Goal: Task Accomplishment & Management: Manage account settings

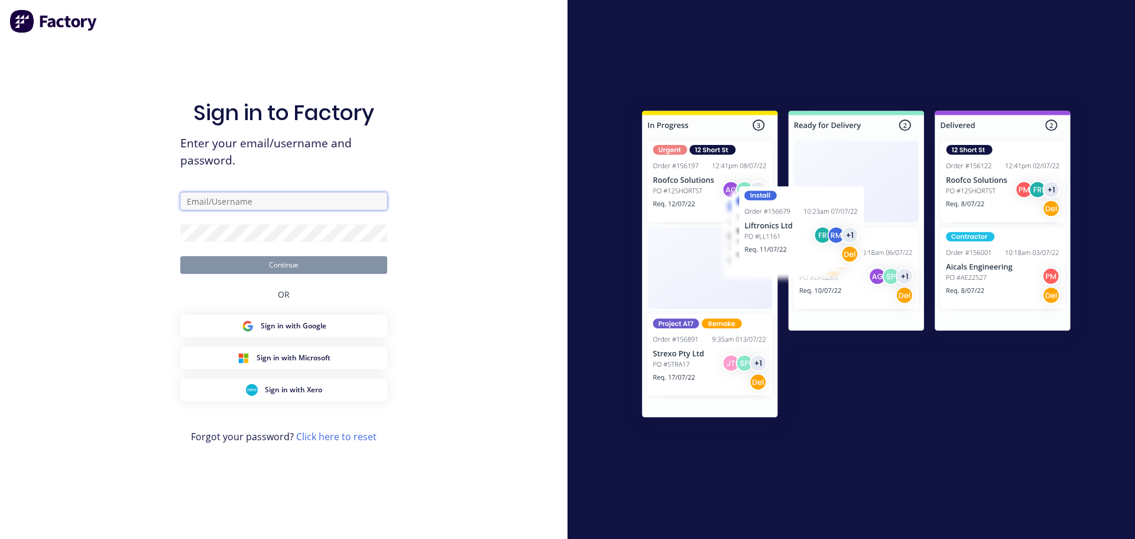
type input "[PERSON_NAME][EMAIL_ADDRESS][DOMAIN_NAME]"
click at [289, 263] on button "Continue" at bounding box center [283, 265] width 207 height 18
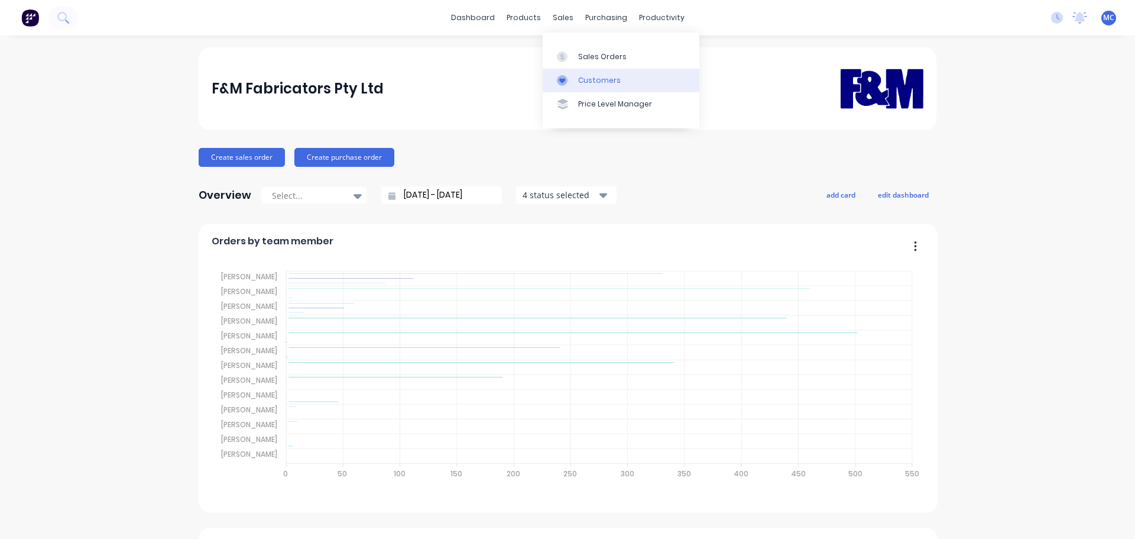
click at [582, 79] on div "Customers" at bounding box center [599, 80] width 43 height 11
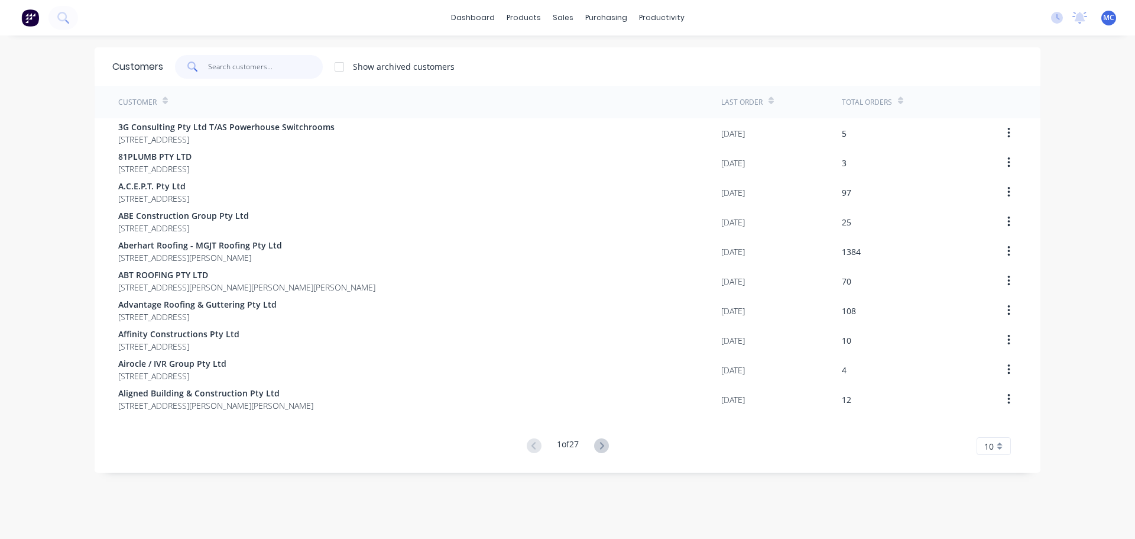
click at [242, 63] on input "text" at bounding box center [265, 67] width 115 height 24
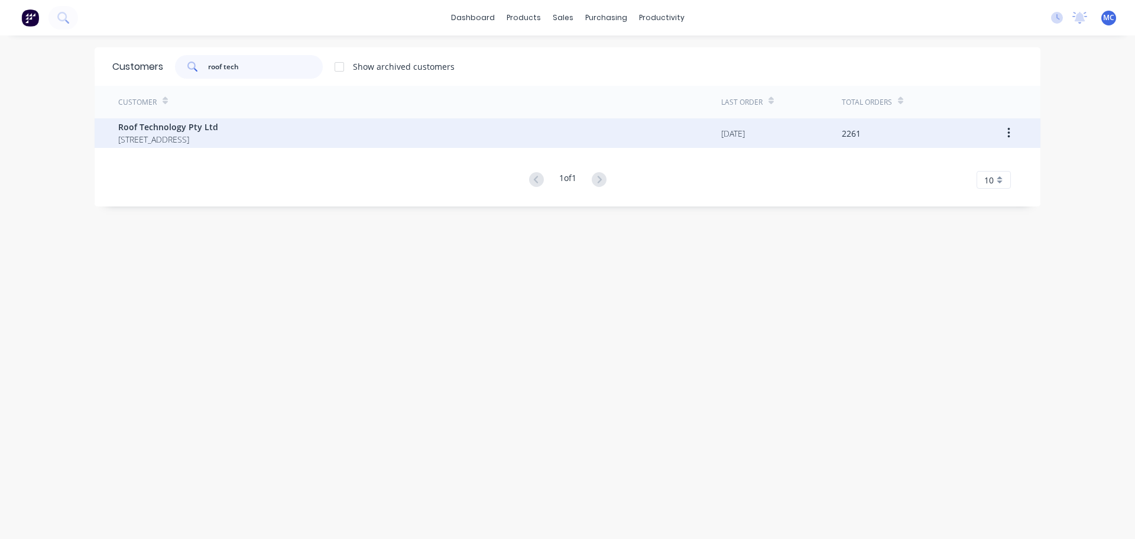
type input "roof tech"
click at [154, 129] on span "Roof Technology Pty Ltd" at bounding box center [168, 127] width 100 height 12
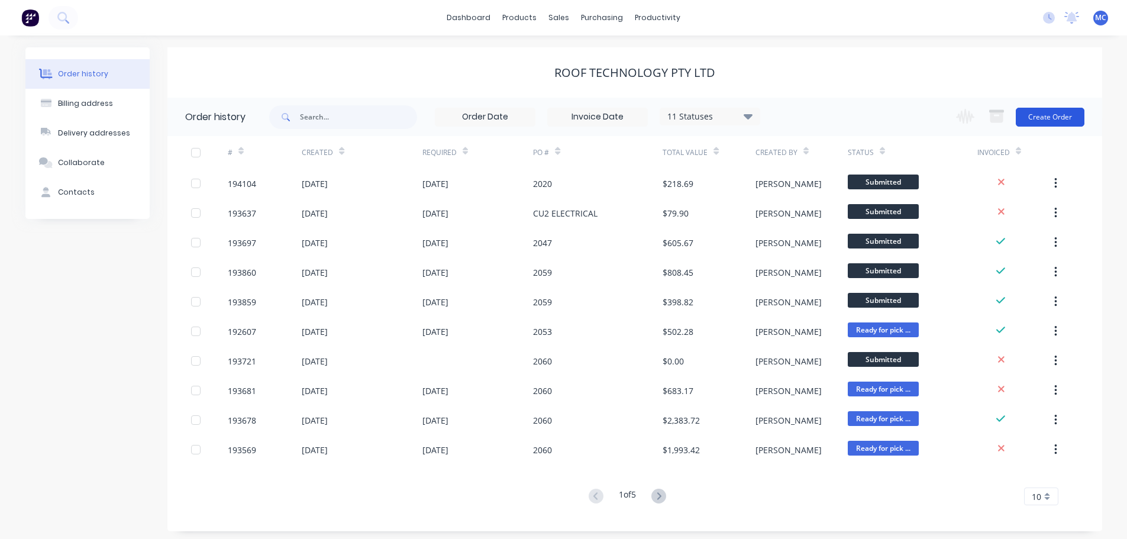
click at [1045, 115] on button "Create Order" at bounding box center [1049, 117] width 69 height 19
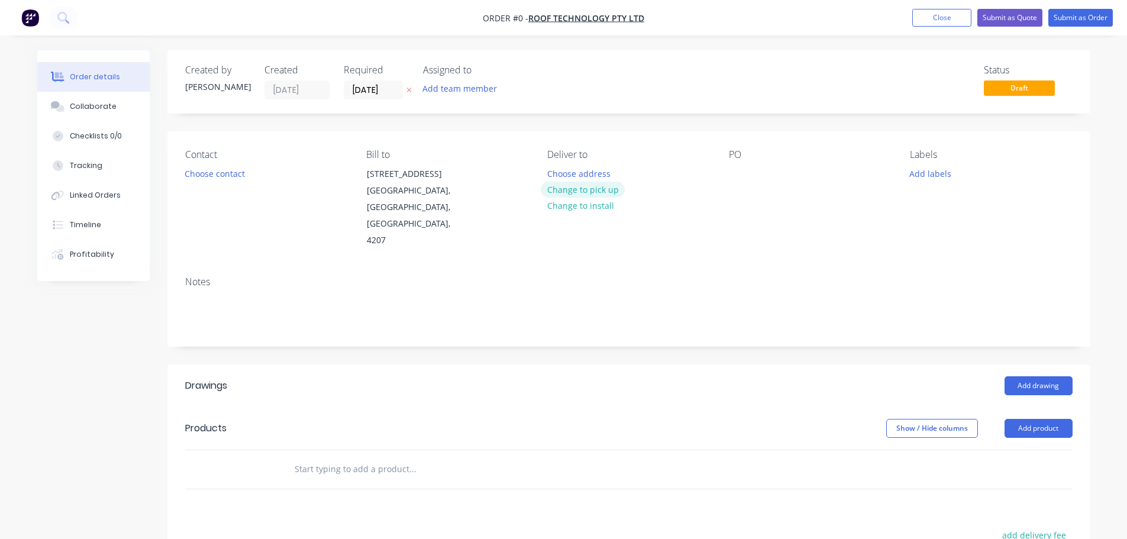
click at [580, 188] on button "Change to pick up" at bounding box center [582, 190] width 84 height 16
click at [558, 173] on div at bounding box center [556, 173] width 19 height 17
click at [208, 170] on button "Choose contact" at bounding box center [214, 173] width 73 height 16
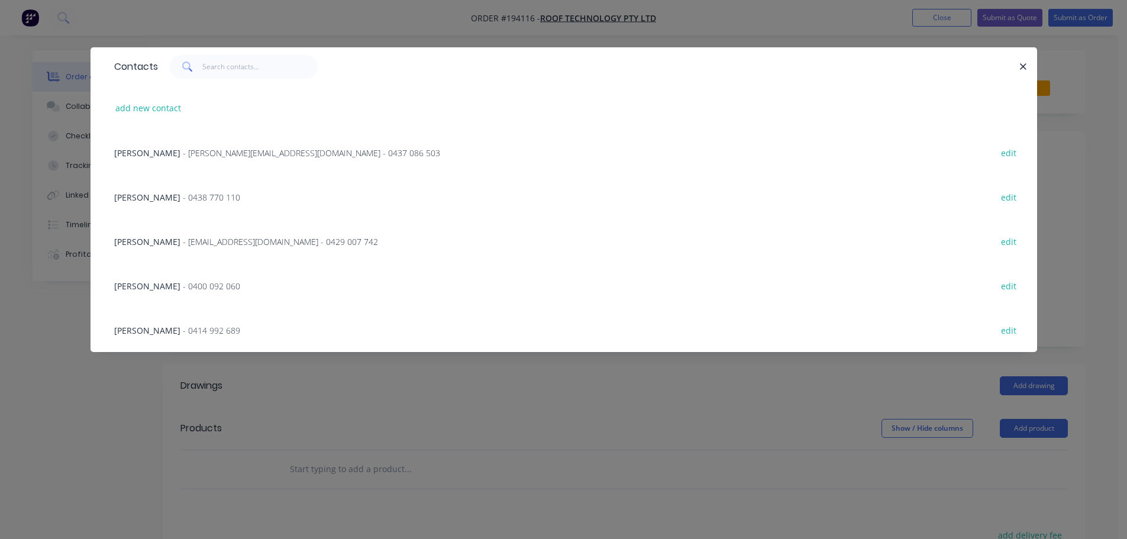
click at [170, 250] on div "ROB FOGGO - rob@rooftek.net.au - 0429 007 742 edit" at bounding box center [563, 241] width 911 height 44
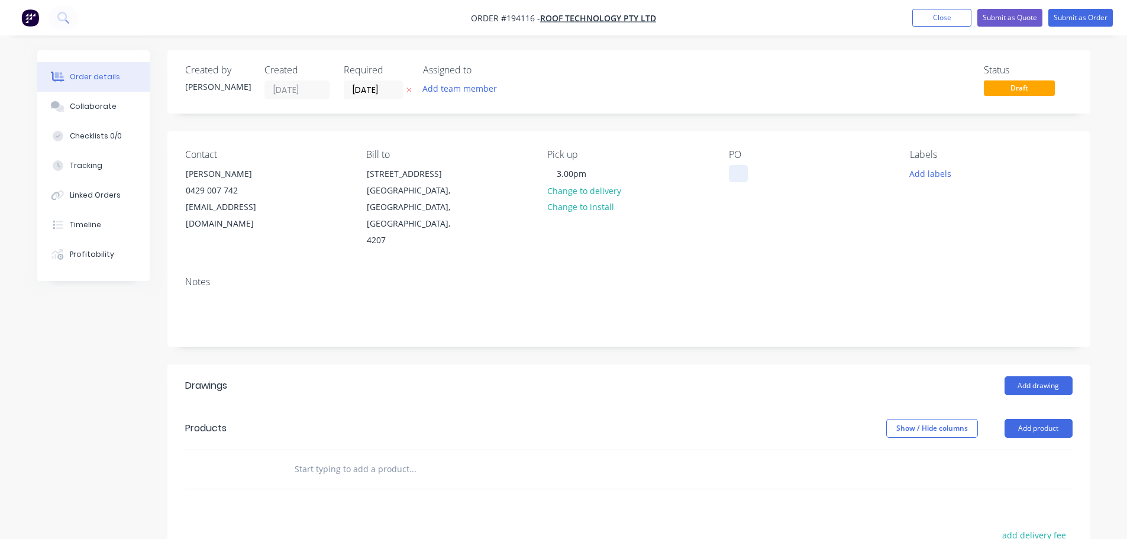
click at [739, 177] on div at bounding box center [738, 173] width 19 height 17
click at [1035, 376] on button "Add drawing" at bounding box center [1038, 385] width 68 height 19
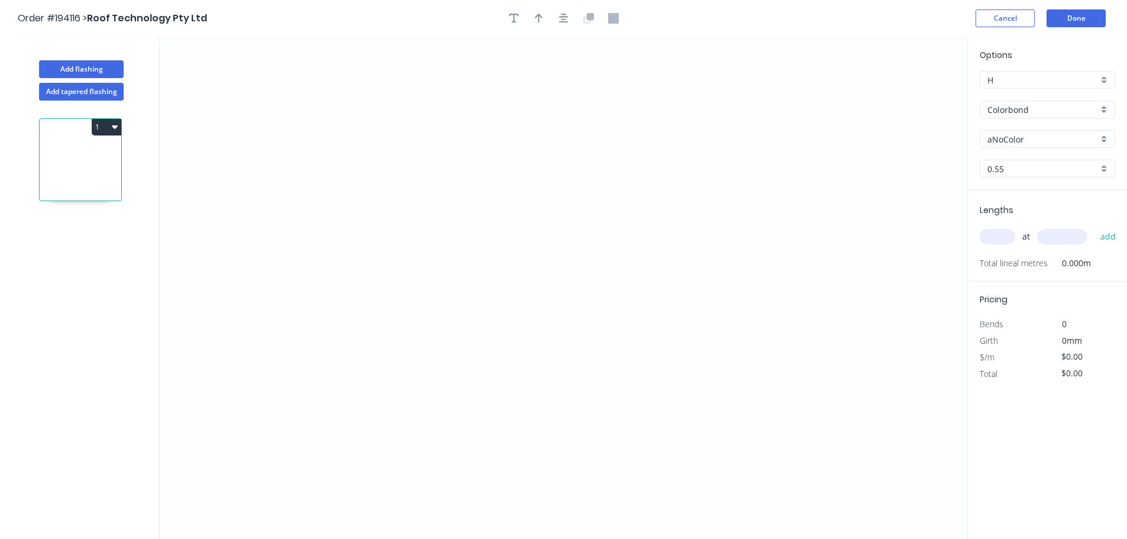
click at [1012, 138] on input "aNoColor" at bounding box center [1042, 139] width 111 height 12
click at [999, 264] on div "Surfmist" at bounding box center [1047, 262] width 134 height 21
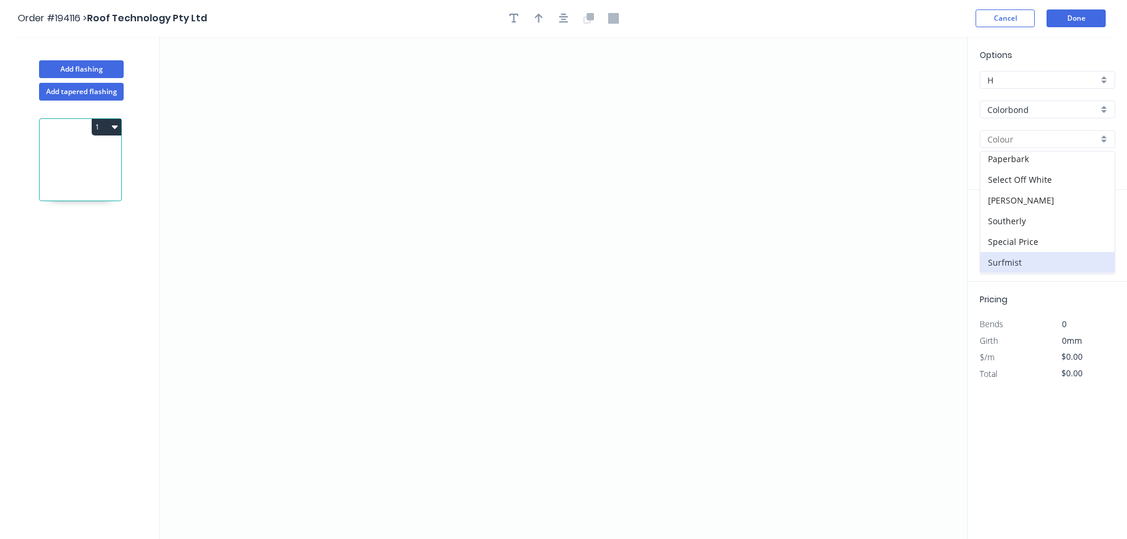
type input "Surfmist"
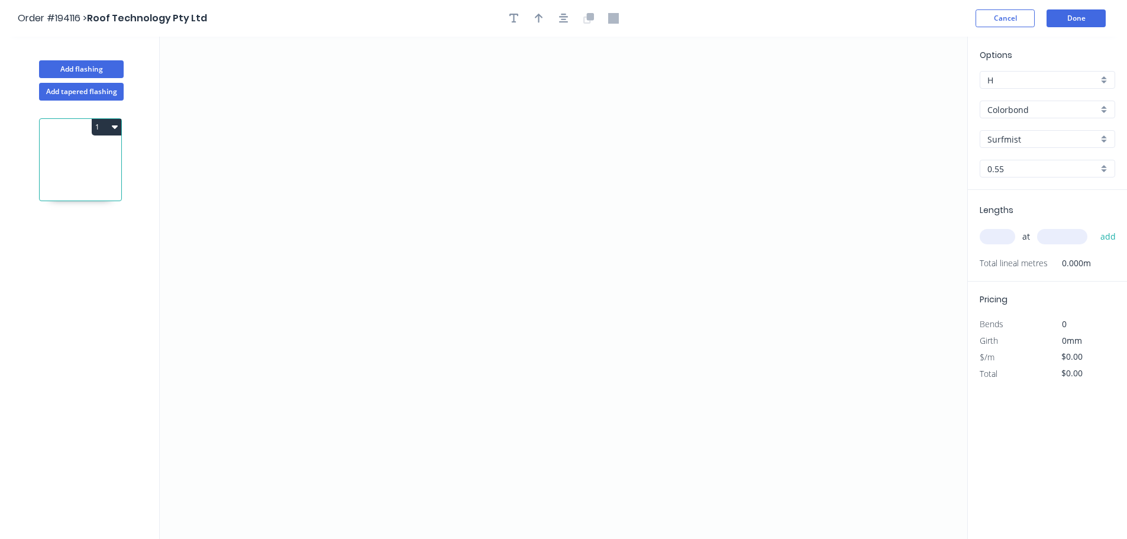
click at [999, 236] on input "text" at bounding box center [996, 236] width 35 height 15
type input "1"
type input "1300"
click at [1094, 226] on button "add" at bounding box center [1108, 236] width 28 height 20
click at [355, 449] on icon "0" at bounding box center [563, 288] width 807 height 502
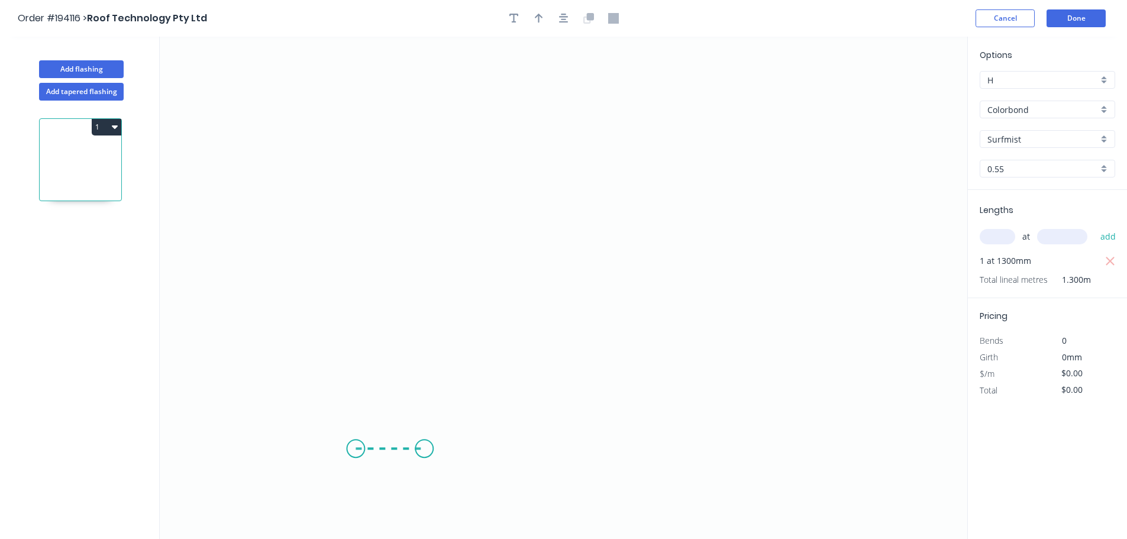
click at [424, 453] on icon "0" at bounding box center [563, 288] width 807 height 502
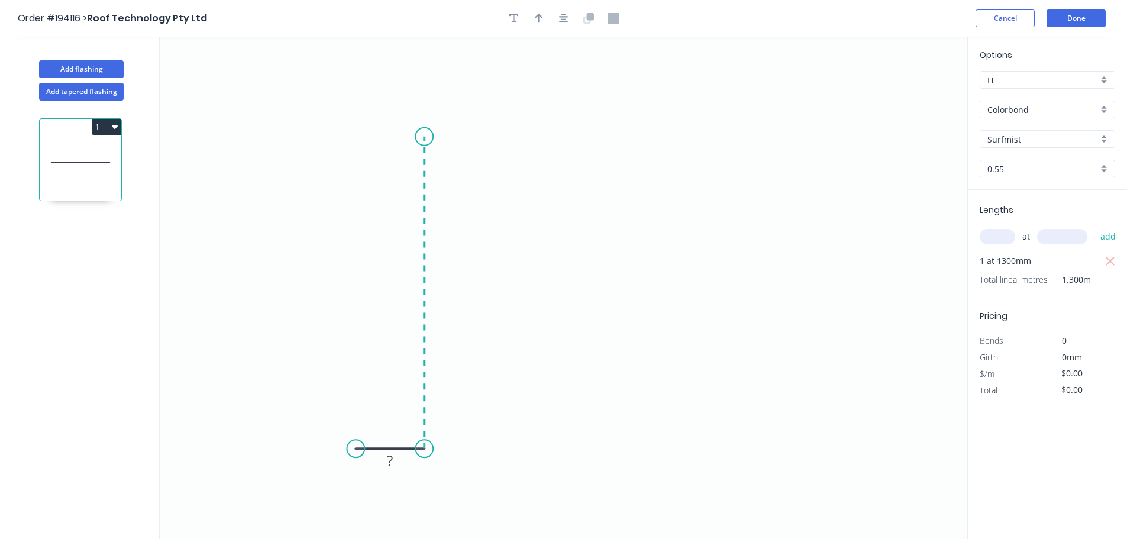
drag, startPoint x: 409, startPoint y: 137, endPoint x: 451, endPoint y: 136, distance: 41.4
click at [410, 137] on icon "0 ?" at bounding box center [563, 288] width 807 height 502
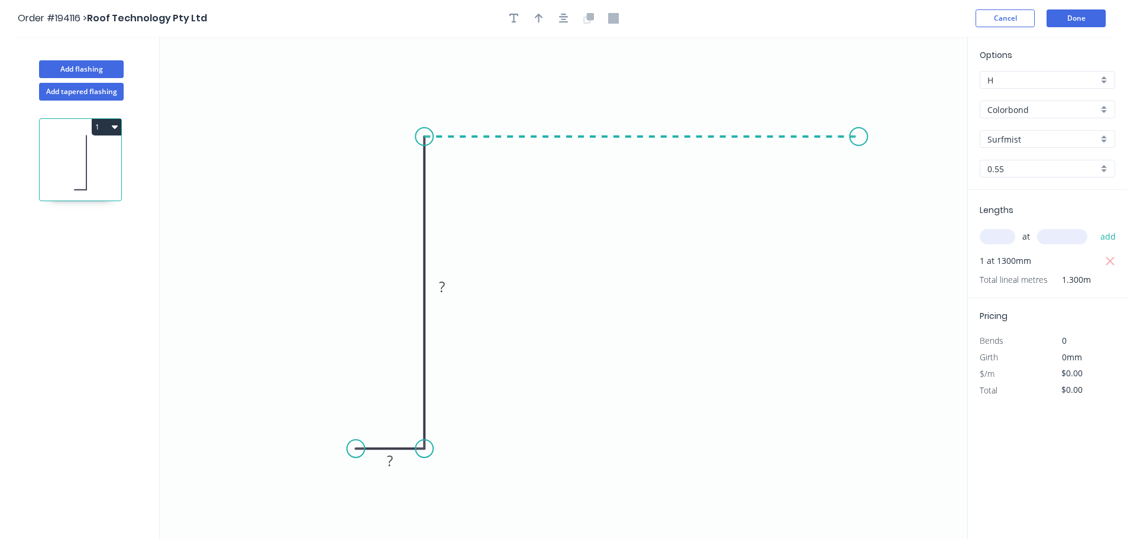
drag, startPoint x: 859, startPoint y: 141, endPoint x: 849, endPoint y: 289, distance: 147.6
click at [858, 143] on icon "0 ? ?" at bounding box center [563, 288] width 807 height 502
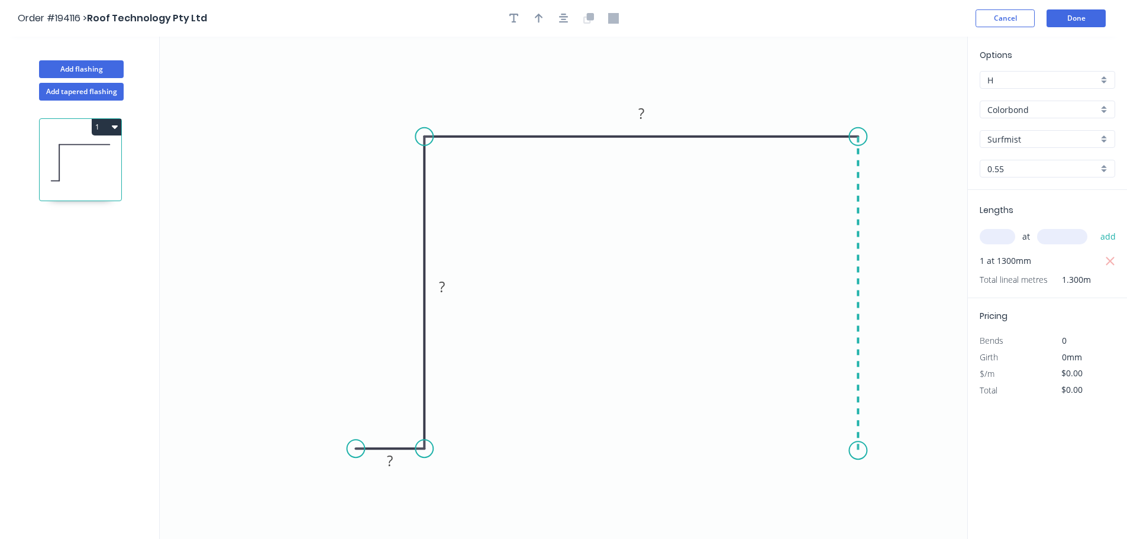
click at [866, 451] on icon "0 ? ? ?" at bounding box center [563, 288] width 807 height 502
click at [908, 449] on icon "0 ? ? ? ?" at bounding box center [563, 288] width 807 height 502
click at [908, 449] on circle at bounding box center [907, 450] width 18 height 18
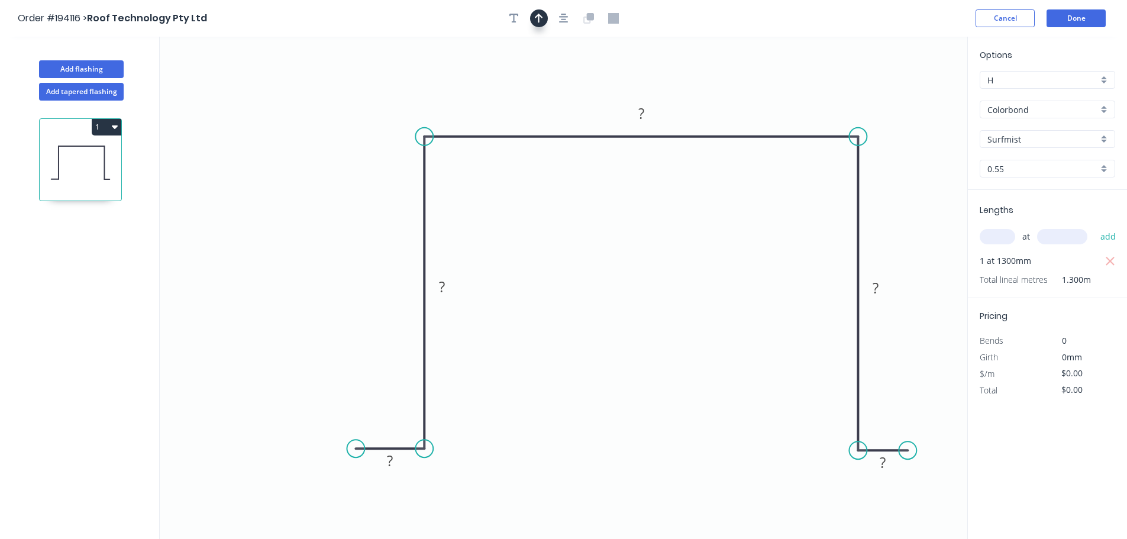
click at [540, 17] on icon "button" at bounding box center [539, 18] width 8 height 9
click at [907, 95] on icon at bounding box center [907, 82] width 11 height 38
drag, startPoint x: 907, startPoint y: 95, endPoint x: 872, endPoint y: 84, distance: 36.5
click at [872, 84] on icon at bounding box center [871, 70] width 11 height 38
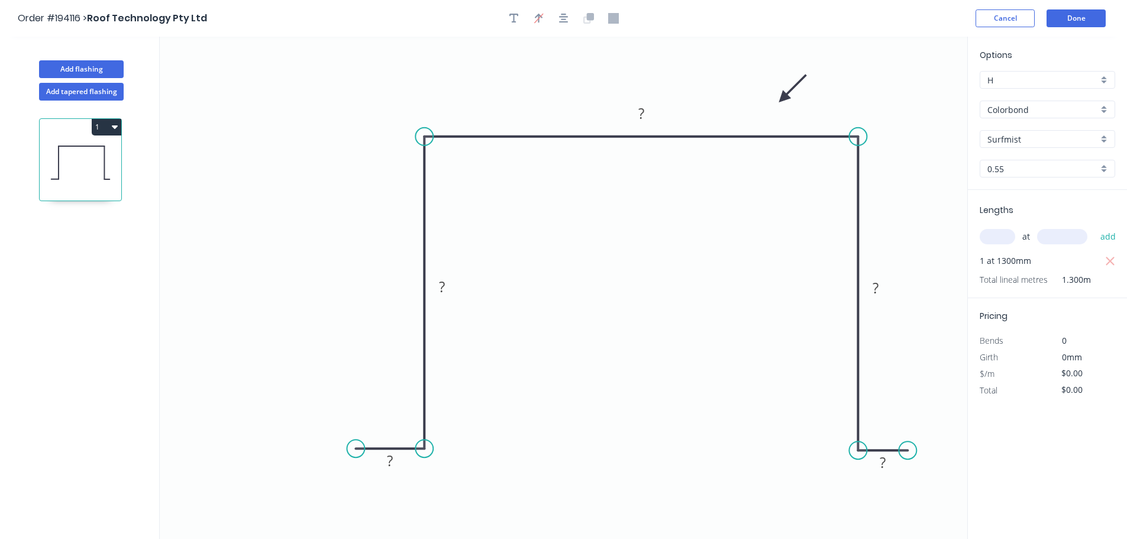
drag, startPoint x: 872, startPoint y: 84, endPoint x: 780, endPoint y: 100, distance: 93.0
click at [782, 98] on icon at bounding box center [792, 89] width 34 height 34
click at [391, 458] on tspan "?" at bounding box center [390, 461] width 6 height 20
click at [568, 21] on button "button" at bounding box center [564, 18] width 18 height 18
type input "$25.50"
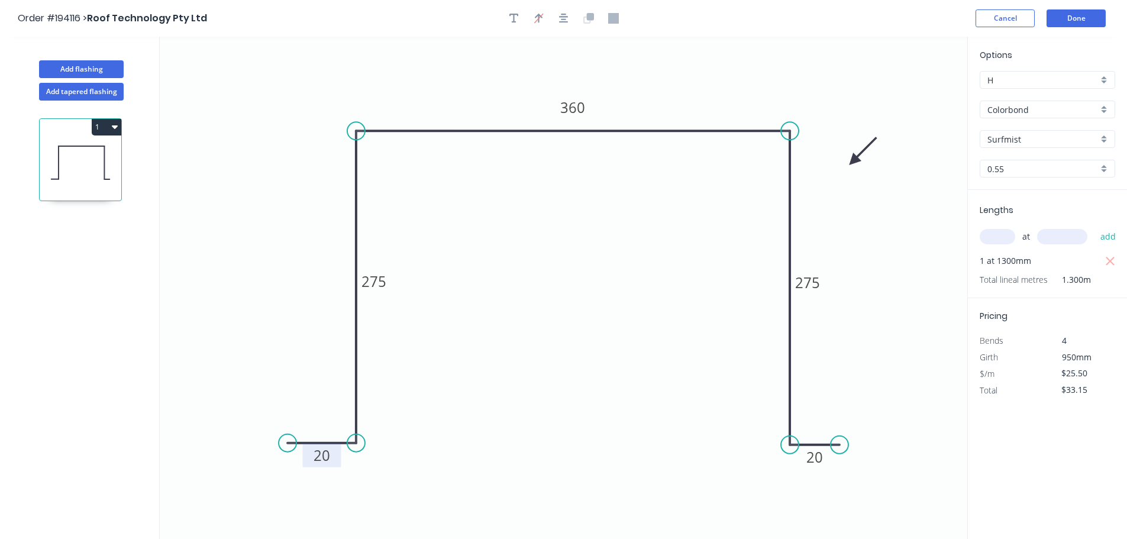
drag, startPoint x: 782, startPoint y: 96, endPoint x: 849, endPoint y: 161, distance: 92.4
click at [852, 161] on icon at bounding box center [863, 151] width 34 height 34
click at [109, 127] on button "1" at bounding box center [107, 127] width 30 height 17
click at [46, 151] on div "Duplicate" at bounding box center [65, 156] width 91 height 17
type input "$0.00"
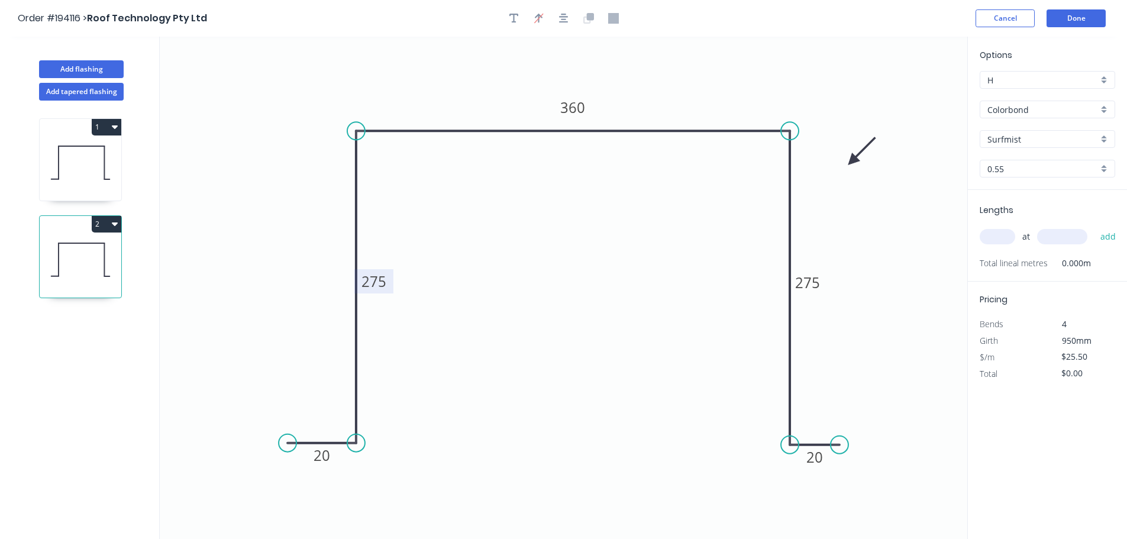
click at [373, 283] on tspan "275" at bounding box center [373, 281] width 25 height 20
click at [991, 236] on input "text" at bounding box center [996, 236] width 35 height 15
type input "$0.00"
type input "2"
type input "700"
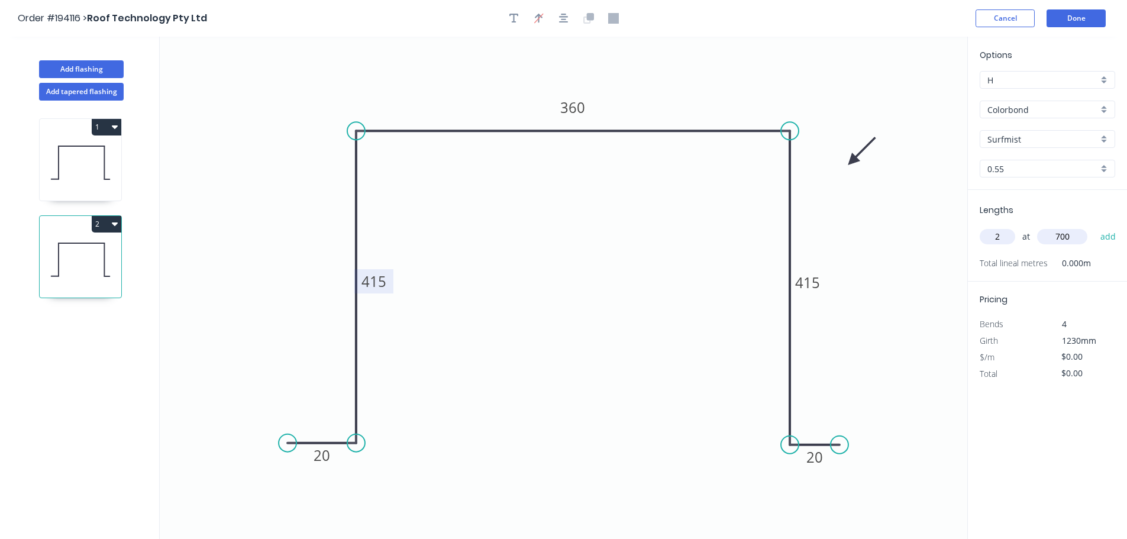
click at [1094, 226] on button "add" at bounding box center [1108, 236] width 28 height 20
click at [101, 221] on button "2" at bounding box center [107, 224] width 30 height 17
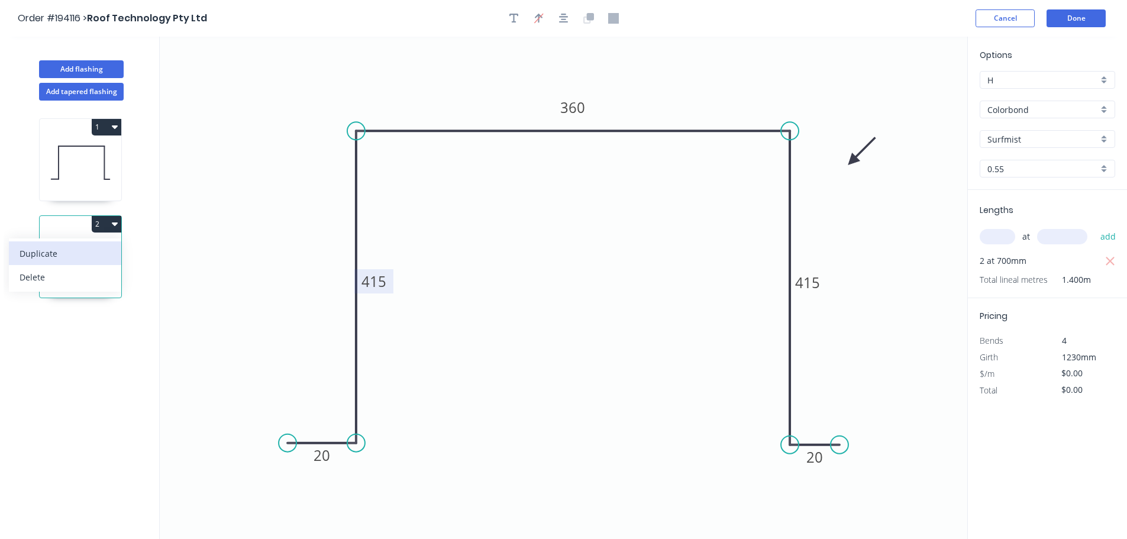
click at [41, 252] on div "Duplicate" at bounding box center [65, 253] width 91 height 17
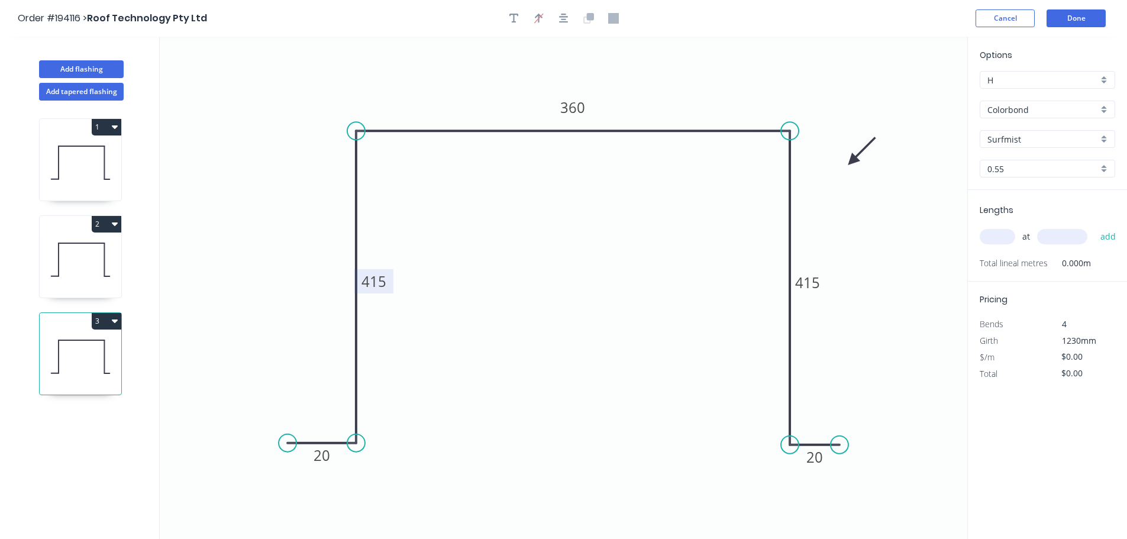
click at [379, 283] on tspan "415" at bounding box center [373, 281] width 25 height 20
type input "$29.46"
click at [1000, 232] on input "text" at bounding box center [996, 236] width 35 height 15
type input "1"
type input "1200"
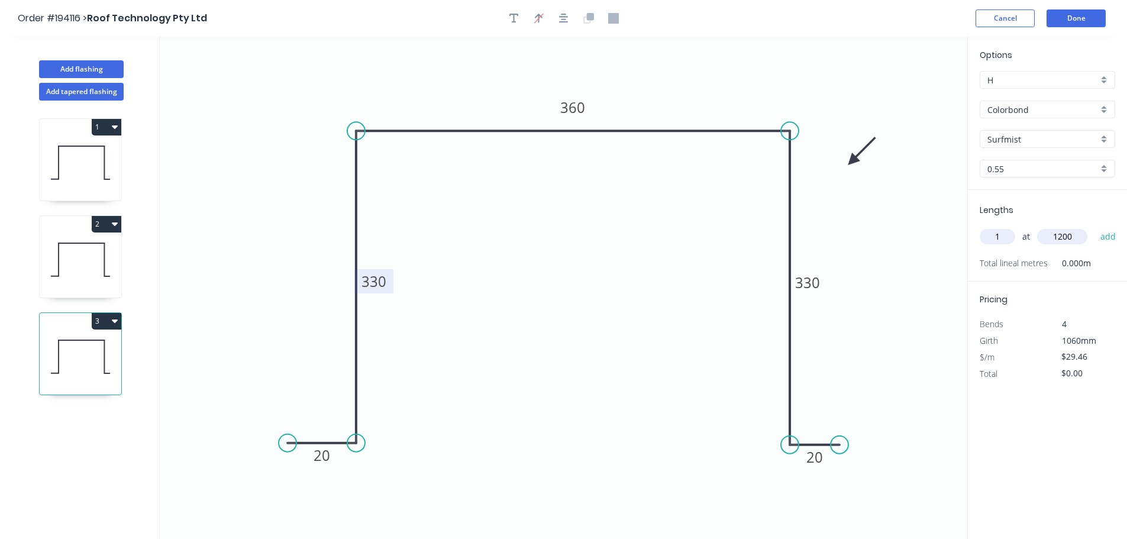
click at [1094, 226] on button "add" at bounding box center [1108, 236] width 28 height 20
click at [102, 322] on button "3" at bounding box center [107, 321] width 30 height 17
click at [48, 355] on div "Duplicate" at bounding box center [65, 350] width 91 height 17
type input "$0.00"
click at [372, 284] on tspan "330" at bounding box center [373, 281] width 25 height 20
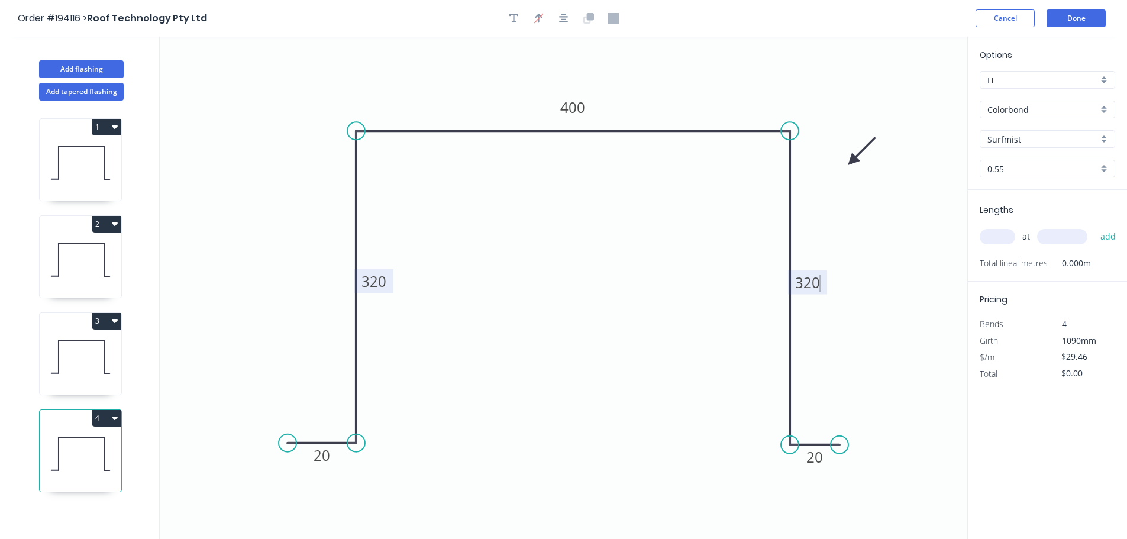
click at [1004, 235] on input "text" at bounding box center [996, 236] width 35 height 15
type input "1"
type input "1100"
click at [1094, 226] on button "add" at bounding box center [1108, 236] width 28 height 20
click at [101, 417] on button "4" at bounding box center [107, 418] width 30 height 17
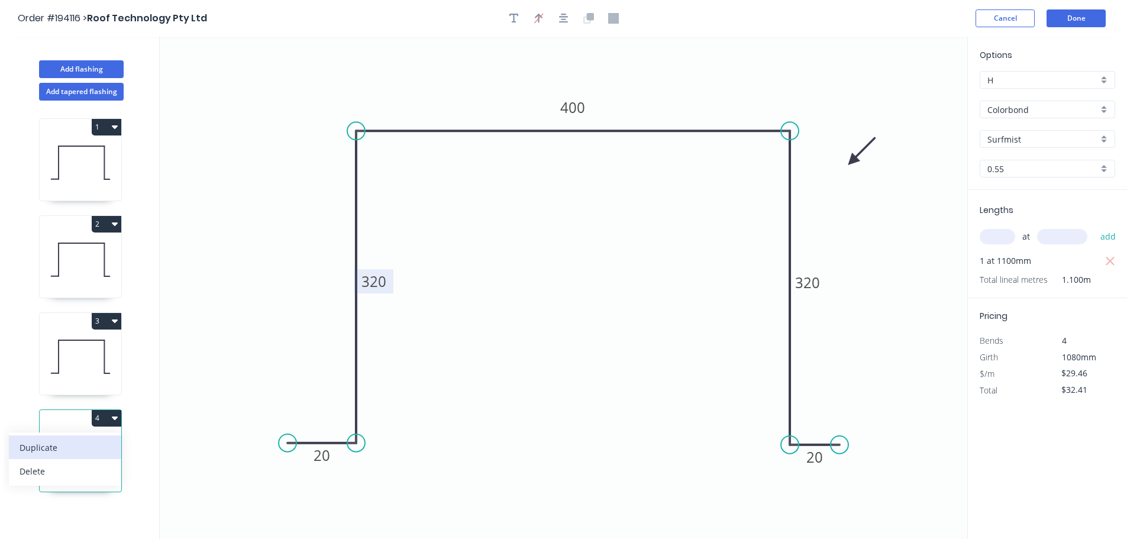
click at [59, 446] on div "Duplicate" at bounding box center [65, 447] width 91 height 17
type input "$0.00"
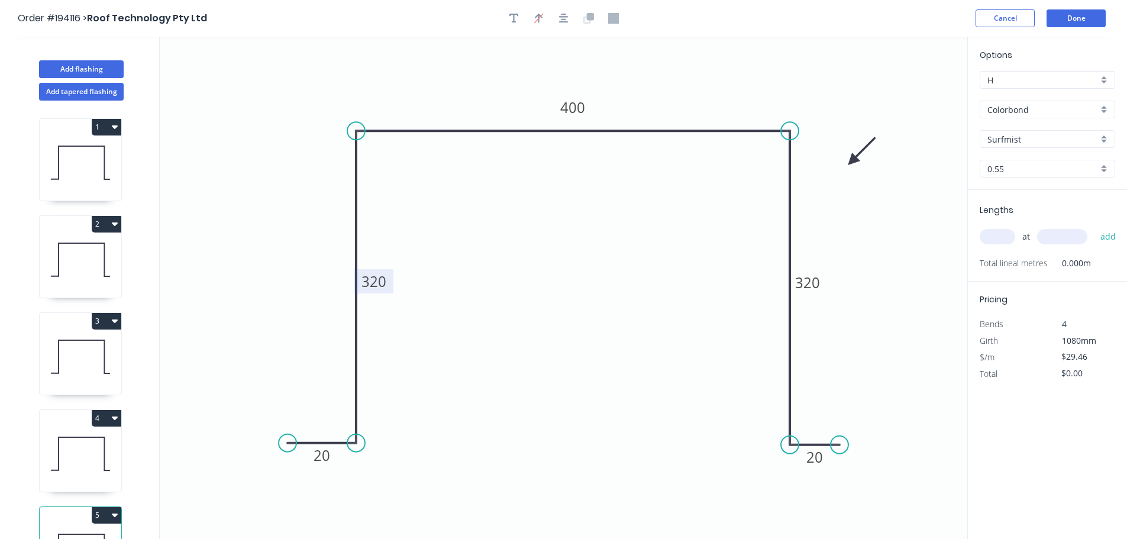
click at [376, 284] on tspan "320" at bounding box center [373, 281] width 25 height 20
click at [1002, 240] on input "text" at bounding box center [996, 236] width 35 height 15
type input "1"
type input "1200"
click at [1094, 226] on button "add" at bounding box center [1108, 236] width 28 height 20
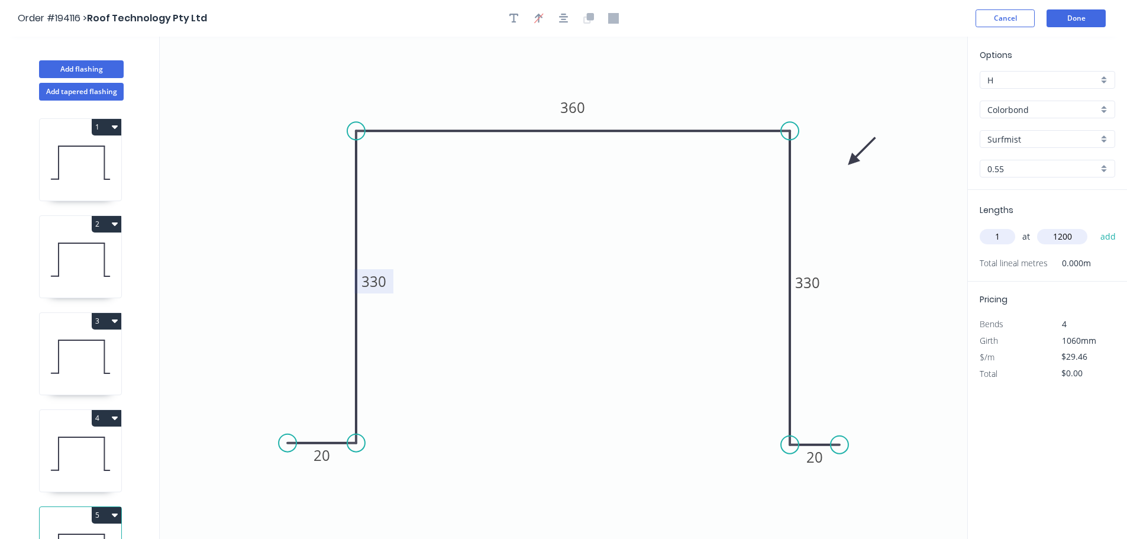
type input "$35.35"
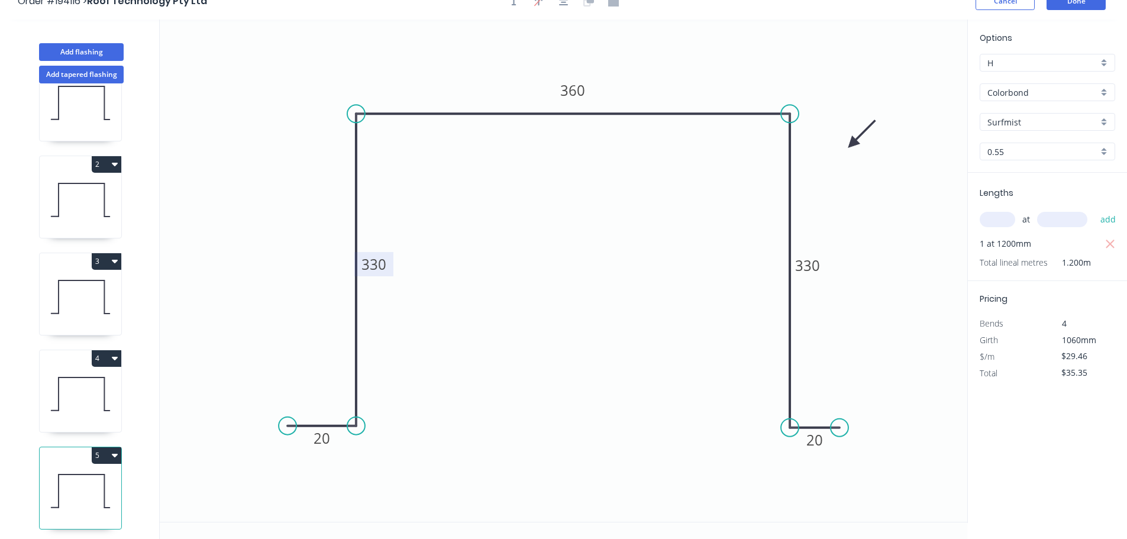
scroll to position [22, 0]
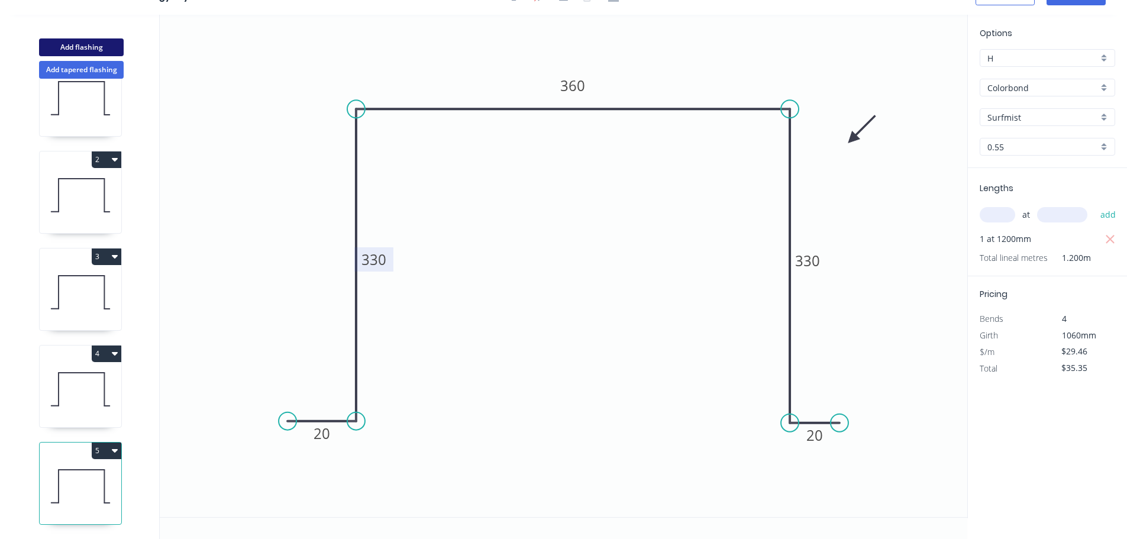
click at [84, 46] on button "Add flashing" at bounding box center [81, 47] width 85 height 18
type input "$0.00"
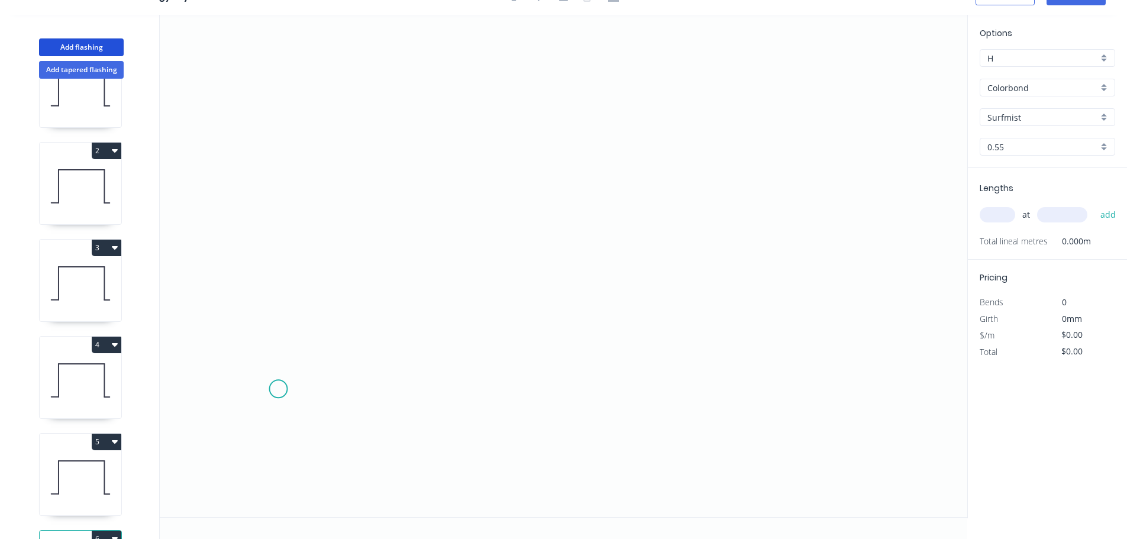
click at [278, 389] on icon "0" at bounding box center [563, 266] width 807 height 502
click at [342, 390] on icon "0" at bounding box center [563, 266] width 807 height 502
click at [354, 110] on icon "0 ?" at bounding box center [563, 266] width 807 height 502
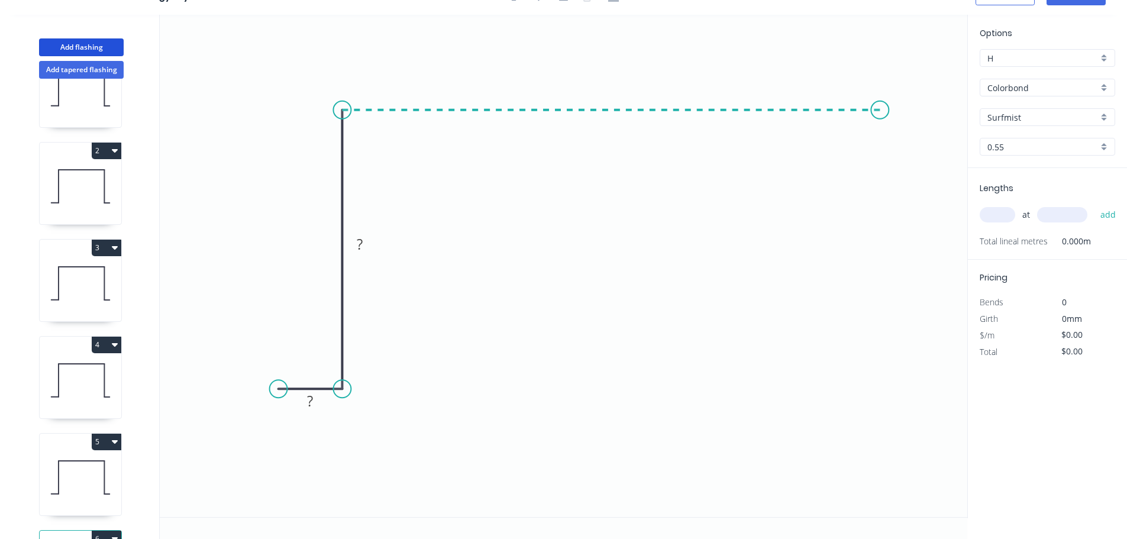
click at [879, 131] on icon "0 ? ?" at bounding box center [563, 266] width 807 height 502
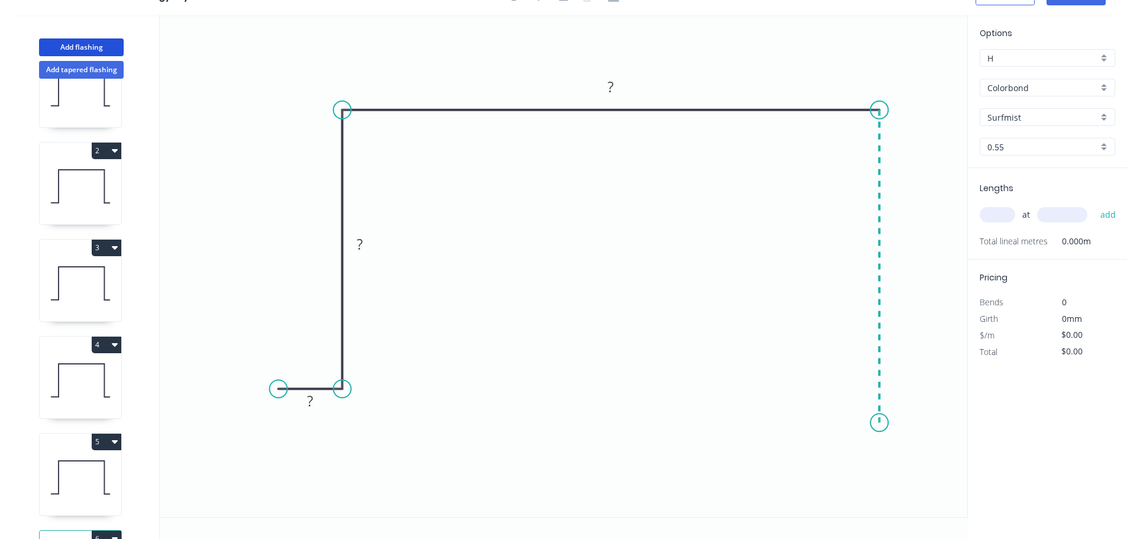
click at [881, 423] on icon "0 ? ? ?" at bounding box center [563, 266] width 807 height 502
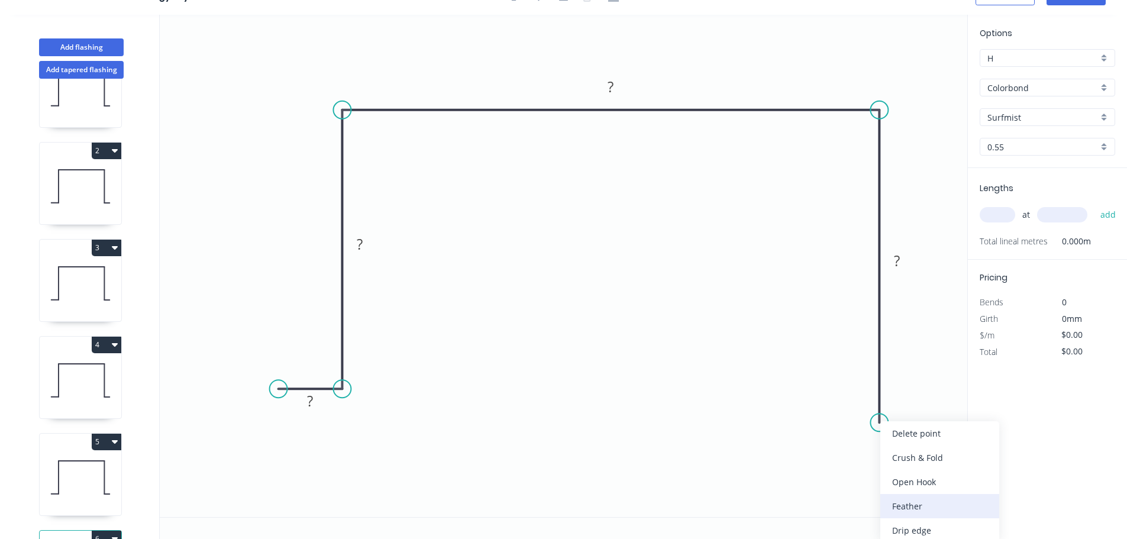
click at [905, 506] on div "Feather" at bounding box center [939, 506] width 119 height 24
drag, startPoint x: 872, startPoint y: 394, endPoint x: 840, endPoint y: 404, distance: 34.2
click at [842, 406] on rect at bounding box center [832, 410] width 46 height 24
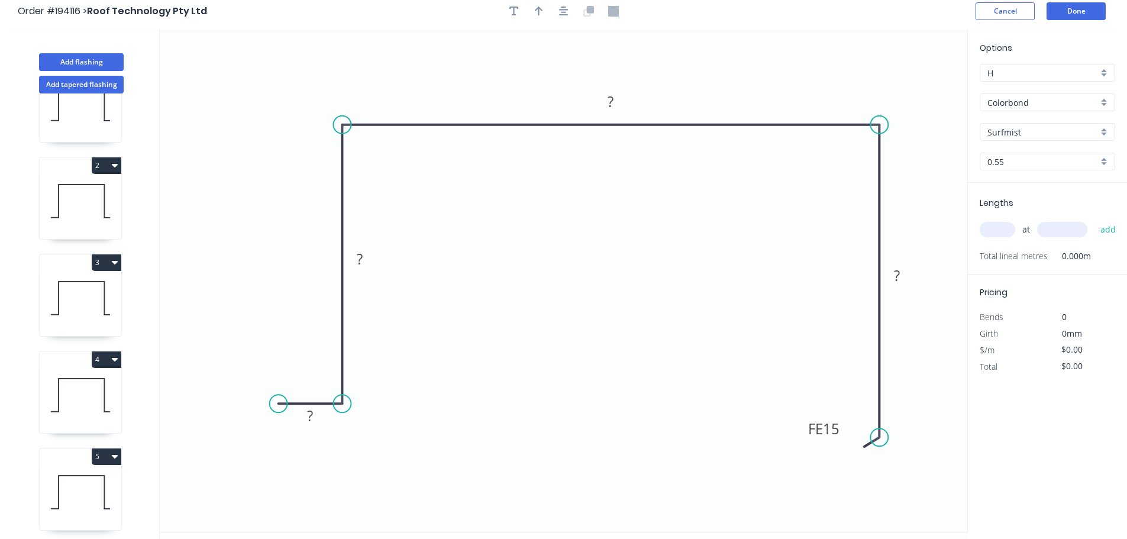
scroll to position [0, 0]
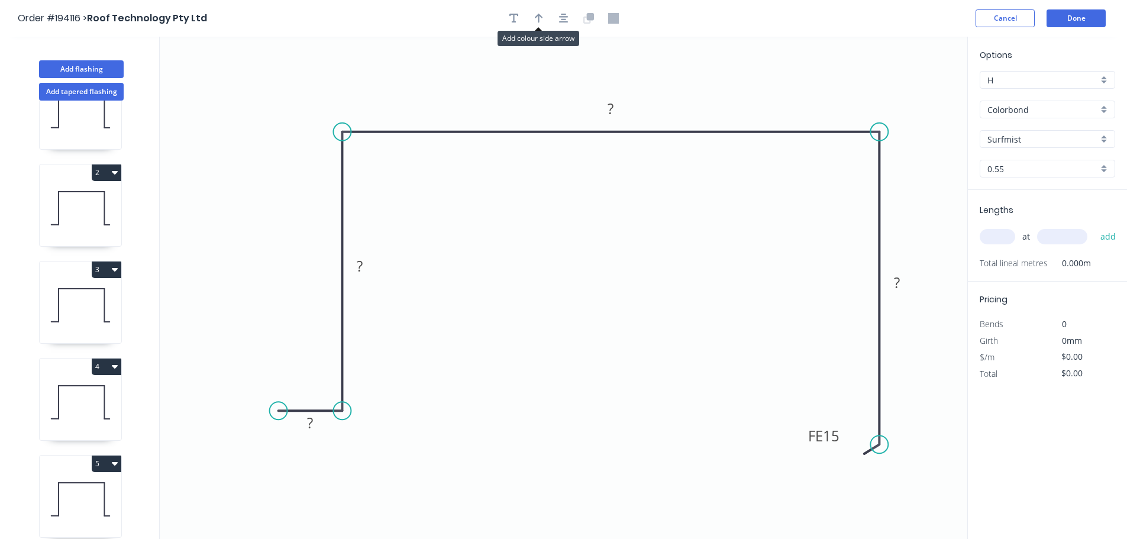
click at [561, 30] on header "Order #194116 > Roof Technology Pty Ltd Cancel Done" at bounding box center [563, 18] width 1127 height 37
click at [540, 17] on icon "button" at bounding box center [539, 18] width 8 height 11
click at [907, 92] on icon at bounding box center [907, 82] width 11 height 38
drag, startPoint x: 907, startPoint y: 92, endPoint x: 793, endPoint y: 94, distance: 114.2
click at [822, 94] on icon at bounding box center [839, 82] width 34 height 34
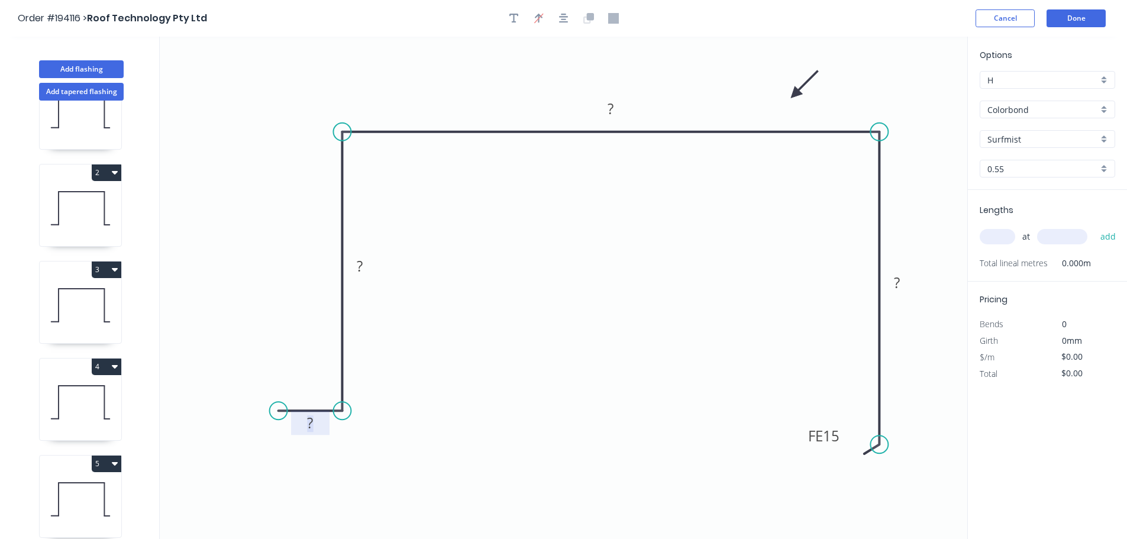
click at [309, 423] on tspan "?" at bounding box center [310, 423] width 6 height 20
type input "$25.50"
click at [992, 235] on input "text" at bounding box center [996, 236] width 35 height 15
type input "1"
type input "1000"
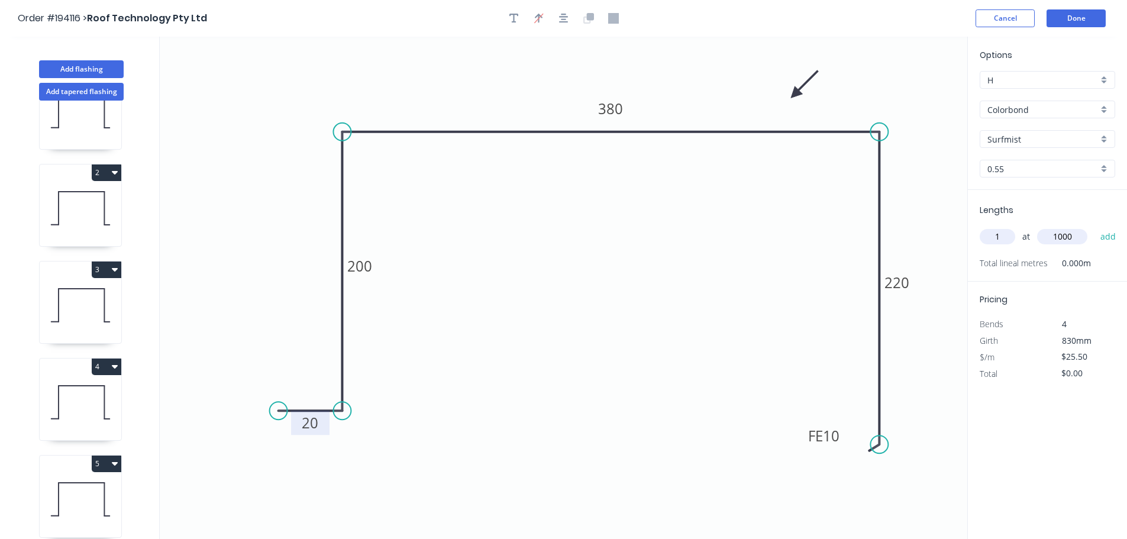
click at [1094, 226] on button "add" at bounding box center [1108, 236] width 28 height 20
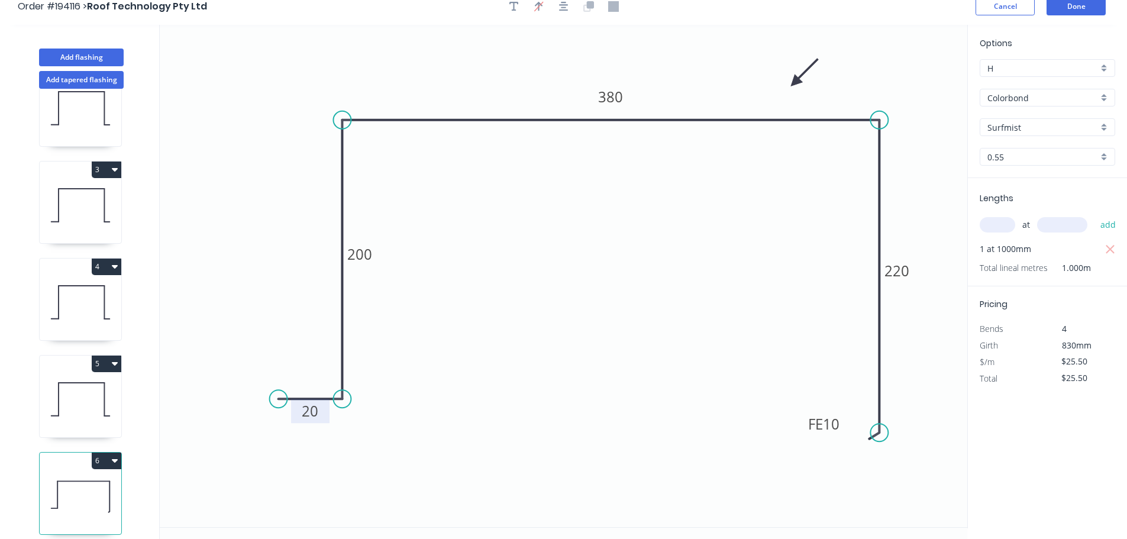
scroll to position [22, 0]
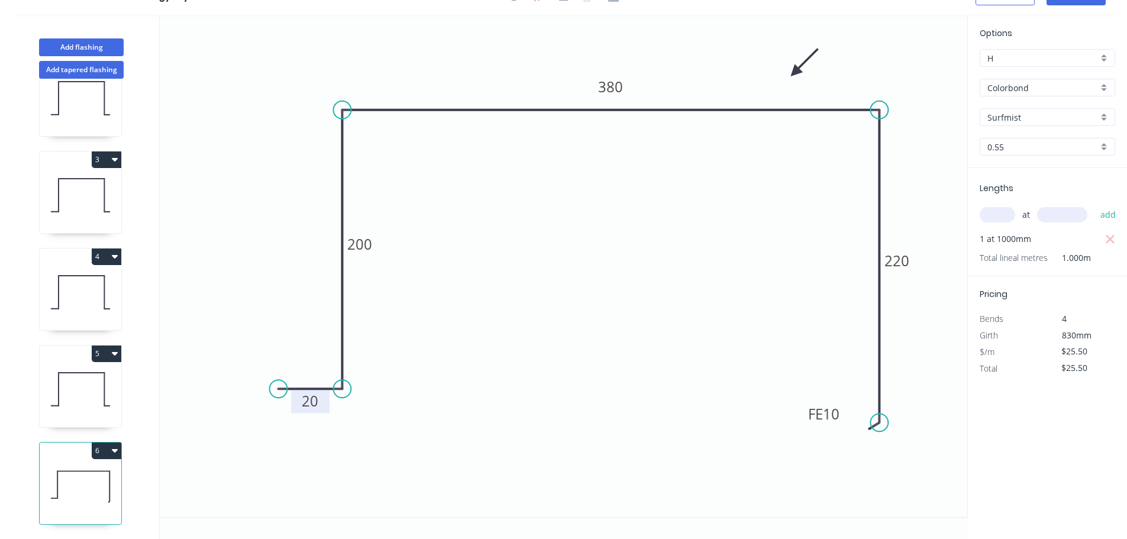
click at [106, 442] on button "6" at bounding box center [107, 450] width 30 height 17
click at [64, 471] on div "Duplicate" at bounding box center [65, 479] width 91 height 17
type input "$0.00"
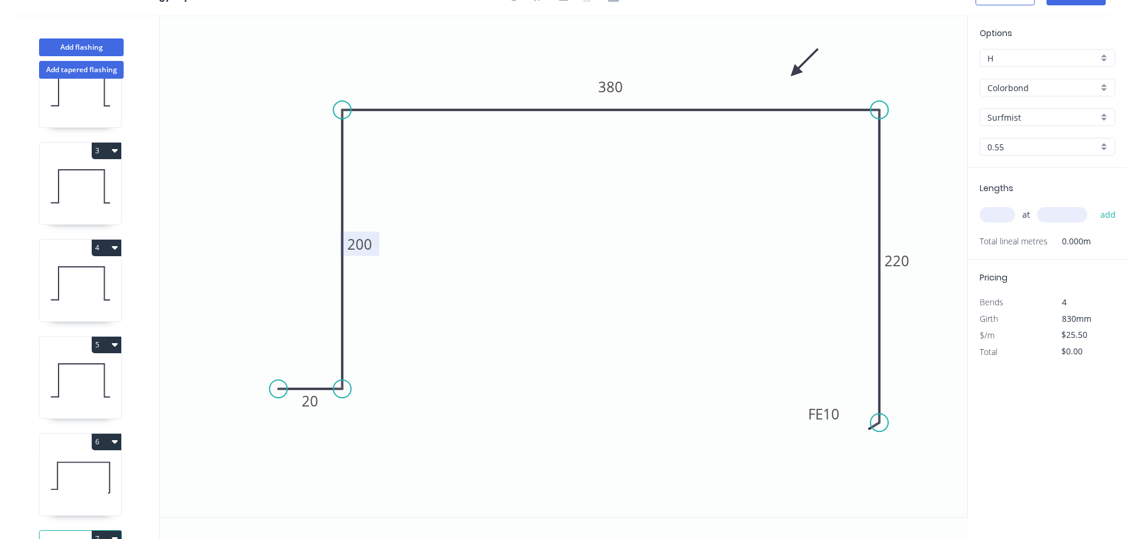
click at [367, 247] on tspan "200" at bounding box center [359, 244] width 25 height 20
click at [993, 212] on input "text" at bounding box center [996, 214] width 35 height 15
type input "$0.00"
type input "1"
type input "1000"
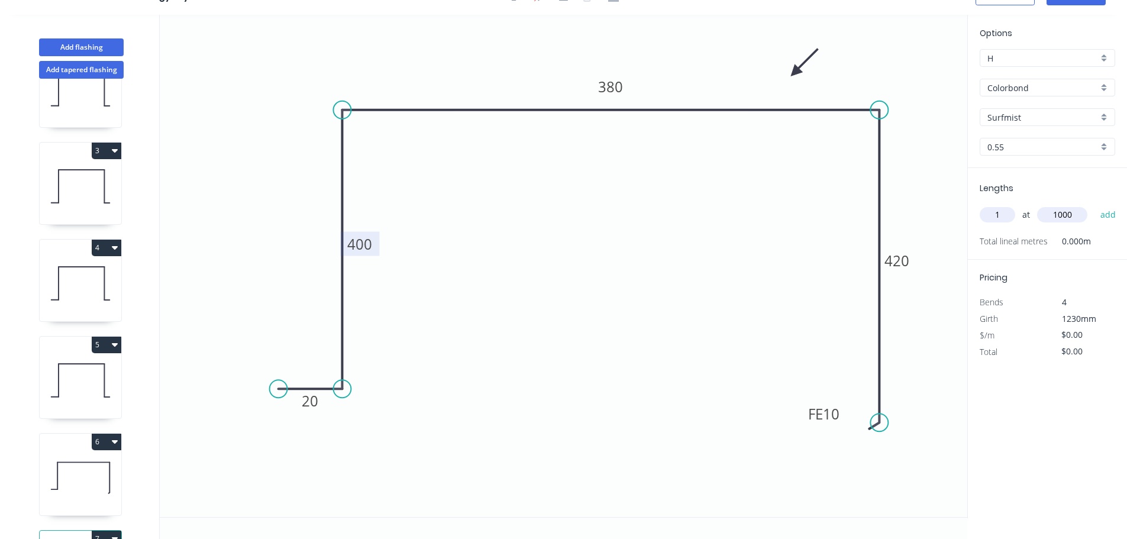
click at [1094, 205] on button "add" at bounding box center [1108, 215] width 28 height 20
click at [103, 341] on button "5" at bounding box center [107, 344] width 30 height 17
click at [41, 374] on div "Duplicate" at bounding box center [65, 373] width 91 height 17
type input "$29.46"
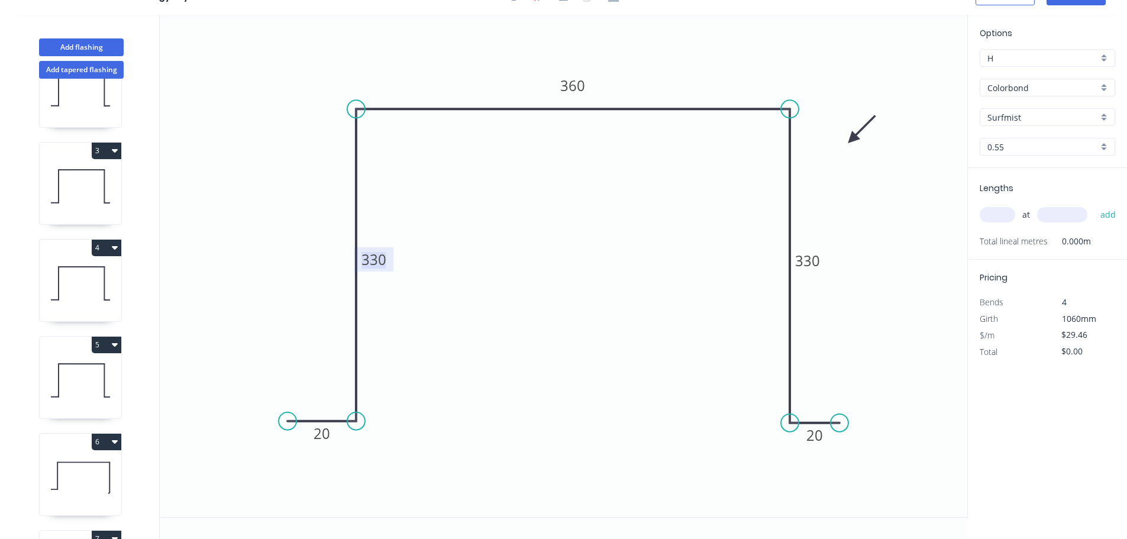
click at [377, 261] on tspan "330" at bounding box center [373, 260] width 25 height 20
click at [995, 209] on input "text" at bounding box center [996, 214] width 35 height 15
type input "1"
type input "1200"
click at [1094, 205] on button "add" at bounding box center [1108, 215] width 28 height 20
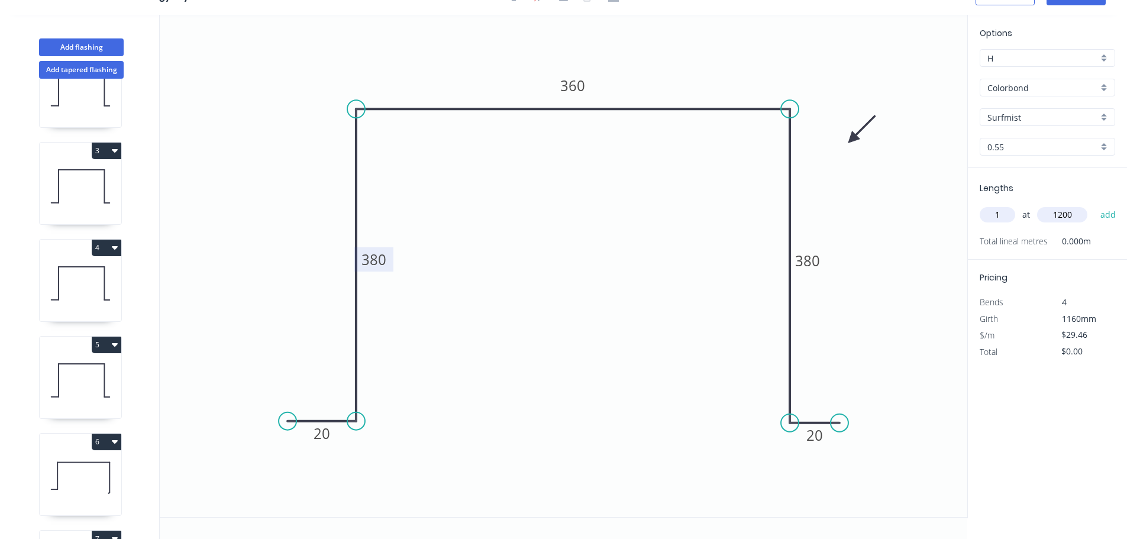
type input "$35.35"
click at [81, 45] on button "Add flashing" at bounding box center [81, 47] width 85 height 18
type input "$0.00"
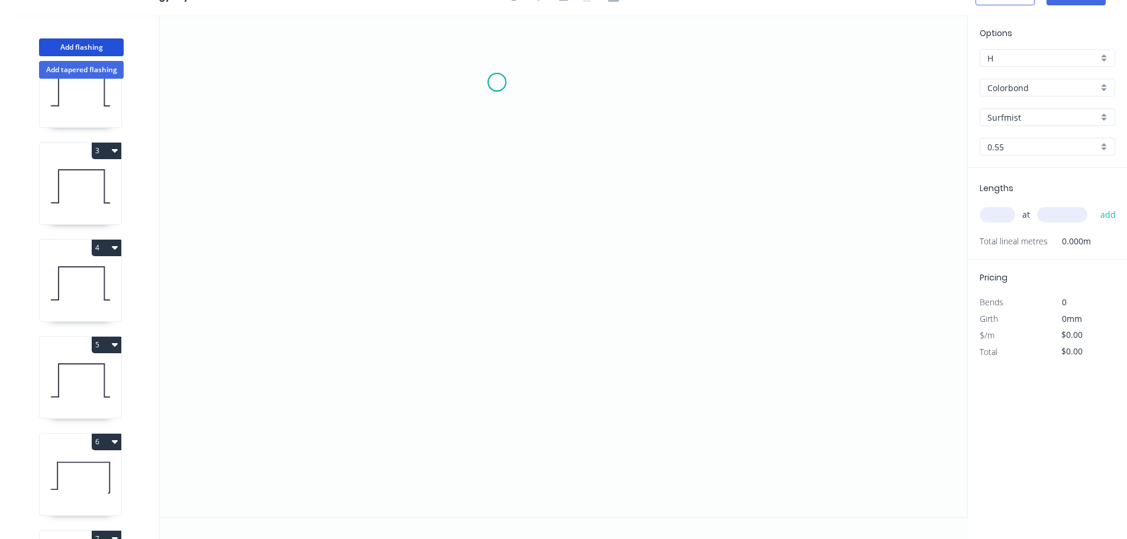
click at [497, 82] on icon "0" at bounding box center [563, 266] width 807 height 502
click at [497, 407] on icon "0" at bounding box center [563, 266] width 807 height 502
click at [654, 407] on icon "0 ?" at bounding box center [563, 266] width 807 height 502
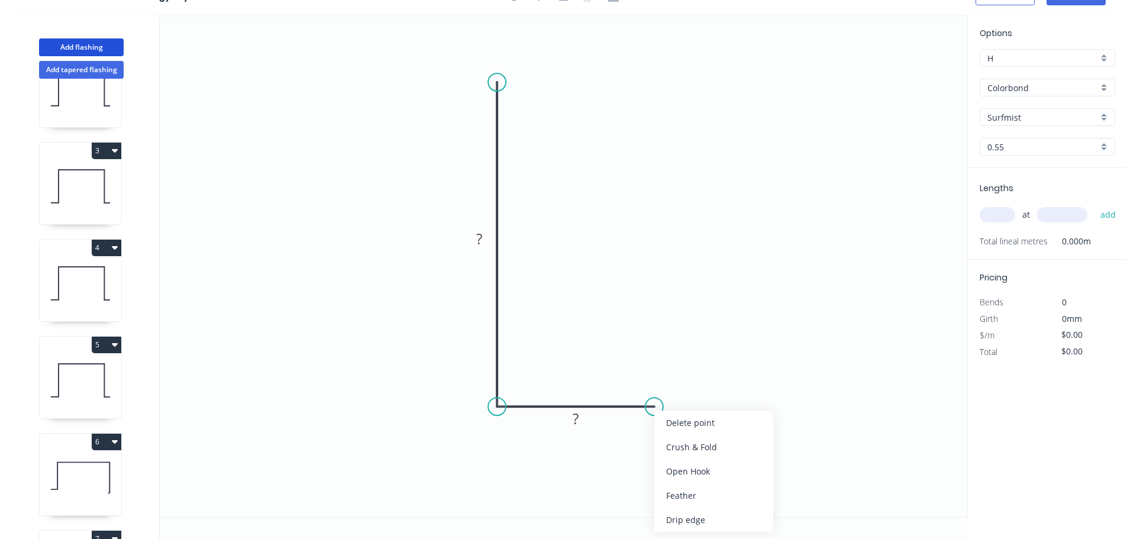
click at [679, 206] on icon "0 ? ?" at bounding box center [563, 266] width 807 height 502
click at [528, 167] on div "Feather" at bounding box center [558, 169] width 119 height 24
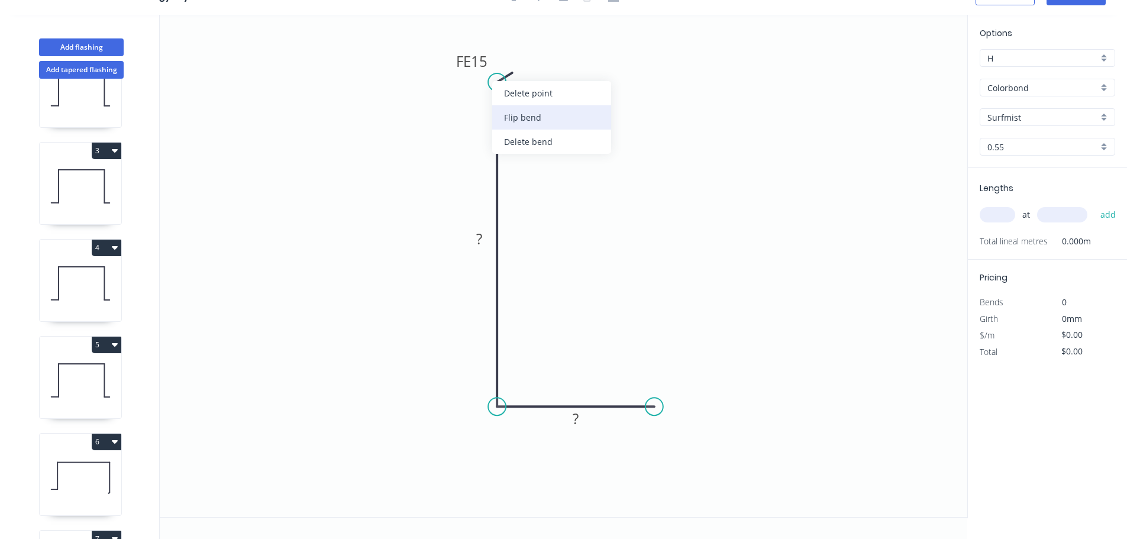
click at [532, 119] on div "Flip bend" at bounding box center [551, 117] width 119 height 24
drag, startPoint x: 541, startPoint y: 56, endPoint x: 458, endPoint y: 64, distance: 83.9
click at [458, 64] on rect at bounding box center [439, 70] width 46 height 24
click at [452, 72] on tspan "15" at bounding box center [446, 70] width 17 height 20
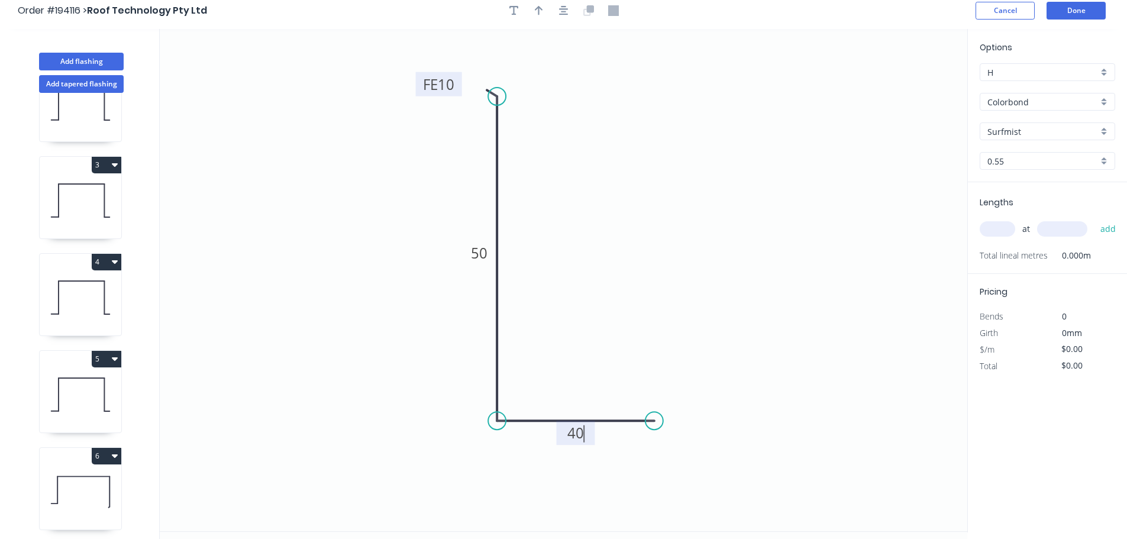
scroll to position [0, 0]
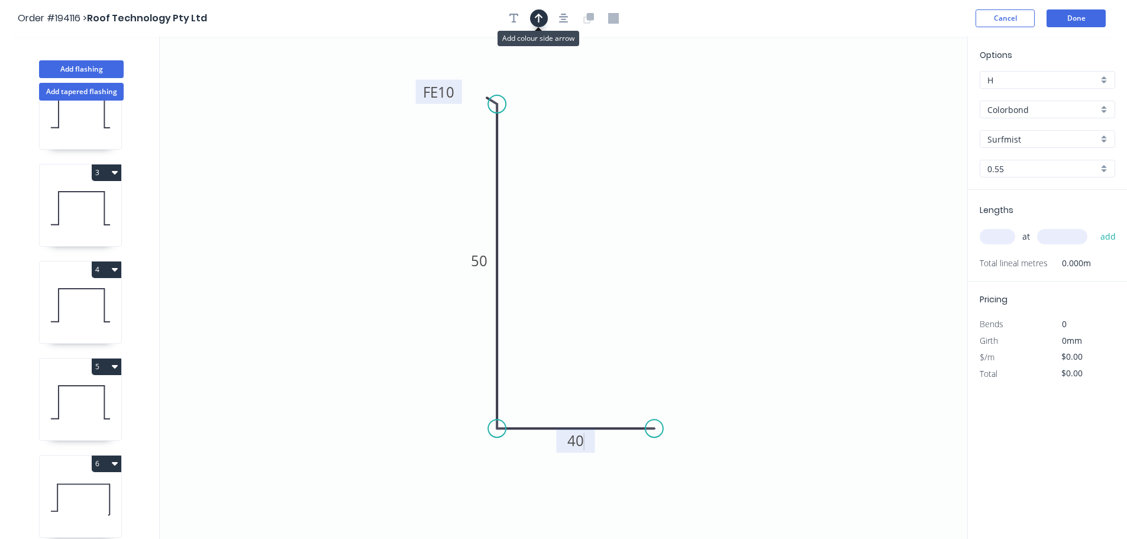
click at [537, 21] on icon "button" at bounding box center [539, 18] width 8 height 11
type input "$6.11"
click at [908, 95] on icon at bounding box center [907, 82] width 11 height 38
drag, startPoint x: 908, startPoint y: 95, endPoint x: 671, endPoint y: 238, distance: 276.8
click at [672, 232] on icon at bounding box center [689, 217] width 34 height 34
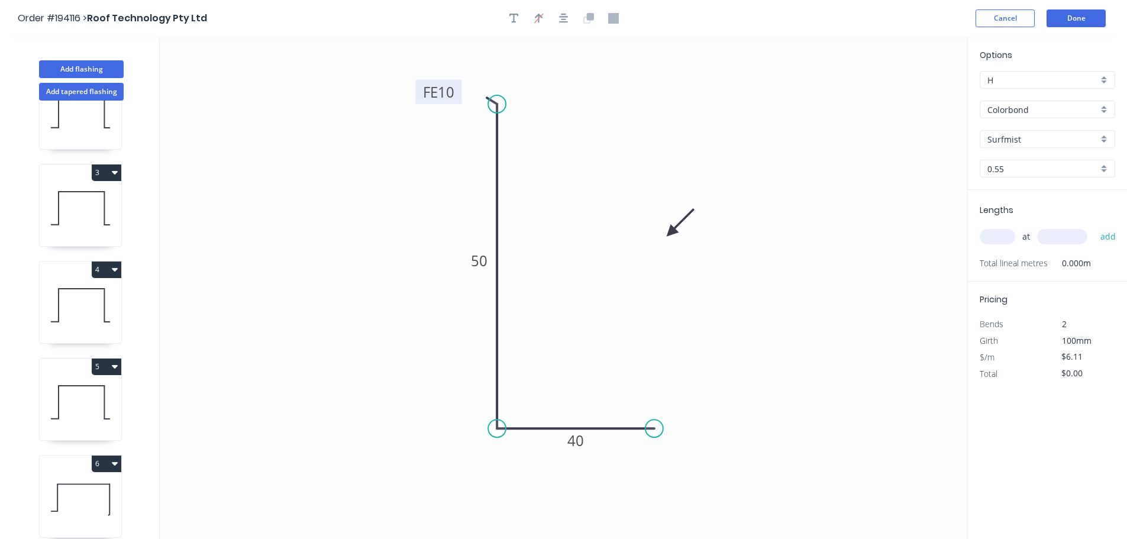
click at [993, 233] on input "text" at bounding box center [996, 236] width 35 height 15
type input "2"
type input "1000"
click at [1094, 226] on button "add" at bounding box center [1108, 236] width 28 height 20
click at [478, 265] on tspan "50" at bounding box center [479, 261] width 17 height 20
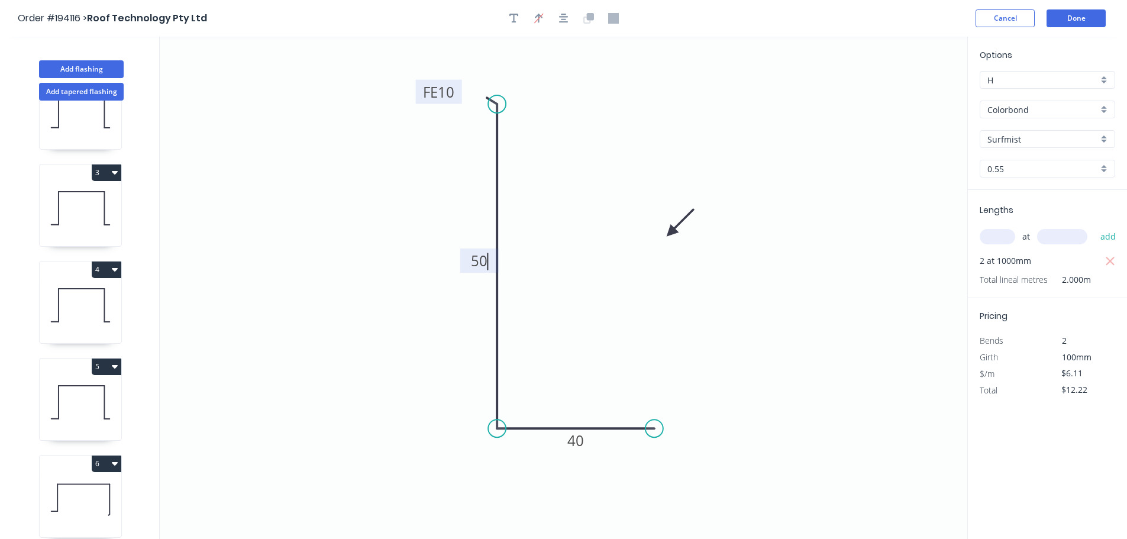
click at [685, 321] on icon "0 FE 10 50 40" at bounding box center [563, 288] width 807 height 502
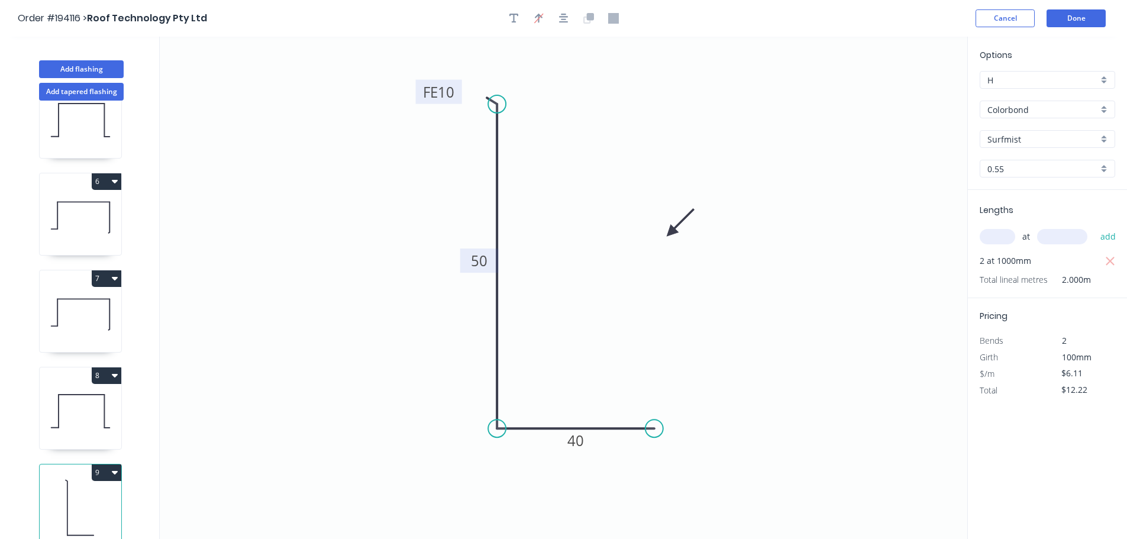
click at [101, 464] on button "9" at bounding box center [107, 472] width 30 height 17
click at [46, 494] on div "Duplicate" at bounding box center [65, 501] width 91 height 17
type input "$0.00"
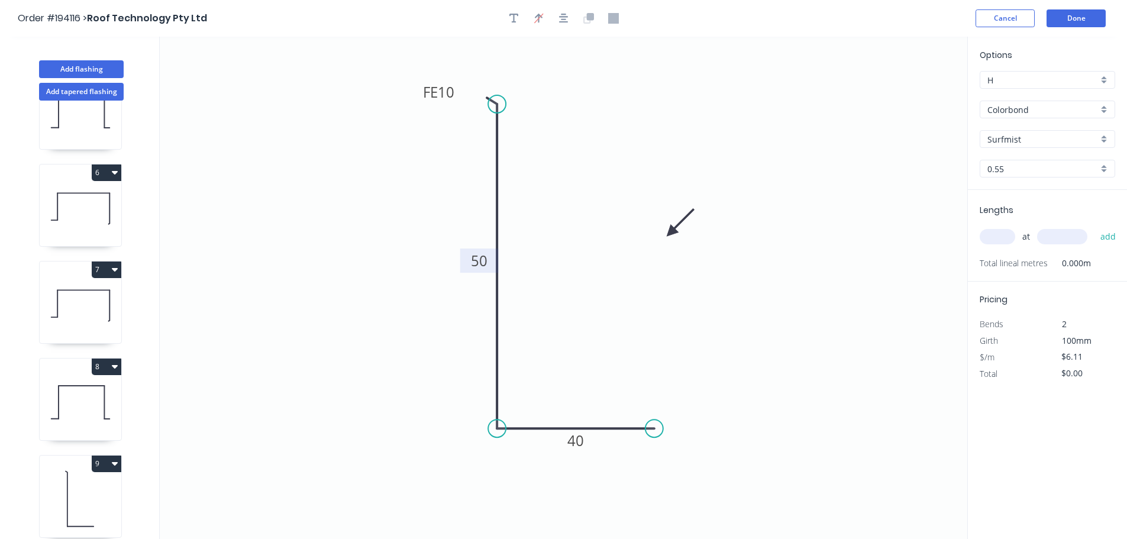
click at [480, 261] on tspan "50" at bounding box center [479, 261] width 17 height 20
click at [1005, 231] on input "text" at bounding box center [996, 236] width 35 height 15
type input "$8.10"
type input "2"
type input "1000"
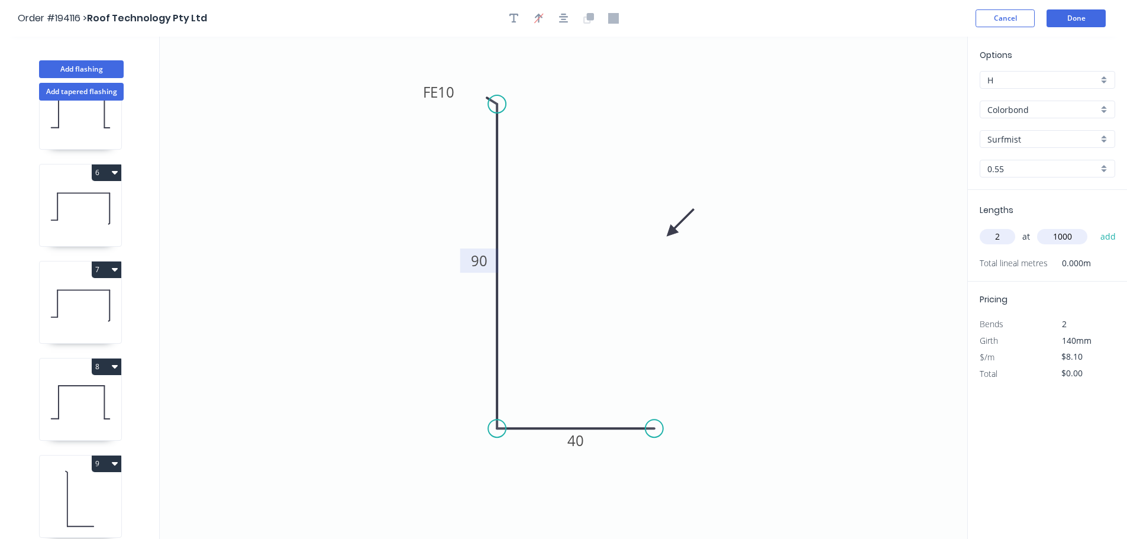
click at [1094, 226] on button "add" at bounding box center [1108, 236] width 28 height 20
type input "$16.20"
click at [79, 72] on button "Add flashing" at bounding box center [81, 69] width 85 height 18
type input "$0.00"
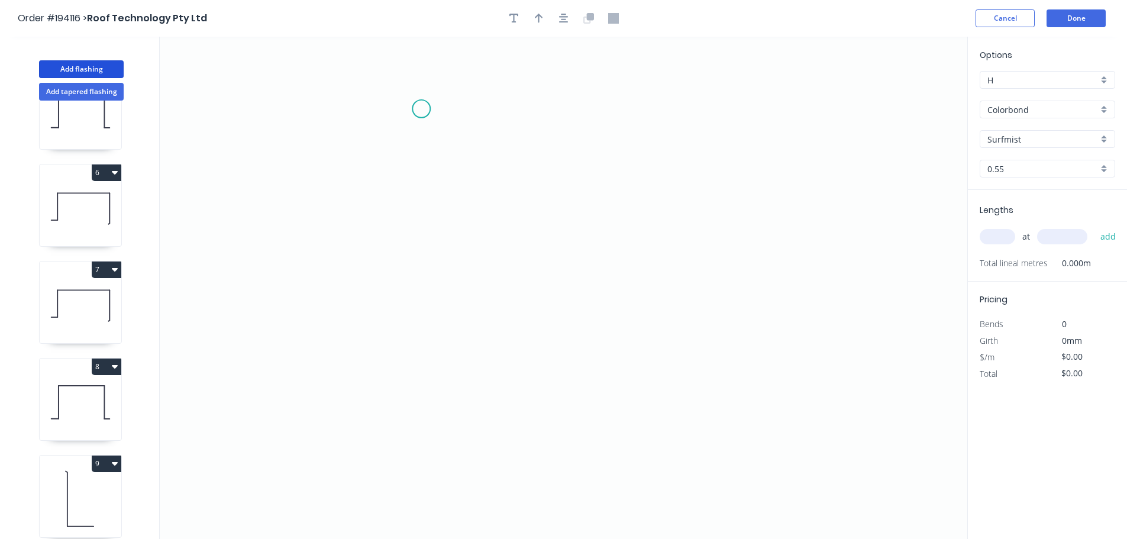
click at [421, 109] on icon "0" at bounding box center [563, 288] width 807 height 502
click at [385, 145] on icon "0" at bounding box center [563, 288] width 807 height 502
click at [386, 415] on icon "0 ?" at bounding box center [563, 288] width 807 height 502
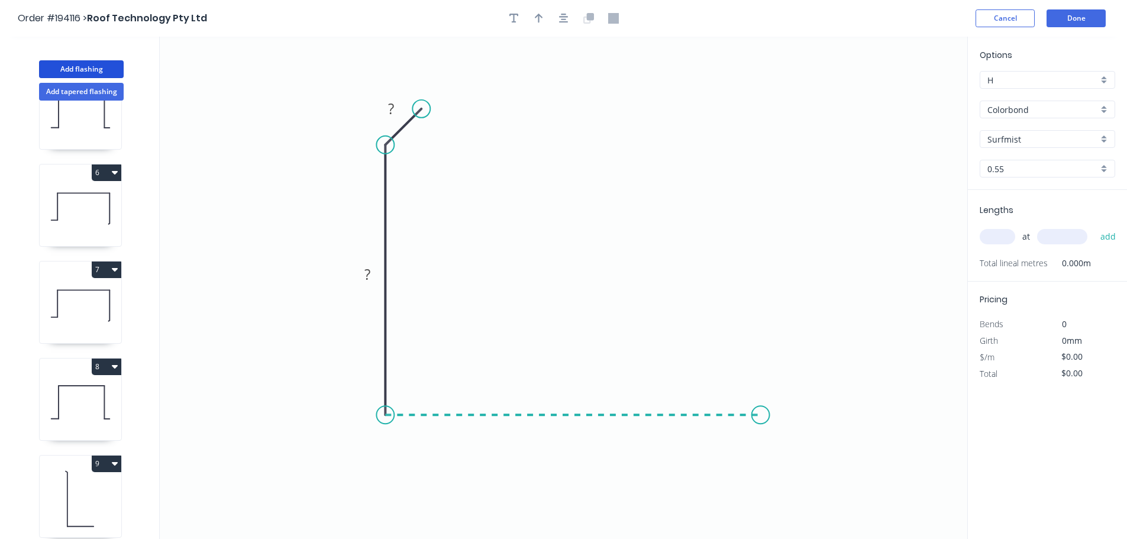
click at [760, 407] on icon "0 ? ?" at bounding box center [563, 288] width 807 height 502
click at [807, 464] on icon "0 ? ? ?" at bounding box center [563, 288] width 807 height 502
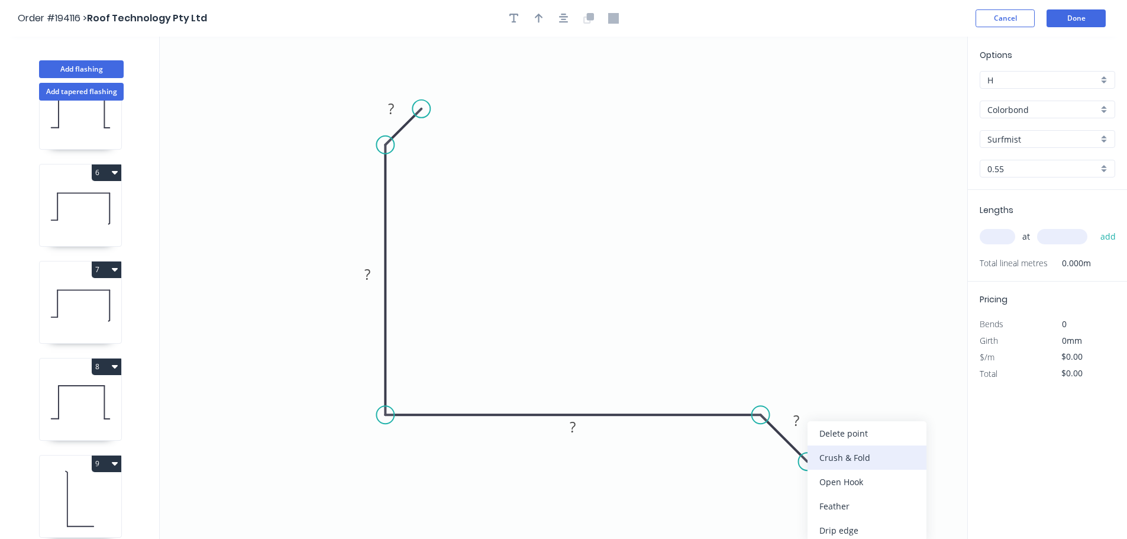
click at [834, 457] on div "Crush & Fold" at bounding box center [866, 457] width 119 height 24
click at [830, 497] on div "Flip bend" at bounding box center [869, 500] width 119 height 24
drag, startPoint x: 834, startPoint y: 420, endPoint x: 765, endPoint y: 490, distance: 98.3
click at [765, 490] on rect at bounding box center [744, 497] width 47 height 24
click at [758, 497] on tspan "10" at bounding box center [753, 497] width 17 height 20
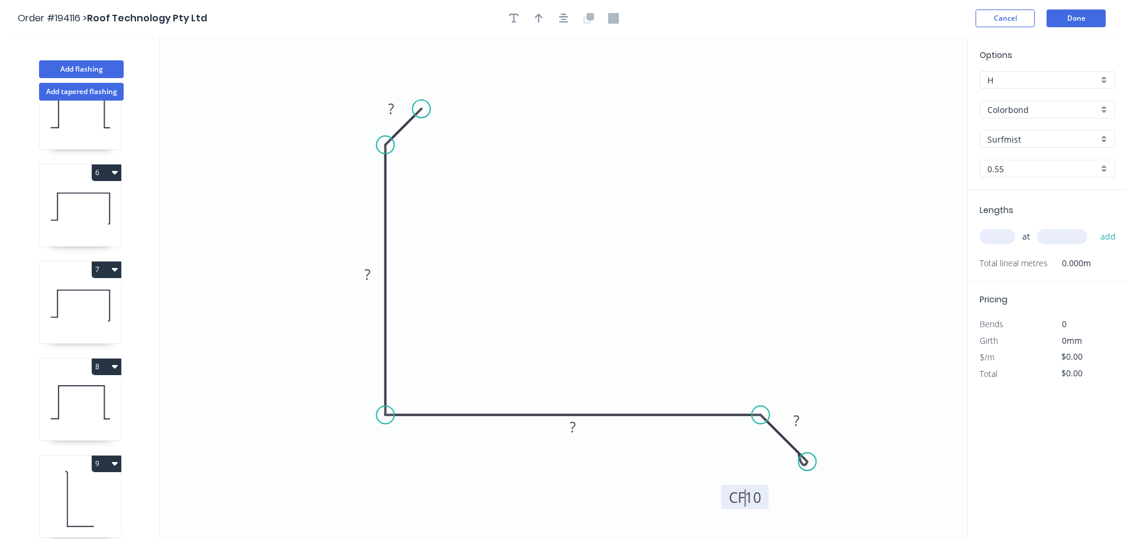
click at [752, 499] on tspan "10" at bounding box center [753, 497] width 17 height 20
click at [869, 453] on icon "0 ? ? ? CF 10 ?" at bounding box center [563, 288] width 807 height 502
click at [752, 494] on tspan "10" at bounding box center [753, 497] width 17 height 20
type input "$12.40"
click at [537, 22] on icon "button" at bounding box center [539, 18] width 8 height 11
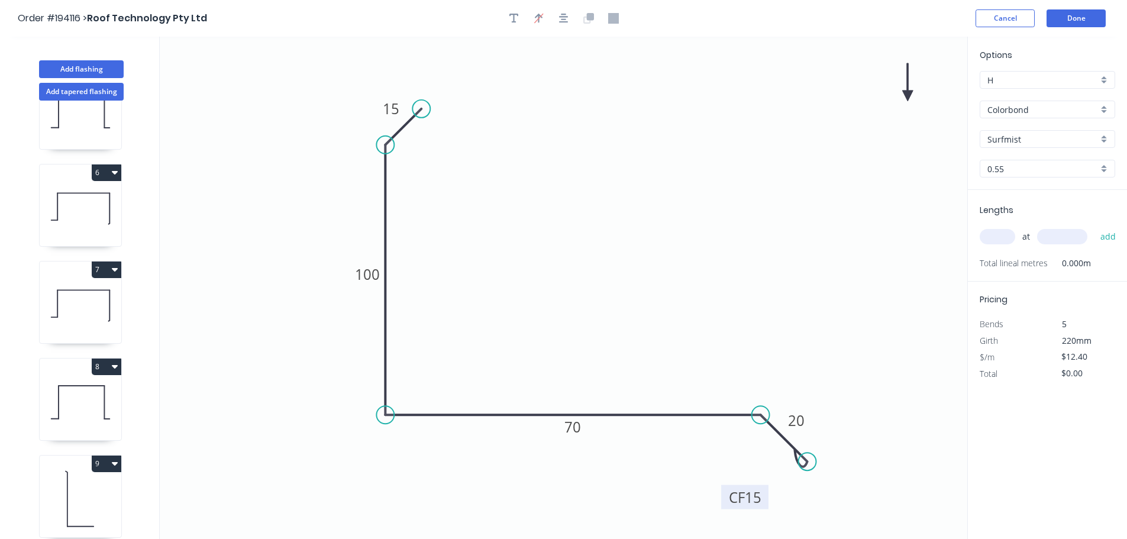
click at [908, 92] on icon at bounding box center [907, 82] width 11 height 38
drag, startPoint x: 908, startPoint y: 92, endPoint x: 616, endPoint y: 232, distance: 323.5
click at [594, 221] on icon at bounding box center [611, 203] width 34 height 34
click at [999, 234] on input "text" at bounding box center [996, 236] width 35 height 15
type input "1"
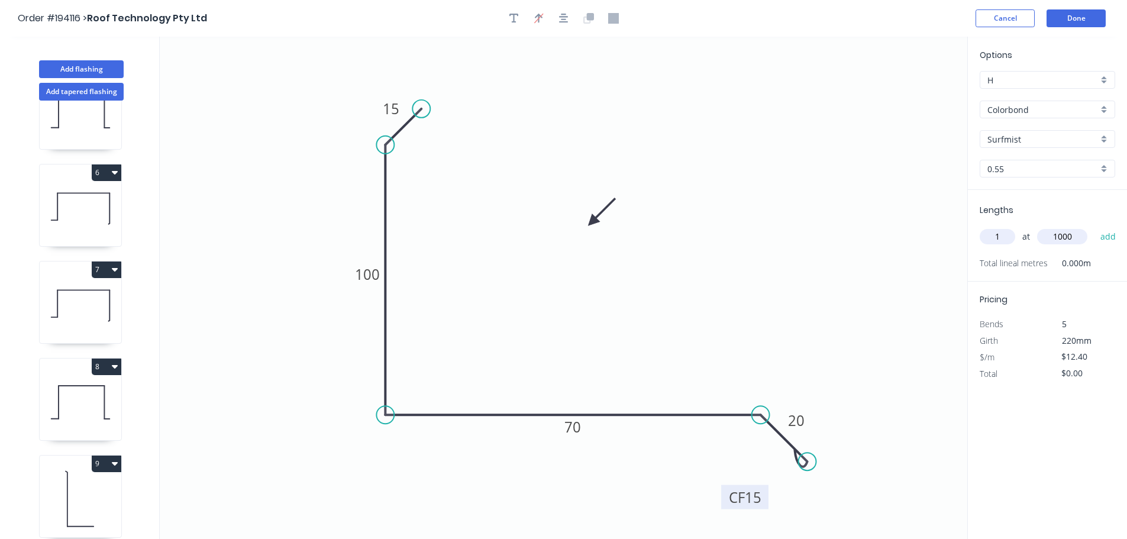
type input "1000"
click at [1094, 226] on button "add" at bounding box center [1108, 236] width 28 height 20
type input "$12.40"
click at [71, 66] on button "Add flashing" at bounding box center [81, 69] width 85 height 18
type input "$0.00"
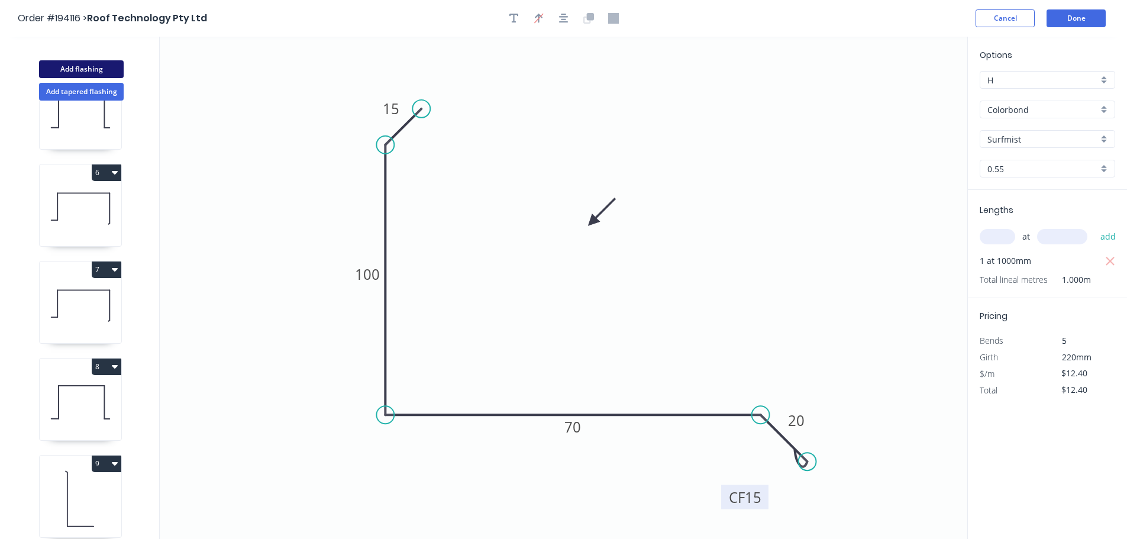
type input "$0.00"
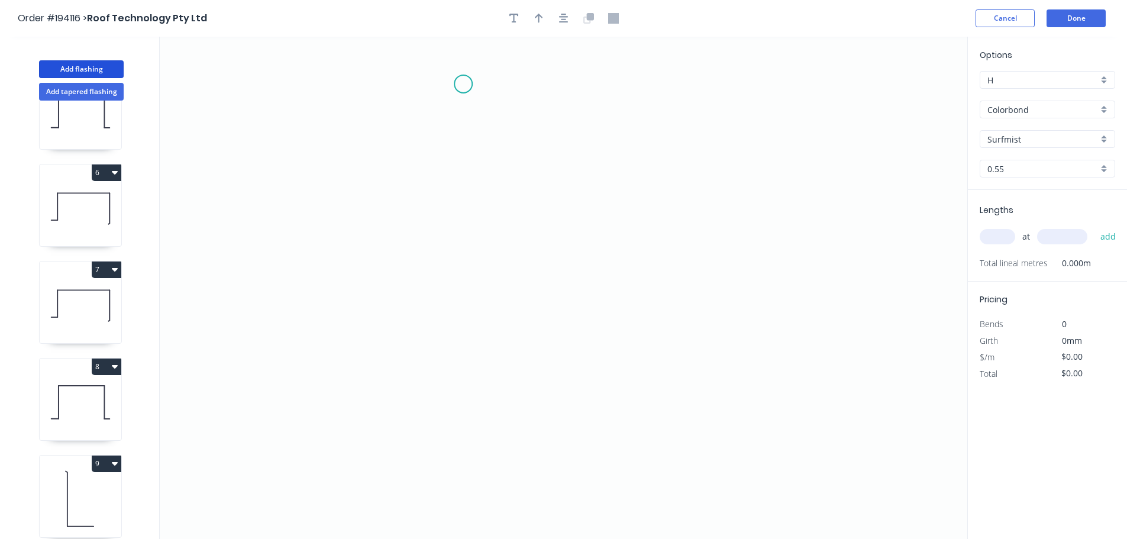
click at [461, 88] on icon "0" at bounding box center [563, 288] width 807 height 502
drag, startPoint x: 488, startPoint y: 441, endPoint x: 548, endPoint y: 441, distance: 59.7
click at [490, 441] on icon "0" at bounding box center [563, 288] width 807 height 502
click at [491, 442] on circle at bounding box center [490, 441] width 18 height 18
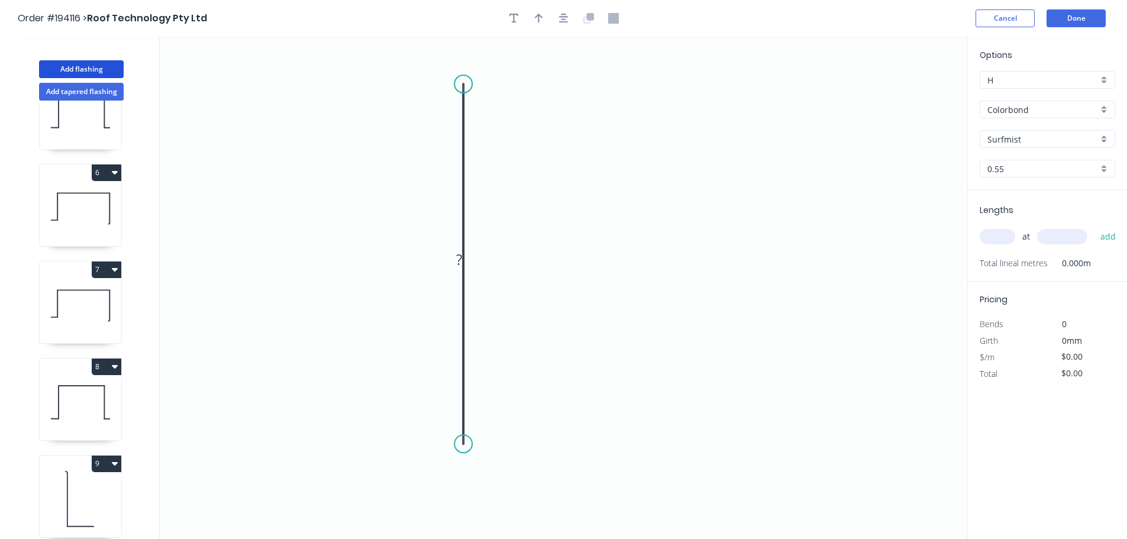
drag, startPoint x: 491, startPoint y: 442, endPoint x: 480, endPoint y: 444, distance: 11.4
click at [480, 444] on icon "0 ?" at bounding box center [563, 288] width 807 height 502
click at [468, 445] on circle at bounding box center [463, 444] width 18 height 18
click at [665, 445] on icon "0 ?" at bounding box center [563, 288] width 807 height 502
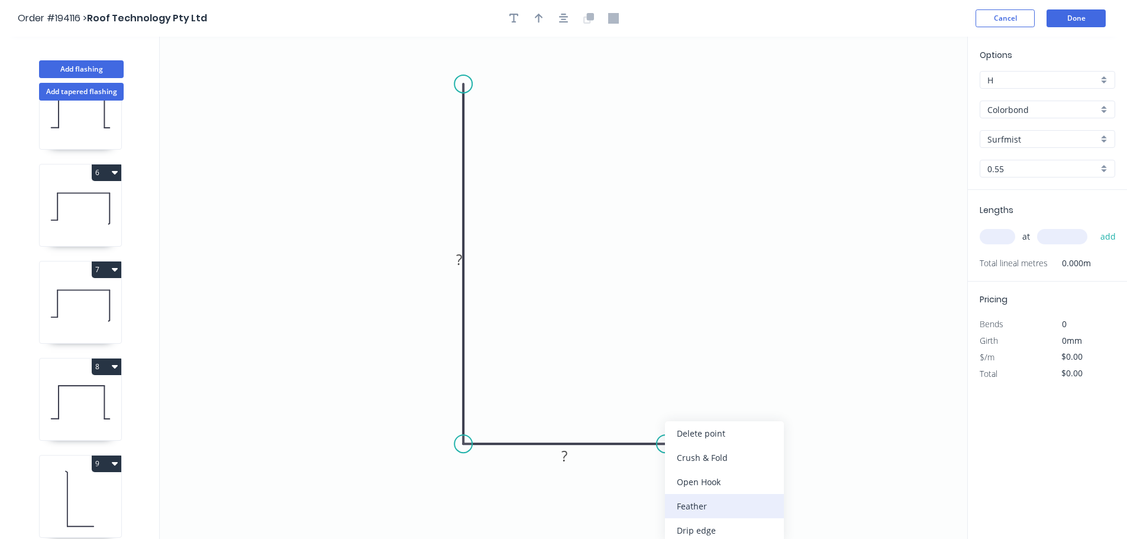
click at [697, 507] on div "Feather" at bounding box center [724, 506] width 119 height 24
drag, startPoint x: 666, startPoint y: 468, endPoint x: 659, endPoint y: 486, distance: 19.7
click at [659, 486] on rect at bounding box center [643, 482] width 46 height 24
click at [649, 481] on tspan "15" at bounding box center [650, 482] width 17 height 20
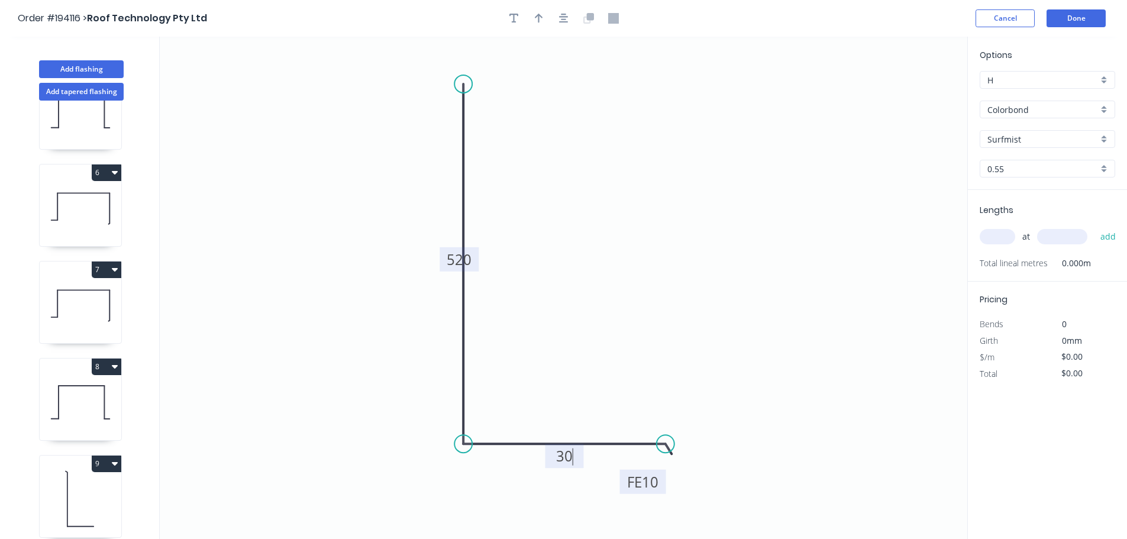
type input "$16.02"
click at [461, 258] on tspan "520" at bounding box center [458, 260] width 25 height 20
drag, startPoint x: 475, startPoint y: 253, endPoint x: 517, endPoint y: 239, distance: 44.0
click at [517, 239] on rect at bounding box center [500, 246] width 39 height 24
click at [543, 20] on button "button" at bounding box center [539, 18] width 18 height 18
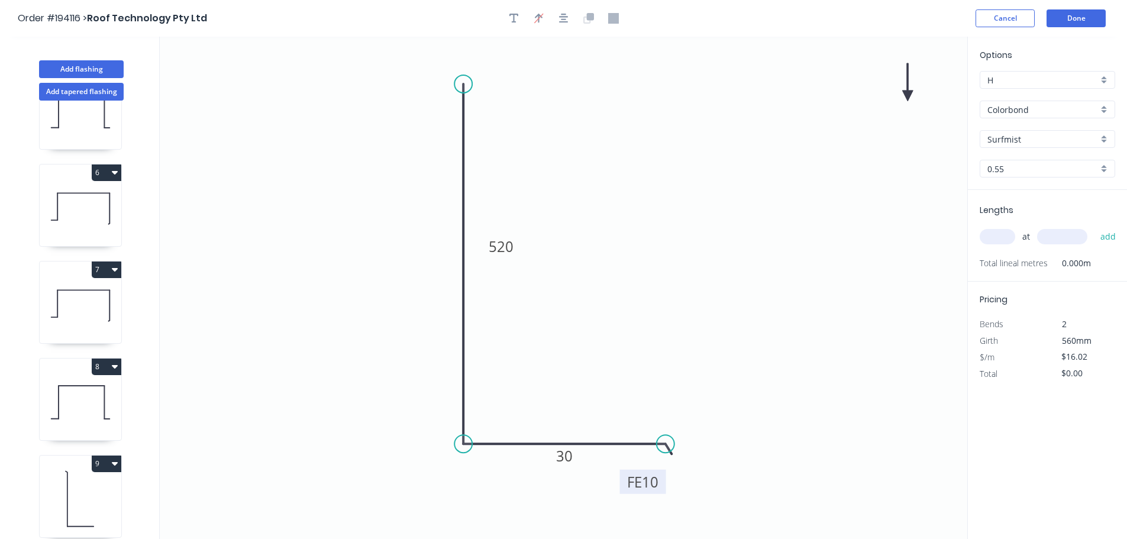
click at [905, 94] on icon at bounding box center [907, 82] width 11 height 38
drag, startPoint x: 905, startPoint y: 94, endPoint x: 793, endPoint y: 139, distance: 120.5
click at [757, 170] on icon "0 520 FE 10 30" at bounding box center [563, 288] width 807 height 502
drag, startPoint x: 905, startPoint y: 94, endPoint x: 621, endPoint y: 247, distance: 322.8
click at [621, 247] on icon at bounding box center [630, 236] width 34 height 34
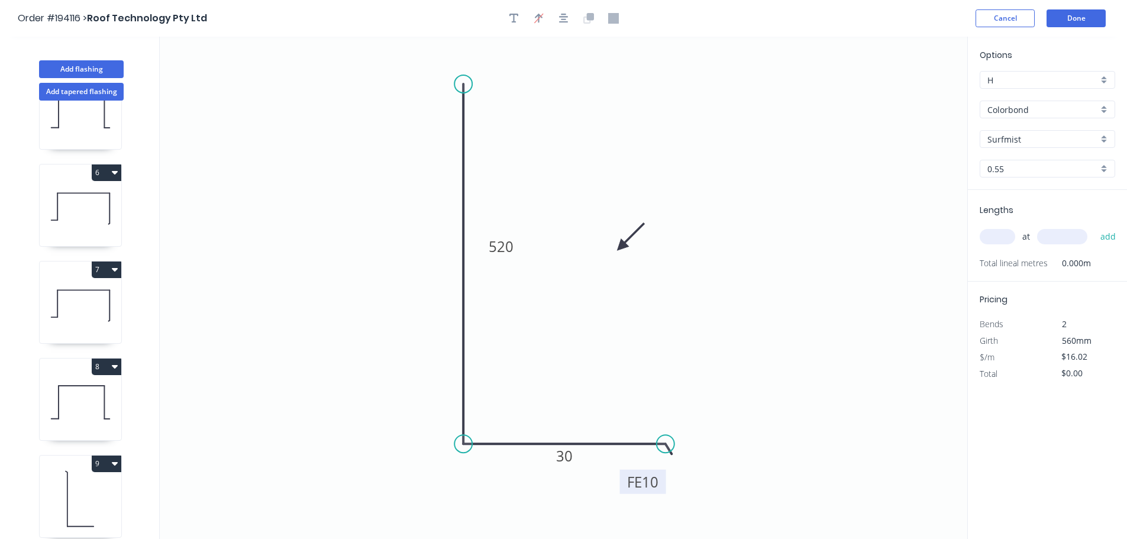
click at [1013, 233] on input "text" at bounding box center [996, 236] width 35 height 15
type input "1"
type input "1000"
click at [1094, 226] on button "add" at bounding box center [1108, 236] width 28 height 20
type input "$16.02"
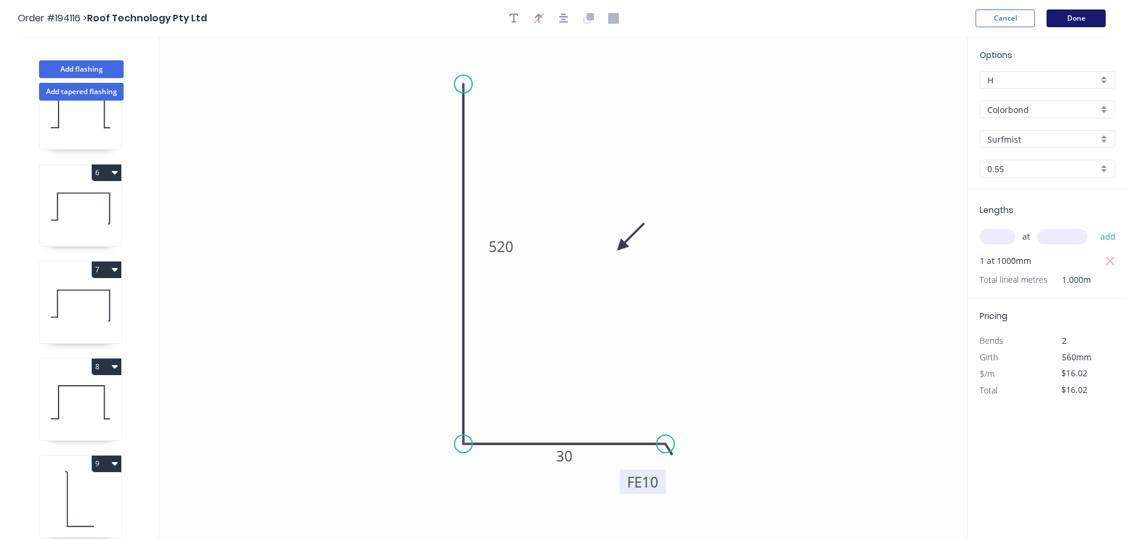
click at [1086, 20] on button "Done" at bounding box center [1075, 18] width 59 height 18
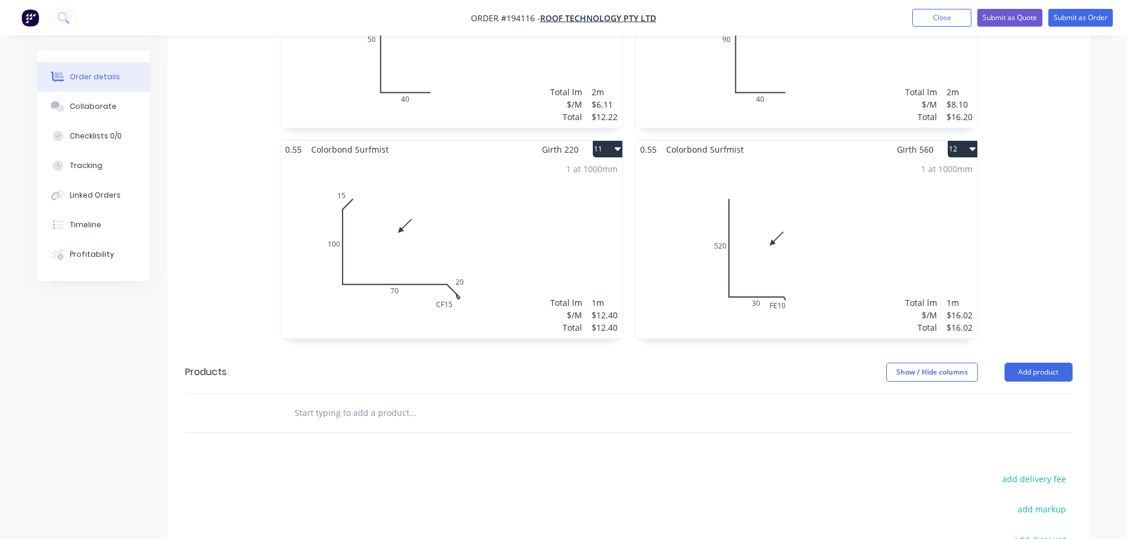
scroll to position [1482, 0]
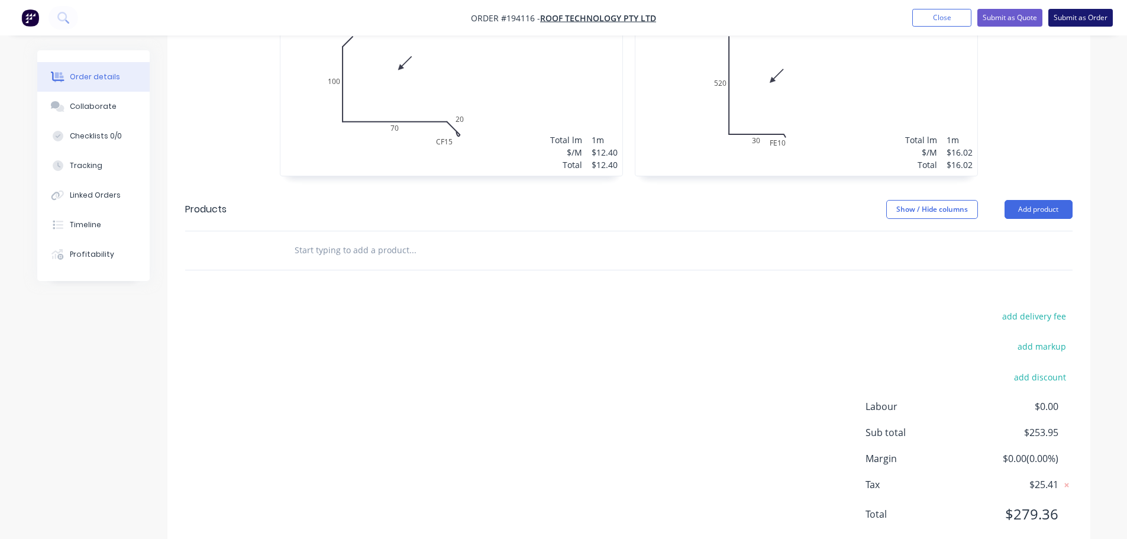
click at [1080, 16] on button "Submit as Order" at bounding box center [1080, 18] width 64 height 18
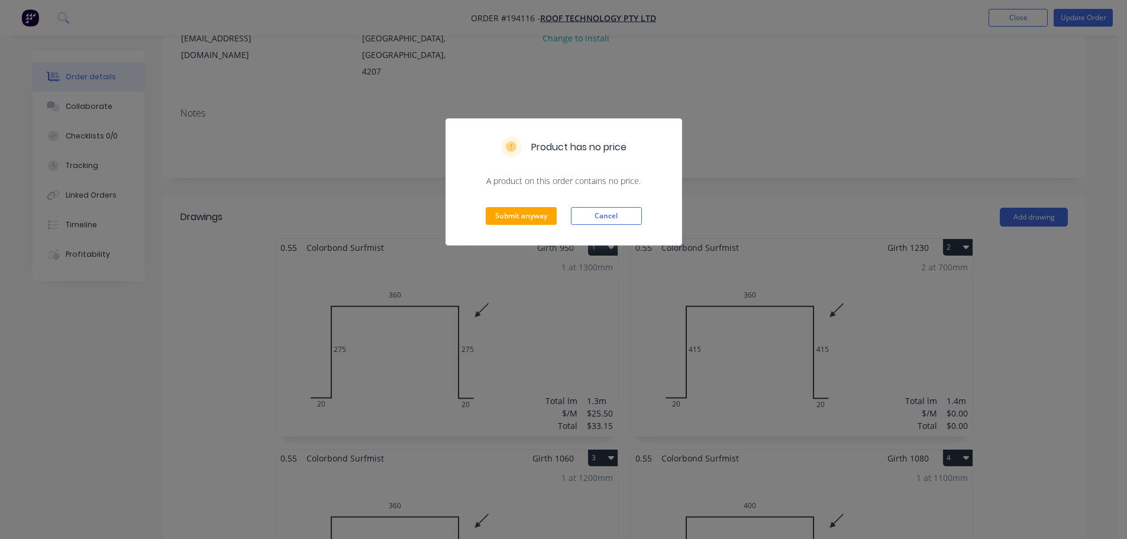
scroll to position [177, 0]
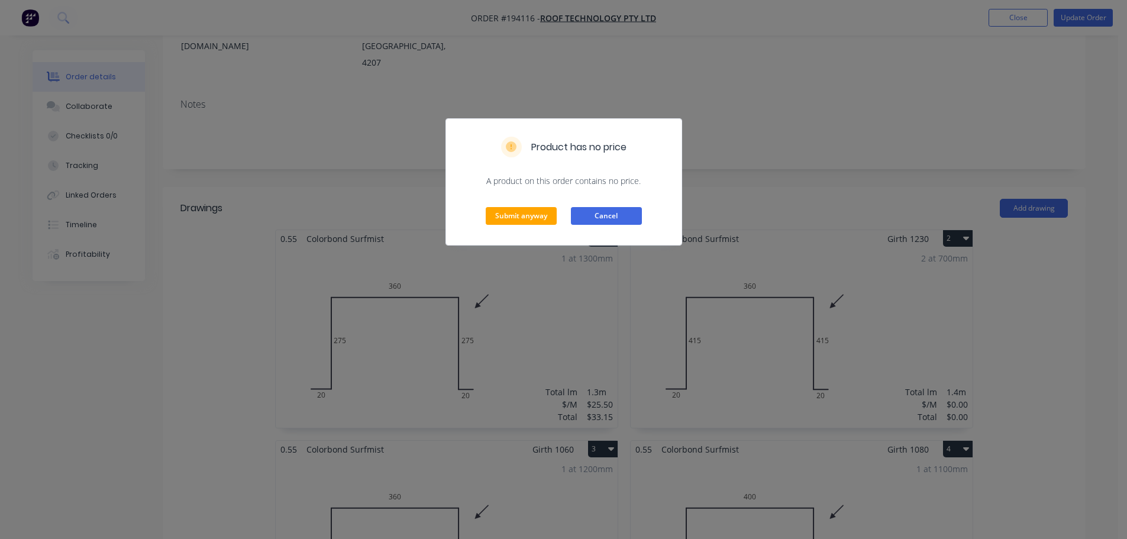
click at [594, 219] on button "Cancel" at bounding box center [606, 216] width 71 height 18
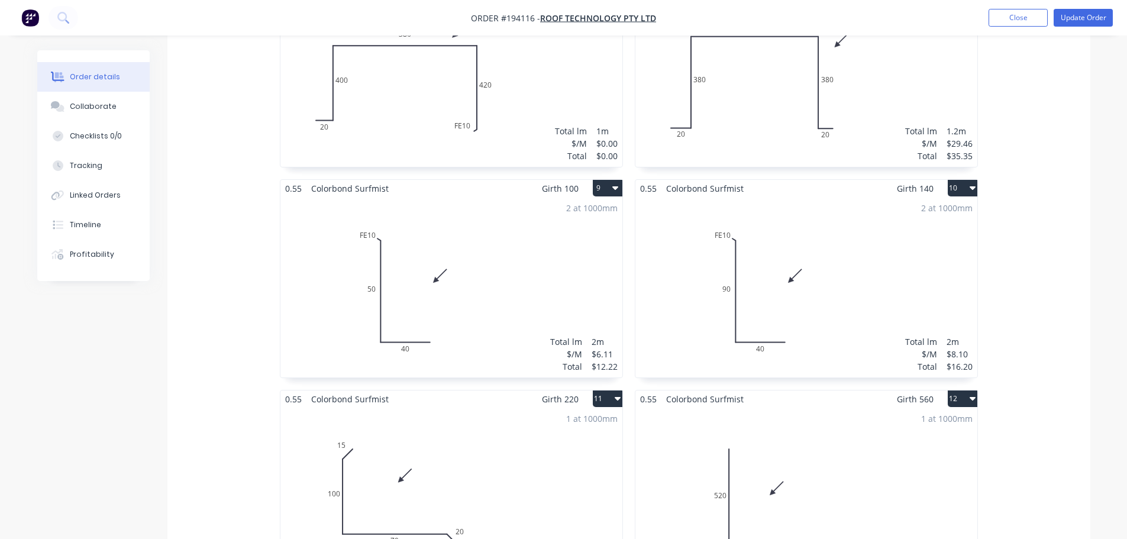
scroll to position [887, 0]
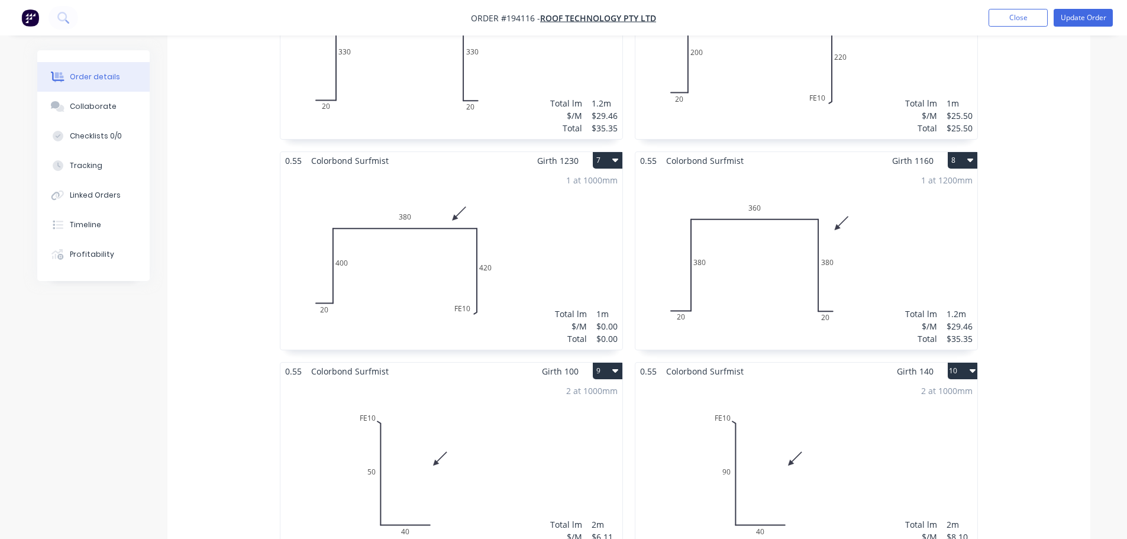
click at [515, 205] on div "1 at 1000mm Total lm $/M Total 1m $0.00 $0.00" at bounding box center [451, 259] width 342 height 180
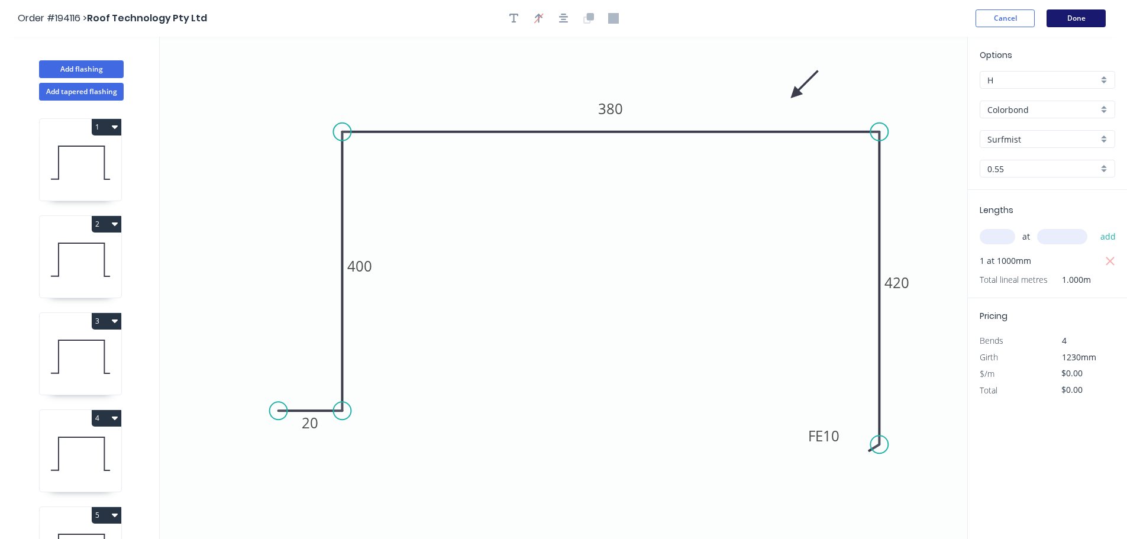
click at [1078, 16] on button "Done" at bounding box center [1075, 18] width 59 height 18
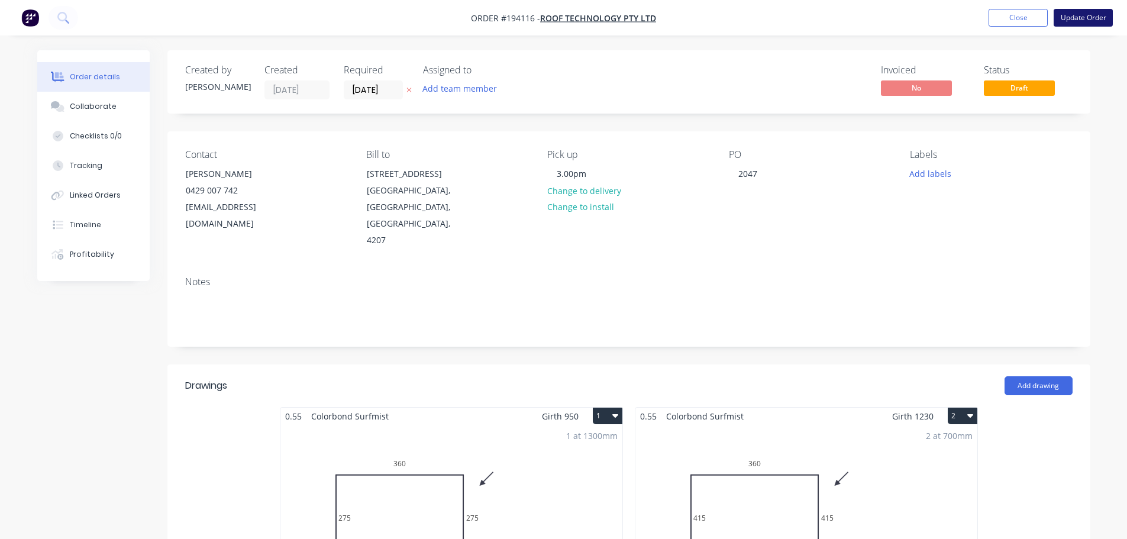
click at [1085, 16] on button "Update Order" at bounding box center [1082, 18] width 59 height 18
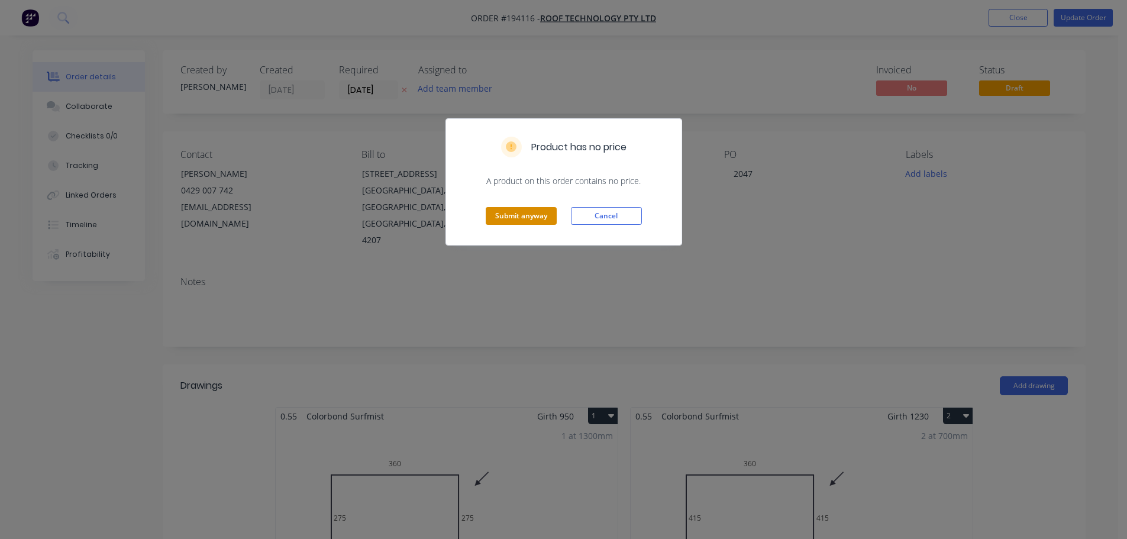
click at [516, 211] on button "Submit anyway" at bounding box center [520, 216] width 71 height 18
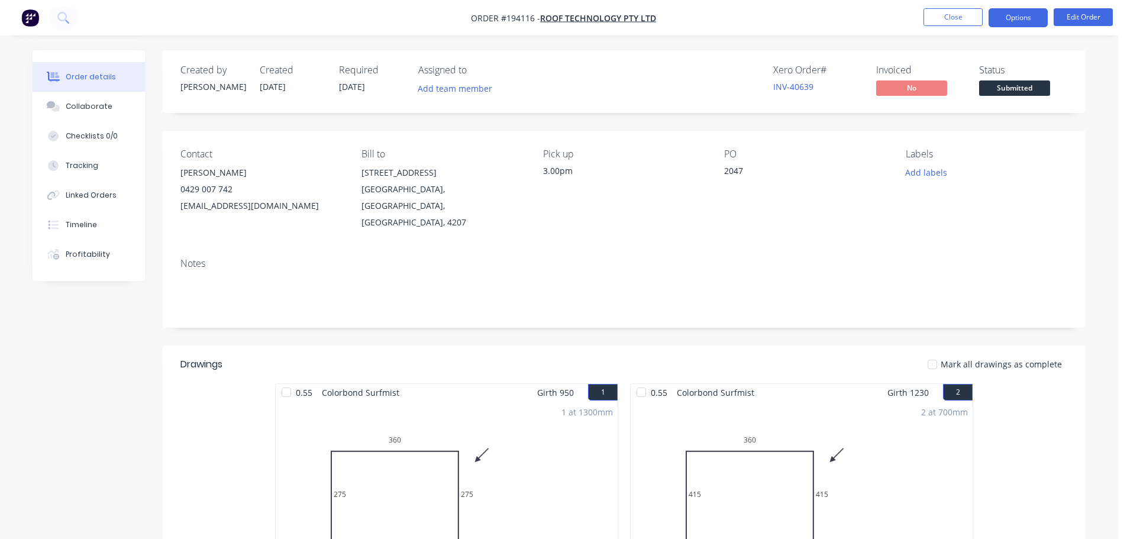
click at [1024, 17] on button "Options" at bounding box center [1017, 17] width 59 height 19
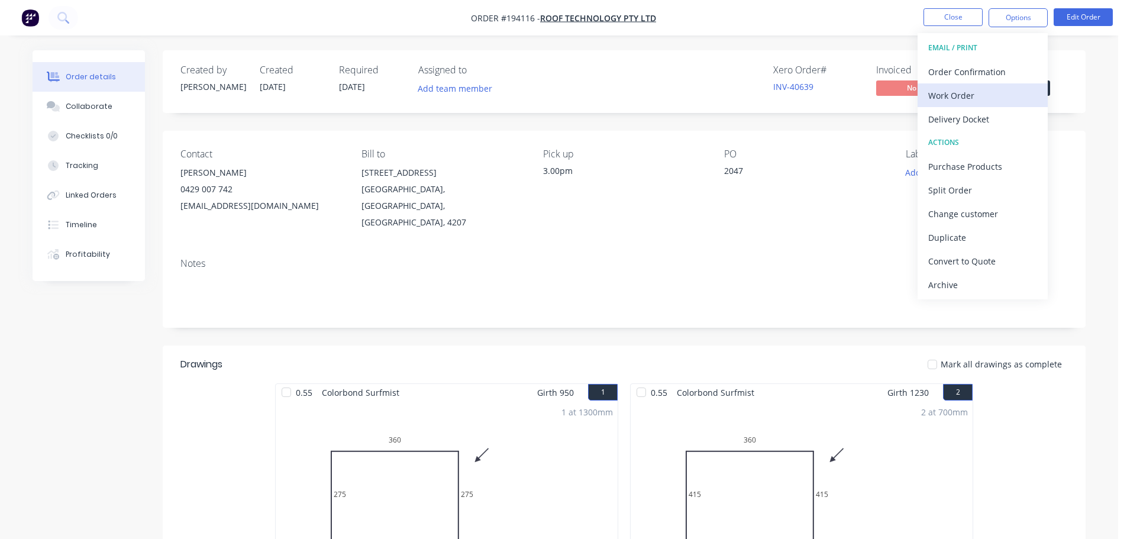
click at [934, 93] on div "Work Order" at bounding box center [982, 95] width 109 height 17
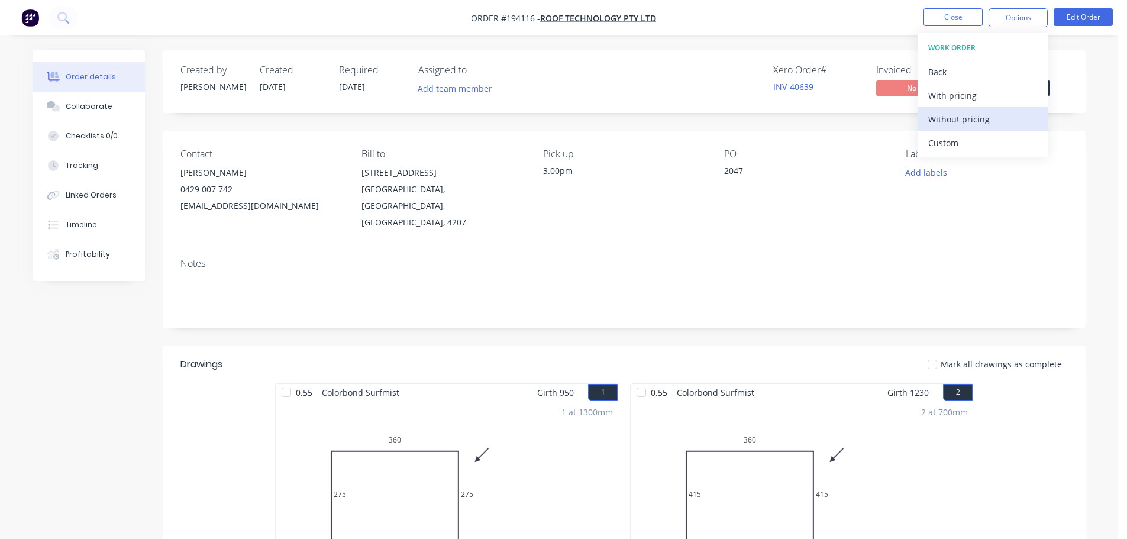
click at [943, 122] on div "Without pricing" at bounding box center [982, 119] width 109 height 17
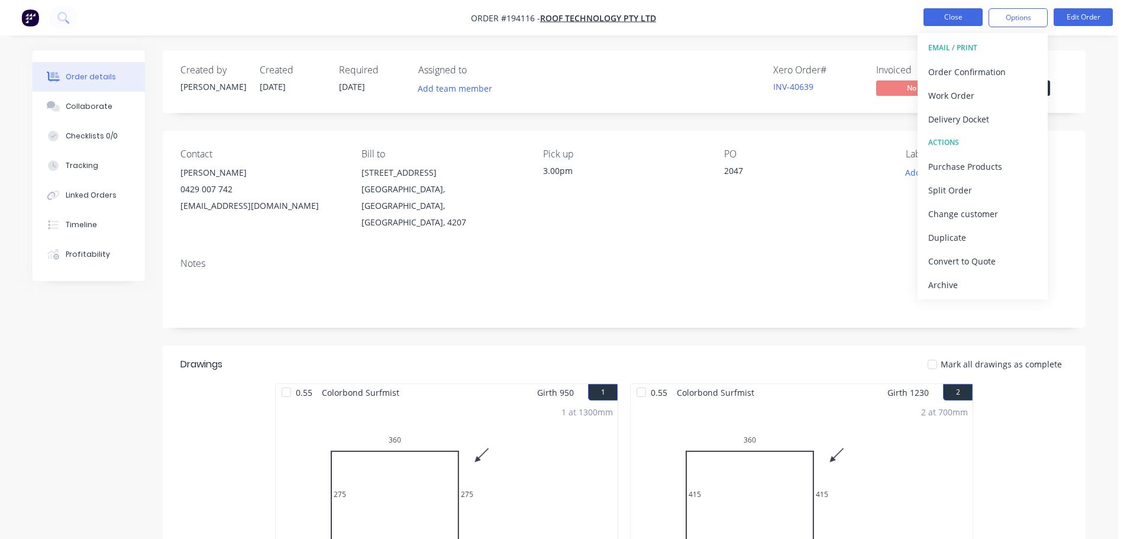
click at [957, 16] on button "Close" at bounding box center [952, 17] width 59 height 18
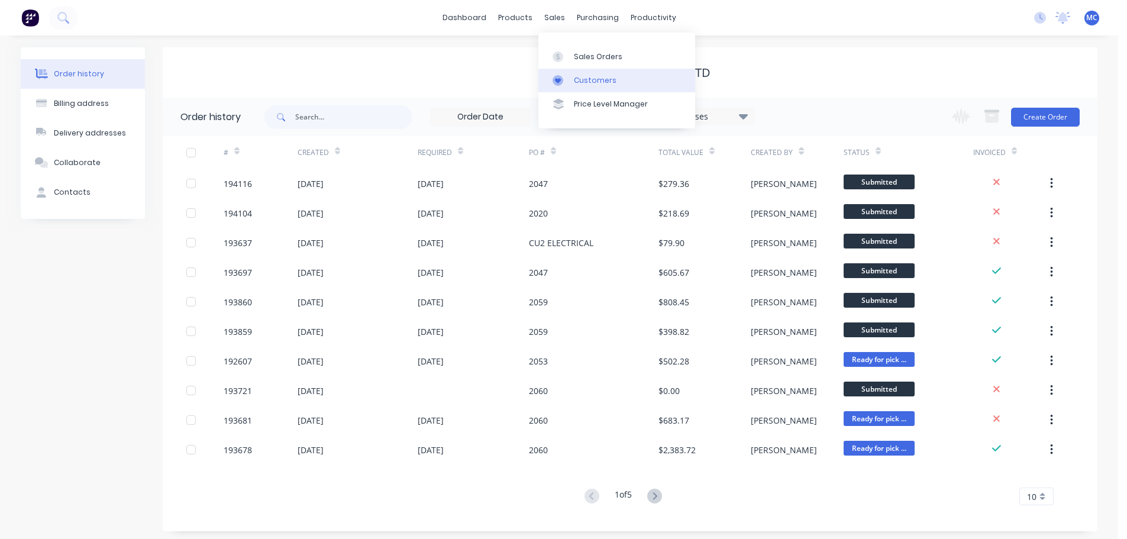
click at [588, 73] on link "Customers" at bounding box center [616, 81] width 157 height 24
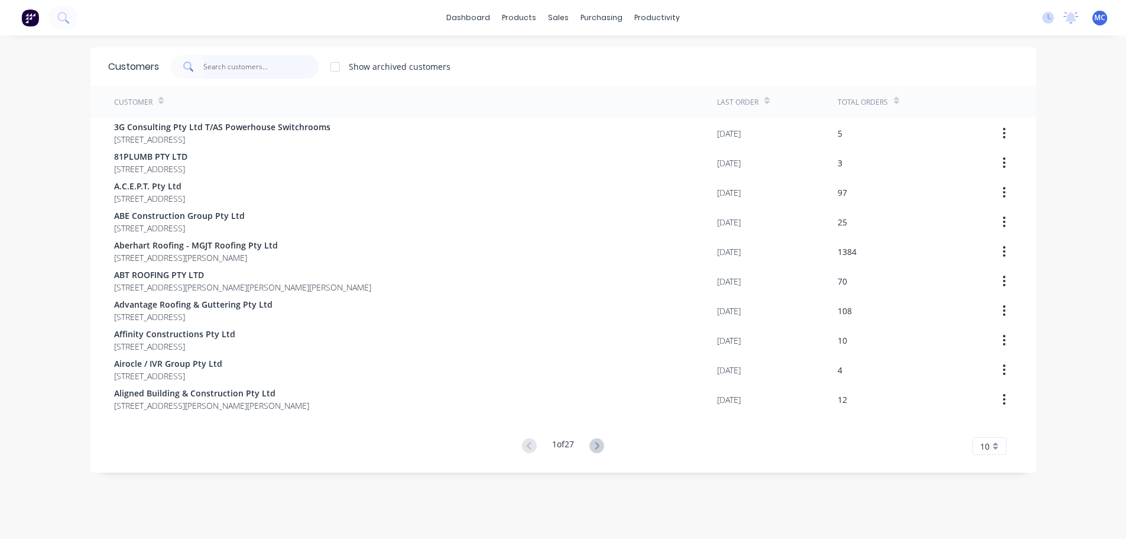
click at [231, 63] on input "text" at bounding box center [260, 67] width 115 height 24
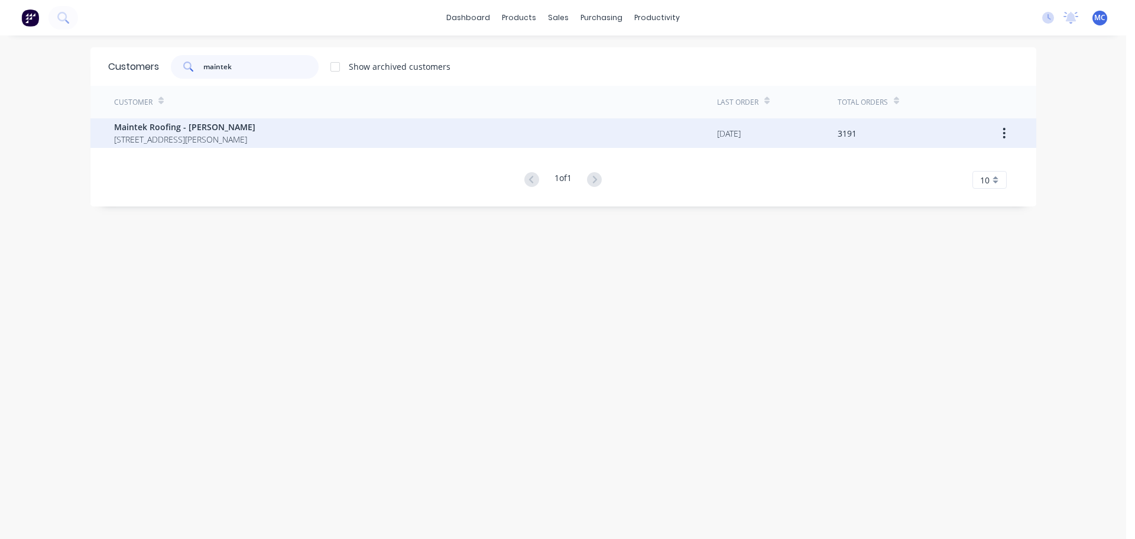
type input "maintek"
click at [186, 127] on span "Maintek Roofing - [PERSON_NAME]" at bounding box center [184, 127] width 141 height 12
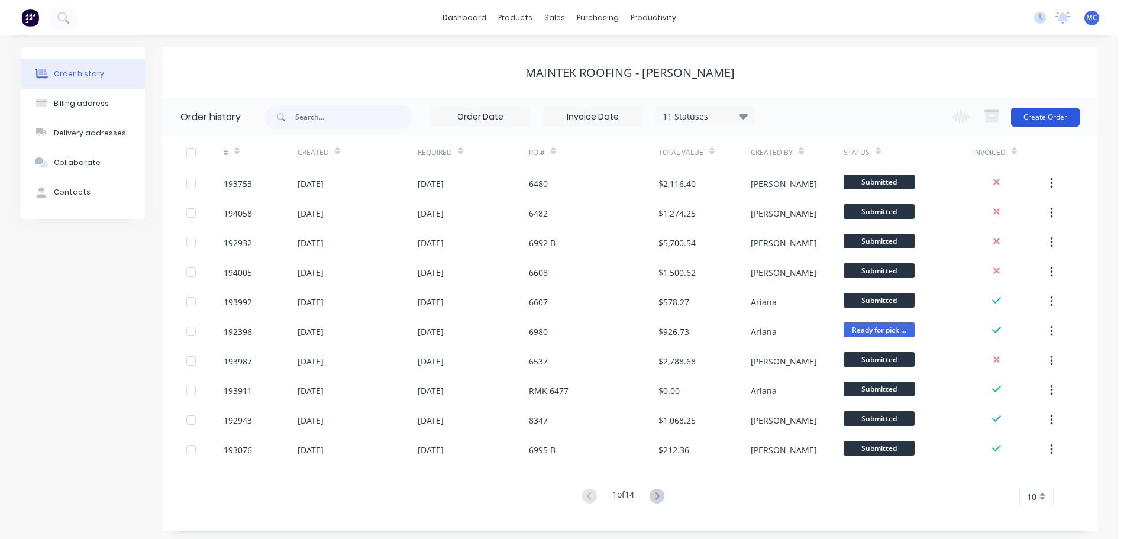
click at [1044, 114] on button "Create Order" at bounding box center [1045, 117] width 69 height 19
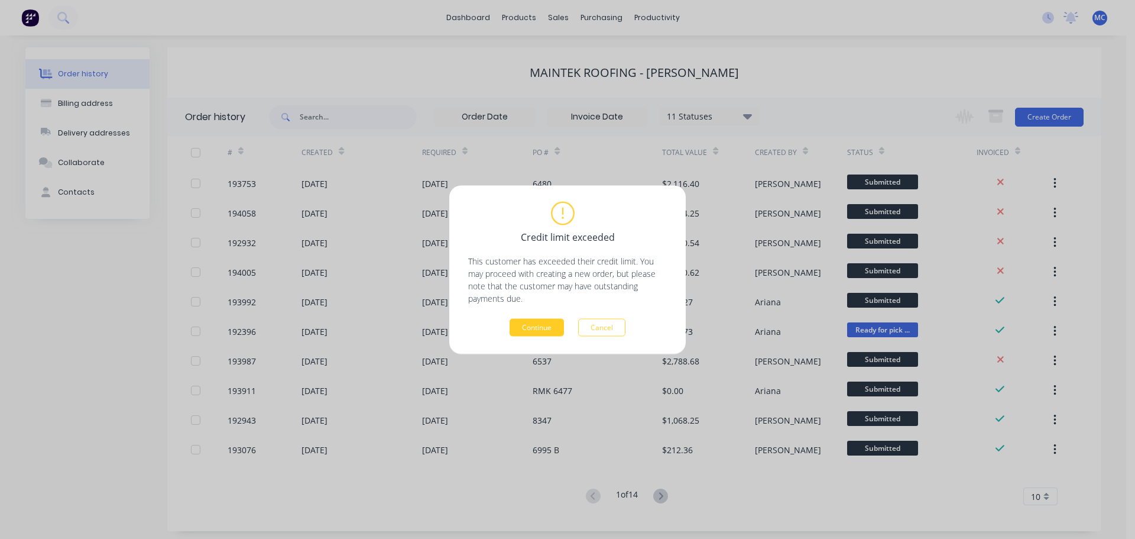
click at [531, 328] on button "Continue" at bounding box center [537, 327] width 54 height 18
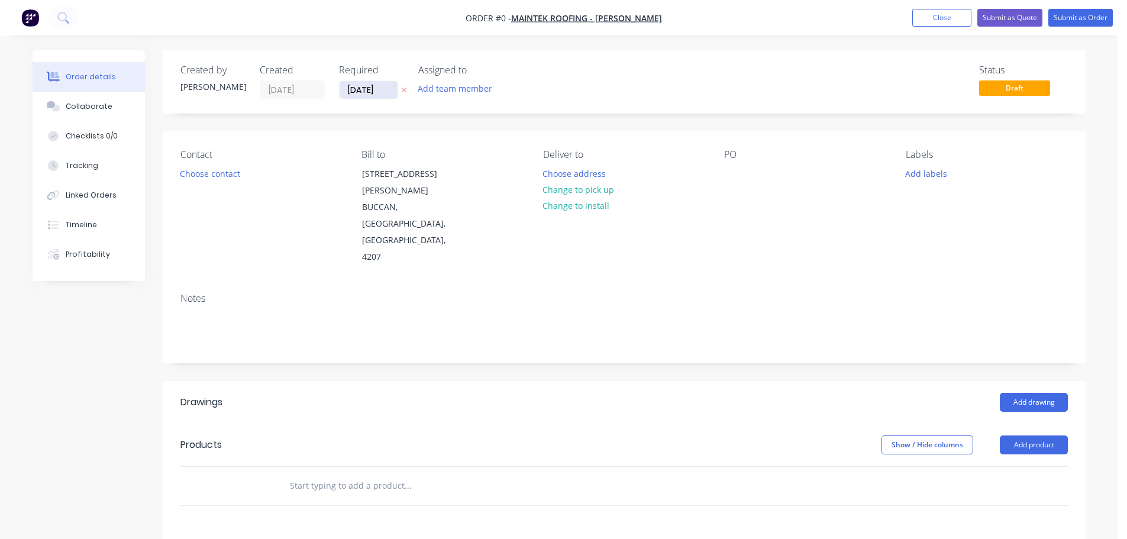
click at [361, 87] on input "[DATE]" at bounding box center [368, 90] width 58 height 18
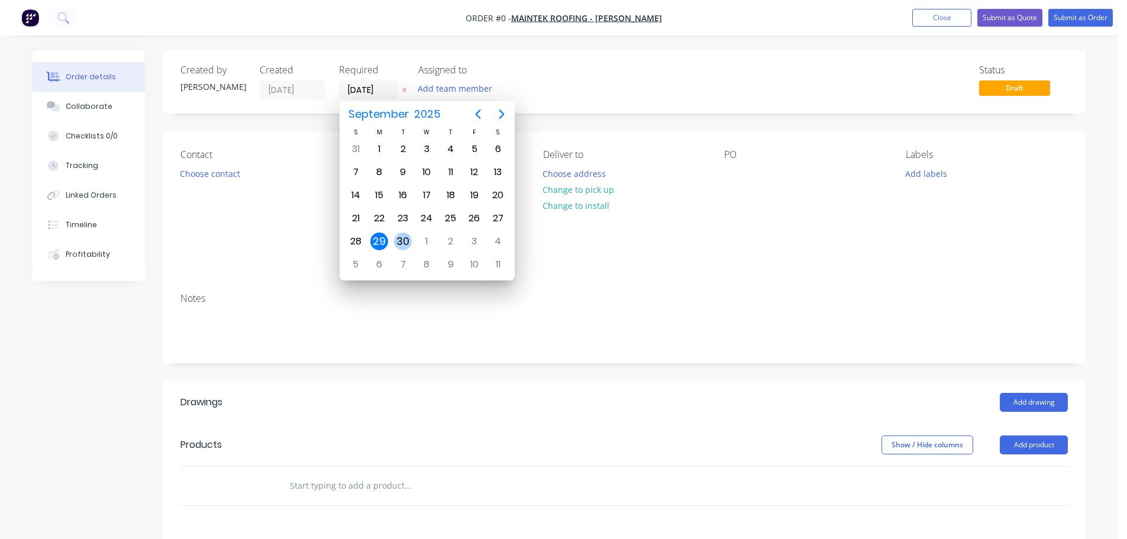
click at [400, 241] on div "30" at bounding box center [403, 241] width 18 height 18
type input "[DATE]"
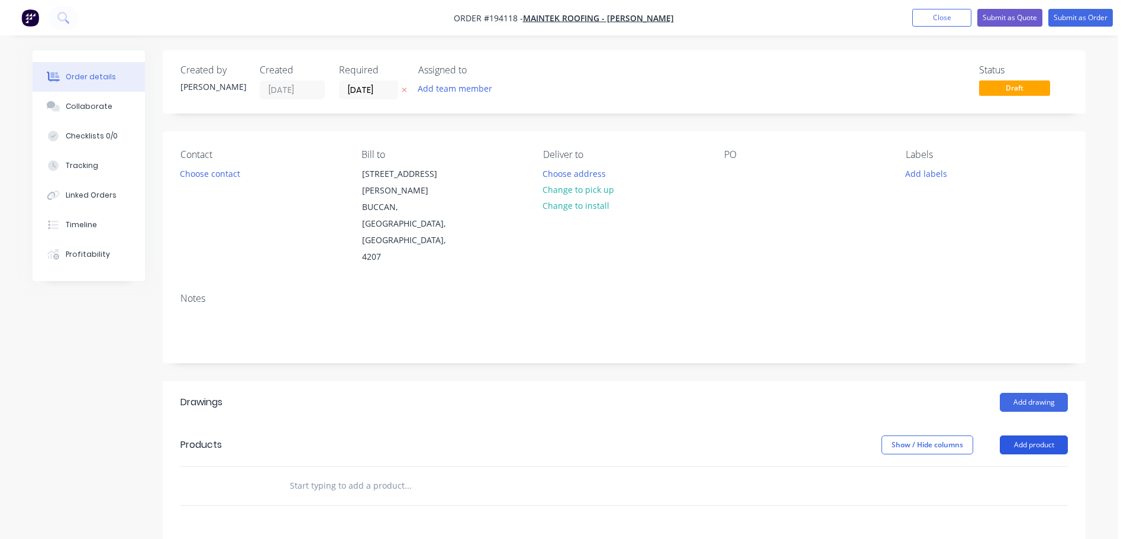
click at [1035, 435] on button "Add product" at bounding box center [1033, 444] width 68 height 19
click at [1011, 466] on div "Product catalogue" at bounding box center [1011, 474] width 91 height 17
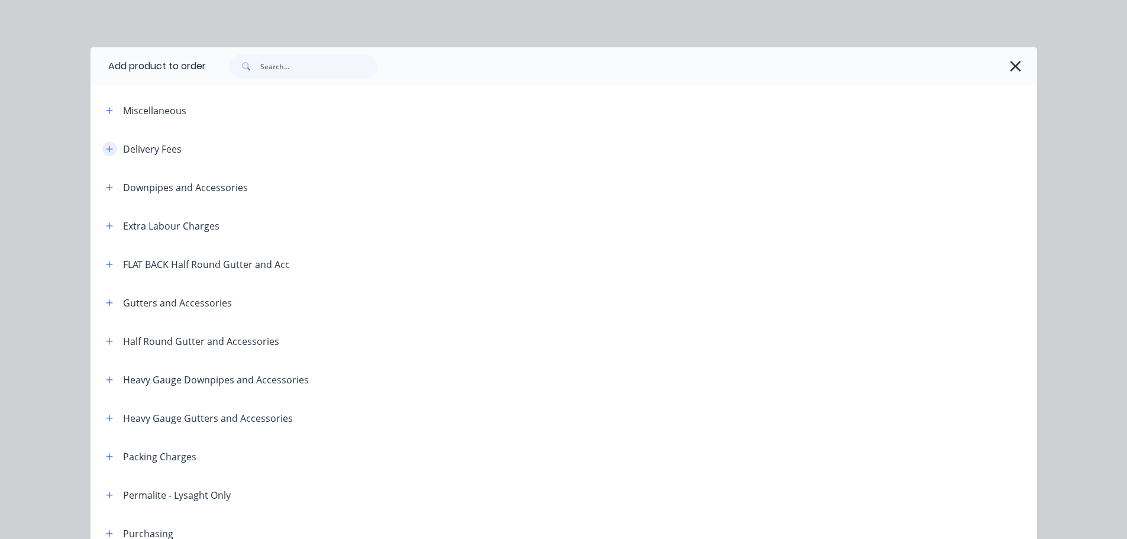
click at [102, 149] on button "button" at bounding box center [109, 148] width 15 height 15
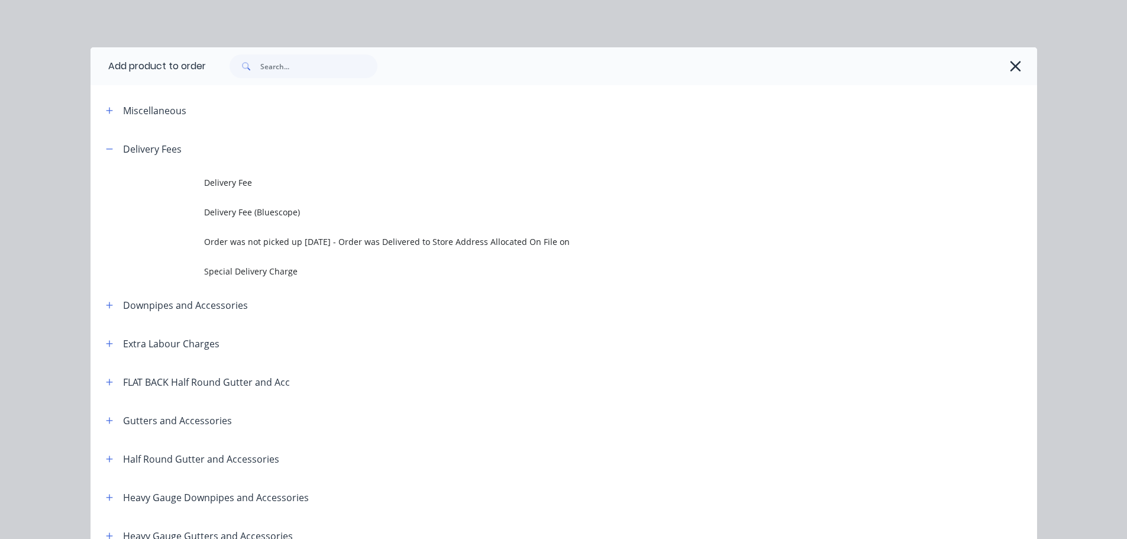
click at [237, 182] on span "Delivery Fee" at bounding box center [537, 182] width 666 height 12
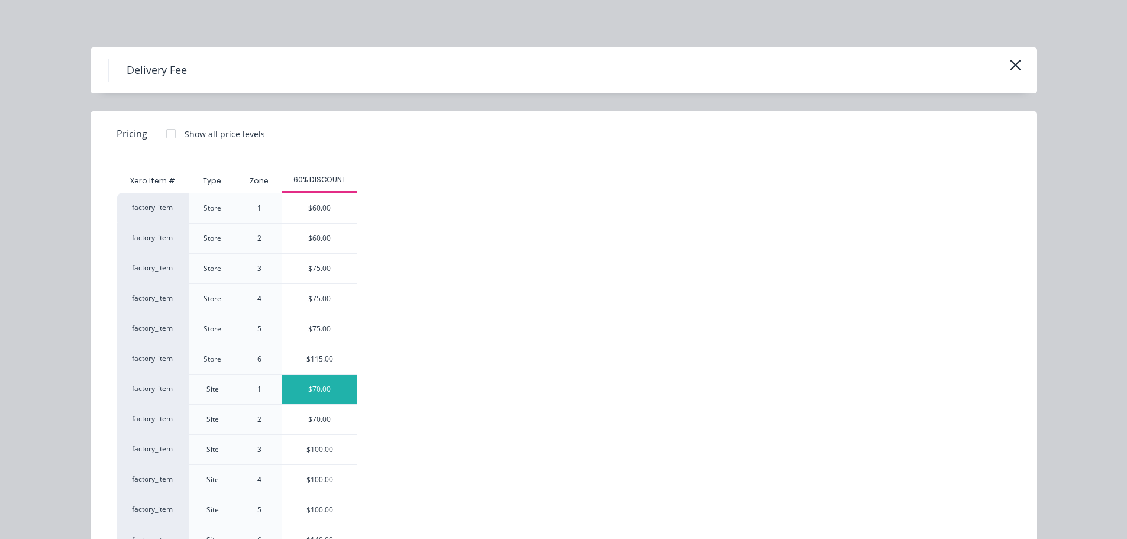
click at [325, 387] on div "$70.00" at bounding box center [319, 389] width 75 height 30
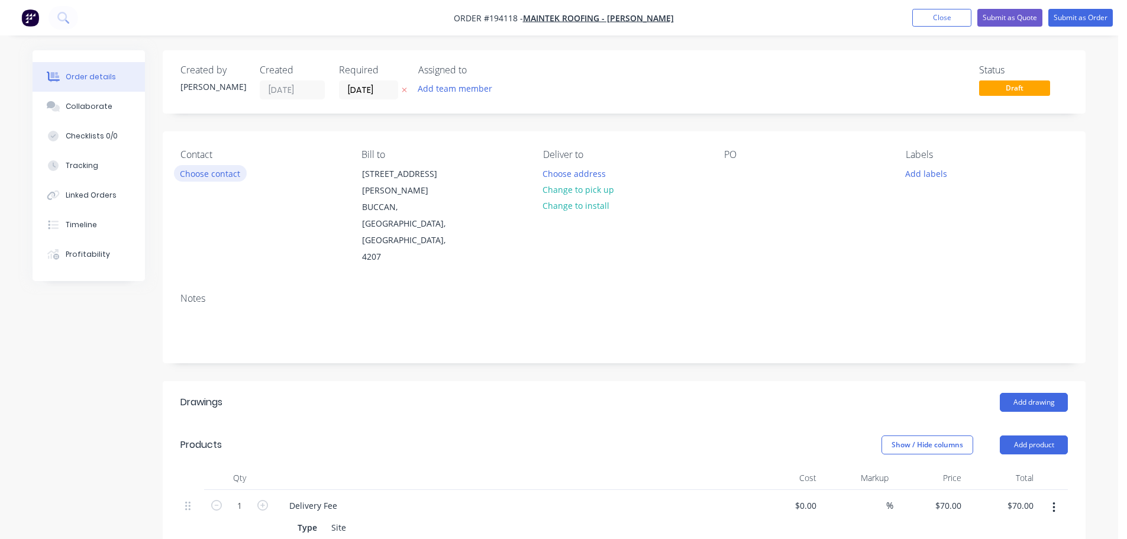
click at [192, 174] on button "Choose contact" at bounding box center [210, 173] width 73 height 16
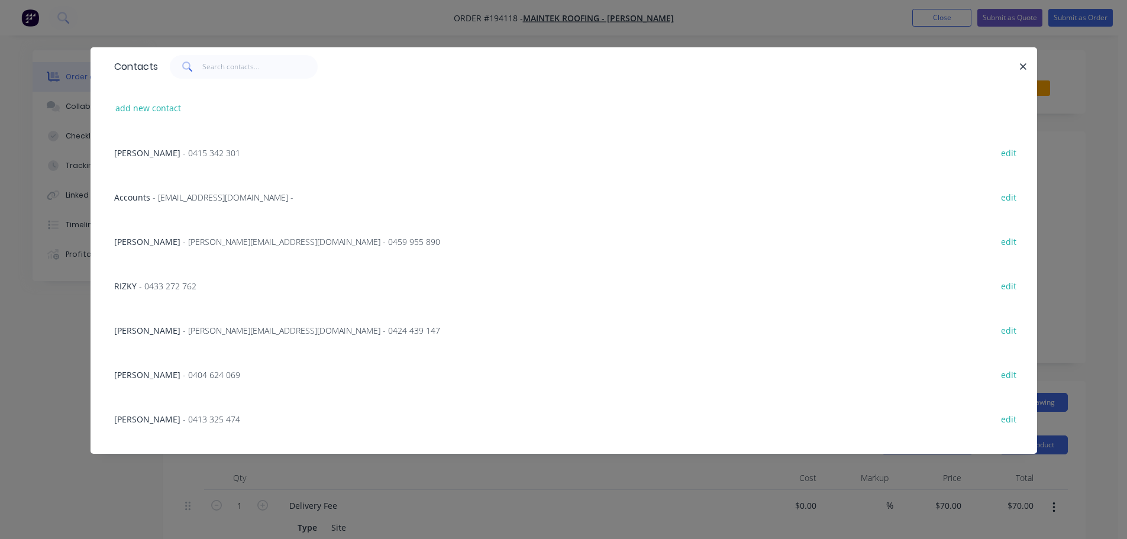
click at [183, 420] on span "- 0413 325 474" at bounding box center [211, 418] width 57 height 11
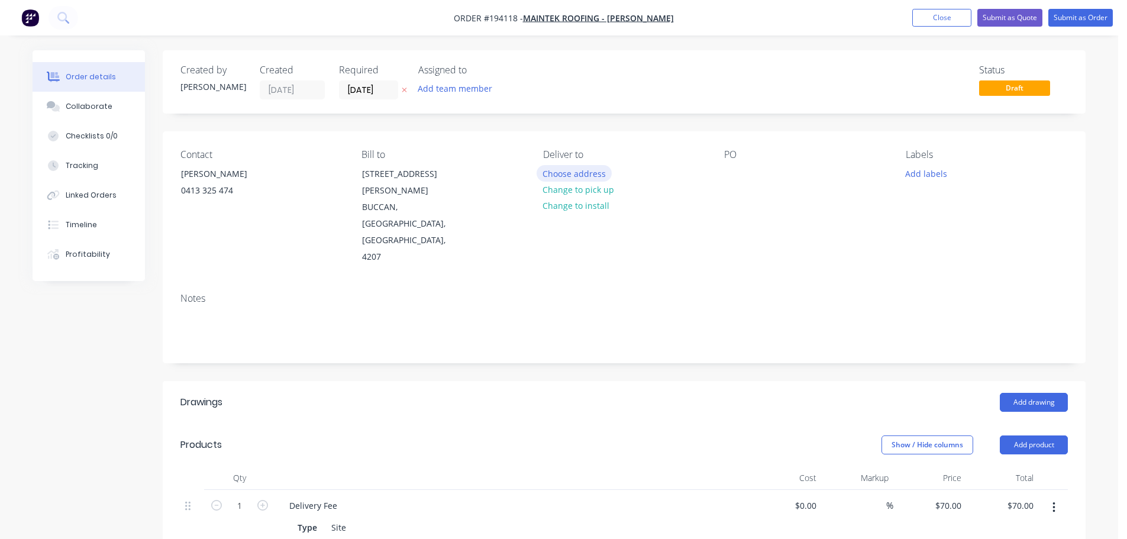
click at [588, 171] on button "Choose address" at bounding box center [574, 173] width 76 height 16
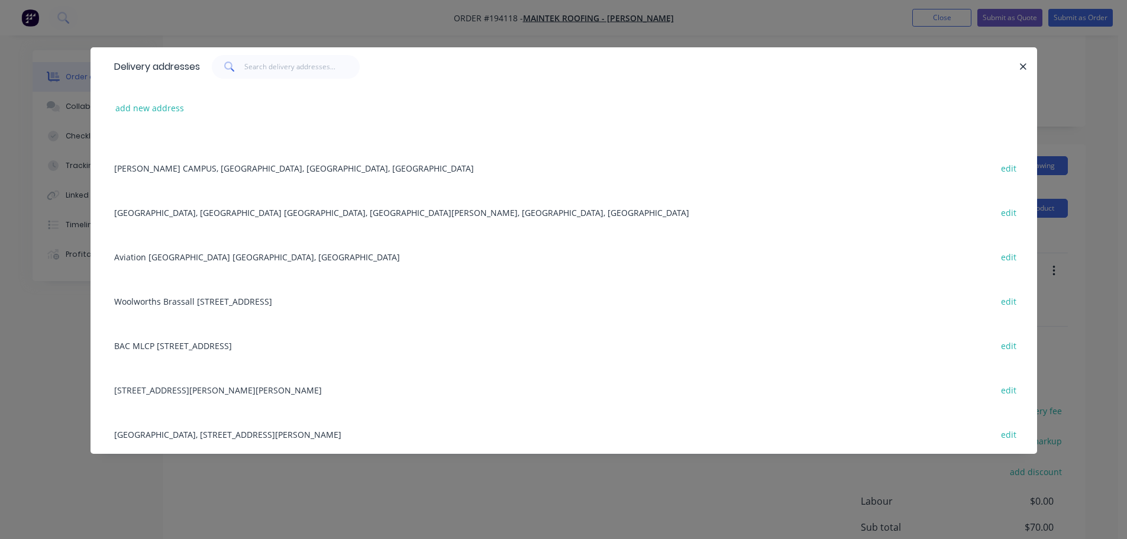
scroll to position [47, 0]
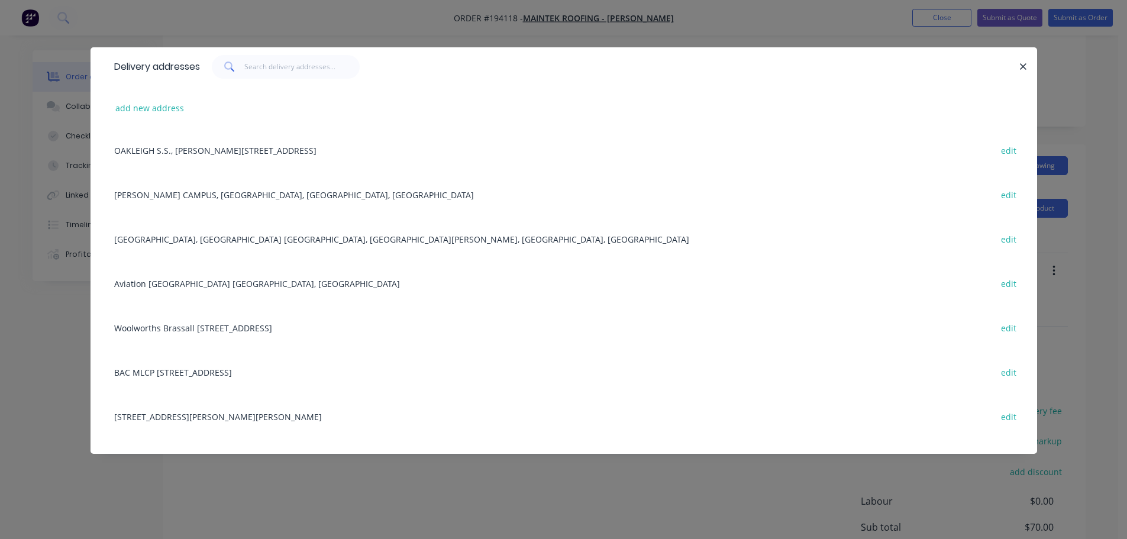
click at [227, 237] on div "BARRAMS RD, PROVIDENCE TOWEN CENTRE, SOUTH RIPLEY, Queensland, Australia edit" at bounding box center [563, 238] width 911 height 44
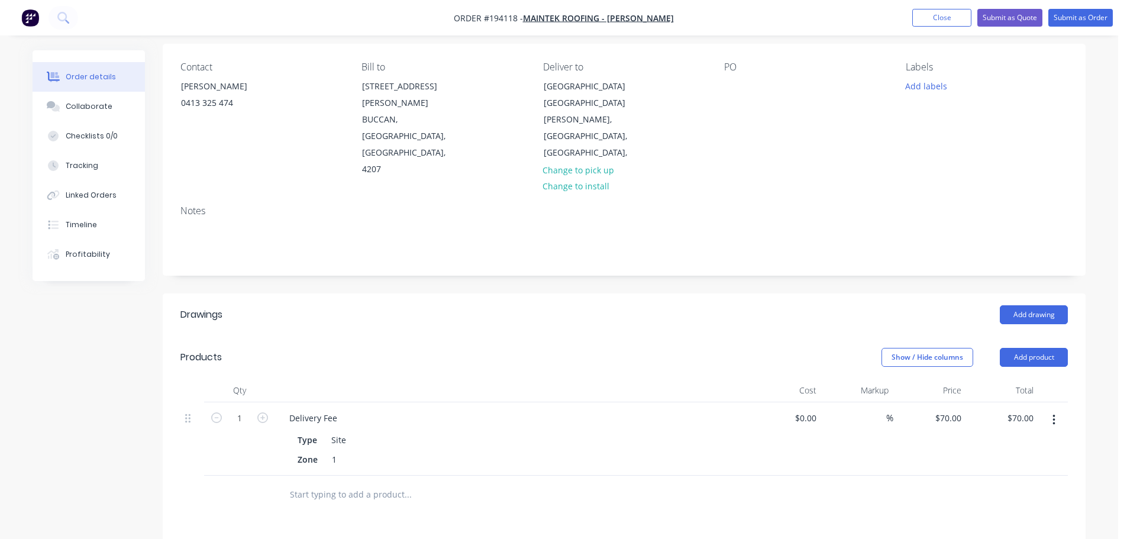
scroll to position [0, 0]
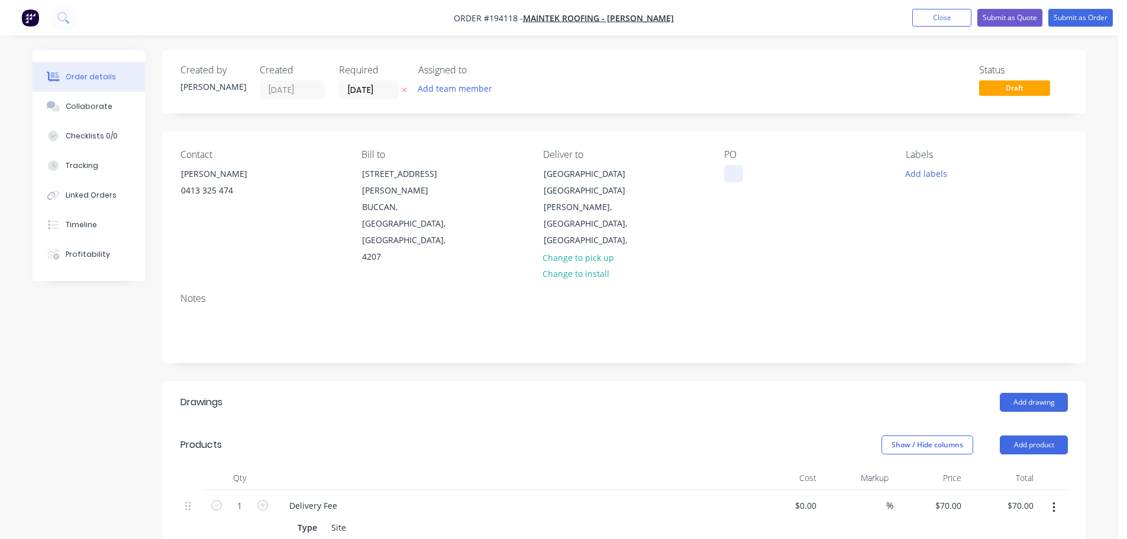
click at [734, 170] on div at bounding box center [733, 173] width 19 height 17
click at [1030, 393] on button "Add drawing" at bounding box center [1033, 402] width 68 height 19
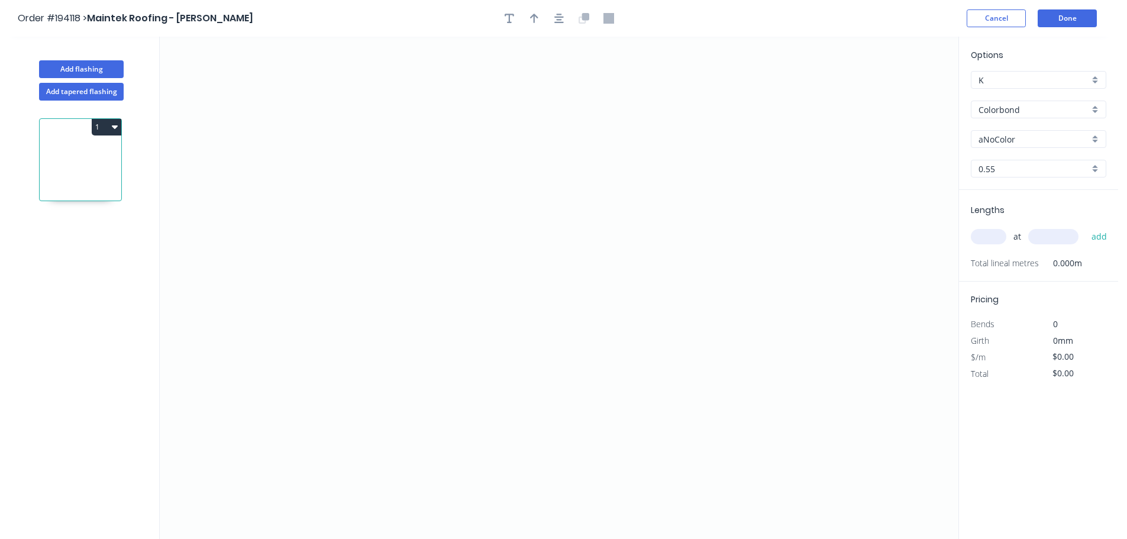
click at [1008, 142] on input "aNoColor" at bounding box center [1033, 139] width 111 height 12
click at [996, 225] on div "Southerly" at bounding box center [1038, 221] width 134 height 21
type input "Southerly"
click at [1063, 18] on button "Done" at bounding box center [1066, 18] width 59 height 18
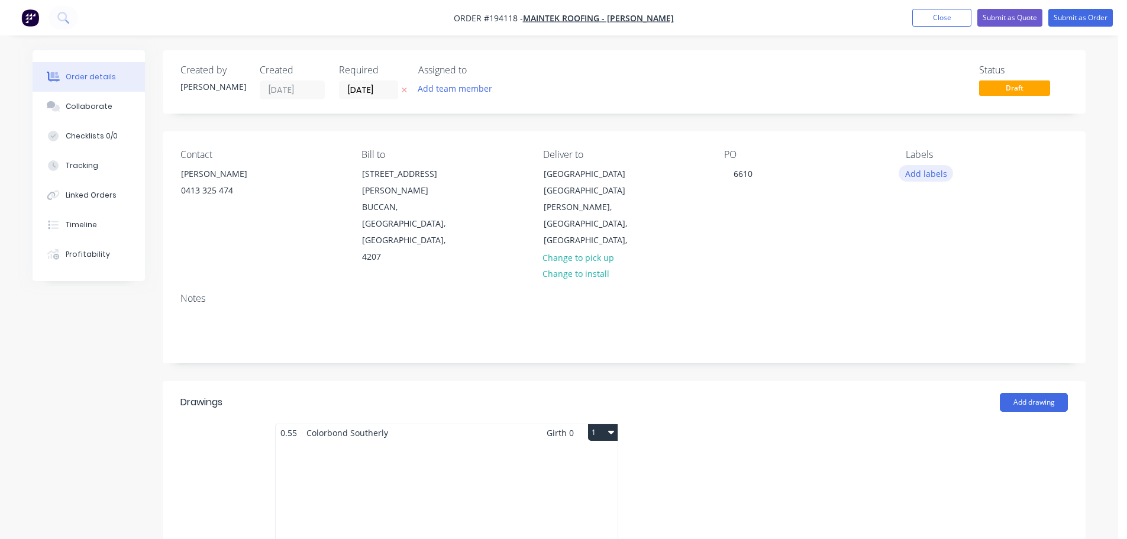
click at [920, 170] on button "Add labels" at bounding box center [925, 173] width 54 height 16
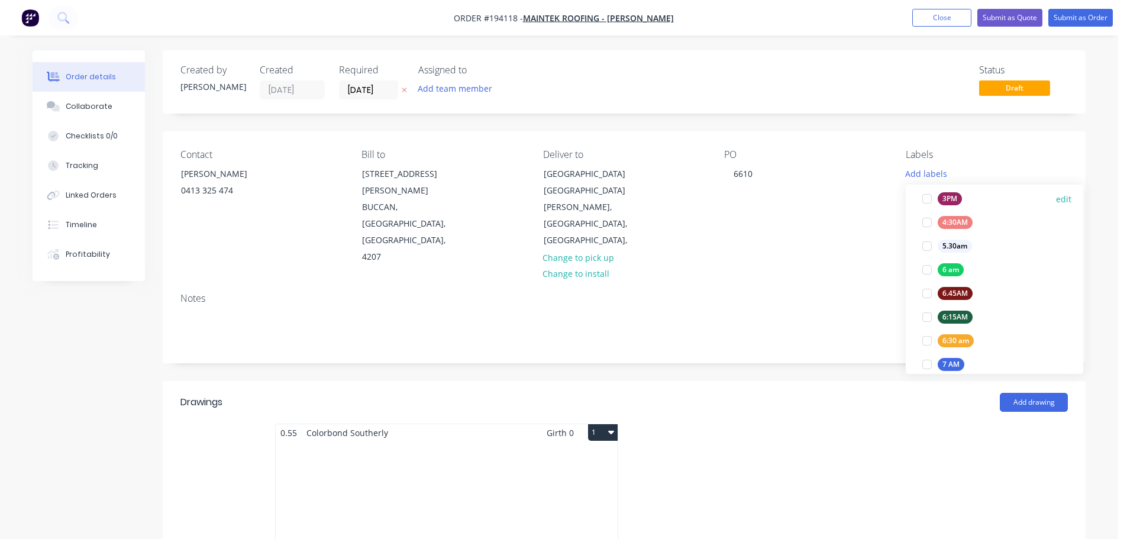
scroll to position [177, 0]
click at [926, 337] on div at bounding box center [927, 338] width 24 height 24
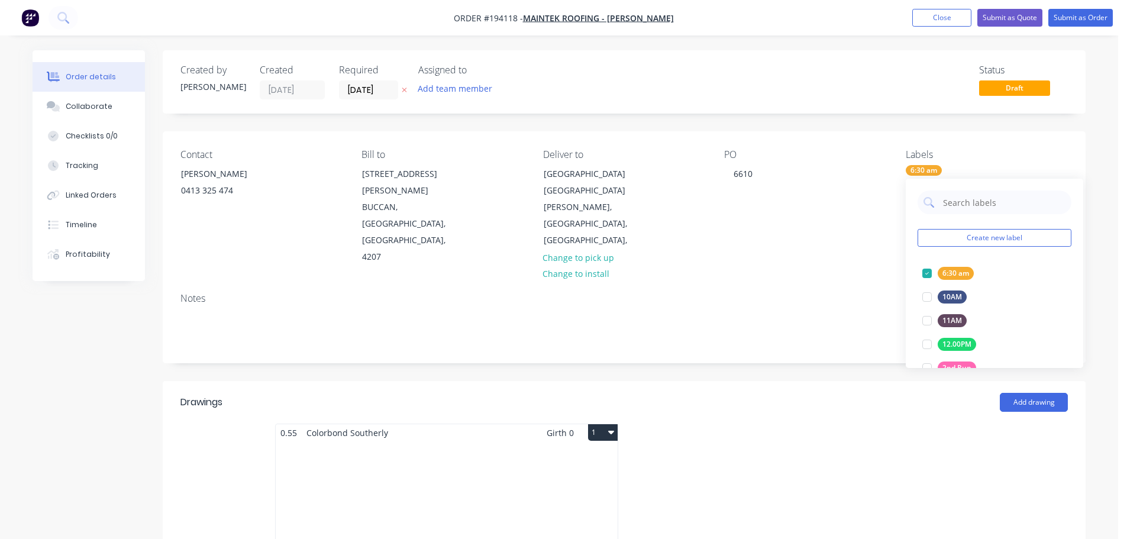
click at [851, 248] on div "PO 6610" at bounding box center [805, 207] width 162 height 116
click at [419, 465] on div "Total lm $/M Total 0m $0.00 $0.00" at bounding box center [447, 531] width 342 height 180
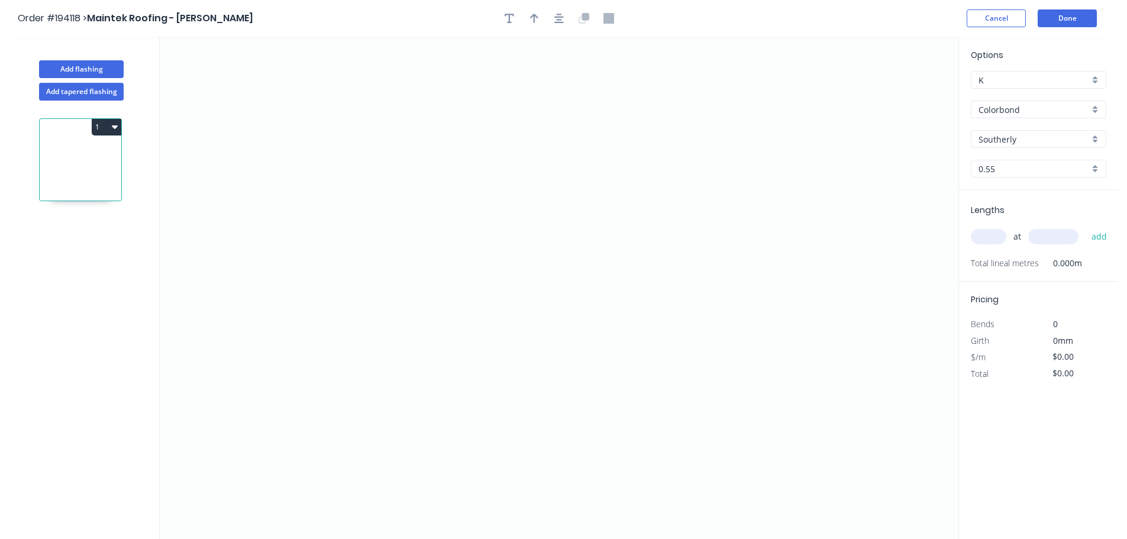
click at [986, 236] on input "text" at bounding box center [987, 236] width 35 height 15
type input "1"
type input "1475"
click at [1085, 226] on button "add" at bounding box center [1099, 236] width 28 height 20
click at [404, 500] on icon "0" at bounding box center [559, 288] width 798 height 502
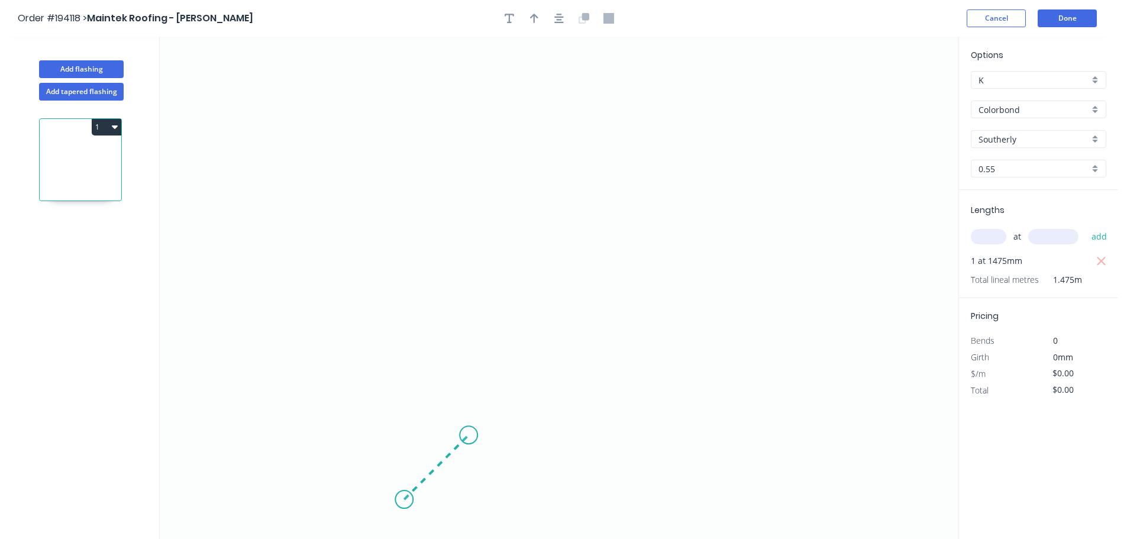
click at [468, 435] on icon "0" at bounding box center [559, 288] width 798 height 502
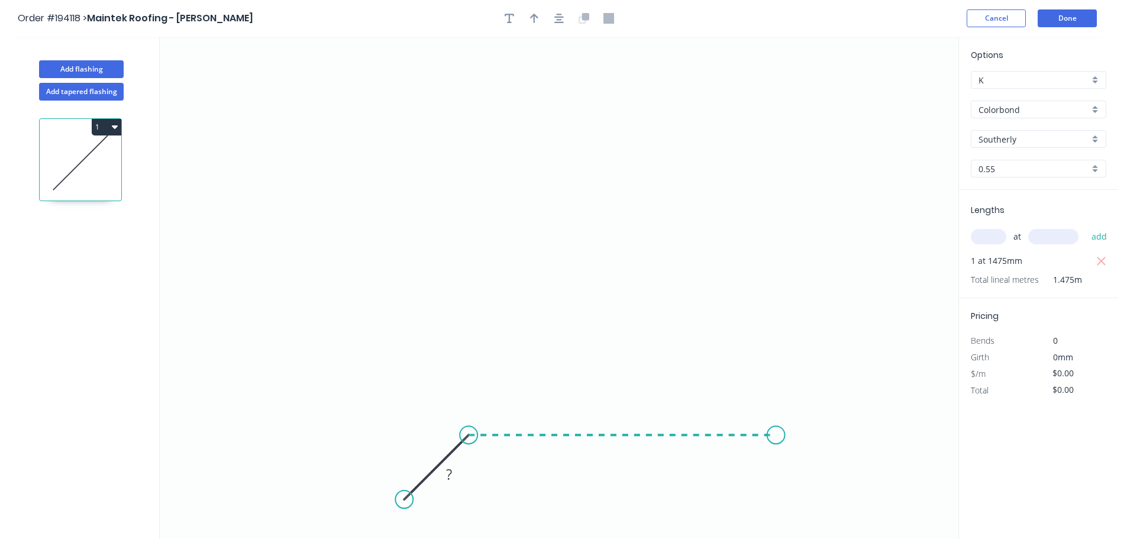
click at [779, 443] on icon "0 ?" at bounding box center [559, 288] width 798 height 502
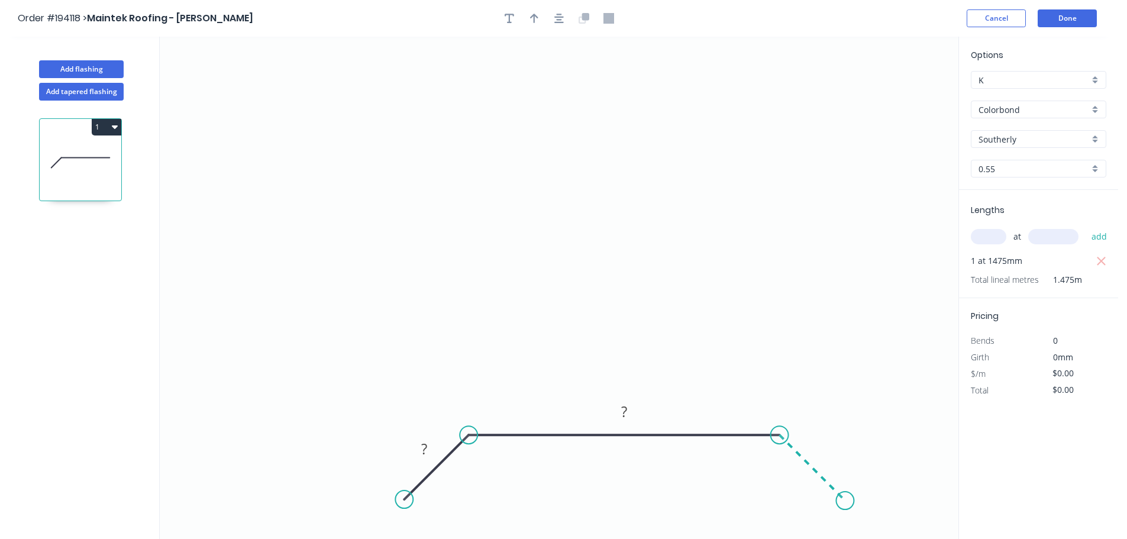
click at [845, 503] on icon "0 ? ?" at bounding box center [559, 288] width 798 height 502
click at [845, 503] on circle at bounding box center [845, 500] width 18 height 18
click at [830, 449] on rect at bounding box center [825, 450] width 24 height 17
type input "$25.97"
type input "$38.31"
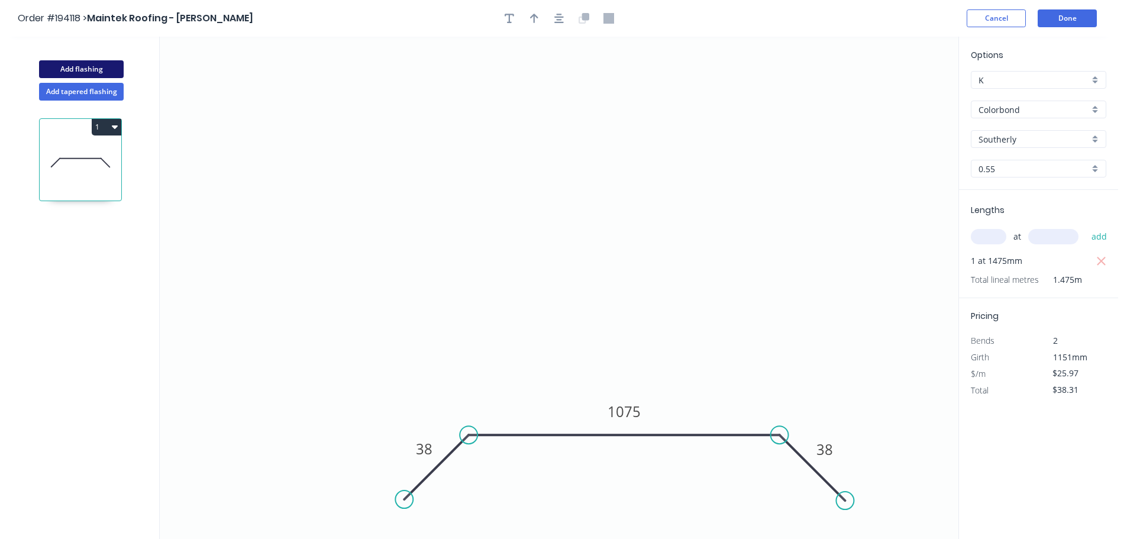
click at [82, 67] on button "Add flashing" at bounding box center [81, 69] width 85 height 18
type input "$0.00"
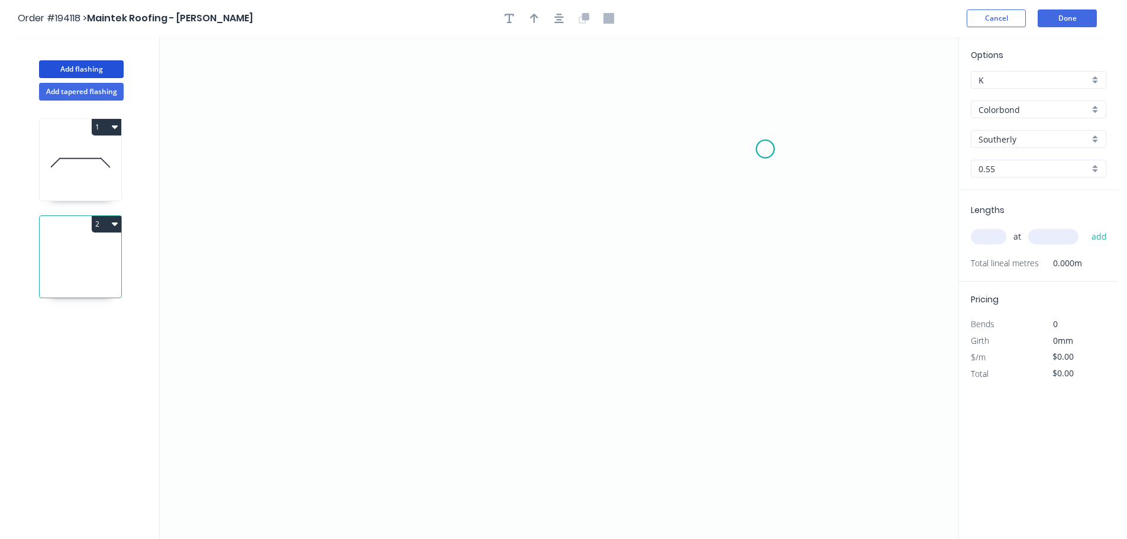
click at [765, 149] on icon "0" at bounding box center [559, 288] width 798 height 502
click at [407, 138] on icon "0" at bounding box center [559, 288] width 798 height 502
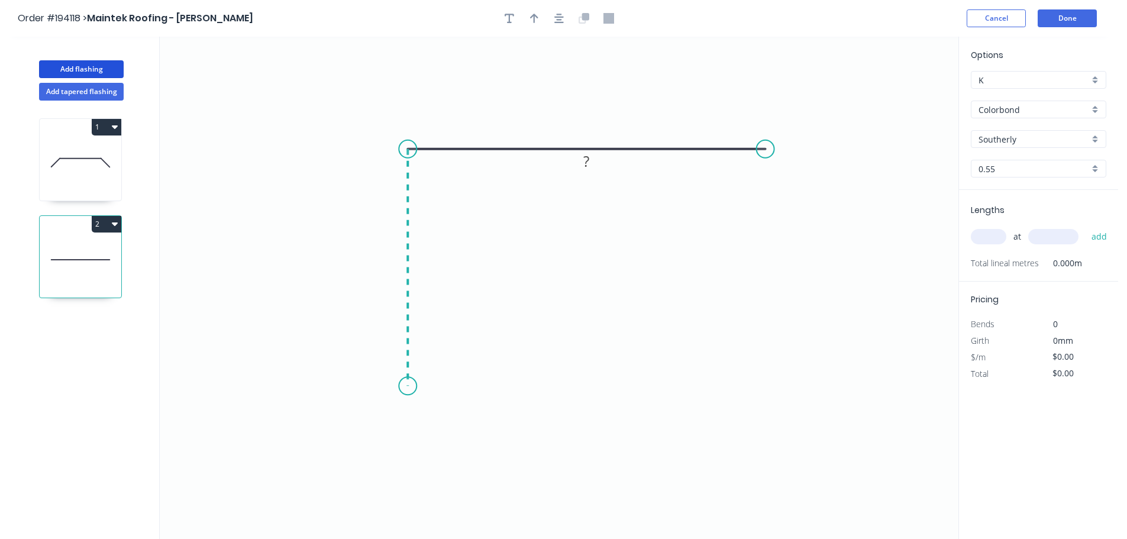
click at [409, 386] on icon "0 ?" at bounding box center [559, 288] width 798 height 502
click at [449, 341] on icon "0 ? ?" at bounding box center [559, 288] width 798 height 502
click at [449, 341] on circle at bounding box center [450, 343] width 18 height 18
click at [445, 373] on rect at bounding box center [441, 372] width 24 height 17
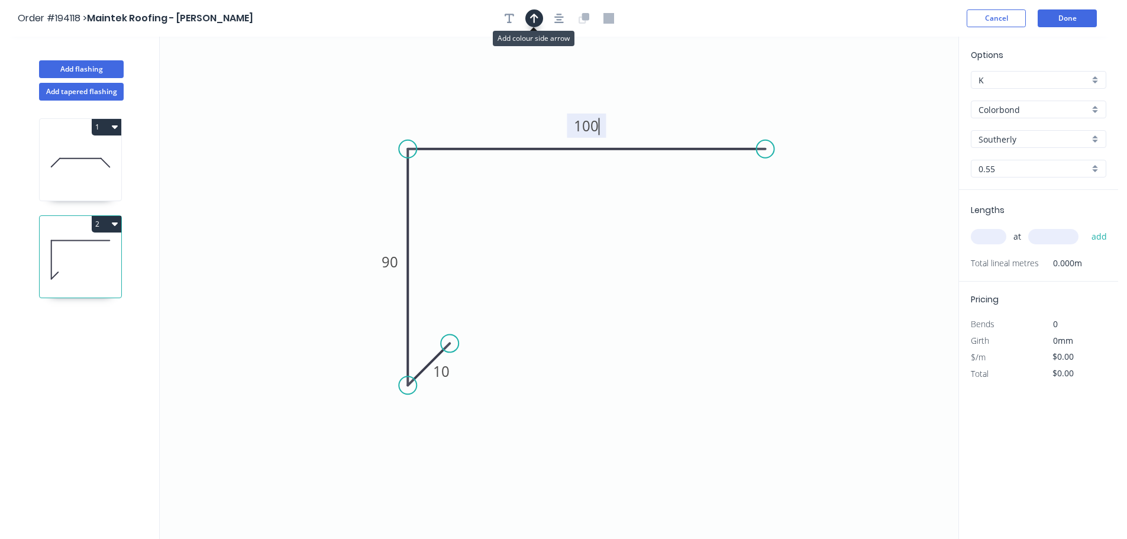
click at [533, 20] on icon "button" at bounding box center [534, 18] width 8 height 9
type input "$7.53"
drag, startPoint x: 896, startPoint y: 92, endPoint x: 335, endPoint y: 143, distance: 563.4
click at [335, 143] on icon at bounding box center [335, 127] width 11 height 38
click at [990, 238] on input "text" at bounding box center [987, 236] width 35 height 15
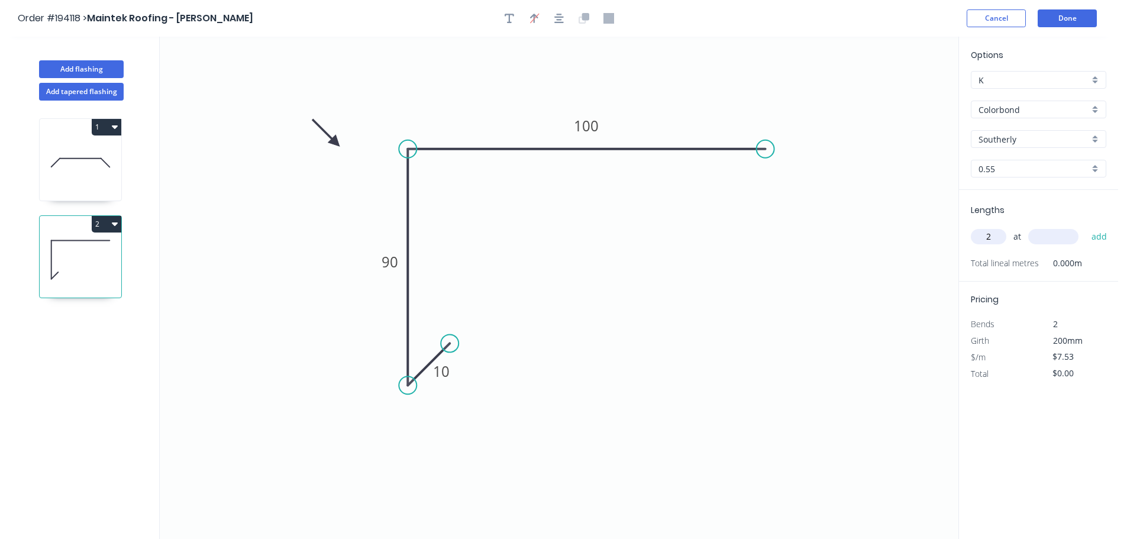
type input "2"
type input "6800"
click at [1085, 226] on button "add" at bounding box center [1099, 236] width 28 height 20
type input "$102.41"
click at [76, 67] on button "Add flashing" at bounding box center [81, 69] width 85 height 18
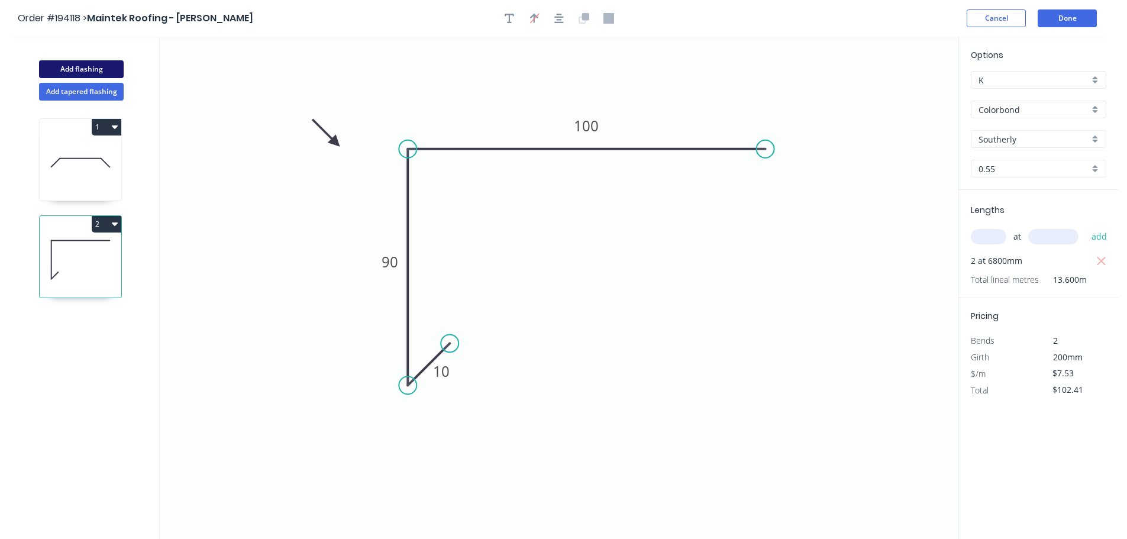
type input "$0.00"
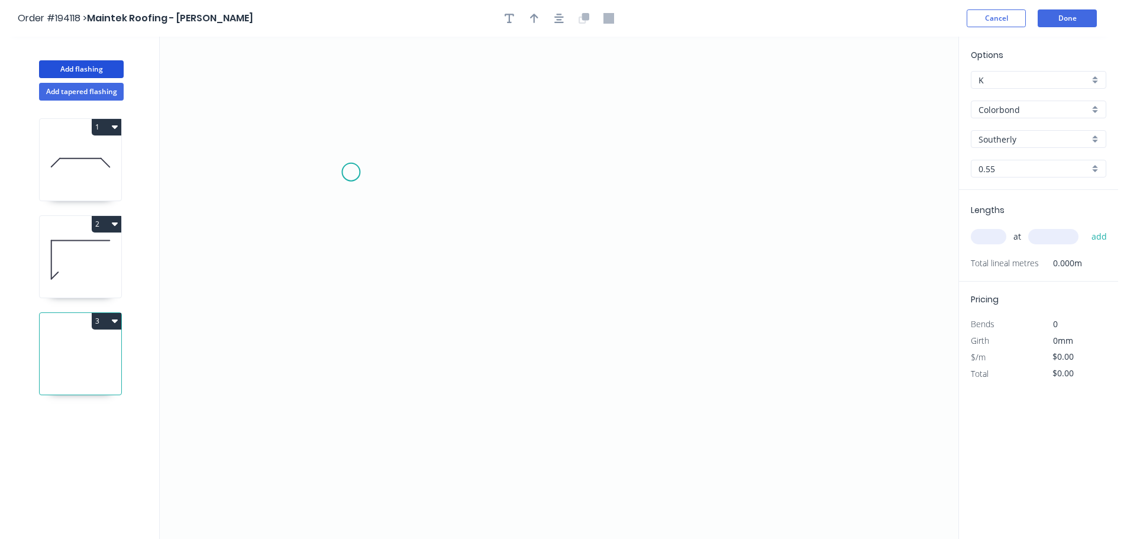
click at [350, 172] on icon "0" at bounding box center [559, 288] width 798 height 502
click at [349, 402] on icon "0" at bounding box center [559, 288] width 798 height 502
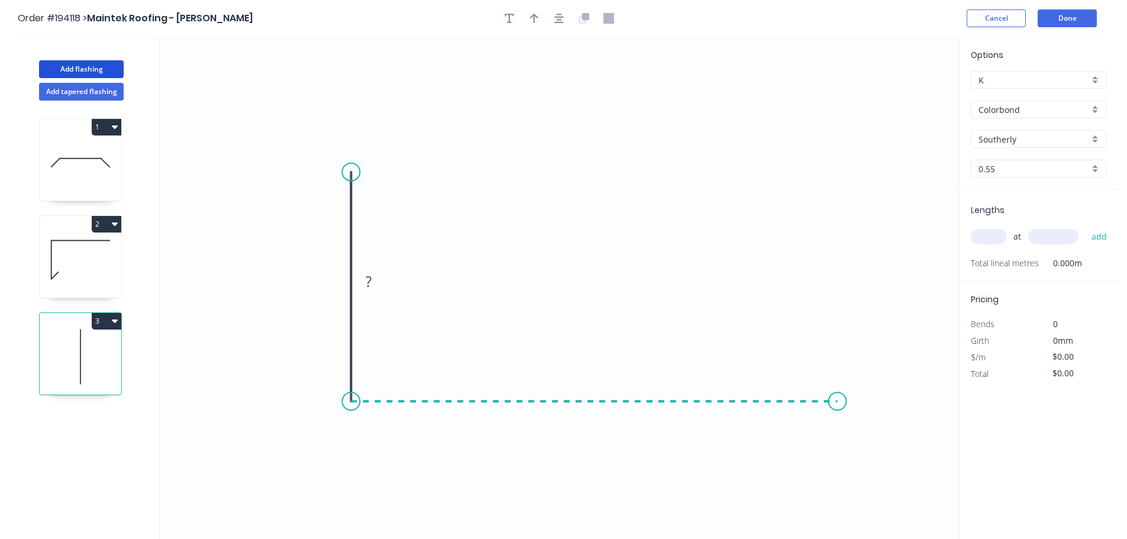
click at [837, 407] on icon "0 ?" at bounding box center [559, 288] width 798 height 502
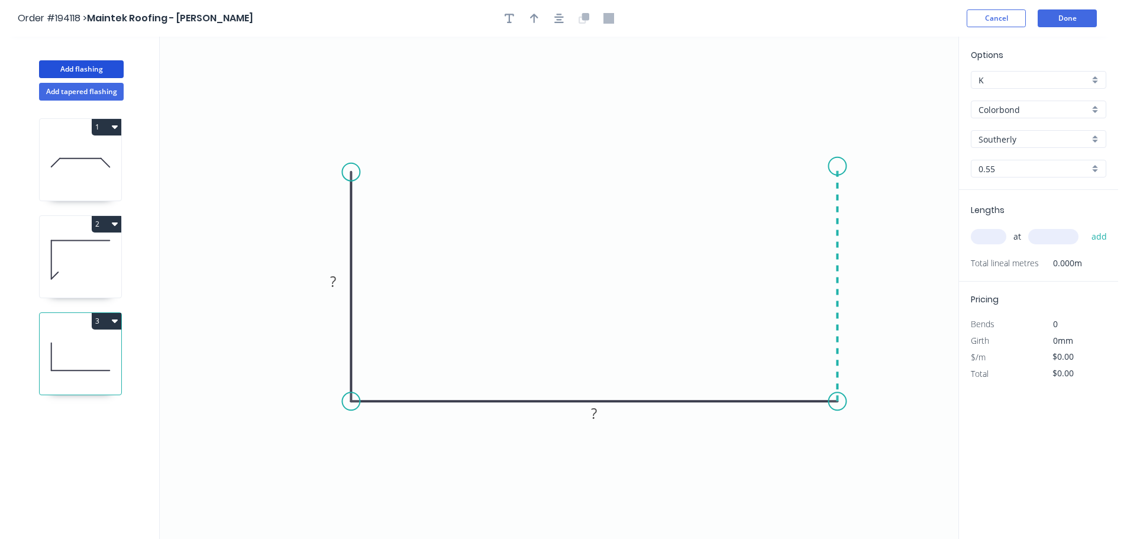
click at [834, 166] on icon "0 ? ?" at bounding box center [559, 288] width 798 height 502
click at [333, 280] on tspan "?" at bounding box center [333, 281] width 6 height 20
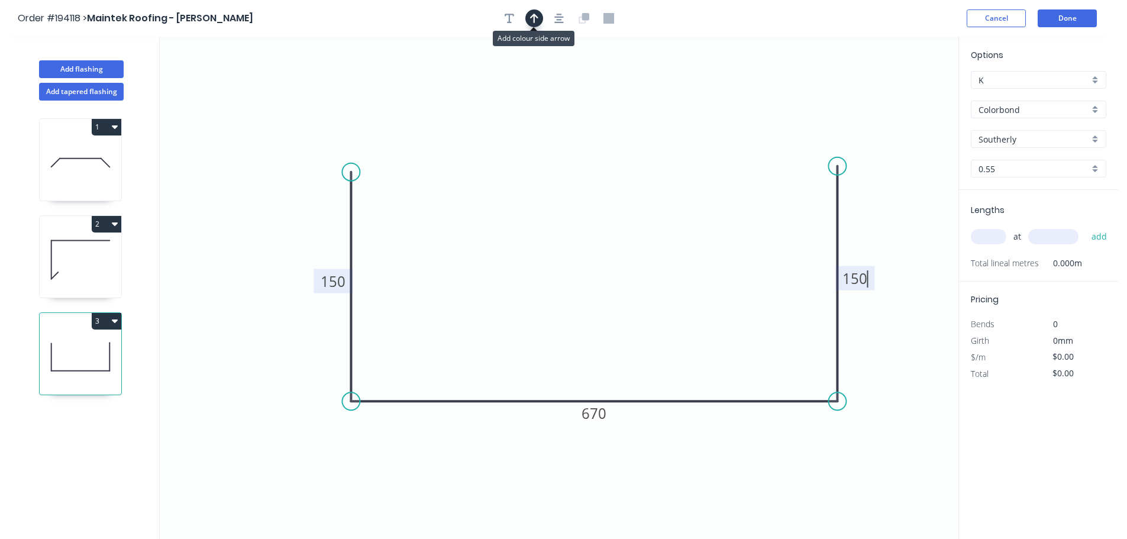
click at [535, 17] on icon "button" at bounding box center [534, 18] width 8 height 11
type input "$22.28"
drag, startPoint x: 898, startPoint y: 93, endPoint x: 585, endPoint y: 173, distance: 322.8
click at [586, 173] on icon at bounding box center [591, 159] width 11 height 38
click at [991, 234] on input "text" at bounding box center [987, 236] width 35 height 15
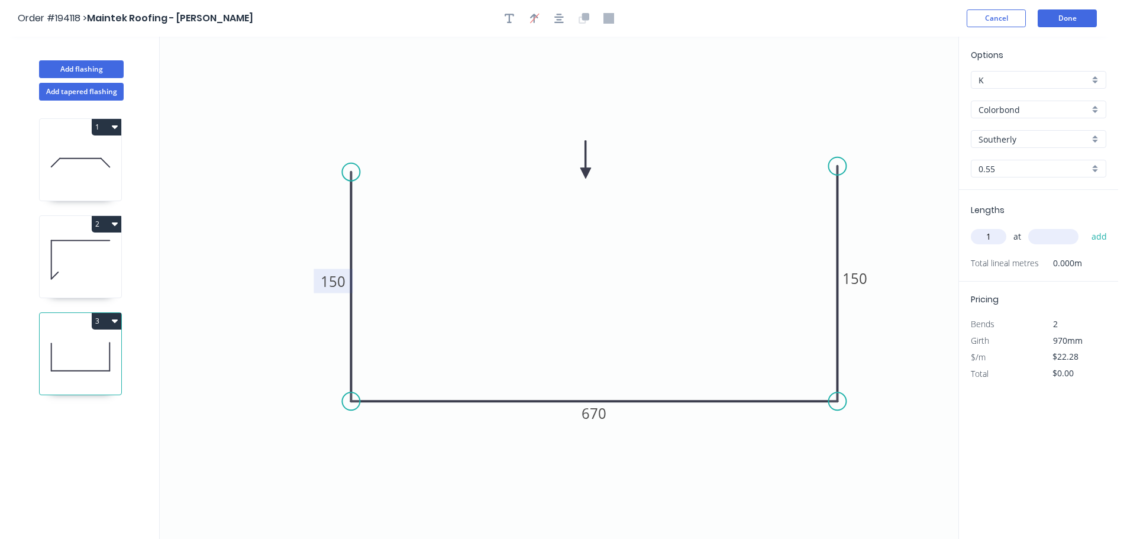
type input "1"
type input "3900"
click at [1085, 226] on button "add" at bounding box center [1099, 236] width 28 height 20
type input "$86.89"
type input "1"
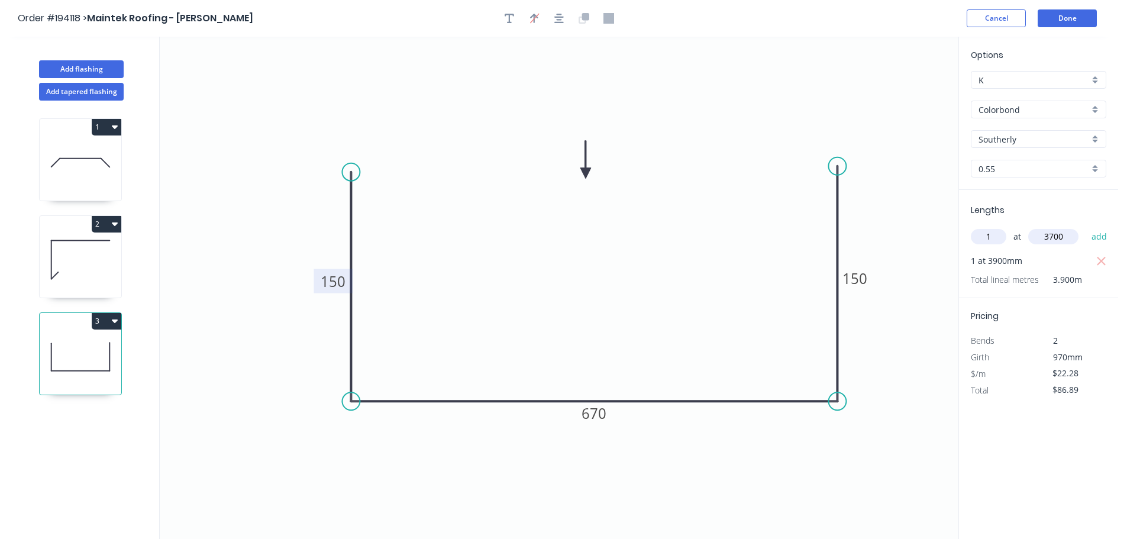
type input "3700"
click at [1085, 226] on button "add" at bounding box center [1099, 236] width 28 height 20
type input "$169.33"
type input "1"
type input "2200"
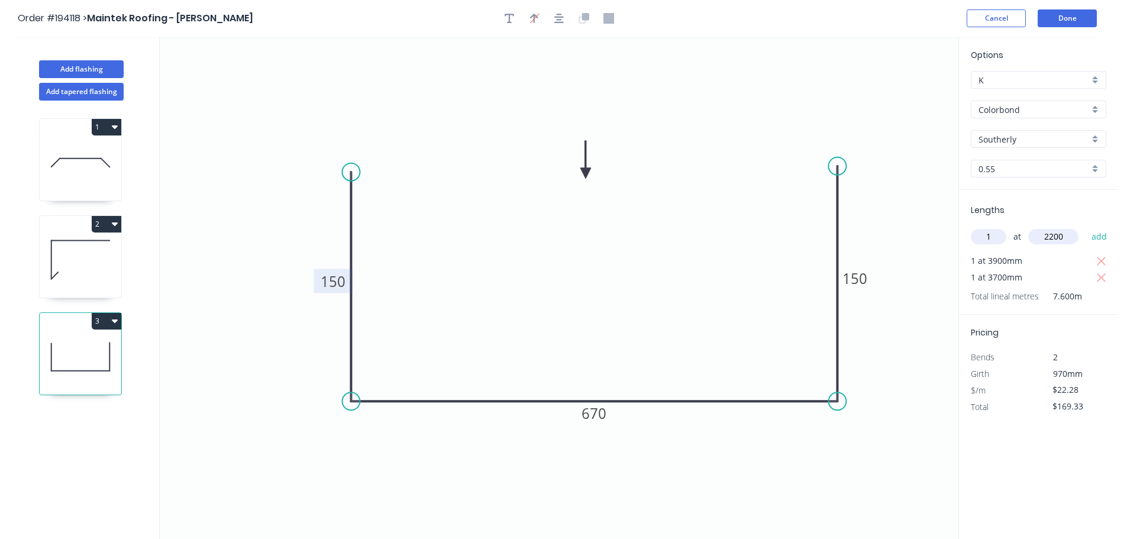
click at [1085, 226] on button "add" at bounding box center [1099, 236] width 28 height 20
type input "$218.34"
type input "2"
type input "1700"
click at [1085, 226] on button "add" at bounding box center [1099, 236] width 28 height 20
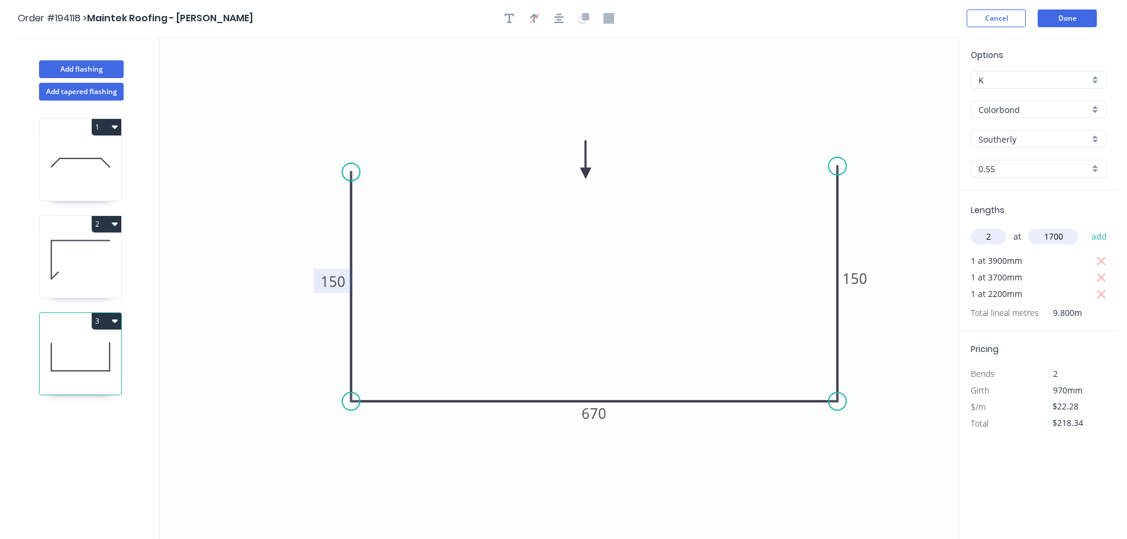
type input "$294.10"
click at [70, 65] on button "Add flashing" at bounding box center [81, 69] width 85 height 18
type input "$0.00"
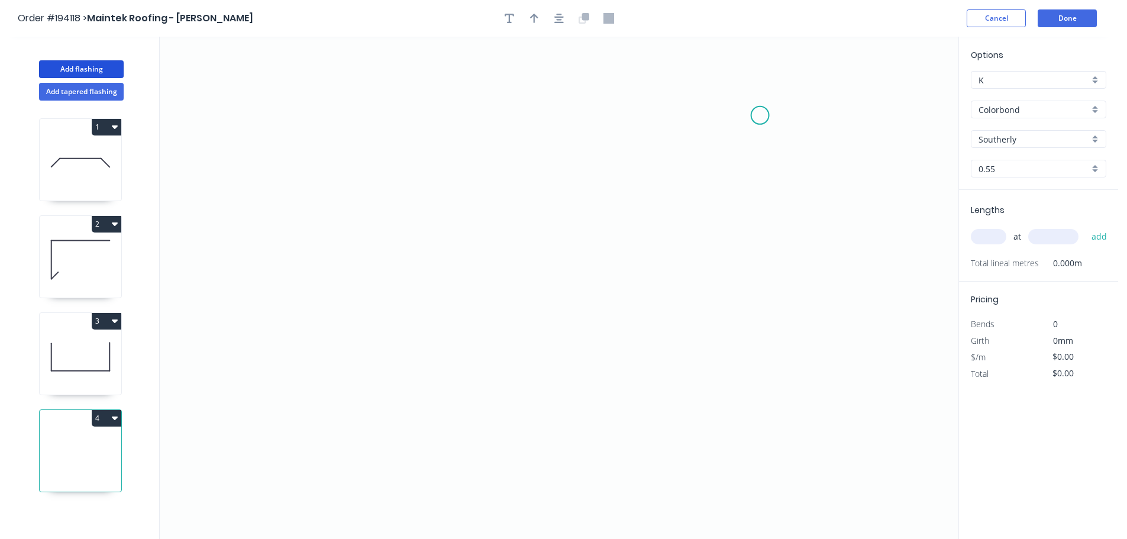
click at [758, 112] on icon "0" at bounding box center [559, 288] width 798 height 502
click at [695, 330] on icon "0" at bounding box center [559, 288] width 798 height 502
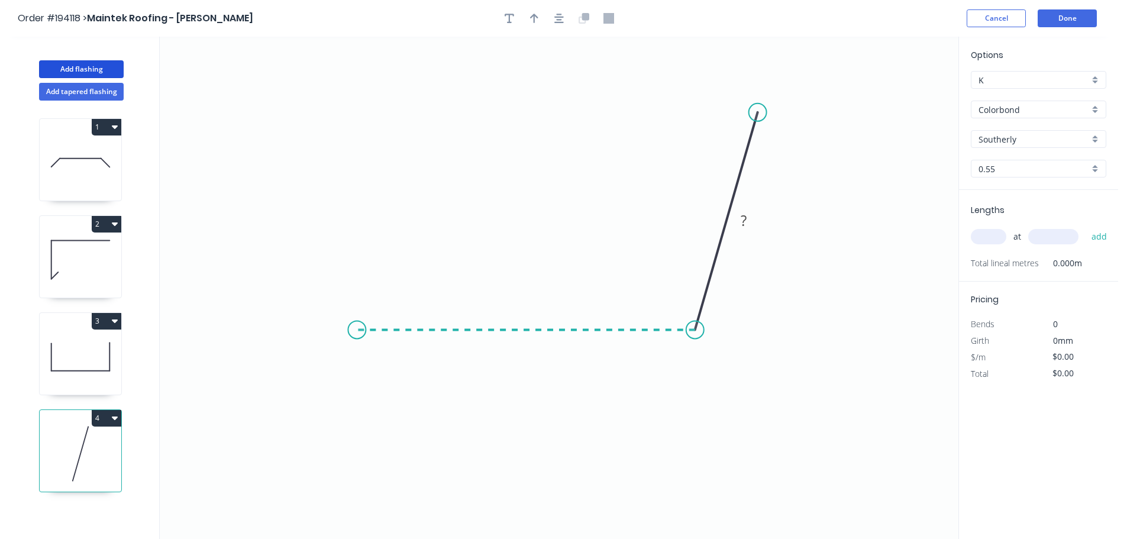
click at [357, 332] on icon "0 ?" at bounding box center [559, 288] width 798 height 502
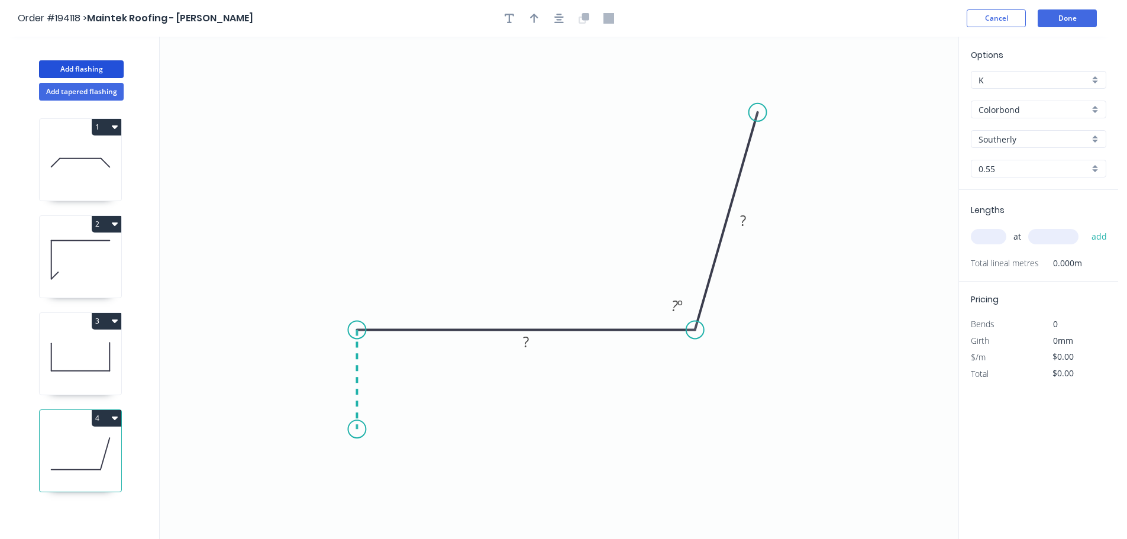
click at [352, 429] on icon "0 ? ? ? º" at bounding box center [559, 288] width 798 height 502
click at [352, 429] on circle at bounding box center [357, 429] width 18 height 18
click at [339, 367] on tspan "?" at bounding box center [339, 374] width 6 height 20
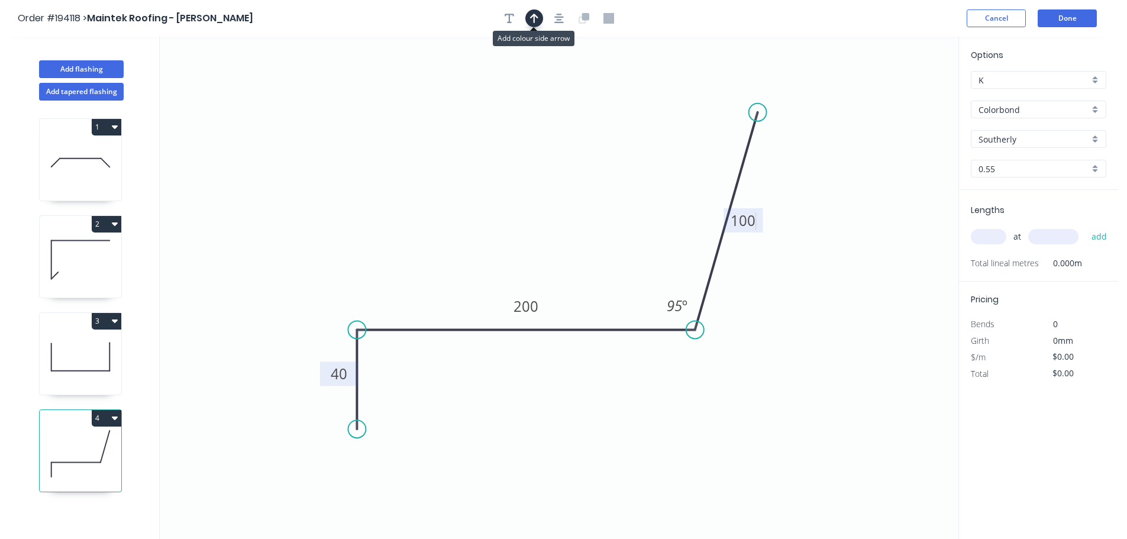
click at [538, 17] on button "button" at bounding box center [534, 18] width 18 height 18
type input "$11.22"
drag, startPoint x: 897, startPoint y: 90, endPoint x: 513, endPoint y: 191, distance: 396.7
click at [513, 191] on icon at bounding box center [513, 177] width 11 height 38
click at [995, 237] on input "text" at bounding box center [987, 236] width 35 height 15
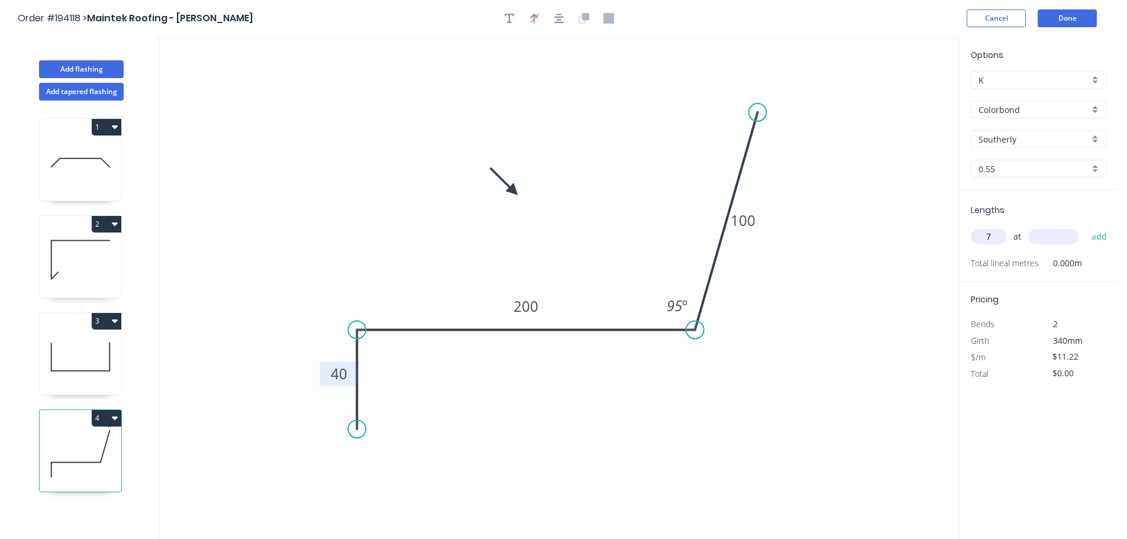
type input "7"
type input "5200"
click at [1085, 226] on button "add" at bounding box center [1099, 236] width 28 height 20
type input "$408.41"
click at [82, 65] on button "Add flashing" at bounding box center [81, 69] width 85 height 18
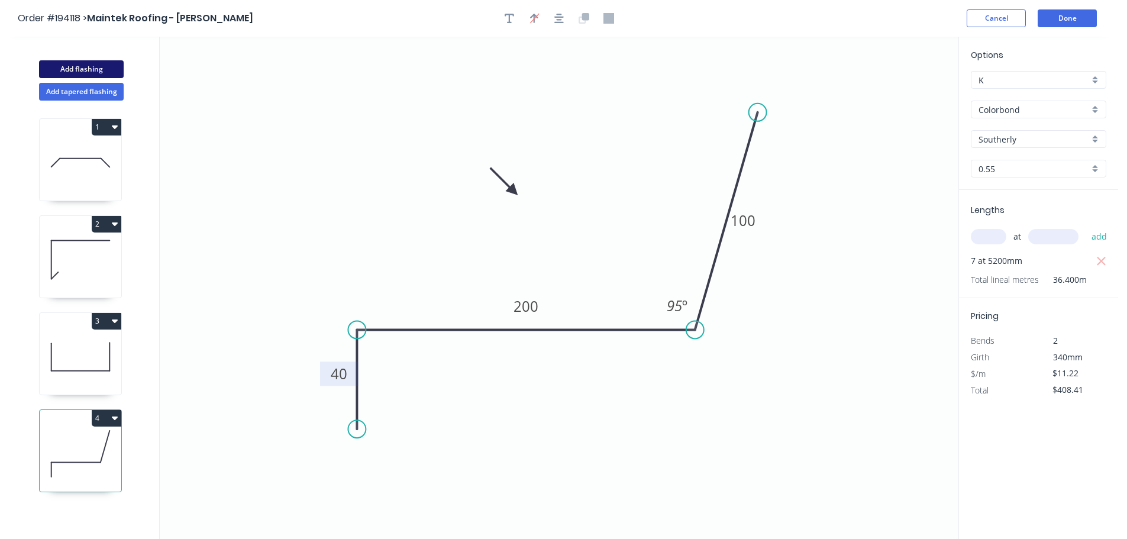
type input "$0.00"
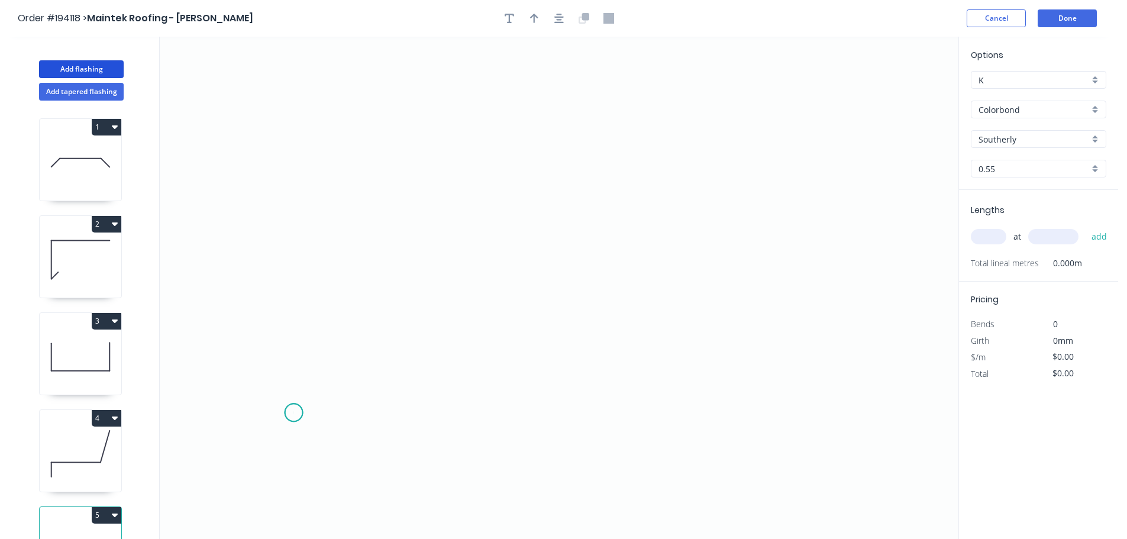
click at [293, 413] on icon "0" at bounding box center [559, 288] width 798 height 502
click at [290, 305] on icon "0" at bounding box center [559, 288] width 798 height 502
click at [597, 230] on icon at bounding box center [445, 267] width 303 height 75
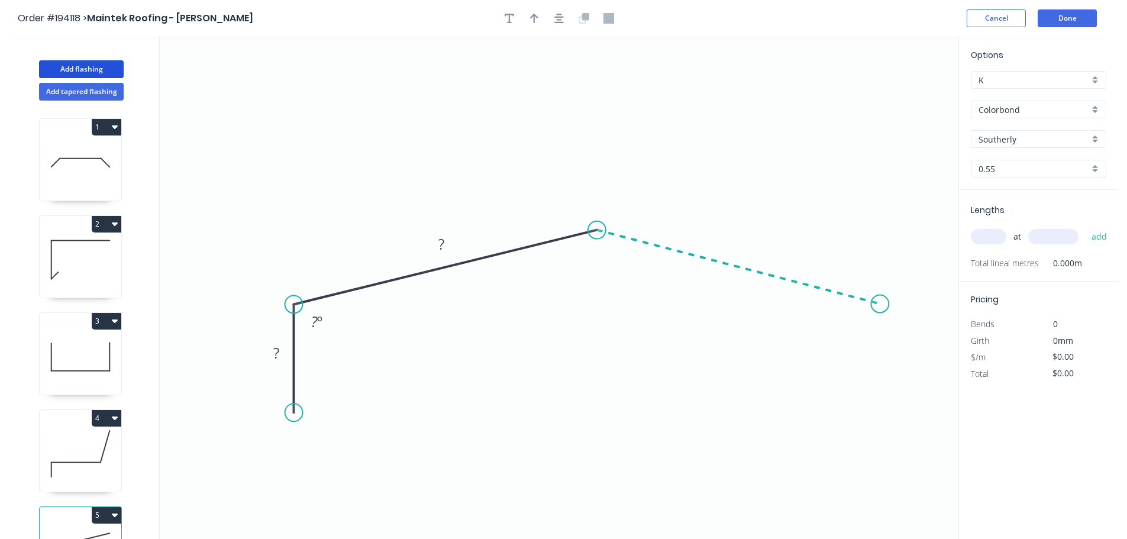
click at [880, 304] on icon "0 ? ? ? º" at bounding box center [559, 288] width 798 height 502
click at [878, 407] on icon "0 ? ? ? ? º ? º" at bounding box center [559, 288] width 798 height 502
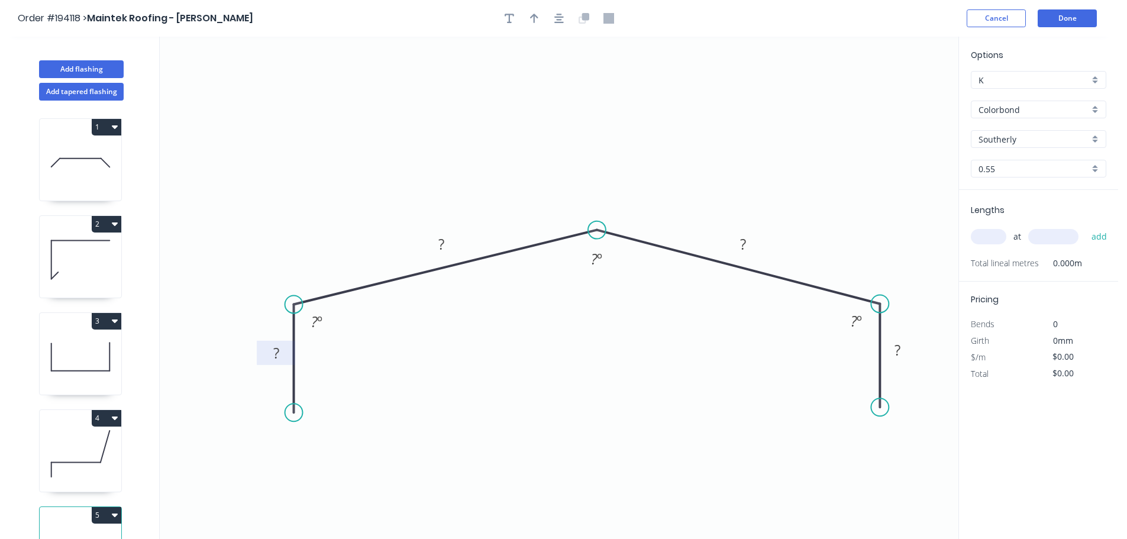
click at [274, 345] on tspan "?" at bounding box center [276, 353] width 6 height 20
type input "$13.78"
click at [536, 18] on icon "button" at bounding box center [534, 18] width 8 height 11
click at [900, 96] on icon at bounding box center [898, 82] width 11 height 38
drag, startPoint x: 862, startPoint y: 119, endPoint x: 775, endPoint y: 172, distance: 101.4
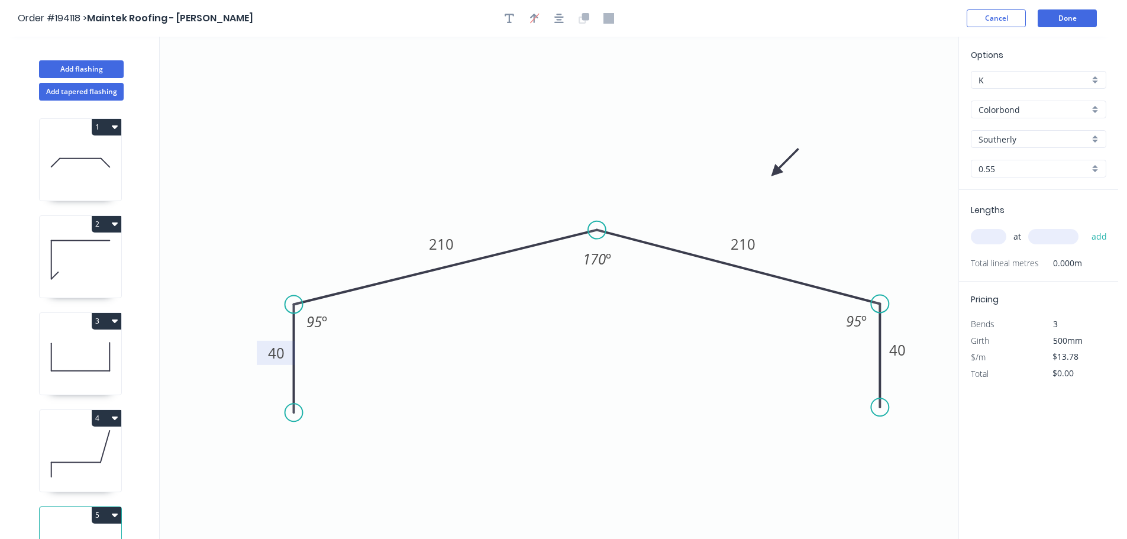
click at [775, 172] on icon at bounding box center [785, 162] width 34 height 34
click at [989, 237] on input "text" at bounding box center [987, 236] width 35 height 15
type input "2"
type input "2400"
click at [1085, 226] on button "add" at bounding box center [1099, 236] width 28 height 20
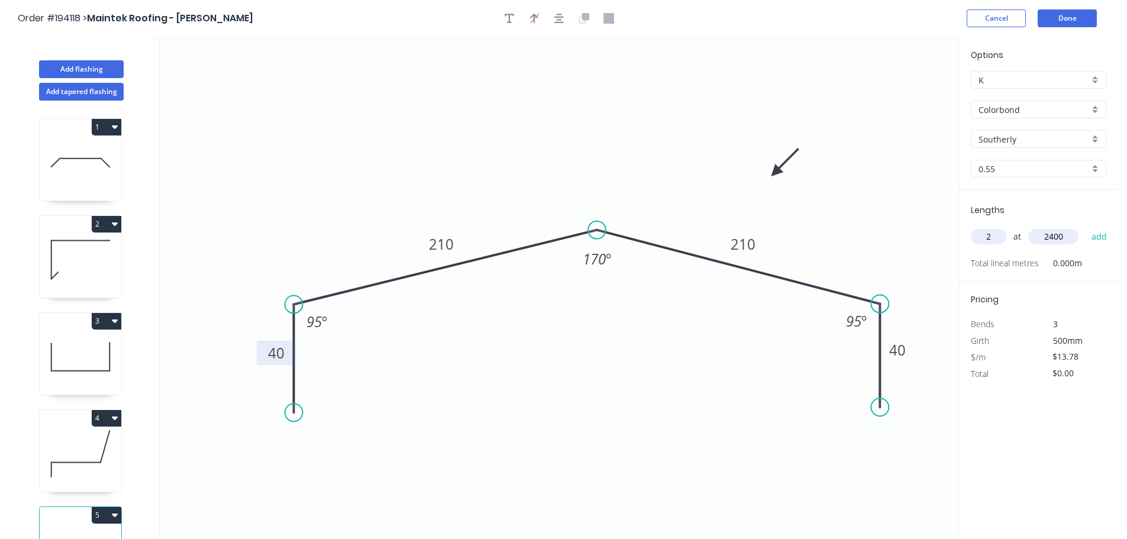
type input "$66.14"
click at [1079, 17] on button "Done" at bounding box center [1066, 18] width 59 height 18
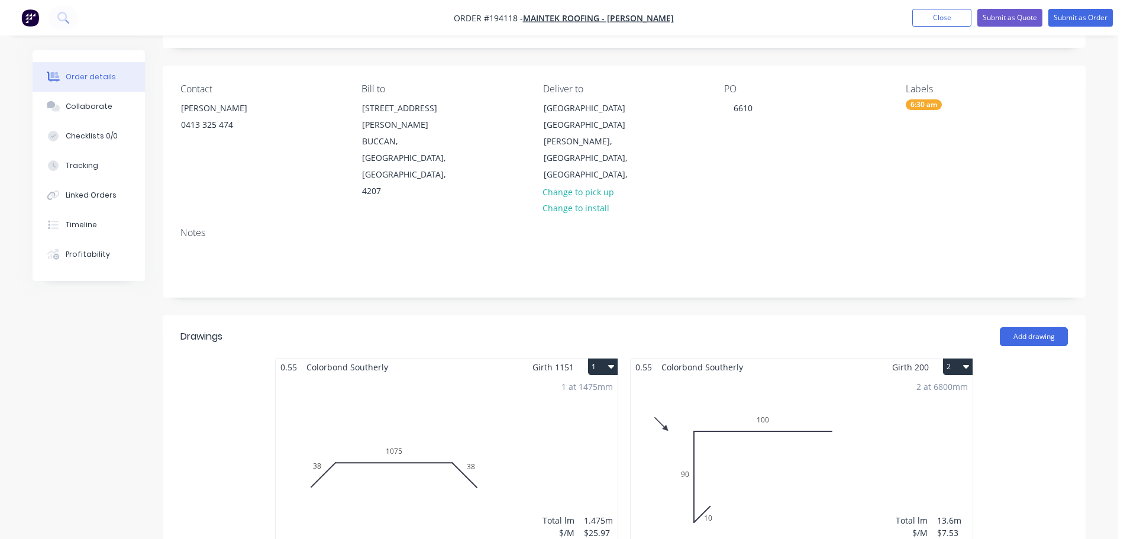
scroll to position [59, 0]
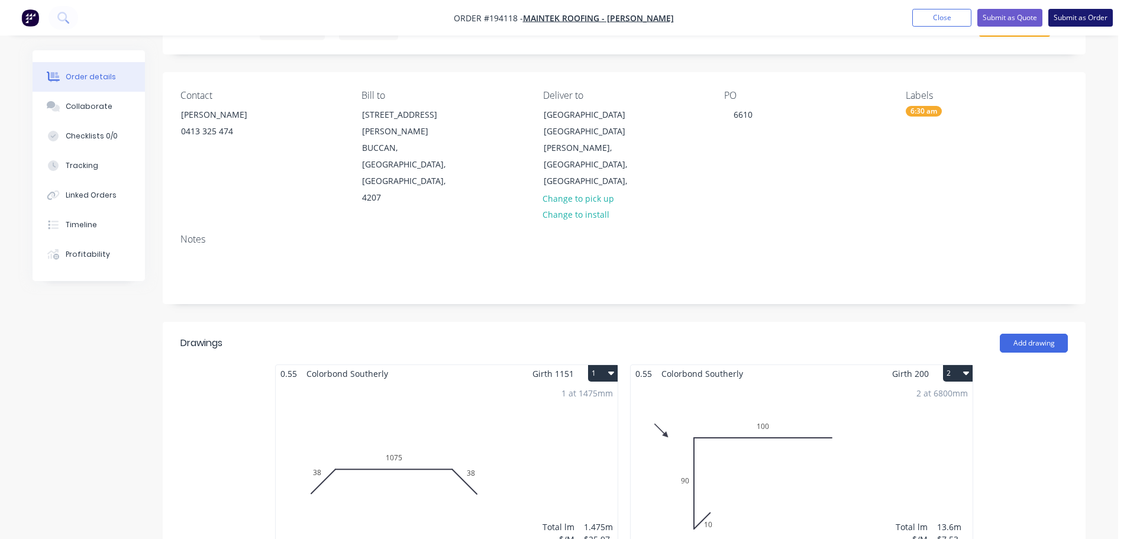
click at [1081, 18] on button "Submit as Order" at bounding box center [1080, 18] width 64 height 18
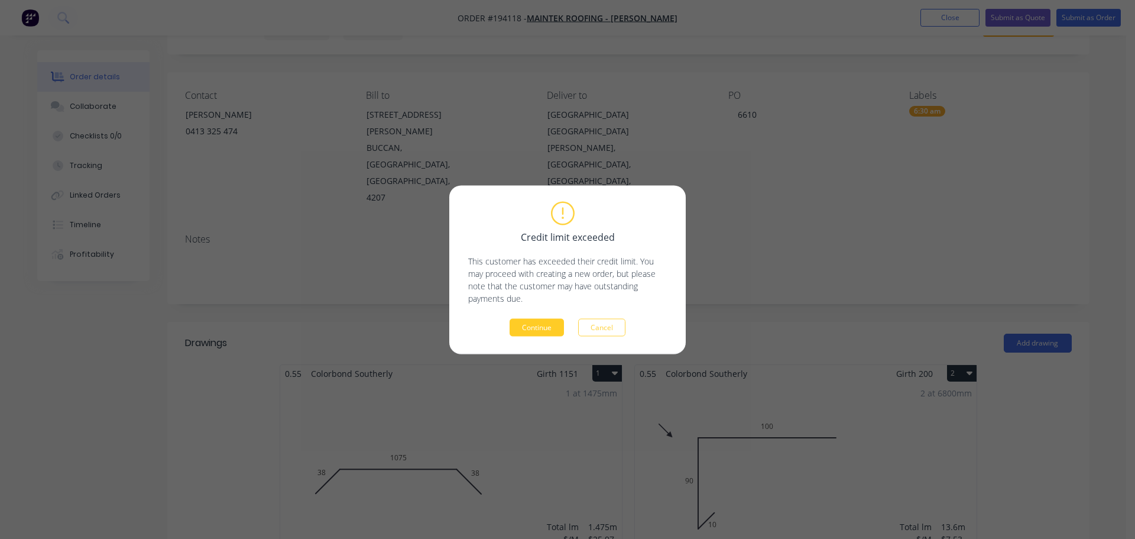
click at [532, 330] on button "Continue" at bounding box center [537, 327] width 54 height 18
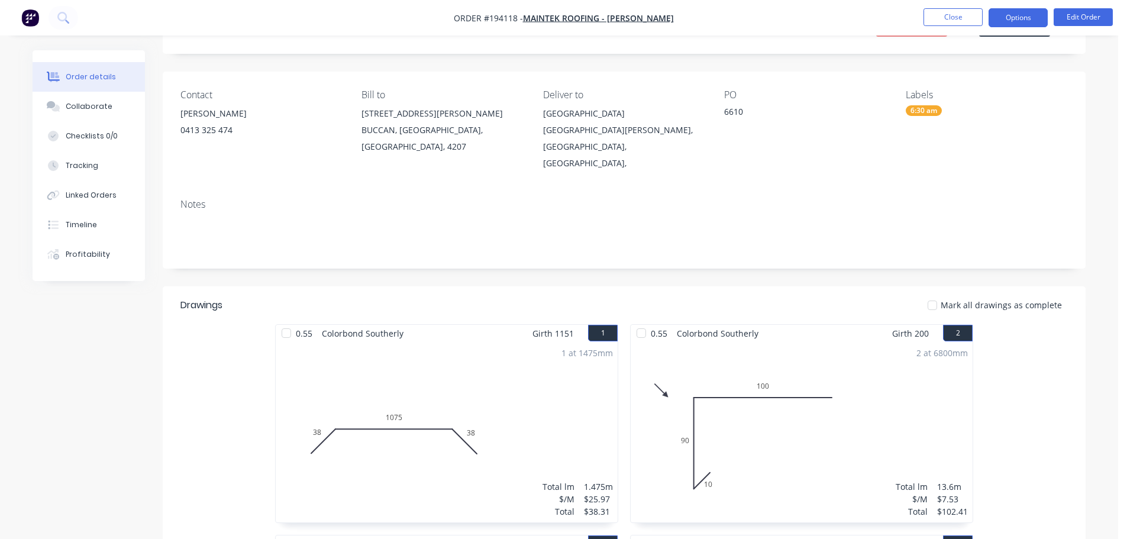
click at [1021, 12] on button "Options" at bounding box center [1017, 17] width 59 height 19
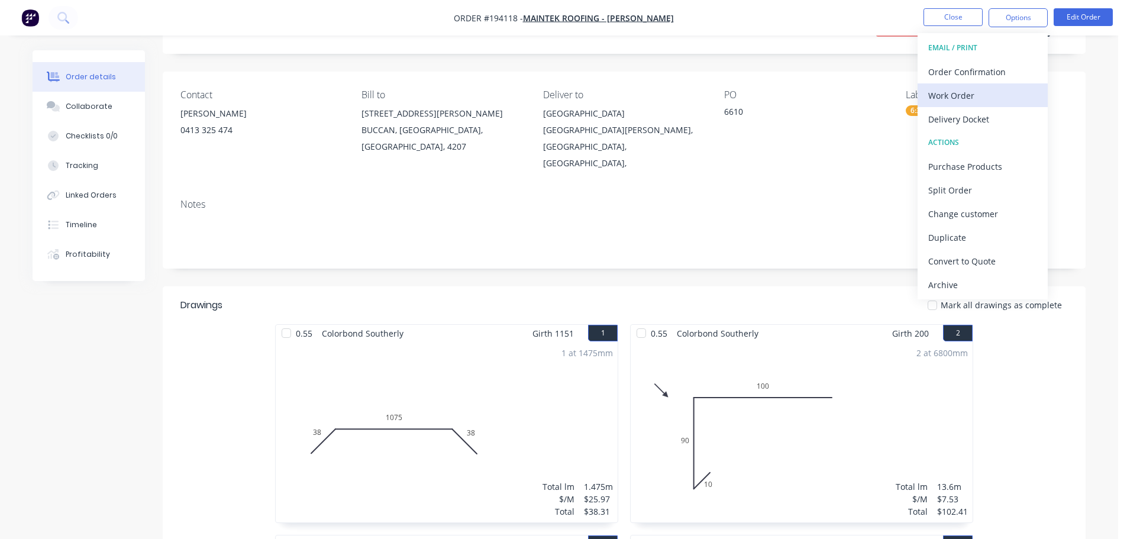
click at [942, 96] on div "Work Order" at bounding box center [982, 95] width 109 height 17
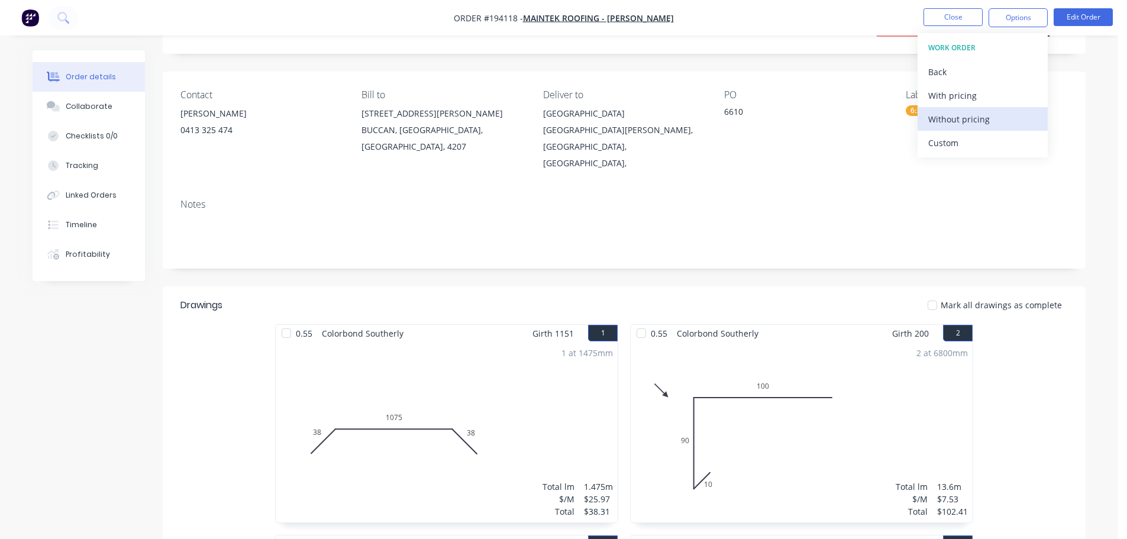
click at [946, 121] on div "Without pricing" at bounding box center [982, 119] width 109 height 17
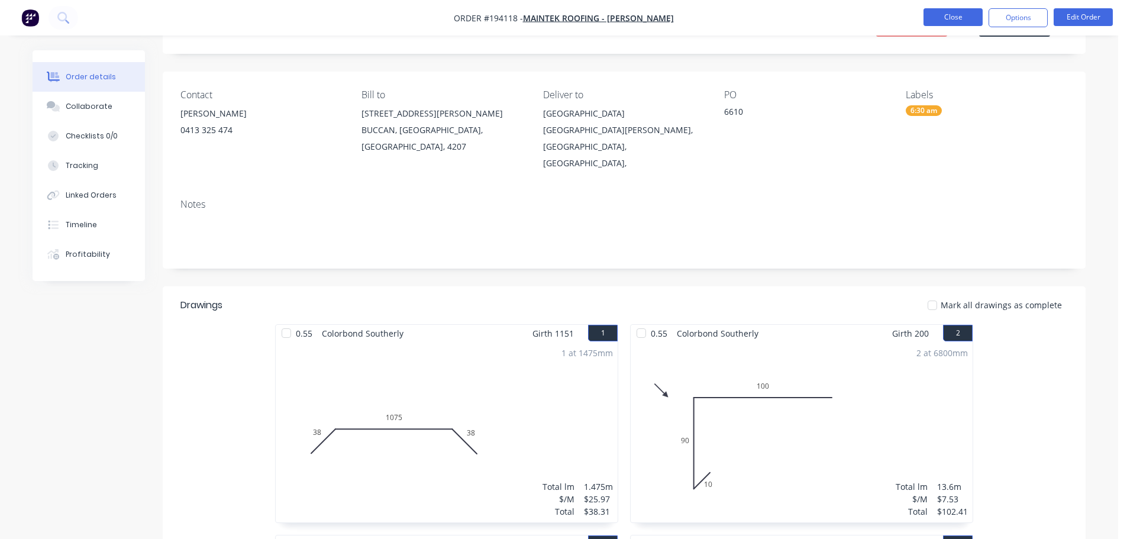
click at [958, 17] on button "Close" at bounding box center [952, 17] width 59 height 18
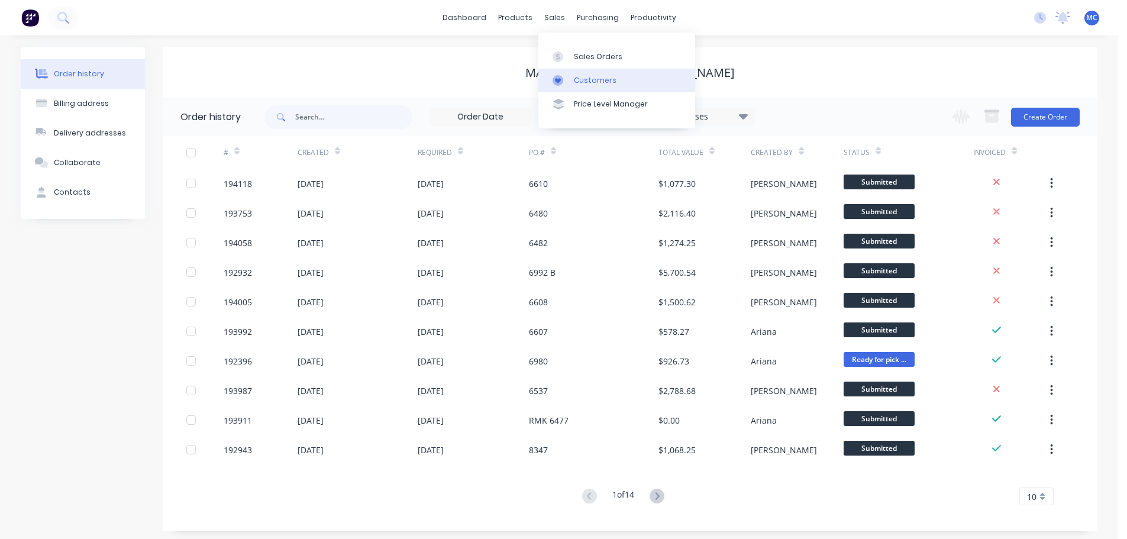
click at [599, 82] on div "Customers" at bounding box center [595, 80] width 43 height 11
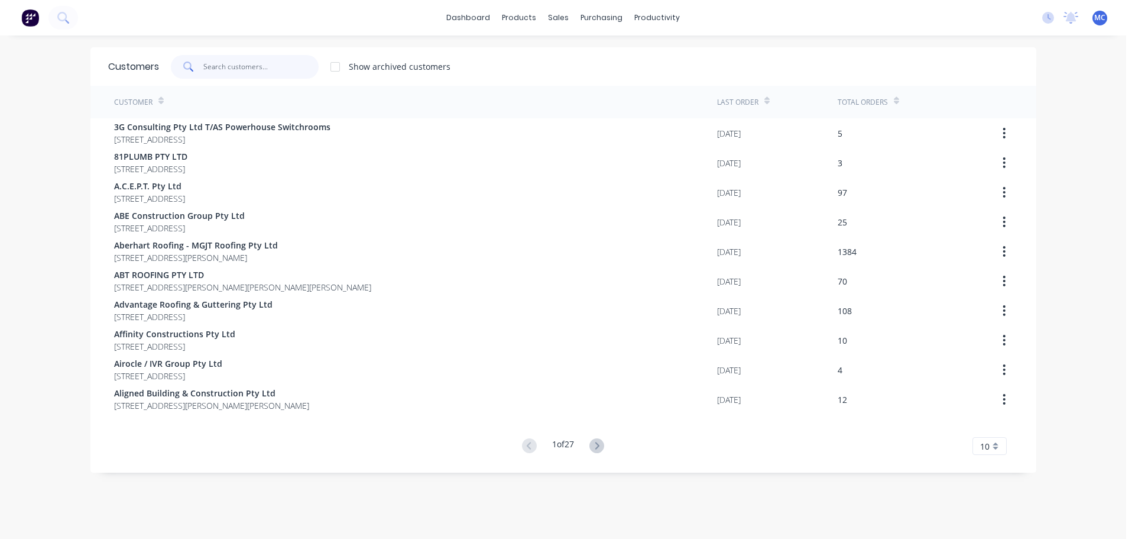
click at [272, 62] on input "text" at bounding box center [260, 67] width 115 height 24
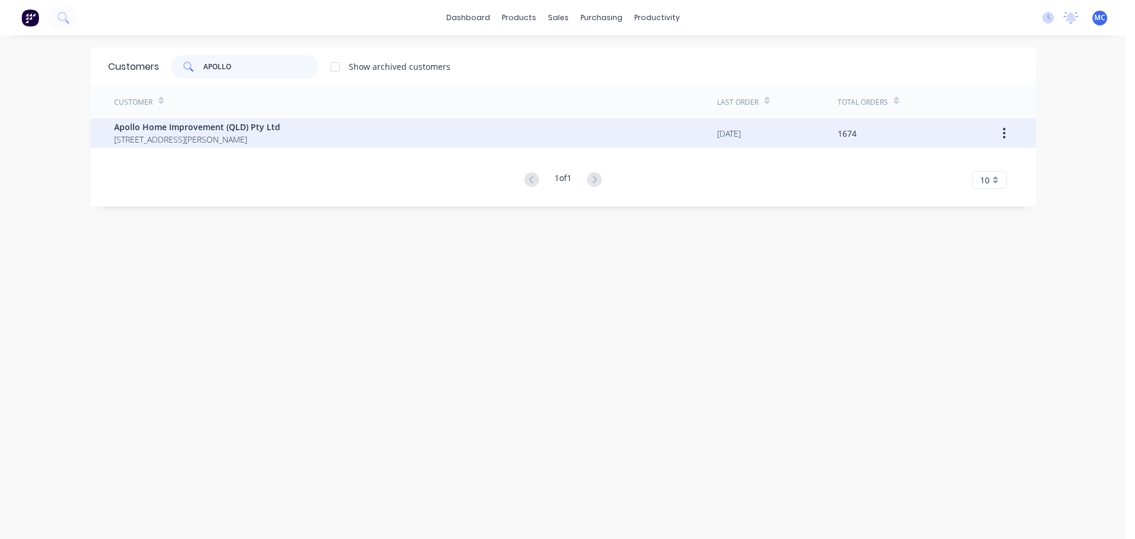
type input "APOLLO"
click at [163, 126] on span "Apollo Home Improvement (QLD) Pty Ltd" at bounding box center [197, 127] width 166 height 12
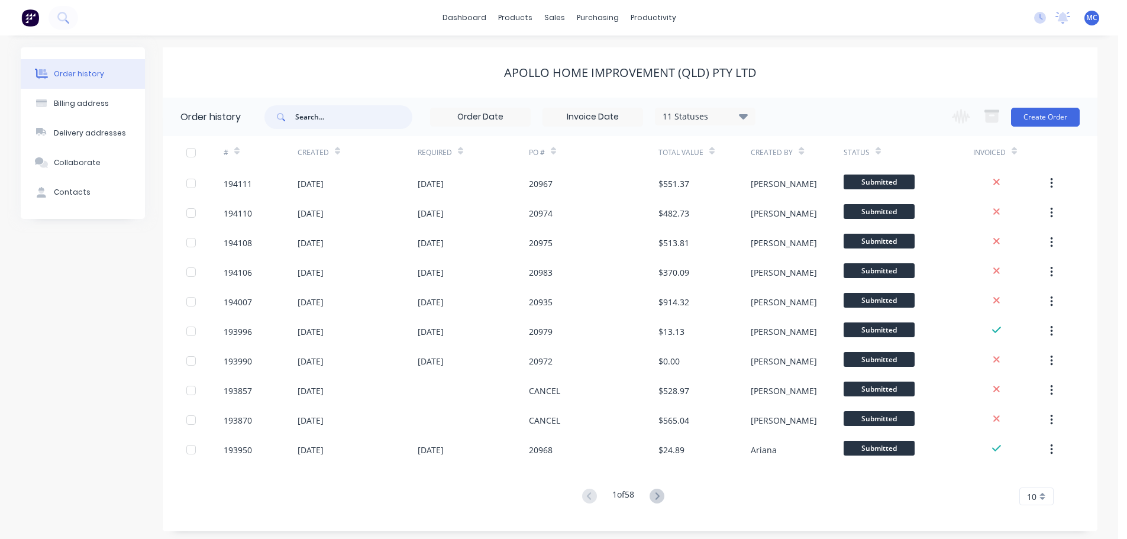
click at [305, 116] on input "text" at bounding box center [353, 117] width 117 height 24
type input "20821"
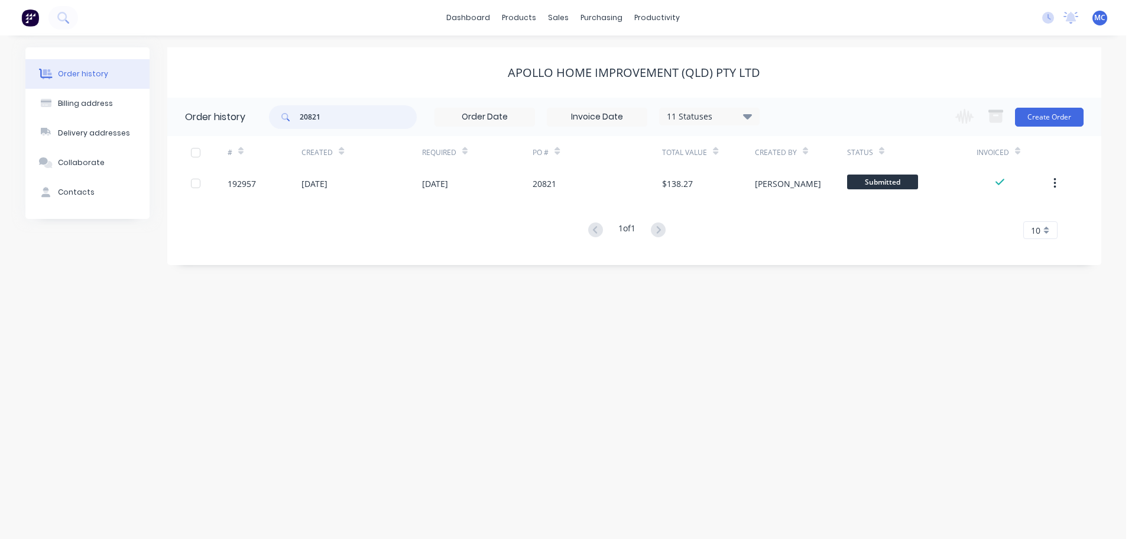
drag, startPoint x: 328, startPoint y: 115, endPoint x: -9, endPoint y: 35, distance: 345.7
click at [0, 35] on html "dashboard products sales purchasing productivity dashboard products Product Cat…" at bounding box center [567, 269] width 1135 height 539
type input "20912"
click at [326, 114] on input "20912" at bounding box center [358, 117] width 117 height 24
type input "20942"
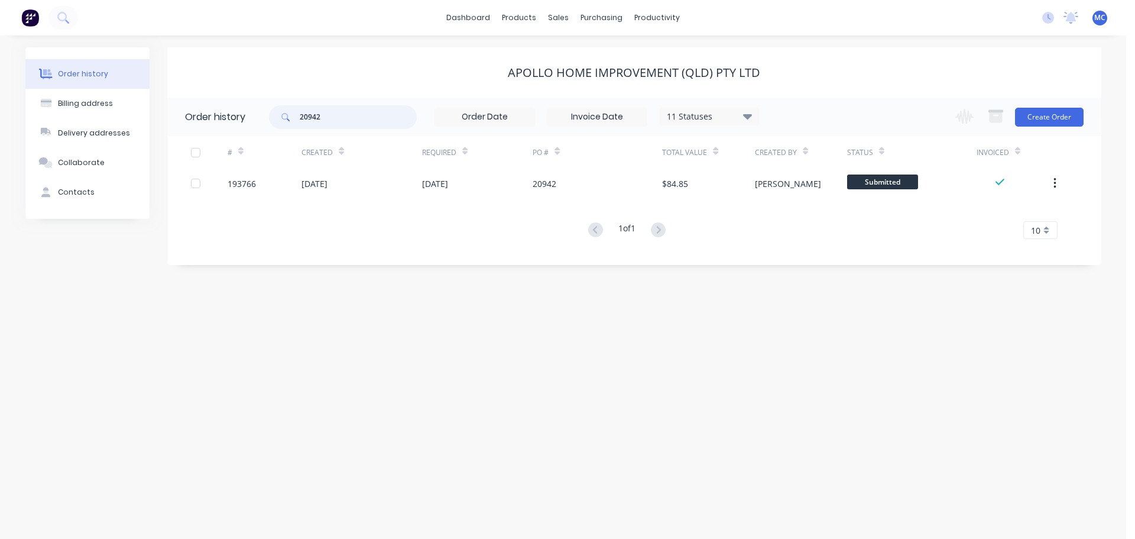
click at [326, 117] on input "20942" at bounding box center [358, 117] width 117 height 24
type input "20955"
click at [310, 120] on input "20955" at bounding box center [358, 117] width 117 height 24
click at [330, 115] on input "20955" at bounding box center [358, 117] width 117 height 24
type input "20979"
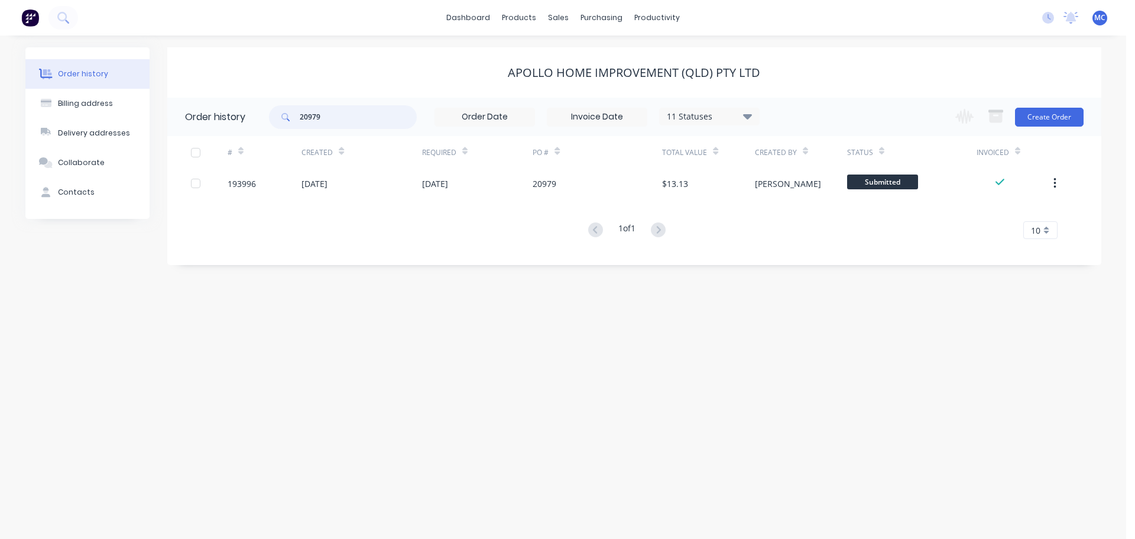
click at [323, 118] on input "20979" at bounding box center [358, 117] width 117 height 24
type input "20968"
drag, startPoint x: 326, startPoint y: 116, endPoint x: 245, endPoint y: 113, distance: 80.5
click at [250, 114] on header "Order history 20968 11 Statuses Invoice Status Invoiced Not Invoiced Partial Or…" at bounding box center [634, 117] width 934 height 38
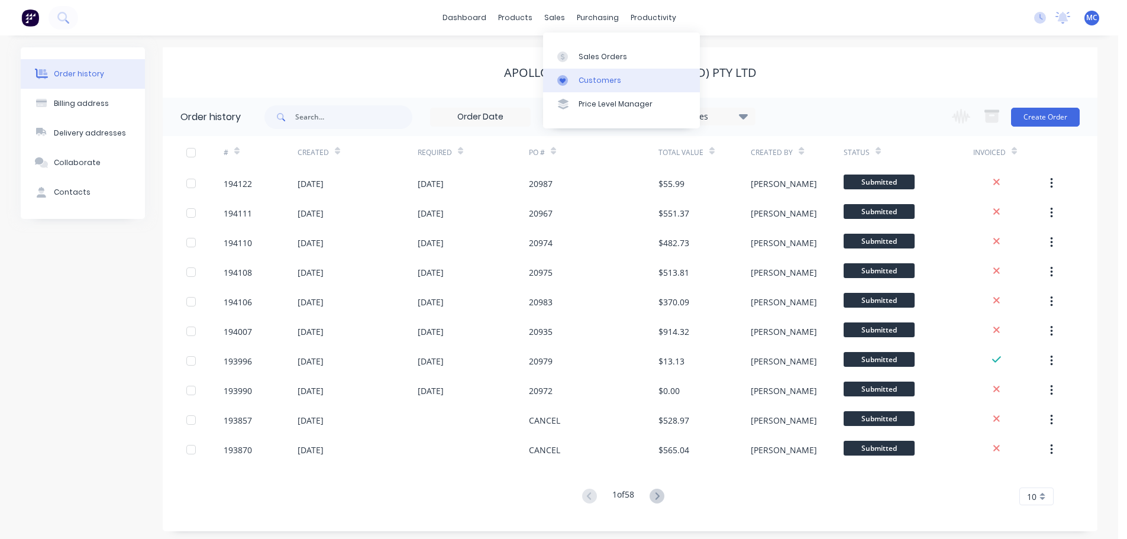
click at [586, 79] on div "Customers" at bounding box center [599, 80] width 43 height 11
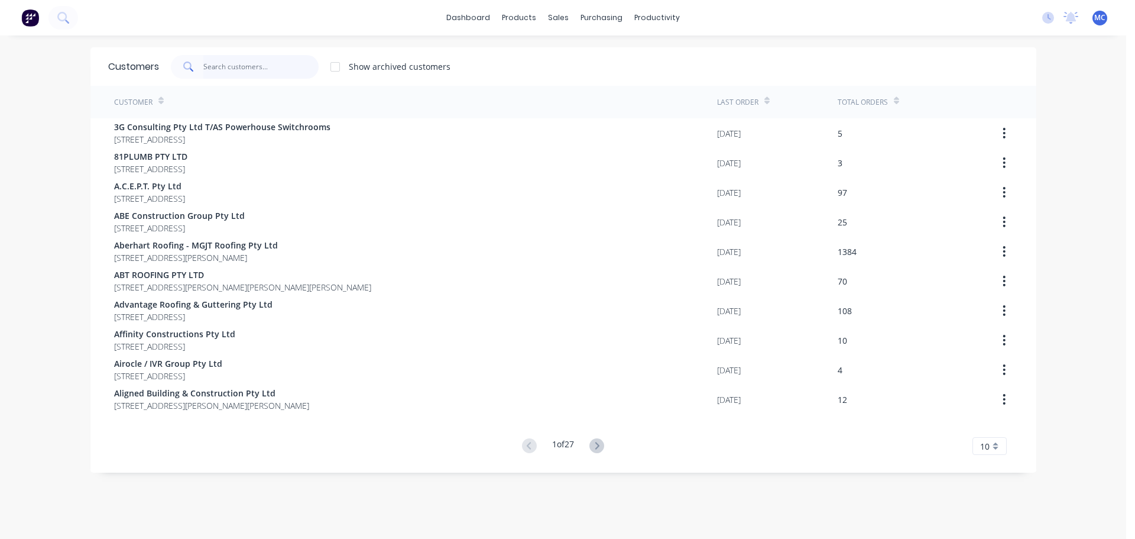
click at [225, 64] on input "text" at bounding box center [260, 67] width 115 height 24
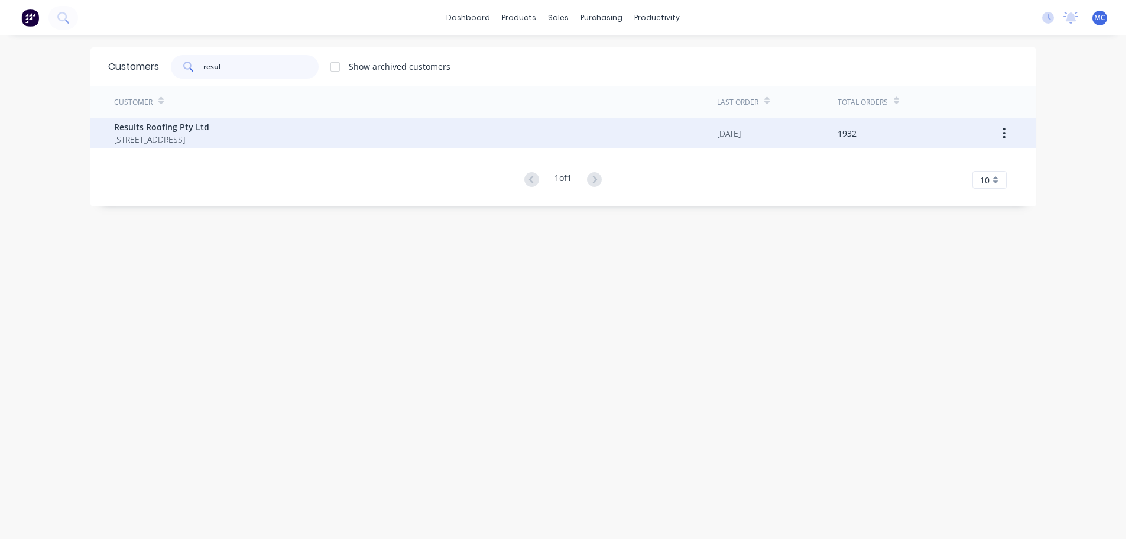
type input "resul"
click at [139, 128] on span "Results Roofing Pty Ltd" at bounding box center [161, 127] width 95 height 12
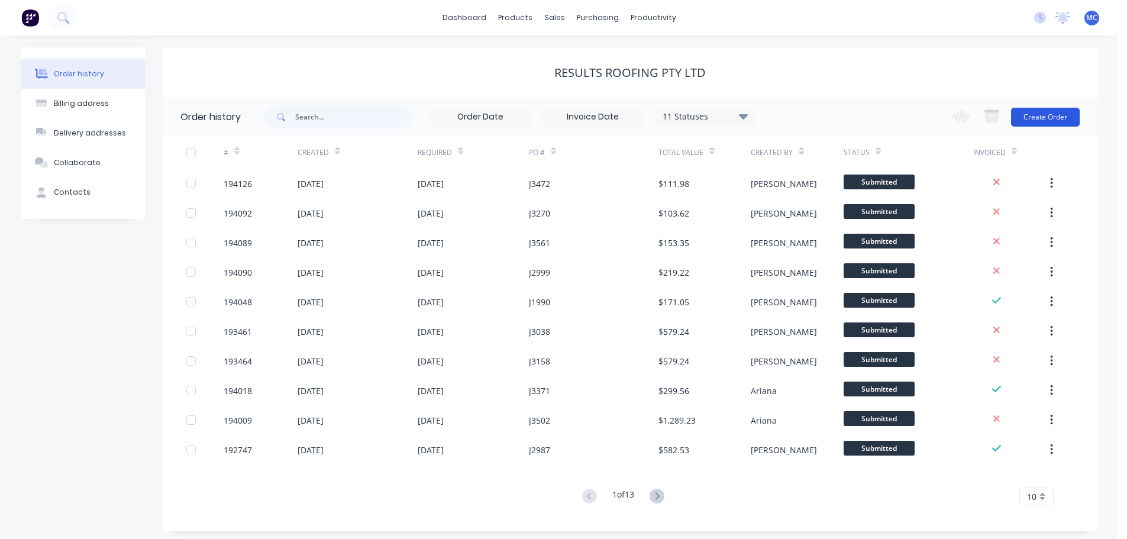
click at [1054, 116] on button "Create Order" at bounding box center [1045, 117] width 69 height 19
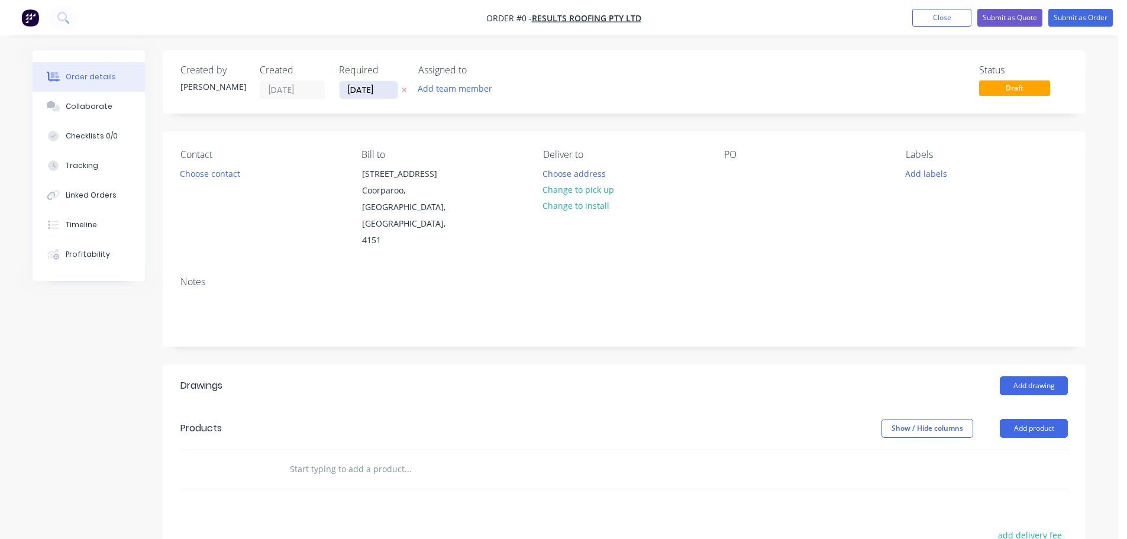
click at [367, 90] on input "[DATE]" at bounding box center [368, 90] width 58 height 18
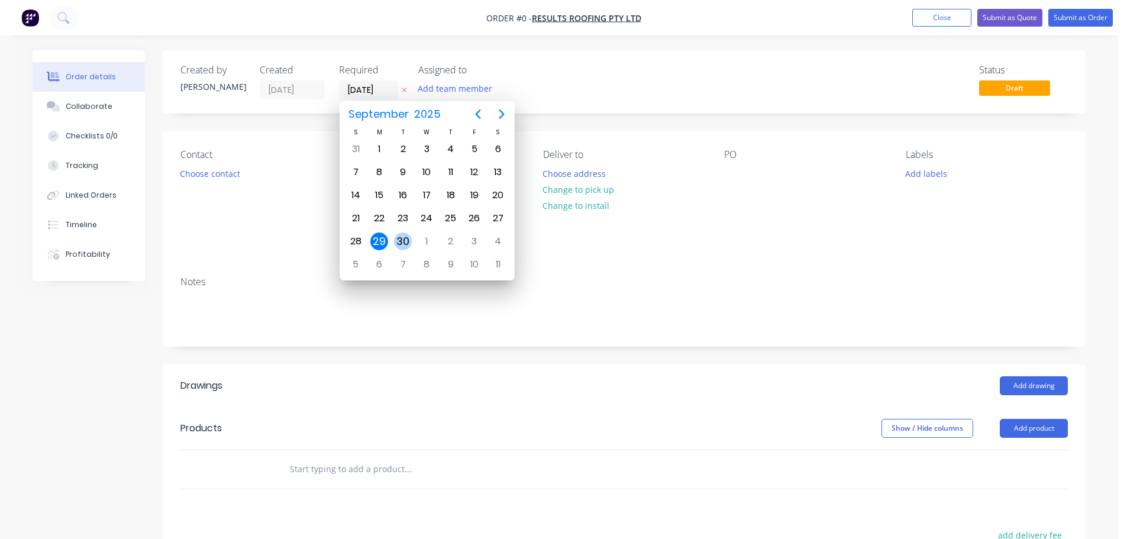
click at [404, 242] on div "30" at bounding box center [403, 241] width 18 height 18
type input "[DATE]"
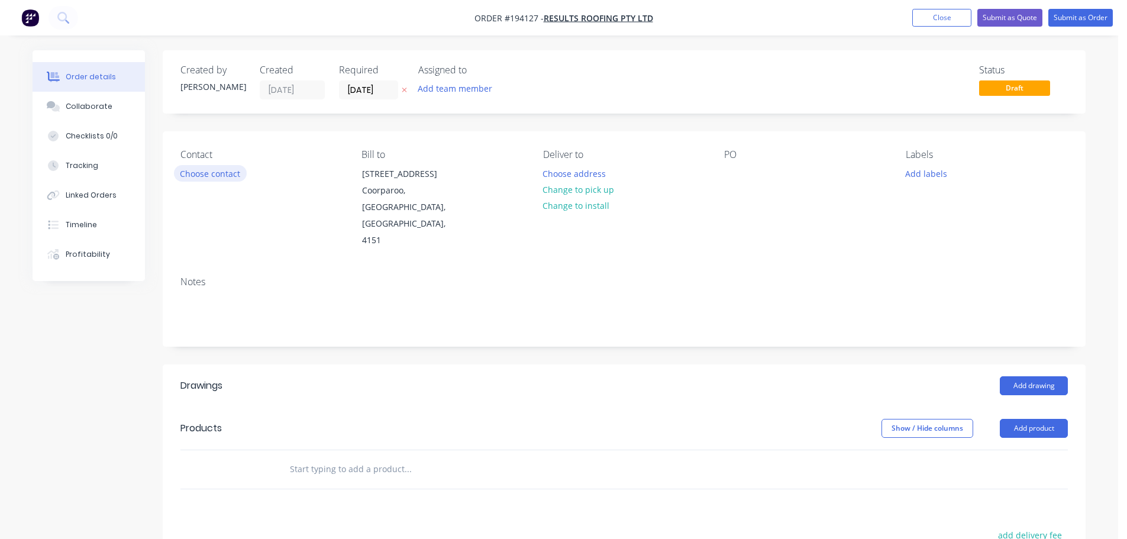
click at [207, 174] on button "Choose contact" at bounding box center [210, 173] width 73 height 16
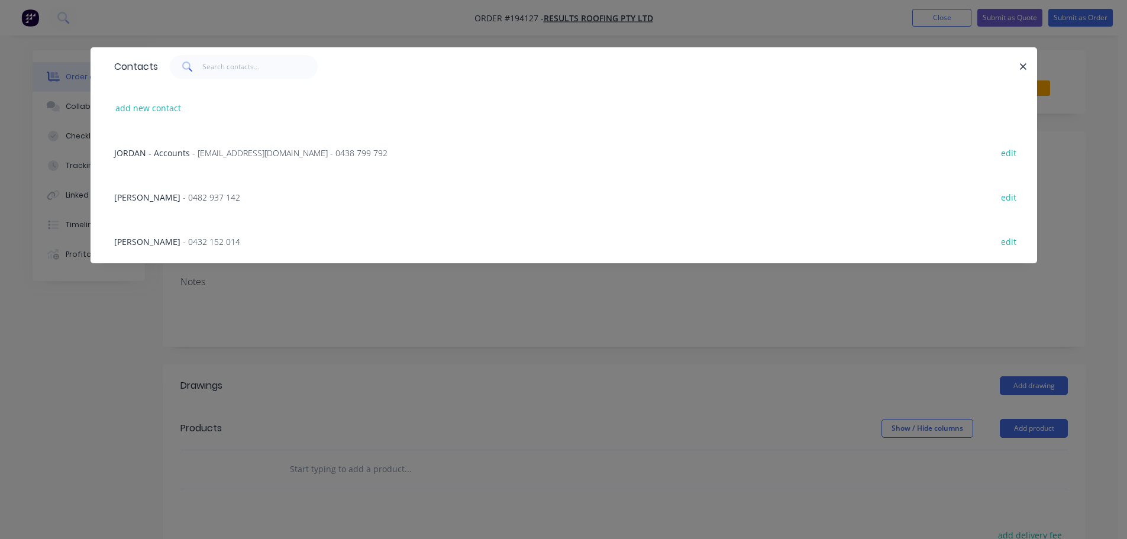
click at [189, 197] on span "- 0482 937 142" at bounding box center [211, 197] width 57 height 11
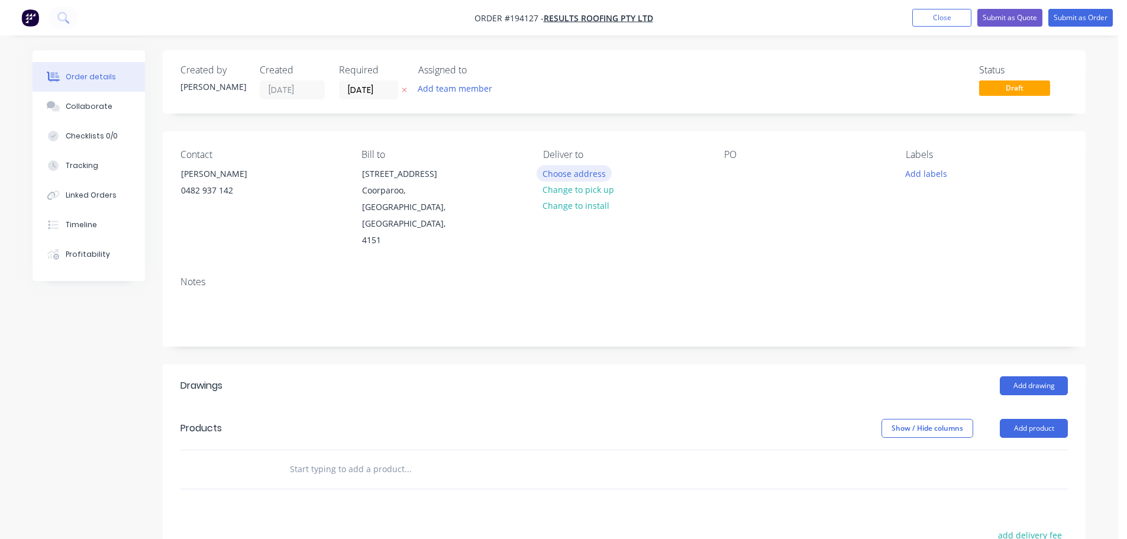
click at [568, 174] on button "Choose address" at bounding box center [574, 173] width 76 height 16
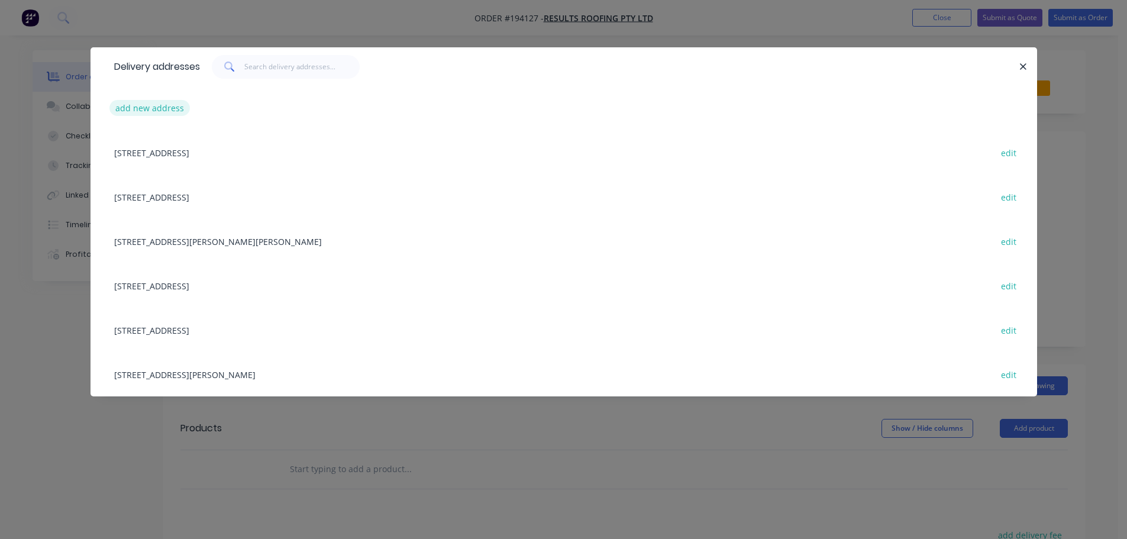
click at [128, 105] on button "add new address" at bounding box center [149, 108] width 81 height 16
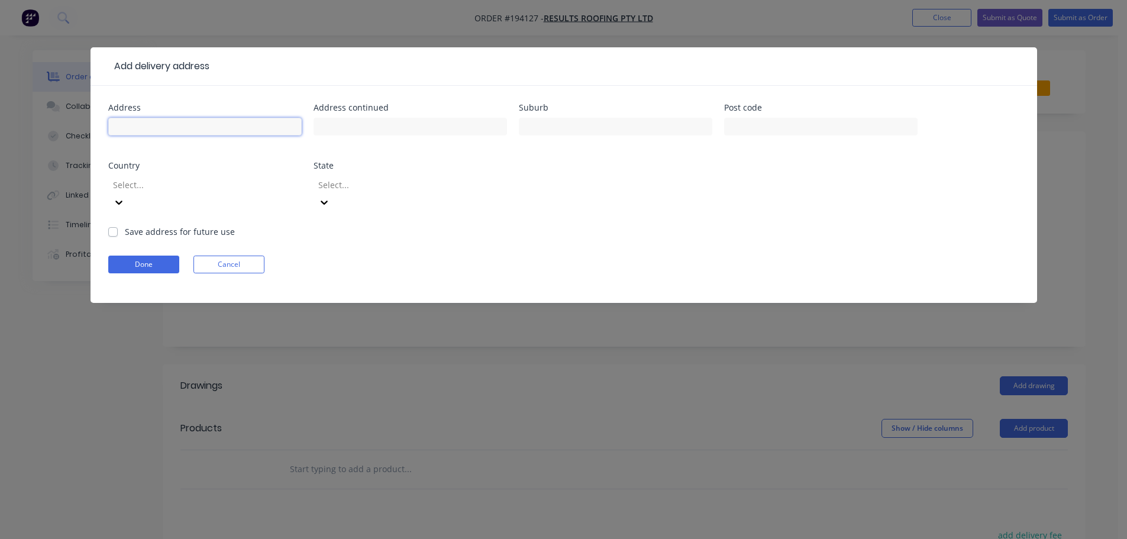
drag, startPoint x: 179, startPoint y: 123, endPoint x: 205, endPoint y: 135, distance: 28.8
click at [179, 123] on input "text" at bounding box center [204, 127] width 193 height 18
type input "18 Anita St"
type input "Yeronga"
click button "Done" at bounding box center [143, 264] width 71 height 18
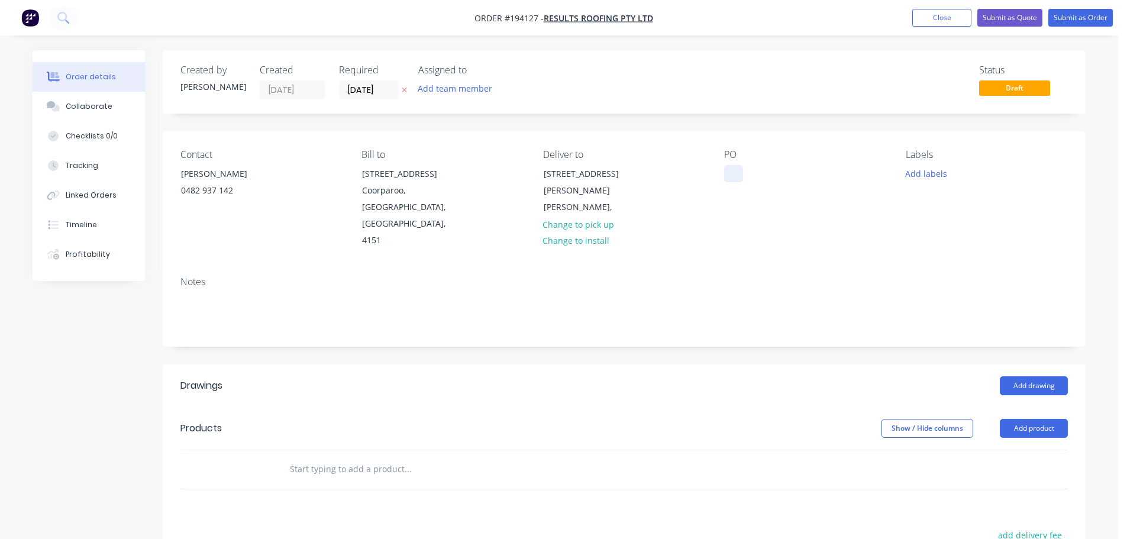
click at [727, 169] on div at bounding box center [733, 173] width 19 height 17
click at [1030, 419] on button "Add product" at bounding box center [1033, 428] width 68 height 19
click at [1011, 449] on div "Product catalogue" at bounding box center [1011, 457] width 91 height 17
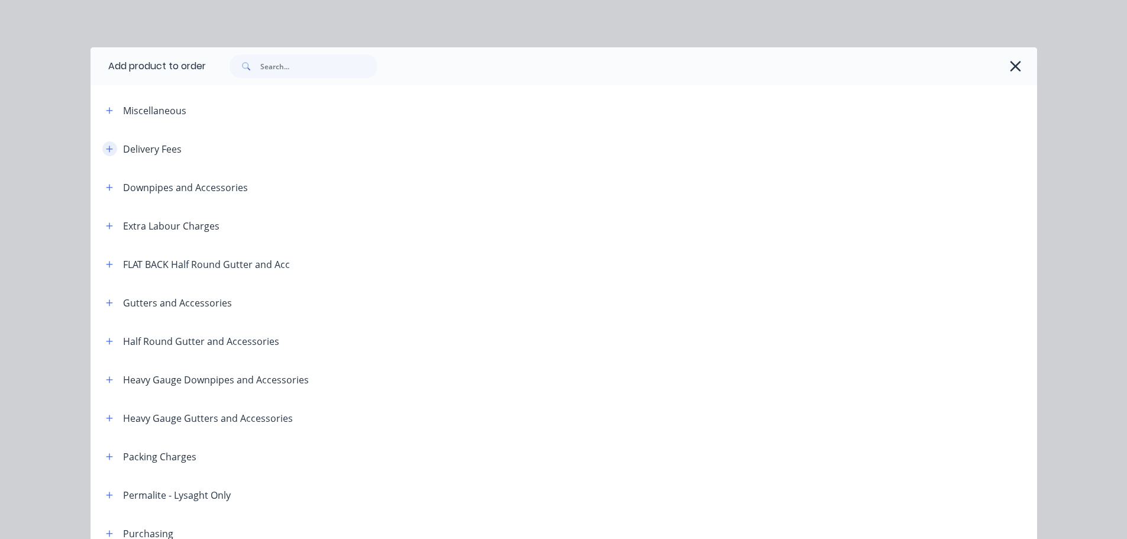
click at [106, 151] on icon "button" at bounding box center [109, 148] width 7 height 7
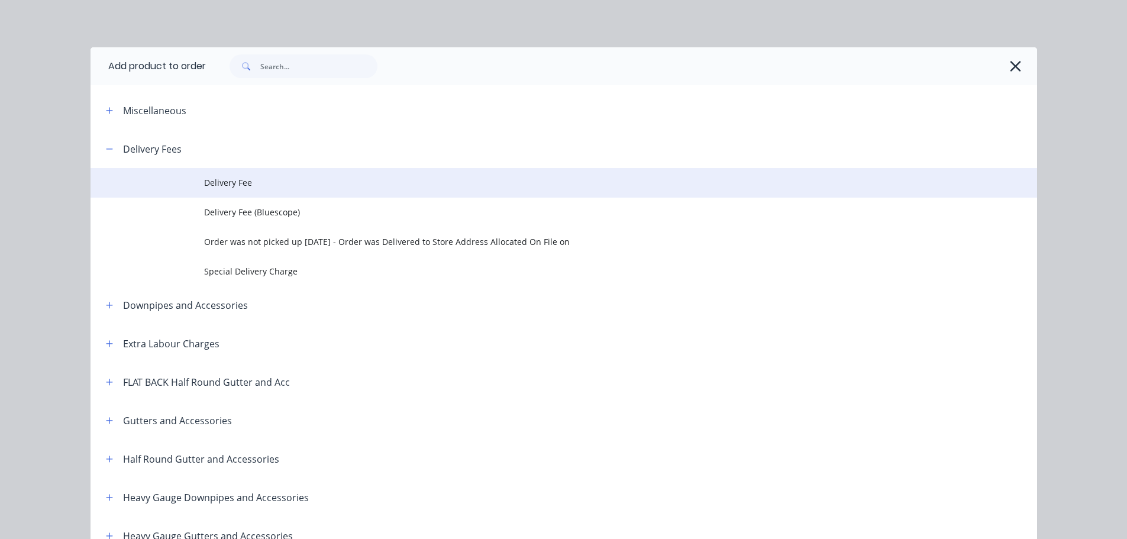
click at [238, 177] on span "Delivery Fee" at bounding box center [537, 182] width 666 height 12
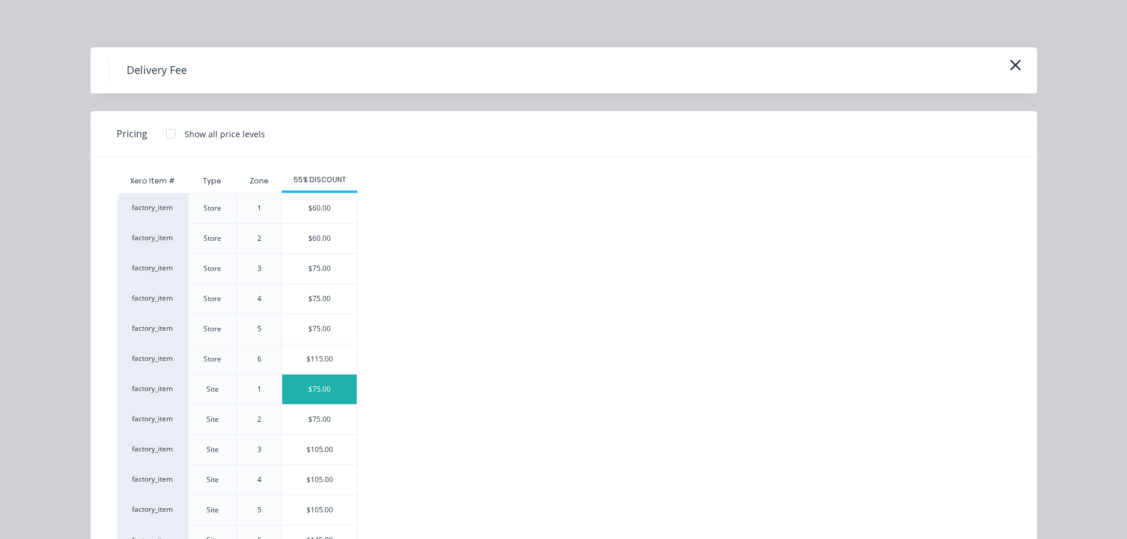
click at [315, 389] on div "$75.00" at bounding box center [319, 389] width 75 height 30
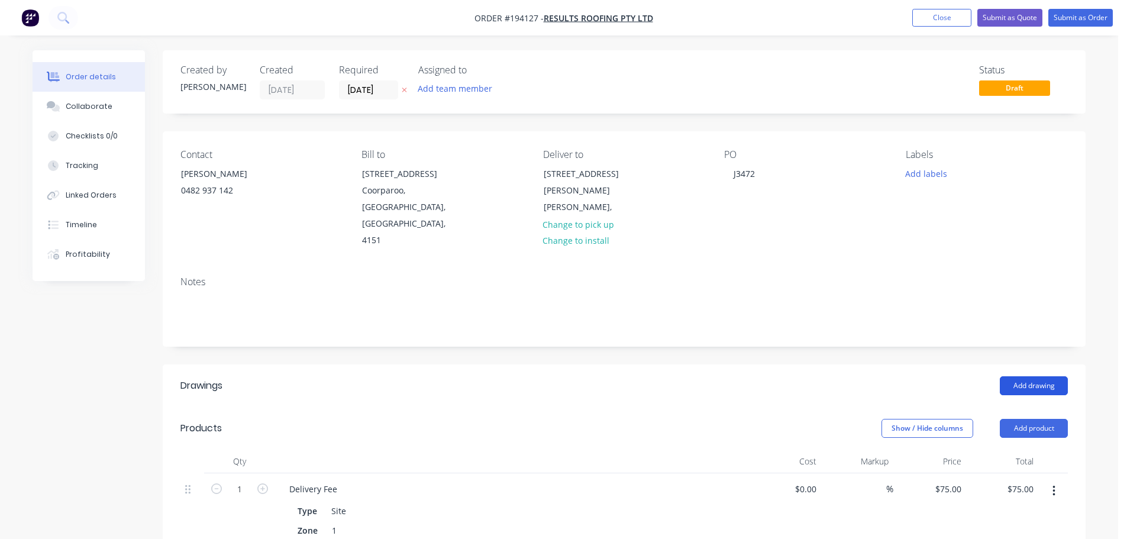
click at [1037, 376] on button "Add drawing" at bounding box center [1033, 385] width 68 height 19
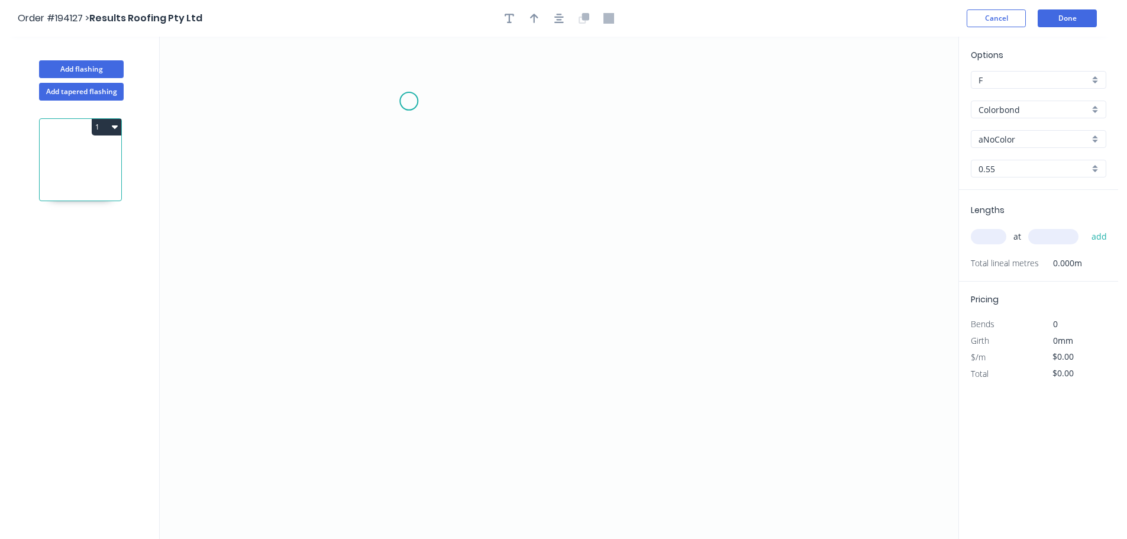
click at [406, 102] on icon "0" at bounding box center [559, 288] width 798 height 502
click at [408, 390] on icon "0" at bounding box center [559, 288] width 798 height 502
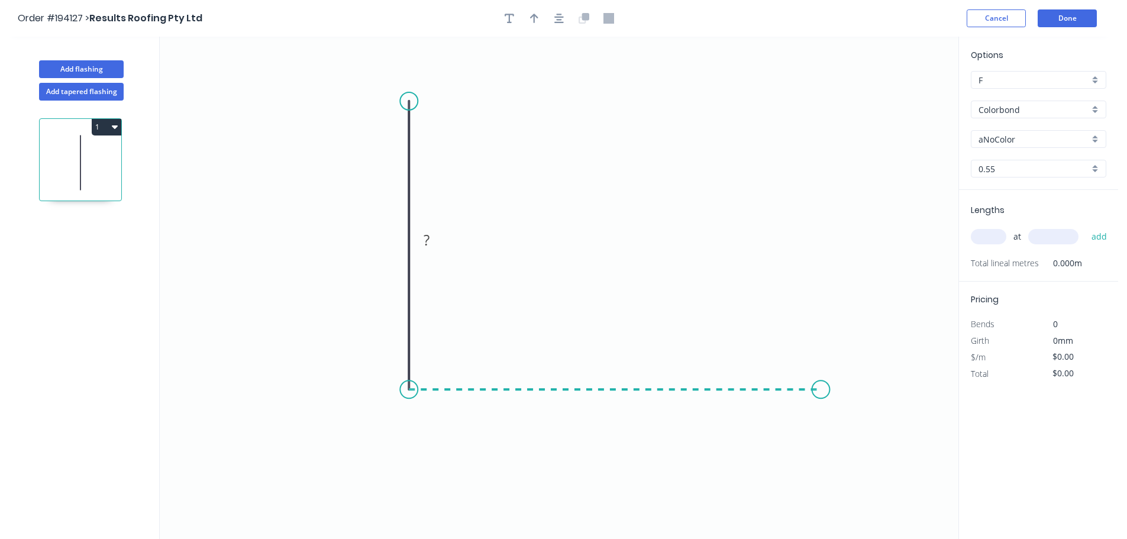
click at [821, 393] on icon "0 ?" at bounding box center [559, 288] width 798 height 502
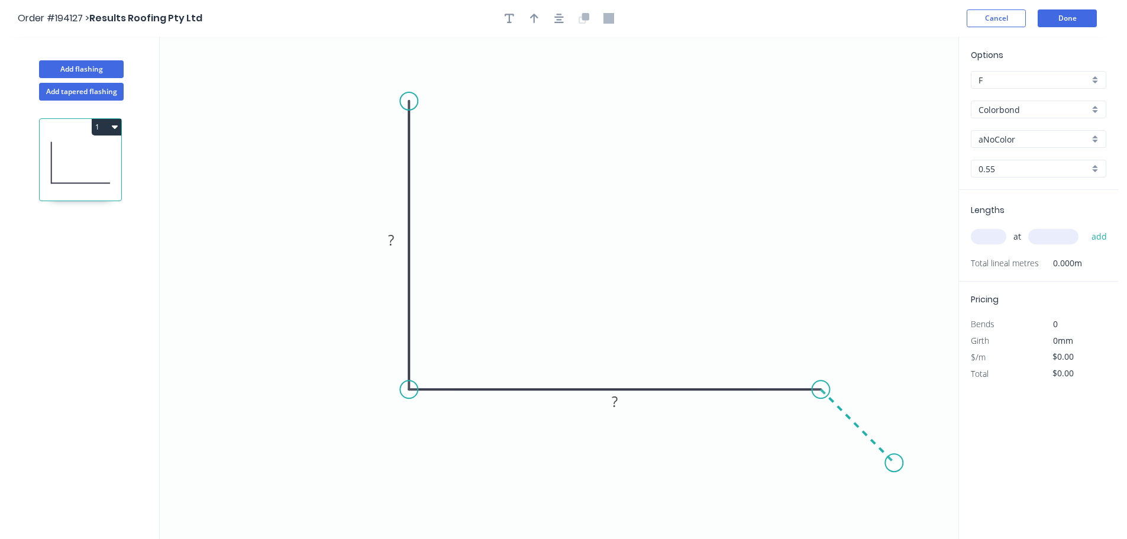
click at [894, 464] on icon "0 ? ?" at bounding box center [559, 288] width 798 height 502
click at [894, 464] on circle at bounding box center [894, 463] width 18 height 18
click at [532, 17] on icon "button" at bounding box center [534, 18] width 8 height 11
click at [899, 92] on icon at bounding box center [898, 82] width 11 height 38
drag, startPoint x: 899, startPoint y: 92, endPoint x: 609, endPoint y: 193, distance: 307.5
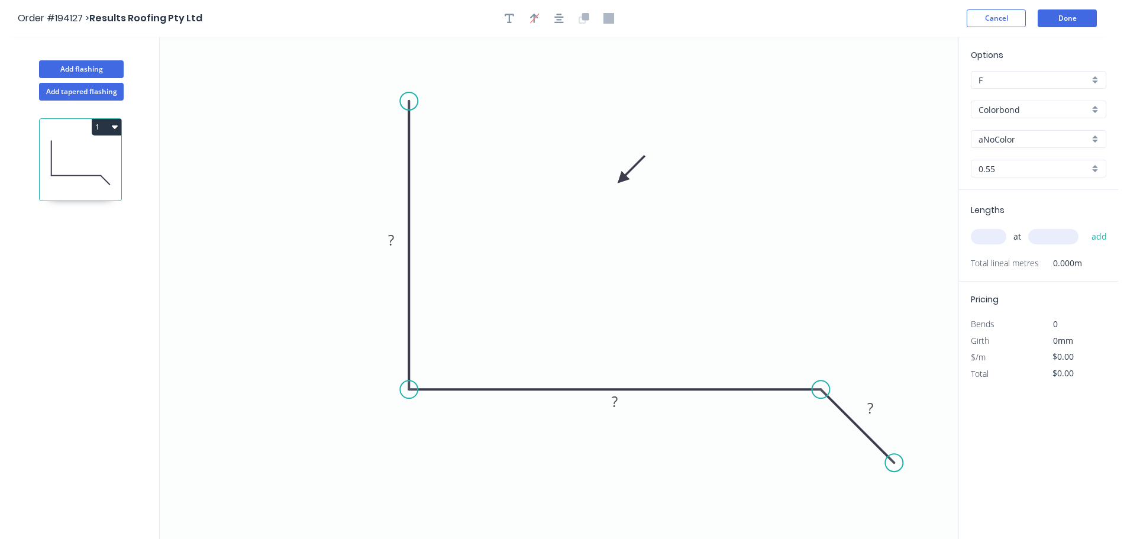
click at [614, 187] on icon at bounding box center [631, 170] width 34 height 34
click at [391, 239] on tspan "?" at bounding box center [391, 240] width 6 height 20
click at [990, 234] on input "text" at bounding box center [987, 236] width 35 height 15
type input "$16.77"
type input "1"
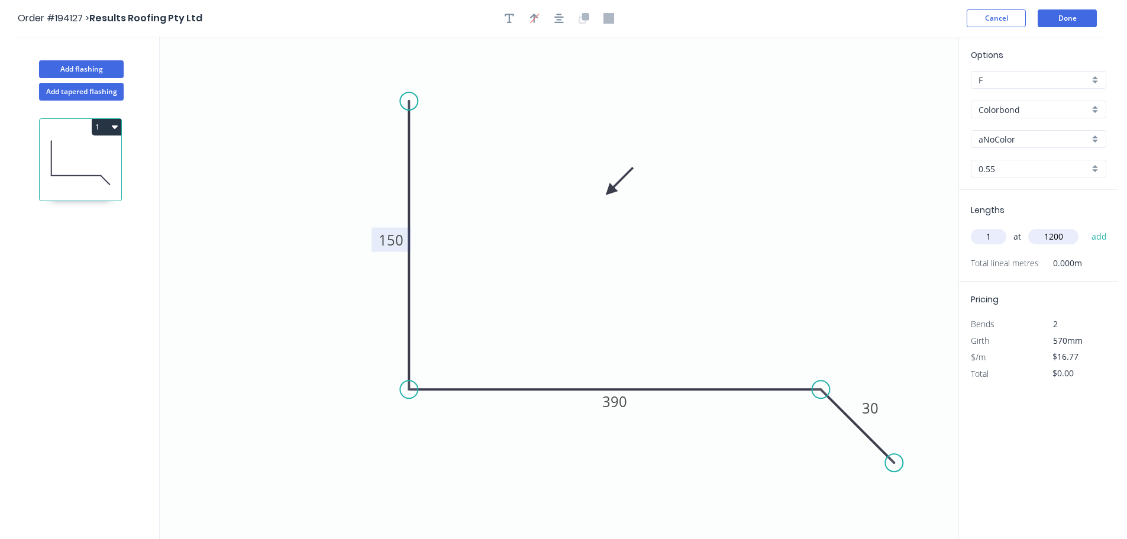
type input "1200"
click at [1085, 226] on button "add" at bounding box center [1099, 236] width 28 height 20
type input "$20.12"
click at [64, 67] on button "Add flashing" at bounding box center [81, 69] width 85 height 18
type input "$0.00"
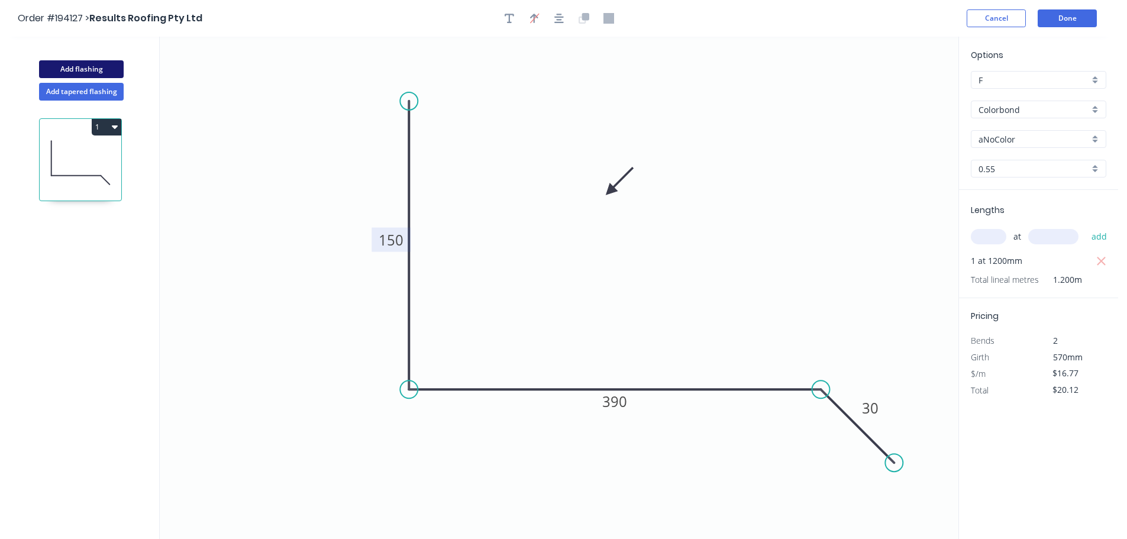
type input "$0.00"
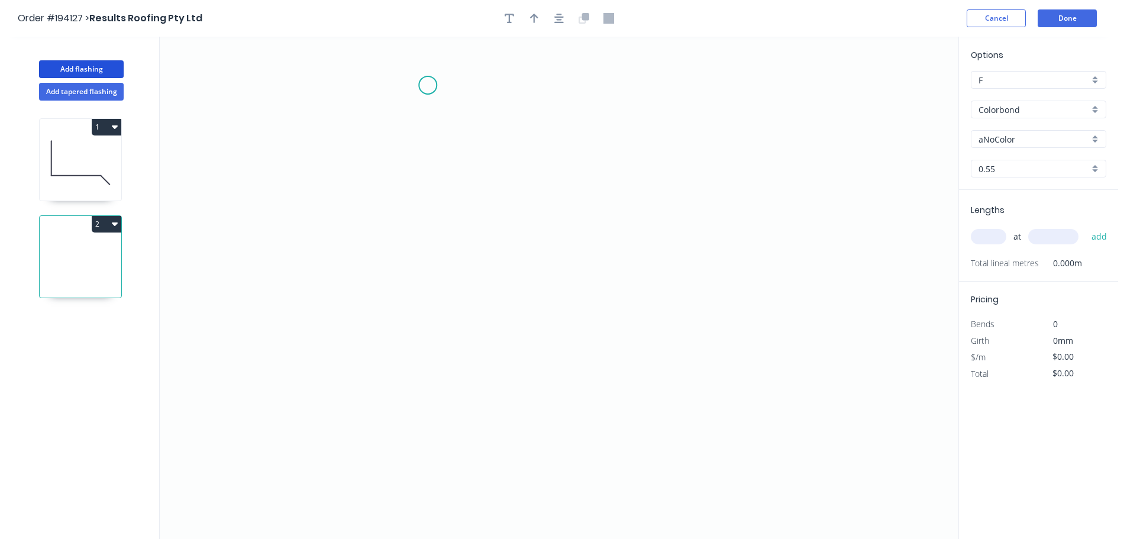
click at [427, 86] on icon "0" at bounding box center [559, 288] width 798 height 502
click at [450, 340] on icon "0" at bounding box center [559, 288] width 798 height 502
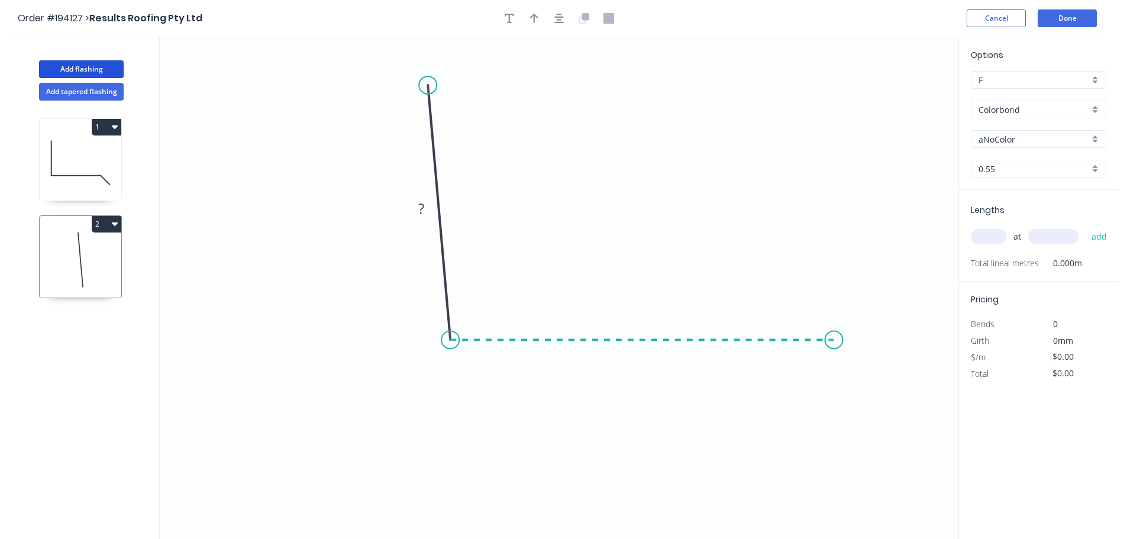
drag, startPoint x: 834, startPoint y: 333, endPoint x: 853, endPoint y: 336, distance: 19.3
click at [834, 333] on icon "0 ?" at bounding box center [559, 288] width 798 height 502
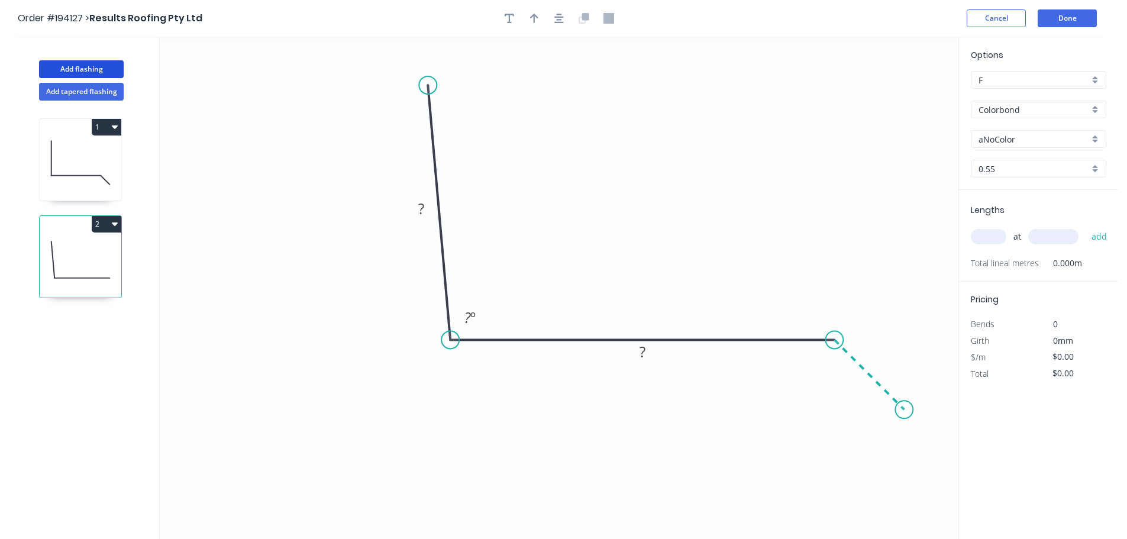
click at [904, 405] on icon "0 ? ? ? º" at bounding box center [559, 288] width 798 height 502
click at [904, 405] on circle at bounding box center [904, 409] width 18 height 18
click at [422, 209] on tspan "?" at bounding box center [421, 209] width 6 height 20
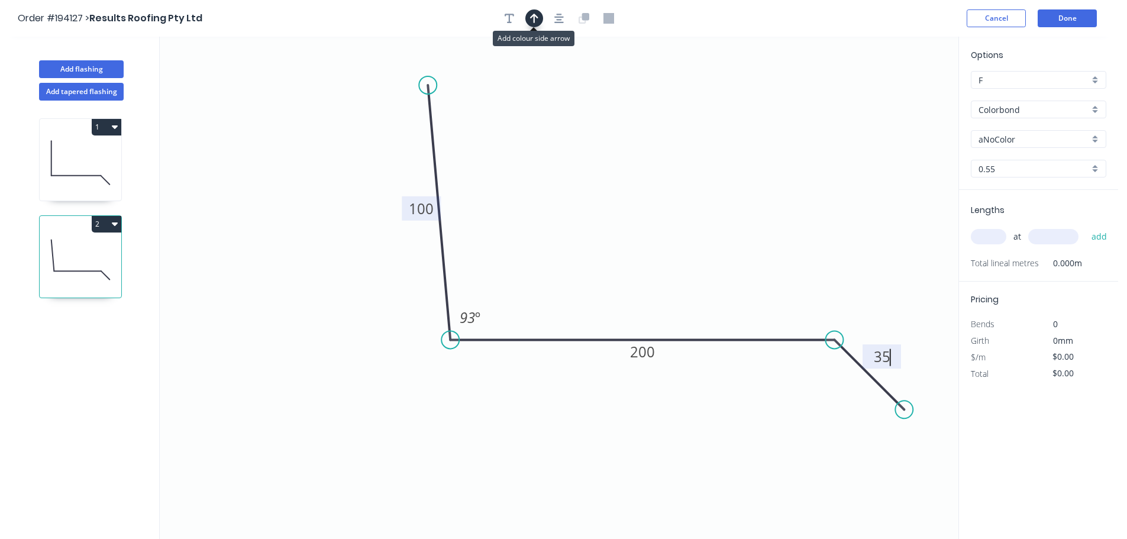
click at [533, 18] on icon "button" at bounding box center [534, 18] width 8 height 11
type input "$12.62"
click at [898, 93] on icon at bounding box center [898, 82] width 11 height 38
drag, startPoint x: 898, startPoint y: 93, endPoint x: 601, endPoint y: 185, distance: 310.9
click at [601, 185] on icon at bounding box center [617, 175] width 34 height 34
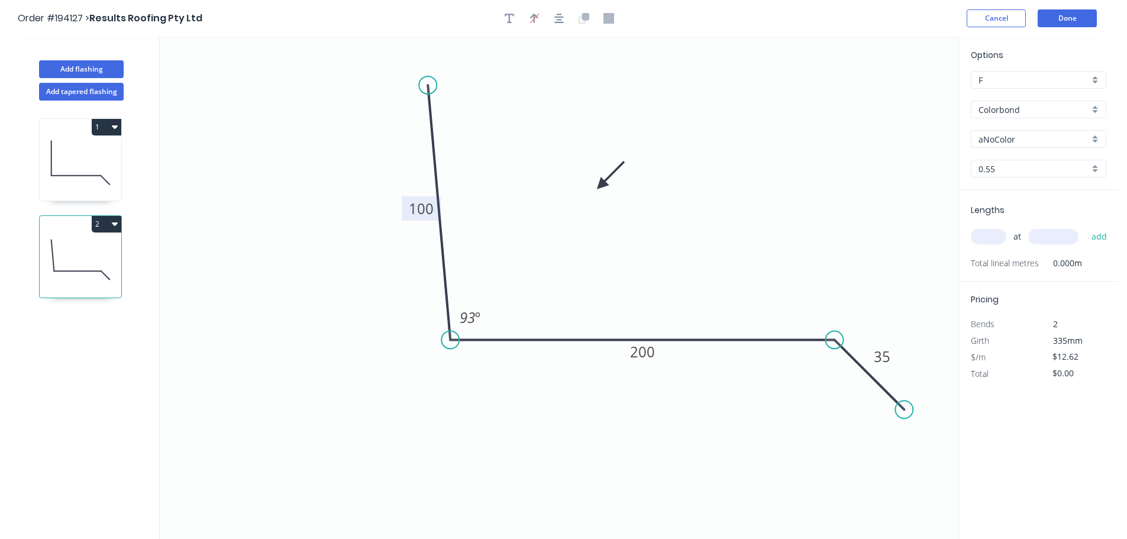
click at [995, 236] on input "text" at bounding box center [987, 236] width 35 height 15
type input "1"
type input "1000"
click at [1085, 226] on button "add" at bounding box center [1099, 236] width 28 height 20
type input "$12.62"
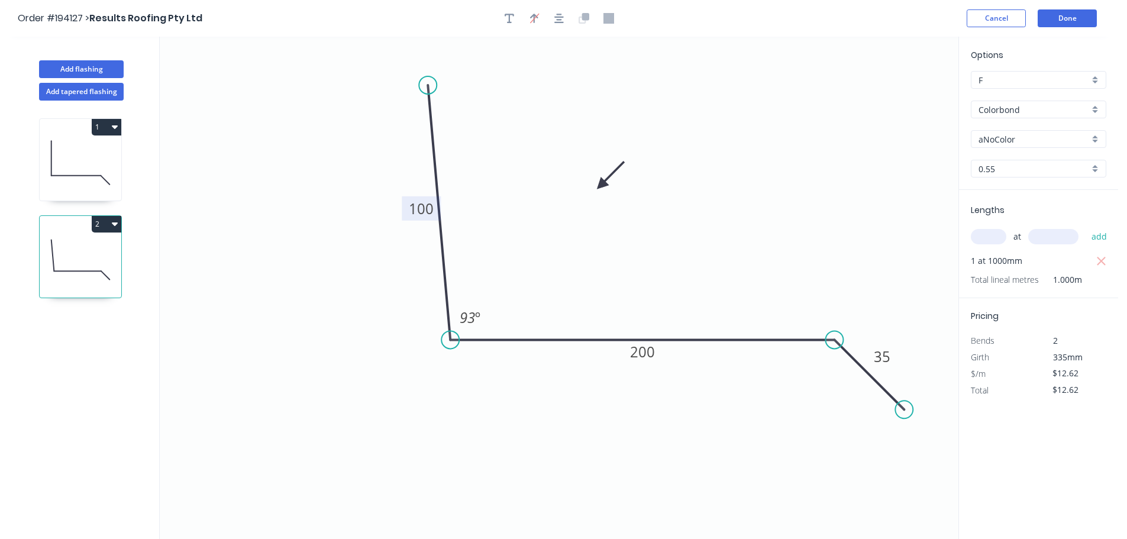
click at [100, 127] on button "1" at bounding box center [107, 127] width 30 height 17
click at [63, 151] on div "Duplicate" at bounding box center [65, 156] width 91 height 17
type input "$16.77"
type input "$0.00"
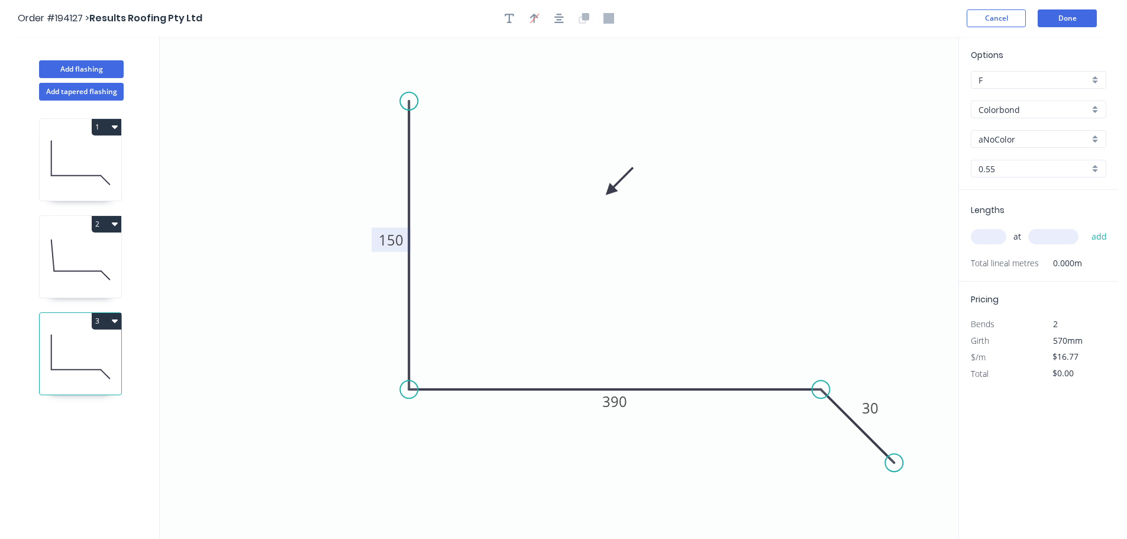
click at [393, 242] on tspan "150" at bounding box center [390, 240] width 25 height 20
click at [981, 237] on input "text" at bounding box center [987, 236] width 35 height 15
type input "$10.55"
type input "1"
type input "5200"
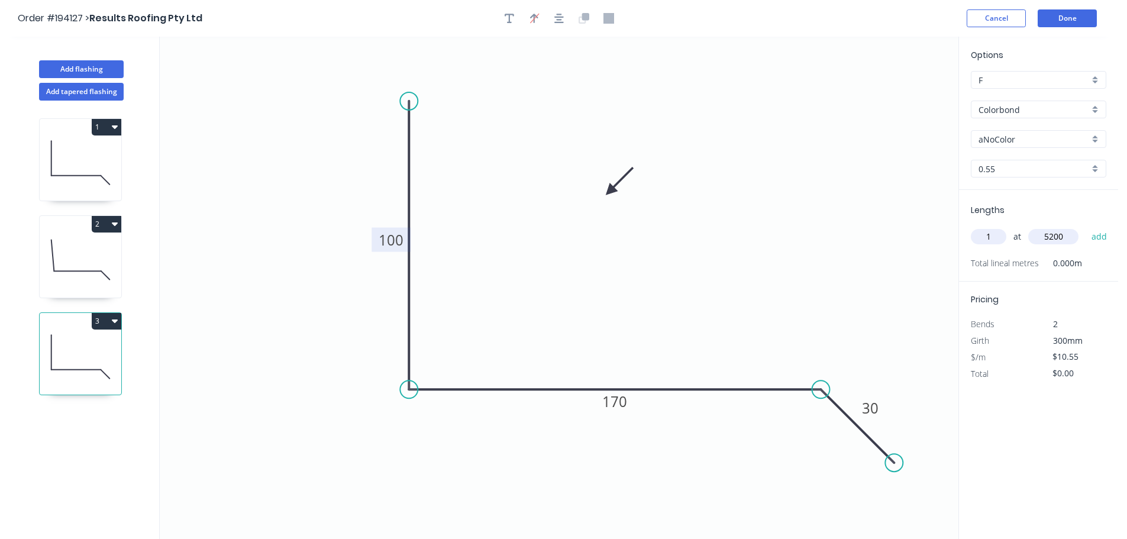
click at [1085, 226] on button "add" at bounding box center [1099, 236] width 28 height 20
type input "$54.86"
click at [81, 67] on button "Add flashing" at bounding box center [81, 69] width 85 height 18
type input "$0.00"
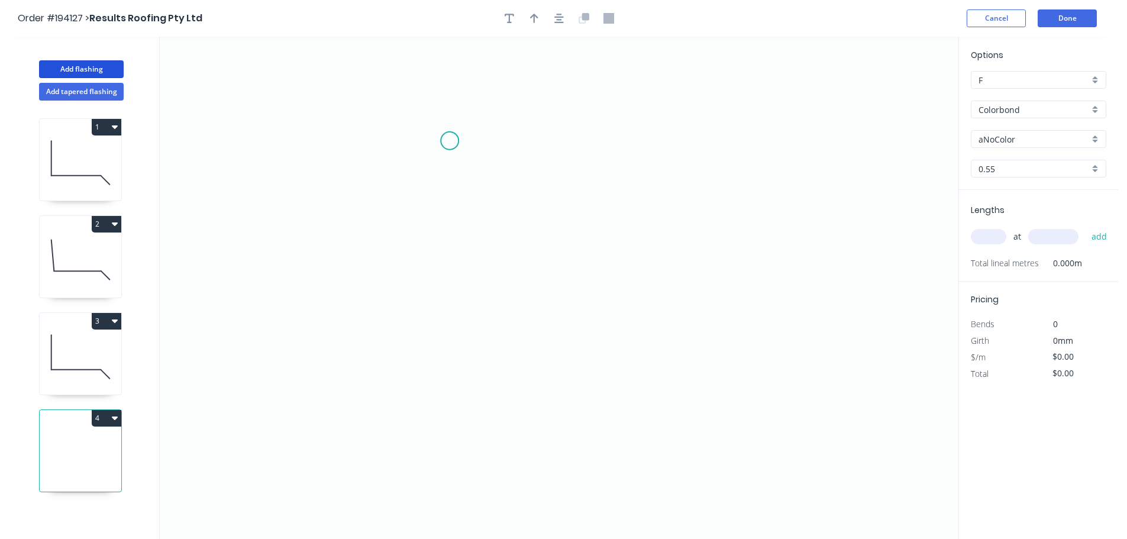
click at [449, 140] on icon "0" at bounding box center [559, 288] width 798 height 502
click at [764, 140] on icon "0" at bounding box center [559, 288] width 798 height 502
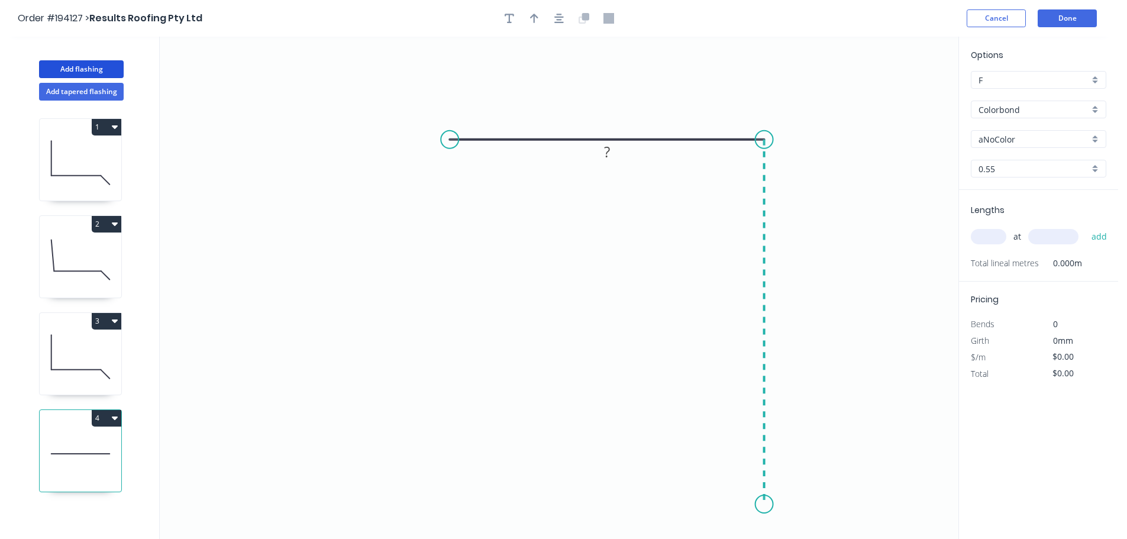
click at [759, 504] on icon "0 ?" at bounding box center [559, 288] width 798 height 502
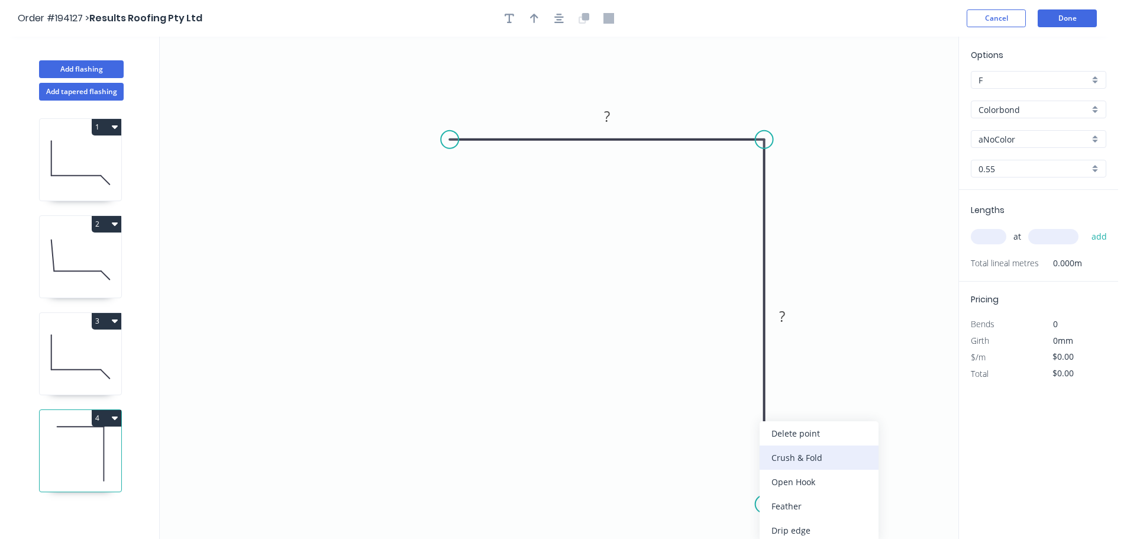
click at [782, 458] on div "Crush & Fold" at bounding box center [818, 457] width 119 height 24
click at [791, 502] on div "Flip bend" at bounding box center [820, 506] width 119 height 24
drag, startPoint x: 807, startPoint y: 475, endPoint x: 724, endPoint y: 483, distance: 82.5
click at [724, 483] on rect at bounding box center [706, 490] width 47 height 24
click at [717, 493] on tspan "10" at bounding box center [715, 490] width 17 height 20
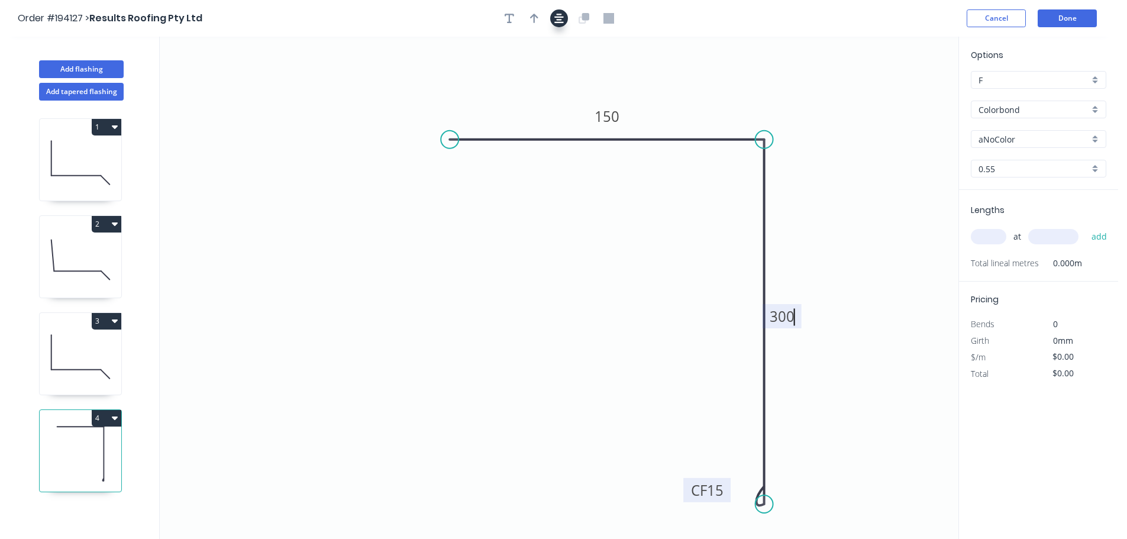
click at [557, 21] on icon "button" at bounding box center [558, 18] width 9 height 11
type input "$15.51"
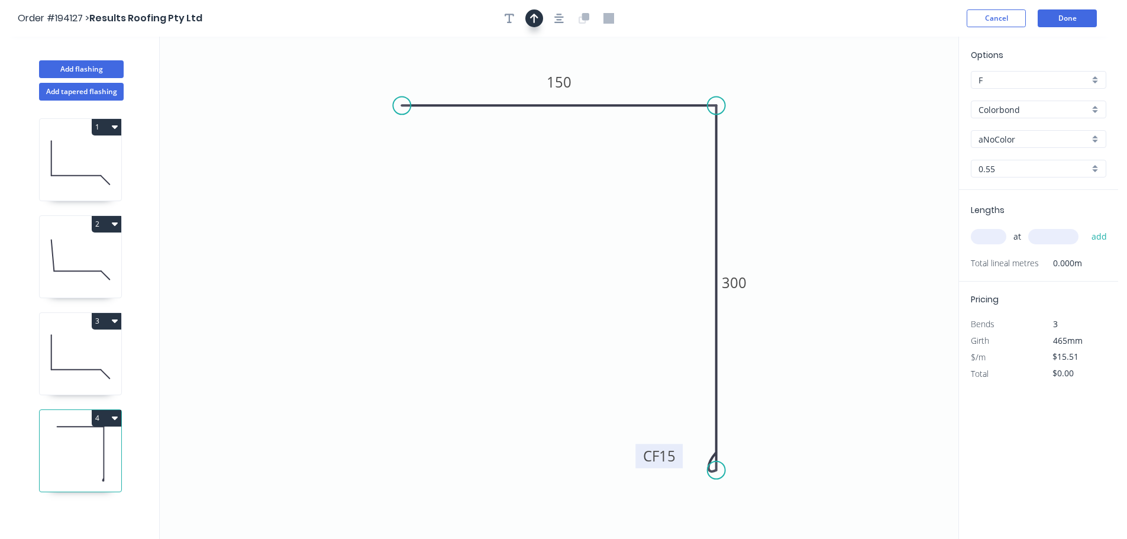
click at [536, 21] on icon "button" at bounding box center [534, 18] width 8 height 11
click at [899, 95] on icon at bounding box center [898, 82] width 11 height 38
drag, startPoint x: 899, startPoint y: 95, endPoint x: 825, endPoint y: 185, distance: 117.2
click at [826, 146] on icon at bounding box center [843, 129] width 34 height 34
click at [984, 236] on input "text" at bounding box center [987, 236] width 35 height 15
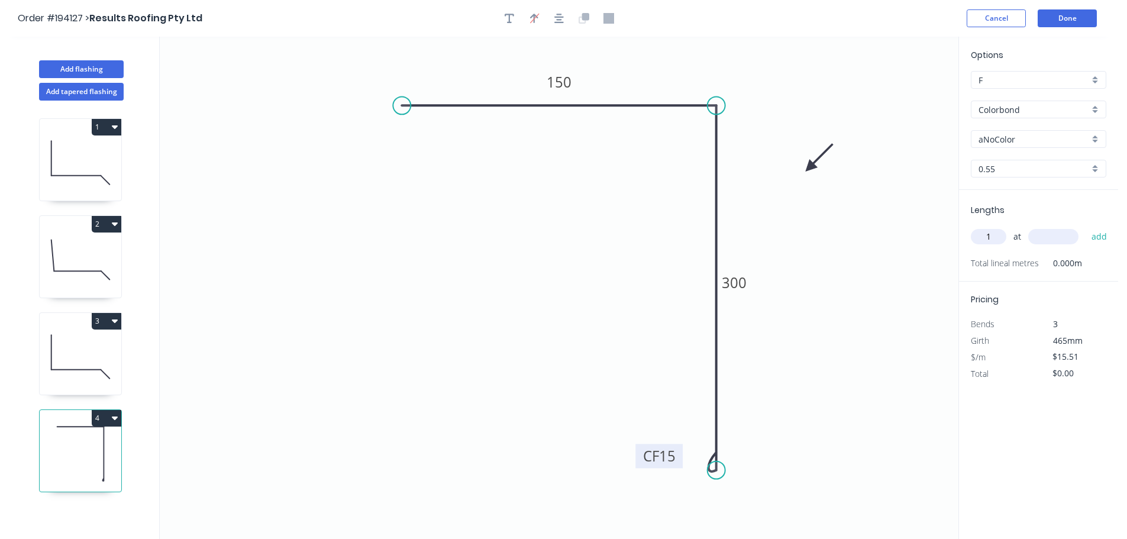
type input "1"
type input "1500"
click at [1085, 226] on button "add" at bounding box center [1099, 236] width 28 height 20
type input "$23.27"
click at [73, 64] on button "Add flashing" at bounding box center [81, 69] width 85 height 18
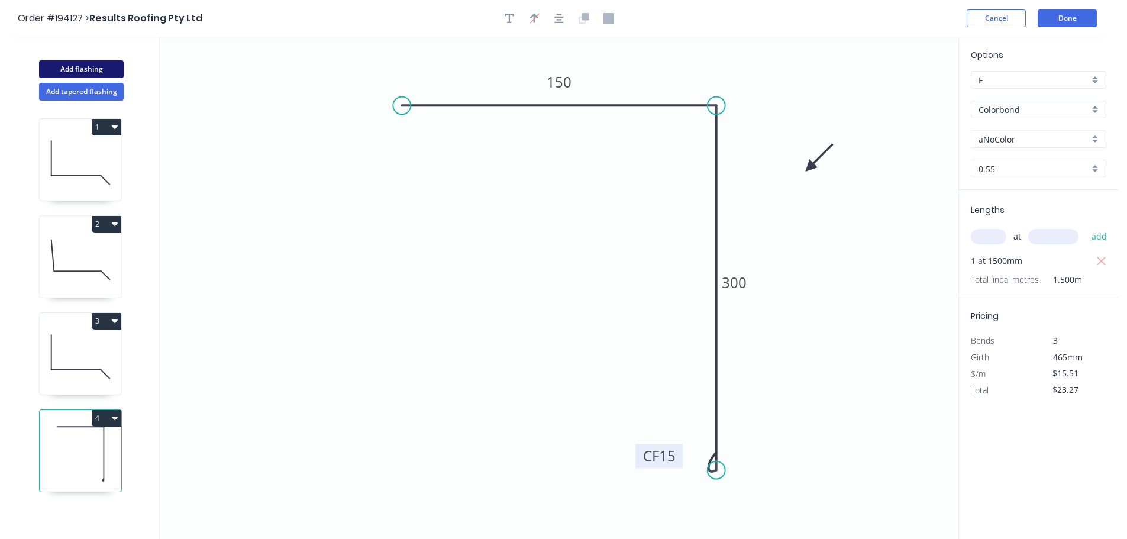
type input "$0.00"
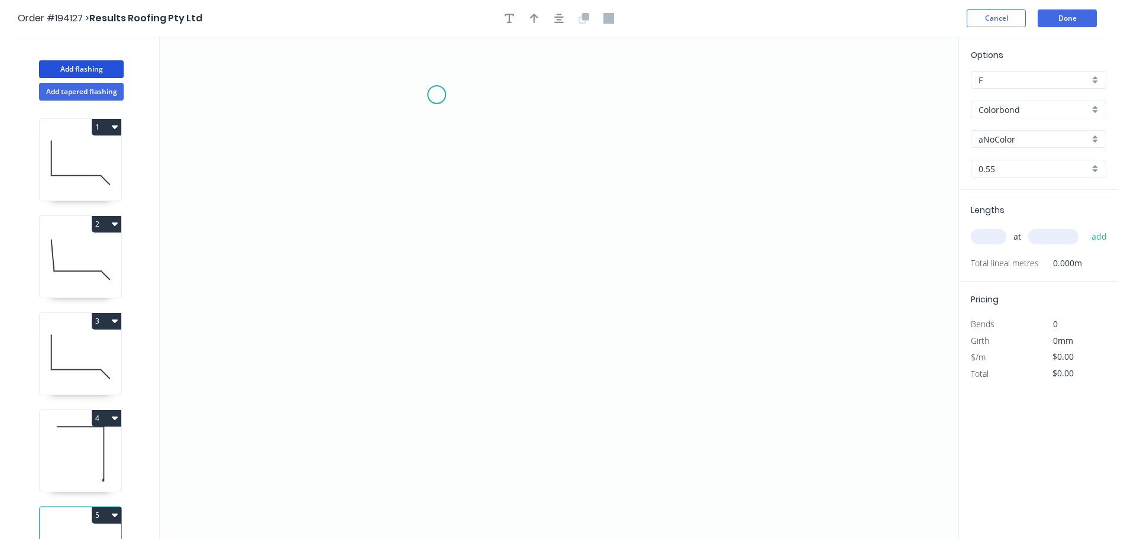
click at [436, 95] on icon "0" at bounding box center [559, 288] width 798 height 502
drag, startPoint x: 423, startPoint y: 396, endPoint x: 590, endPoint y: 391, distance: 166.8
click at [423, 396] on icon "0" at bounding box center [559, 288] width 798 height 502
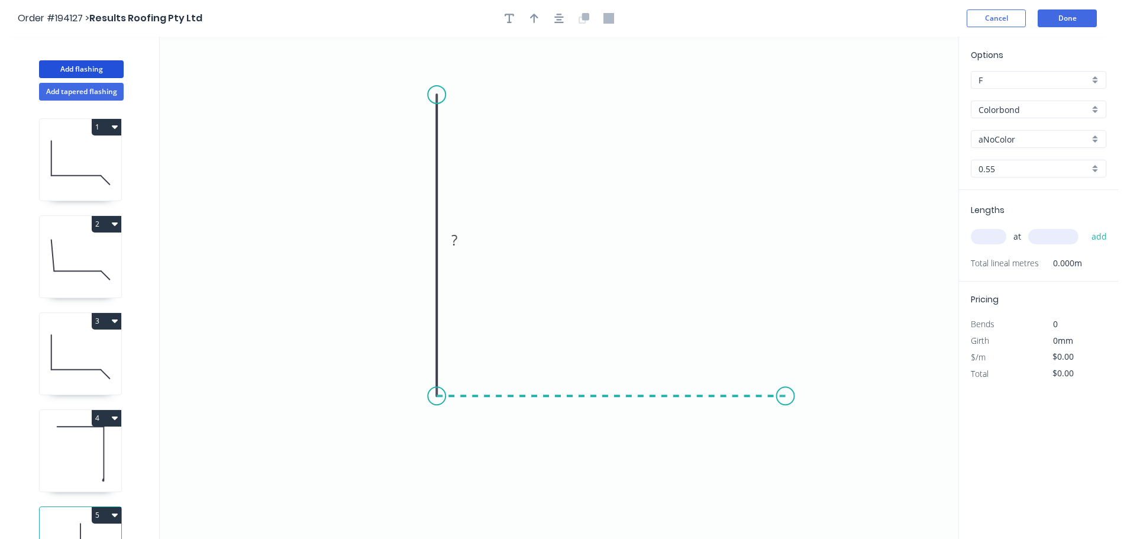
click at [785, 393] on icon "0 ?" at bounding box center [559, 288] width 798 height 502
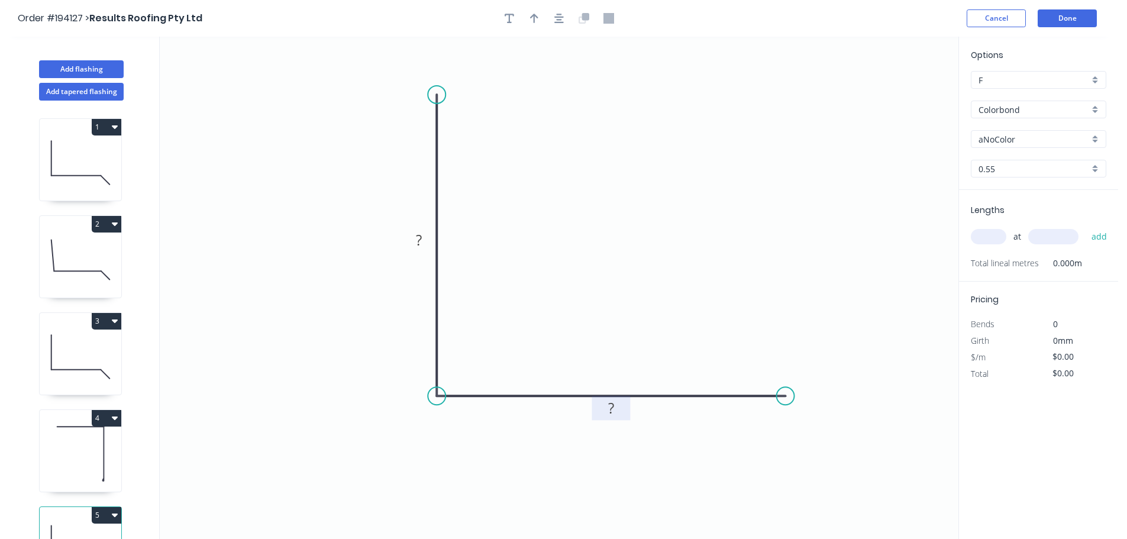
click at [611, 407] on tspan "?" at bounding box center [611, 408] width 6 height 20
click at [531, 17] on icon "button" at bounding box center [534, 18] width 8 height 9
type input "$7.66"
click at [900, 95] on icon at bounding box center [898, 82] width 11 height 38
drag, startPoint x: 900, startPoint y: 95, endPoint x: 614, endPoint y: 224, distance: 313.6
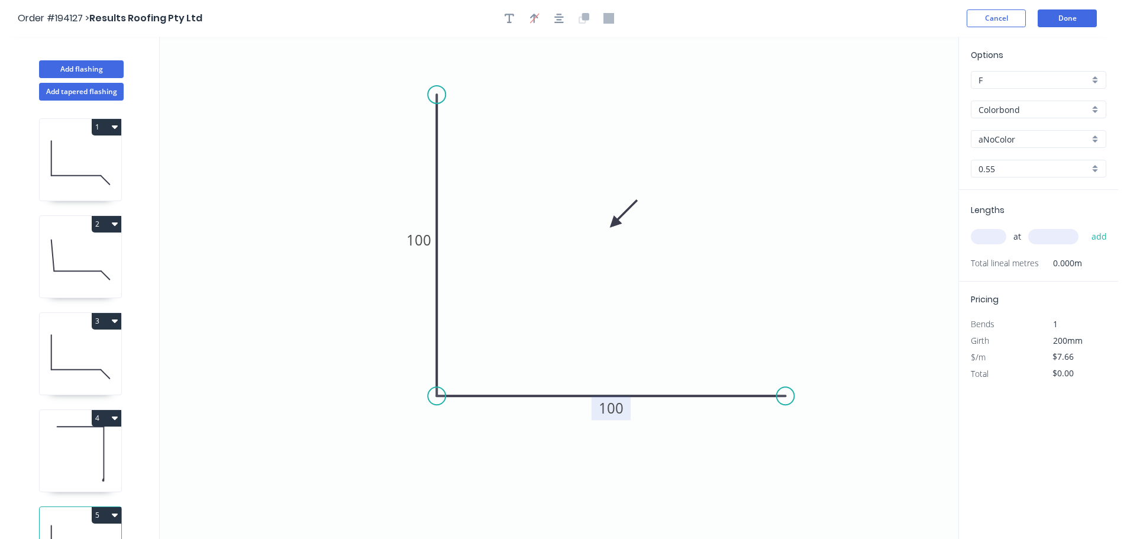
click at [613, 224] on icon at bounding box center [623, 213] width 34 height 34
click at [989, 238] on input "text" at bounding box center [987, 236] width 35 height 15
type input "3"
type input "1500"
click at [1085, 226] on button "add" at bounding box center [1099, 236] width 28 height 20
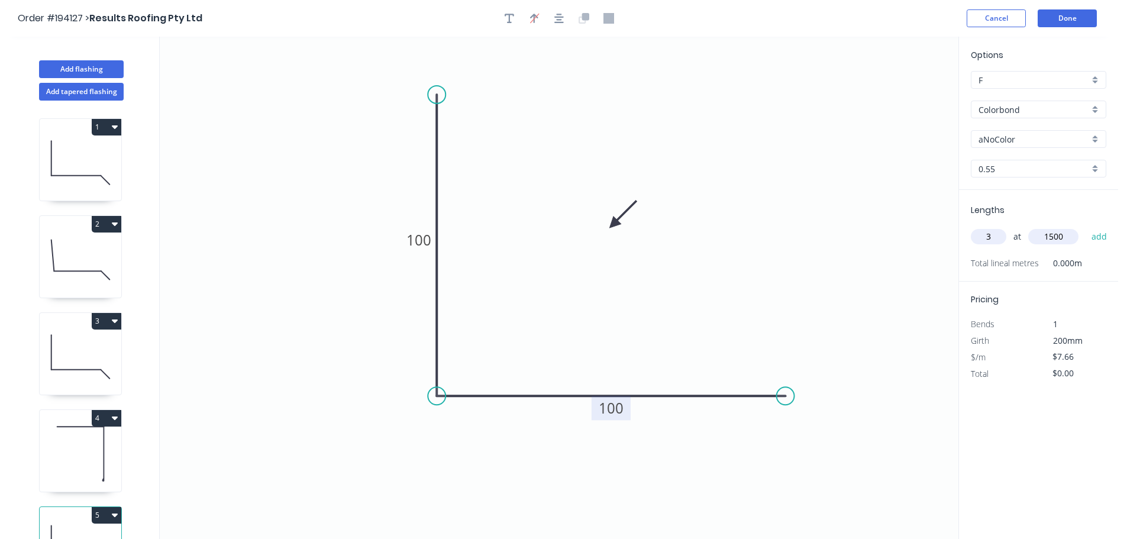
type input "$34.47"
click at [1069, 15] on button "Done" at bounding box center [1066, 18] width 59 height 18
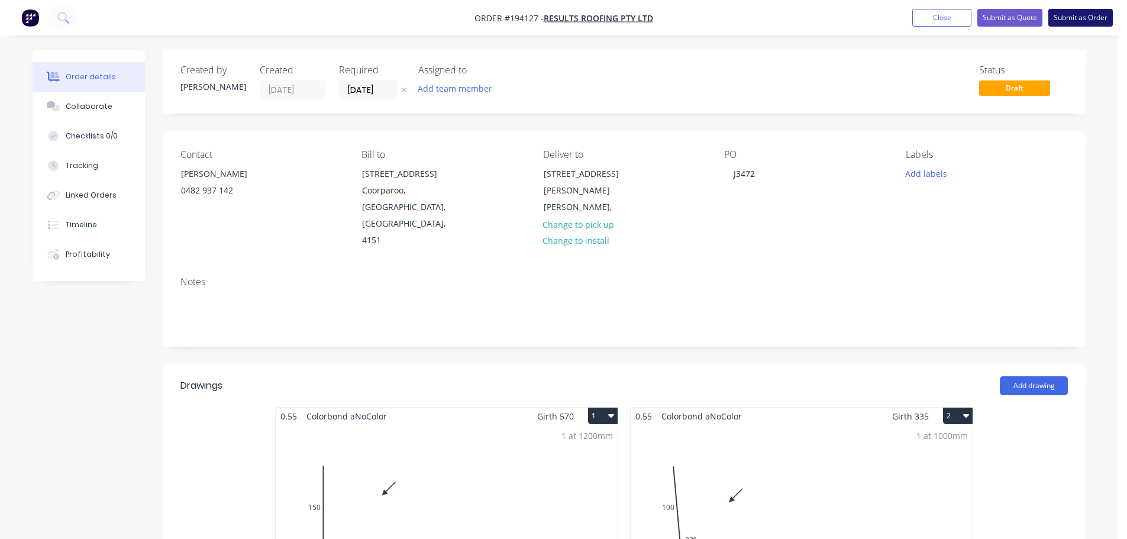
click at [1085, 17] on button "Submit as Order" at bounding box center [1080, 18] width 64 height 18
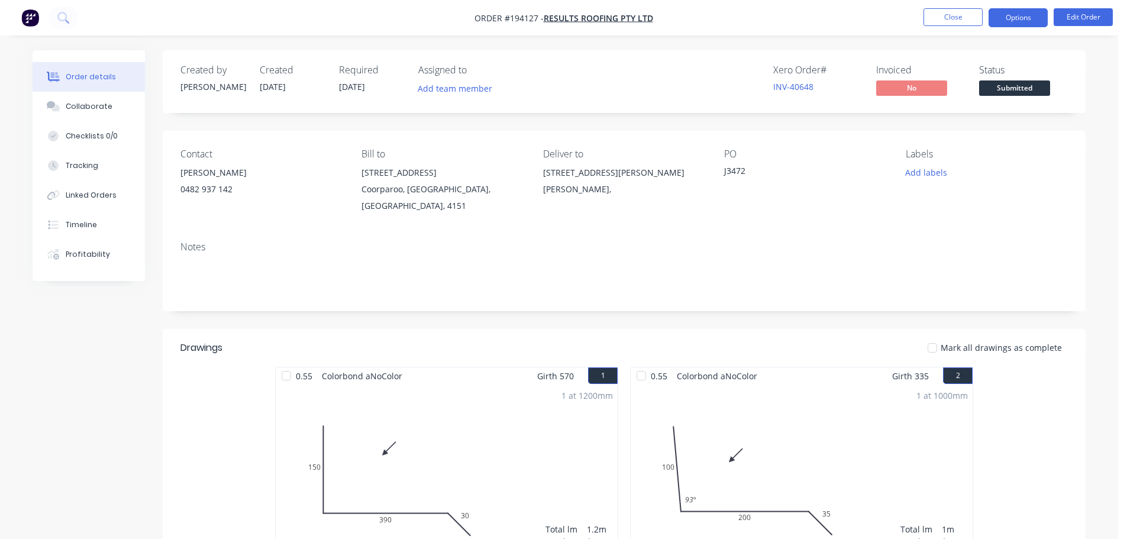
click at [1010, 14] on button "Options" at bounding box center [1017, 17] width 59 height 19
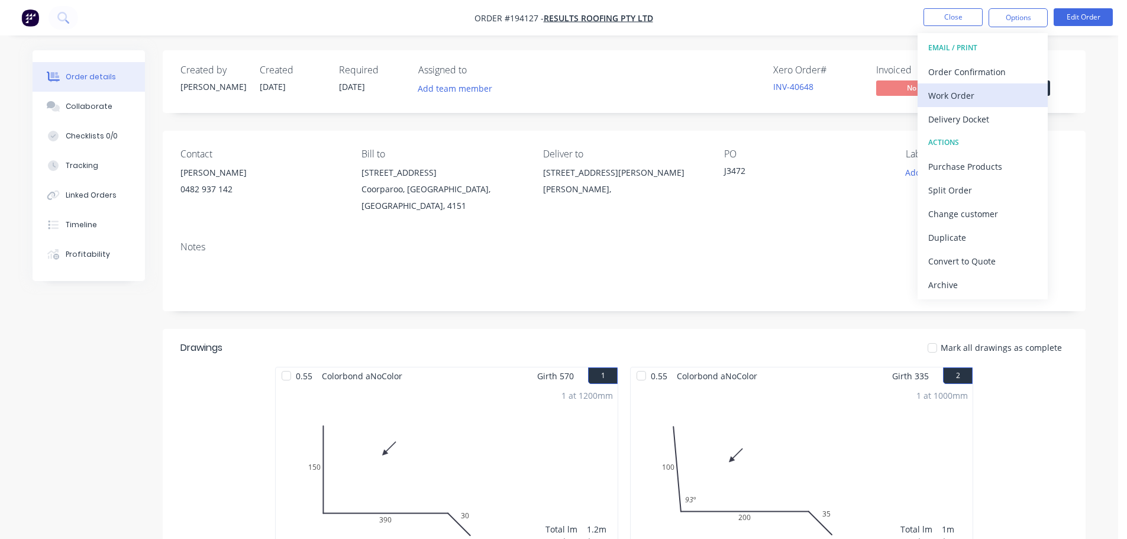
click at [942, 92] on div "Work Order" at bounding box center [982, 95] width 109 height 17
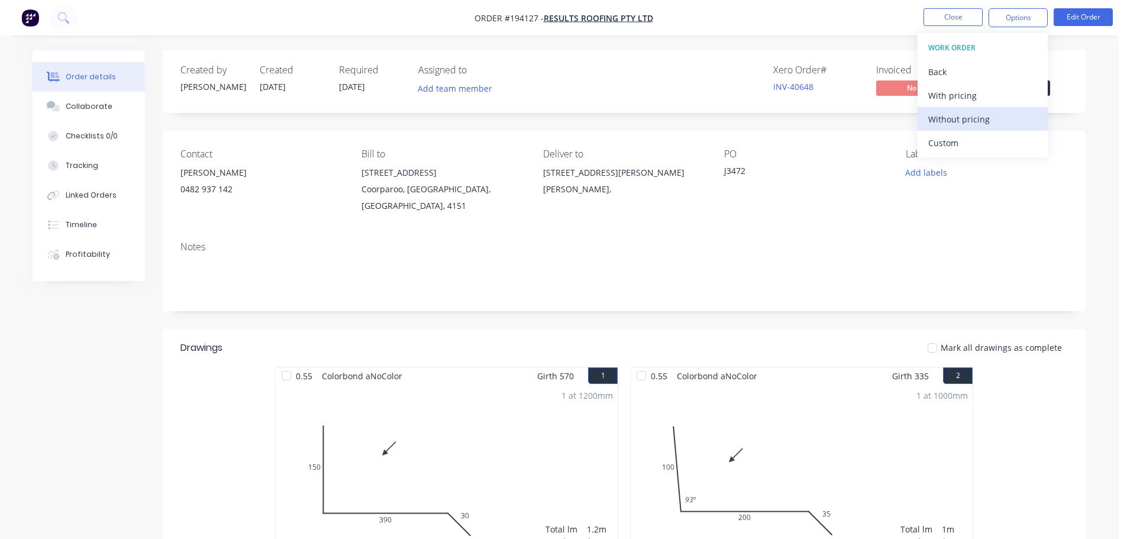
click at [957, 120] on div "Without pricing" at bounding box center [982, 119] width 109 height 17
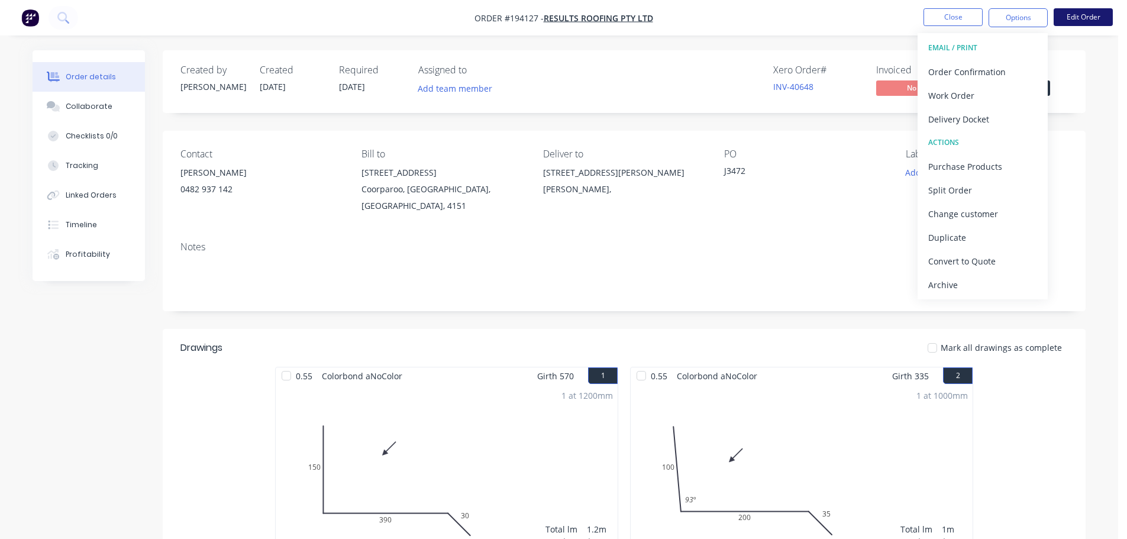
click at [1083, 12] on button "Edit Order" at bounding box center [1082, 17] width 59 height 18
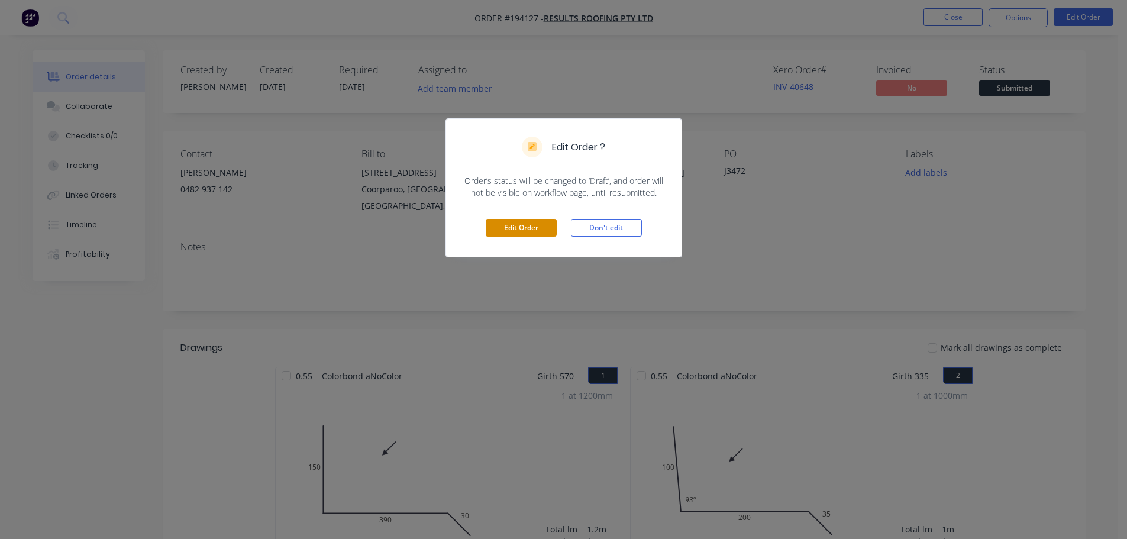
click at [515, 229] on button "Edit Order" at bounding box center [520, 228] width 71 height 18
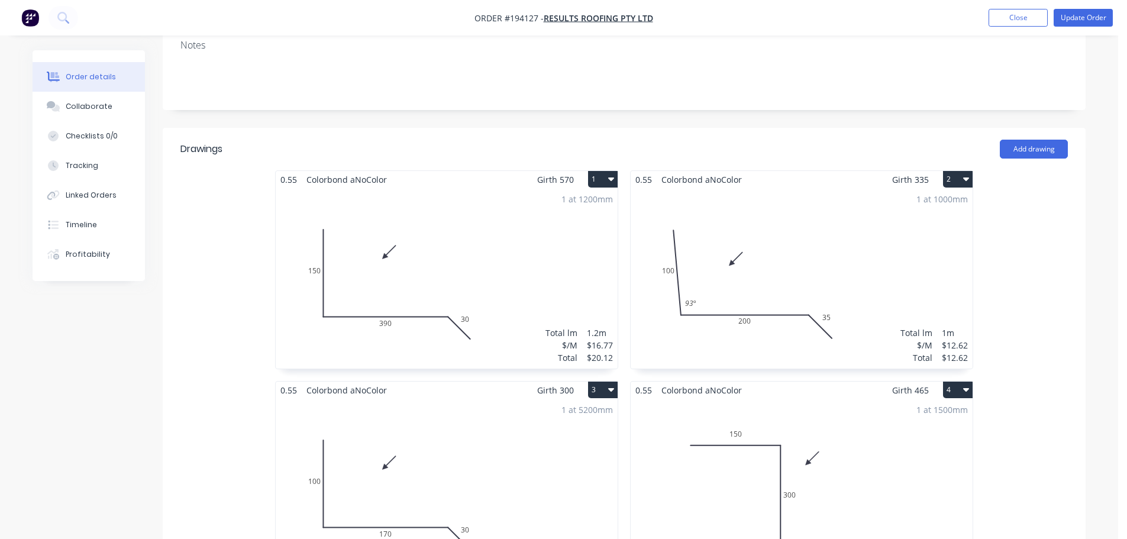
click at [454, 239] on div "1 at 1200mm Total lm $/M Total 1.2m $16.77 $20.12" at bounding box center [447, 278] width 342 height 180
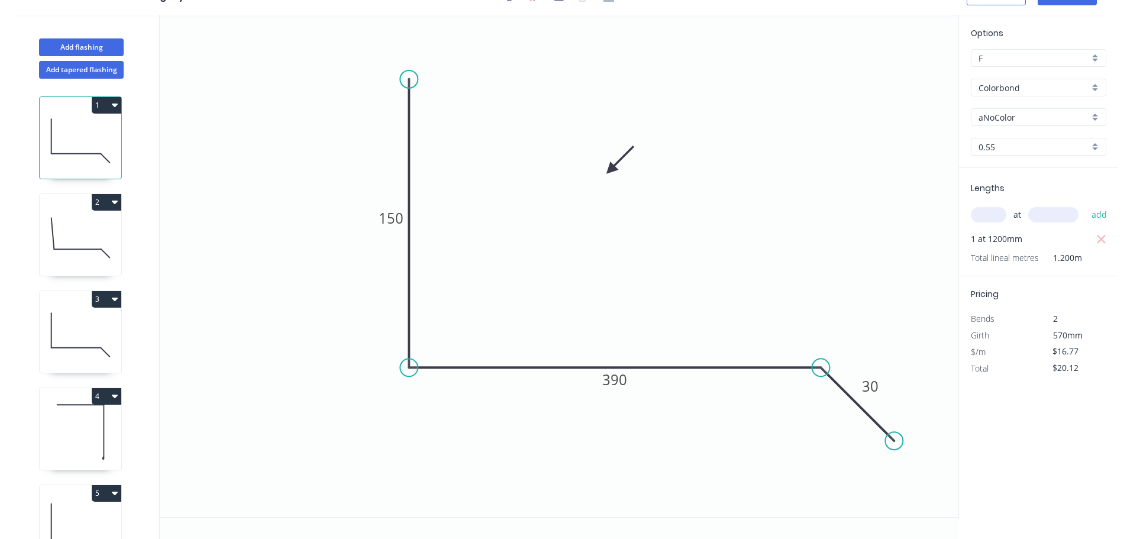
click at [987, 118] on input "aNoColor" at bounding box center [1033, 117] width 111 height 12
click at [998, 207] on div "Dover White" at bounding box center [1038, 205] width 134 height 21
type input "Dover White"
drag, startPoint x: 53, startPoint y: 216, endPoint x: 63, endPoint y: 221, distance: 11.9
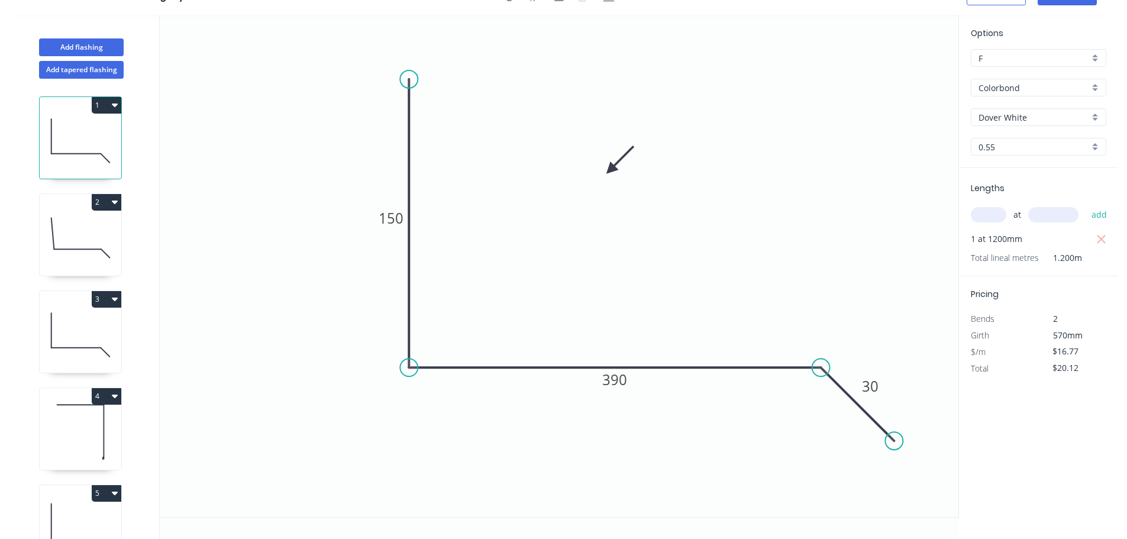
click at [53, 216] on icon at bounding box center [81, 238] width 82 height 76
type input "$12.62"
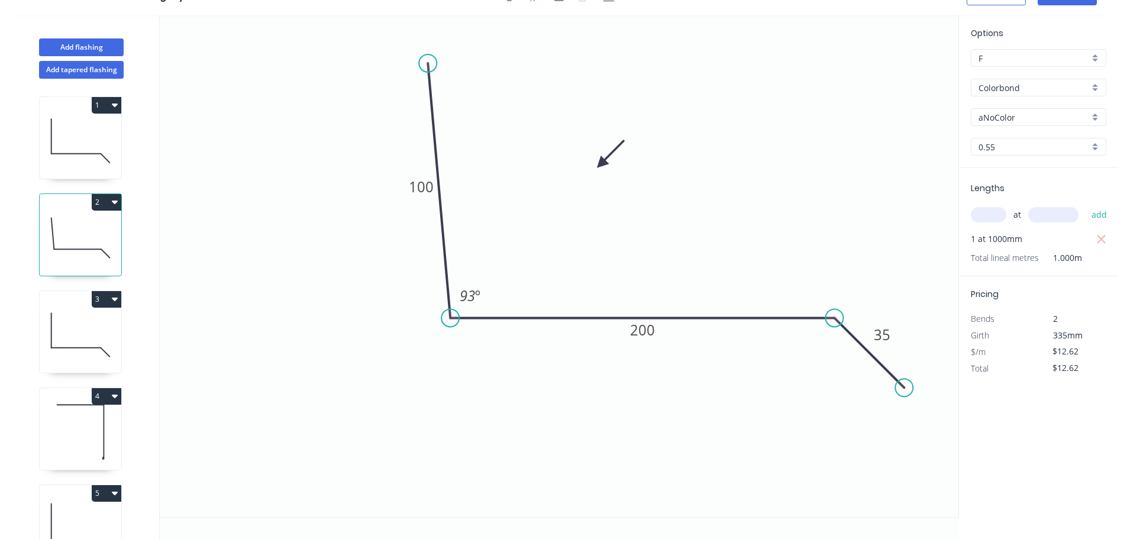
click at [1000, 112] on input "aNoColor" at bounding box center [1033, 117] width 111 height 12
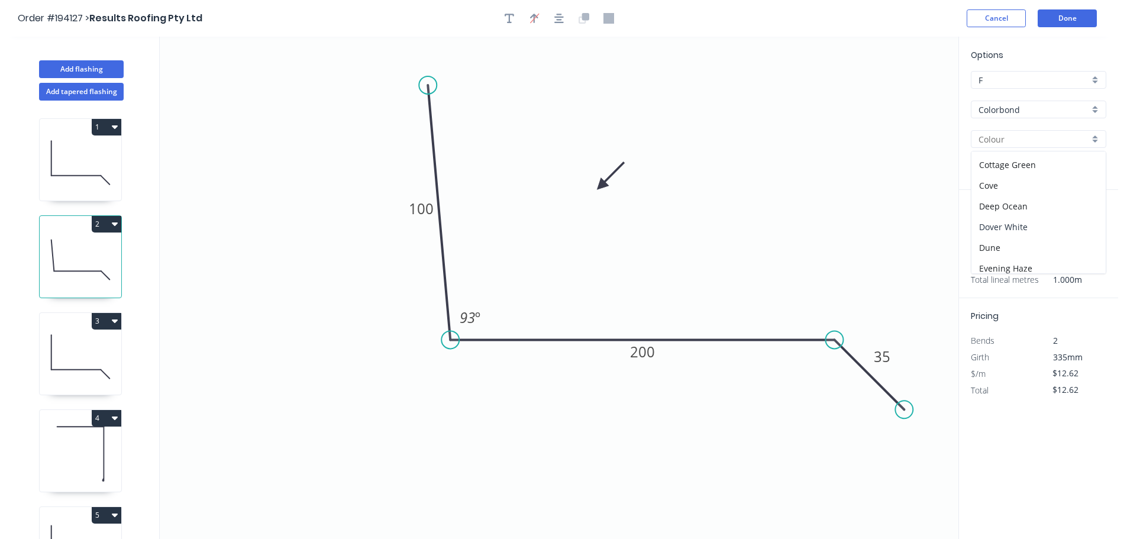
click at [996, 225] on div "Dover White" at bounding box center [1038, 226] width 134 height 21
type input "Dover White"
click at [95, 360] on icon at bounding box center [81, 357] width 82 height 76
type input "$10.55"
type input "$54.86"
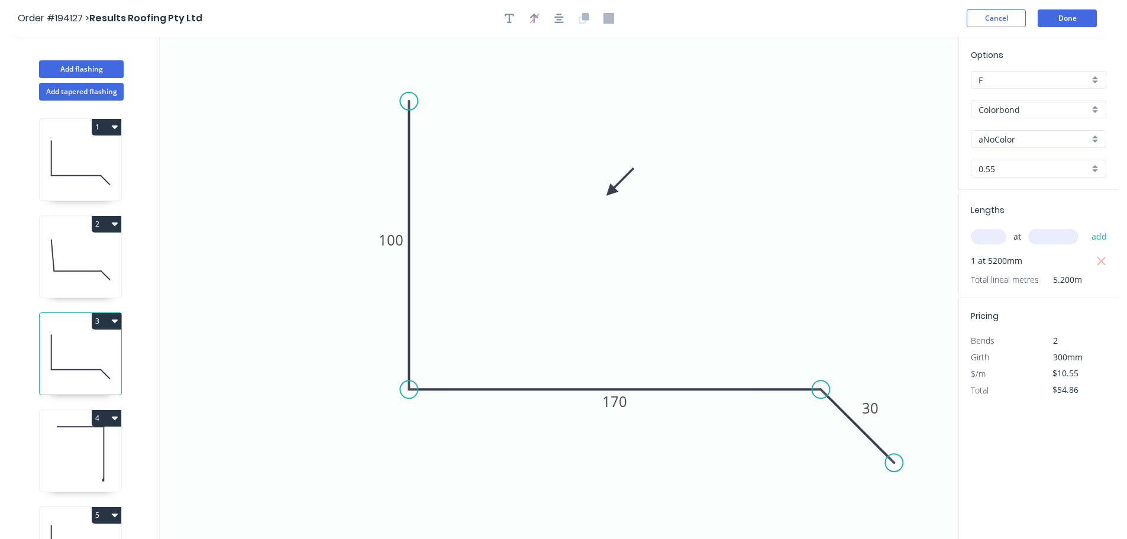
click at [1005, 133] on input "aNoColor" at bounding box center [1033, 139] width 111 height 12
click at [991, 158] on div "Dover White" at bounding box center [1038, 167] width 134 height 21
type input "Dover White"
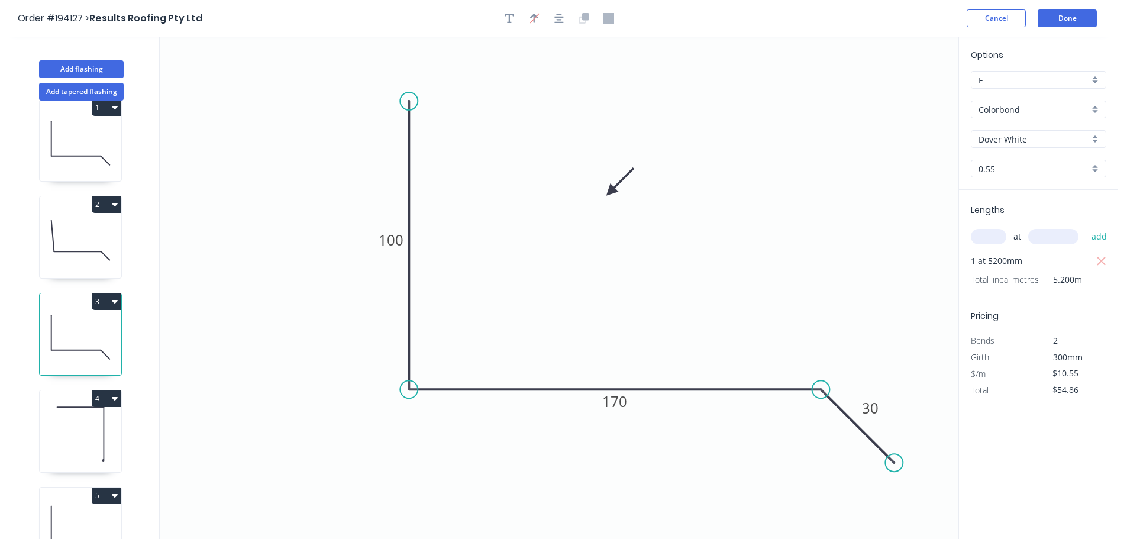
scroll to position [51, 0]
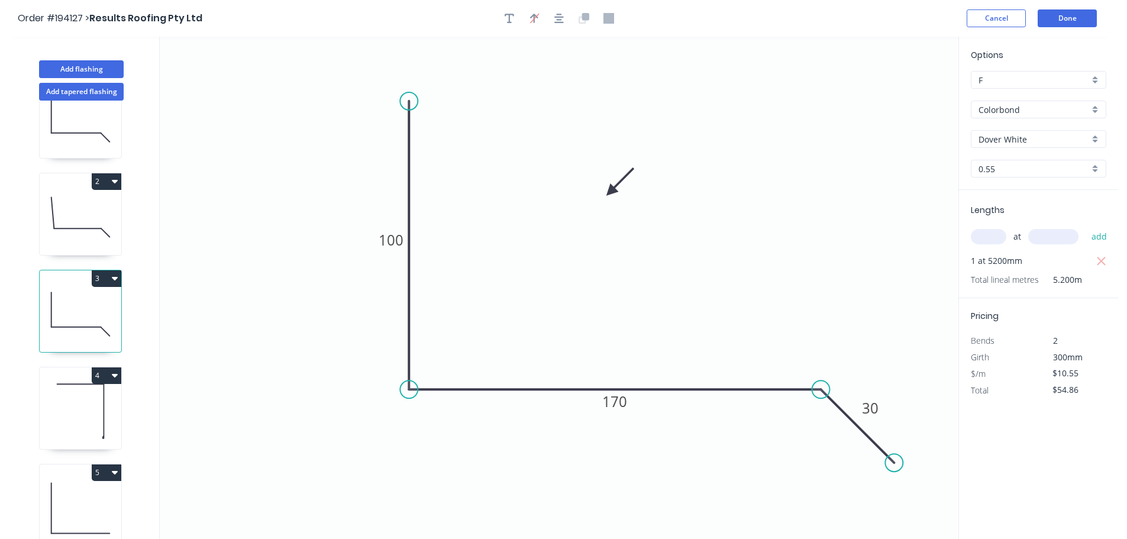
click at [76, 389] on icon at bounding box center [81, 411] width 82 height 76
type input "$15.51"
type input "$23.27"
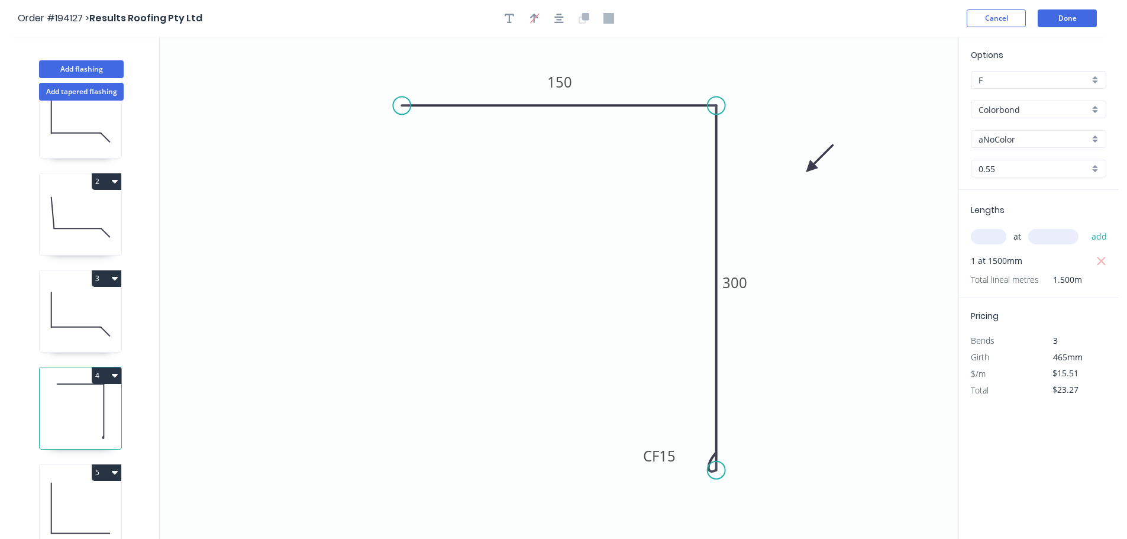
click at [1014, 134] on input "aNoColor" at bounding box center [1033, 139] width 111 height 12
click at [1002, 167] on div "Dover White" at bounding box center [1038, 167] width 134 height 21
type input "Dover White"
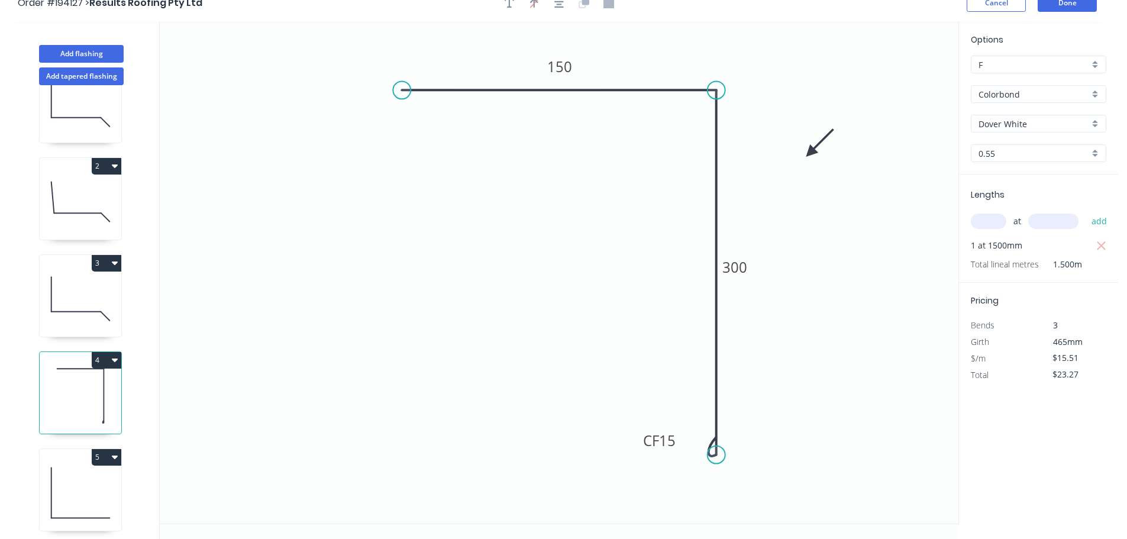
scroll to position [22, 0]
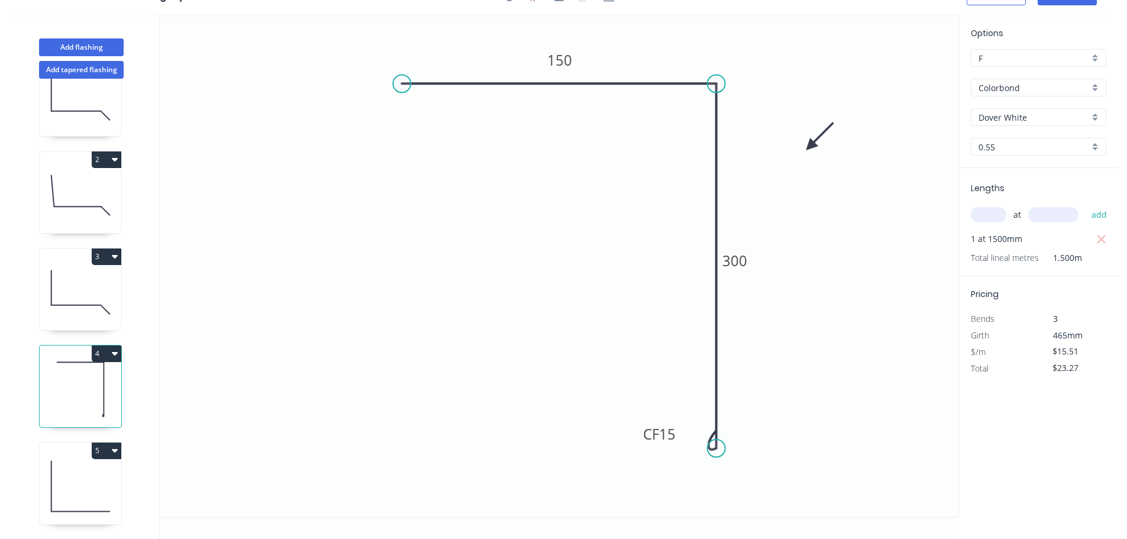
click at [88, 462] on icon at bounding box center [81, 486] width 82 height 76
type input "$7.66"
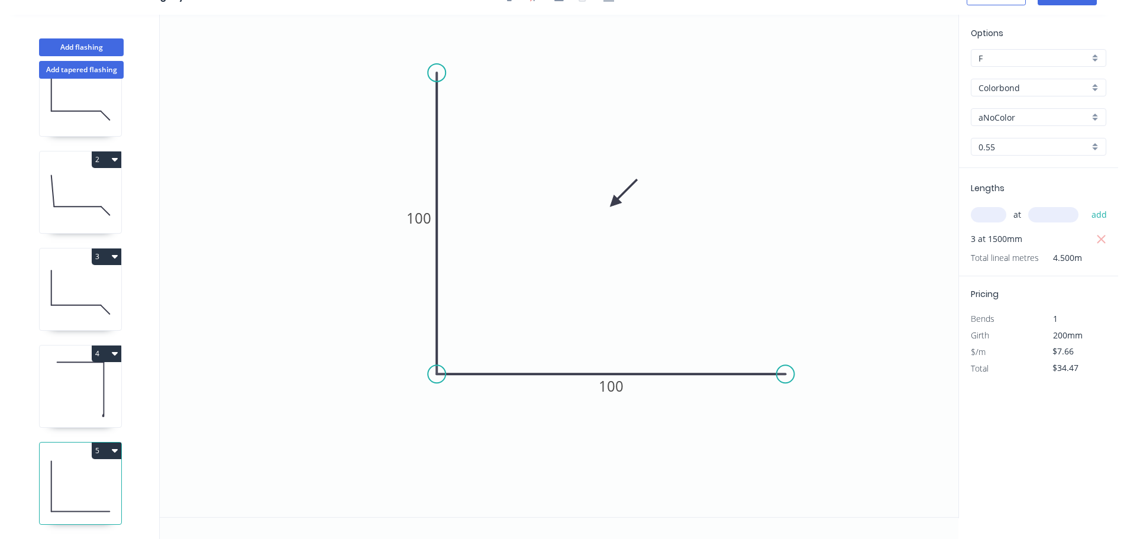
click at [1017, 118] on input "aNoColor" at bounding box center [1033, 117] width 111 height 12
click at [999, 206] on div "Dover White" at bounding box center [1038, 205] width 134 height 21
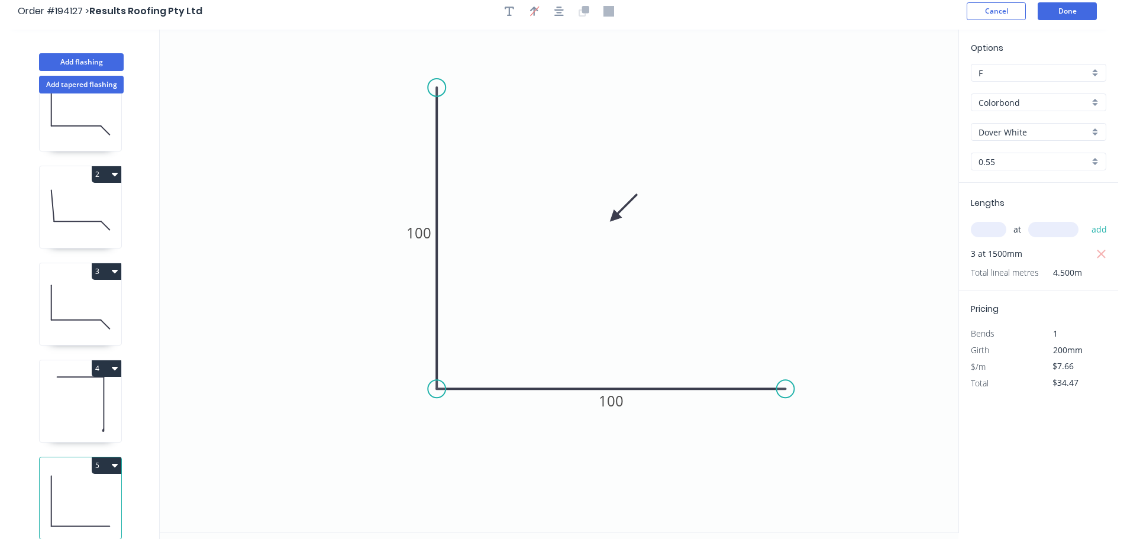
scroll to position [0, 0]
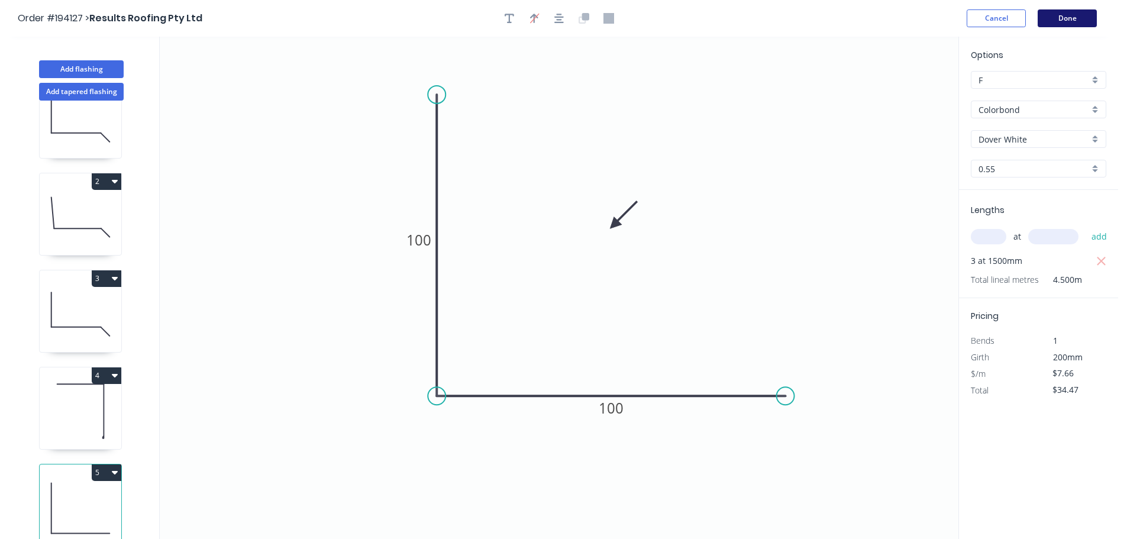
click at [1079, 21] on button "Done" at bounding box center [1066, 18] width 59 height 18
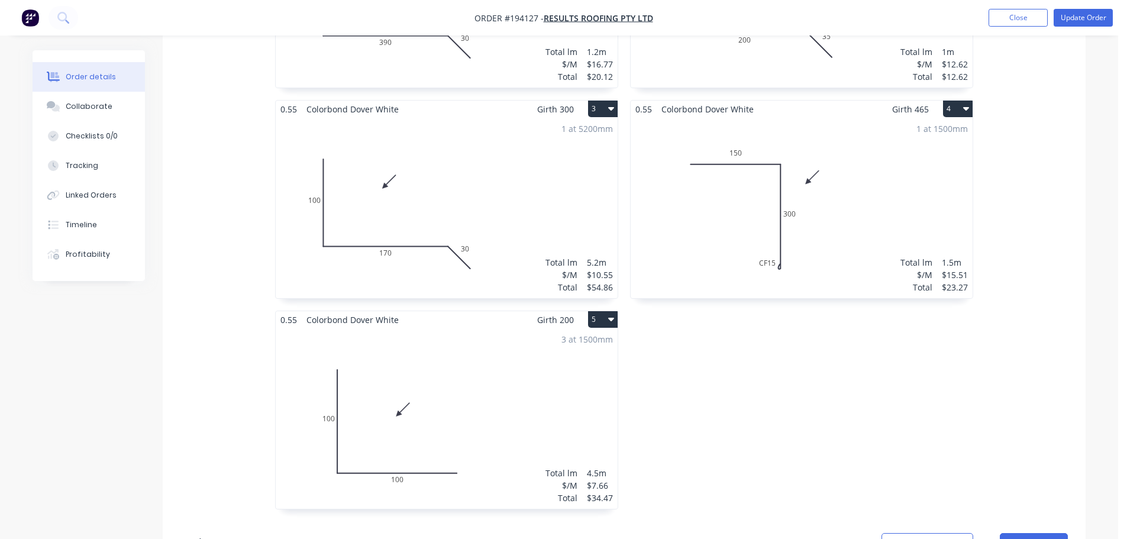
scroll to position [591, 0]
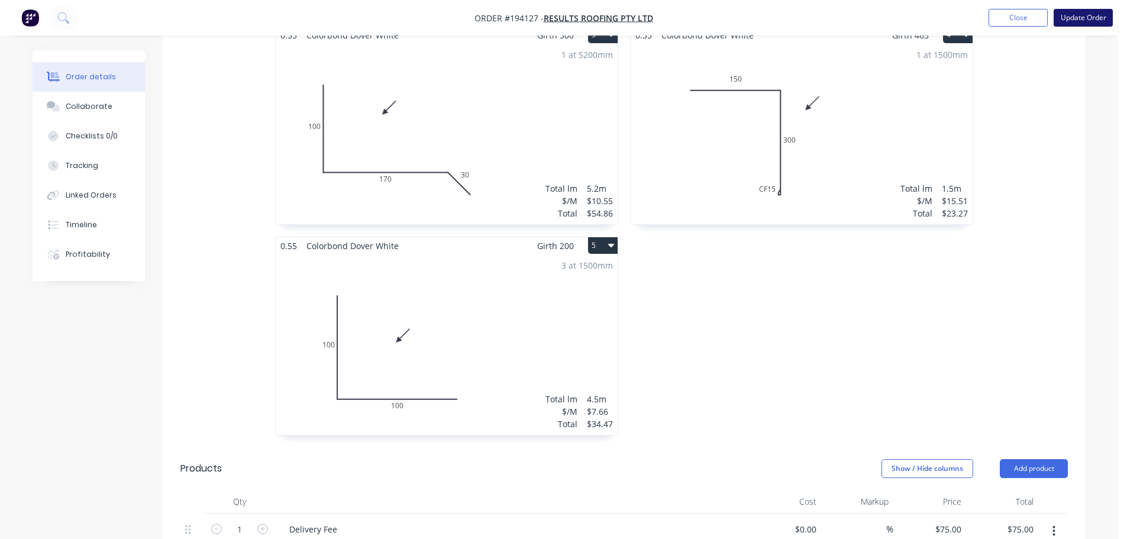
click at [1085, 18] on button "Update Order" at bounding box center [1082, 18] width 59 height 18
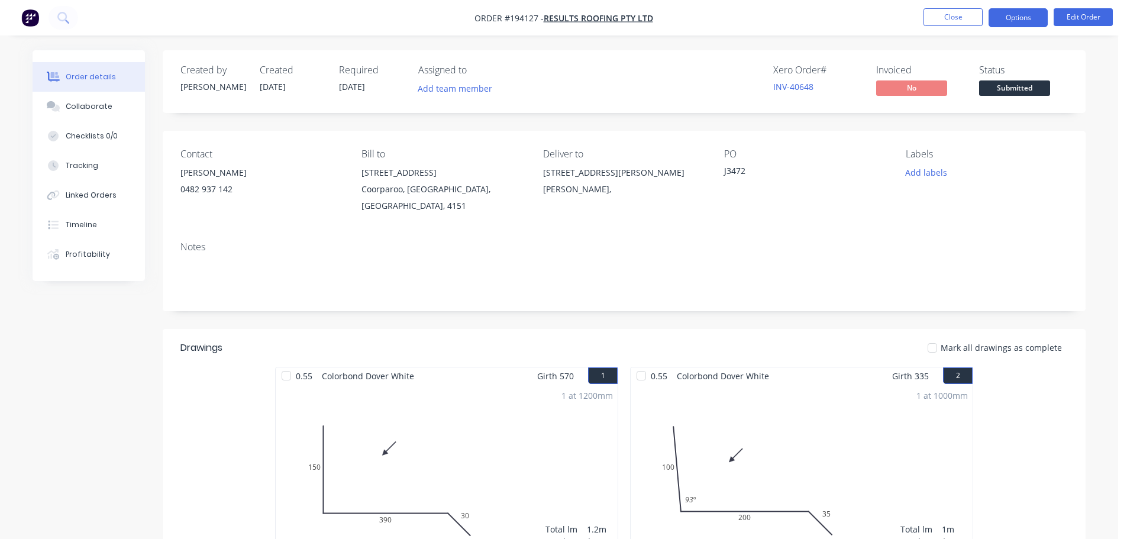
click at [1021, 20] on button "Options" at bounding box center [1017, 17] width 59 height 19
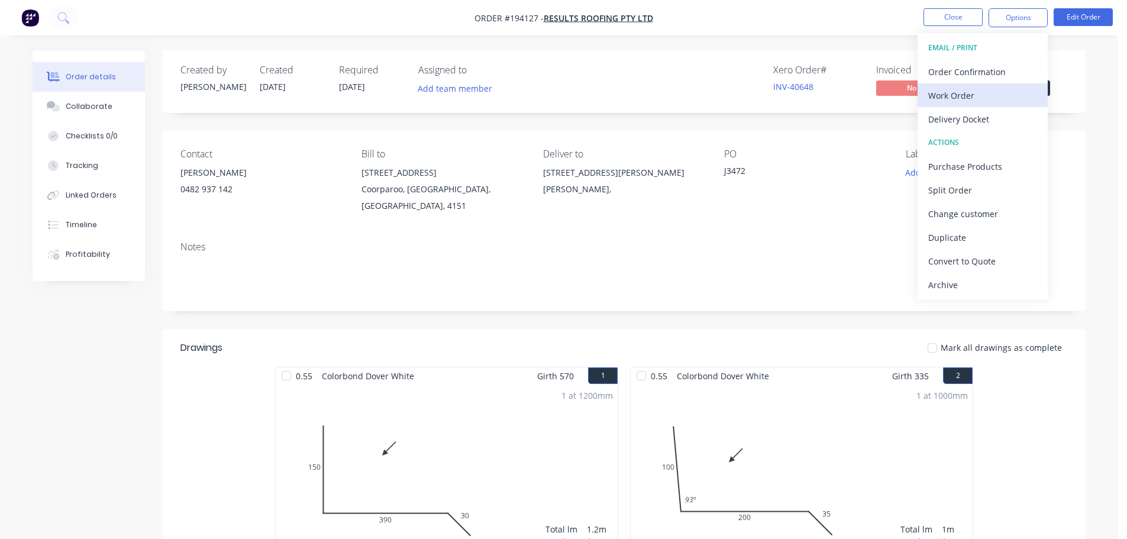
click at [949, 102] on div "Work Order" at bounding box center [982, 95] width 109 height 17
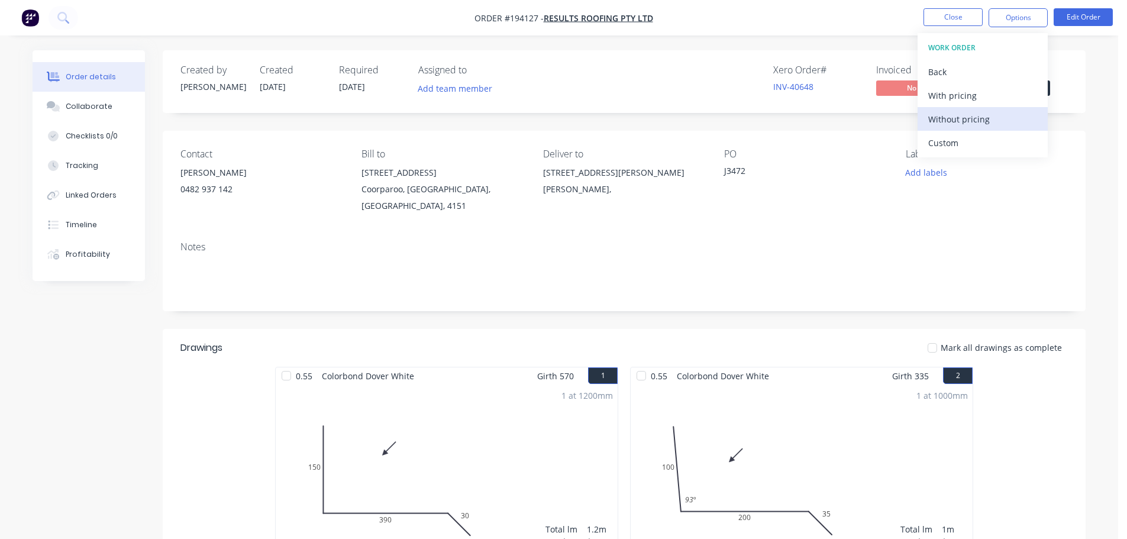
click at [960, 124] on div "Without pricing" at bounding box center [982, 119] width 109 height 17
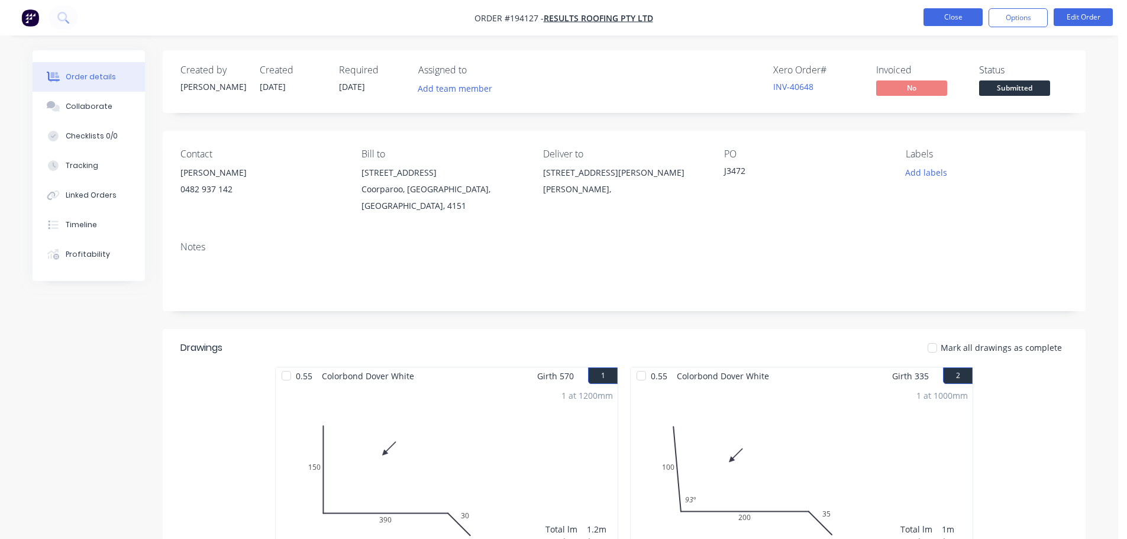
click at [944, 21] on button "Close" at bounding box center [952, 17] width 59 height 18
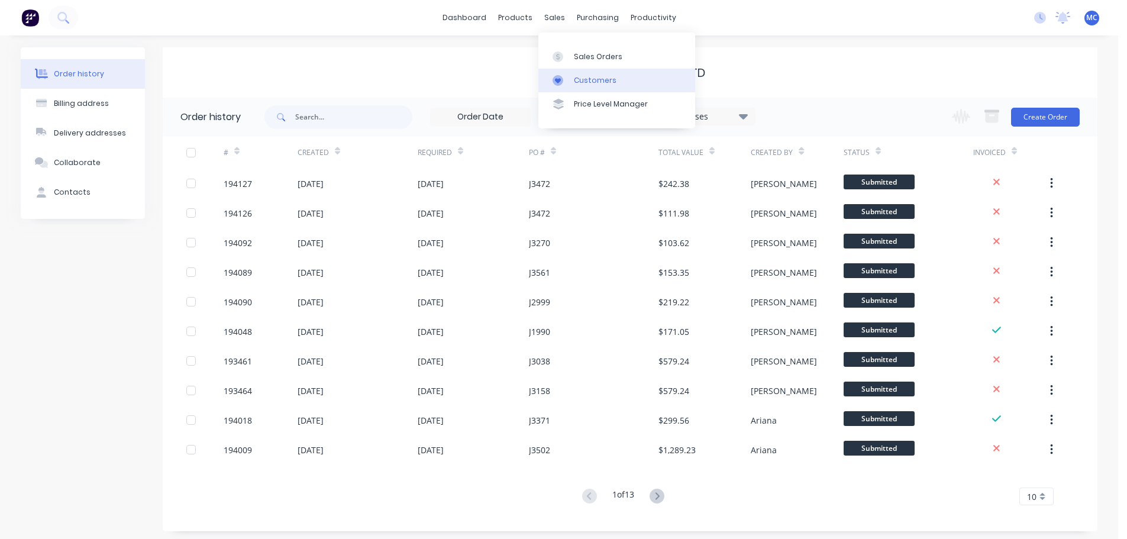
click at [600, 81] on div "Customers" at bounding box center [595, 80] width 43 height 11
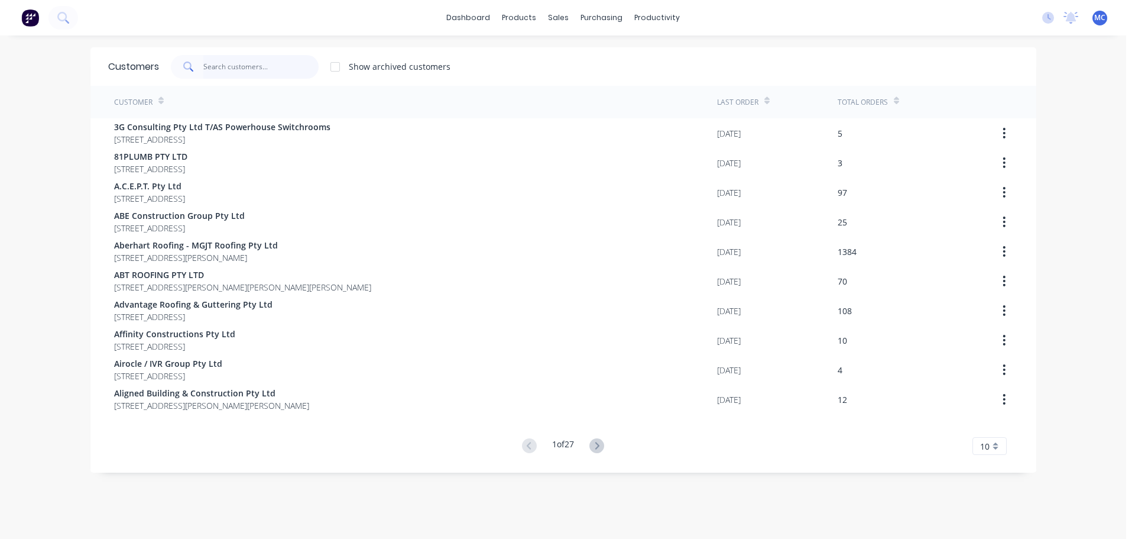
click at [230, 66] on input "text" at bounding box center [260, 67] width 115 height 24
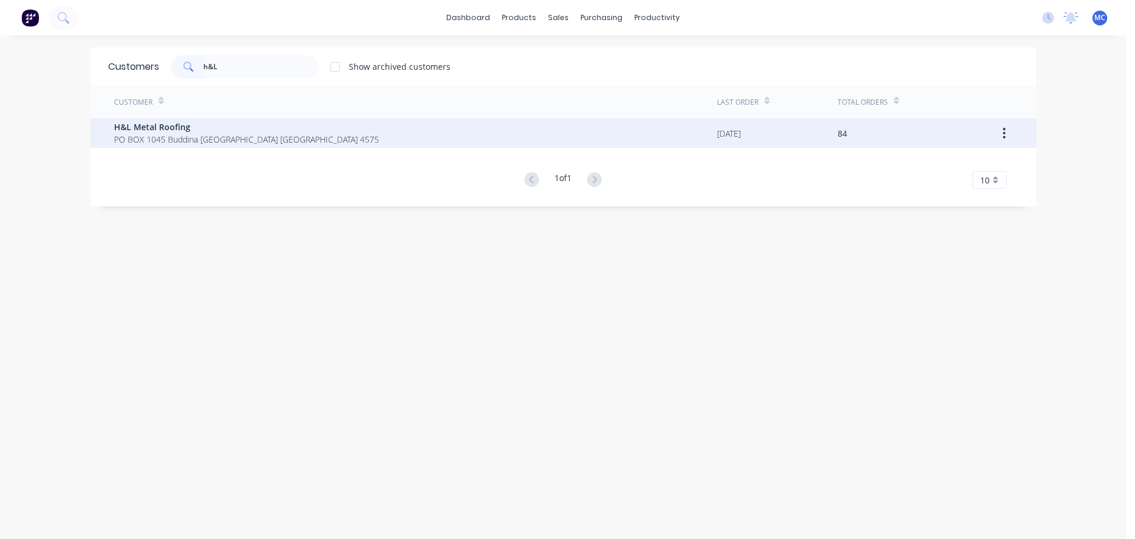
click at [137, 129] on span "H&L Metal Roofing" at bounding box center [246, 127] width 265 height 12
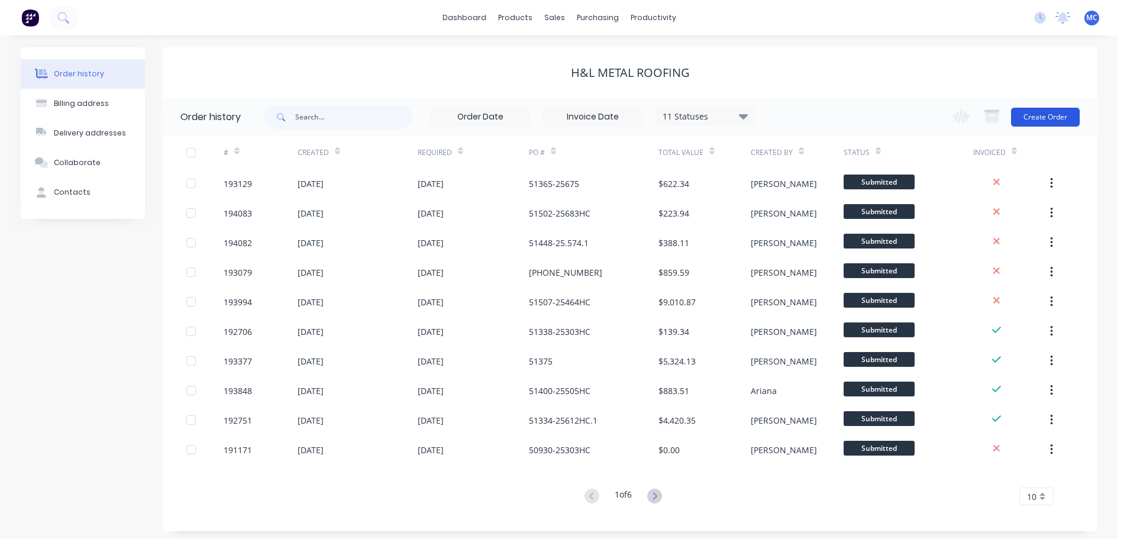
click at [1052, 114] on button "Create Order" at bounding box center [1045, 117] width 69 height 19
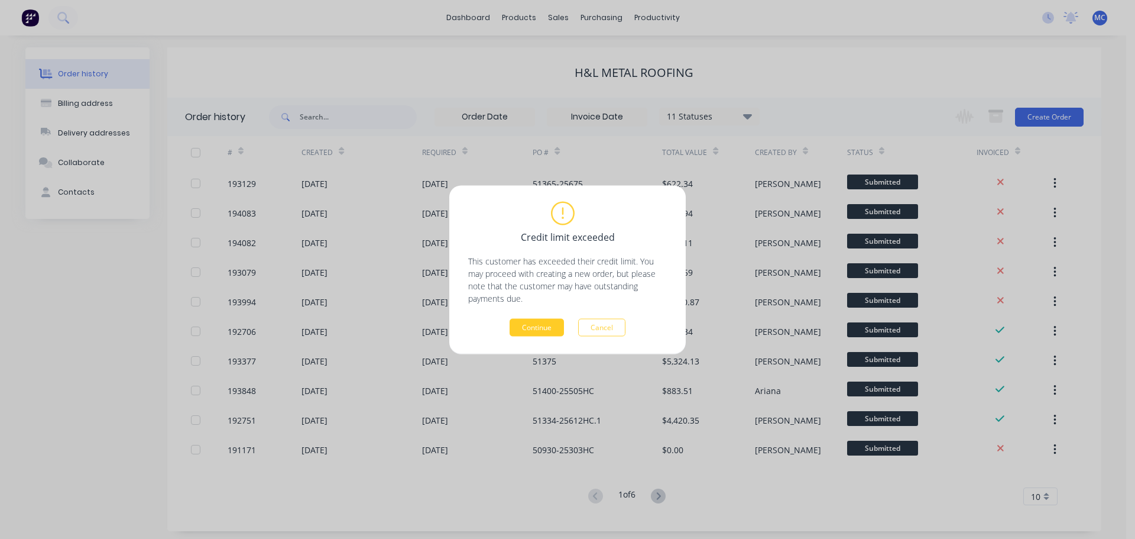
click at [530, 328] on button "Continue" at bounding box center [537, 327] width 54 height 18
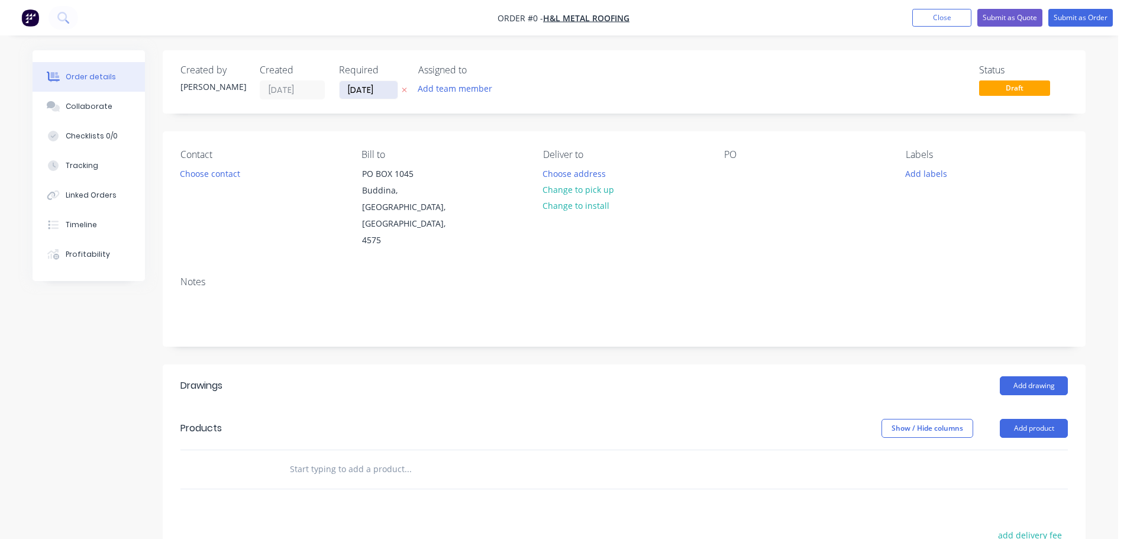
click at [366, 85] on input "[DATE]" at bounding box center [368, 90] width 58 height 18
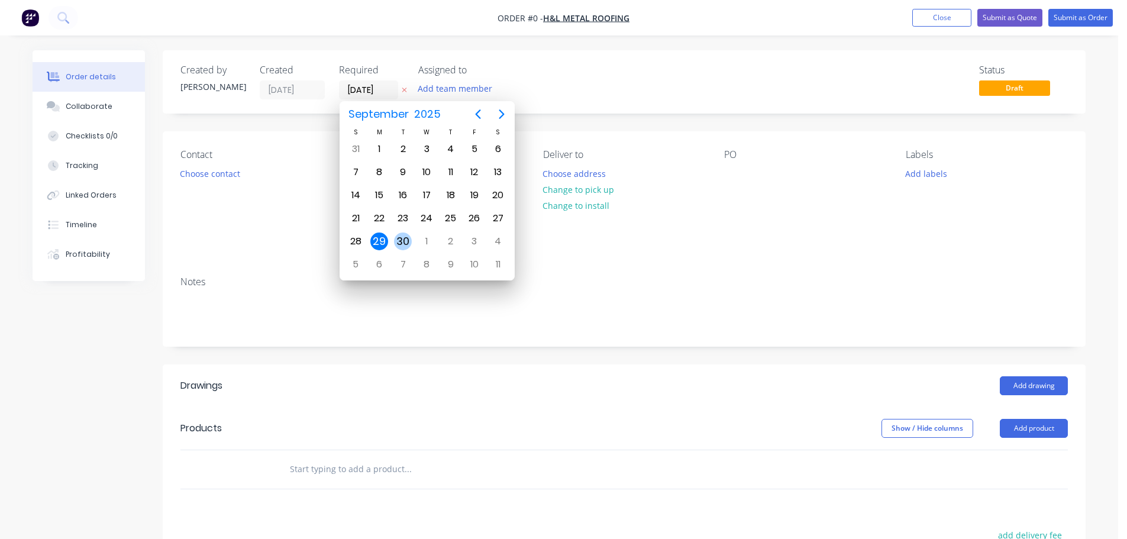
click at [404, 239] on div "30" at bounding box center [403, 241] width 18 height 18
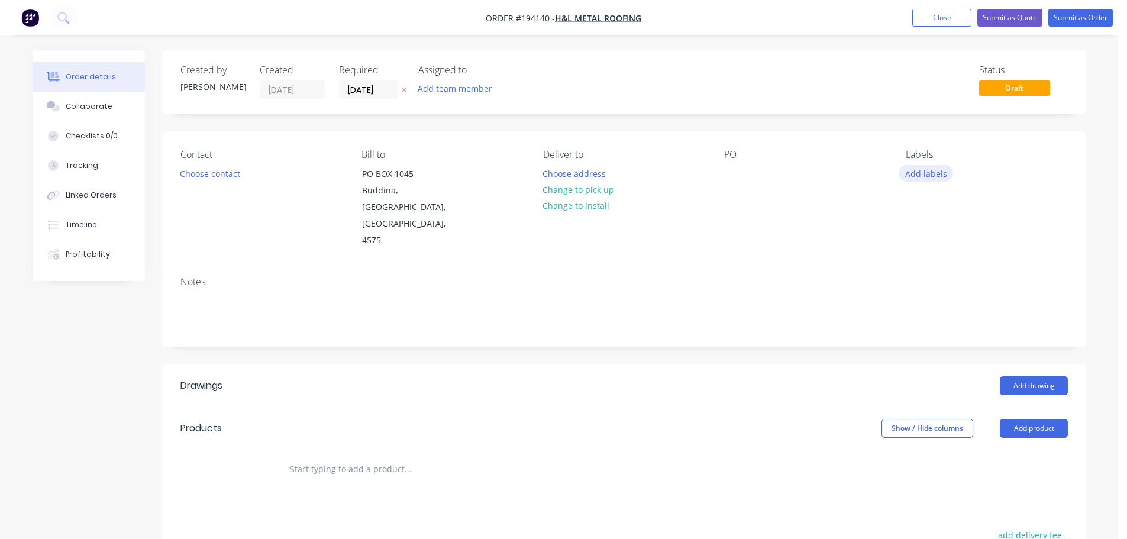
click at [927, 172] on button "Add labels" at bounding box center [925, 173] width 54 height 16
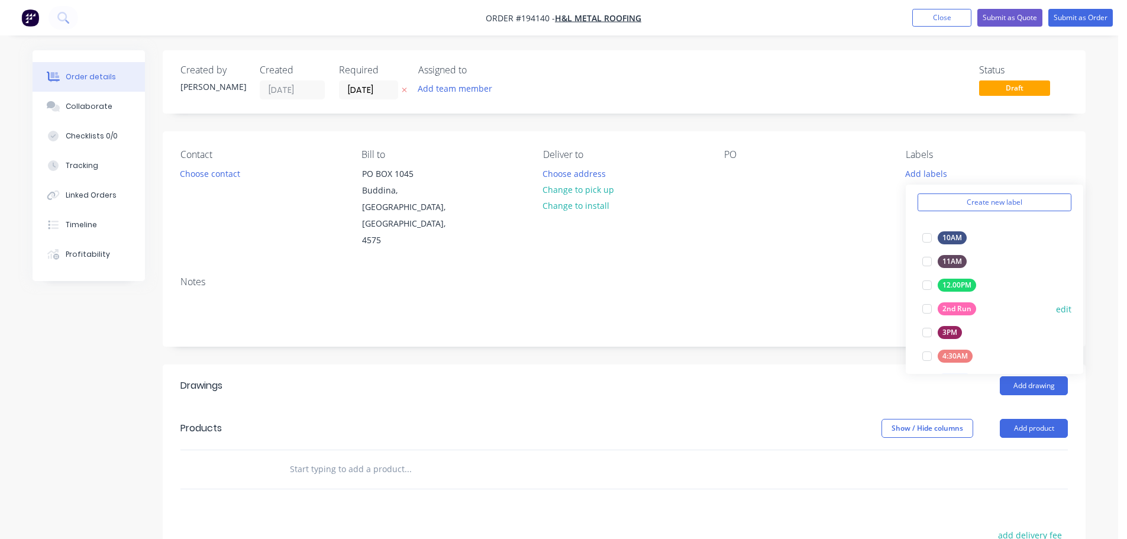
scroll to position [177, 0]
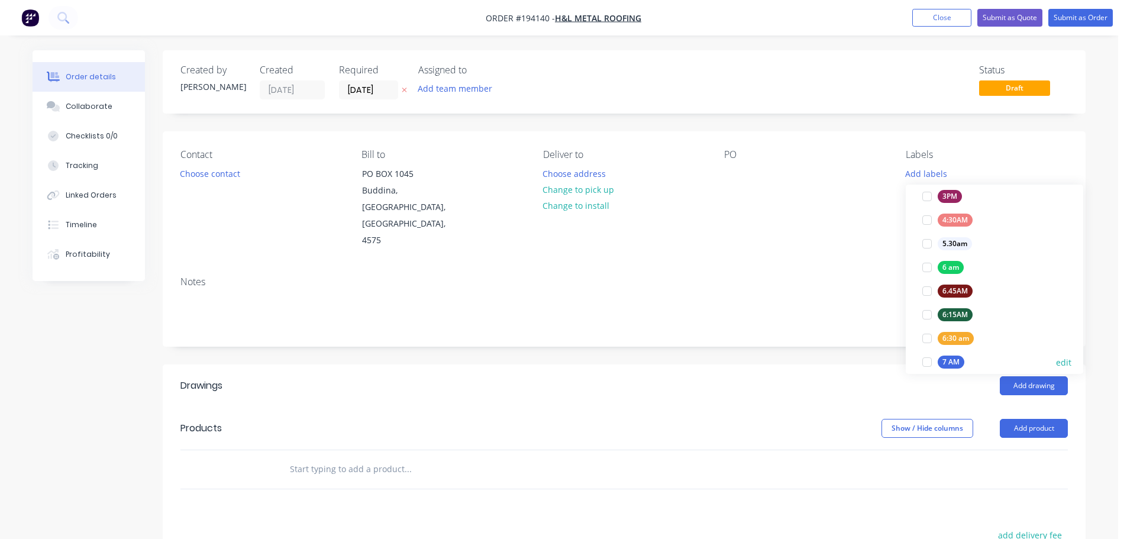
click at [928, 363] on div at bounding box center [927, 362] width 24 height 24
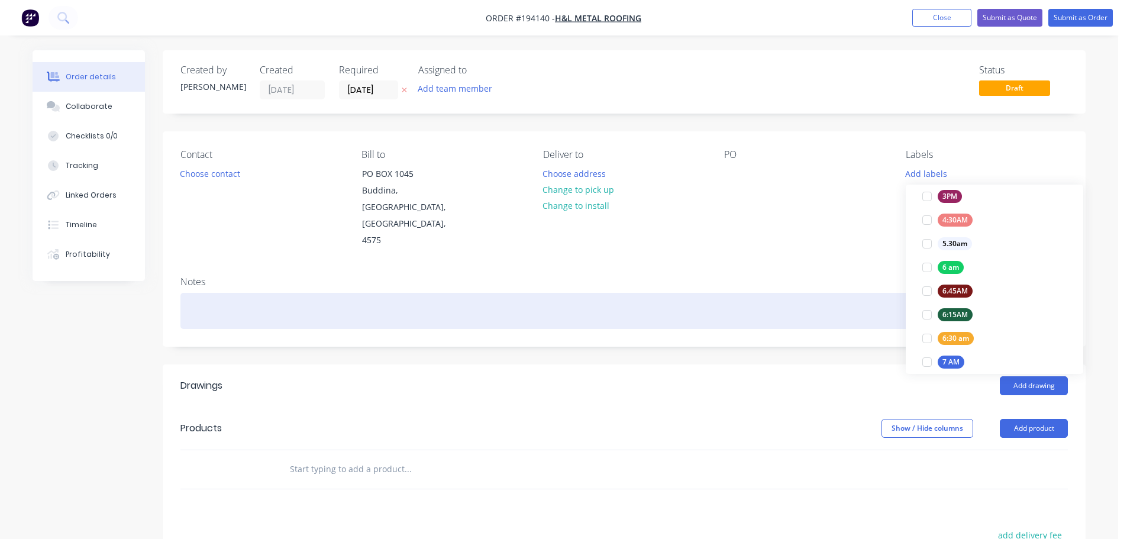
scroll to position [0, 0]
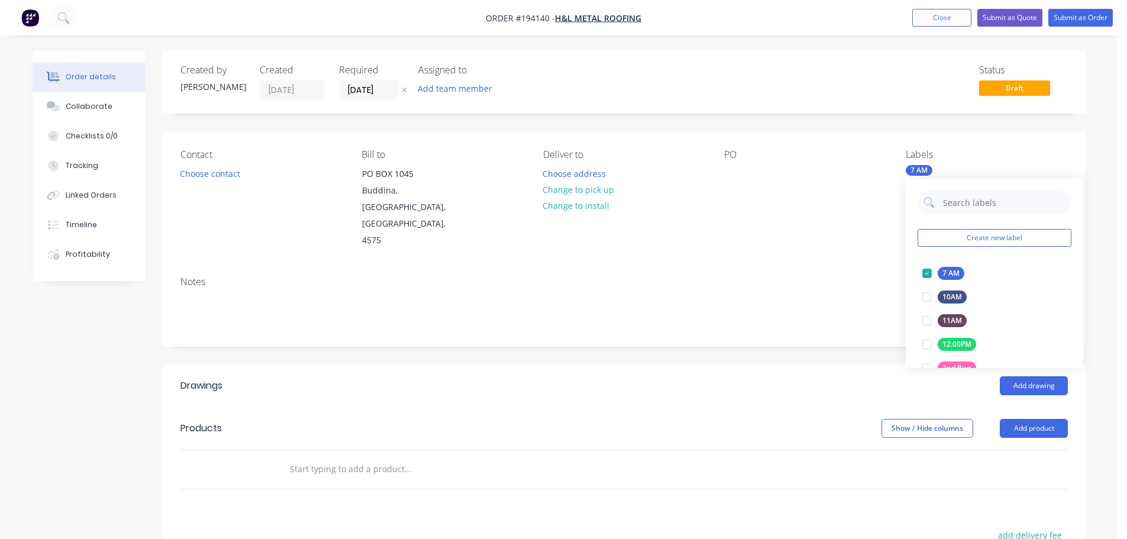
click at [876, 228] on div "Contact Choose contact Bill to PO BOX 1045 Buddina, Queensland, Australia, 4575…" at bounding box center [624, 198] width 922 height 135
click at [1018, 419] on button "Add product" at bounding box center [1033, 428] width 68 height 19
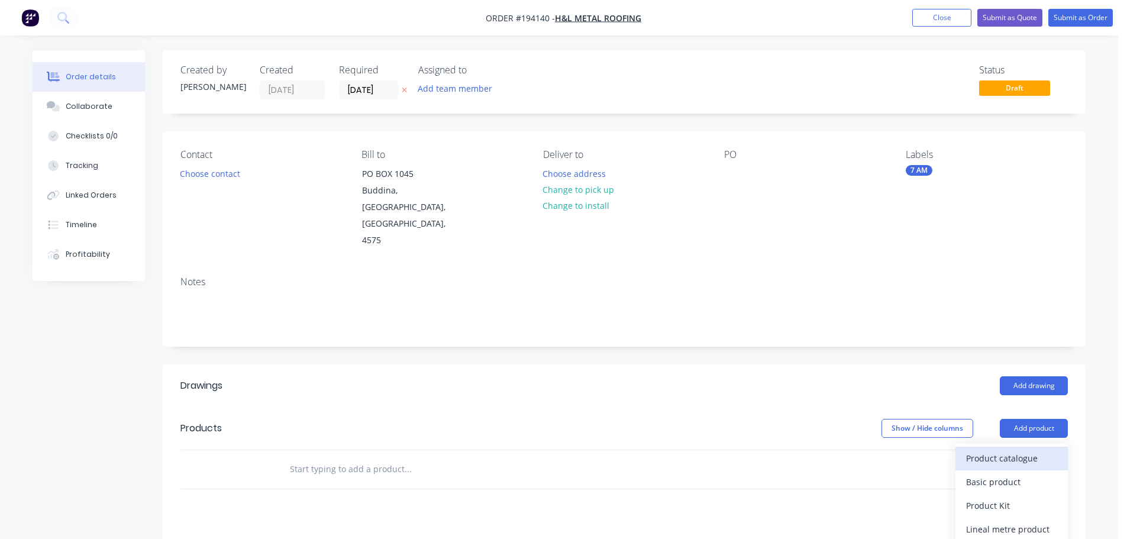
click at [977, 449] on div "Product catalogue" at bounding box center [1011, 457] width 91 height 17
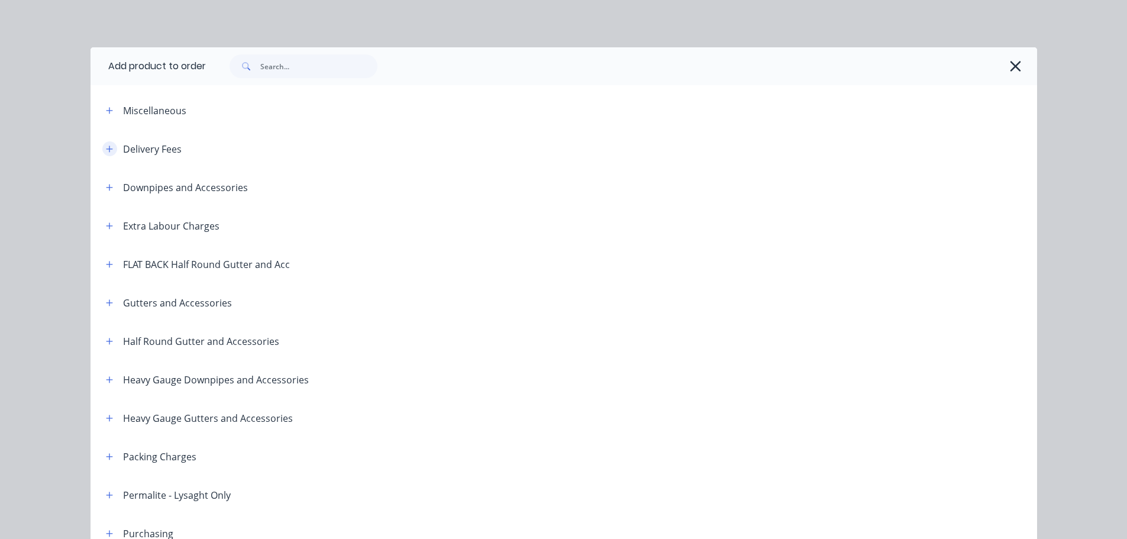
drag, startPoint x: 101, startPoint y: 146, endPoint x: 110, endPoint y: 147, distance: 8.9
click at [106, 146] on icon "button" at bounding box center [109, 149] width 7 height 8
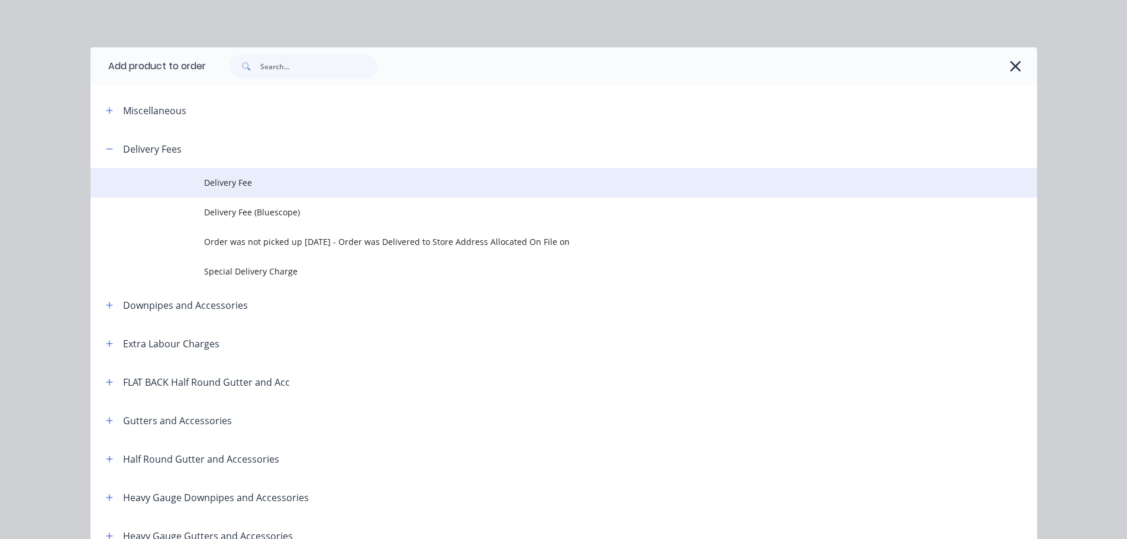
click at [236, 179] on span "Delivery Fee" at bounding box center [537, 182] width 666 height 12
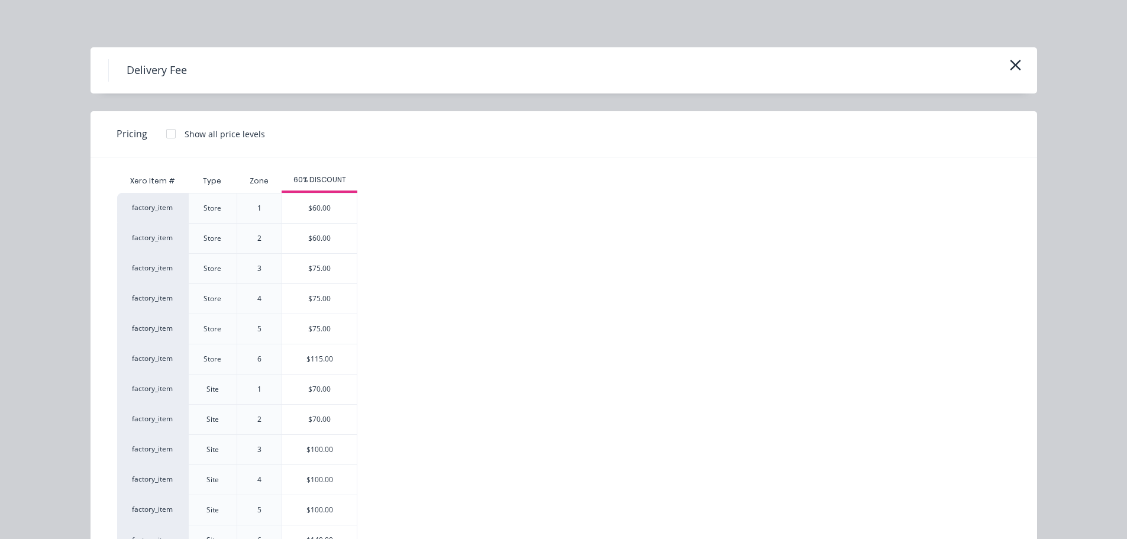
click at [315, 449] on div "$100.00" at bounding box center [319, 450] width 75 height 30
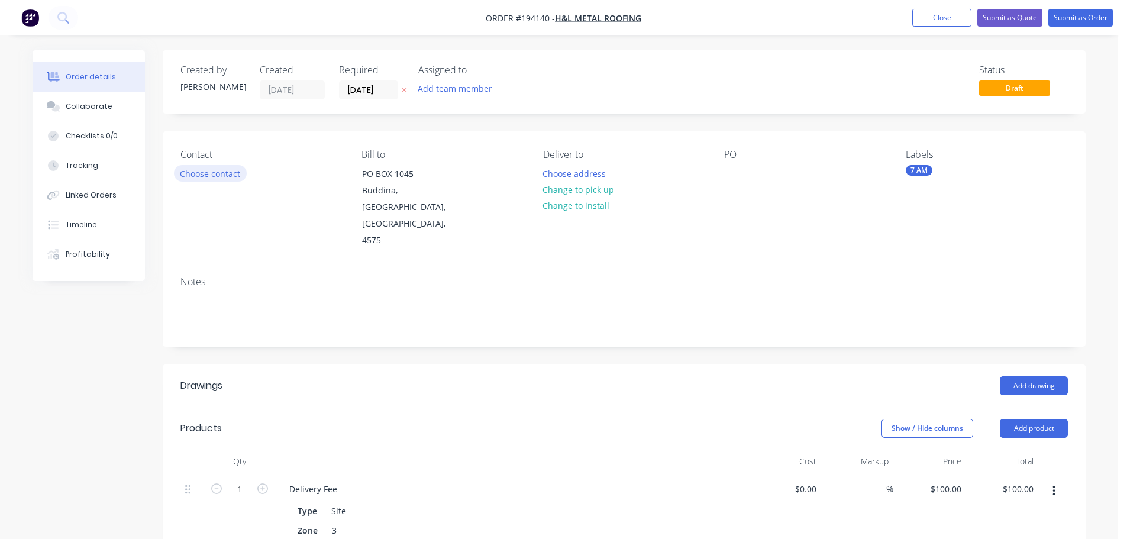
click at [213, 173] on button "Choose contact" at bounding box center [210, 173] width 73 height 16
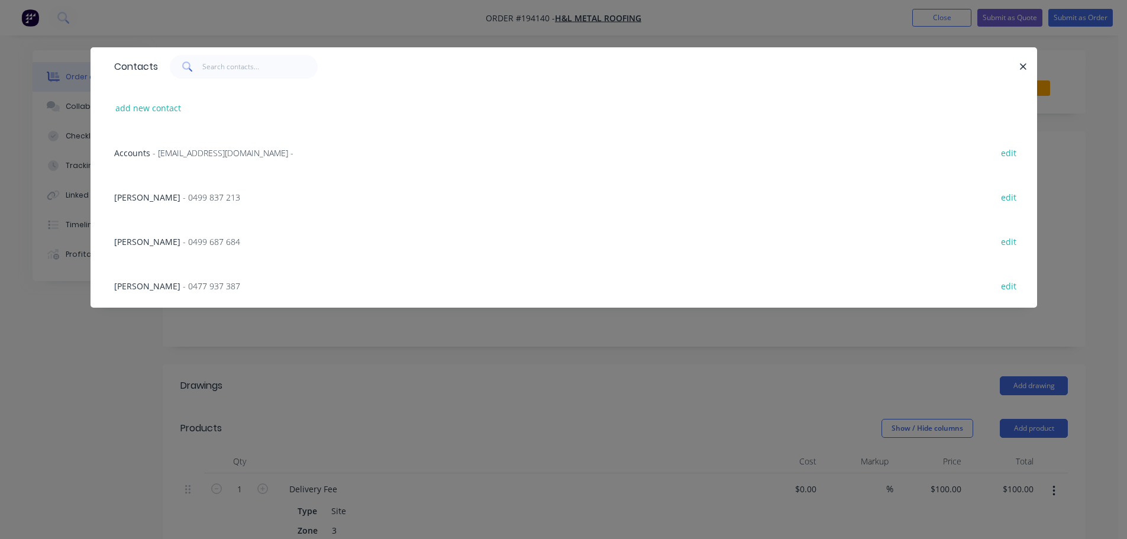
click at [183, 200] on span "- 0499 837 213" at bounding box center [211, 197] width 57 height 11
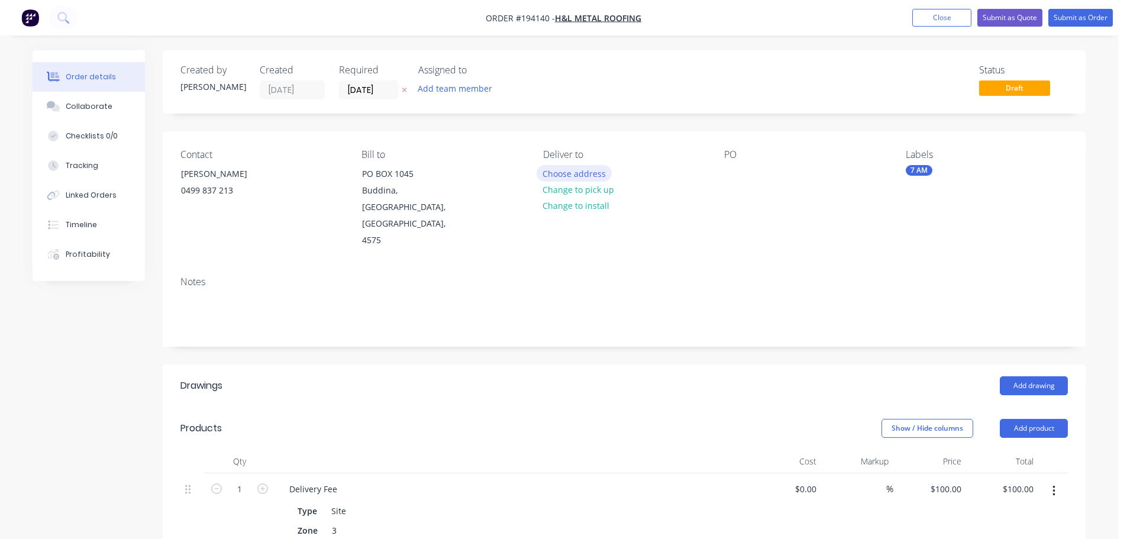
click at [571, 171] on button "Choose address" at bounding box center [574, 173] width 76 height 16
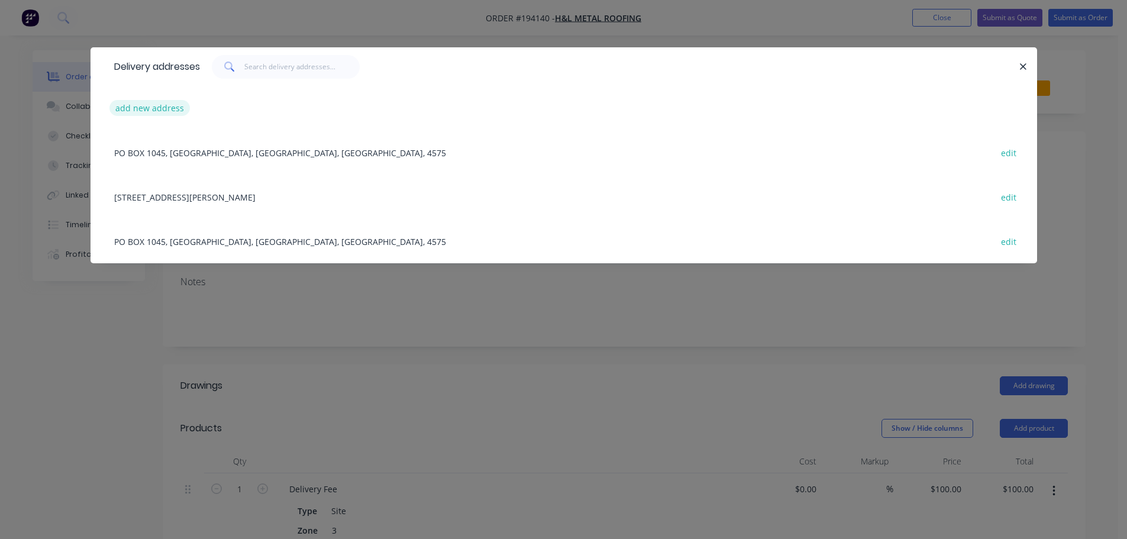
click at [140, 109] on button "add new address" at bounding box center [149, 108] width 81 height 16
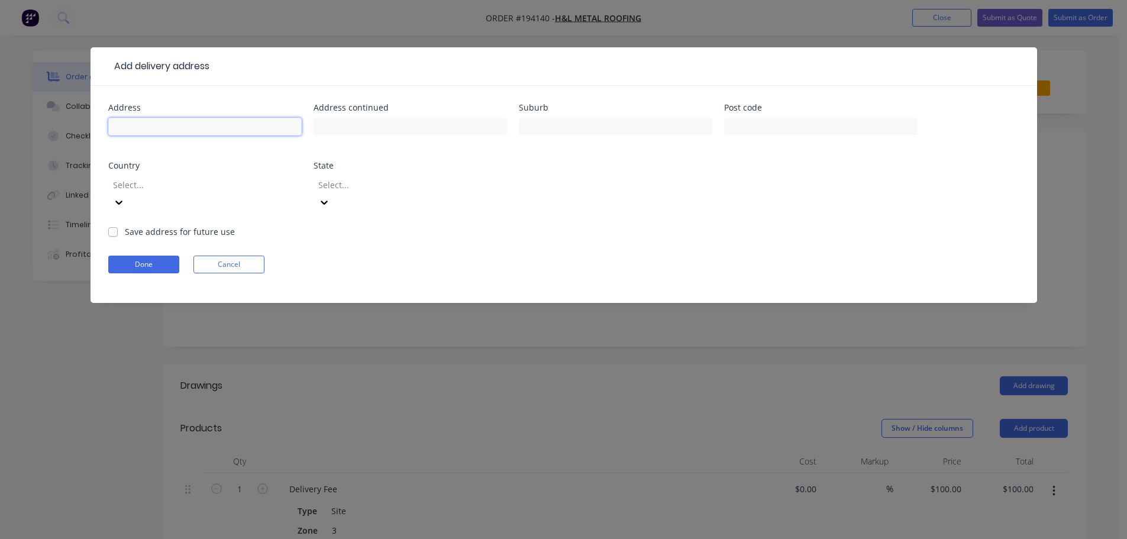
click at [147, 128] on input "text" at bounding box center [204, 127] width 193 height 18
click button "Done" at bounding box center [143, 264] width 71 height 18
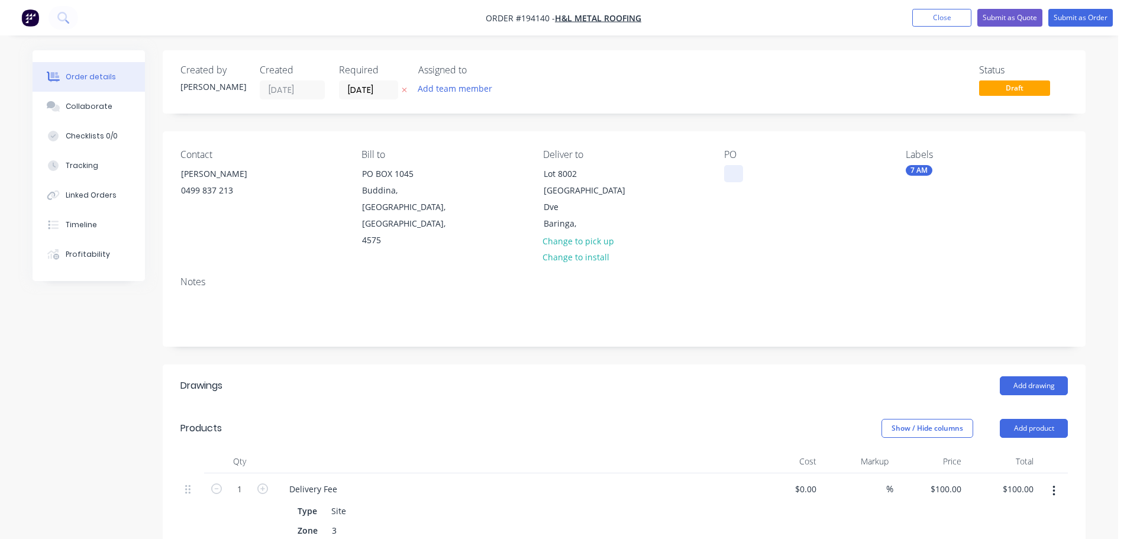
click at [739, 169] on div at bounding box center [733, 173] width 19 height 17
click at [1028, 376] on button "Add drawing" at bounding box center [1033, 385] width 68 height 19
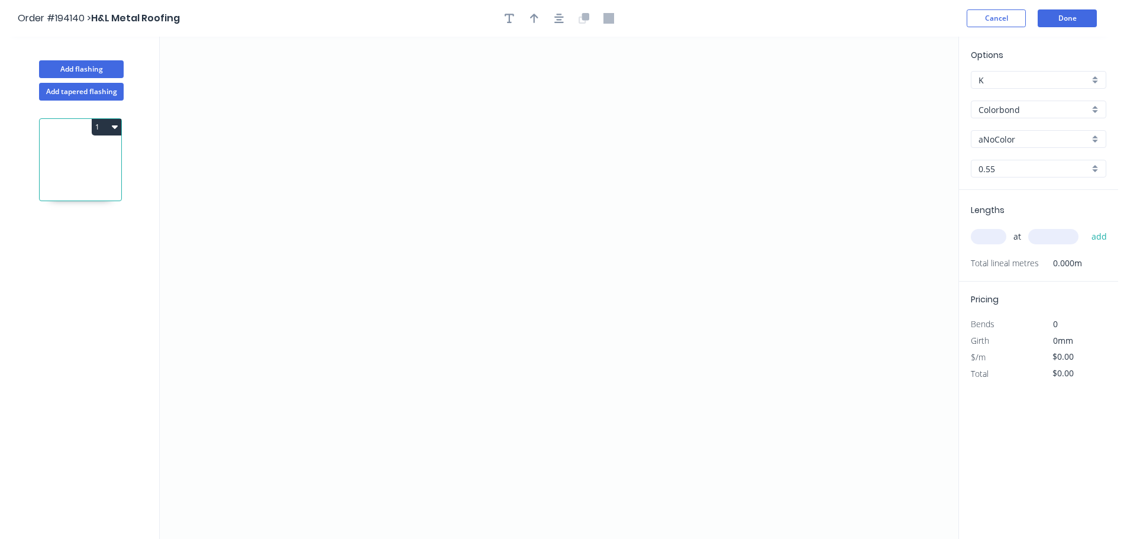
click at [1006, 138] on input "aNoColor" at bounding box center [1033, 139] width 111 height 12
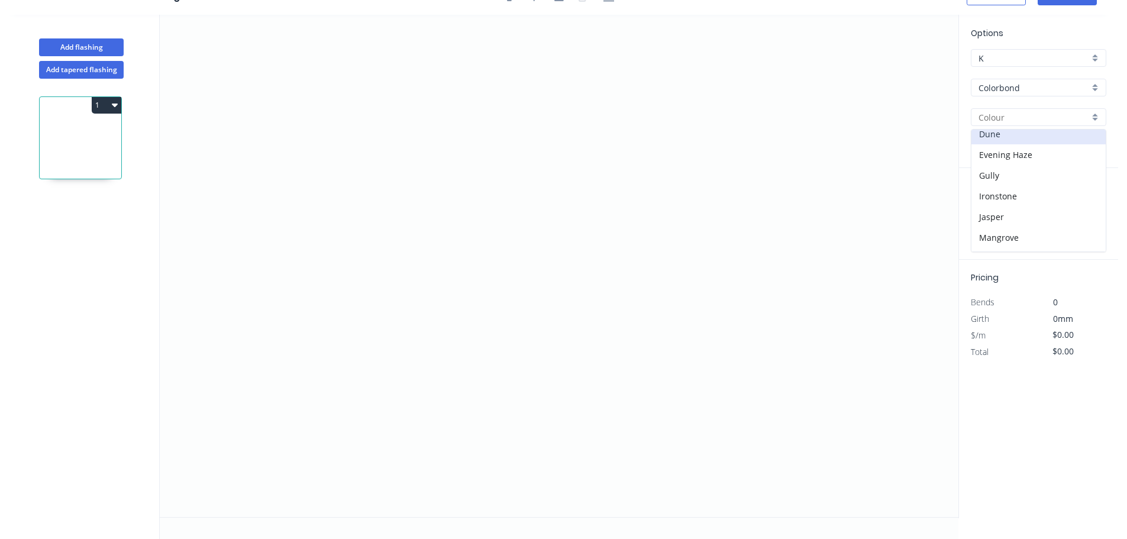
scroll to position [177, 0]
click at [995, 184] on div "Jasper" at bounding box center [1038, 190] width 134 height 21
click at [992, 215] on input "text" at bounding box center [987, 214] width 35 height 15
click at [1085, 205] on button "add" at bounding box center [1099, 215] width 28 height 20
click at [675, 83] on icon "0" at bounding box center [559, 266] width 798 height 502
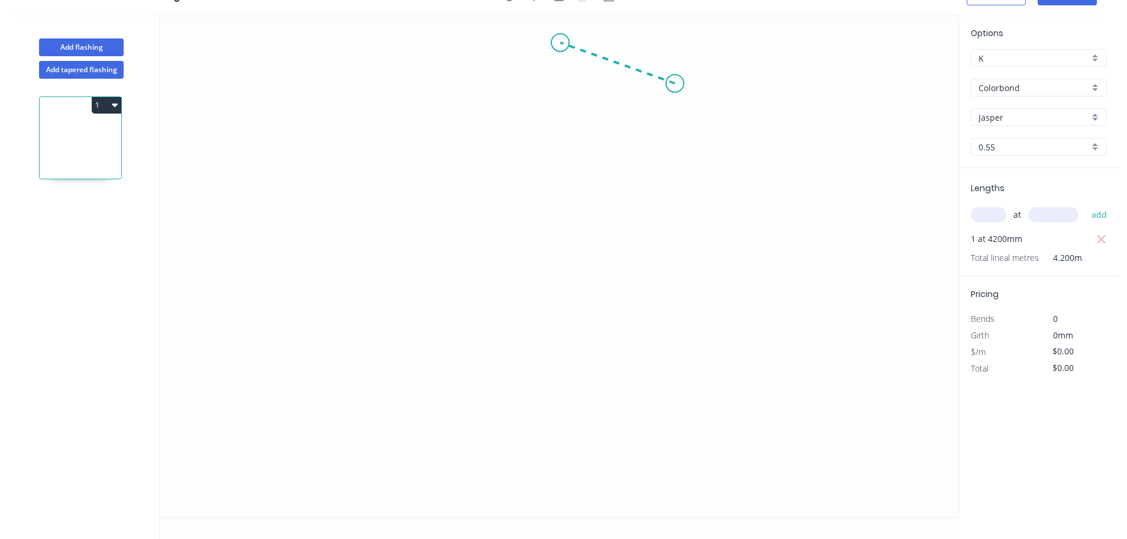
click at [560, 43] on icon at bounding box center [617, 63] width 115 height 41
click at [564, 133] on icon "0 ?" at bounding box center [559, 266] width 798 height 502
click at [585, 158] on icon at bounding box center [572, 145] width 25 height 25
click at [564, 182] on icon "0 ? ? ? ? º" at bounding box center [559, 266] width 798 height 502
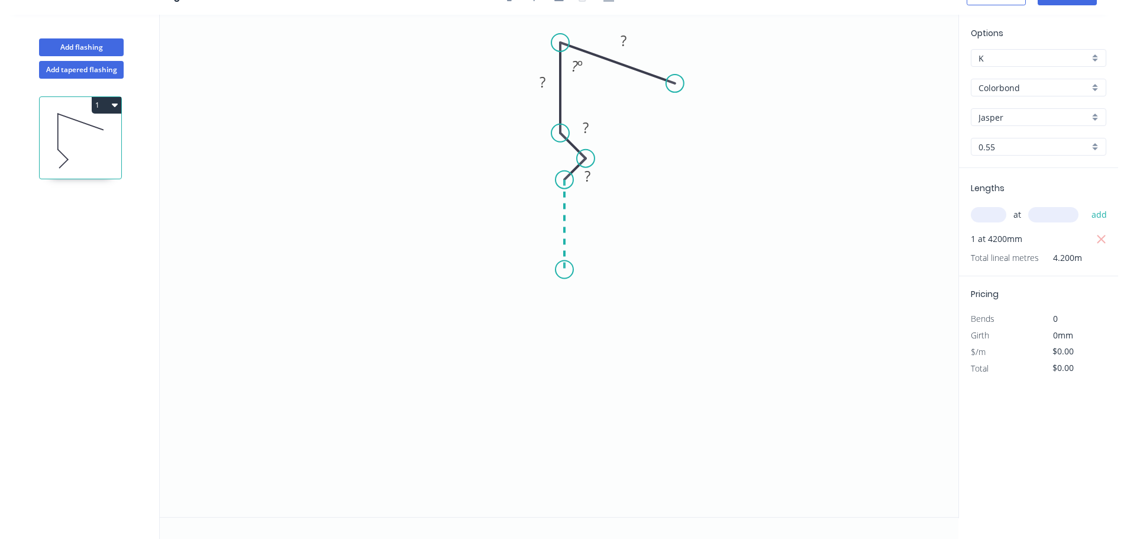
click at [564, 270] on icon "0 ? ? ? ? ? º" at bounding box center [559, 266] width 798 height 502
click at [583, 292] on icon "0 ? ? ? ? ? ? º" at bounding box center [559, 266] width 798 height 502
click at [565, 309] on icon "0 ? ? ? ? ? ? ? º" at bounding box center [559, 266] width 798 height 502
click at [569, 398] on icon "0 ? ? ? ? ? ? ? ? º" at bounding box center [559, 266] width 798 height 502
click at [588, 420] on icon "0 ? ? ? ? ? ? ? ? ? º" at bounding box center [559, 266] width 798 height 502
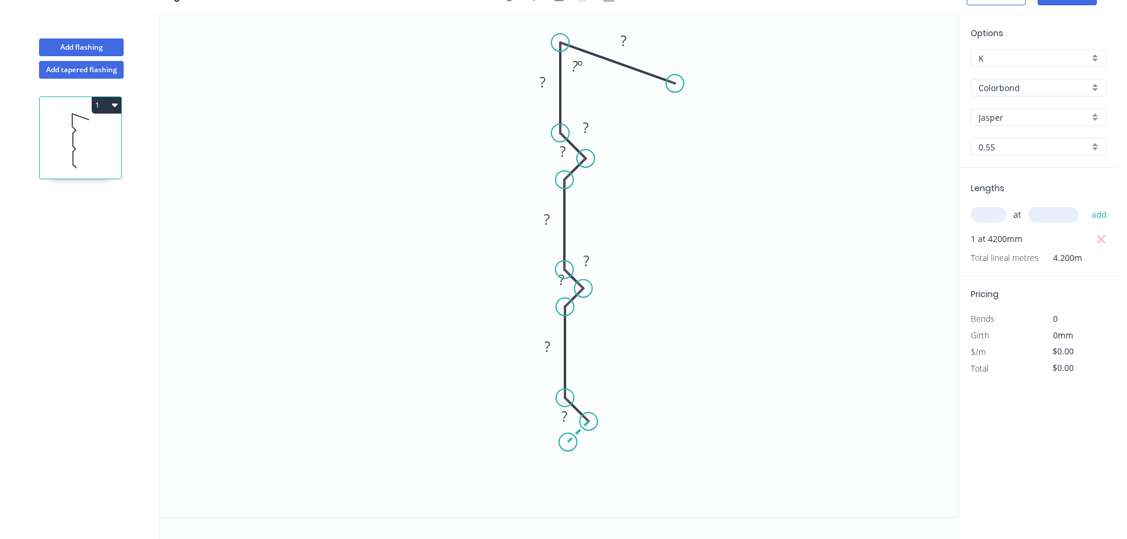
click at [568, 442] on icon at bounding box center [578, 431] width 21 height 21
click at [571, 510] on icon "0 ? ? ? ? ? ? ? ? ? ? ? º" at bounding box center [559, 266] width 798 height 502
click at [482, 507] on icon "0 ? ? ? ? ? ? ? ? ? ? ? ? º" at bounding box center [559, 266] width 798 height 502
click at [482, 458] on icon at bounding box center [482, 483] width 0 height 51
click at [338, 412] on icon "0 ? ? ? ? ? ? ? ? ? ? ? ? ? ? º" at bounding box center [559, 266] width 798 height 502
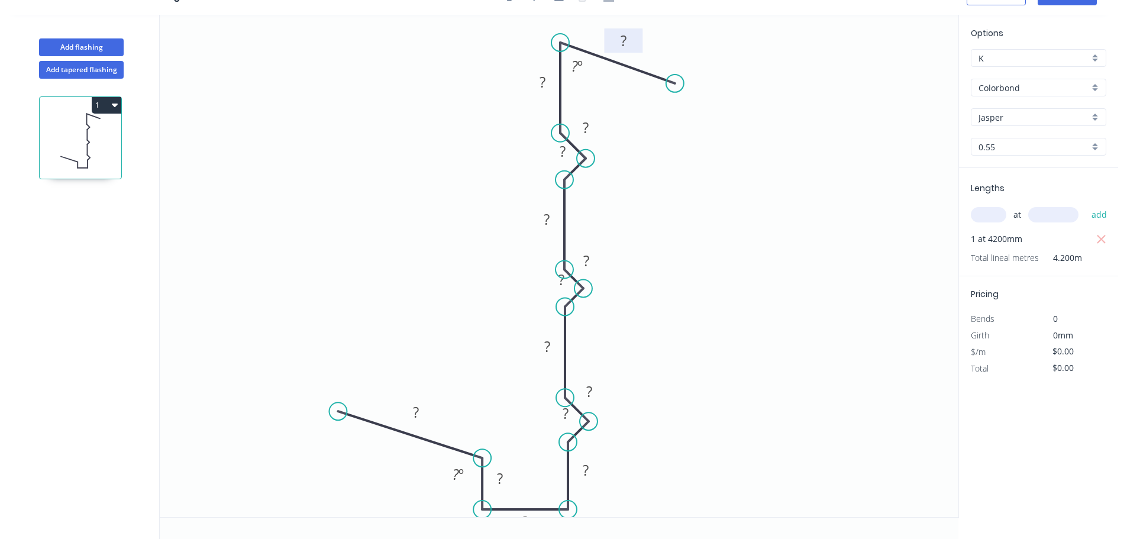
click at [623, 38] on tspan "?" at bounding box center [623, 41] width 6 height 20
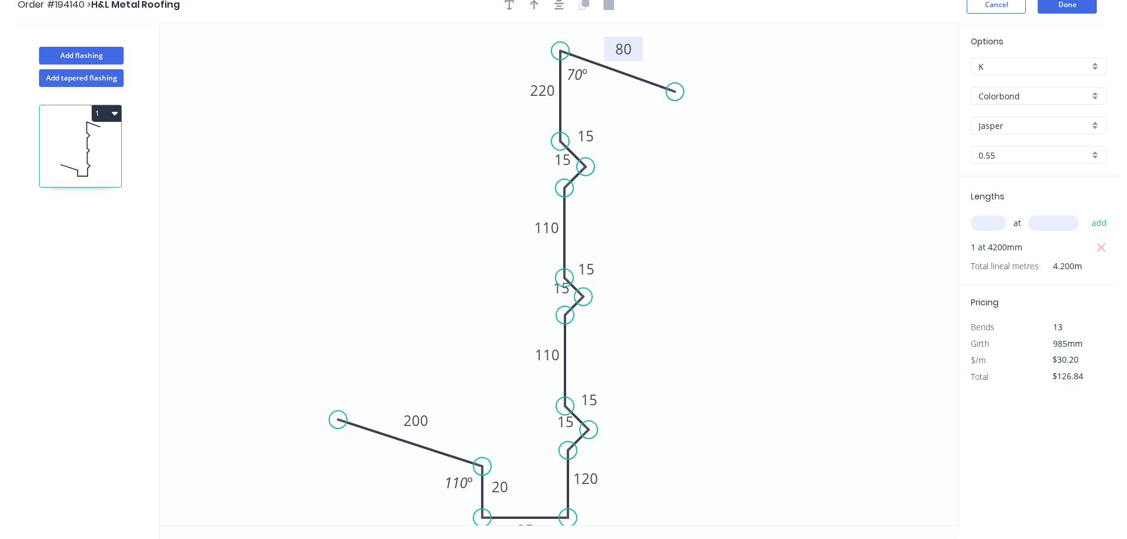
scroll to position [0, 0]
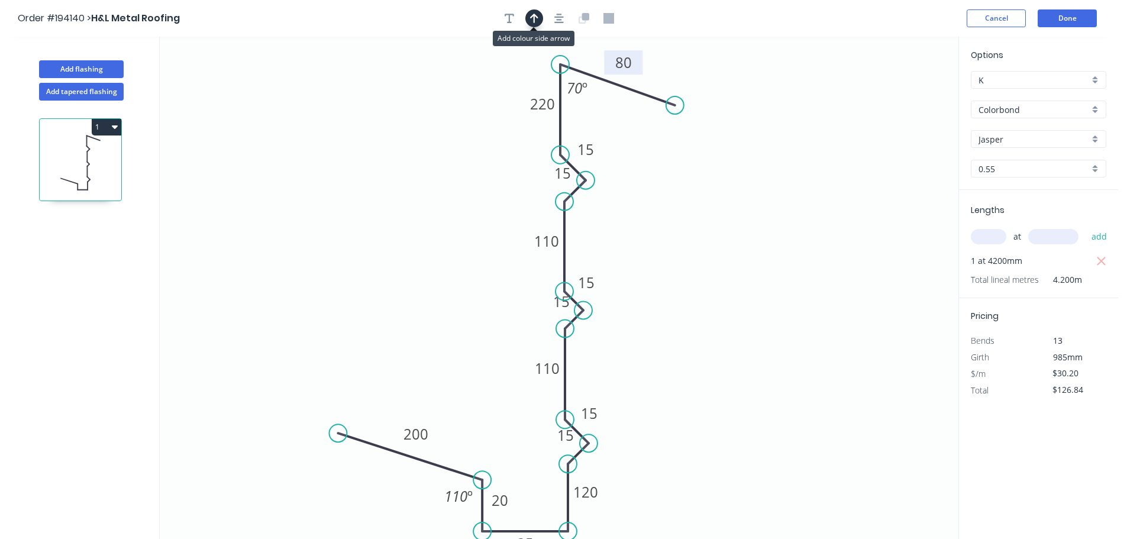
click at [537, 15] on icon "button" at bounding box center [534, 18] width 8 height 11
click at [901, 95] on icon at bounding box center [898, 82] width 11 height 38
drag, startPoint x: 901, startPoint y: 95, endPoint x: 708, endPoint y: 258, distance: 252.1
click at [708, 258] on icon at bounding box center [719, 248] width 34 height 34
click at [99, 64] on button "Add flashing" at bounding box center [81, 69] width 85 height 18
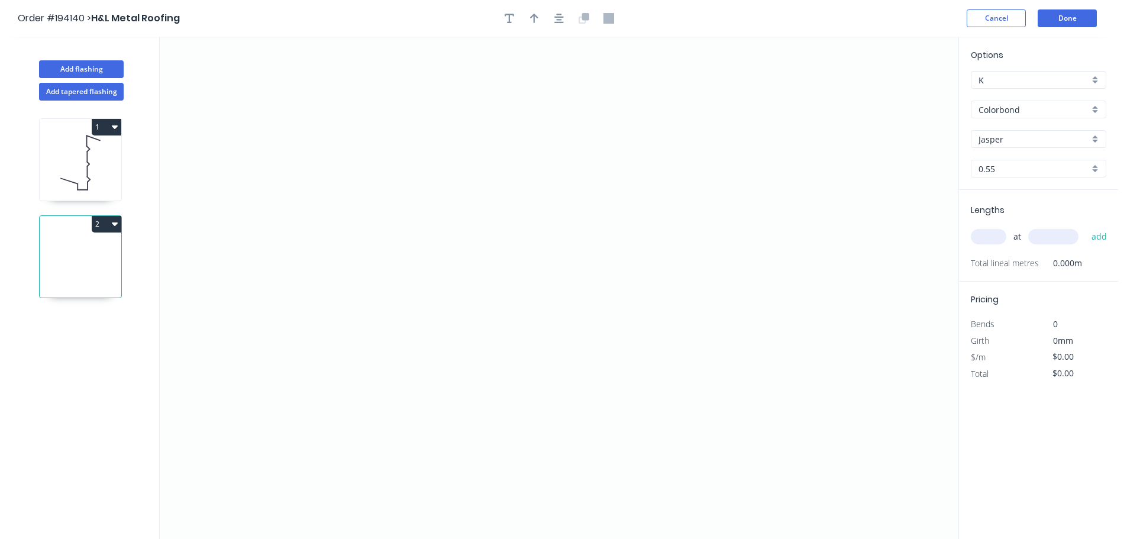
click at [989, 106] on input "Colorbond" at bounding box center [1033, 109] width 111 height 12
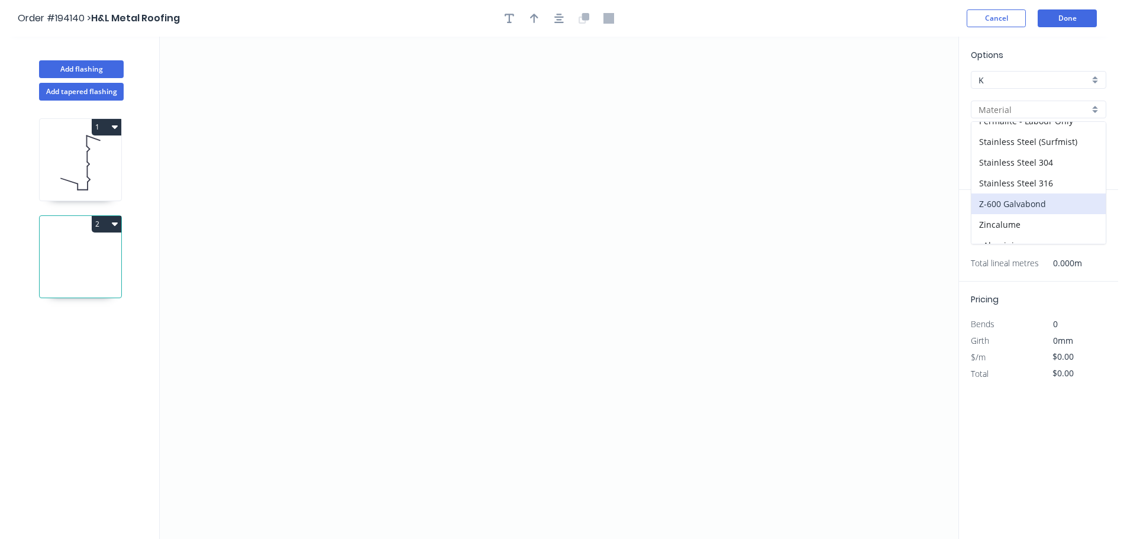
scroll to position [271, 0]
click at [999, 208] on div "Zincalume" at bounding box center [1038, 212] width 134 height 21
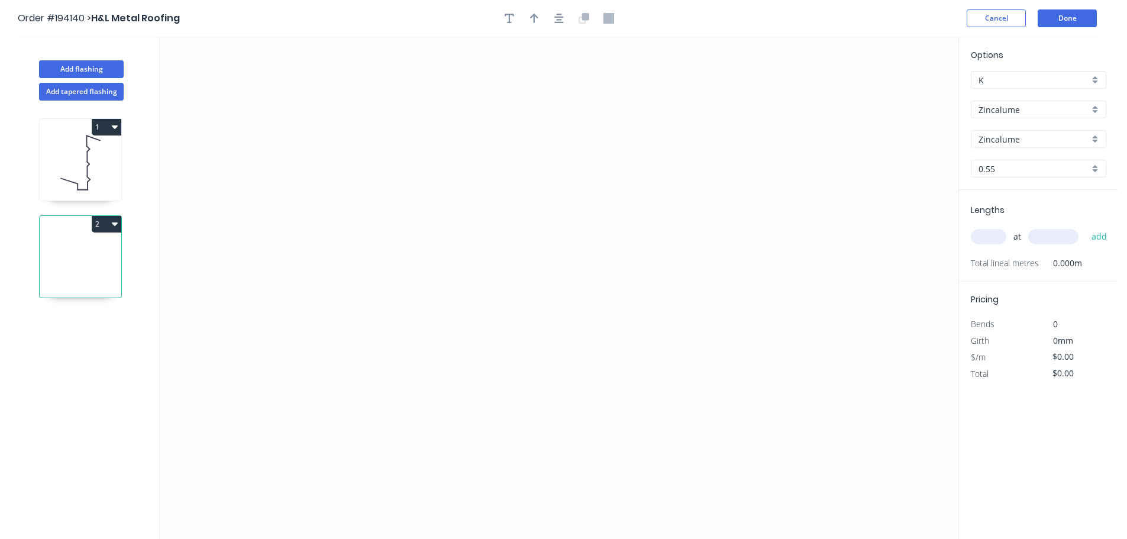
click at [988, 171] on input "0.55" at bounding box center [1033, 169] width 111 height 12
click at [989, 253] on div "1.2" at bounding box center [1038, 253] width 134 height 21
click at [985, 234] on input "text" at bounding box center [987, 236] width 35 height 15
click at [1085, 226] on button "add" at bounding box center [1099, 236] width 28 height 20
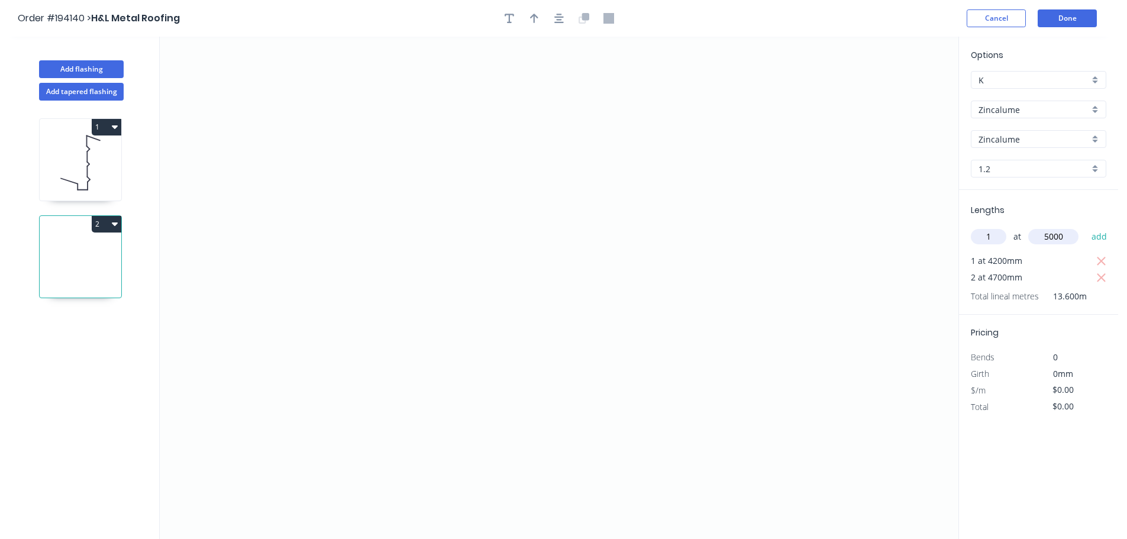
click at [1085, 226] on button "add" at bounding box center [1099, 236] width 28 height 20
click at [730, 115] on icon "0" at bounding box center [559, 288] width 798 height 502
click at [507, 153] on icon "0" at bounding box center [559, 288] width 798 height 502
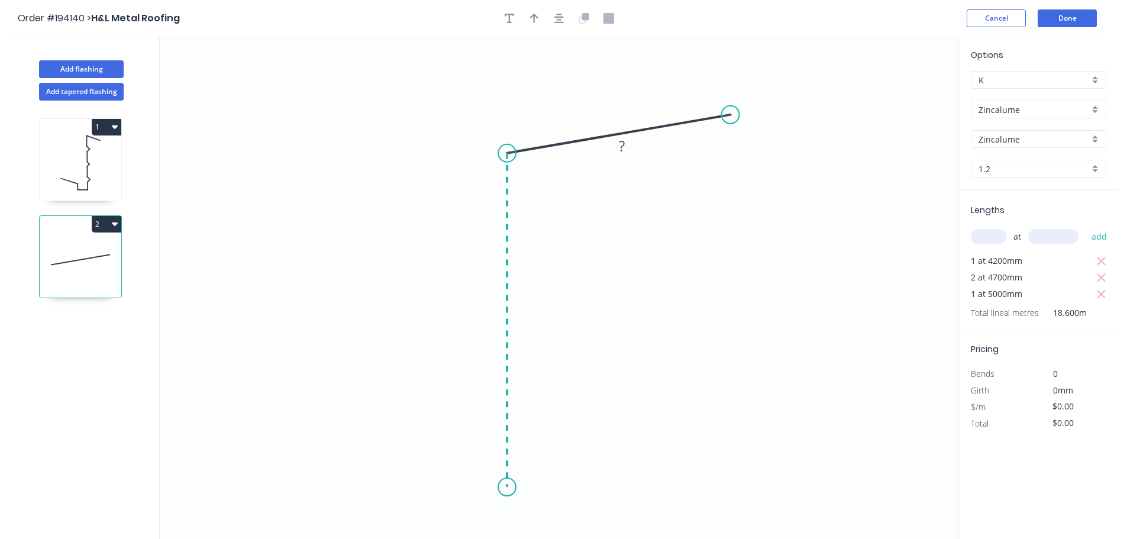
click at [522, 487] on icon "0 ?" at bounding box center [559, 288] width 798 height 502
click at [522, 487] on icon "0 ? ? ? º" at bounding box center [559, 288] width 798 height 502
click at [488, 314] on tspan "?" at bounding box center [489, 315] width 6 height 20
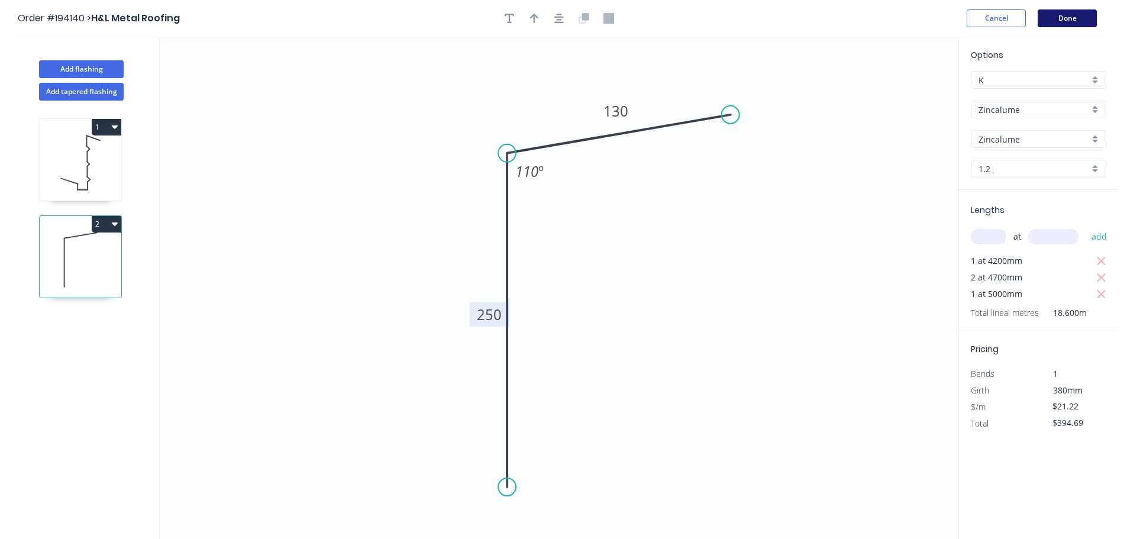
click at [1074, 11] on button "Done" at bounding box center [1066, 18] width 59 height 18
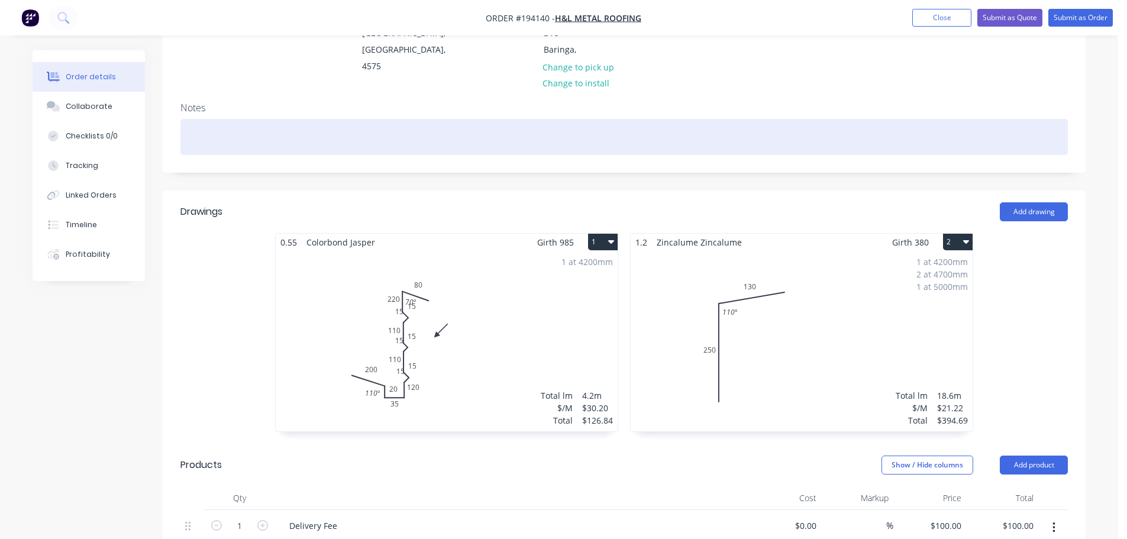
scroll to position [237, 0]
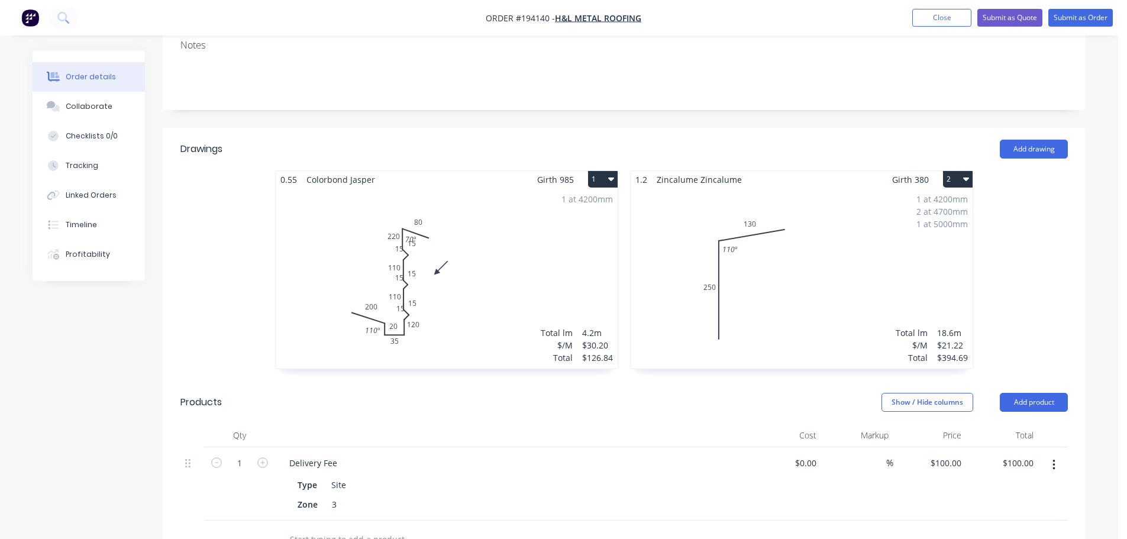
click at [457, 229] on div "1 at 4200mm Total lm $/M Total 4.2m $30.20 $126.84" at bounding box center [447, 278] width 342 height 180
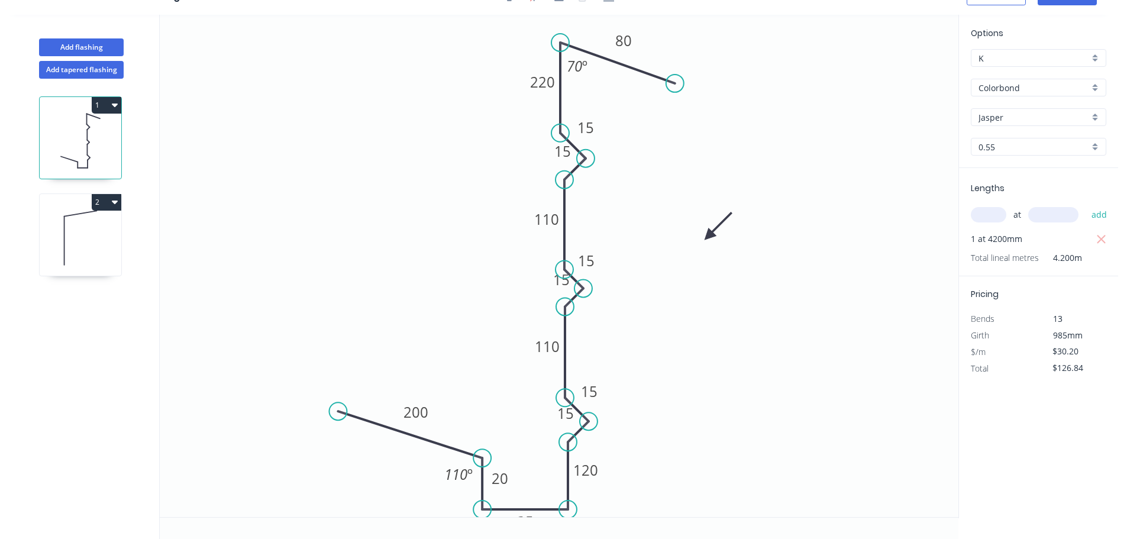
scroll to position [22, 0]
drag, startPoint x: 602, startPoint y: 118, endPoint x: 596, endPoint y: 131, distance: 13.8
click at [596, 131] on rect at bounding box center [579, 140] width 38 height 24
drag, startPoint x: 545, startPoint y: 147, endPoint x: 568, endPoint y: 172, distance: 33.9
click at [568, 172] on icon "0 110 15 110 120 20 220 15 15 15 200 15 15 80 35 70 º 110 º" at bounding box center [559, 266] width 798 height 502
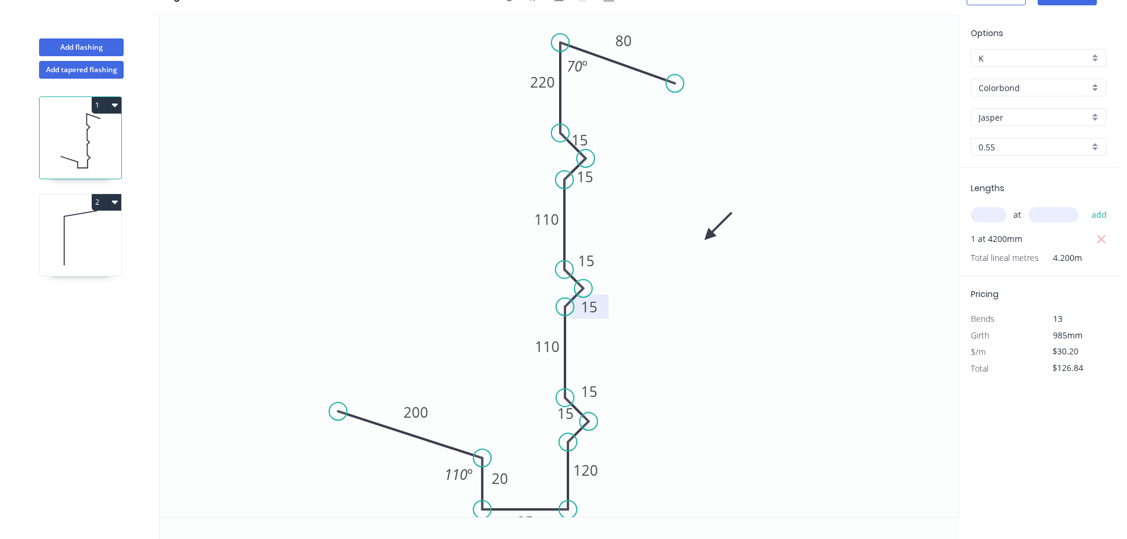
drag, startPoint x: 545, startPoint y: 273, endPoint x: 573, endPoint y: 300, distance: 38.9
click at [573, 300] on rect at bounding box center [589, 306] width 38 height 24
drag, startPoint x: 598, startPoint y: 250, endPoint x: 596, endPoint y: 258, distance: 9.2
click at [596, 258] on rect at bounding box center [584, 269] width 38 height 24
drag, startPoint x: 550, startPoint y: 409, endPoint x: 571, endPoint y: 433, distance: 32.3
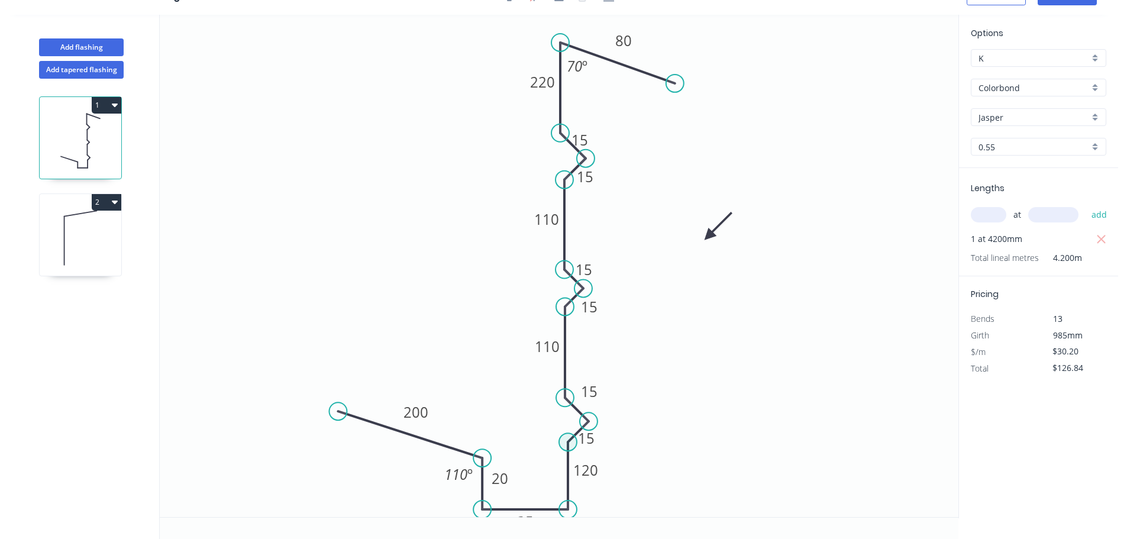
click at [571, 433] on icon "0 110 15 110 120 20 220 15 15 15 200 15 15 80 35 70 º 110 º" at bounding box center [559, 266] width 798 height 502
drag, startPoint x: 602, startPoint y: 384, endPoint x: 601, endPoint y: 394, distance: 10.1
click at [601, 394] on rect at bounding box center [588, 401] width 38 height 24
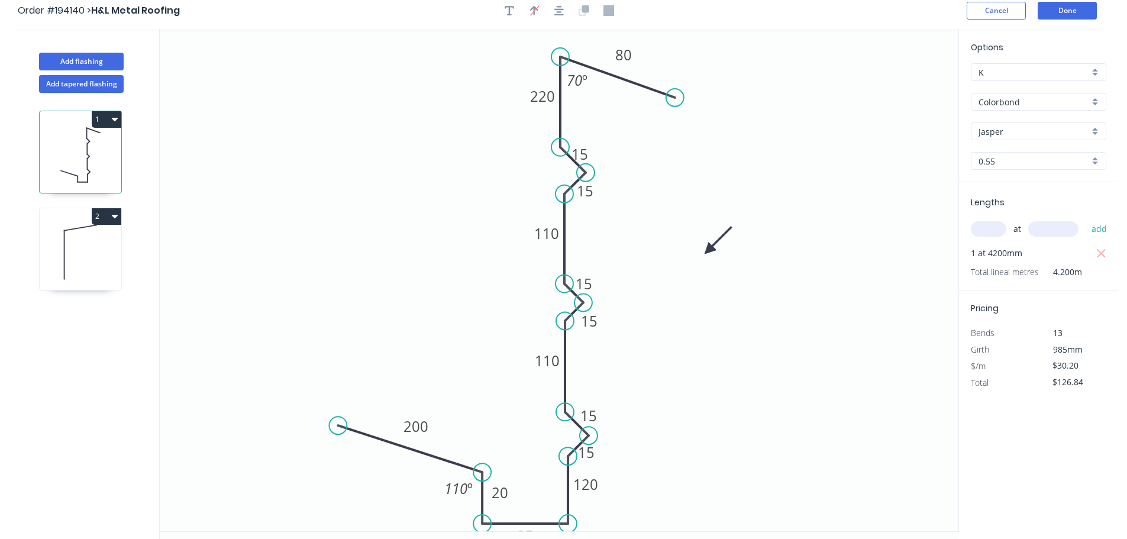
scroll to position [0, 0]
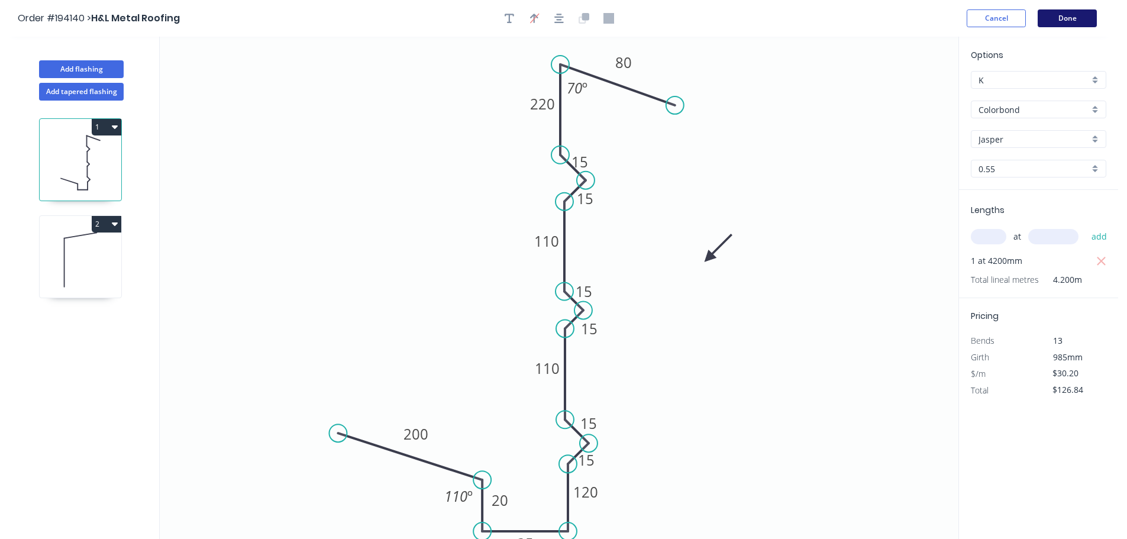
click at [1049, 15] on button "Done" at bounding box center [1066, 18] width 59 height 18
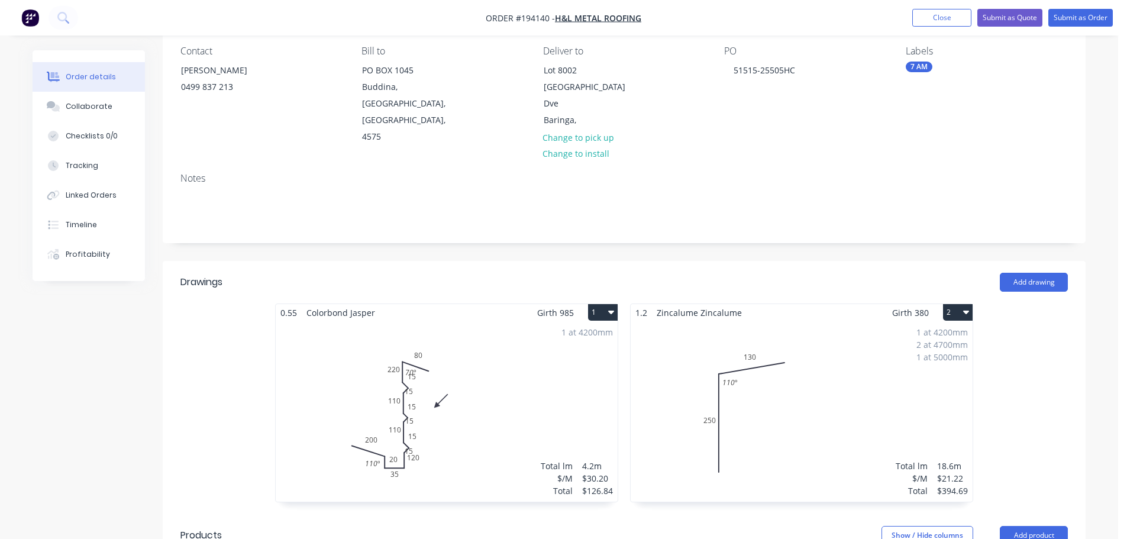
scroll to position [118, 0]
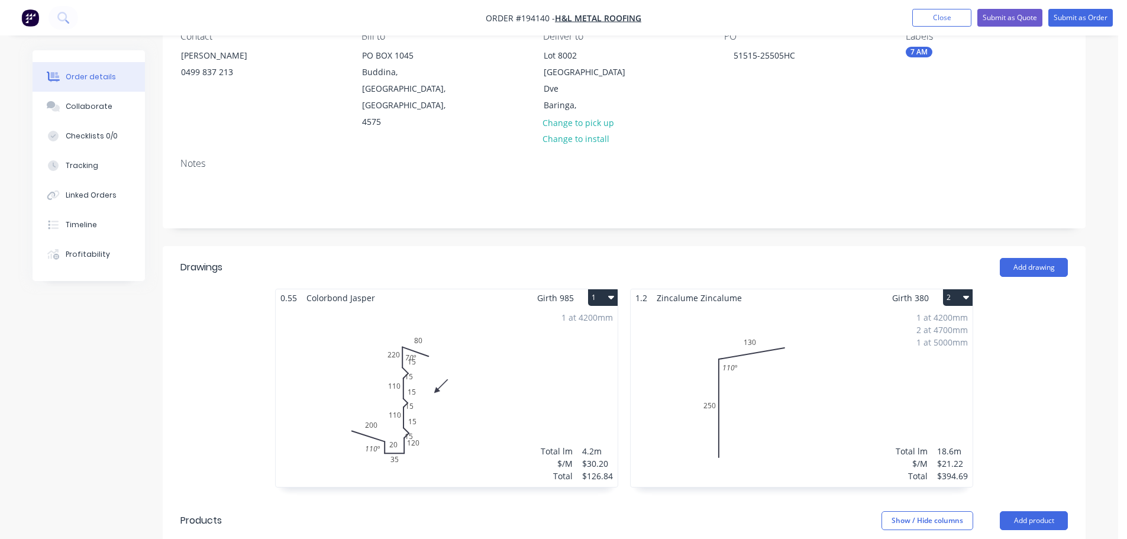
click at [448, 332] on div "1 at 4200mm Total lm $/M Total 4.2m $30.20 $126.84" at bounding box center [447, 396] width 342 height 180
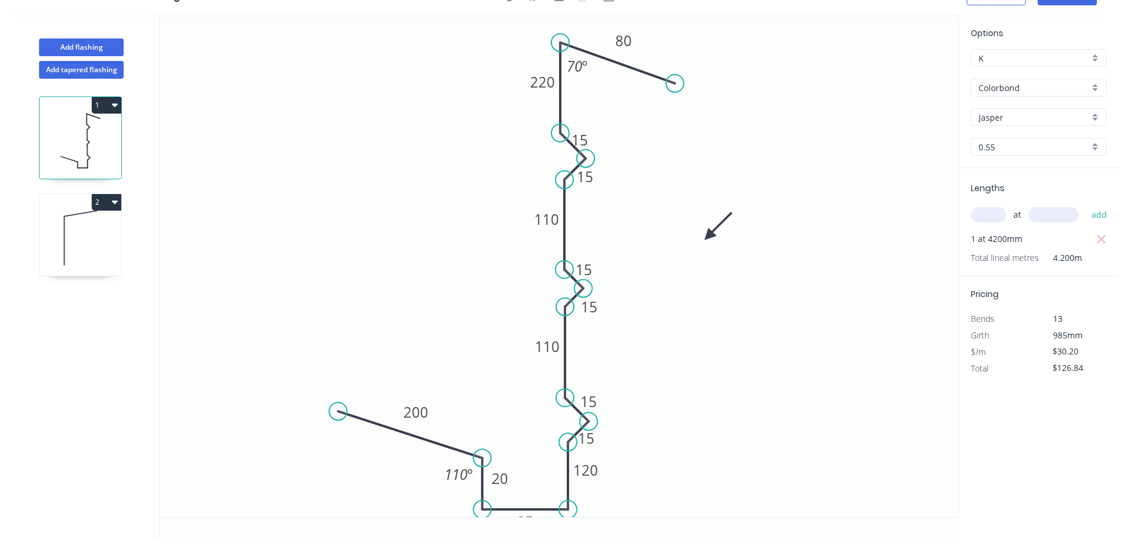
scroll to position [22, 0]
drag, startPoint x: 594, startPoint y: 131, endPoint x: 559, endPoint y: 140, distance: 36.0
click at [559, 140] on icon "0 110 15 110 120 20 220 15 15 15 200 15 15 80 35 70 º 110 º" at bounding box center [559, 266] width 798 height 502
drag, startPoint x: 603, startPoint y: 176, endPoint x: 605, endPoint y: 186, distance: 10.2
click at [605, 186] on rect at bounding box center [586, 186] width 38 height 24
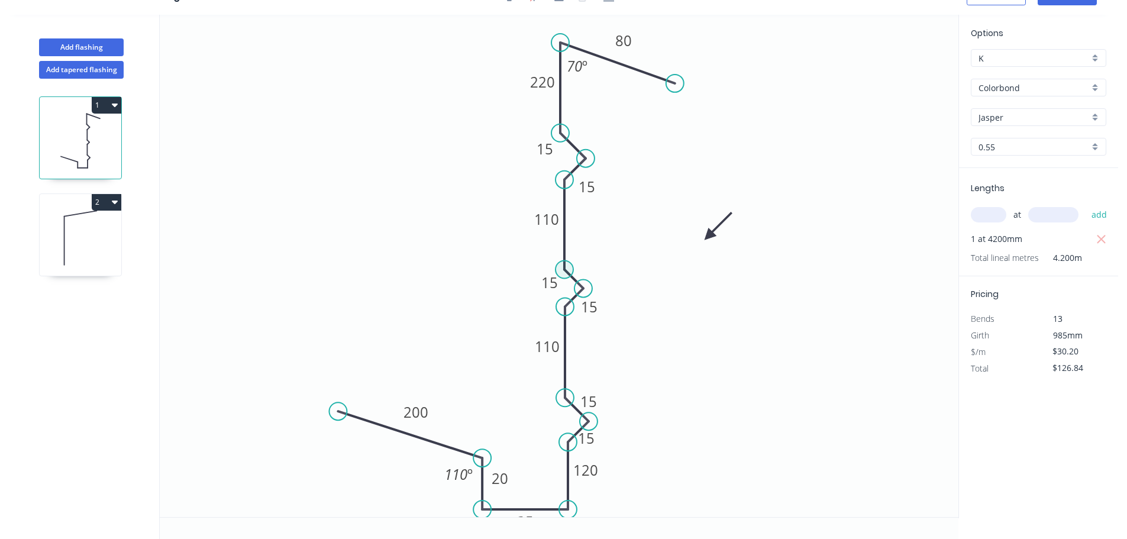
drag, startPoint x: 600, startPoint y: 263, endPoint x: 565, endPoint y: 276, distance: 36.7
click at [565, 276] on icon "0 110 15 110 120 20 220 15 15 15 200 15 15 80 35 70 º 110 º" at bounding box center [559, 266] width 798 height 502
drag, startPoint x: 603, startPoint y: 396, endPoint x: 568, endPoint y: 410, distance: 37.7
click at [568, 410] on rect at bounding box center [554, 415] width 38 height 24
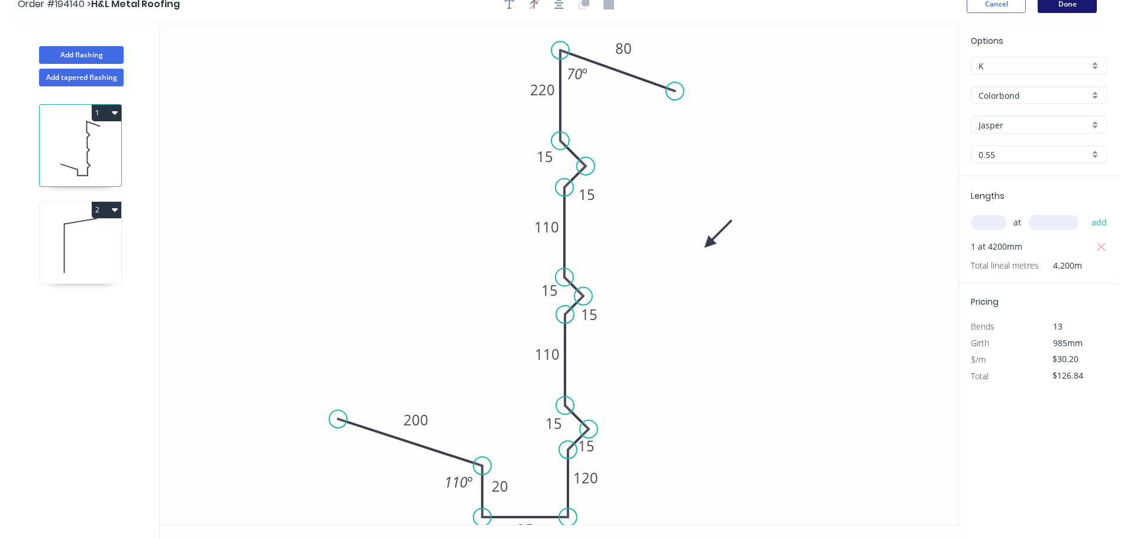
scroll to position [0, 0]
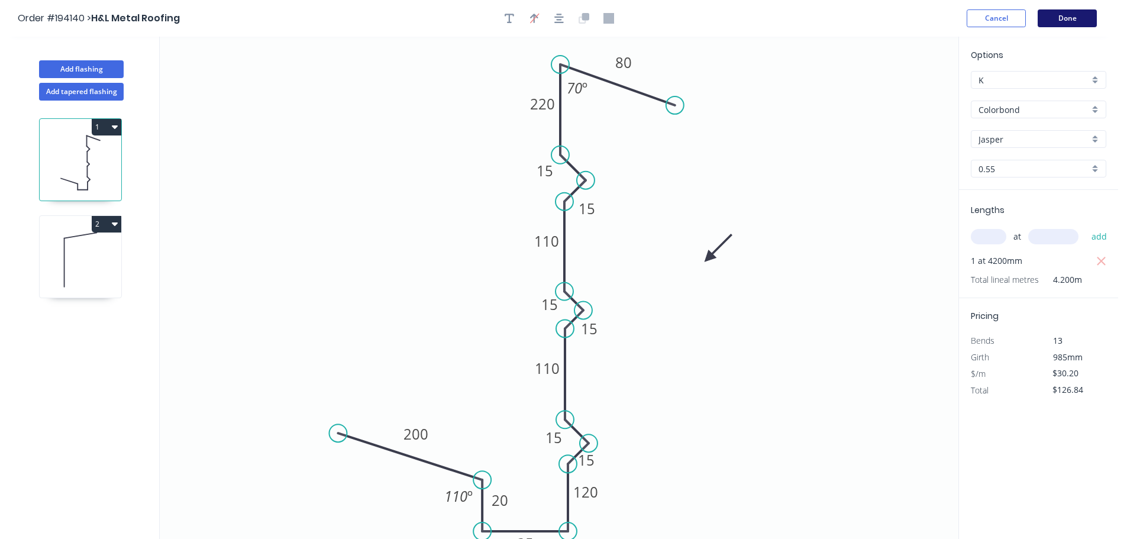
click at [1072, 17] on button "Done" at bounding box center [1066, 18] width 59 height 18
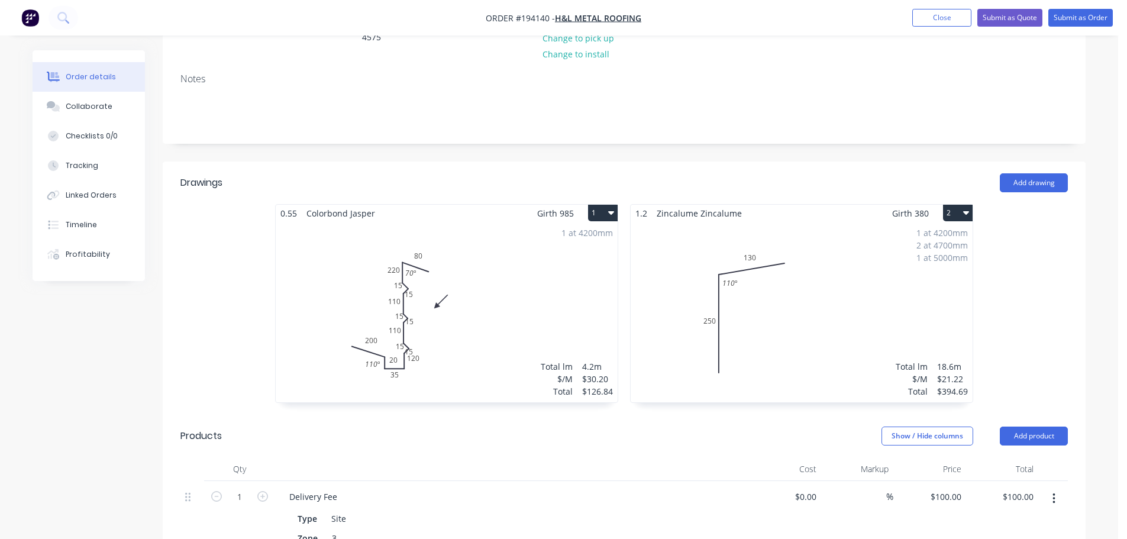
scroll to position [237, 0]
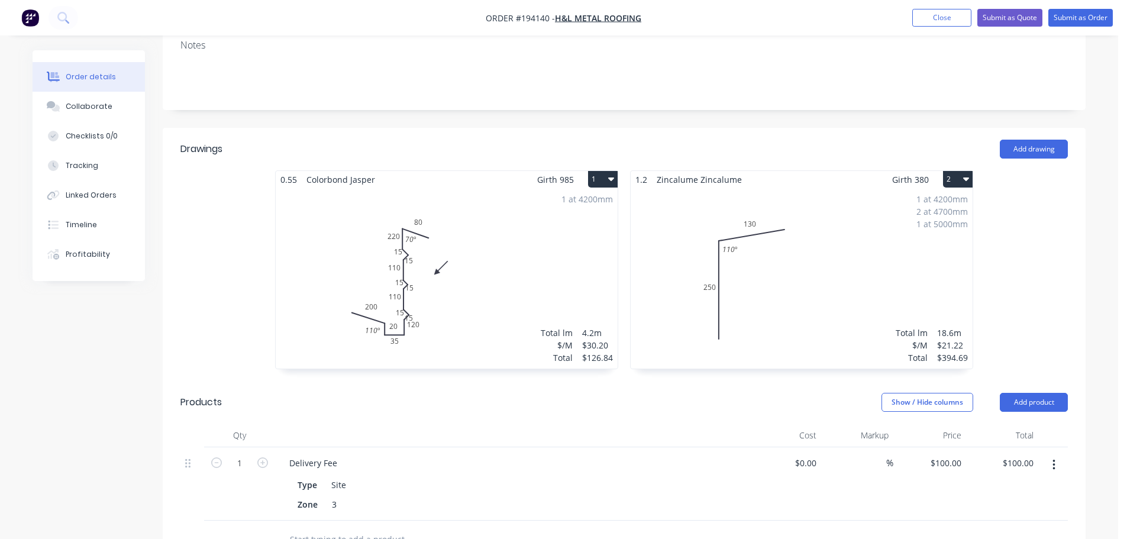
click at [490, 242] on div "1 at 4200mm Total lm $/M Total 4.2m $30.20 $126.84" at bounding box center [447, 278] width 342 height 180
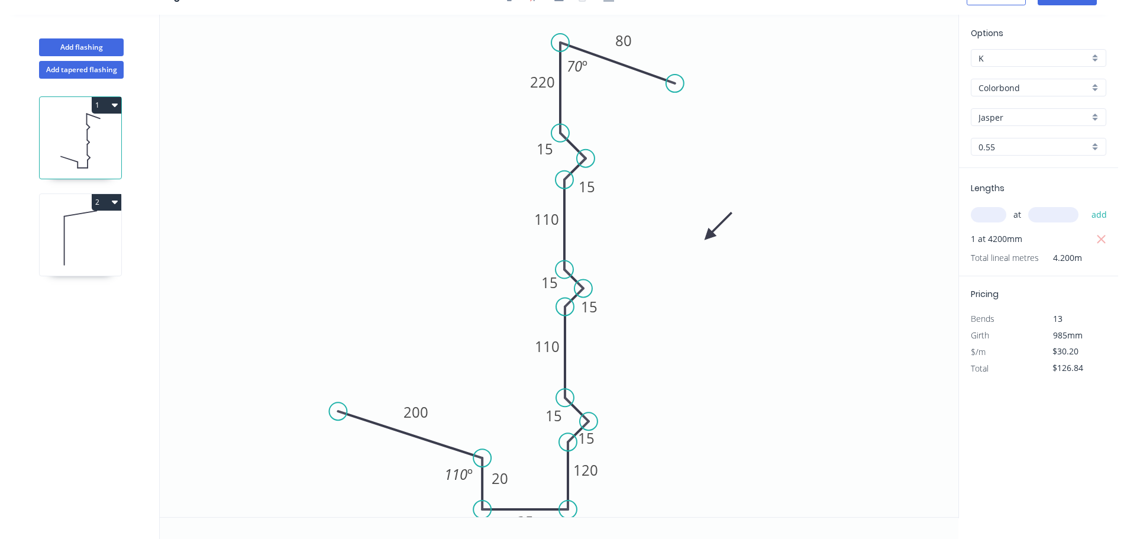
scroll to position [22, 0]
drag, startPoint x: 602, startPoint y: 461, endPoint x: 606, endPoint y: 490, distance: 28.7
click at [606, 490] on rect at bounding box center [589, 498] width 39 height 24
drag, startPoint x: 600, startPoint y: 428, endPoint x: 614, endPoint y: 435, distance: 15.3
click at [614, 435] on rect at bounding box center [600, 445] width 38 height 24
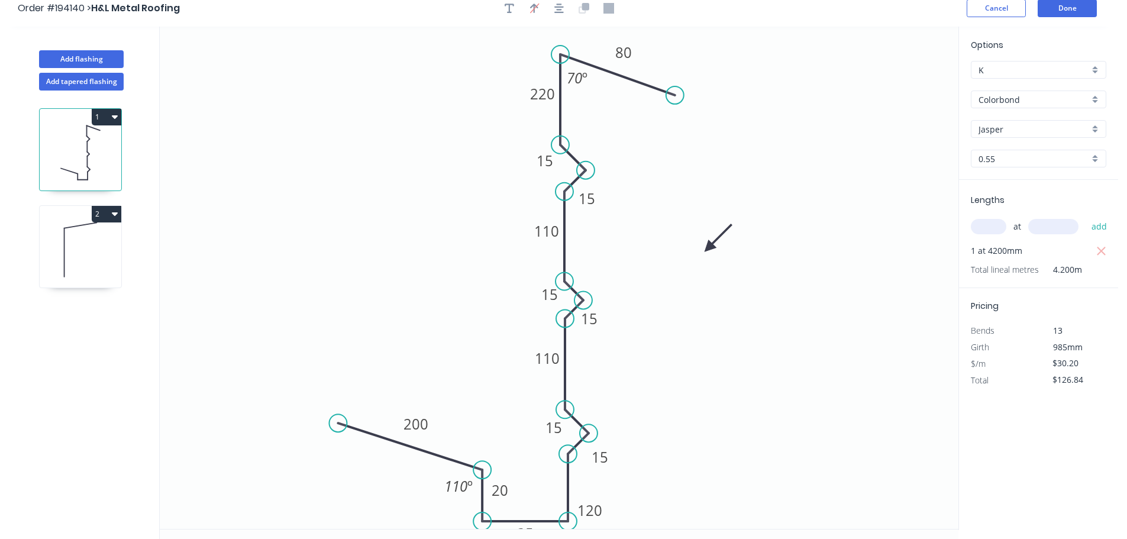
scroll to position [0, 0]
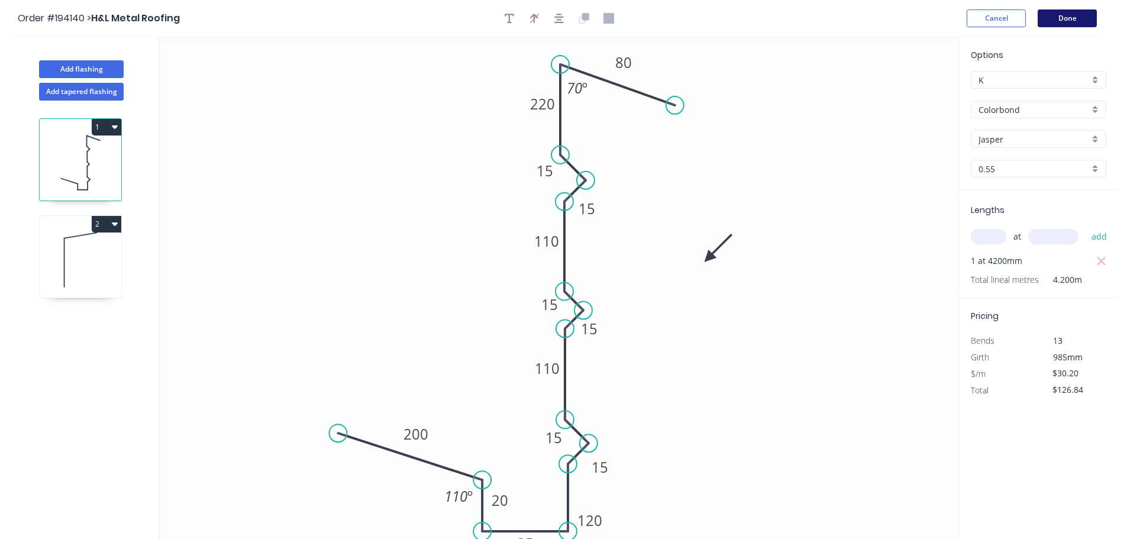
click at [1058, 12] on button "Done" at bounding box center [1066, 18] width 59 height 18
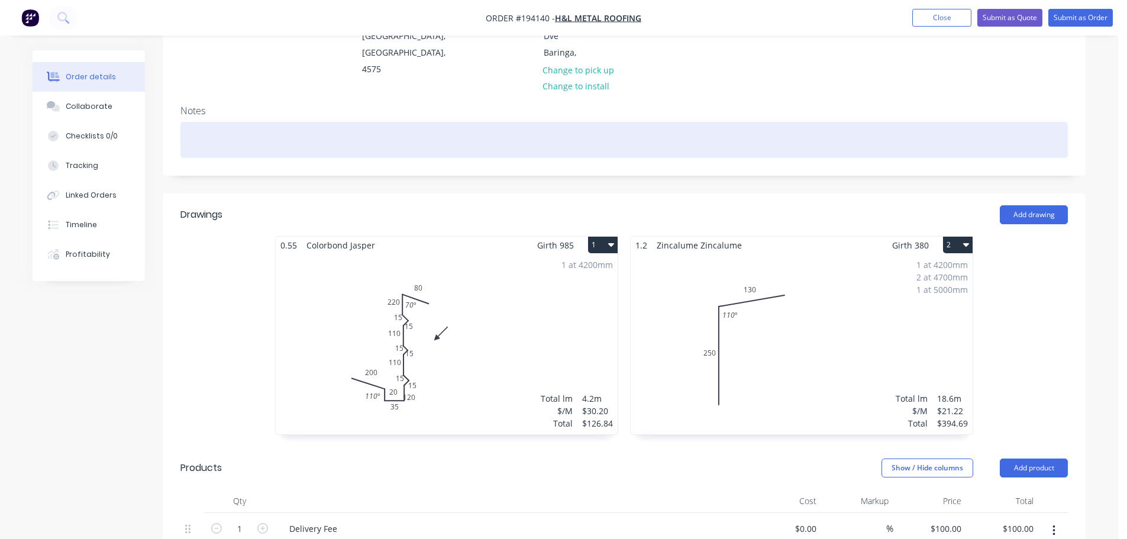
scroll to position [177, 0]
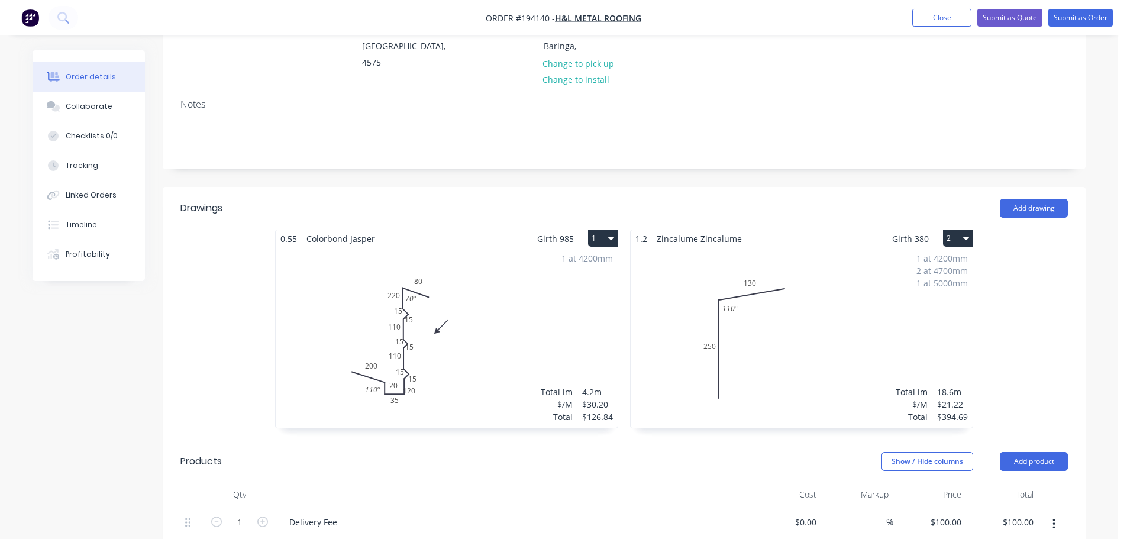
click at [436, 302] on div "1 at 4200mm Total lm $/M Total 4.2m $30.20 $126.84" at bounding box center [447, 337] width 342 height 180
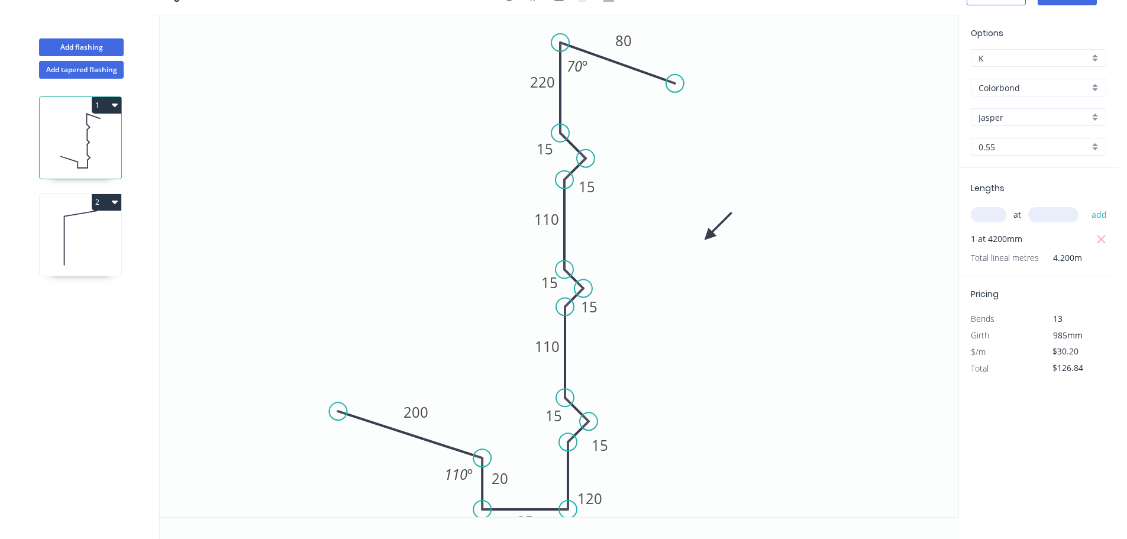
scroll to position [22, 0]
drag, startPoint x: 607, startPoint y: 493, endPoint x: 630, endPoint y: 494, distance: 22.5
click at [630, 494] on rect at bounding box center [612, 499] width 39 height 24
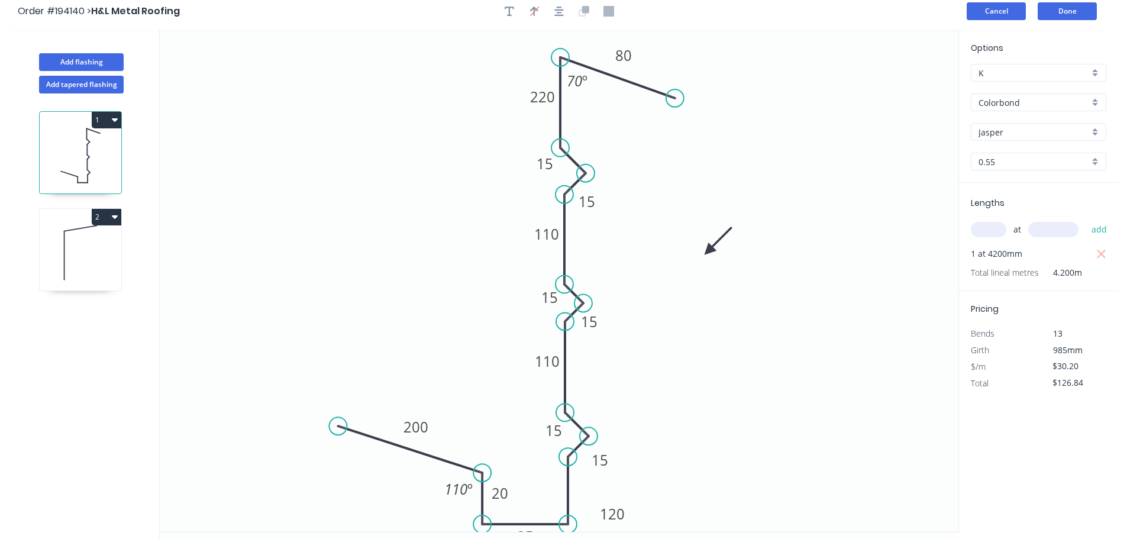
scroll to position [0, 0]
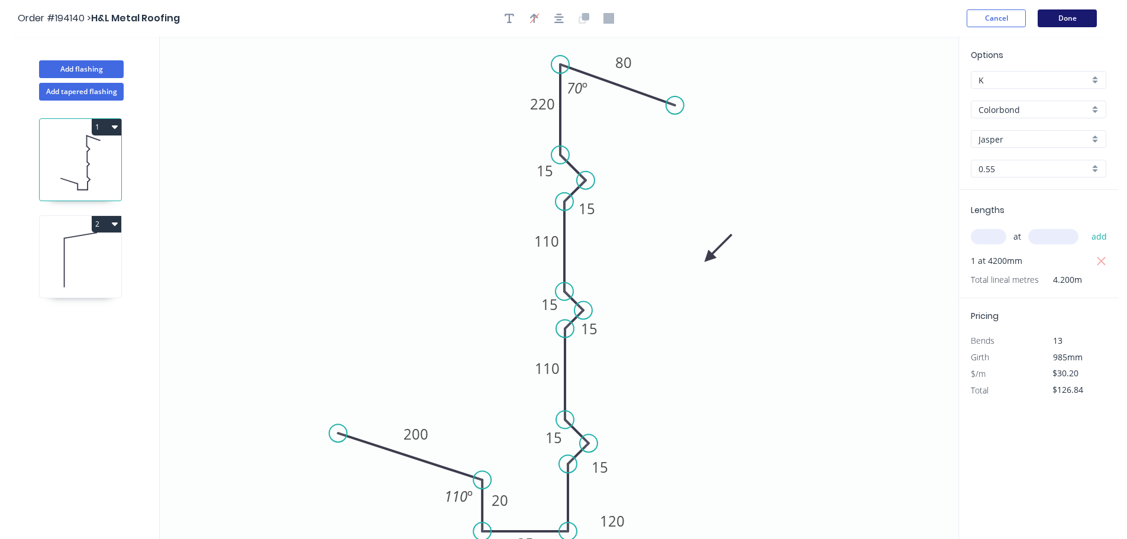
click at [1056, 15] on button "Done" at bounding box center [1066, 18] width 59 height 18
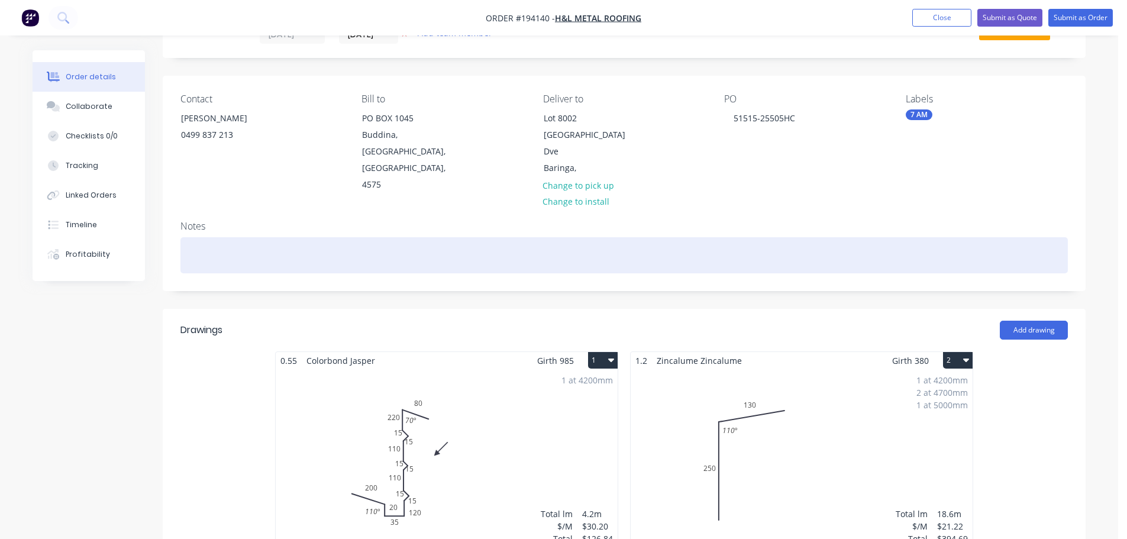
scroll to position [177, 0]
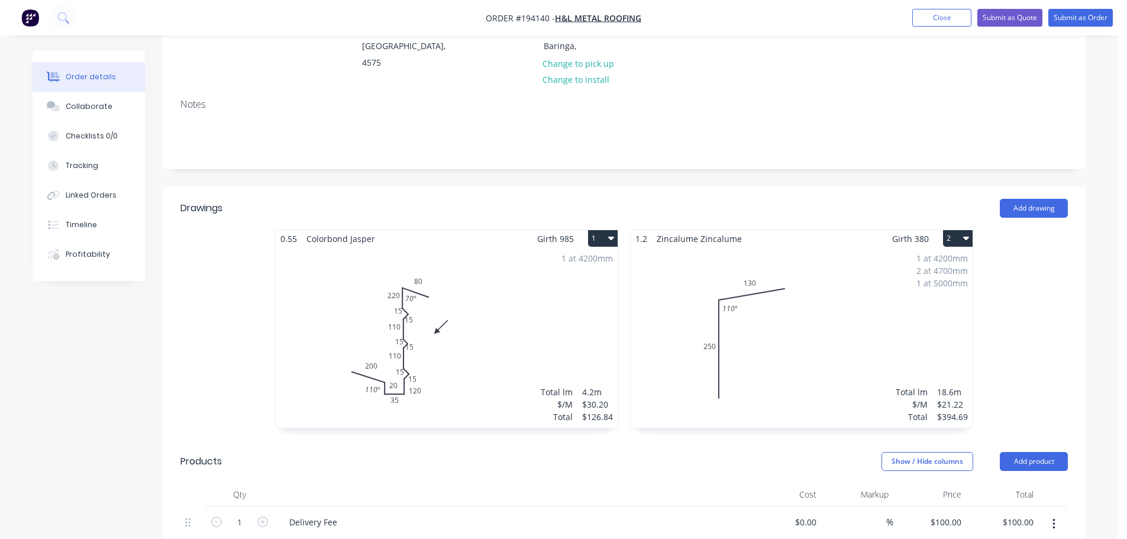
click at [448, 302] on div "1 at 4200mm Total lm $/M Total 4.2m $30.20 $126.84" at bounding box center [447, 337] width 342 height 180
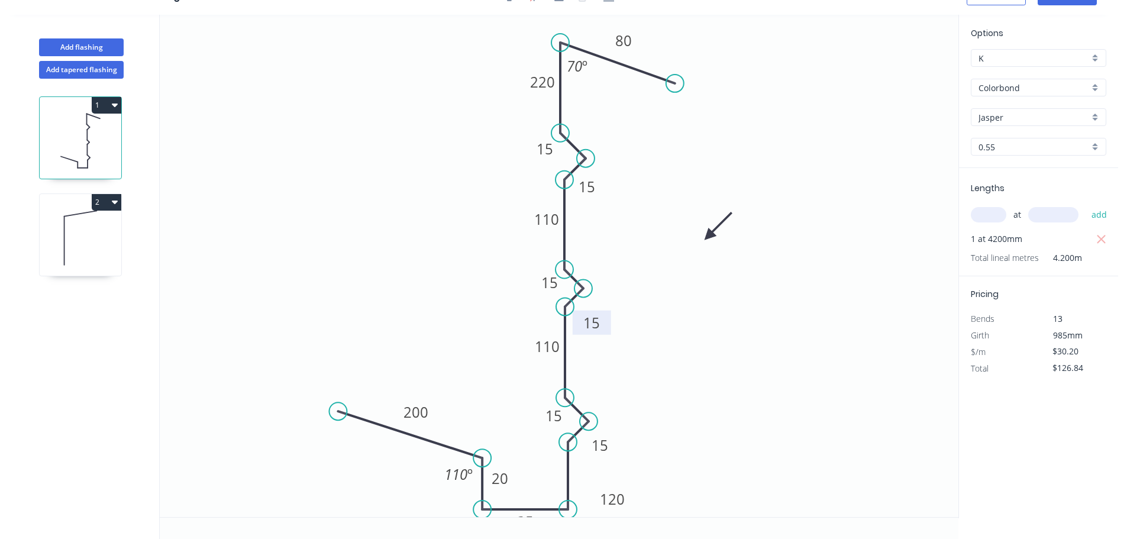
drag, startPoint x: 603, startPoint y: 305, endPoint x: 606, endPoint y: 321, distance: 16.1
click at [606, 321] on rect at bounding box center [591, 322] width 38 height 24
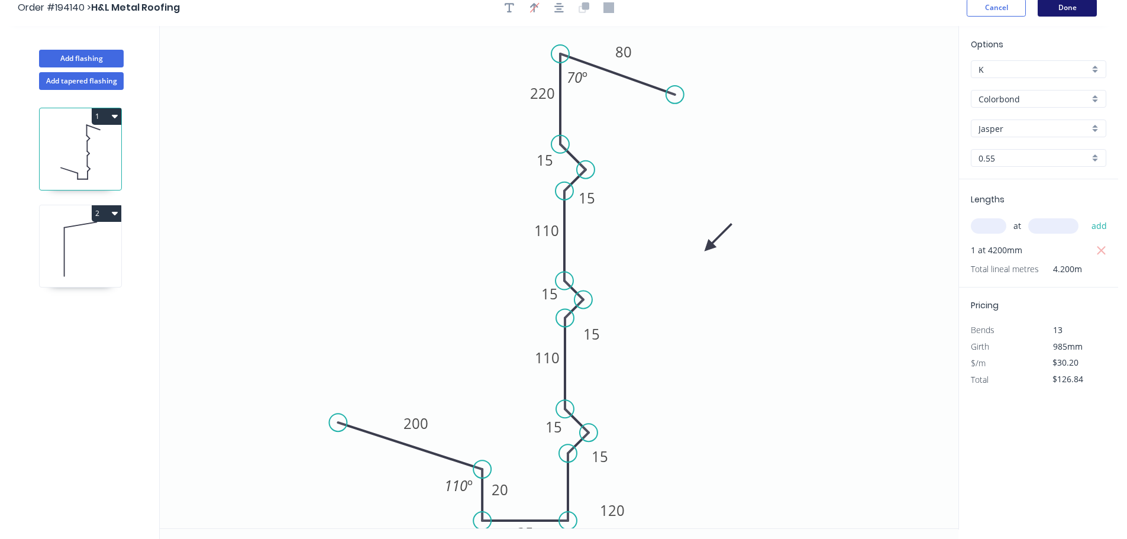
scroll to position [0, 0]
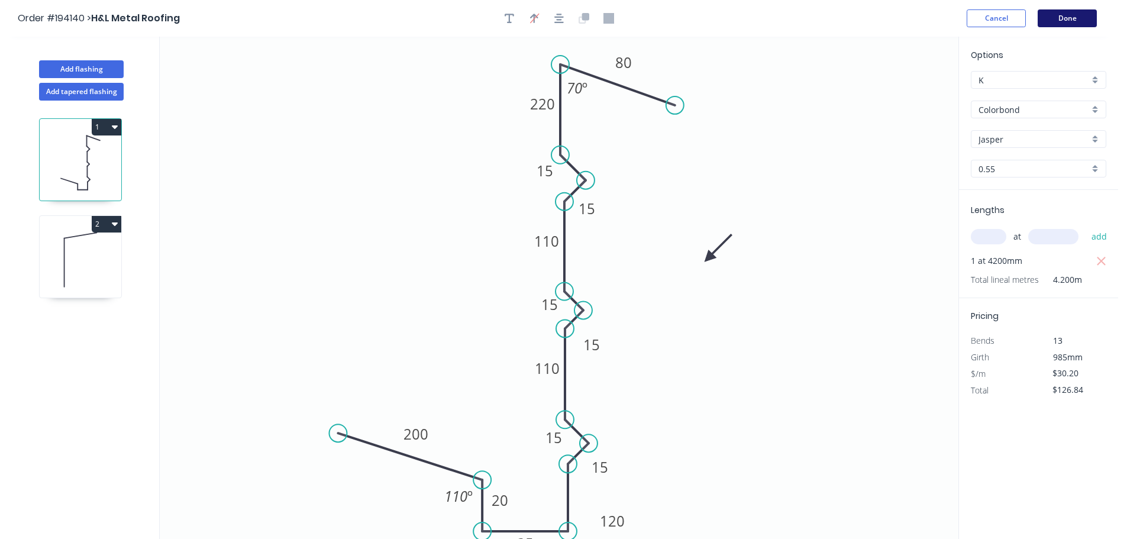
click at [1076, 12] on button "Done" at bounding box center [1066, 18] width 59 height 18
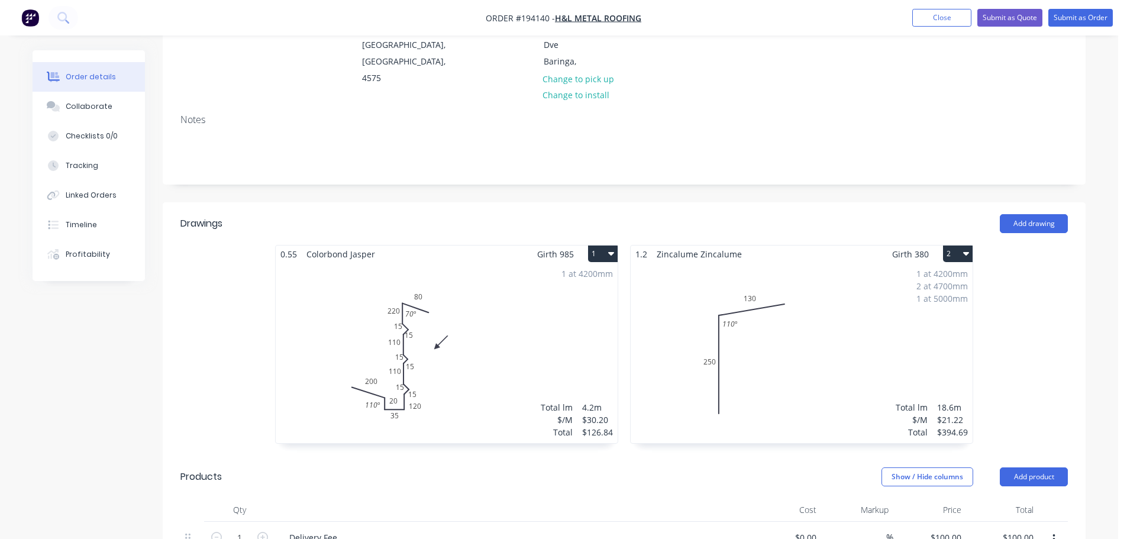
scroll to position [177, 0]
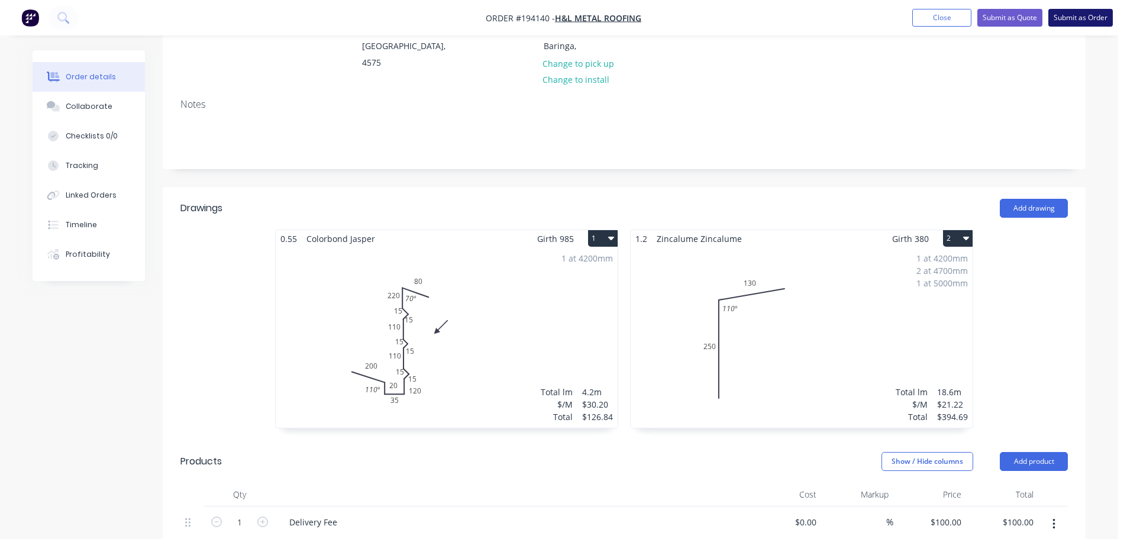
click at [1079, 14] on button "Submit as Order" at bounding box center [1080, 18] width 64 height 18
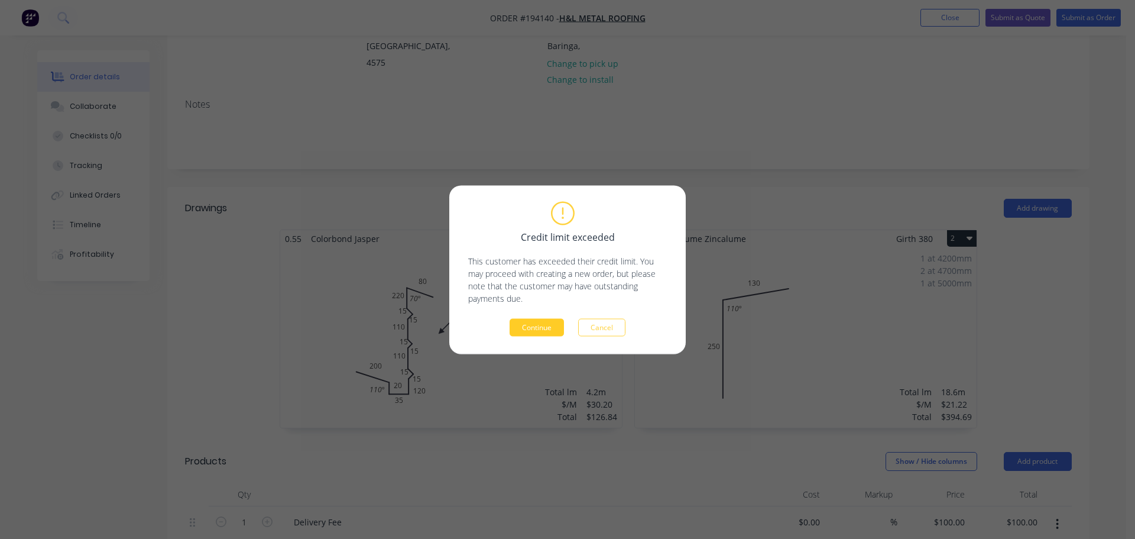
click at [532, 326] on button "Continue" at bounding box center [537, 327] width 54 height 18
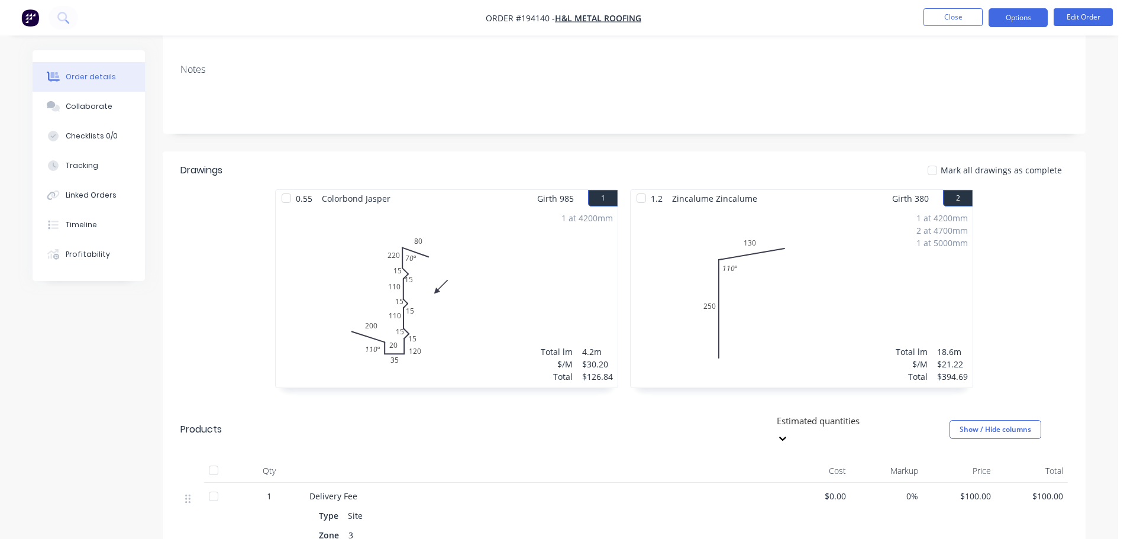
drag, startPoint x: 1021, startPoint y: 14, endPoint x: 991, endPoint y: 29, distance: 33.3
click at [1020, 14] on button "Options" at bounding box center [1017, 17] width 59 height 19
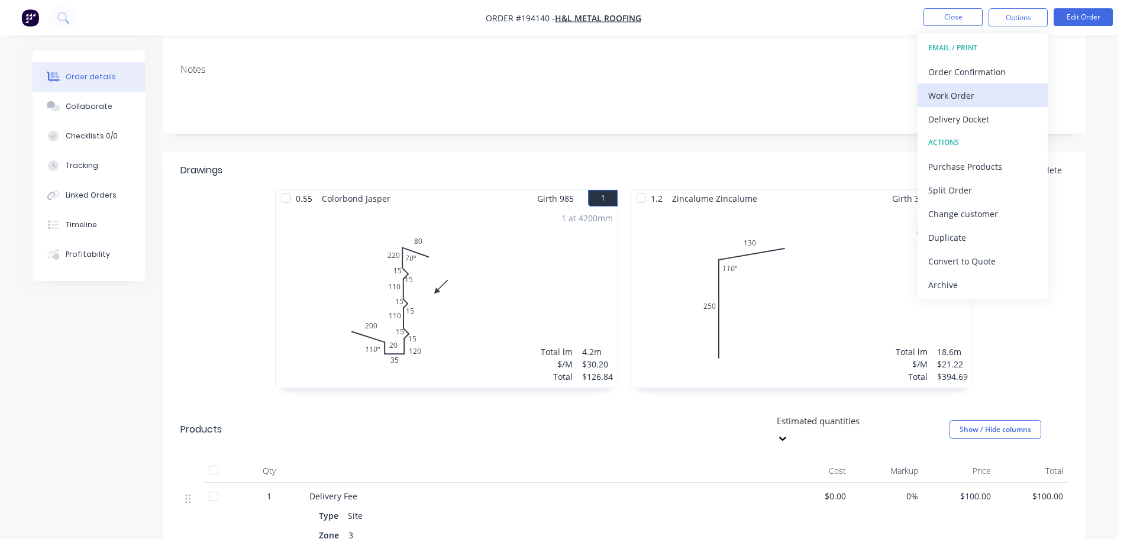
click at [941, 95] on div "Work Order" at bounding box center [982, 95] width 109 height 17
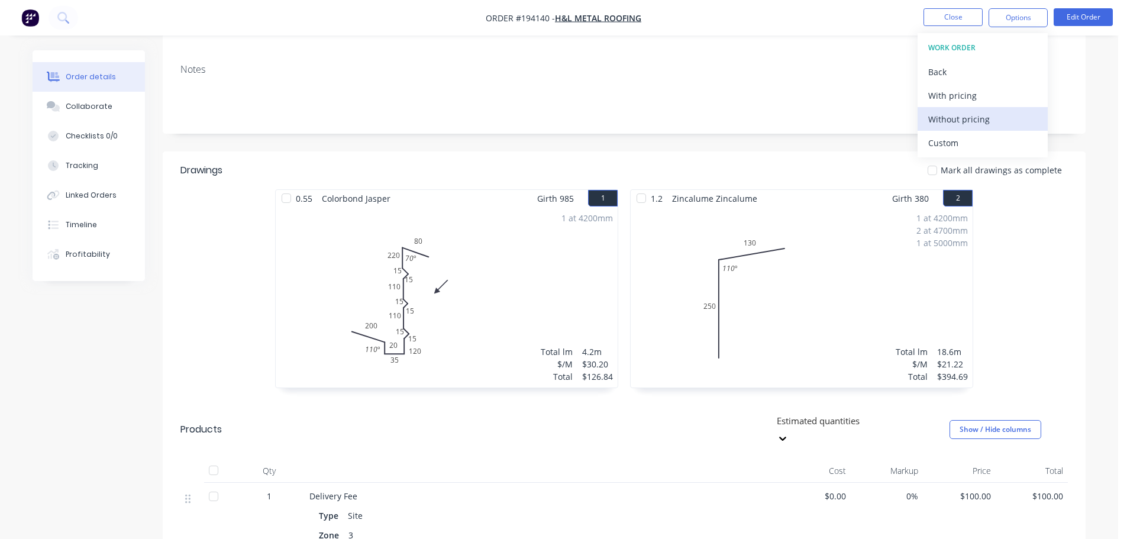
click at [949, 121] on div "Without pricing" at bounding box center [982, 119] width 109 height 17
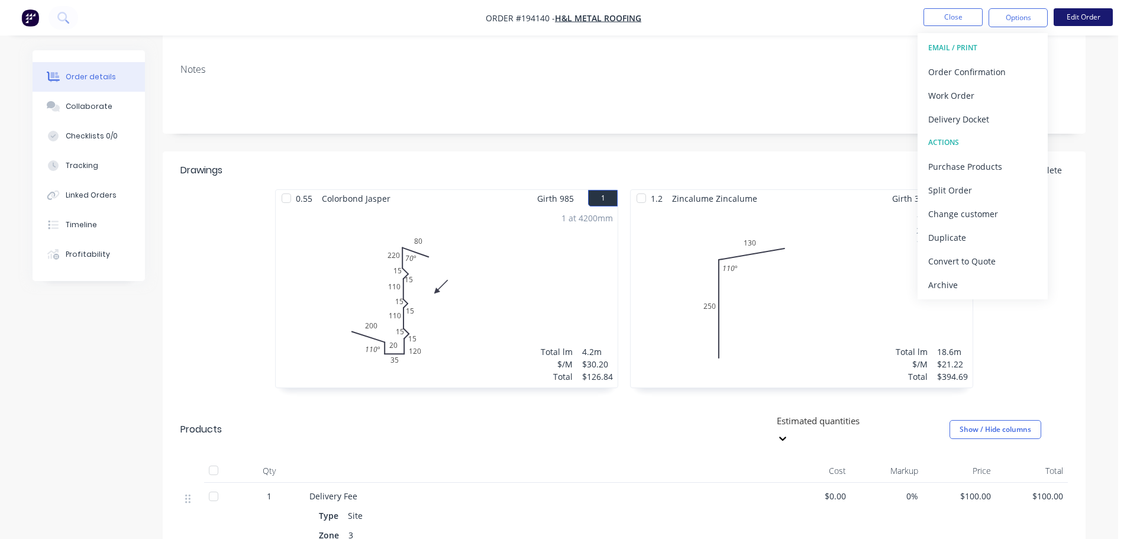
click at [1099, 13] on button "Edit Order" at bounding box center [1082, 17] width 59 height 18
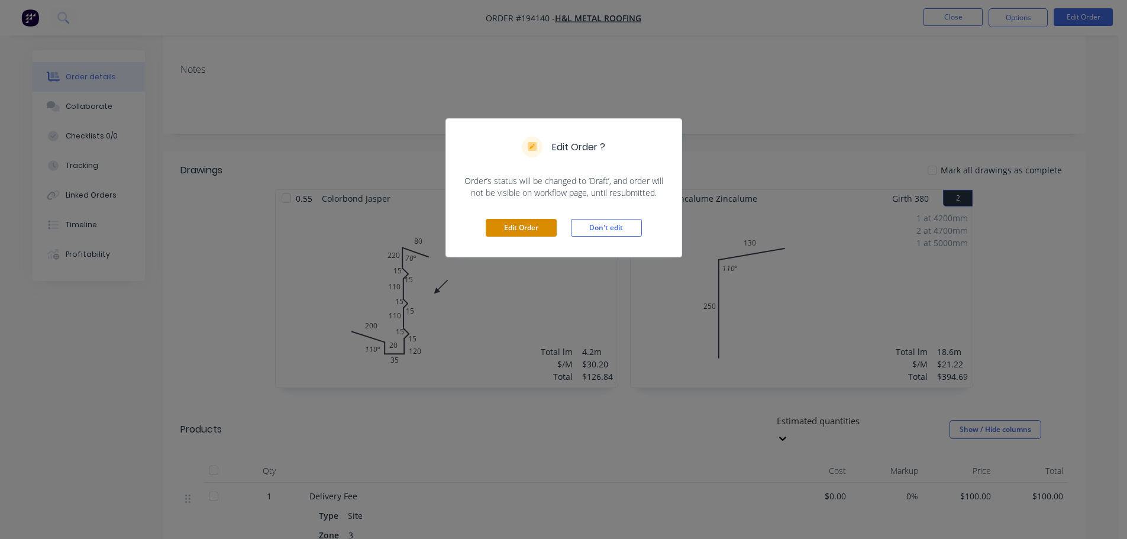
click at [535, 227] on button "Edit Order" at bounding box center [520, 228] width 71 height 18
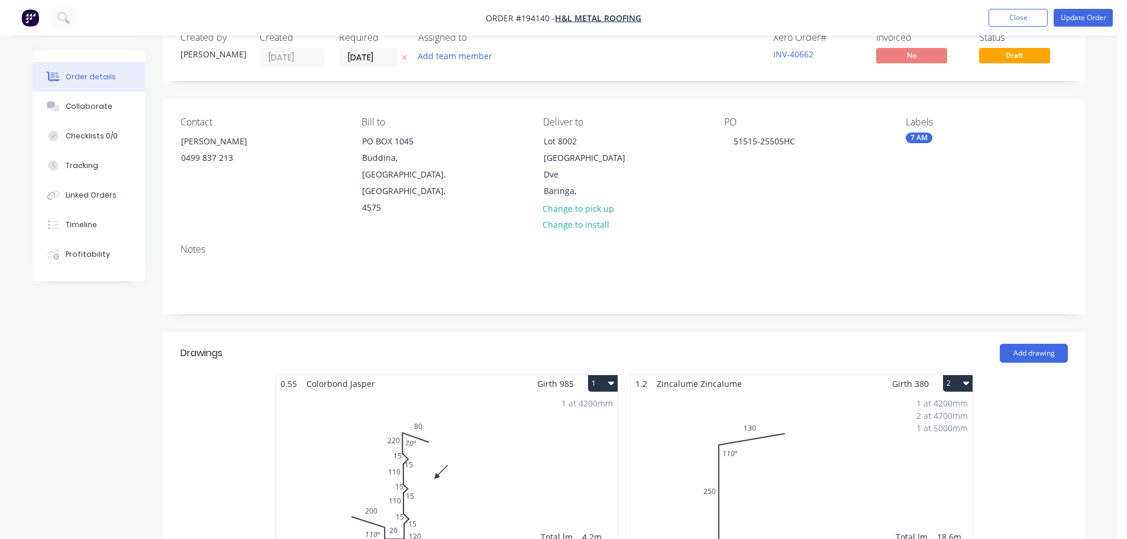
scroll to position [59, 0]
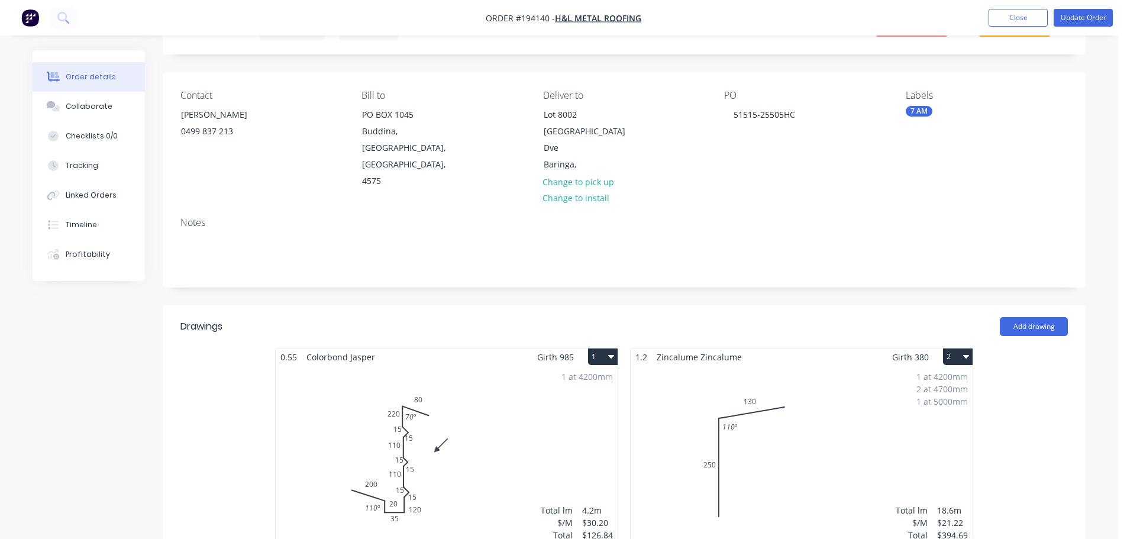
click at [609, 355] on icon "button" at bounding box center [611, 357] width 6 height 4
click at [551, 377] on div "Use larger box size" at bounding box center [561, 385] width 91 height 17
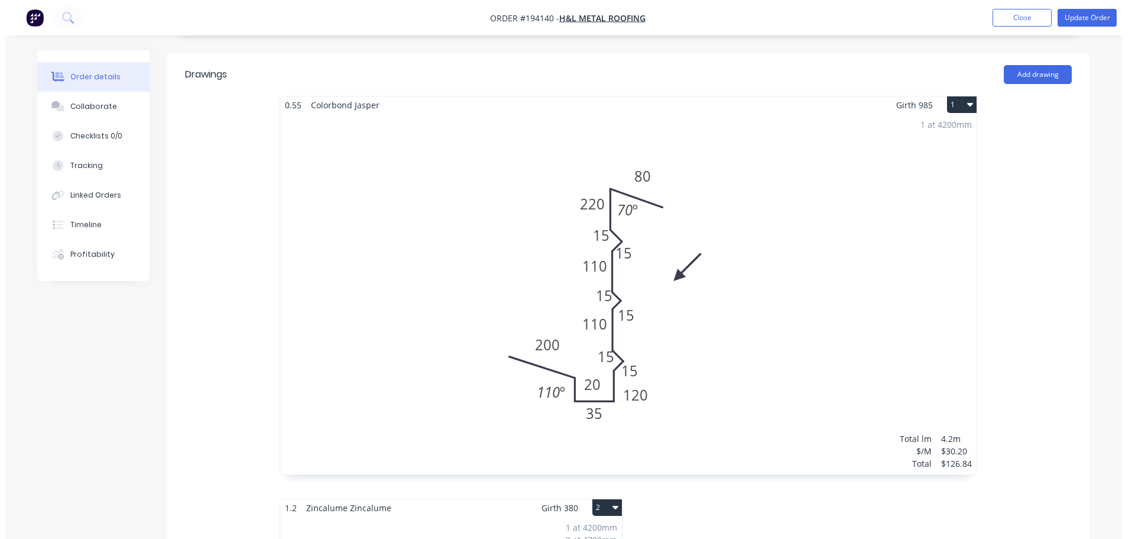
scroll to position [296, 0]
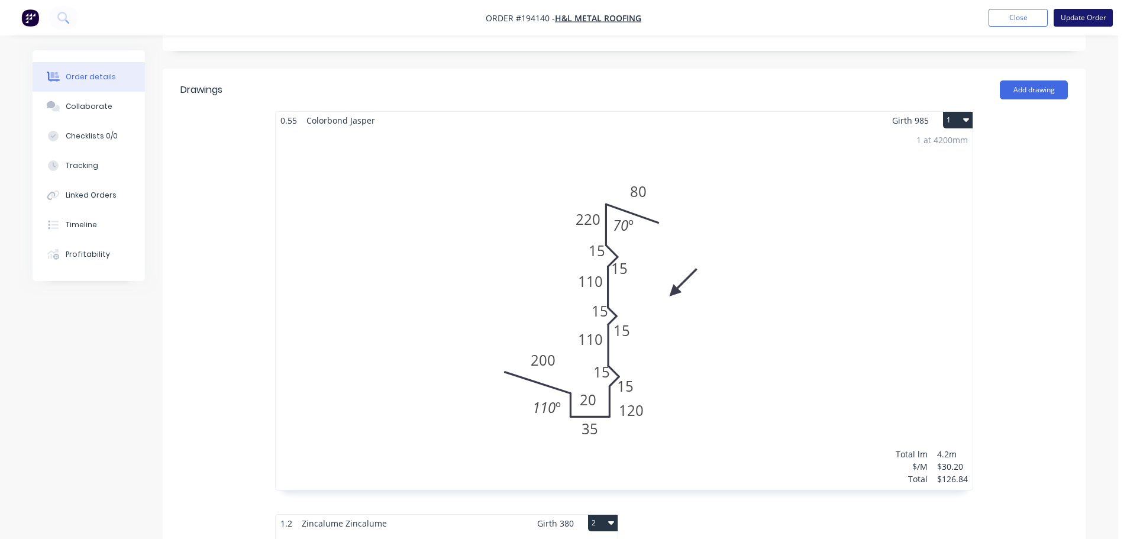
click at [1087, 17] on button "Update Order" at bounding box center [1082, 18] width 59 height 18
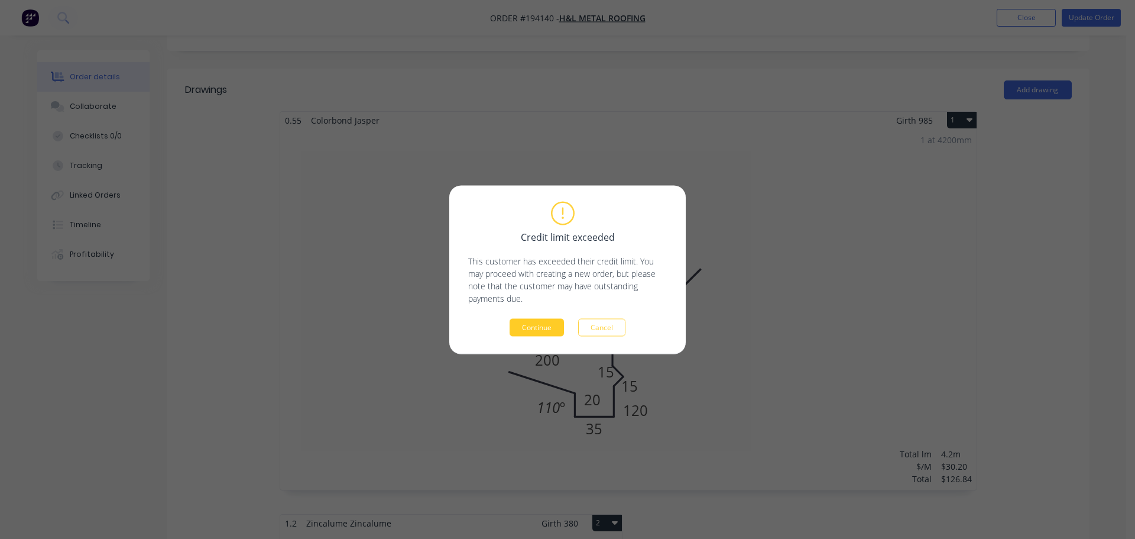
click at [527, 328] on button "Continue" at bounding box center [537, 327] width 54 height 18
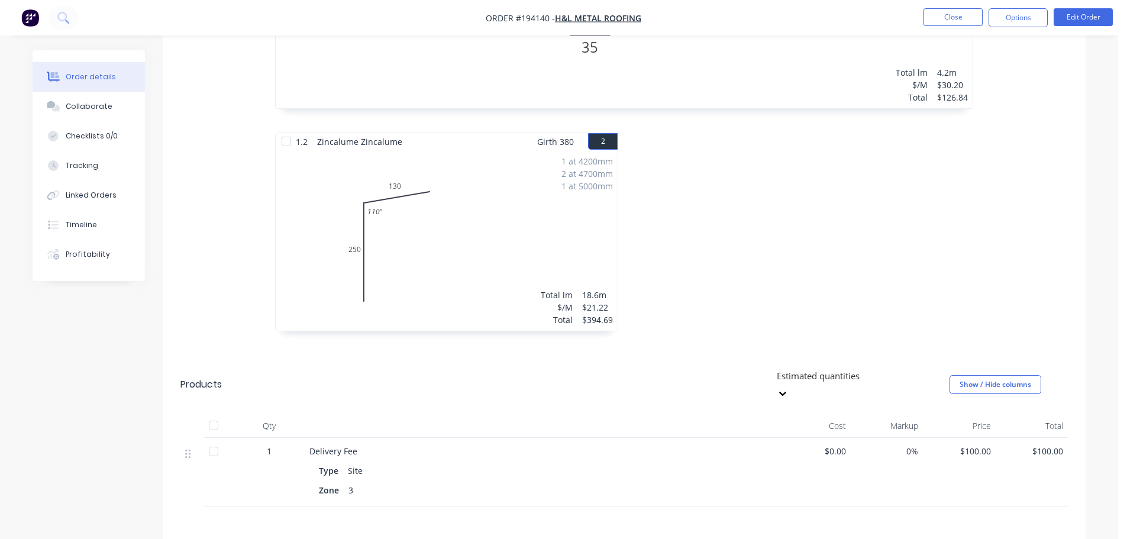
scroll to position [400, 0]
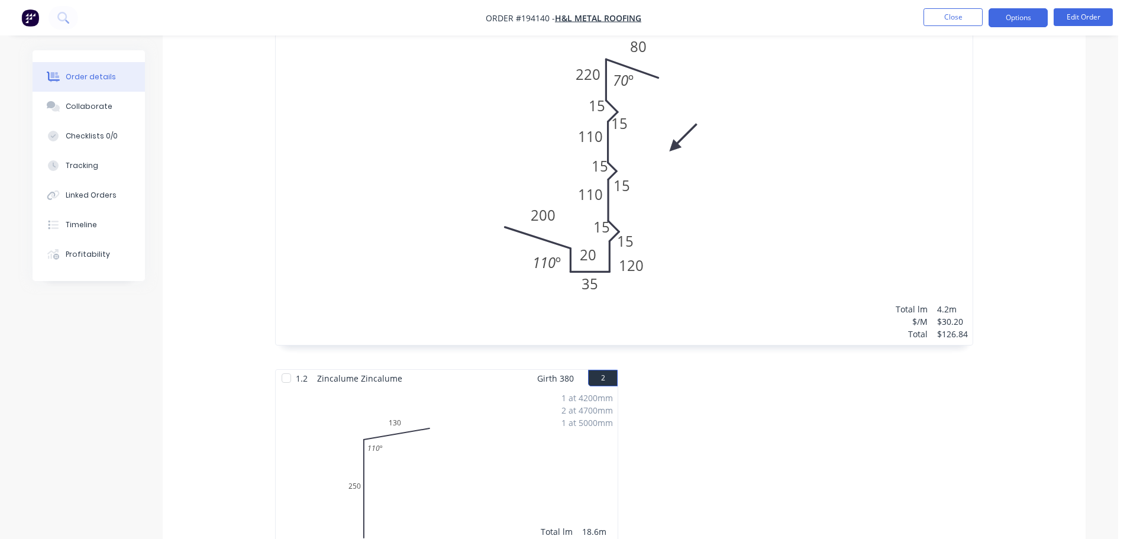
click at [1009, 21] on button "Options" at bounding box center [1017, 17] width 59 height 19
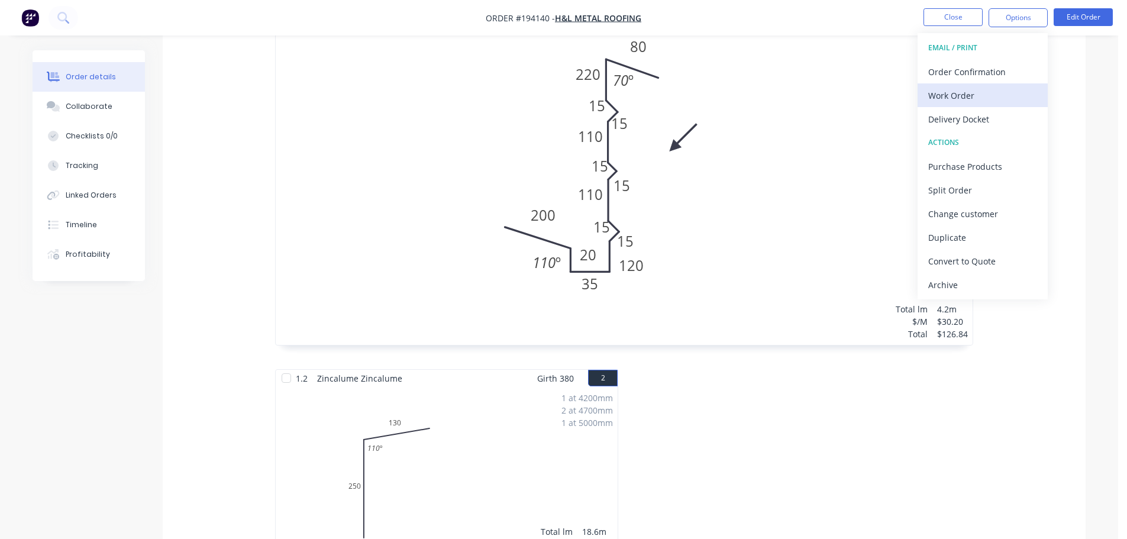
click at [950, 98] on div "Work Order" at bounding box center [982, 95] width 109 height 17
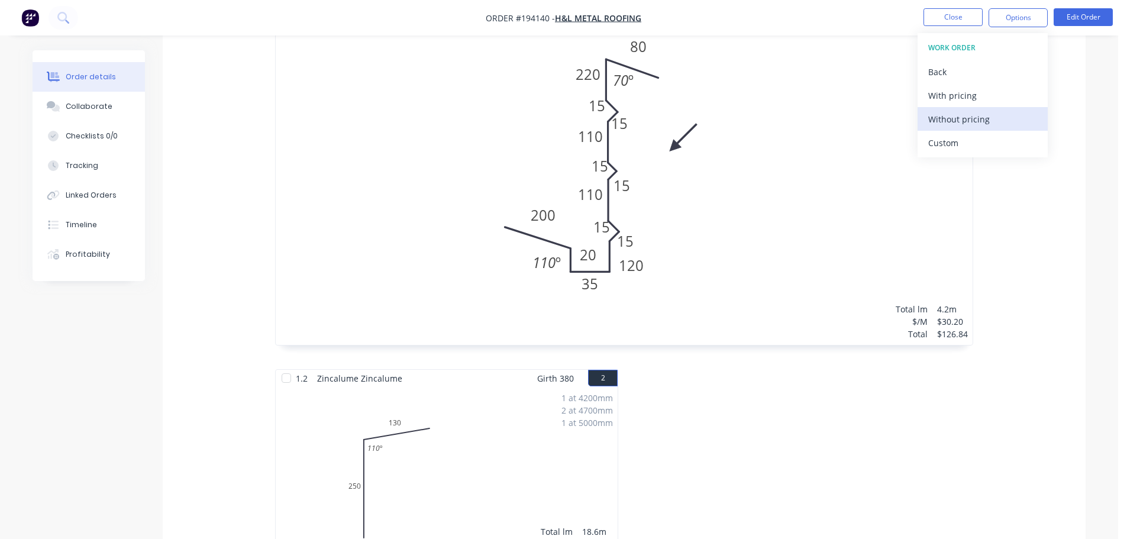
click at [953, 119] on div "Without pricing" at bounding box center [982, 119] width 109 height 17
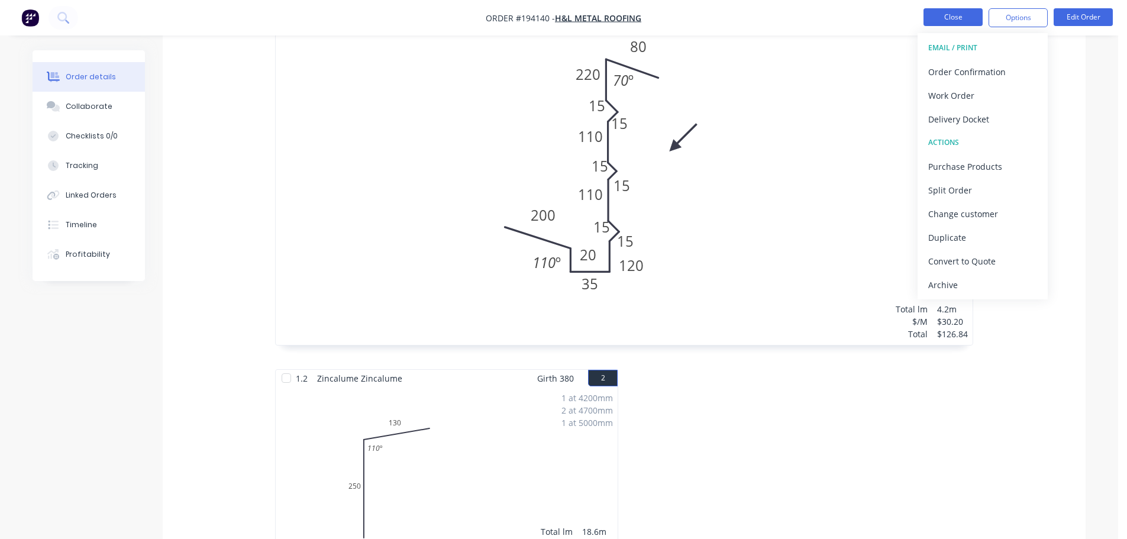
click at [951, 15] on button "Close" at bounding box center [952, 17] width 59 height 18
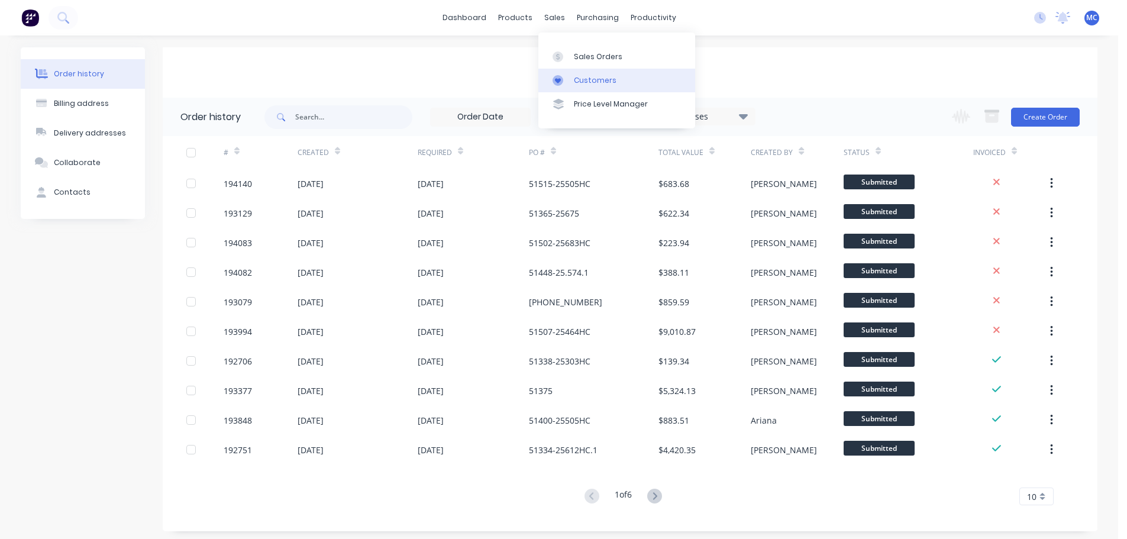
click at [591, 76] on div "Customers" at bounding box center [595, 80] width 43 height 11
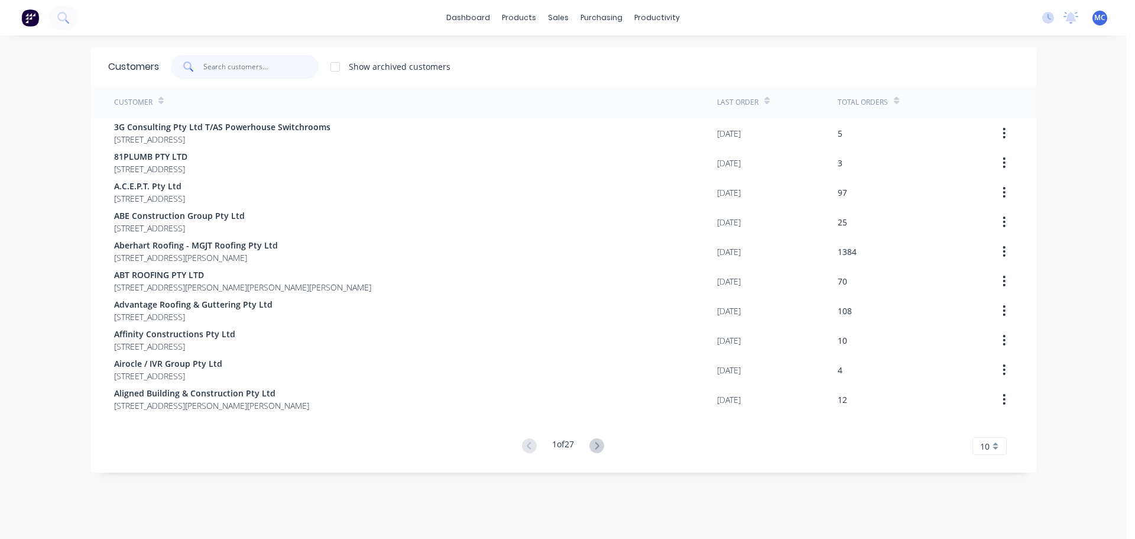
click at [213, 63] on input "text" at bounding box center [260, 67] width 115 height 24
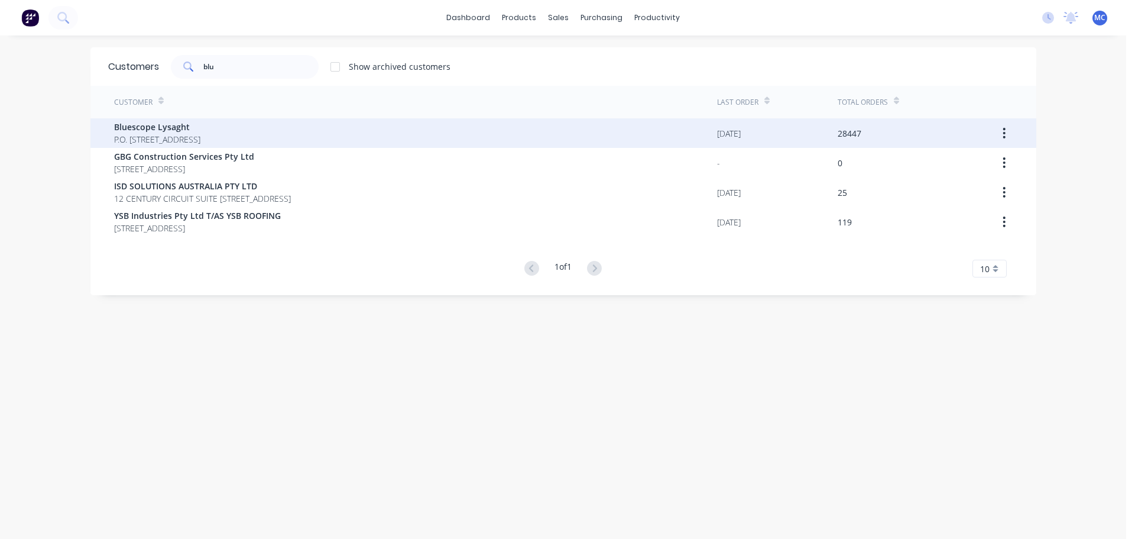
click at [130, 121] on span "Bluescope Lysaght" at bounding box center [157, 127] width 86 height 12
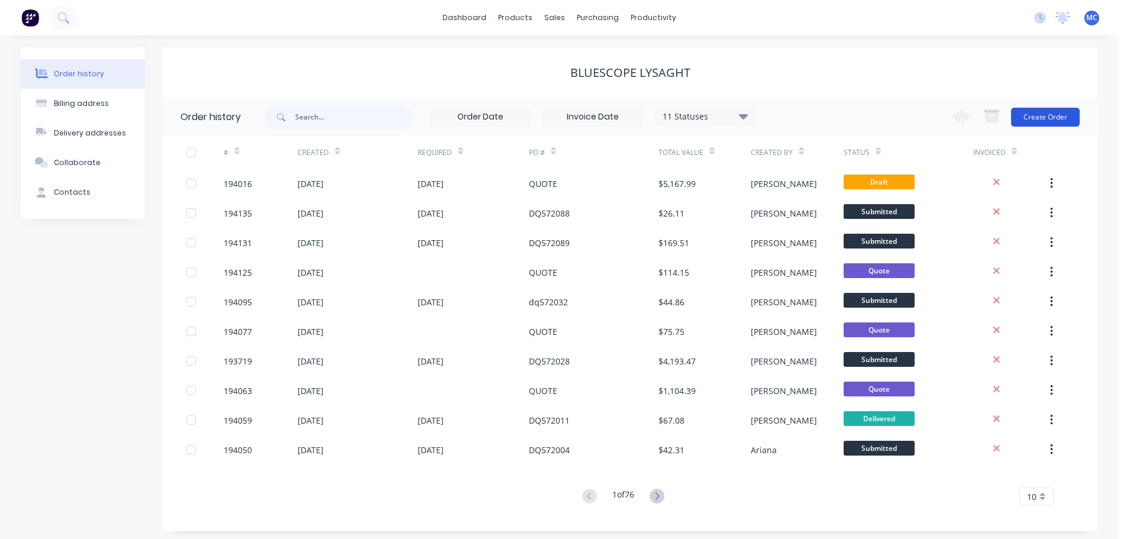
click at [1041, 114] on button "Create Order" at bounding box center [1045, 117] width 69 height 19
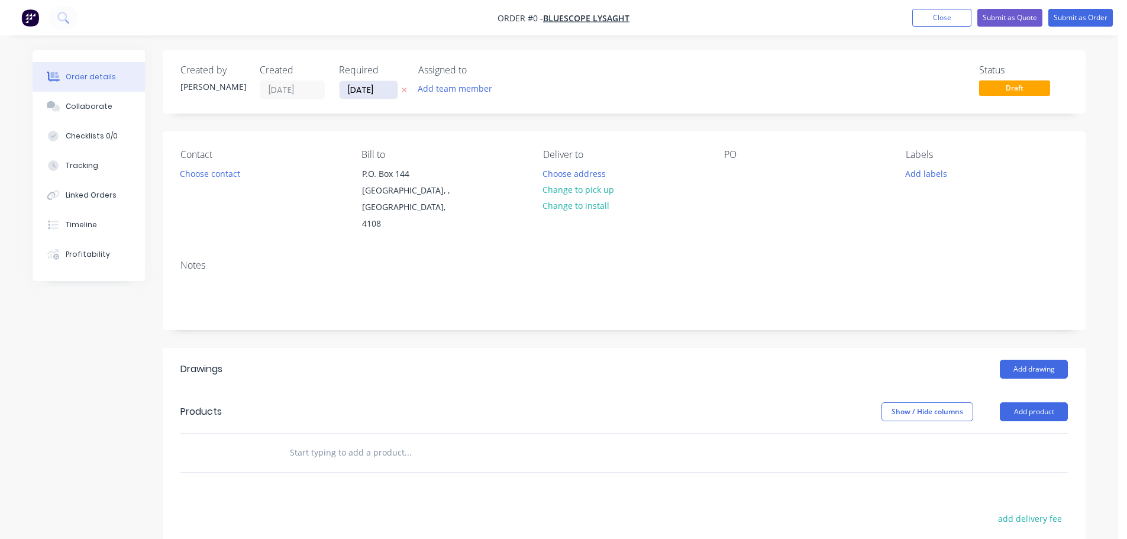
click at [360, 92] on input "[DATE]" at bounding box center [368, 90] width 58 height 18
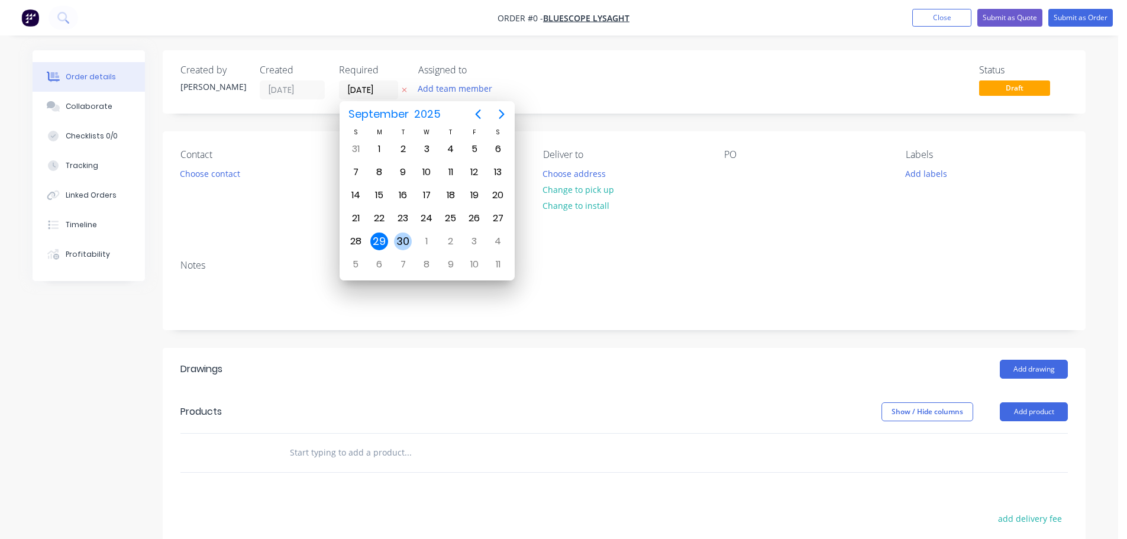
click at [403, 241] on div "30" at bounding box center [403, 241] width 18 height 18
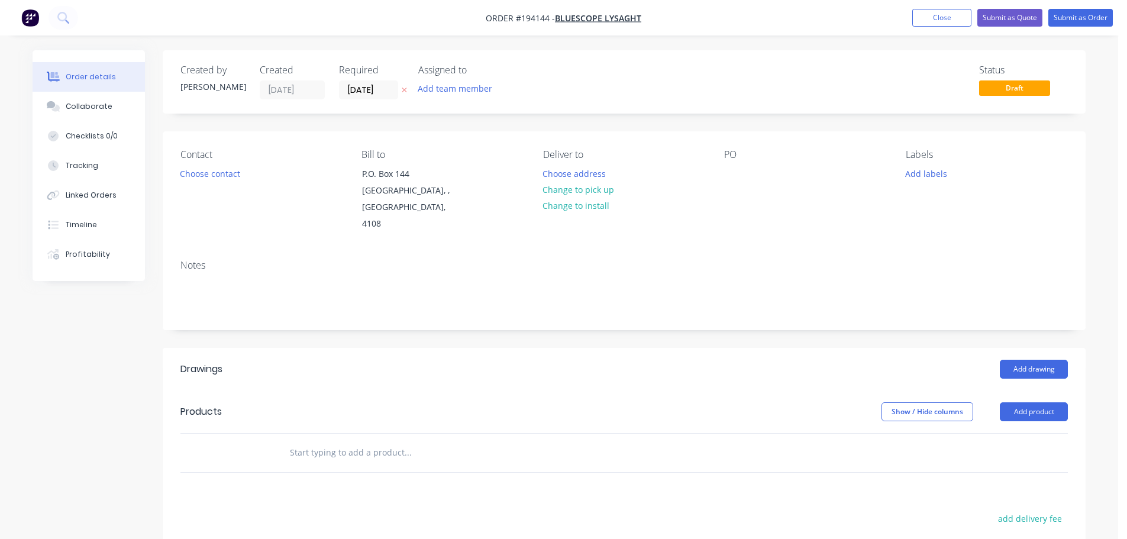
click at [935, 173] on button "Add labels" at bounding box center [925, 173] width 54 height 16
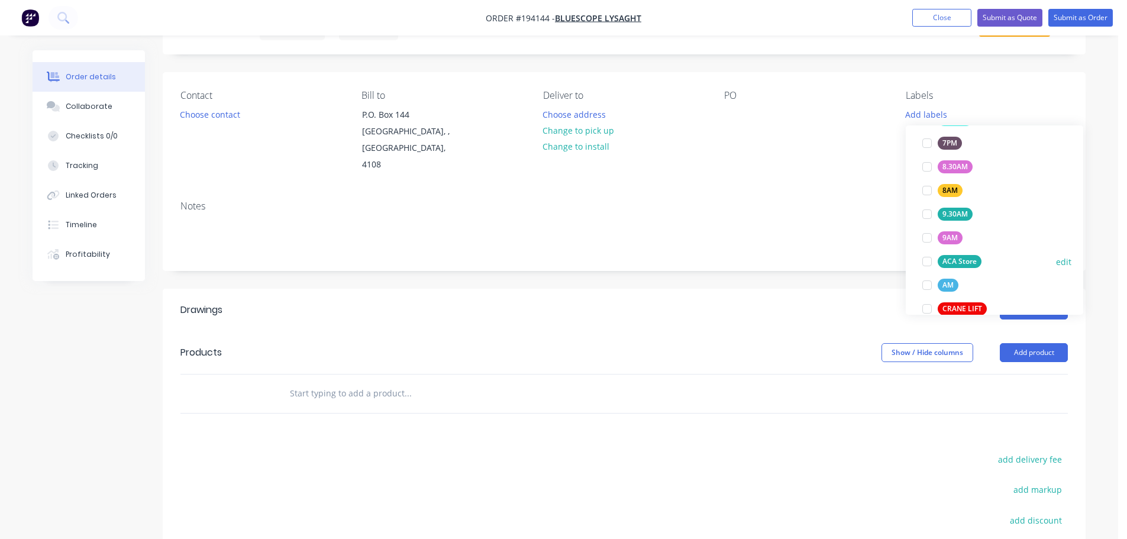
scroll to position [414, 0]
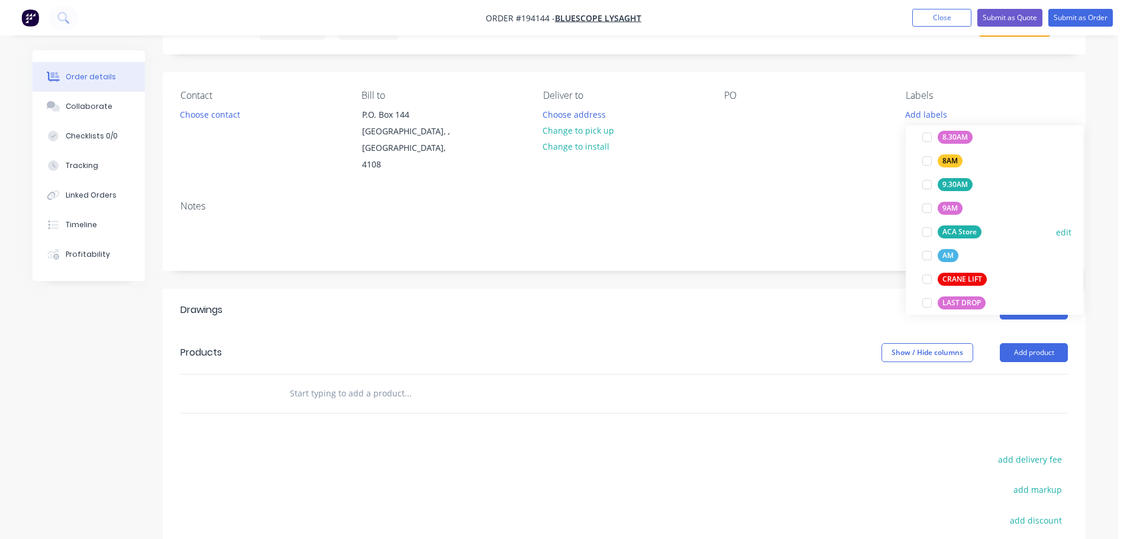
click at [922, 229] on div at bounding box center [927, 232] width 24 height 24
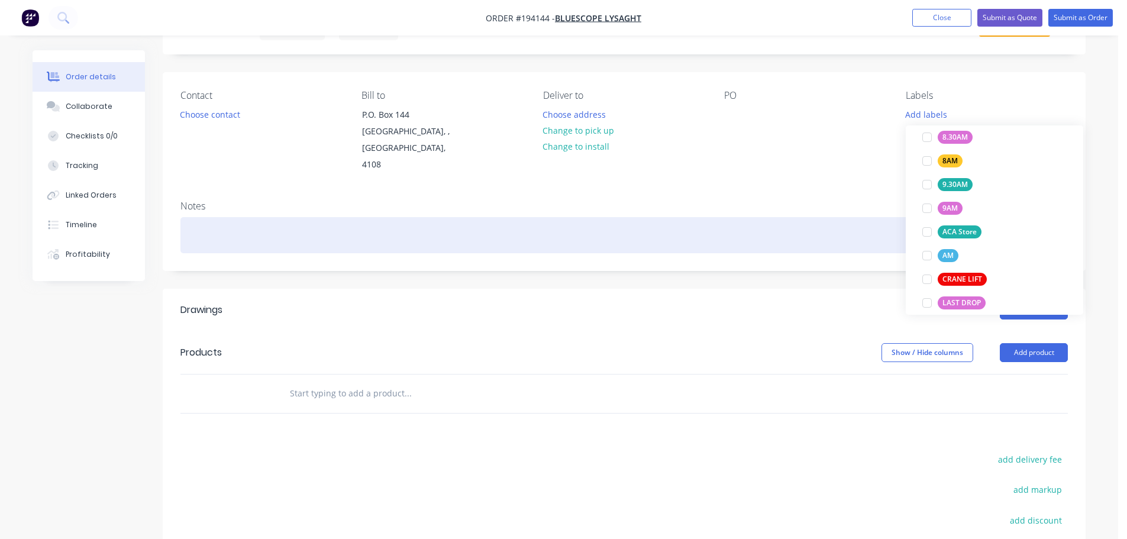
scroll to position [0, 0]
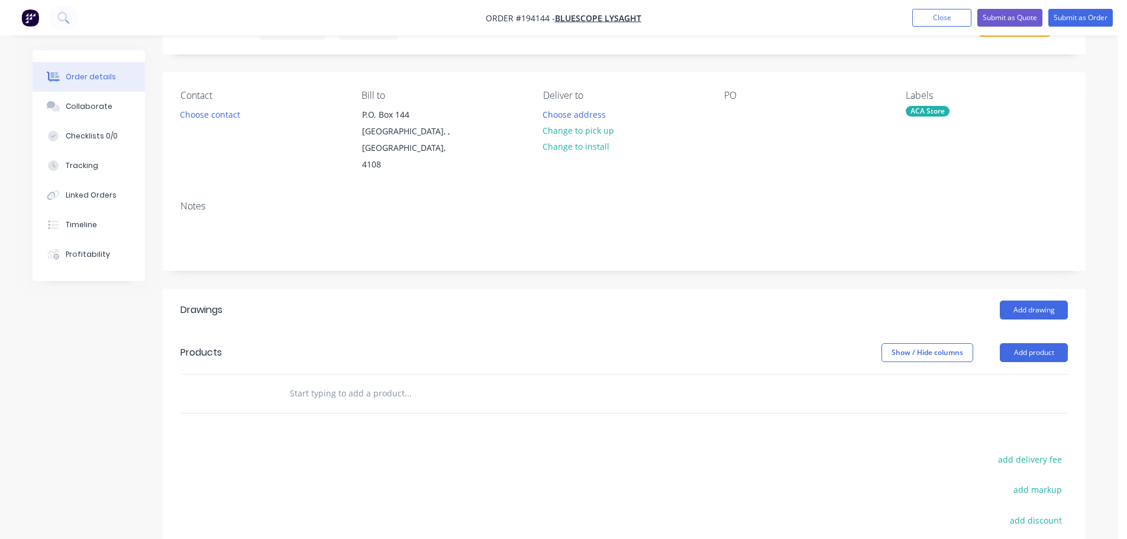
click at [779, 199] on div "Notes" at bounding box center [624, 230] width 922 height 79
click at [216, 116] on button "Choose contact" at bounding box center [210, 114] width 73 height 16
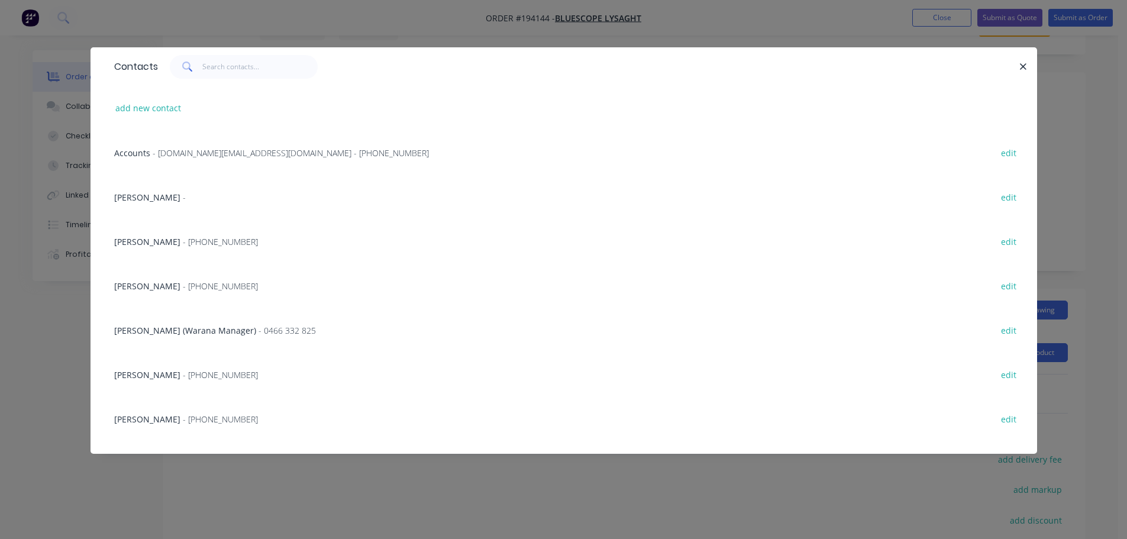
click at [167, 281] on span "JEMIMA BOURKE" at bounding box center [147, 285] width 66 height 11
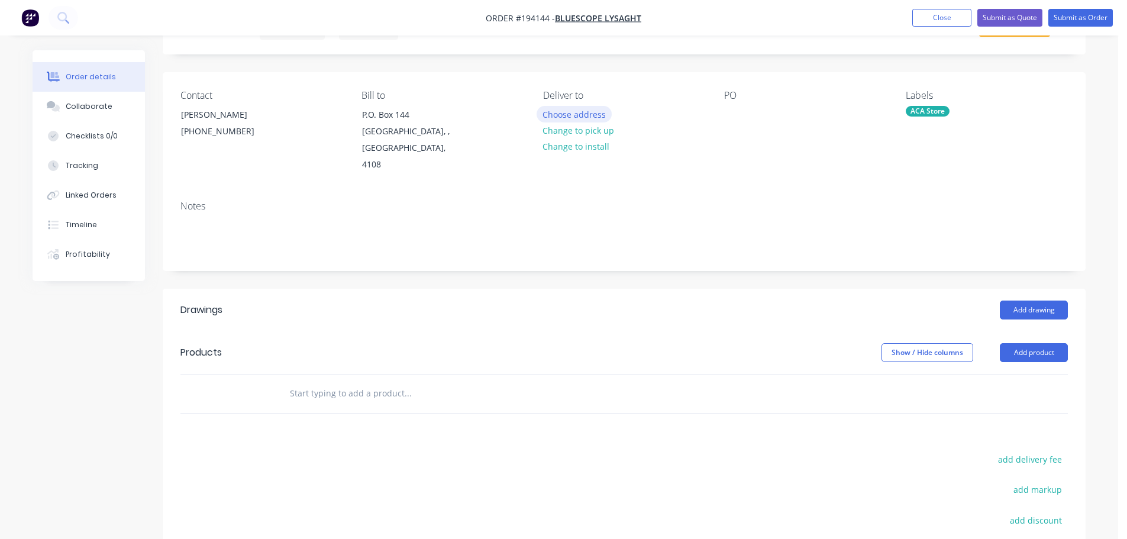
click at [570, 112] on button "Choose address" at bounding box center [574, 114] width 76 height 16
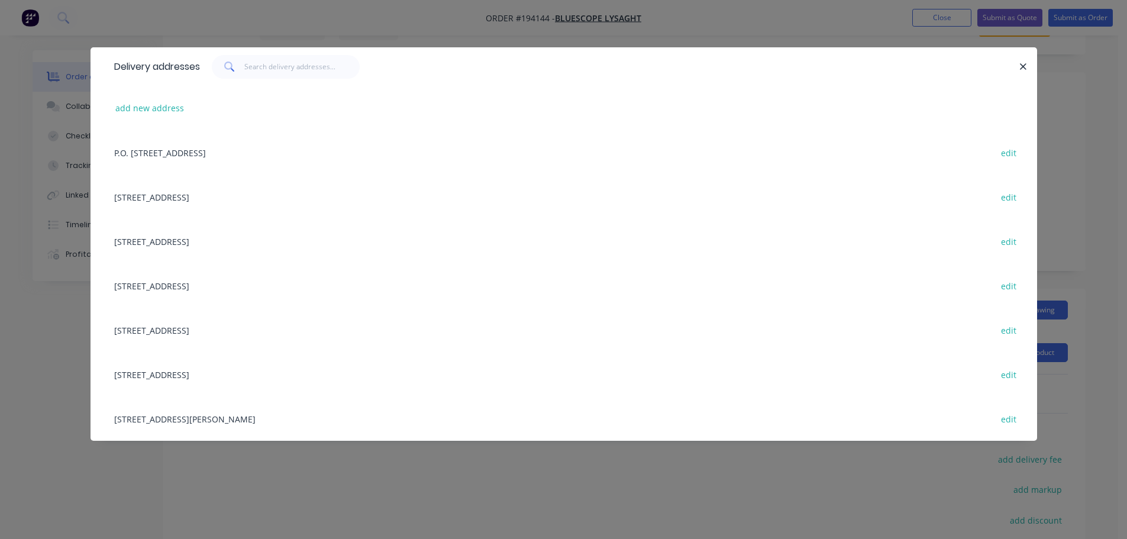
click at [266, 419] on div "UNIT 4, 125 KERRY RD, (STORE), ARCHERFIELD, Queensland, Australia, 4108 edit" at bounding box center [563, 418] width 911 height 44
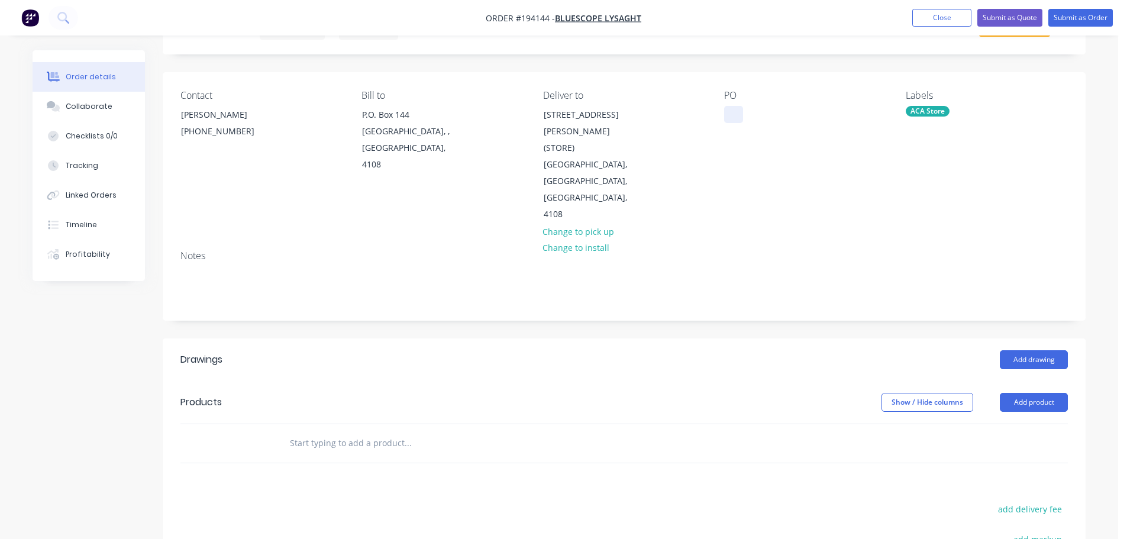
click at [731, 114] on div at bounding box center [733, 114] width 19 height 17
click at [1016, 393] on button "Add product" at bounding box center [1033, 402] width 68 height 19
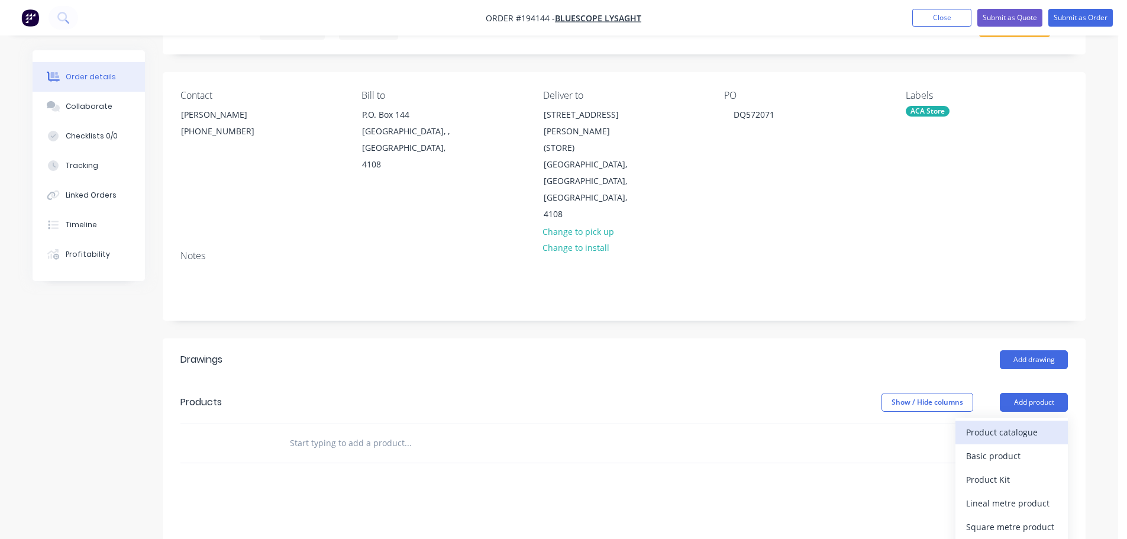
click at [988, 423] on div "Product catalogue" at bounding box center [1011, 431] width 91 height 17
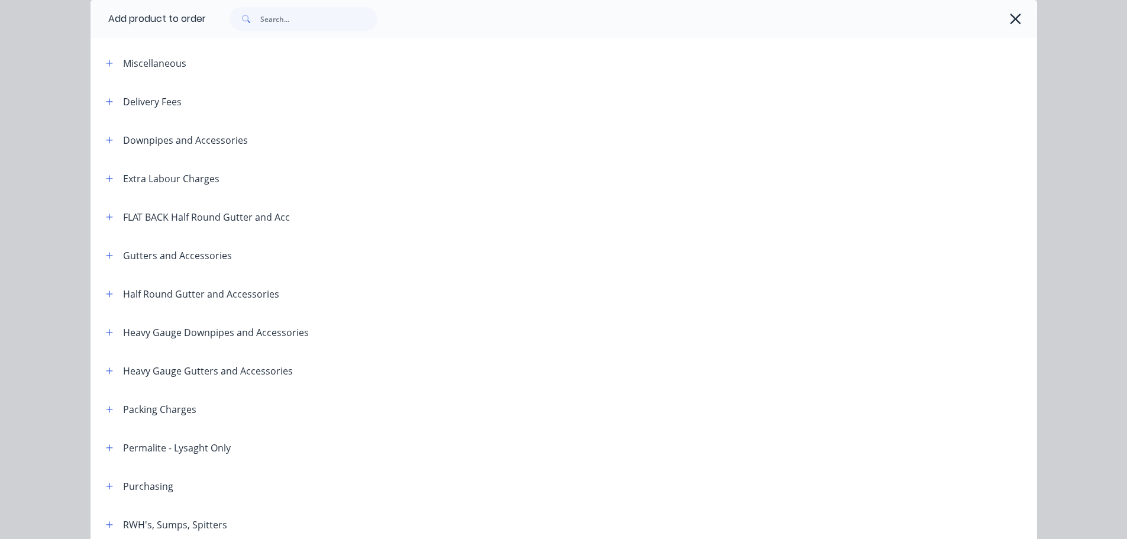
scroll to position [177, 0]
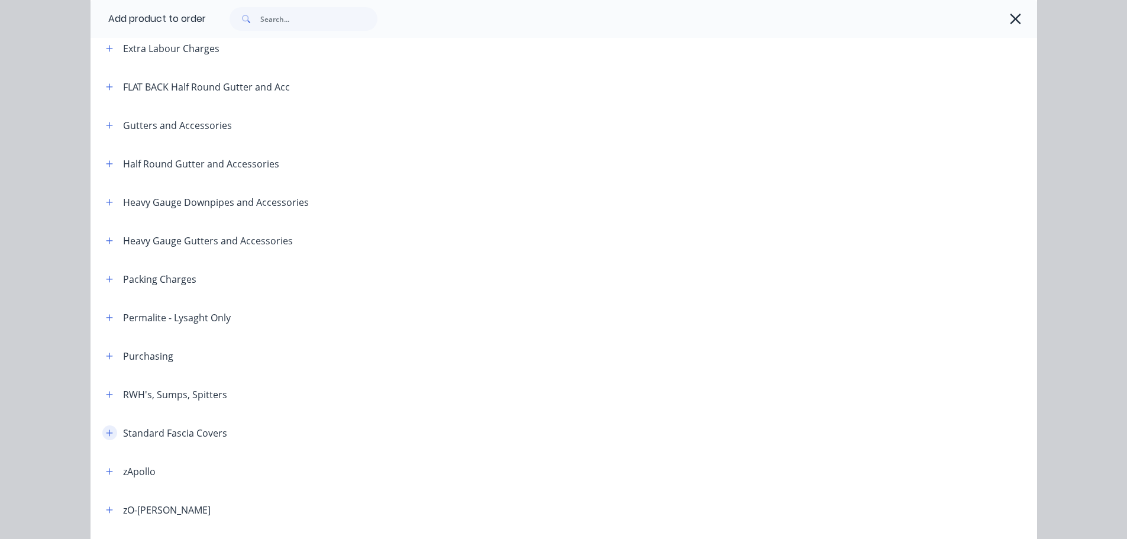
click at [106, 432] on icon "button" at bounding box center [109, 432] width 7 height 7
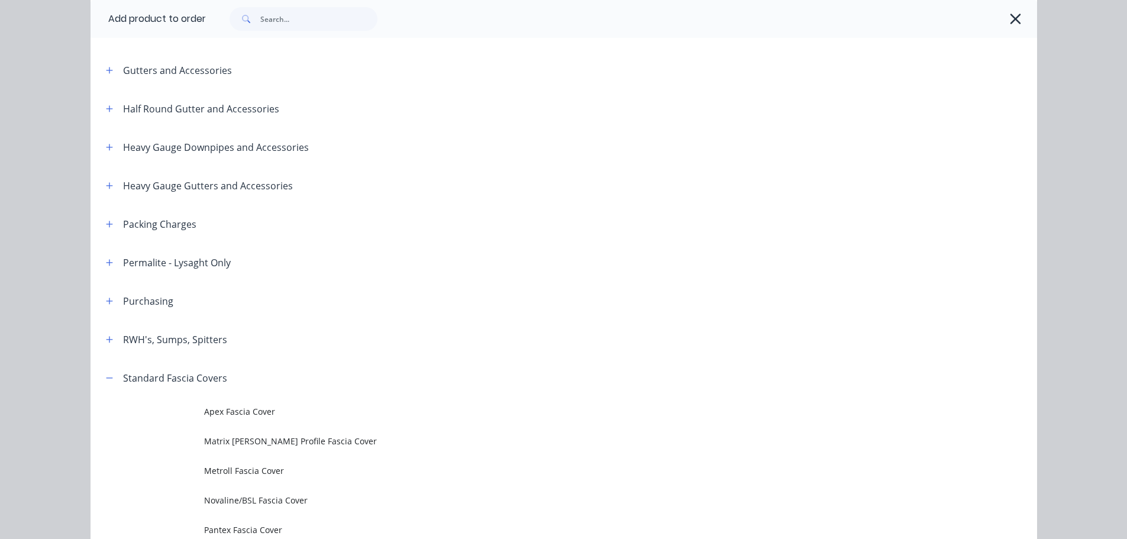
scroll to position [355, 0]
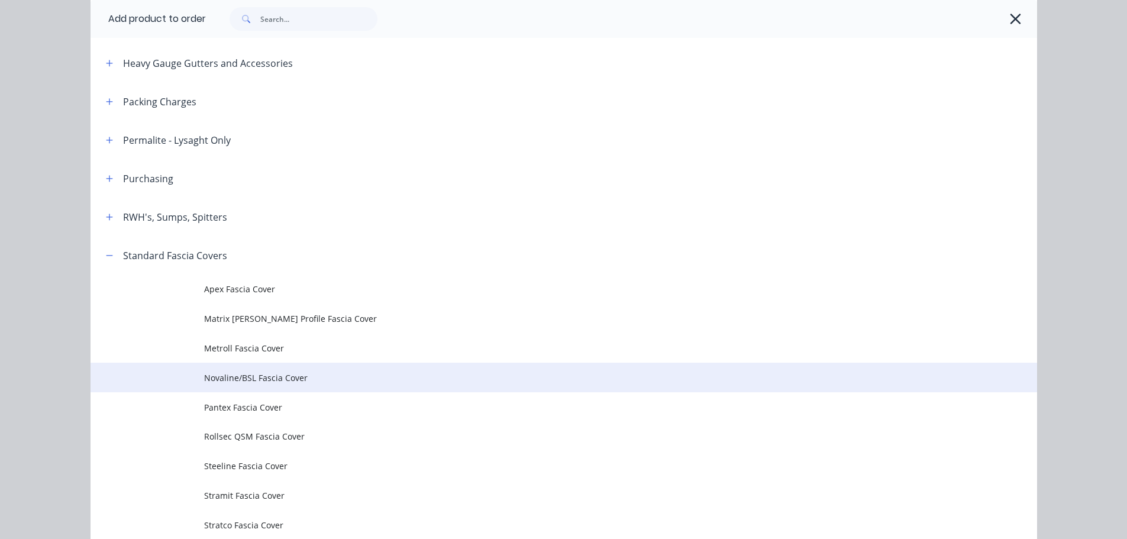
click at [223, 376] on span "Novaline/BSL Fascia Cover" at bounding box center [537, 377] width 666 height 12
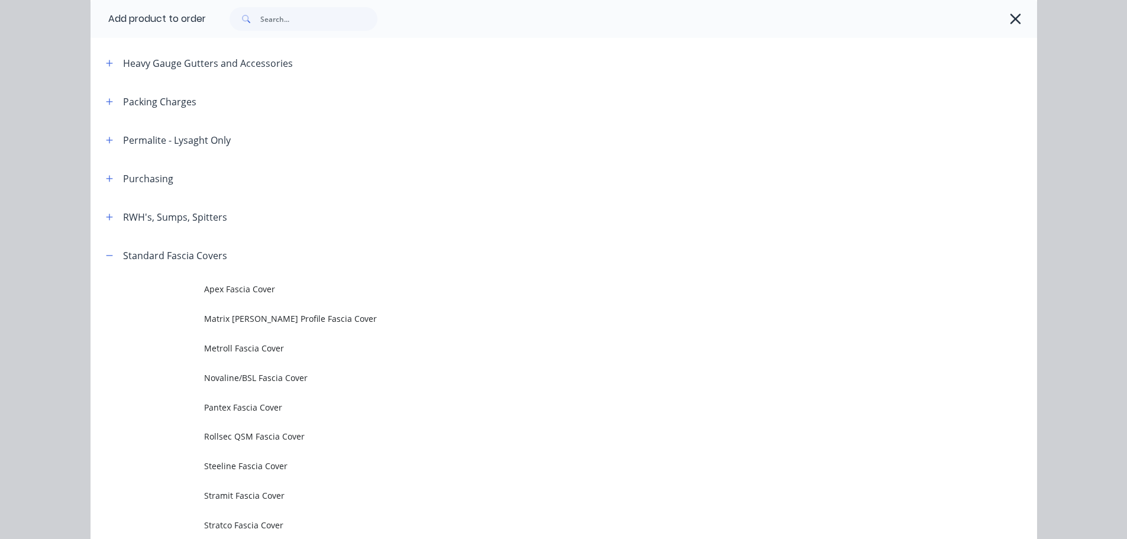
scroll to position [0, 0]
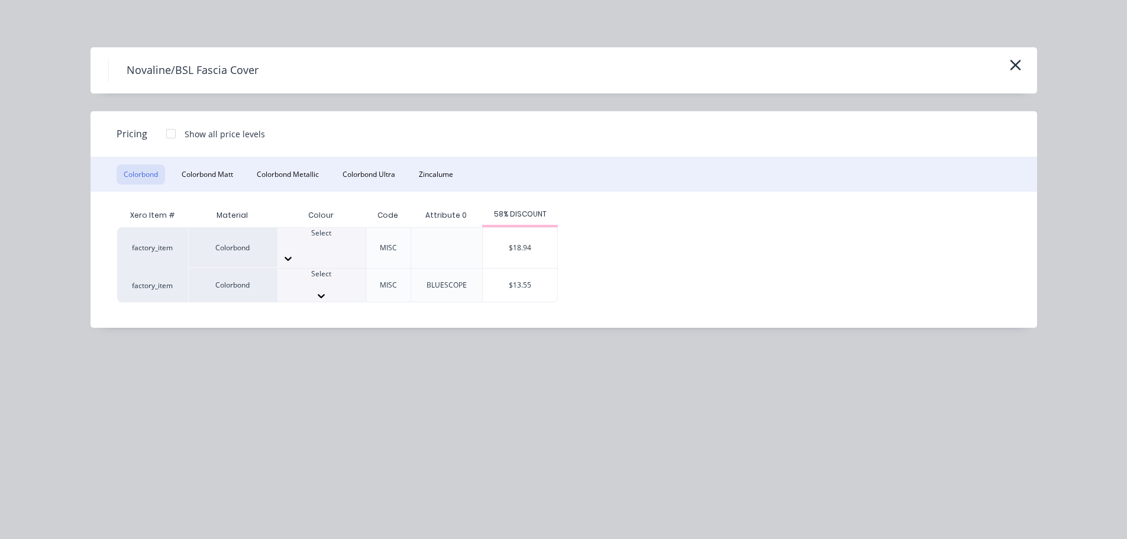
click at [327, 290] on icon at bounding box center [321, 296] width 12 height 12
click at [552, 276] on div "$13.55" at bounding box center [520, 288] width 75 height 40
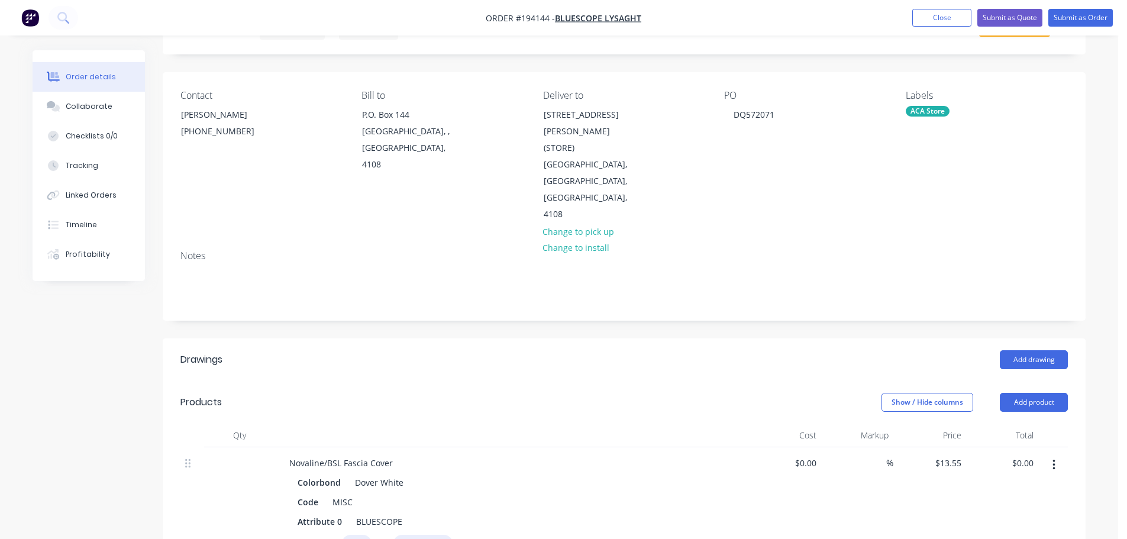
click at [360, 535] on input "text" at bounding box center [357, 543] width 30 height 17
click at [459, 535] on button "add" at bounding box center [473, 543] width 28 height 16
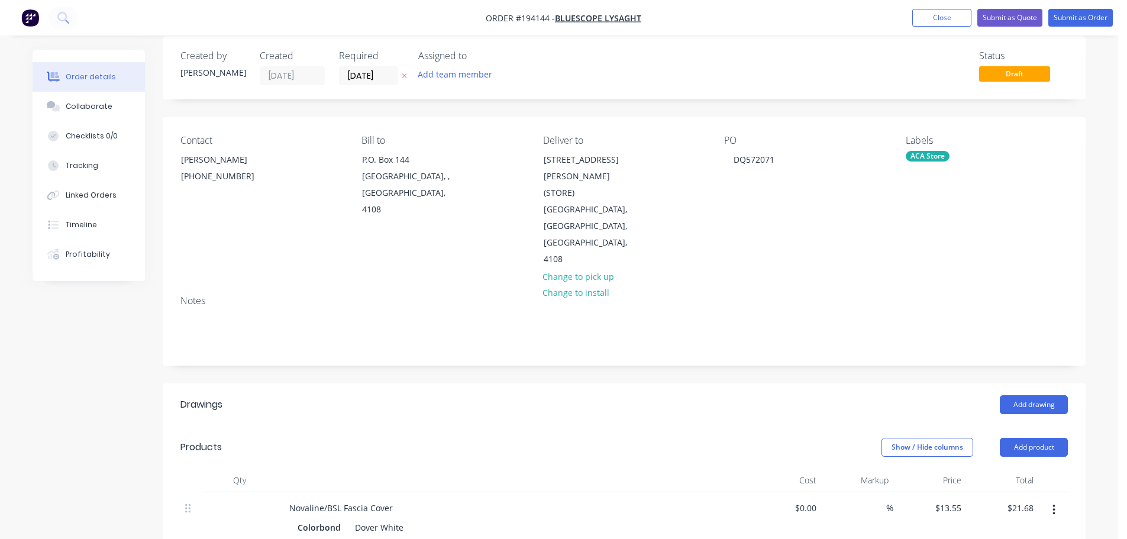
scroll to position [0, 0]
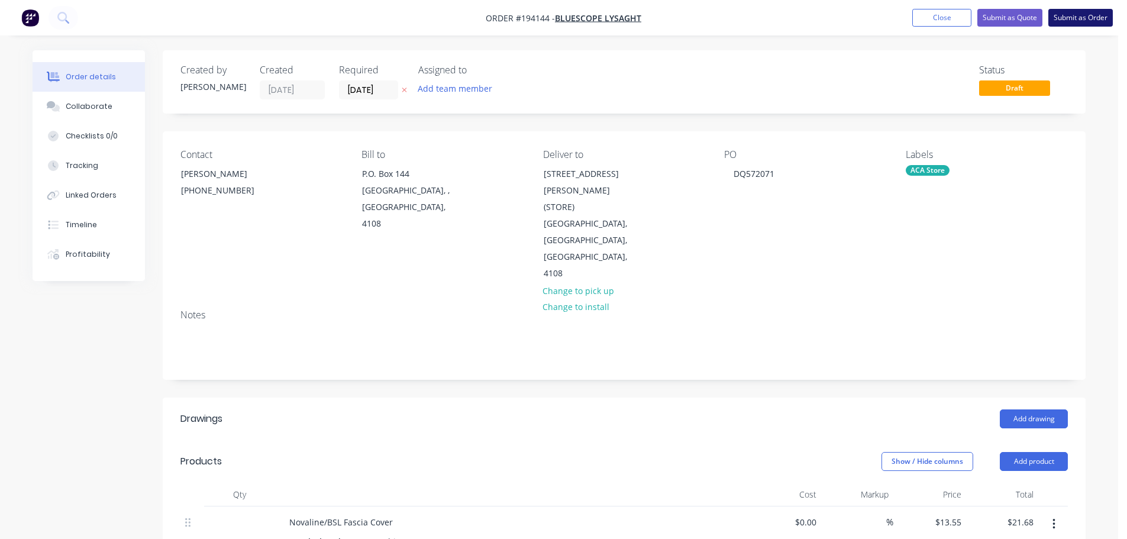
click at [1078, 15] on button "Submit as Order" at bounding box center [1080, 18] width 64 height 18
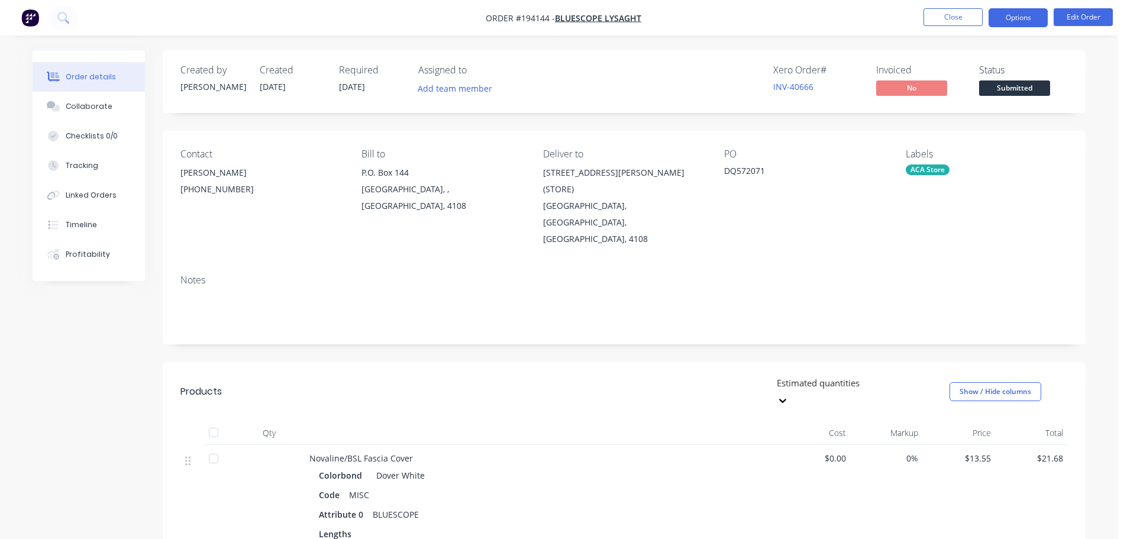
click at [1016, 11] on button "Options" at bounding box center [1017, 17] width 59 height 19
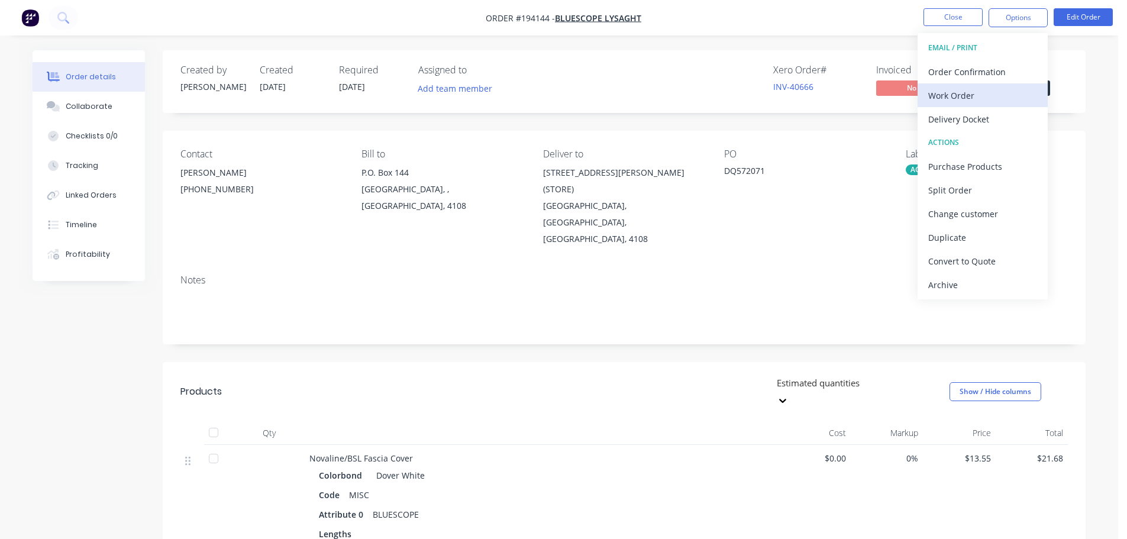
click at [947, 91] on div "Work Order" at bounding box center [982, 95] width 109 height 17
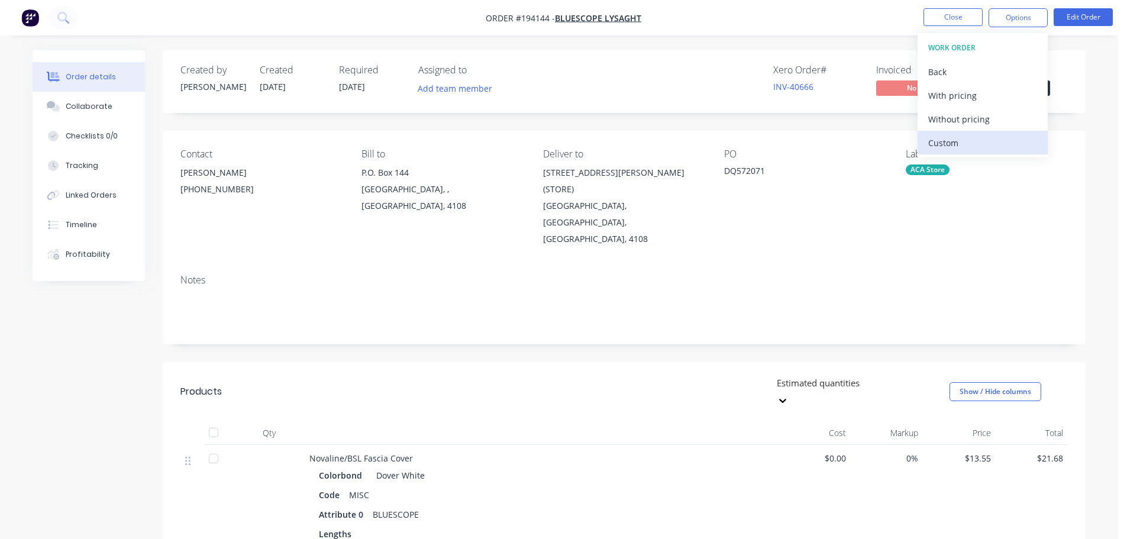
click at [949, 144] on div "Custom" at bounding box center [982, 142] width 109 height 17
click at [938, 119] on div "Without pricing" at bounding box center [982, 119] width 109 height 17
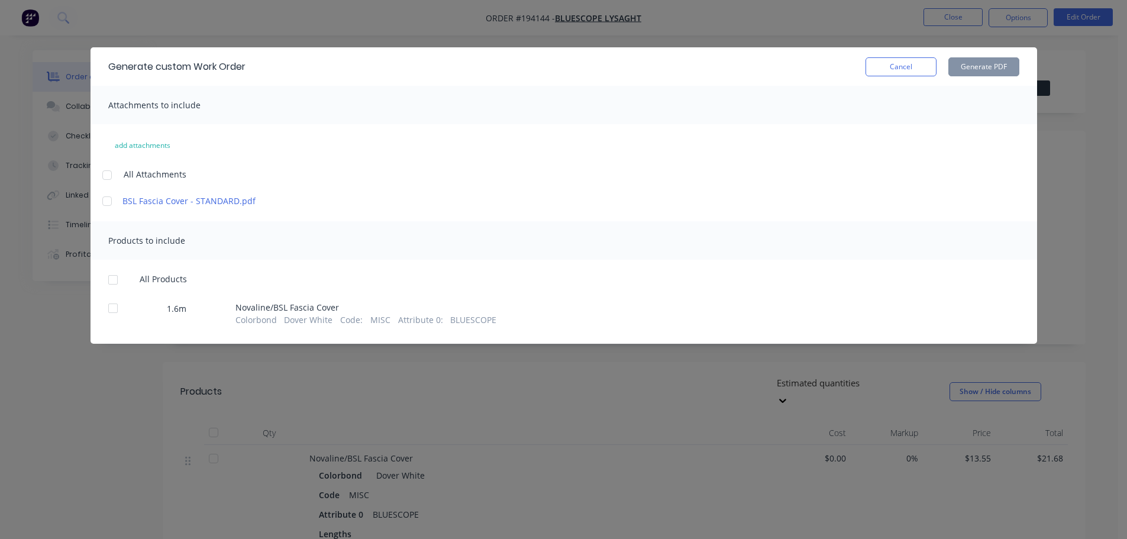
drag, startPoint x: 104, startPoint y: 176, endPoint x: 97, endPoint y: 219, distance: 43.7
click at [105, 176] on div at bounding box center [107, 175] width 24 height 24
click at [113, 281] on div at bounding box center [113, 280] width 24 height 24
click at [975, 65] on button "Generate PDF" at bounding box center [983, 66] width 71 height 19
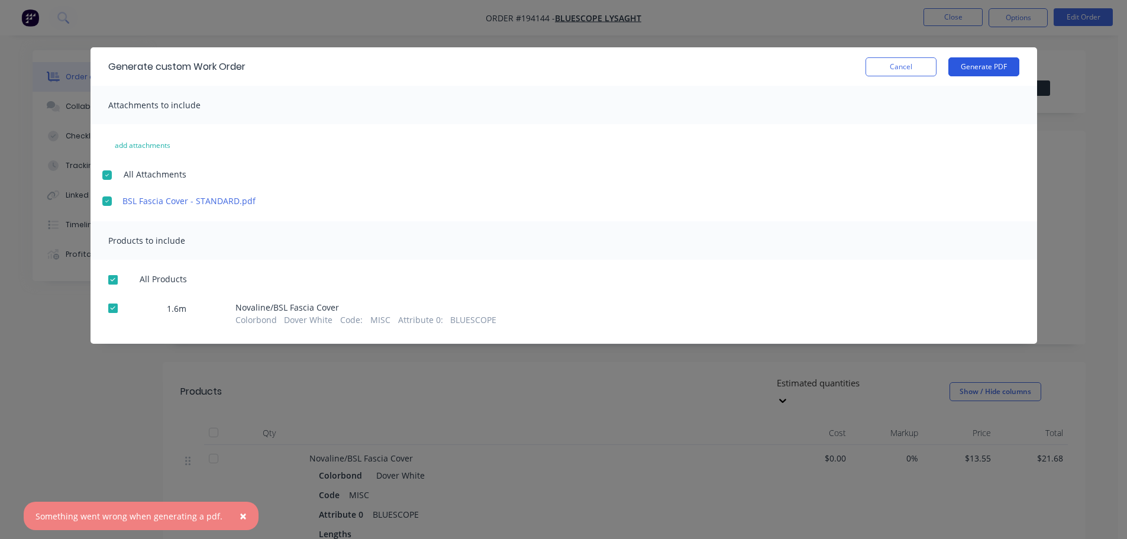
click at [988, 63] on button "Generate PDF" at bounding box center [983, 66] width 71 height 19
click at [239, 513] on span "×" at bounding box center [242, 515] width 7 height 17
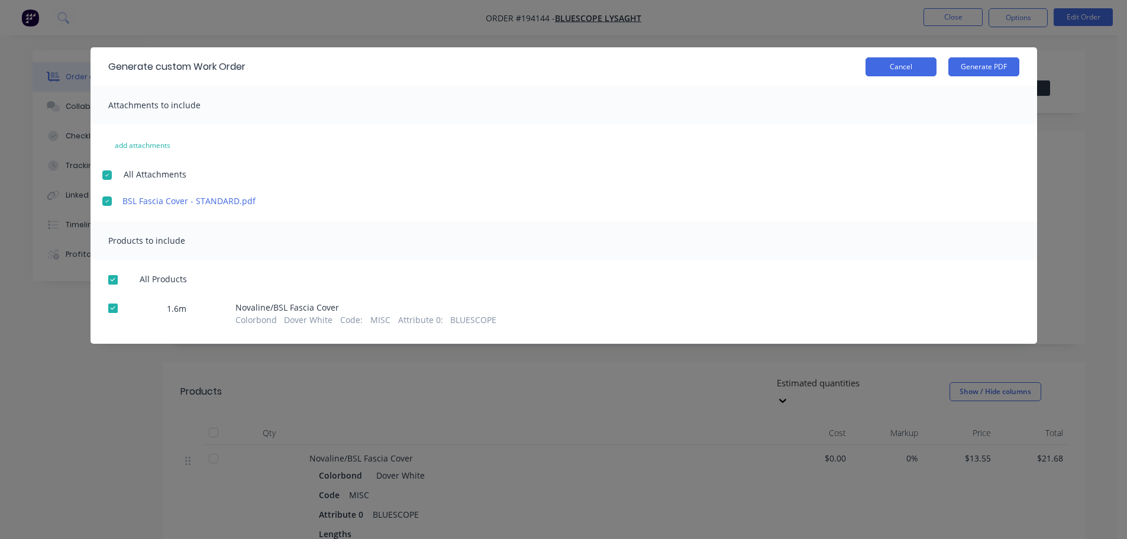
click at [900, 69] on button "Cancel" at bounding box center [900, 66] width 71 height 19
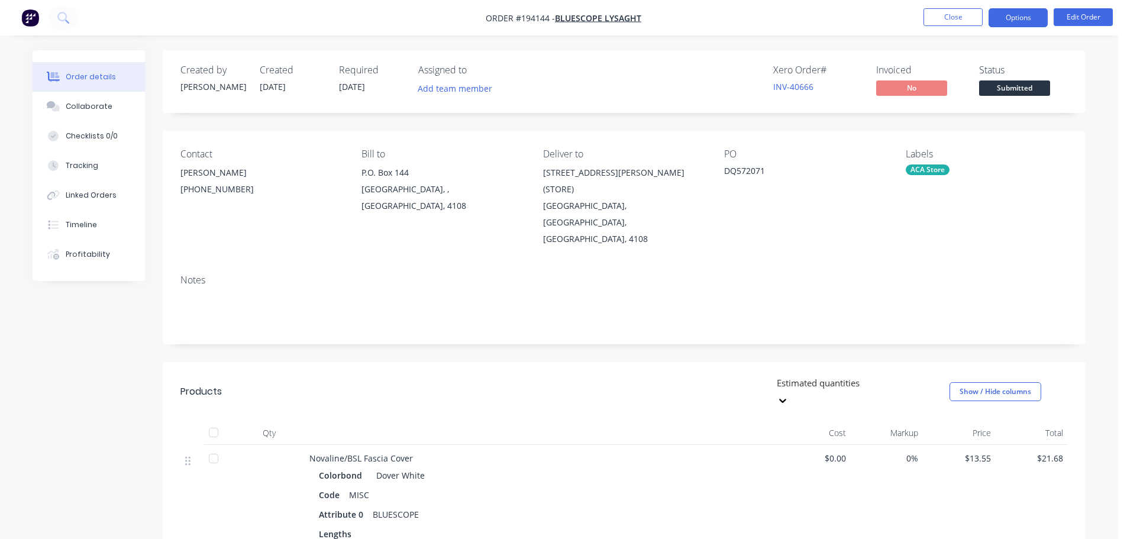
click at [1015, 17] on button "Options" at bounding box center [1017, 17] width 59 height 19
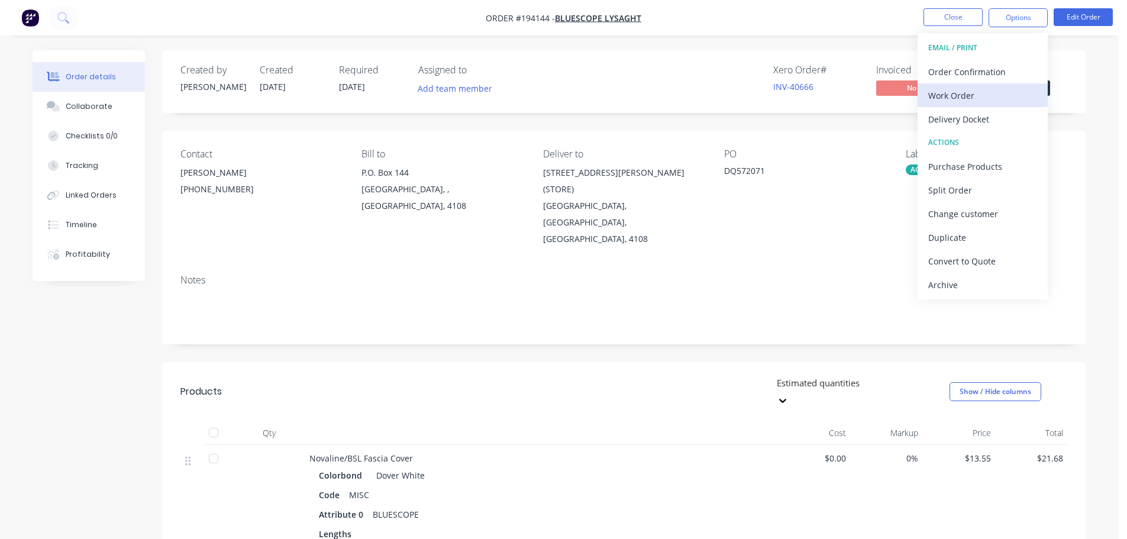
click at [936, 93] on div "Work Order" at bounding box center [982, 95] width 109 height 17
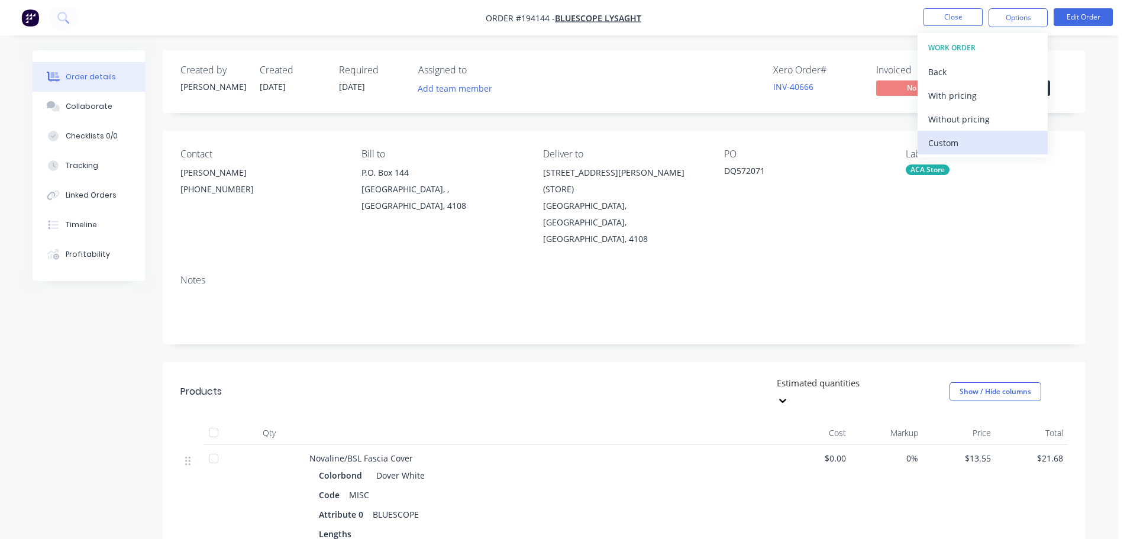
click at [947, 147] on div "Custom" at bounding box center [982, 142] width 109 height 17
click at [975, 119] on div "Without pricing" at bounding box center [982, 119] width 109 height 17
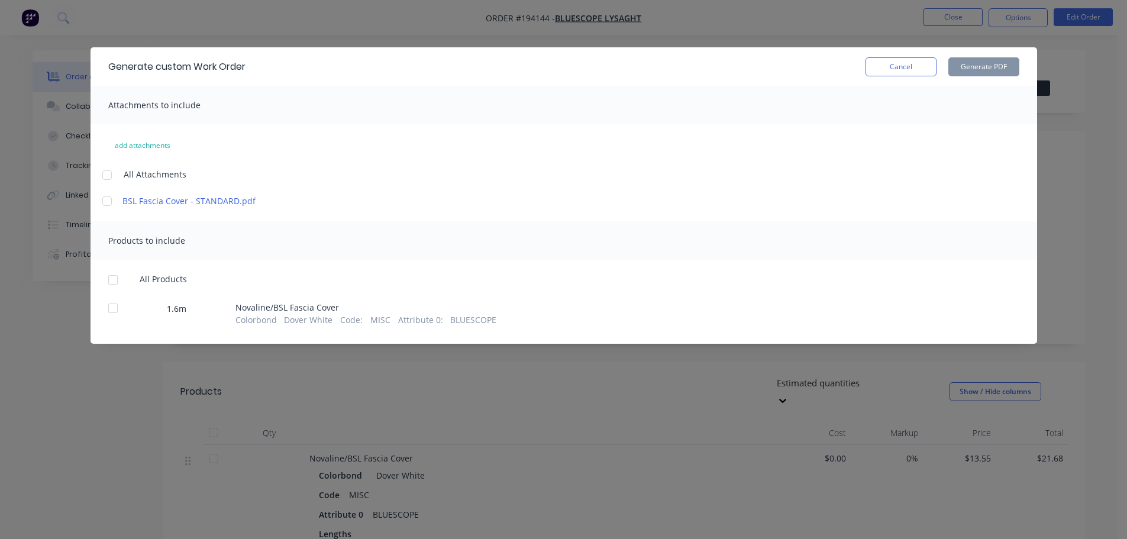
click at [103, 174] on div at bounding box center [107, 175] width 24 height 24
click at [114, 280] on div at bounding box center [113, 280] width 24 height 24
click at [989, 69] on button "Generate PDF" at bounding box center [983, 66] width 71 height 19
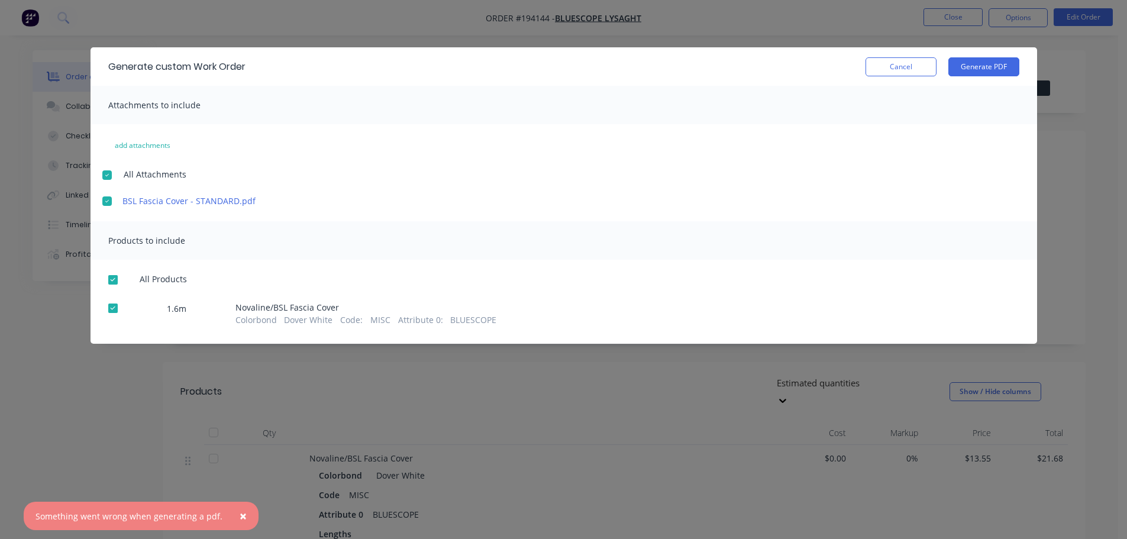
click at [118, 279] on div at bounding box center [113, 280] width 24 height 24
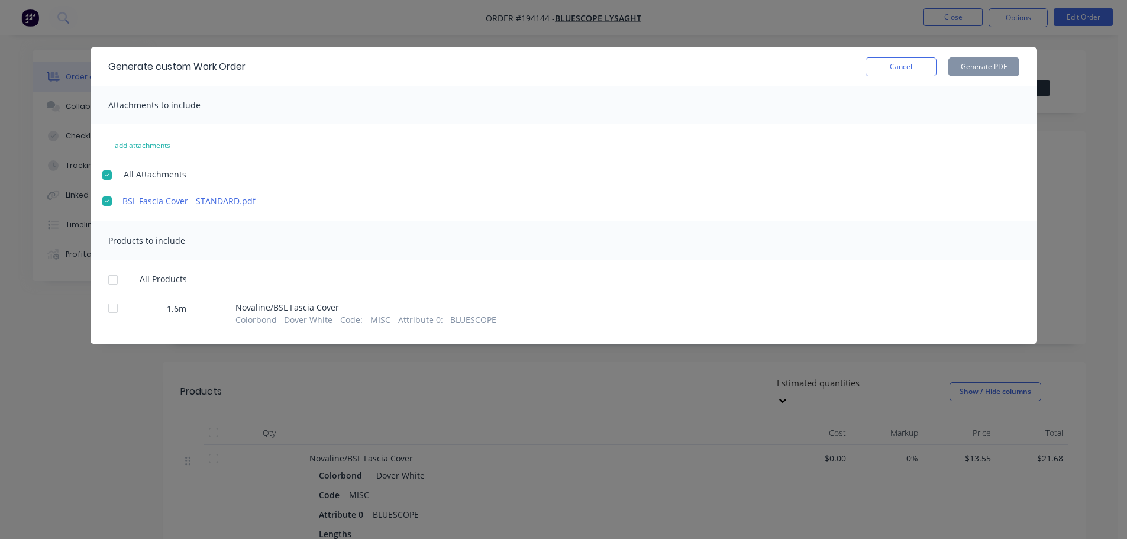
click at [109, 279] on div at bounding box center [113, 280] width 24 height 24
click at [992, 64] on button "Generate PDF" at bounding box center [983, 66] width 71 height 19
click at [106, 175] on div at bounding box center [107, 175] width 24 height 24
click at [109, 279] on div at bounding box center [113, 280] width 24 height 24
click at [109, 281] on div at bounding box center [113, 280] width 24 height 24
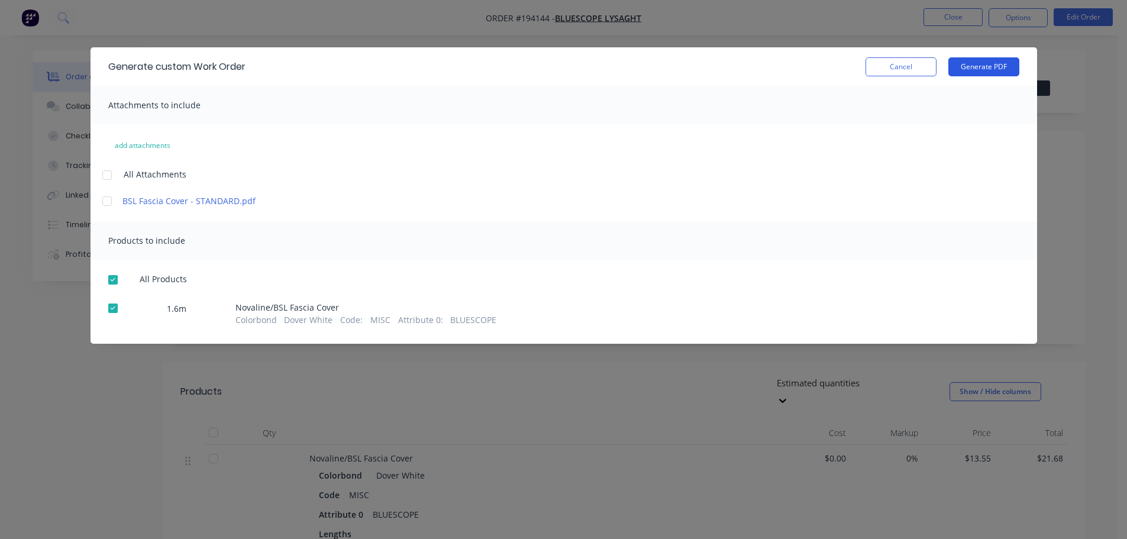
click at [995, 64] on button "Generate PDF" at bounding box center [983, 66] width 71 height 19
click at [899, 61] on button "Cancel" at bounding box center [900, 66] width 71 height 19
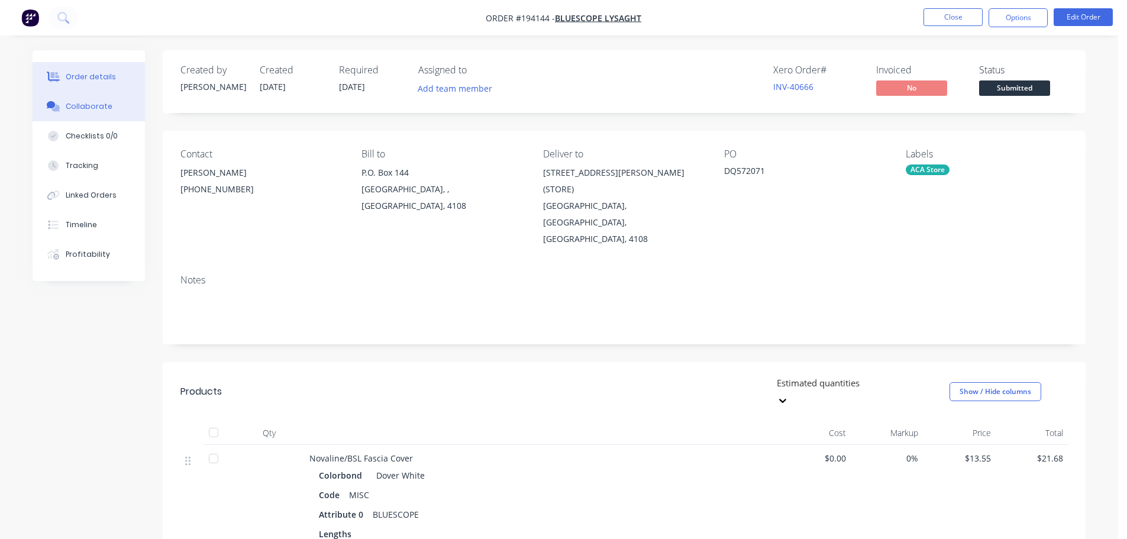
click at [102, 106] on div "Collaborate" at bounding box center [89, 106] width 47 height 11
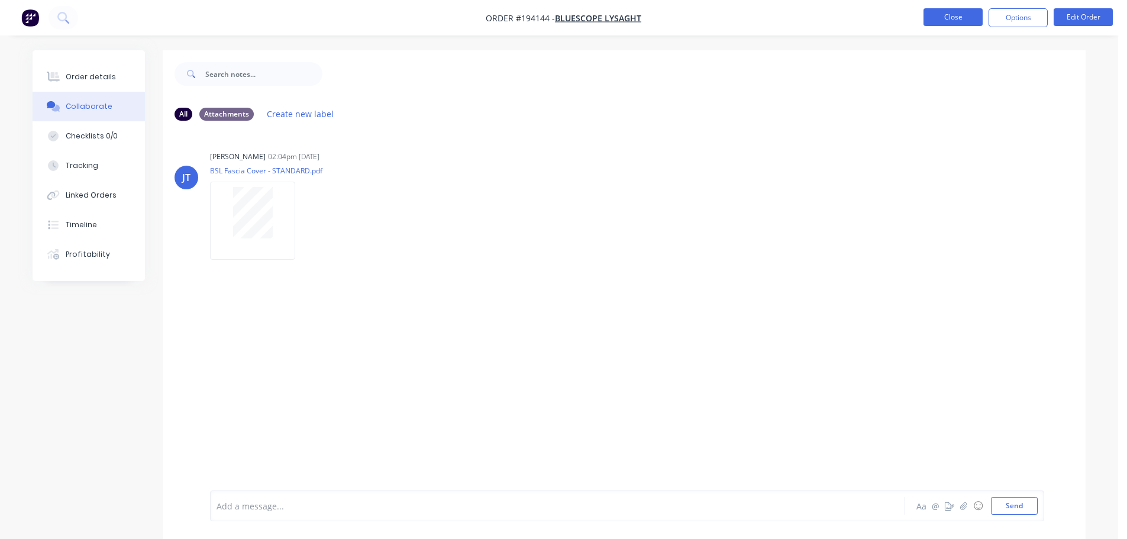
click at [939, 13] on button "Close" at bounding box center [952, 17] width 59 height 18
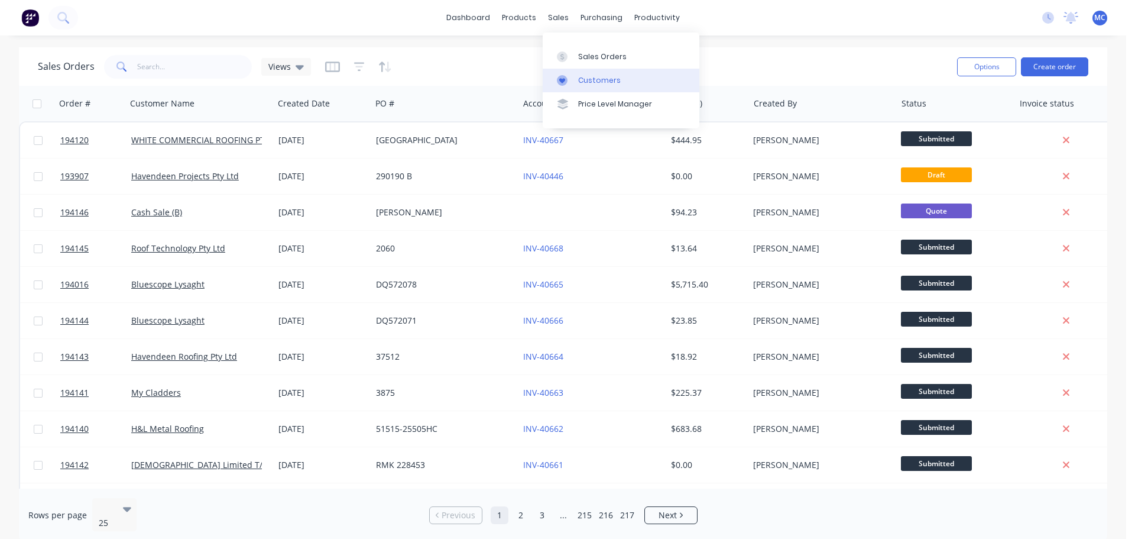
click at [591, 80] on div "Customers" at bounding box center [599, 80] width 43 height 11
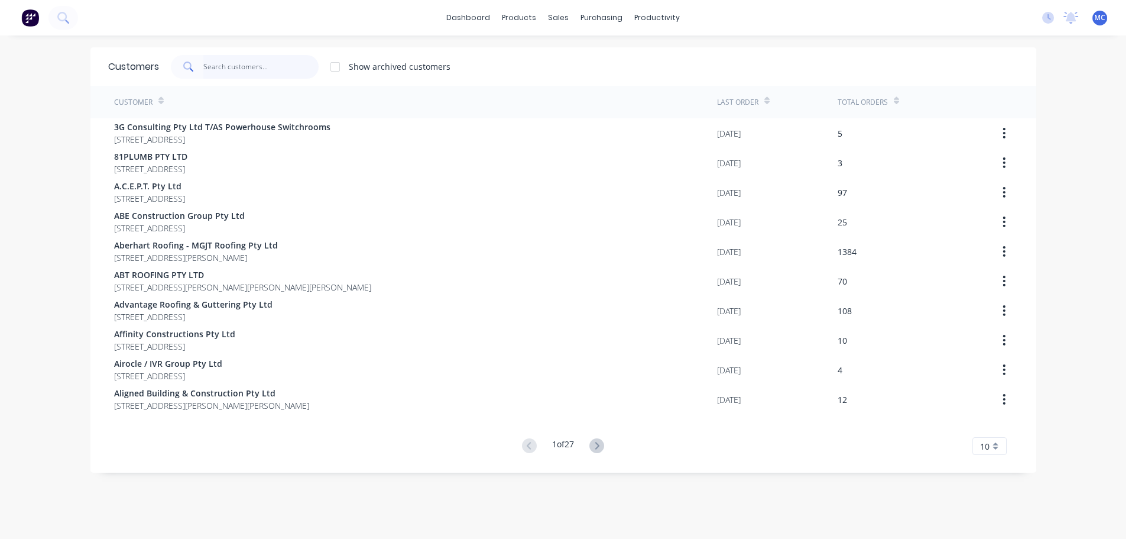
click at [224, 62] on input "text" at bounding box center [260, 67] width 115 height 24
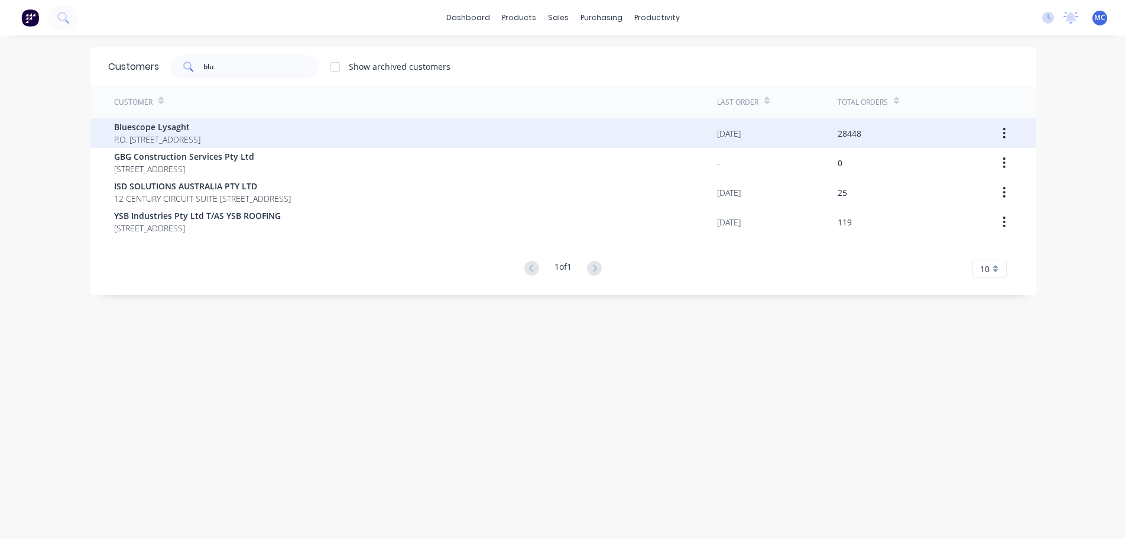
click at [169, 127] on span "Bluescope Lysaght" at bounding box center [157, 127] width 86 height 12
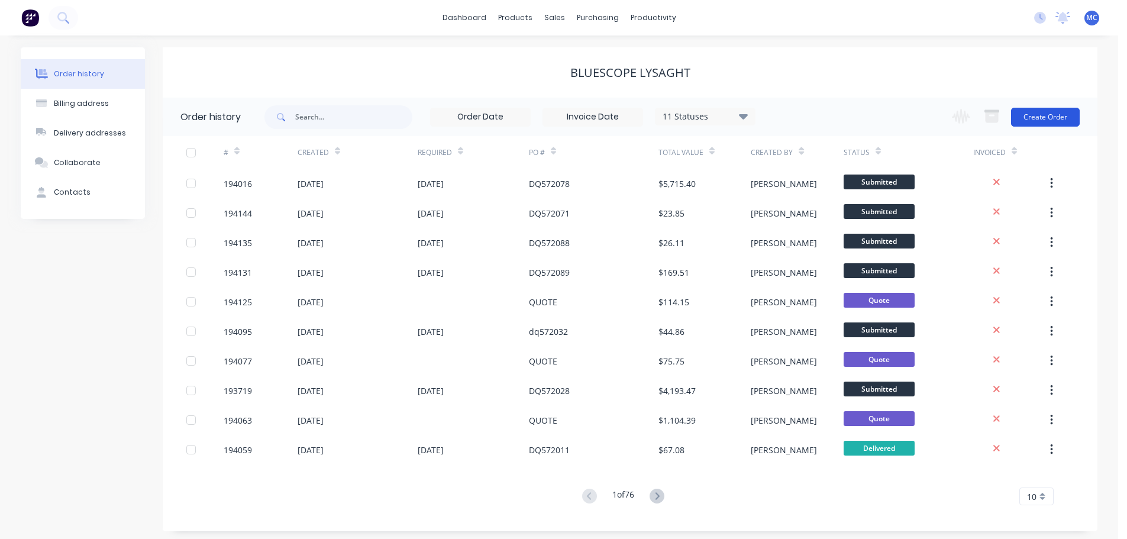
click at [1059, 117] on button "Create Order" at bounding box center [1045, 117] width 69 height 19
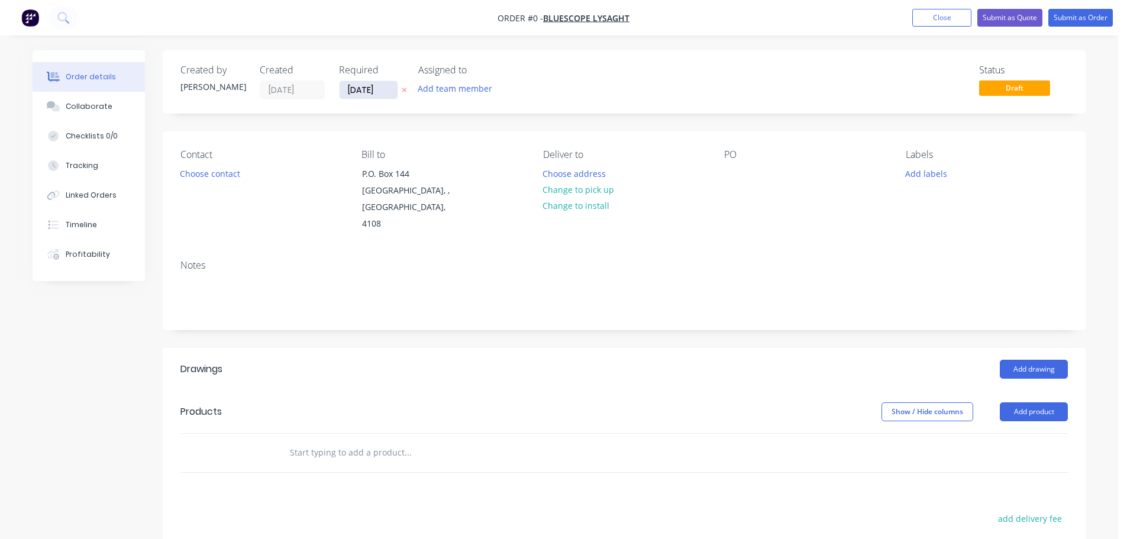
click at [361, 85] on input "[DATE]" at bounding box center [368, 90] width 58 height 18
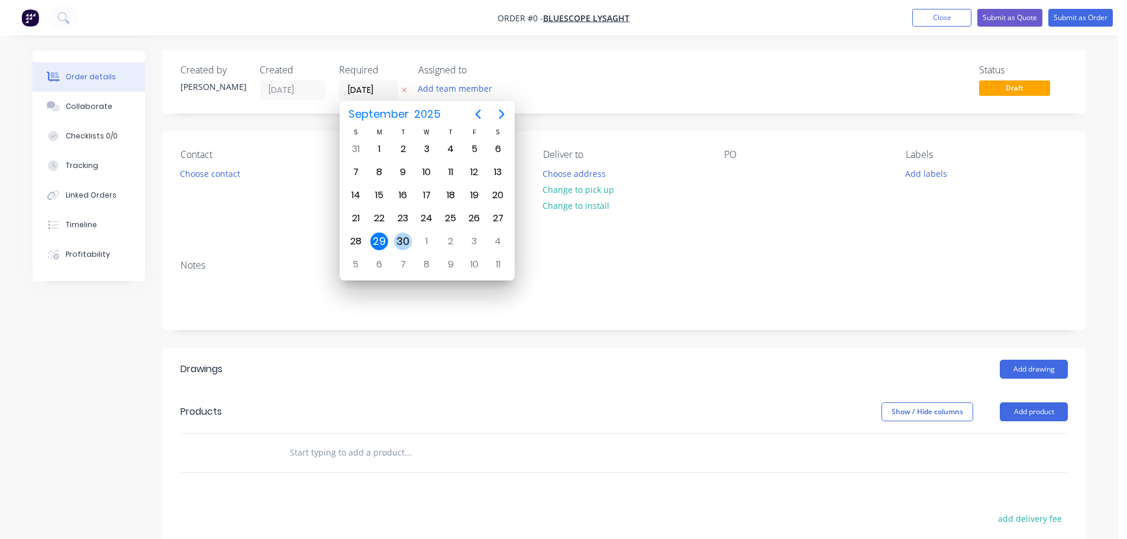
click at [404, 241] on div "30" at bounding box center [403, 241] width 18 height 18
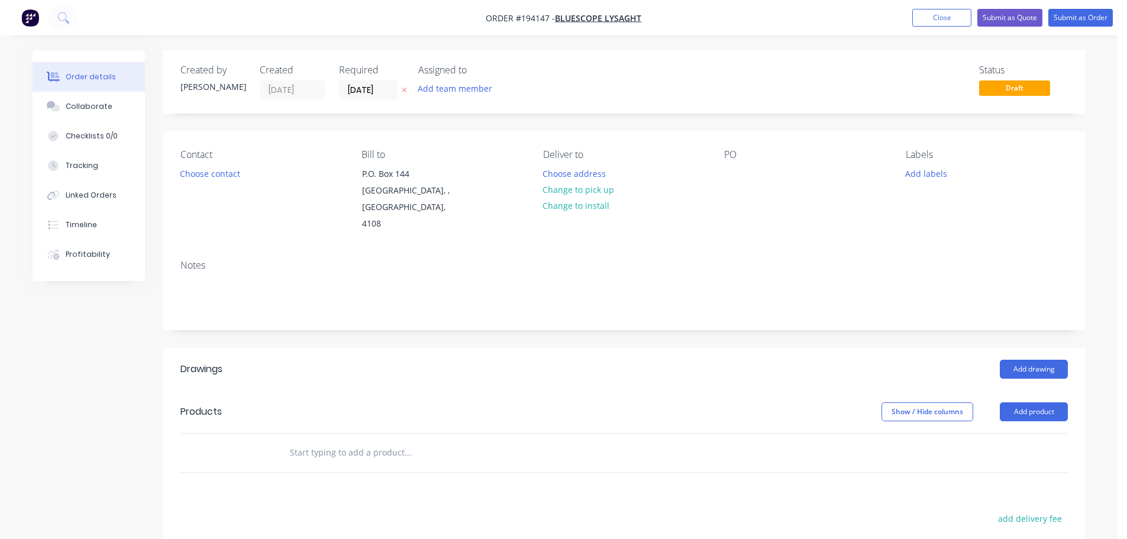
click at [931, 173] on button "Add labels" at bounding box center [925, 173] width 54 height 16
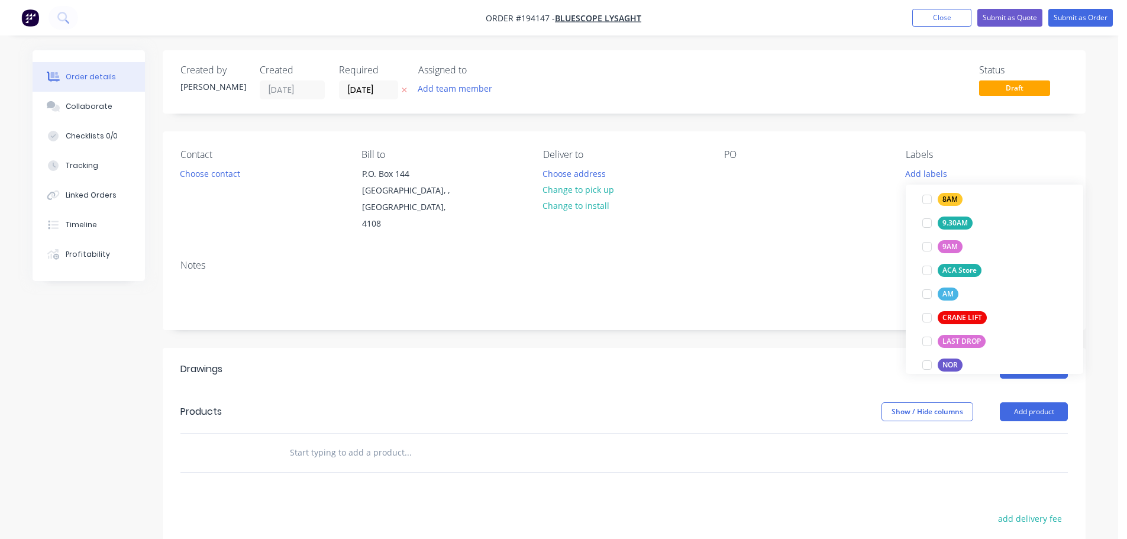
scroll to position [473, 0]
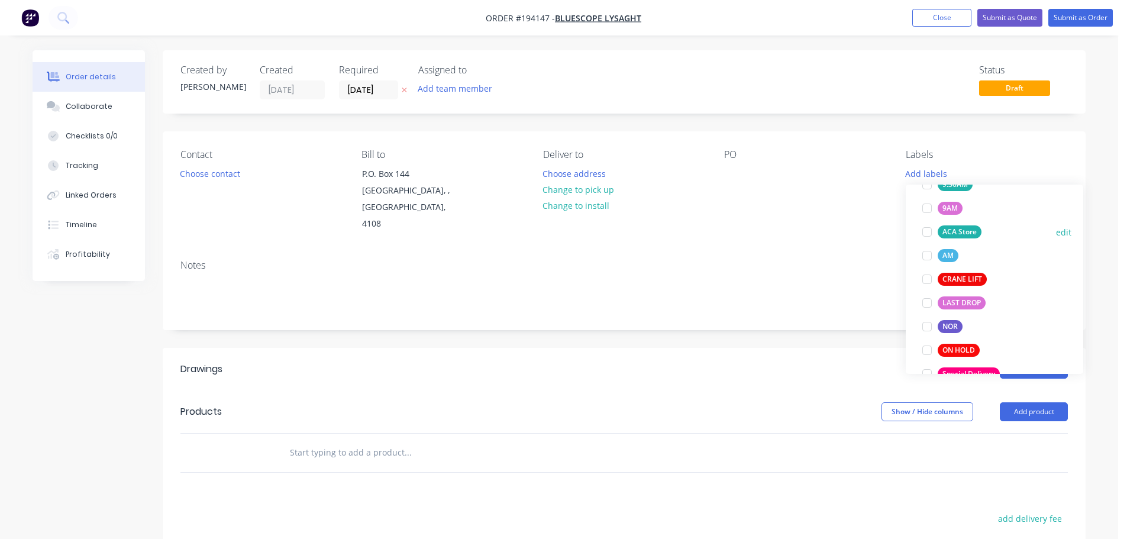
click at [927, 231] on div at bounding box center [927, 232] width 24 height 24
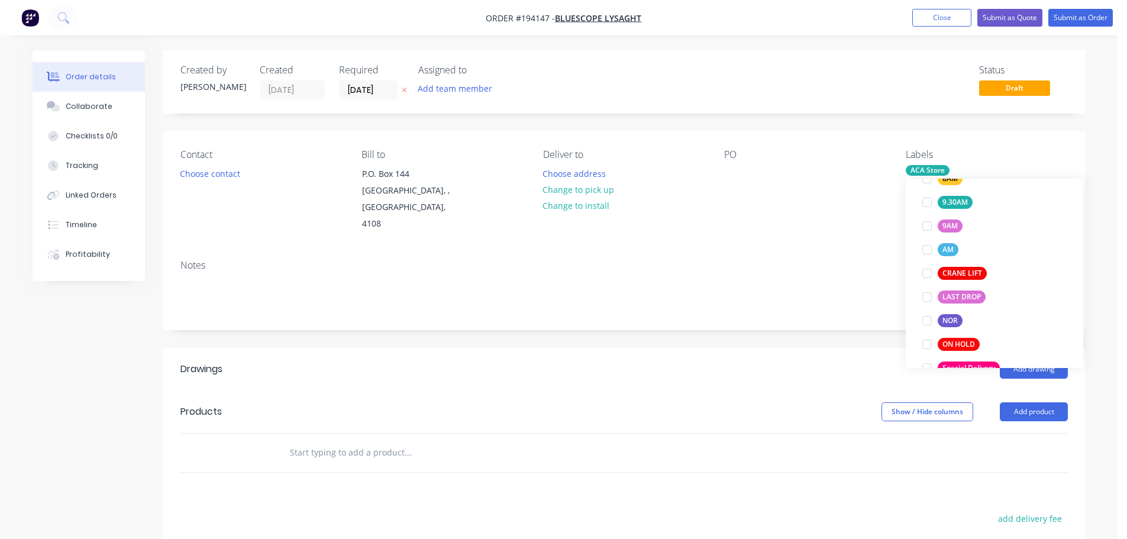
scroll to position [47, 0]
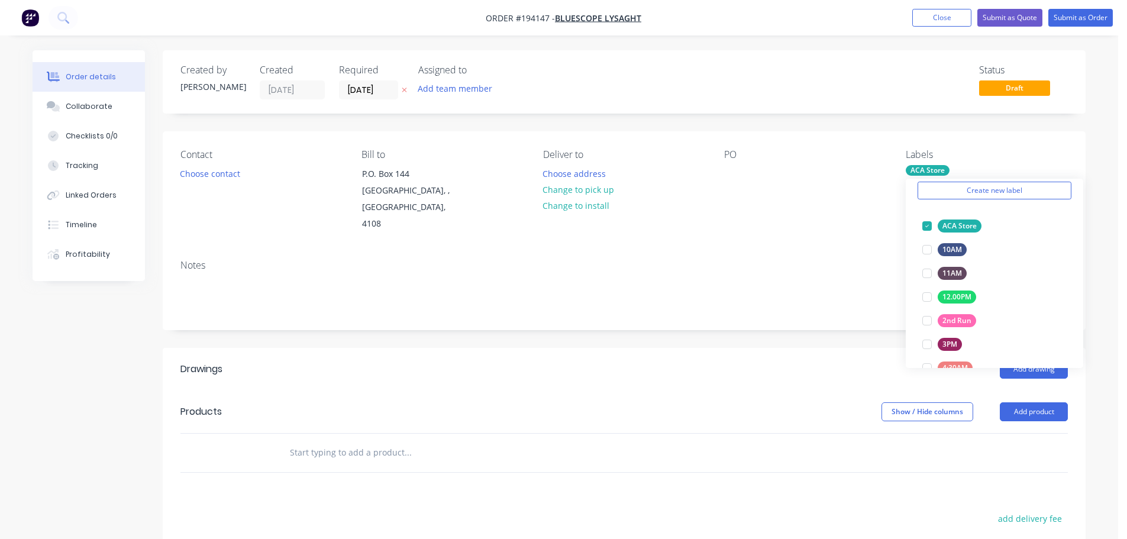
click at [835, 218] on div "Contact Choose contact Bill to P.O. Box 144 Archerfield, , Australia, 4108 Deli…" at bounding box center [624, 190] width 922 height 119
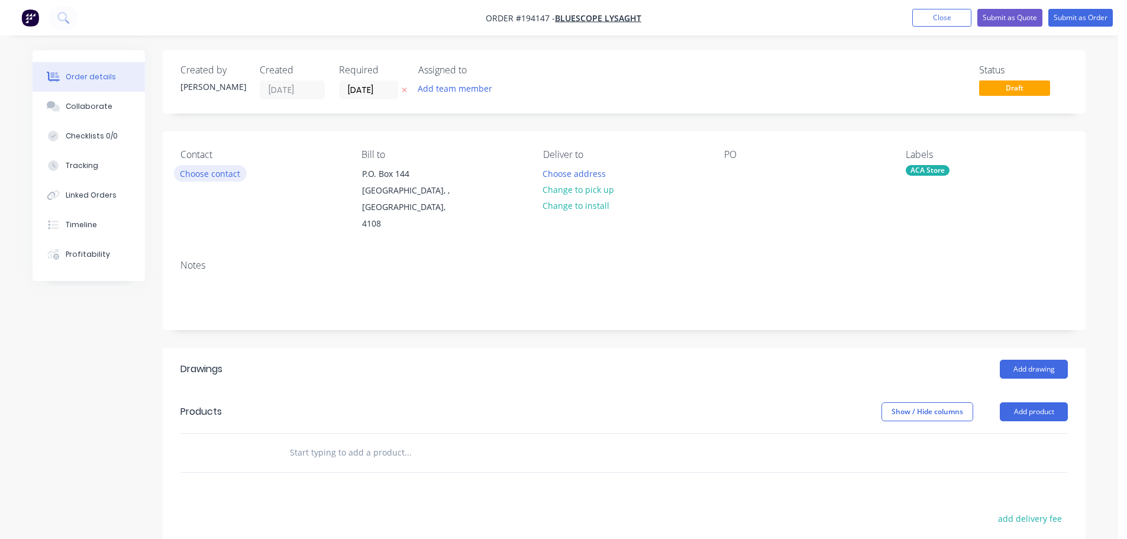
click at [202, 172] on button "Choose contact" at bounding box center [210, 173] width 73 height 16
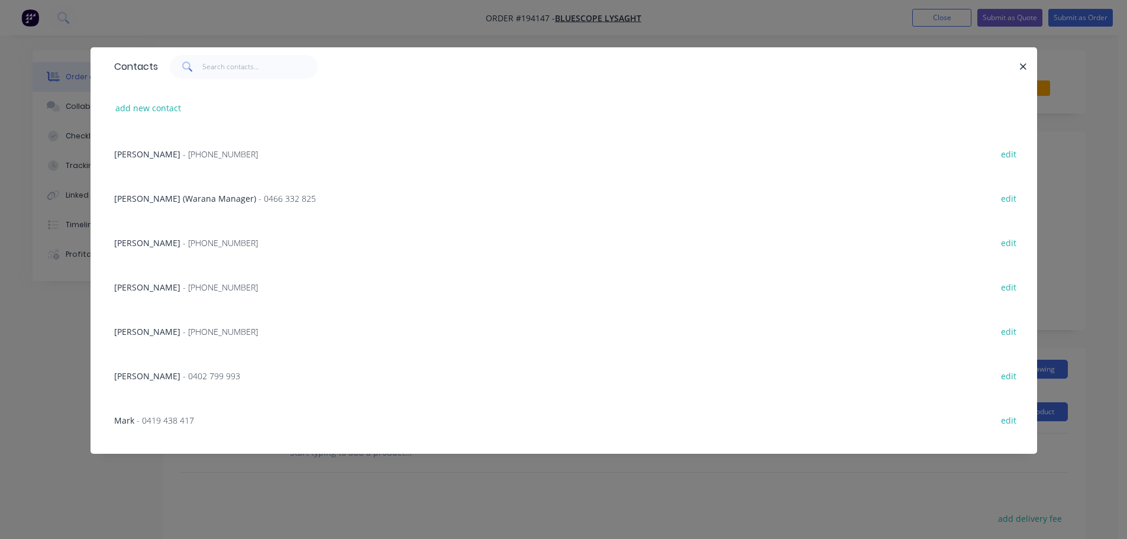
scroll to position [177, 0]
click at [188, 283] on span "- (07) 3365 7736" at bounding box center [220, 285] width 75 height 11
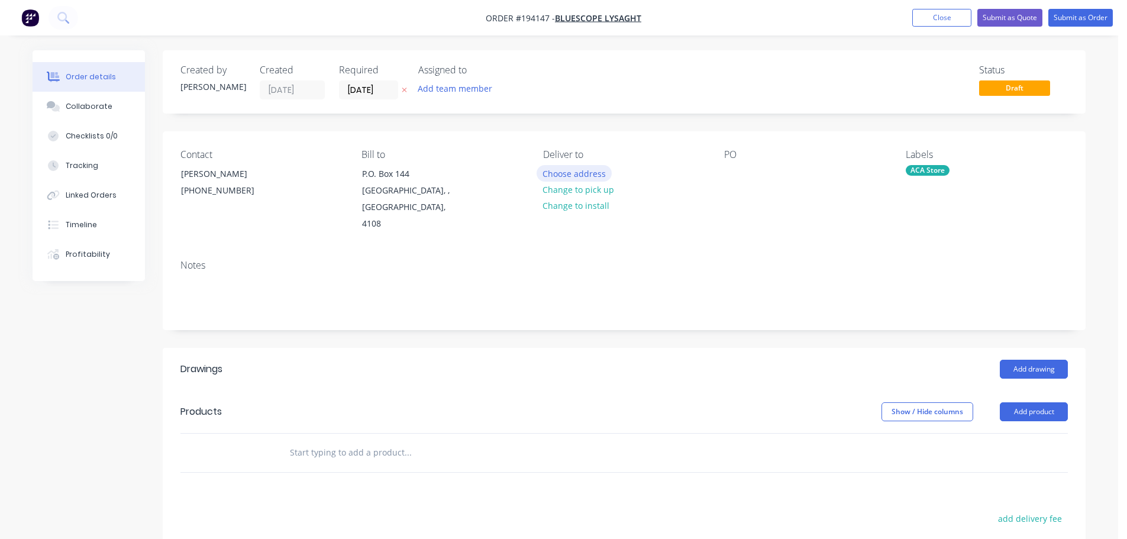
click at [583, 172] on button "Choose address" at bounding box center [574, 173] width 76 height 16
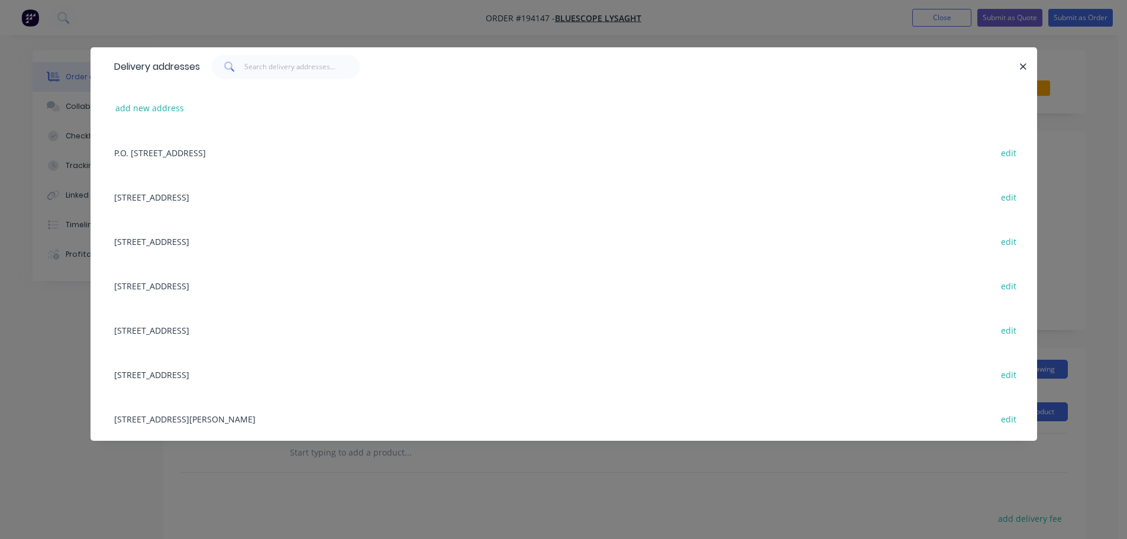
click at [271, 418] on div "UNIT 4, 125 KERRY RD, (STORE), ARCHERFIELD, Queensland, Australia, 4108 edit" at bounding box center [563, 418] width 911 height 44
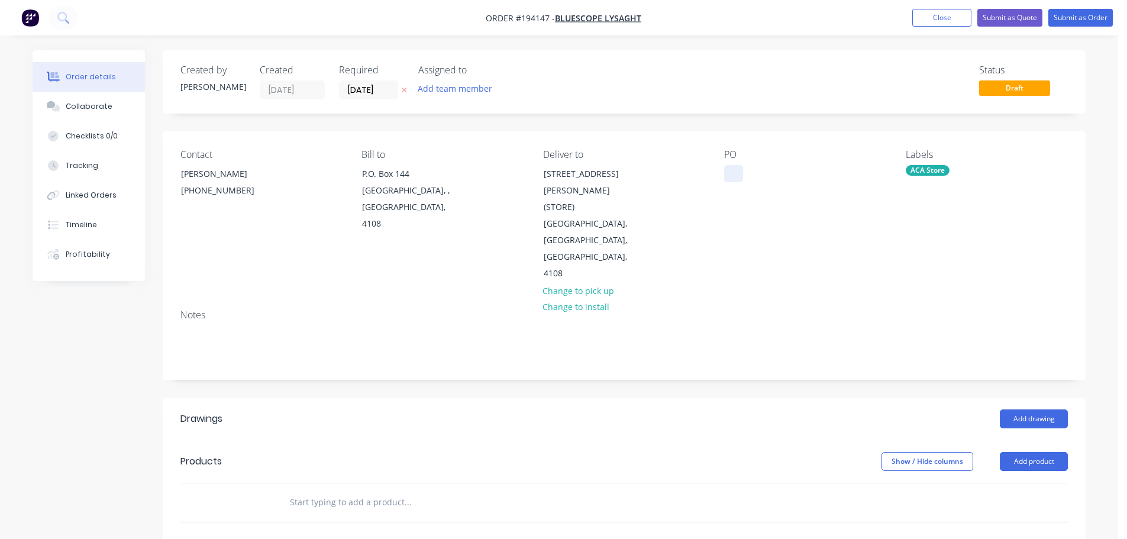
click at [742, 168] on div at bounding box center [733, 173] width 19 height 17
click at [1032, 409] on button "Add drawing" at bounding box center [1033, 418] width 68 height 19
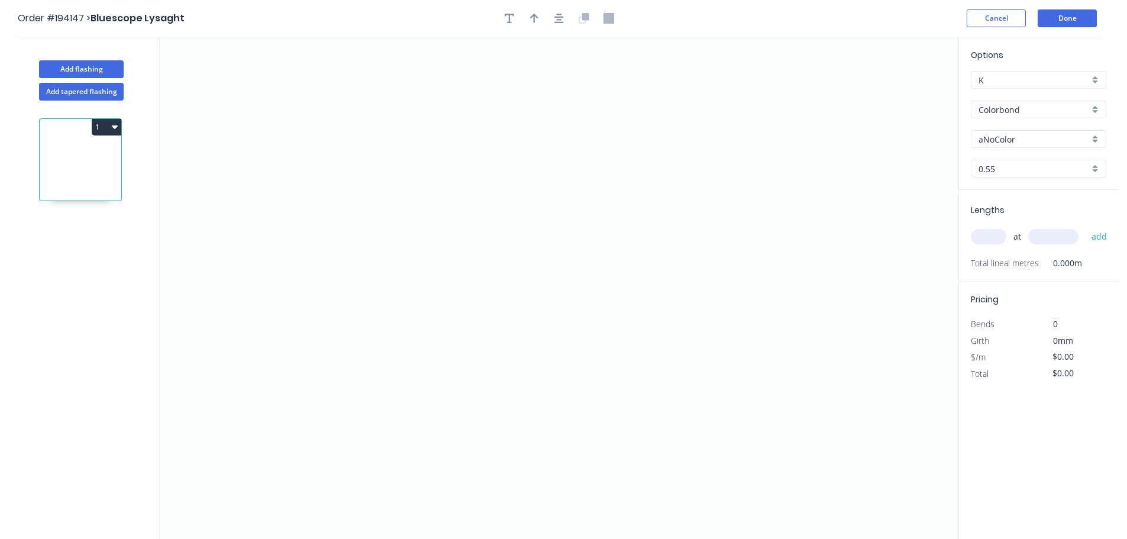
click at [1000, 135] on input "aNoColor" at bounding box center [1033, 139] width 111 height 12
click at [995, 161] on div "Basalt" at bounding box center [1038, 161] width 134 height 21
click at [989, 235] on input "text" at bounding box center [987, 236] width 35 height 15
click at [1085, 226] on button "add" at bounding box center [1099, 236] width 28 height 20
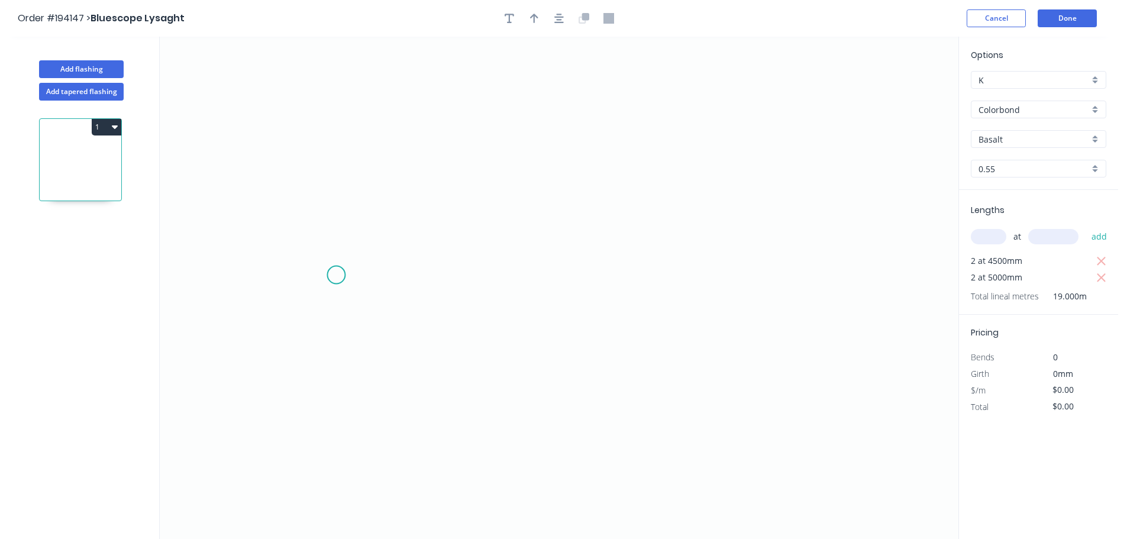
click at [336, 275] on icon "0" at bounding box center [559, 288] width 798 height 502
click at [574, 279] on icon "0" at bounding box center [559, 288] width 798 height 502
click at [580, 61] on icon "0 ?" at bounding box center [559, 288] width 798 height 502
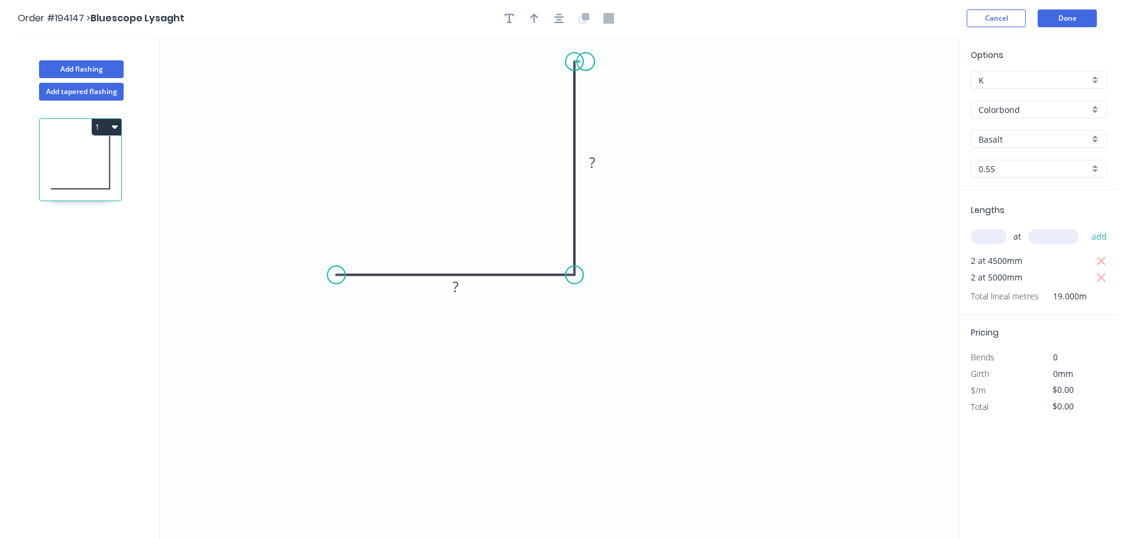
click at [585, 62] on icon "0 ? ?" at bounding box center [559, 288] width 798 height 502
click at [581, 275] on circle at bounding box center [574, 275] width 18 height 18
click at [585, 61] on circle at bounding box center [586, 62] width 18 height 18
click at [582, 278] on circle at bounding box center [574, 275] width 18 height 18
click at [587, 60] on circle at bounding box center [586, 62] width 18 height 18
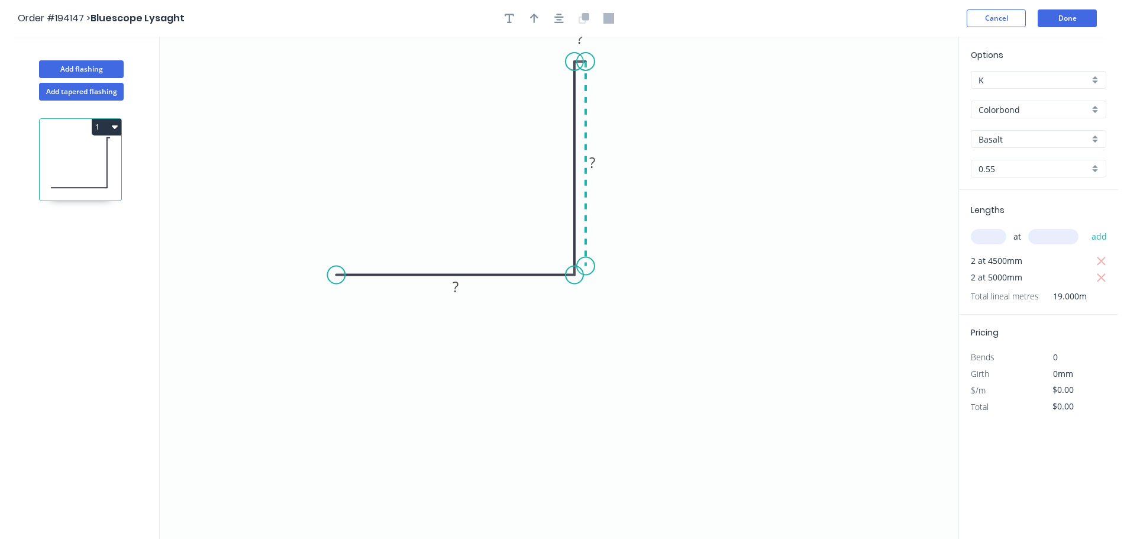
click at [590, 266] on icon "0 ? ? ?" at bounding box center [559, 288] width 798 height 502
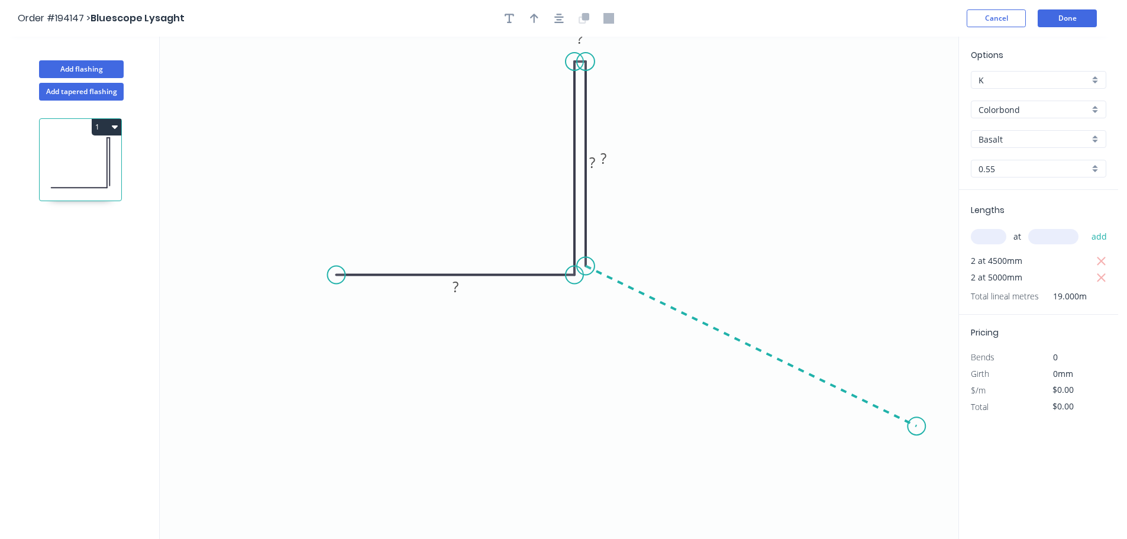
click at [917, 426] on icon "0 ? ? ? ?" at bounding box center [559, 288] width 798 height 502
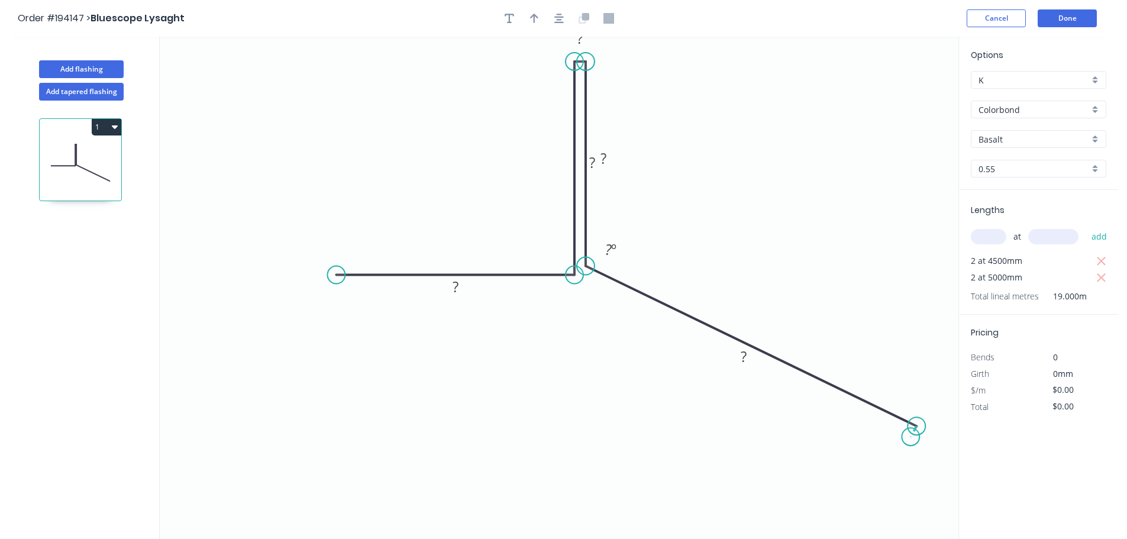
click at [911, 437] on icon "0 ? ? ? ? ? ? º" at bounding box center [559, 288] width 798 height 502
click at [593, 283] on icon "0 ? ? ? ? ? ? ? º ? º" at bounding box center [559, 288] width 798 height 502
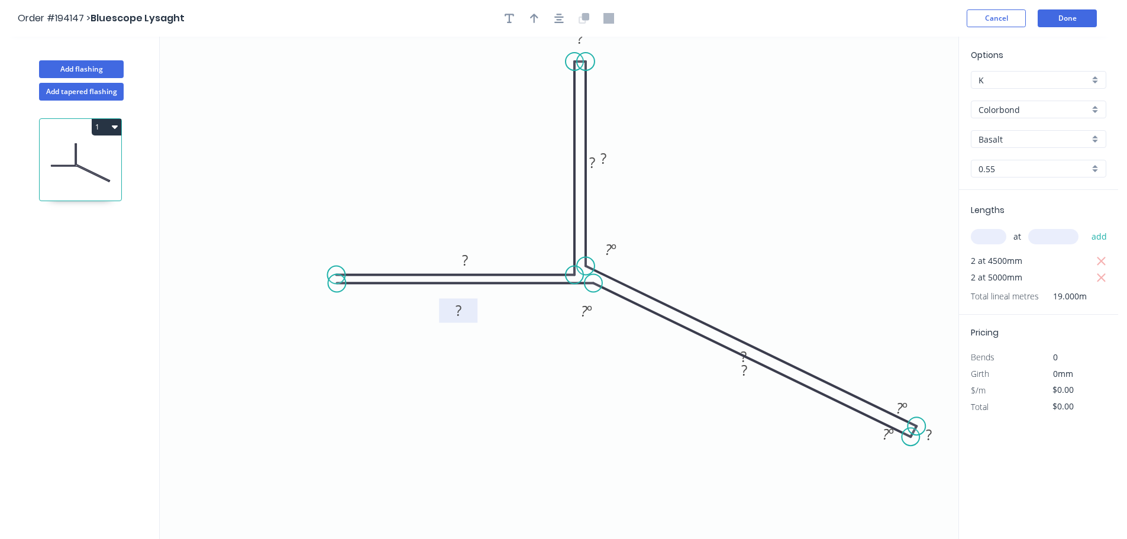
drag, startPoint x: 467, startPoint y: 292, endPoint x: 467, endPoint y: 302, distance: 9.5
click at [471, 316] on g "?" at bounding box center [458, 310] width 38 height 24
drag, startPoint x: 480, startPoint y: 252, endPoint x: 478, endPoint y: 239, distance: 12.6
click at [478, 239] on rect at bounding box center [463, 247] width 38 height 24
drag, startPoint x: 756, startPoint y: 373, endPoint x: 748, endPoint y: 379, distance: 9.7
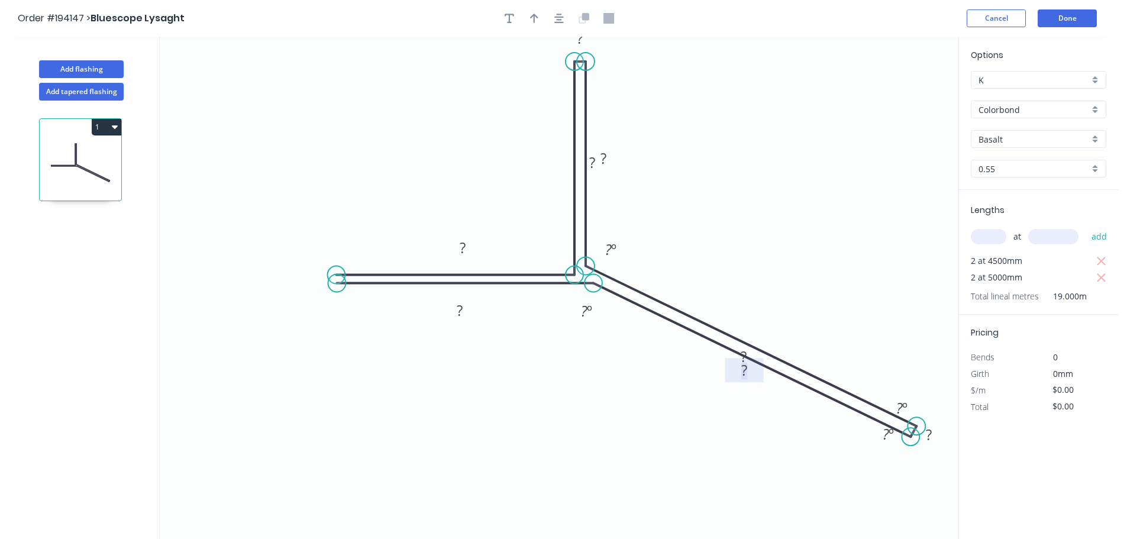
click at [748, 379] on rect at bounding box center [744, 370] width 24 height 17
drag, startPoint x: 729, startPoint y: 372, endPoint x: 711, endPoint y: 381, distance: 20.1
click at [711, 381] on rect at bounding box center [727, 379] width 38 height 24
drag, startPoint x: 726, startPoint y: 354, endPoint x: 747, endPoint y: 319, distance: 40.6
click at [747, 319] on rect at bounding box center [763, 322] width 38 height 24
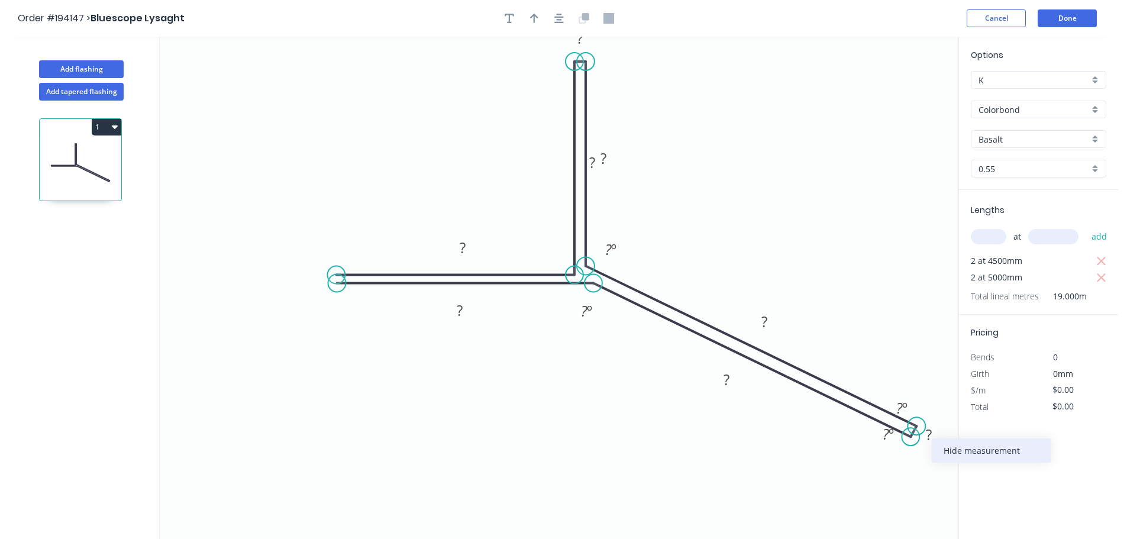
click at [961, 451] on div "Hide measurement" at bounding box center [990, 450] width 119 height 24
click at [931, 452] on div "Hide angle" at bounding box center [962, 452] width 119 height 24
click at [914, 480] on div "Hide angle" at bounding box center [948, 479] width 119 height 24
drag, startPoint x: 617, startPoint y: 154, endPoint x: 586, endPoint y: 161, distance: 31.6
click at [553, 155] on rect at bounding box center [540, 159] width 38 height 24
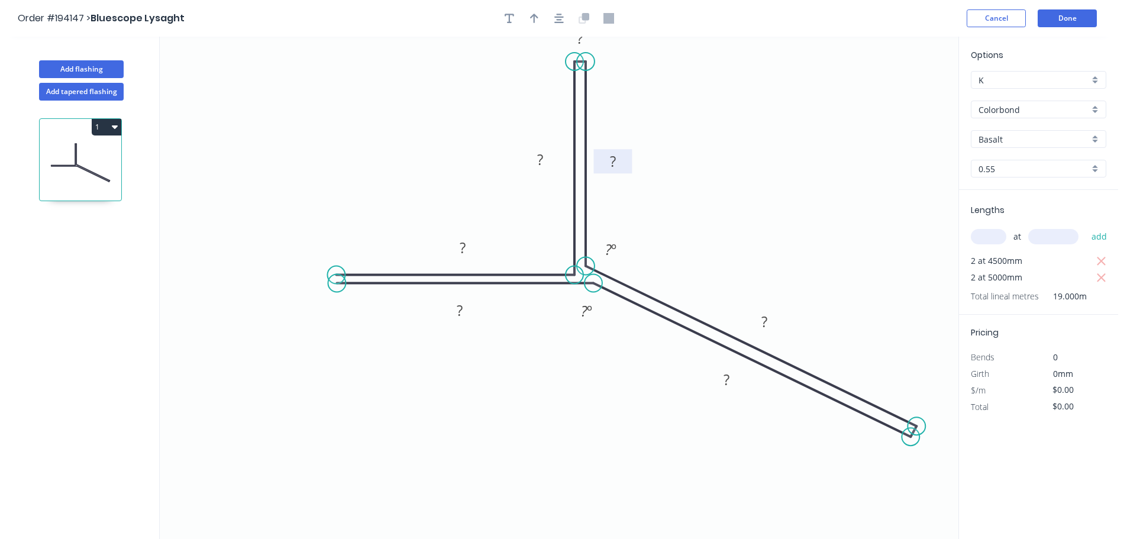
drag, startPoint x: 605, startPoint y: 161, endPoint x: 626, endPoint y: 160, distance: 20.7
click at [626, 160] on rect at bounding box center [612, 161] width 38 height 24
click at [532, 19] on icon "button" at bounding box center [534, 18] width 8 height 11
click at [899, 95] on icon at bounding box center [898, 82] width 11 height 38
drag, startPoint x: 899, startPoint y: 95, endPoint x: 626, endPoint y: 199, distance: 292.4
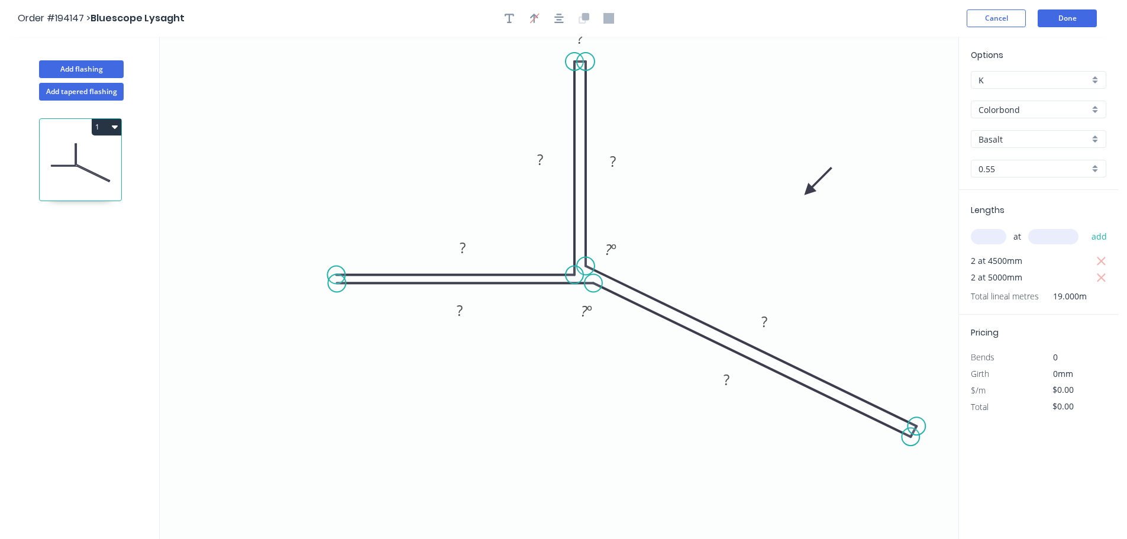
click at [801, 196] on icon at bounding box center [818, 181] width 34 height 34
click at [563, 20] on icon "button" at bounding box center [558, 18] width 9 height 11
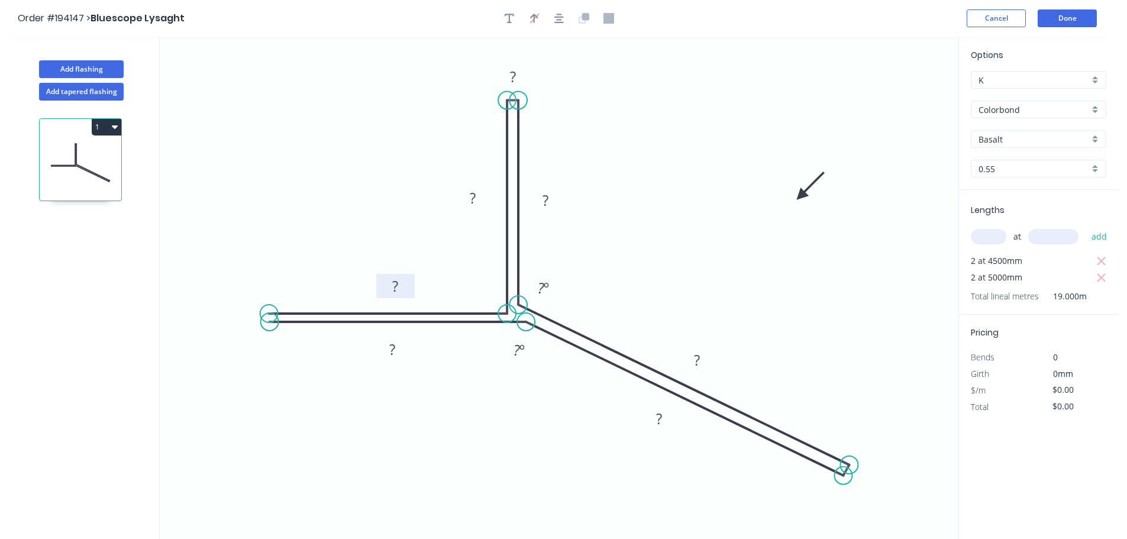
click at [395, 286] on tspan "?" at bounding box center [395, 286] width 6 height 20
click at [559, 88] on div "Hide measurement" at bounding box center [574, 87] width 119 height 24
click at [559, 329] on div "Hide angle" at bounding box center [597, 327] width 119 height 24
click at [546, 199] on tspan "60" at bounding box center [545, 200] width 17 height 20
drag, startPoint x: 518, startPoint y: 305, endPoint x: 515, endPoint y: 310, distance: 6.1
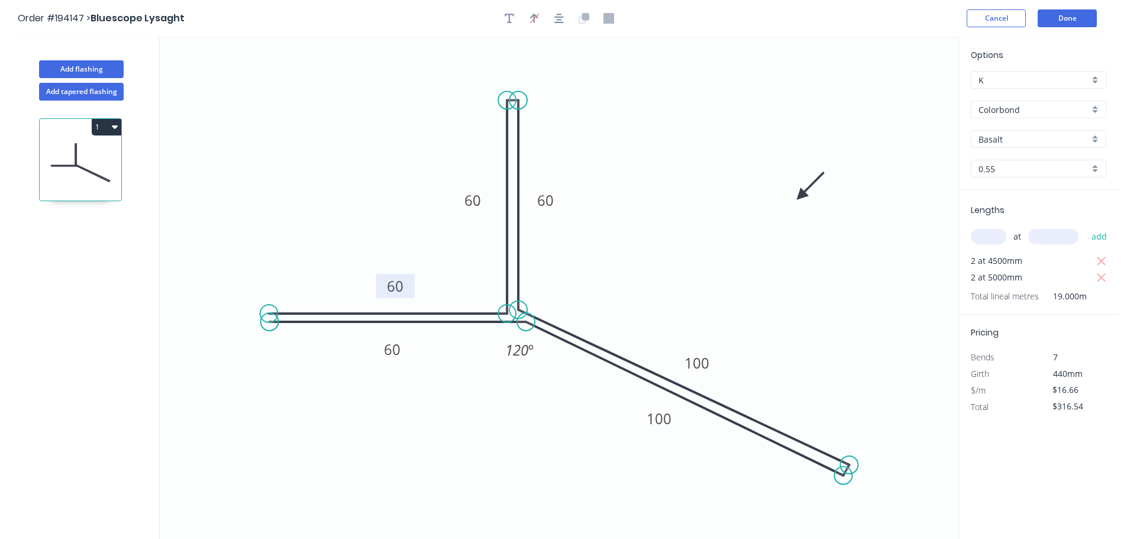
click at [515, 310] on icon "0 60 60 60 100 100 60 120 º" at bounding box center [559, 288] width 798 height 502
drag, startPoint x: 523, startPoint y: 323, endPoint x: 522, endPoint y: 318, distance: 6.2
click at [522, 318] on circle at bounding box center [522, 322] width 18 height 18
drag, startPoint x: 535, startPoint y: 350, endPoint x: 572, endPoint y: 292, distance: 69.2
click at [572, 292] on rect at bounding box center [553, 292] width 44 height 24
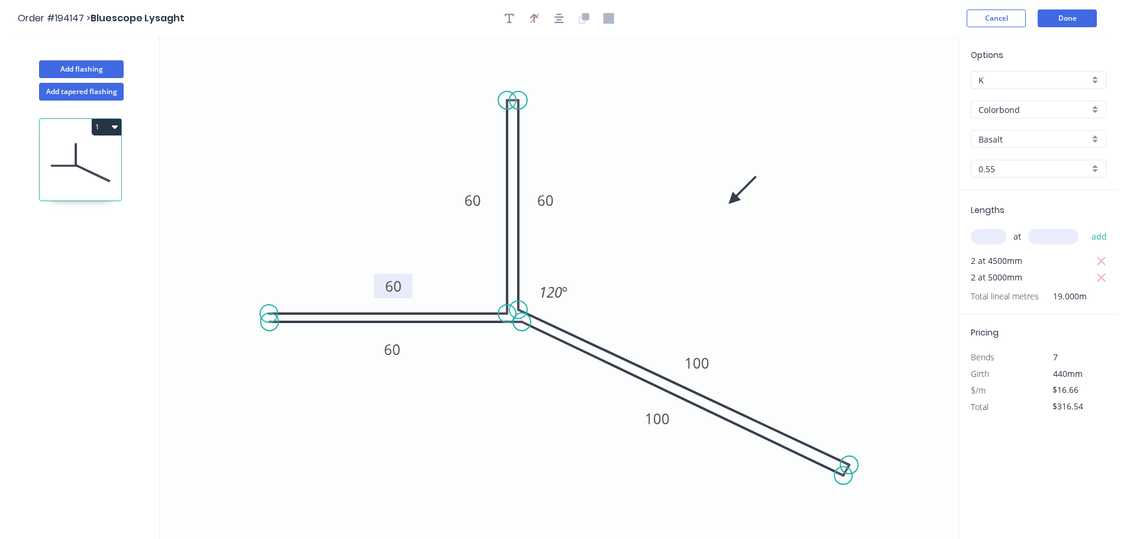
drag, startPoint x: 802, startPoint y: 195, endPoint x: 731, endPoint y: 200, distance: 71.8
click at [731, 200] on icon at bounding box center [742, 190] width 34 height 34
click at [1066, 15] on button "Done" at bounding box center [1066, 18] width 59 height 18
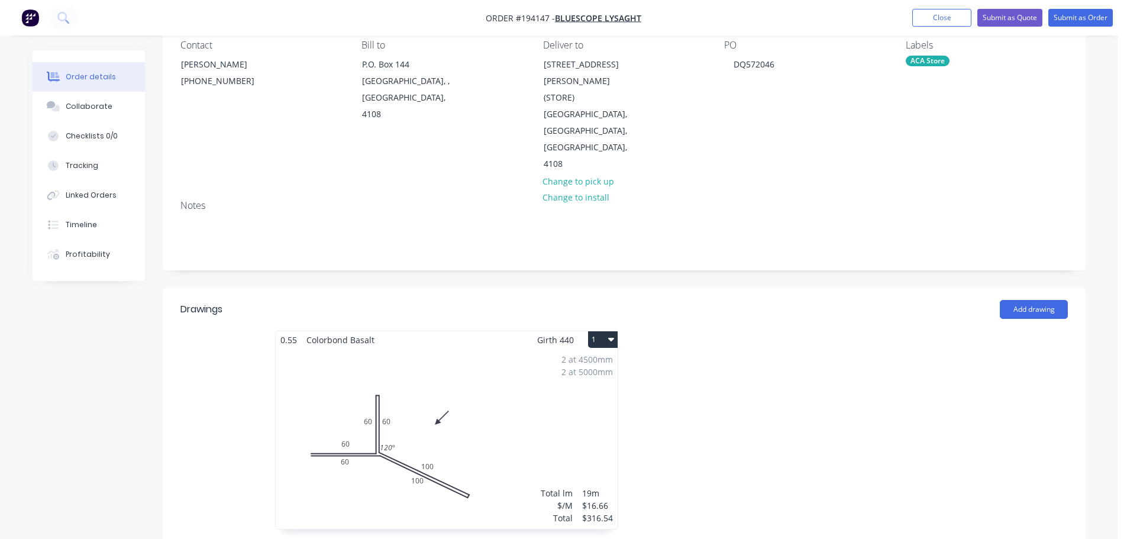
scroll to position [118, 0]
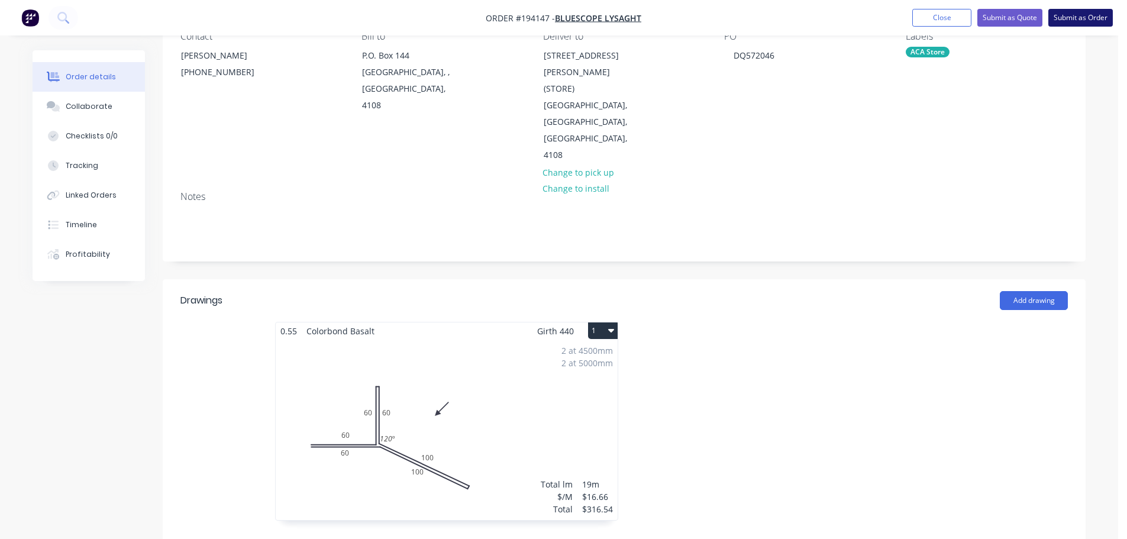
click at [1087, 17] on button "Submit as Order" at bounding box center [1080, 18] width 64 height 18
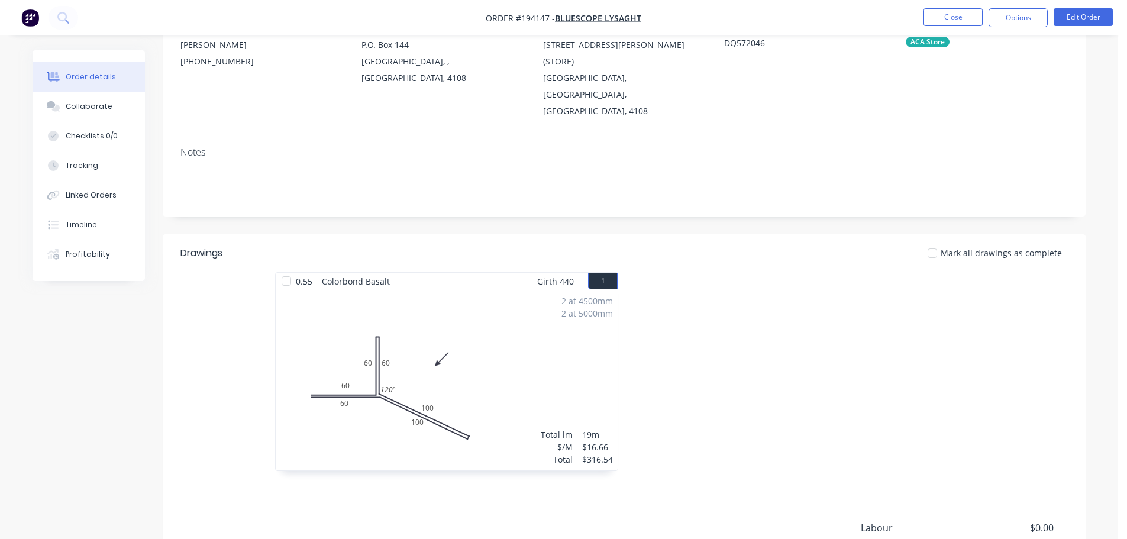
scroll to position [131, 0]
click at [1097, 17] on button "Edit Order" at bounding box center [1082, 17] width 59 height 18
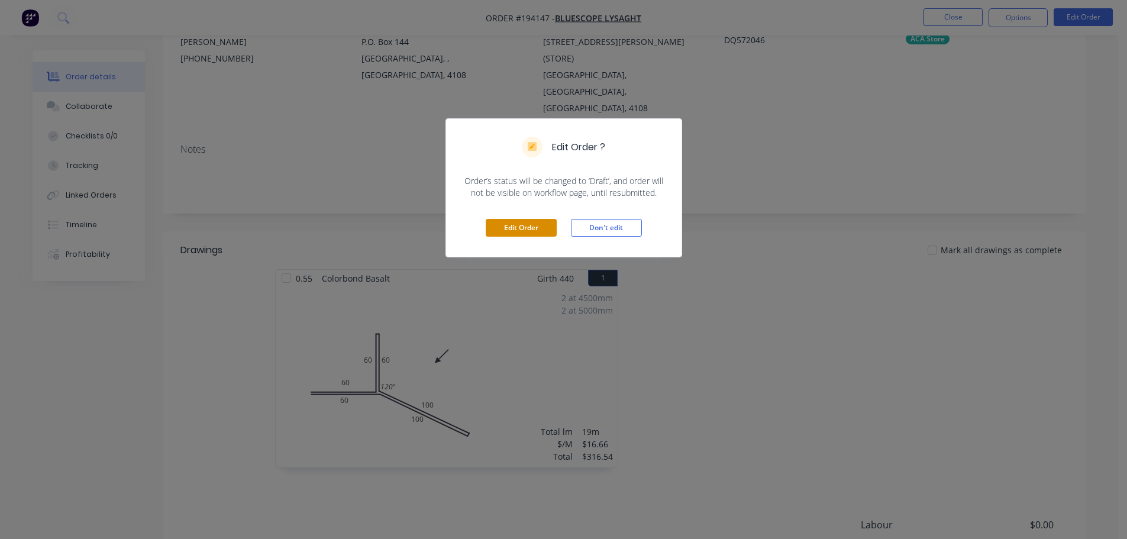
click at [525, 228] on button "Edit Order" at bounding box center [520, 228] width 71 height 18
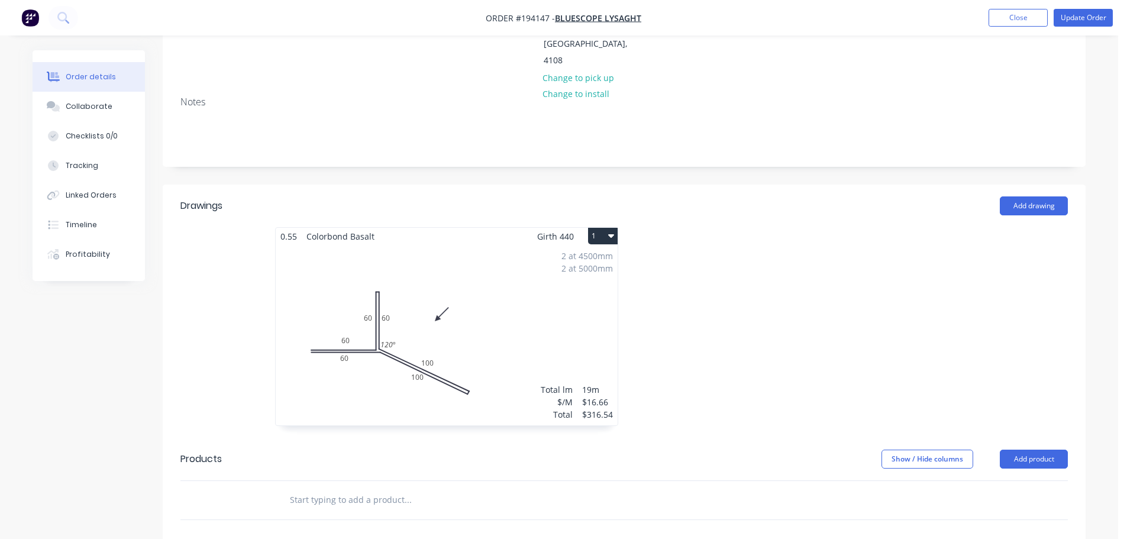
scroll to position [237, 0]
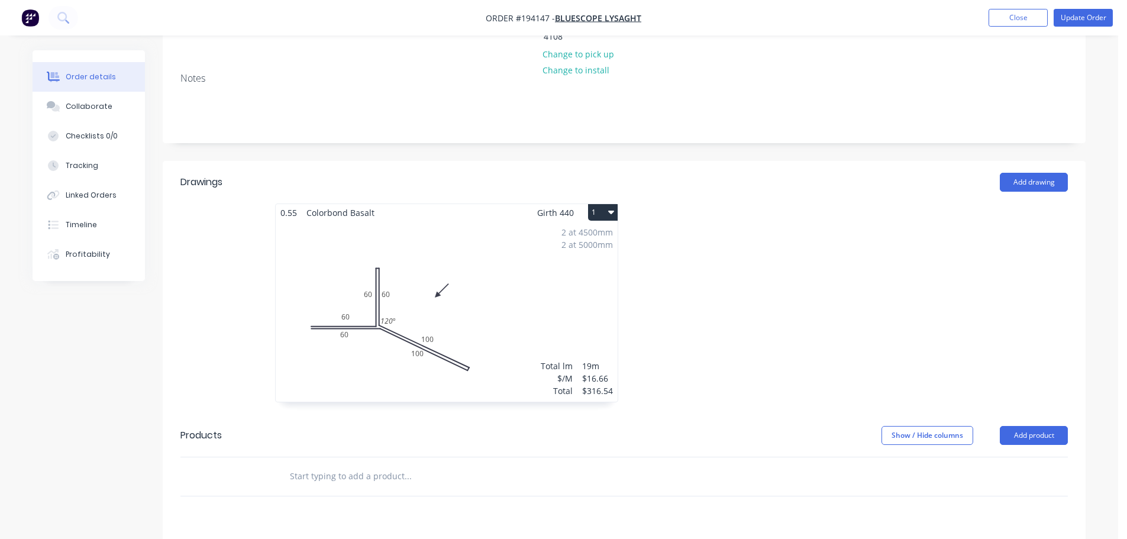
click at [610, 207] on icon "button" at bounding box center [611, 211] width 6 height 9
click at [553, 232] on div "Use larger box size" at bounding box center [561, 240] width 91 height 17
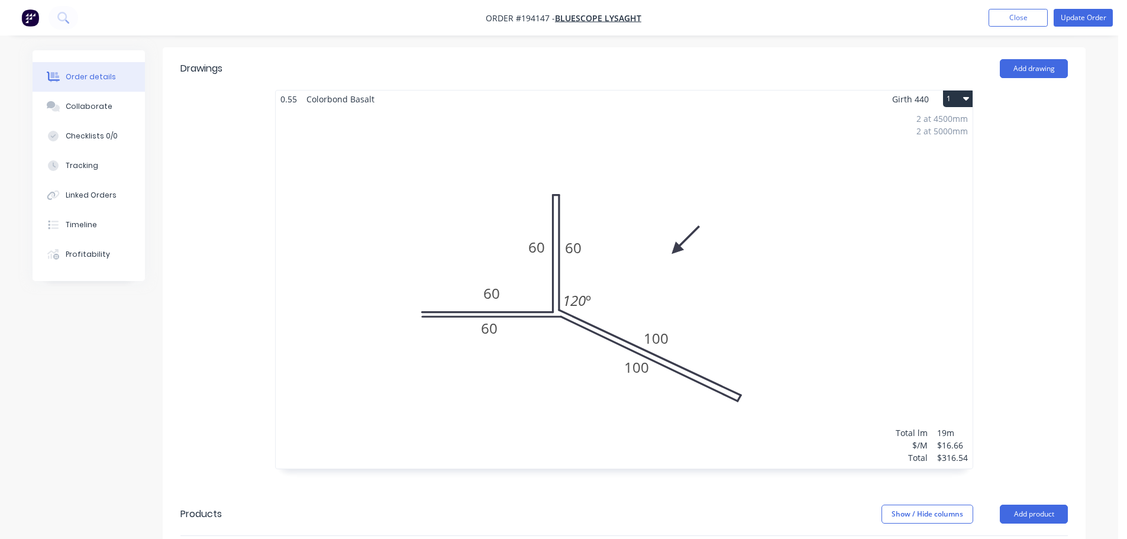
scroll to position [355, 0]
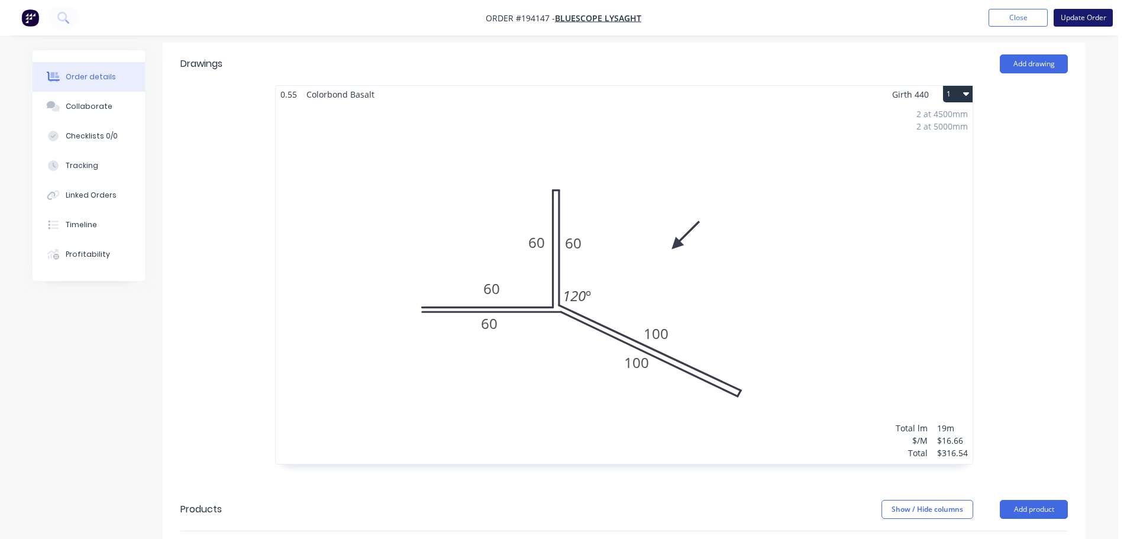
click at [1091, 16] on button "Update Order" at bounding box center [1082, 18] width 59 height 18
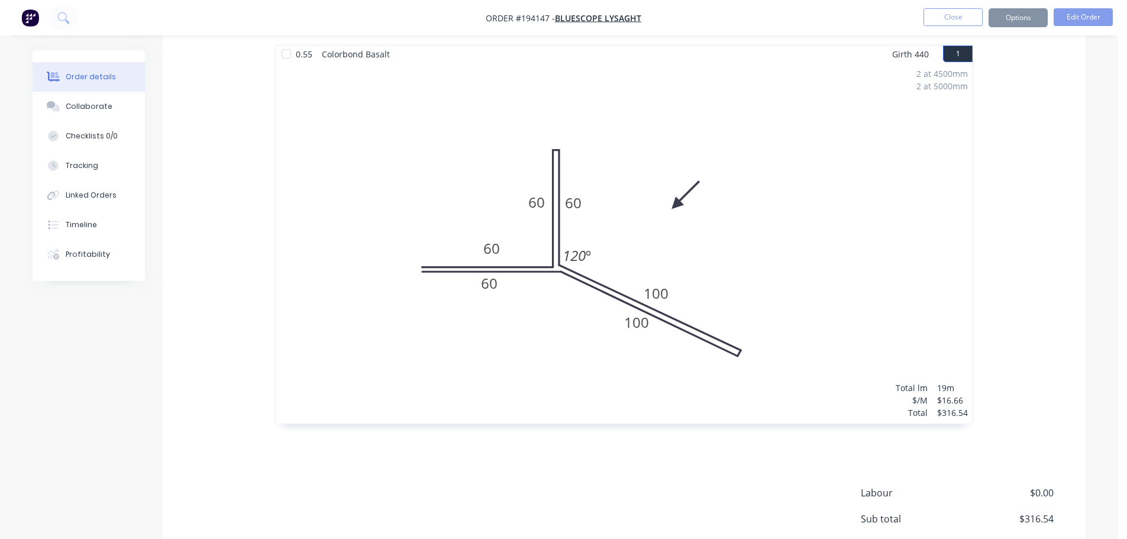
scroll to position [0, 0]
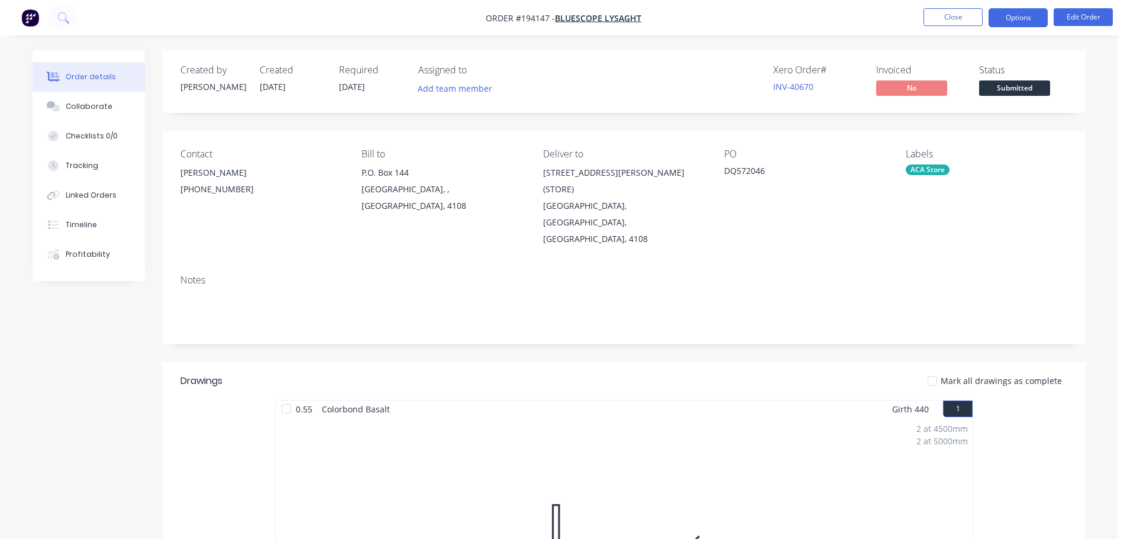
click at [1019, 16] on button "Options" at bounding box center [1017, 17] width 59 height 19
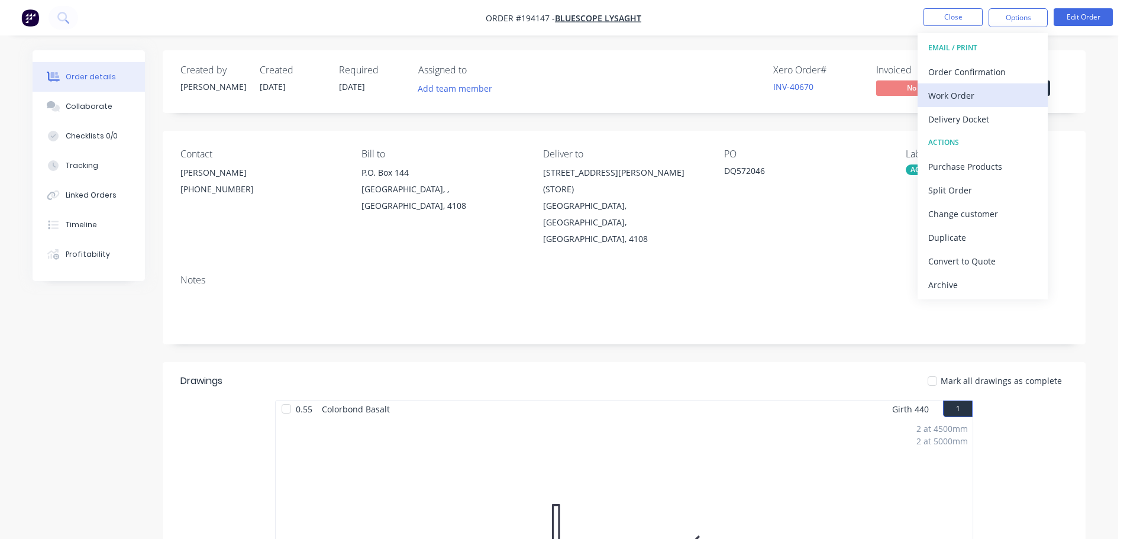
click at [964, 96] on div "Work Order" at bounding box center [982, 95] width 109 height 17
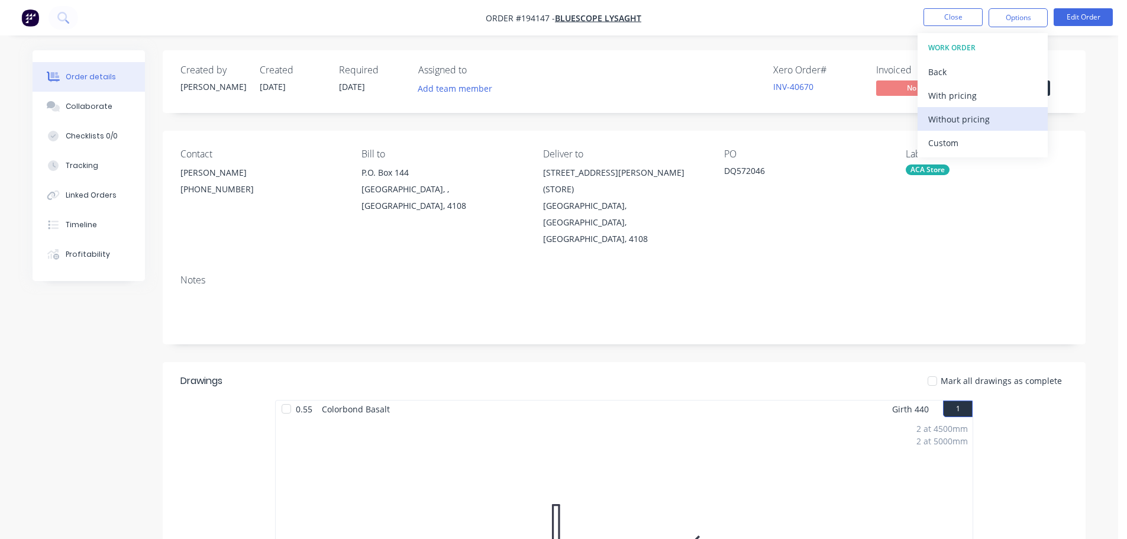
click at [961, 123] on div "Without pricing" at bounding box center [982, 119] width 109 height 17
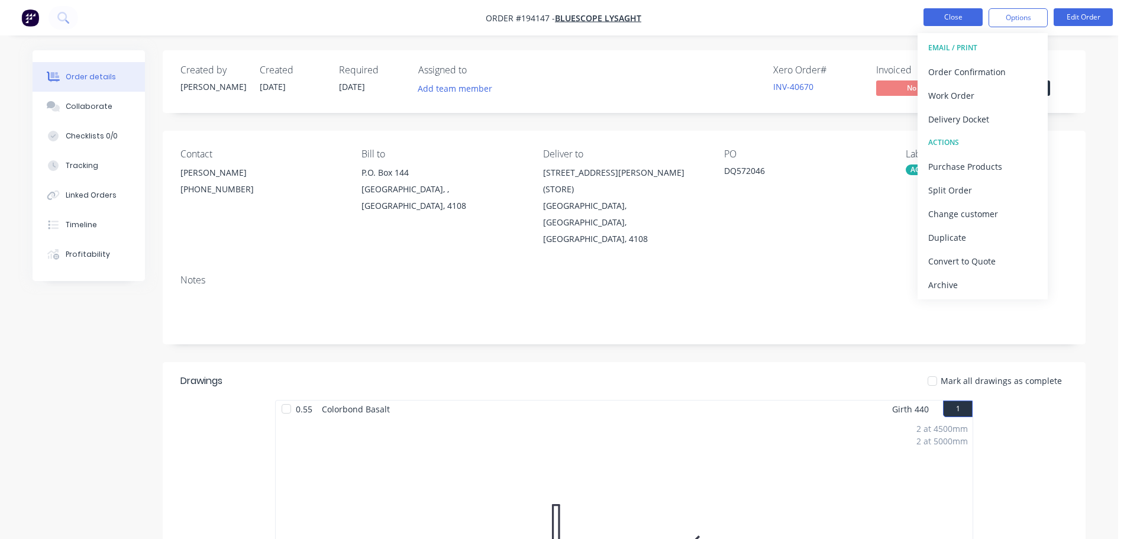
click at [947, 14] on button "Close" at bounding box center [952, 17] width 59 height 18
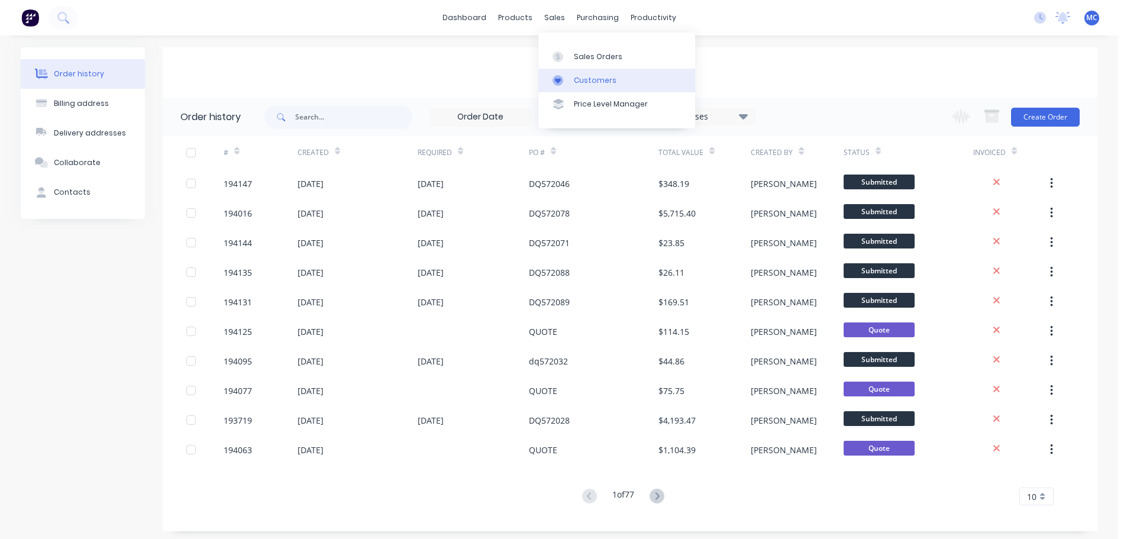
click at [594, 79] on div "Customers" at bounding box center [595, 80] width 43 height 11
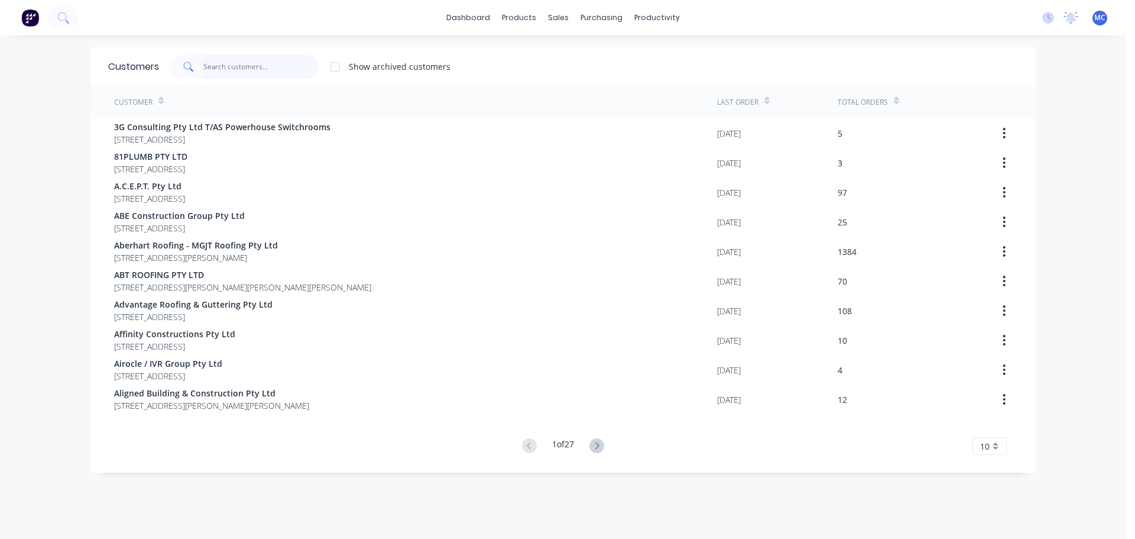
click at [224, 63] on input "text" at bounding box center [260, 67] width 115 height 24
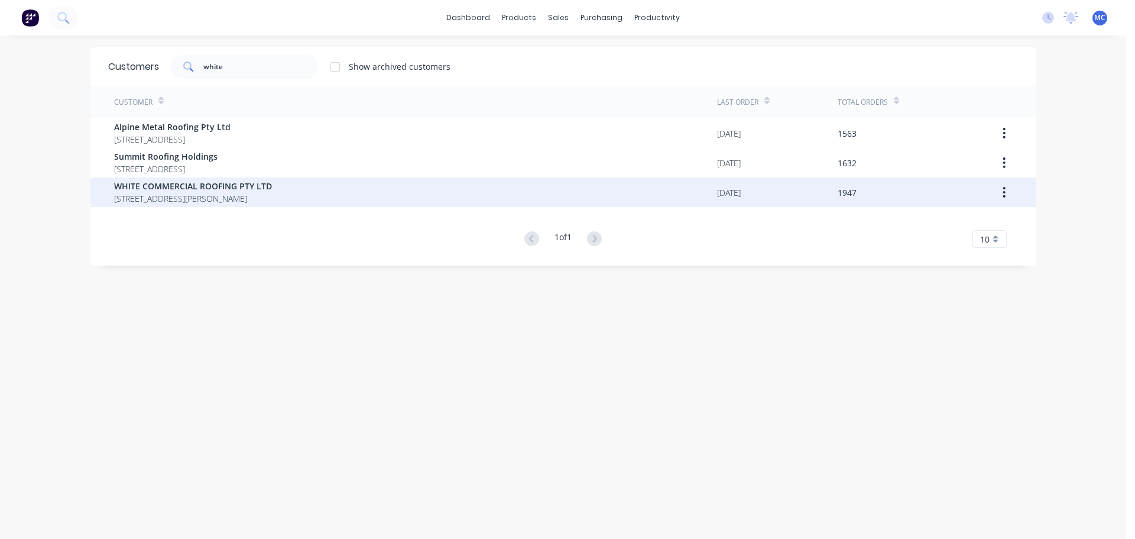
click at [160, 186] on span "WHITE COMMERCIAL ROOFING PTY LTD" at bounding box center [193, 186] width 158 height 12
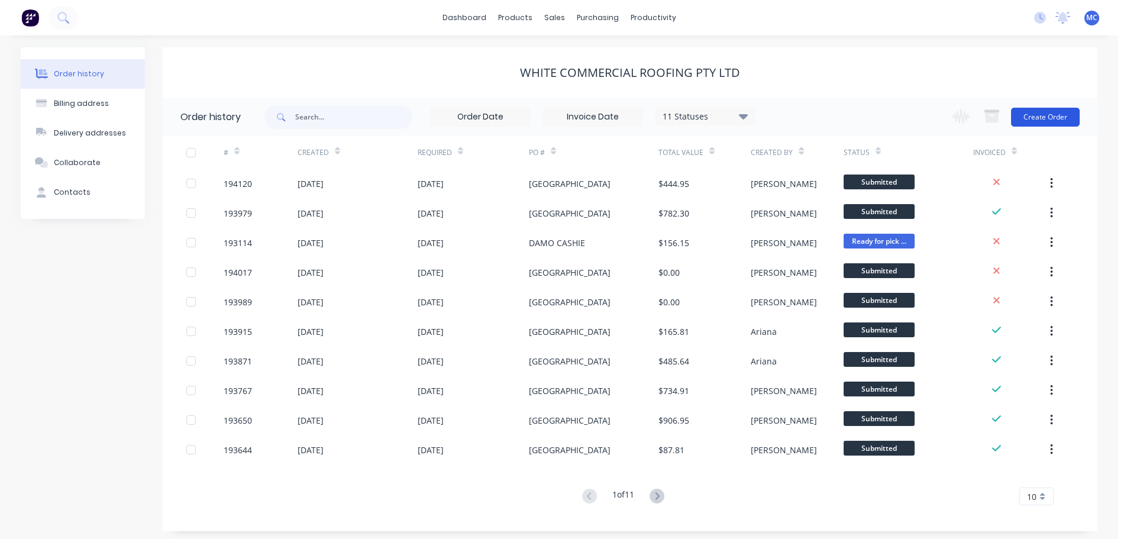
click at [1045, 114] on button "Create Order" at bounding box center [1045, 117] width 69 height 19
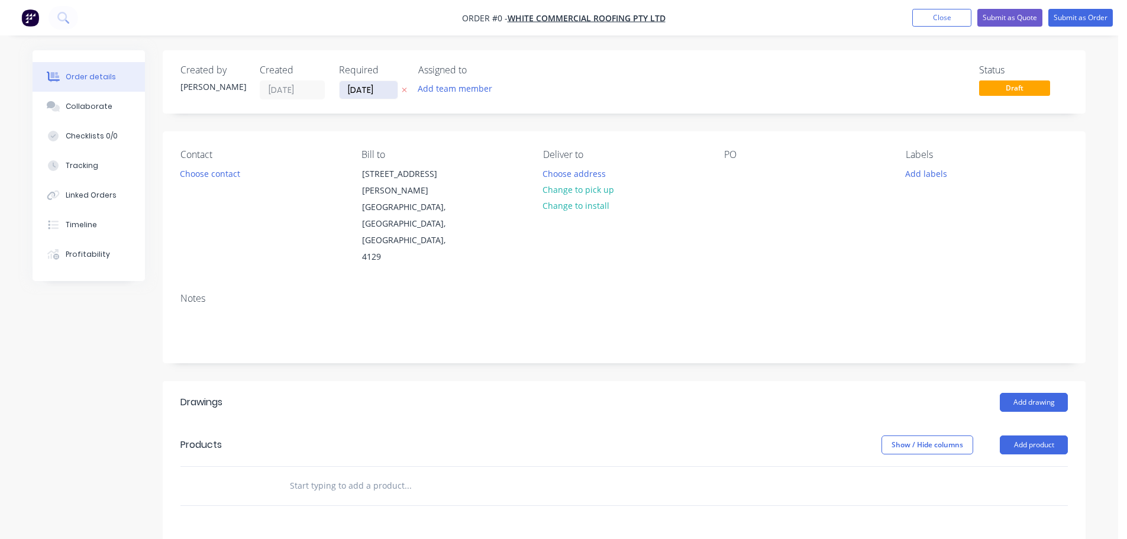
click at [362, 83] on input "[DATE]" at bounding box center [368, 90] width 58 height 18
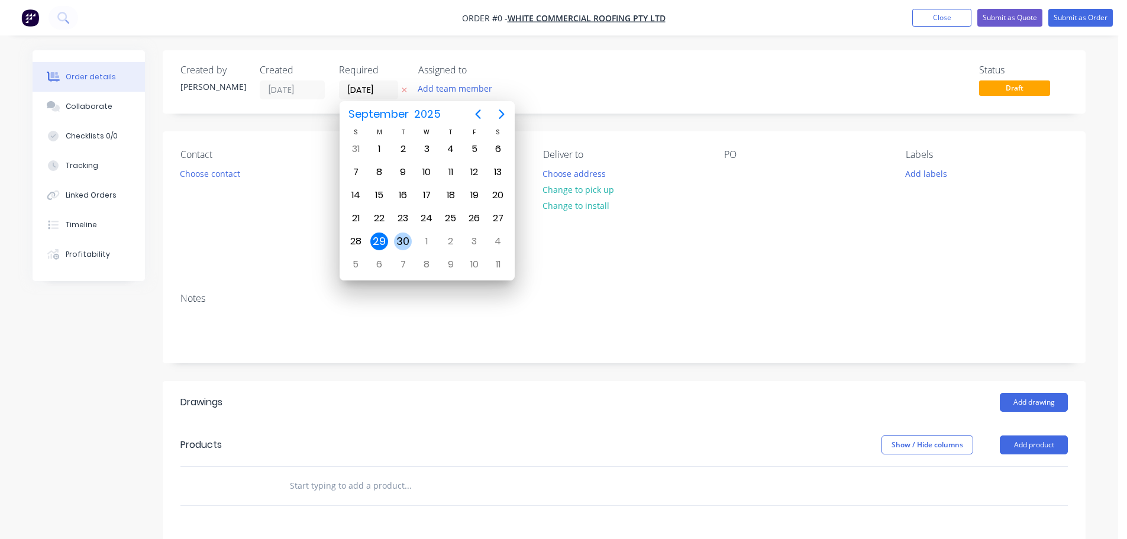
click at [403, 241] on div "30" at bounding box center [403, 241] width 18 height 18
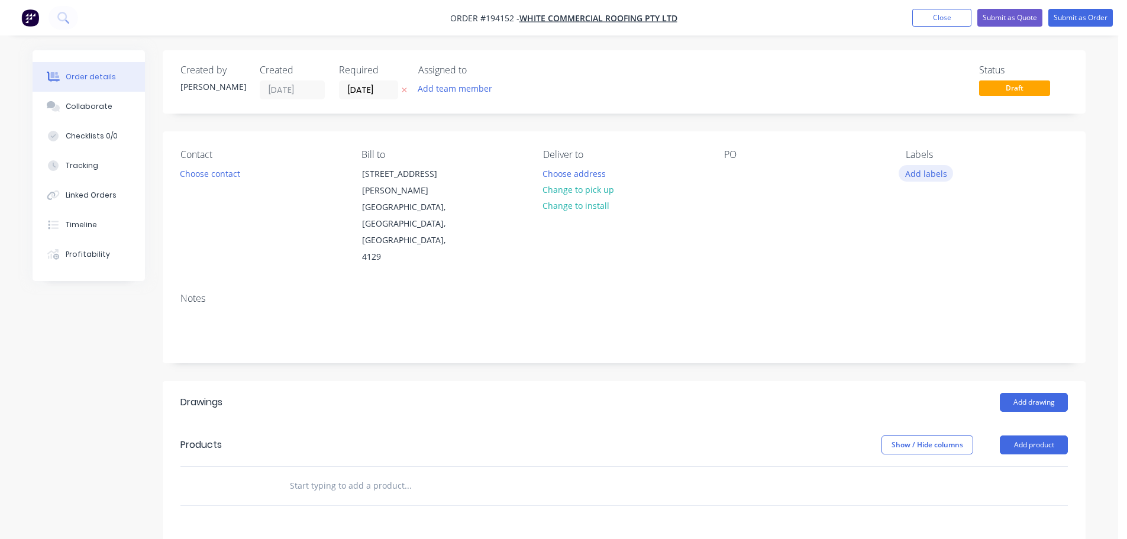
click at [934, 174] on button "Add labels" at bounding box center [925, 173] width 54 height 16
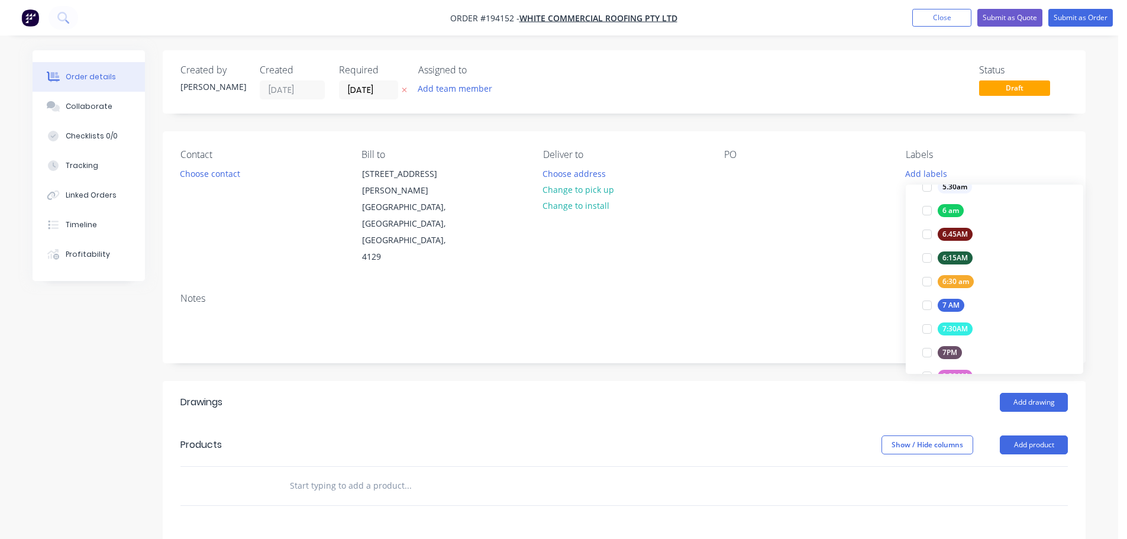
scroll to position [237, 0]
click at [923, 276] on div at bounding box center [927, 279] width 24 height 24
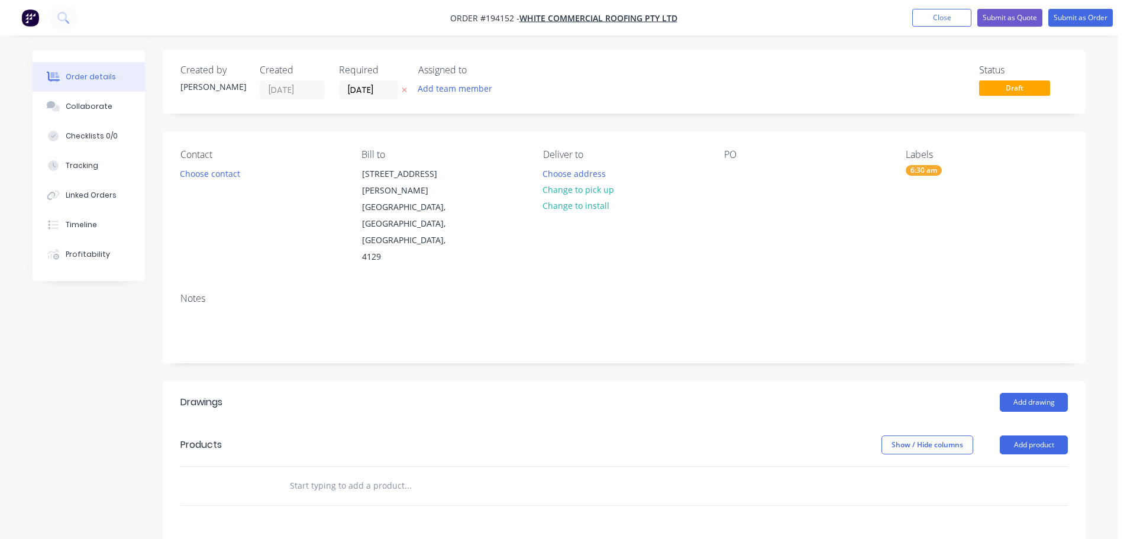
click at [753, 244] on div "Contact Choose contact Bill to 57 Dewar Drive LOGANHOLME, Queensland, Australia…" at bounding box center [624, 207] width 922 height 152
click at [212, 174] on button "Choose contact" at bounding box center [210, 173] width 73 height 16
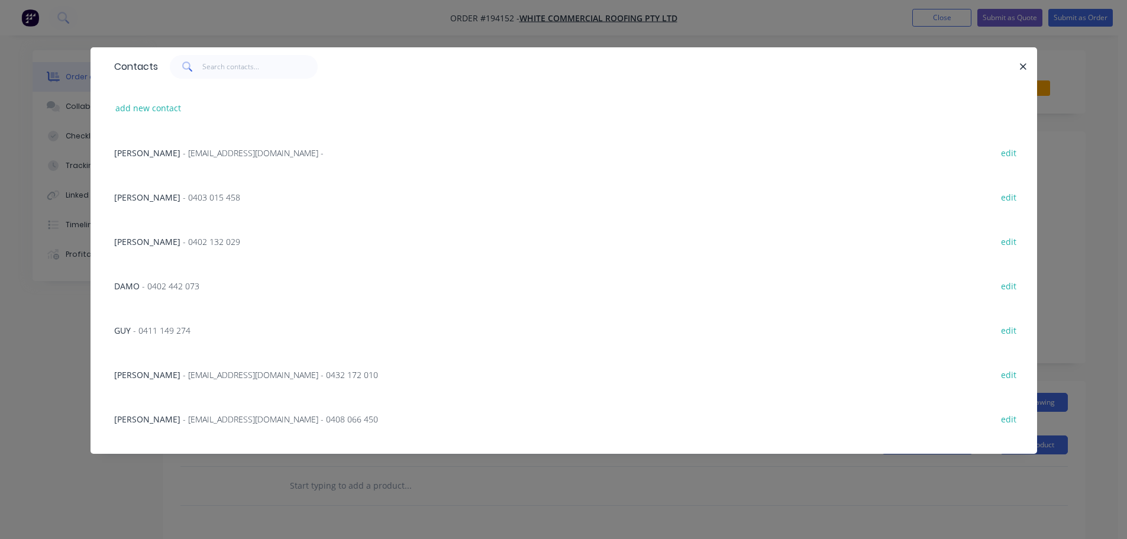
click at [183, 197] on span "- 0403 015 458" at bounding box center [211, 197] width 57 height 11
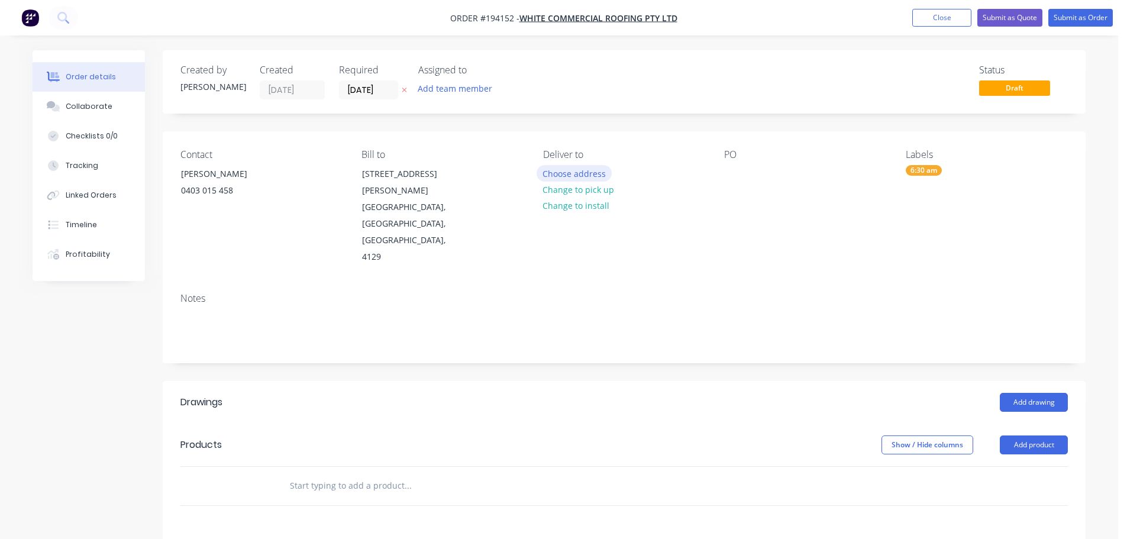
click at [581, 170] on button "Choose address" at bounding box center [574, 173] width 76 height 16
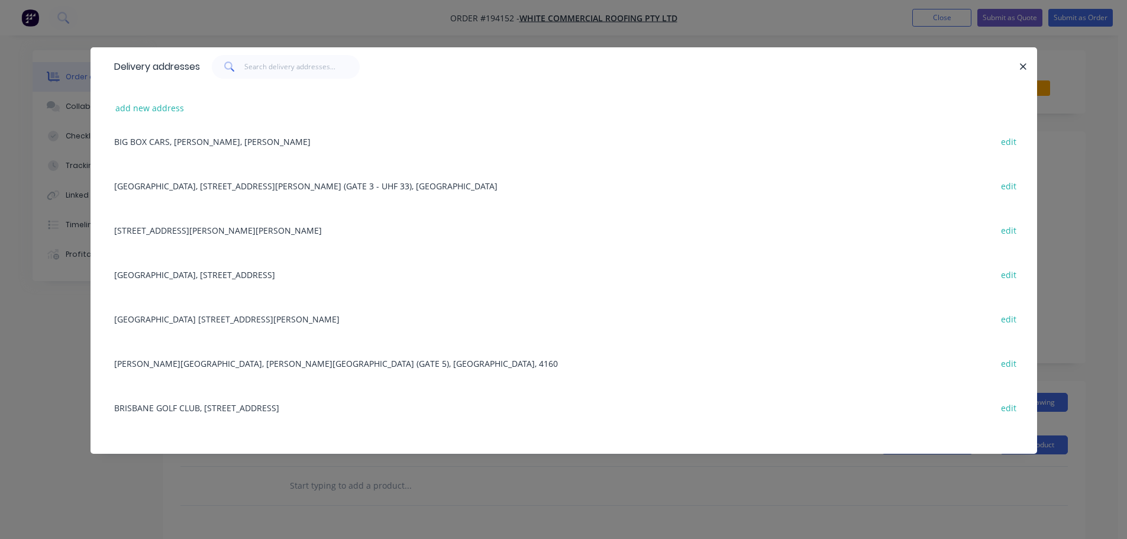
scroll to position [355, 0]
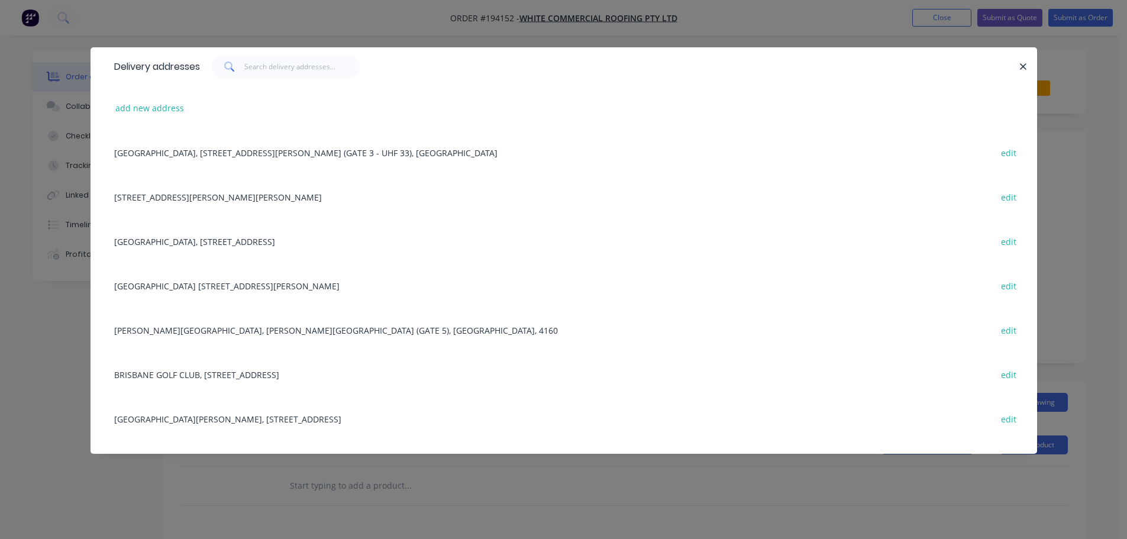
click at [199, 285] on div "Kings College 68 Gemvale Rd, REEDY CREEK, Queensland, Australia, 4227 edit" at bounding box center [563, 285] width 911 height 44
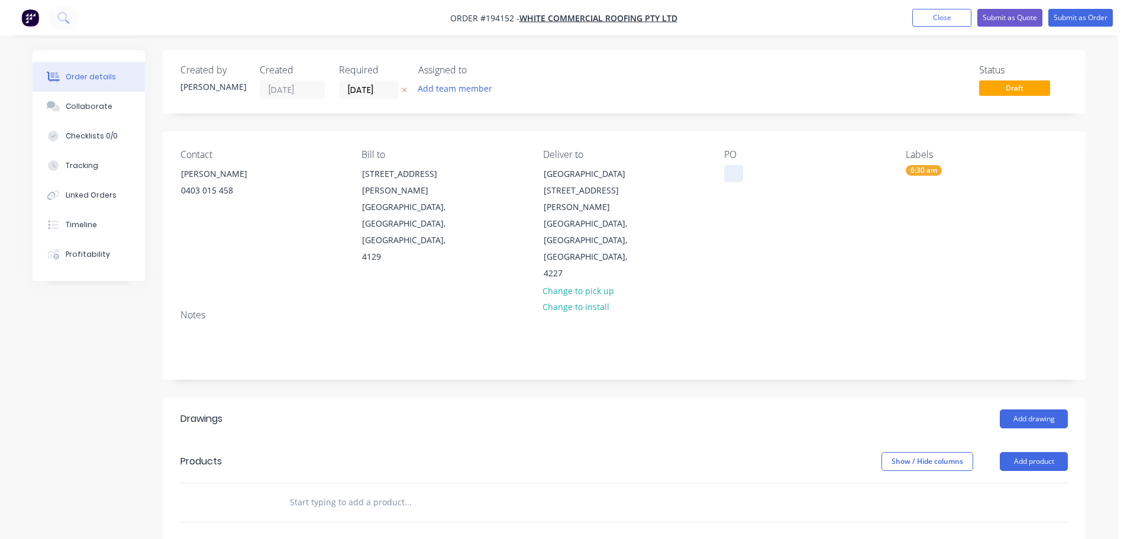
click at [737, 173] on div at bounding box center [733, 173] width 19 height 17
click at [1036, 409] on button "Add drawing" at bounding box center [1033, 418] width 68 height 19
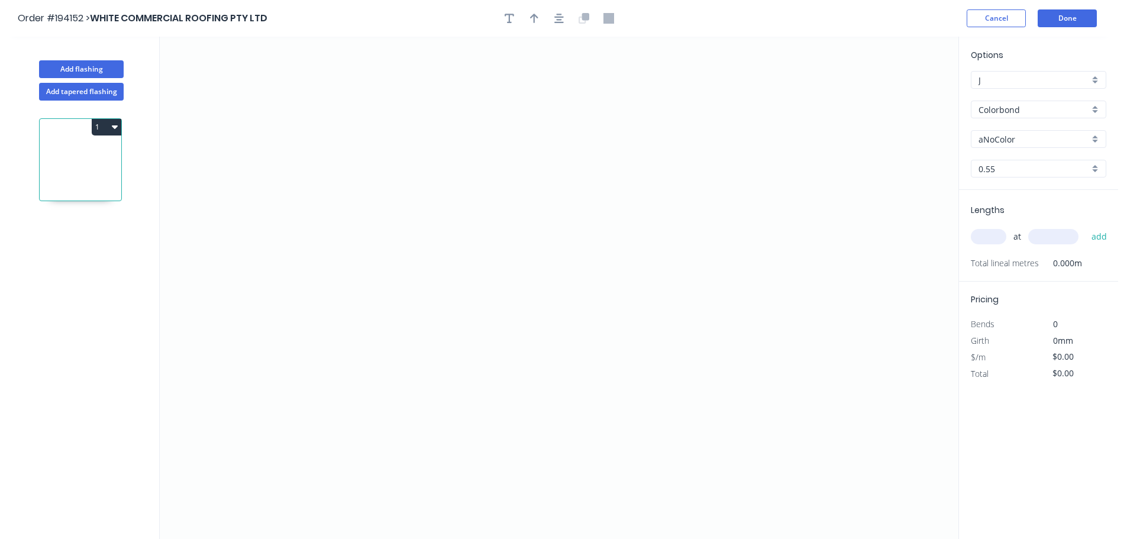
click at [1011, 137] on input "aNoColor" at bounding box center [1033, 139] width 111 height 12
click at [1001, 263] on div "Surfmist" at bounding box center [1038, 262] width 134 height 21
click at [991, 237] on input "text" at bounding box center [987, 236] width 35 height 15
click at [1085, 226] on button "add" at bounding box center [1099, 236] width 28 height 20
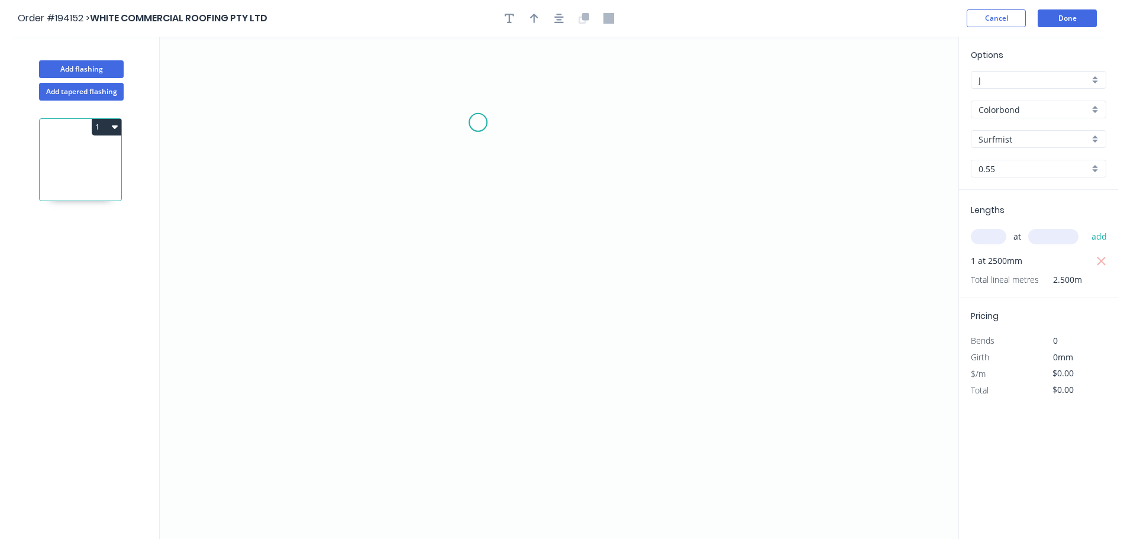
click at [478, 122] on icon "0" at bounding box center [559, 288] width 798 height 502
click at [711, 111] on icon "0" at bounding box center [559, 288] width 798 height 502
click at [713, 339] on icon "0 ?" at bounding box center [559, 288] width 798 height 502
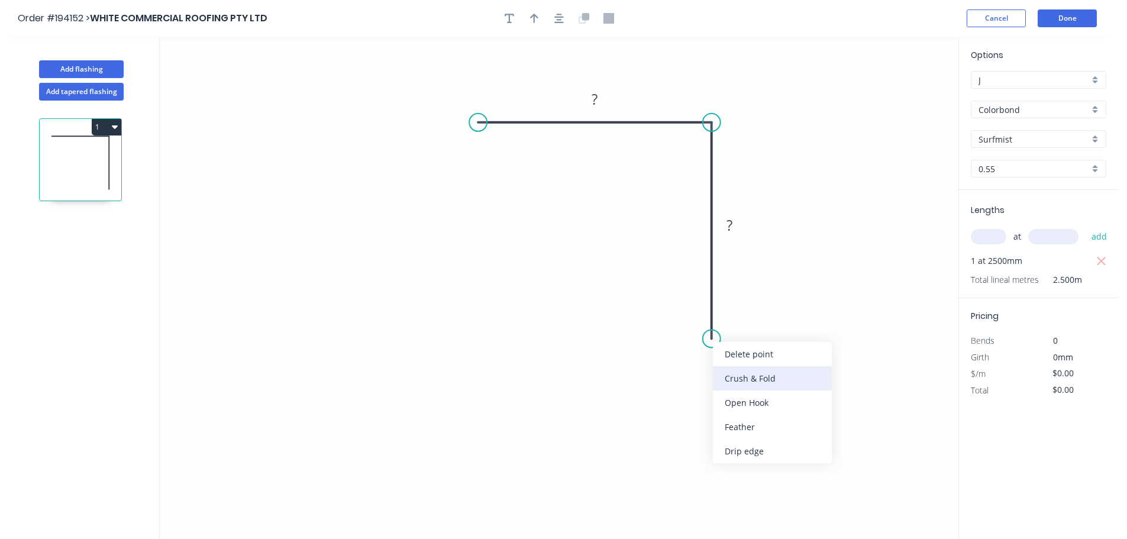
click at [731, 373] on div "Crush & Fold" at bounding box center [772, 378] width 119 height 24
click at [756, 374] on div "Flip bend" at bounding box center [769, 376] width 119 height 24
drag, startPoint x: 757, startPoint y: 310, endPoint x: 684, endPoint y: 326, distance: 75.0
click at [684, 326] on rect at bounding box center [662, 333] width 47 height 24
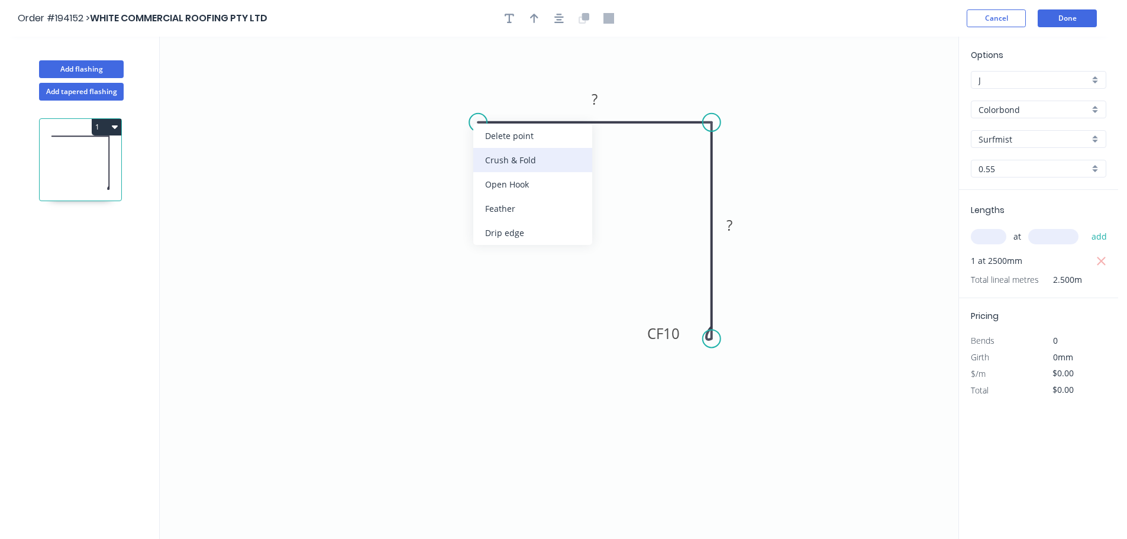
click at [499, 161] on div "Crush & Fold" at bounding box center [532, 160] width 119 height 24
drag, startPoint x: 483, startPoint y: 142, endPoint x: 488, endPoint y: 160, distance: 18.4
click at [488, 160] on rect at bounding box center [467, 159] width 47 height 24
click at [475, 162] on tspan "10" at bounding box center [475, 160] width 17 height 20
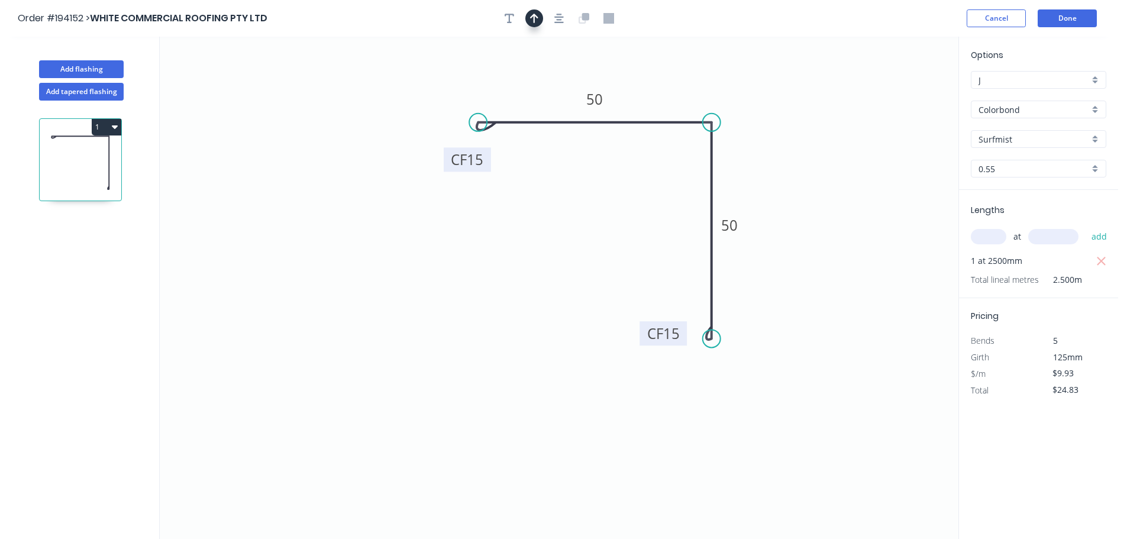
click at [532, 19] on icon "button" at bounding box center [534, 18] width 8 height 11
click at [899, 96] on icon at bounding box center [898, 82] width 11 height 38
drag, startPoint x: 899, startPoint y: 96, endPoint x: 808, endPoint y: 155, distance: 108.6
click at [808, 155] on icon at bounding box center [817, 145] width 34 height 34
click at [89, 61] on button "Add flashing" at bounding box center [81, 69] width 85 height 18
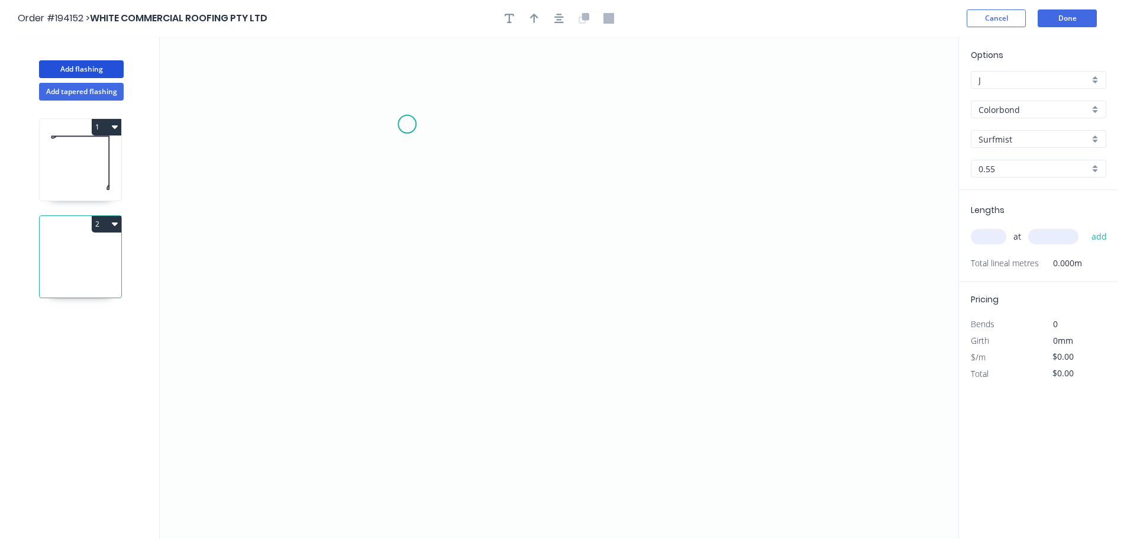
click at [407, 124] on icon "0" at bounding box center [559, 288] width 798 height 502
click at [752, 116] on icon "0" at bounding box center [559, 288] width 798 height 502
click at [754, 228] on icon "0 ?" at bounding box center [559, 288] width 798 height 502
click at [754, 228] on circle at bounding box center [752, 228] width 18 height 18
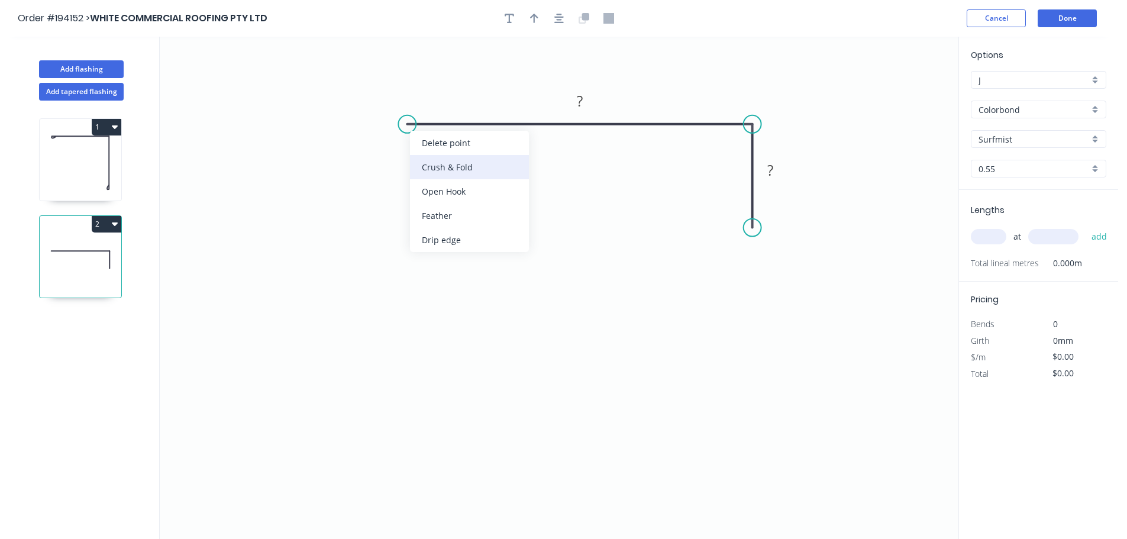
click at [436, 168] on div "Crush & Fold" at bounding box center [469, 167] width 119 height 24
drag, startPoint x: 412, startPoint y: 147, endPoint x: 420, endPoint y: 171, distance: 25.6
click at [420, 171] on rect at bounding box center [399, 166] width 47 height 24
click at [408, 167] on tspan "10" at bounding box center [408, 167] width 17 height 20
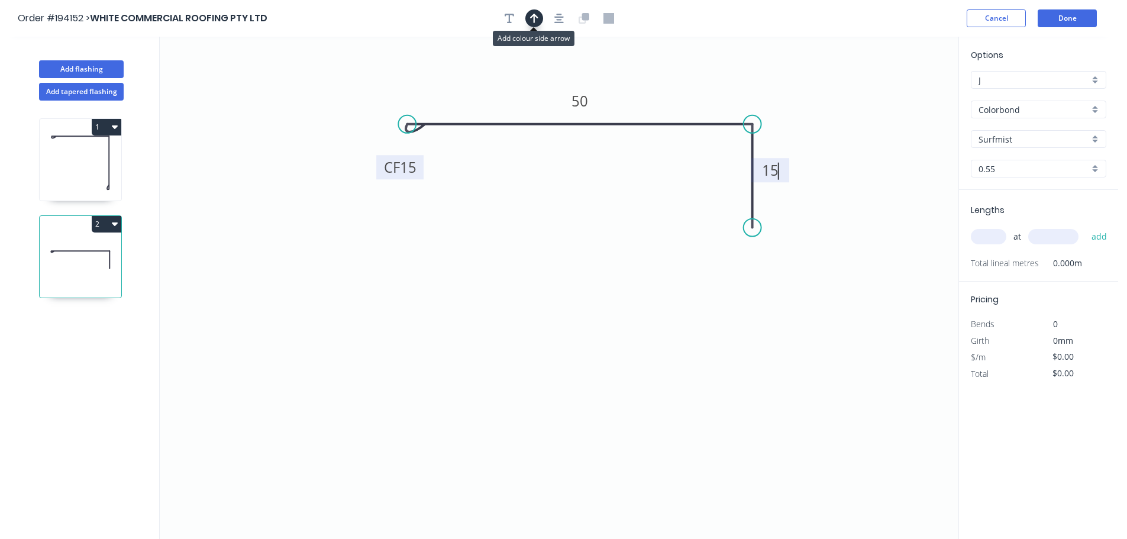
click at [532, 19] on icon "button" at bounding box center [534, 18] width 8 height 11
click at [896, 94] on icon at bounding box center [898, 82] width 11 height 38
drag, startPoint x: 897, startPoint y: 95, endPoint x: 805, endPoint y: 109, distance: 93.4
click at [811, 109] on icon at bounding box center [828, 101] width 34 height 34
click at [996, 239] on input "text" at bounding box center [987, 236] width 35 height 15
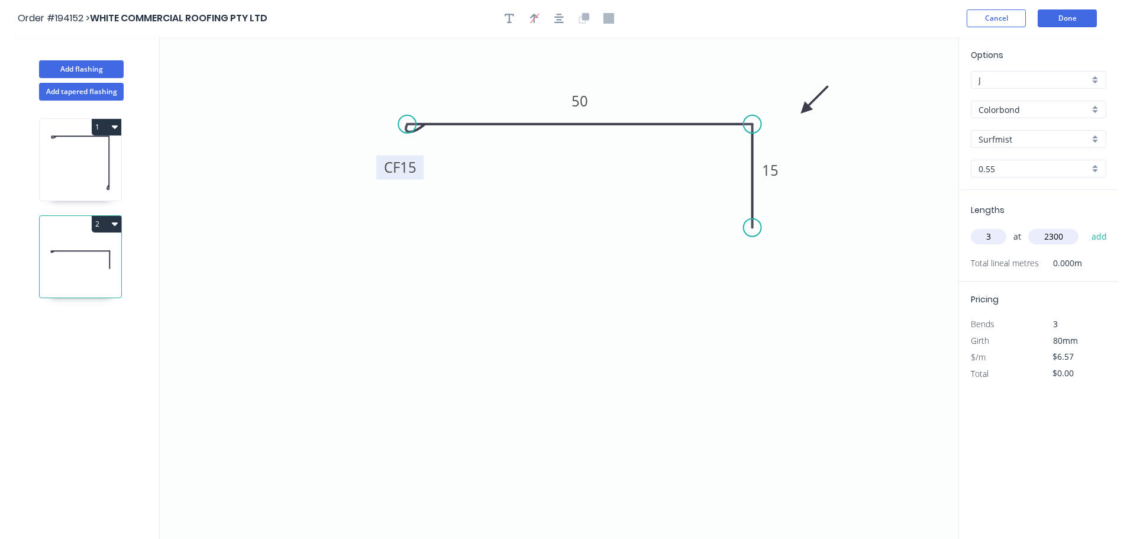
click at [1085, 226] on button "add" at bounding box center [1099, 236] width 28 height 20
click at [109, 127] on button "1" at bounding box center [107, 127] width 30 height 17
click at [36, 155] on div "Duplicate" at bounding box center [65, 156] width 91 height 17
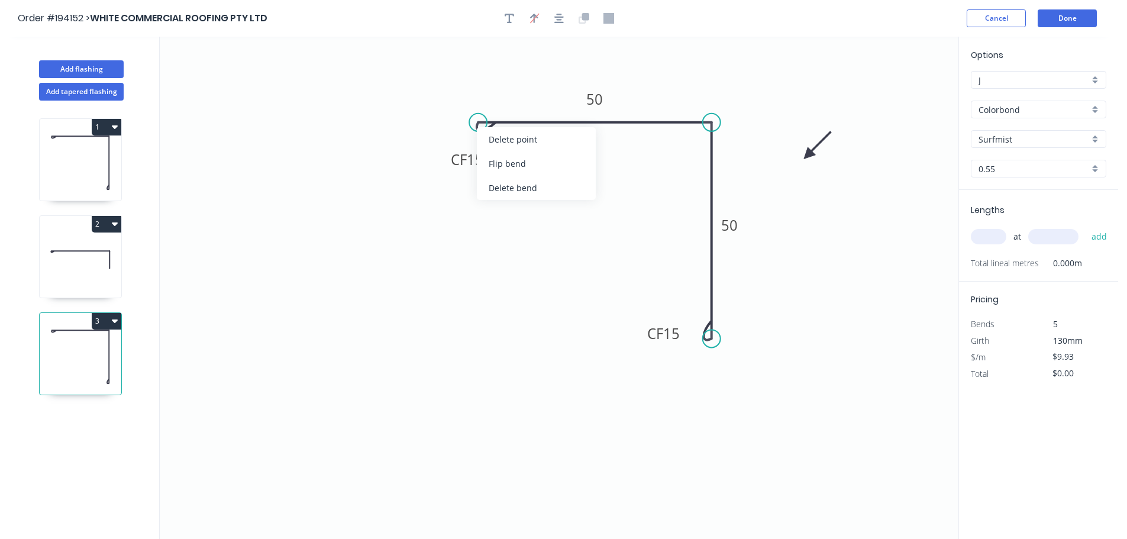
click at [502, 161] on div "Flip bend" at bounding box center [536, 163] width 119 height 24
drag, startPoint x: 446, startPoint y: 101, endPoint x: 454, endPoint y: 85, distance: 17.5
click at [454, 85] on g "CF 15" at bounding box center [469, 76] width 47 height 24
click at [597, 98] on tspan "50" at bounding box center [594, 99] width 17 height 20
click at [988, 238] on input "text" at bounding box center [987, 236] width 35 height 15
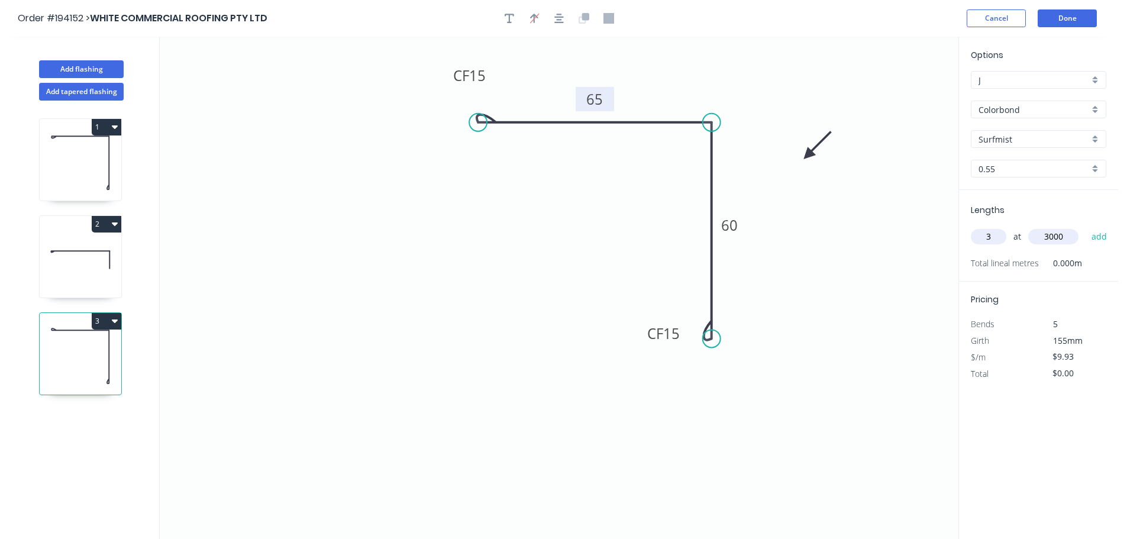
click at [1085, 226] on button "add" at bounding box center [1099, 236] width 28 height 20
click at [75, 90] on button "Add tapered flashing" at bounding box center [81, 92] width 85 height 18
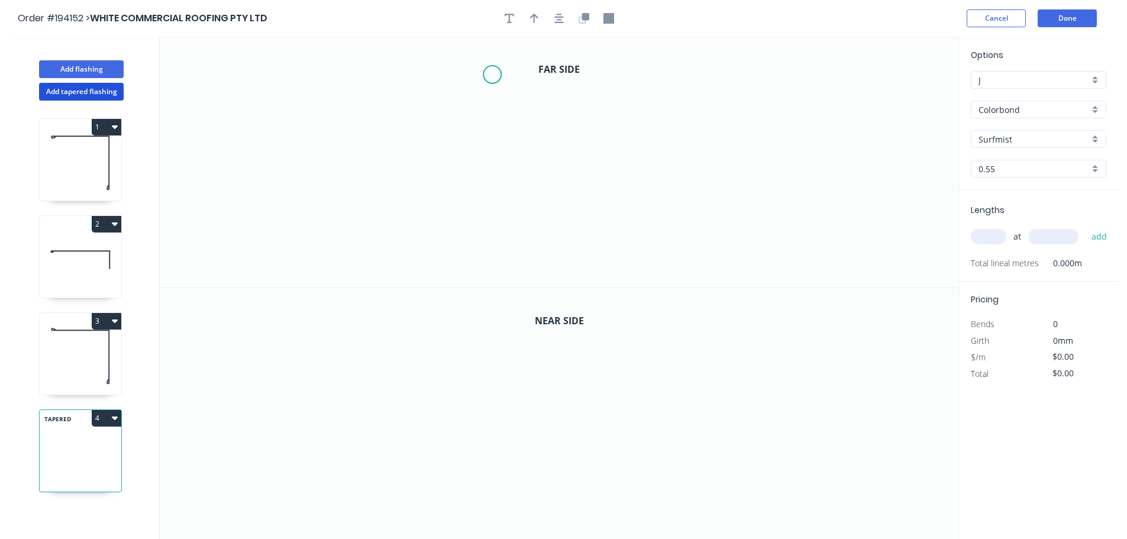
click at [492, 75] on icon "0" at bounding box center [559, 162] width 798 height 251
click at [490, 179] on icon "0" at bounding box center [559, 162] width 798 height 251
click at [628, 173] on icon "0 ?" at bounding box center [559, 162] width 798 height 251
click at [630, 281] on icon "0 ? ?" at bounding box center [559, 162] width 798 height 251
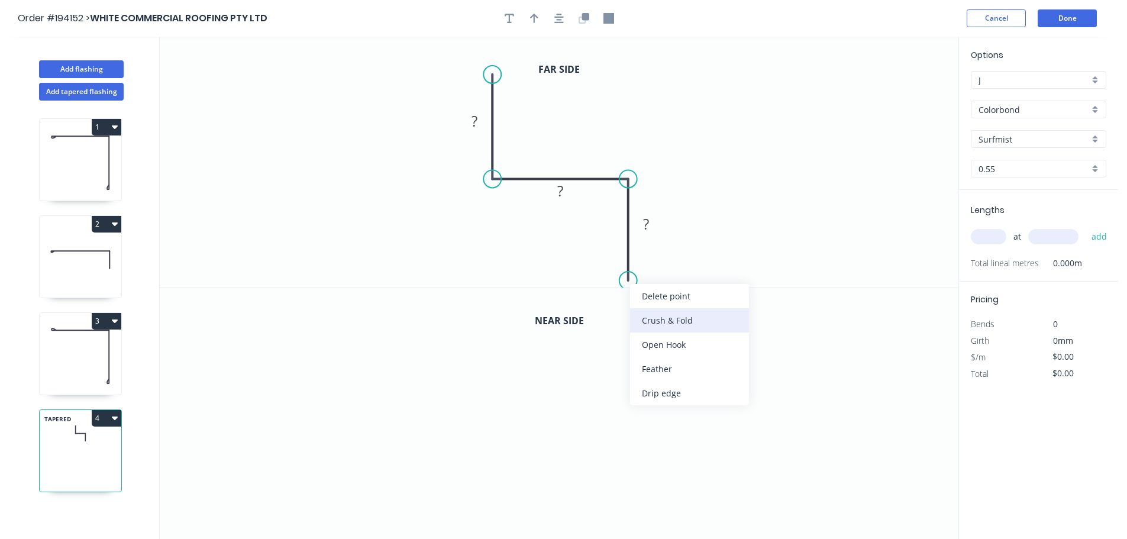
click at [654, 313] on div "Crush & Fold" at bounding box center [689, 320] width 119 height 24
drag, startPoint x: 585, startPoint y: 253, endPoint x: 662, endPoint y: 264, distance: 77.8
click at [662, 264] on rect at bounding box center [682, 271] width 47 height 24
drag, startPoint x: 491, startPoint y: 75, endPoint x: 489, endPoint y: 54, distance: 20.8
click at [489, 54] on circle at bounding box center [492, 54] width 18 height 18
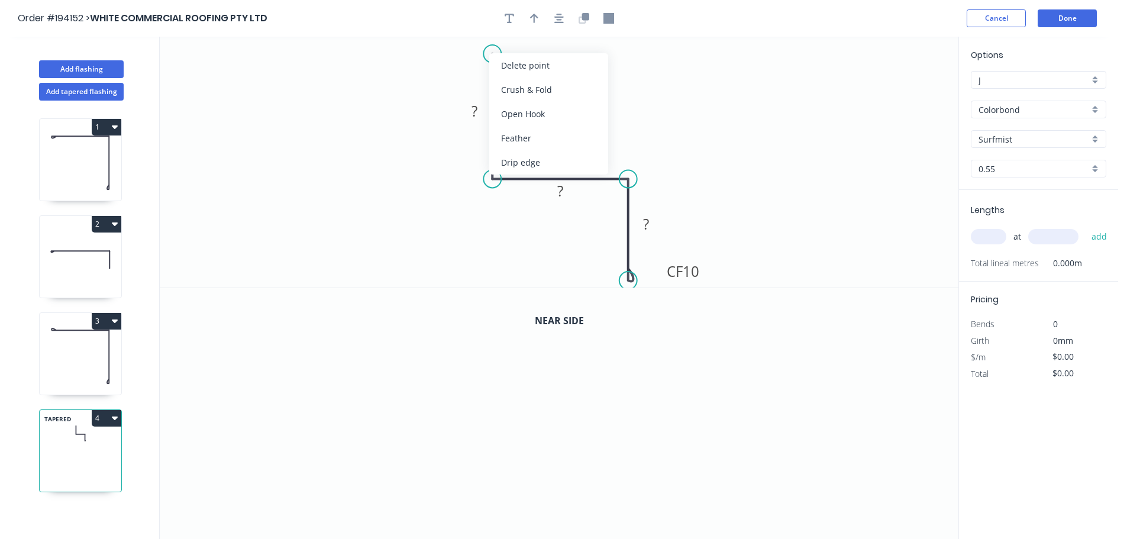
click at [508, 93] on div "Crush & Fold" at bounding box center [548, 89] width 119 height 24
drag, startPoint x: 519, startPoint y: 93, endPoint x: 517, endPoint y: 86, distance: 7.3
click at [518, 93] on div "Flip bend" at bounding box center [547, 95] width 119 height 24
drag, startPoint x: 538, startPoint y: 42, endPoint x: 558, endPoint y: 66, distance: 31.5
click at [558, 66] on rect at bounding box center [537, 57] width 47 height 24
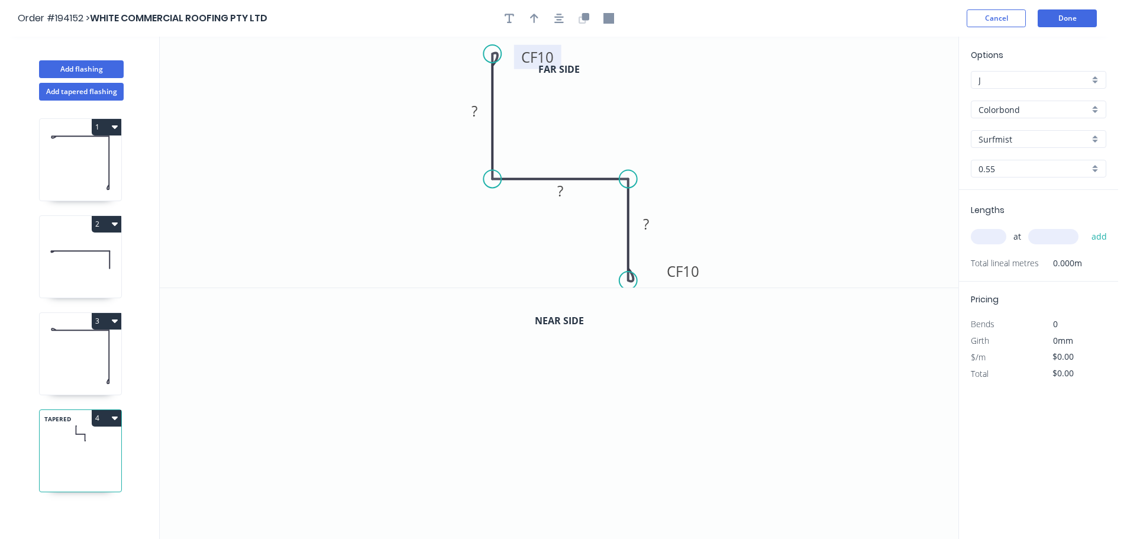
click at [546, 59] on tspan "10" at bounding box center [545, 57] width 17 height 20
click at [535, 19] on icon "button" at bounding box center [534, 18] width 8 height 11
click at [899, 96] on icon at bounding box center [898, 82] width 11 height 38
drag, startPoint x: 899, startPoint y: 96, endPoint x: 678, endPoint y: 113, distance: 221.2
click at [678, 113] on icon at bounding box center [691, 102] width 34 height 34
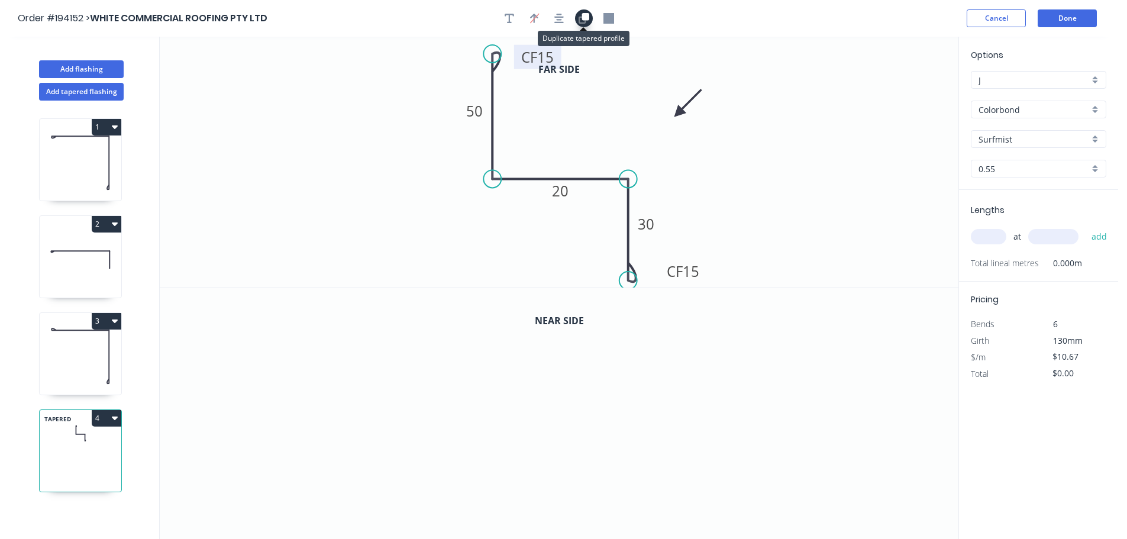
click at [583, 18] on icon "button" at bounding box center [585, 16] width 7 height 7
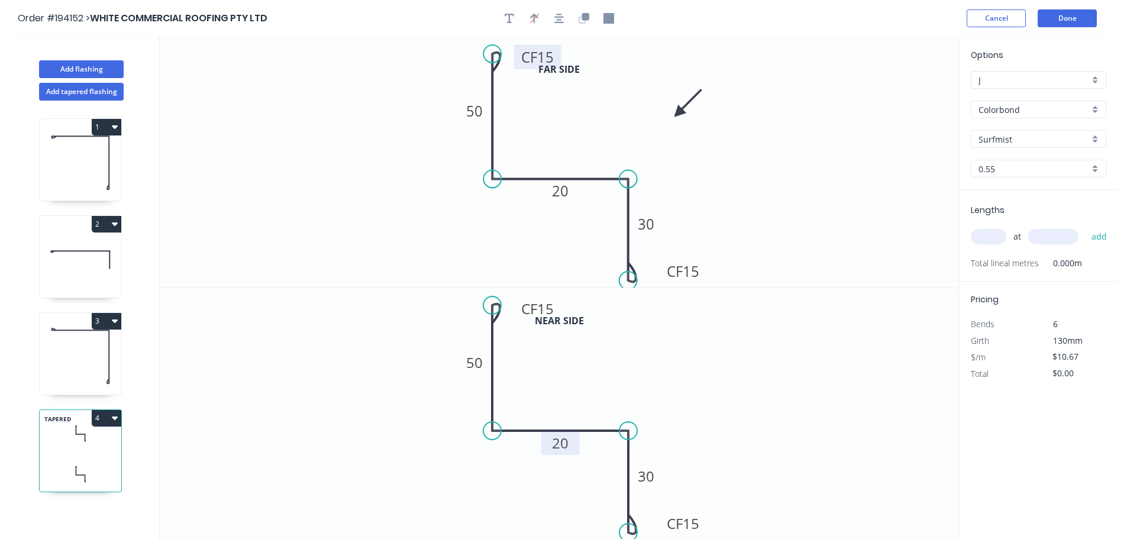
click at [563, 444] on tspan "20" at bounding box center [560, 443] width 17 height 20
click at [76, 90] on button "Add tapered flashing" at bounding box center [81, 92] width 85 height 18
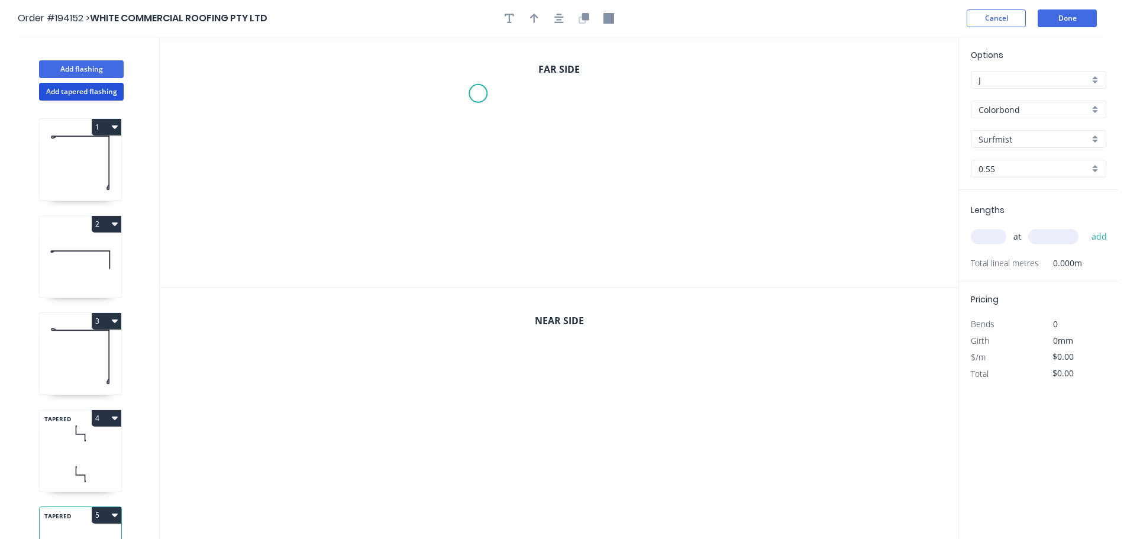
click at [478, 93] on icon "0" at bounding box center [559, 162] width 798 height 251
drag, startPoint x: 699, startPoint y: 99, endPoint x: 691, endPoint y: 114, distance: 17.2
click at [699, 100] on icon "0" at bounding box center [559, 162] width 798 height 251
click at [699, 280] on icon "0 ?" at bounding box center [559, 162] width 798 height 251
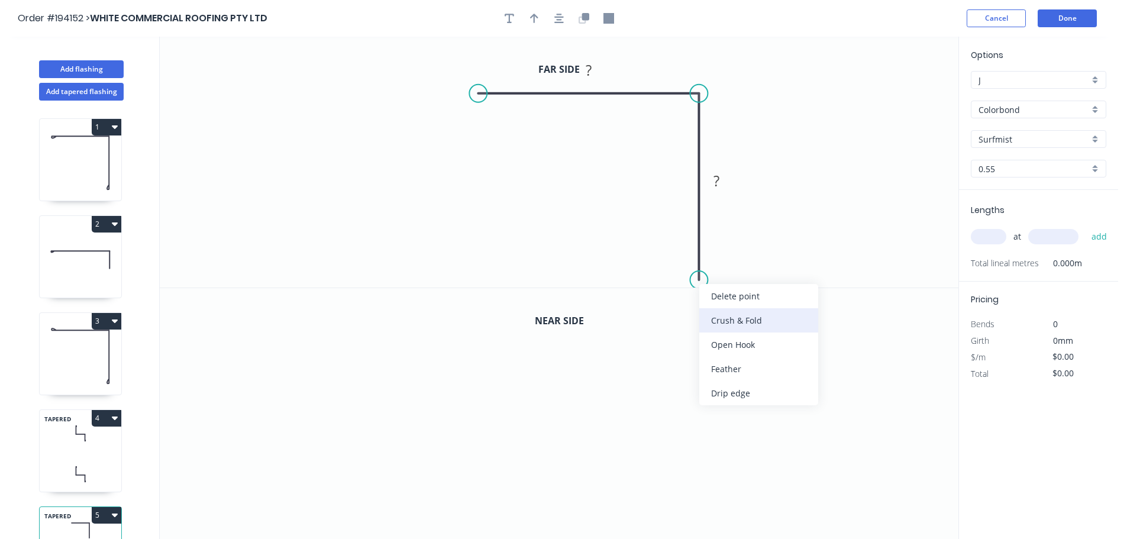
click at [720, 321] on div "Crush & Fold" at bounding box center [758, 320] width 119 height 24
click at [724, 320] on div "Flip bend" at bounding box center [755, 315] width 119 height 24
drag, startPoint x: 745, startPoint y: 255, endPoint x: 668, endPoint y: 266, distance: 78.2
click at [668, 266] on rect at bounding box center [646, 269] width 47 height 24
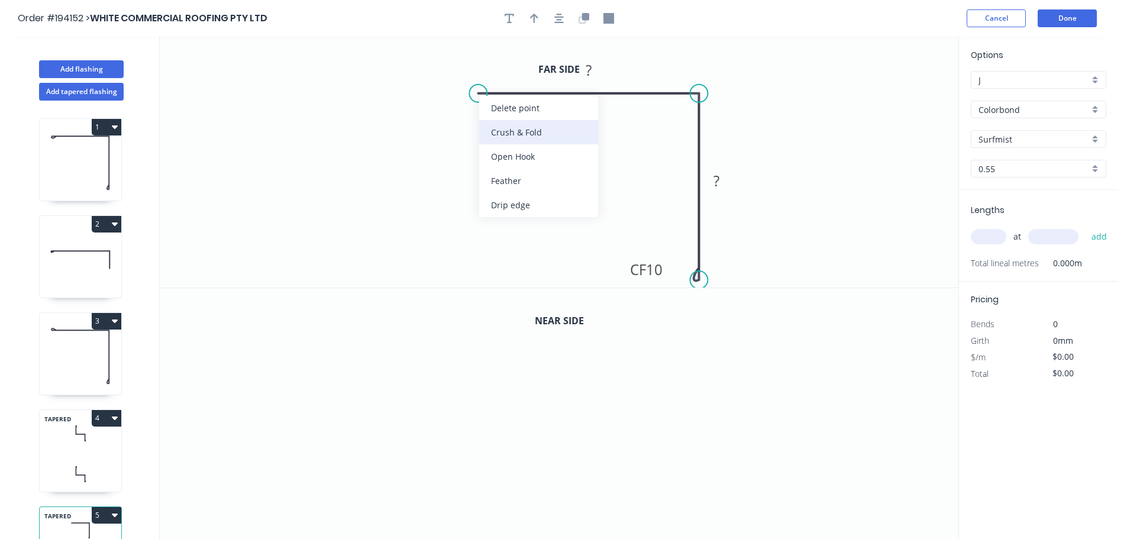
click at [499, 124] on div "Crush & Fold" at bounding box center [538, 132] width 119 height 24
drag, startPoint x: 482, startPoint y: 114, endPoint x: 497, endPoint y: 132, distance: 23.9
click at [499, 134] on rect at bounding box center [480, 137] width 47 height 24
click at [488, 133] on tspan "10" at bounding box center [487, 133] width 17 height 20
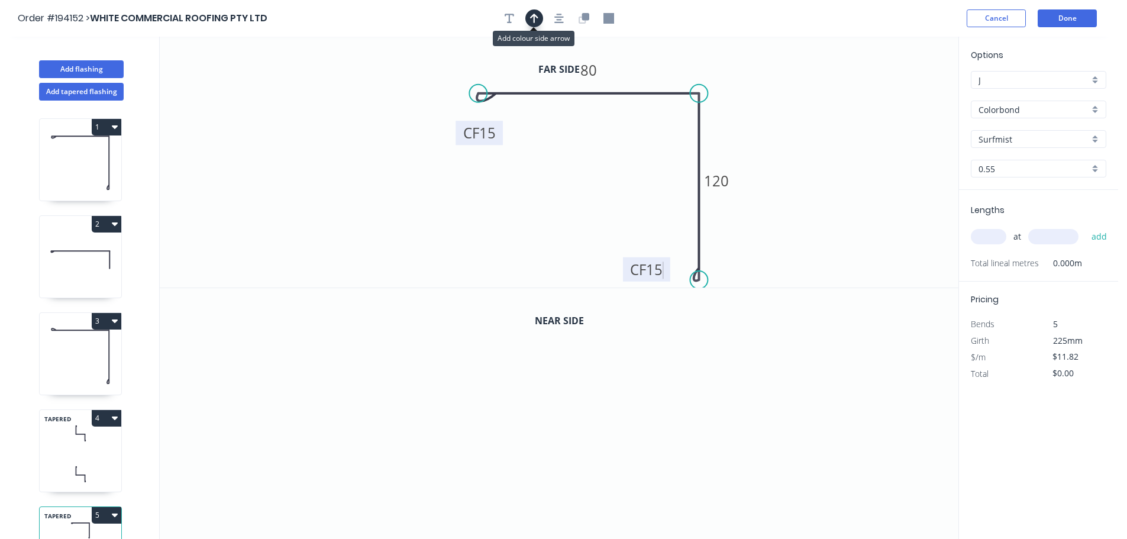
click at [536, 19] on icon "button" at bounding box center [534, 18] width 8 height 11
click at [898, 95] on icon at bounding box center [898, 82] width 11 height 38
drag, startPoint x: 898, startPoint y: 95, endPoint x: 780, endPoint y: 109, distance: 118.6
click at [799, 109] on icon at bounding box center [816, 96] width 34 height 34
click at [580, 18] on icon "button" at bounding box center [581, 19] width 7 height 7
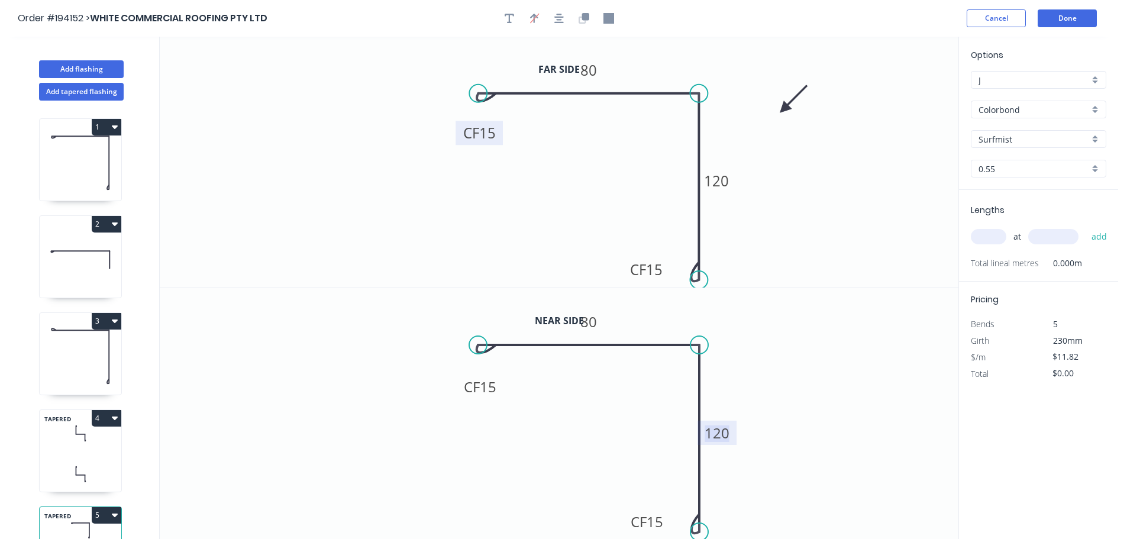
click at [713, 435] on tspan "120" at bounding box center [716, 433] width 25 height 20
click at [986, 235] on input "text" at bounding box center [987, 236] width 35 height 15
click at [1085, 226] on button "add" at bounding box center [1099, 236] width 28 height 20
click at [78, 64] on button "Add flashing" at bounding box center [81, 69] width 85 height 18
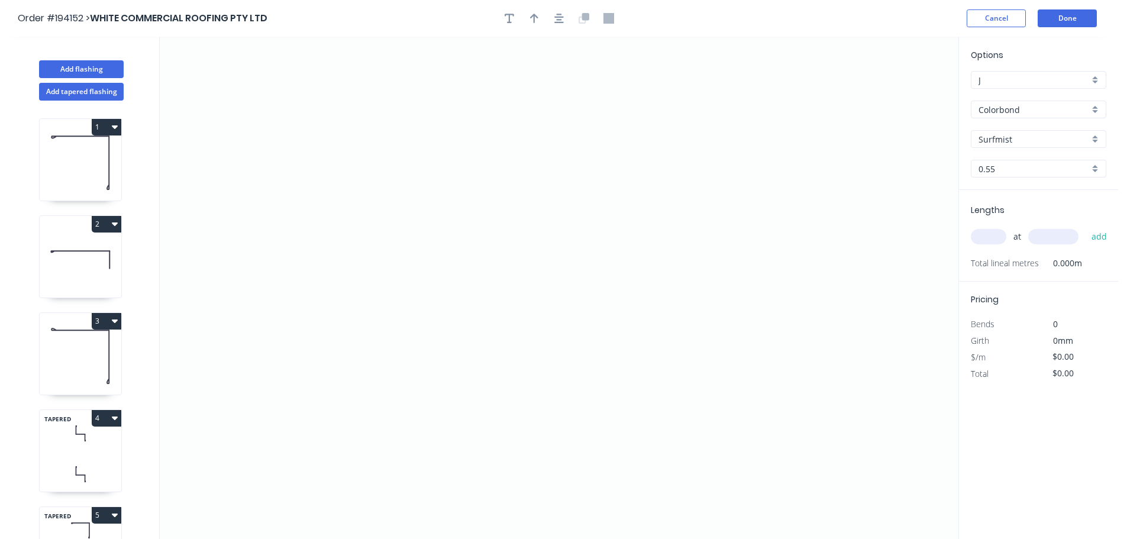
click at [1002, 139] on input "Surfmist" at bounding box center [1033, 139] width 111 height 12
click at [998, 189] on div "Ironstone" at bounding box center [1038, 191] width 134 height 21
click at [992, 236] on input "text" at bounding box center [987, 236] width 35 height 15
click at [1085, 226] on button "add" at bounding box center [1099, 236] width 28 height 20
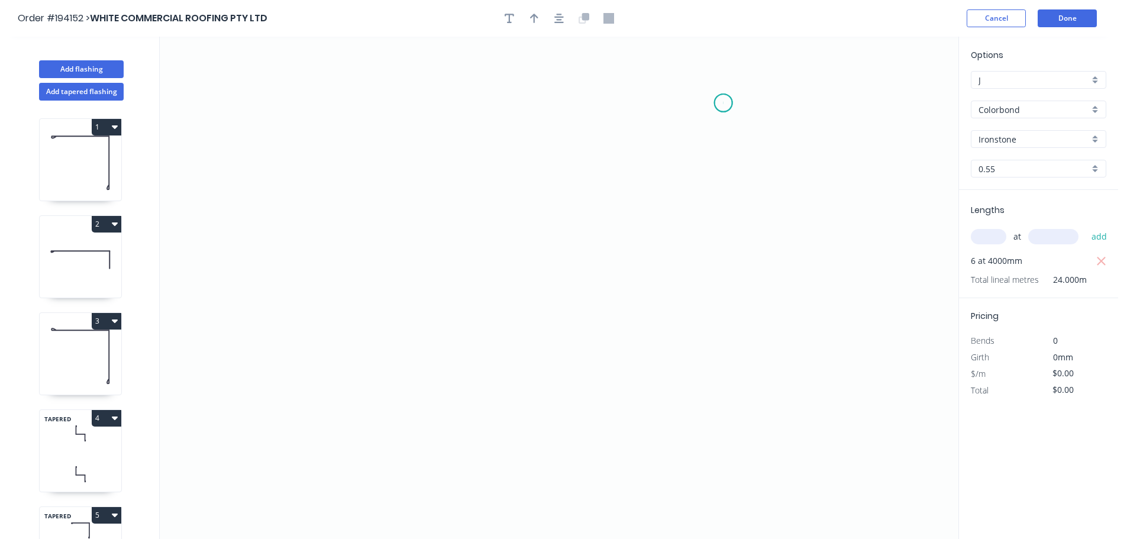
click at [723, 103] on icon "0" at bounding box center [559, 288] width 798 height 502
click at [728, 334] on icon "0" at bounding box center [559, 288] width 798 height 502
click at [429, 343] on icon "0 ?" at bounding box center [559, 288] width 798 height 502
click at [429, 343] on icon "0 ? ?" at bounding box center [559, 288] width 798 height 502
click at [577, 342] on tspan "?" at bounding box center [576, 345] width 6 height 20
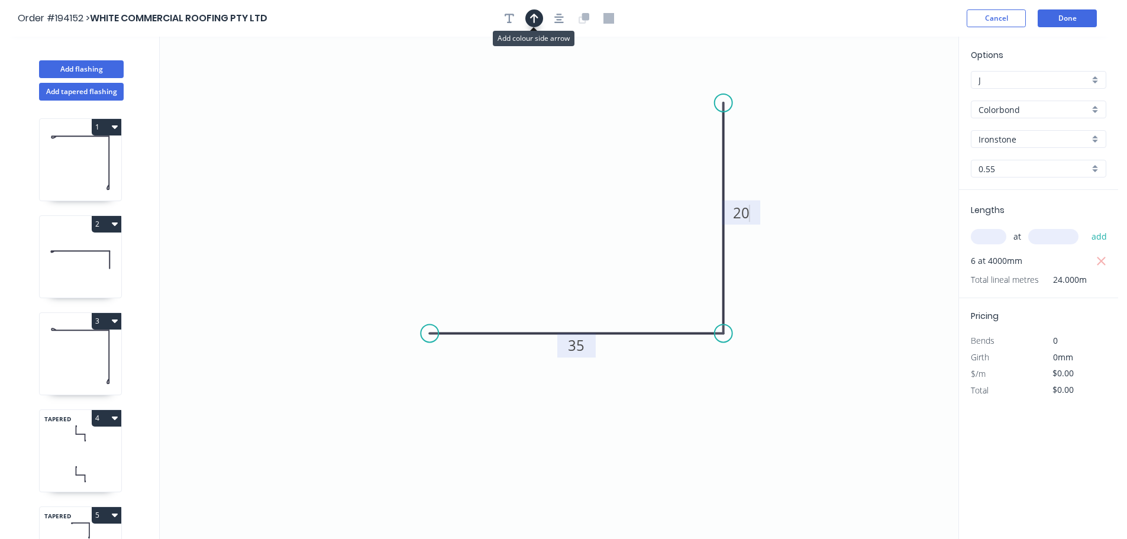
click at [528, 17] on button "button" at bounding box center [534, 18] width 18 height 18
drag, startPoint x: 900, startPoint y: 95, endPoint x: 817, endPoint y: 250, distance: 175.4
click at [817, 250] on icon at bounding box center [816, 236] width 11 height 38
click at [817, 250] on icon at bounding box center [826, 239] width 34 height 34
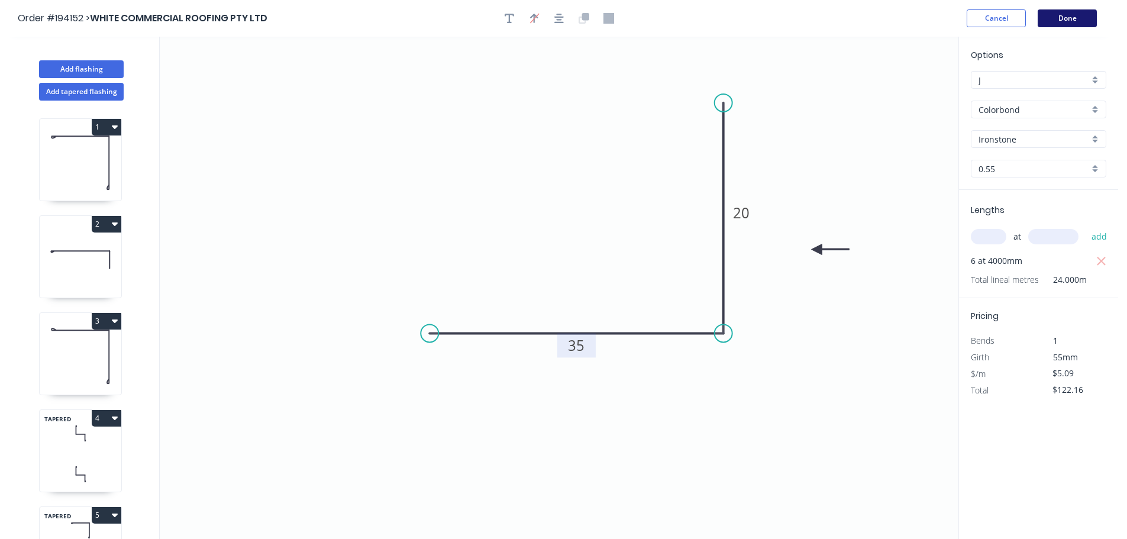
click at [1071, 17] on button "Done" at bounding box center [1066, 18] width 59 height 18
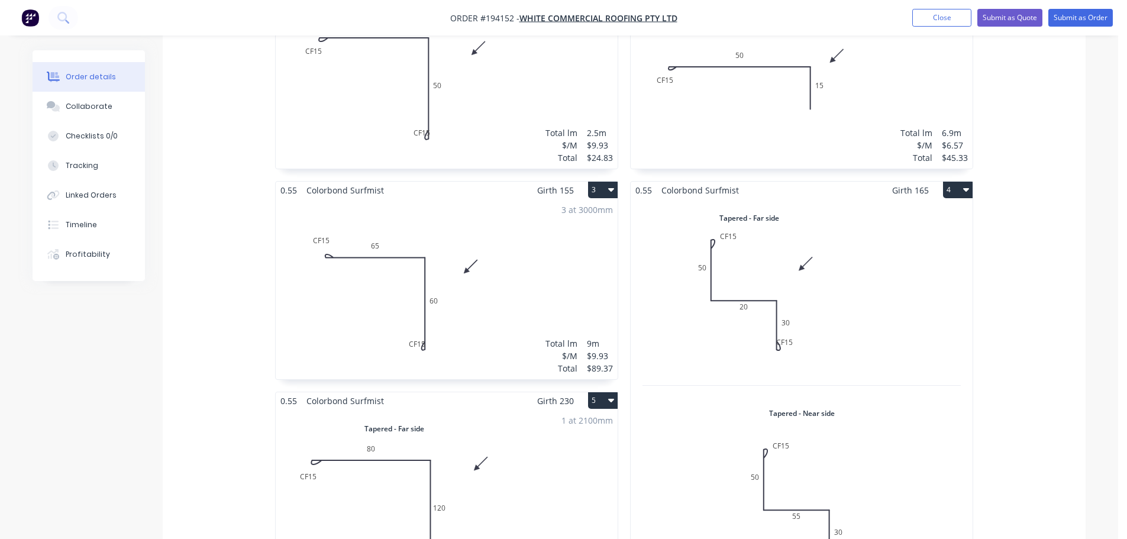
scroll to position [473, 0]
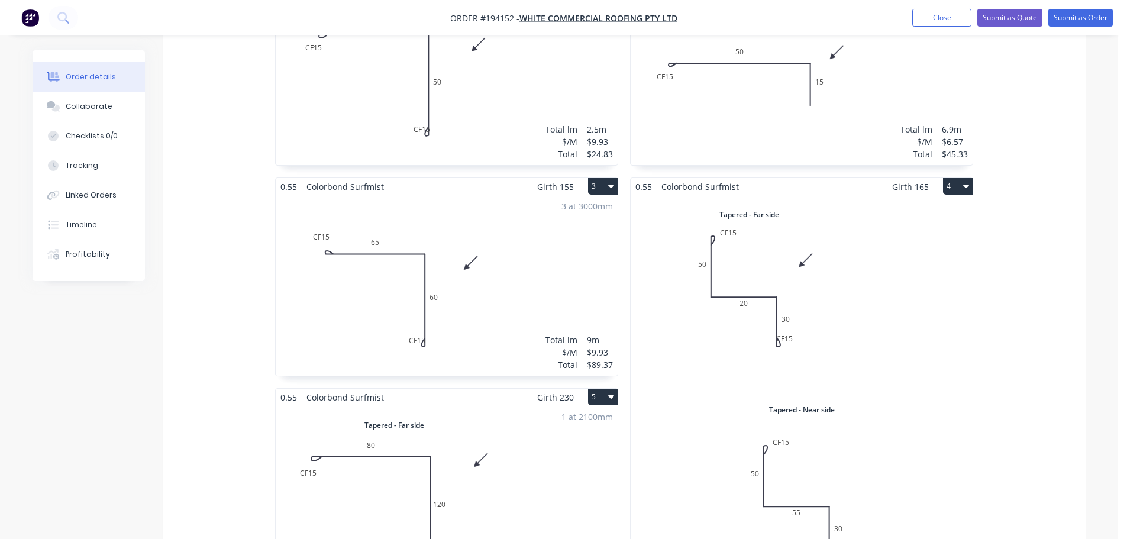
click at [482, 256] on div "3 at 3000mm Total lm $/M Total 9m $9.93 $89.37" at bounding box center [447, 285] width 342 height 180
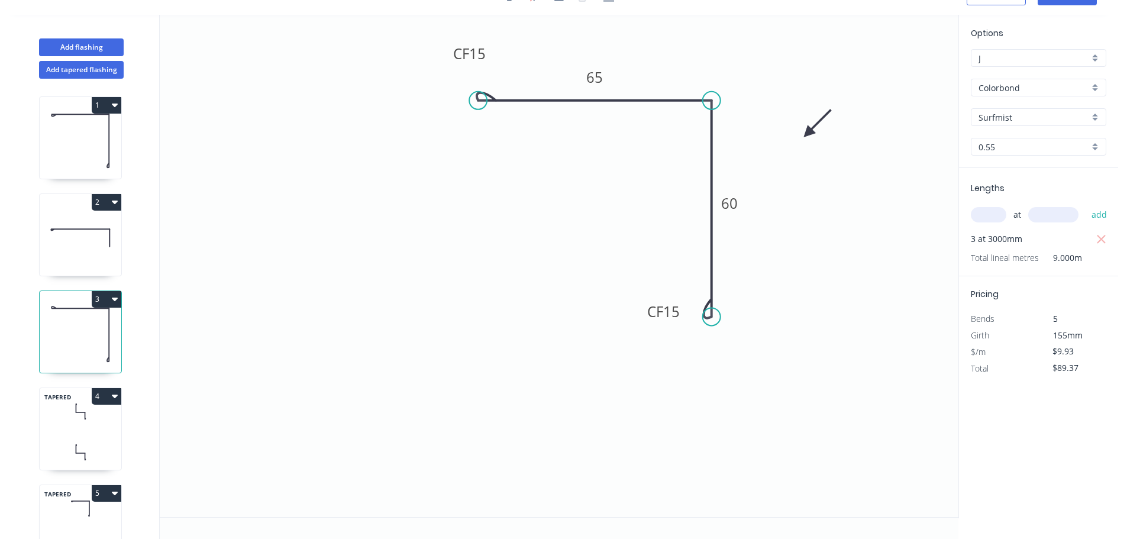
scroll to position [22, 0]
click at [639, 307] on icon "0 CF 15 65 CF 15 60" at bounding box center [559, 266] width 798 height 502
drag, startPoint x: 642, startPoint y: 307, endPoint x: 597, endPoint y: 305, distance: 45.6
click at [597, 305] on rect at bounding box center [620, 310] width 47 height 24
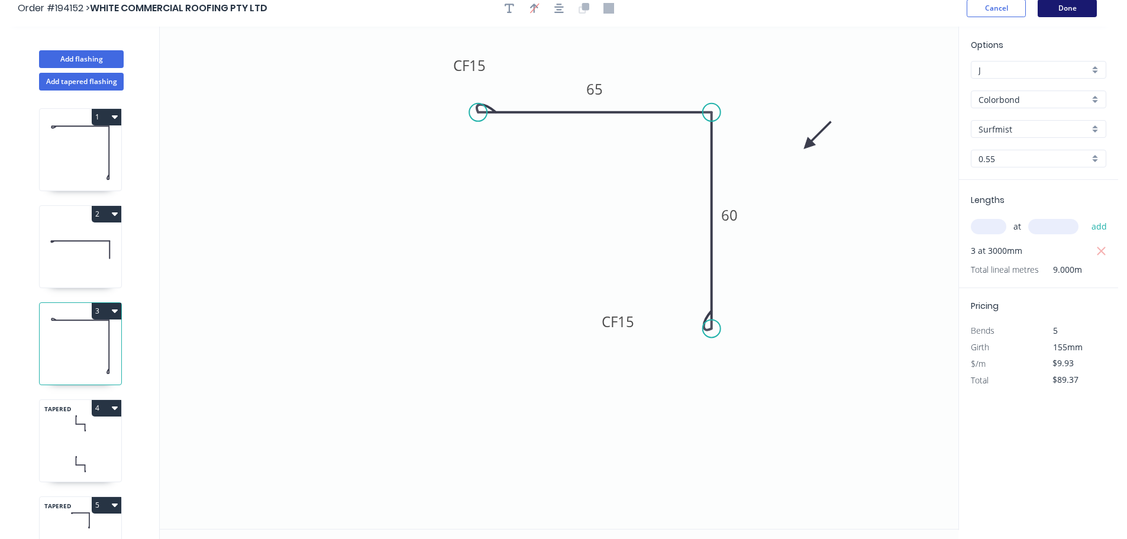
scroll to position [0, 0]
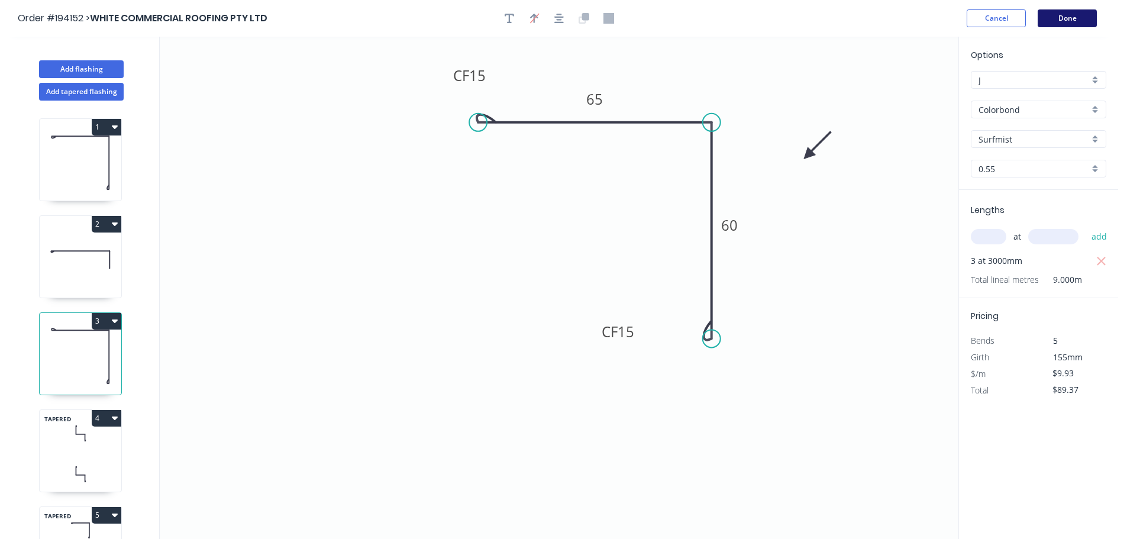
click at [1073, 11] on button "Done" at bounding box center [1066, 18] width 59 height 18
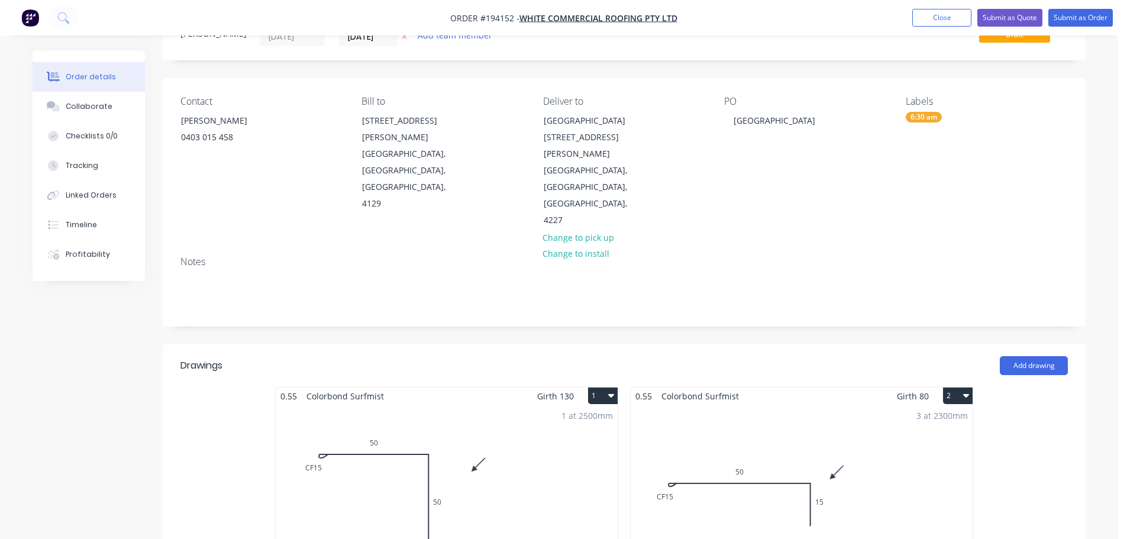
scroll to position [237, 0]
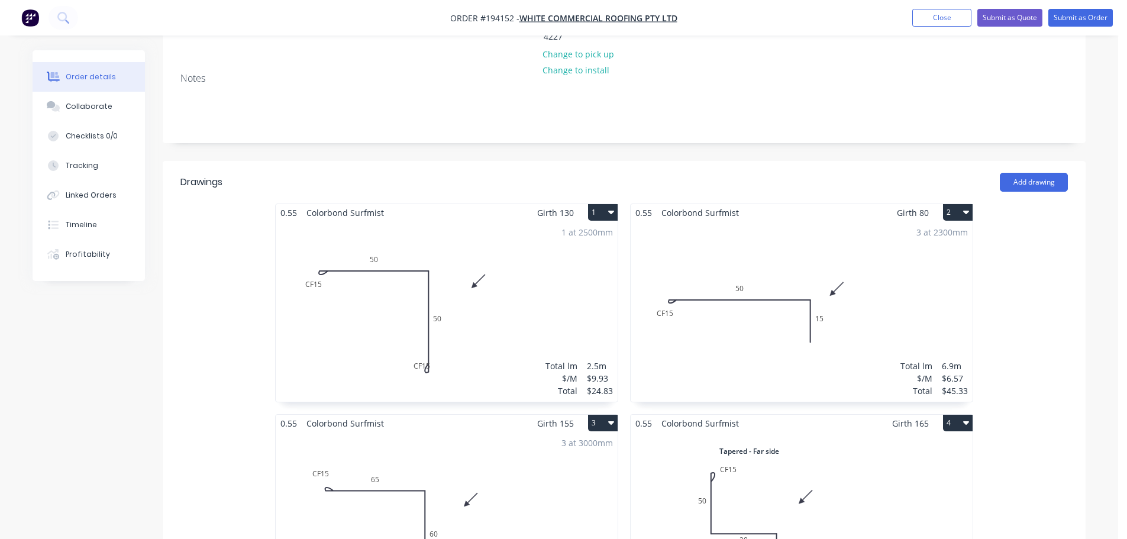
click at [484, 289] on div "1 at 2500mm Total lm $/M Total 2.5m $9.93 $24.83" at bounding box center [447, 311] width 342 height 180
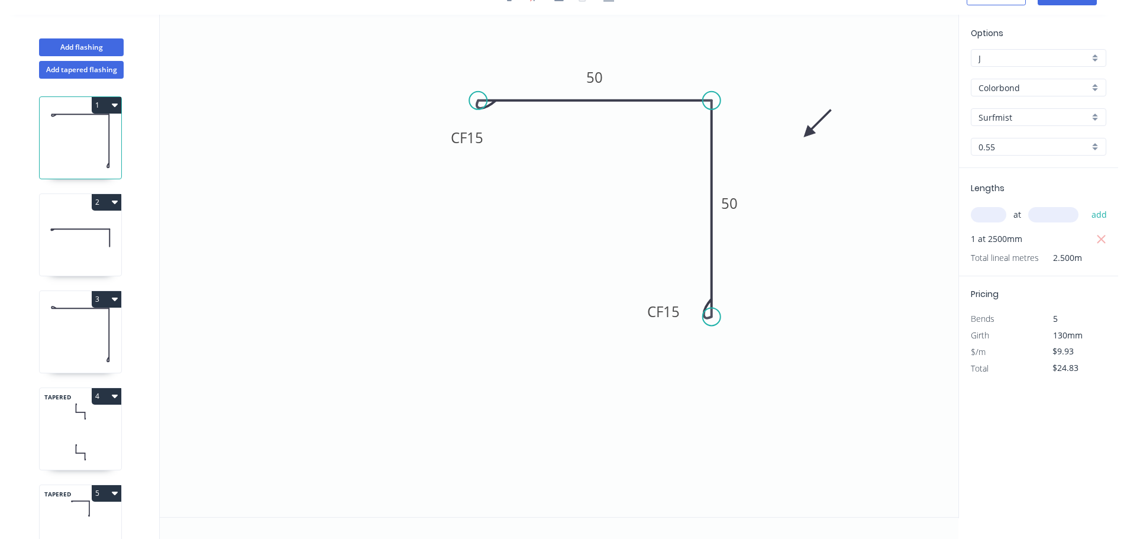
scroll to position [22, 0]
drag, startPoint x: 687, startPoint y: 310, endPoint x: 598, endPoint y: 314, distance: 88.8
click at [598, 314] on rect at bounding box center [574, 315] width 47 height 24
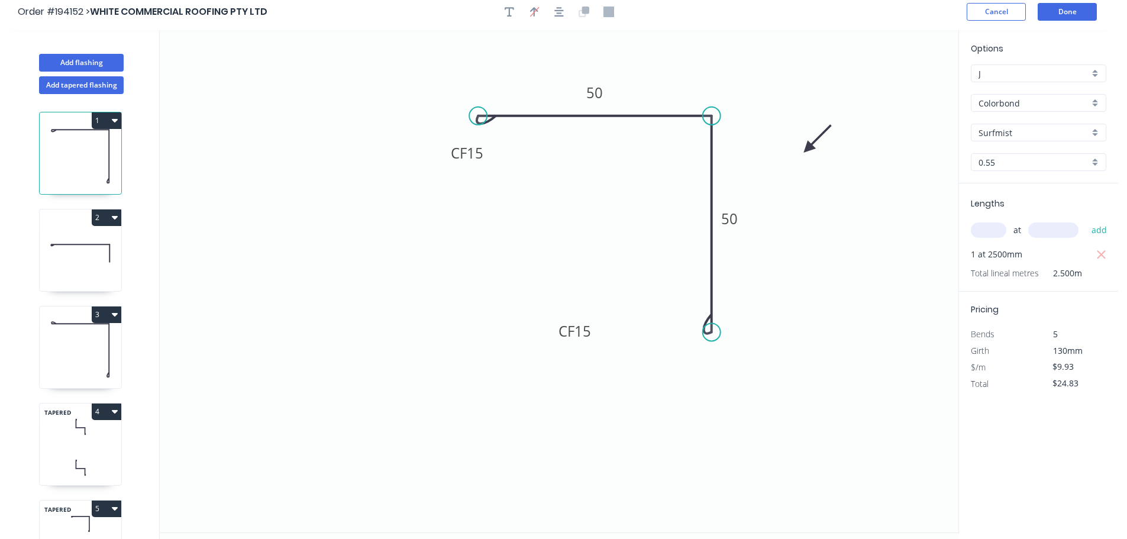
scroll to position [0, 0]
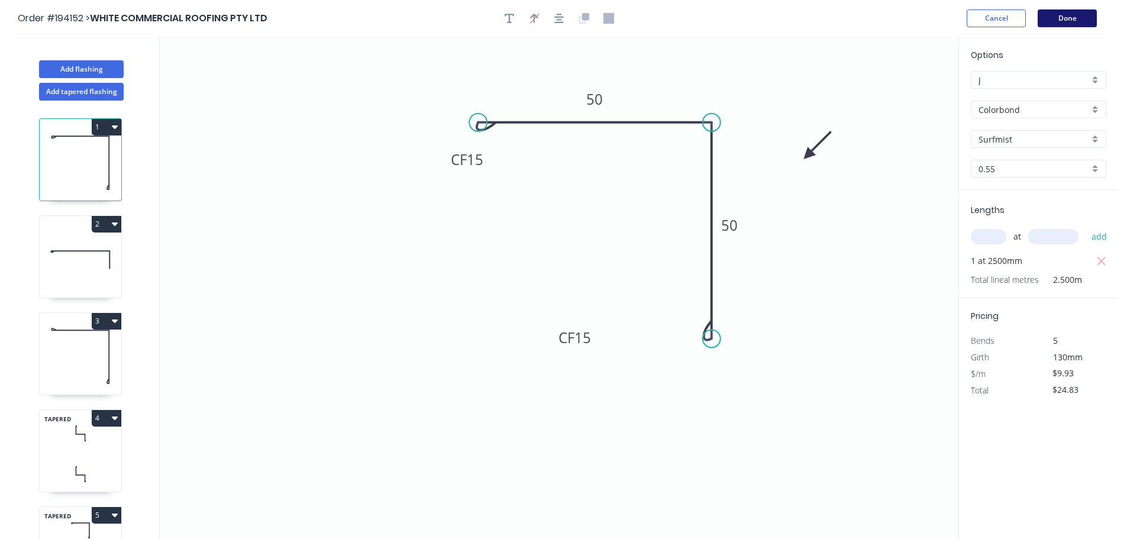
click at [1075, 15] on button "Done" at bounding box center [1066, 18] width 59 height 18
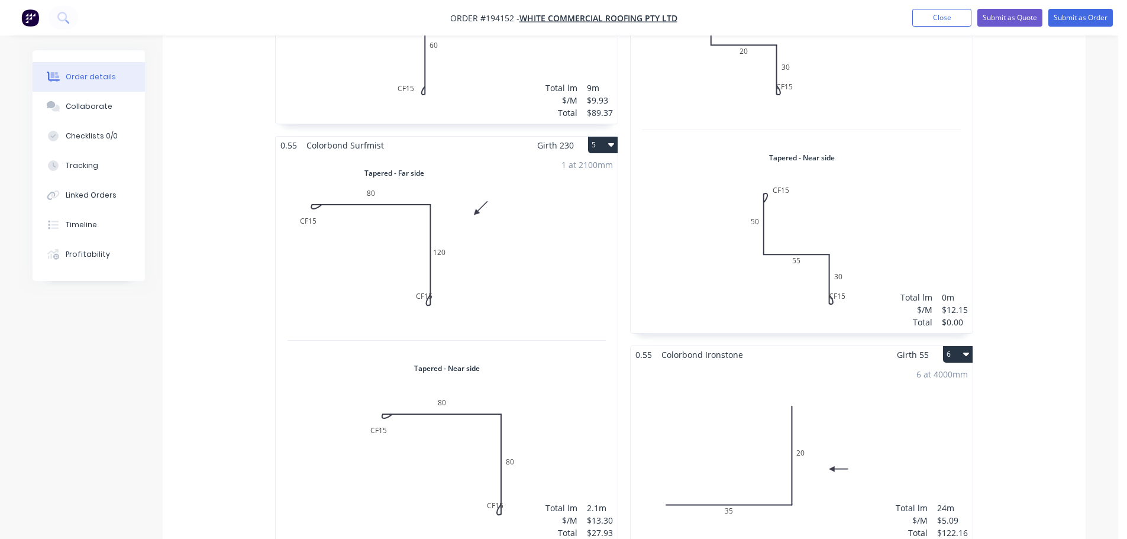
scroll to position [769, 0]
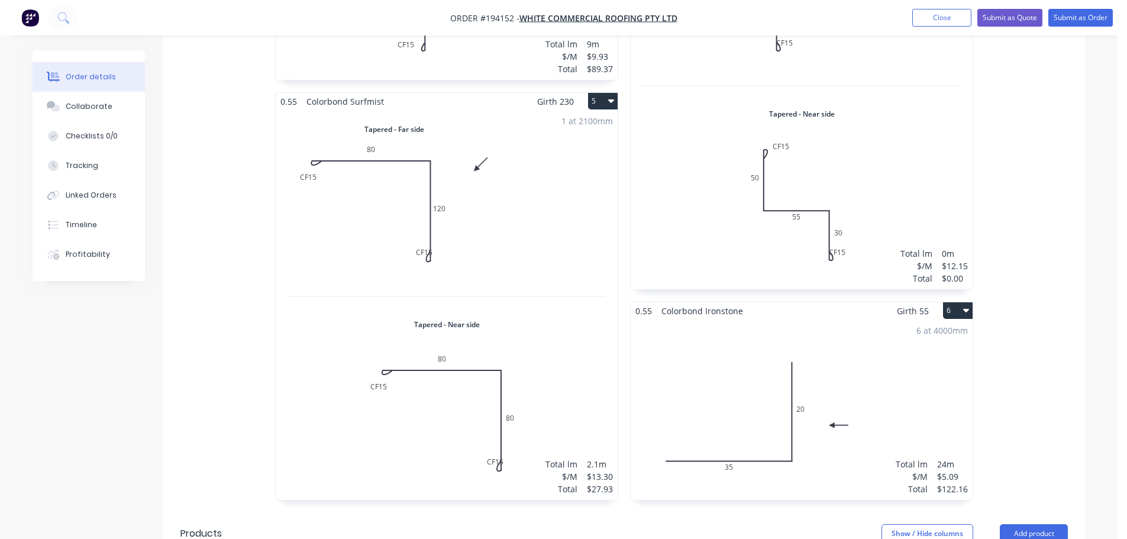
click at [504, 211] on div "1 at 2100mm Total lm $/M Total 2.1m $13.30 $27.93" at bounding box center [447, 305] width 342 height 390
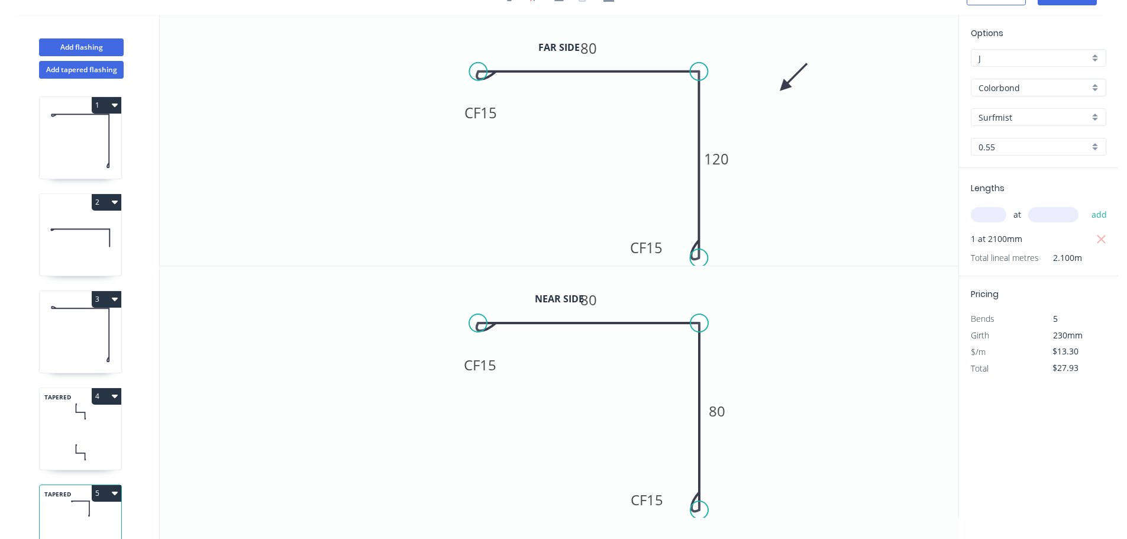
scroll to position [22, 0]
drag, startPoint x: 666, startPoint y: 244, endPoint x: 604, endPoint y: 248, distance: 62.9
click at [604, 248] on rect at bounding box center [587, 252] width 47 height 24
drag, startPoint x: 665, startPoint y: 496, endPoint x: 604, endPoint y: 499, distance: 61.0
click at [604, 499] on rect at bounding box center [584, 502] width 47 height 24
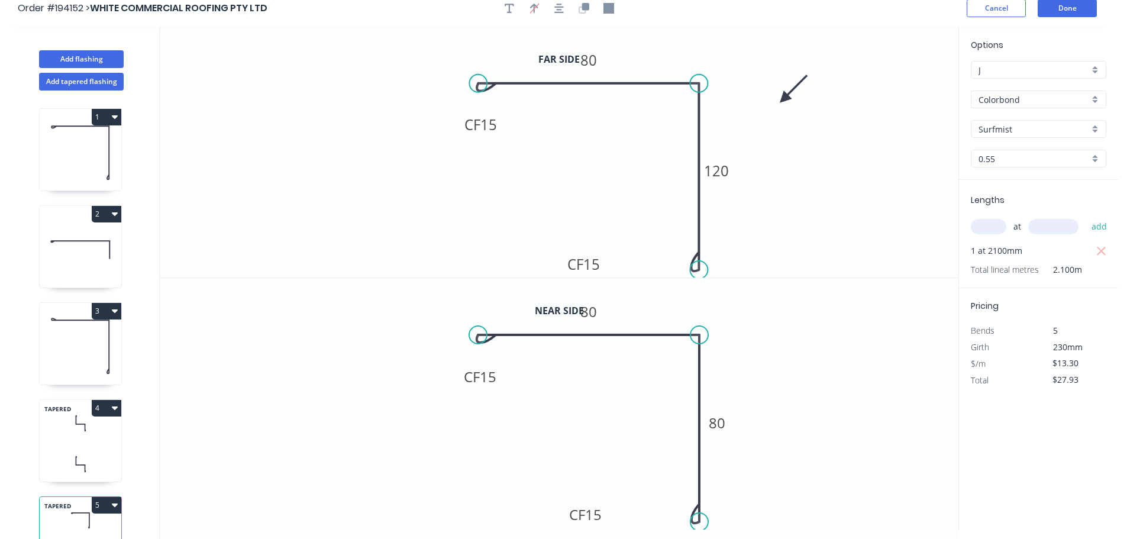
scroll to position [0, 0]
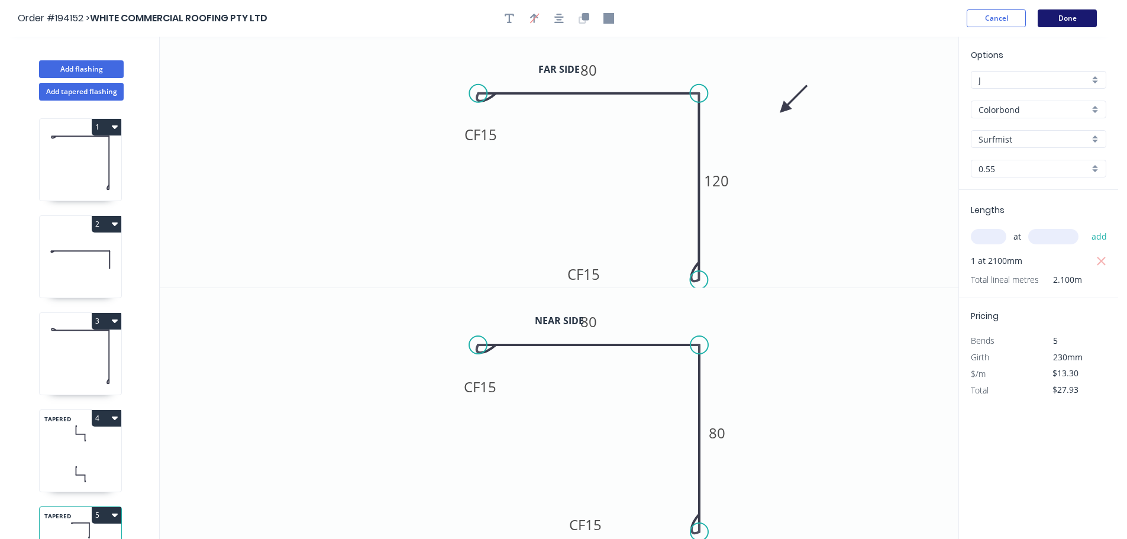
click at [1067, 17] on button "Done" at bounding box center [1066, 18] width 59 height 18
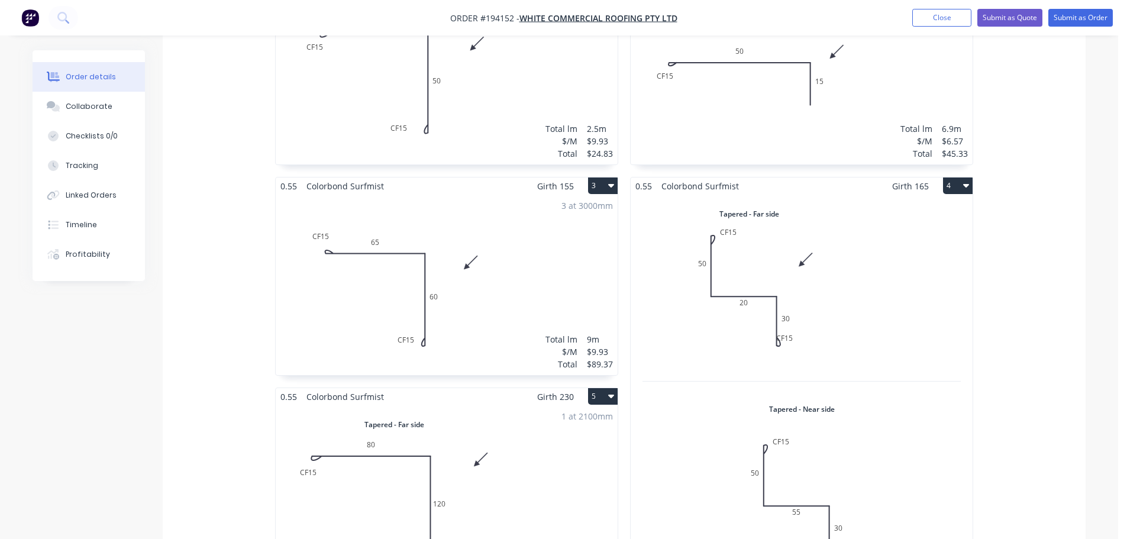
scroll to position [473, 0]
click at [1089, 15] on button "Submit as Order" at bounding box center [1080, 18] width 64 height 18
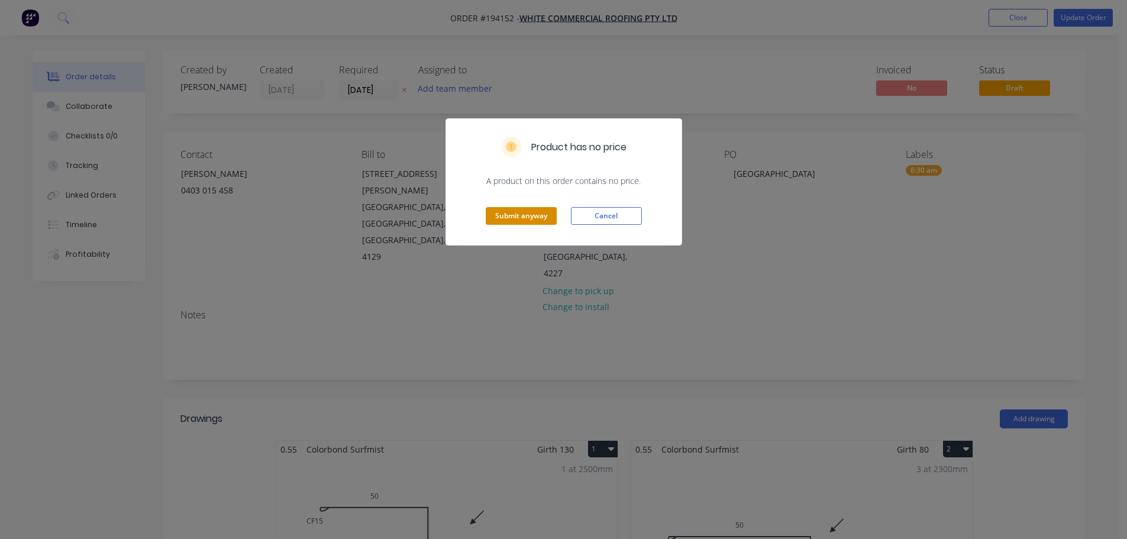
click at [522, 221] on button "Submit anyway" at bounding box center [520, 216] width 71 height 18
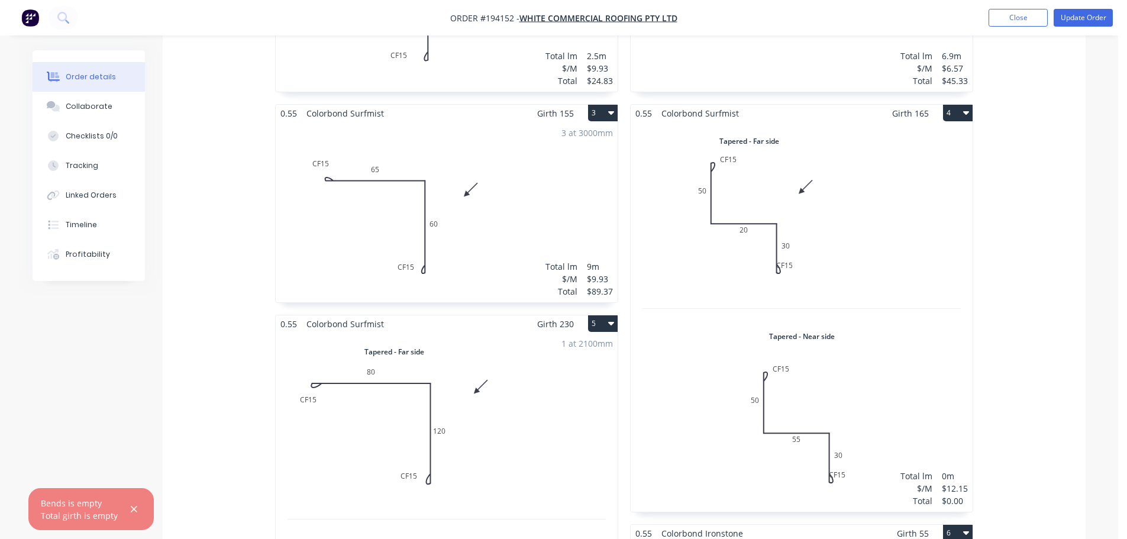
scroll to position [591, 0]
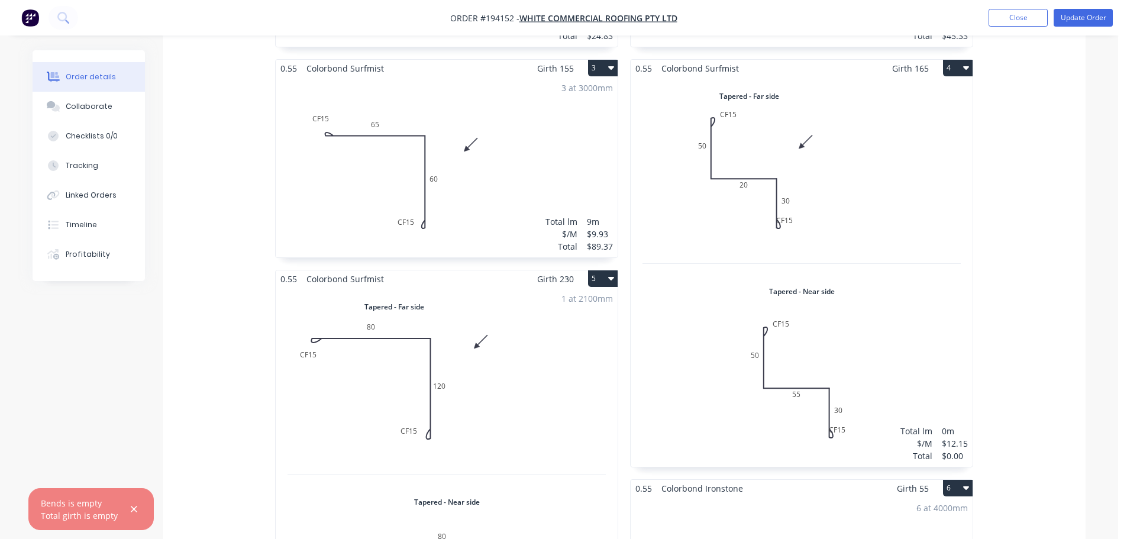
click at [885, 256] on div "Total lm $/M Total 0m $12.15 $0.00" at bounding box center [801, 272] width 342 height 390
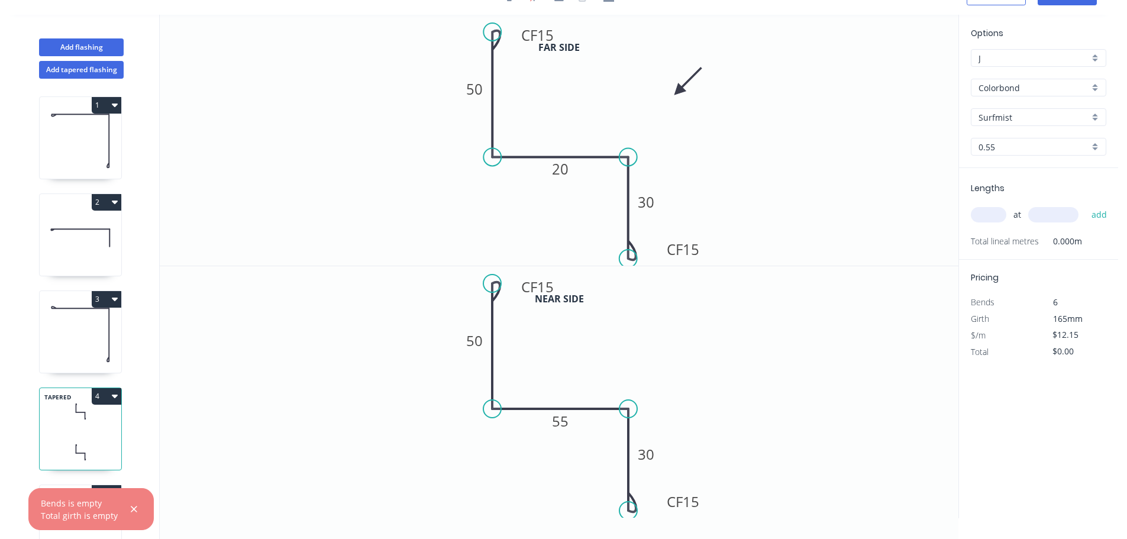
click at [982, 212] on input "text" at bounding box center [987, 214] width 35 height 15
click at [1085, 205] on button "add" at bounding box center [1099, 215] width 28 height 20
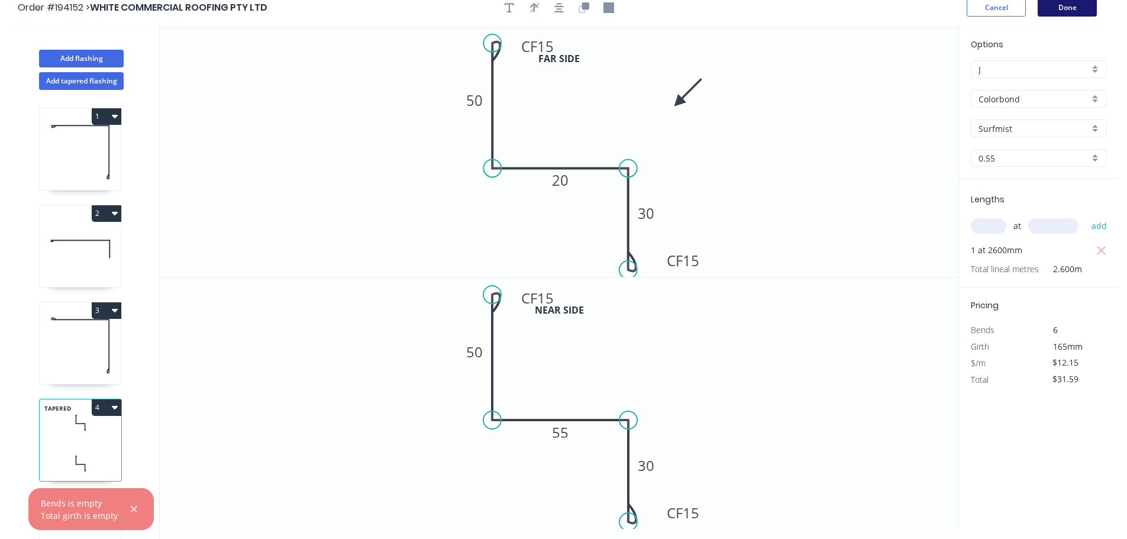
scroll to position [0, 0]
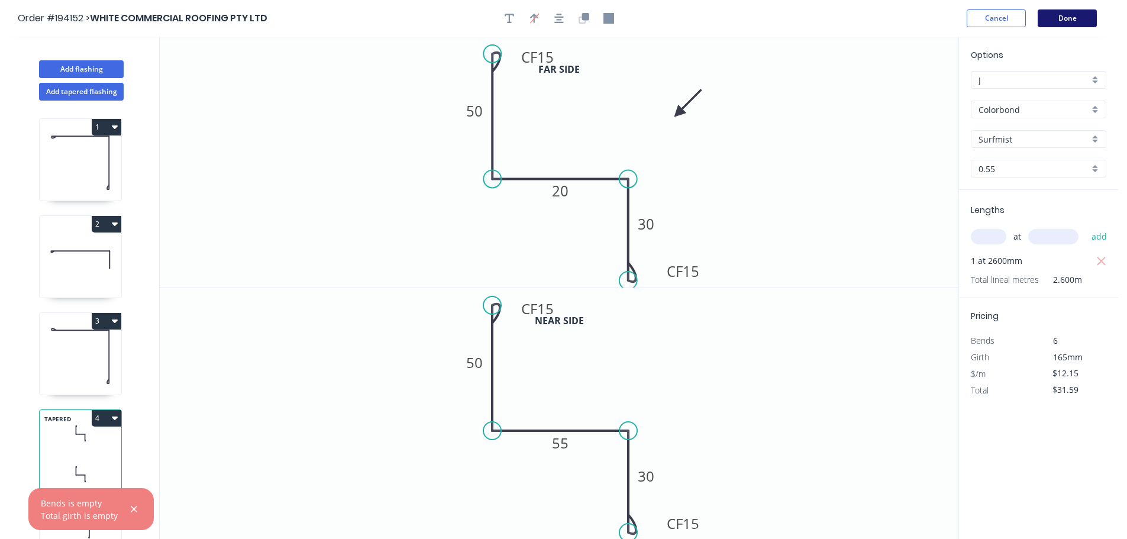
click at [1078, 18] on button "Done" at bounding box center [1066, 18] width 59 height 18
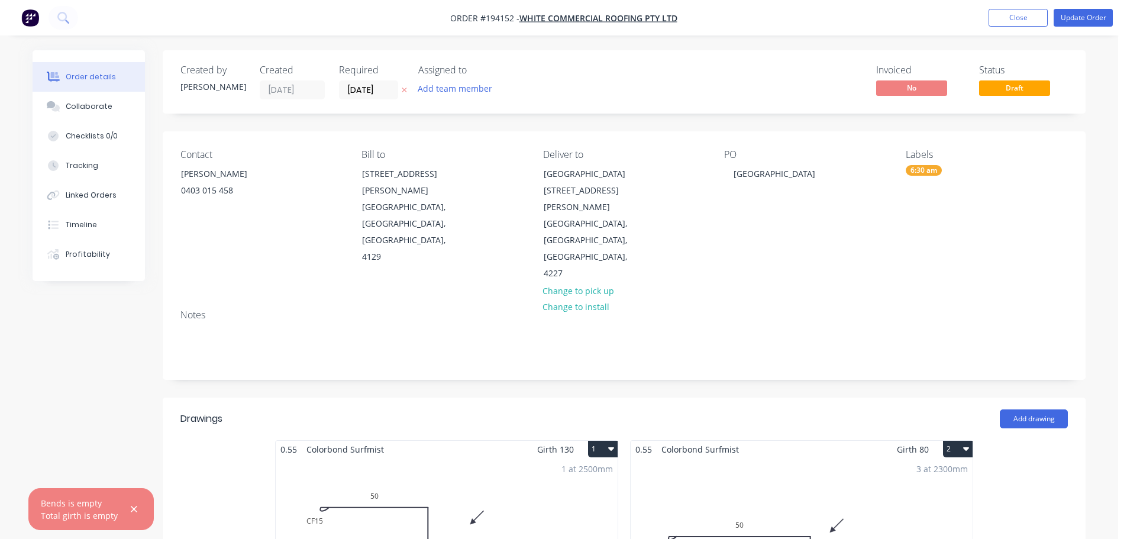
scroll to position [237, 0]
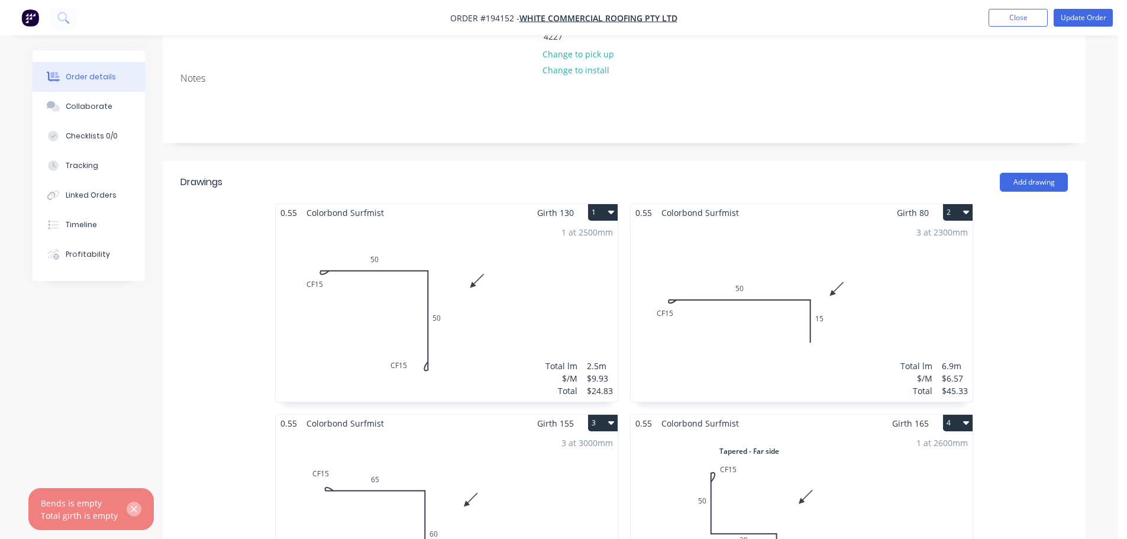
click at [130, 509] on icon "button" at bounding box center [134, 509] width 8 height 11
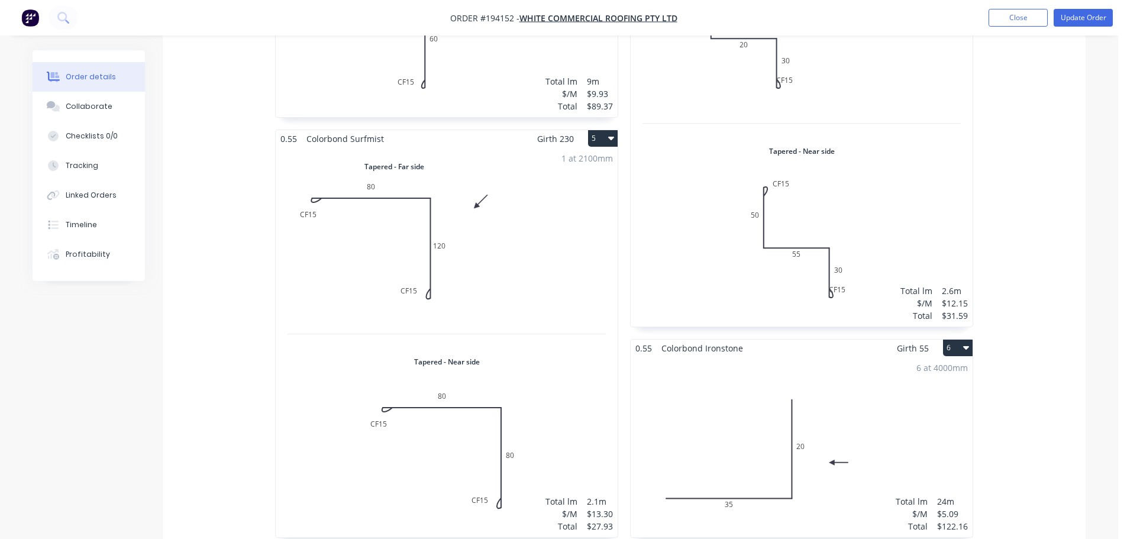
scroll to position [887, 0]
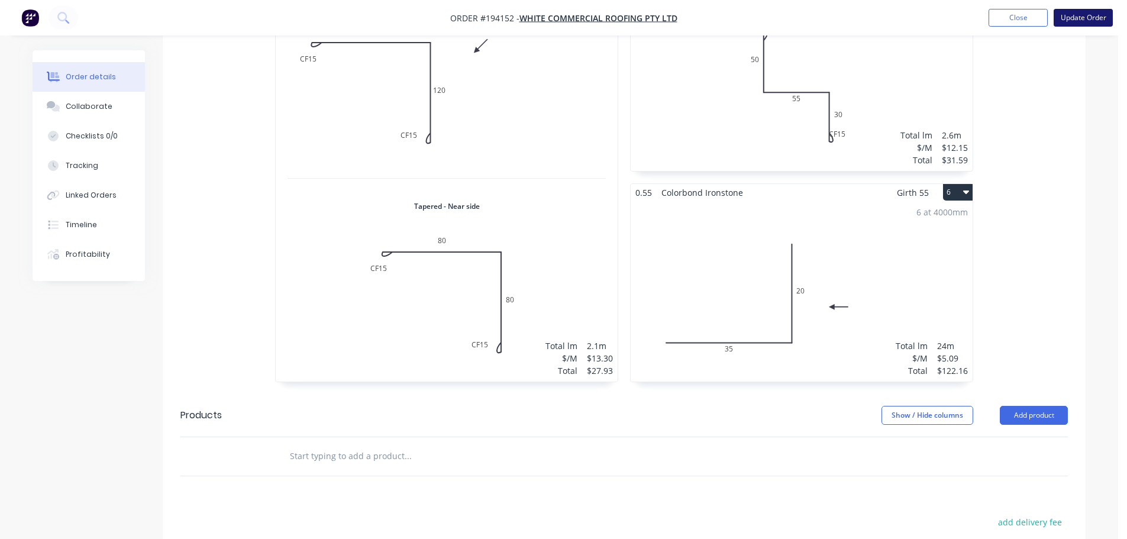
click at [1087, 13] on button "Update Order" at bounding box center [1082, 18] width 59 height 18
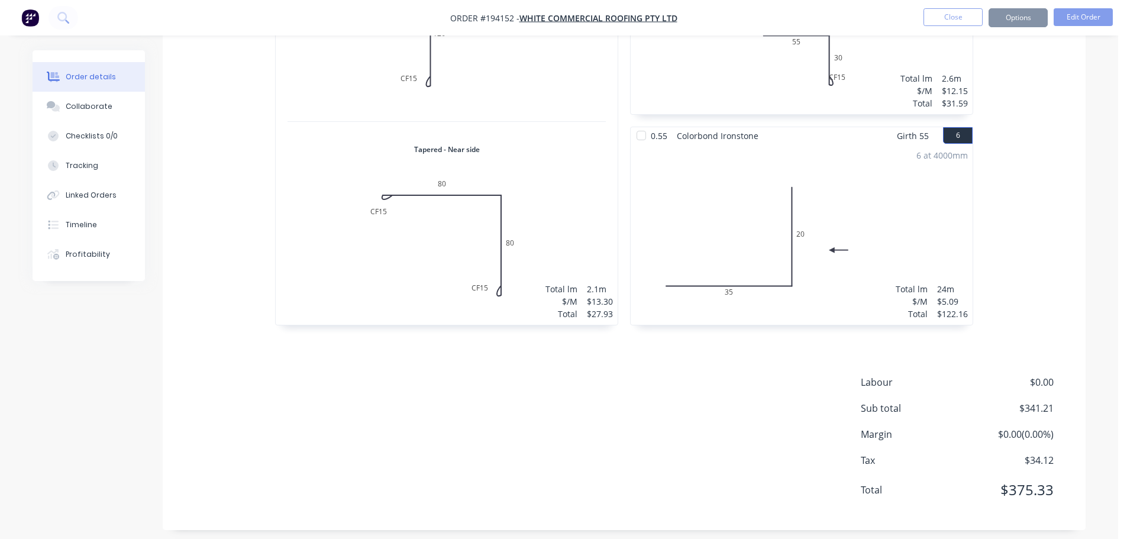
scroll to position [0, 0]
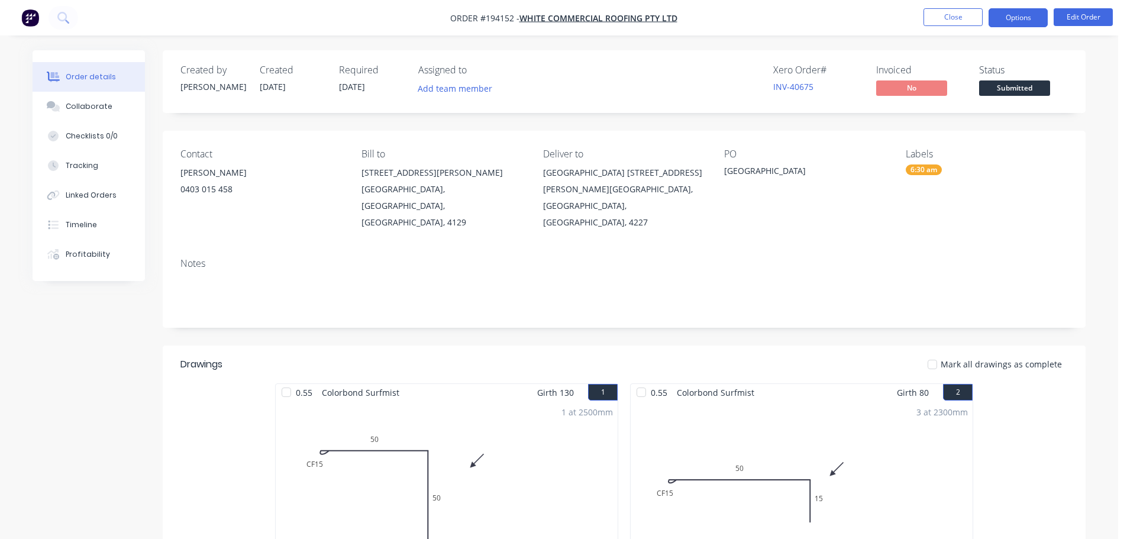
click at [1017, 12] on button "Options" at bounding box center [1017, 17] width 59 height 19
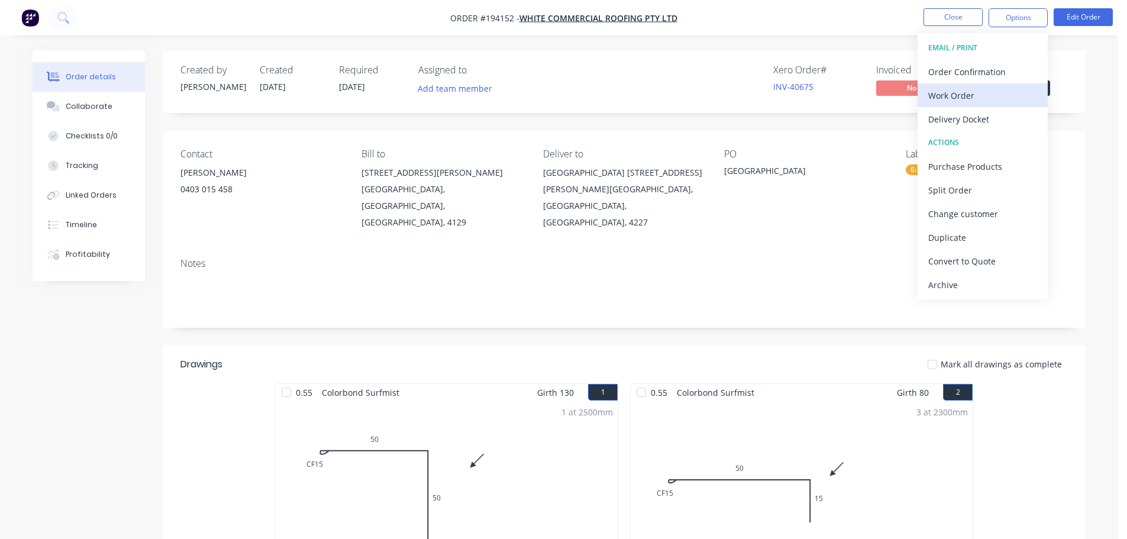
click at [941, 92] on div "Work Order" at bounding box center [982, 95] width 109 height 17
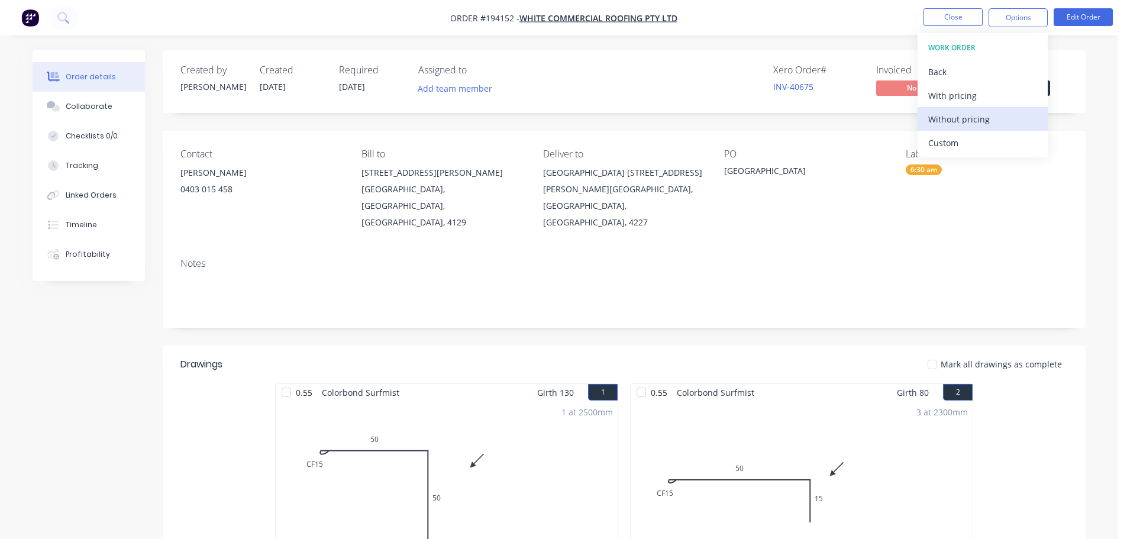
click at [947, 122] on div "Without pricing" at bounding box center [982, 119] width 109 height 17
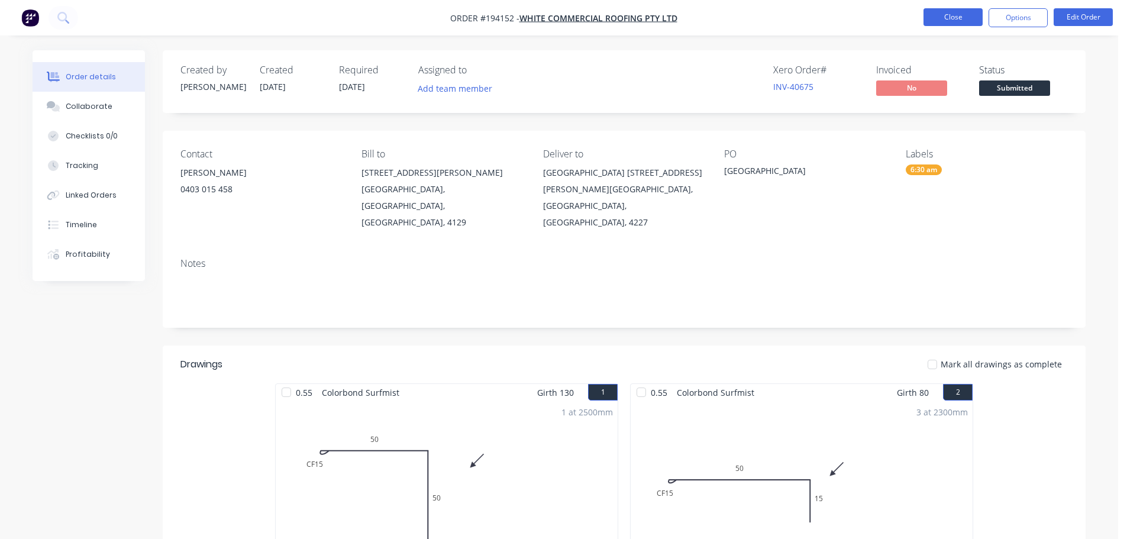
click at [950, 15] on button "Close" at bounding box center [952, 17] width 59 height 18
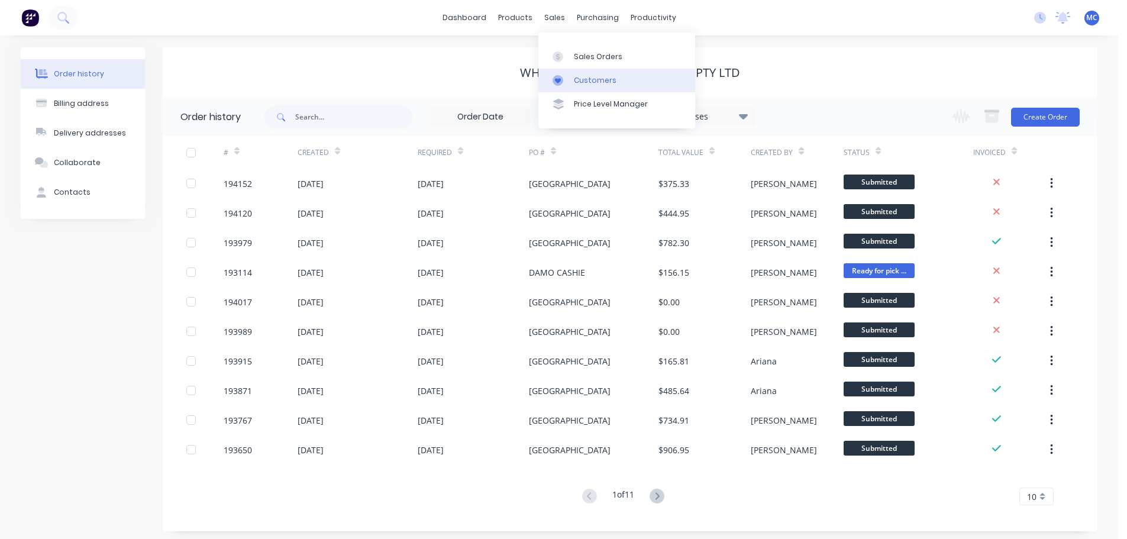
click at [586, 76] on div "Customers" at bounding box center [595, 80] width 43 height 11
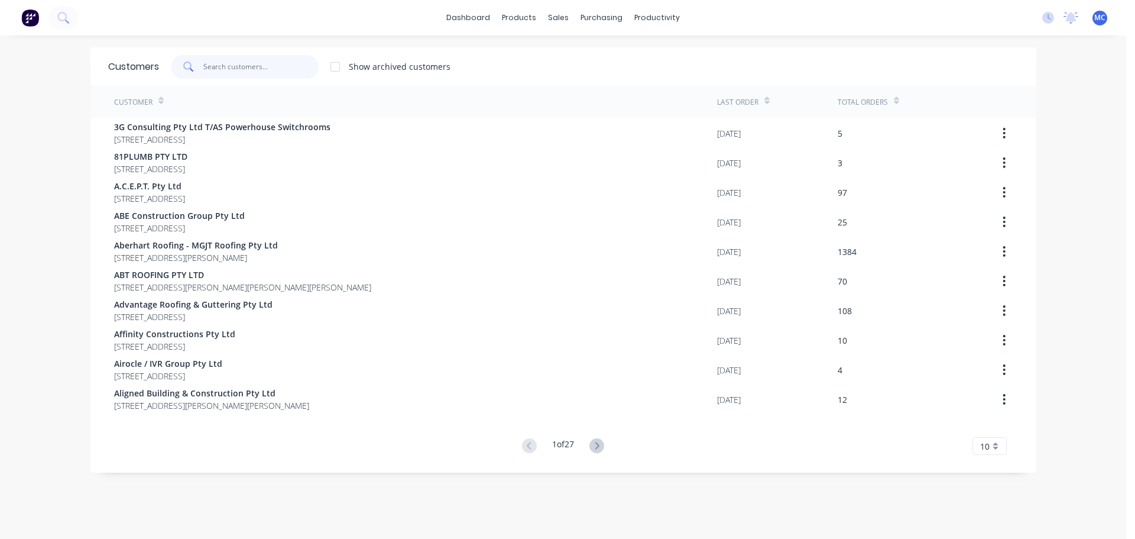
click at [218, 69] on input "text" at bounding box center [260, 67] width 115 height 24
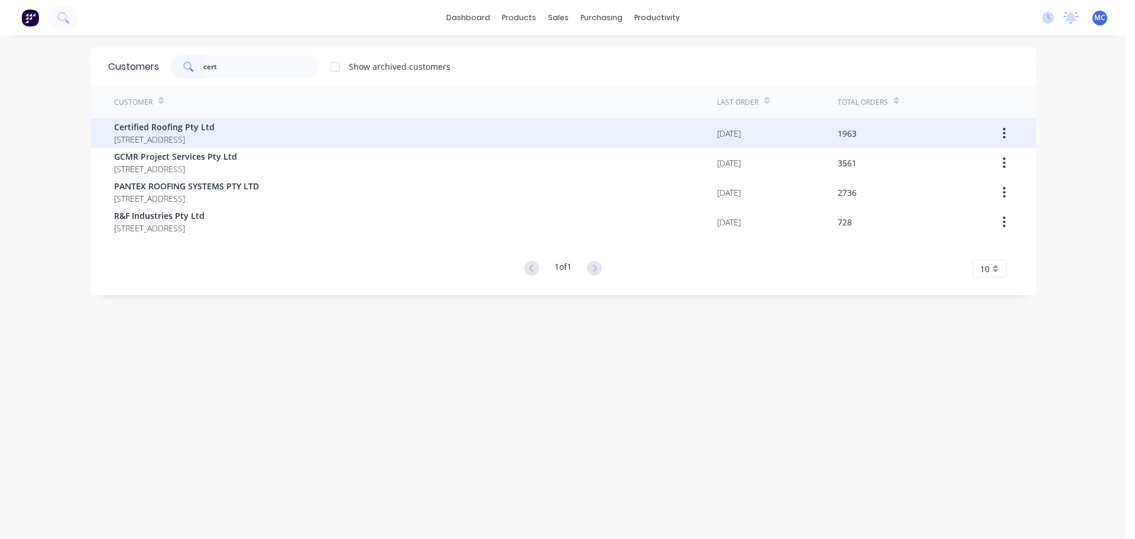
click at [147, 121] on span "Certified Roofing Pty Ltd" at bounding box center [164, 127] width 101 height 12
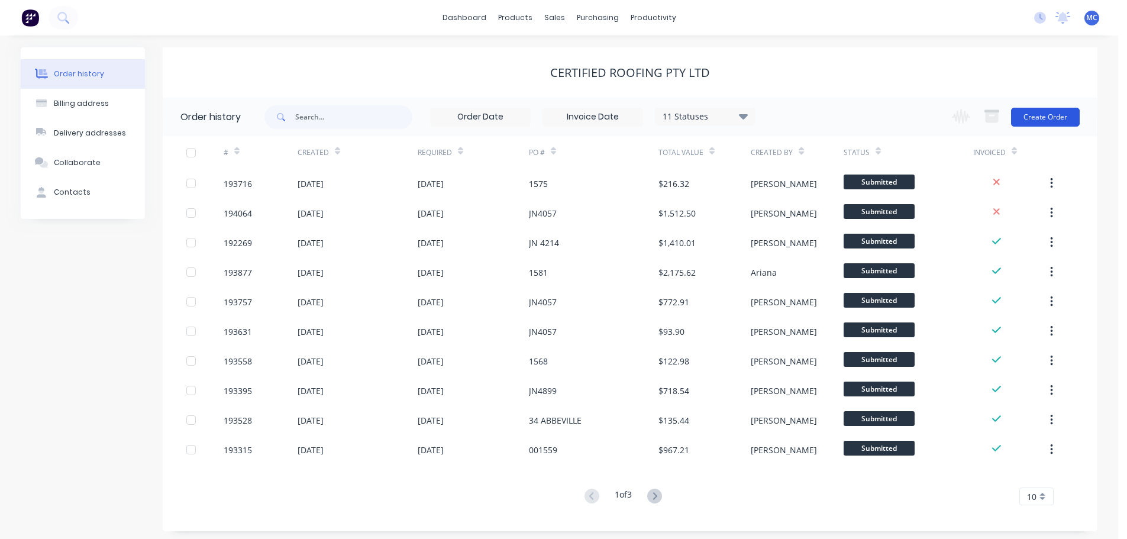
click at [1047, 120] on button "Create Order" at bounding box center [1045, 117] width 69 height 19
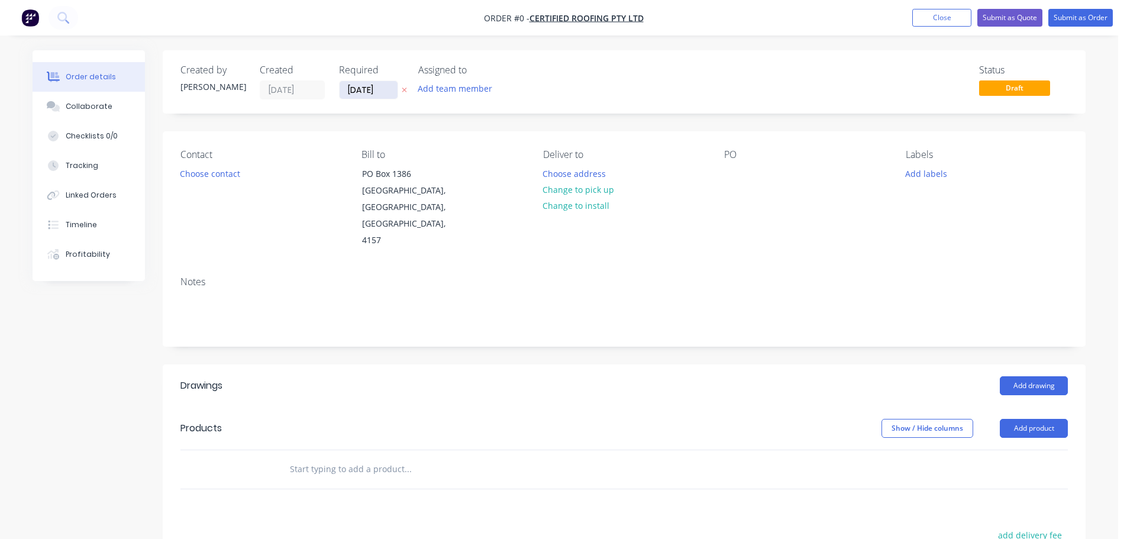
click at [371, 84] on input "[DATE]" at bounding box center [368, 90] width 58 height 18
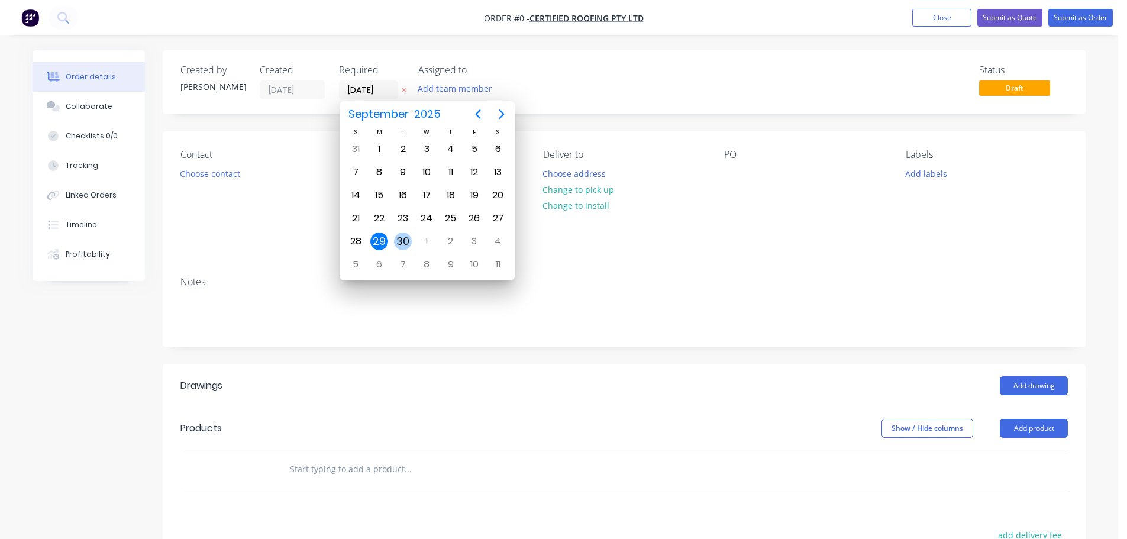
click at [401, 242] on div "30" at bounding box center [403, 241] width 18 height 18
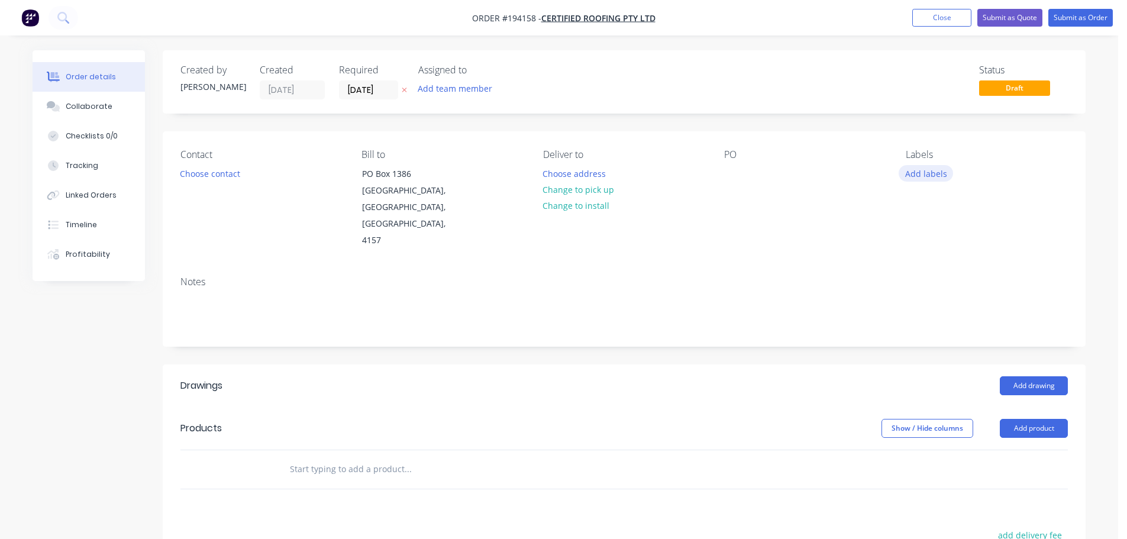
click at [928, 177] on button "Add labels" at bounding box center [925, 173] width 54 height 16
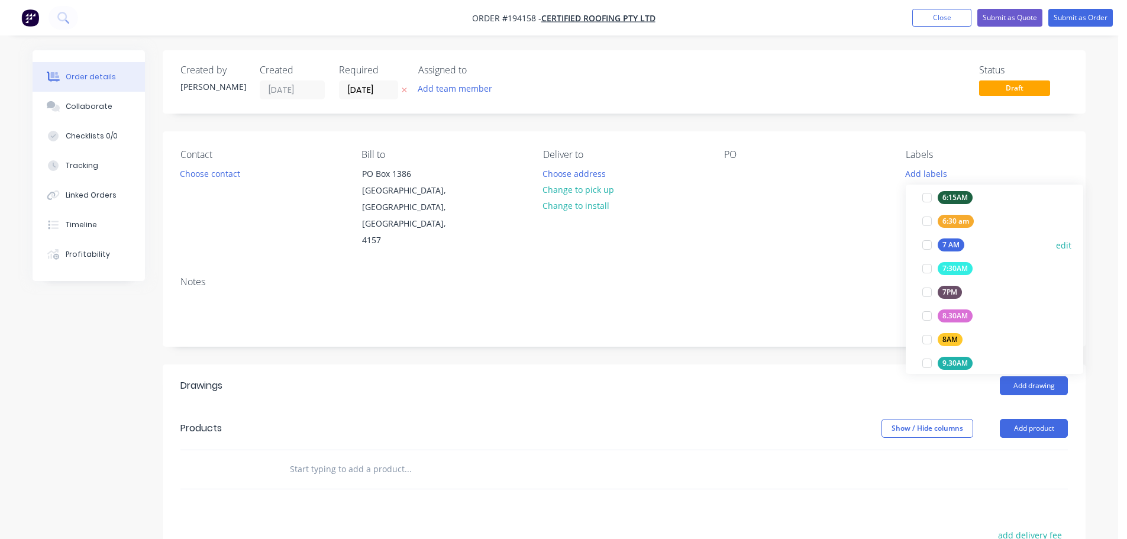
scroll to position [296, 0]
click at [926, 338] on div at bounding box center [927, 338] width 24 height 24
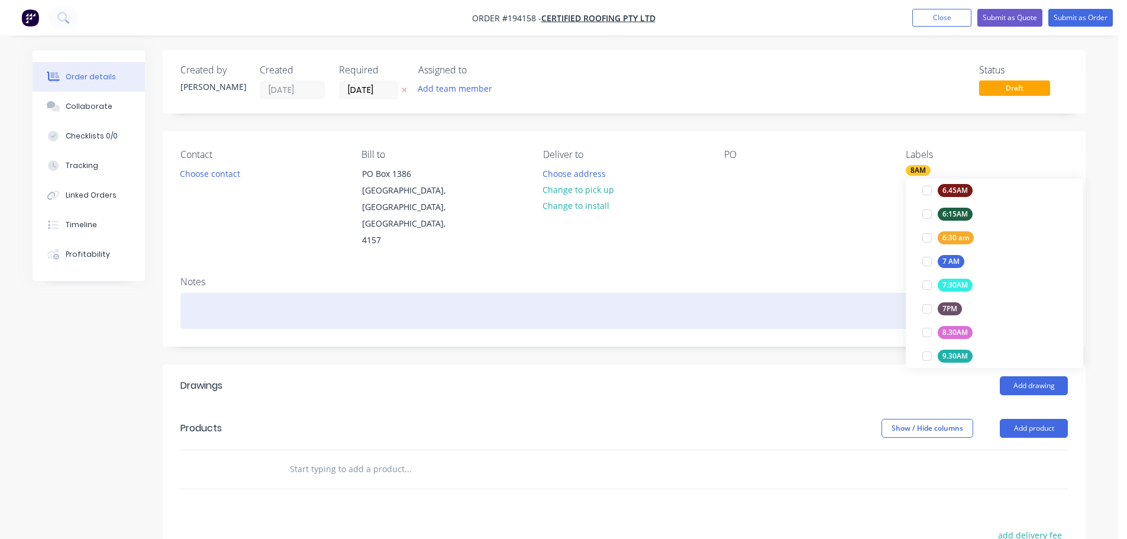
scroll to position [0, 0]
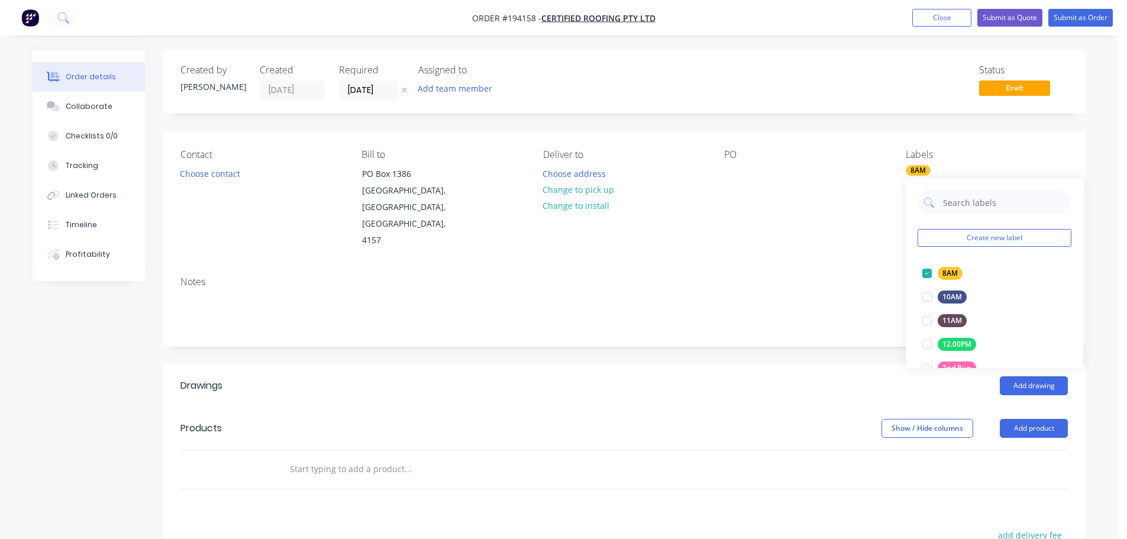
click at [814, 267] on div "Notes" at bounding box center [624, 306] width 922 height 79
click at [1028, 419] on button "Add product" at bounding box center [1033, 428] width 68 height 19
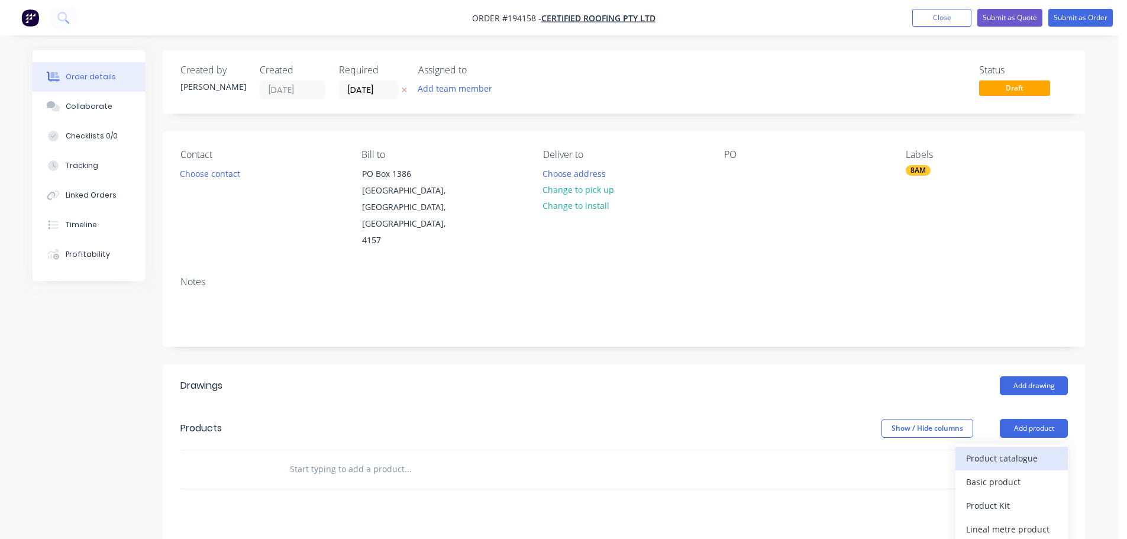
click at [986, 449] on div "Product catalogue" at bounding box center [1011, 457] width 91 height 17
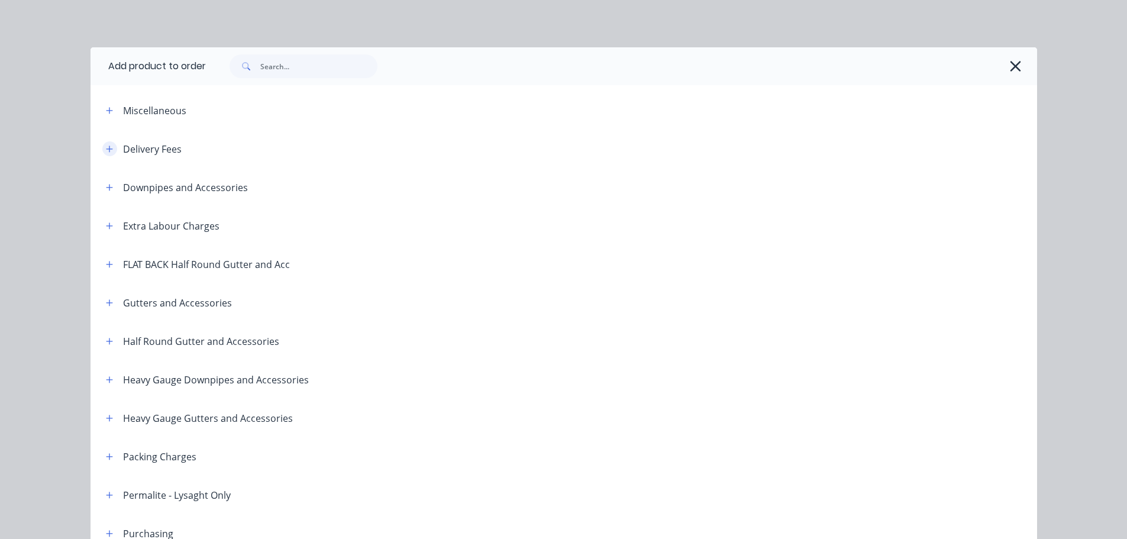
click at [108, 149] on button "button" at bounding box center [109, 148] width 15 height 15
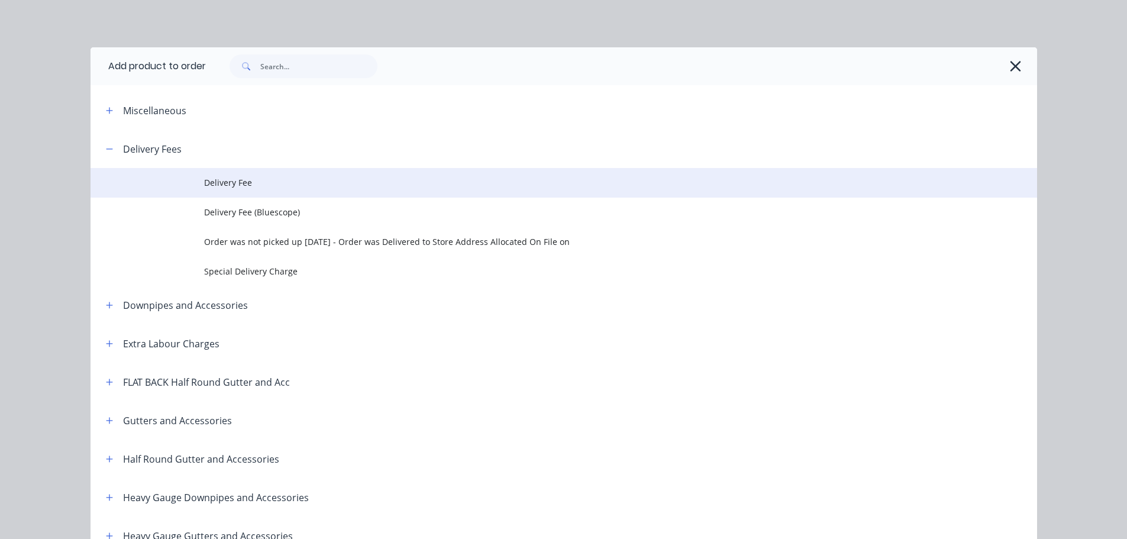
click at [217, 175] on td "Delivery Fee" at bounding box center [620, 183] width 833 height 30
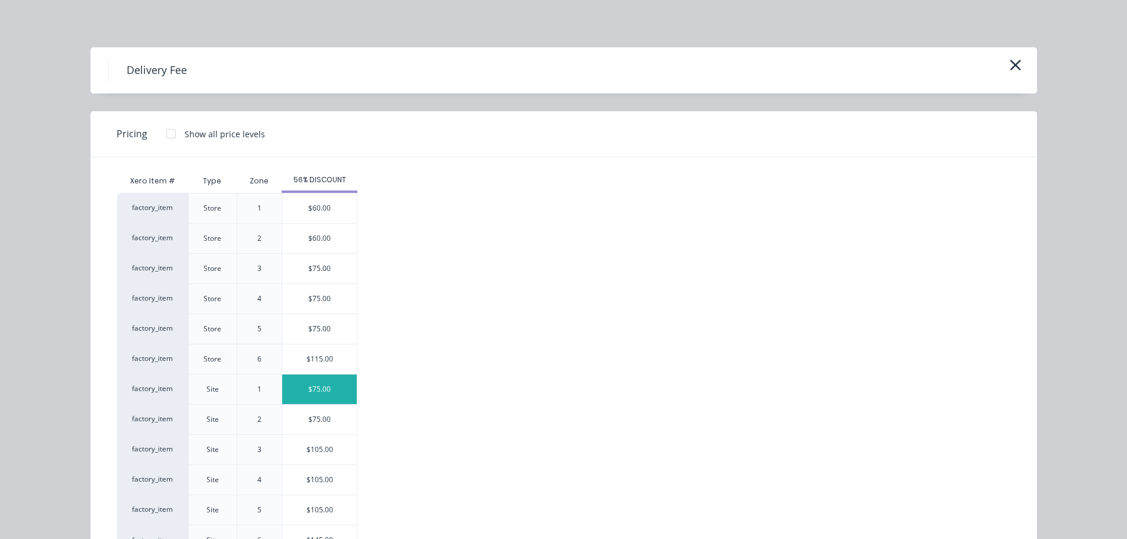
click at [316, 383] on div "$75.00" at bounding box center [319, 389] width 75 height 30
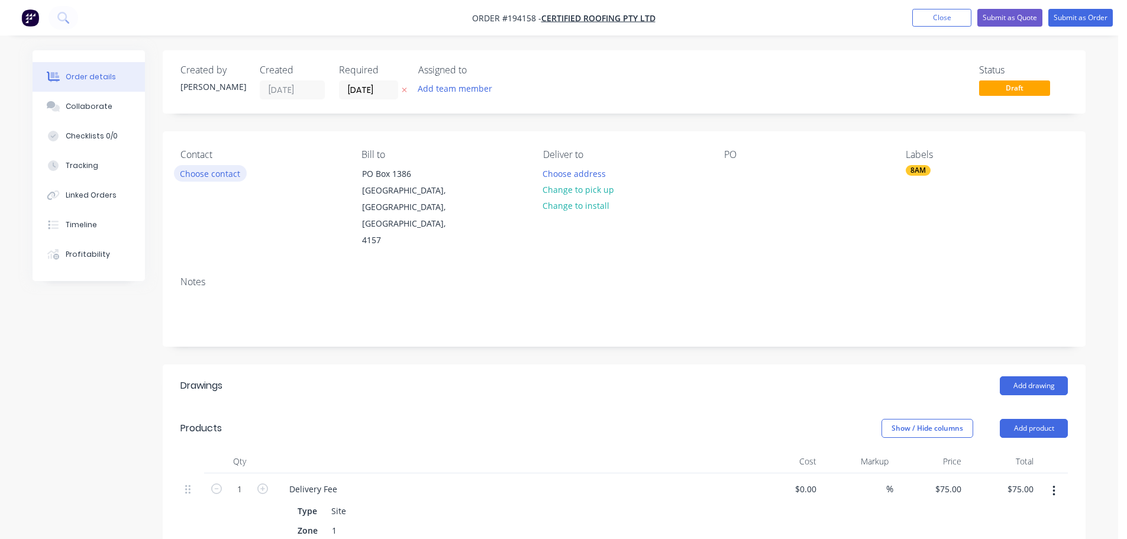
click at [221, 174] on button "Choose contact" at bounding box center [210, 173] width 73 height 16
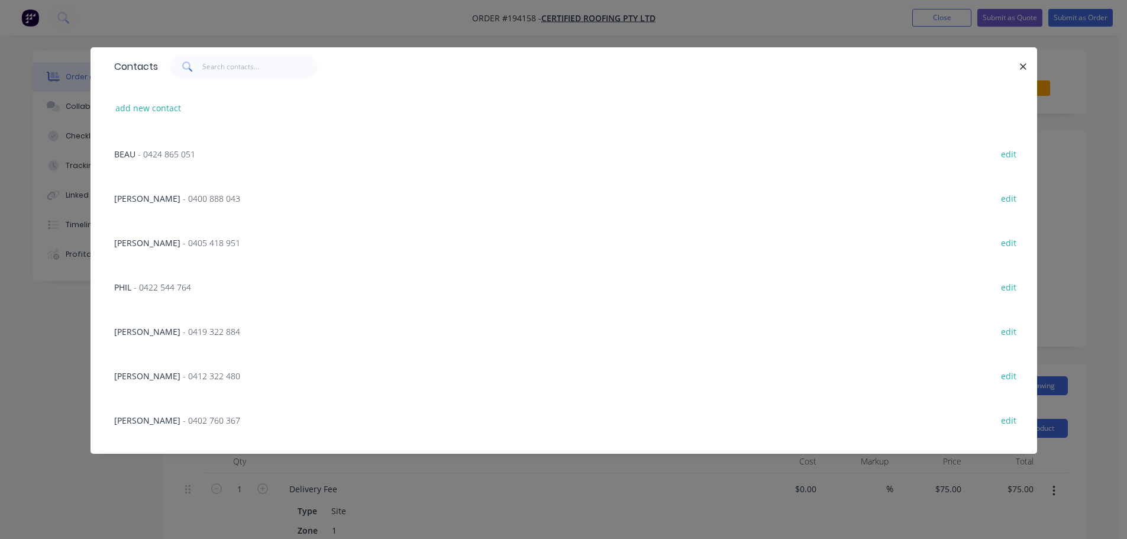
scroll to position [177, 0]
click at [178, 286] on span "- 0422 544 764" at bounding box center [162, 285] width 57 height 11
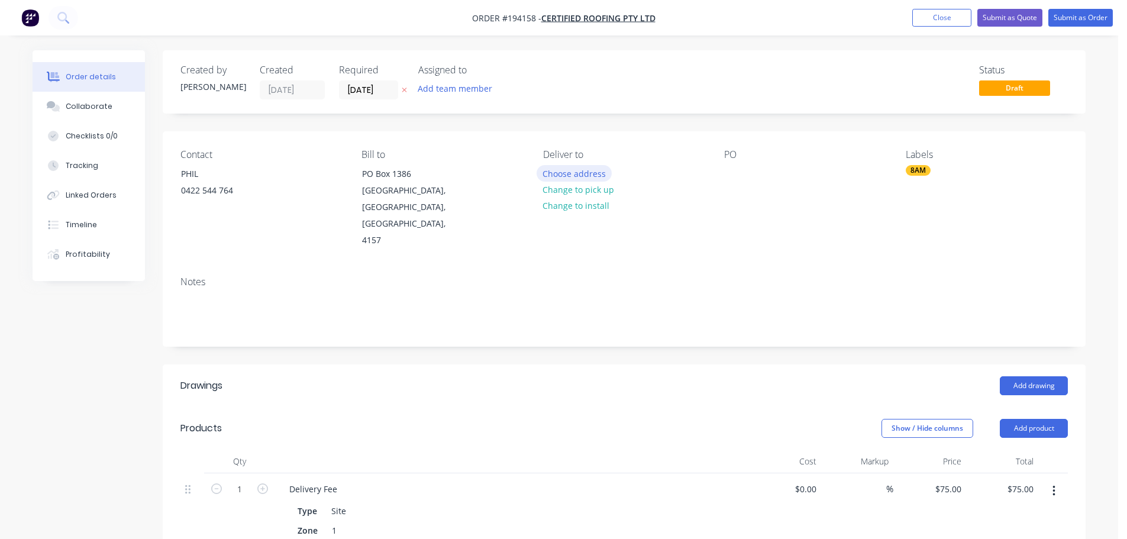
click at [581, 173] on button "Choose address" at bounding box center [574, 173] width 76 height 16
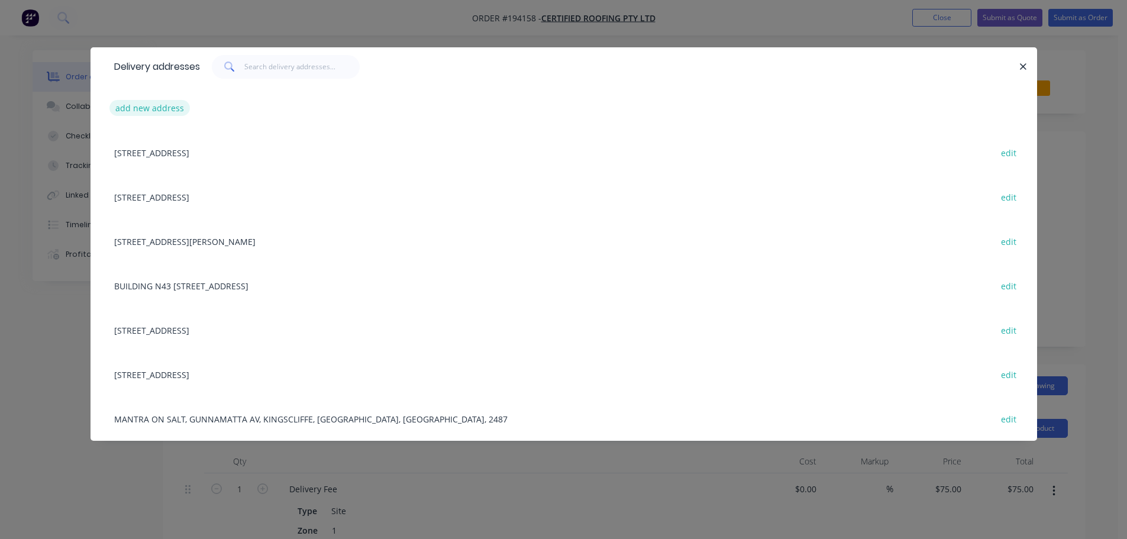
click at [160, 102] on button "add new address" at bounding box center [149, 108] width 81 height 16
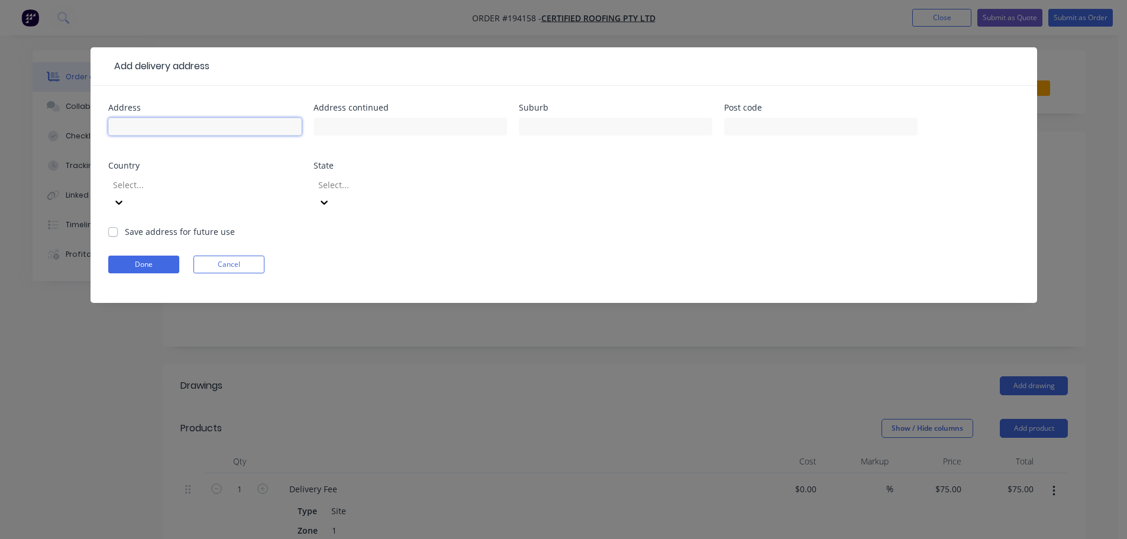
click at [144, 127] on input "text" at bounding box center [204, 127] width 193 height 18
click button "Done" at bounding box center [143, 264] width 71 height 18
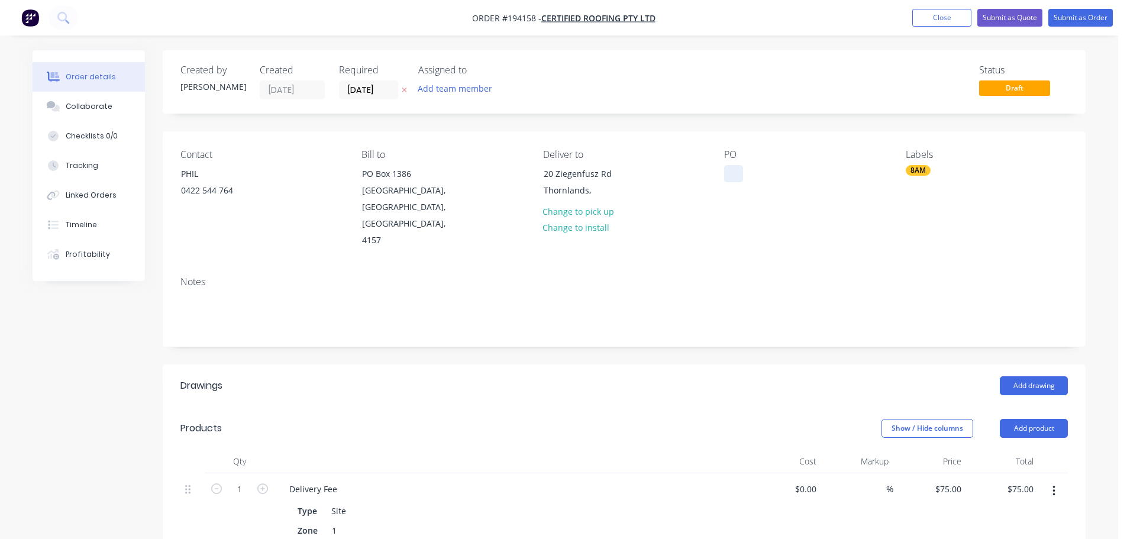
click at [734, 173] on div at bounding box center [733, 173] width 19 height 17
click at [1018, 376] on button "Add drawing" at bounding box center [1033, 385] width 68 height 19
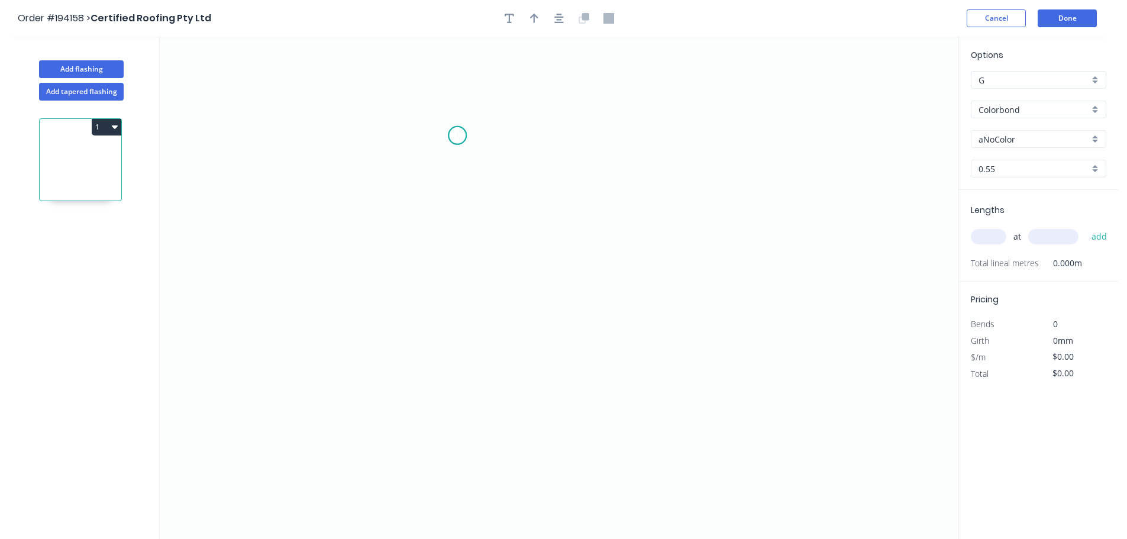
click at [457, 135] on icon "0" at bounding box center [559, 288] width 798 height 502
click at [739, 143] on icon "0" at bounding box center [559, 288] width 798 height 502
click at [739, 418] on icon "0 ?" at bounding box center [559, 288] width 798 height 502
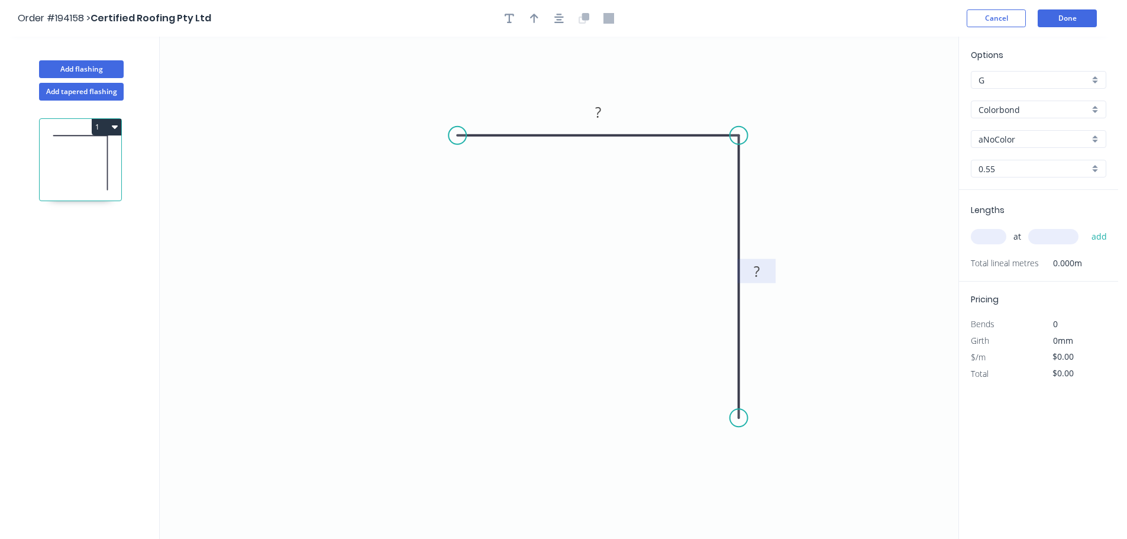
click at [756, 266] on tspan "?" at bounding box center [756, 271] width 6 height 20
click at [1001, 111] on input "Colorbond" at bounding box center [1033, 109] width 111 height 12
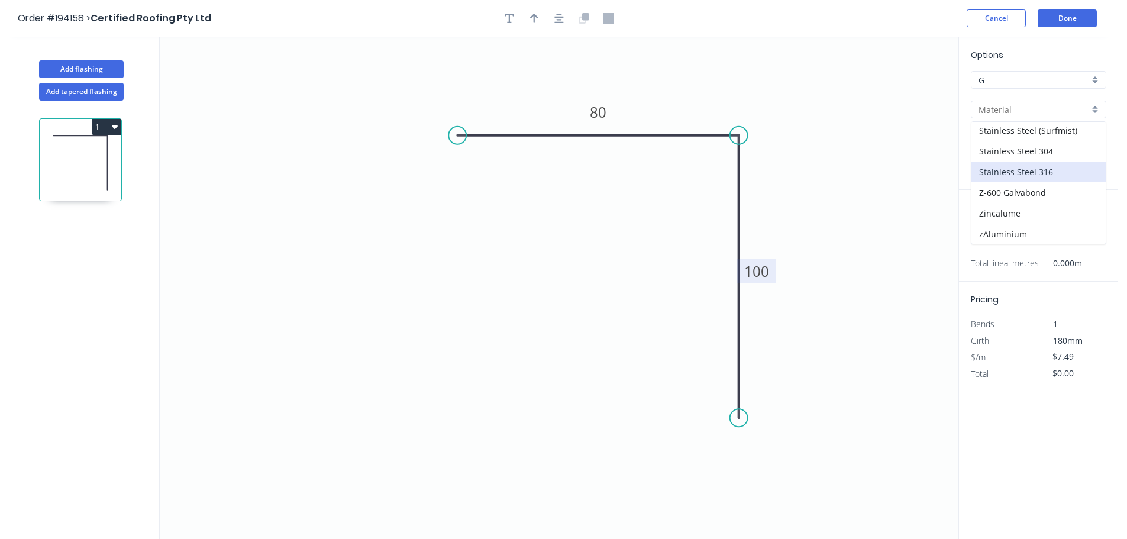
scroll to position [251, 0]
click at [1005, 211] on div "Zincalume" at bounding box center [1038, 212] width 134 height 21
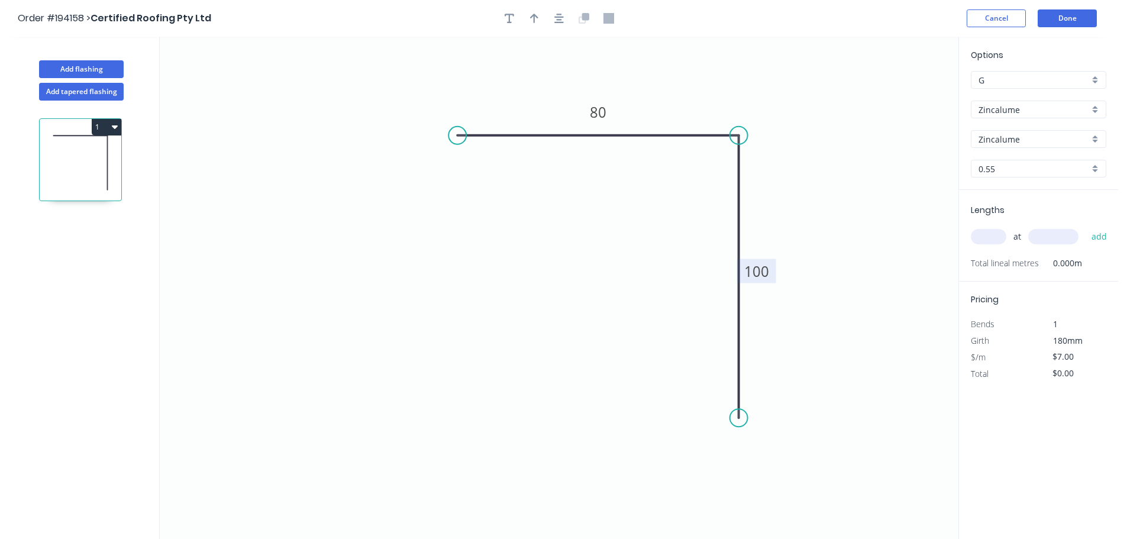
click at [990, 167] on input "0.55" at bounding box center [1033, 169] width 111 height 12
click at [993, 209] on div "0.8" at bounding box center [1038, 212] width 134 height 21
click at [989, 237] on input "text" at bounding box center [987, 236] width 35 height 15
click at [1085, 226] on button "add" at bounding box center [1099, 236] width 28 height 20
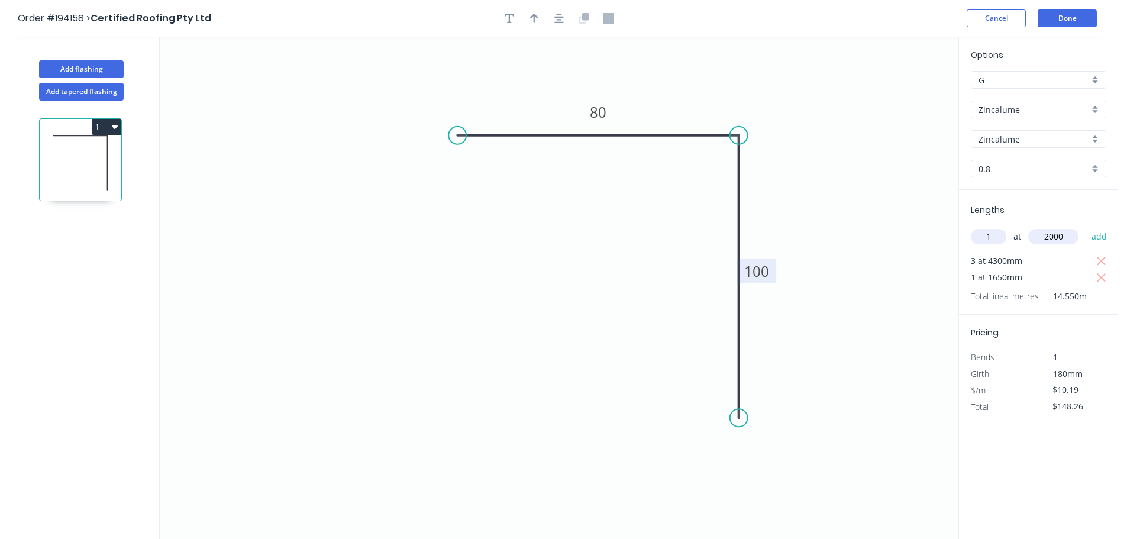
click at [1085, 226] on button "add" at bounding box center [1099, 236] width 28 height 20
click at [1074, 20] on button "Done" at bounding box center [1066, 18] width 59 height 18
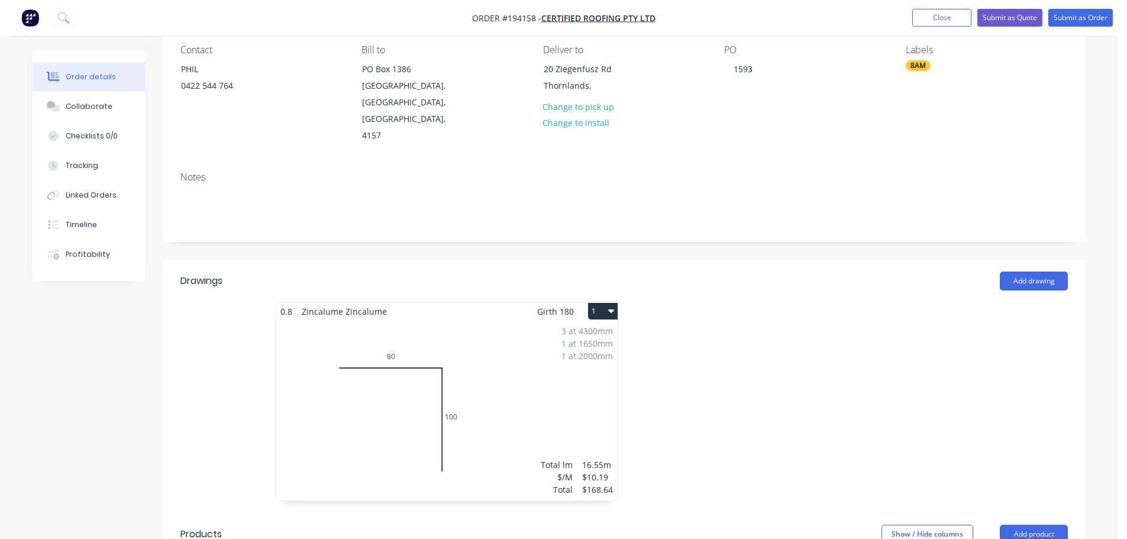
scroll to position [355, 0]
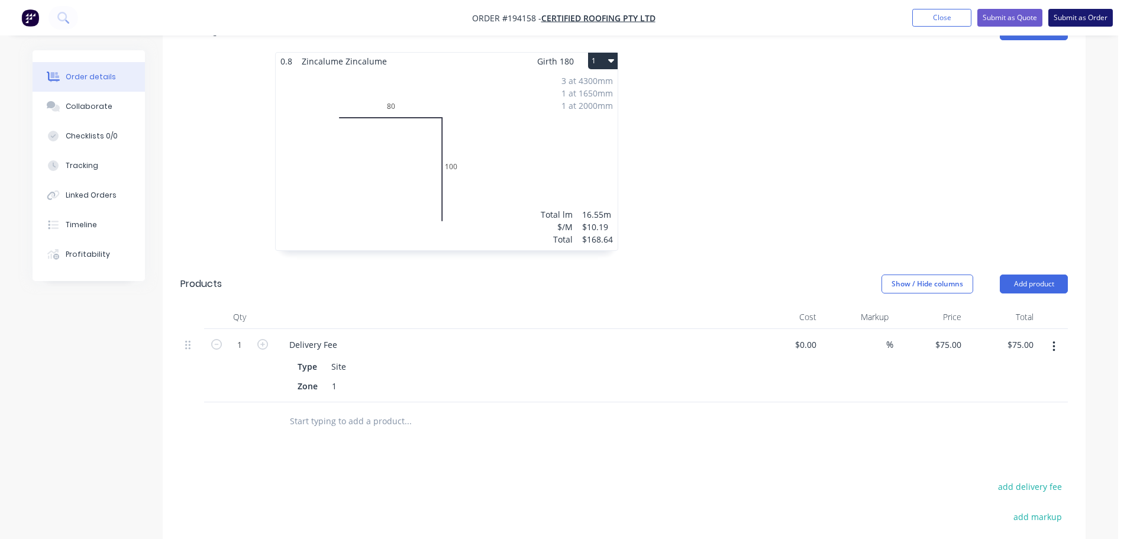
click at [1086, 11] on button "Submit as Order" at bounding box center [1080, 18] width 64 height 18
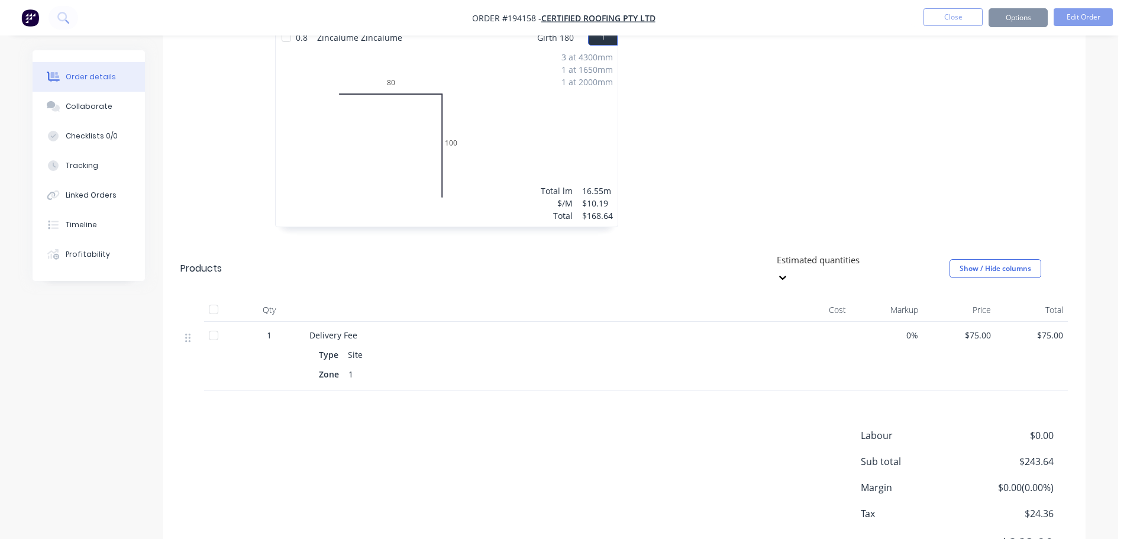
scroll to position [0, 0]
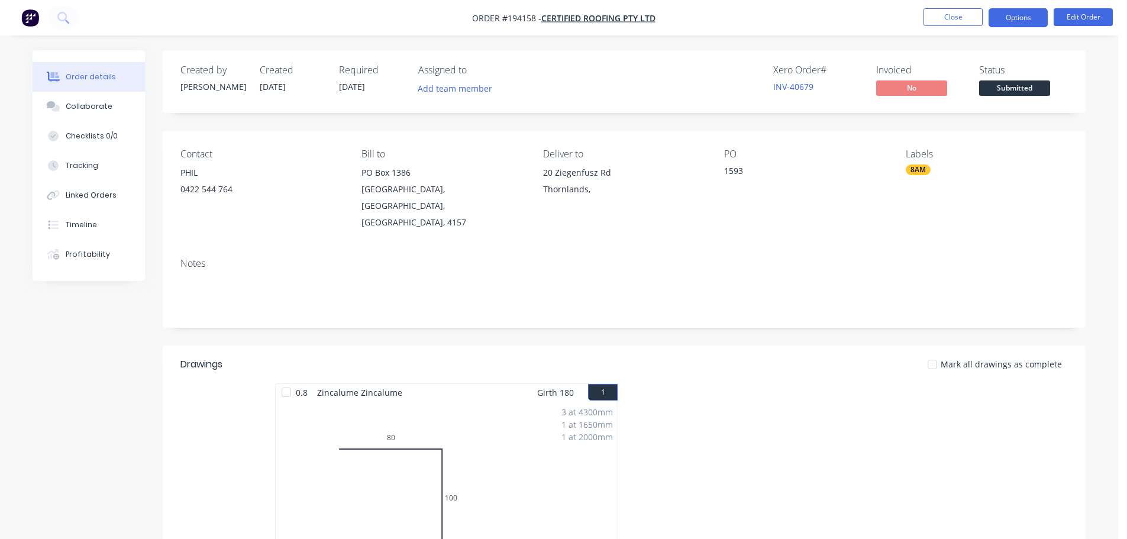
click at [1020, 18] on button "Options" at bounding box center [1017, 17] width 59 height 19
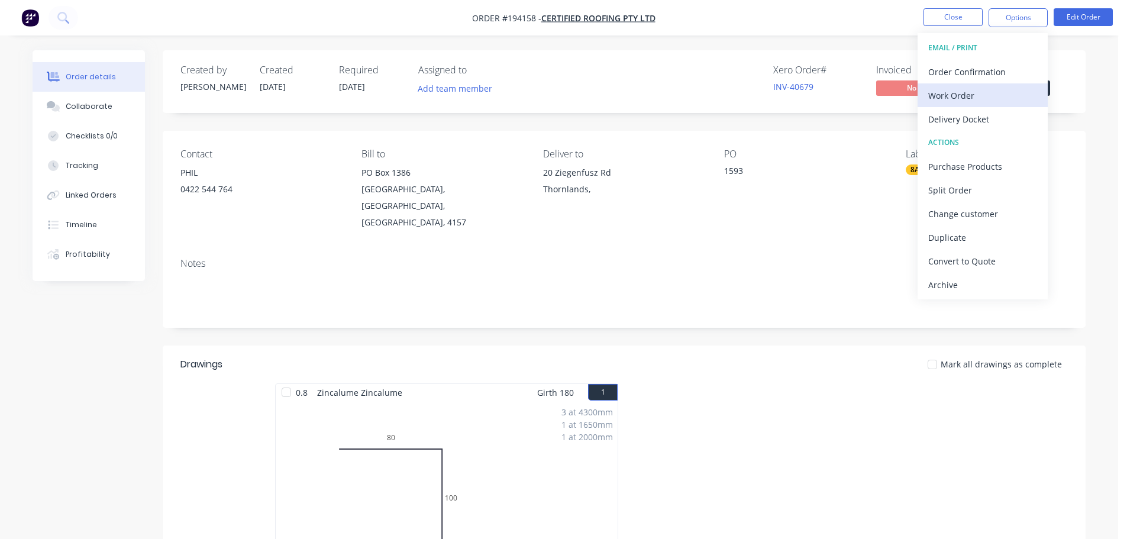
click at [940, 93] on div "Work Order" at bounding box center [982, 95] width 109 height 17
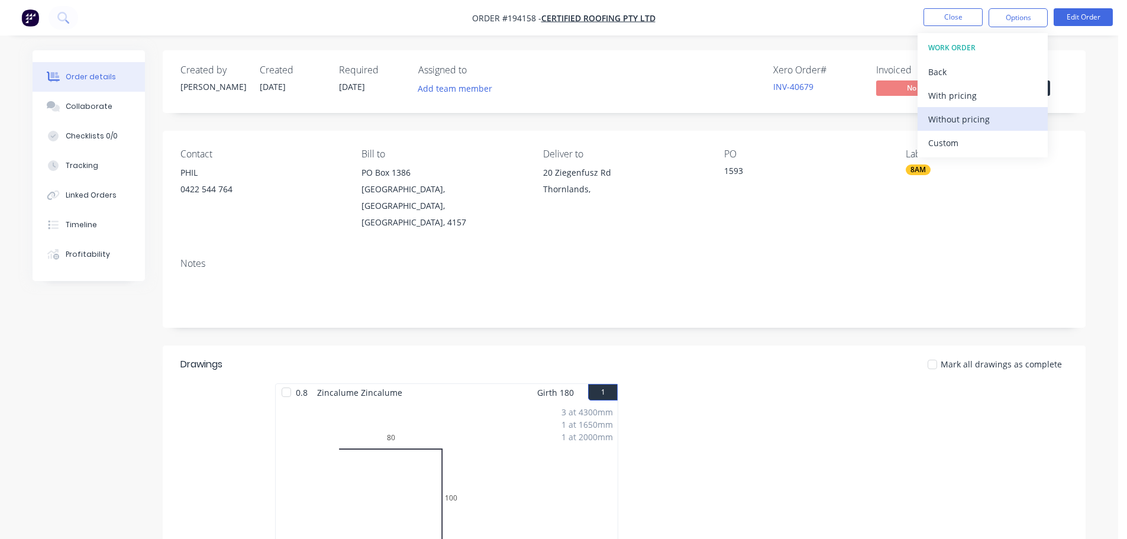
click at [943, 118] on div "Without pricing" at bounding box center [982, 119] width 109 height 17
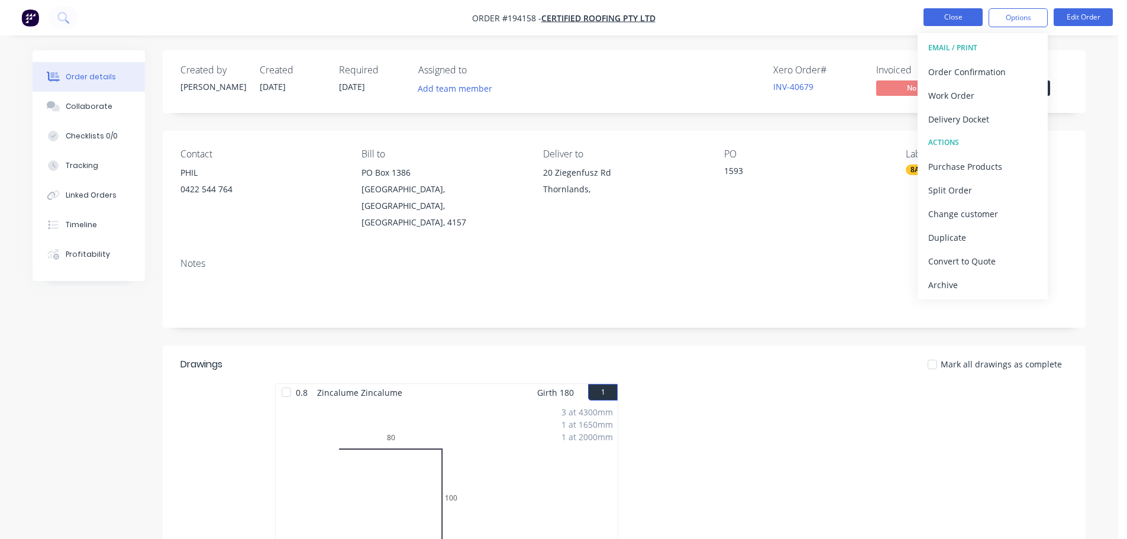
click at [953, 15] on button "Close" at bounding box center [952, 17] width 59 height 18
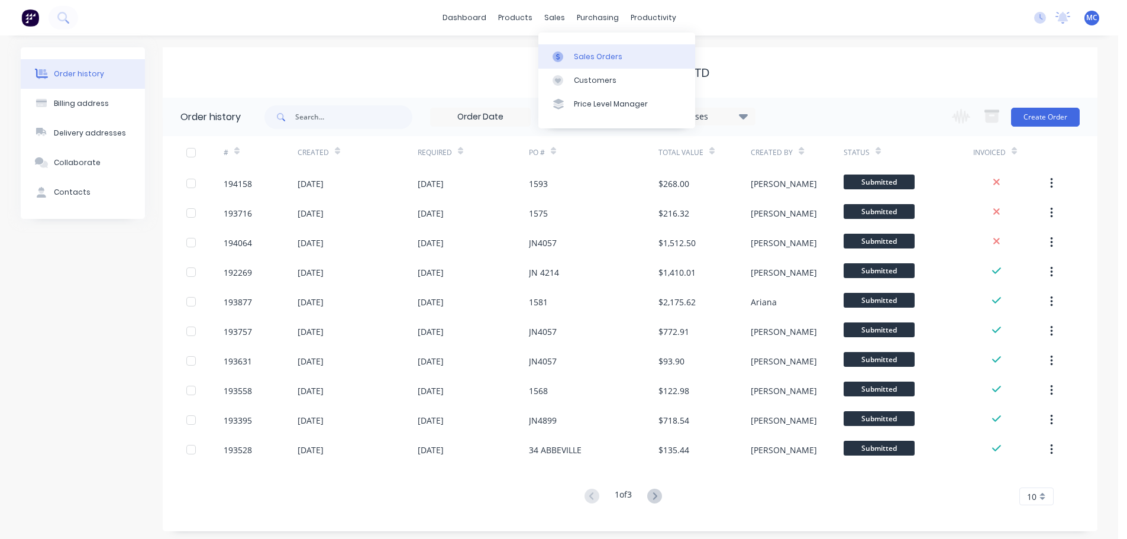
click at [601, 53] on div "Sales Orders" at bounding box center [598, 56] width 48 height 11
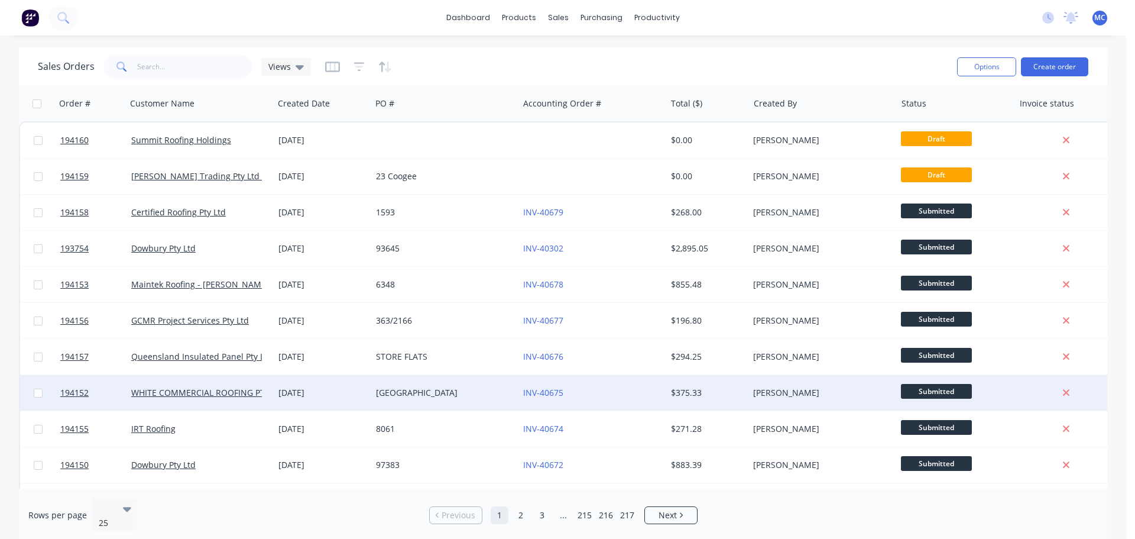
click at [345, 390] on div "[DATE]" at bounding box center [323, 393] width 88 height 12
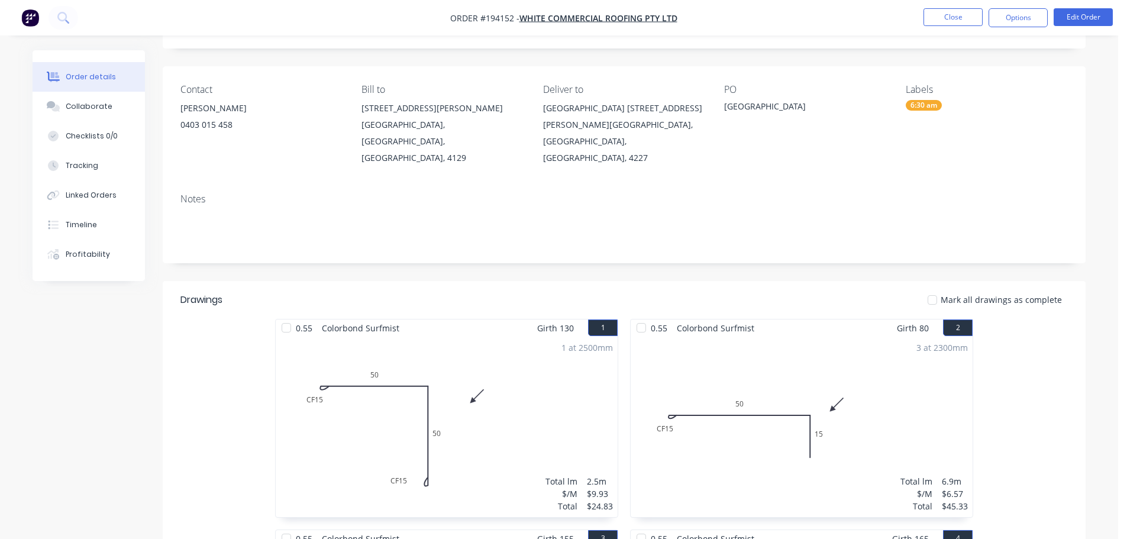
scroll to position [59, 0]
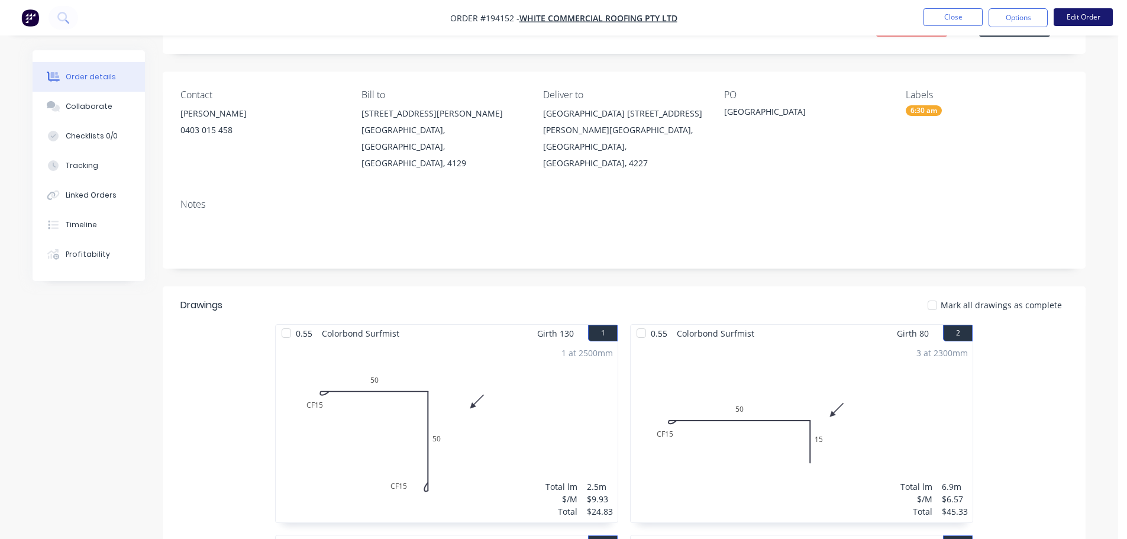
click at [1085, 19] on button "Edit Order" at bounding box center [1082, 17] width 59 height 18
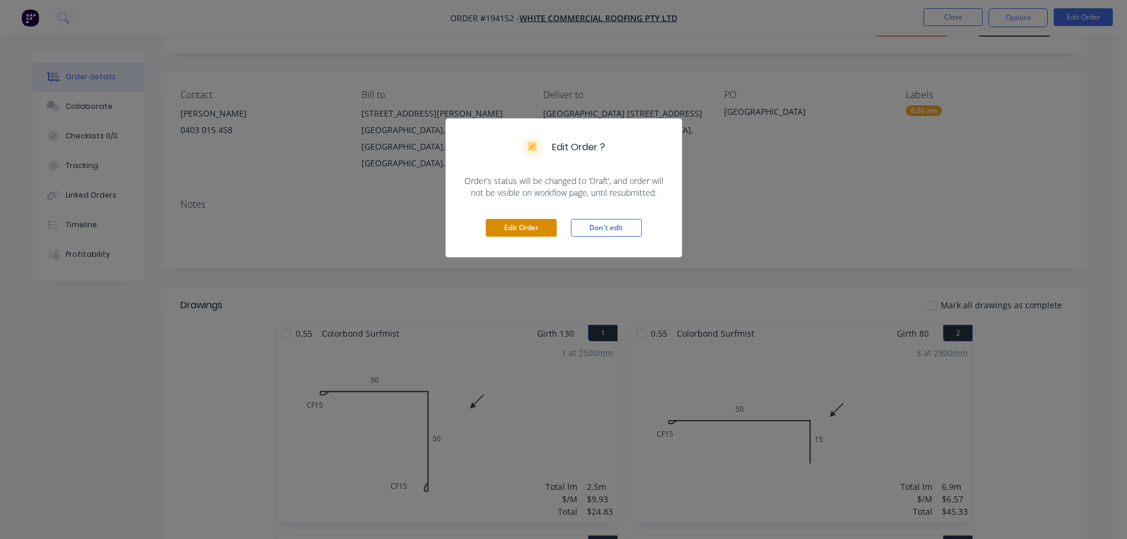
click at [518, 229] on button "Edit Order" at bounding box center [520, 228] width 71 height 18
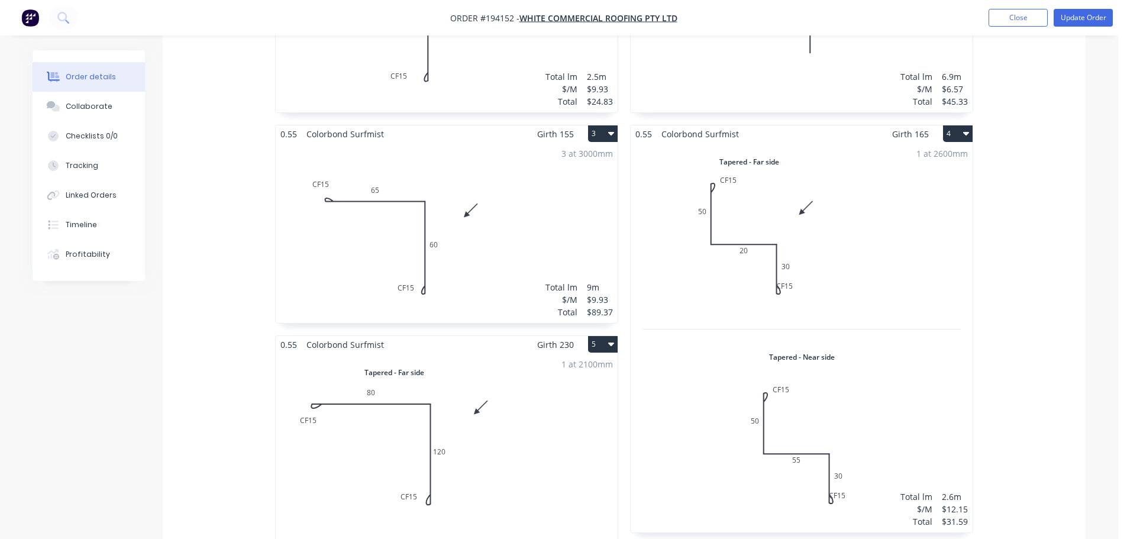
scroll to position [532, 0]
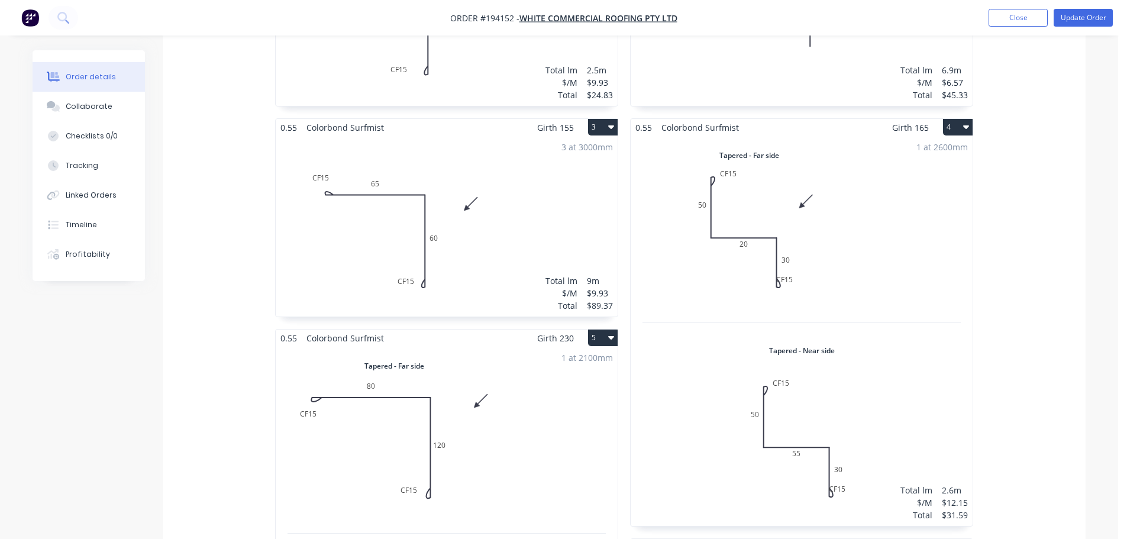
click at [865, 257] on div "1 at 2600mm Total lm $/M Total 2.6m $12.15 $31.59" at bounding box center [801, 331] width 342 height 390
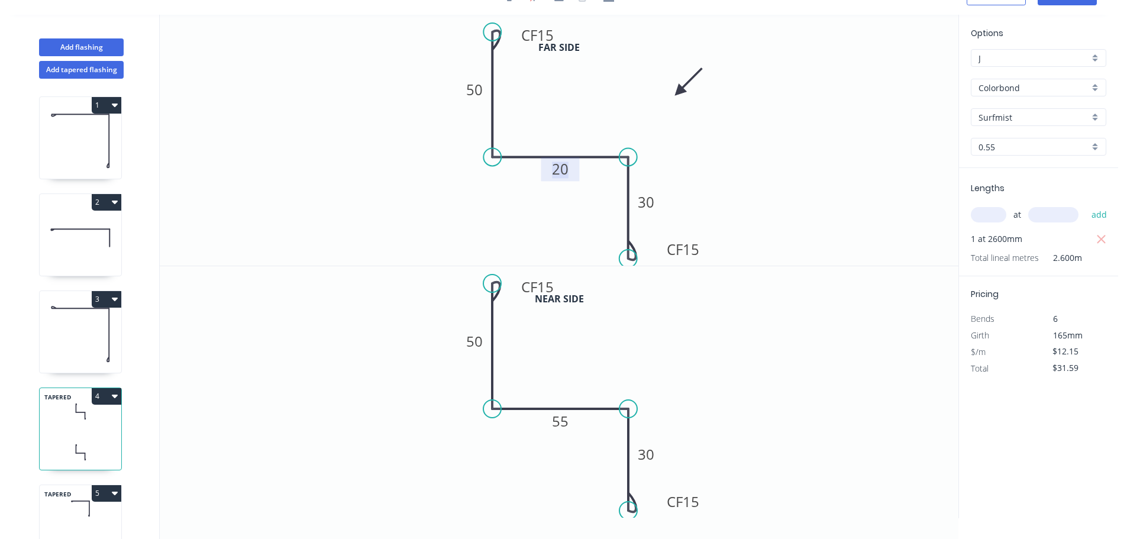
click at [565, 169] on tspan "20" at bounding box center [560, 169] width 17 height 20
click at [562, 423] on tspan "55" at bounding box center [560, 421] width 17 height 20
drag, startPoint x: 678, startPoint y: 90, endPoint x: 390, endPoint y: 124, distance: 290.0
click at [390, 124] on icon at bounding box center [399, 110] width 34 height 34
click at [392, 124] on icon at bounding box center [381, 133] width 34 height 34
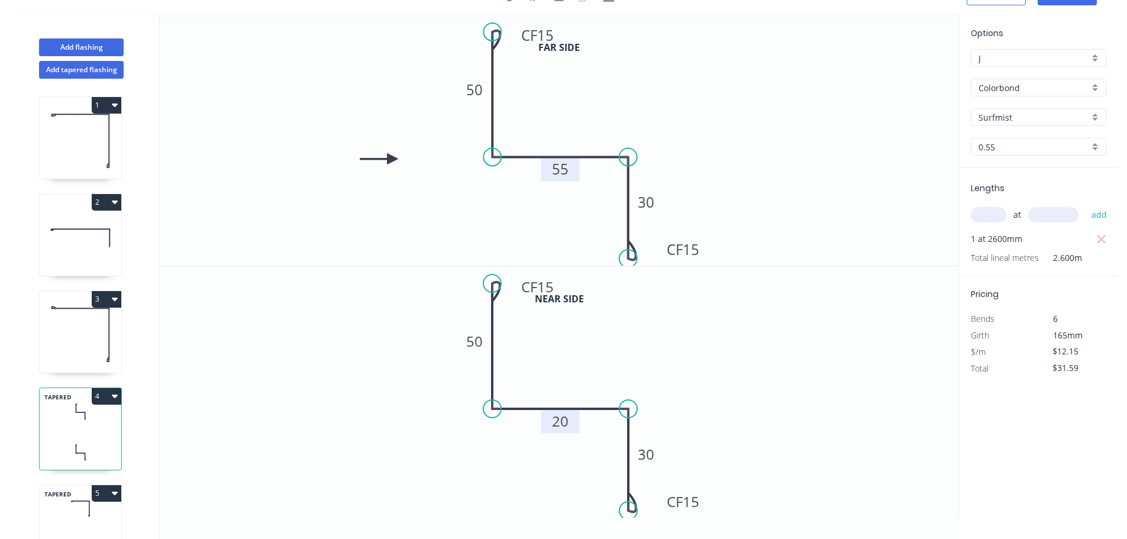
drag, startPoint x: 392, startPoint y: 124, endPoint x: 399, endPoint y: 167, distance: 43.1
click at [398, 164] on icon at bounding box center [379, 158] width 38 height 11
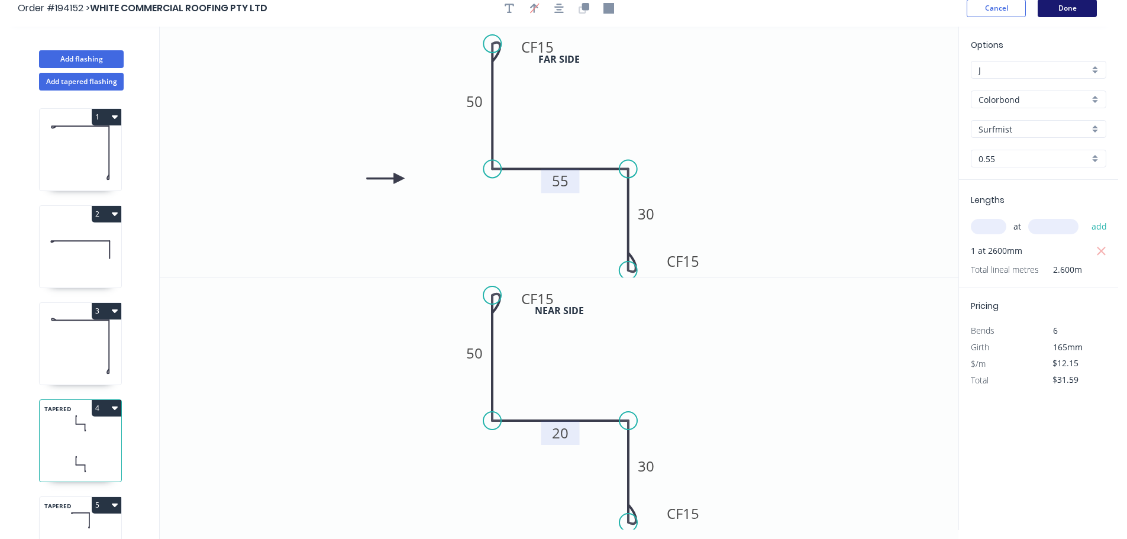
scroll to position [0, 0]
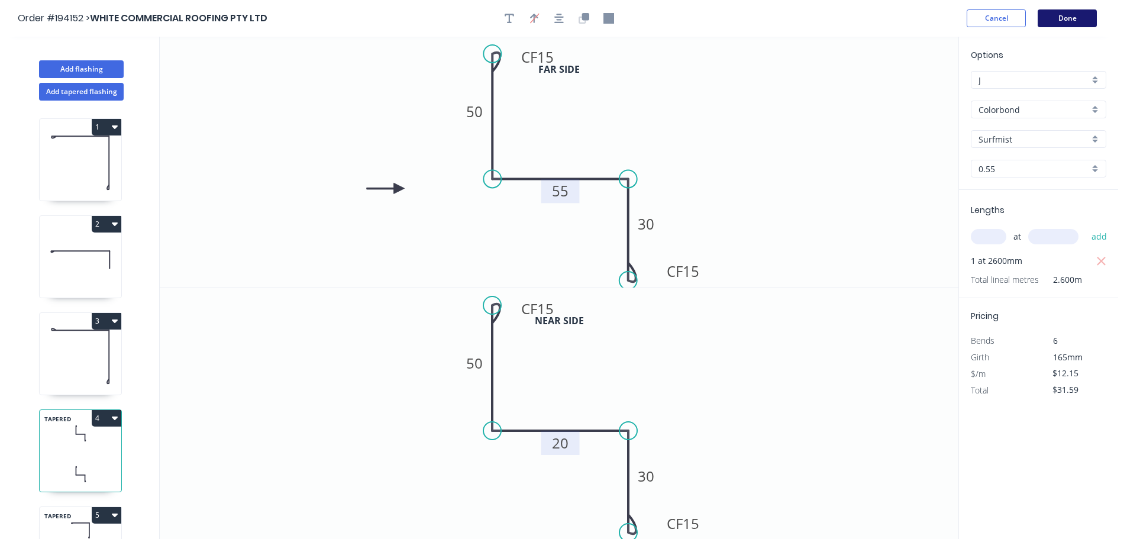
click at [1065, 17] on button "Done" at bounding box center [1066, 18] width 59 height 18
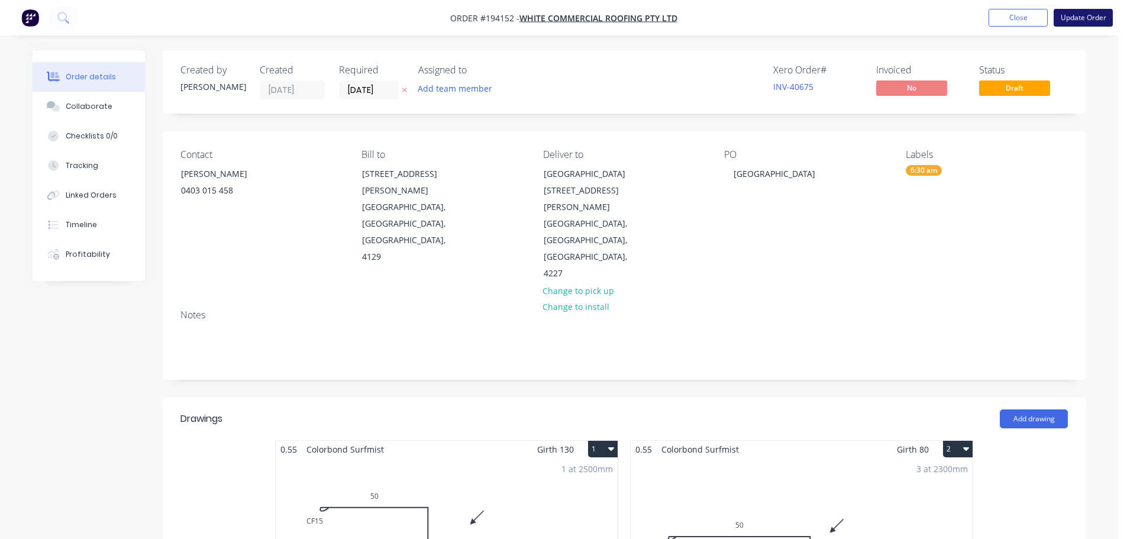
click at [1085, 14] on button "Update Order" at bounding box center [1082, 18] width 59 height 18
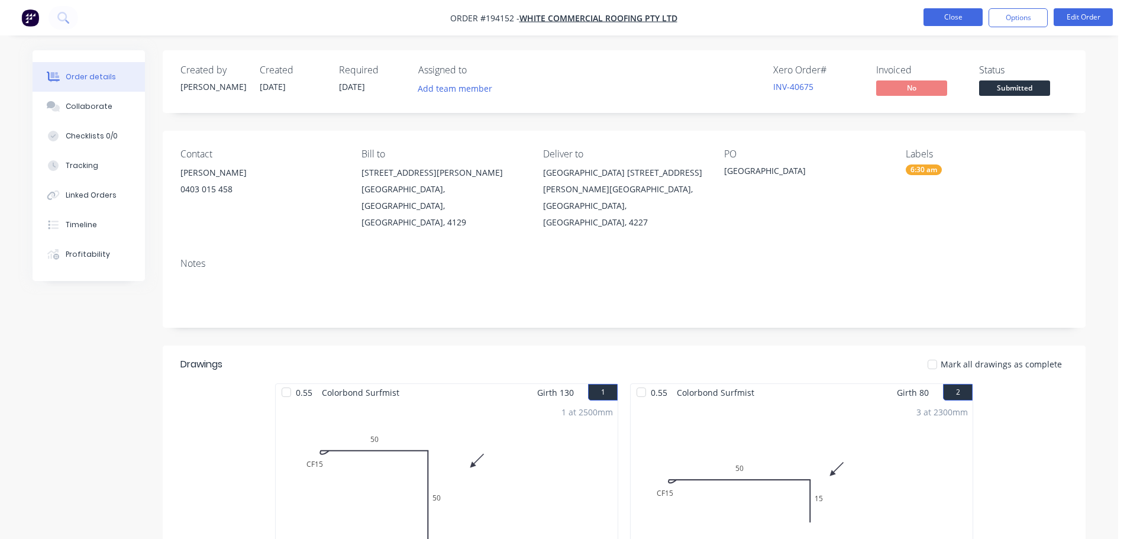
click at [947, 18] on button "Close" at bounding box center [952, 17] width 59 height 18
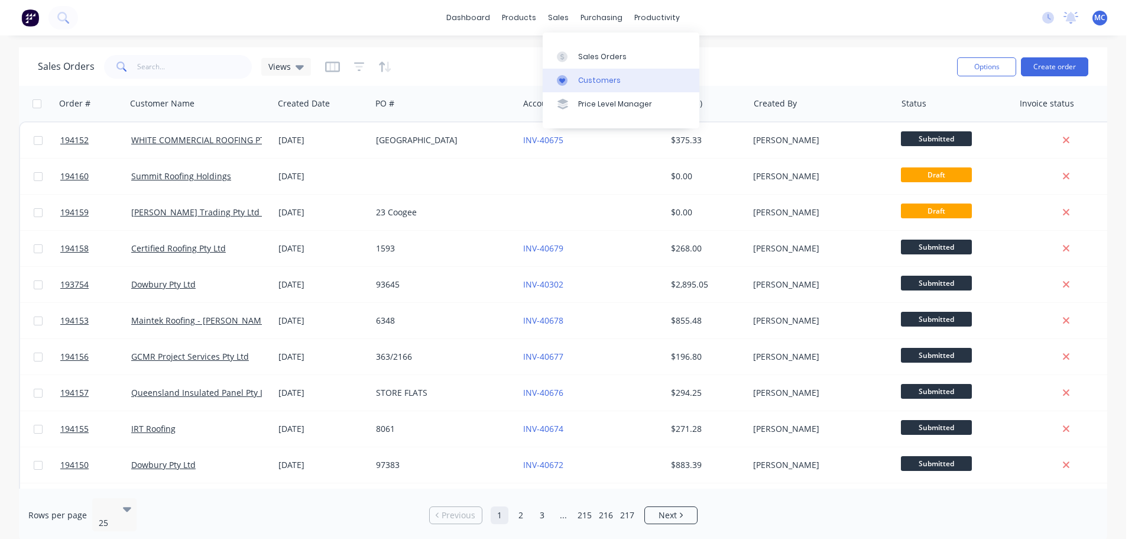
click at [598, 84] on div "Customers" at bounding box center [599, 80] width 43 height 11
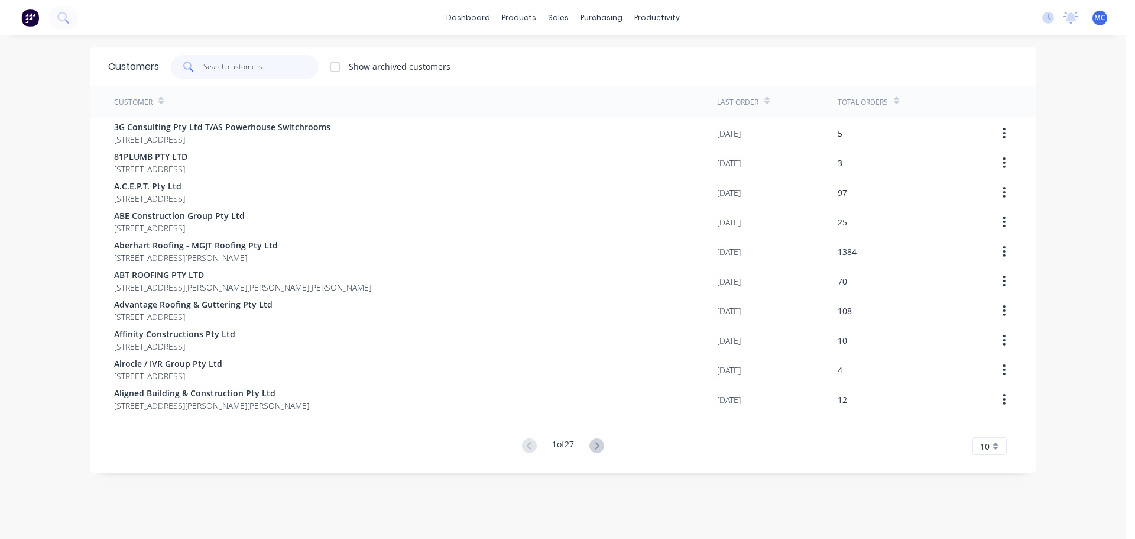
click at [215, 64] on input "text" at bounding box center [260, 67] width 115 height 24
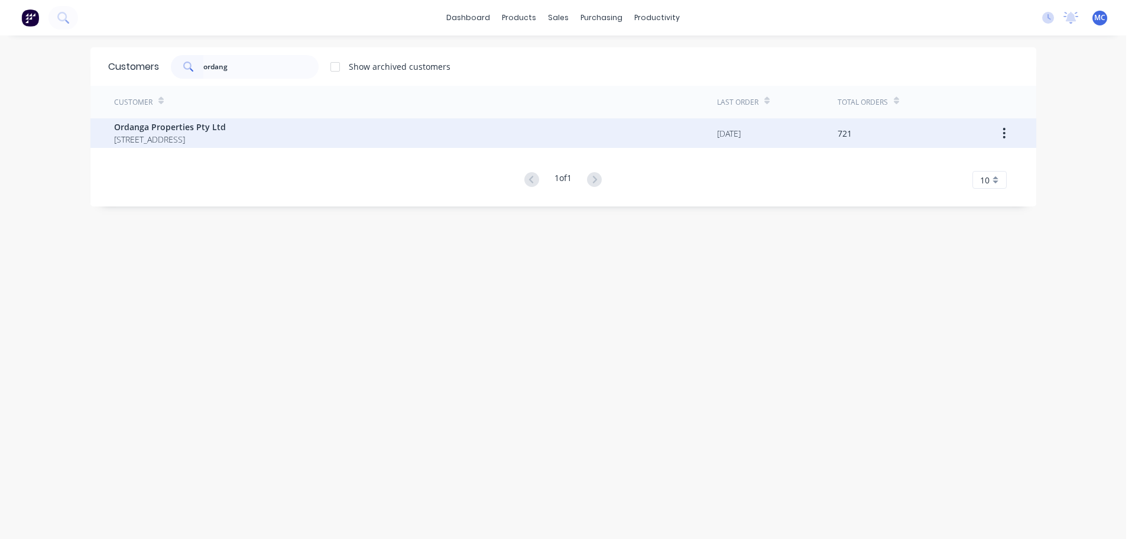
click at [153, 130] on span "Ordanga Properties Pty Ltd" at bounding box center [170, 127] width 112 height 12
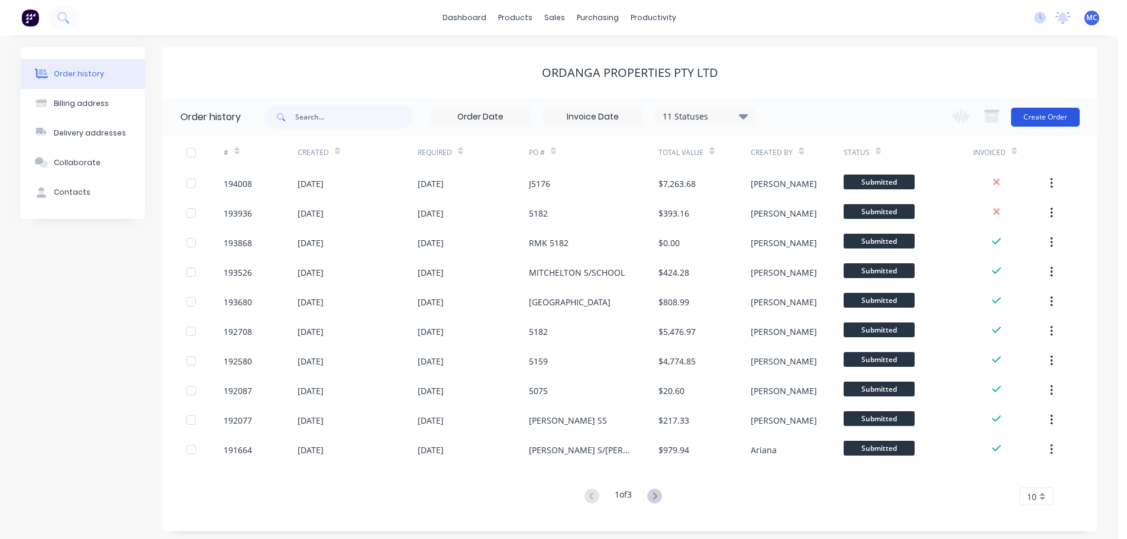
click at [1037, 115] on button "Create Order" at bounding box center [1045, 117] width 69 height 19
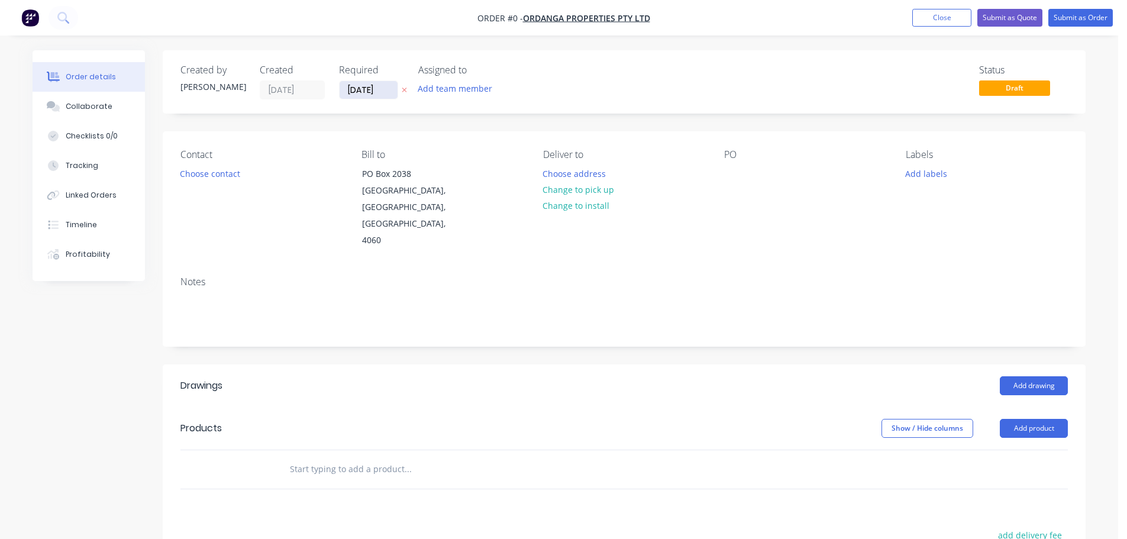
click at [369, 92] on input "[DATE]" at bounding box center [368, 90] width 58 height 18
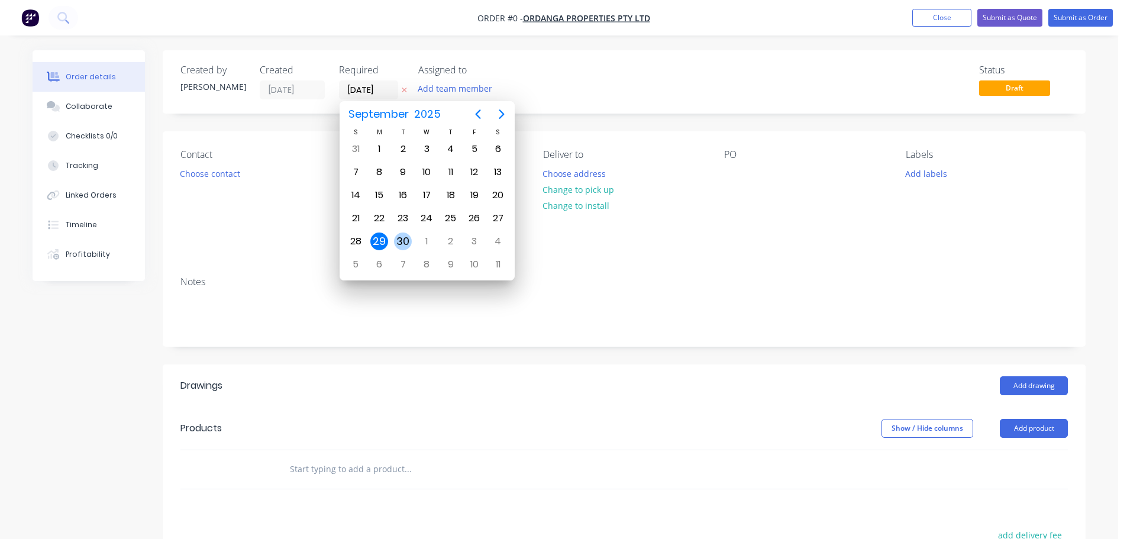
click at [403, 242] on div "30" at bounding box center [403, 241] width 18 height 18
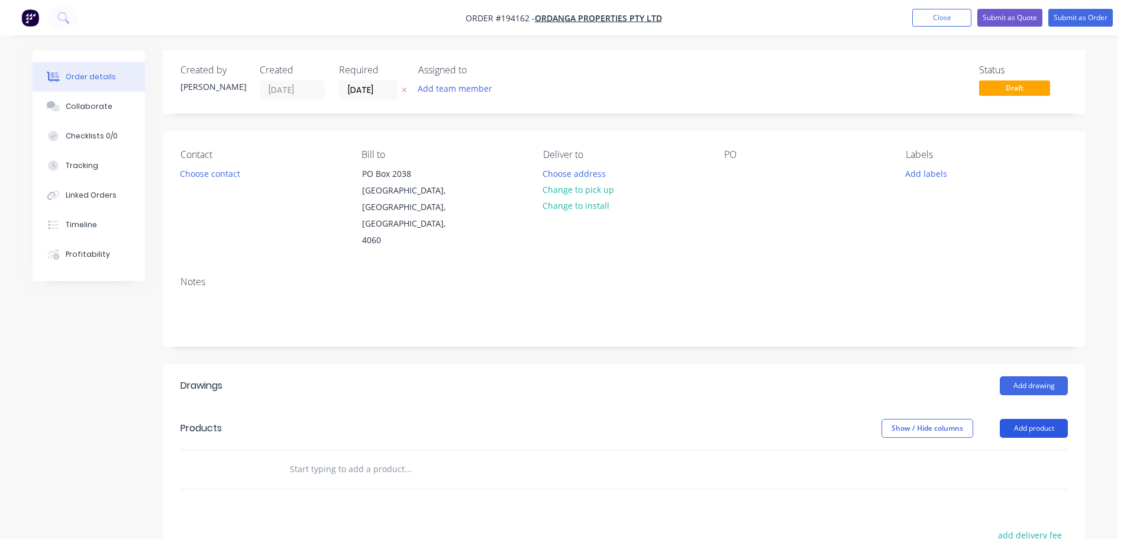
click at [1041, 419] on button "Add product" at bounding box center [1033, 428] width 68 height 19
click at [1008, 449] on div "Product catalogue" at bounding box center [1011, 457] width 91 height 17
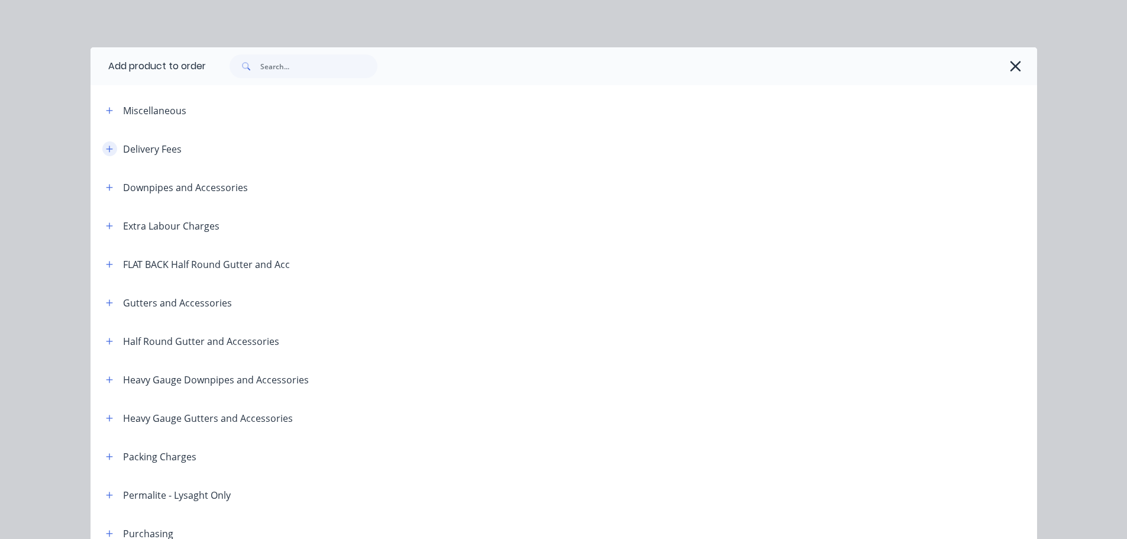
click at [106, 147] on icon "button" at bounding box center [109, 148] width 7 height 7
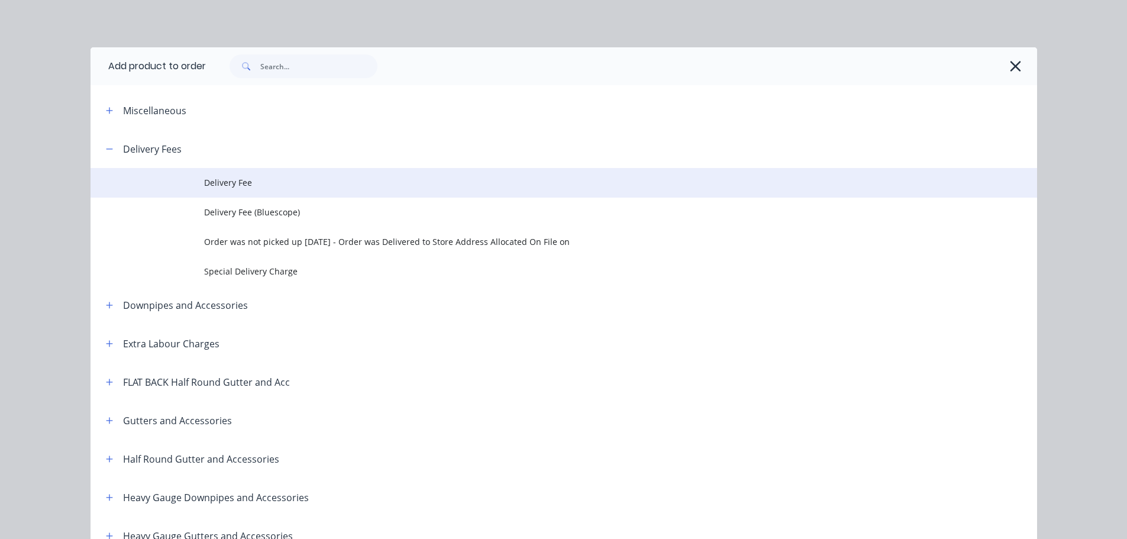
click at [217, 183] on span "Delivery Fee" at bounding box center [537, 182] width 666 height 12
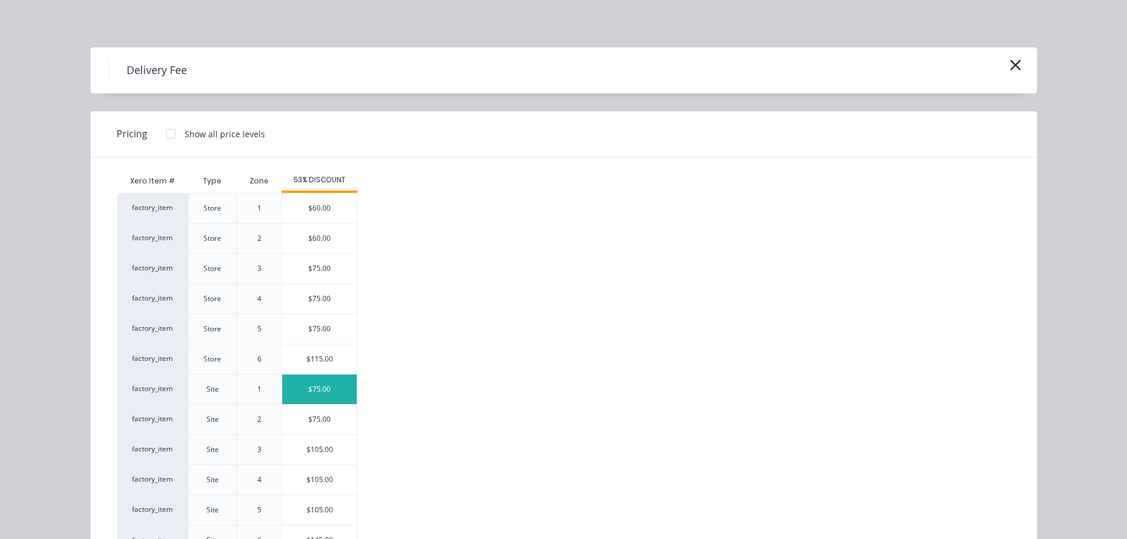
click at [317, 385] on div "$75.00" at bounding box center [319, 389] width 75 height 30
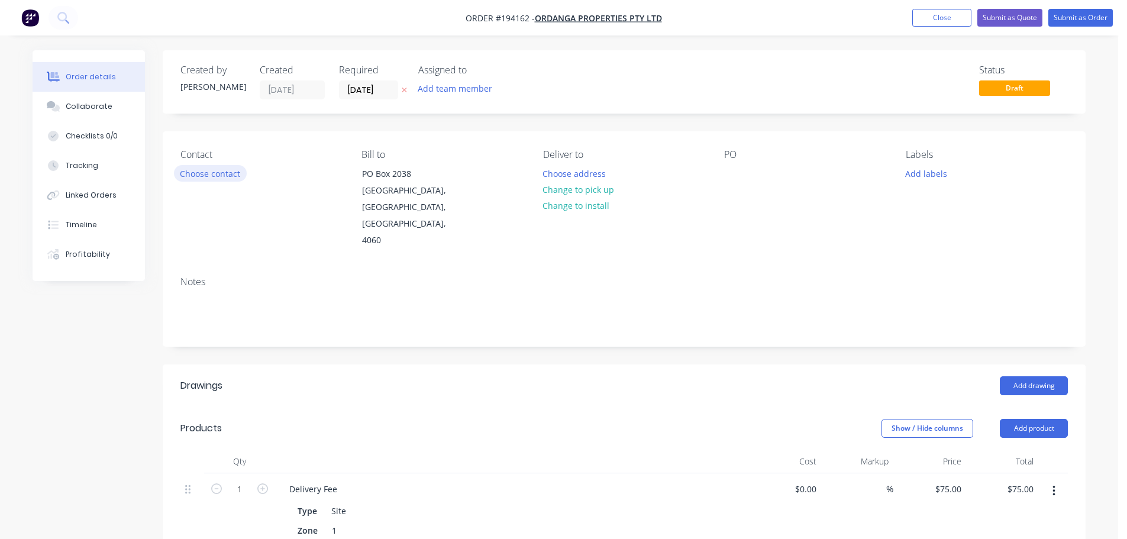
click at [216, 174] on button "Choose contact" at bounding box center [210, 173] width 73 height 16
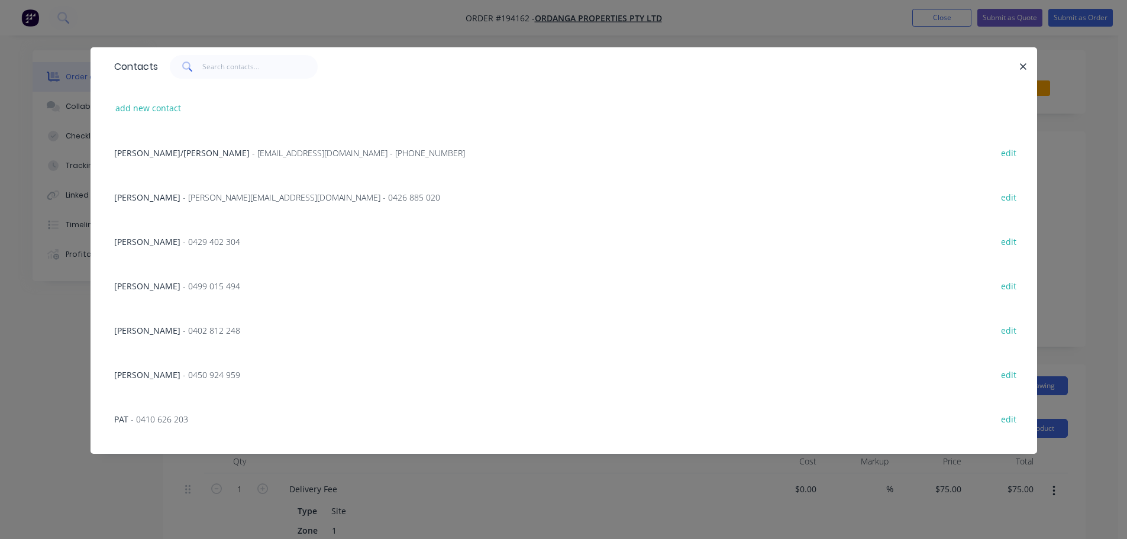
click at [221, 241] on span "- 0429 402 304" at bounding box center [211, 241] width 57 height 11
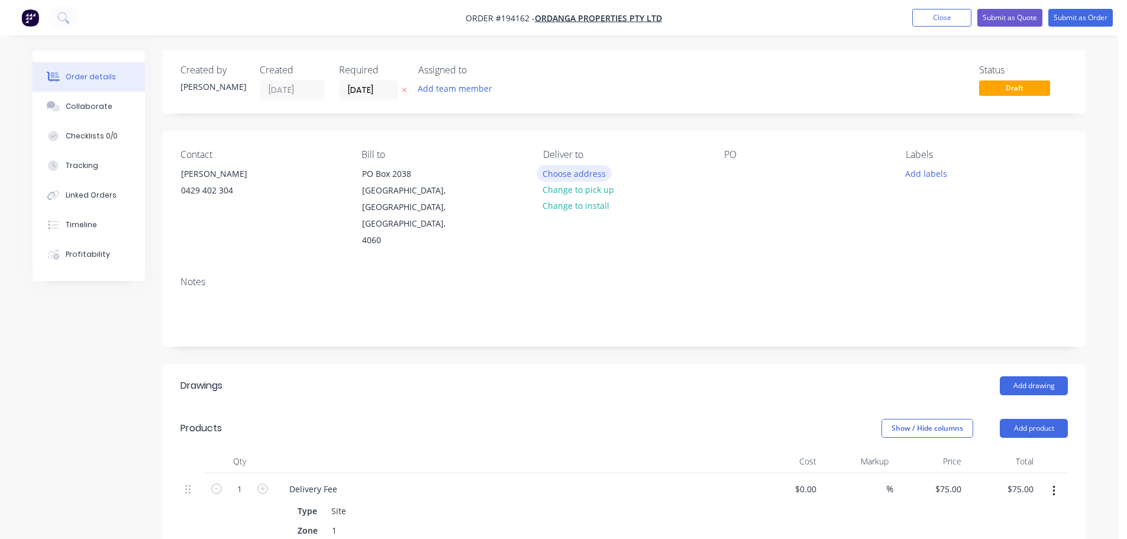
click at [580, 171] on button "Choose address" at bounding box center [574, 173] width 76 height 16
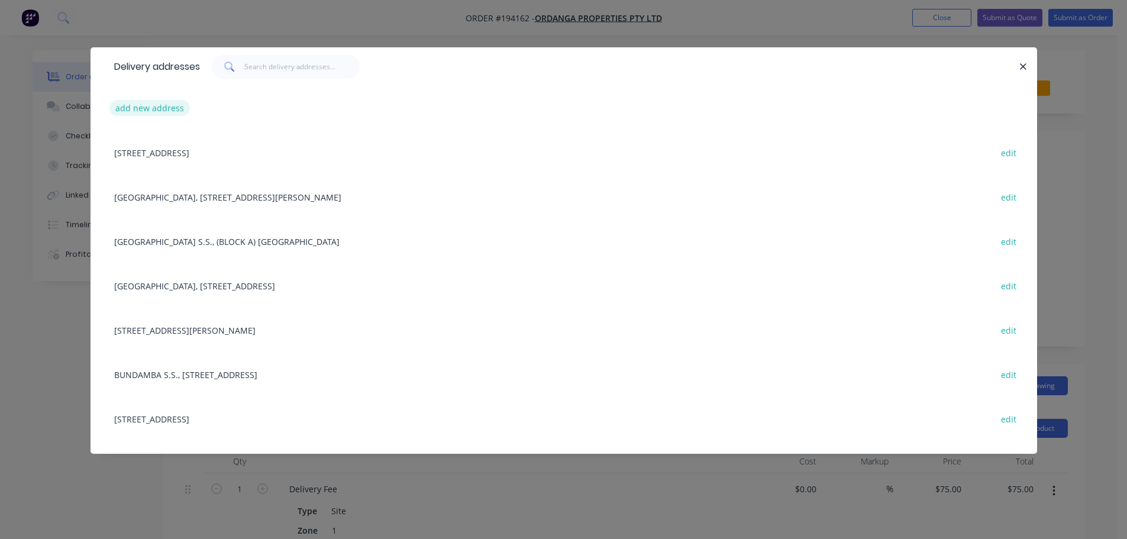
click at [163, 105] on button "add new address" at bounding box center [149, 108] width 81 height 16
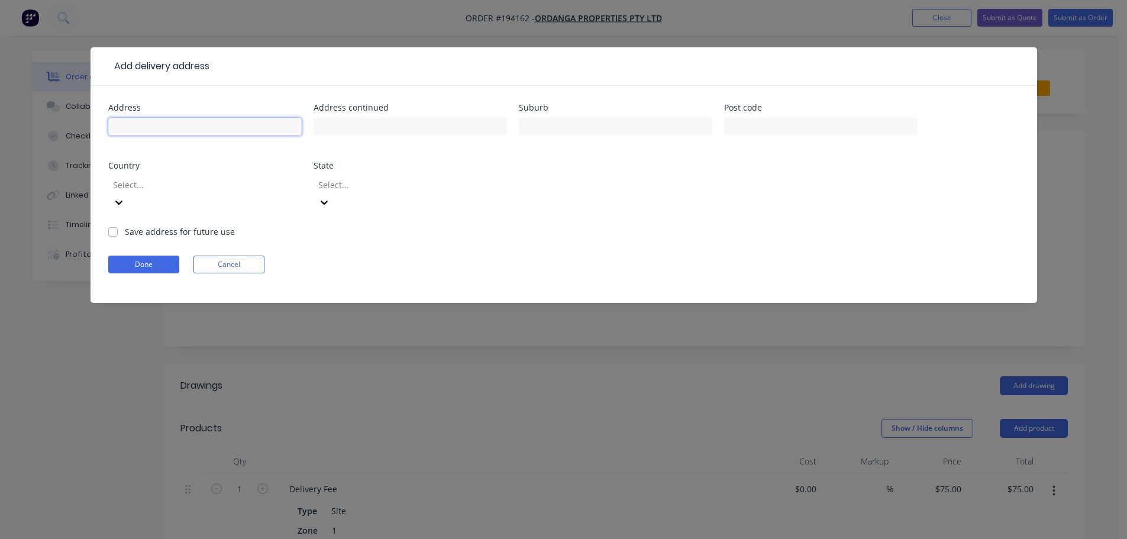
click at [149, 128] on input "text" at bounding box center [204, 127] width 193 height 18
click button "Done" at bounding box center [143, 264] width 71 height 18
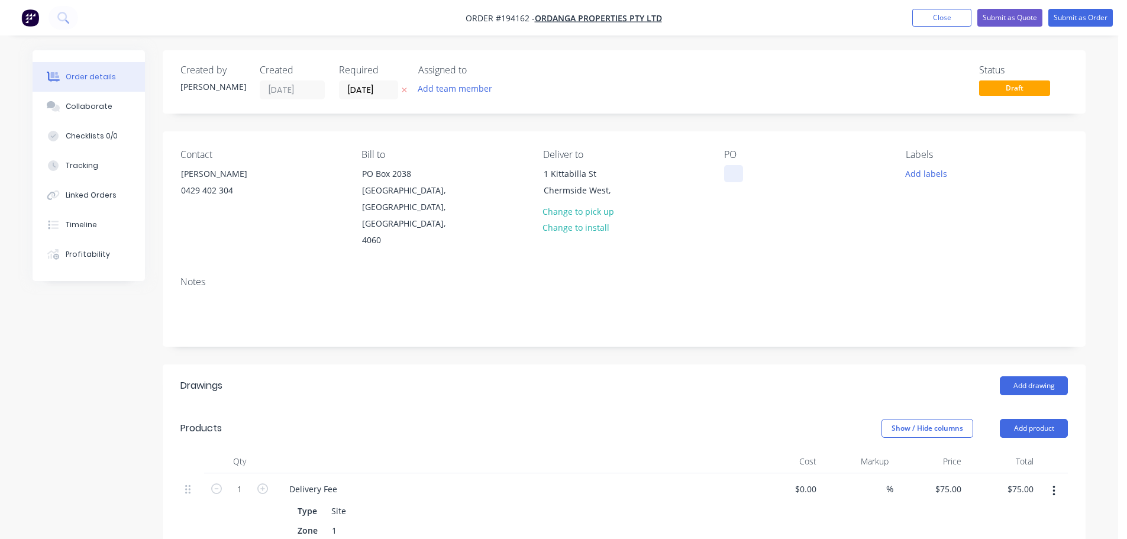
click at [731, 173] on div at bounding box center [733, 173] width 19 height 17
click at [1032, 376] on button "Add drawing" at bounding box center [1033, 385] width 68 height 19
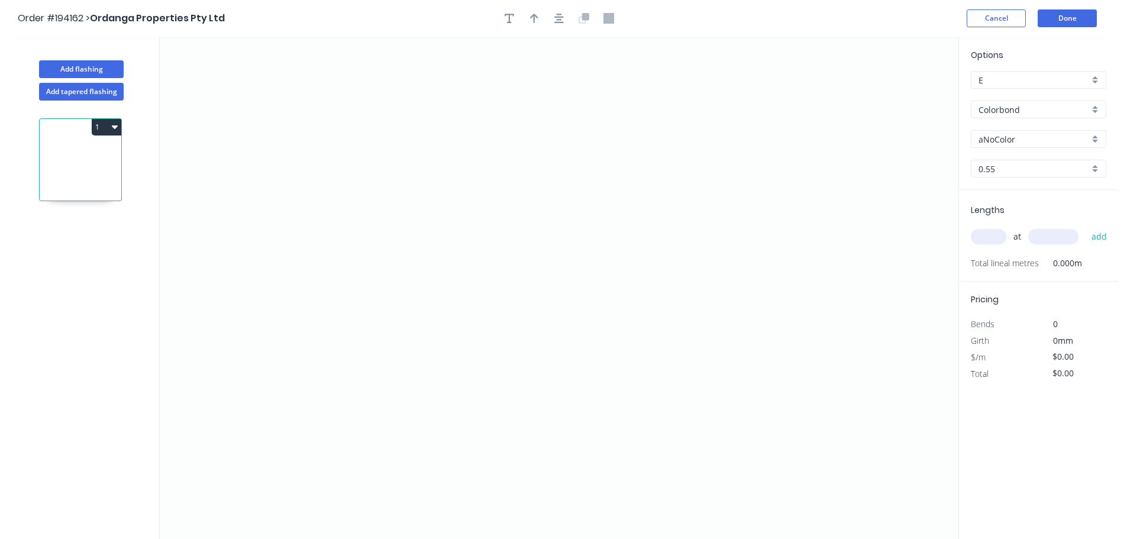
click at [991, 138] on input "aNoColor" at bounding box center [1033, 139] width 111 height 12
click at [995, 177] on div "Night Sky" at bounding box center [1038, 176] width 134 height 21
click at [991, 234] on input "text" at bounding box center [987, 236] width 35 height 15
drag, startPoint x: 459, startPoint y: 371, endPoint x: 478, endPoint y: 217, distance: 155.6
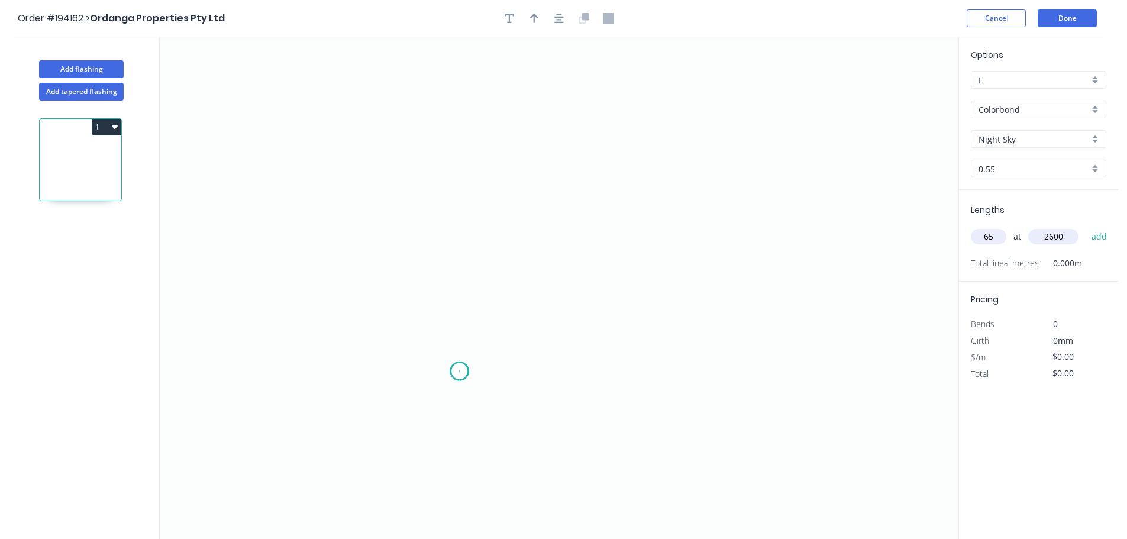
click at [459, 369] on icon "0" at bounding box center [559, 288] width 798 height 502
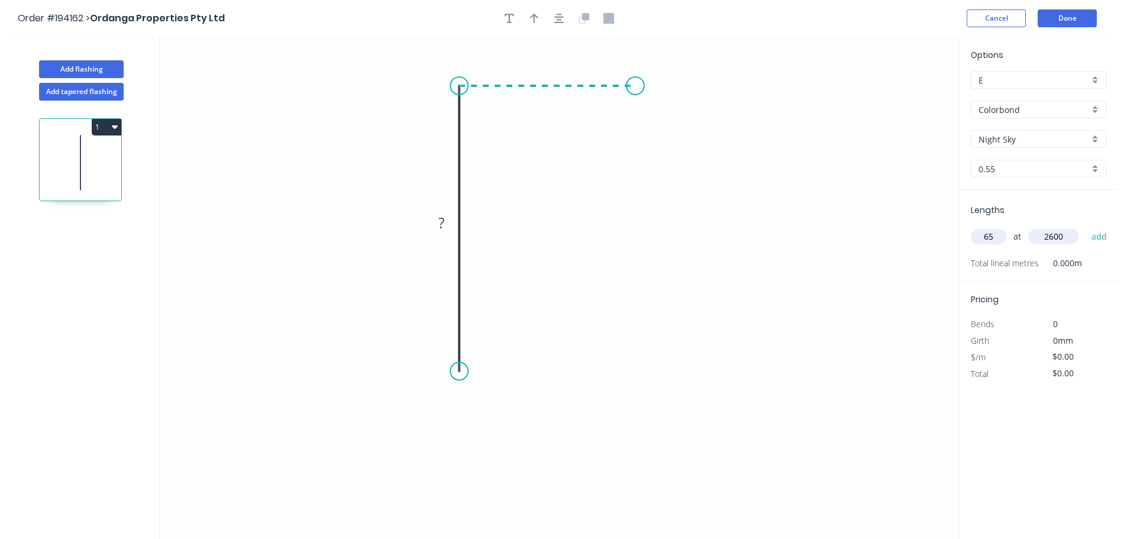
drag, startPoint x: 635, startPoint y: 84, endPoint x: 628, endPoint y: 103, distance: 20.8
click at [635, 84] on icon "0 ?" at bounding box center [559, 288] width 798 height 502
click at [640, 371] on icon "0 ? ?" at bounding box center [559, 288] width 798 height 502
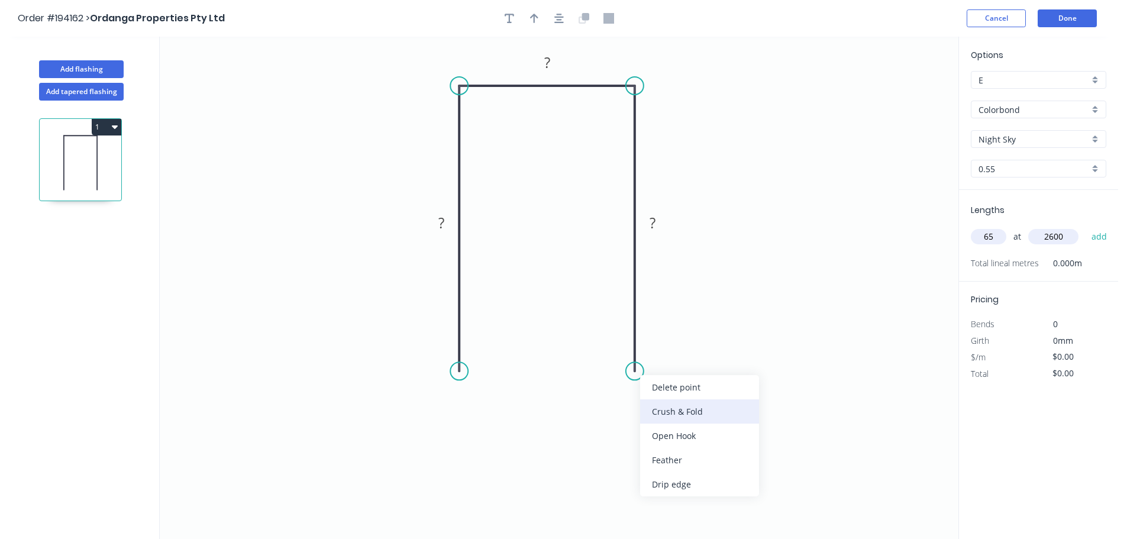
type input "2600"
click at [666, 410] on div "Crush & Fold" at bounding box center [699, 411] width 119 height 24
click at [692, 417] on div "Flip bend" at bounding box center [695, 412] width 119 height 24
drag, startPoint x: 680, startPoint y: 349, endPoint x: 516, endPoint y: 369, distance: 165.5
click at [608, 367] on rect at bounding box center [587, 368] width 47 height 24
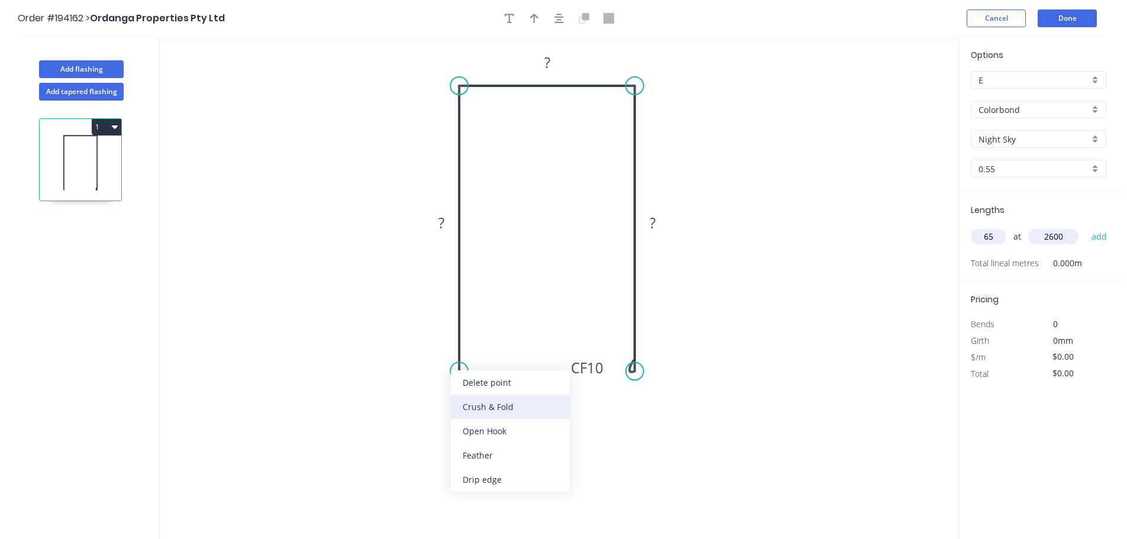
click at [474, 401] on div "Crush & Fold" at bounding box center [510, 406] width 119 height 24
drag, startPoint x: 415, startPoint y: 347, endPoint x: 494, endPoint y: 363, distance: 81.5
click at [494, 363] on rect at bounding box center [513, 366] width 47 height 24
drag, startPoint x: 525, startPoint y: 367, endPoint x: 519, endPoint y: 364, distance: 6.4
click at [524, 366] on tspan "10" at bounding box center [521, 367] width 17 height 20
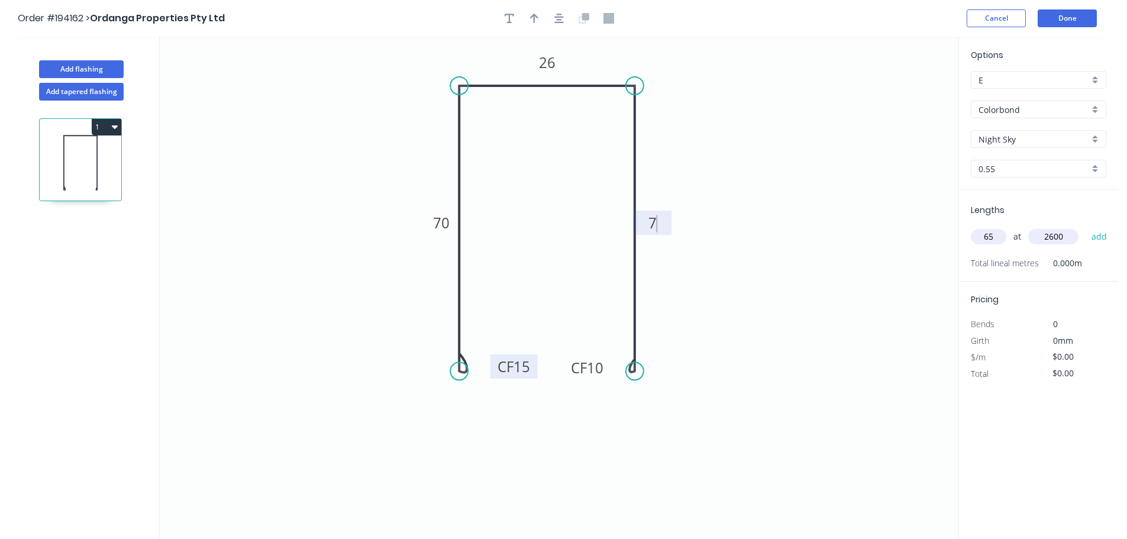
type input "$12.23"
click at [531, 15] on icon "button" at bounding box center [534, 18] width 8 height 11
click at [901, 97] on icon "0 CF 15 70 26 CF 15 70" at bounding box center [559, 288] width 798 height 502
click at [898, 93] on icon at bounding box center [898, 82] width 11 height 38
drag, startPoint x: 898, startPoint y: 93, endPoint x: 736, endPoint y: 148, distance: 171.1
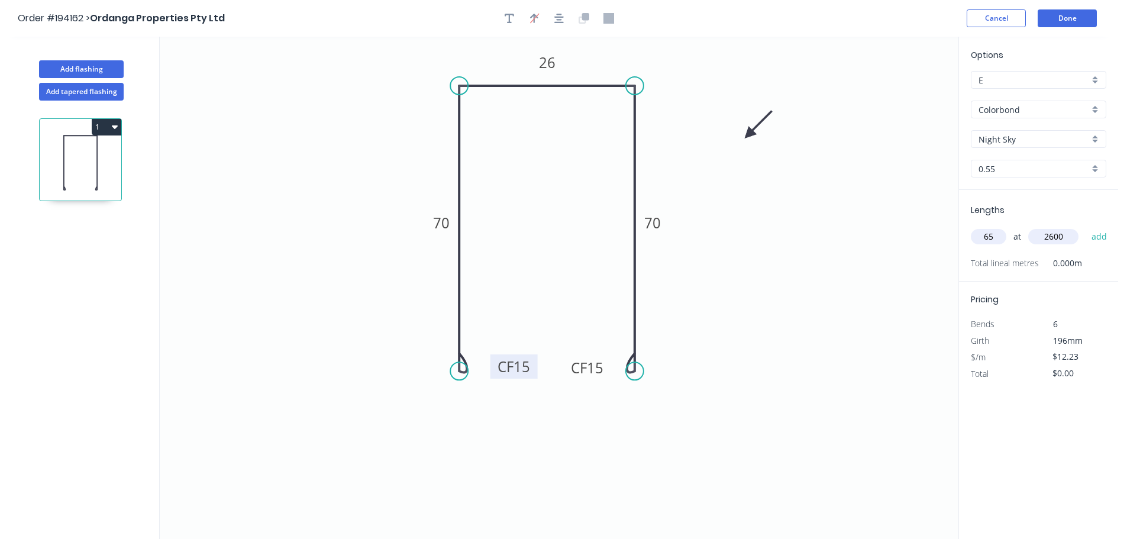
click at [741, 140] on icon at bounding box center [758, 125] width 34 height 34
click at [1064, 237] on input "2600" at bounding box center [1053, 236] width 50 height 15
click at [1085, 226] on button "add" at bounding box center [1099, 236] width 28 height 20
type input "$2,066.87"
click at [78, 66] on button "Add flashing" at bounding box center [81, 69] width 85 height 18
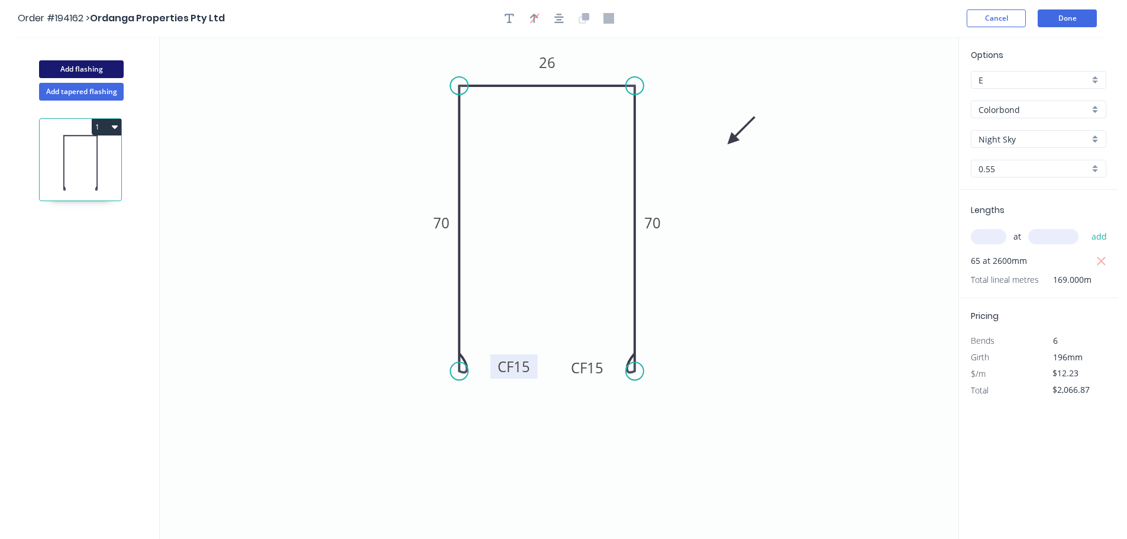
type input "$0.00"
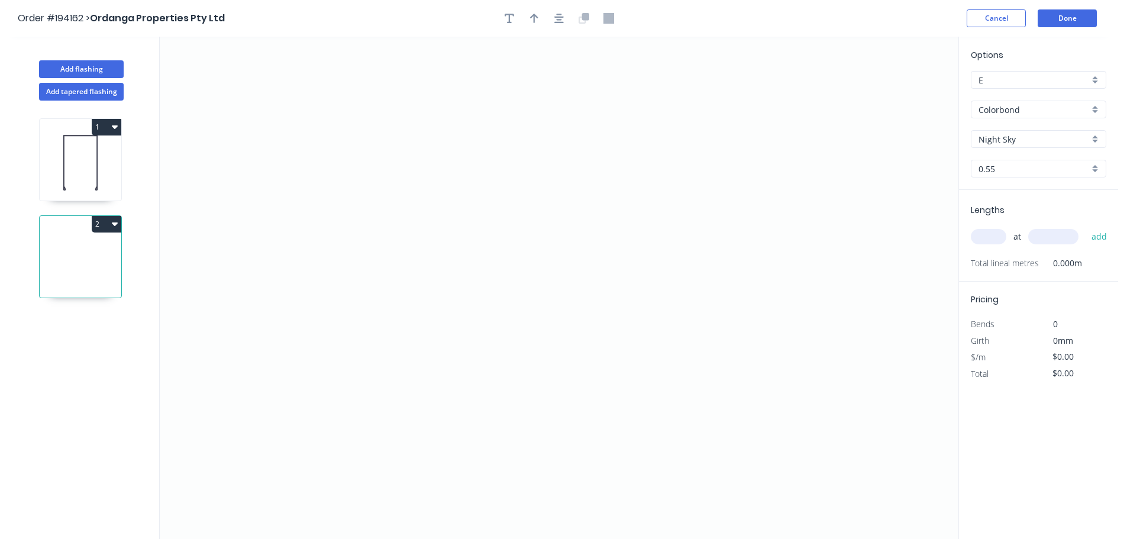
click at [999, 110] on input "Colorbond" at bounding box center [1033, 109] width 111 height 12
click at [996, 198] on div "Galvabond" at bounding box center [1038, 200] width 134 height 21
type input "Galvabond"
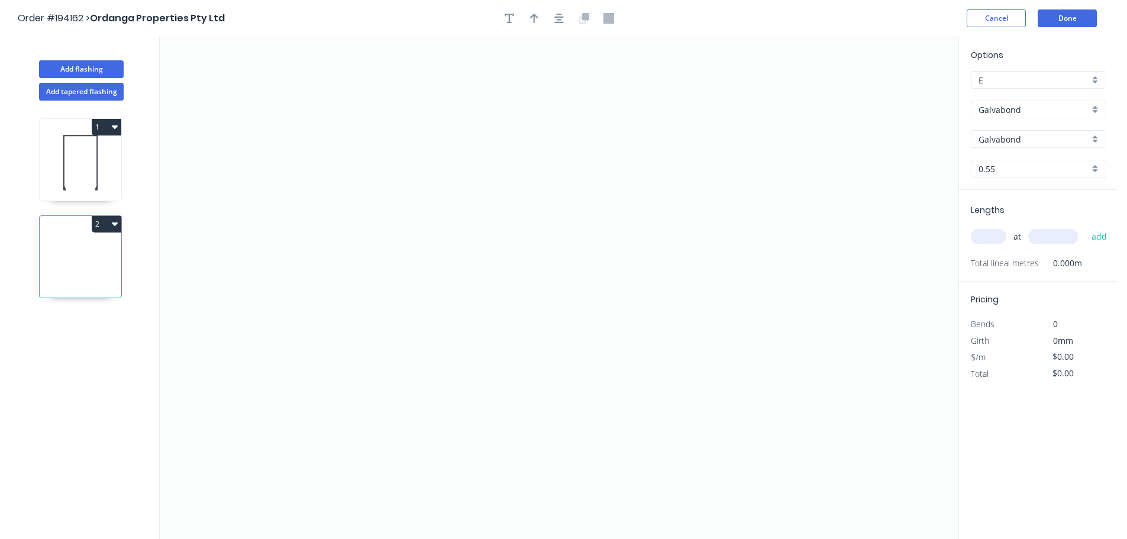
click at [991, 238] on input "text" at bounding box center [987, 236] width 35 height 15
click at [986, 170] on input "0.55" at bounding box center [1033, 169] width 111 height 12
click at [986, 232] on div "1.0" at bounding box center [1038, 232] width 134 height 21
type input "1.0"
click at [996, 237] on input "text" at bounding box center [987, 236] width 35 height 15
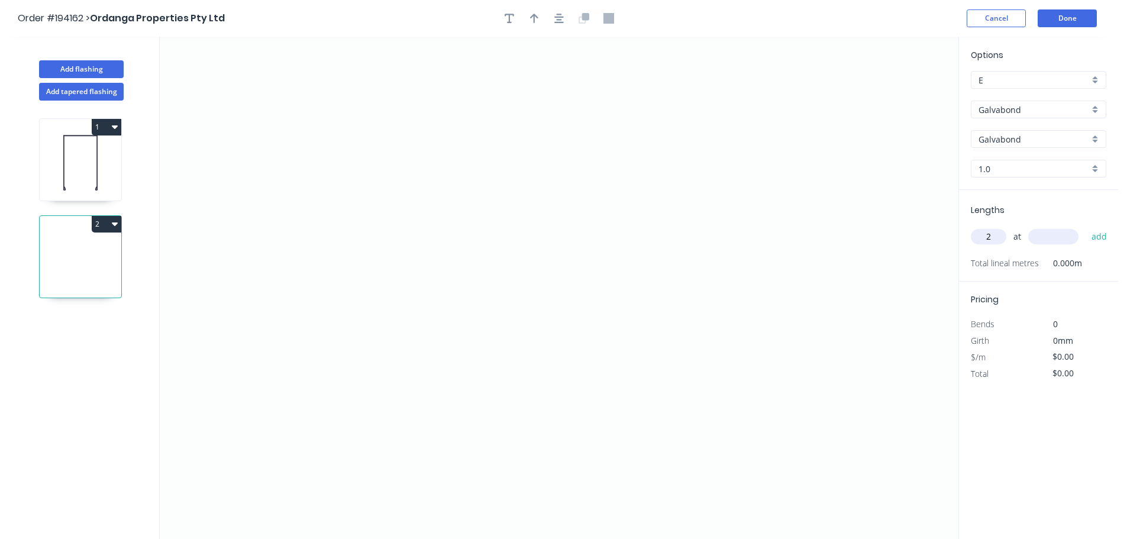
type input "2"
type input "1800"
click at [1085, 226] on button "add" at bounding box center [1099, 236] width 28 height 20
click at [386, 371] on icon "0" at bounding box center [559, 288] width 798 height 502
click at [474, 369] on icon "0" at bounding box center [559, 288] width 798 height 502
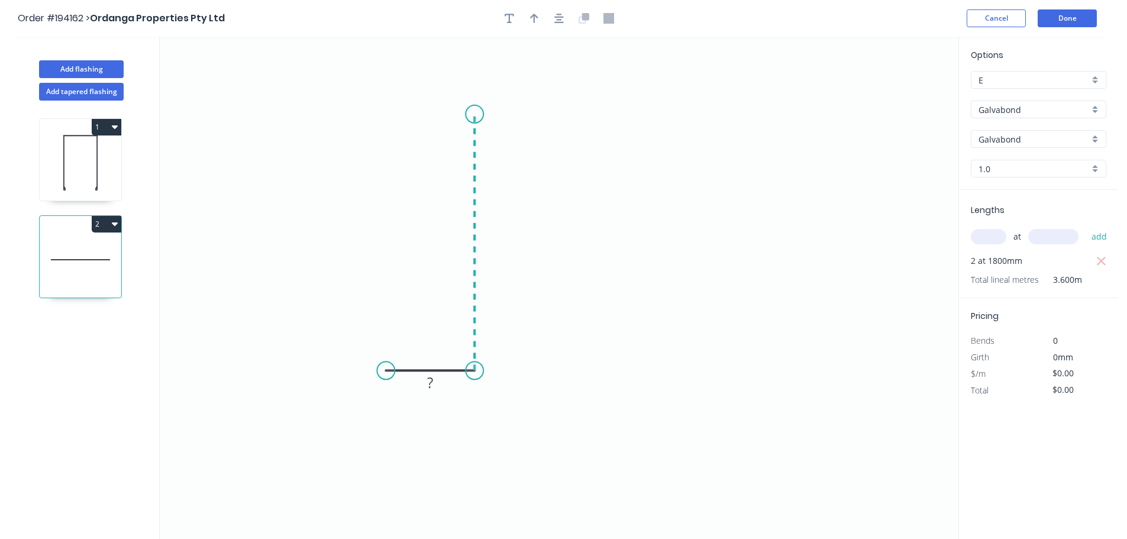
click at [494, 114] on icon "0 ?" at bounding box center [559, 288] width 798 height 502
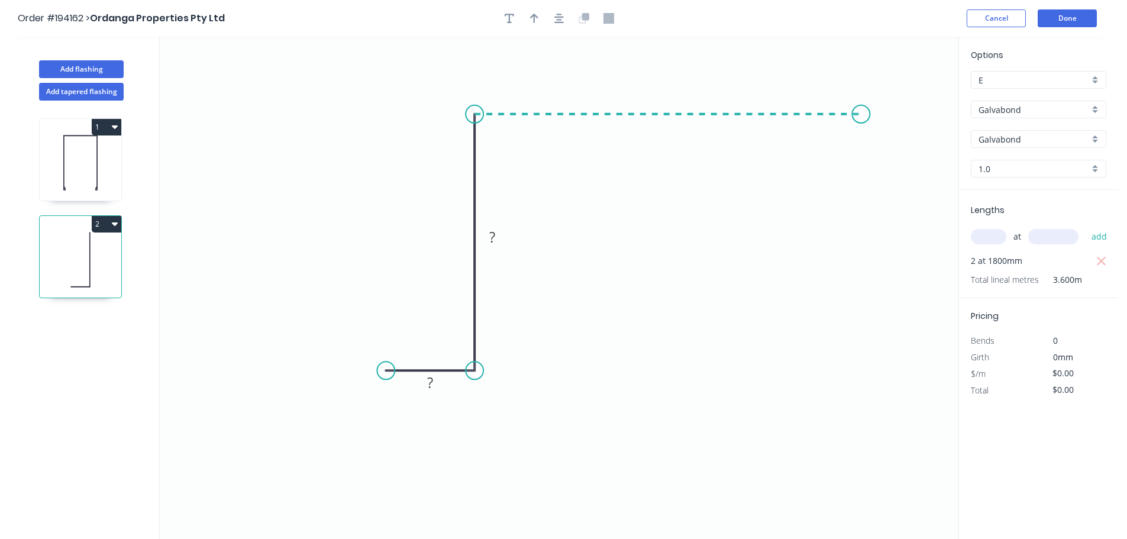
click at [861, 137] on icon "0 ? ?" at bounding box center [559, 288] width 798 height 502
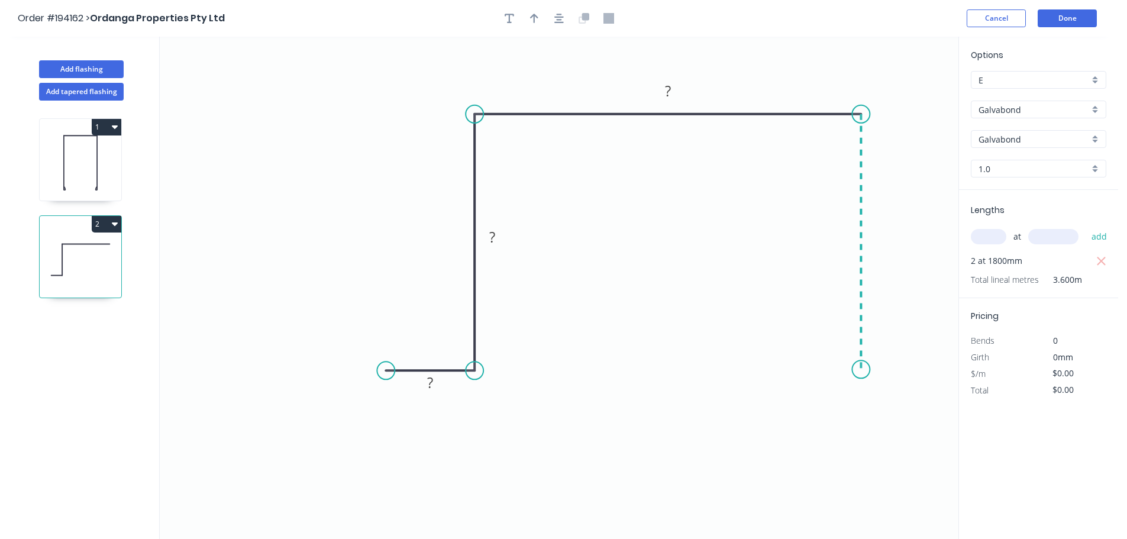
click at [841, 370] on icon "0 ? ? ?" at bounding box center [559, 288] width 798 height 502
click at [938, 372] on icon "0 ? ? ? ?" at bounding box center [559, 288] width 798 height 502
click at [938, 372] on circle at bounding box center [938, 369] width 18 height 18
click at [558, 11] on button "button" at bounding box center [559, 18] width 18 height 18
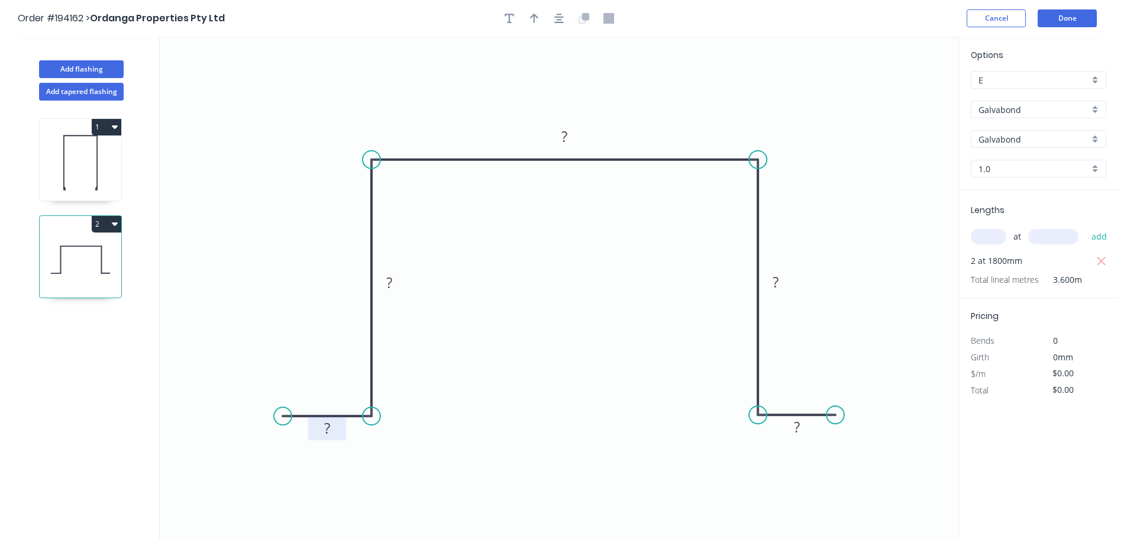
click at [327, 427] on tspan "?" at bounding box center [327, 428] width 6 height 20
click at [80, 66] on button "Add flashing" at bounding box center [81, 69] width 85 height 18
type input "$0.00"
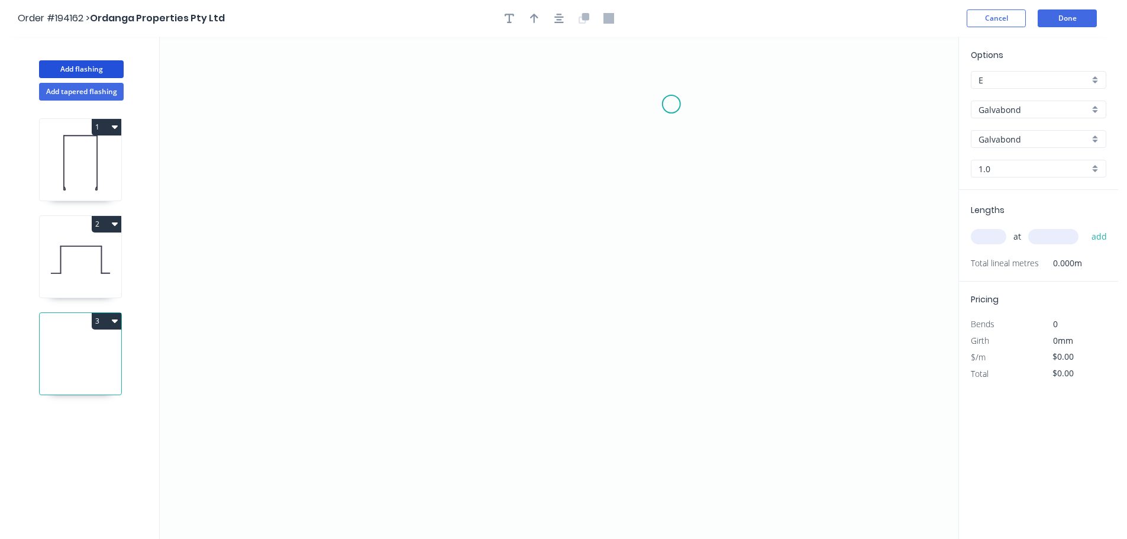
click at [671, 104] on icon "0" at bounding box center [559, 288] width 798 height 502
click at [669, 174] on icon "0" at bounding box center [559, 288] width 798 height 502
click at [915, 173] on icon "0 ?" at bounding box center [559, 288] width 798 height 502
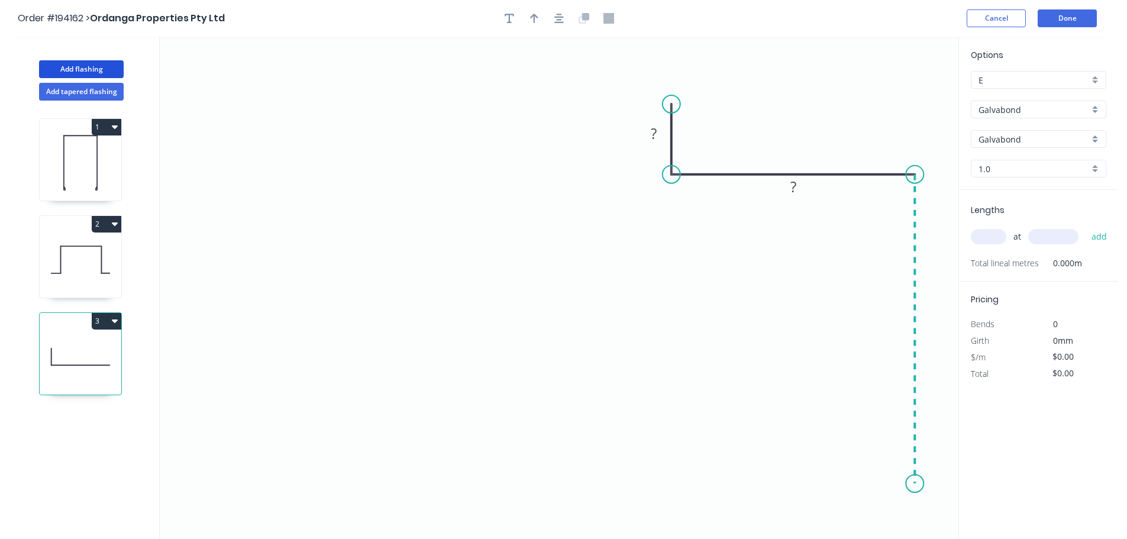
click at [905, 484] on icon "0 ? ?" at bounding box center [559, 288] width 798 height 502
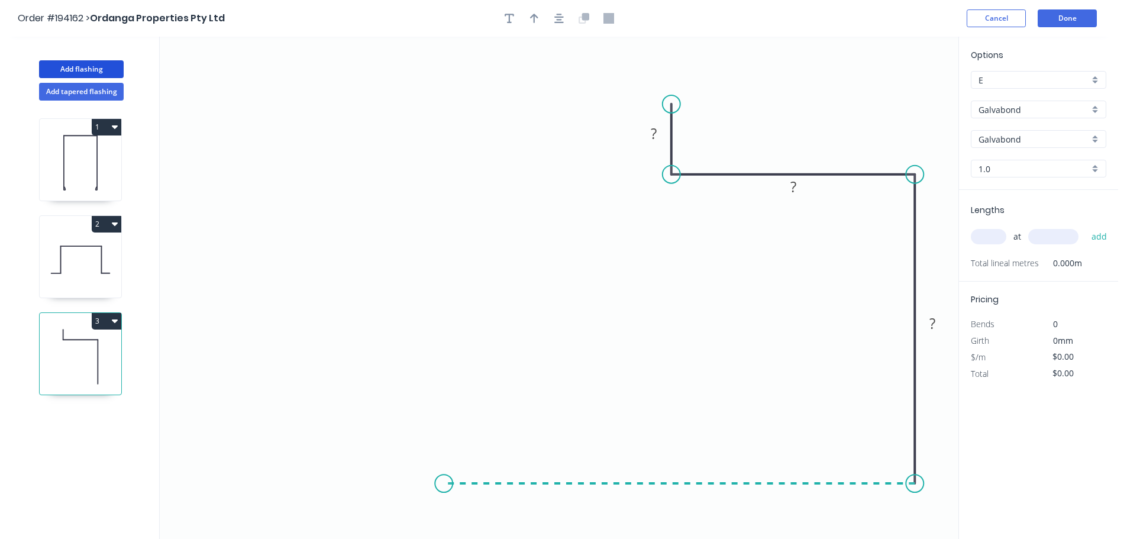
click at [444, 484] on icon "0 ? ? ?" at bounding box center [559, 288] width 798 height 502
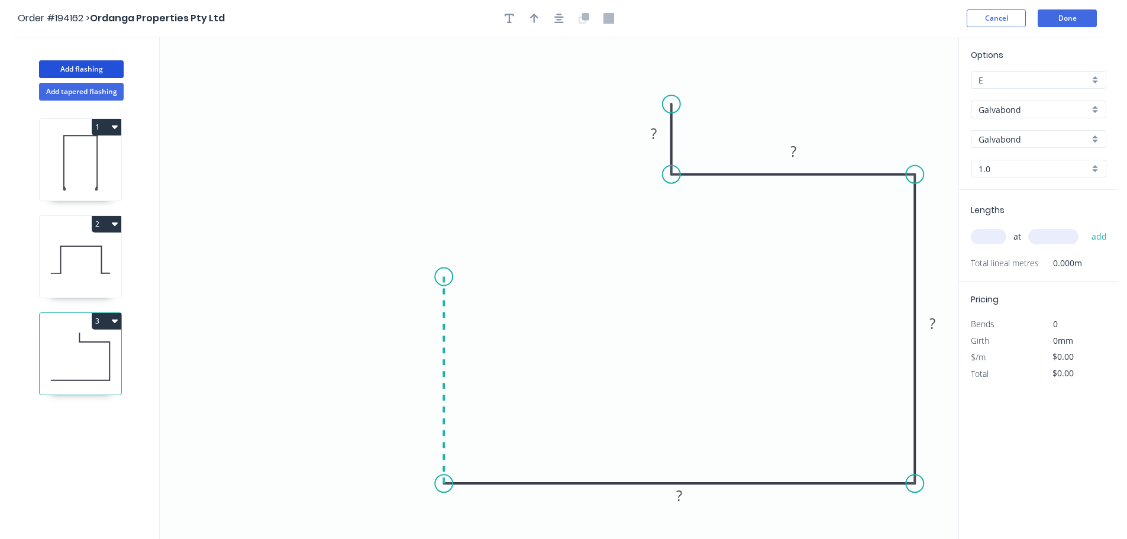
click at [451, 277] on icon "0 ? ? ? ?" at bounding box center [559, 288] width 798 height 502
click at [353, 271] on icon "0 ? ? ? ? ?" at bounding box center [559, 288] width 798 height 502
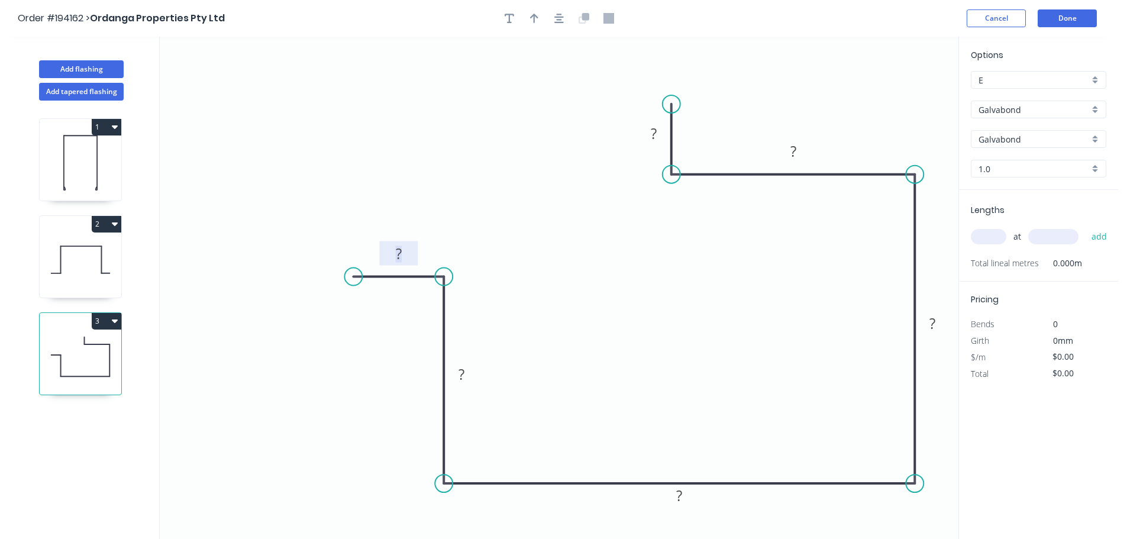
click at [398, 251] on tspan "?" at bounding box center [399, 254] width 6 height 20
click at [559, 20] on icon "button" at bounding box center [558, 18] width 9 height 9
type input "$42.58"
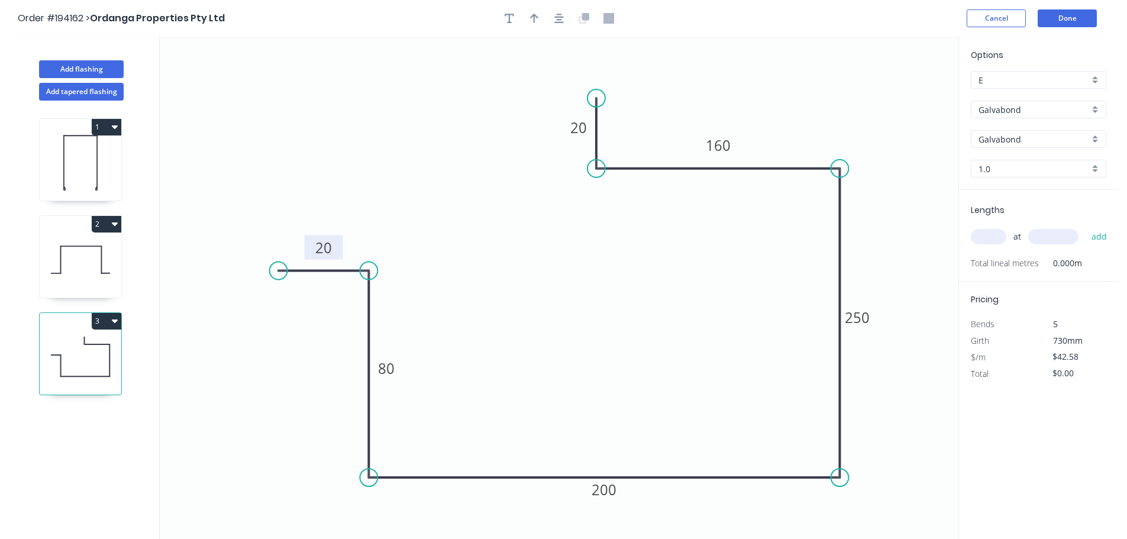
click at [996, 234] on input "text" at bounding box center [987, 236] width 35 height 15
type input "1"
type input "1800"
click at [1085, 226] on button "add" at bounding box center [1099, 236] width 28 height 20
type input "$76.64"
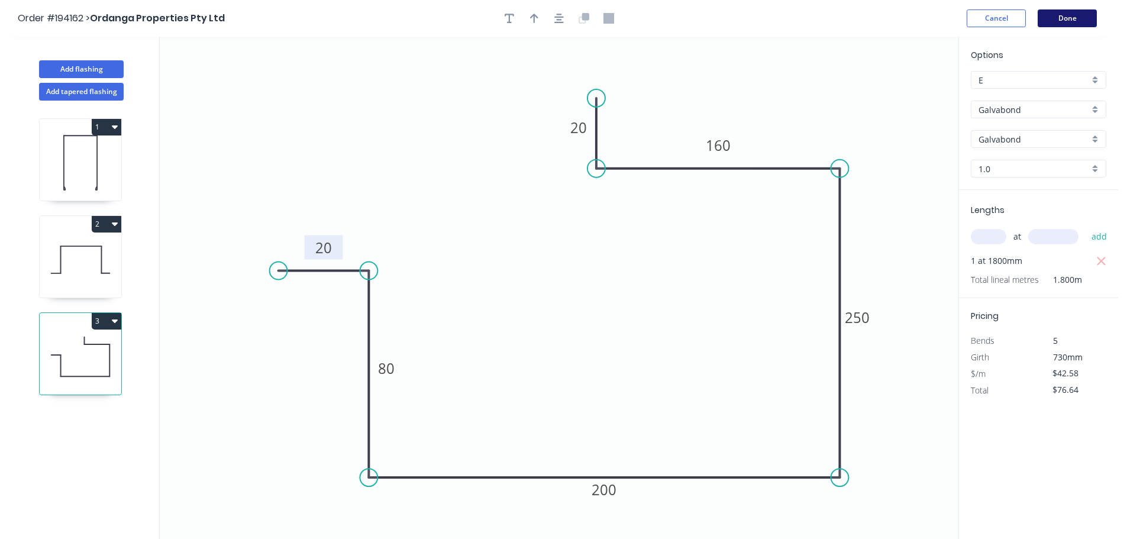
click at [1077, 18] on button "Done" at bounding box center [1066, 18] width 59 height 18
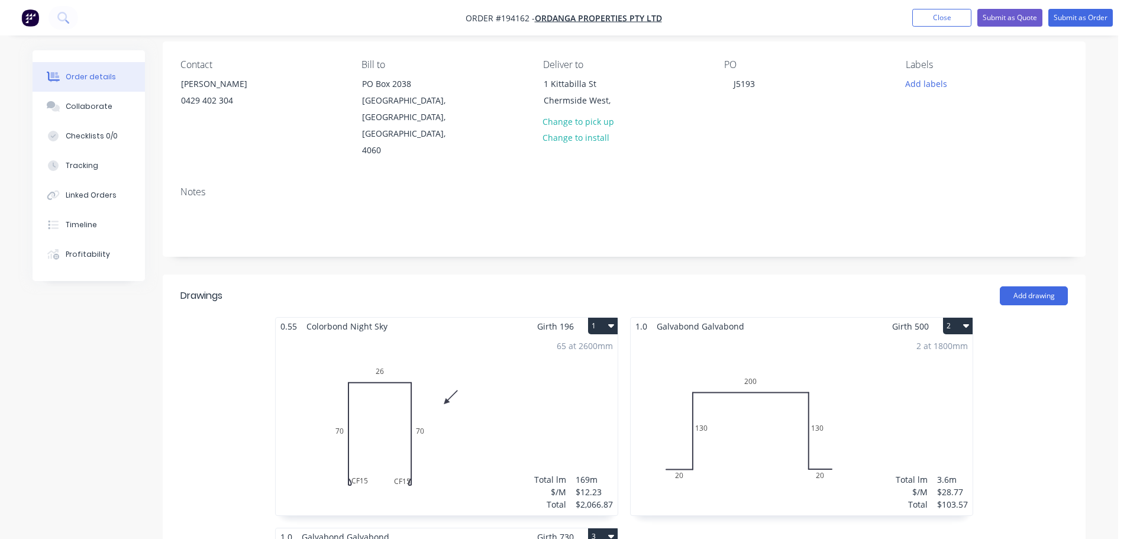
scroll to position [237, 0]
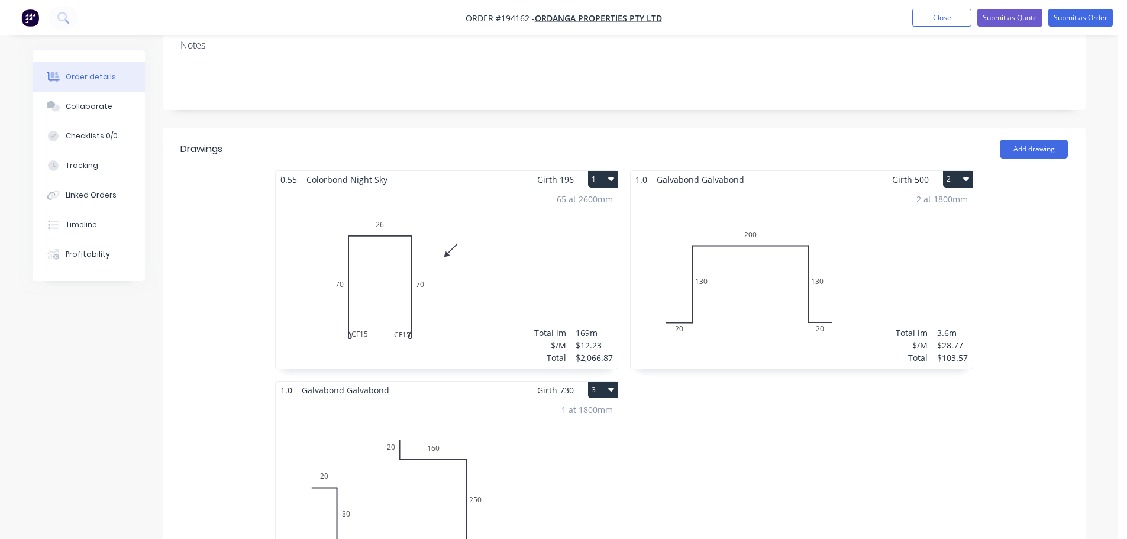
click at [465, 243] on div "65 at 2600mm Total lm $/M Total 169m $12.23 $2,066.87" at bounding box center [447, 278] width 342 height 180
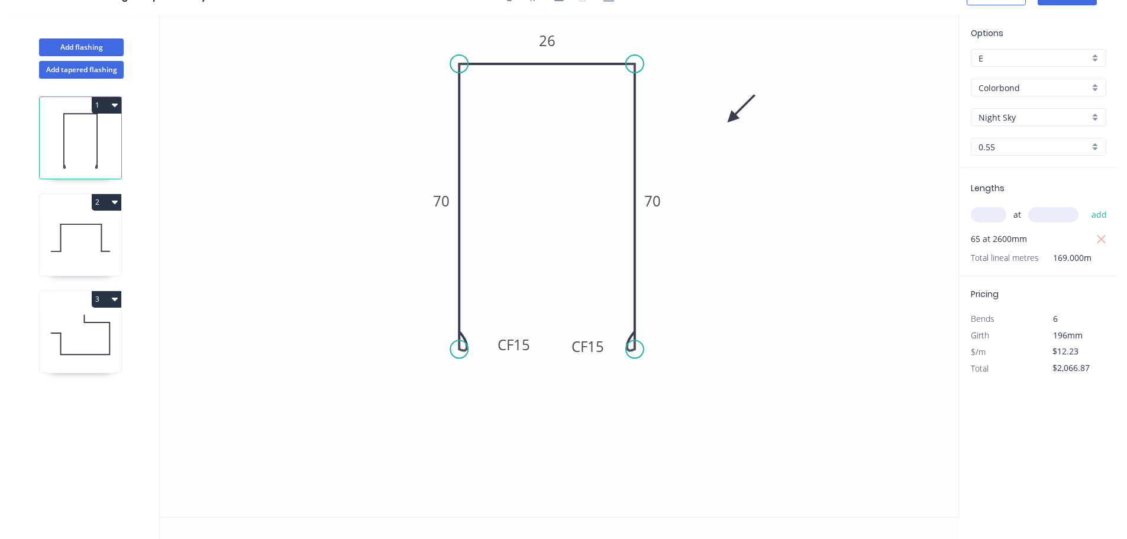
scroll to position [22, 0]
drag, startPoint x: 608, startPoint y: 342, endPoint x: 588, endPoint y: 339, distance: 20.3
click at [588, 339] on rect at bounding box center [566, 343] width 47 height 24
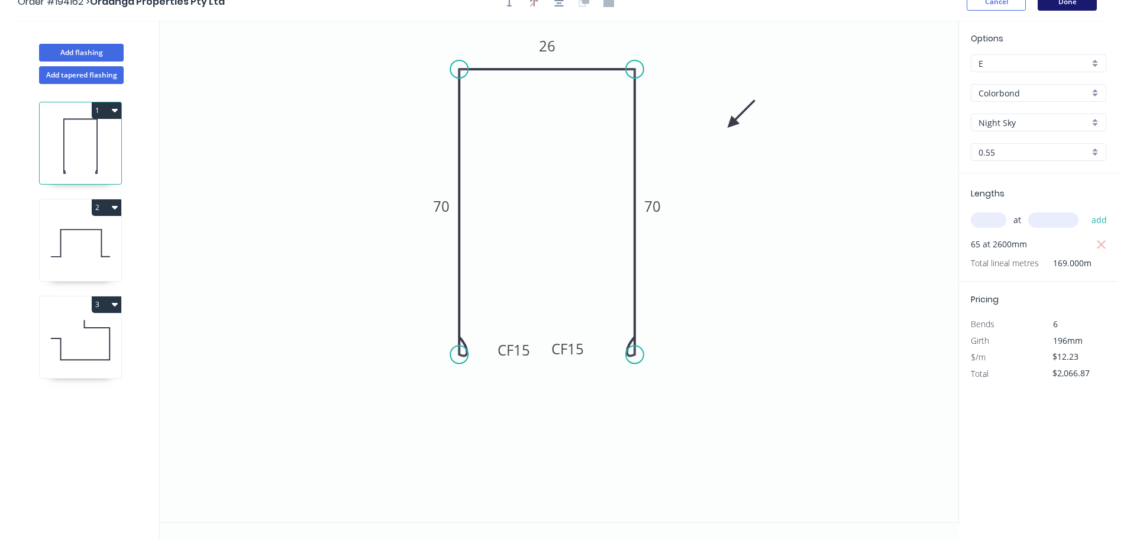
scroll to position [0, 0]
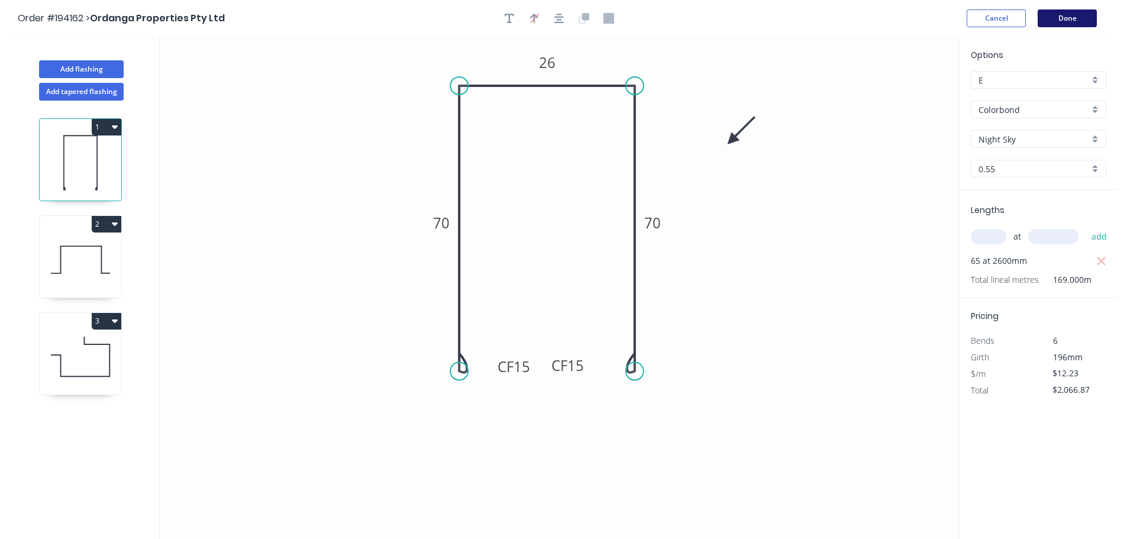
click at [1070, 14] on button "Done" at bounding box center [1066, 18] width 59 height 18
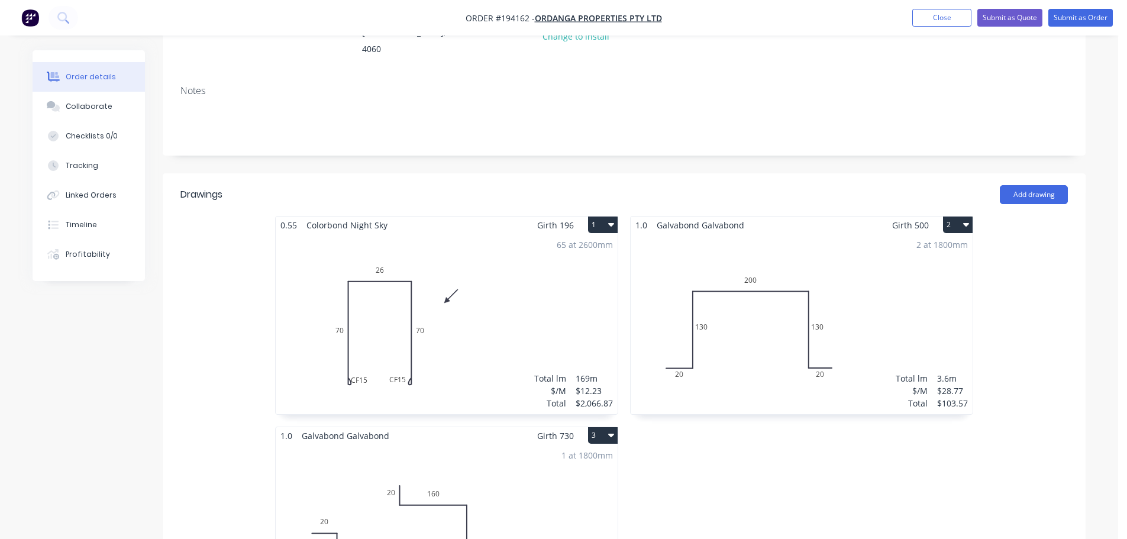
scroll to position [355, 0]
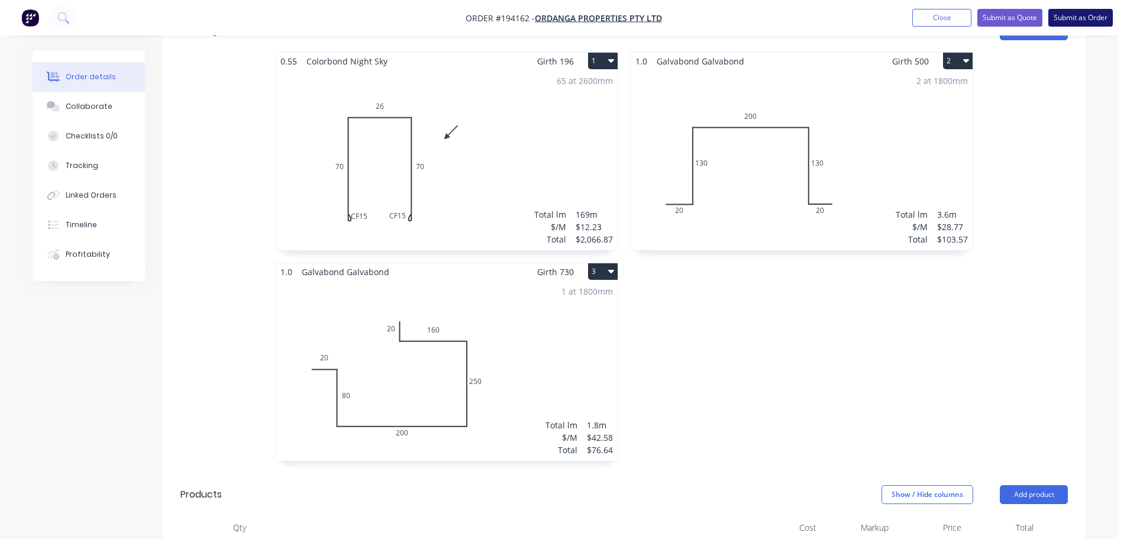
click at [1080, 16] on button "Submit as Order" at bounding box center [1080, 18] width 64 height 18
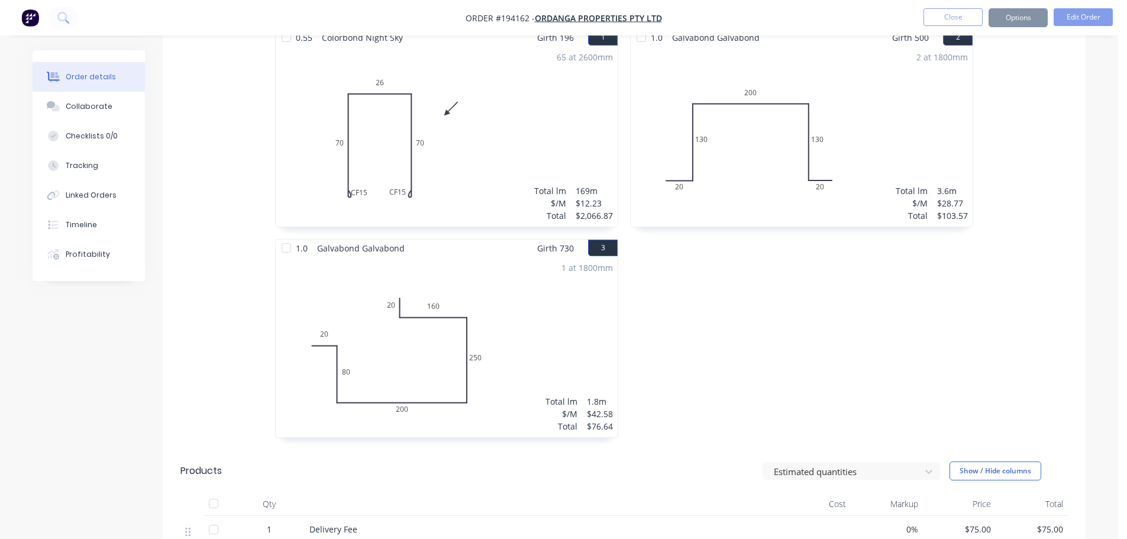
scroll to position [0, 0]
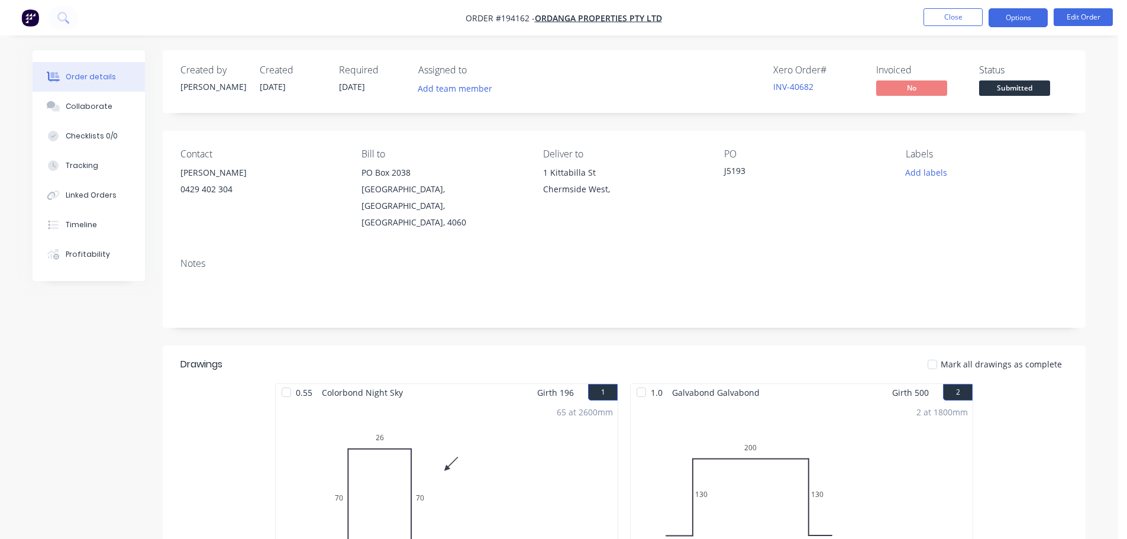
click at [1017, 12] on button "Options" at bounding box center [1017, 17] width 59 height 19
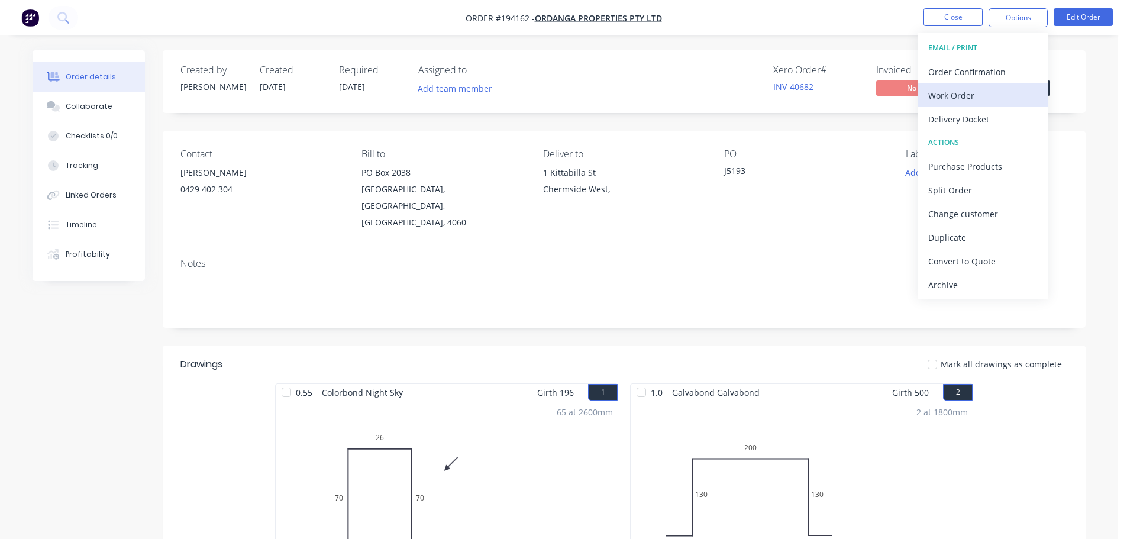
click at [947, 92] on div "Work Order" at bounding box center [982, 95] width 109 height 17
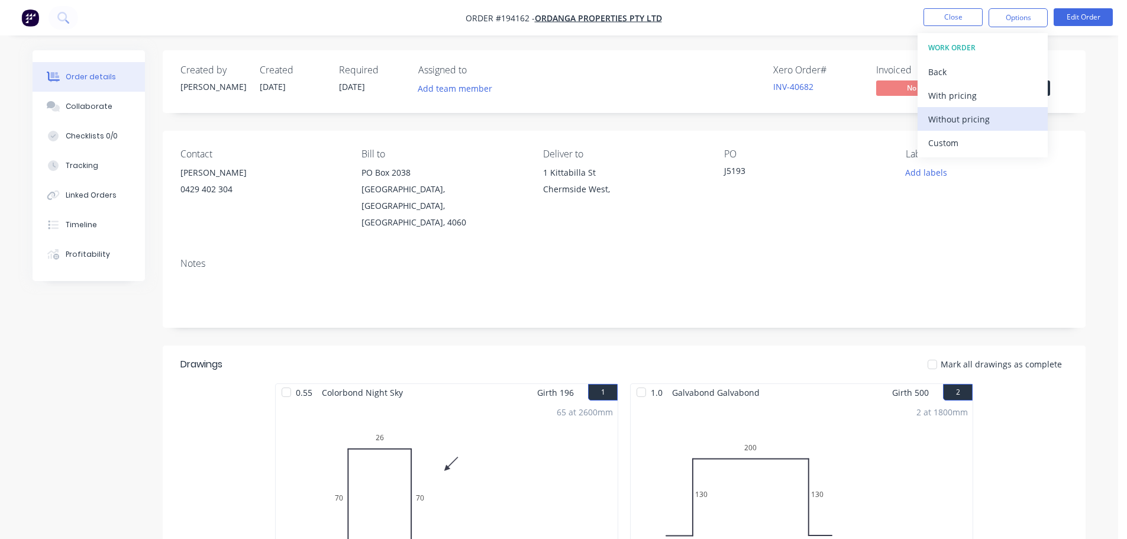
click at [943, 118] on div "Without pricing" at bounding box center [982, 119] width 109 height 17
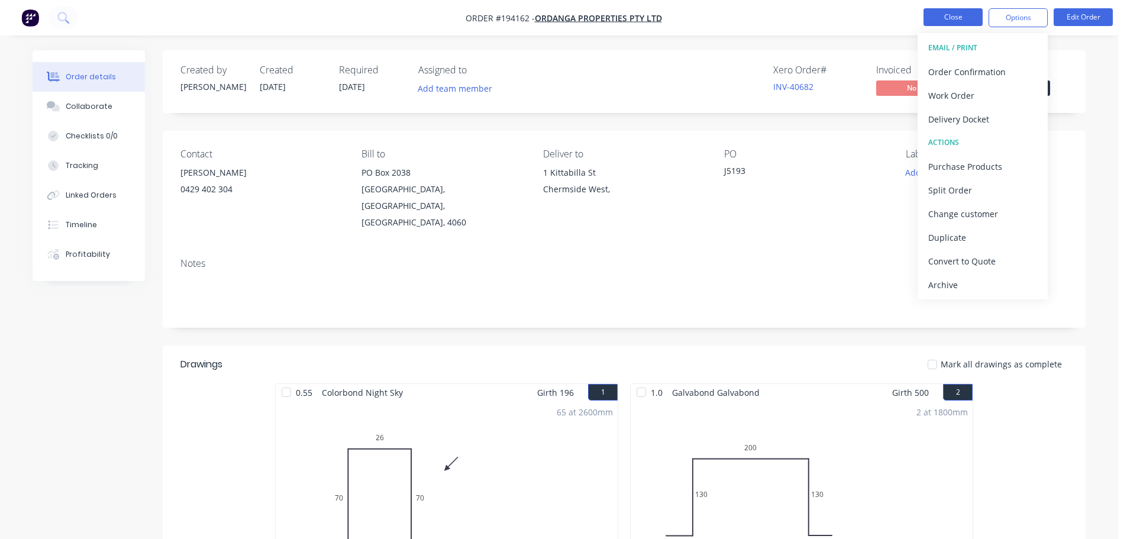
click at [941, 12] on button "Close" at bounding box center [952, 17] width 59 height 18
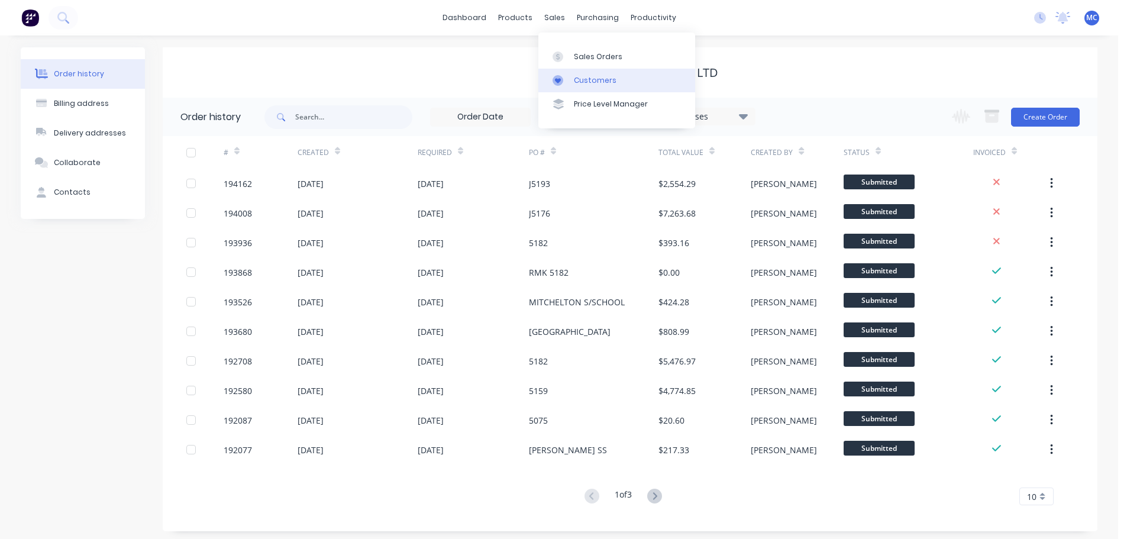
click at [591, 76] on div "Customers" at bounding box center [595, 80] width 43 height 11
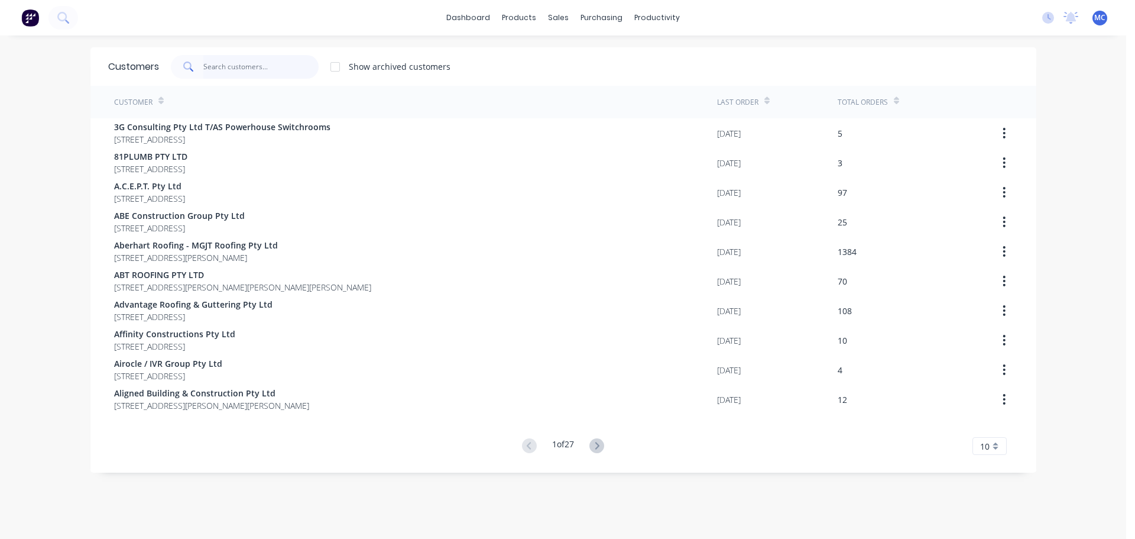
click at [215, 64] on input "text" at bounding box center [260, 67] width 115 height 24
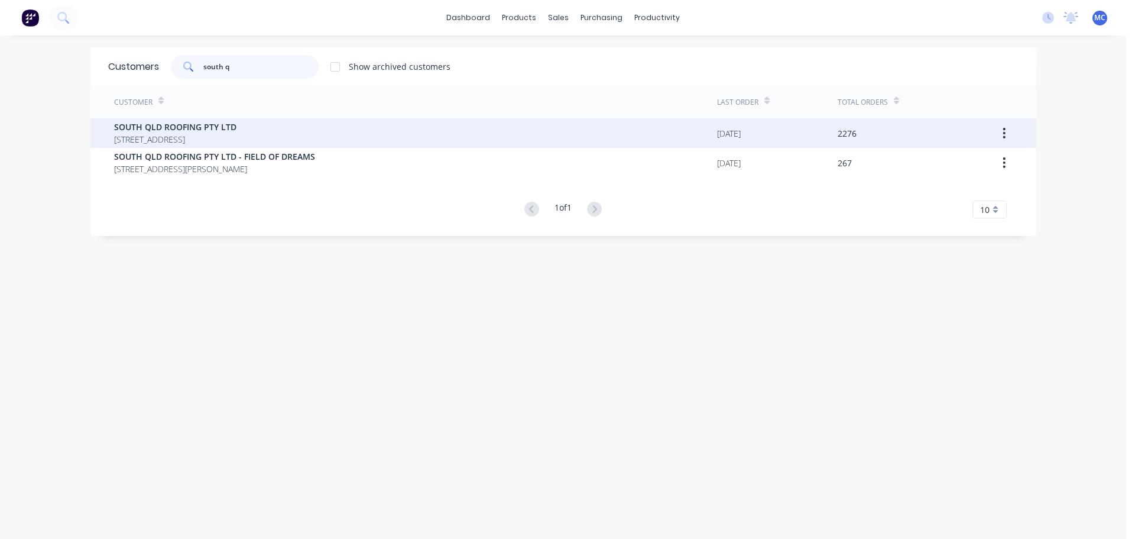
type input "south q"
click at [174, 125] on span "SOUTH QLD ROOFING PTY LTD" at bounding box center [175, 127] width 122 height 12
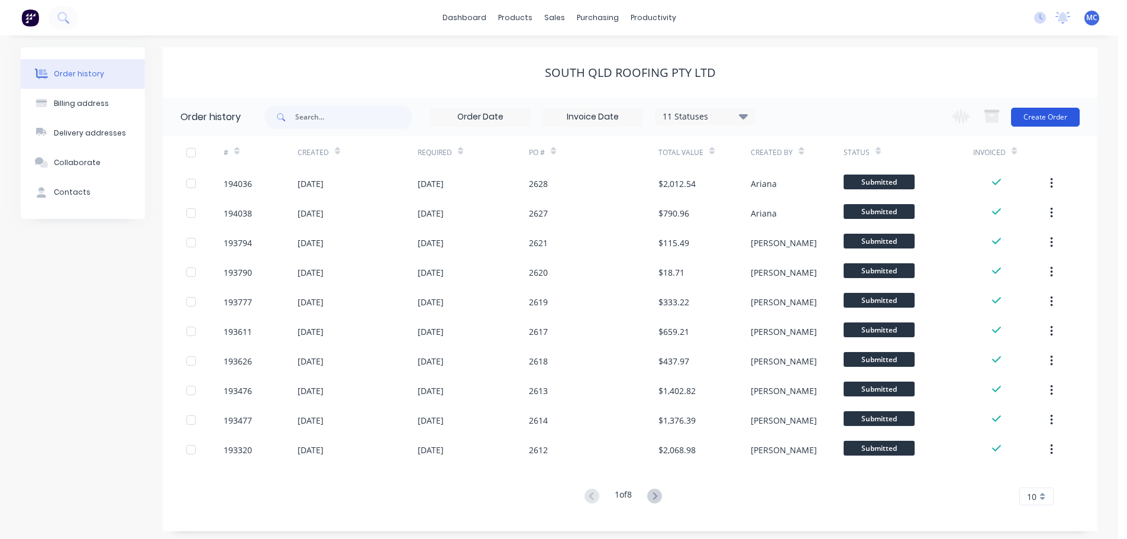
click at [1045, 114] on button "Create Order" at bounding box center [1045, 117] width 69 height 19
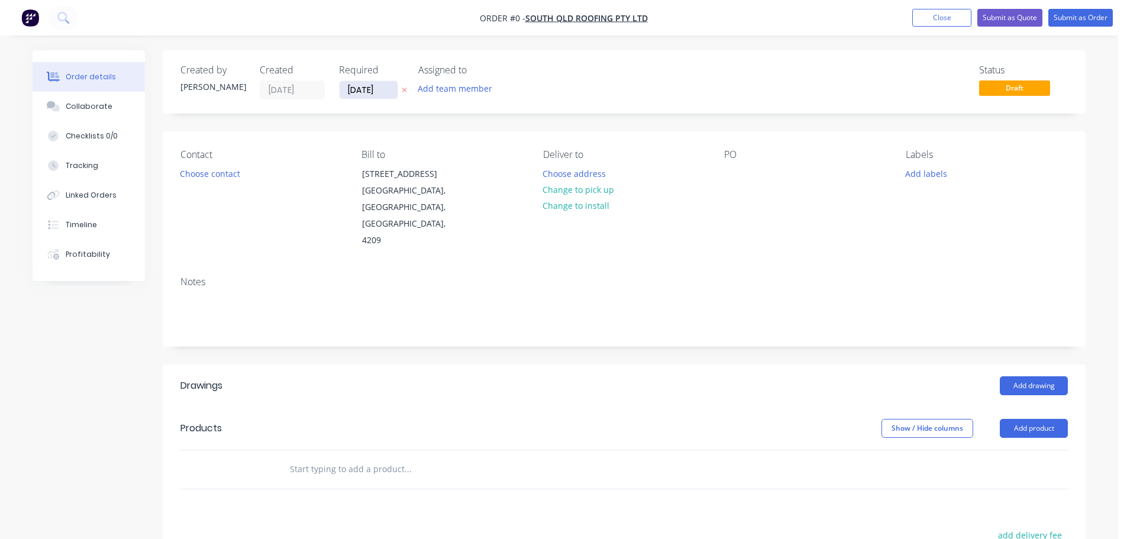
click at [371, 90] on input "[DATE]" at bounding box center [368, 90] width 58 height 18
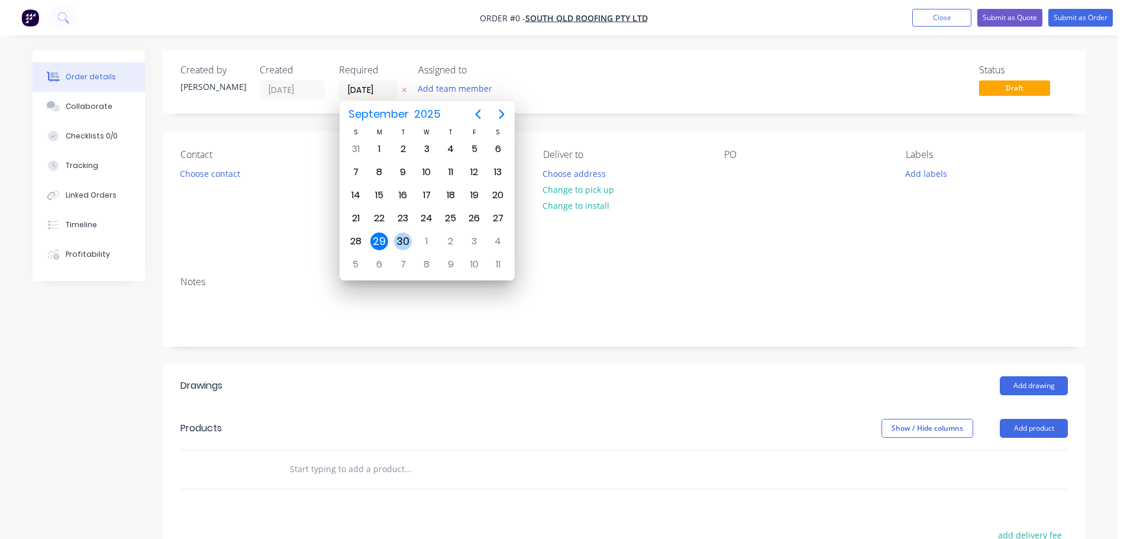
click at [404, 235] on div "30" at bounding box center [403, 241] width 18 height 18
type input "[DATE]"
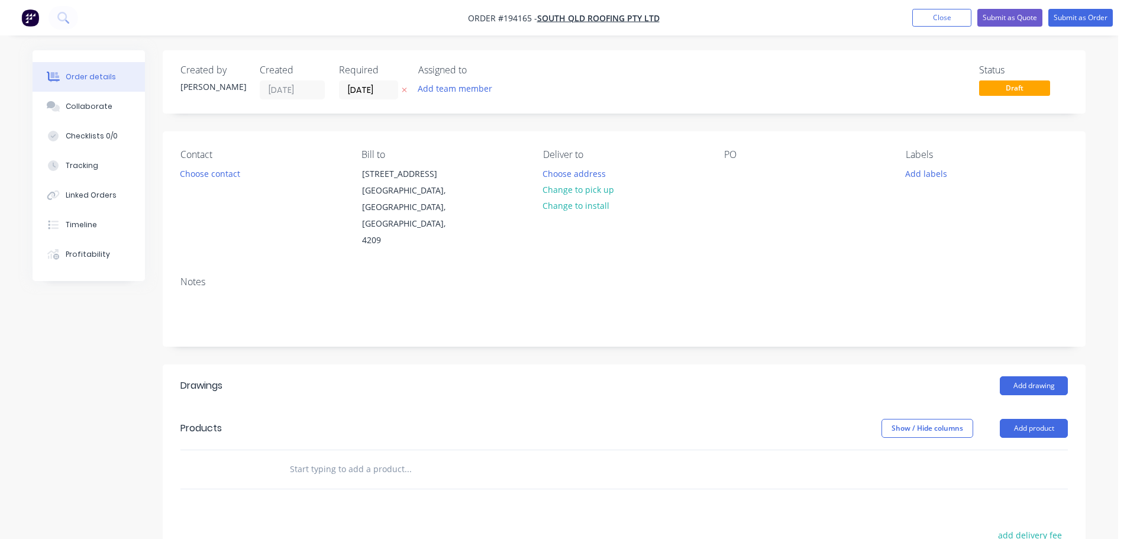
click at [927, 173] on button "Add labels" at bounding box center [925, 173] width 54 height 16
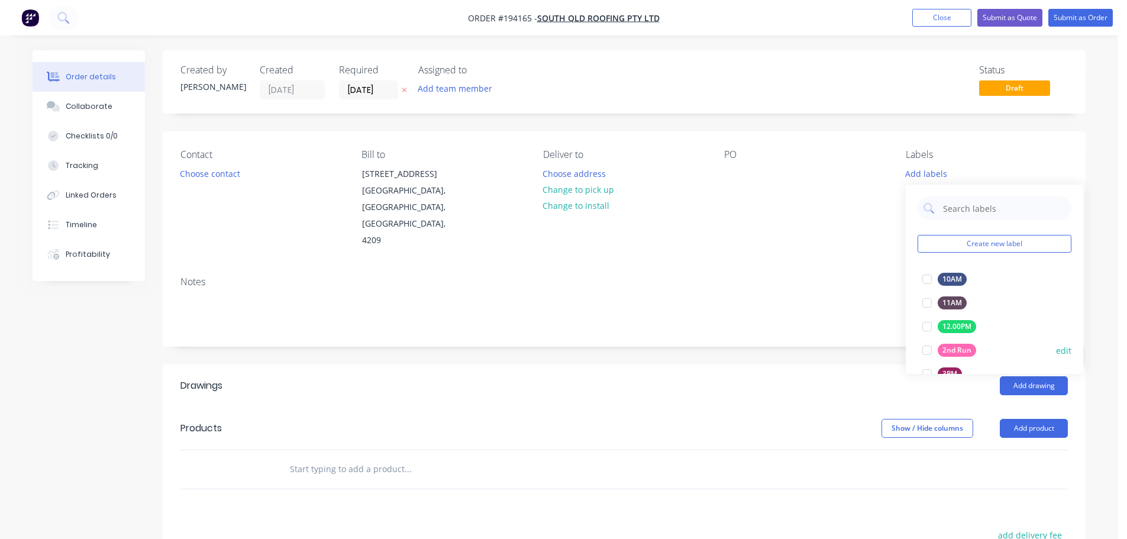
scroll to position [177, 0]
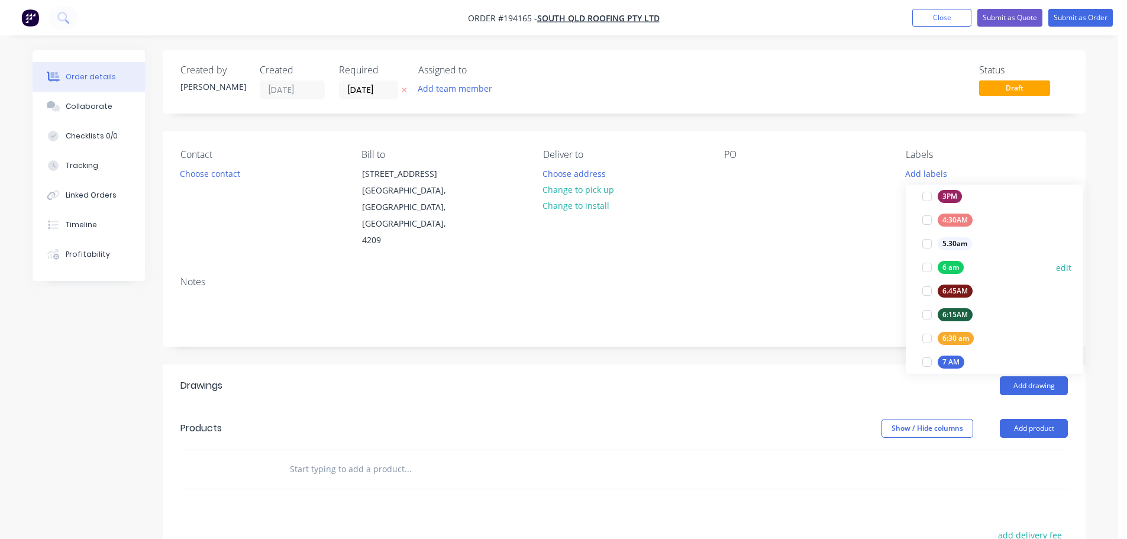
click at [928, 265] on div at bounding box center [927, 267] width 24 height 24
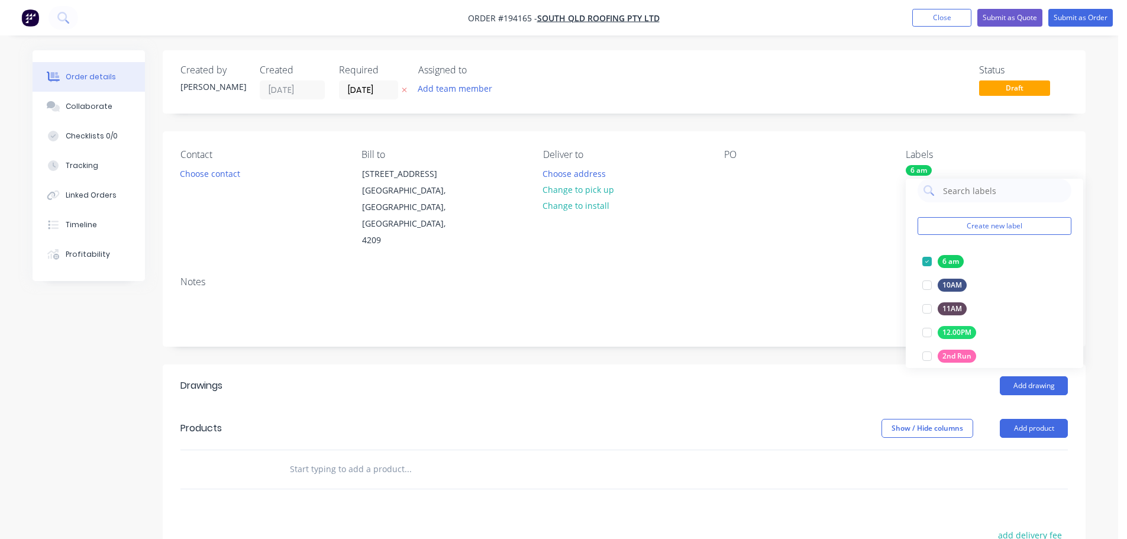
click at [820, 220] on div "PO" at bounding box center [805, 199] width 162 height 100
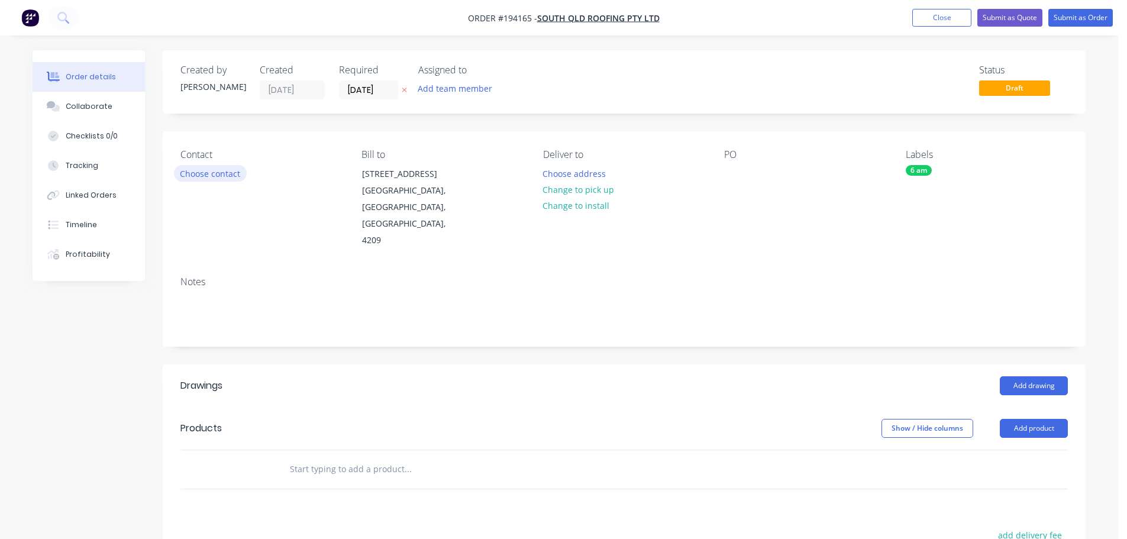
click at [190, 173] on button "Choose contact" at bounding box center [210, 173] width 73 height 16
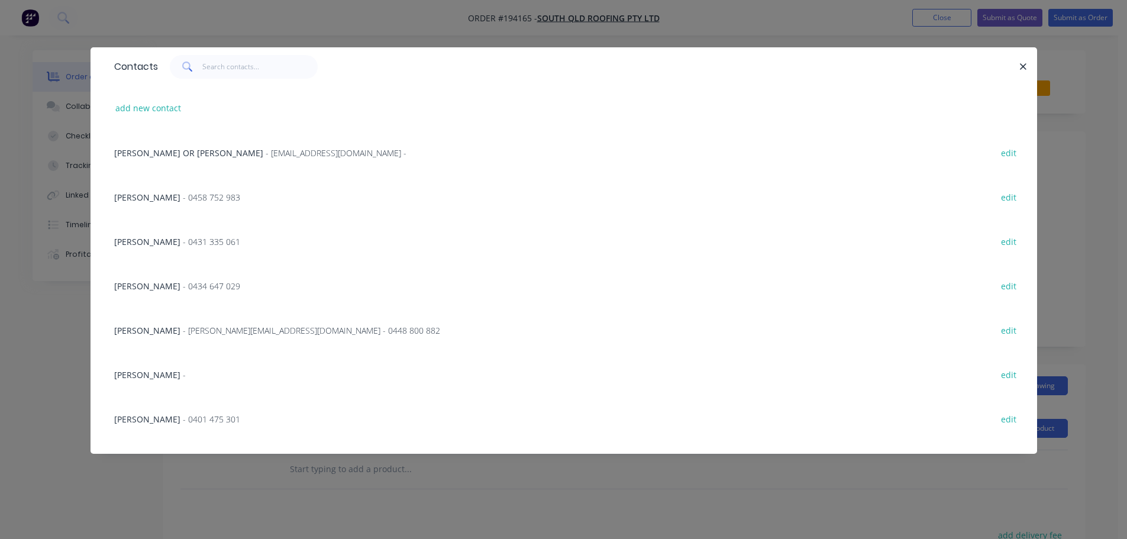
click at [209, 331] on span "- [PERSON_NAME][EMAIL_ADDRESS][DOMAIN_NAME] - 0448 800 882" at bounding box center [311, 330] width 257 height 11
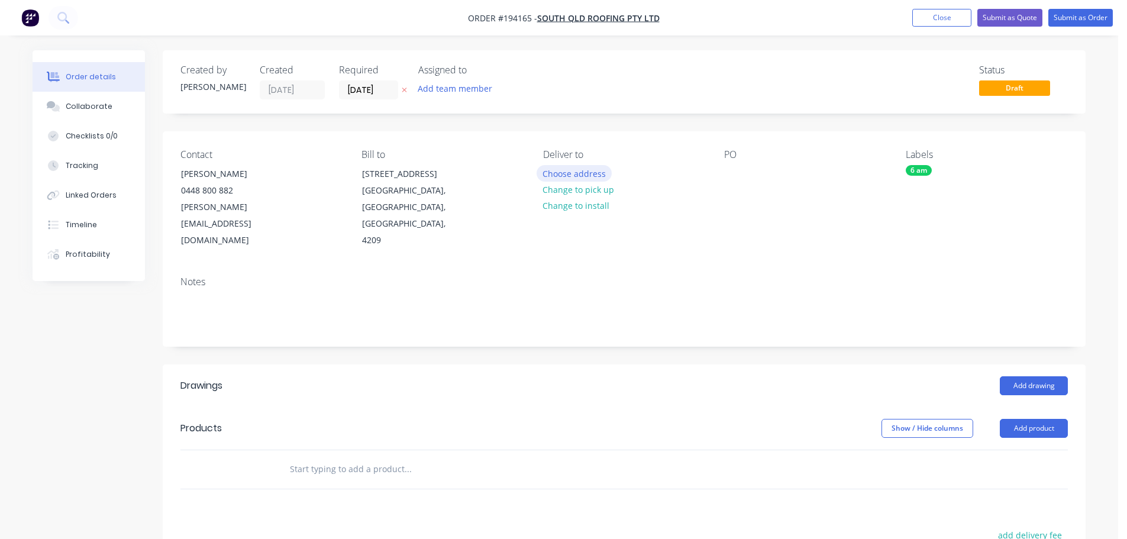
click at [583, 169] on button "Choose address" at bounding box center [574, 173] width 76 height 16
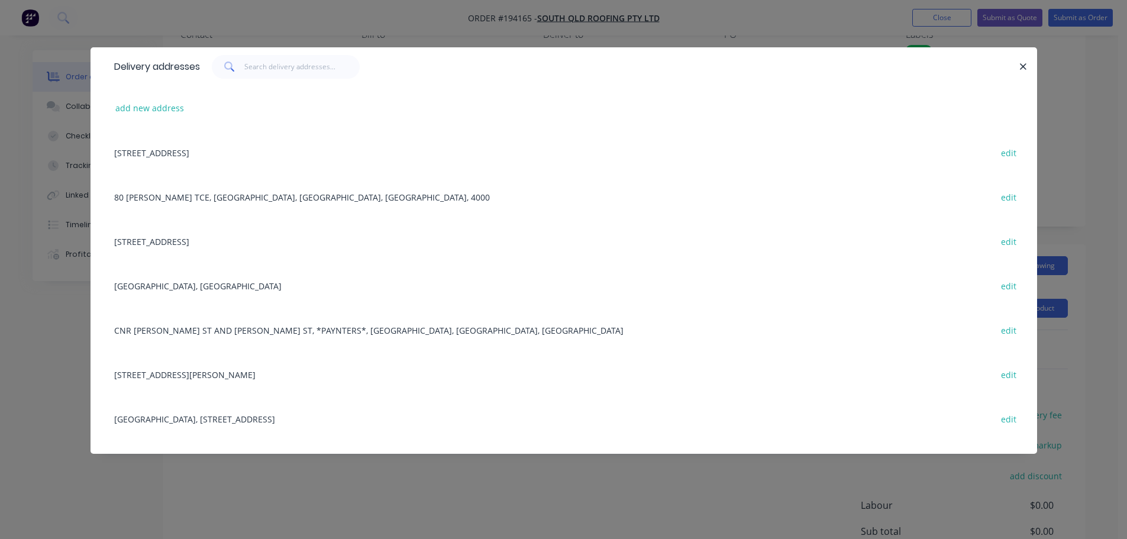
scroll to position [177, 0]
click at [144, 110] on button "add new address" at bounding box center [149, 108] width 81 height 16
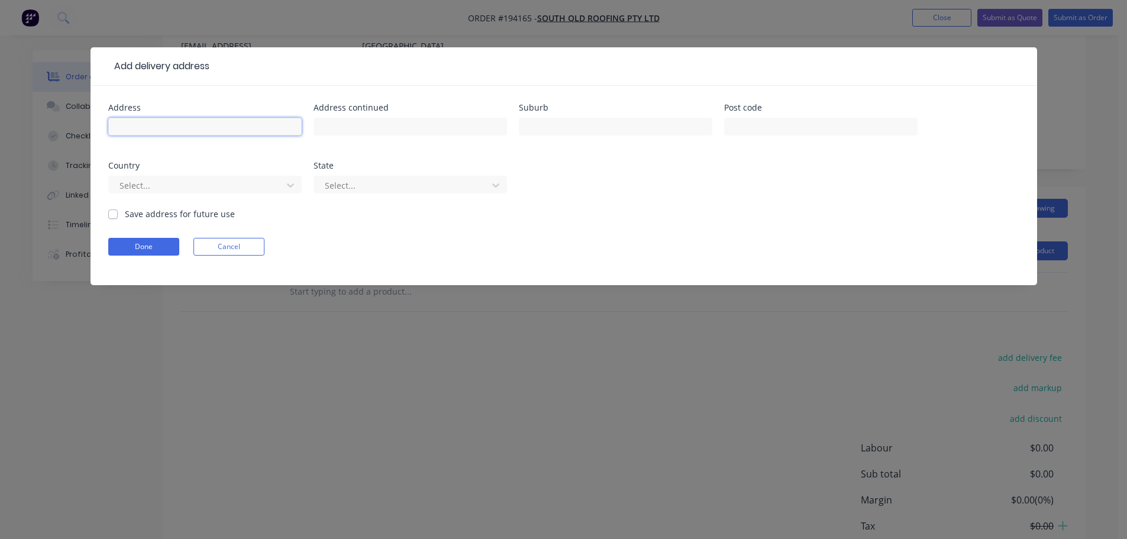
click at [137, 130] on input "text" at bounding box center [204, 127] width 193 height 18
type input "[GEOGRAPHIC_DATA]"
type input "Morayfield"
click button "Done" at bounding box center [143, 247] width 71 height 18
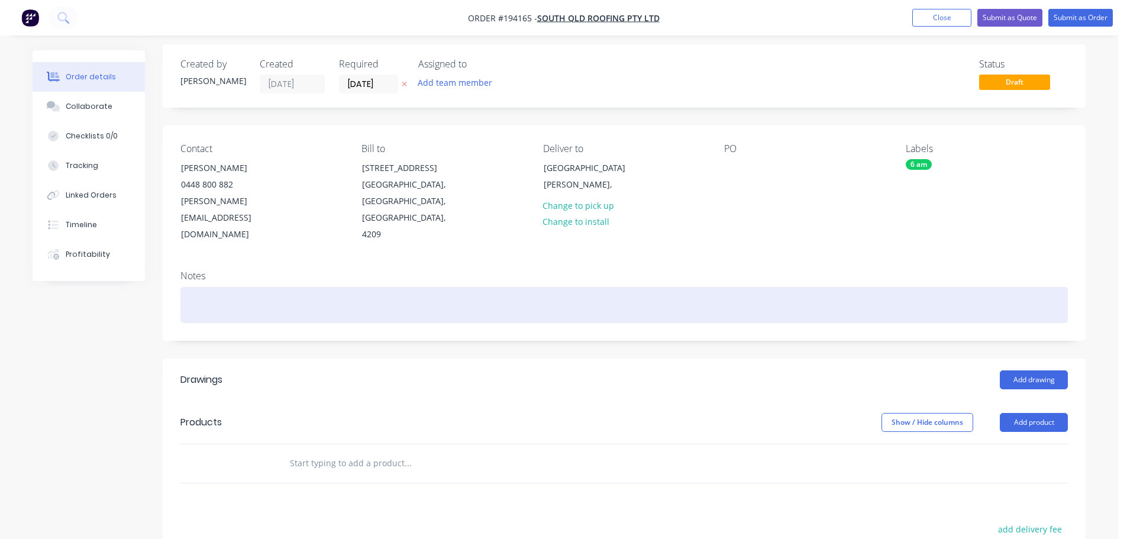
scroll to position [0, 0]
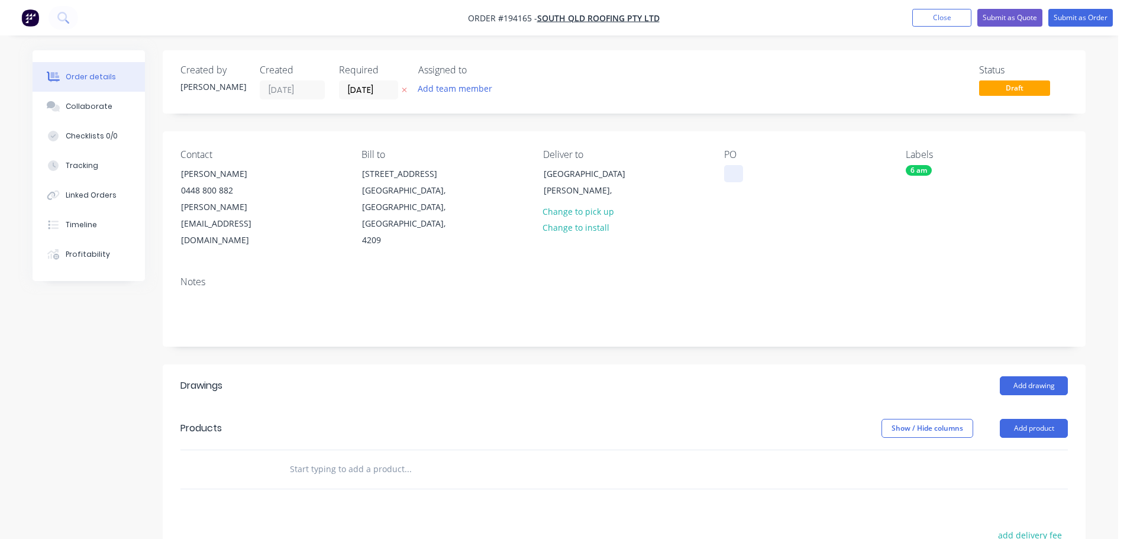
click at [734, 174] on div at bounding box center [733, 173] width 19 height 17
click at [1031, 376] on button "Add drawing" at bounding box center [1033, 385] width 68 height 19
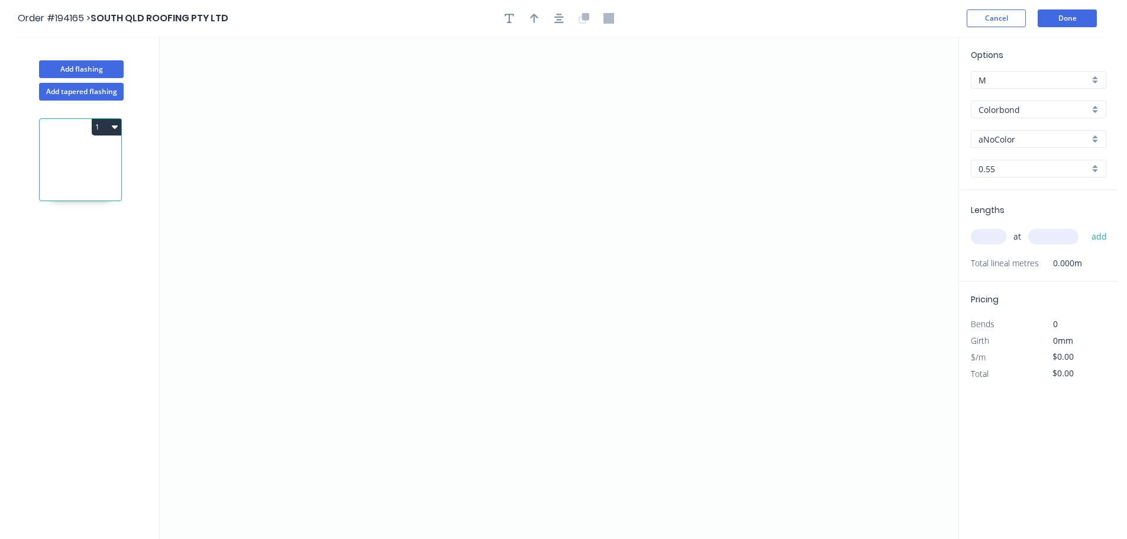
click at [1001, 139] on input "aNoColor" at bounding box center [1033, 139] width 111 height 12
click at [996, 263] on div "Surfmist" at bounding box center [1038, 262] width 134 height 21
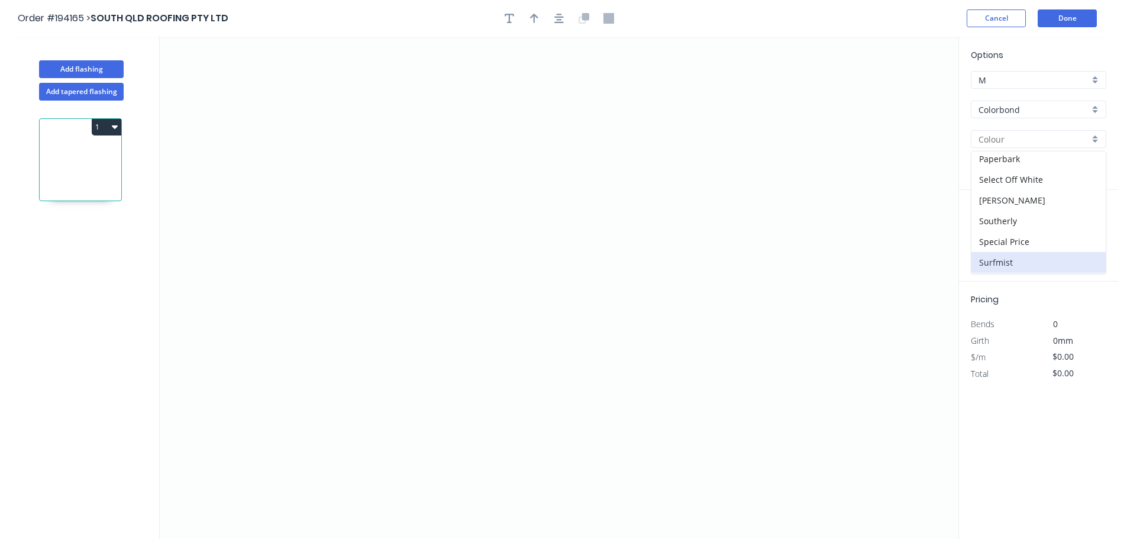
type input "Surfmist"
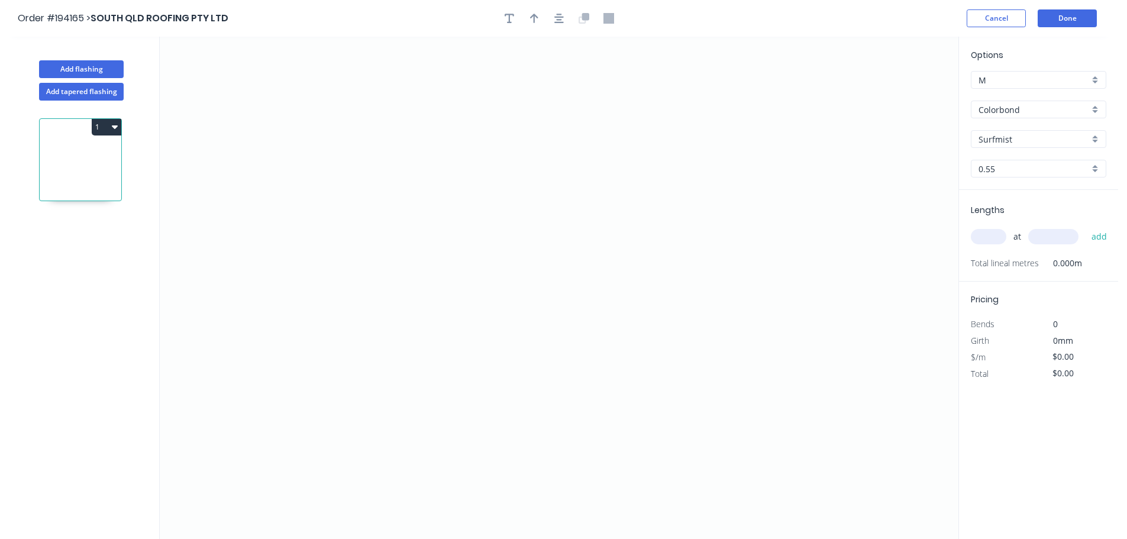
click at [990, 238] on input "text" at bounding box center [987, 236] width 35 height 15
click at [773, 93] on icon "0" at bounding box center [559, 288] width 798 height 502
click at [729, 135] on icon "0" at bounding box center [559, 288] width 798 height 502
click at [332, 135] on icon "0 ?" at bounding box center [559, 288] width 798 height 502
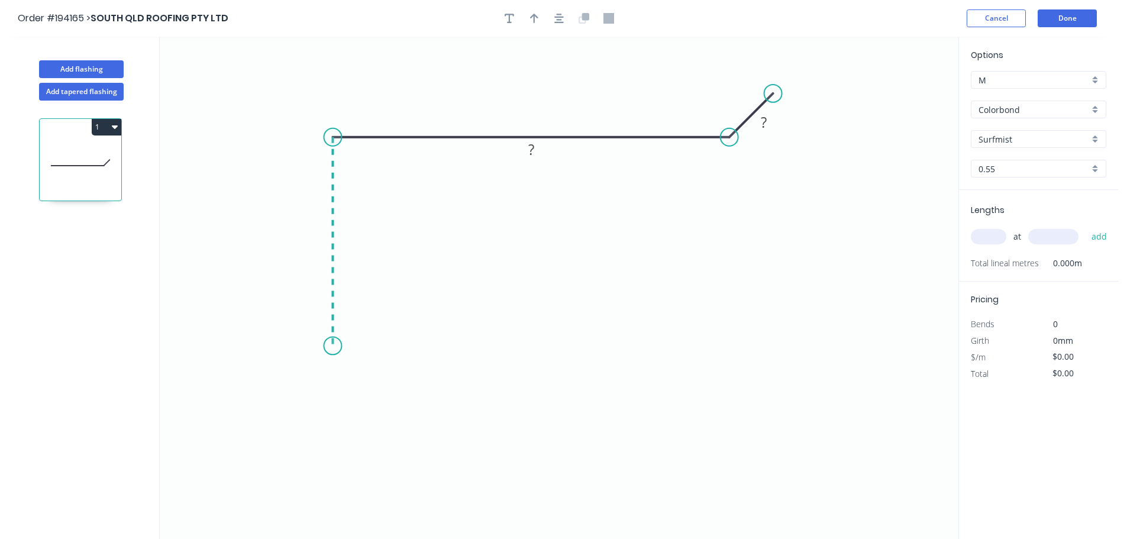
click at [324, 346] on icon "0 ? ?" at bounding box center [559, 288] width 798 height 502
click at [291, 386] on icon "0 ? ? ?" at bounding box center [559, 288] width 798 height 502
click at [291, 386] on circle at bounding box center [292, 387] width 18 height 18
click at [330, 371] on rect at bounding box center [325, 374] width 24 height 17
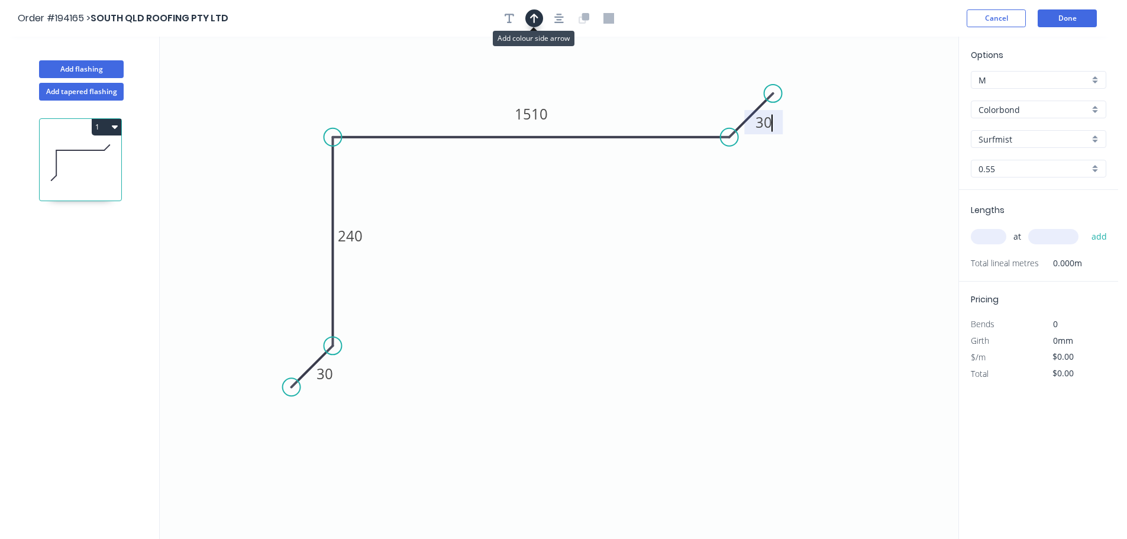
click at [534, 21] on icon "button" at bounding box center [534, 18] width 8 height 9
drag, startPoint x: 898, startPoint y: 92, endPoint x: 562, endPoint y: 279, distance: 384.6
click at [562, 279] on icon at bounding box center [561, 265] width 11 height 38
click at [562, 279] on icon at bounding box center [571, 268] width 34 height 34
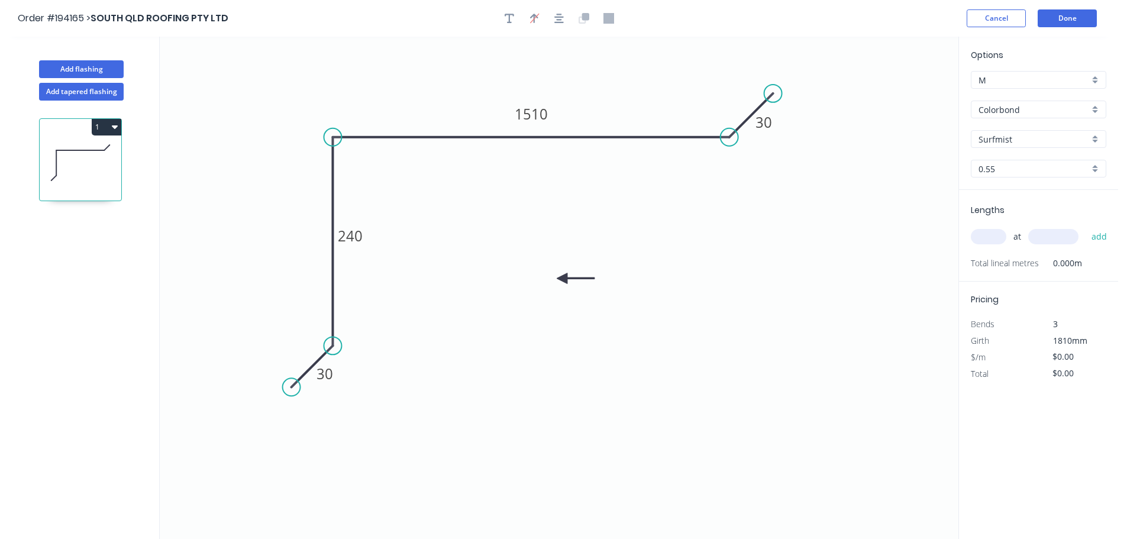
click at [562, 279] on icon at bounding box center [575, 278] width 38 height 11
click at [985, 237] on input "text" at bounding box center [987, 236] width 35 height 15
type input "1"
type input "1200"
click at [1085, 226] on button "add" at bounding box center [1099, 236] width 28 height 20
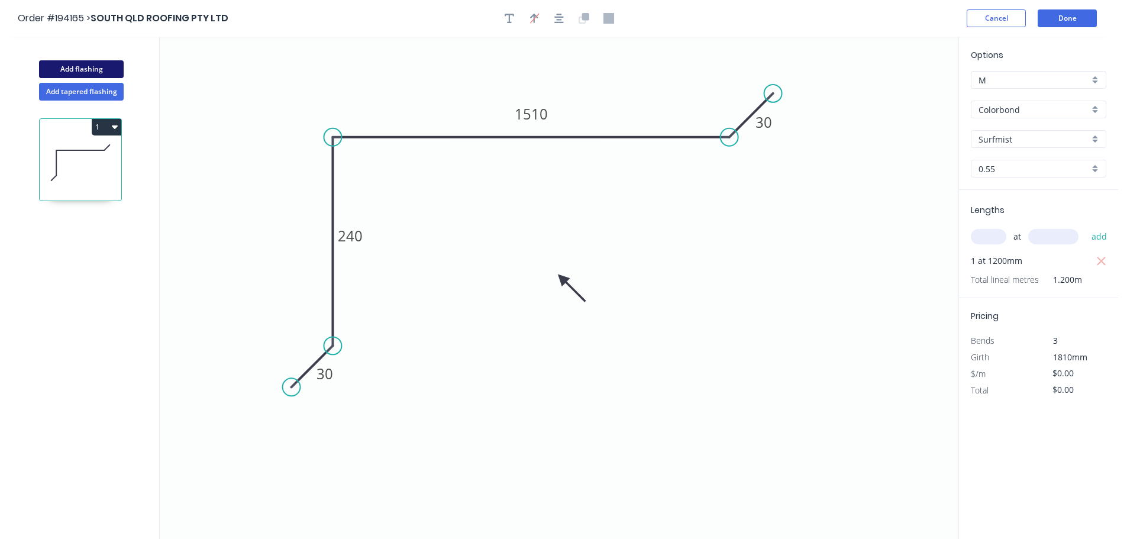
click at [79, 67] on button "Add flashing" at bounding box center [81, 69] width 85 height 18
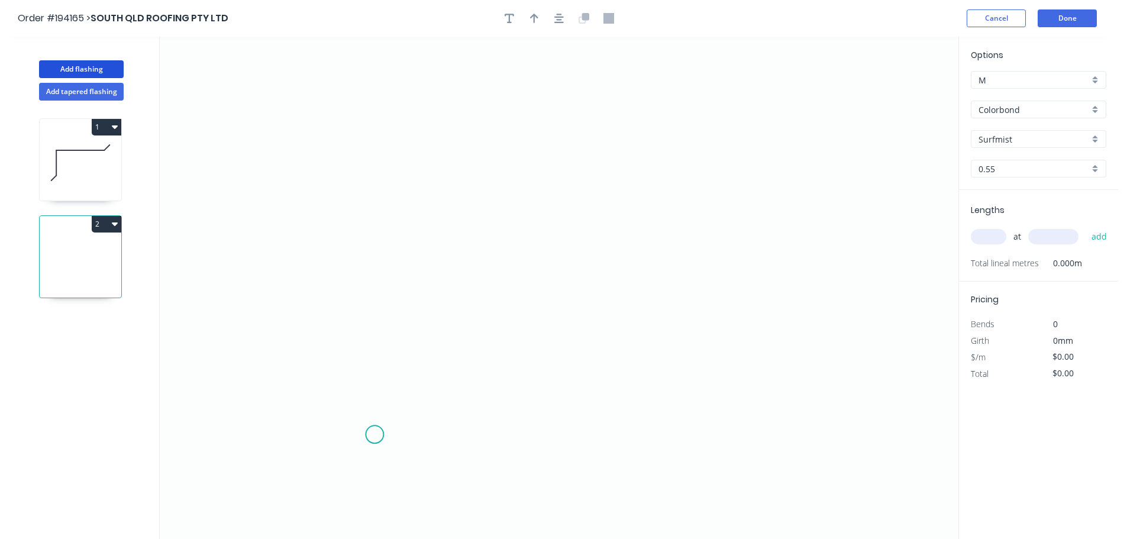
click at [374, 434] on icon "0" at bounding box center [559, 288] width 798 height 502
click at [433, 377] on icon "0" at bounding box center [559, 288] width 798 height 502
click at [437, 108] on icon "0 ?" at bounding box center [559, 288] width 798 height 502
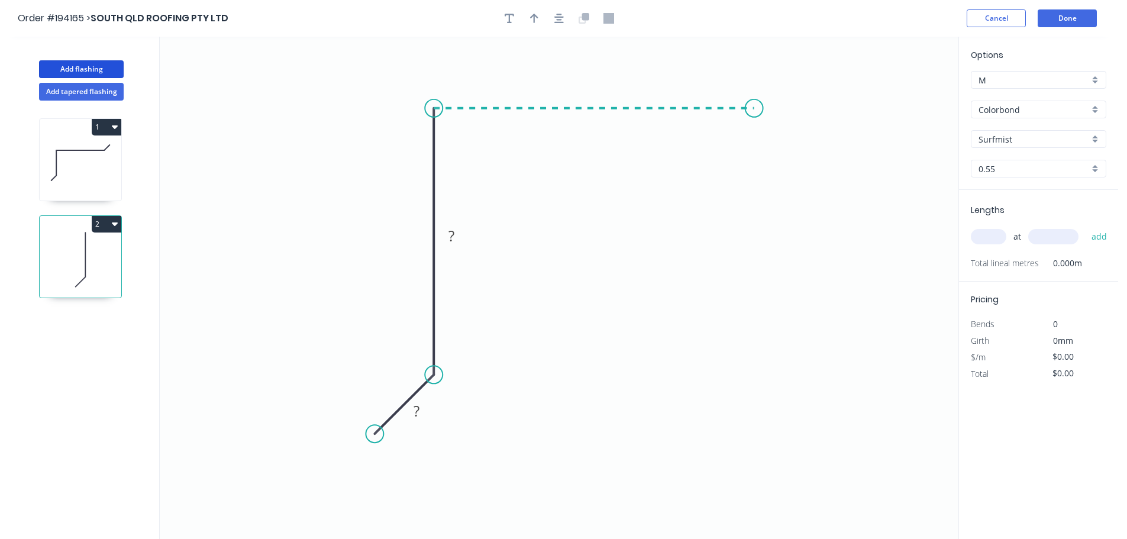
click at [754, 114] on icon "0 ? ?" at bounding box center [559, 288] width 798 height 502
click at [744, 297] on icon "0 ? ? ?" at bounding box center [559, 288] width 798 height 502
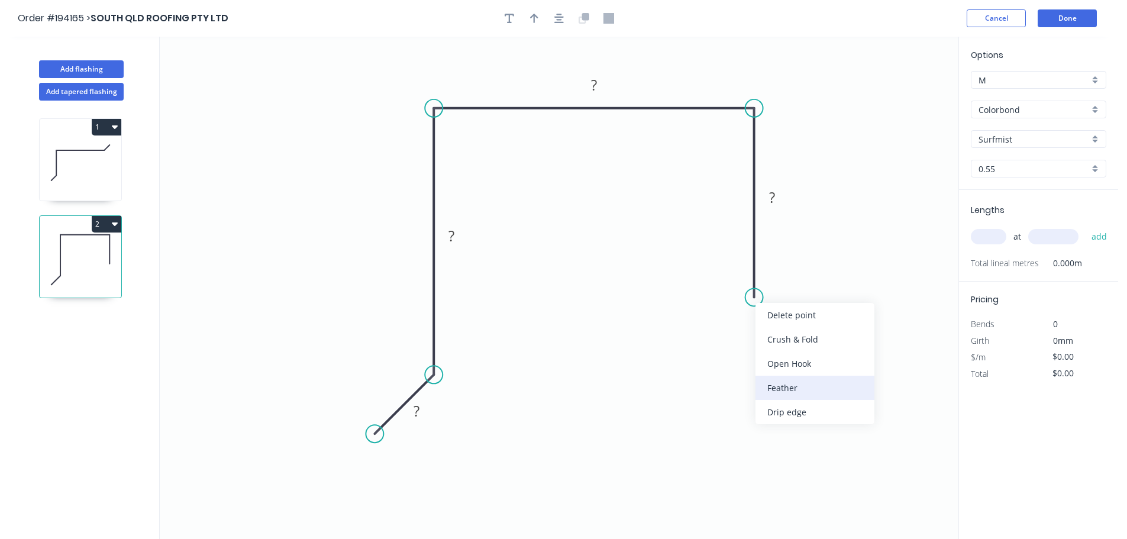
click at [779, 386] on div "Feather" at bounding box center [814, 388] width 119 height 24
click at [765, 335] on div "Flip bend" at bounding box center [806, 336] width 119 height 24
drag, startPoint x: 799, startPoint y: 271, endPoint x: 828, endPoint y: 276, distance: 29.4
click at [828, 276] on rect at bounding box center [808, 280] width 46 height 24
click at [419, 410] on tspan "?" at bounding box center [416, 411] width 6 height 20
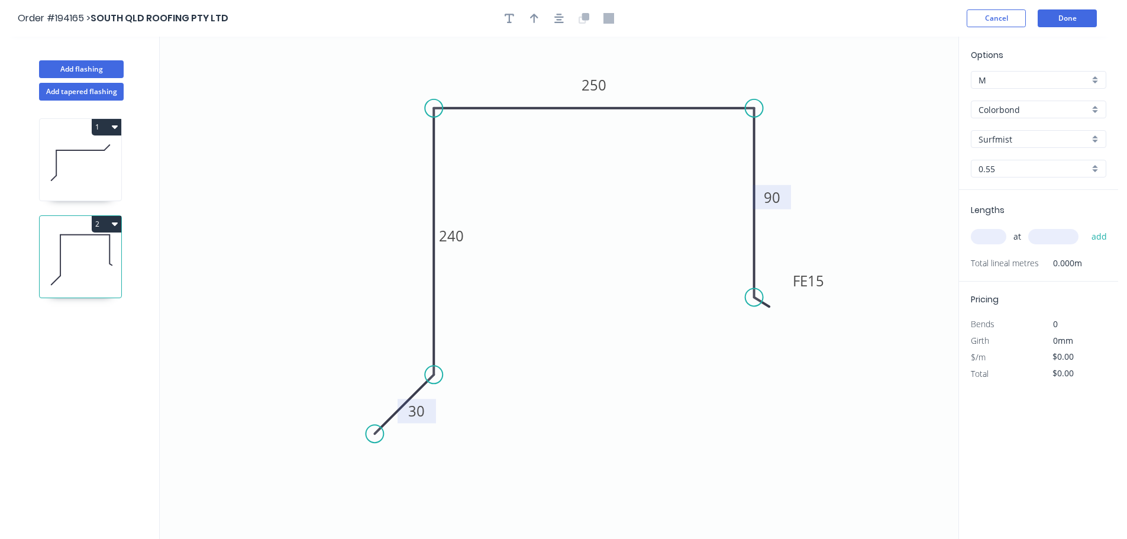
type input "$19.03"
click at [535, 20] on icon "button" at bounding box center [534, 18] width 8 height 9
drag, startPoint x: 899, startPoint y: 93, endPoint x: 620, endPoint y: 297, distance: 345.4
click at [621, 297] on icon at bounding box center [626, 284] width 11 height 38
click at [620, 297] on icon at bounding box center [620, 283] width 11 height 38
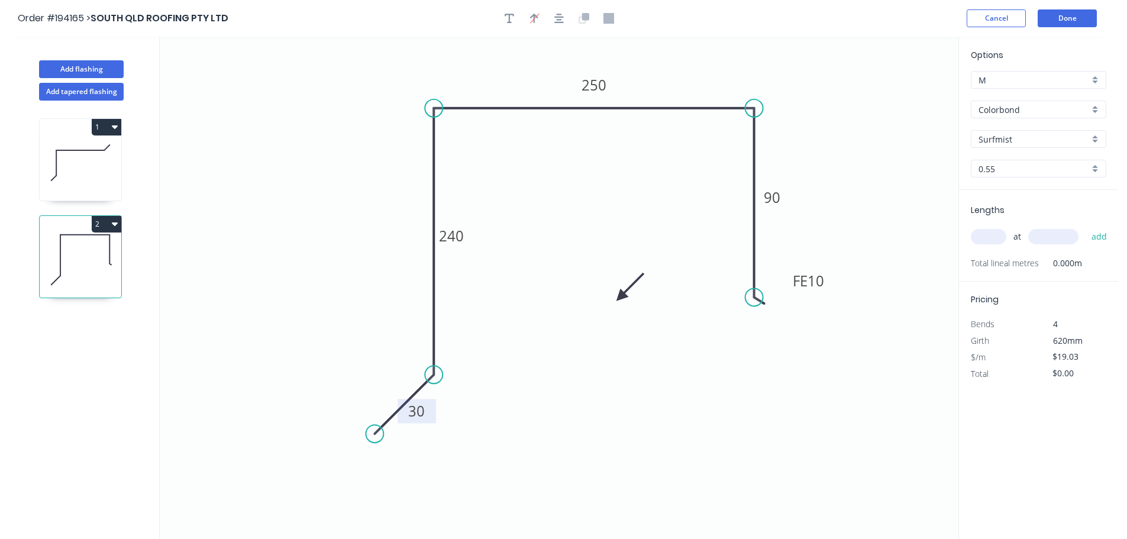
click at [620, 297] on icon at bounding box center [630, 287] width 34 height 34
click at [620, 297] on icon at bounding box center [634, 296] width 38 height 11
click at [620, 297] on icon at bounding box center [630, 306] width 34 height 34
drag, startPoint x: 620, startPoint y: 297, endPoint x: 602, endPoint y: 265, distance: 36.8
click at [598, 265] on icon at bounding box center [598, 279] width 11 height 38
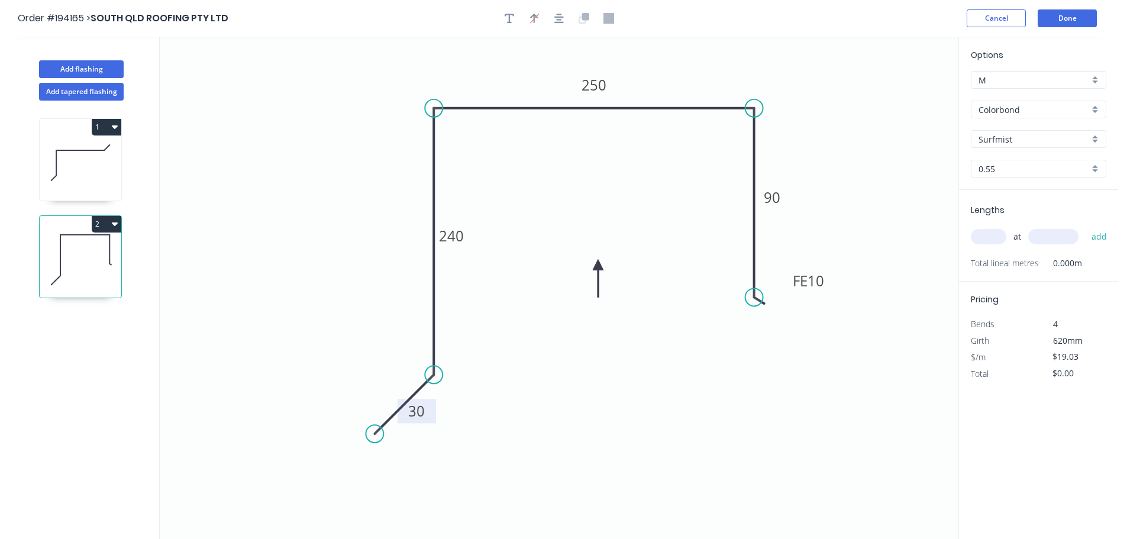
click at [983, 237] on input "text" at bounding box center [987, 236] width 35 height 15
type input "1"
type input "1200"
click at [1085, 226] on button "add" at bounding box center [1099, 236] width 28 height 20
type input "$22.84"
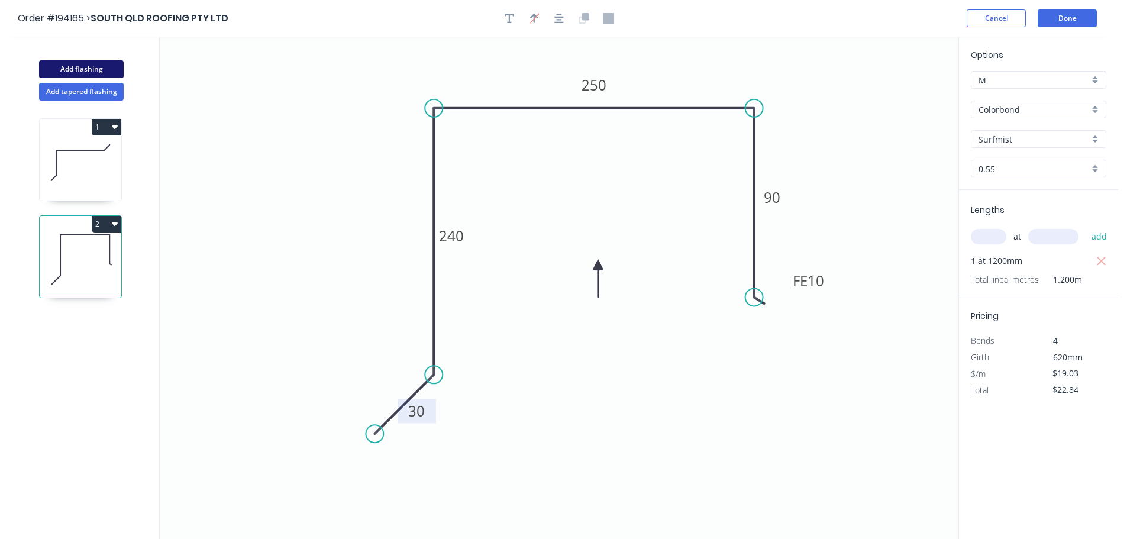
click at [78, 61] on button "Add flashing" at bounding box center [81, 69] width 85 height 18
type input "$0.00"
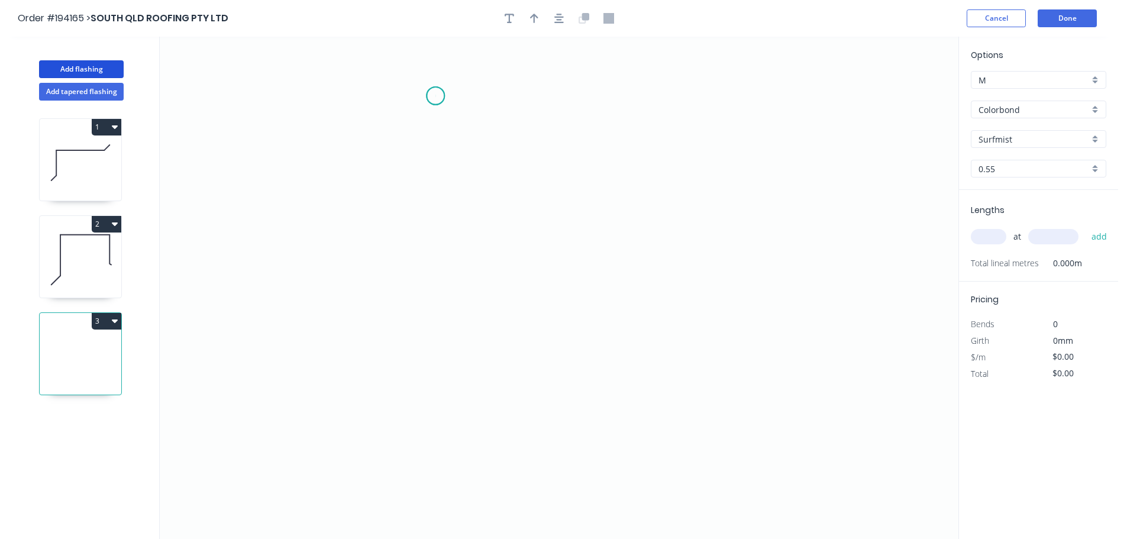
click at [435, 96] on icon "0" at bounding box center [559, 288] width 798 height 502
click at [435, 343] on icon "0" at bounding box center [559, 288] width 798 height 502
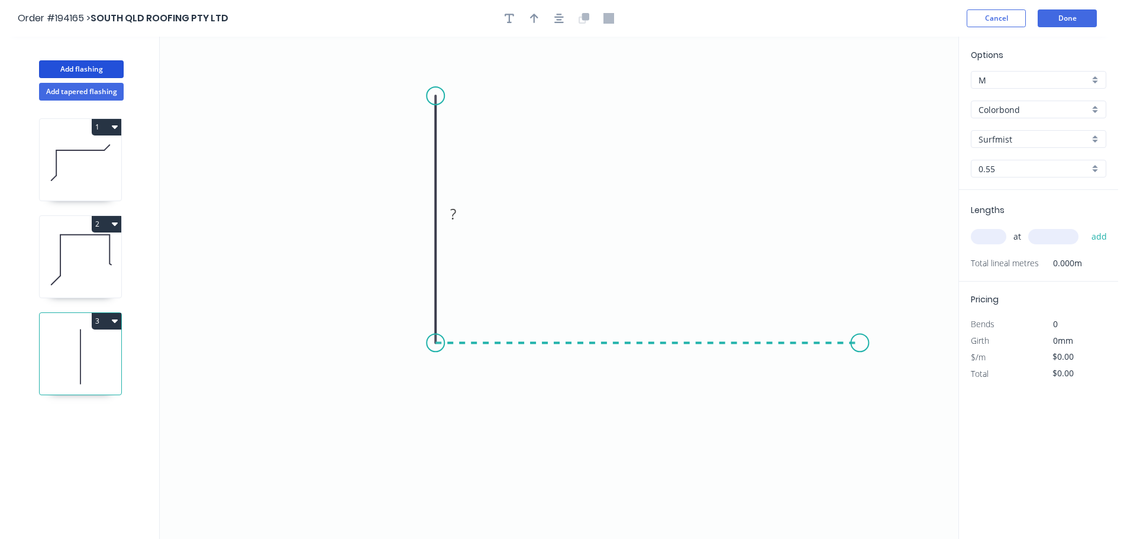
click at [860, 344] on icon "0 ?" at bounding box center [559, 288] width 798 height 502
click at [914, 398] on icon "0 ? ?" at bounding box center [559, 288] width 798 height 502
click at [914, 398] on circle at bounding box center [914, 397] width 18 height 18
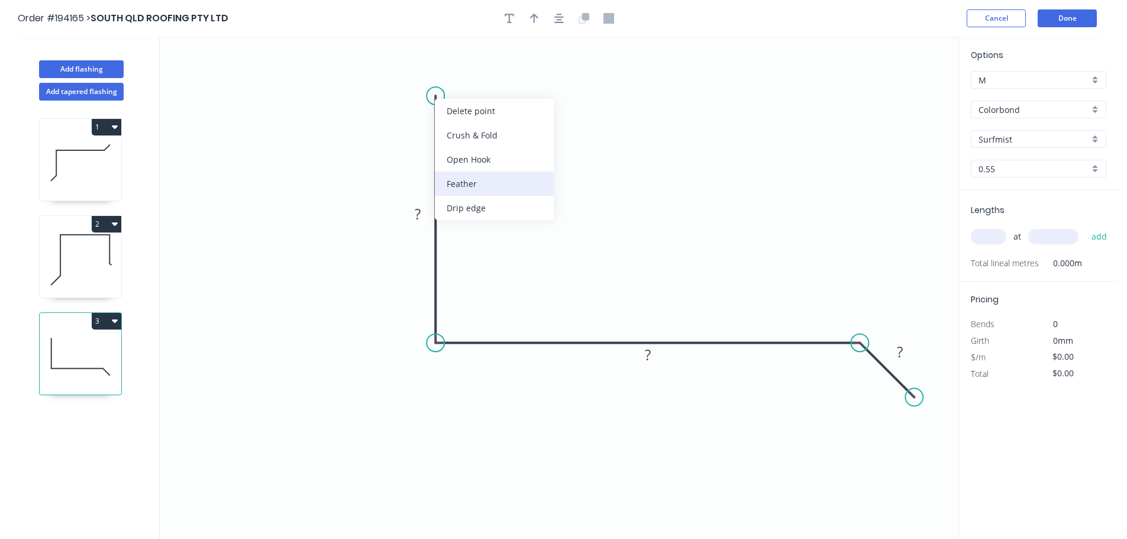
click at [461, 186] on div "Feather" at bounding box center [494, 183] width 119 height 24
click at [463, 132] on div "Flip bend" at bounding box center [492, 132] width 119 height 24
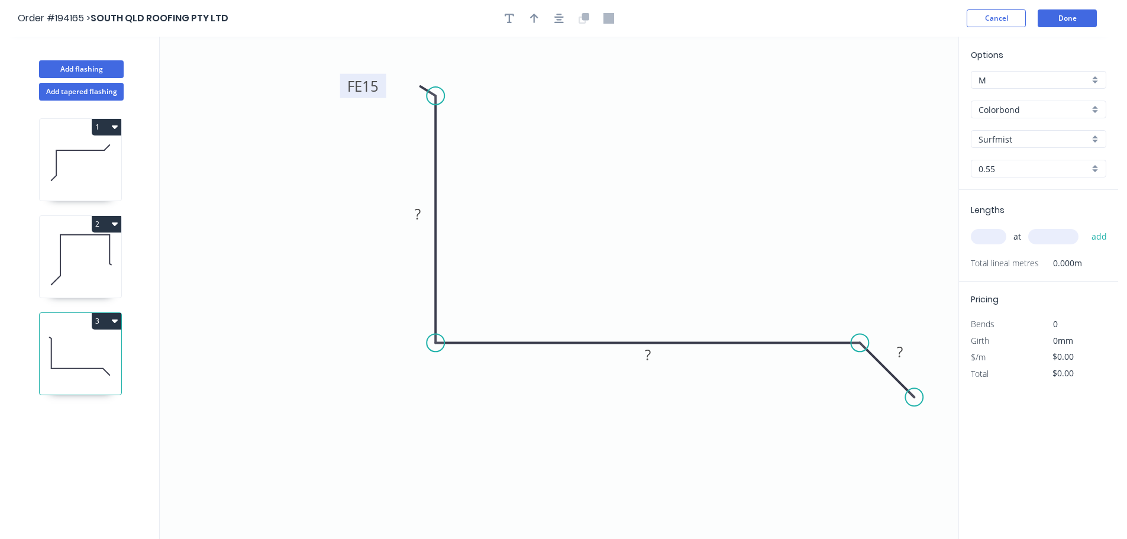
drag, startPoint x: 480, startPoint y: 75, endPoint x: 381, endPoint y: 86, distance: 99.4
click at [381, 86] on rect at bounding box center [363, 86] width 46 height 24
click at [368, 85] on tspan "15" at bounding box center [369, 86] width 17 height 20
click at [533, 21] on icon "button" at bounding box center [534, 18] width 8 height 9
type input "$13.09"
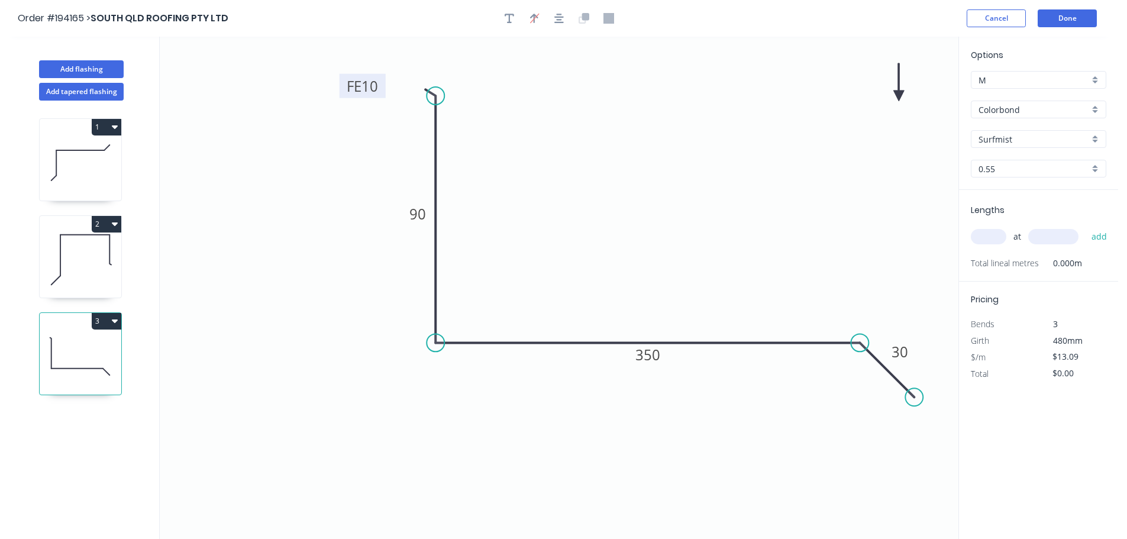
click at [899, 94] on icon at bounding box center [898, 82] width 11 height 38
drag, startPoint x: 899, startPoint y: 94, endPoint x: 616, endPoint y: 196, distance: 300.6
click at [616, 196] on icon at bounding box center [626, 186] width 34 height 34
click at [985, 232] on input "text" at bounding box center [987, 236] width 35 height 15
type input "1"
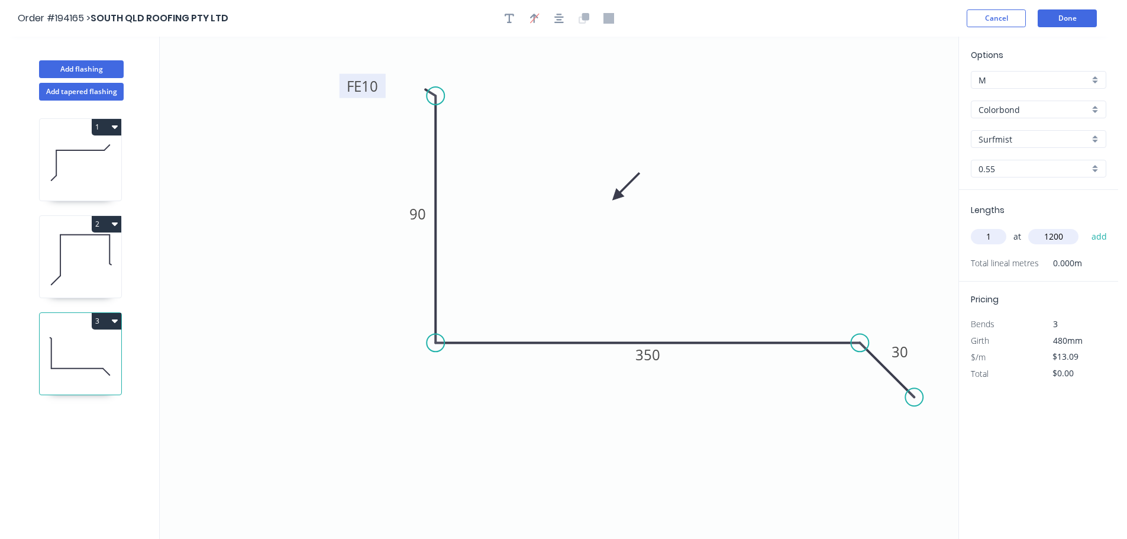
type input "1200"
click at [1085, 226] on button "add" at bounding box center [1099, 236] width 28 height 20
click at [99, 319] on button "3" at bounding box center [107, 321] width 30 height 17
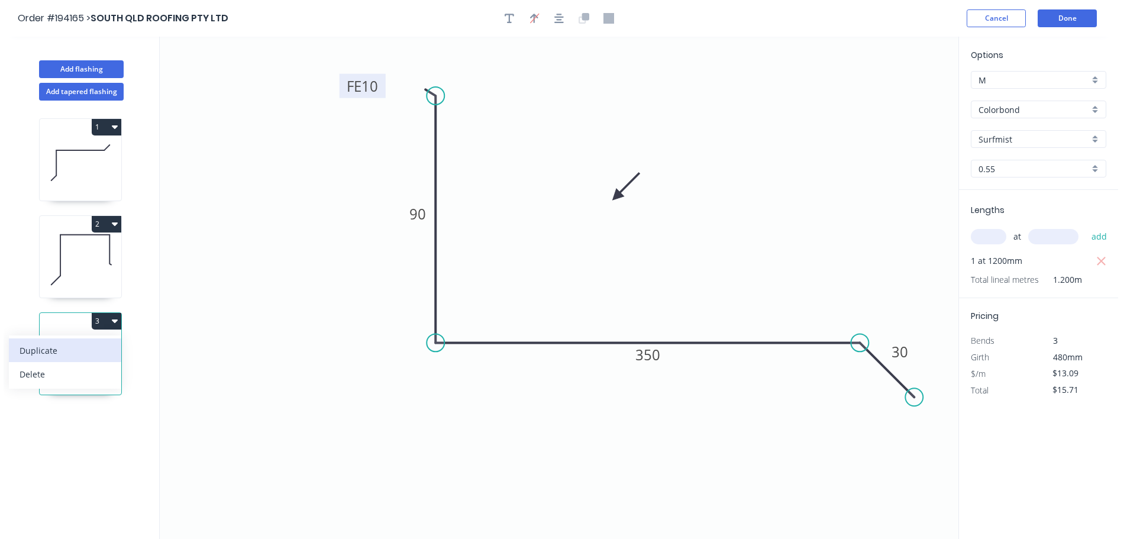
click at [43, 348] on div "Duplicate" at bounding box center [65, 350] width 91 height 17
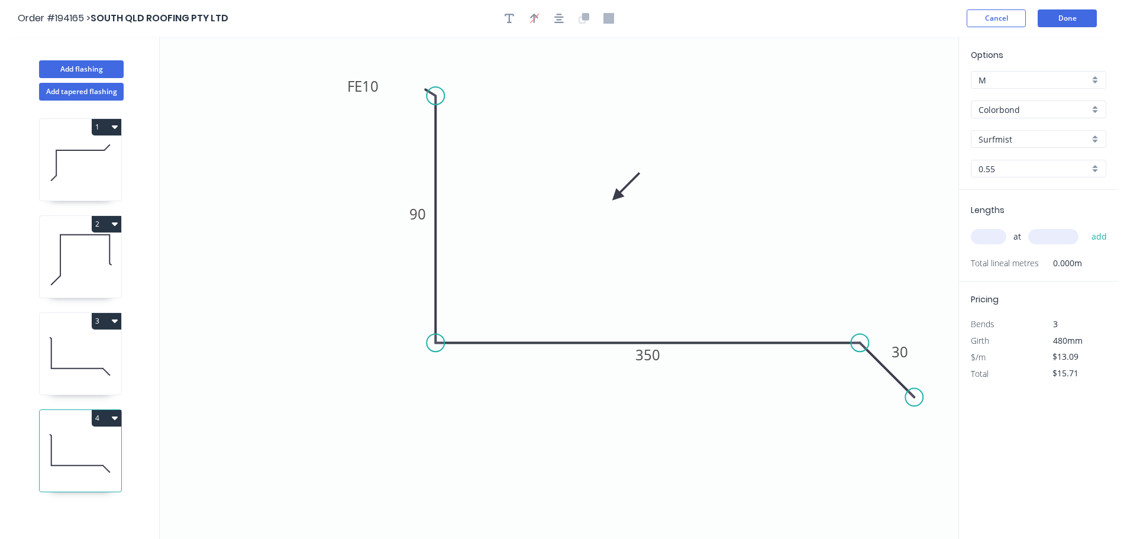
type input "$0.00"
click at [648, 361] on tspan "350" at bounding box center [647, 355] width 25 height 20
click at [982, 235] on input "text" at bounding box center [987, 236] width 35 height 15
type input "$9.59"
type input "2"
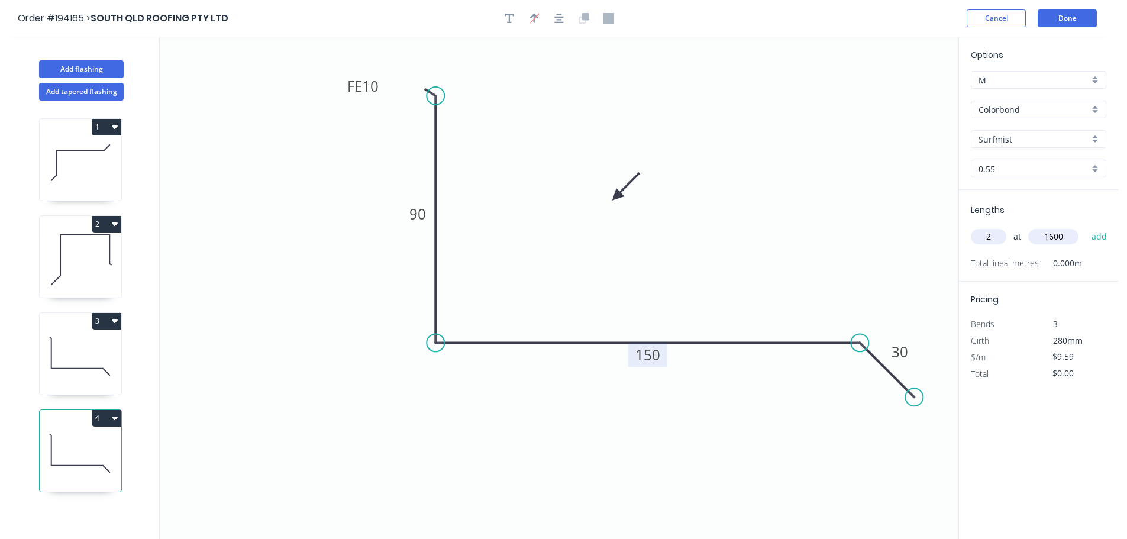
type input "1600"
click at [1085, 226] on button "add" at bounding box center [1099, 236] width 28 height 20
type input "$30.69"
click at [67, 69] on button "Add flashing" at bounding box center [81, 69] width 85 height 18
type input "$0.00"
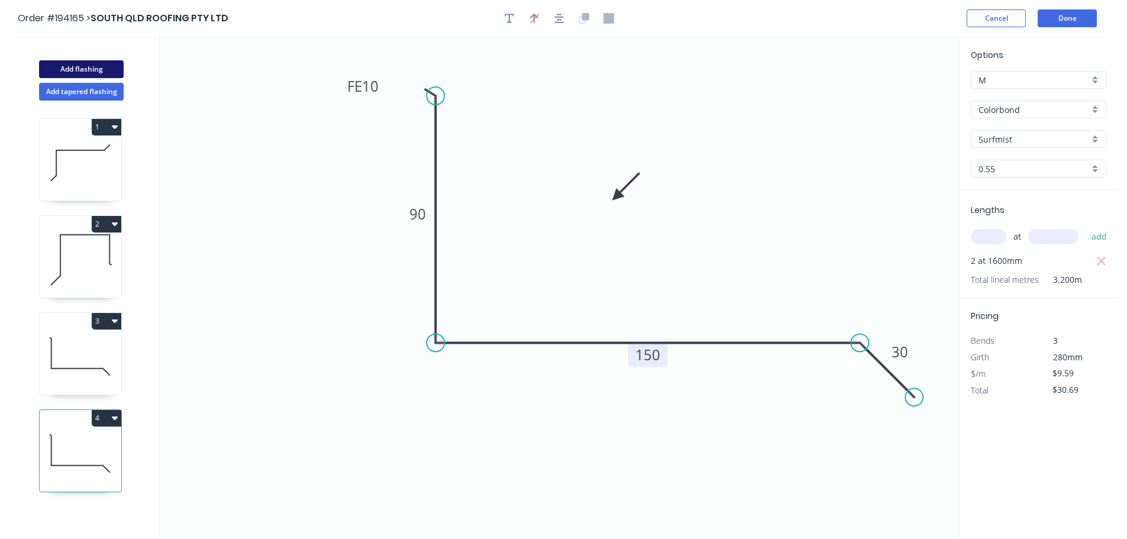
type input "$0.00"
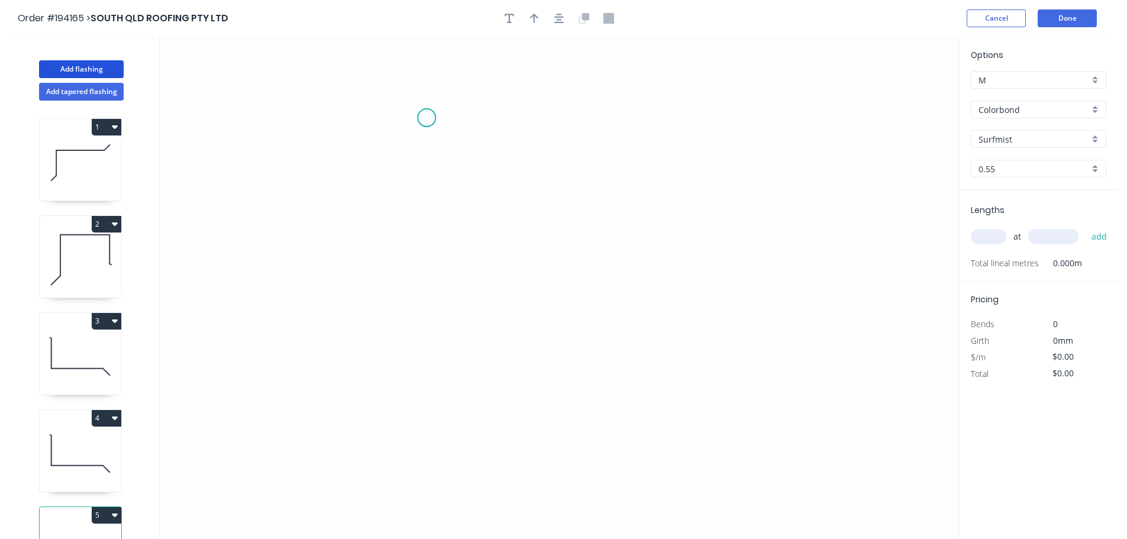
click at [426, 118] on icon "0" at bounding box center [559, 288] width 798 height 502
drag, startPoint x: 433, startPoint y: 393, endPoint x: 568, endPoint y: 384, distance: 135.1
click at [434, 393] on icon "0" at bounding box center [559, 288] width 798 height 502
click at [800, 394] on icon "0 ?" at bounding box center [559, 288] width 798 height 502
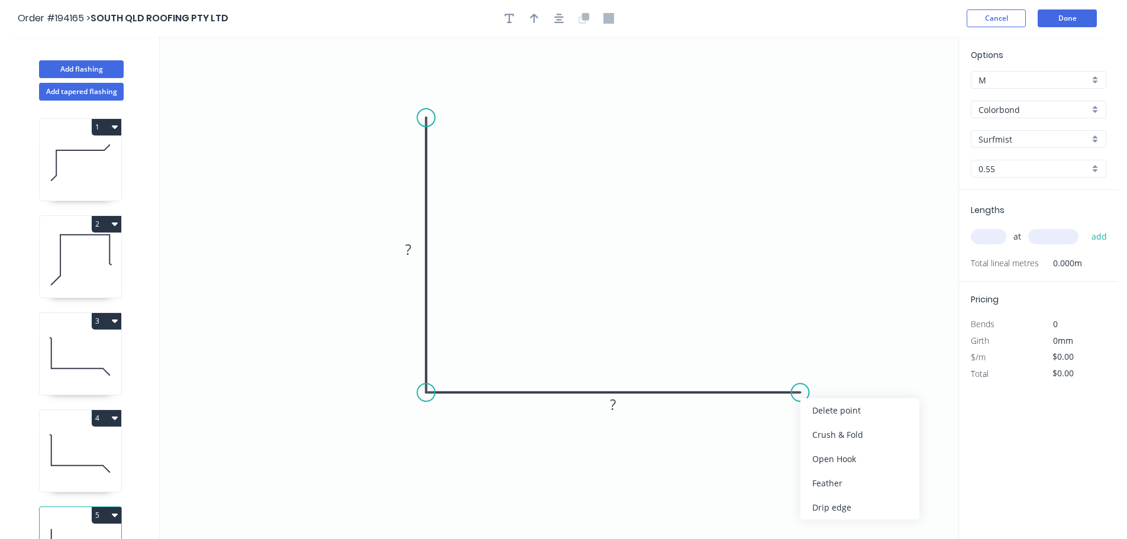
click at [821, 483] on div "Feather" at bounding box center [859, 483] width 119 height 24
drag, startPoint x: 803, startPoint y: 416, endPoint x: 792, endPoint y: 439, distance: 25.7
click at [792, 439] on rect at bounding box center [773, 435] width 46 height 24
click at [781, 432] on tspan "15" at bounding box center [780, 435] width 17 height 20
click at [537, 17] on icon "button" at bounding box center [534, 18] width 8 height 9
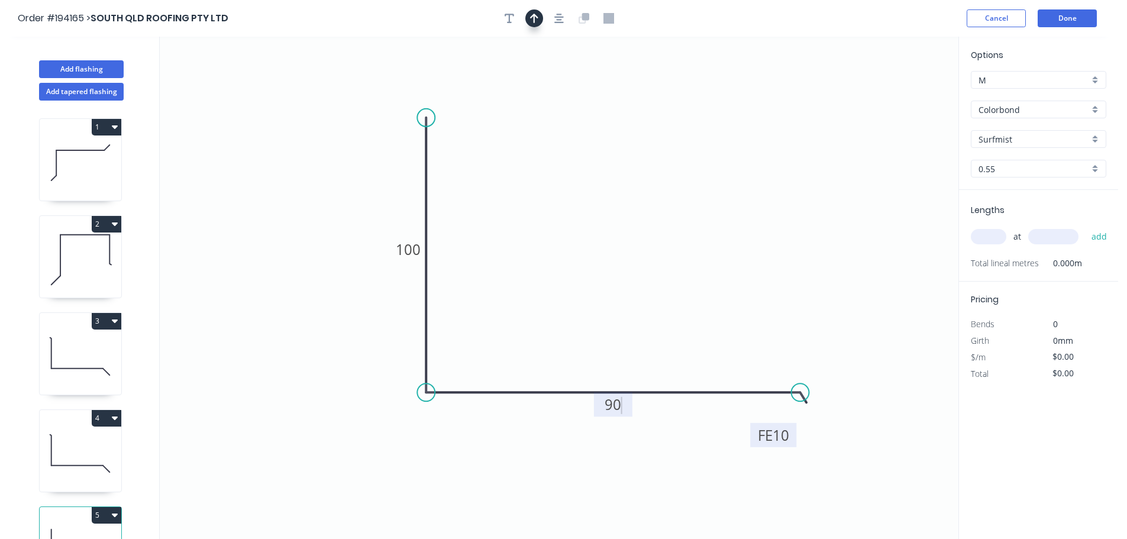
type input "$7.16"
click at [902, 93] on icon at bounding box center [898, 82] width 11 height 38
drag, startPoint x: 902, startPoint y: 93, endPoint x: 778, endPoint y: 235, distance: 188.6
click at [655, 233] on icon at bounding box center [644, 219] width 34 height 34
click at [988, 235] on input "text" at bounding box center [987, 236] width 35 height 15
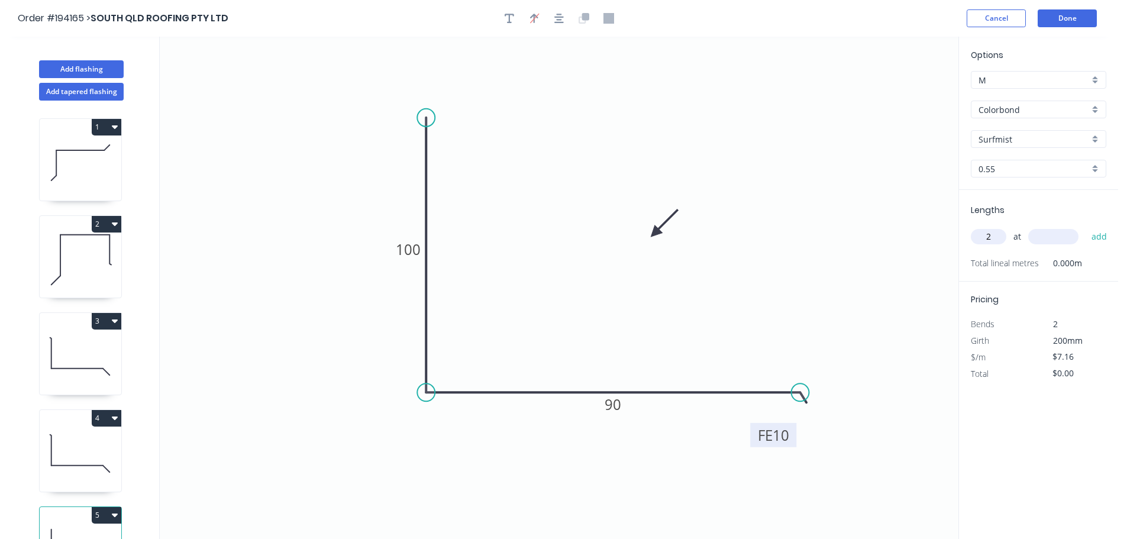
type input "2"
type input "1600"
click at [1085, 226] on button "add" at bounding box center [1099, 236] width 28 height 20
type input "$22.91"
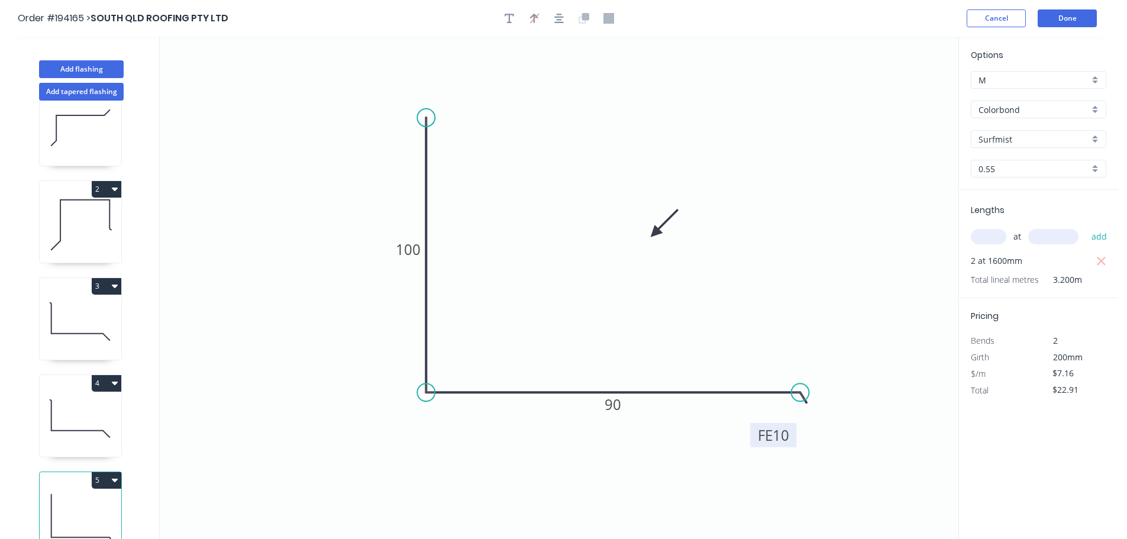
scroll to position [51, 0]
drag, startPoint x: 108, startPoint y: 365, endPoint x: 86, endPoint y: 378, distance: 25.2
click at [107, 367] on button "4" at bounding box center [107, 375] width 30 height 17
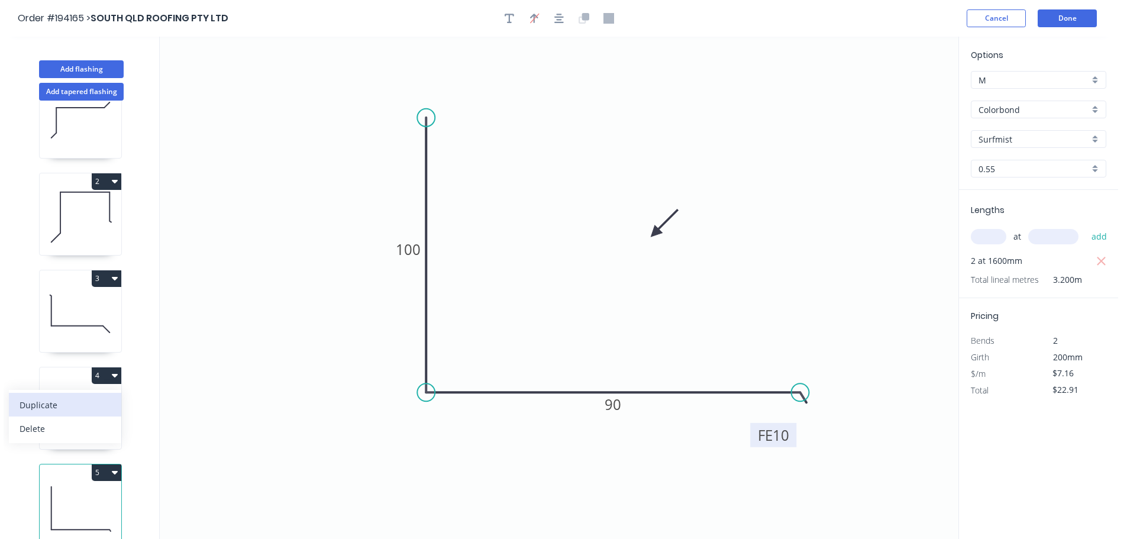
click at [54, 397] on div "Duplicate" at bounding box center [65, 404] width 91 height 17
type input "$9.59"
type input "$0.00"
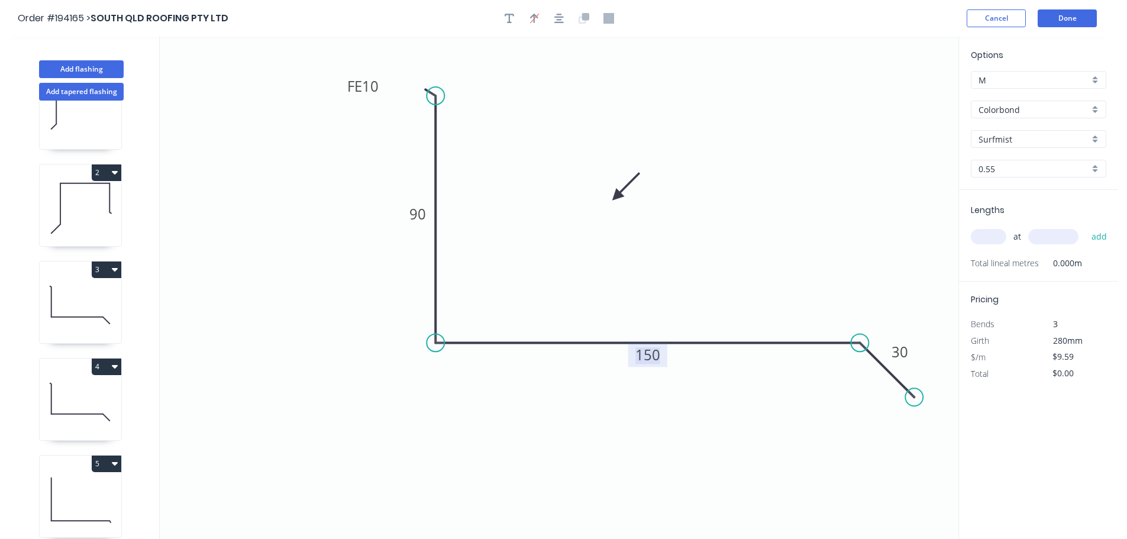
click at [650, 354] on tspan "150" at bounding box center [647, 355] width 25 height 20
click at [993, 236] on input "text" at bounding box center [987, 236] width 35 height 15
type input "$13.09"
type input "1"
type input "1200"
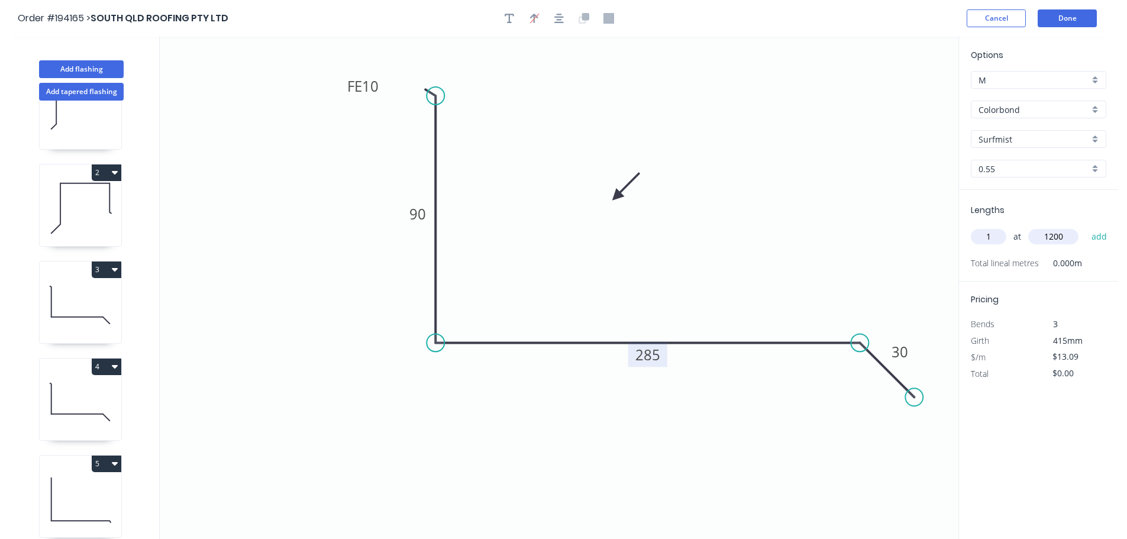
click at [1085, 226] on button "add" at bounding box center [1099, 236] width 28 height 20
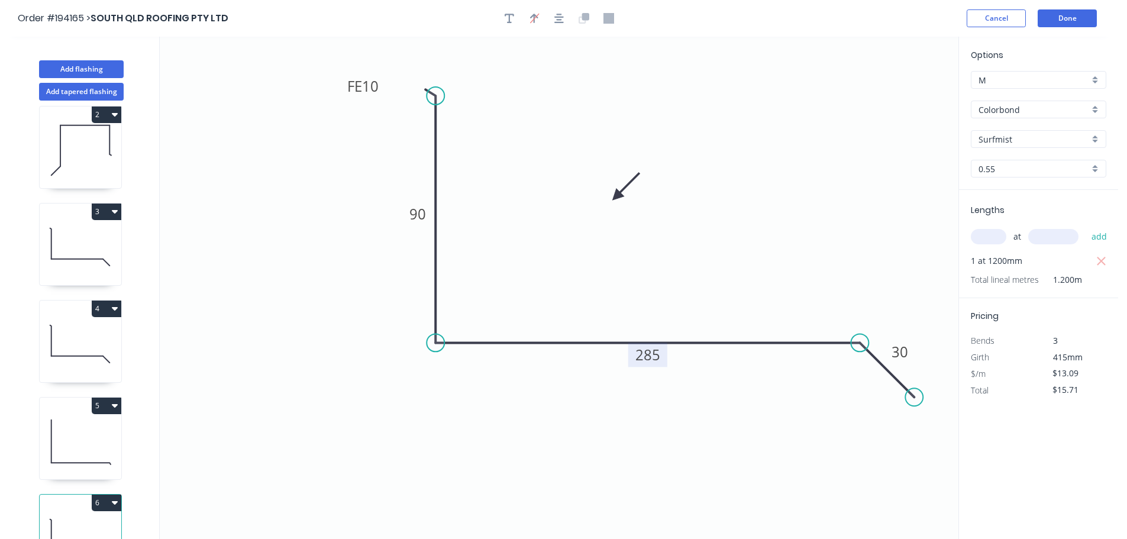
scroll to position [148, 0]
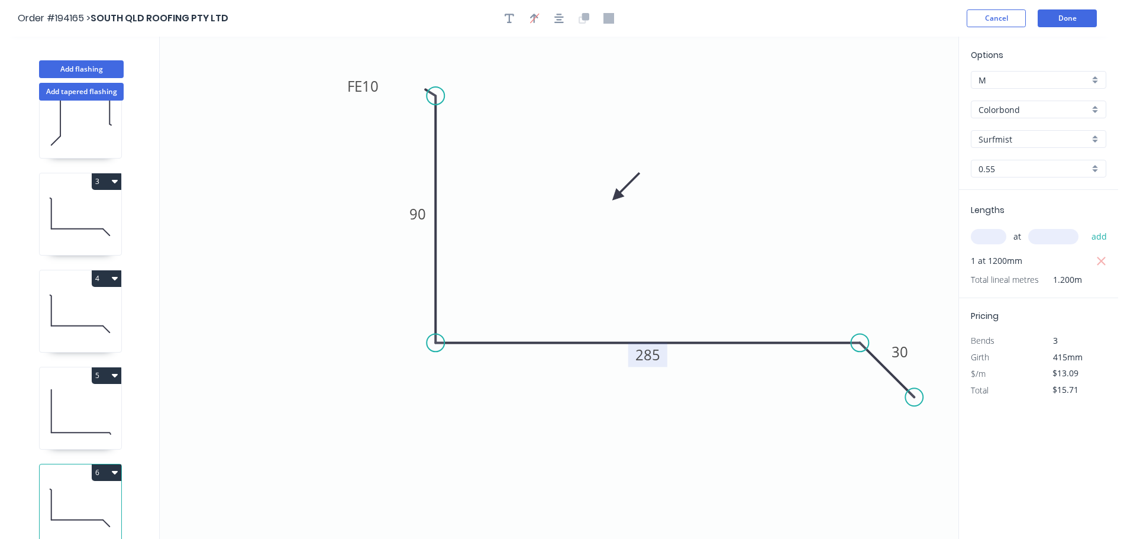
click at [102, 464] on button "6" at bounding box center [107, 472] width 30 height 17
click at [42, 493] on div "Duplicate" at bounding box center [65, 501] width 91 height 17
type input "$0.00"
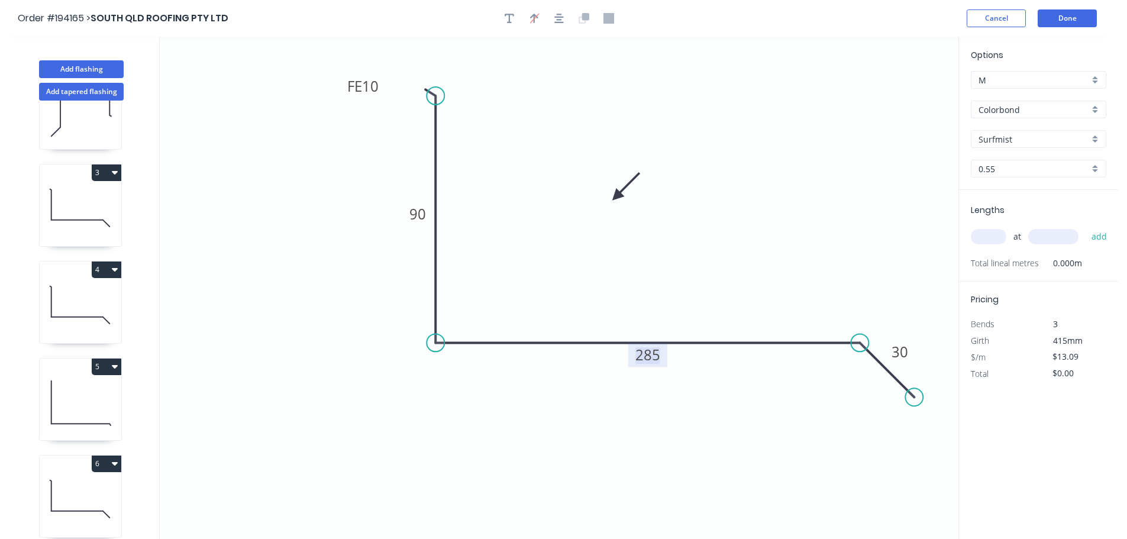
click at [653, 358] on tspan "285" at bounding box center [647, 355] width 25 height 20
click at [986, 238] on input "text" at bounding box center [987, 236] width 35 height 15
type input "$14.84"
type input "1"
type input "1200"
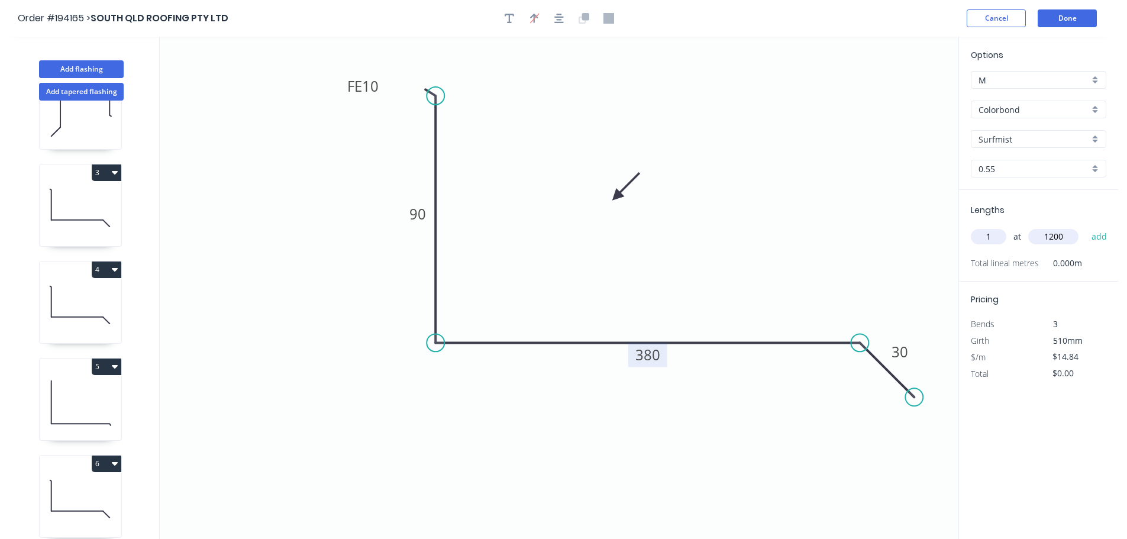
click at [1085, 226] on button "add" at bounding box center [1099, 236] width 28 height 20
type input "$17.81"
click at [90, 72] on button "Add flashing" at bounding box center [81, 69] width 85 height 18
type input "$0.00"
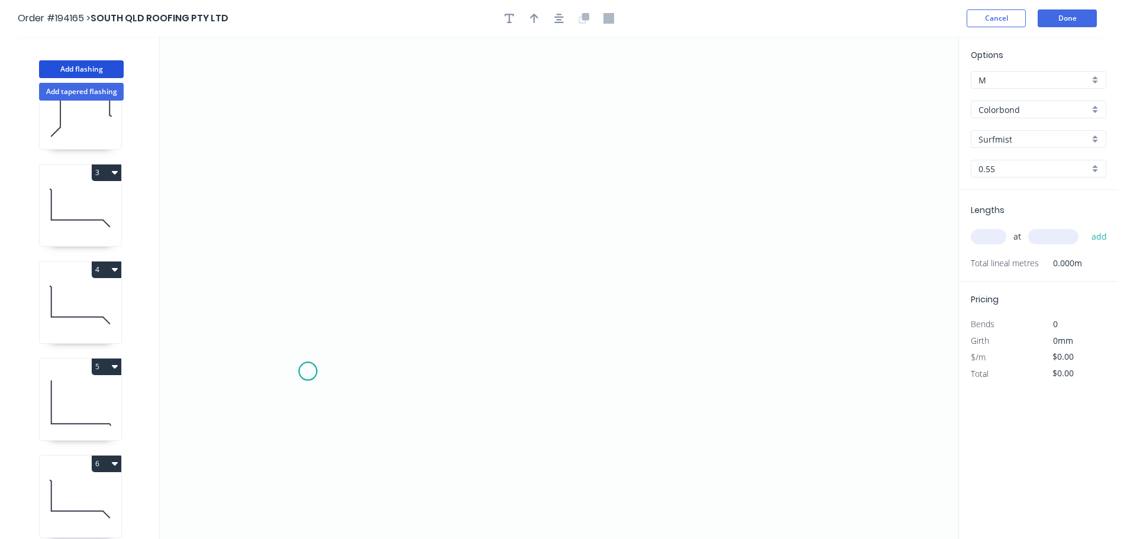
click at [307, 371] on icon "0" at bounding box center [559, 288] width 798 height 502
drag, startPoint x: 374, startPoint y: 305, endPoint x: 418, endPoint y: 310, distance: 44.6
click at [375, 305] on icon "0" at bounding box center [559, 288] width 798 height 502
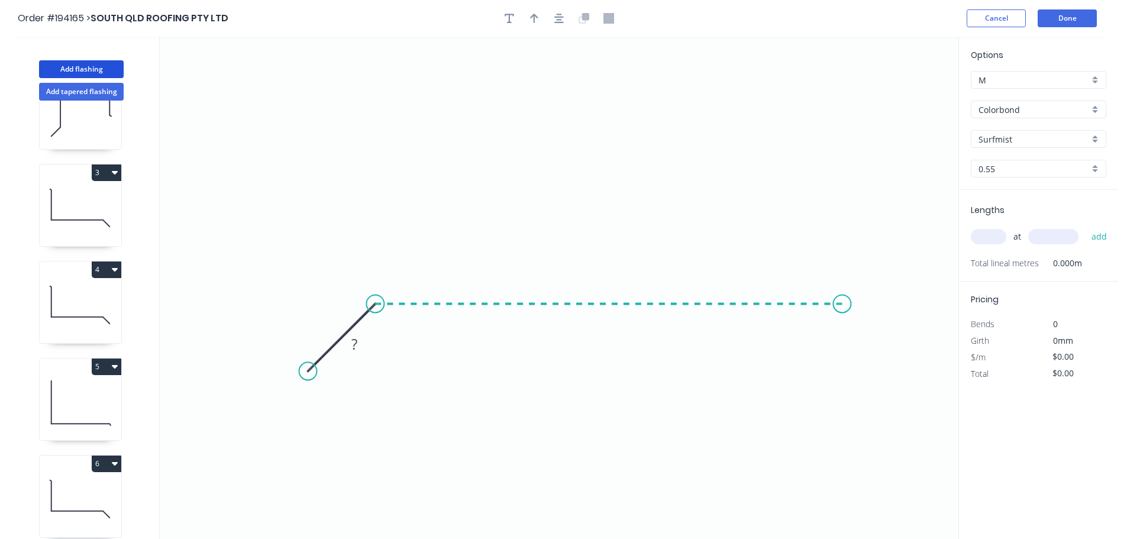
click at [842, 314] on icon "0 ?" at bounding box center [559, 288] width 798 height 502
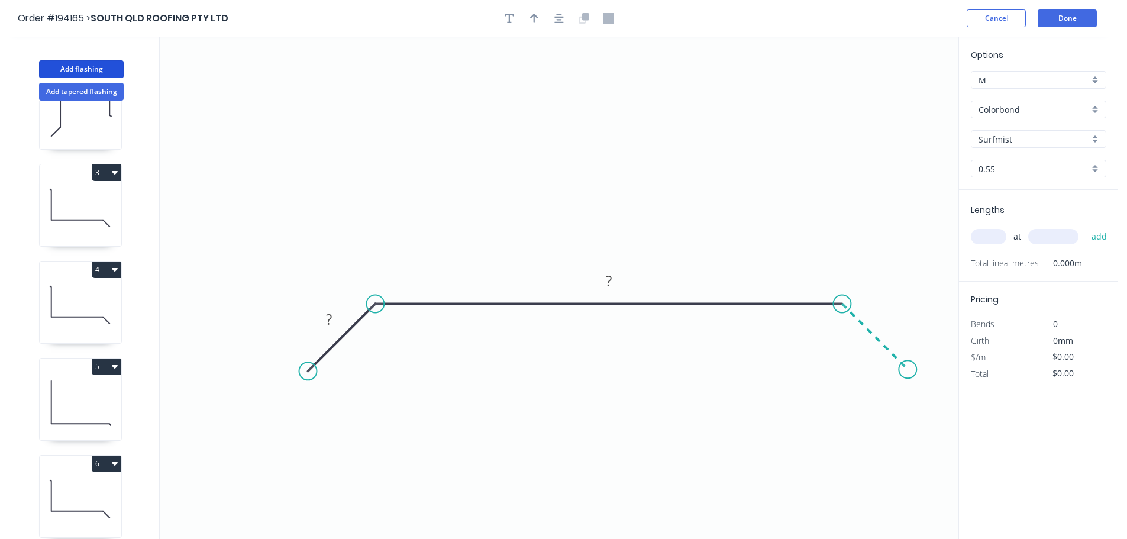
click at [908, 369] on icon "0 ? ?" at bounding box center [559, 288] width 798 height 502
click at [908, 369] on circle at bounding box center [907, 369] width 18 height 18
click at [890, 316] on tspan "?" at bounding box center [887, 319] width 6 height 20
click at [533, 13] on icon "button" at bounding box center [534, 18] width 8 height 11
click at [899, 95] on icon at bounding box center [898, 82] width 11 height 38
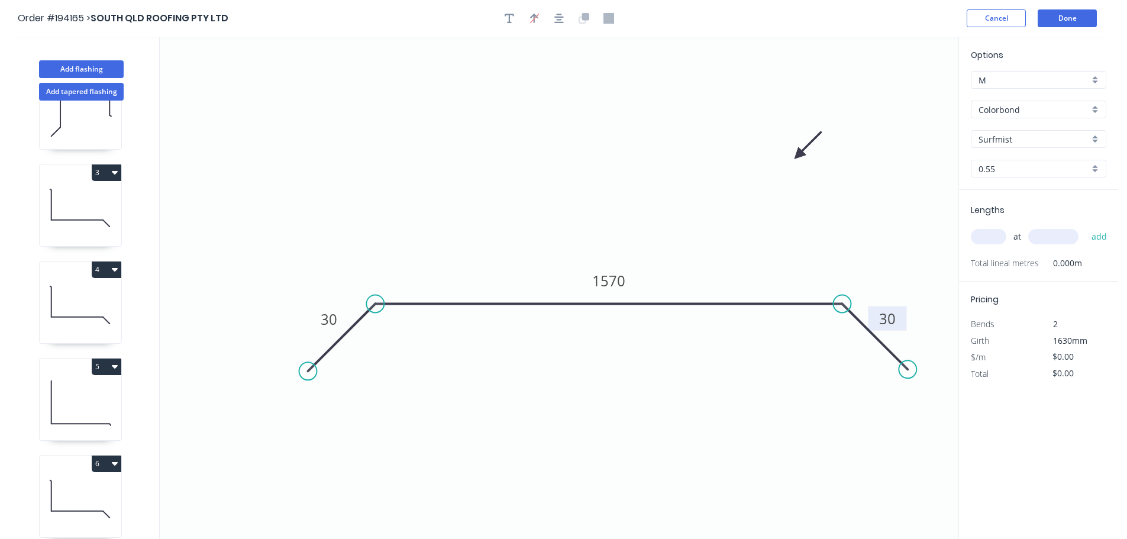
drag, startPoint x: 899, startPoint y: 95, endPoint x: 697, endPoint y: 216, distance: 235.8
click at [791, 163] on icon at bounding box center [808, 145] width 34 height 34
click at [992, 234] on input "text" at bounding box center [987, 236] width 35 height 15
type input "1"
type input "1200"
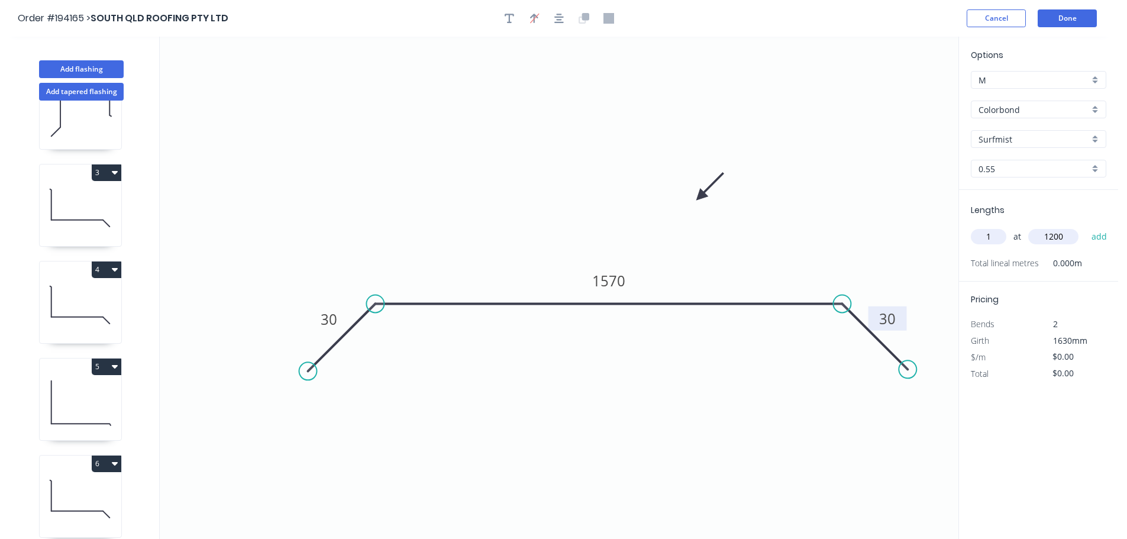
click at [1085, 226] on button "add" at bounding box center [1099, 236] width 28 height 20
click at [75, 68] on button "Add flashing" at bounding box center [81, 69] width 85 height 18
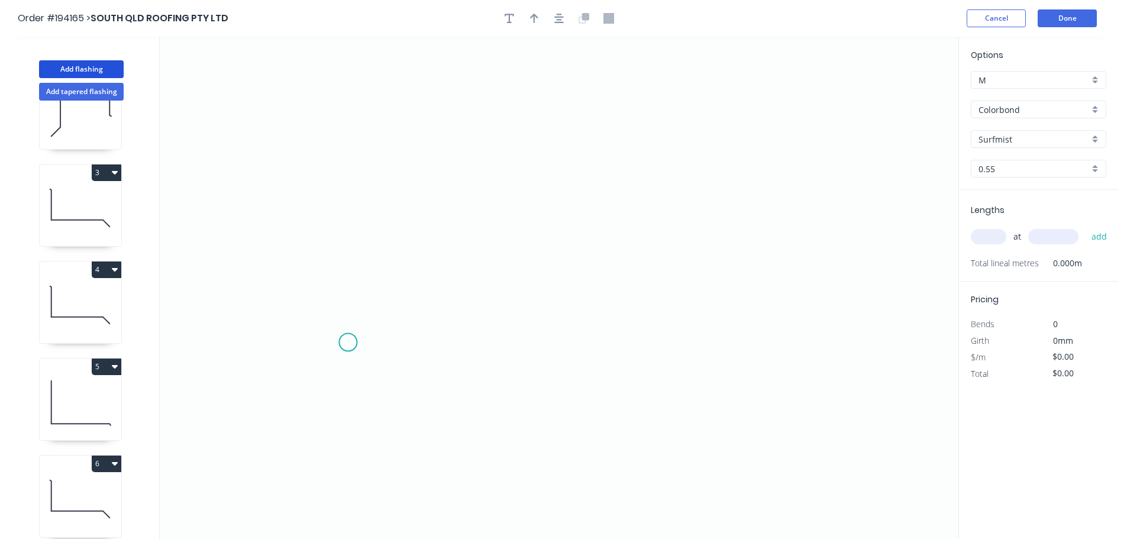
click at [348, 342] on icon "0" at bounding box center [559, 288] width 798 height 502
click at [526, 333] on icon "0" at bounding box center [559, 288] width 798 height 502
click at [523, 176] on icon "0 ?" at bounding box center [559, 288] width 798 height 502
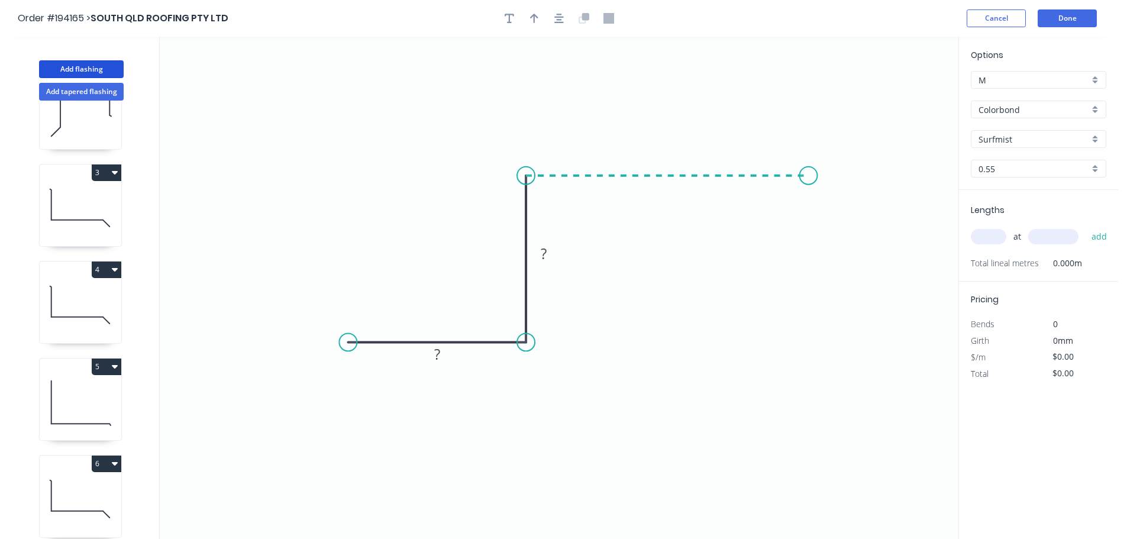
click at [808, 176] on icon "0 ? ?" at bounding box center [559, 288] width 798 height 502
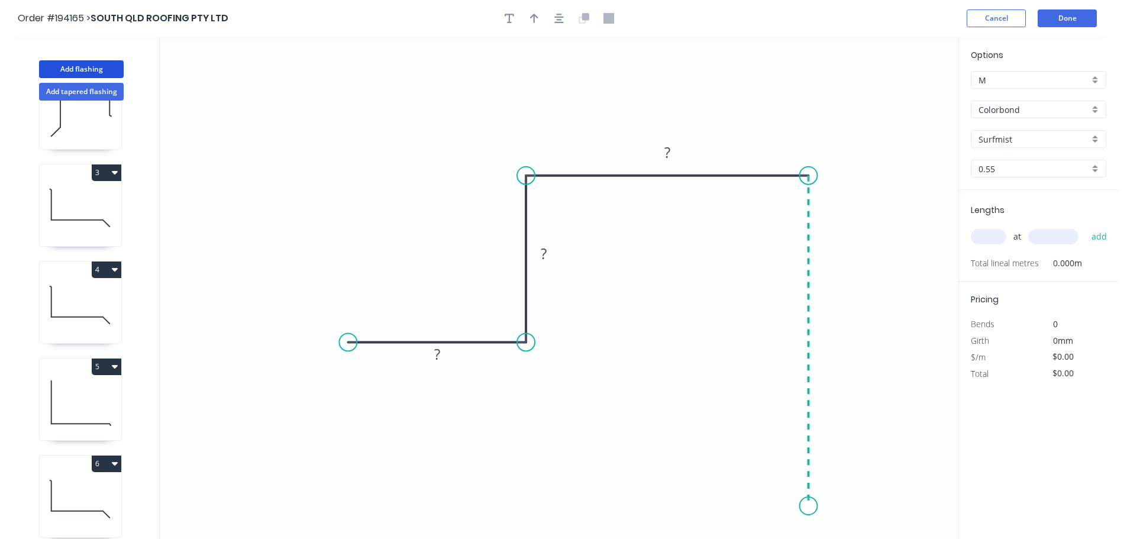
click at [807, 506] on icon "0 ? ? ?" at bounding box center [559, 288] width 798 height 502
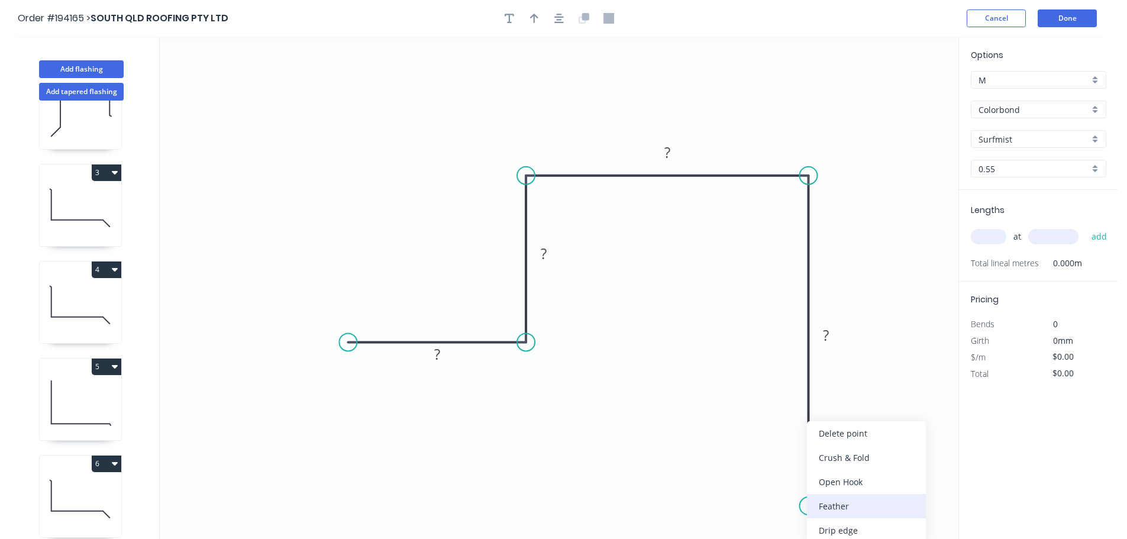
click at [835, 504] on div "Feather" at bounding box center [866, 506] width 119 height 24
drag, startPoint x: 801, startPoint y: 483, endPoint x: 761, endPoint y: 483, distance: 40.2
click at [773, 484] on rect at bounding box center [755, 486] width 46 height 24
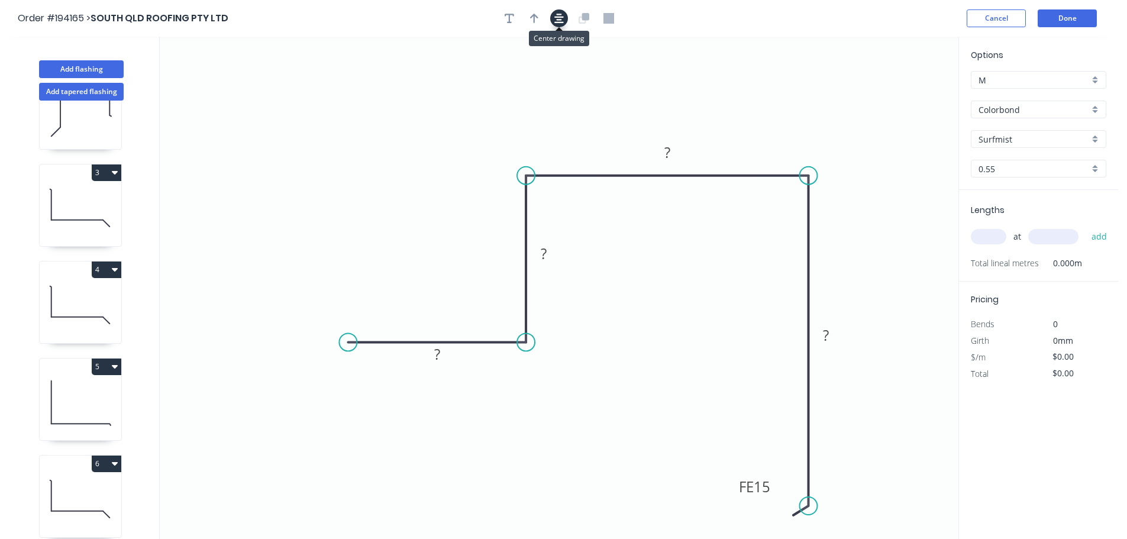
click at [556, 18] on icon "button" at bounding box center [558, 18] width 9 height 11
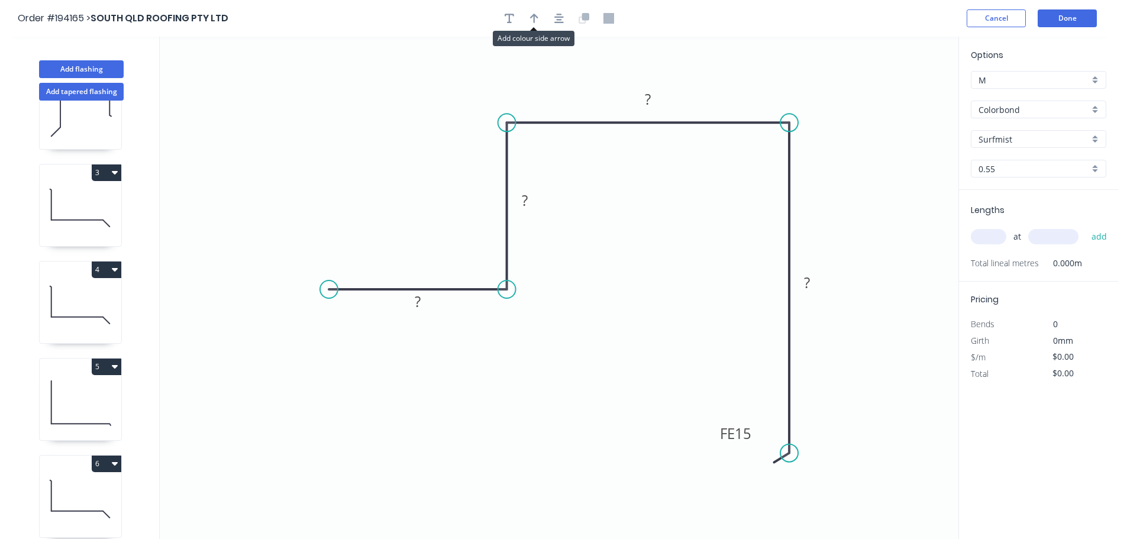
drag, startPoint x: 530, startPoint y: 21, endPoint x: 802, endPoint y: 113, distance: 287.0
click at [530, 22] on icon "button" at bounding box center [534, 18] width 8 height 11
click at [900, 94] on icon at bounding box center [898, 82] width 11 height 38
drag, startPoint x: 900, startPoint y: 94, endPoint x: 854, endPoint y: 165, distance: 84.3
click at [854, 165] on icon at bounding box center [864, 155] width 34 height 34
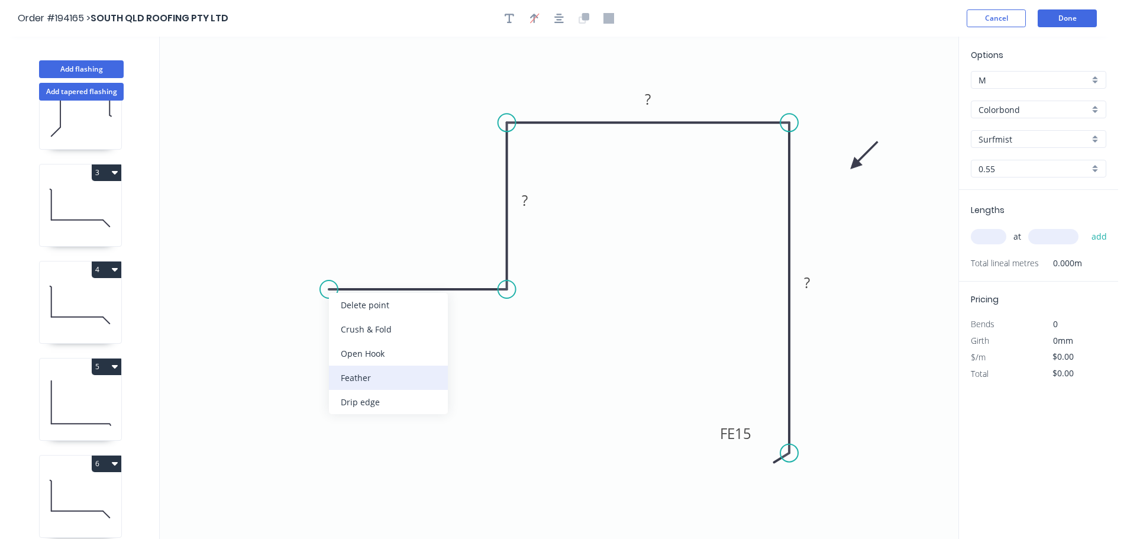
click at [355, 381] on div "Feather" at bounding box center [388, 377] width 119 height 24
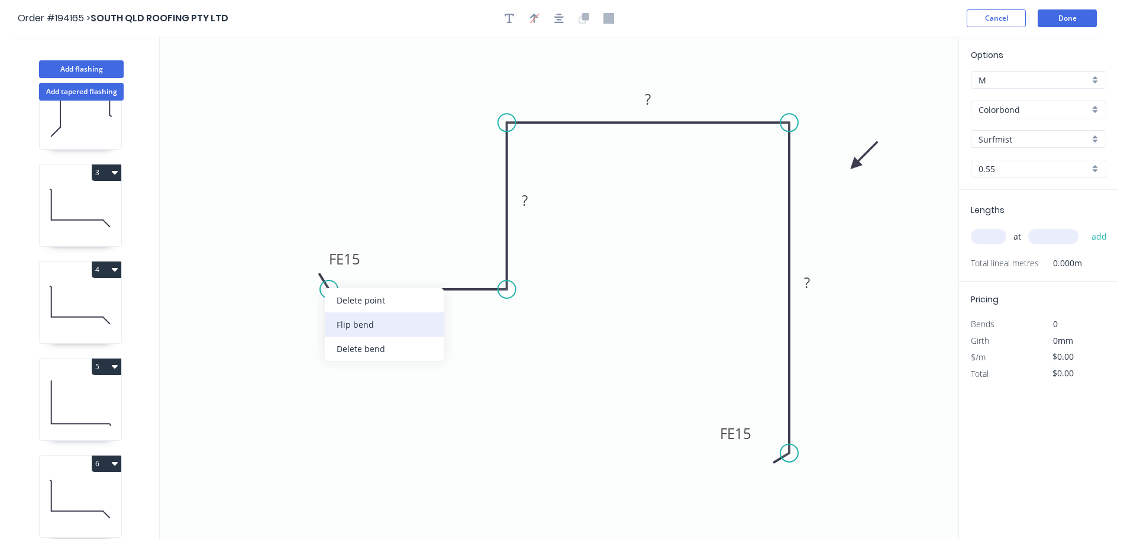
click at [345, 325] on div "Flip bend" at bounding box center [384, 324] width 119 height 24
drag, startPoint x: 365, startPoint y: 312, endPoint x: 362, endPoint y: 343, distance: 31.5
click at [362, 343] on rect at bounding box center [341, 331] width 46 height 24
click at [347, 339] on tspan "15" at bounding box center [348, 340] width 17 height 20
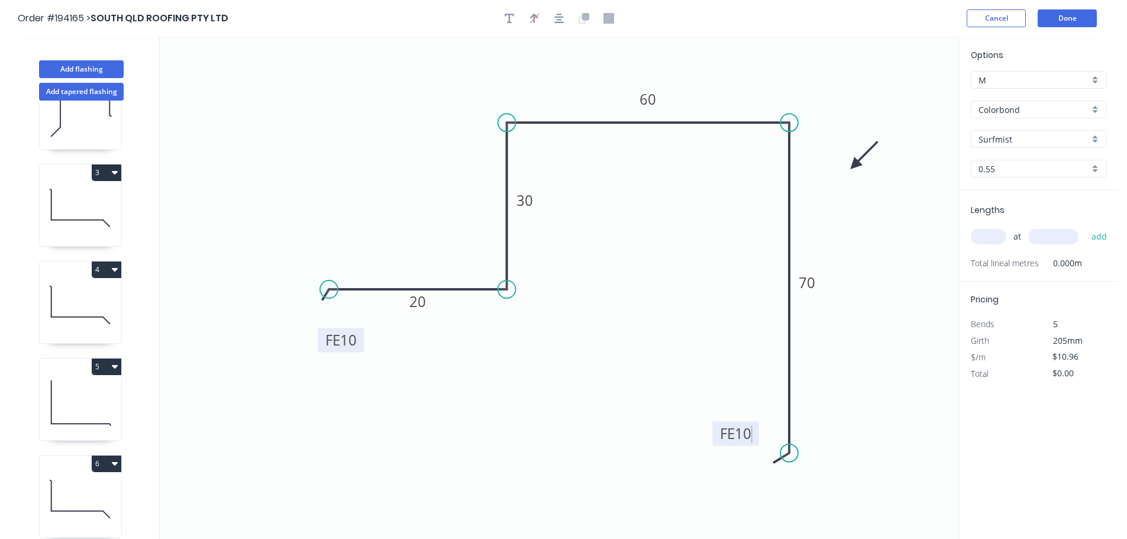
click at [990, 238] on input "text" at bounding box center [987, 236] width 35 height 15
type input "$9.21"
type input "1"
type input "1000"
click at [1085, 226] on button "add" at bounding box center [1099, 236] width 28 height 20
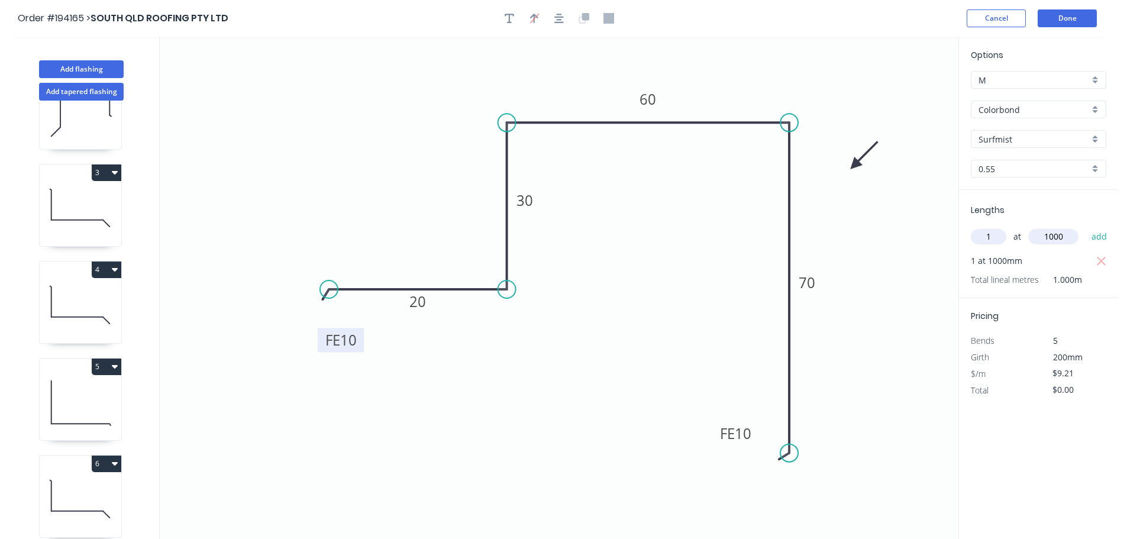
type input "$9.21"
click at [1066, 16] on button "Done" at bounding box center [1066, 18] width 59 height 18
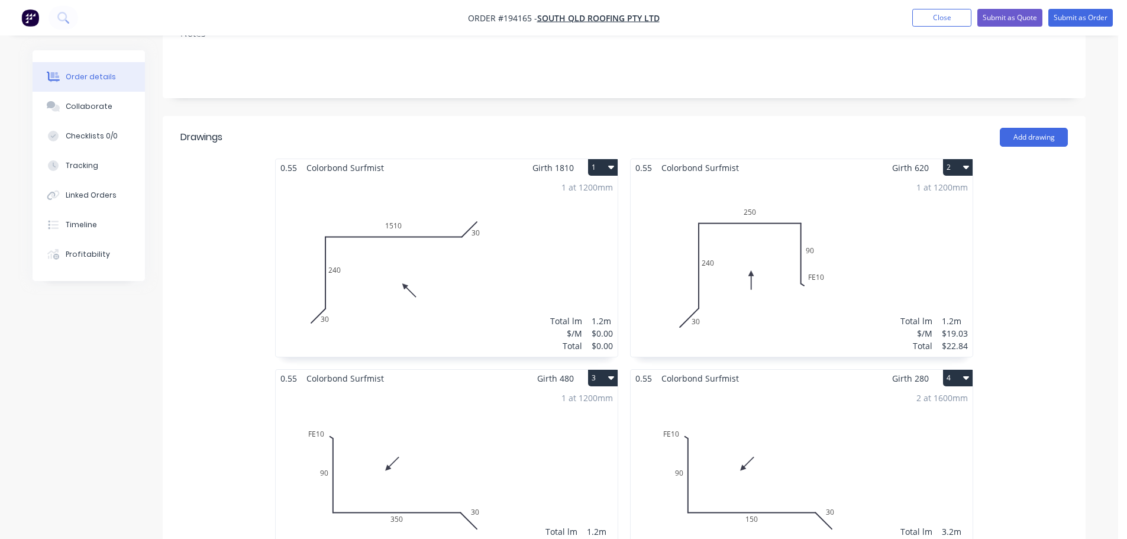
scroll to position [296, 0]
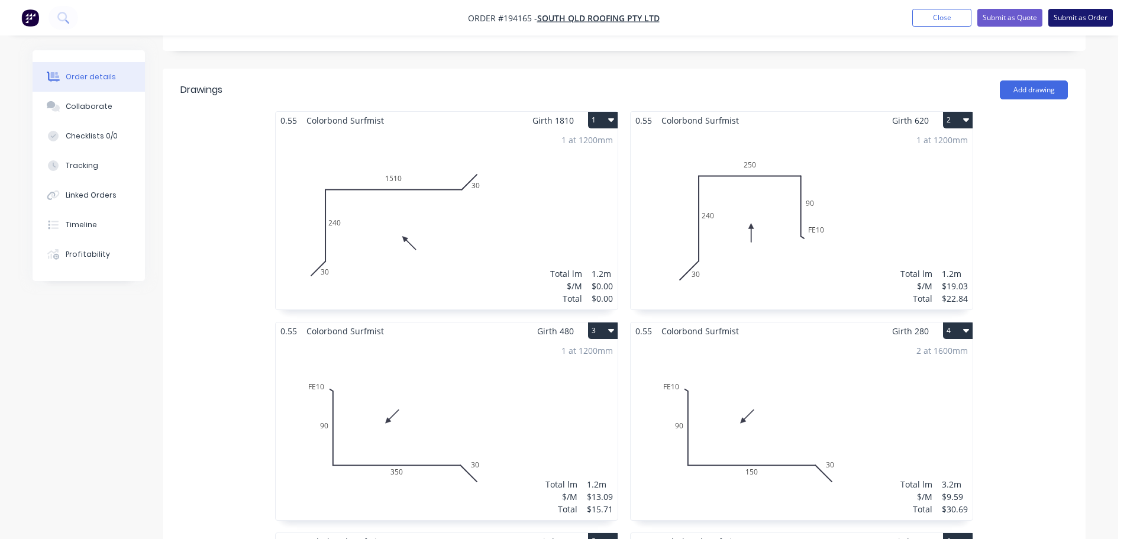
click at [1084, 17] on button "Submit as Order" at bounding box center [1080, 18] width 64 height 18
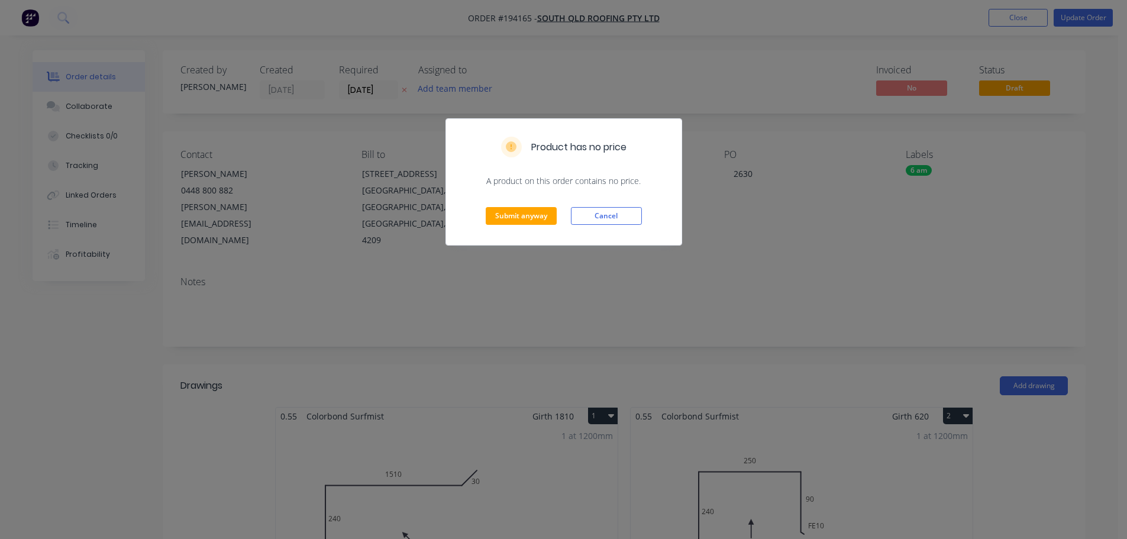
click at [519, 226] on div "Submit anyway Cancel" at bounding box center [563, 216] width 235 height 58
click at [523, 213] on button "Submit anyway" at bounding box center [520, 216] width 71 height 18
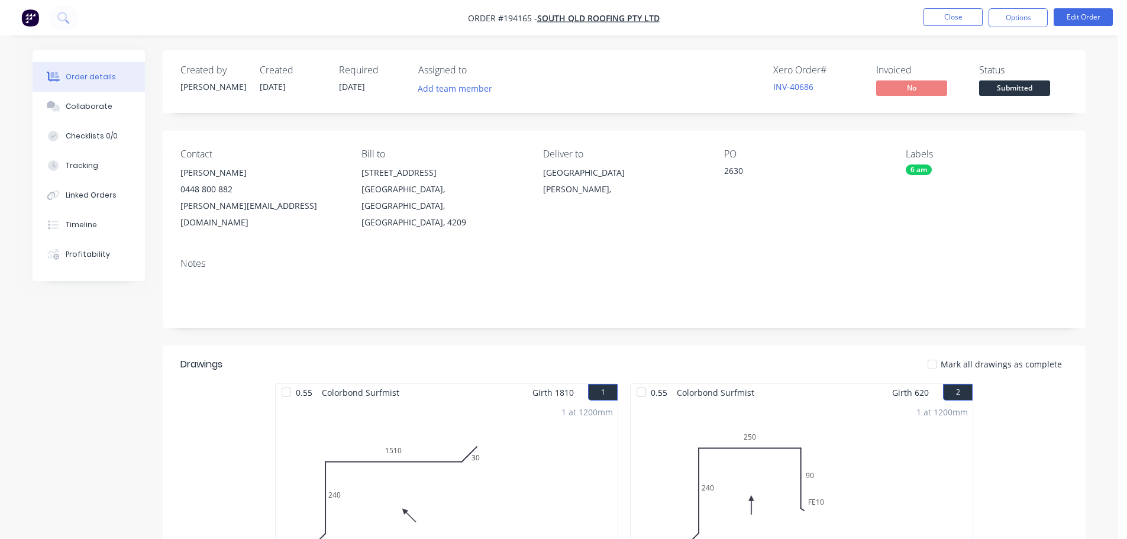
click at [1017, 19] on button "Options" at bounding box center [1017, 17] width 59 height 19
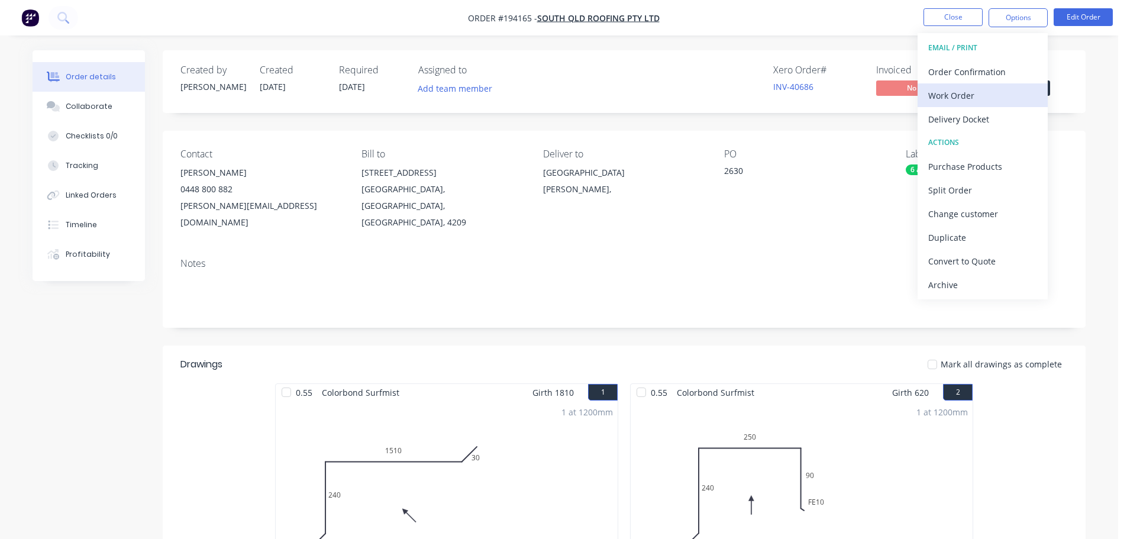
click at [944, 93] on div "Work Order" at bounding box center [982, 95] width 109 height 17
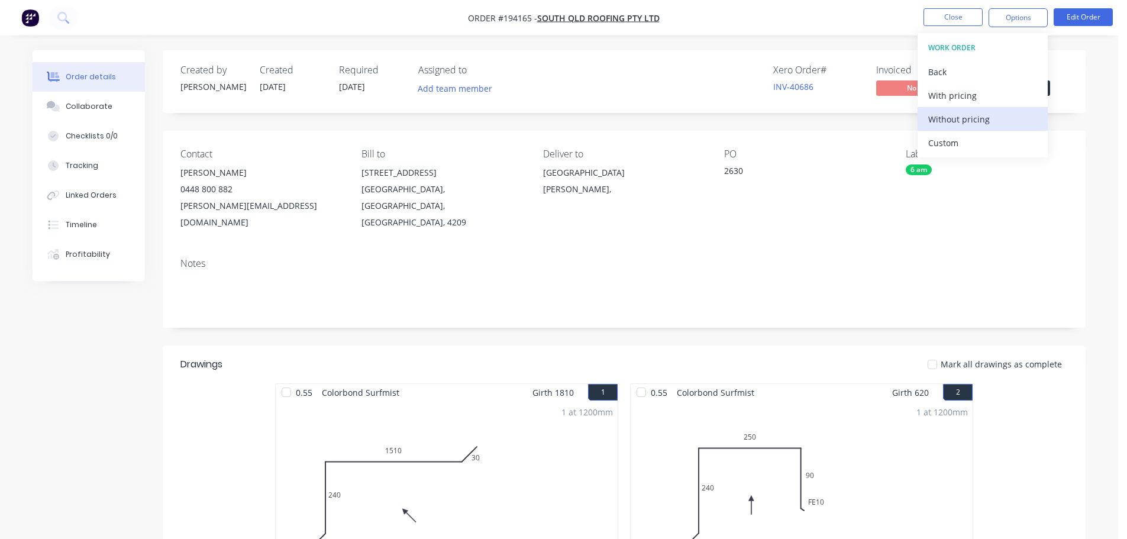
click at [941, 117] on div "Without pricing" at bounding box center [982, 119] width 109 height 17
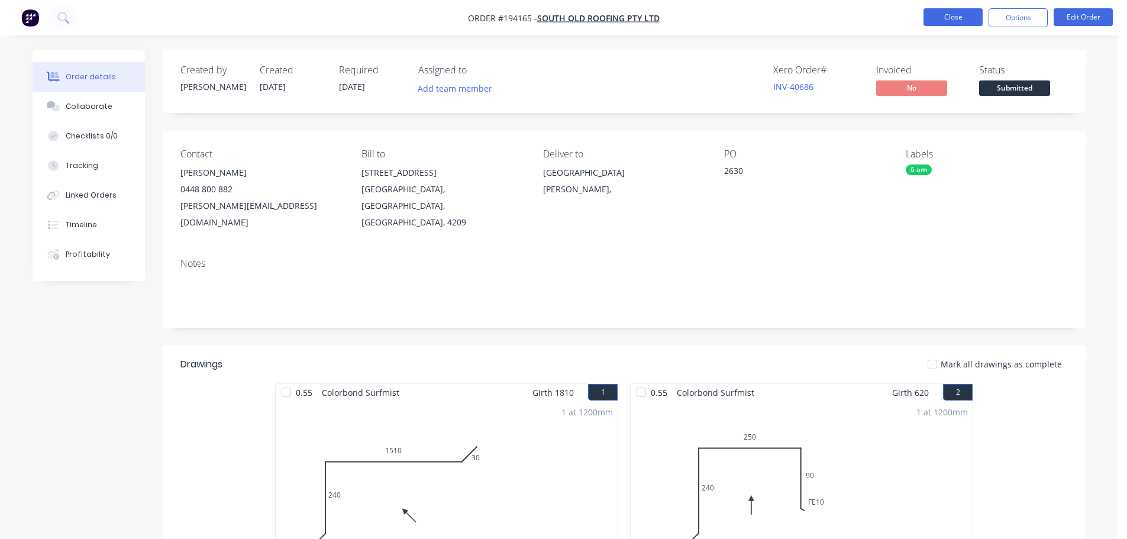
click at [968, 17] on button "Close" at bounding box center [952, 17] width 59 height 18
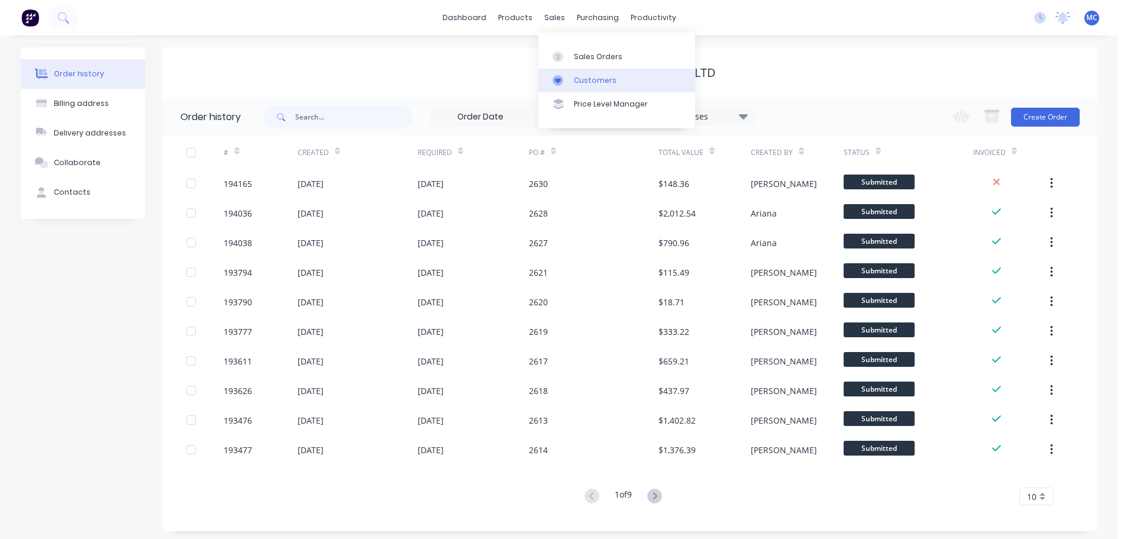
click at [593, 79] on div "Customers" at bounding box center [595, 80] width 43 height 11
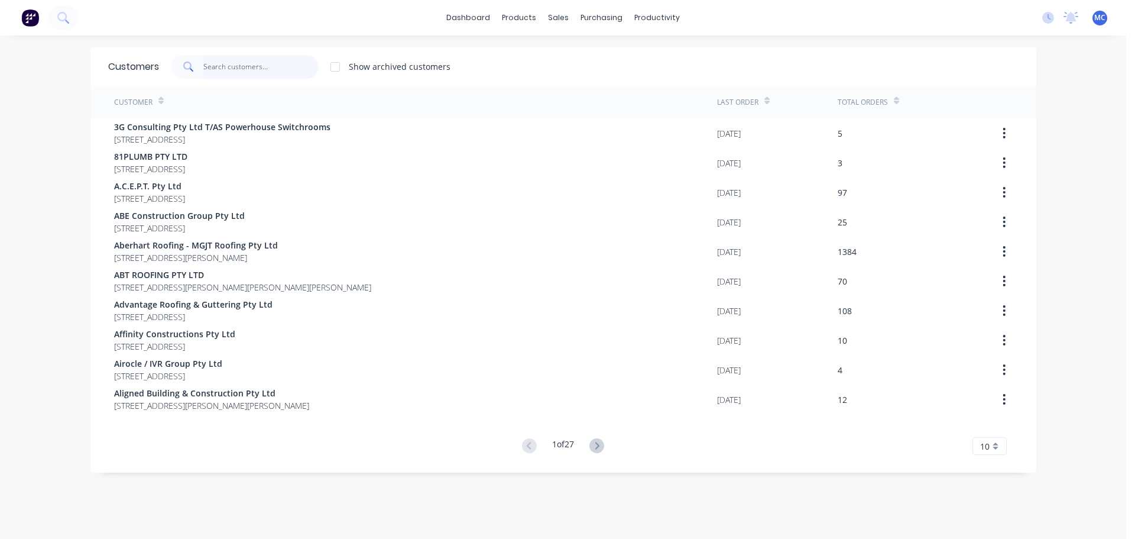
click at [213, 61] on input "text" at bounding box center [260, 67] width 115 height 24
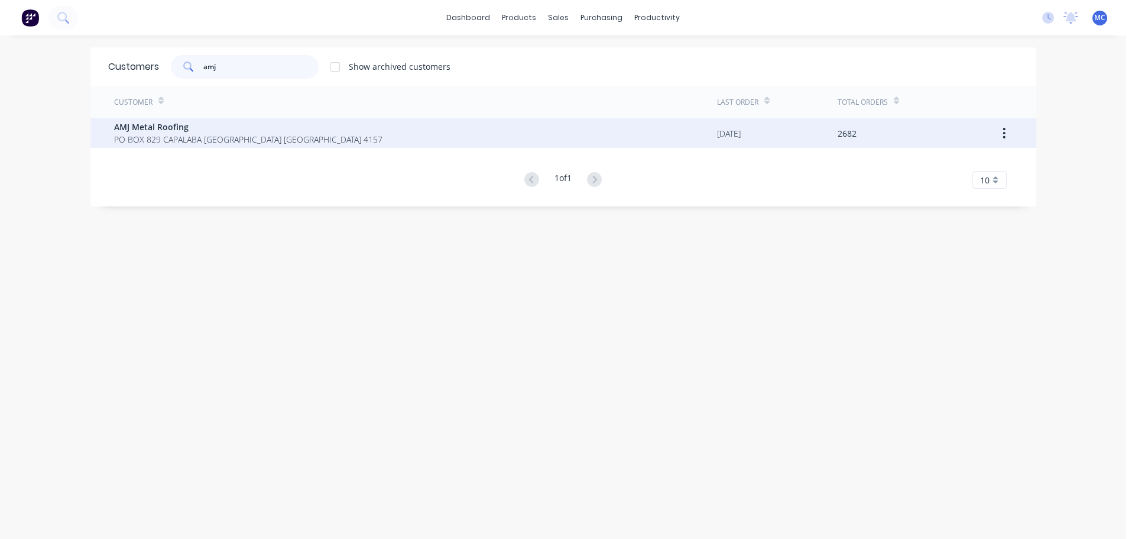
type input "amj"
click at [162, 134] on span "PO BOX 829 CAPALABA [GEOGRAPHIC_DATA] [GEOGRAPHIC_DATA] 4157" at bounding box center [248, 139] width 268 height 12
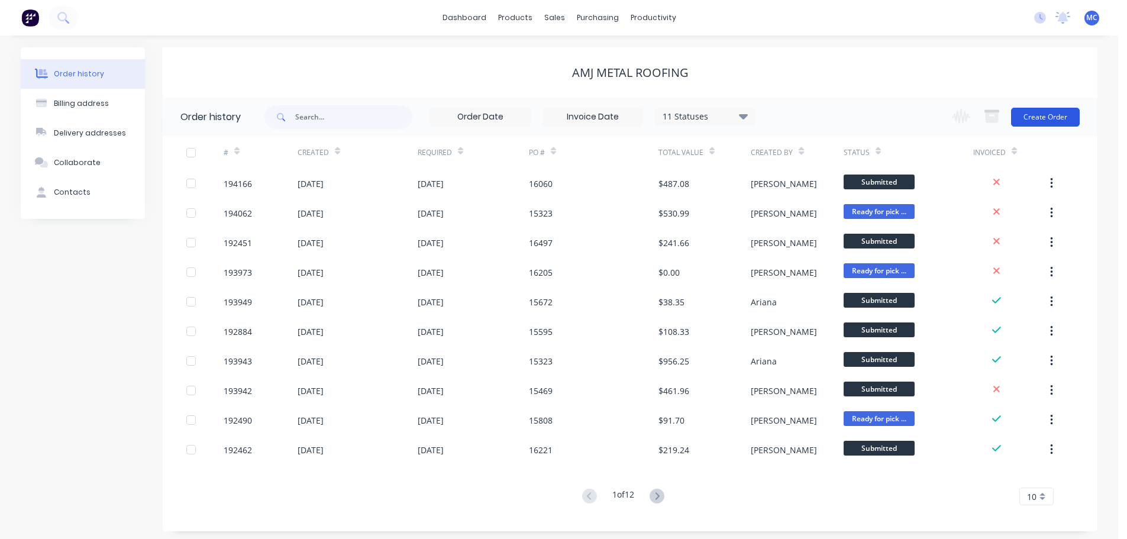
click at [1046, 113] on button "Create Order" at bounding box center [1045, 117] width 69 height 19
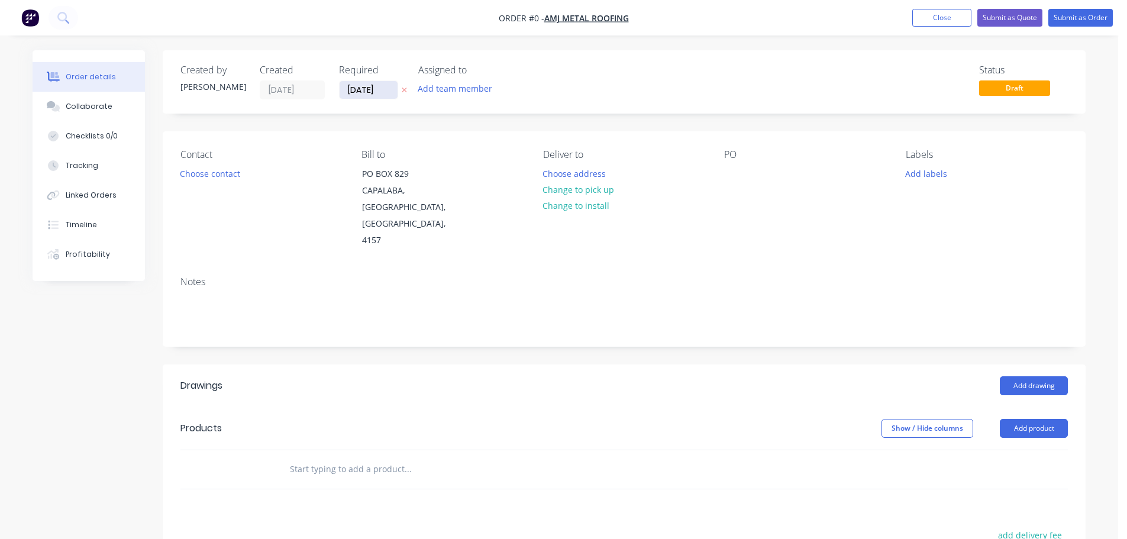
click at [367, 90] on input "[DATE]" at bounding box center [368, 90] width 58 height 18
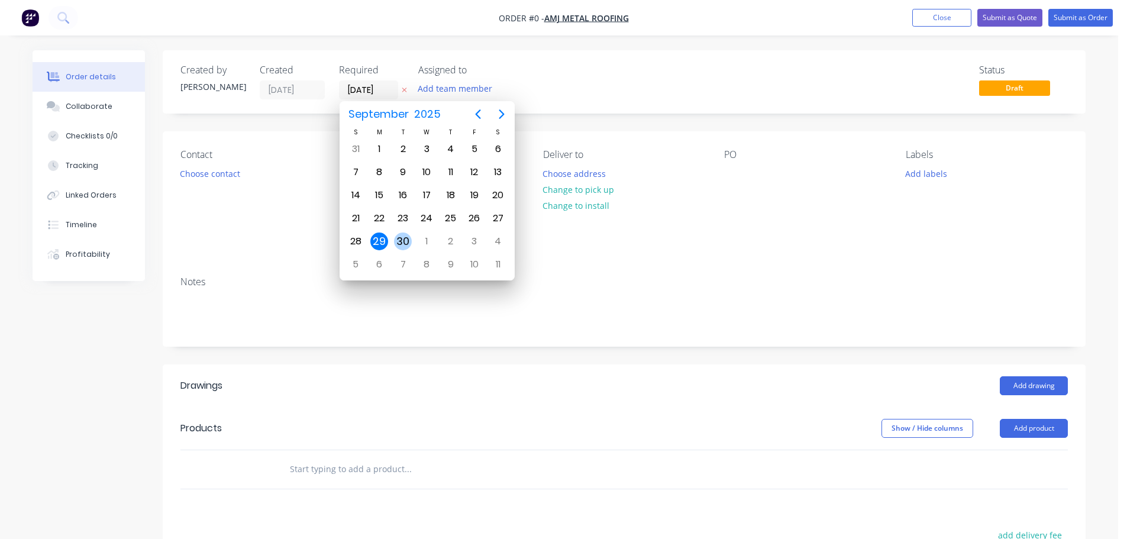
click at [404, 240] on div "30" at bounding box center [403, 241] width 18 height 18
type input "[DATE]"
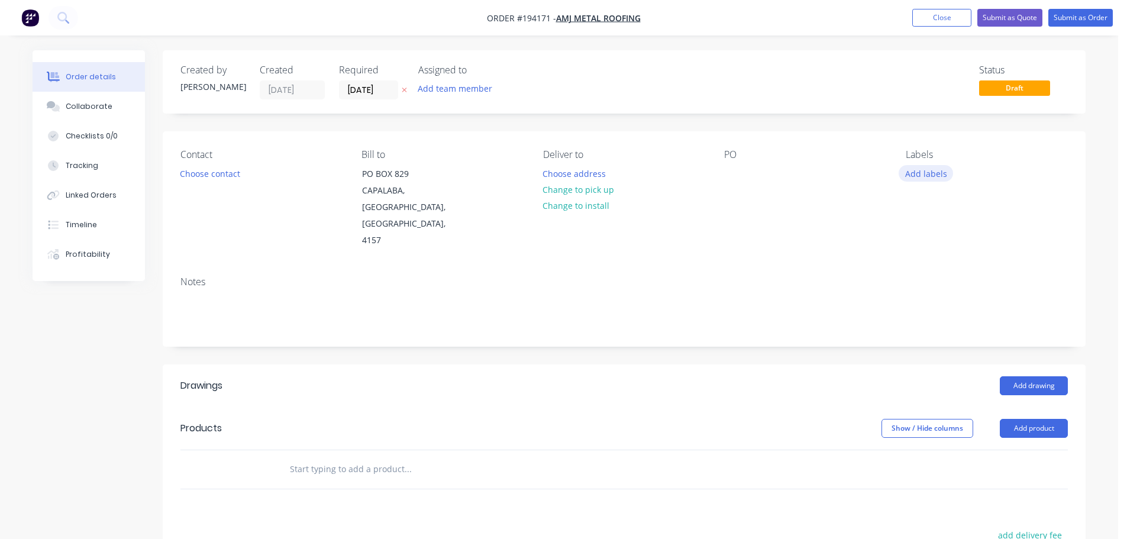
click at [929, 171] on button "Add labels" at bounding box center [925, 173] width 54 height 16
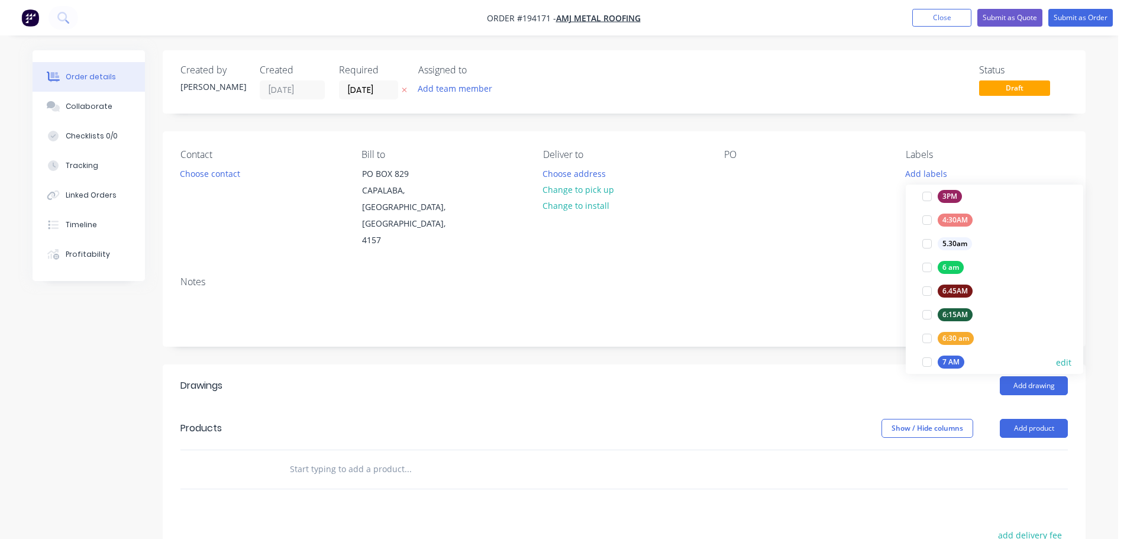
click at [924, 362] on div at bounding box center [927, 362] width 24 height 24
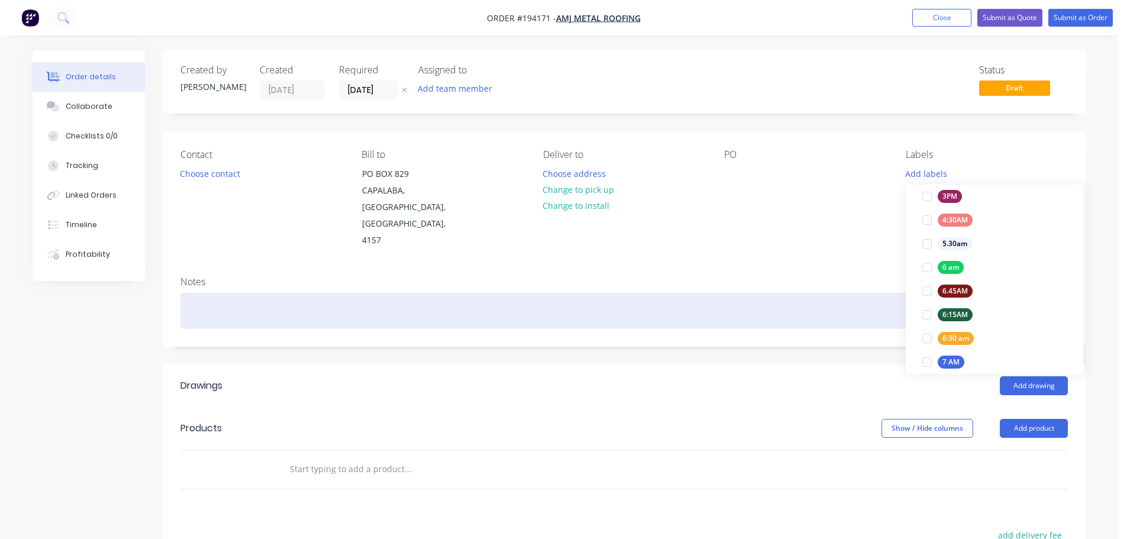
scroll to position [0, 0]
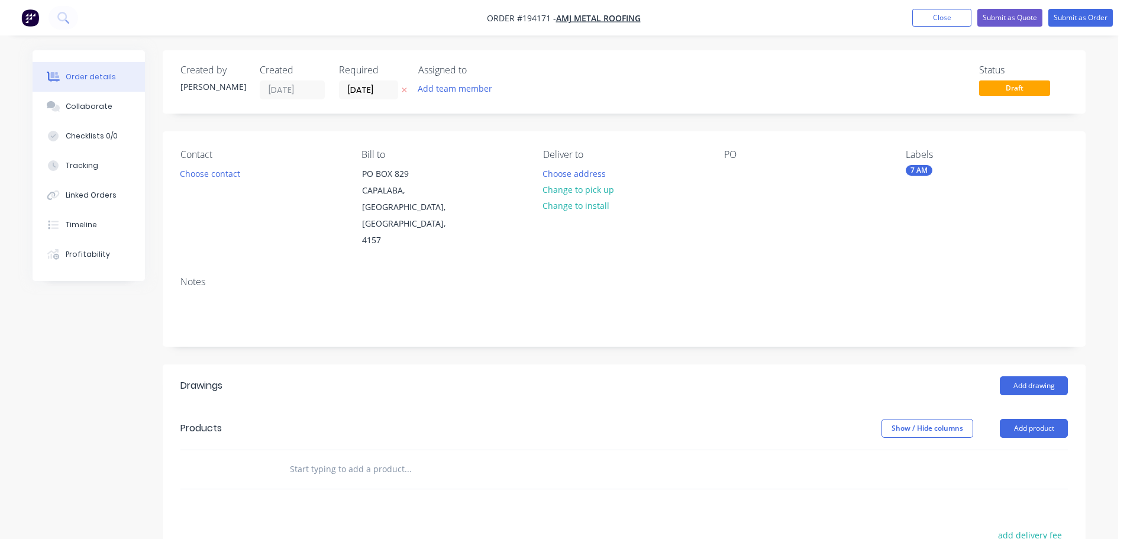
click at [814, 224] on div "Contact Choose contact [PERSON_NAME] to PO BOX [GEOGRAPHIC_DATA] Deliver to Cho…" at bounding box center [624, 198] width 922 height 135
click at [202, 171] on button "Choose contact" at bounding box center [210, 173] width 73 height 16
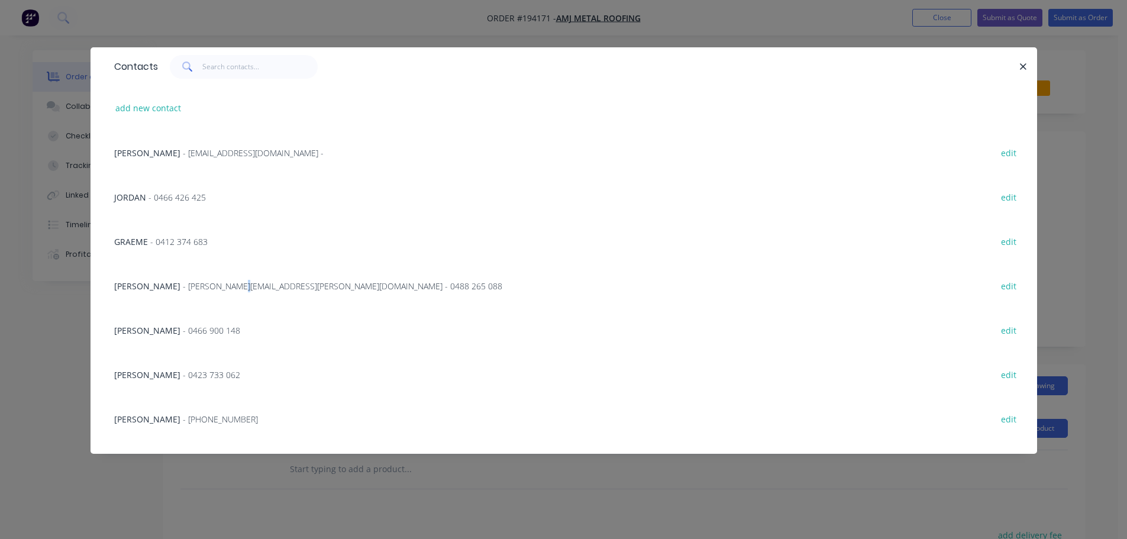
click at [218, 284] on span "- [PERSON_NAME][EMAIL_ADDRESS][PERSON_NAME][DOMAIN_NAME] - 0488 265 088" at bounding box center [342, 285] width 319 height 11
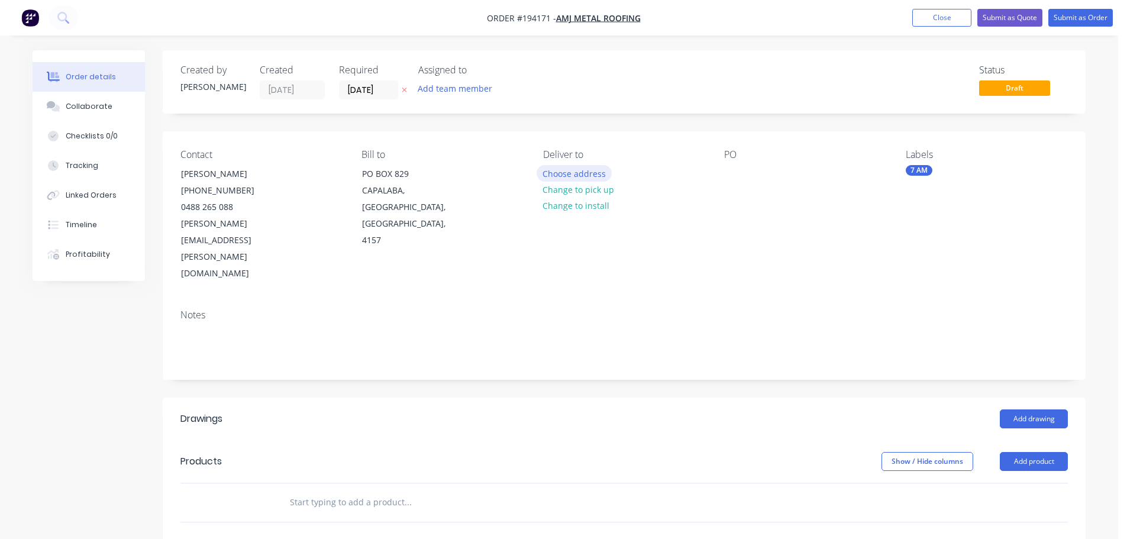
click at [575, 170] on button "Choose address" at bounding box center [574, 173] width 76 height 16
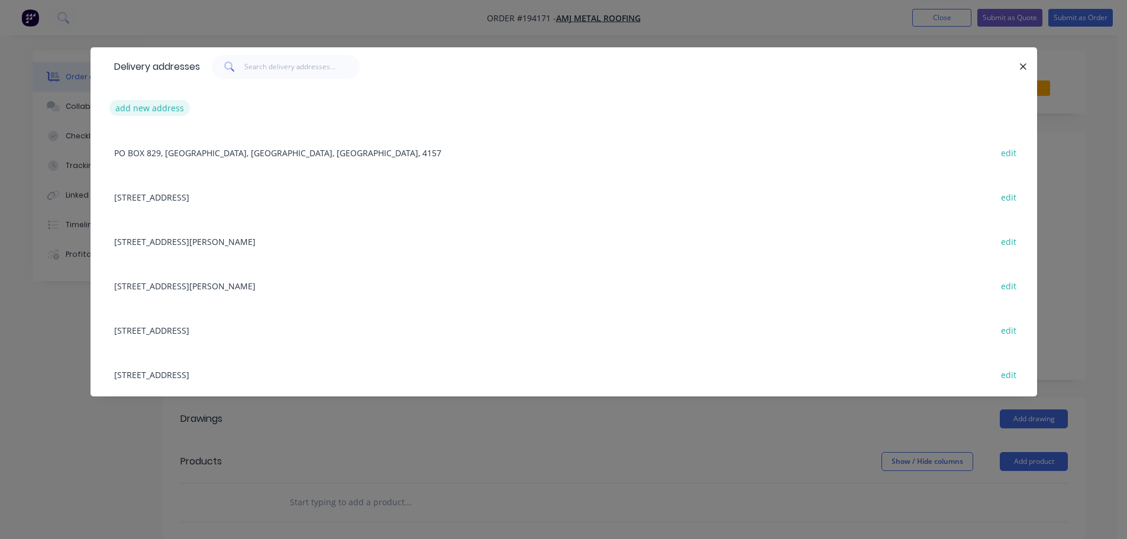
click at [149, 103] on button "add new address" at bounding box center [149, 108] width 81 height 16
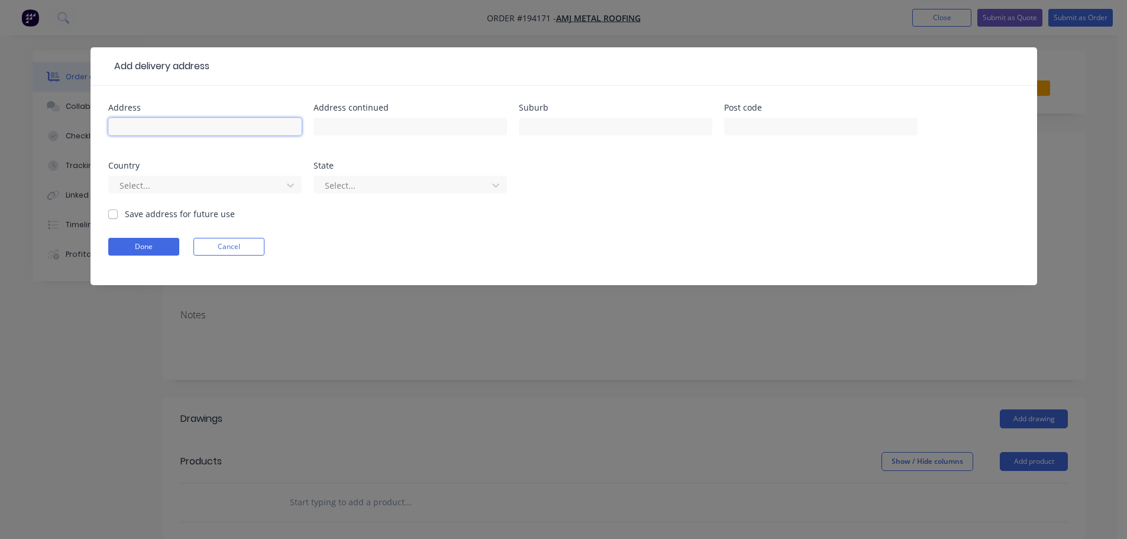
click at [145, 121] on input "text" at bounding box center [204, 127] width 193 height 18
type input "[STREET_ADDRESS][PERSON_NAME]"
type input "Calamvale"
click button "Done" at bounding box center [143, 247] width 71 height 18
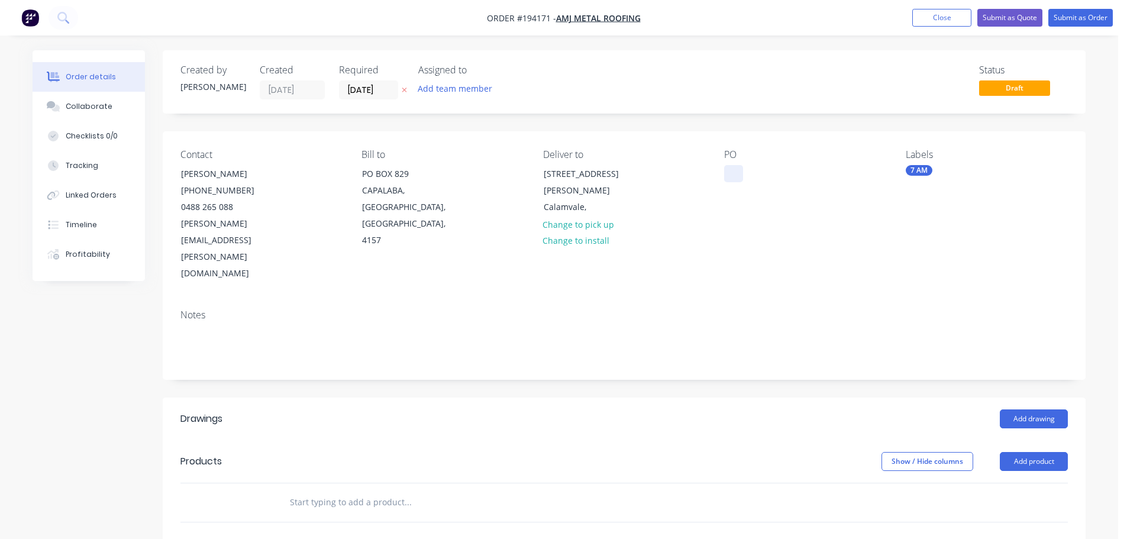
click at [731, 168] on div at bounding box center [733, 173] width 19 height 17
click at [1027, 452] on button "Add product" at bounding box center [1033, 461] width 68 height 19
click at [1008, 483] on div "Product catalogue" at bounding box center [1011, 491] width 91 height 17
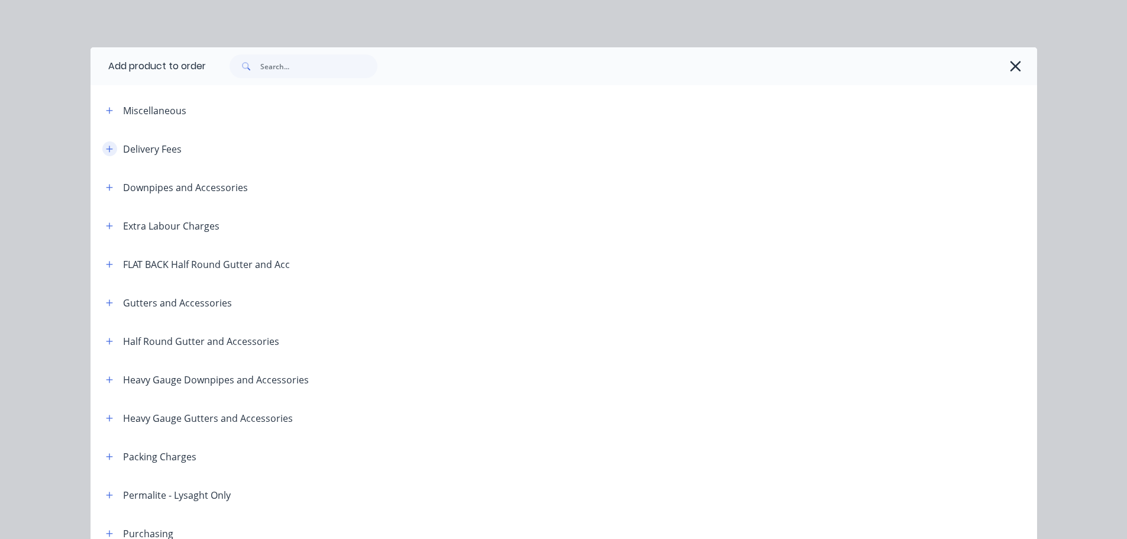
click at [103, 143] on button "button" at bounding box center [109, 148] width 15 height 15
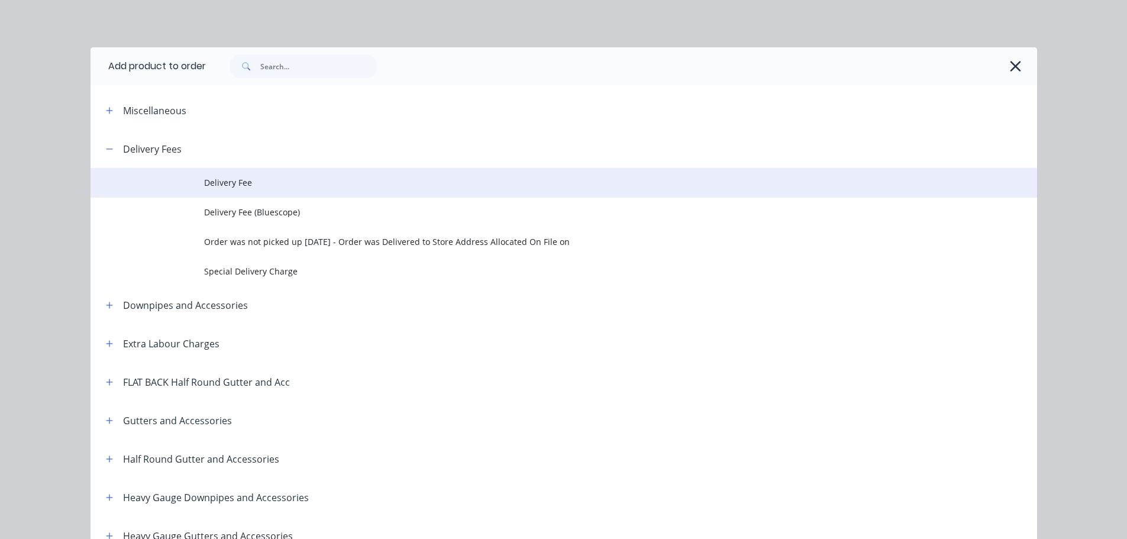
click at [225, 183] on span "Delivery Fee" at bounding box center [537, 182] width 666 height 12
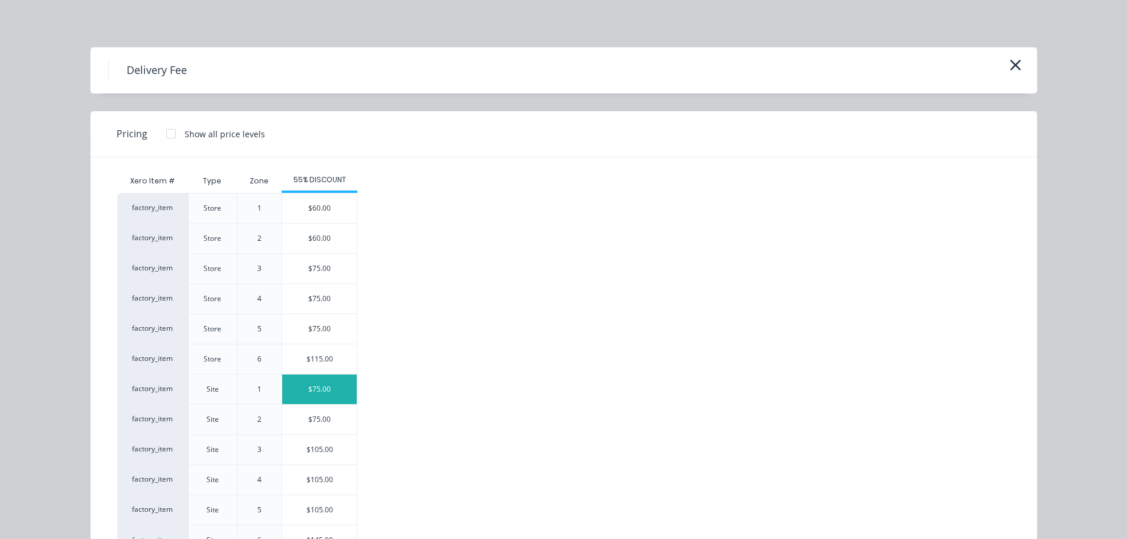
click at [318, 389] on div "$75.00" at bounding box center [319, 389] width 75 height 30
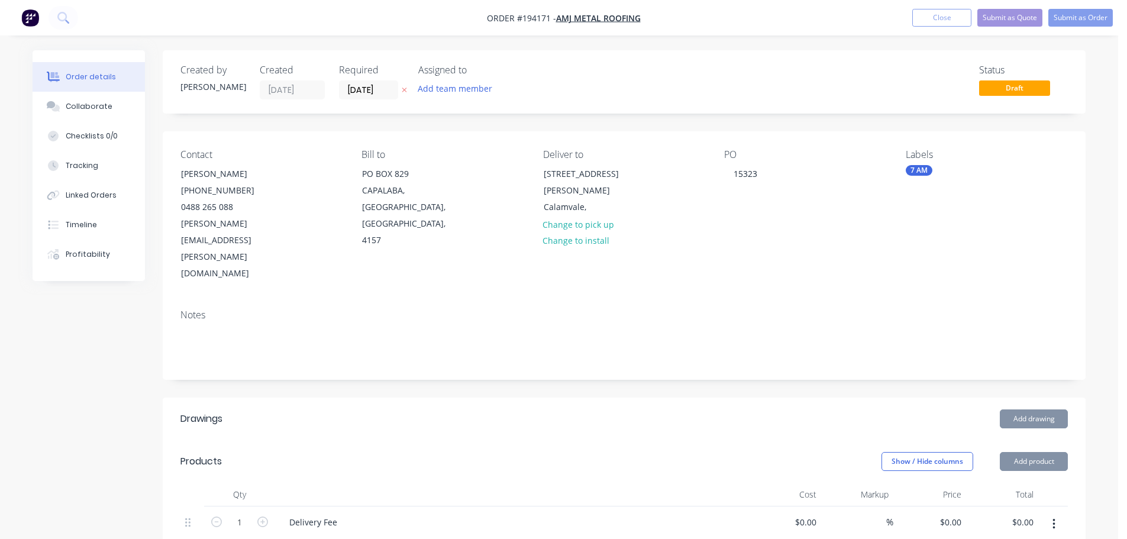
type input "$75.00"
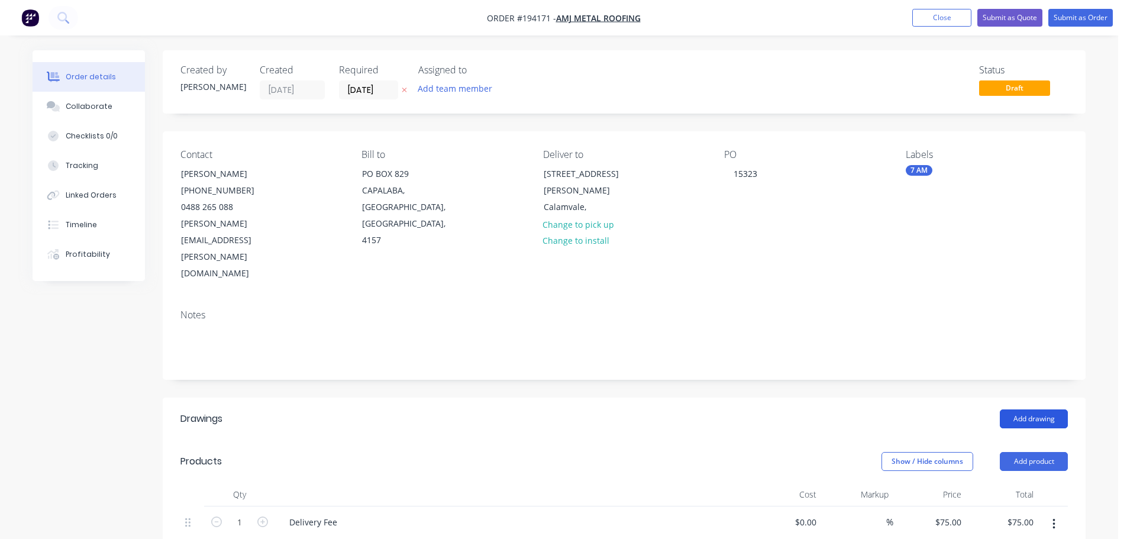
click at [1033, 409] on button "Add drawing" at bounding box center [1033, 418] width 68 height 19
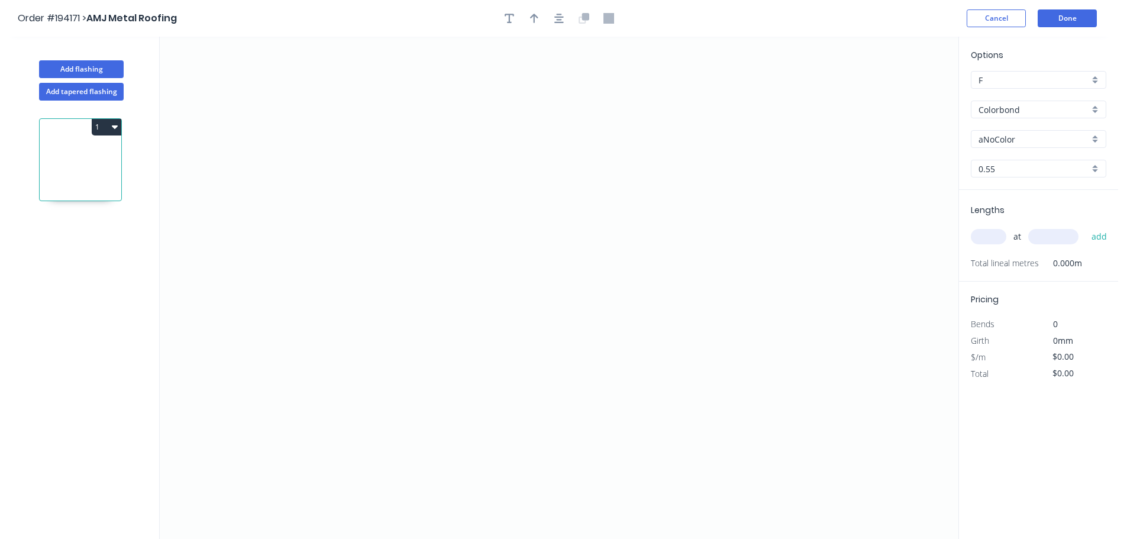
click at [998, 138] on input "aNoColor" at bounding box center [1033, 139] width 111 height 12
click at [993, 188] on div "Ironstone" at bounding box center [1038, 191] width 134 height 21
type input "Ironstone"
click at [991, 238] on input "text" at bounding box center [987, 236] width 35 height 15
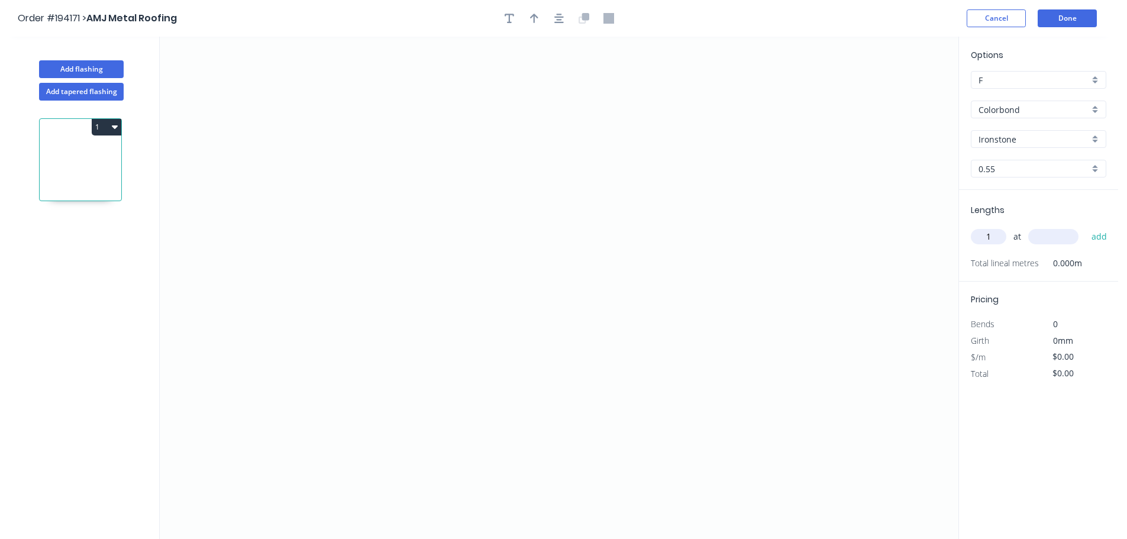
type input "1"
type input "2900"
click at [1085, 226] on button "add" at bounding box center [1099, 236] width 28 height 20
drag, startPoint x: 417, startPoint y: 99, endPoint x: 428, endPoint y: 244, distance: 145.9
click at [416, 99] on icon "0" at bounding box center [559, 288] width 798 height 502
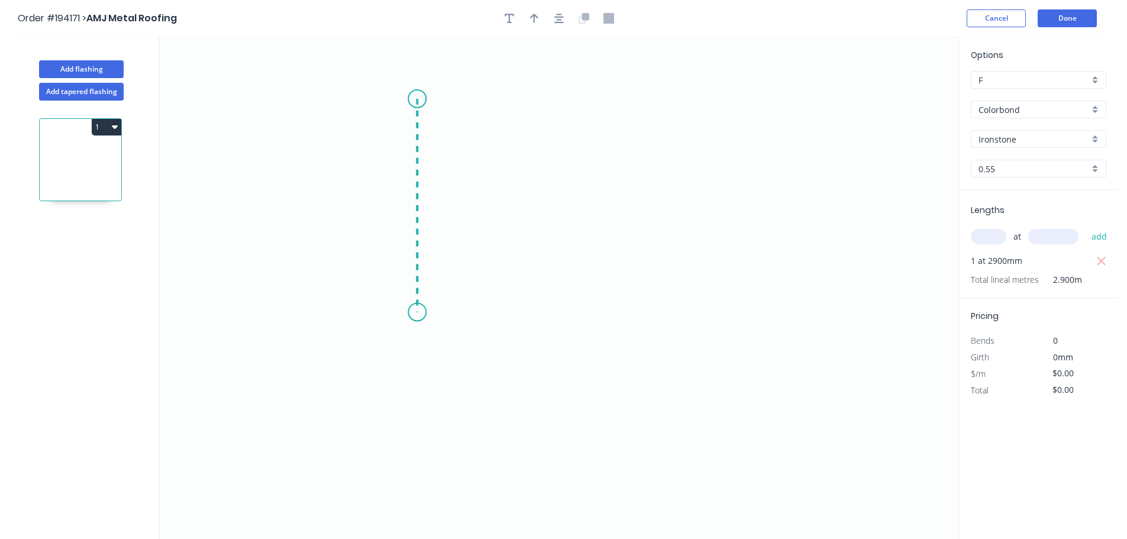
click at [413, 312] on icon "0" at bounding box center [559, 288] width 798 height 502
click at [802, 296] on icon "0 ?" at bounding box center [559, 288] width 798 height 502
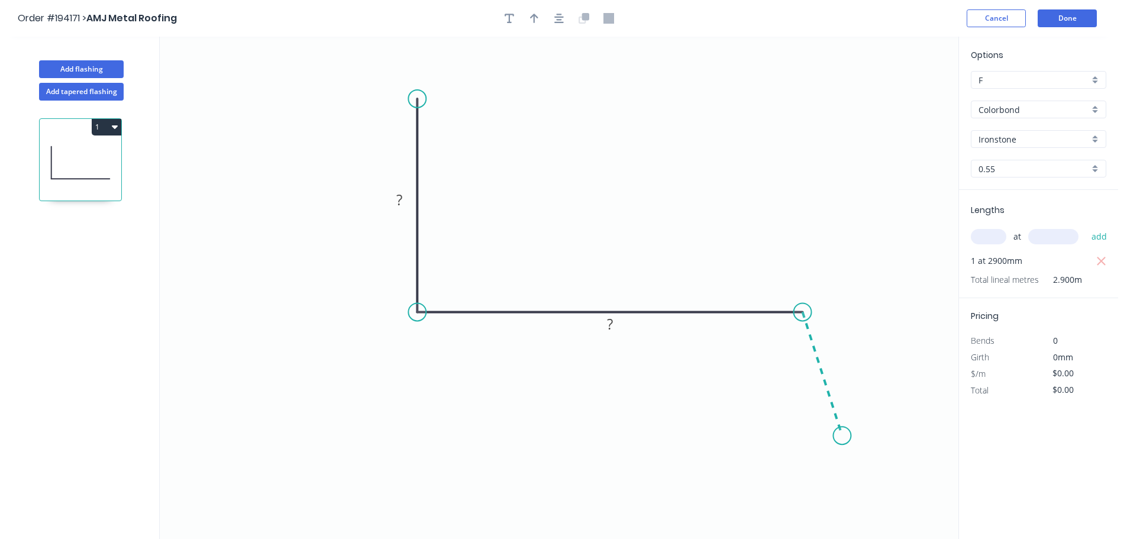
click at [842, 436] on icon "0 ? ?" at bounding box center [559, 288] width 798 height 502
click at [842, 436] on circle at bounding box center [842, 435] width 18 height 18
click at [399, 198] on tspan "?" at bounding box center [399, 200] width 6 height 20
type input "$20.92"
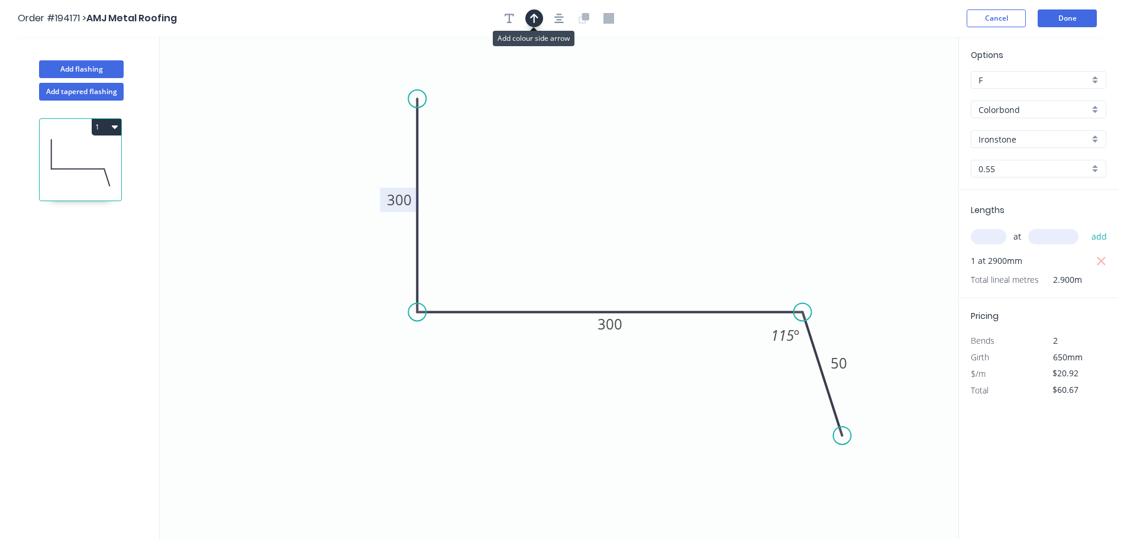
click at [535, 18] on icon "button" at bounding box center [534, 18] width 8 height 11
click at [899, 95] on icon at bounding box center [898, 82] width 11 height 38
drag, startPoint x: 794, startPoint y: 129, endPoint x: 593, endPoint y: 165, distance: 203.7
click at [676, 164] on icon at bounding box center [693, 154] width 34 height 34
click at [113, 128] on icon "button" at bounding box center [115, 126] width 6 height 9
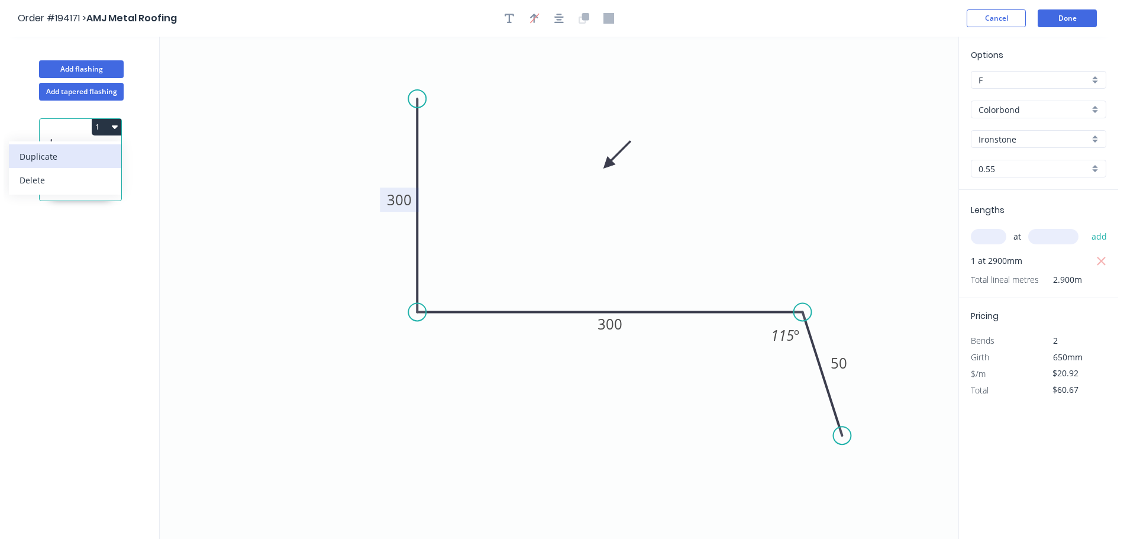
click at [53, 154] on div "Duplicate" at bounding box center [65, 156] width 91 height 17
type input "$0.00"
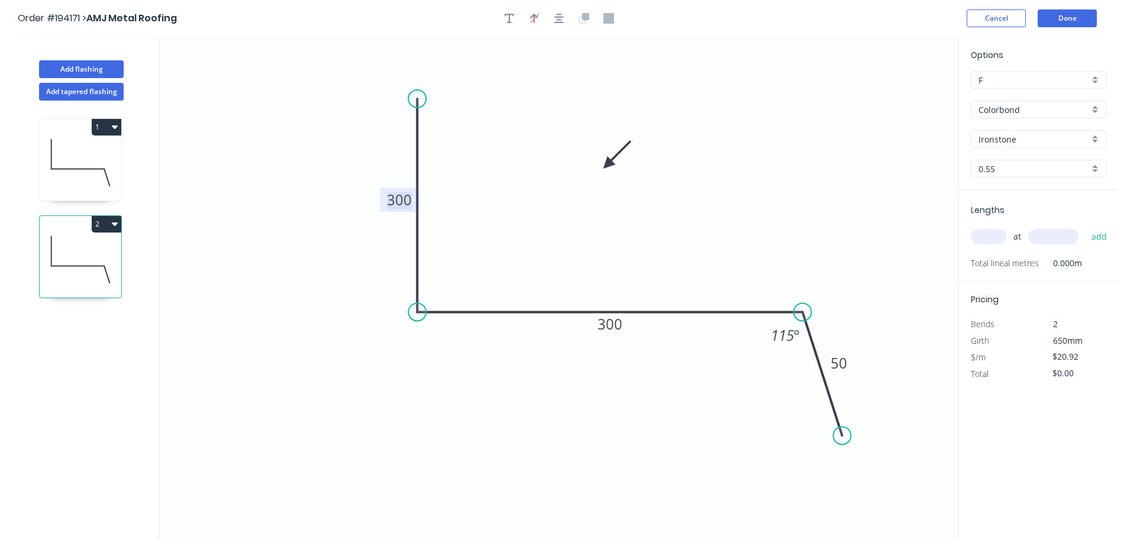
click at [399, 202] on tspan "300" at bounding box center [399, 200] width 25 height 20
type input "$20.92"
click at [989, 235] on input "text" at bounding box center [987, 236] width 35 height 15
type input "1"
type input "1000"
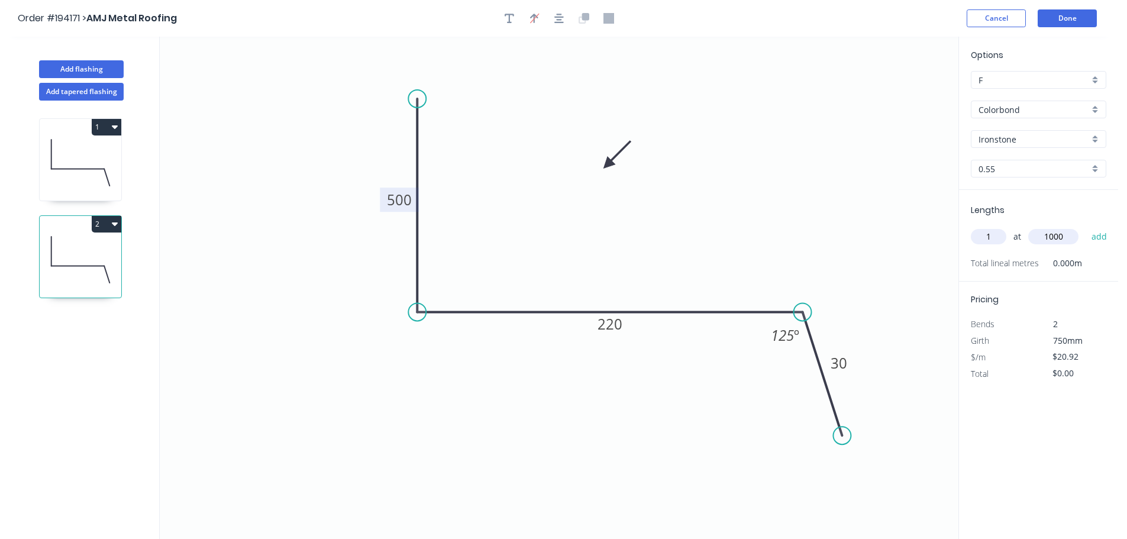
click at [1085, 226] on button "add" at bounding box center [1099, 236] width 28 height 20
type input "$20.92"
click at [1070, 17] on button "Done" at bounding box center [1066, 18] width 59 height 18
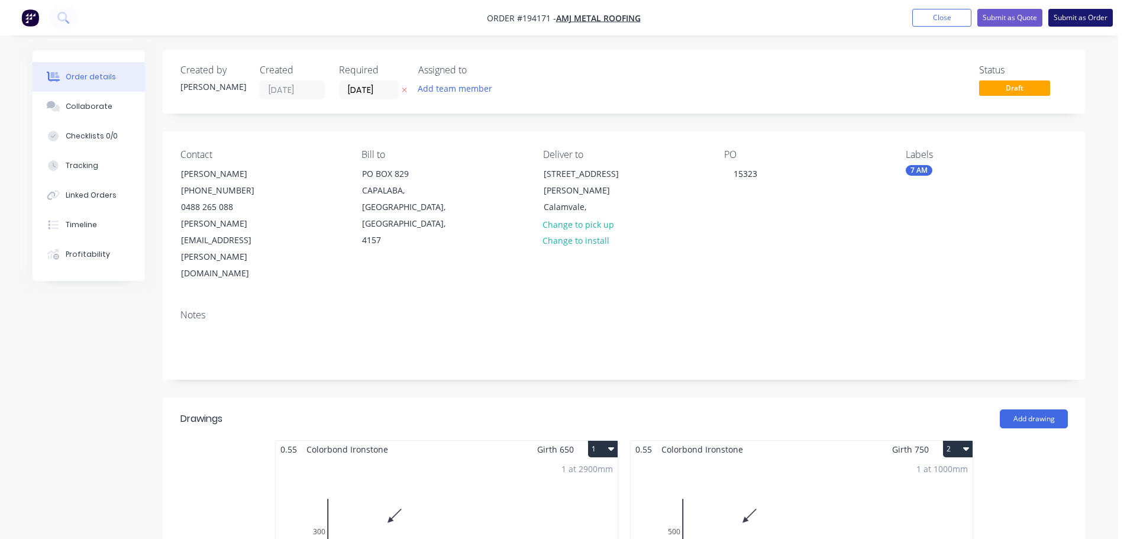
click at [1076, 17] on button "Submit as Order" at bounding box center [1080, 18] width 64 height 18
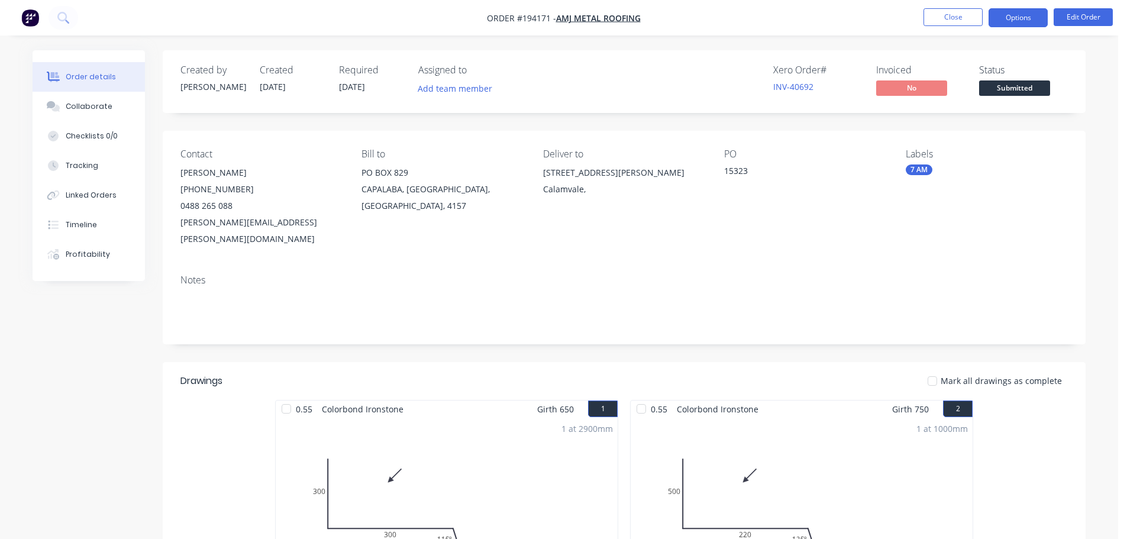
click at [1021, 8] on button "Options" at bounding box center [1017, 17] width 59 height 19
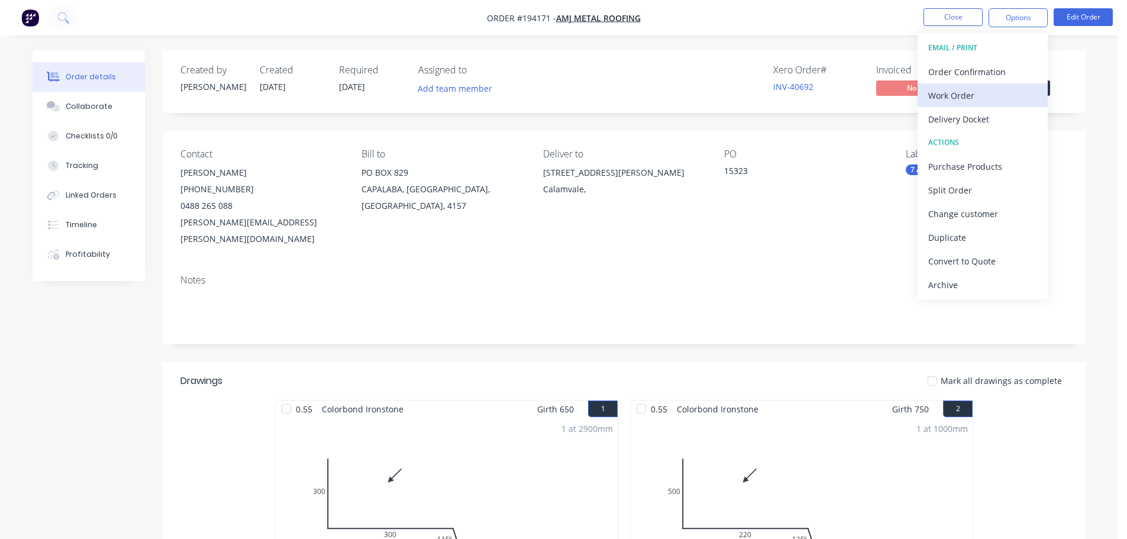
click at [952, 100] on div "Work Order" at bounding box center [982, 95] width 109 height 17
click at [949, 116] on div "Without pricing" at bounding box center [982, 119] width 109 height 17
click at [940, 15] on button "Close" at bounding box center [952, 17] width 59 height 18
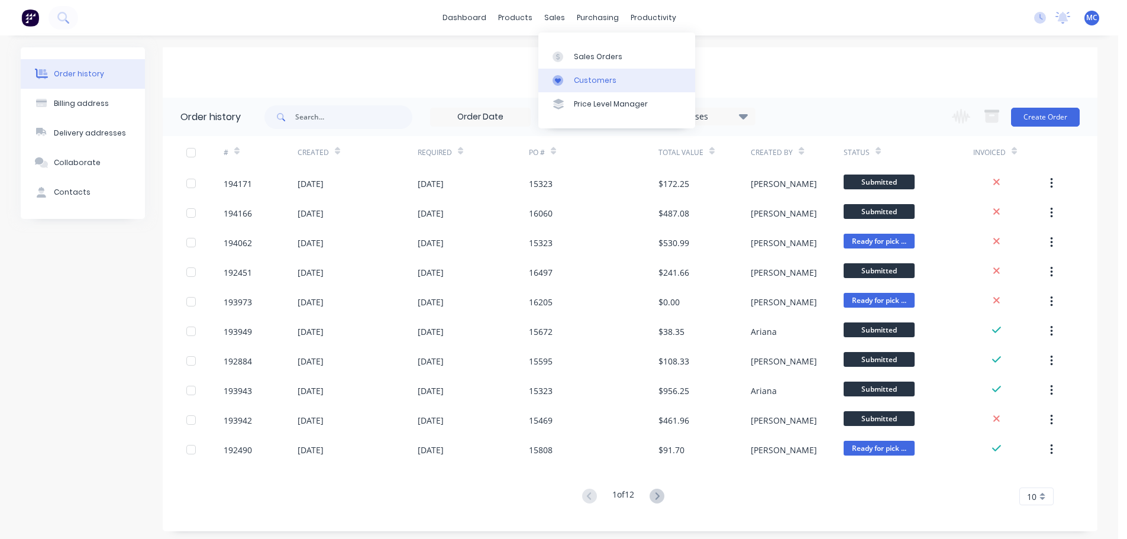
click at [587, 81] on div "Customers" at bounding box center [595, 80] width 43 height 11
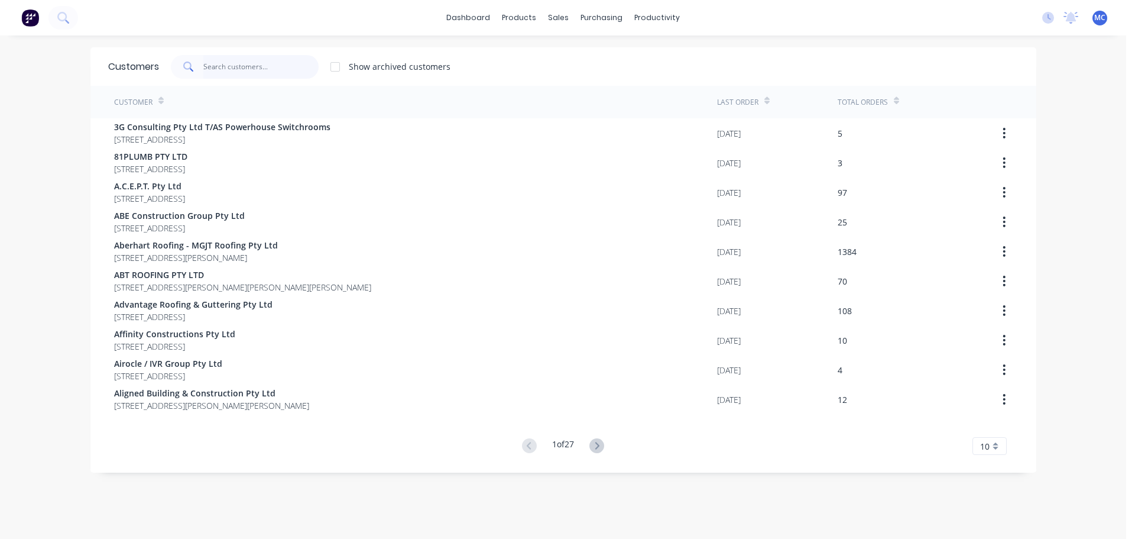
click at [209, 63] on input "text" at bounding box center [260, 67] width 115 height 24
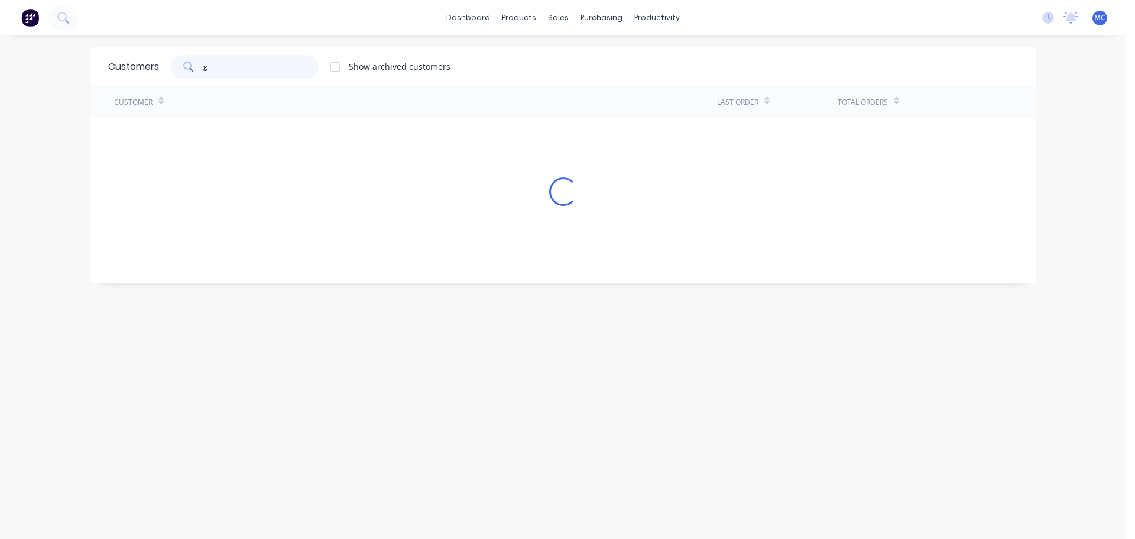
type input "g"
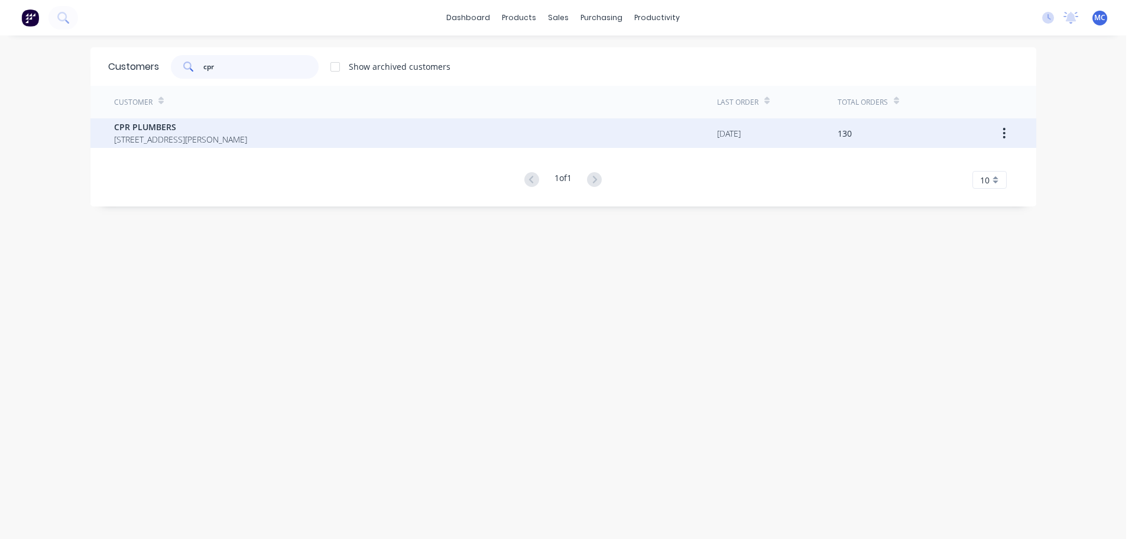
type input "cpr"
click at [135, 129] on span "CPR PLUMBERS" at bounding box center [180, 127] width 133 height 12
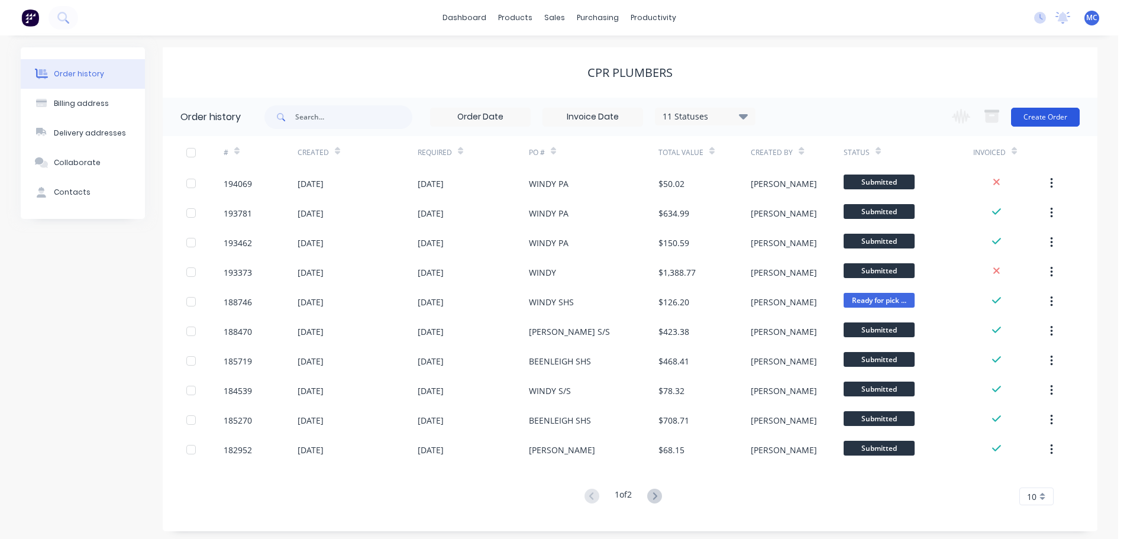
click at [1048, 118] on button "Create Order" at bounding box center [1045, 117] width 69 height 19
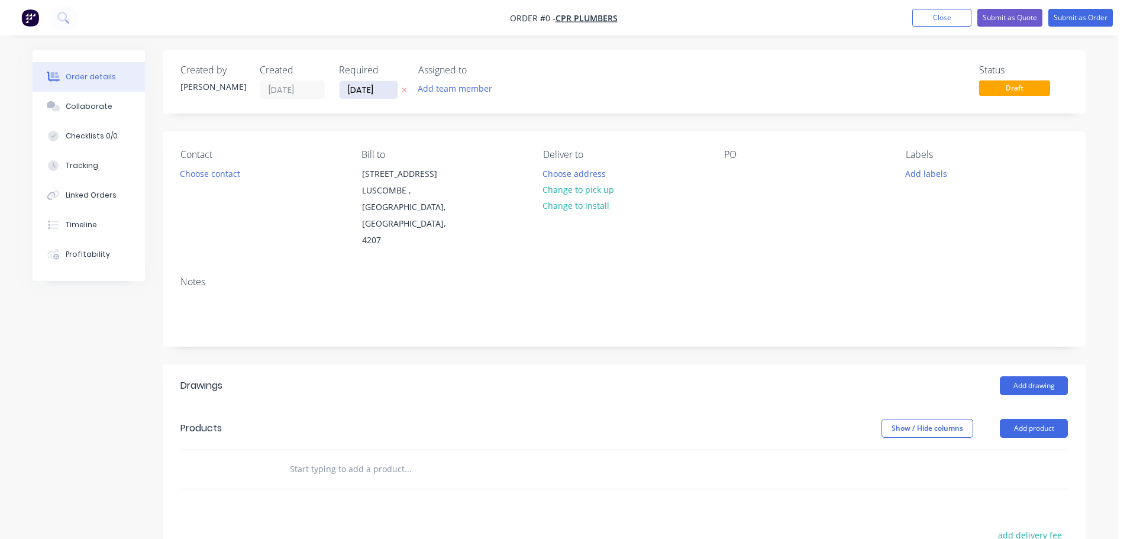
click at [361, 85] on input "[DATE]" at bounding box center [368, 90] width 58 height 18
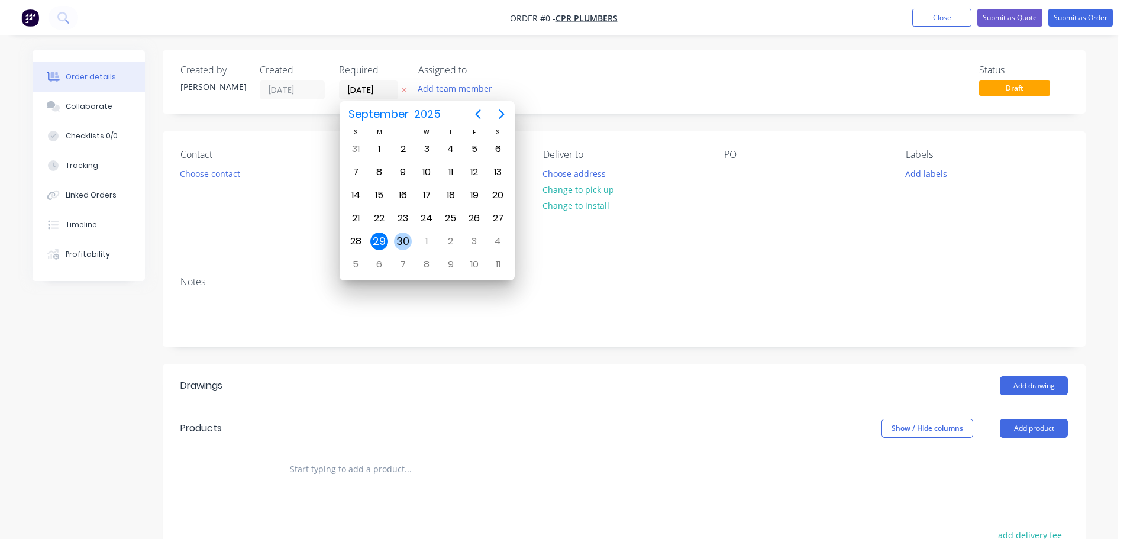
click at [403, 238] on div "30" at bounding box center [403, 241] width 18 height 18
type input "[DATE]"
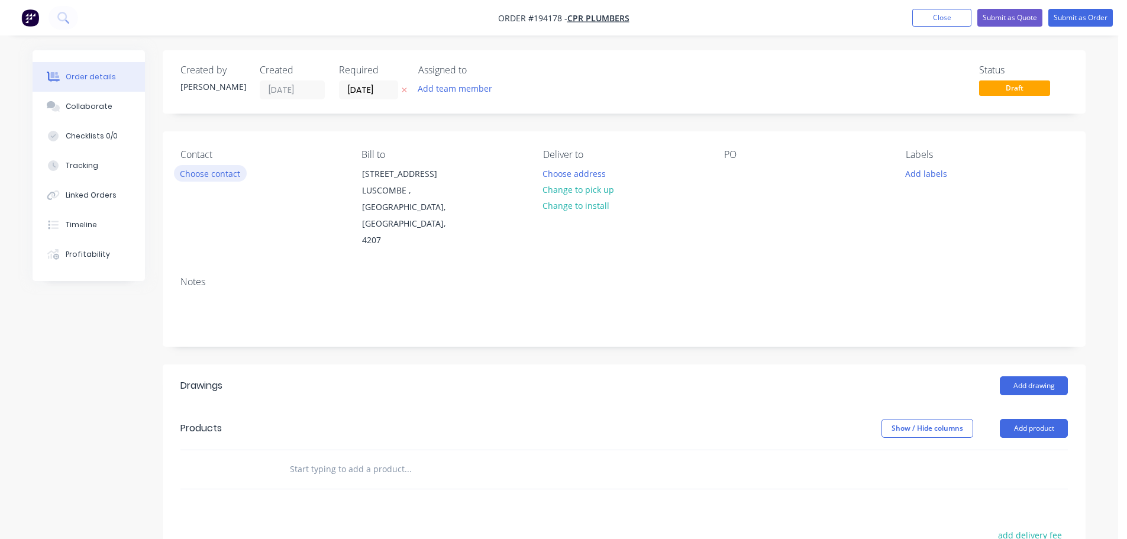
click at [198, 170] on button "Choose contact" at bounding box center [210, 173] width 73 height 16
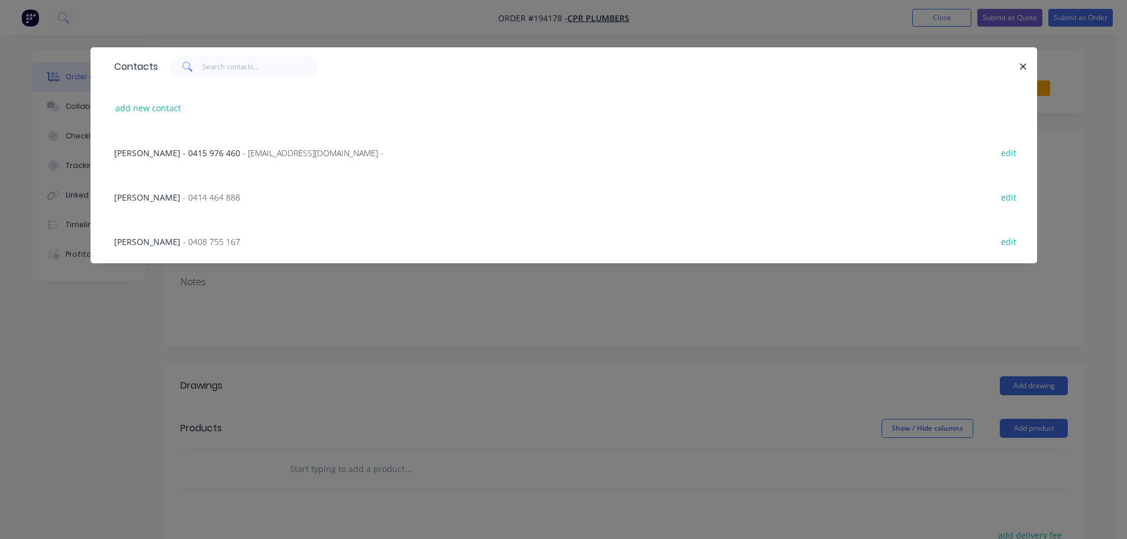
click at [183, 195] on span "- 0414 464 888" at bounding box center [211, 197] width 57 height 11
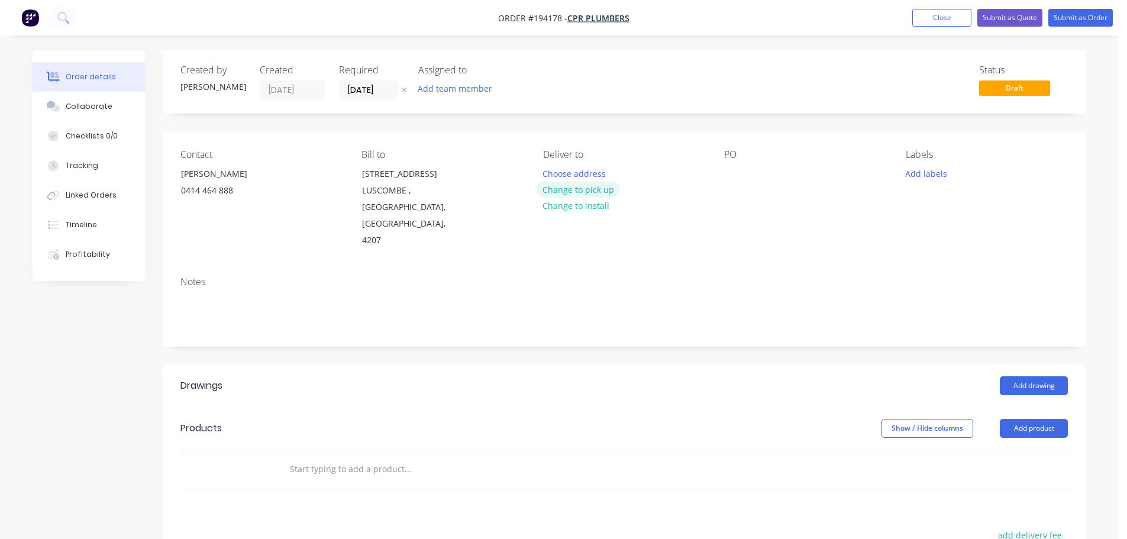
click at [587, 186] on button "Change to pick up" at bounding box center [578, 190] width 84 height 16
click at [550, 172] on div at bounding box center [552, 173] width 19 height 17
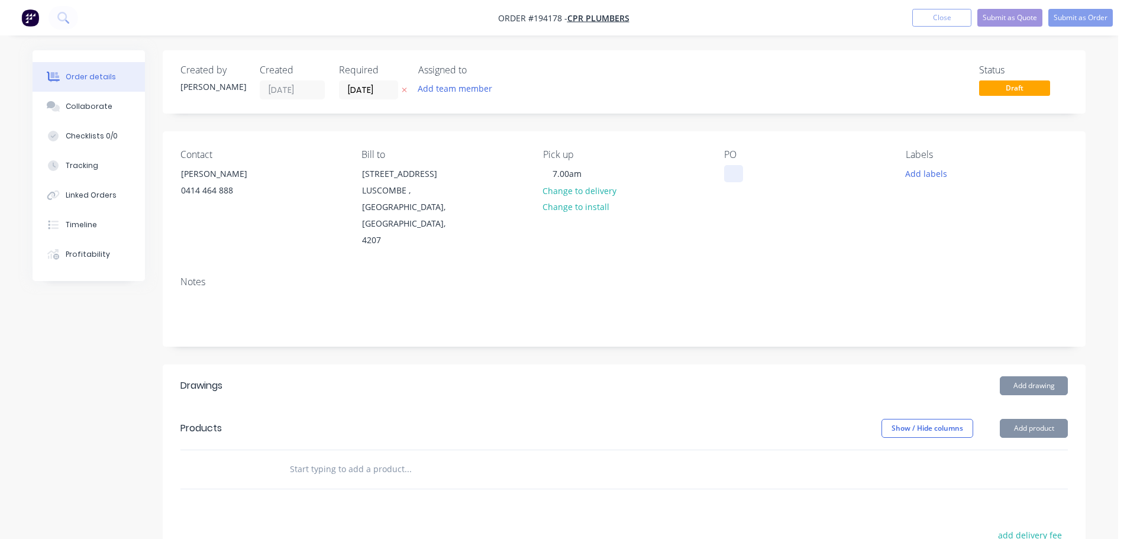
click at [735, 173] on div at bounding box center [733, 173] width 19 height 17
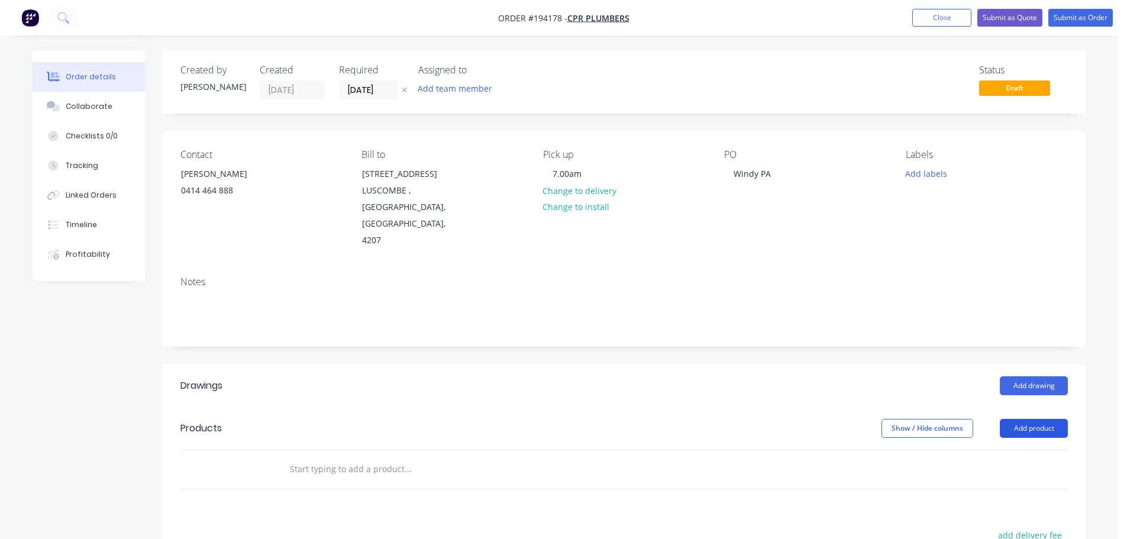
click at [1036, 419] on button "Add product" at bounding box center [1033, 428] width 68 height 19
click at [992, 449] on div "Product catalogue" at bounding box center [1011, 457] width 91 height 17
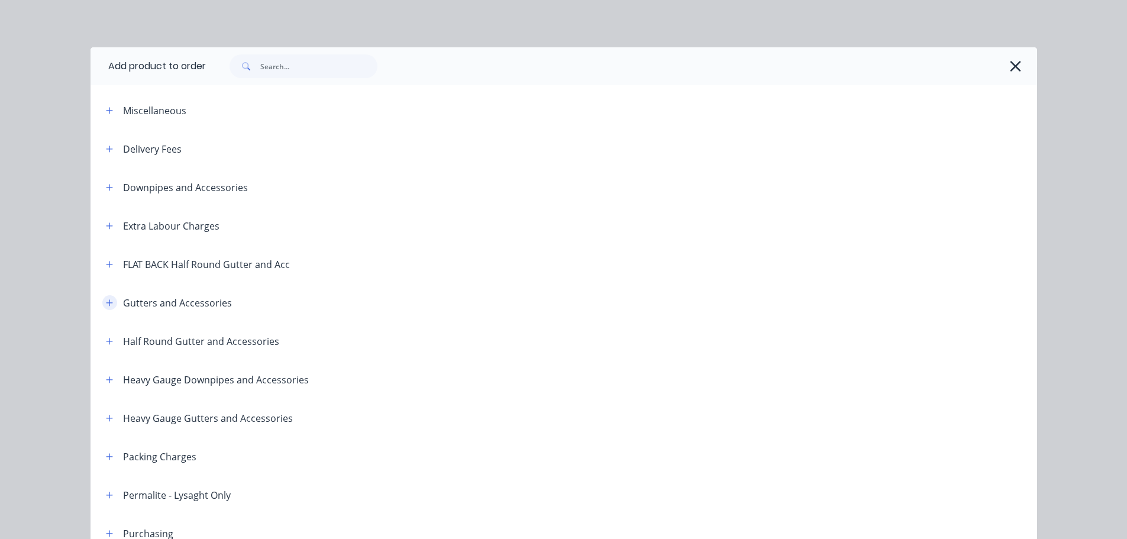
click at [106, 301] on icon "button" at bounding box center [109, 303] width 7 height 8
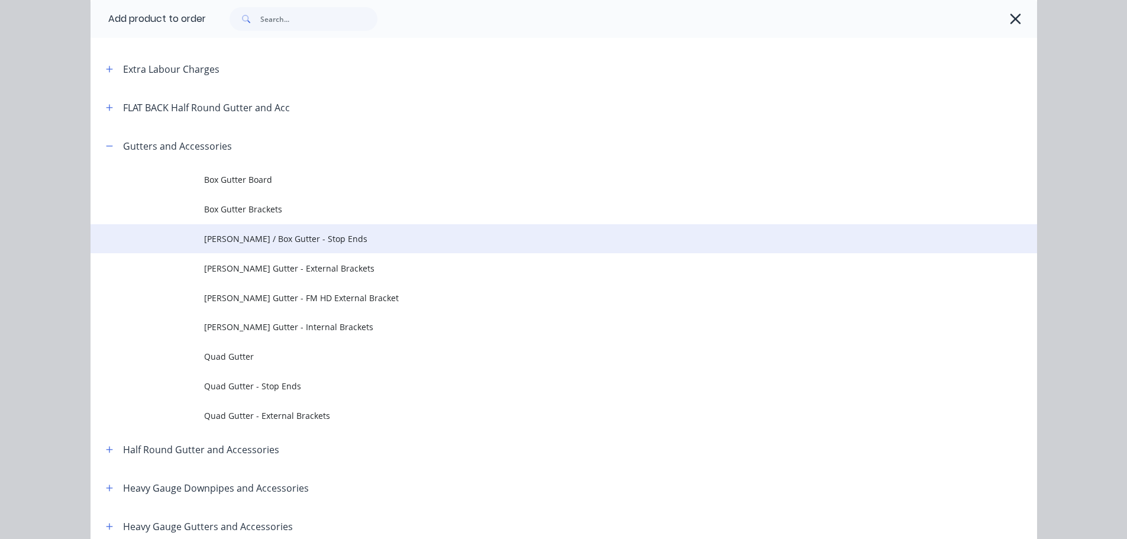
scroll to position [177, 0]
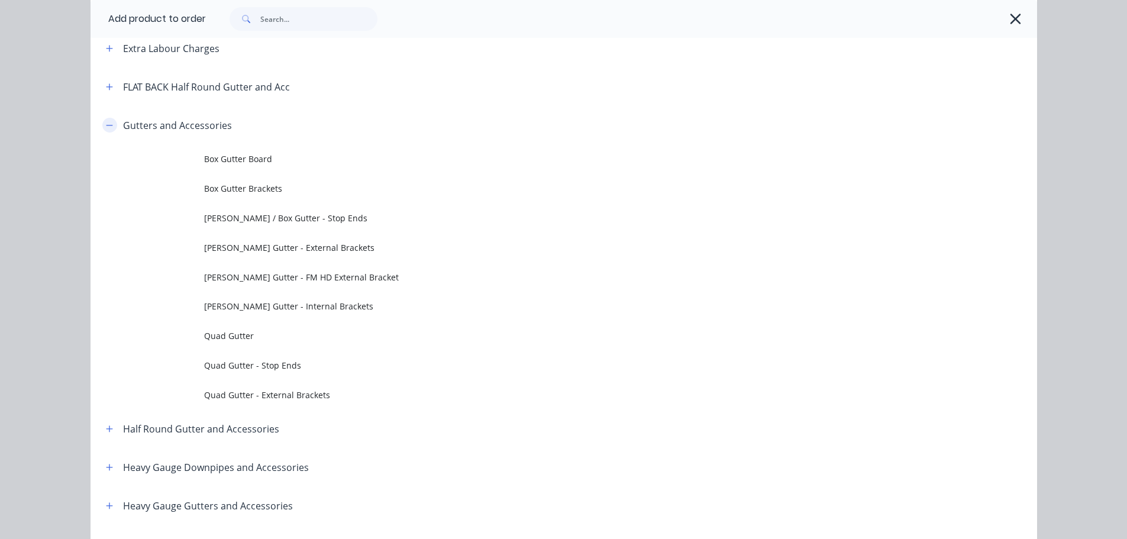
click at [106, 125] on icon "button" at bounding box center [109, 125] width 7 height 1
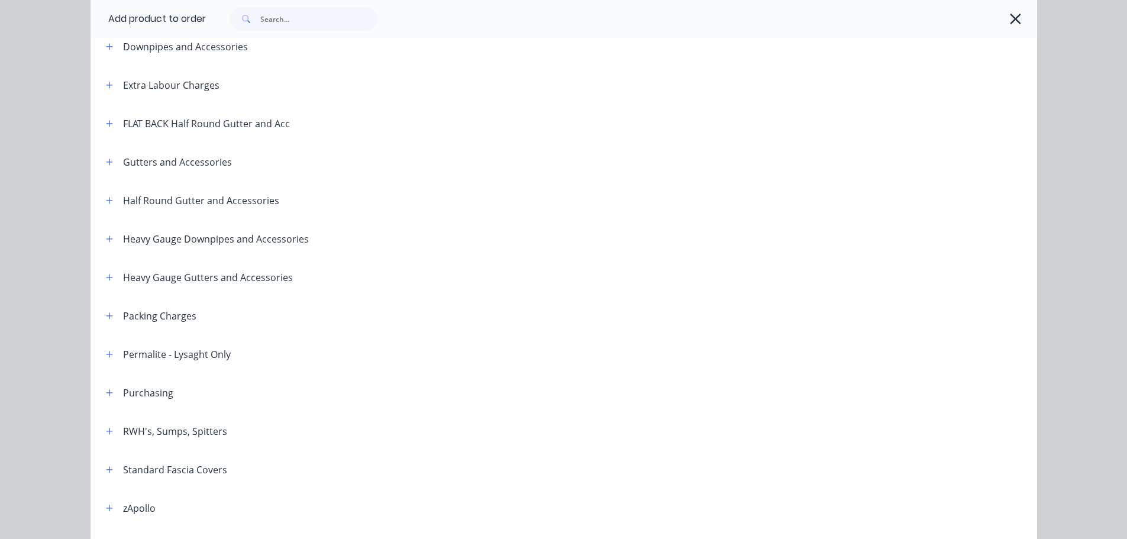
scroll to position [0, 0]
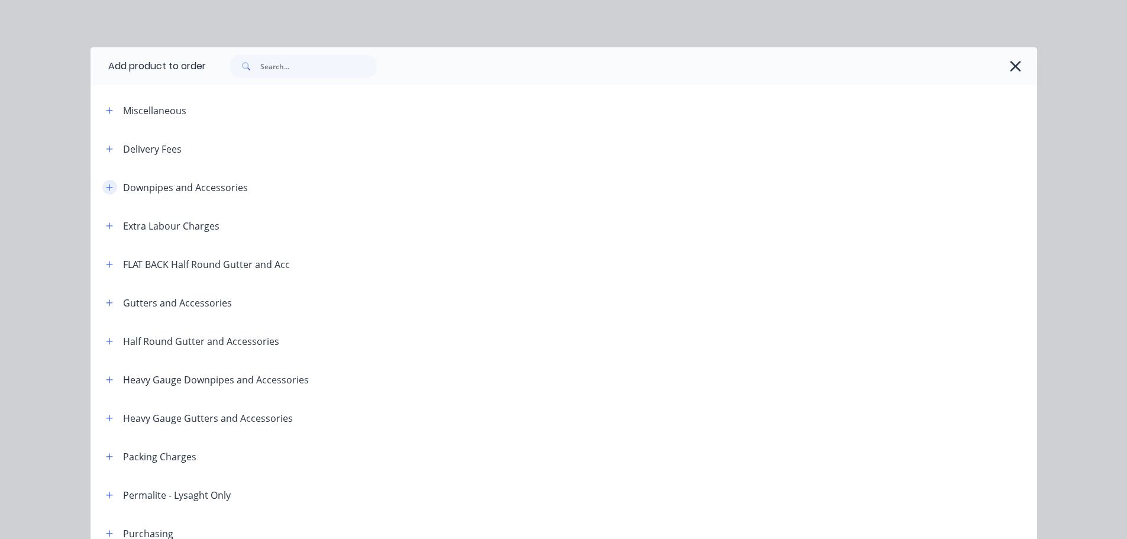
click at [107, 184] on icon "button" at bounding box center [109, 187] width 7 height 8
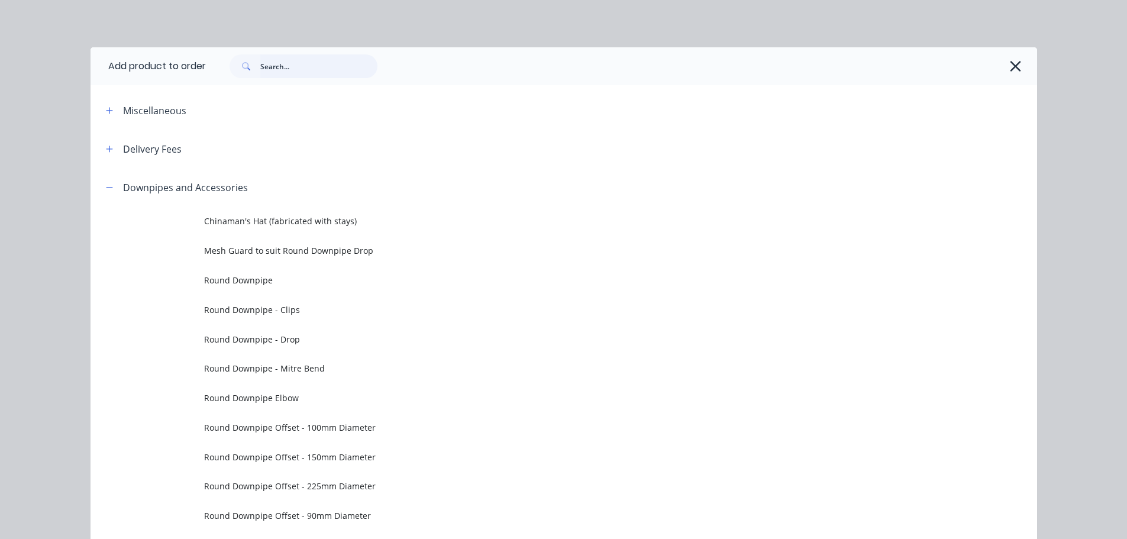
click at [267, 66] on input "text" at bounding box center [318, 66] width 117 height 24
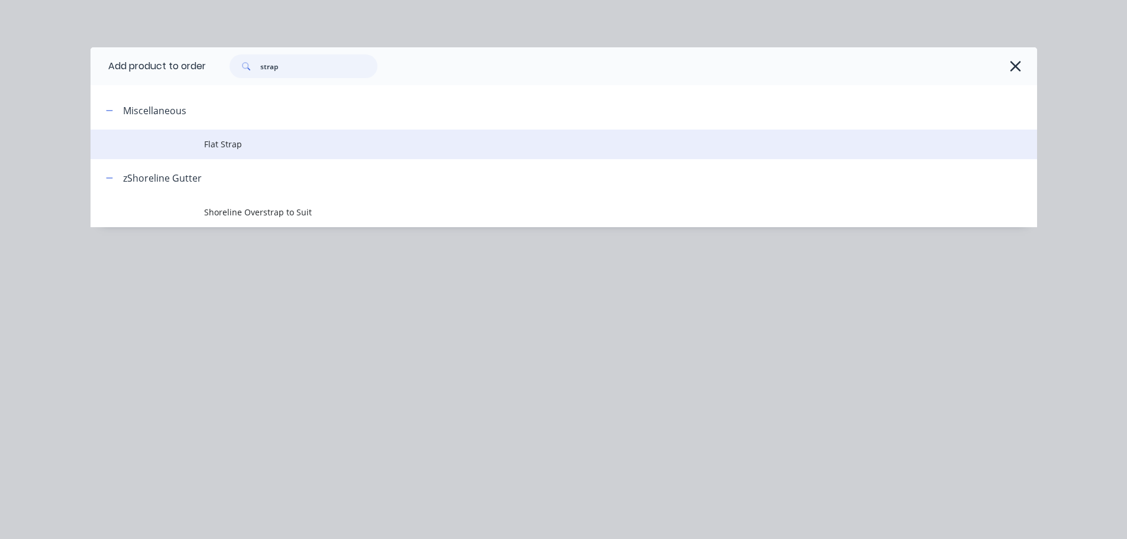
type input "strap"
click at [226, 143] on span "Flat Strap" at bounding box center [537, 144] width 666 height 12
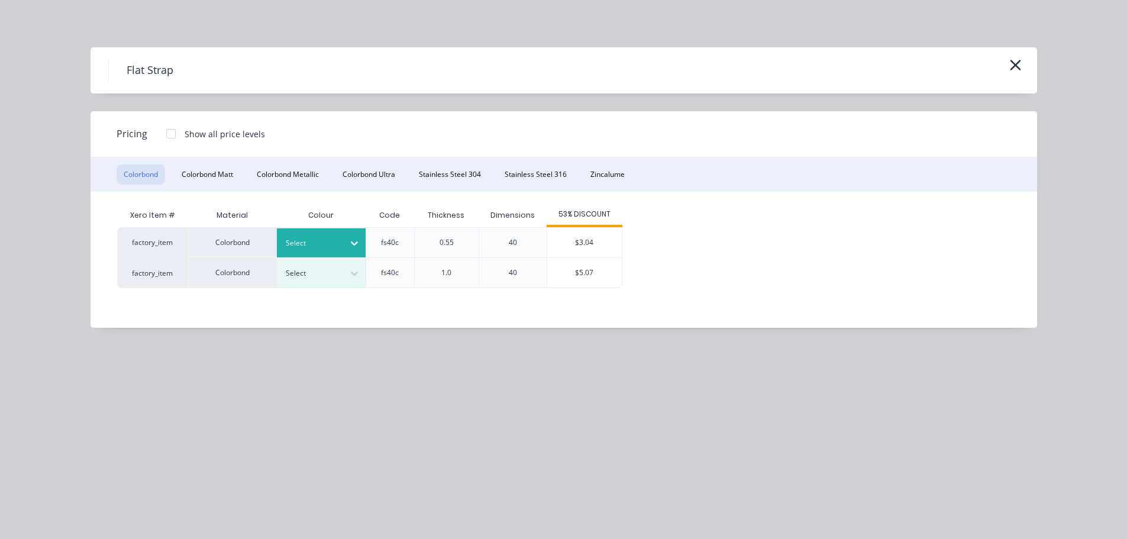
click at [354, 242] on icon at bounding box center [354, 243] width 12 height 12
click at [604, 242] on div "$3.04" at bounding box center [584, 243] width 75 height 30
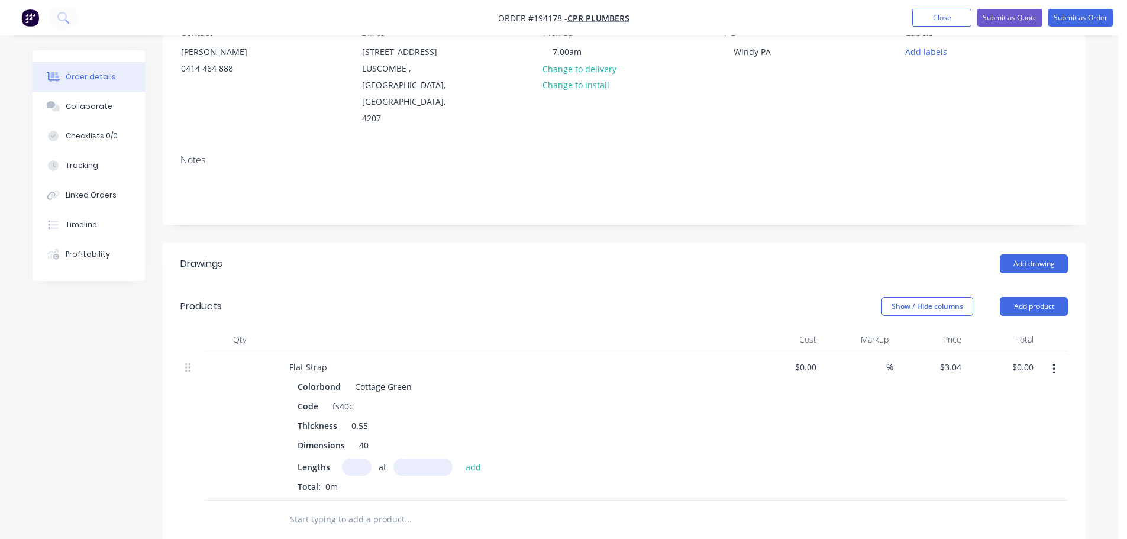
scroll to position [177, 0]
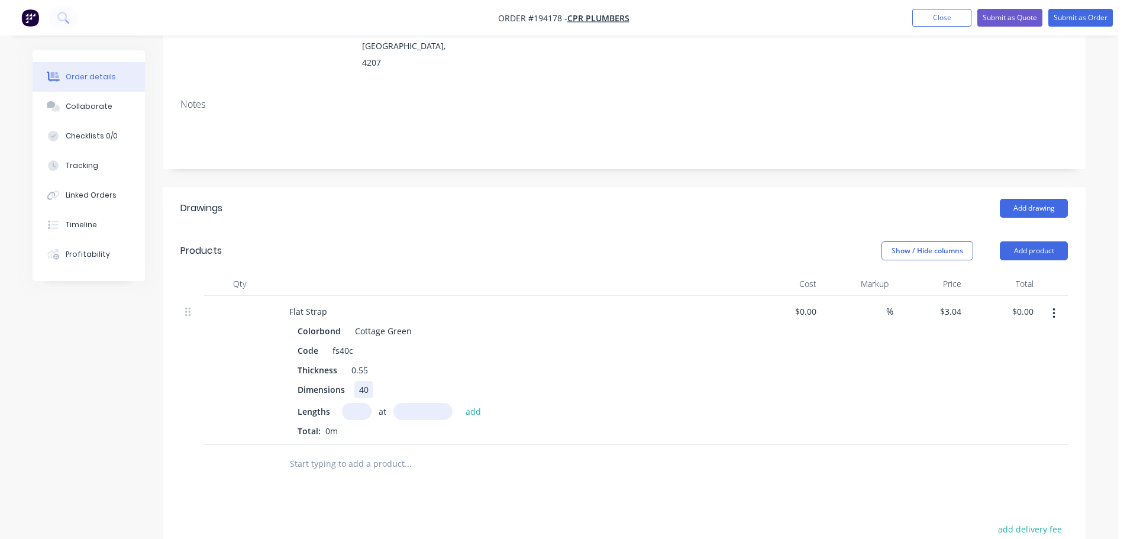
click at [372, 381] on div "40" at bounding box center [363, 389] width 19 height 17
click at [357, 403] on input "text" at bounding box center [357, 411] width 30 height 17
type input "1"
type input "4000"
click at [459, 403] on button "add" at bounding box center [473, 411] width 28 height 16
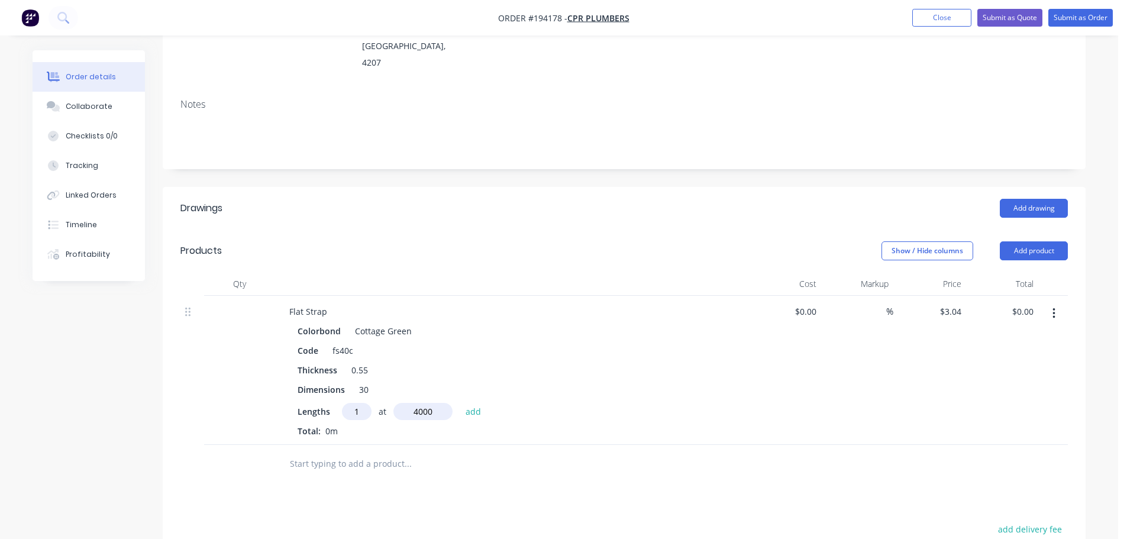
type input "$12.16"
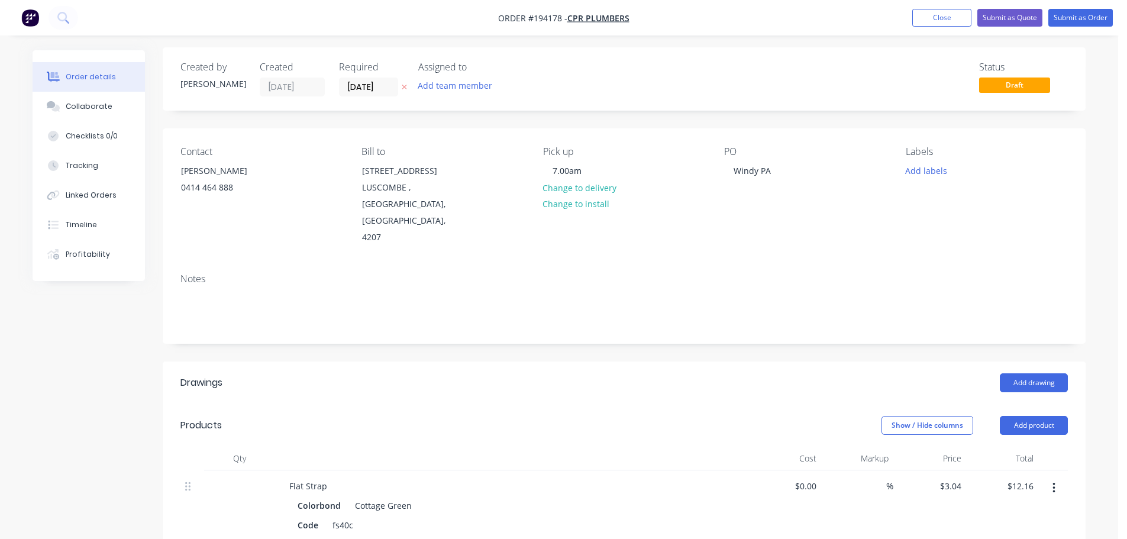
scroll to position [0, 0]
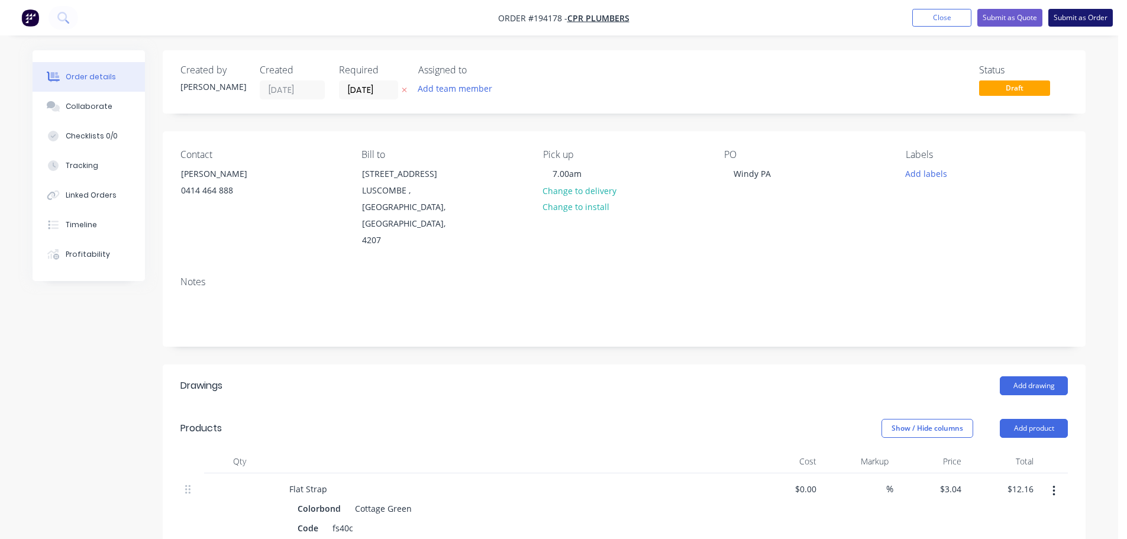
click at [1074, 12] on button "Submit as Order" at bounding box center [1080, 18] width 64 height 18
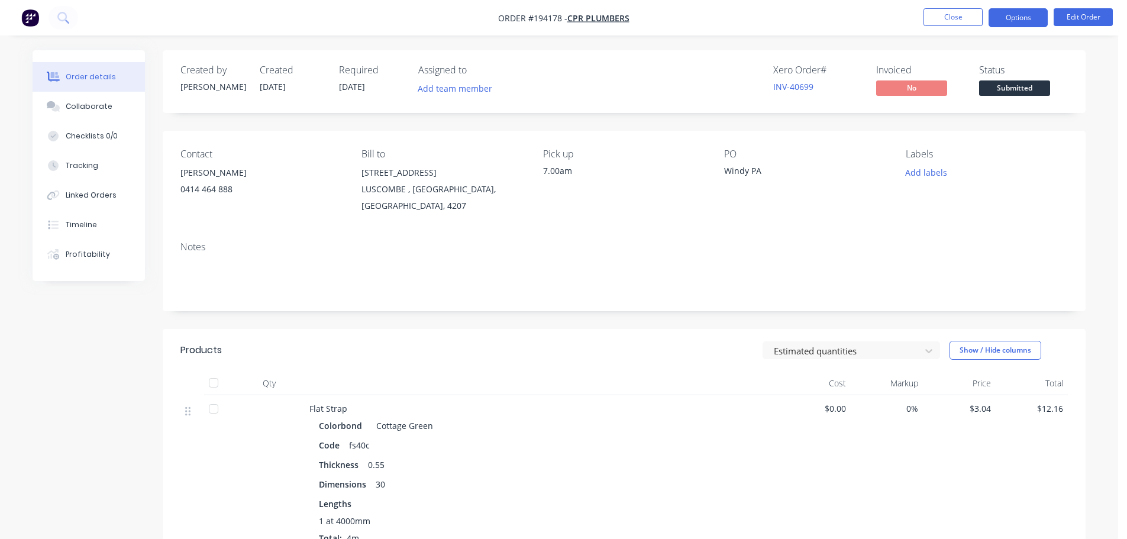
click at [1001, 12] on button "Options" at bounding box center [1017, 17] width 59 height 19
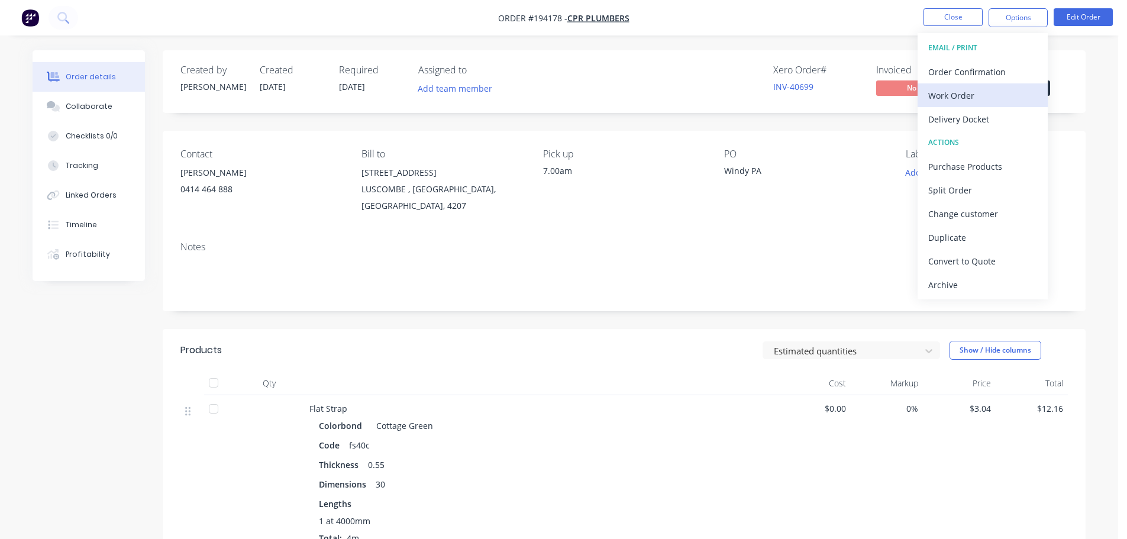
click at [951, 92] on div "Work Order" at bounding box center [982, 95] width 109 height 17
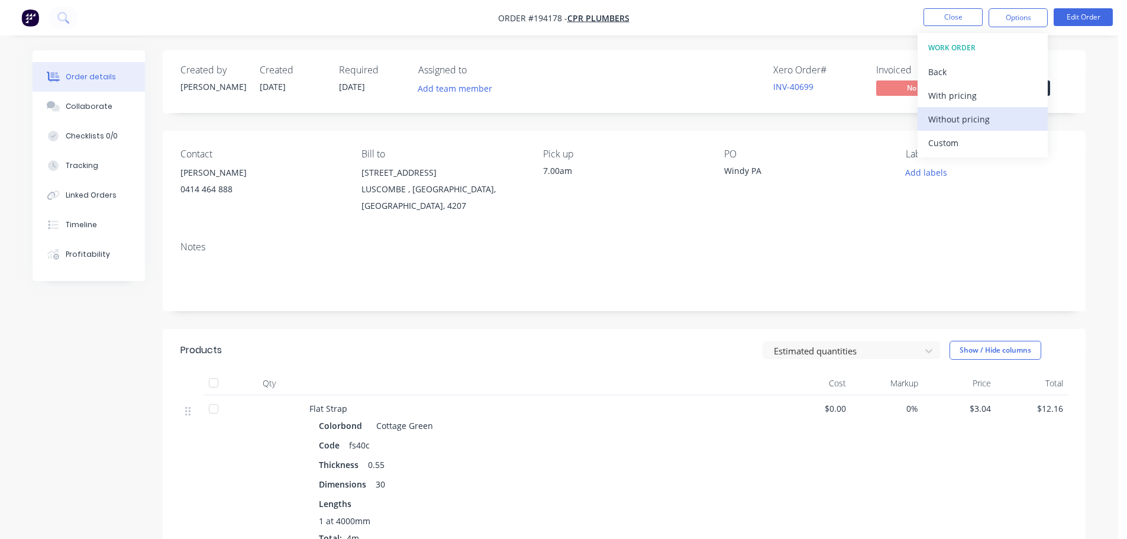
click at [951, 115] on div "Without pricing" at bounding box center [982, 119] width 109 height 17
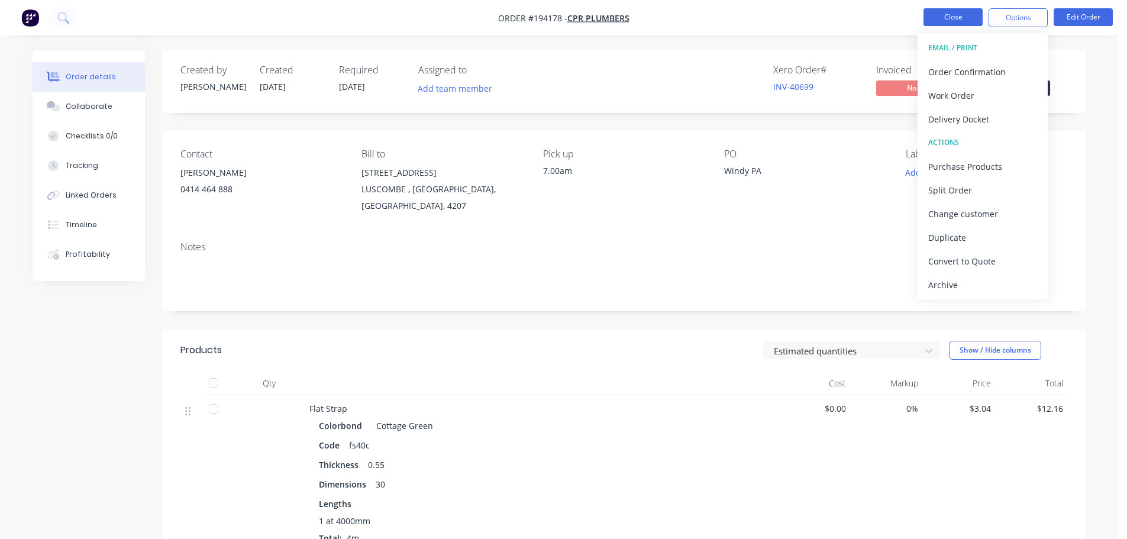
click at [952, 15] on button "Close" at bounding box center [952, 17] width 59 height 18
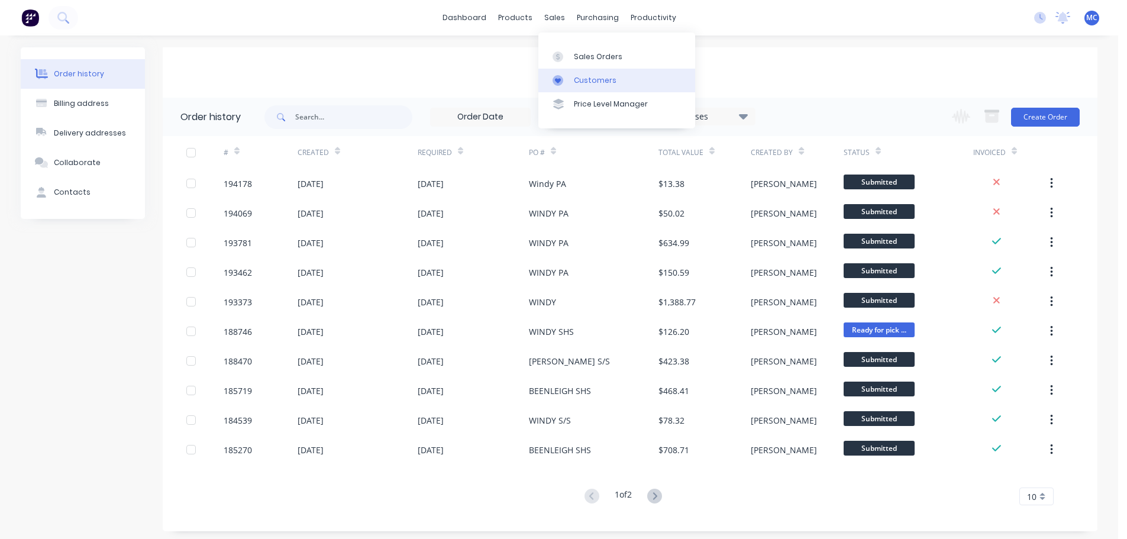
click at [595, 77] on div "Customers" at bounding box center [595, 80] width 43 height 11
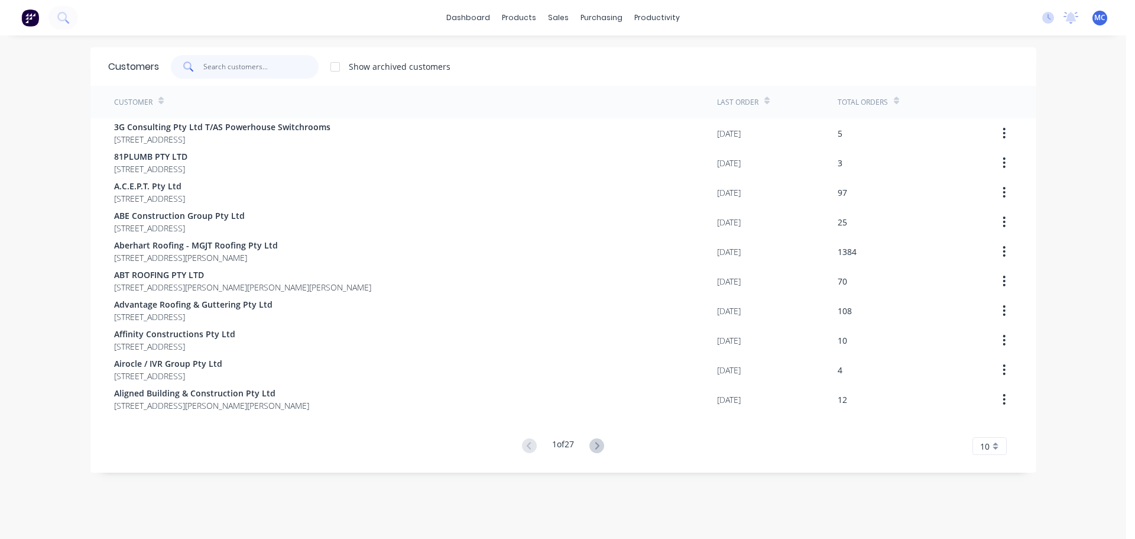
click at [222, 59] on input "text" at bounding box center [260, 67] width 115 height 24
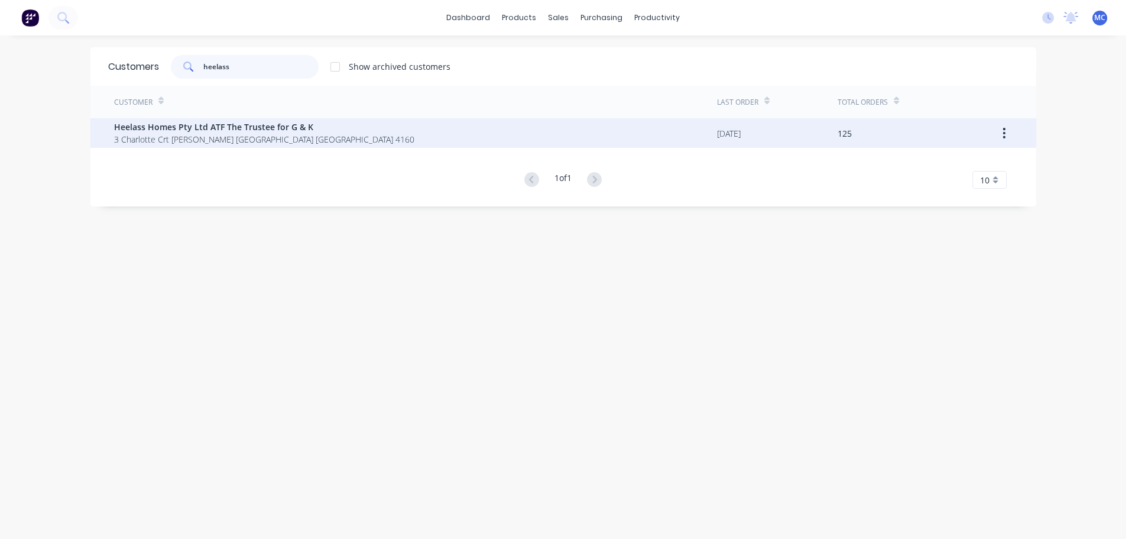
type input "heelass"
click at [177, 124] on span "Heelass Homes Pty Ltd ATF The Trustee for G & K" at bounding box center [264, 127] width 300 height 12
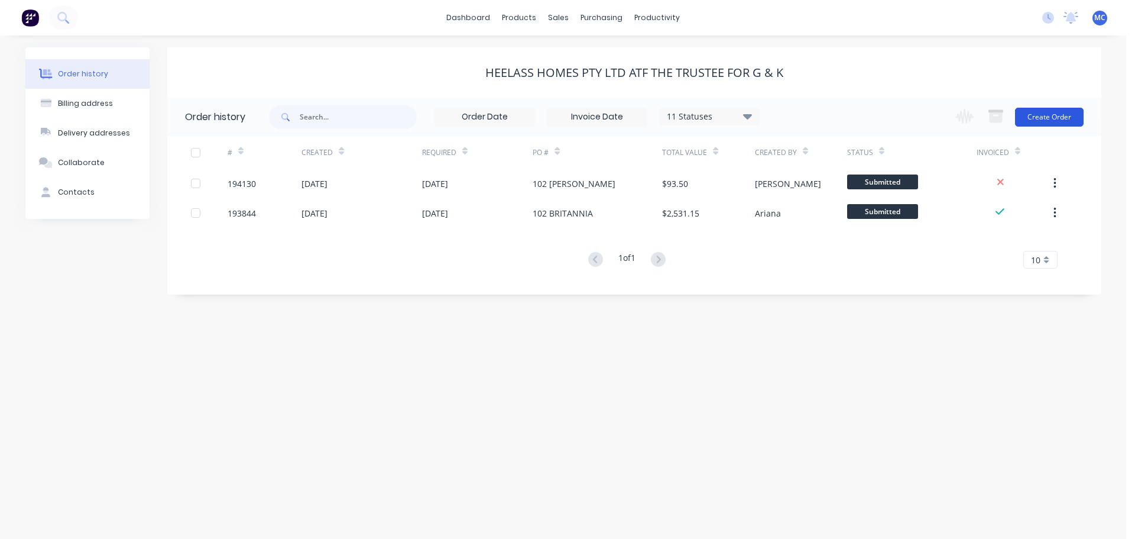
click at [1047, 111] on button "Create Order" at bounding box center [1049, 117] width 69 height 19
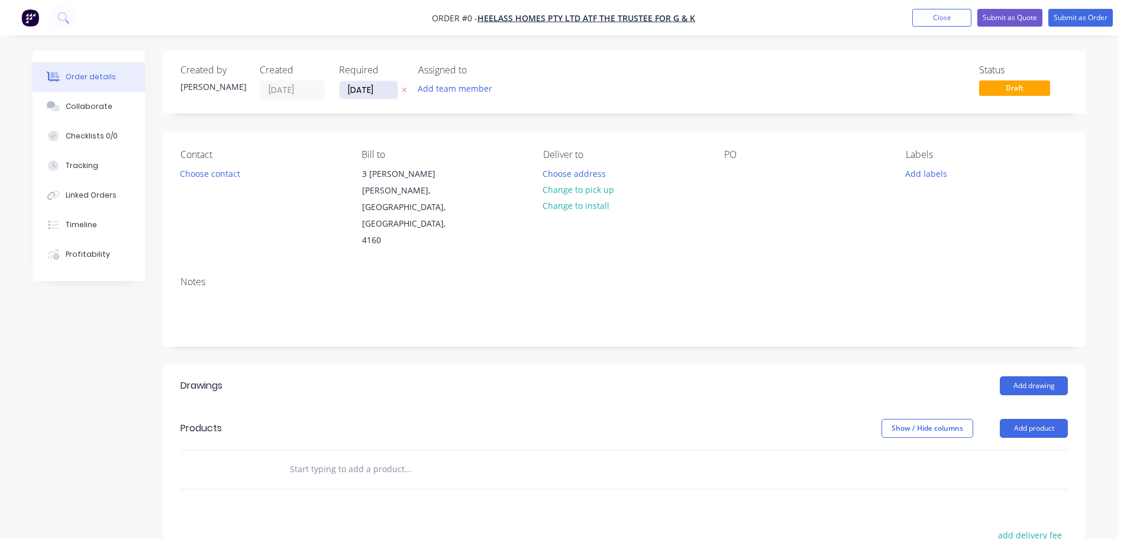
click at [367, 86] on input "[DATE]" at bounding box center [368, 90] width 58 height 18
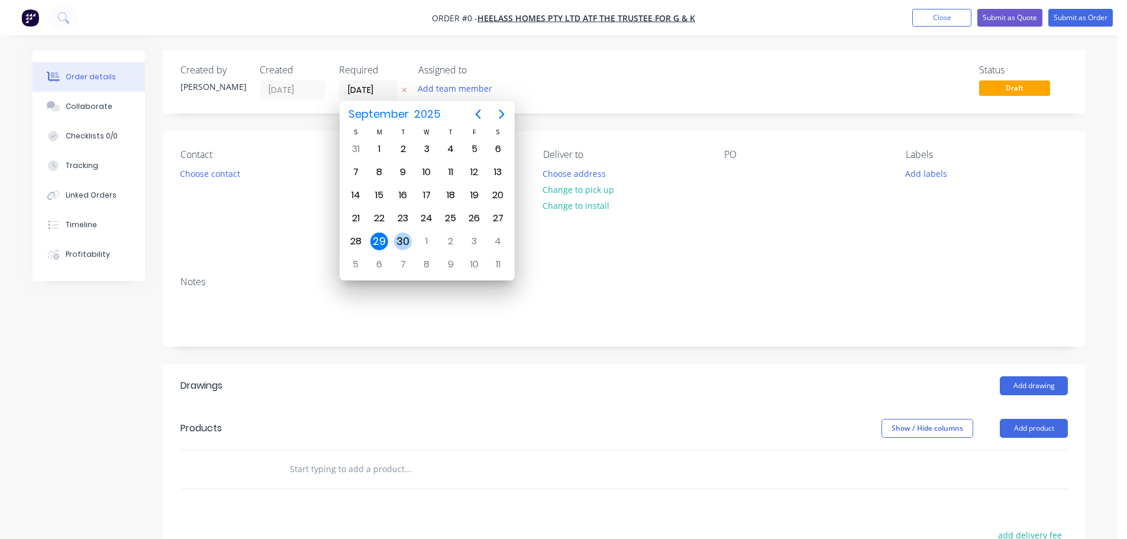
click at [403, 238] on div "30" at bounding box center [403, 241] width 18 height 18
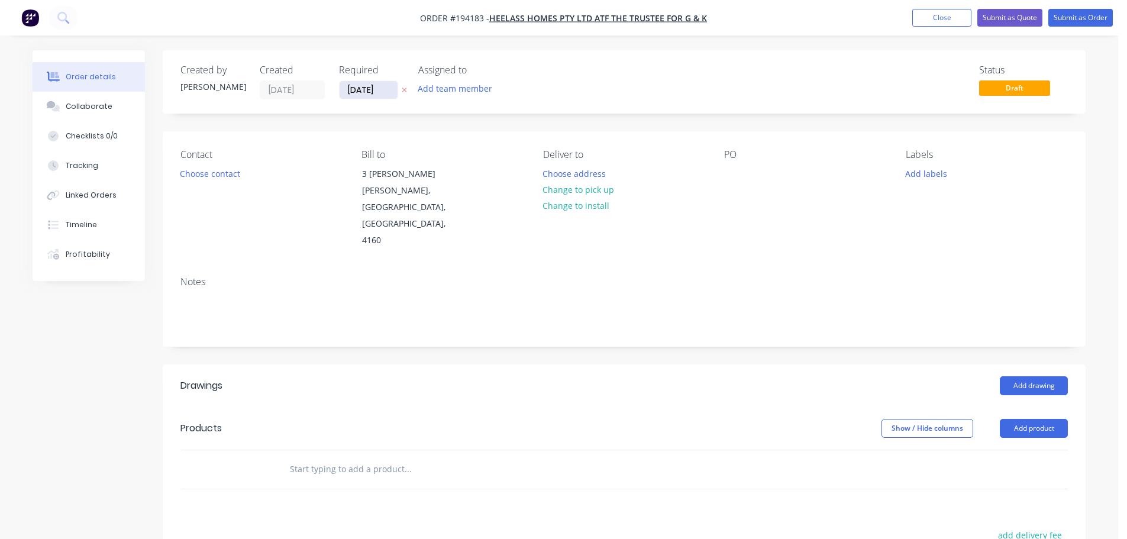
click at [367, 85] on input "[DATE]" at bounding box center [368, 90] width 58 height 18
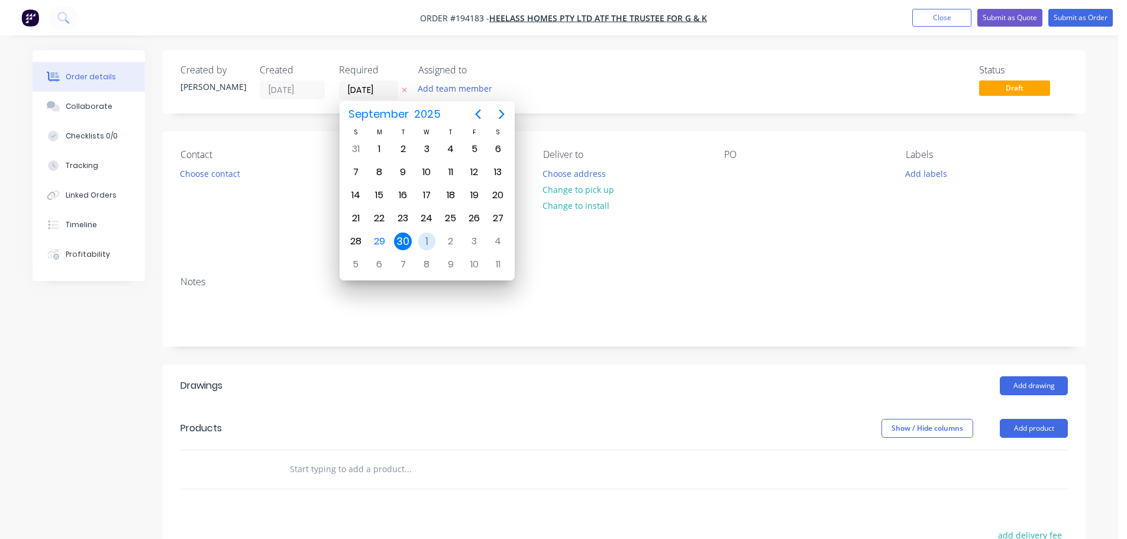
click at [429, 241] on div "1" at bounding box center [427, 241] width 18 height 18
type input "[DATE]"
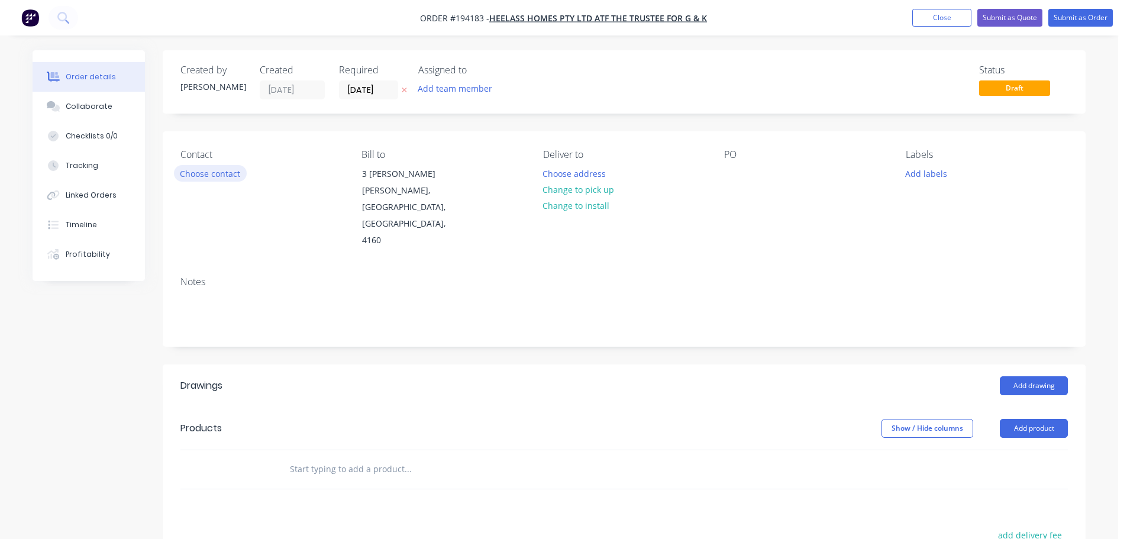
click at [219, 172] on button "Choose contact" at bounding box center [210, 173] width 73 height 16
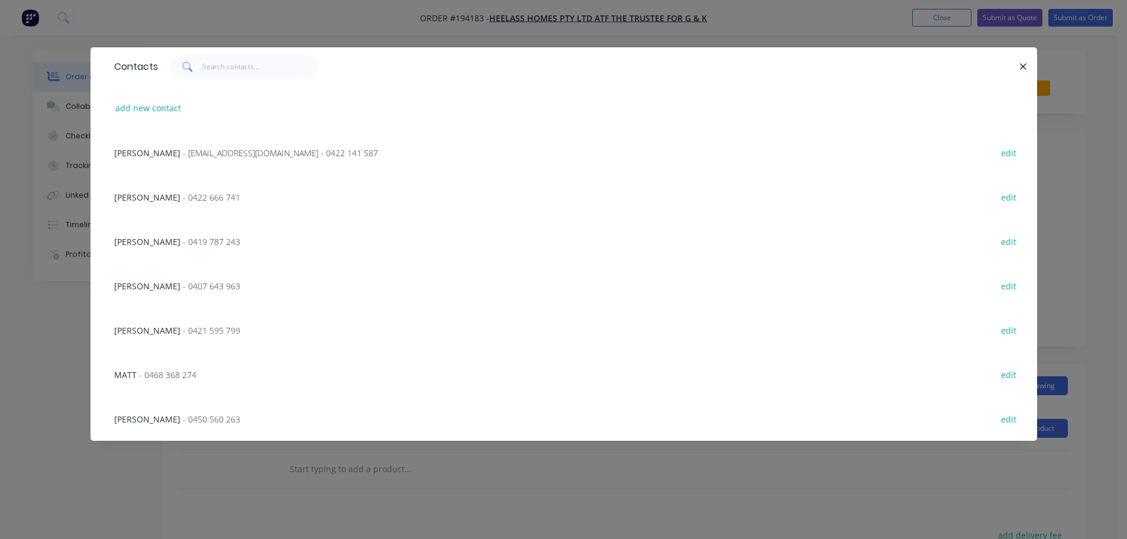
click at [161, 373] on span "- 0468 368 274" at bounding box center [167, 374] width 57 height 11
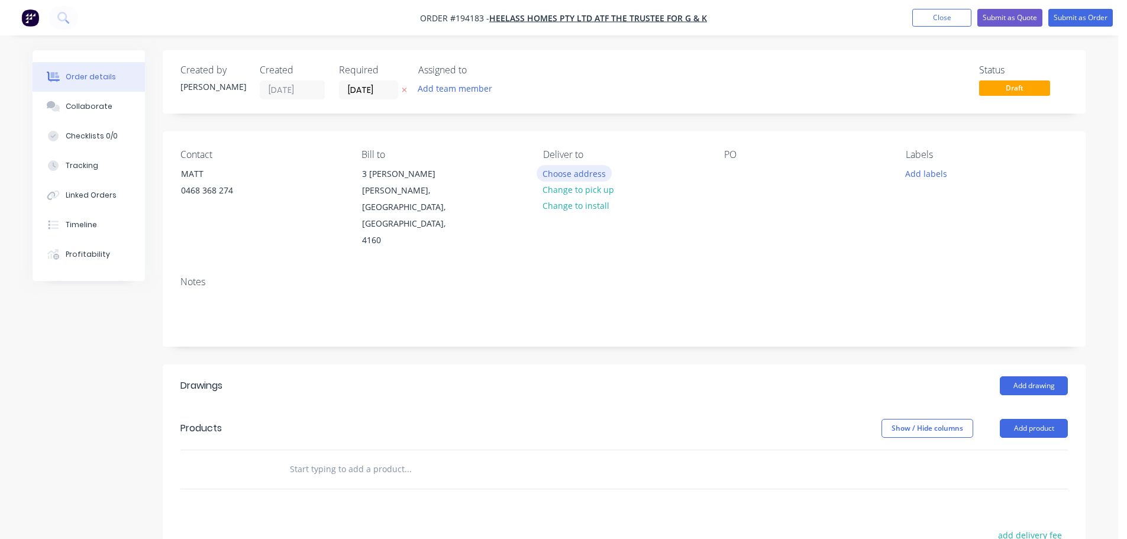
click at [568, 169] on button "Choose address" at bounding box center [574, 173] width 76 height 16
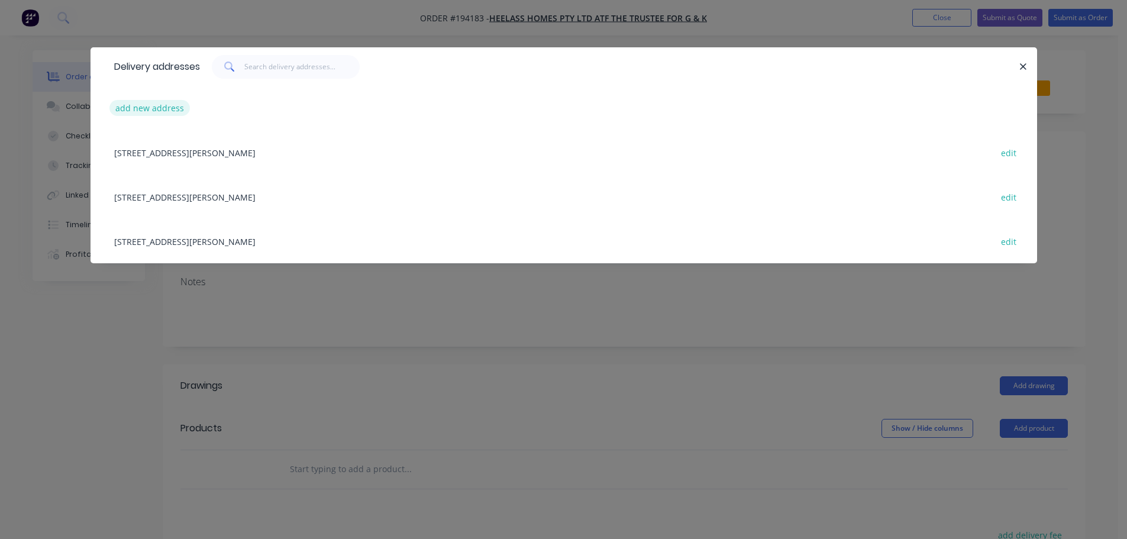
click at [137, 105] on button "add new address" at bounding box center [149, 108] width 81 height 16
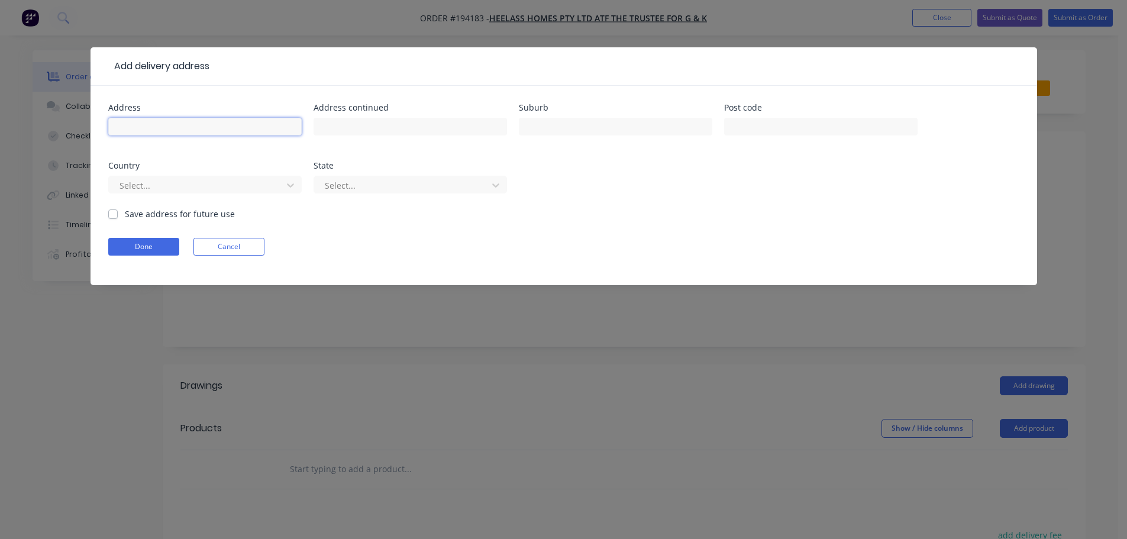
click at [155, 130] on input "text" at bounding box center [204, 127] width 193 height 18
type input "[STREET_ADDRESS]"
type input "Morningside"
click button "Done" at bounding box center [143, 247] width 71 height 18
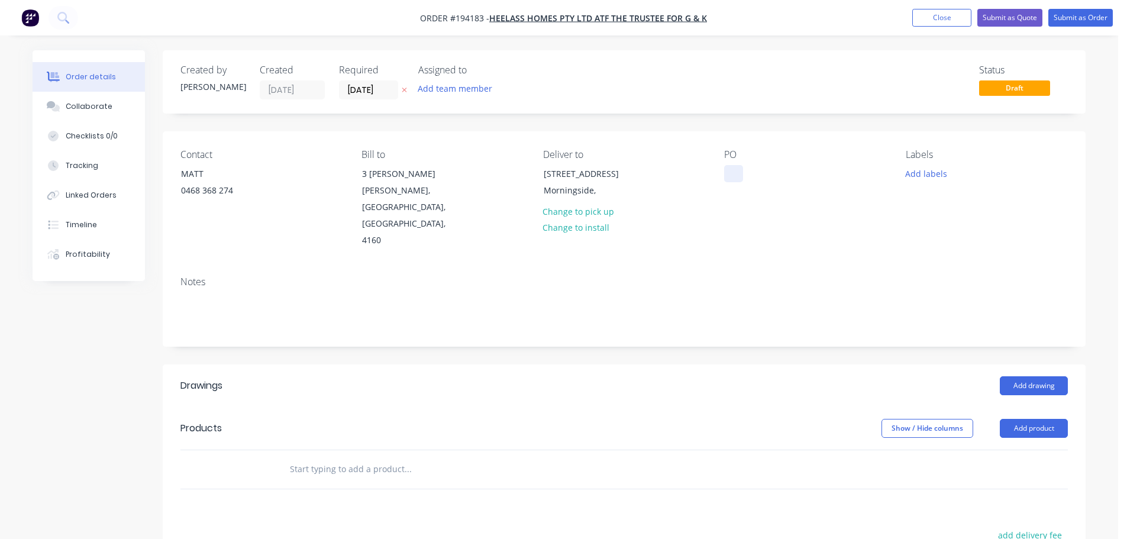
click at [739, 171] on div at bounding box center [733, 173] width 19 height 17
click at [1020, 376] on button "Add drawing" at bounding box center [1033, 385] width 68 height 19
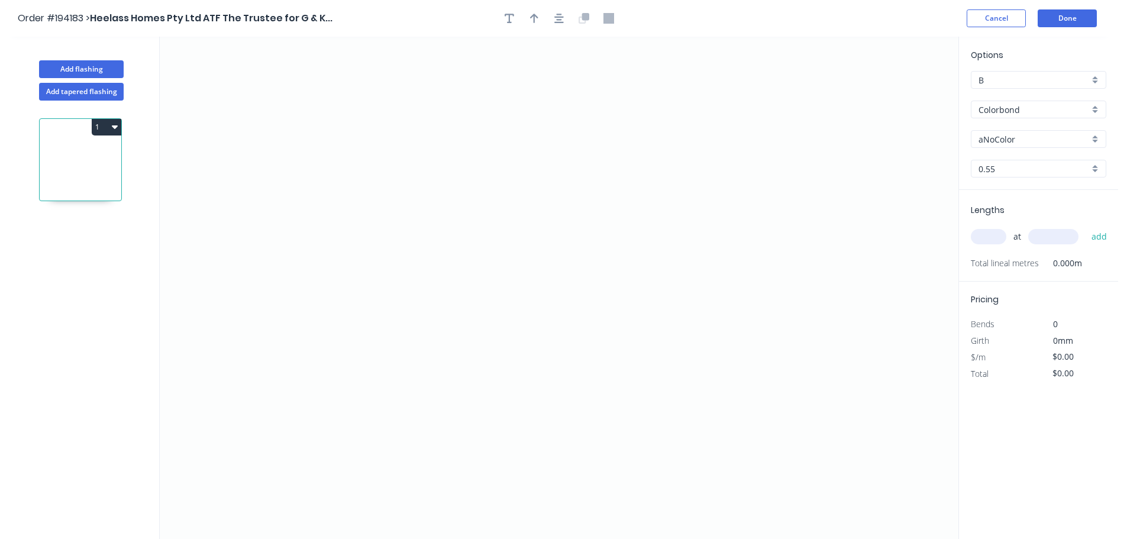
click at [1002, 137] on input "aNoColor" at bounding box center [1033, 139] width 111 height 12
click at [1001, 225] on div "Dover White" at bounding box center [1038, 226] width 134 height 21
type input "Dover White"
click at [982, 234] on input "text" at bounding box center [987, 236] width 35 height 15
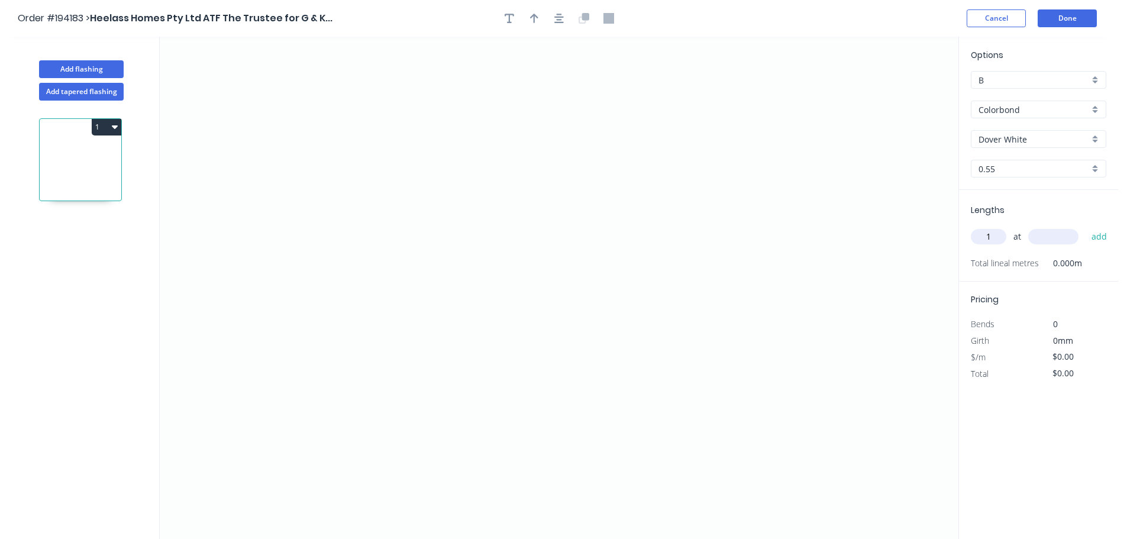
type input "1"
type input "3650"
click at [1085, 226] on button "add" at bounding box center [1099, 236] width 28 height 20
type input "1950"
click at [1085, 226] on button "add" at bounding box center [1099, 236] width 28 height 20
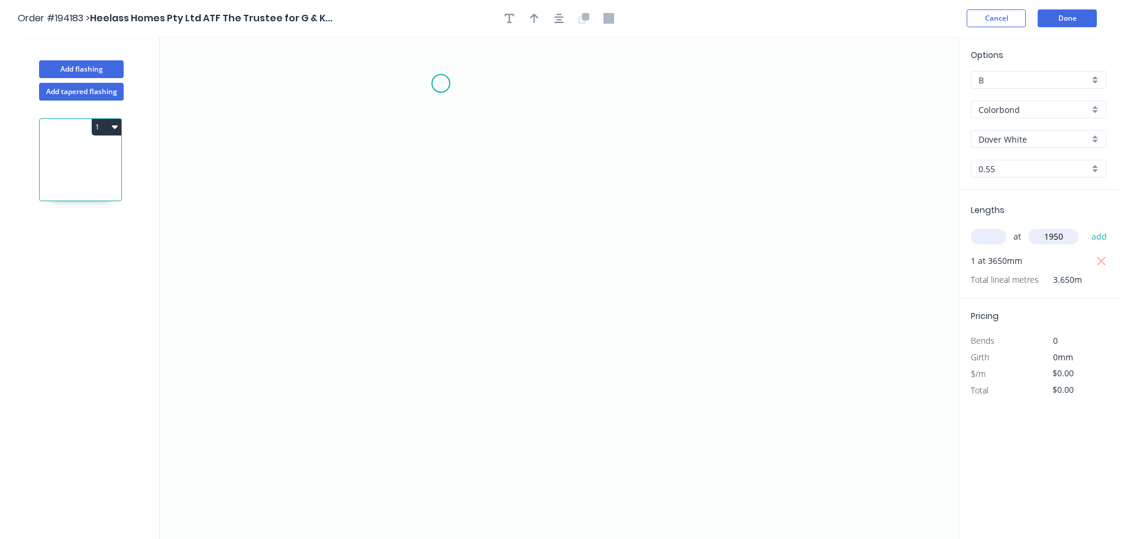
click at [441, 83] on icon "0" at bounding box center [559, 288] width 798 height 502
click at [433, 312] on icon "0" at bounding box center [559, 288] width 798 height 502
click at [564, 310] on icon "0 ?" at bounding box center [559, 288] width 798 height 502
click at [653, 412] on icon "0 ? ?" at bounding box center [559, 288] width 798 height 502
click at [657, 403] on circle at bounding box center [654, 401] width 18 height 18
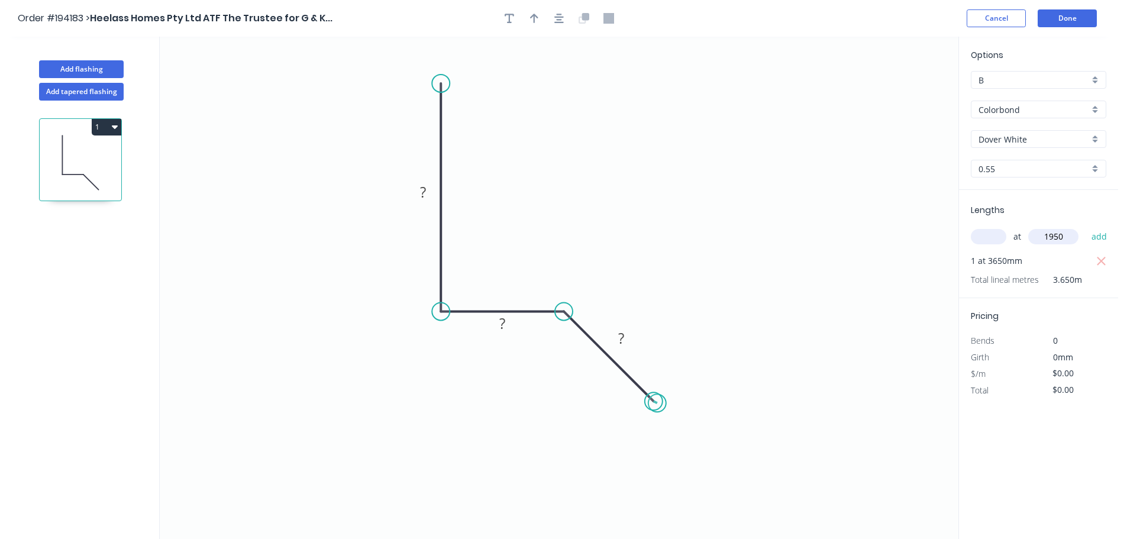
click at [657, 403] on circle at bounding box center [654, 401] width 18 height 18
drag, startPoint x: 651, startPoint y: 407, endPoint x: 643, endPoint y: 421, distance: 16.1
click at [643, 421] on circle at bounding box center [644, 421] width 18 height 18
click at [643, 419] on circle at bounding box center [644, 421] width 18 height 18
click at [588, 420] on icon "0 ? ? ? ? º" at bounding box center [559, 288] width 798 height 502
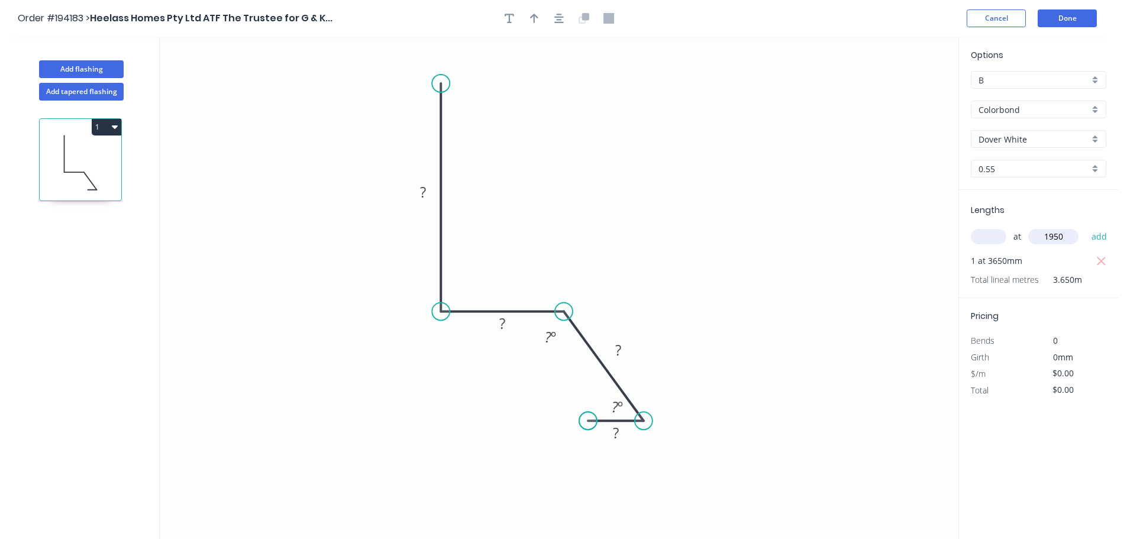
click at [588, 420] on circle at bounding box center [588, 421] width 18 height 18
click at [535, 21] on icon "button" at bounding box center [534, 18] width 8 height 11
click at [899, 93] on icon at bounding box center [898, 82] width 11 height 38
drag, startPoint x: 899, startPoint y: 93, endPoint x: 592, endPoint y: 195, distance: 323.1
click at [656, 196] on icon at bounding box center [673, 186] width 34 height 34
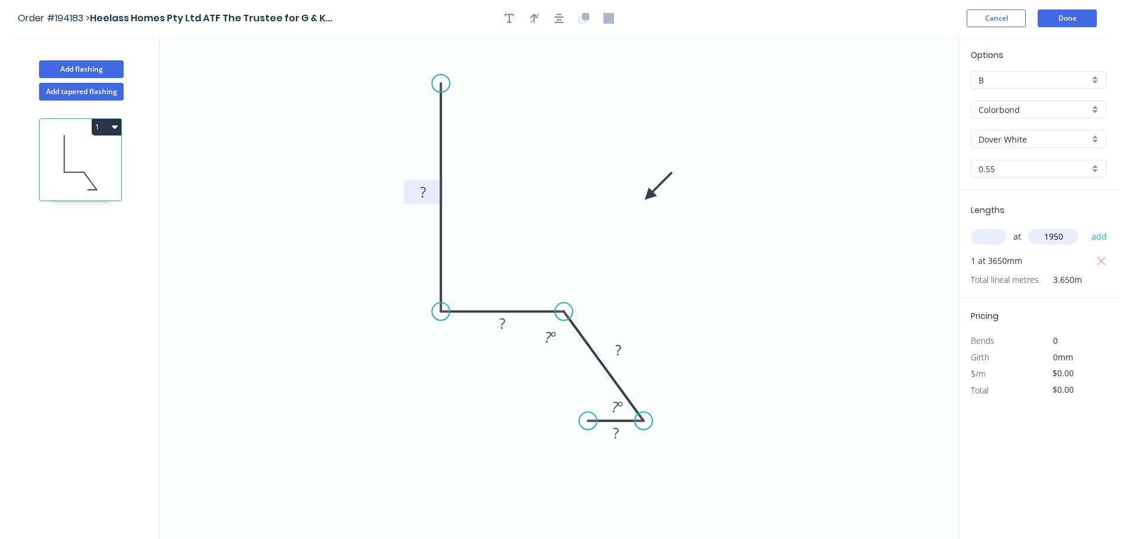
click at [423, 191] on tspan "?" at bounding box center [423, 192] width 6 height 20
click at [1065, 235] on input "1950" at bounding box center [1053, 236] width 50 height 15
type input "$12.38"
type input "$45.19"
click at [980, 230] on input "text" at bounding box center [987, 236] width 35 height 15
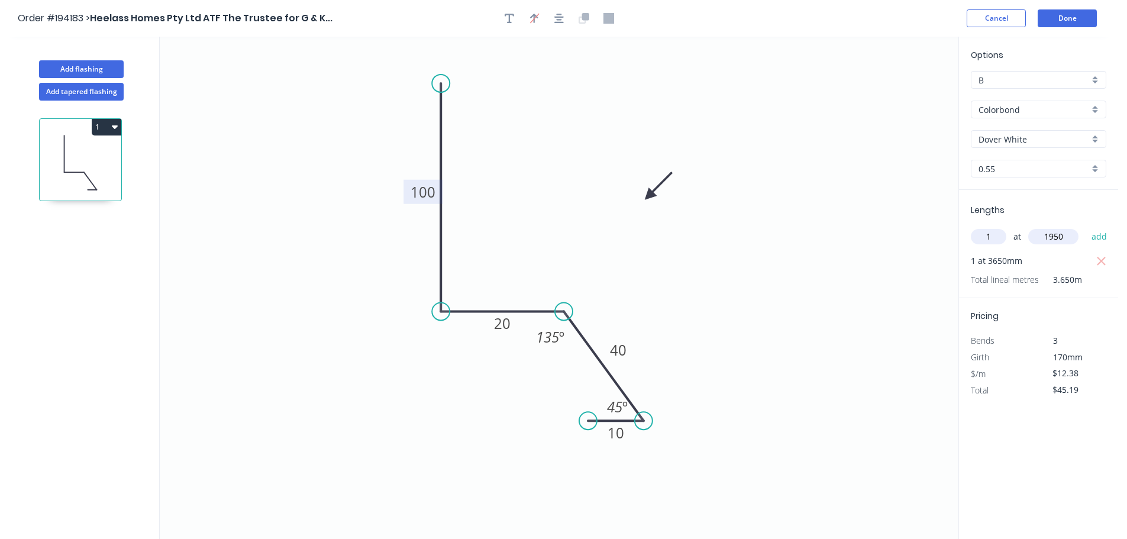
type input "1"
type input "950"
click at [1085, 226] on button "add" at bounding box center [1099, 236] width 28 height 20
type input "$57.57"
click at [73, 64] on button "Add flashing" at bounding box center [81, 69] width 85 height 18
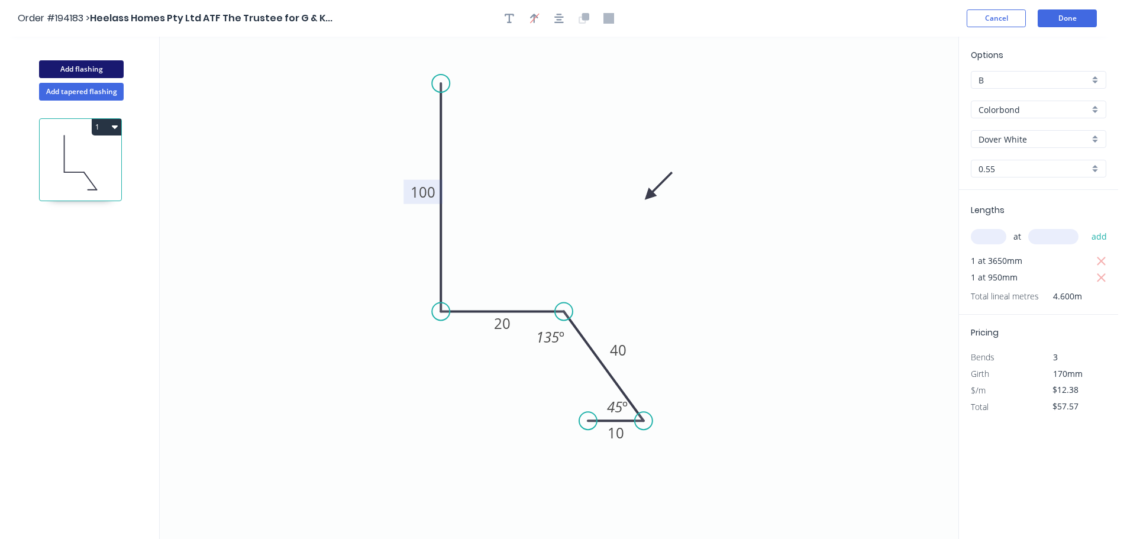
type input "$0.00"
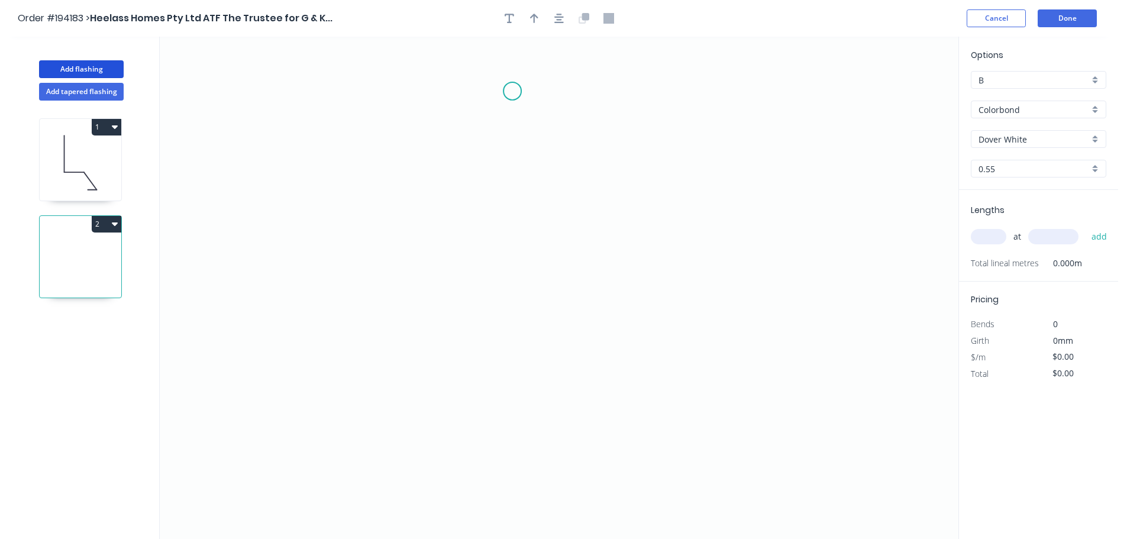
click at [512, 91] on icon "0" at bounding box center [559, 288] width 798 height 502
click at [507, 375] on icon "0" at bounding box center [559, 288] width 798 height 502
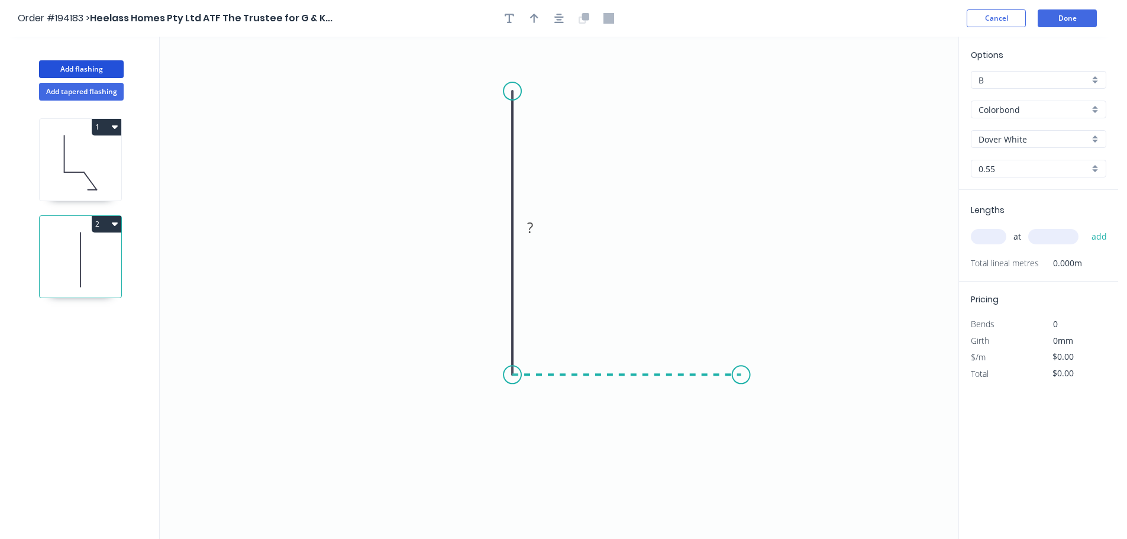
click at [741, 361] on icon "0 ?" at bounding box center [559, 288] width 798 height 502
click at [801, 441] on icon "0 ? ?" at bounding box center [559, 288] width 798 height 502
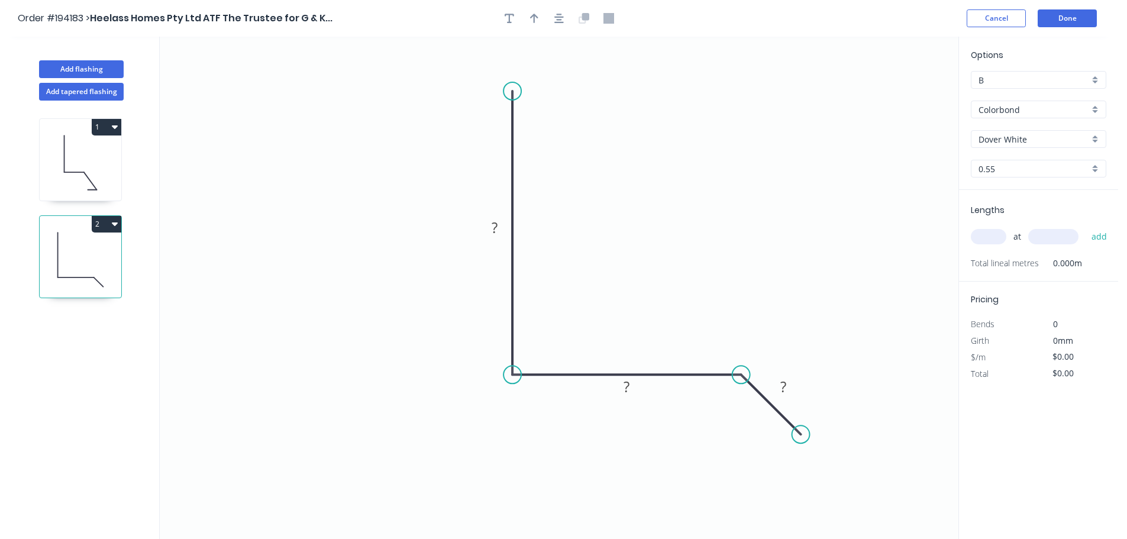
drag, startPoint x: 827, startPoint y: 458, endPoint x: 726, endPoint y: 272, distance: 211.7
click at [721, 260] on icon "0 ? ? ?" at bounding box center [559, 288] width 798 height 502
click at [837, 457] on div "Crush & Fold" at bounding box center [858, 457] width 119 height 24
click at [801, 436] on circle at bounding box center [801, 434] width 18 height 18
click at [817, 471] on div "Flip bend" at bounding box center [860, 476] width 119 height 24
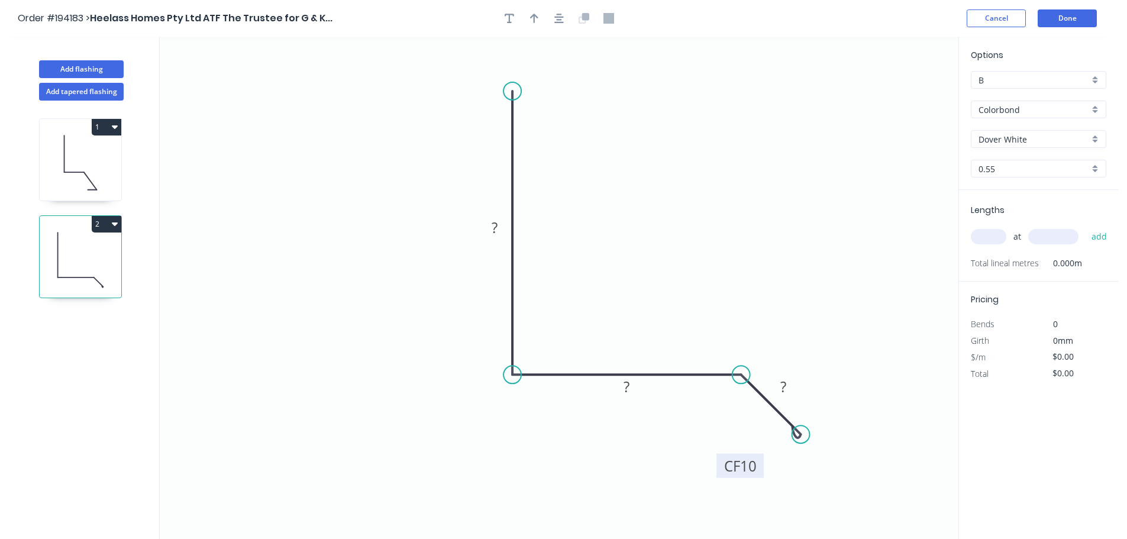
drag, startPoint x: 828, startPoint y: 392, endPoint x: 757, endPoint y: 456, distance: 95.9
click at [762, 458] on rect at bounding box center [739, 466] width 47 height 24
click at [537, 15] on icon "button" at bounding box center [534, 18] width 8 height 11
click at [896, 95] on icon at bounding box center [896, 82] width 11 height 38
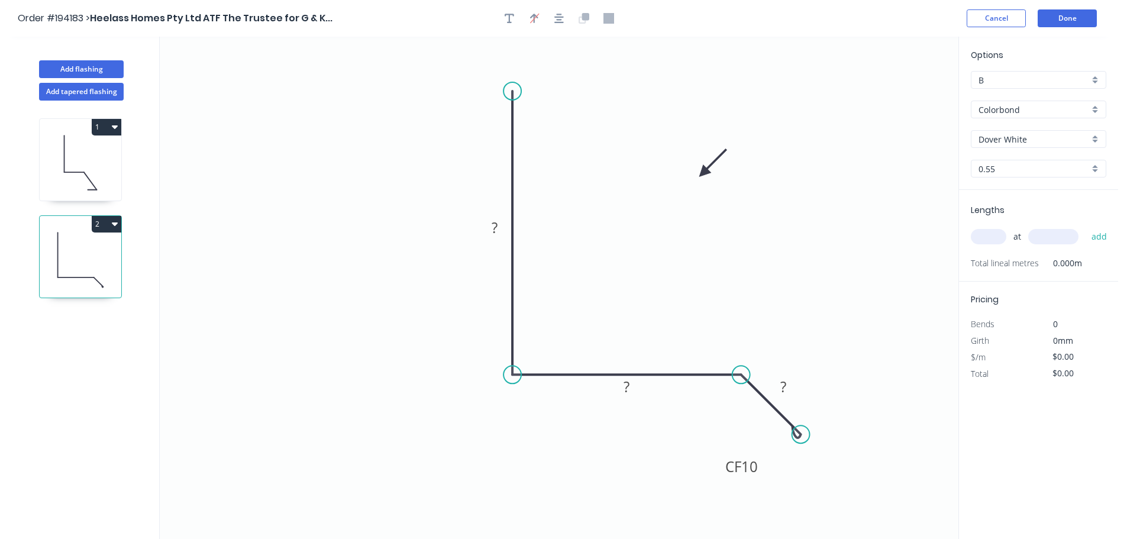
drag, startPoint x: 896, startPoint y: 95, endPoint x: 657, endPoint y: 213, distance: 267.1
click at [695, 180] on icon at bounding box center [712, 163] width 34 height 34
click at [494, 230] on tspan "?" at bounding box center [494, 228] width 6 height 20
type input "$13.46"
click at [990, 238] on input "text" at bounding box center [987, 236] width 35 height 15
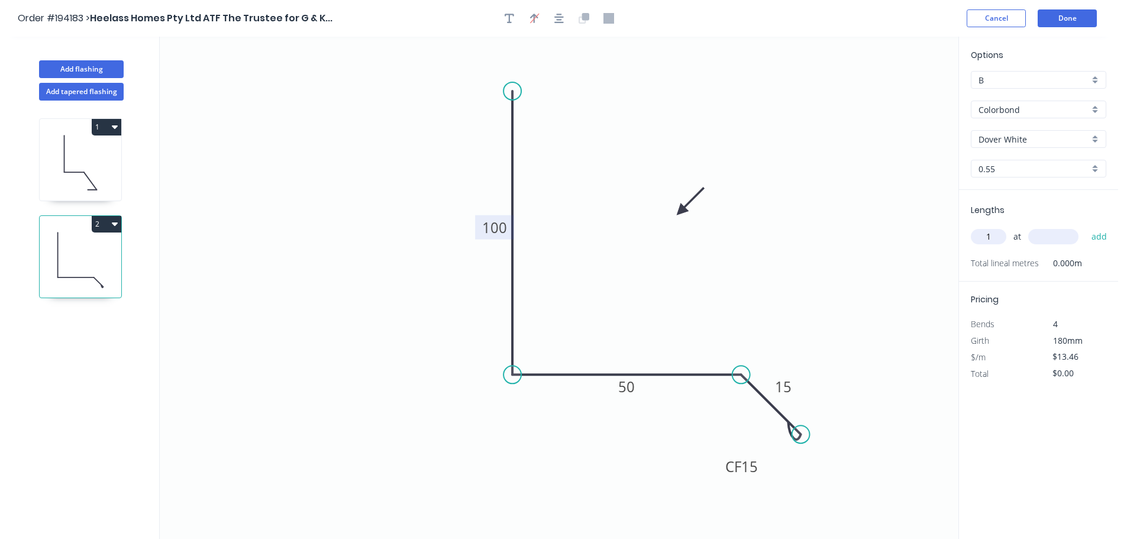
type input "1"
type input "5090"
click at [1085, 226] on button "add" at bounding box center [1099, 236] width 28 height 20
type input "$68.51"
click at [1076, 19] on button "Done" at bounding box center [1066, 18] width 59 height 18
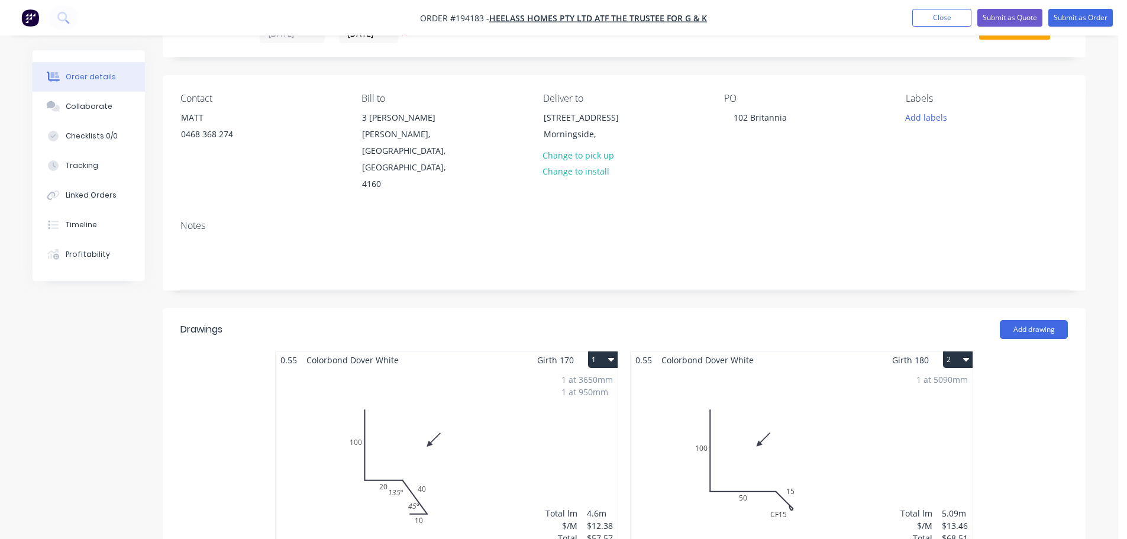
scroll to position [59, 0]
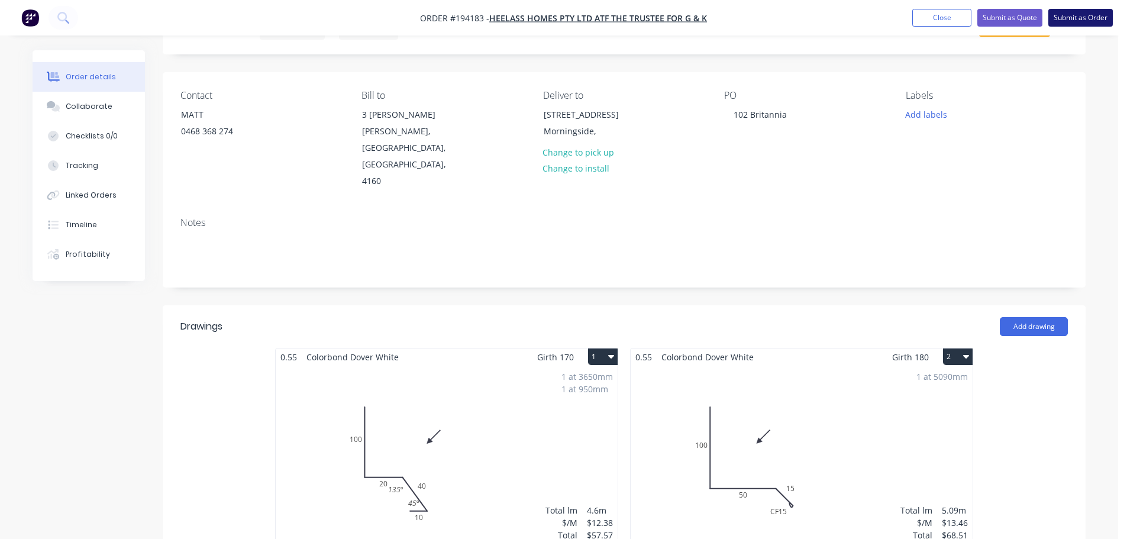
click at [1080, 17] on button "Submit as Order" at bounding box center [1080, 18] width 64 height 18
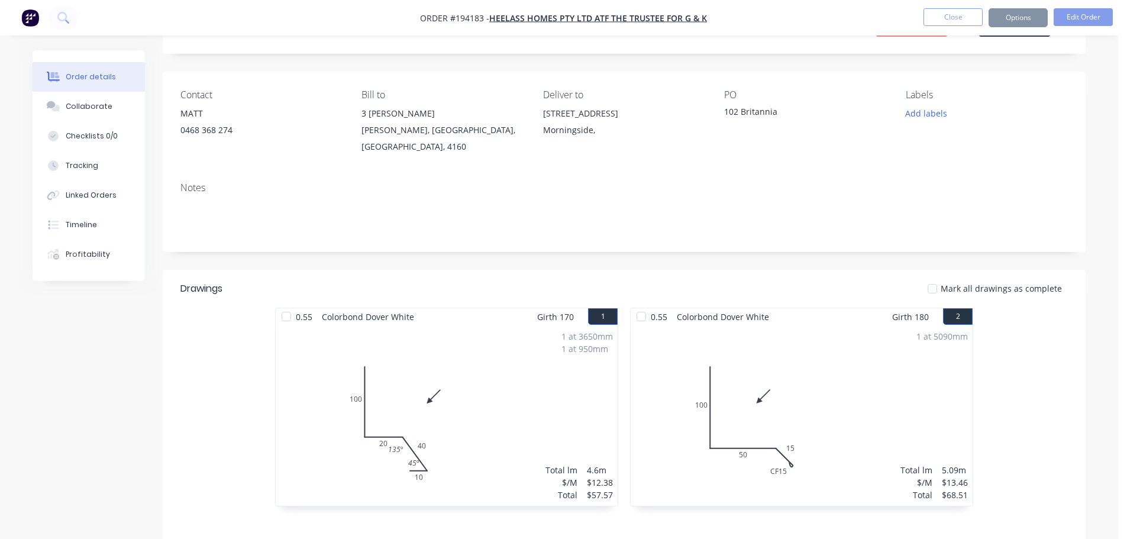
scroll to position [0, 0]
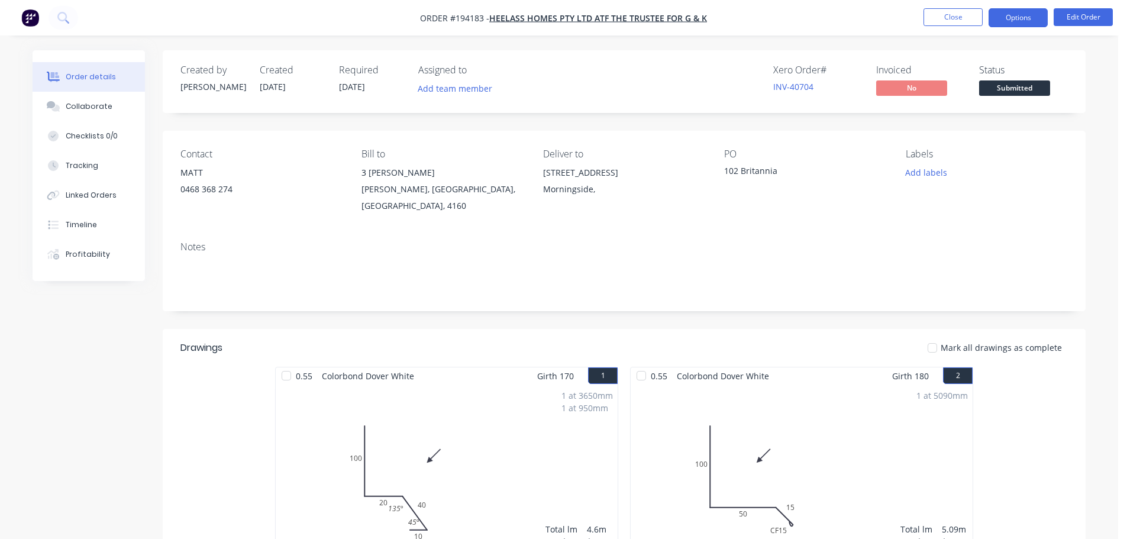
click at [1028, 14] on button "Options" at bounding box center [1017, 17] width 59 height 19
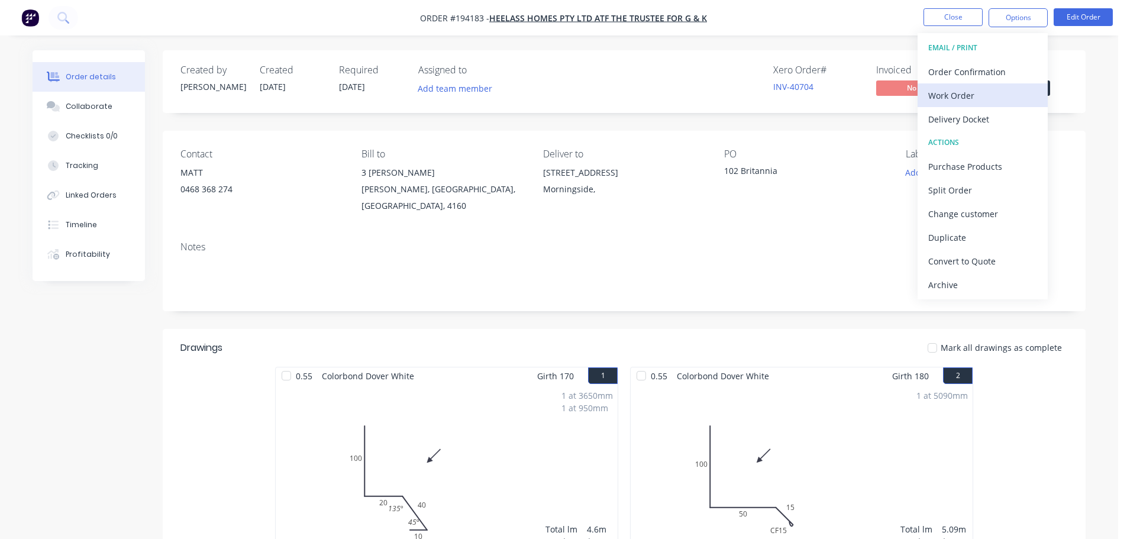
click at [964, 96] on div "Work Order" at bounding box center [982, 95] width 109 height 17
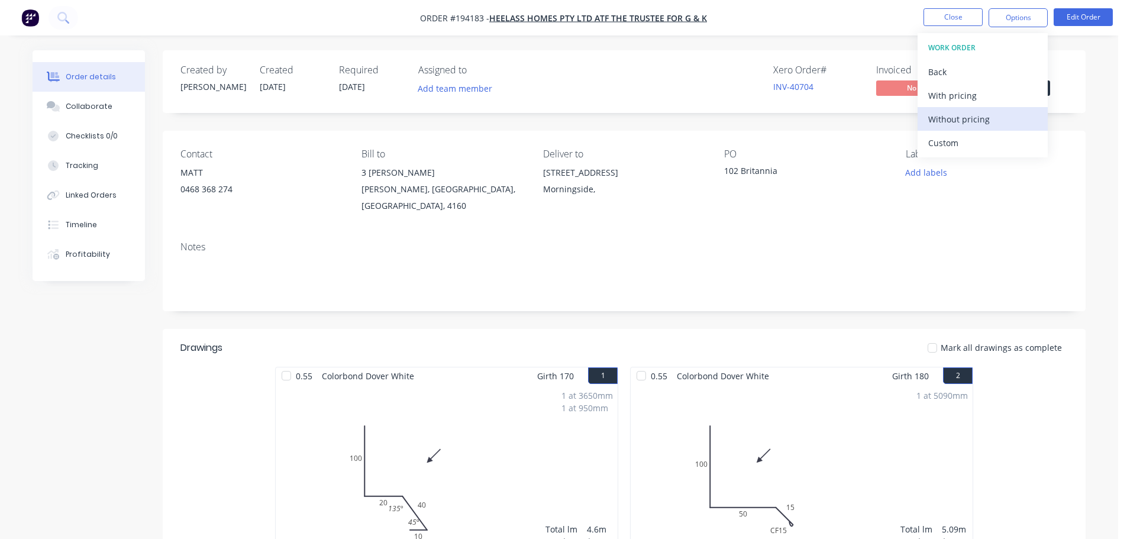
click at [953, 112] on div "Without pricing" at bounding box center [982, 119] width 109 height 17
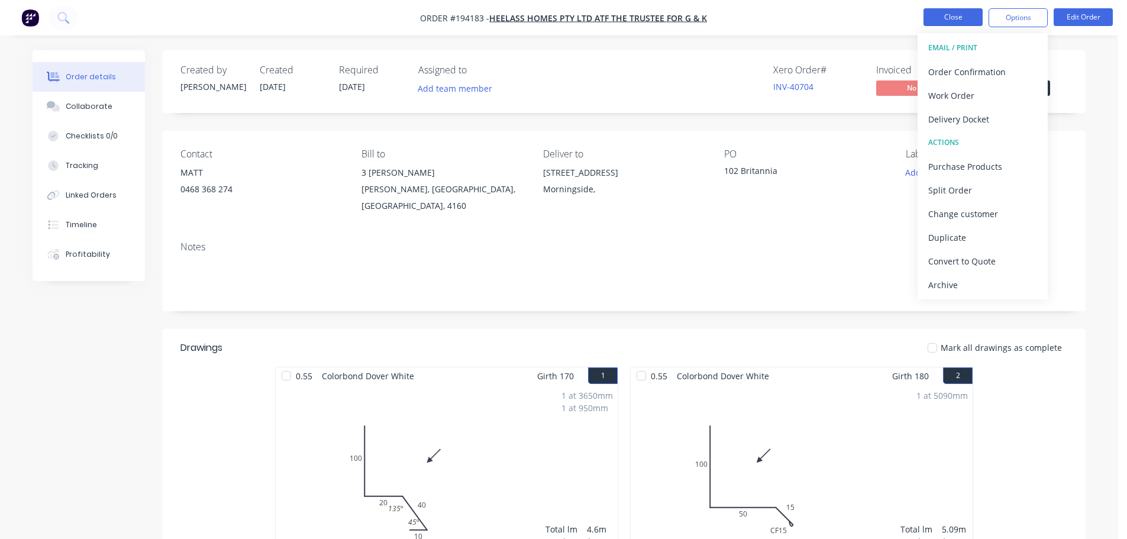
click at [960, 15] on button "Close" at bounding box center [952, 17] width 59 height 18
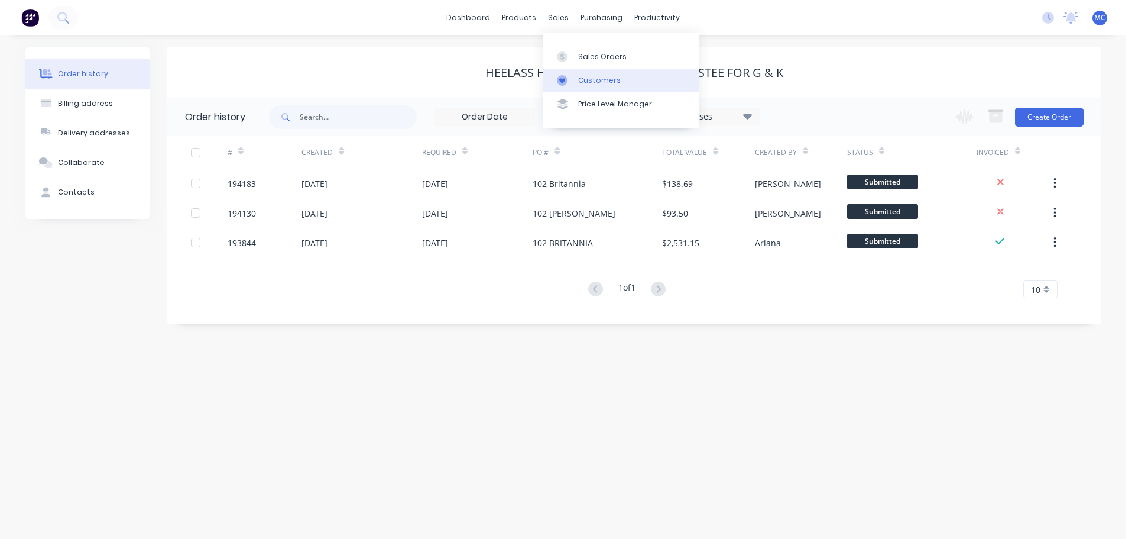
click at [591, 78] on div "Customers" at bounding box center [599, 80] width 43 height 11
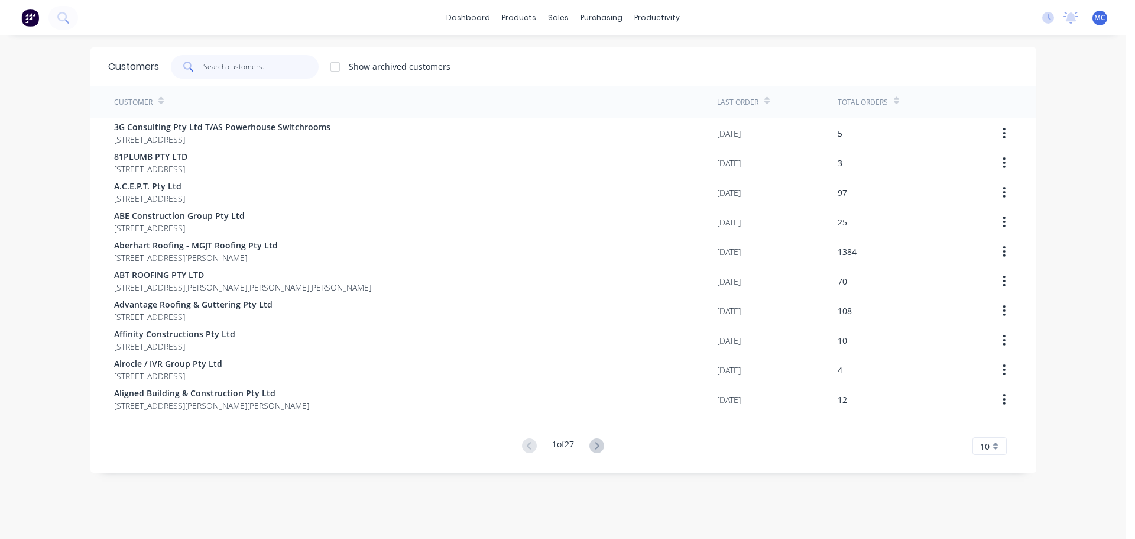
click at [238, 67] on input "text" at bounding box center [260, 67] width 115 height 24
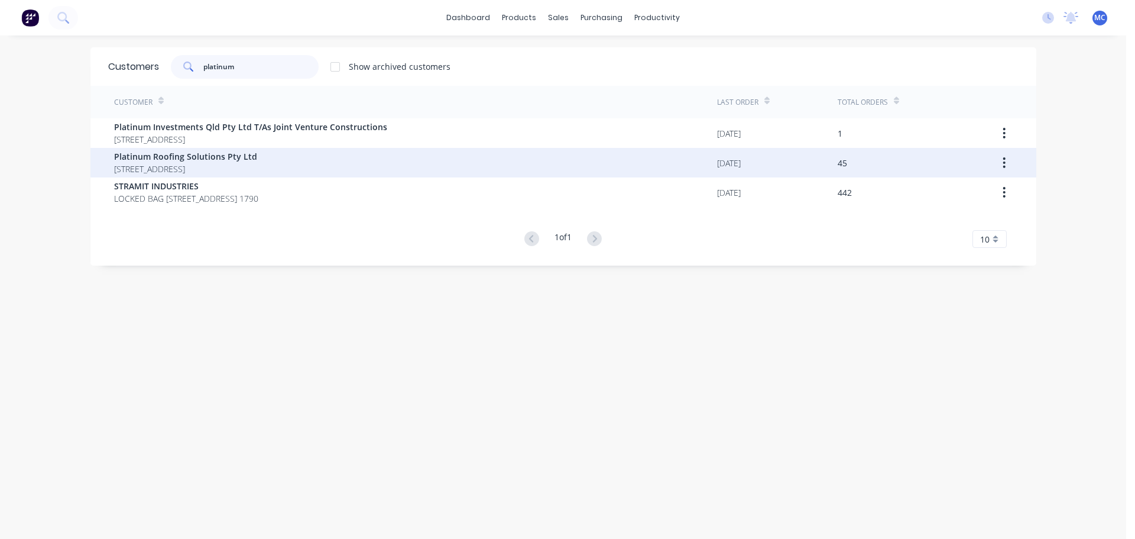
type input "platinum"
click at [177, 156] on span "Platinum Roofing Solutions Pty Ltd" at bounding box center [185, 156] width 143 height 12
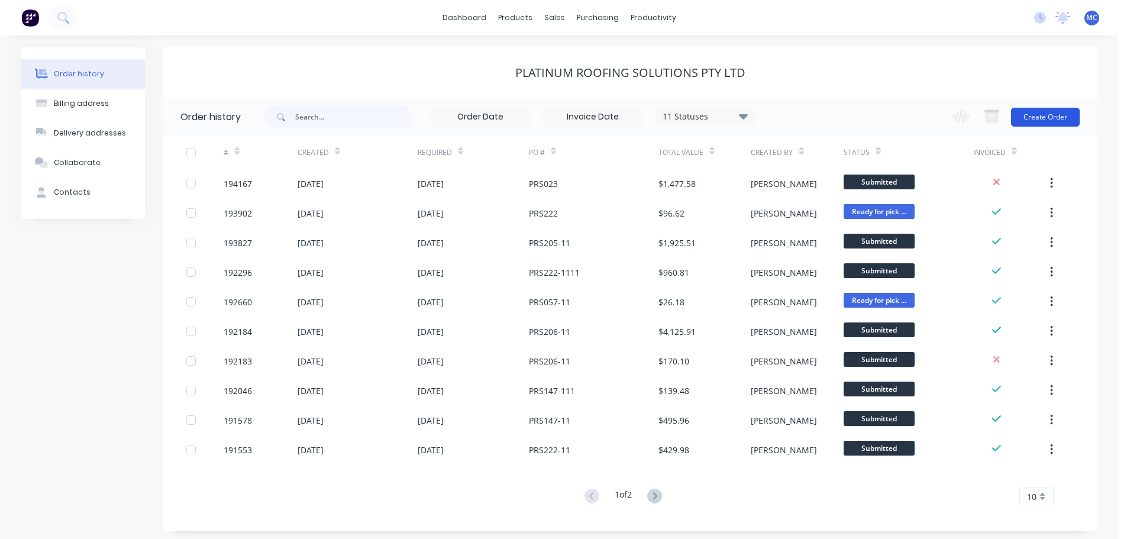
click at [1052, 115] on button "Create Order" at bounding box center [1045, 117] width 69 height 19
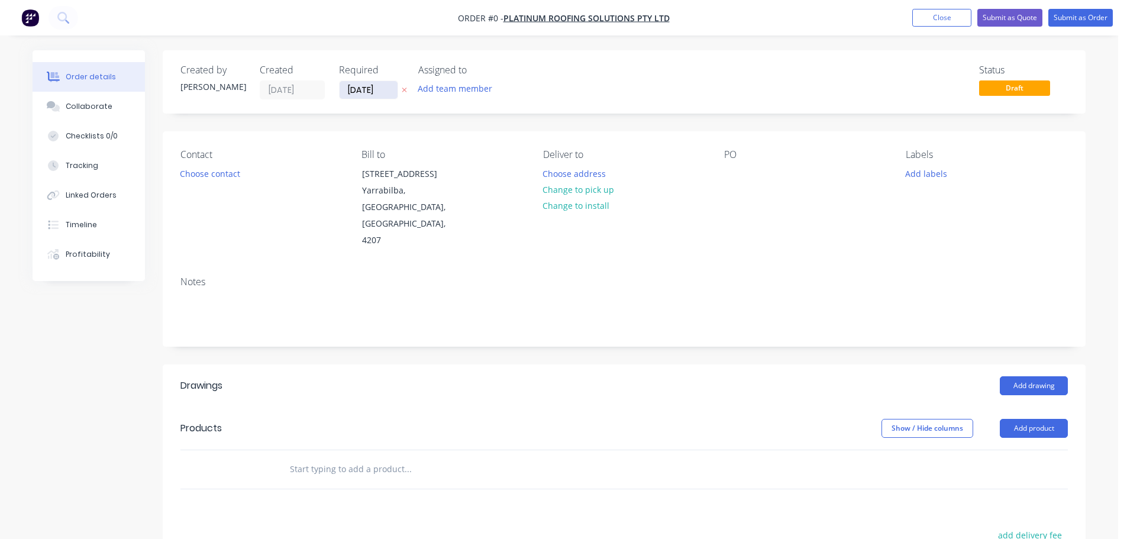
click at [361, 89] on input "[DATE]" at bounding box center [368, 90] width 58 height 18
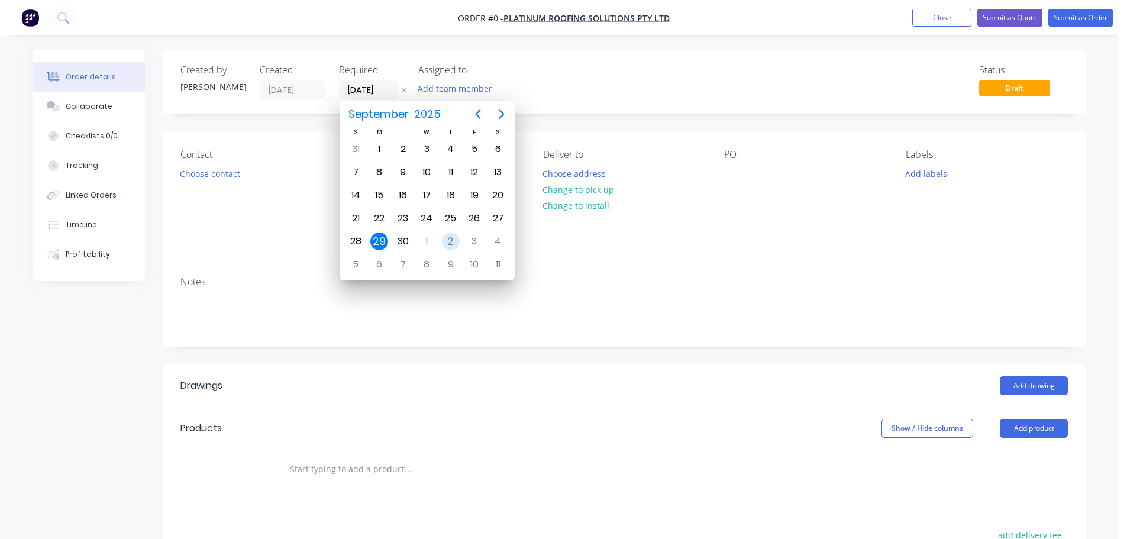
click at [449, 241] on div "2" at bounding box center [451, 241] width 18 height 18
type input "[DATE]"
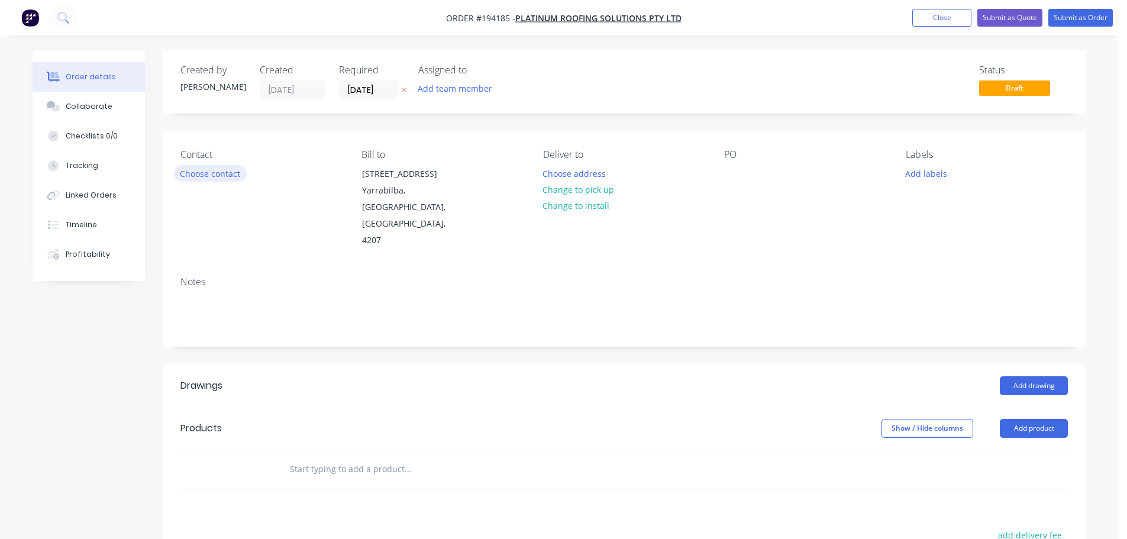
click at [198, 173] on button "Choose contact" at bounding box center [210, 173] width 73 height 16
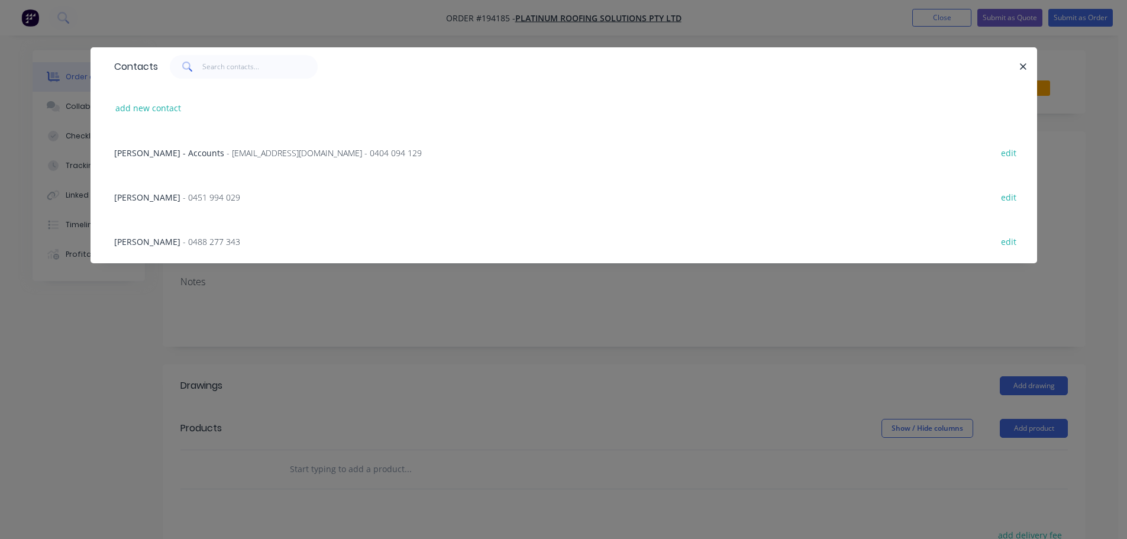
click at [190, 193] on span "- 0451 994 029" at bounding box center [211, 197] width 57 height 11
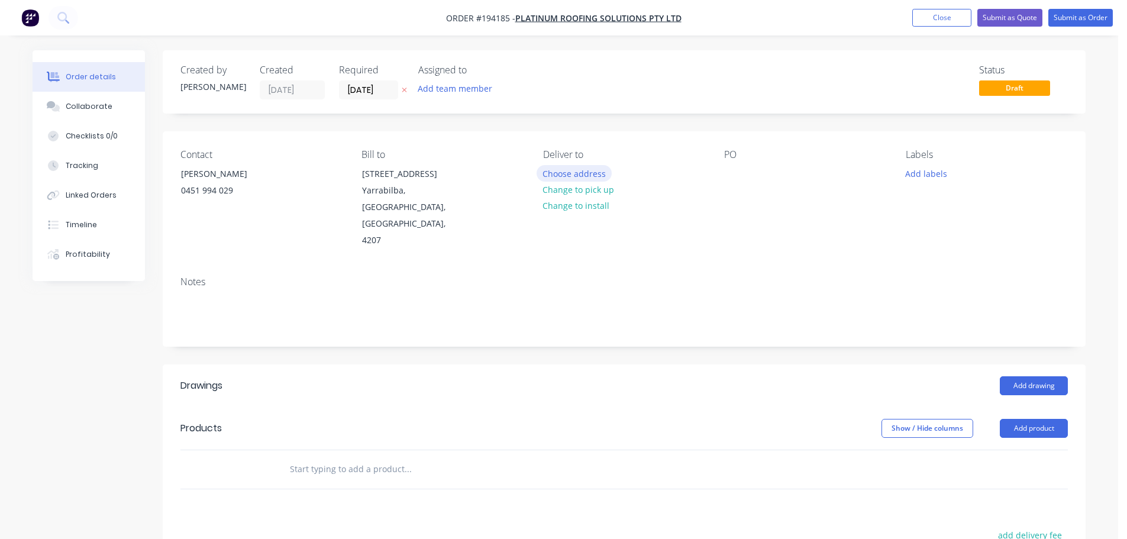
click at [578, 175] on button "Choose address" at bounding box center [574, 173] width 76 height 16
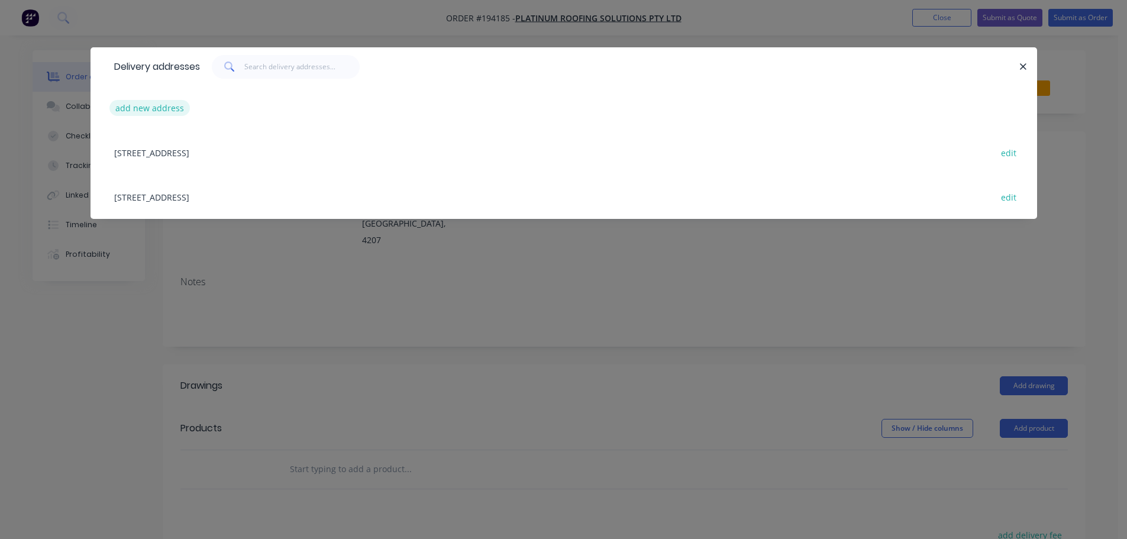
click at [141, 109] on button "add new address" at bounding box center [149, 108] width 81 height 16
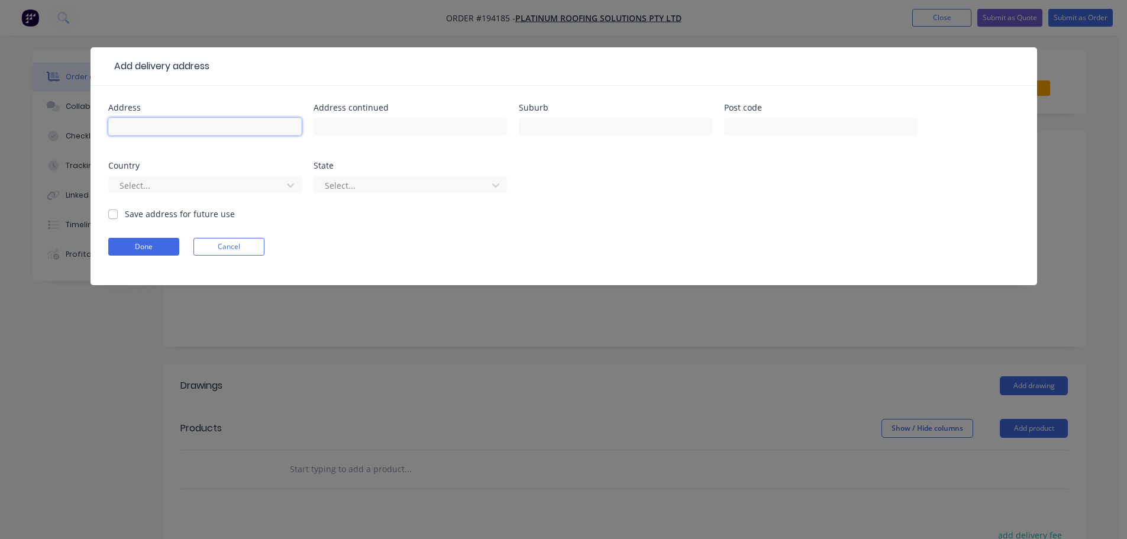
click at [151, 125] on input "text" at bounding box center [204, 127] width 193 height 18
type input "57 Columbus Dve"
type input "Hollywell"
click button "Done" at bounding box center [143, 247] width 71 height 18
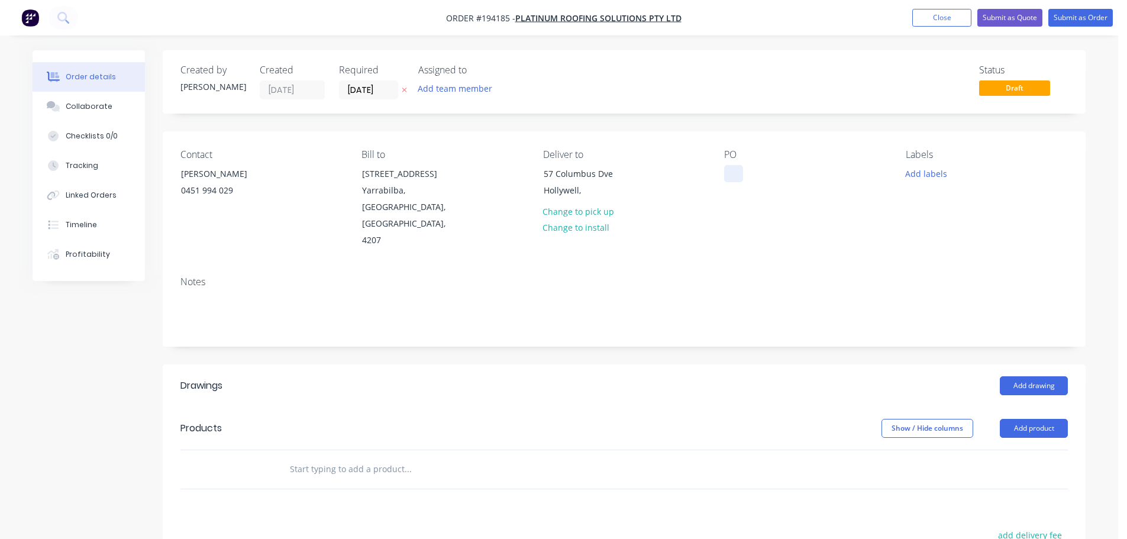
click at [731, 172] on div at bounding box center [733, 173] width 19 height 17
click at [1032, 376] on button "Add drawing" at bounding box center [1033, 385] width 68 height 19
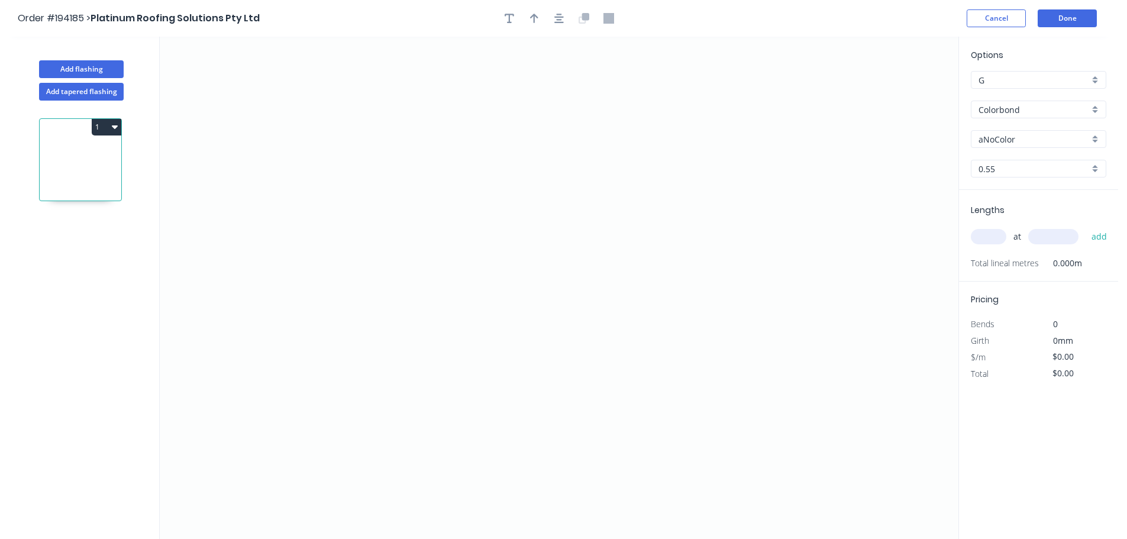
click at [1005, 137] on input "aNoColor" at bounding box center [1033, 139] width 111 height 12
click at [991, 262] on div "Windspray" at bounding box center [1038, 265] width 134 height 21
type input "Windspray"
click at [991, 232] on input "text" at bounding box center [987, 236] width 35 height 15
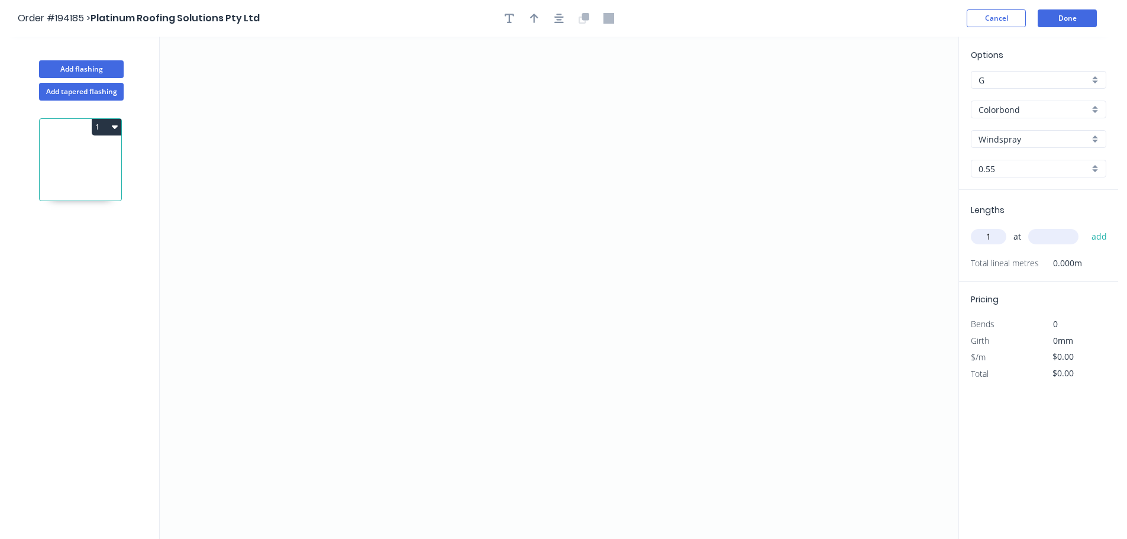
type input "1"
type input "6000"
click at [1085, 226] on button "add" at bounding box center [1099, 236] width 28 height 20
click at [771, 179] on icon "0" at bounding box center [559, 288] width 798 height 502
click at [713, 114] on icon "0" at bounding box center [559, 288] width 798 height 502
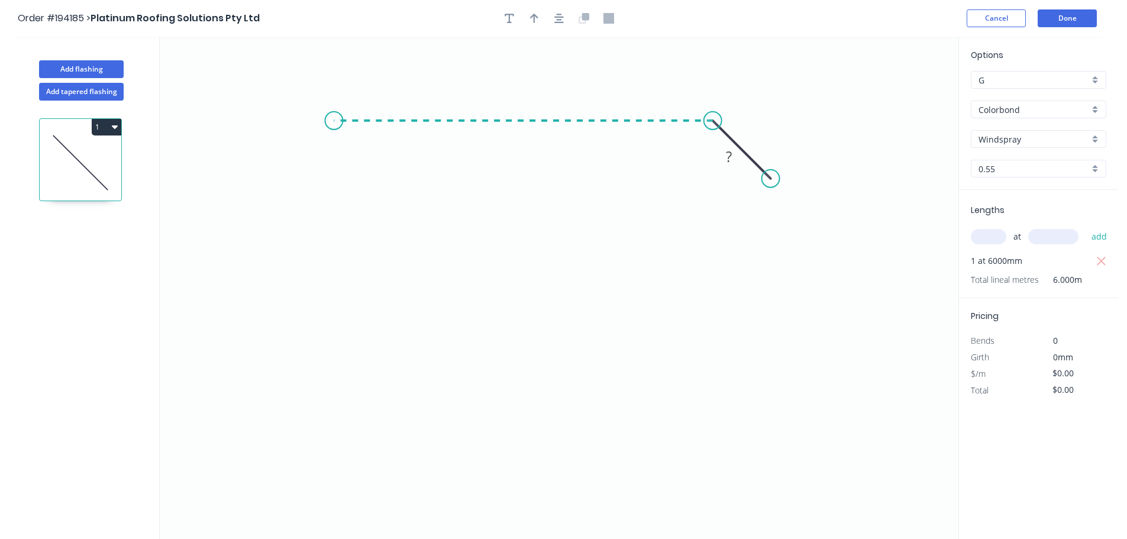
click at [334, 108] on icon "0 ?" at bounding box center [559, 288] width 798 height 502
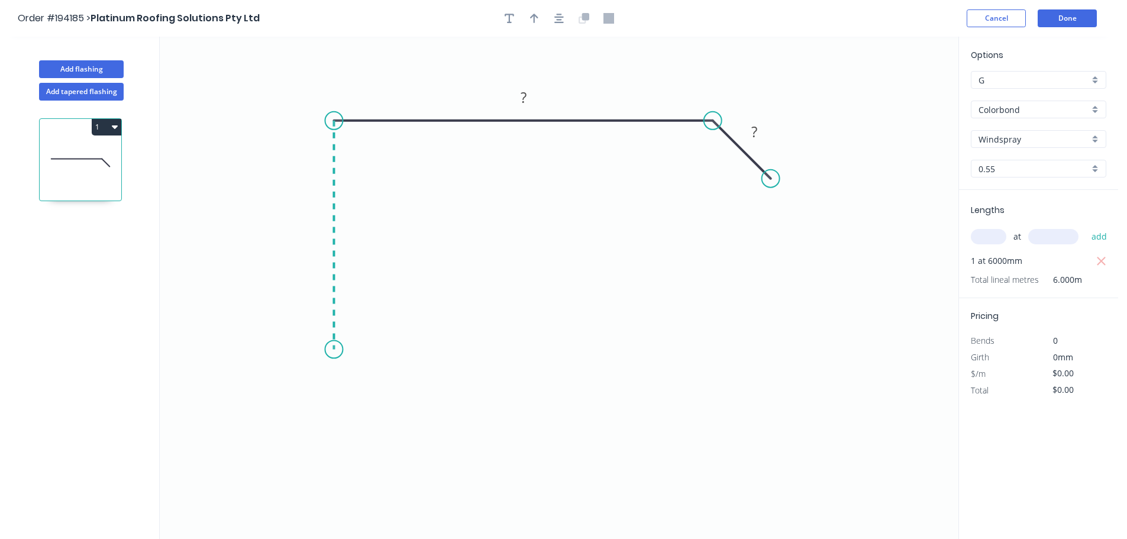
click at [330, 350] on icon "0 ? ?" at bounding box center [559, 288] width 798 height 502
click at [300, 380] on icon "0 ? ? ?" at bounding box center [559, 288] width 798 height 502
click at [340, 427] on icon "0 ? ? ? ?" at bounding box center [559, 288] width 798 height 502
click at [340, 427] on circle at bounding box center [340, 424] width 18 height 18
click at [312, 409] on rect at bounding box center [308, 411] width 24 height 17
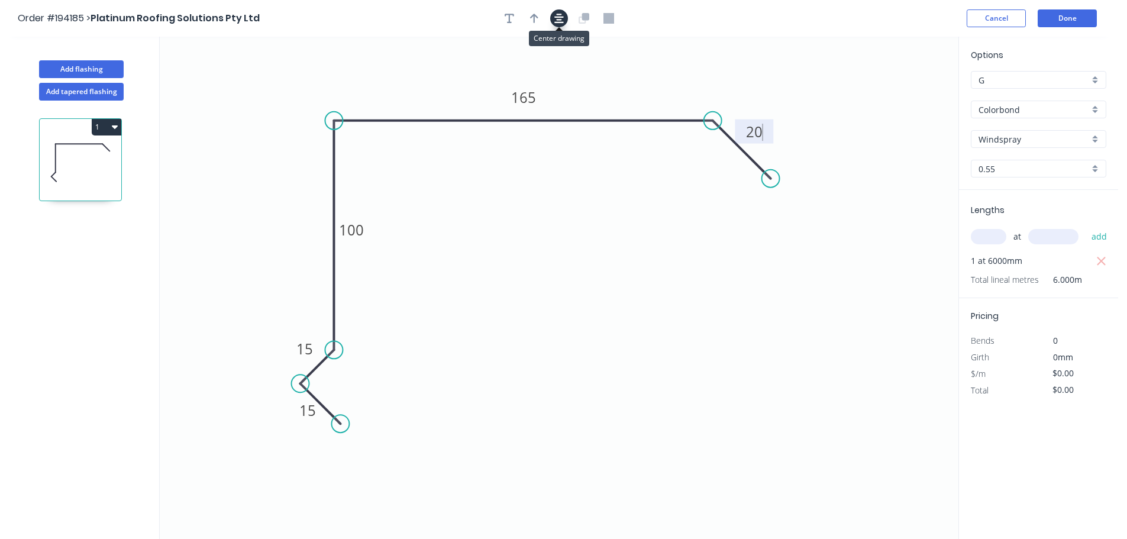
click at [559, 19] on icon "button" at bounding box center [558, 18] width 9 height 9
type input "$13.93"
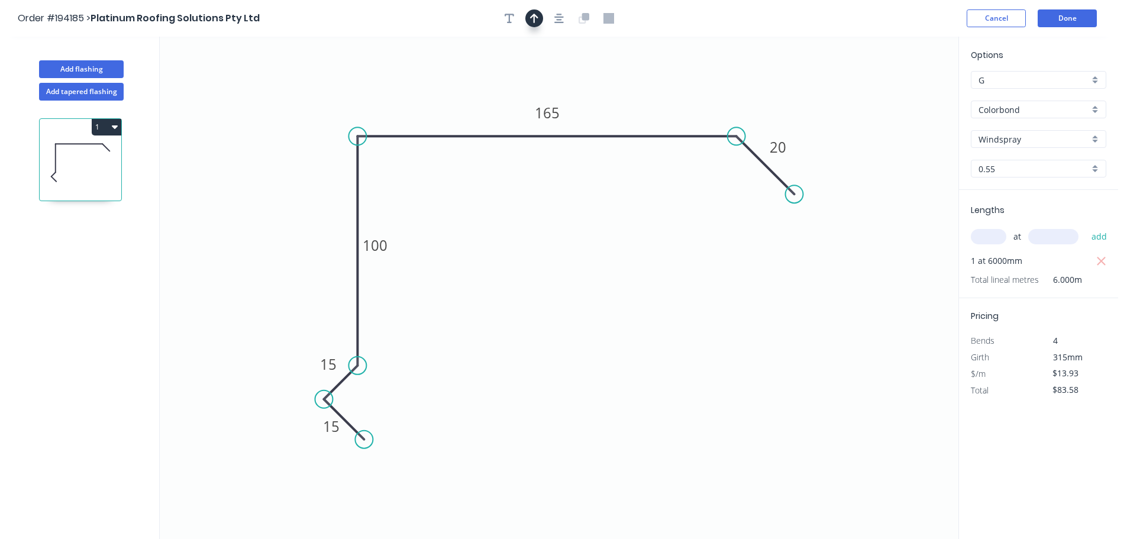
click at [537, 20] on icon "button" at bounding box center [534, 18] width 8 height 11
click at [899, 95] on icon at bounding box center [898, 82] width 11 height 38
drag, startPoint x: 899, startPoint y: 95, endPoint x: 780, endPoint y: 95, distance: 118.9
click at [780, 95] on icon at bounding box center [789, 86] width 34 height 34
click at [102, 125] on button "1" at bounding box center [107, 127] width 30 height 17
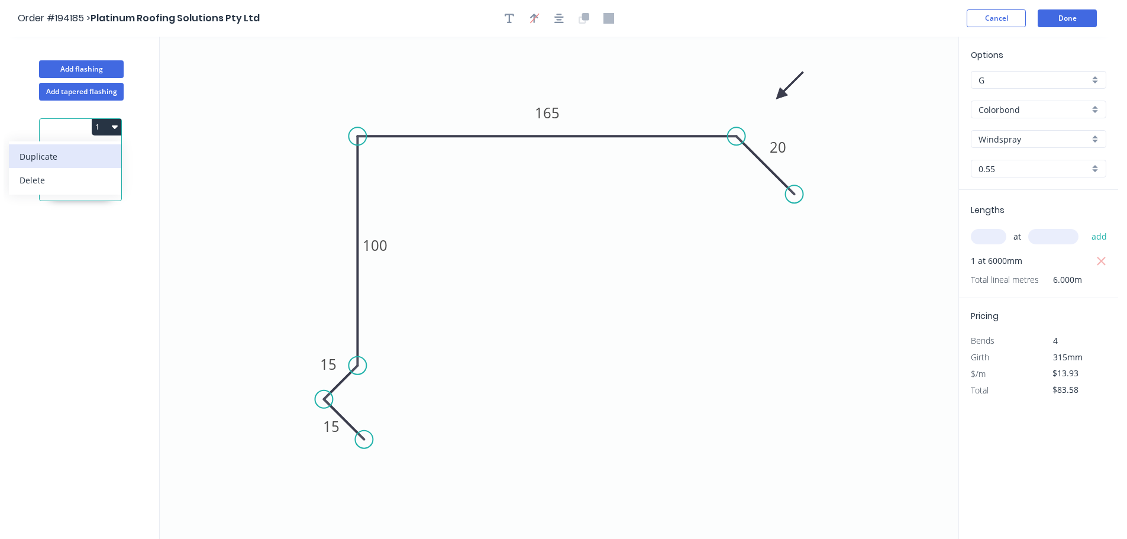
click at [44, 153] on div "Duplicate" at bounding box center [65, 156] width 91 height 17
type input "$0.00"
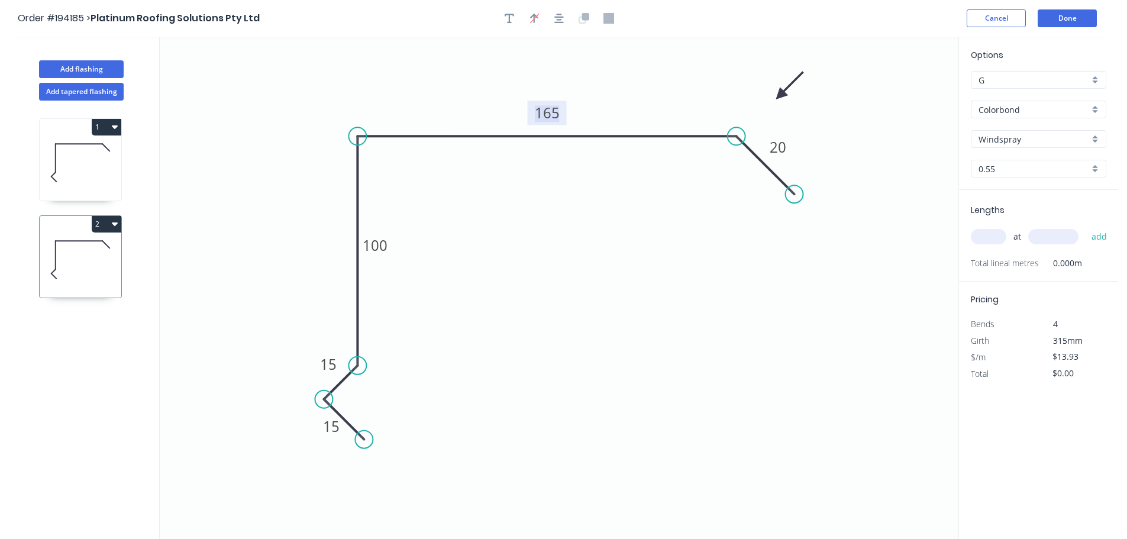
click at [551, 113] on tspan "165" at bounding box center [547, 113] width 25 height 20
click at [999, 235] on input "text" at bounding box center [987, 236] width 35 height 15
type input "1"
type input "5300"
click at [1085, 226] on button "add" at bounding box center [1099, 236] width 28 height 20
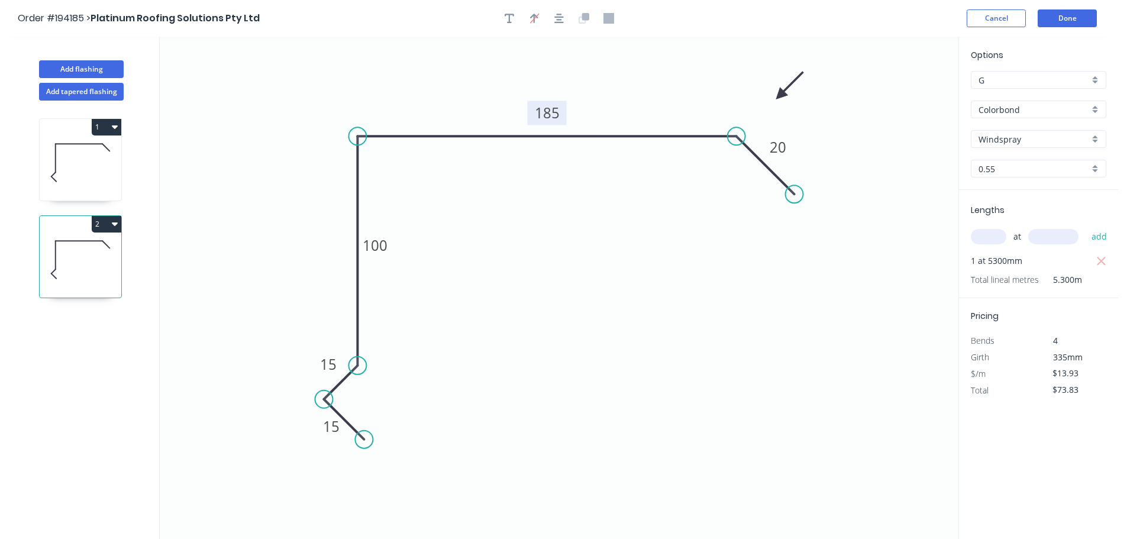
click at [114, 223] on icon "button" at bounding box center [115, 224] width 6 height 4
click at [36, 258] on div "Duplicate" at bounding box center [65, 253] width 91 height 17
type input "$0.00"
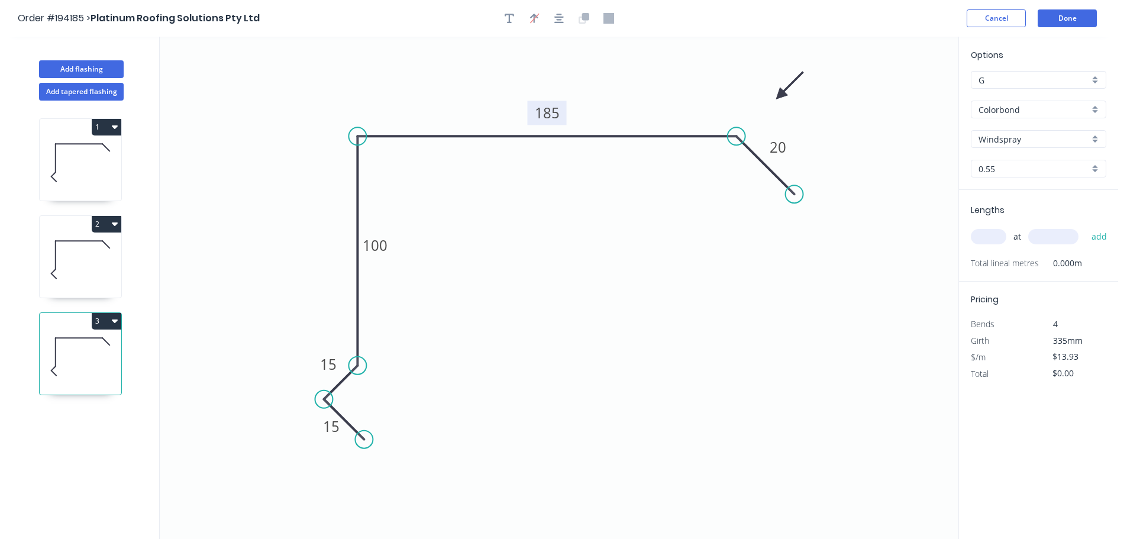
click at [544, 114] on tspan "185" at bounding box center [547, 113] width 25 height 20
click at [991, 236] on input "text" at bounding box center [987, 236] width 35 height 15
type input "1"
type input "8"
type input "1800"
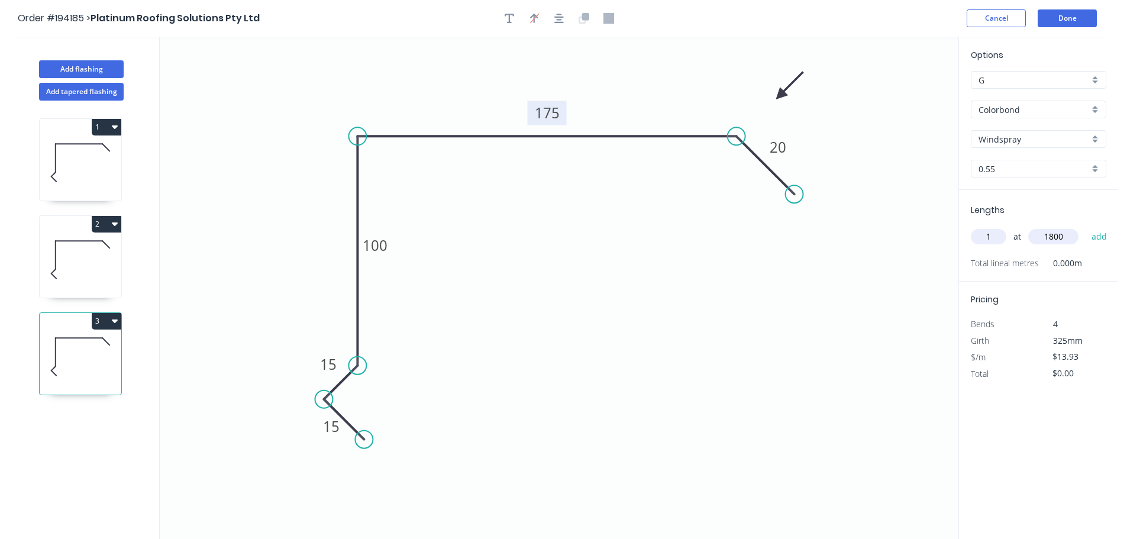
click at [1085, 226] on button "add" at bounding box center [1099, 236] width 28 height 20
type input "$25.07"
click at [75, 66] on button "Add flashing" at bounding box center [81, 69] width 85 height 18
type input "$0.00"
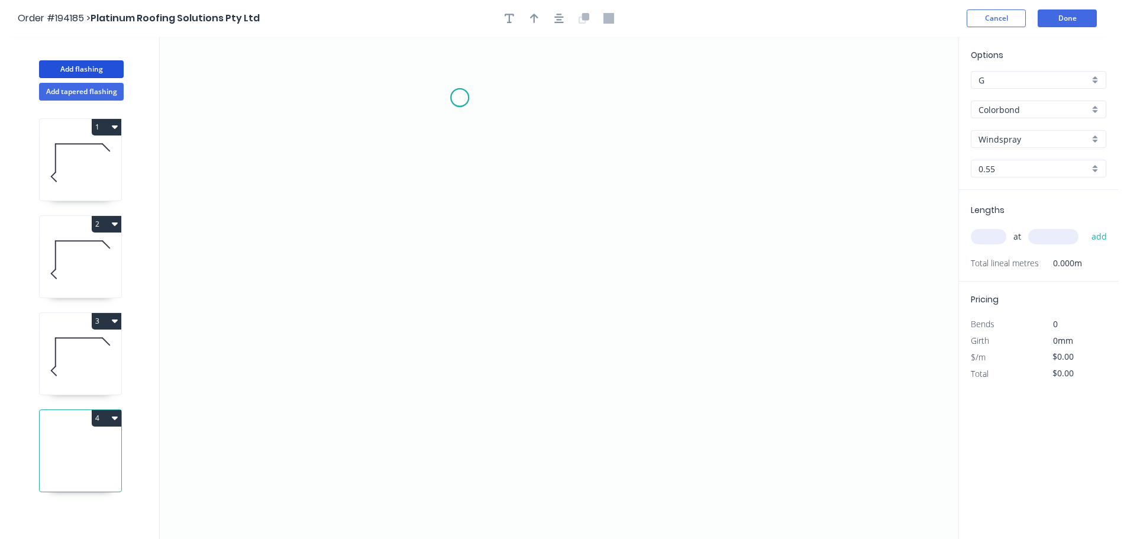
click at [459, 98] on icon "0" at bounding box center [559, 288] width 798 height 502
click at [472, 384] on icon "0" at bounding box center [559, 288] width 798 height 502
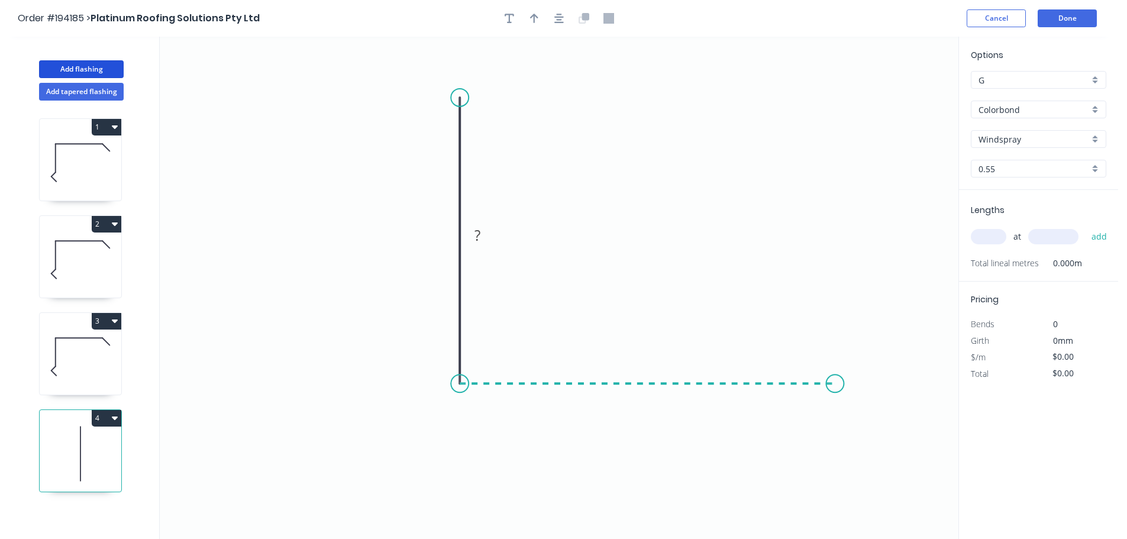
click at [835, 372] on icon "0 ?" at bounding box center [559, 288] width 798 height 502
click at [886, 437] on icon "0 ? ?" at bounding box center [559, 288] width 798 height 502
click at [886, 437] on circle at bounding box center [885, 434] width 18 height 18
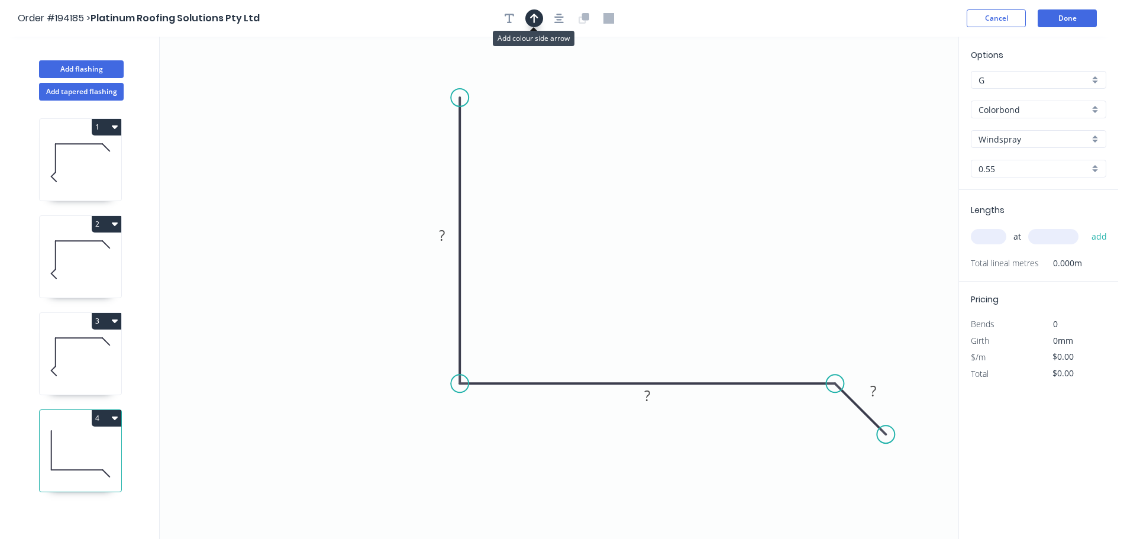
click at [530, 16] on icon "button" at bounding box center [534, 18] width 8 height 11
click at [900, 95] on icon at bounding box center [898, 82] width 11 height 38
drag, startPoint x: 900, startPoint y: 95, endPoint x: 601, endPoint y: 218, distance: 323.5
click at [646, 212] on icon at bounding box center [663, 200] width 34 height 34
click at [444, 235] on tspan "?" at bounding box center [442, 235] width 6 height 20
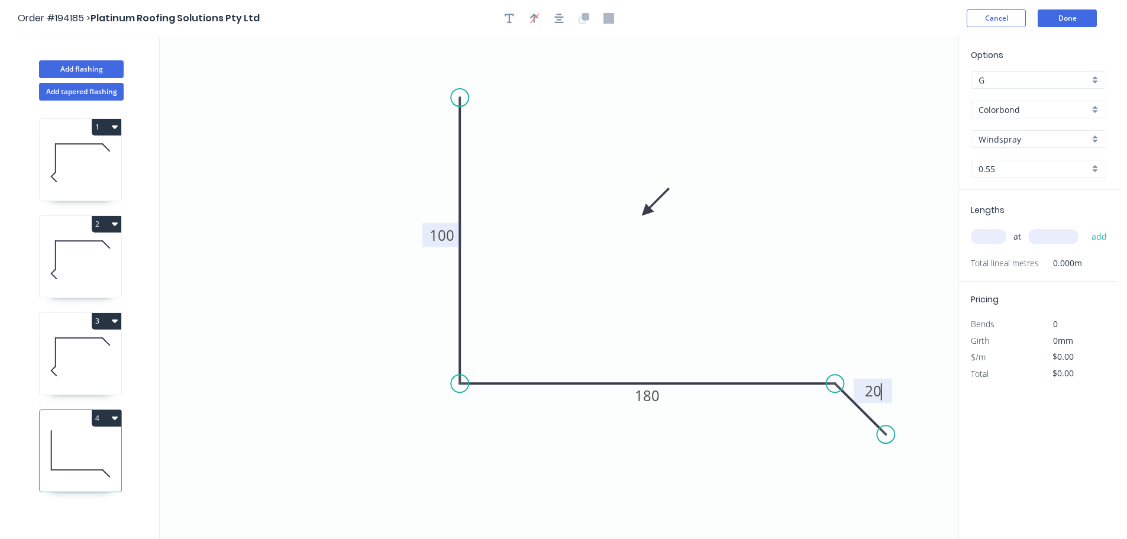
click at [990, 239] on input "text" at bounding box center [987, 236] width 35 height 15
type input "$10.31"
type input "1"
type input "1000"
click at [1085, 226] on button "add" at bounding box center [1099, 236] width 28 height 20
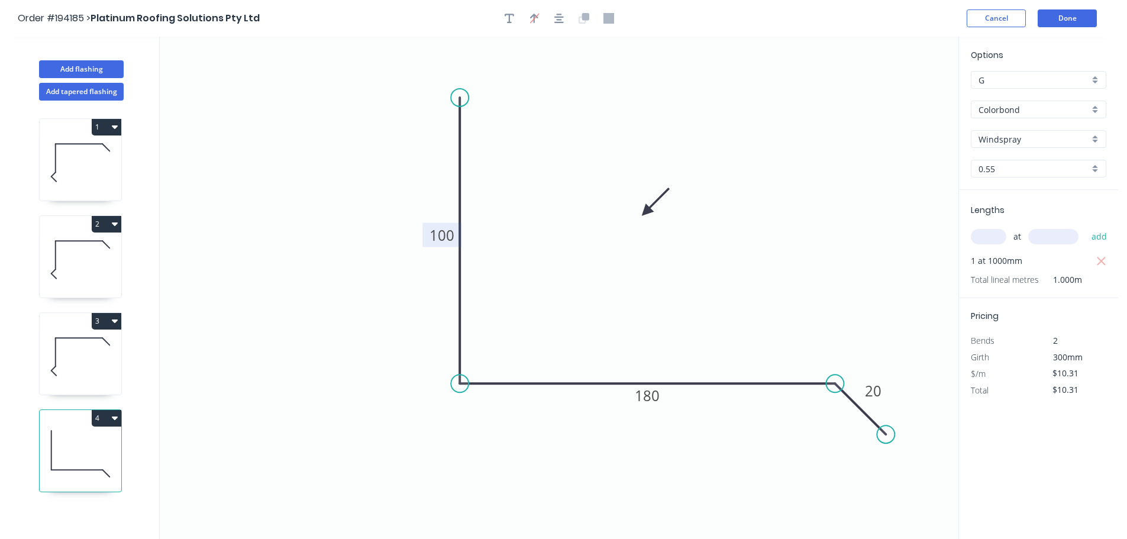
drag, startPoint x: 105, startPoint y: 420, endPoint x: 98, endPoint y: 422, distance: 7.5
click at [104, 420] on button "4" at bounding box center [107, 418] width 30 height 17
click at [38, 442] on div "Duplicate" at bounding box center [65, 447] width 91 height 17
type input "$0.00"
click at [643, 396] on tspan "180" at bounding box center [647, 396] width 25 height 20
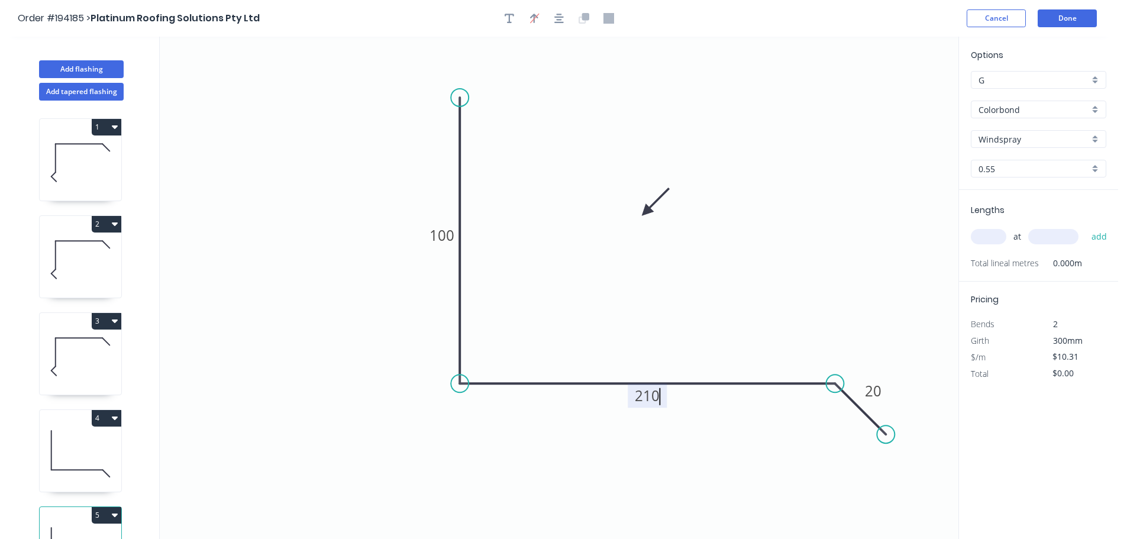
click at [992, 232] on input "text" at bounding box center [987, 236] width 35 height 15
type input "$12.34"
type input "1"
type input "4000"
click at [1085, 226] on button "add" at bounding box center [1099, 236] width 28 height 20
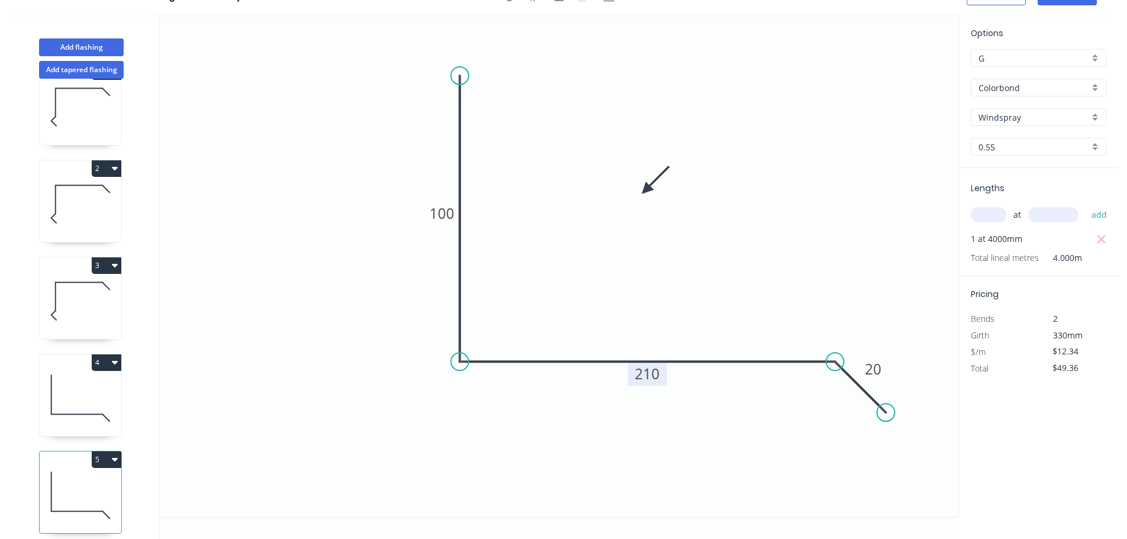
scroll to position [51, 0]
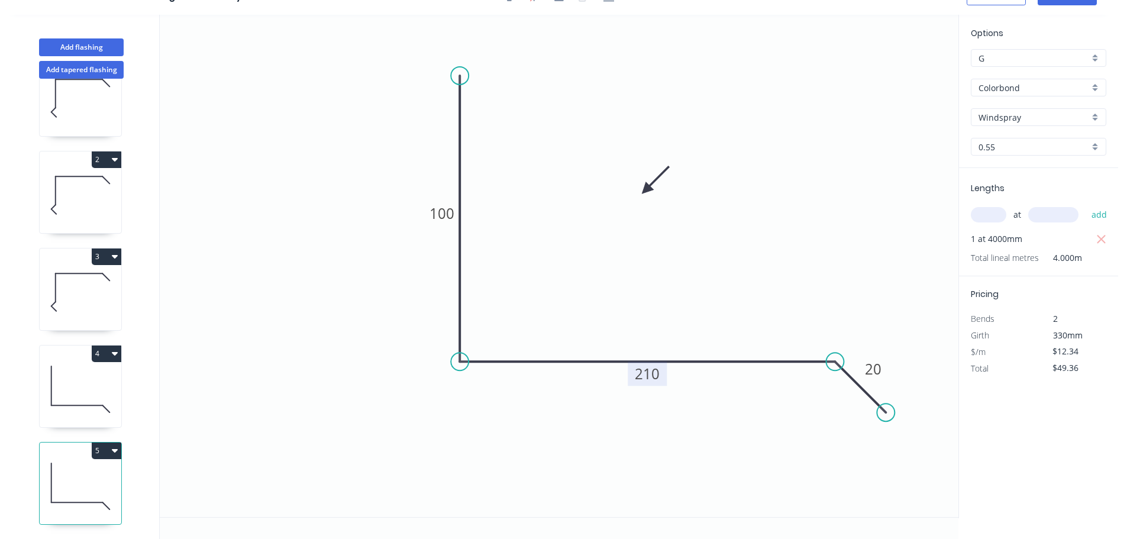
click at [110, 442] on button "5" at bounding box center [107, 450] width 30 height 17
click at [48, 471] on div "Duplicate" at bounding box center [65, 479] width 91 height 17
type input "$0.00"
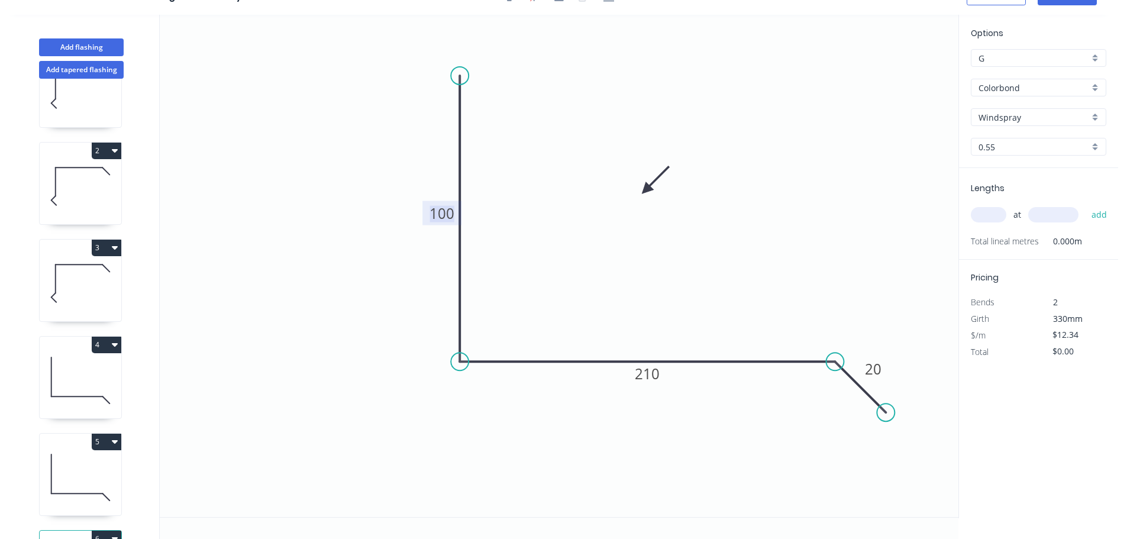
click at [445, 214] on tspan "100" at bounding box center [441, 213] width 25 height 20
type input "$12.34"
click at [999, 209] on input "text" at bounding box center [987, 214] width 35 height 15
type input "1"
type input "1000"
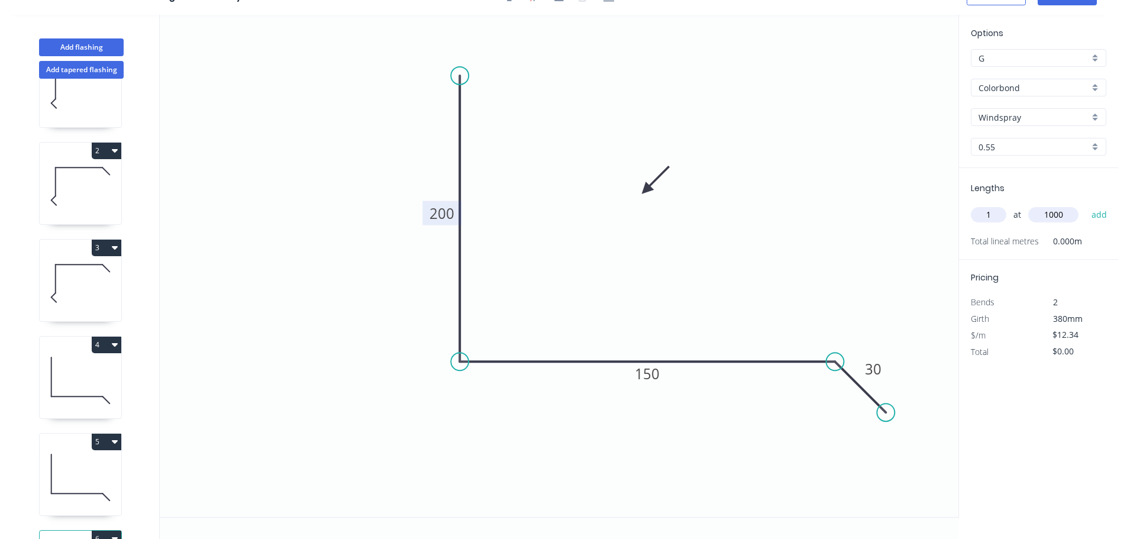
click at [1085, 205] on button "add" at bounding box center [1099, 215] width 28 height 20
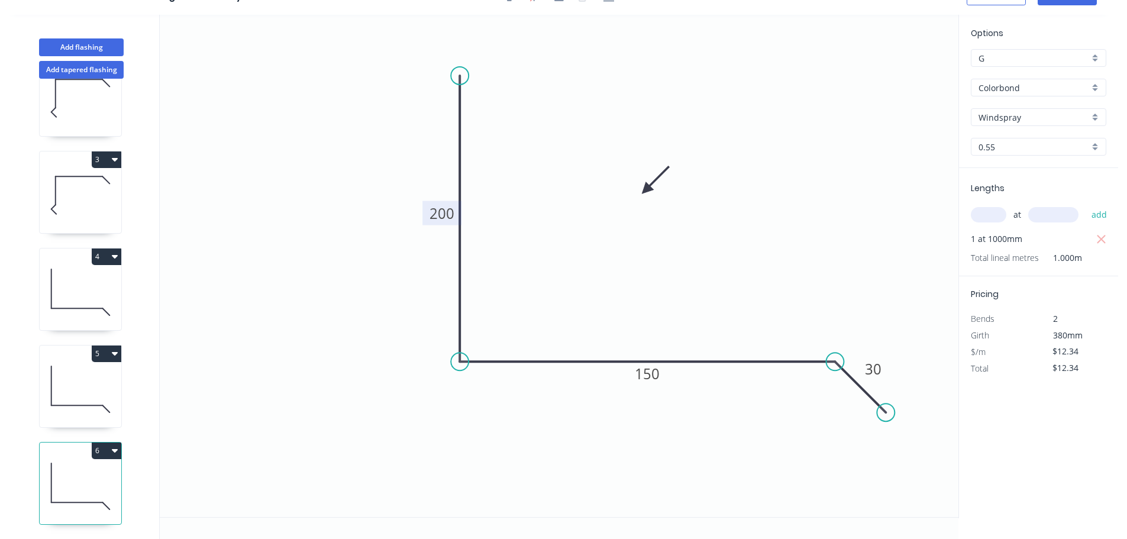
scroll to position [148, 0]
drag, startPoint x: 107, startPoint y: 439, endPoint x: 67, endPoint y: 452, distance: 42.4
click at [106, 442] on button "6" at bounding box center [107, 450] width 30 height 17
click at [41, 471] on div "Duplicate" at bounding box center [65, 479] width 91 height 17
type input "$0.00"
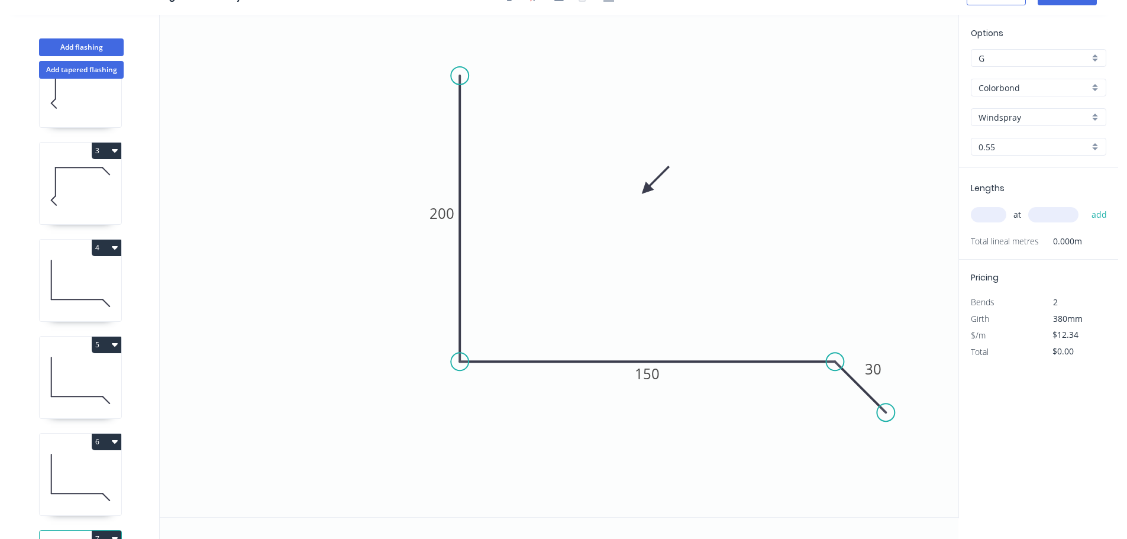
click at [992, 213] on input "text" at bounding box center [987, 214] width 35 height 15
click at [875, 370] on tspan "30" at bounding box center [873, 369] width 17 height 20
click at [994, 211] on input "text" at bounding box center [987, 214] width 35 height 15
type input "1"
type input "1000"
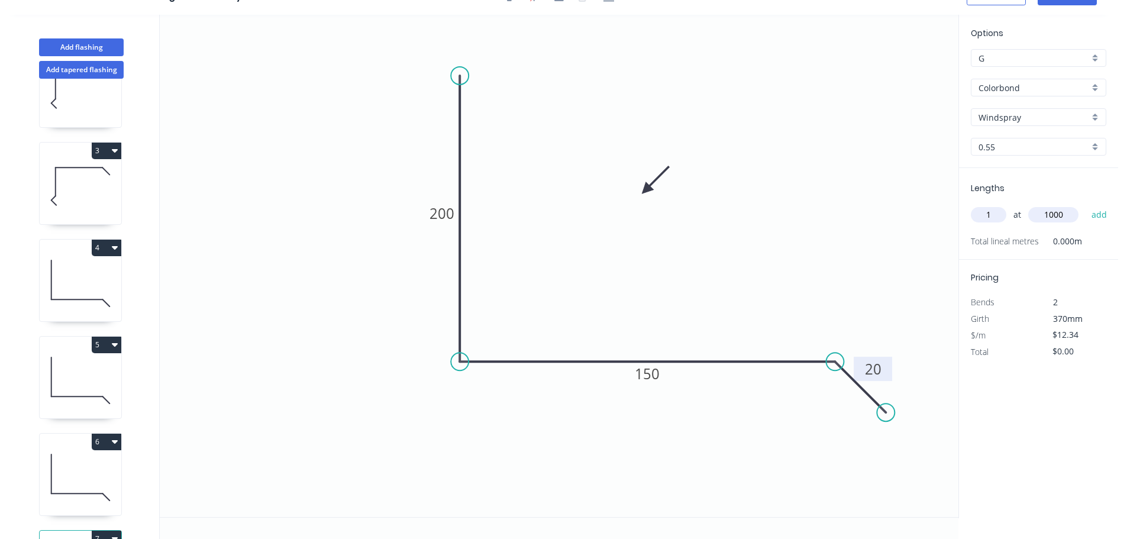
click at [1085, 205] on button "add" at bounding box center [1099, 215] width 28 height 20
type input "$12.34"
drag, startPoint x: 80, startPoint y: 47, endPoint x: 94, endPoint y: 51, distance: 14.2
click at [81, 47] on button "Add flashing" at bounding box center [81, 47] width 85 height 18
type input "$0.00"
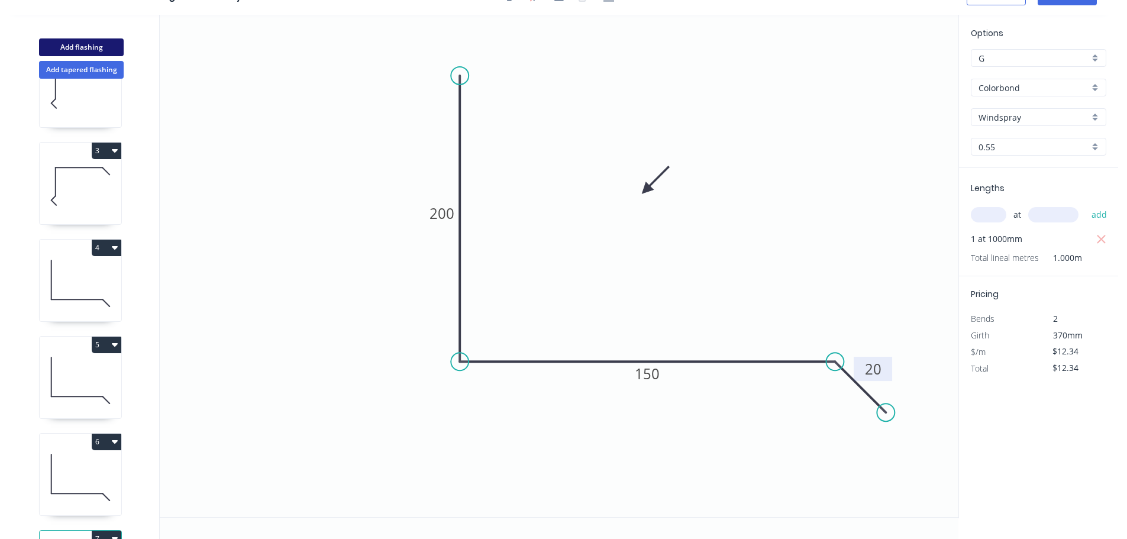
type input "$0.00"
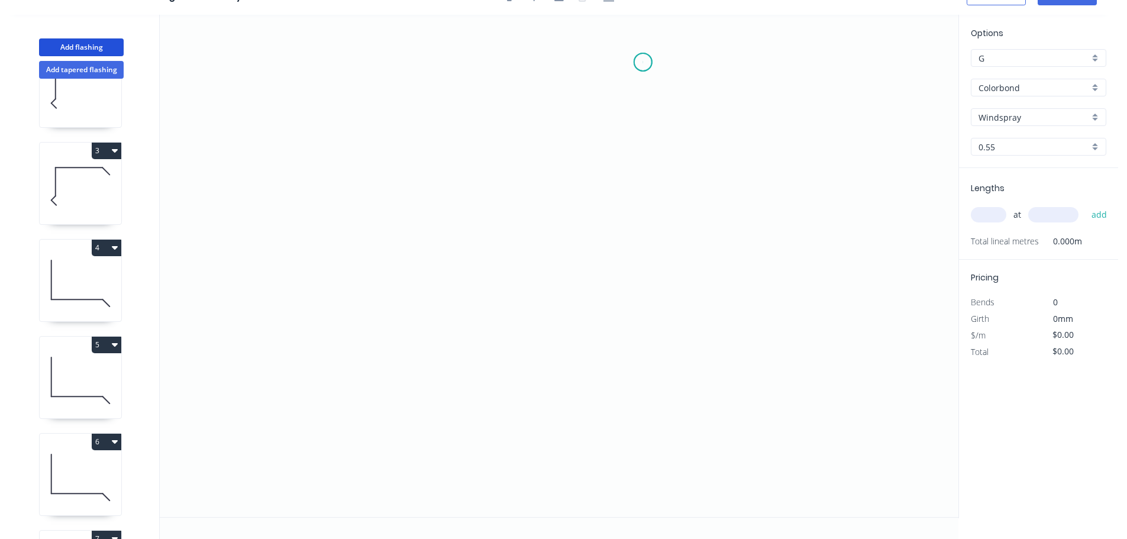
click at [643, 62] on icon "0" at bounding box center [559, 266] width 798 height 502
click at [583, 64] on icon "0" at bounding box center [559, 266] width 798 height 502
click at [587, 248] on icon "0 ?" at bounding box center [559, 266] width 798 height 502
click at [626, 290] on icon at bounding box center [604, 269] width 43 height 43
click at [618, 485] on icon "0 ? ? ?" at bounding box center [559, 266] width 798 height 502
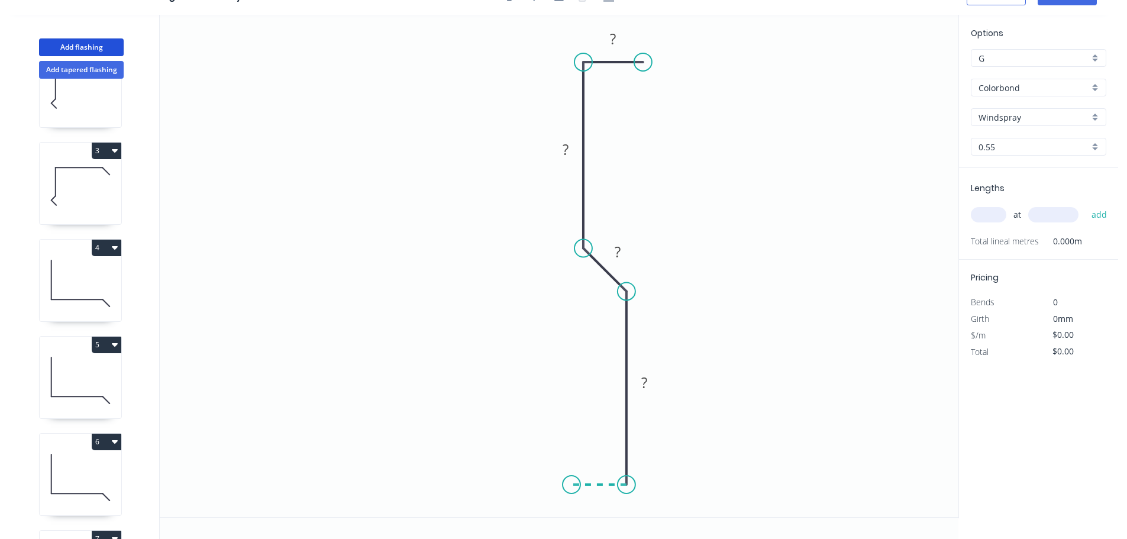
click at [571, 483] on icon "0 ? ? ? ?" at bounding box center [559, 266] width 798 height 502
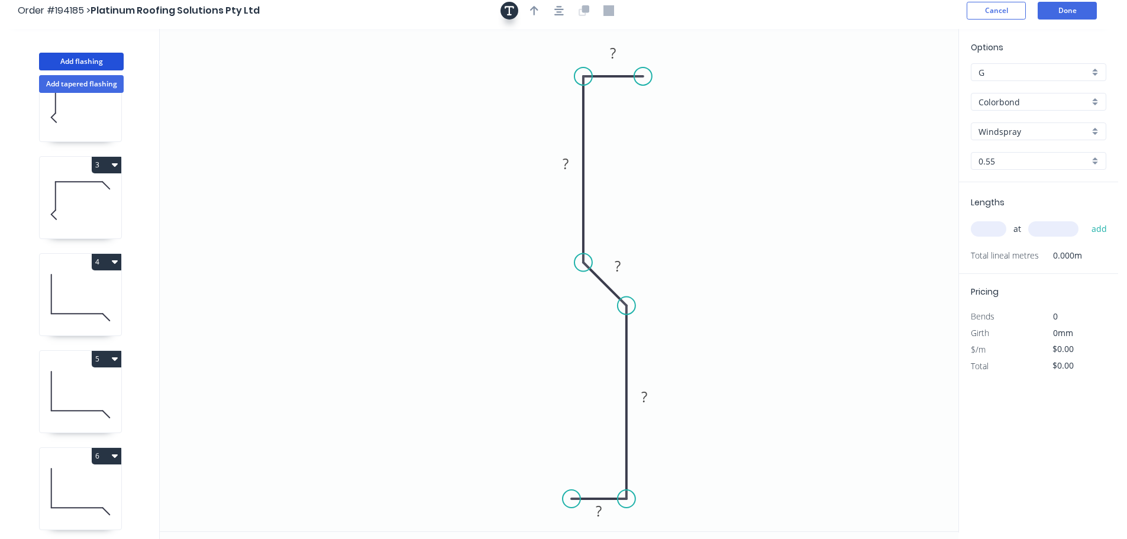
scroll to position [0, 0]
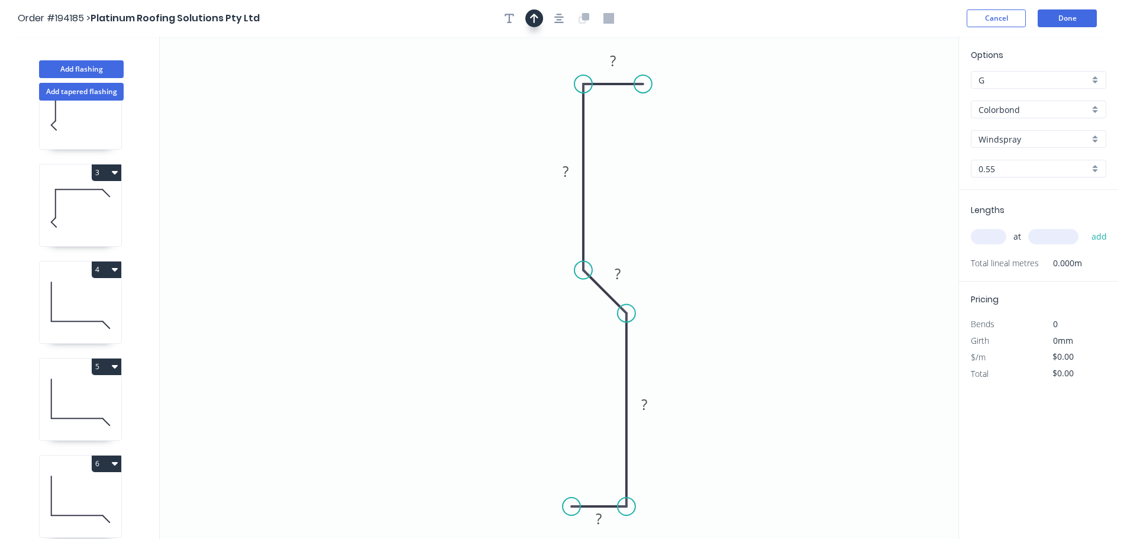
click at [535, 18] on icon "button" at bounding box center [534, 18] width 8 height 9
click at [901, 92] on icon at bounding box center [898, 82] width 11 height 38
drag, startPoint x: 901, startPoint y: 92, endPoint x: 715, endPoint y: 178, distance: 205.1
click at [715, 178] on icon at bounding box center [724, 168] width 34 height 34
click at [983, 234] on input "text" at bounding box center [987, 236] width 35 height 15
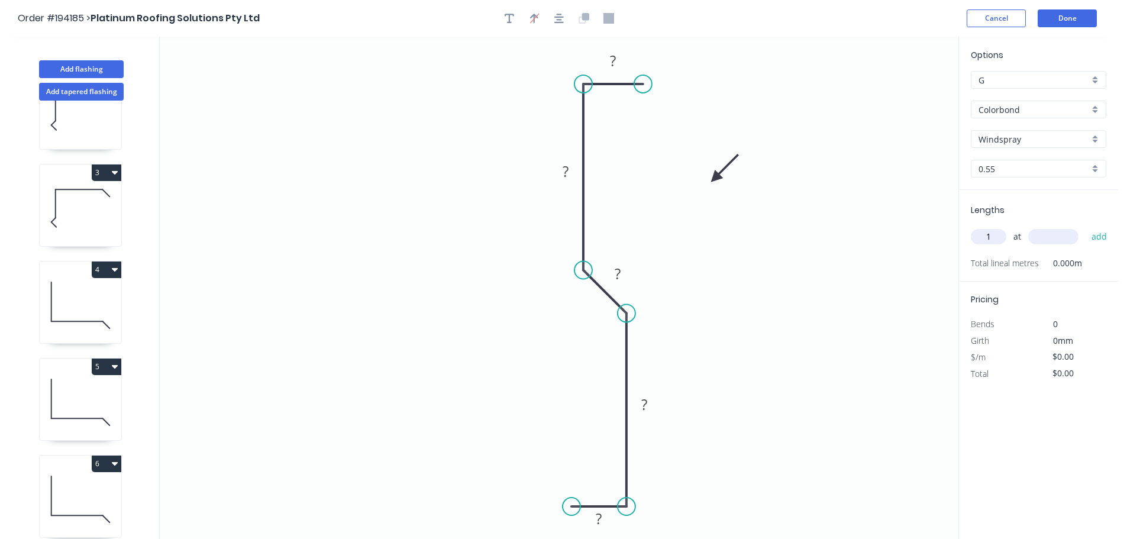
type input "1"
type input "1500"
click at [1085, 226] on button "add" at bounding box center [1099, 236] width 28 height 20
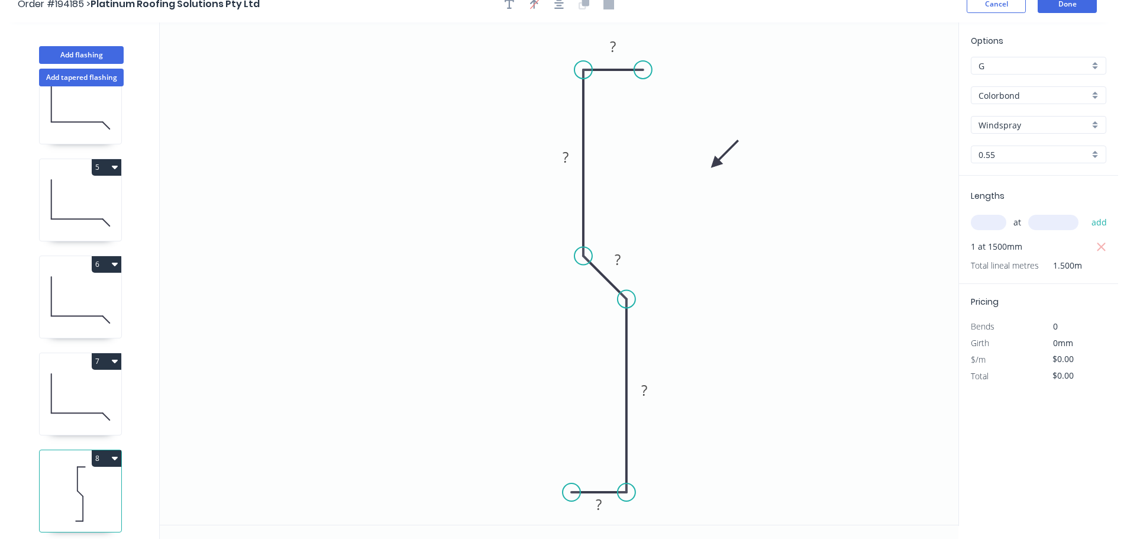
scroll to position [22, 0]
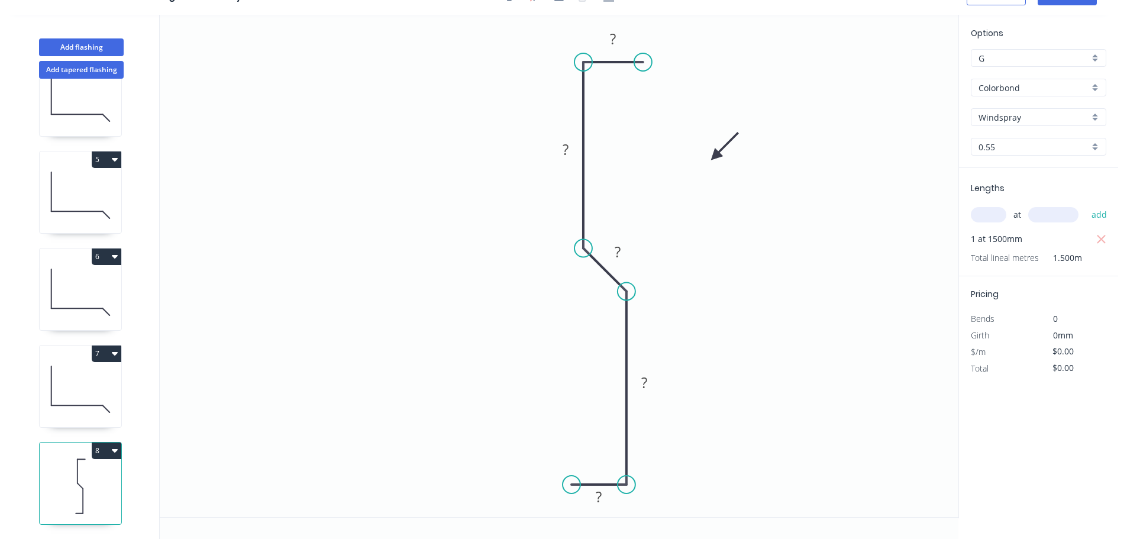
click at [82, 374] on icon at bounding box center [81, 389] width 82 height 76
type input "$12.34"
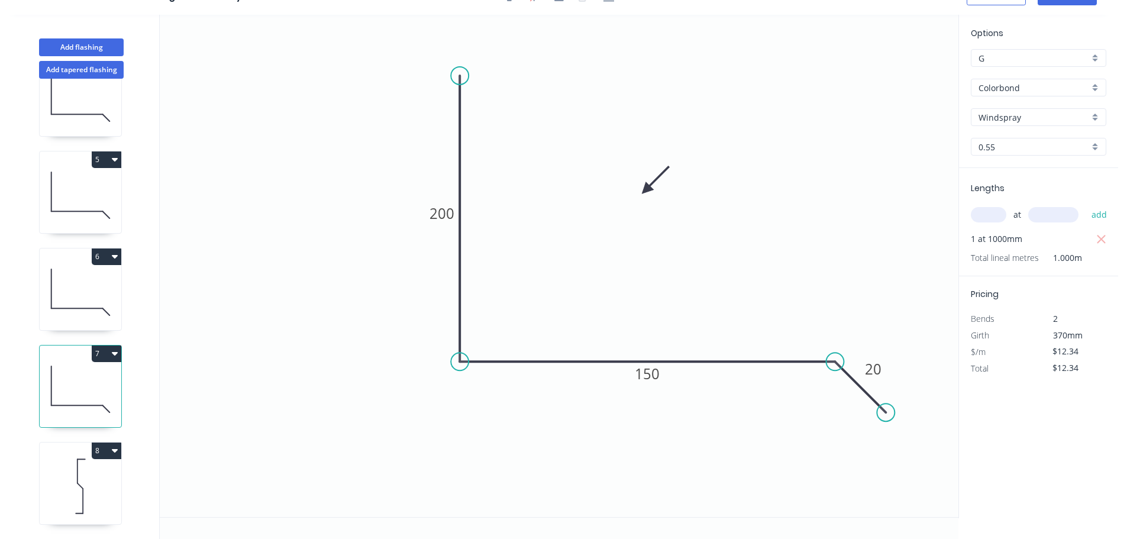
click at [79, 273] on icon at bounding box center [81, 292] width 82 height 76
click at [105, 377] on icon at bounding box center [81, 389] width 82 height 76
click at [98, 258] on icon at bounding box center [81, 292] width 82 height 76
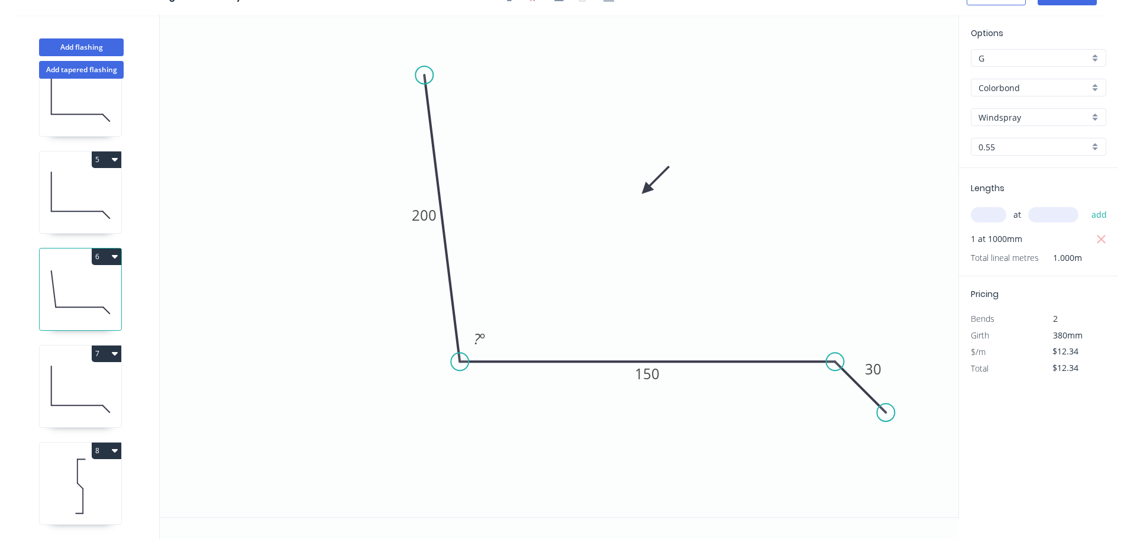
drag, startPoint x: 456, startPoint y: 73, endPoint x: 416, endPoint y: 195, distance: 128.7
click at [423, 75] on circle at bounding box center [424, 75] width 18 height 18
click at [477, 340] on tspan "?" at bounding box center [477, 339] width 7 height 20
click at [70, 381] on icon at bounding box center [81, 389] width 82 height 76
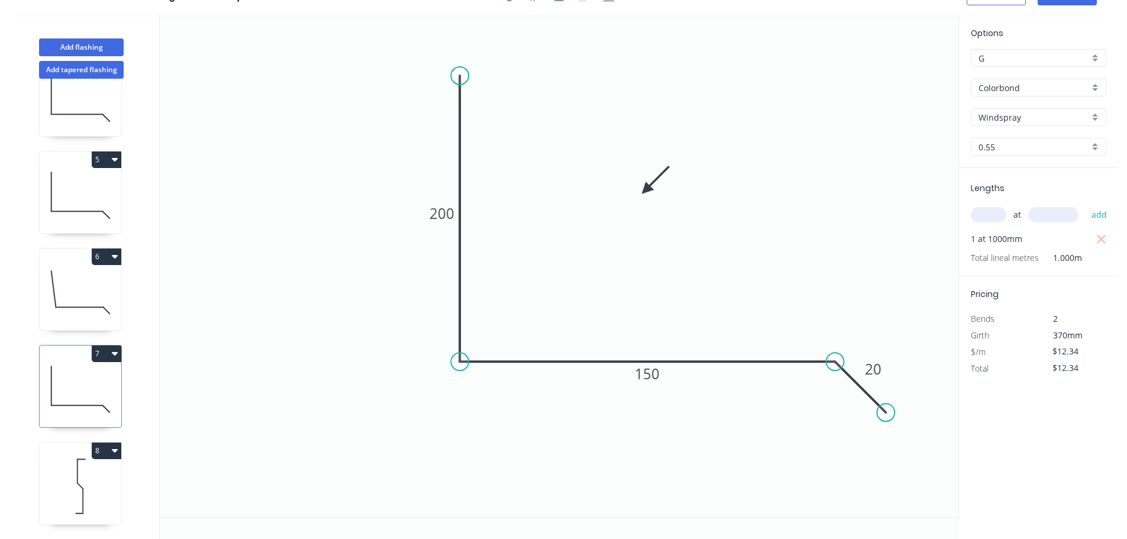
click at [80, 459] on icon at bounding box center [81, 486] width 82 height 76
type input "$0.00"
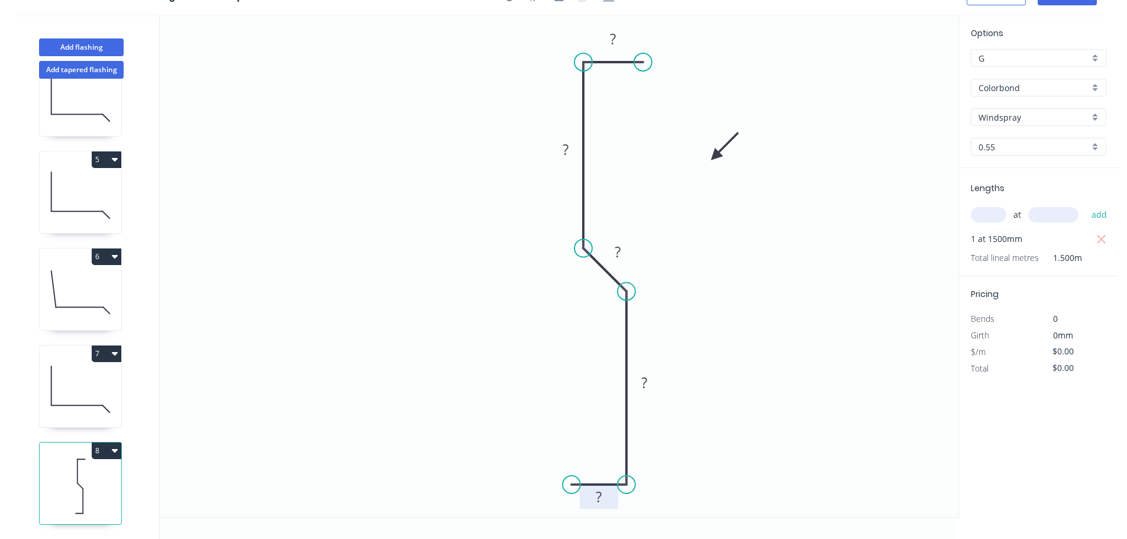
click at [600, 501] on tspan "?" at bounding box center [598, 497] width 6 height 20
click at [72, 273] on icon at bounding box center [81, 292] width 82 height 76
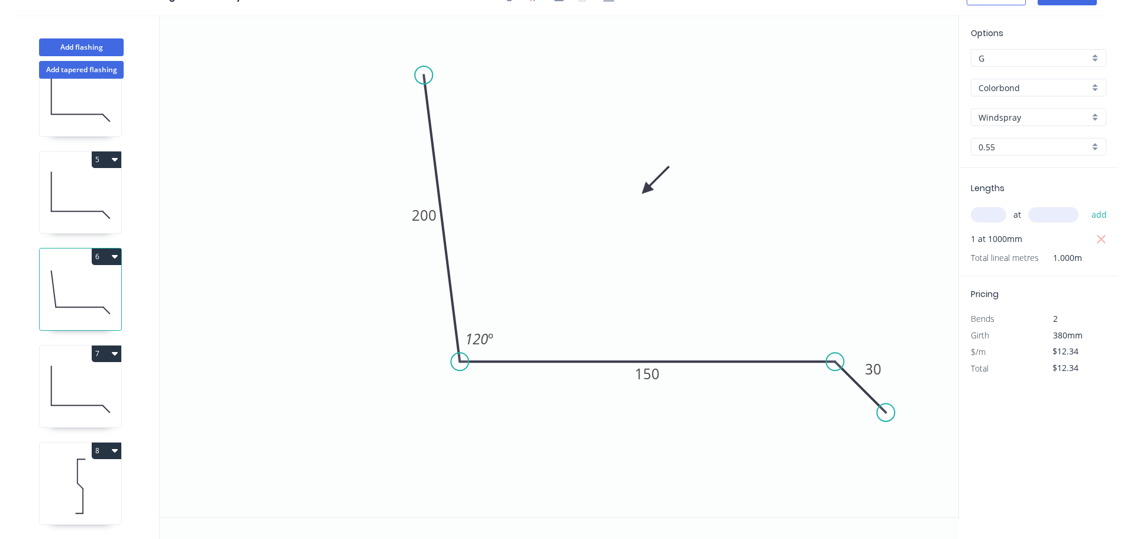
click at [85, 380] on icon at bounding box center [81, 389] width 82 height 76
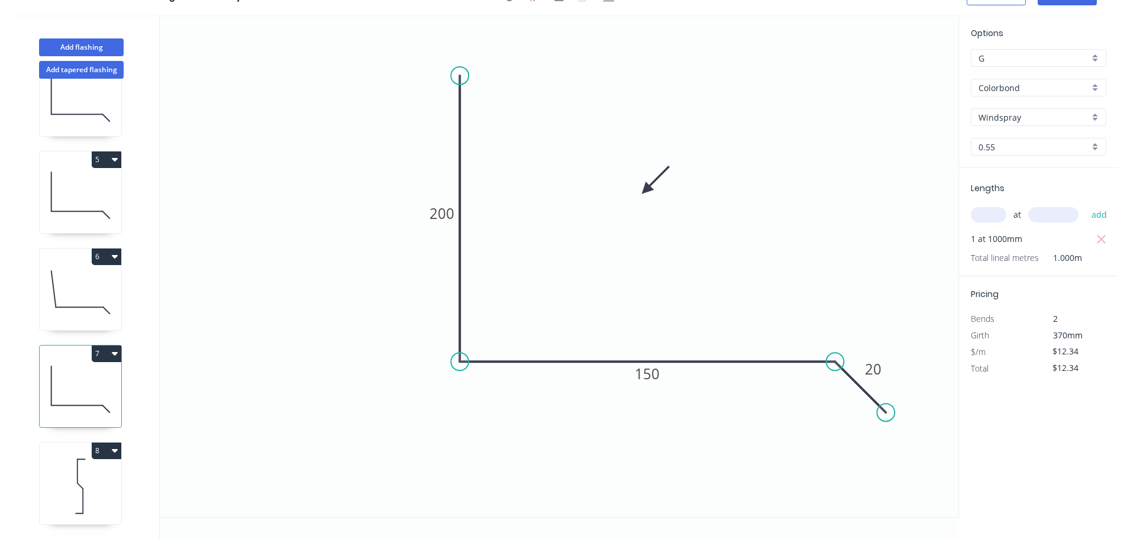
click at [60, 468] on icon at bounding box center [81, 486] width 82 height 76
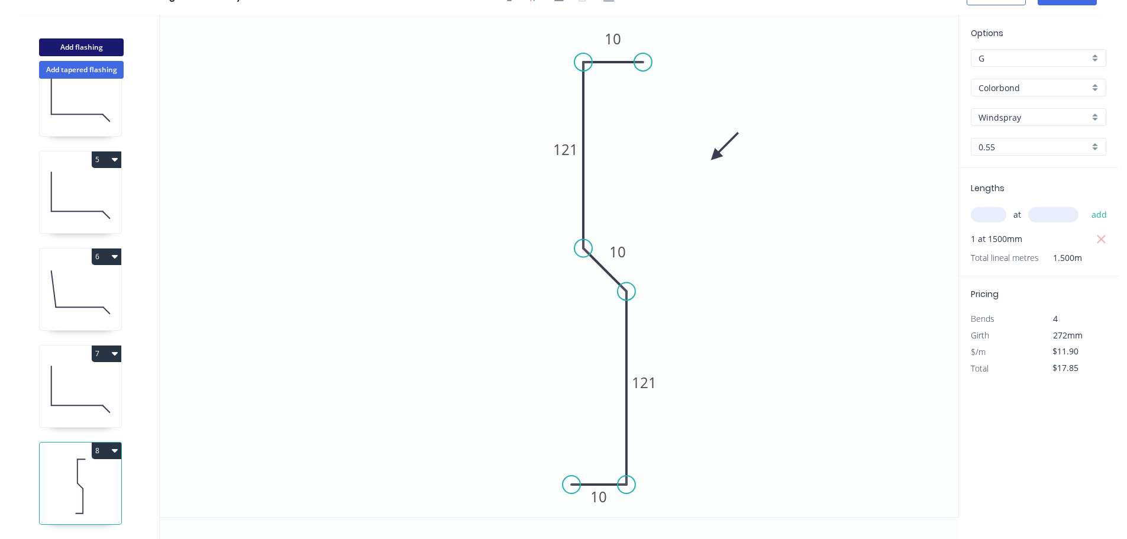
click at [89, 46] on button "Add flashing" at bounding box center [81, 47] width 85 height 18
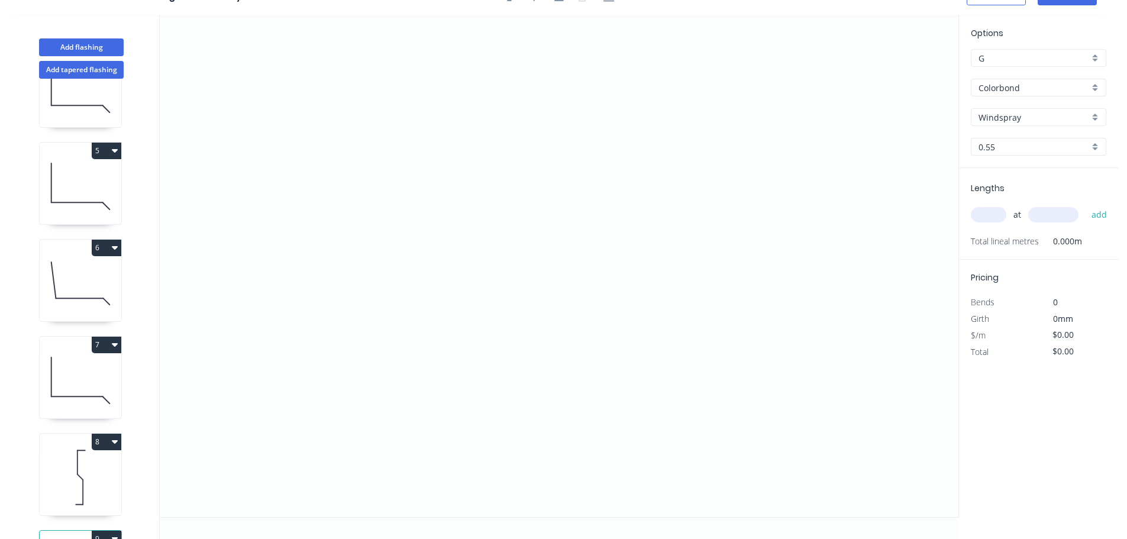
click at [992, 113] on input "Windspray" at bounding box center [1033, 117] width 111 height 12
click at [992, 146] on div "Dover White" at bounding box center [1038, 145] width 134 height 21
click at [988, 212] on input "text" at bounding box center [987, 214] width 35 height 15
click at [1085, 205] on button "add" at bounding box center [1099, 215] width 28 height 20
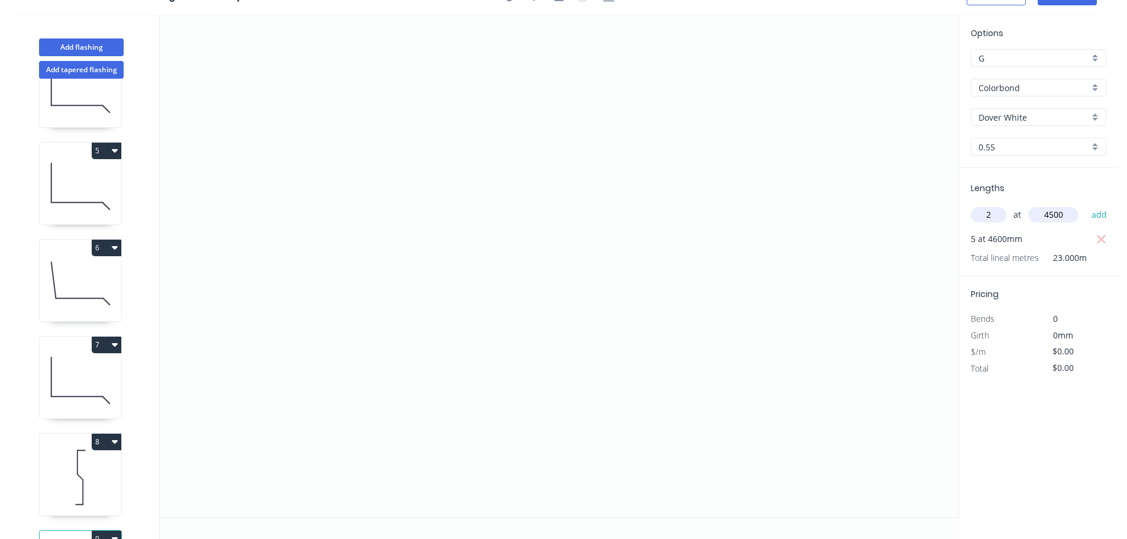
click at [1085, 205] on button "add" at bounding box center [1099, 215] width 28 height 20
click at [506, 60] on icon "0" at bounding box center [559, 266] width 798 height 502
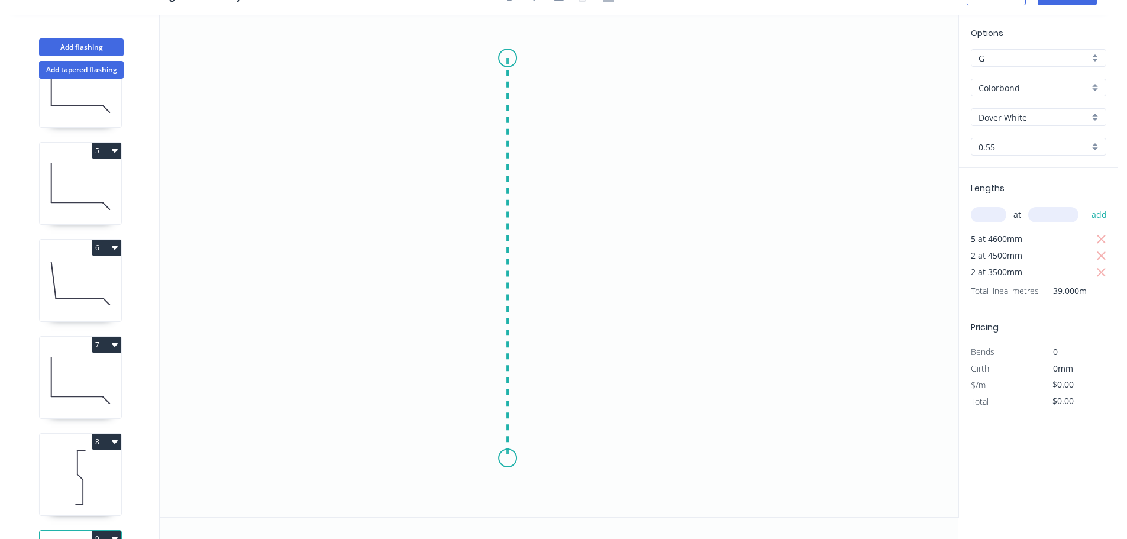
click at [515, 458] on icon "0" at bounding box center [559, 266] width 798 height 502
click at [641, 464] on icon "0 ?" at bounding box center [559, 266] width 798 height 502
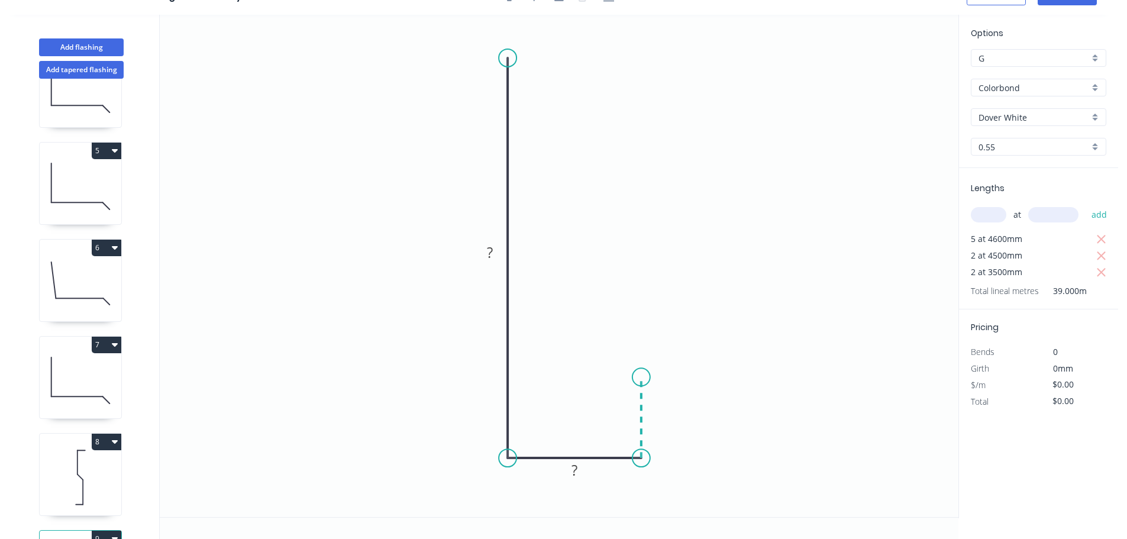
click at [643, 377] on icon "0 ? ?" at bounding box center [559, 266] width 798 height 502
click at [666, 410] on rect at bounding box center [659, 412] width 24 height 17
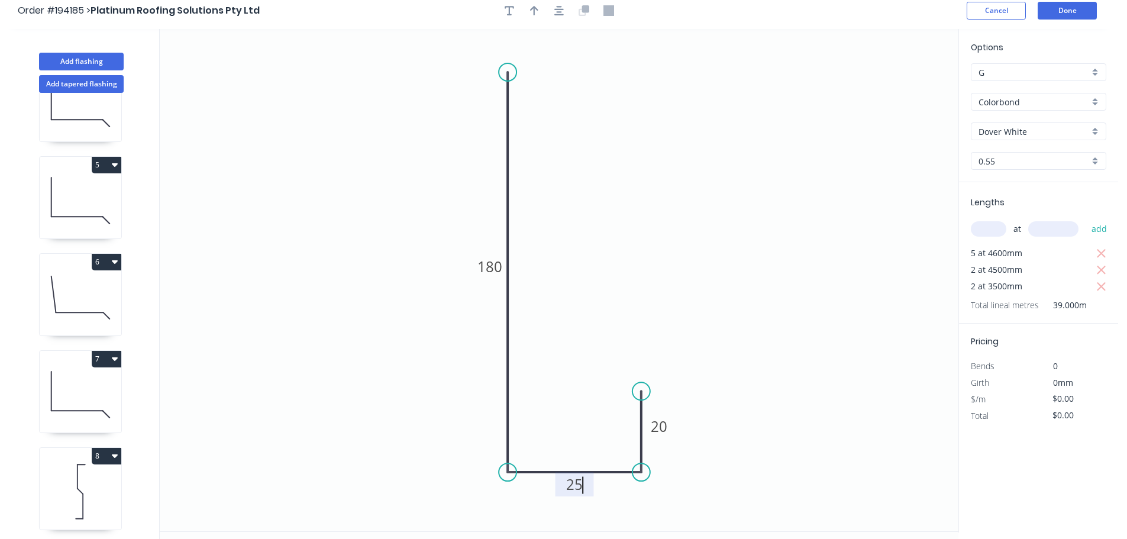
scroll to position [0, 0]
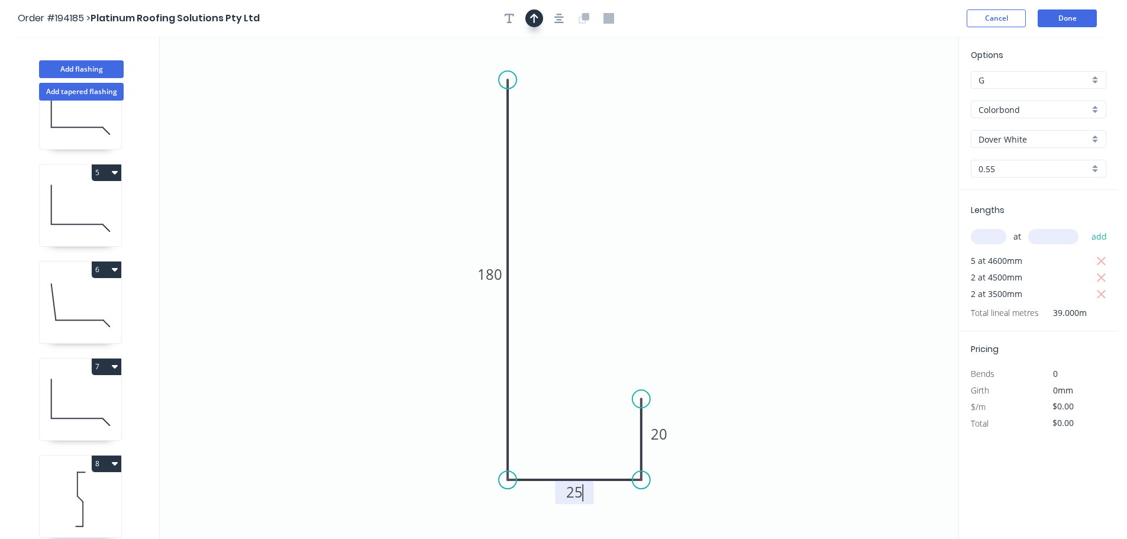
click at [528, 15] on button "button" at bounding box center [534, 18] width 18 height 18
drag, startPoint x: 898, startPoint y: 92, endPoint x: 419, endPoint y: 173, distance: 485.3
click at [420, 175] on icon at bounding box center [420, 163] width 11 height 38
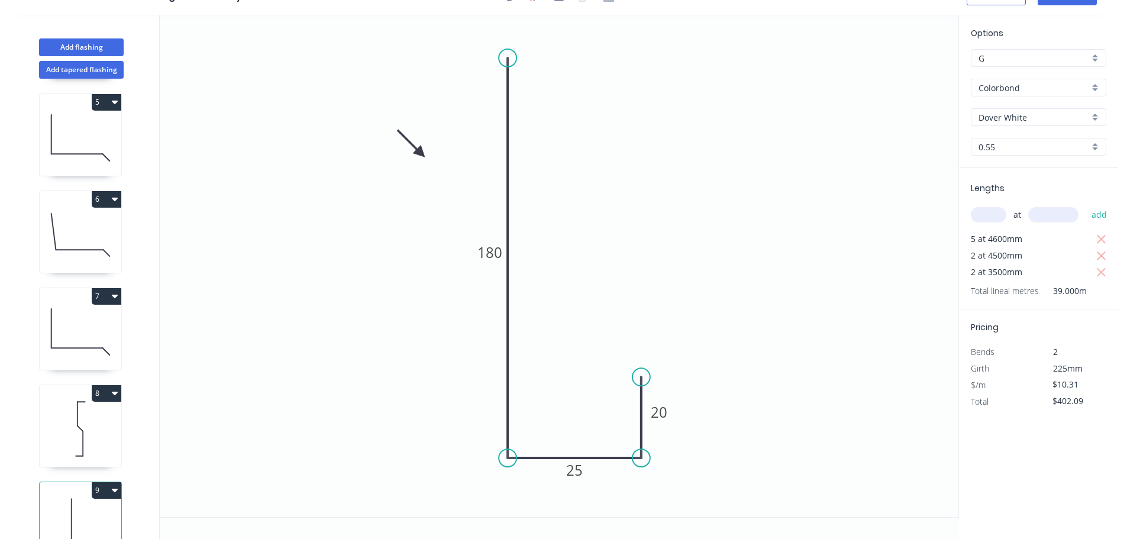
scroll to position [439, 0]
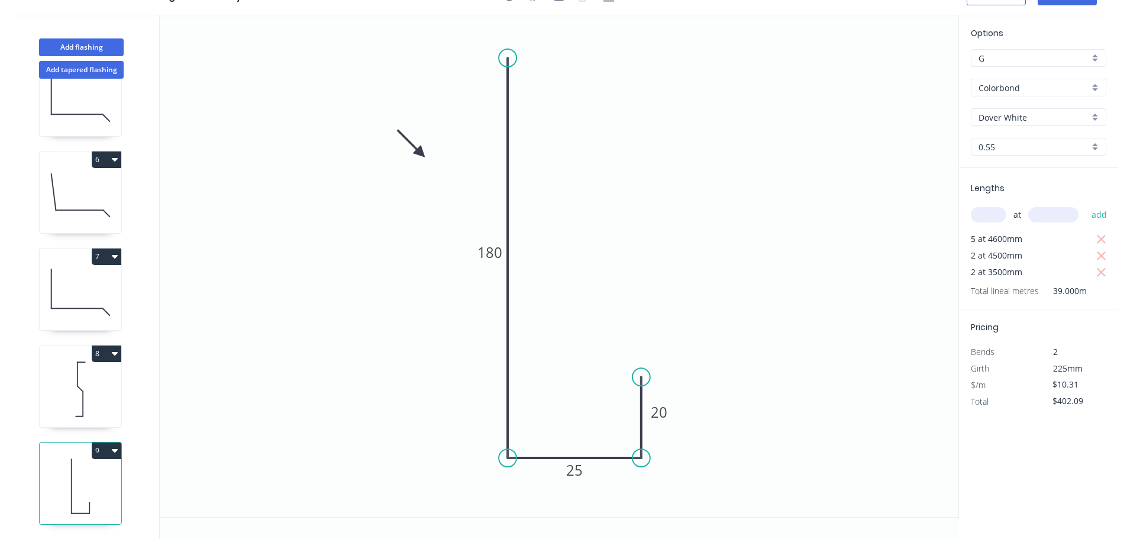
click at [101, 442] on button "9" at bounding box center [107, 450] width 30 height 17
click at [50, 471] on div "Duplicate" at bounding box center [65, 479] width 91 height 17
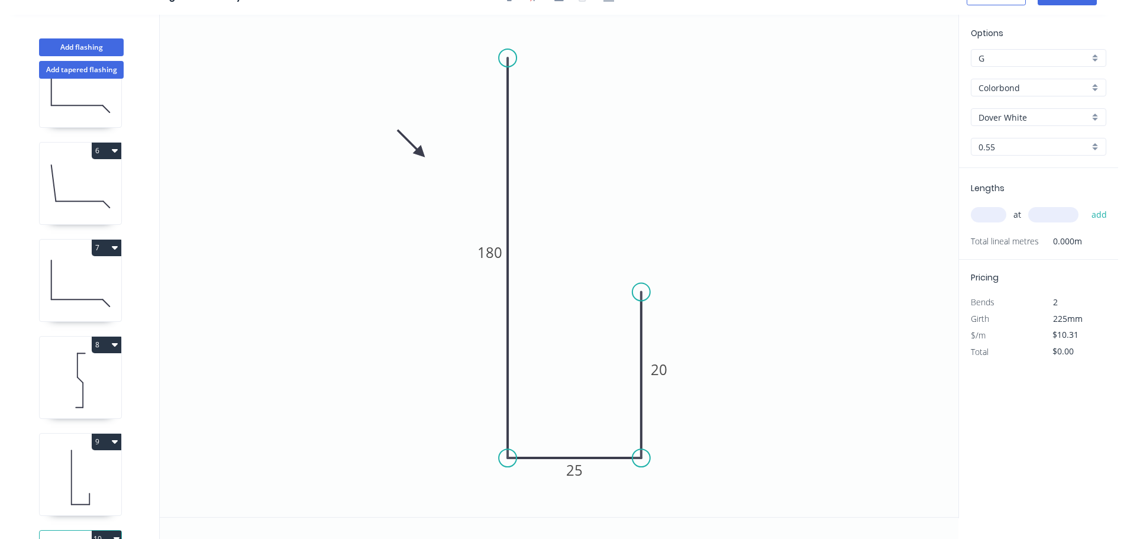
drag, startPoint x: 642, startPoint y: 376, endPoint x: 648, endPoint y: 292, distance: 83.6
click at [648, 292] on circle at bounding box center [641, 292] width 18 height 18
click at [659, 369] on tspan "20" at bounding box center [658, 370] width 17 height 20
click at [991, 208] on input "text" at bounding box center [987, 214] width 35 height 15
click at [1085, 205] on button "add" at bounding box center [1099, 215] width 28 height 20
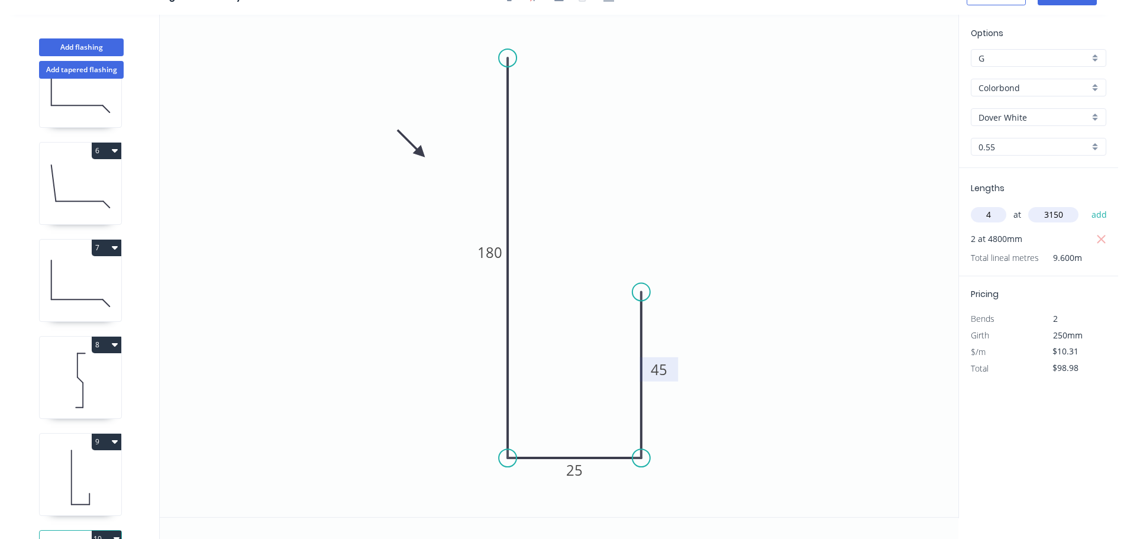
click at [1085, 205] on button "add" at bounding box center [1099, 215] width 28 height 20
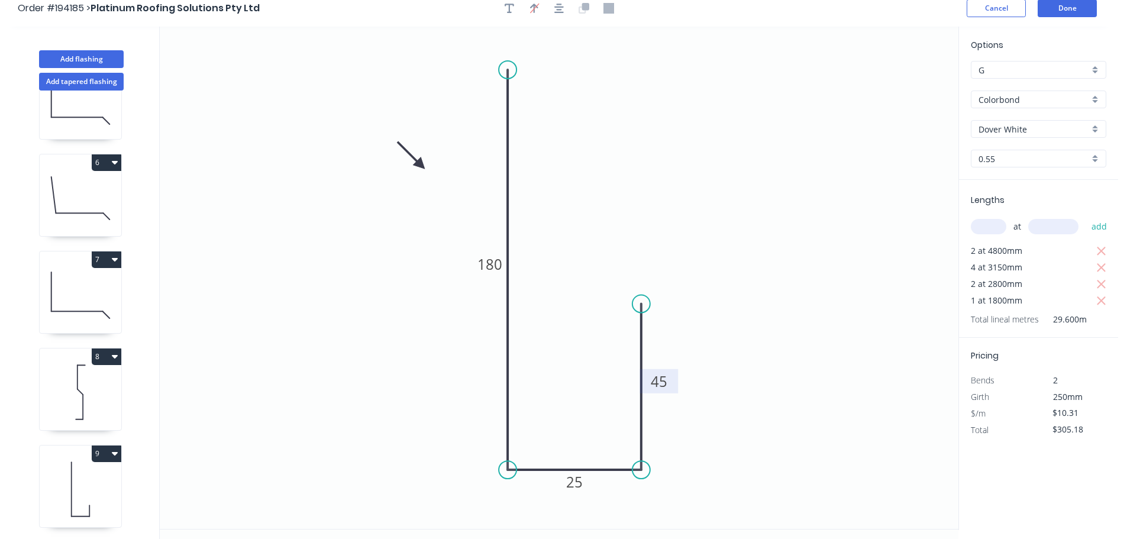
scroll to position [0, 0]
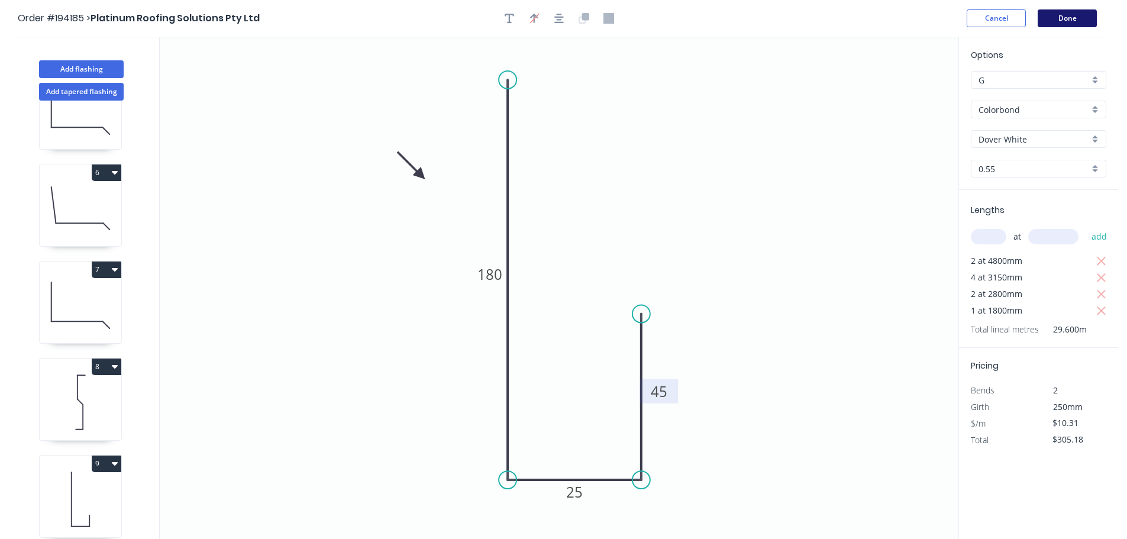
click at [1062, 18] on button "Done" at bounding box center [1066, 18] width 59 height 18
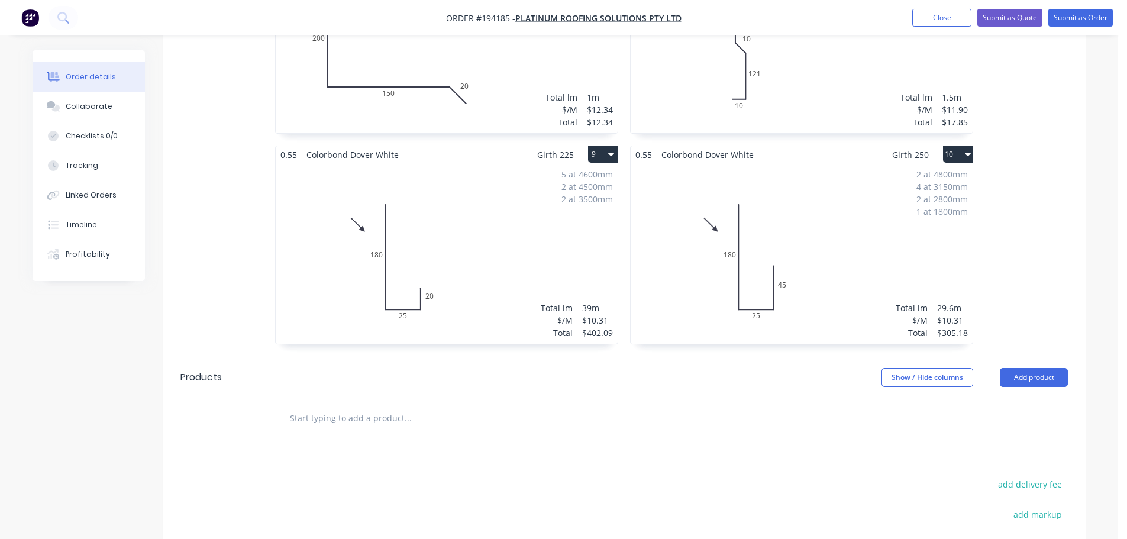
scroll to position [739, 0]
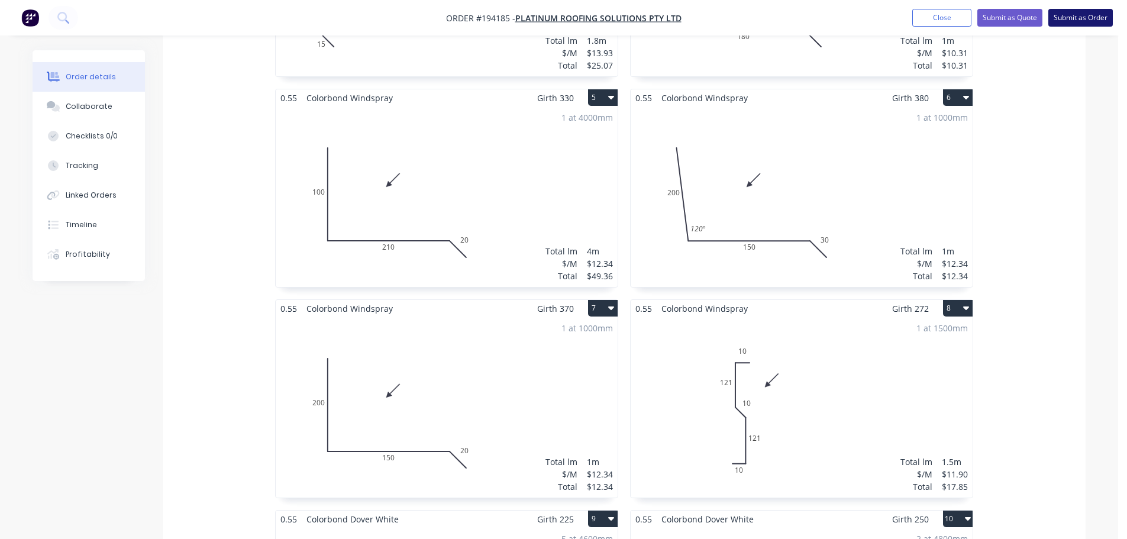
click at [1077, 20] on button "Submit as Order" at bounding box center [1080, 18] width 64 height 18
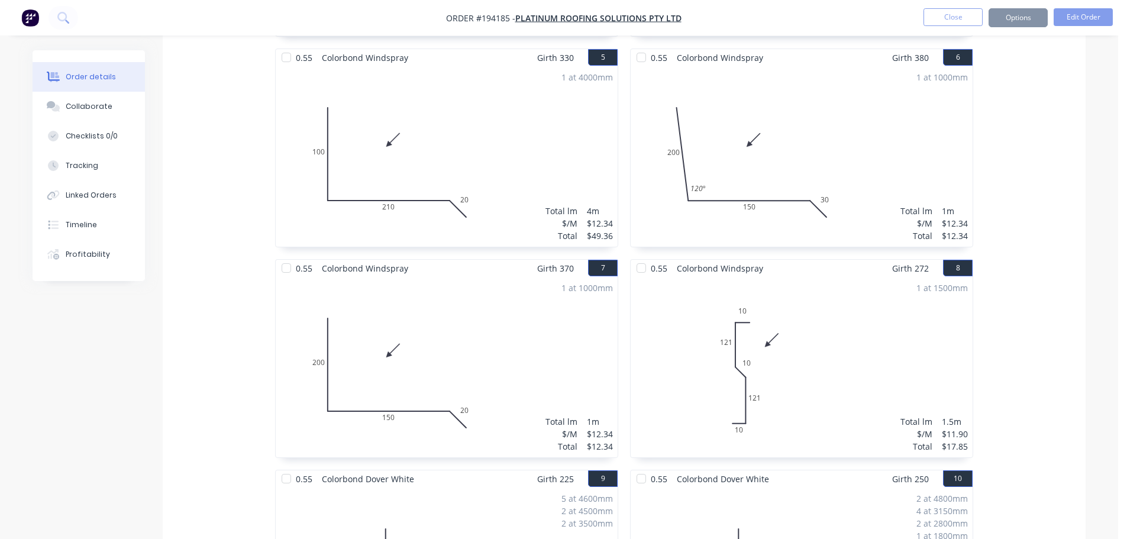
scroll to position [0, 0]
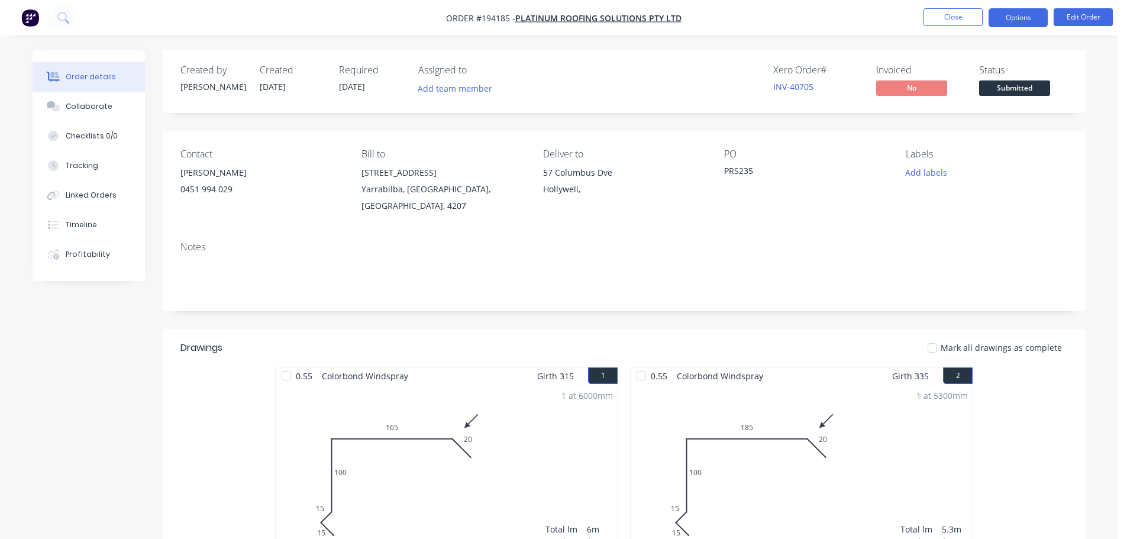
click at [1014, 20] on button "Options" at bounding box center [1017, 17] width 59 height 19
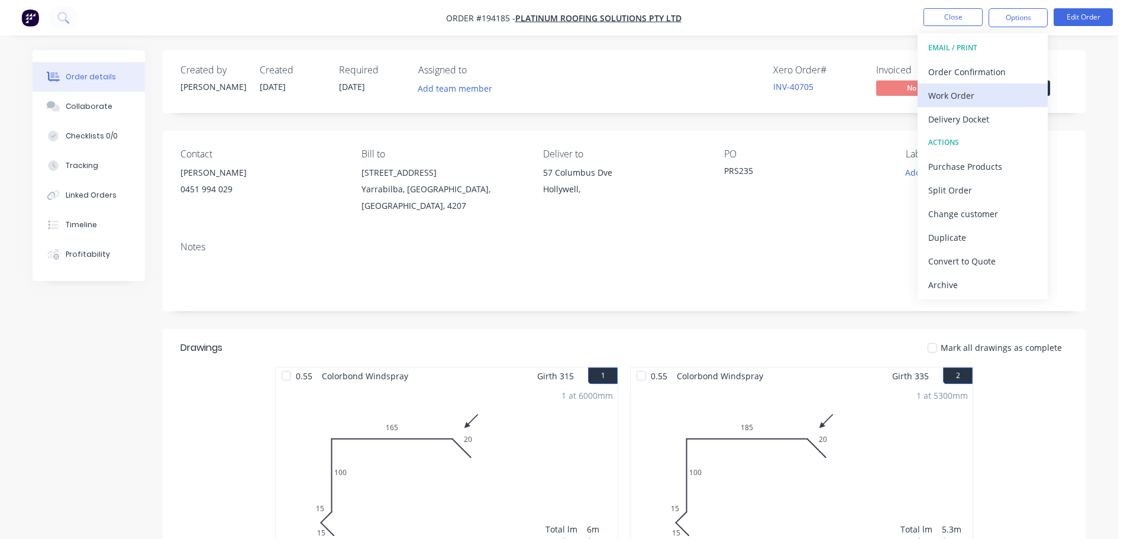
click at [952, 93] on div "Work Order" at bounding box center [982, 95] width 109 height 17
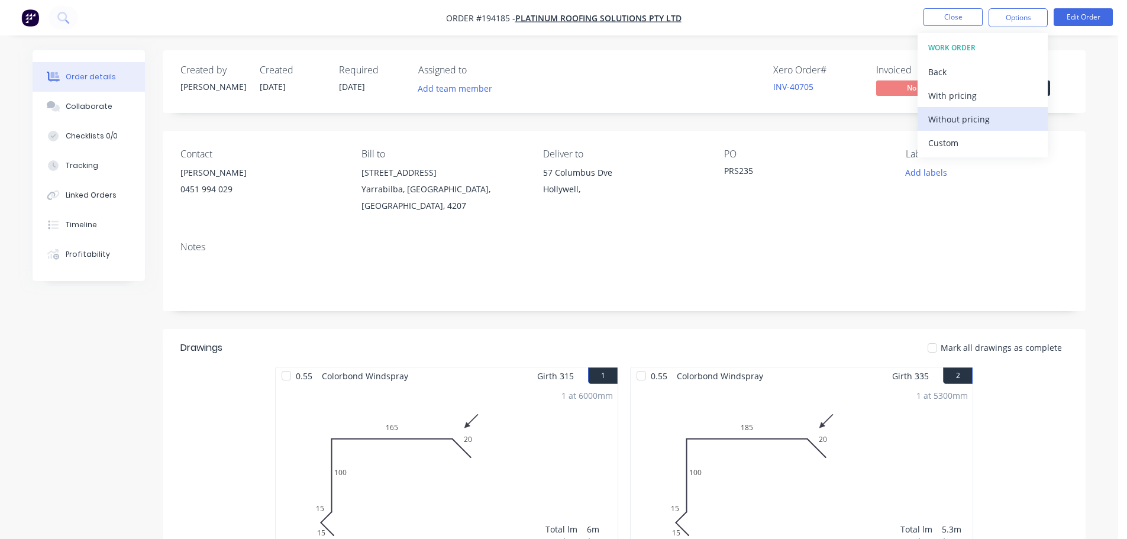
click at [958, 119] on div "Without pricing" at bounding box center [982, 119] width 109 height 17
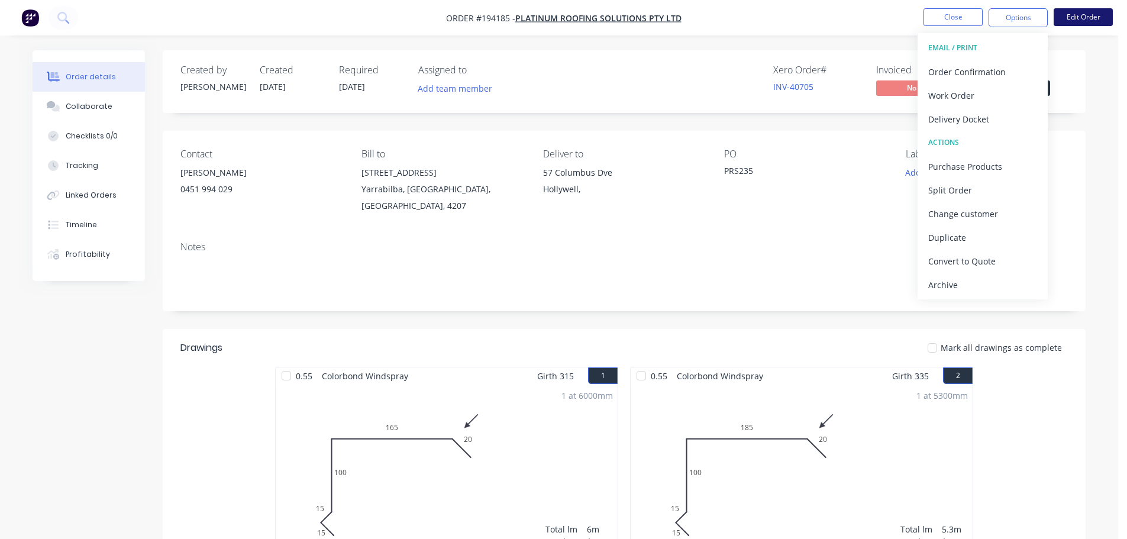
click at [1073, 15] on button "Edit Order" at bounding box center [1082, 17] width 59 height 18
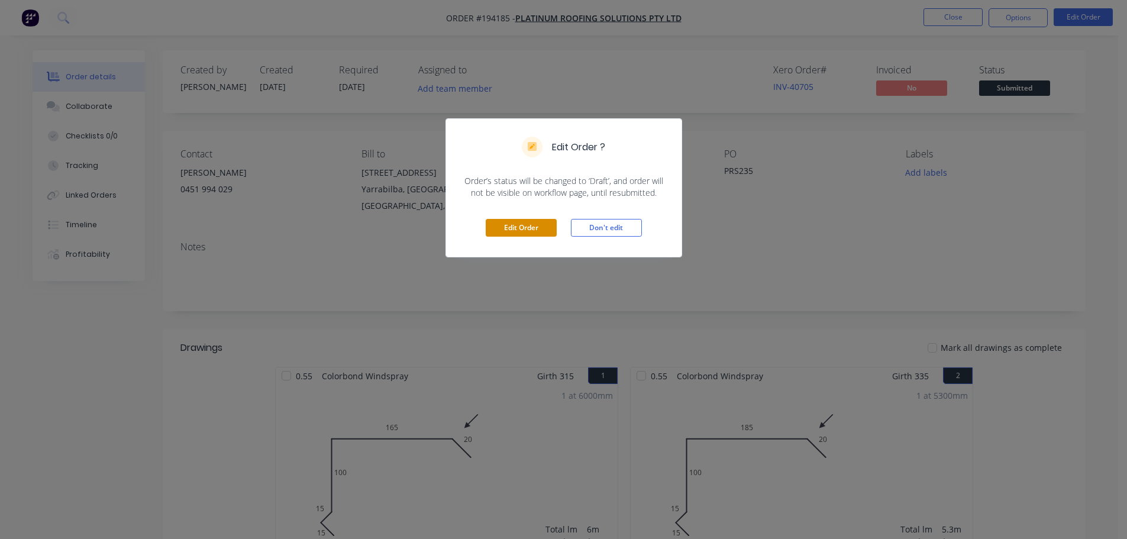
click at [515, 233] on button "Edit Order" at bounding box center [520, 228] width 71 height 18
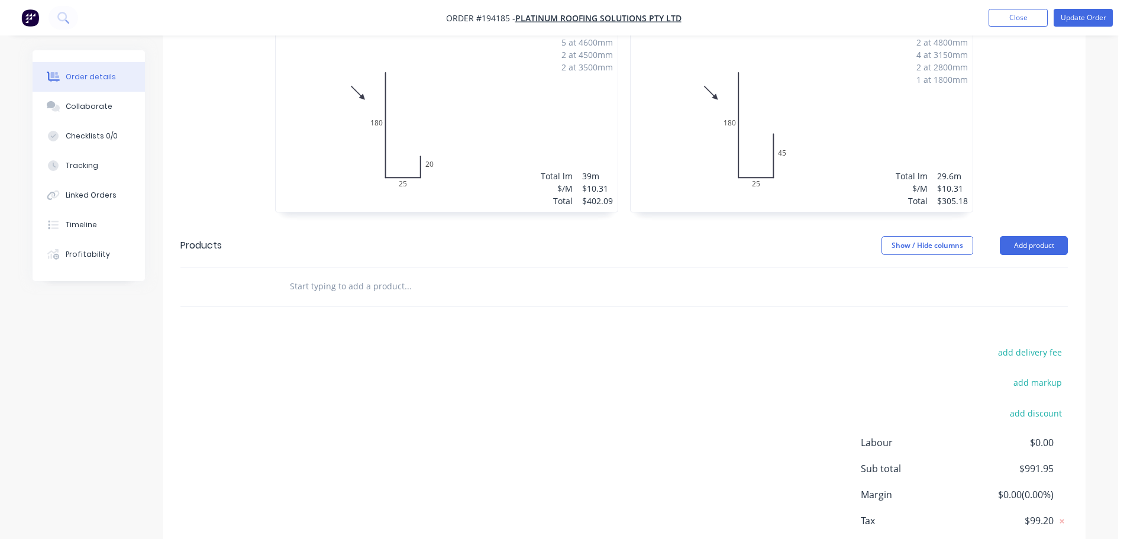
scroll to position [1271, 0]
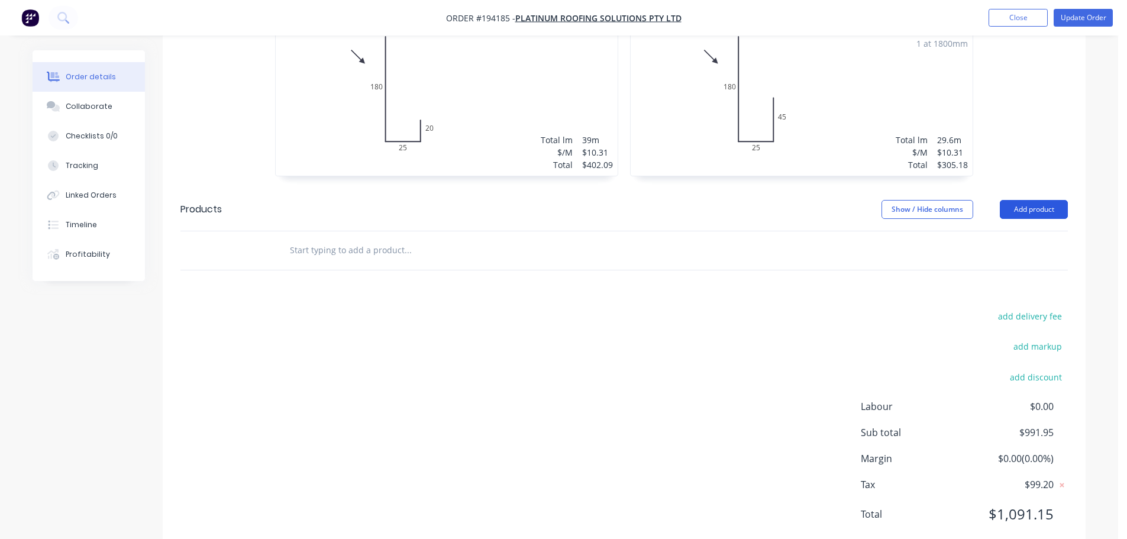
click at [1028, 200] on button "Add product" at bounding box center [1033, 209] width 68 height 19
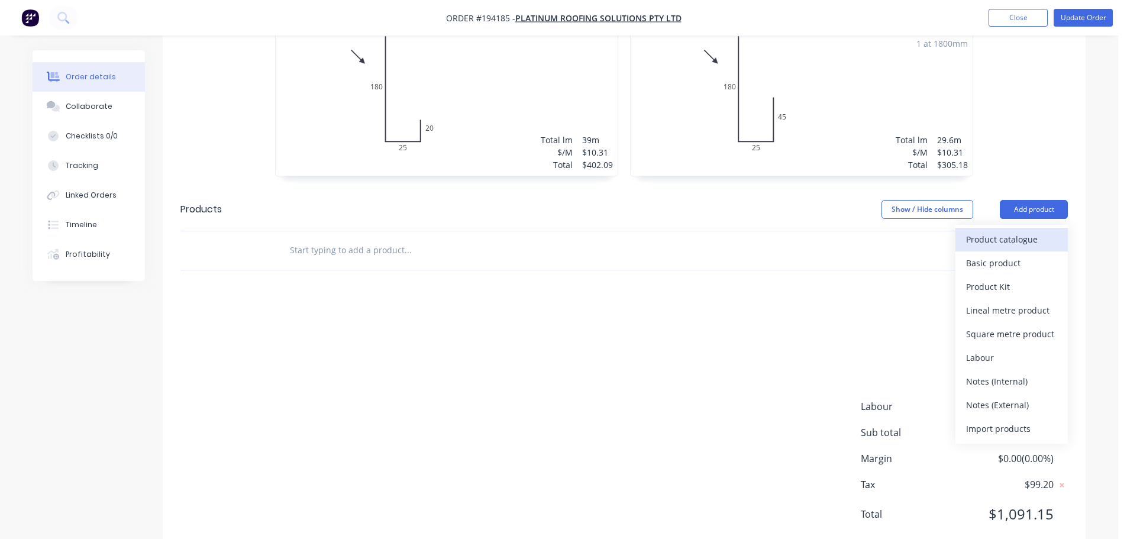
click at [985, 231] on div "Product catalogue" at bounding box center [1011, 239] width 91 height 17
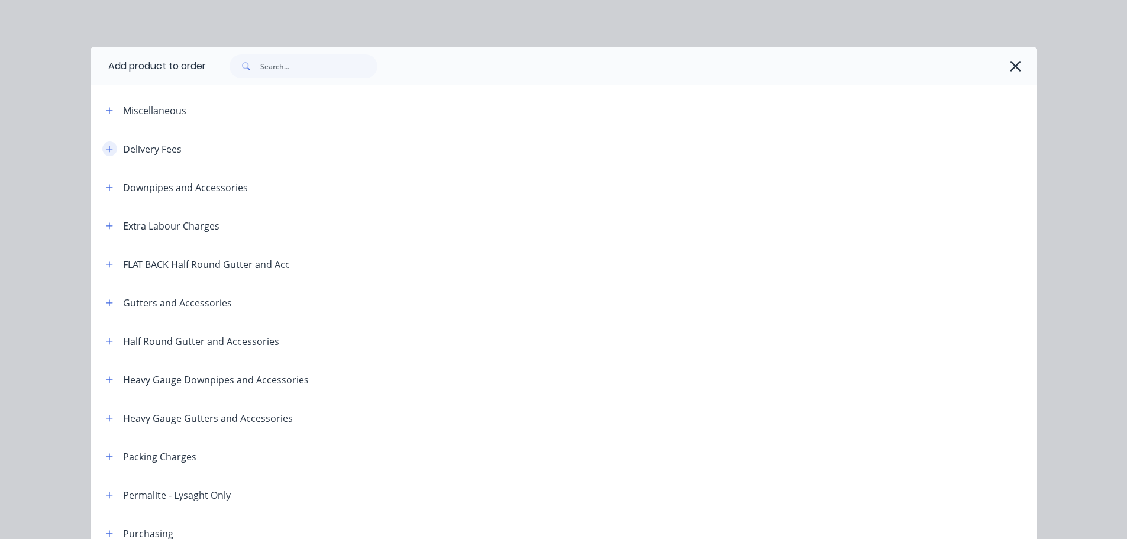
click at [109, 144] on button "button" at bounding box center [109, 148] width 15 height 15
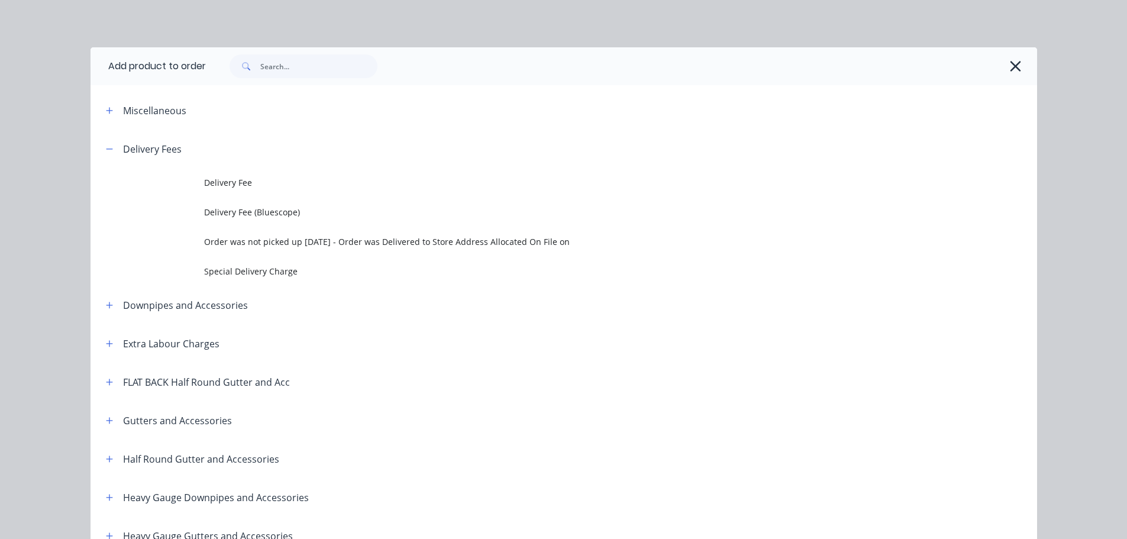
click at [240, 186] on span "Delivery Fee" at bounding box center [537, 182] width 666 height 12
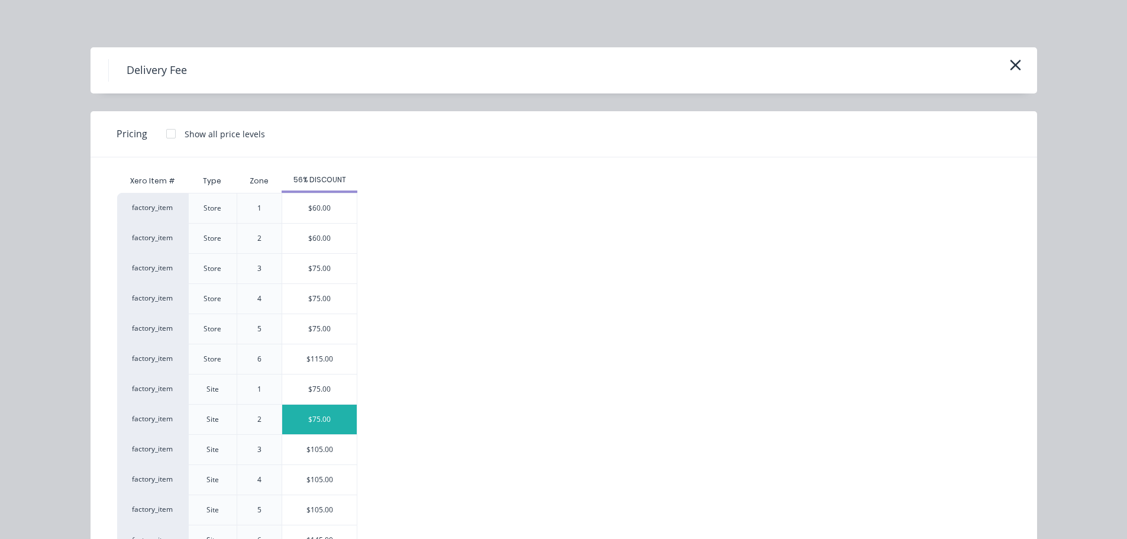
click at [312, 416] on div "$75.00" at bounding box center [319, 419] width 75 height 30
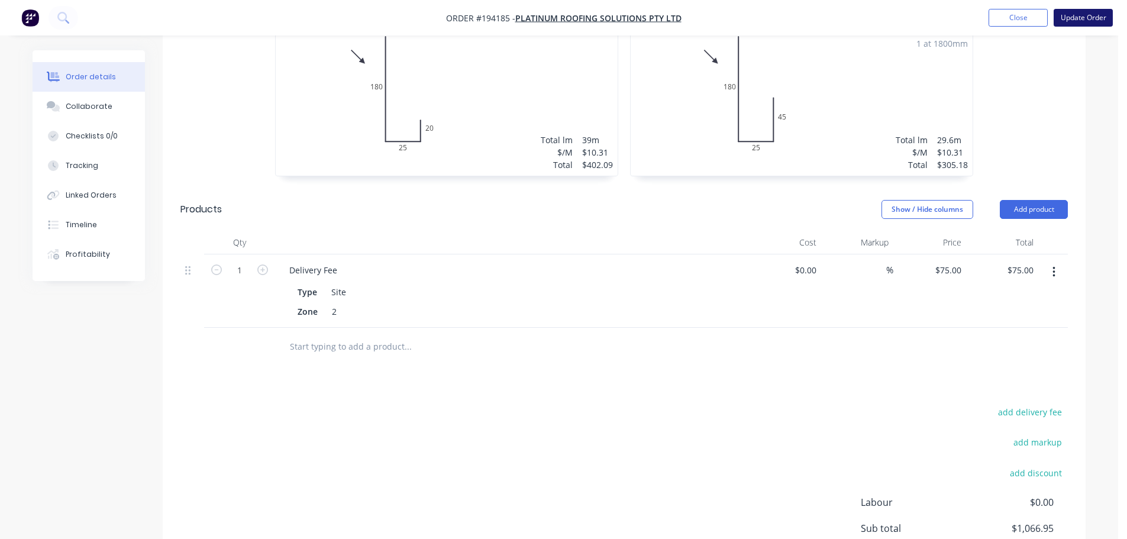
click at [1083, 18] on button "Update Order" at bounding box center [1082, 18] width 59 height 18
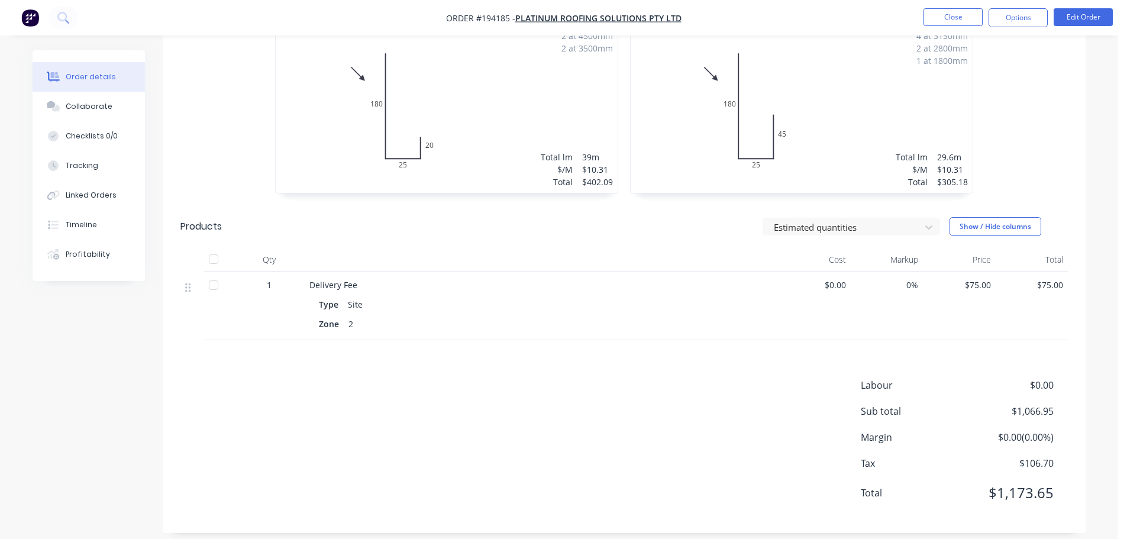
scroll to position [741, 0]
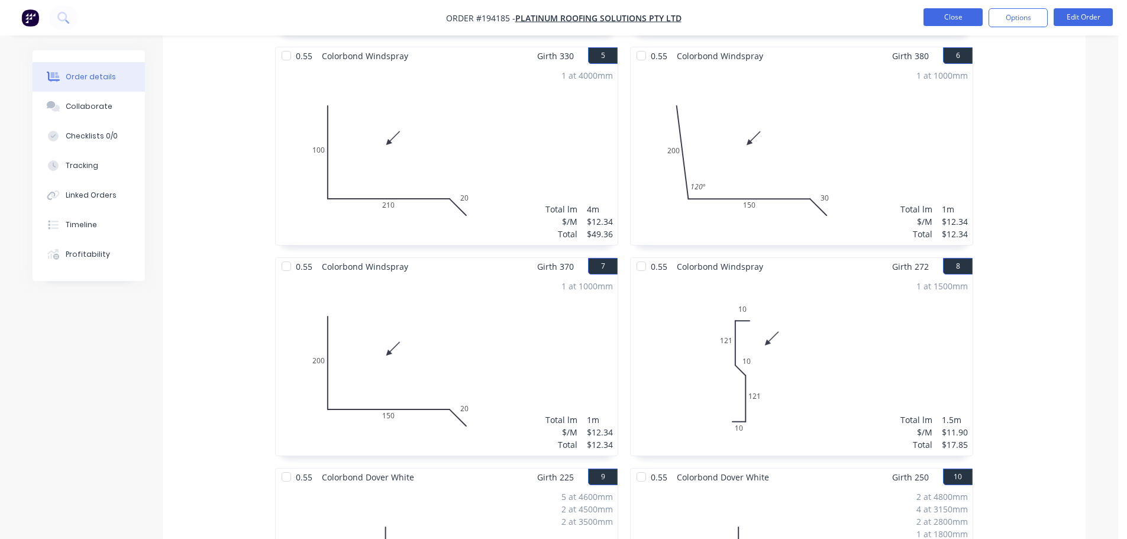
click at [958, 15] on button "Close" at bounding box center [952, 17] width 59 height 18
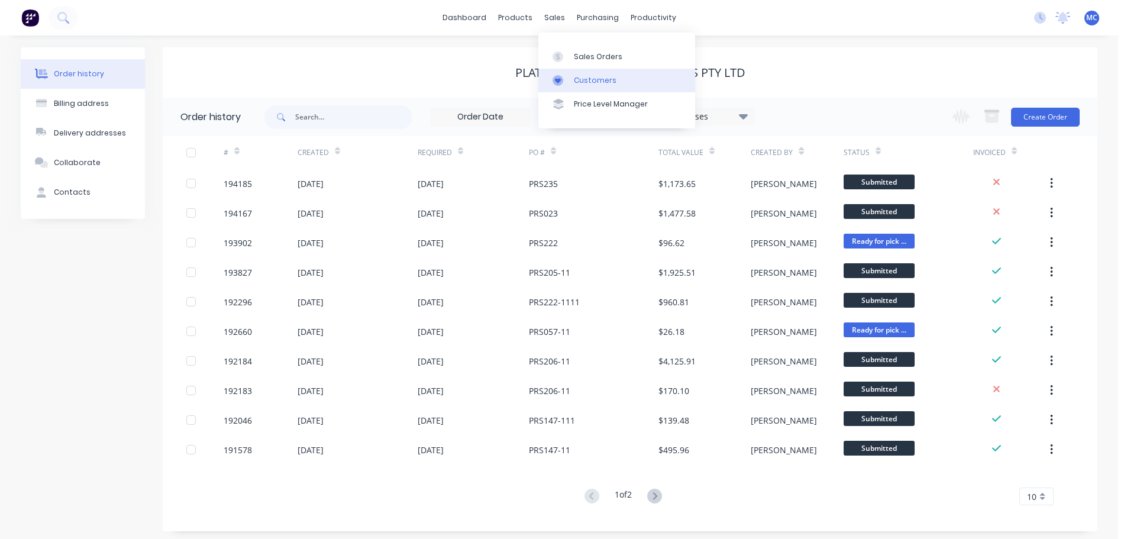
click at [604, 79] on div "Customers" at bounding box center [595, 80] width 43 height 11
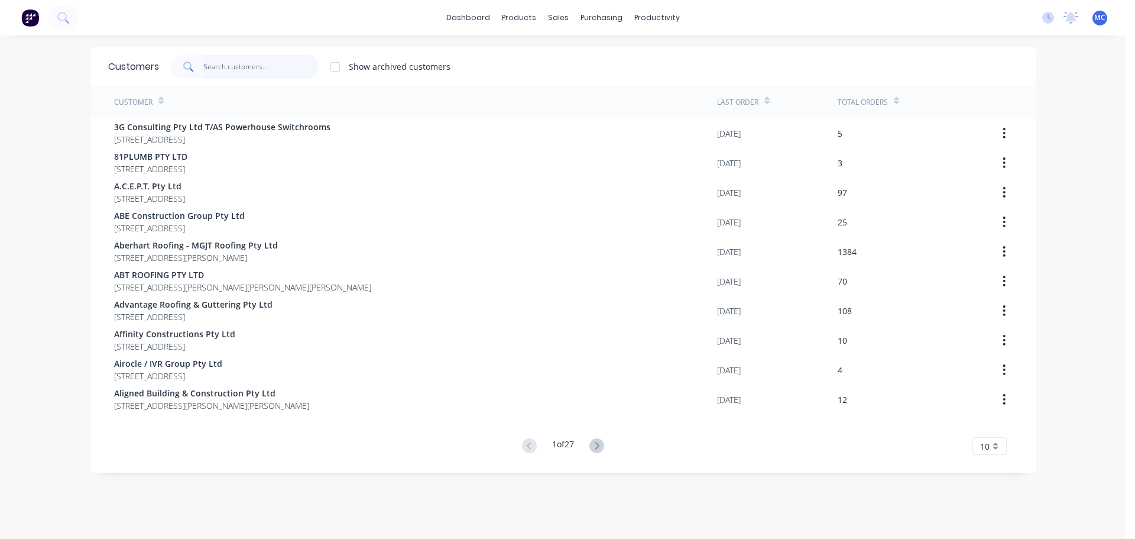
click at [239, 63] on input "text" at bounding box center [260, 67] width 115 height 24
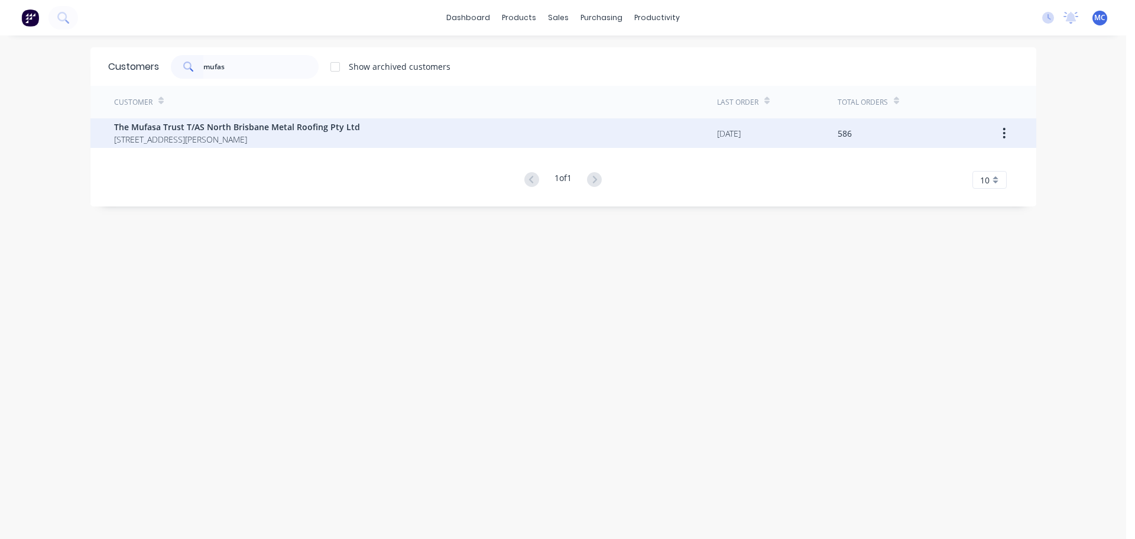
click at [200, 124] on span "The Mufasa Trust T/AS North Brisbane Metal Roofing Pty Ltd" at bounding box center [237, 127] width 246 height 12
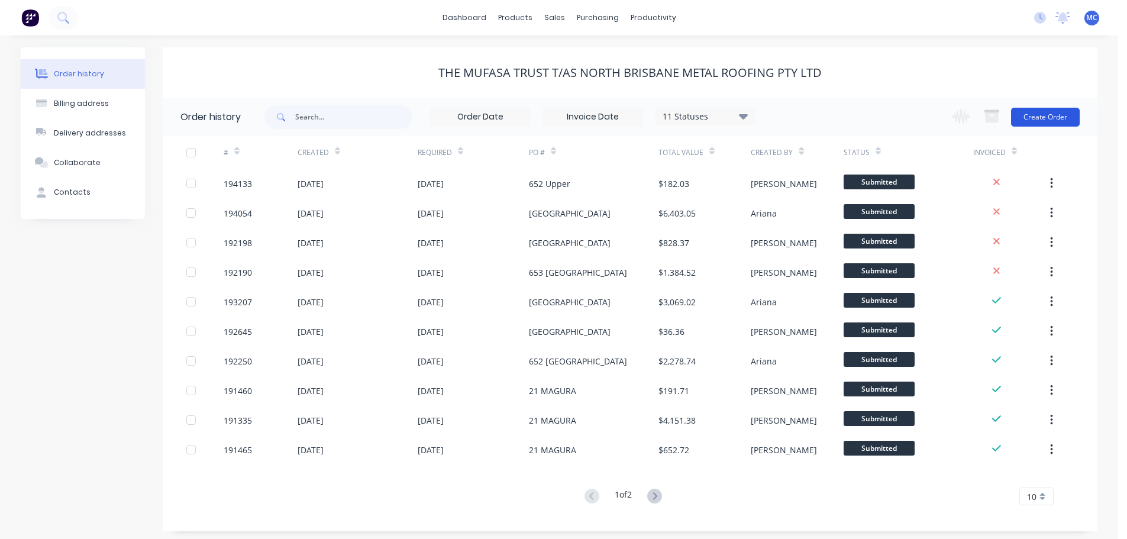
click at [1037, 112] on button "Create Order" at bounding box center [1045, 117] width 69 height 19
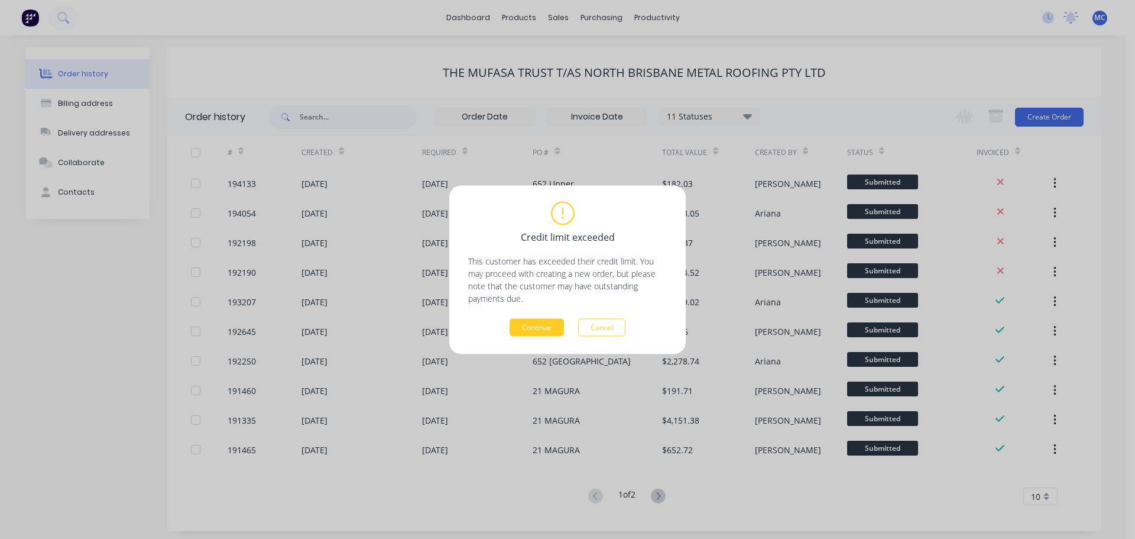
click at [530, 323] on button "Continue" at bounding box center [537, 327] width 54 height 18
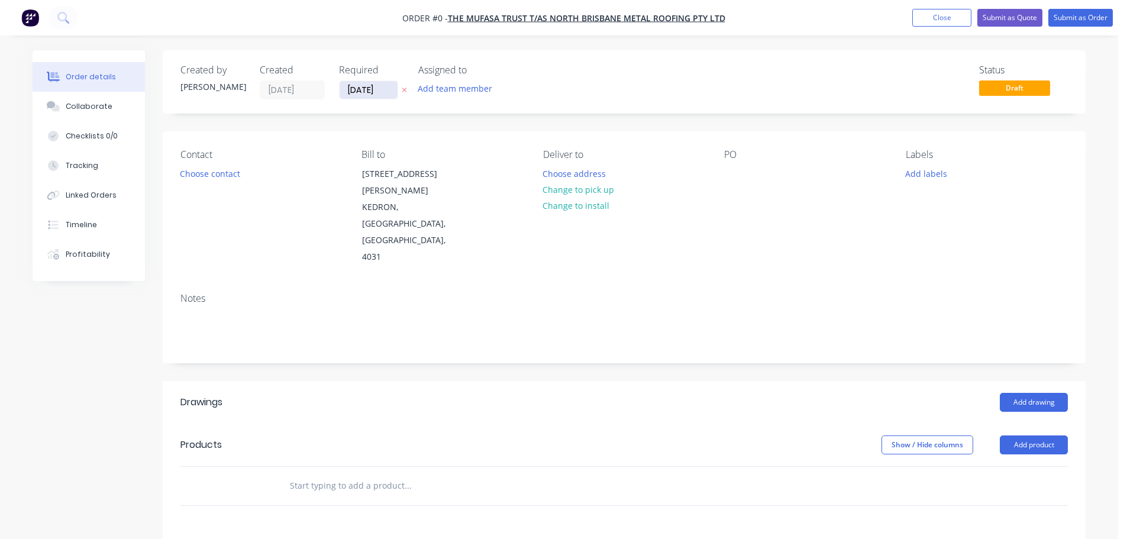
click at [359, 88] on input "[DATE]" at bounding box center [368, 90] width 58 height 18
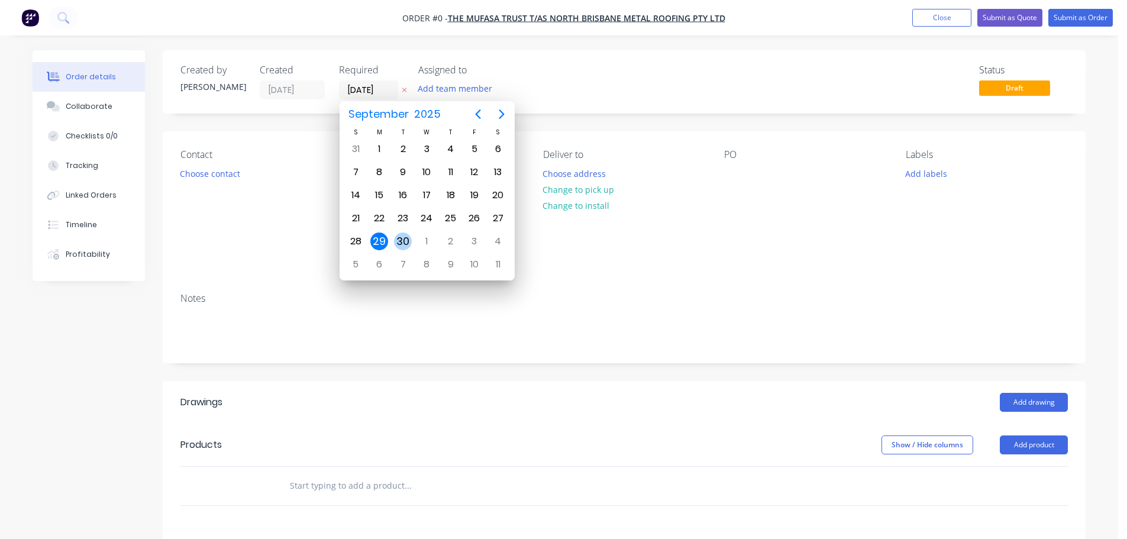
click at [404, 237] on div "30" at bounding box center [403, 241] width 18 height 18
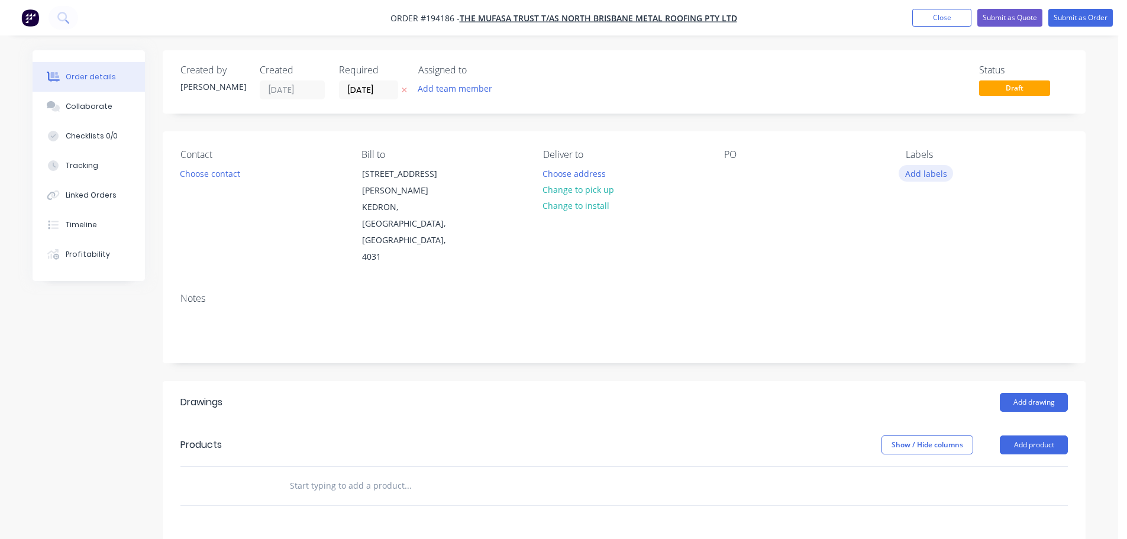
click at [930, 175] on button "Add labels" at bounding box center [925, 173] width 54 height 16
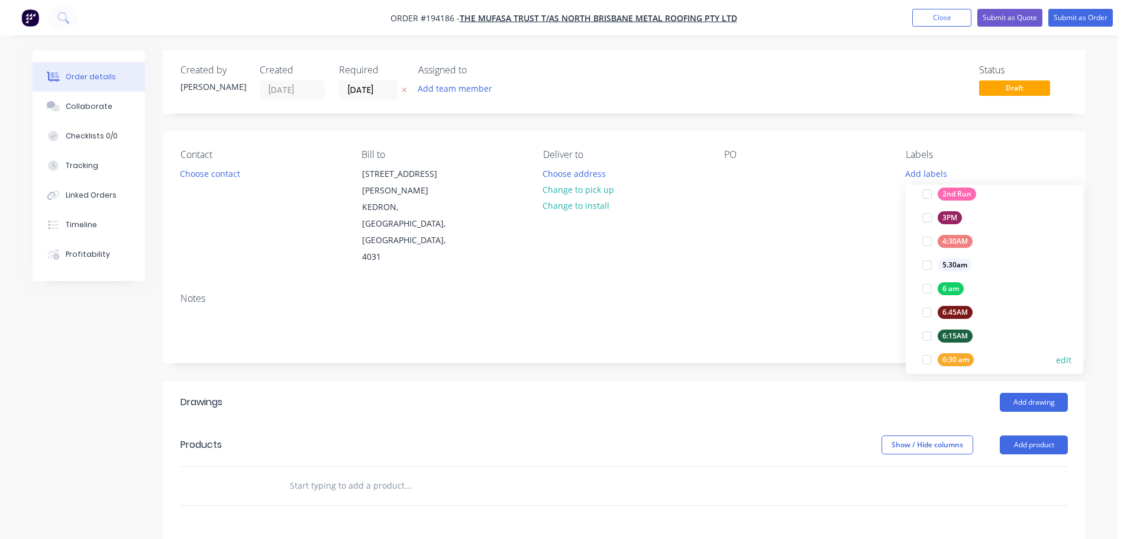
scroll to position [177, 0]
click at [922, 358] on div at bounding box center [927, 362] width 24 height 24
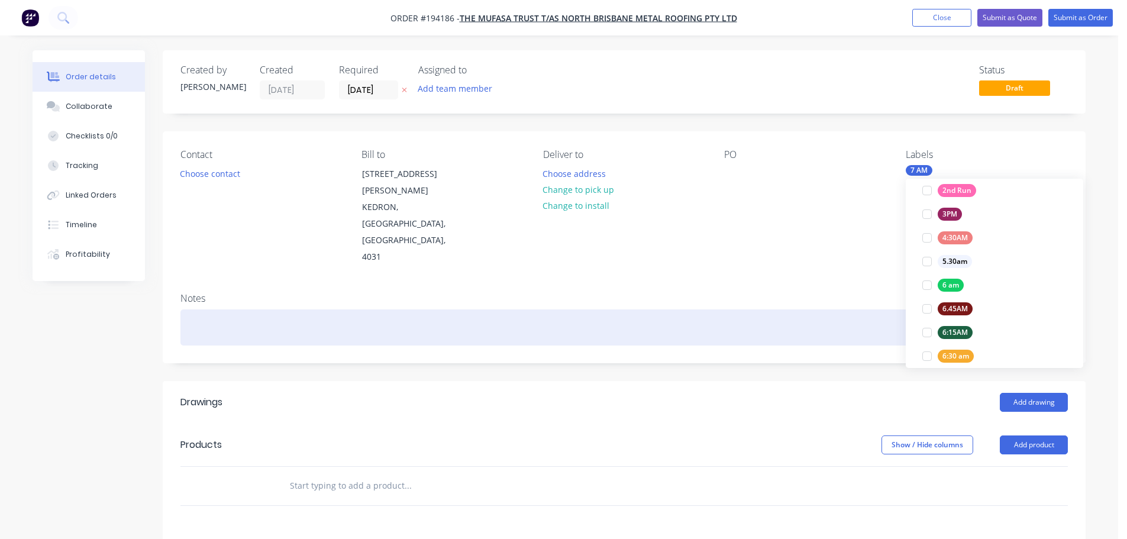
scroll to position [0, 0]
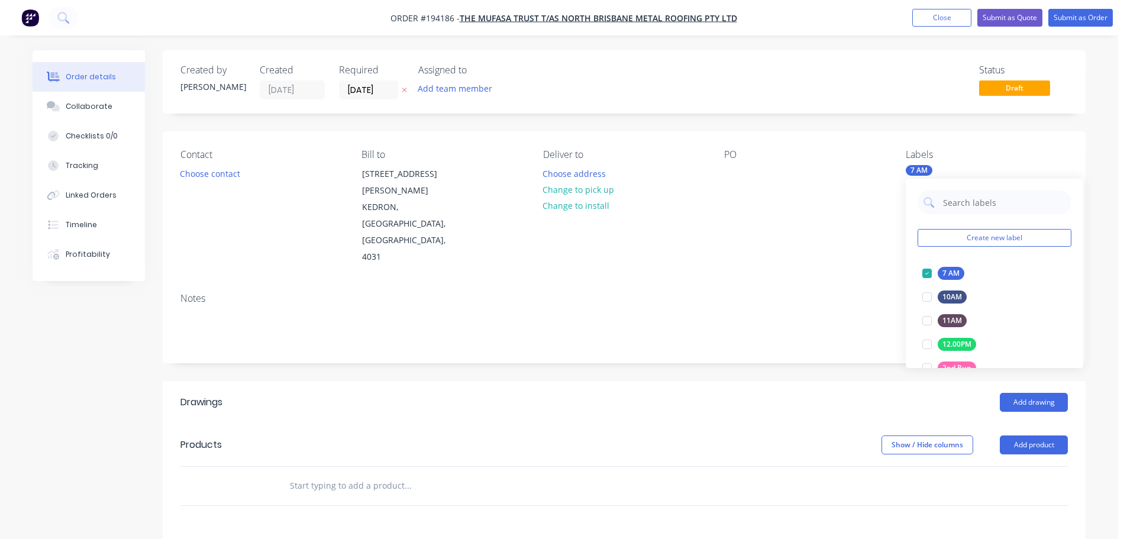
click at [824, 231] on div "Contact Choose contact Bill to [STREET_ADDRESS][PERSON_NAME] Deliver to Choose …" at bounding box center [624, 207] width 922 height 152
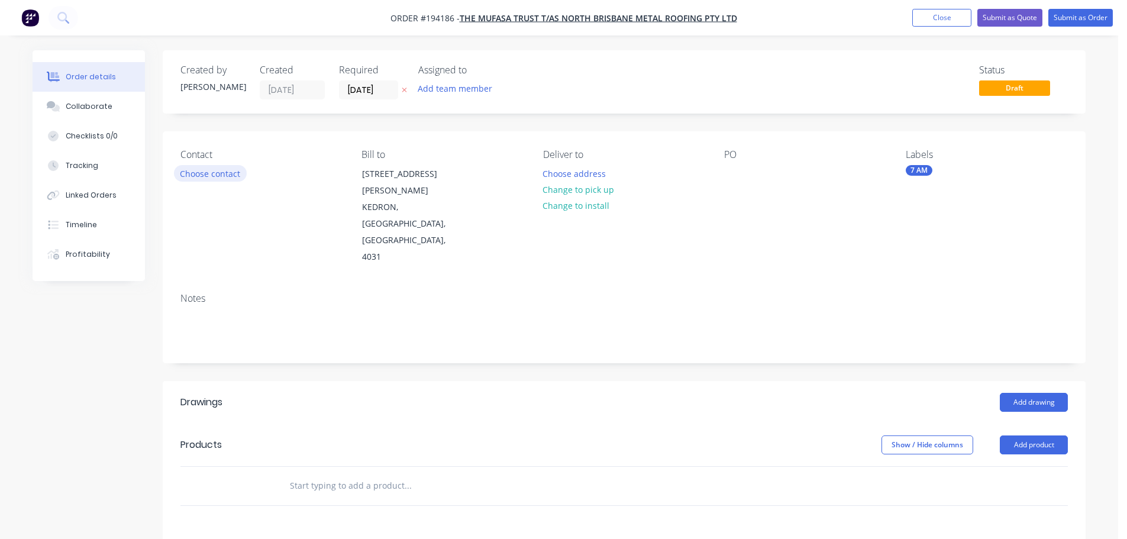
click at [206, 170] on button "Choose contact" at bounding box center [210, 173] width 73 height 16
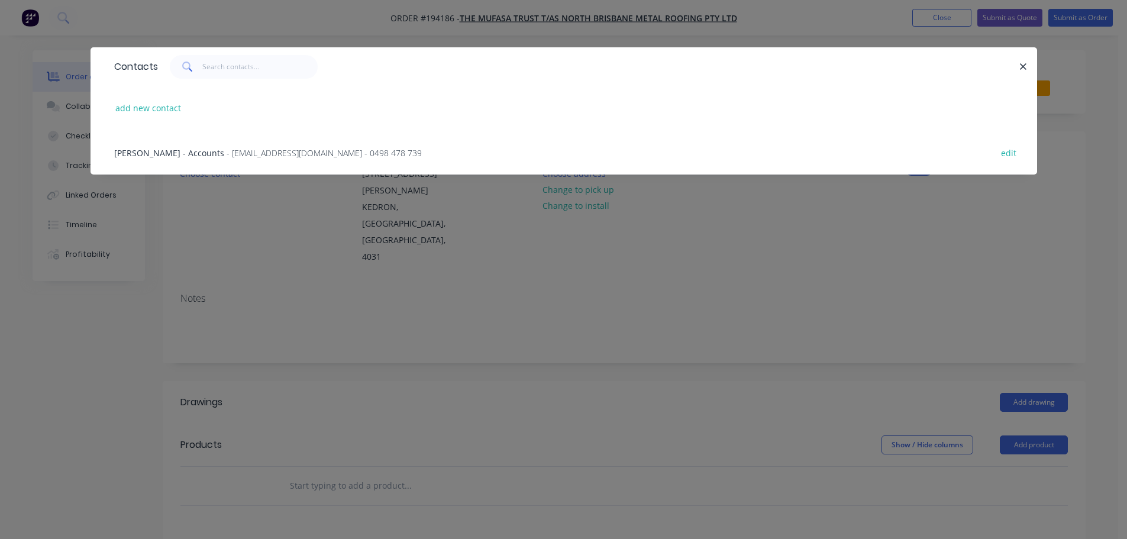
click at [393, 153] on span "- [EMAIL_ADDRESS][DOMAIN_NAME] - 0498 478 739" at bounding box center [323, 152] width 195 height 11
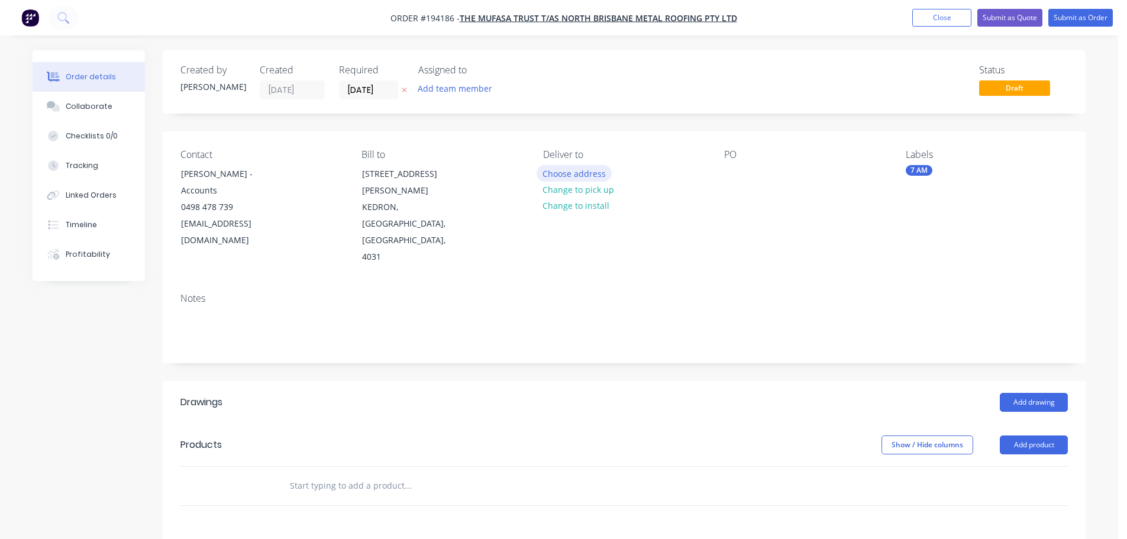
click at [556, 174] on button "Choose address" at bounding box center [574, 173] width 76 height 16
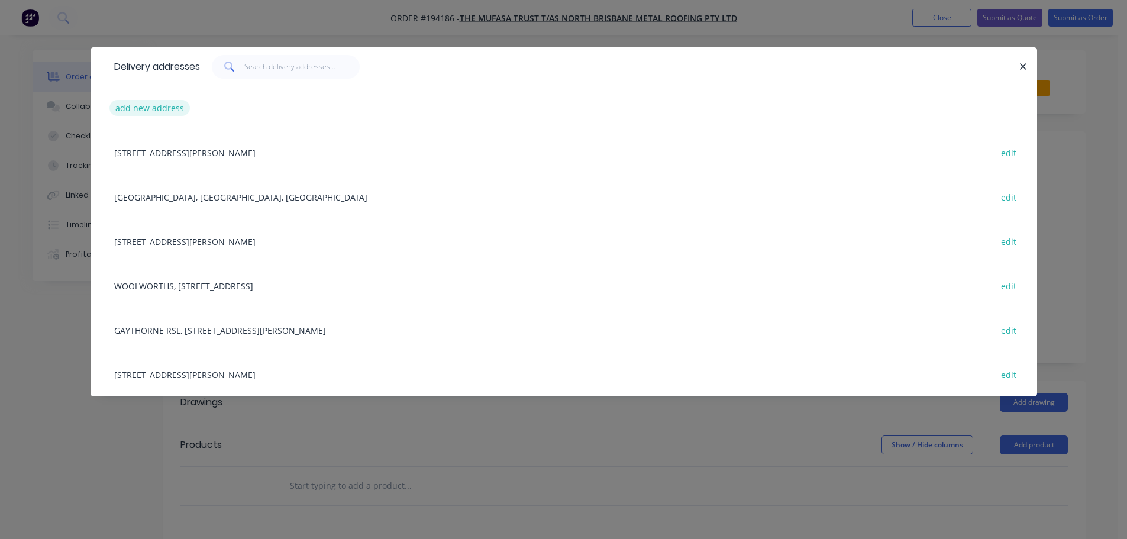
click at [134, 102] on button "add new address" at bounding box center [149, 108] width 81 height 16
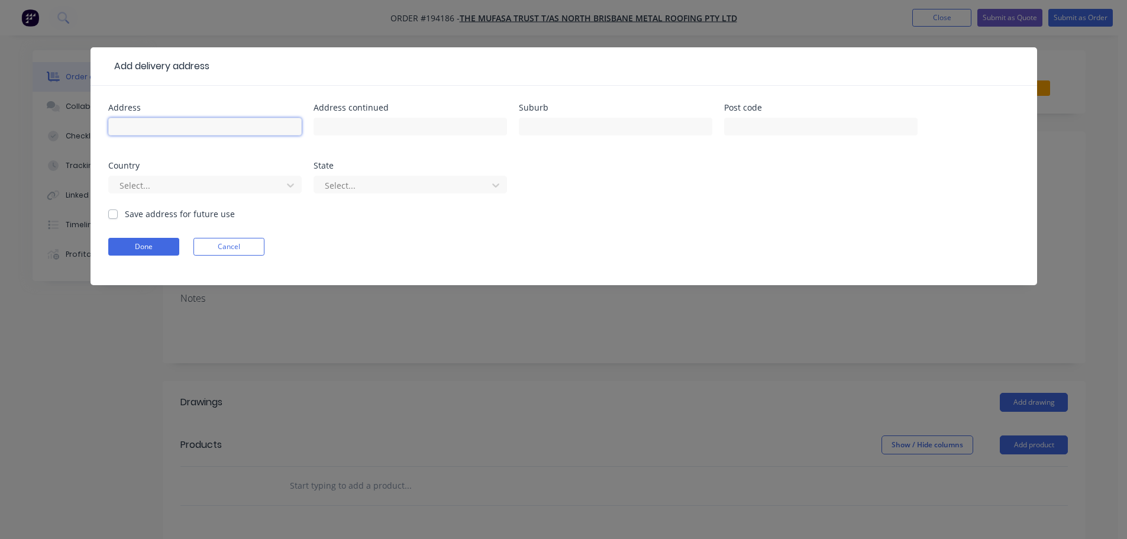
click at [125, 129] on input "text" at bounding box center [204, 127] width 193 height 18
click button "Done" at bounding box center [143, 247] width 71 height 18
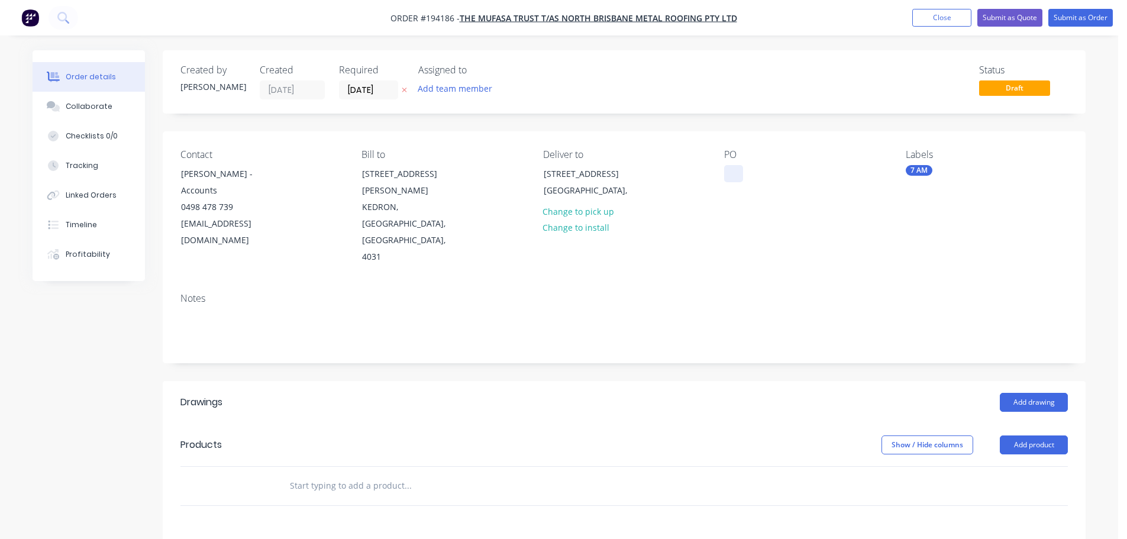
click at [731, 167] on div at bounding box center [733, 173] width 19 height 17
click at [1023, 393] on button "Add drawing" at bounding box center [1033, 402] width 68 height 19
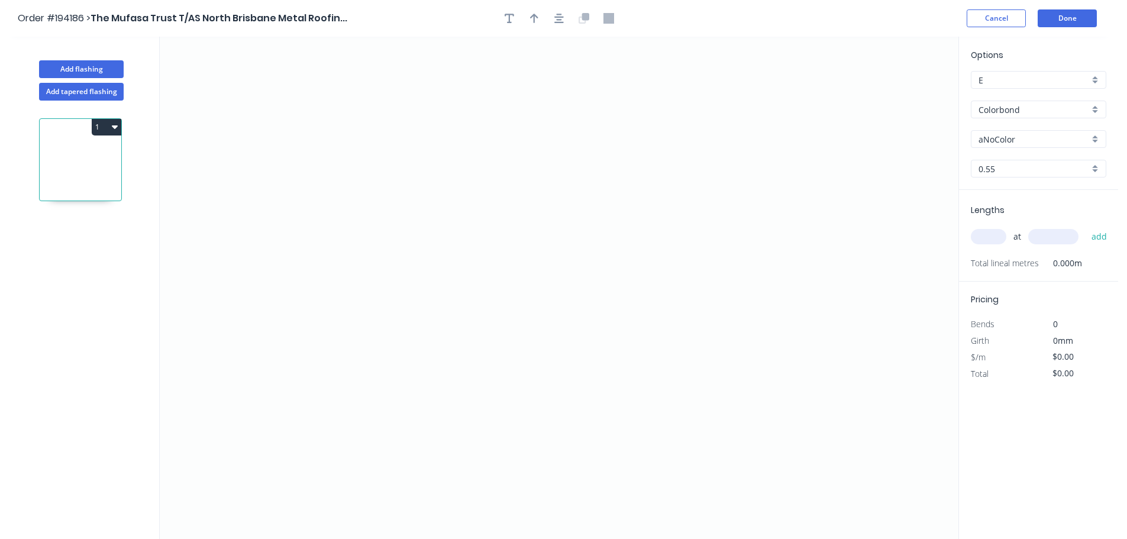
click at [1021, 141] on input "aNoColor" at bounding box center [1033, 139] width 111 height 12
click at [993, 211] on div "Monument" at bounding box center [1038, 215] width 134 height 21
click at [988, 230] on input "text" at bounding box center [987, 236] width 35 height 15
click at [1085, 226] on button "add" at bounding box center [1099, 236] width 28 height 20
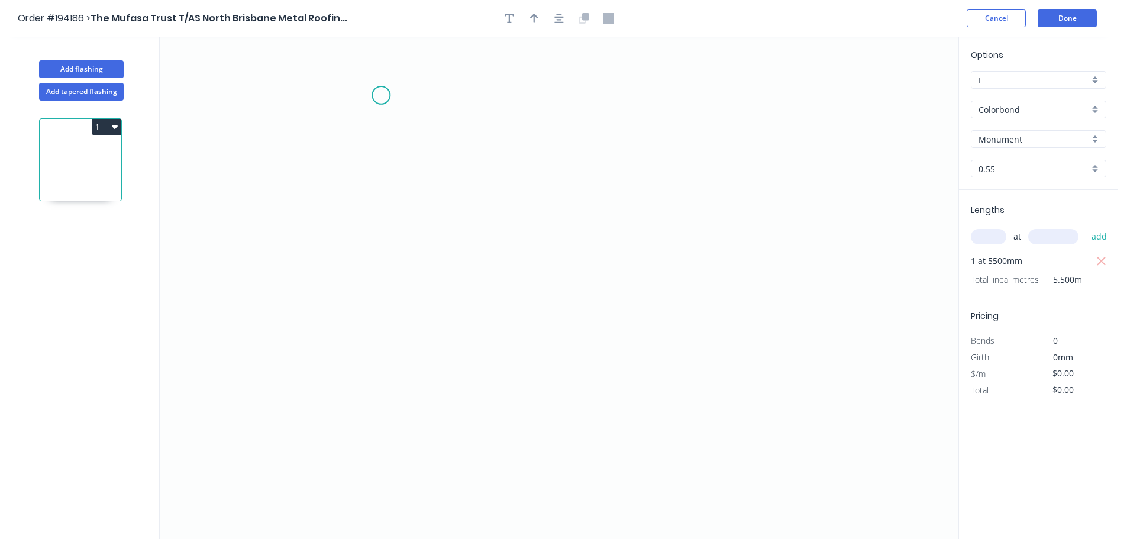
click at [381, 95] on icon "0" at bounding box center [559, 288] width 798 height 502
click at [380, 405] on icon "0" at bounding box center [559, 288] width 798 height 502
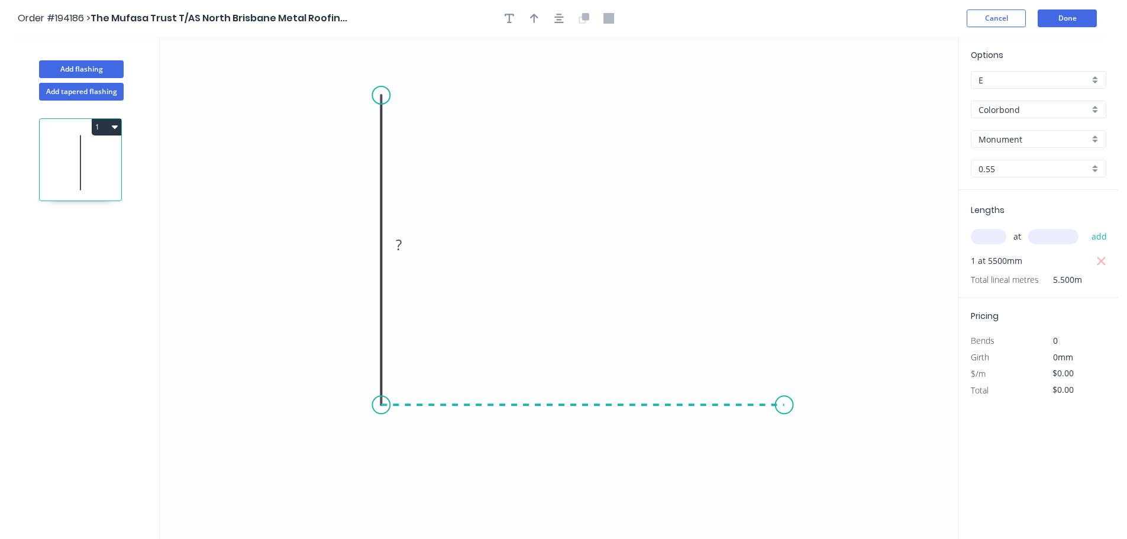
click at [789, 402] on icon "0 ?" at bounding box center [559, 288] width 798 height 502
click at [823, 503] on icon "0 ? ?" at bounding box center [559, 288] width 798 height 502
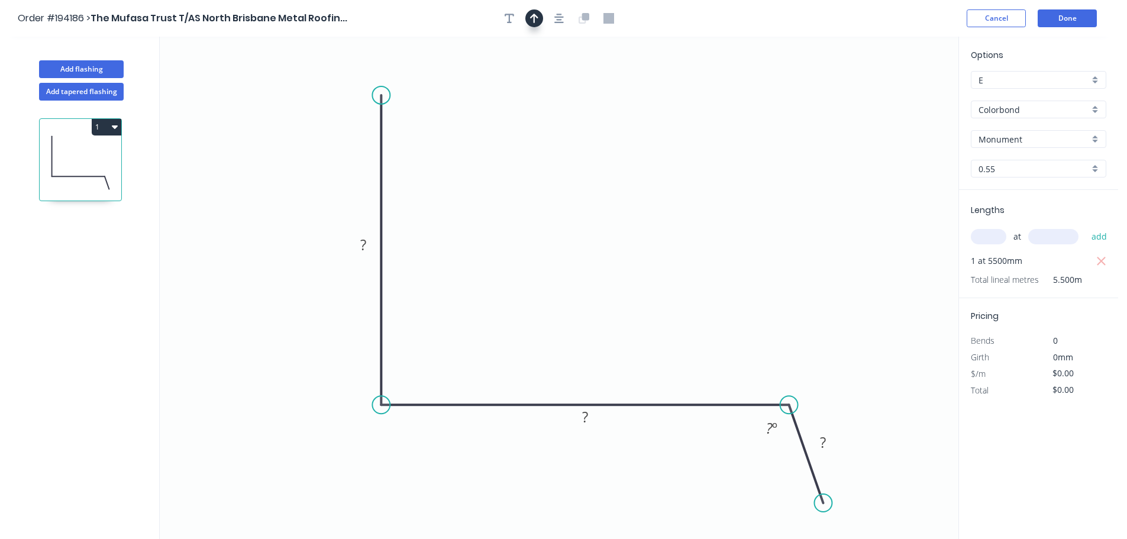
click at [533, 19] on icon "button" at bounding box center [534, 18] width 8 height 11
click at [898, 95] on icon at bounding box center [898, 82] width 11 height 38
drag, startPoint x: 898, startPoint y: 95, endPoint x: 559, endPoint y: 204, distance: 355.9
click at [612, 200] on icon at bounding box center [629, 188] width 34 height 34
click at [363, 242] on tspan "?" at bounding box center [363, 245] width 6 height 20
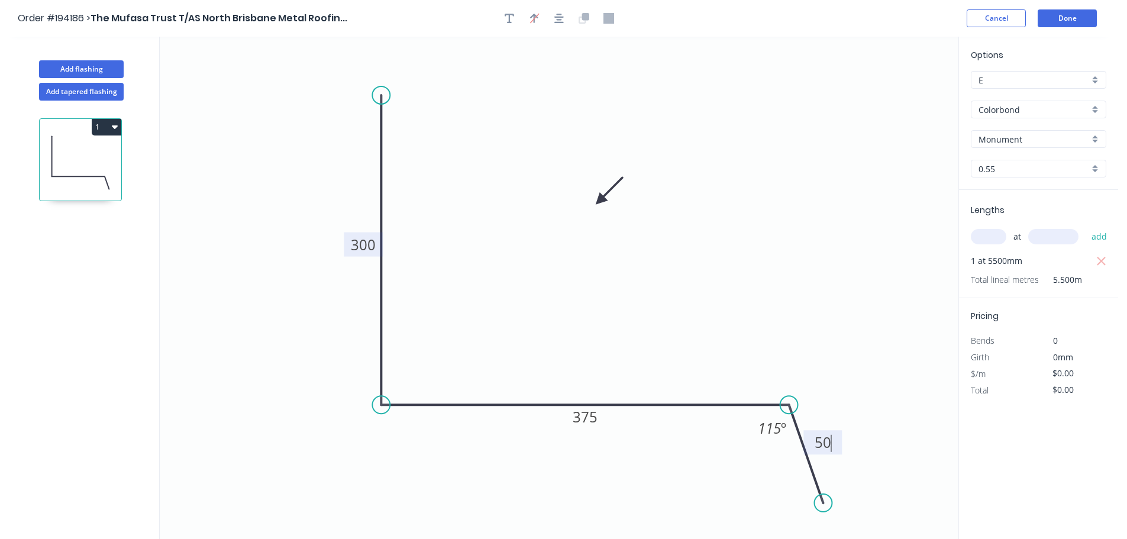
click at [106, 128] on button "1" at bounding box center [107, 127] width 30 height 17
click at [50, 158] on div "Duplicate" at bounding box center [65, 156] width 91 height 17
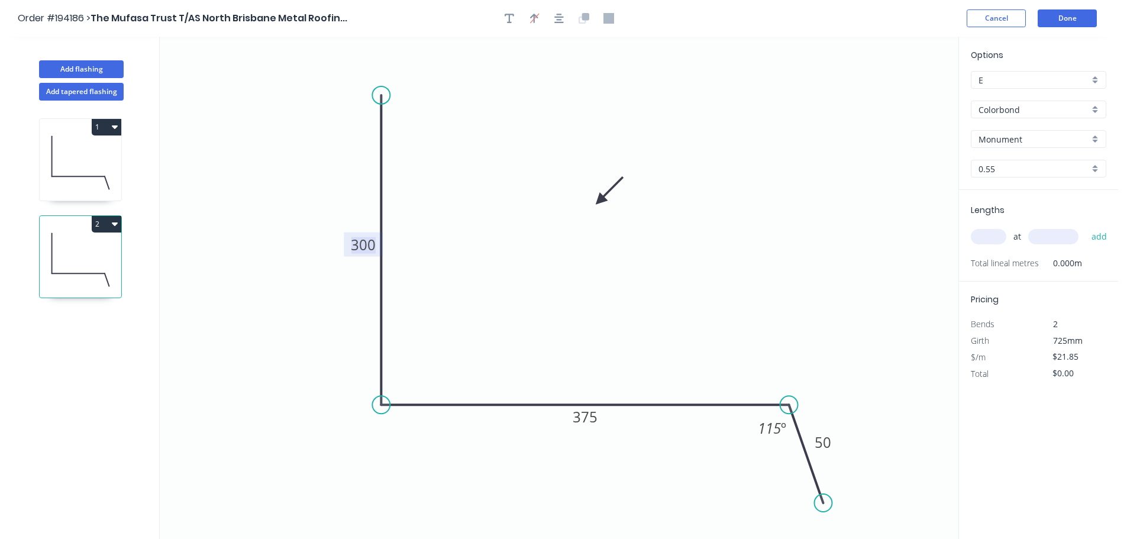
click at [364, 247] on tspan "300" at bounding box center [363, 245] width 25 height 20
click at [989, 229] on input "text" at bounding box center [987, 236] width 35 height 15
click at [1085, 226] on button "add" at bounding box center [1099, 236] width 28 height 20
click at [1065, 16] on button "Done" at bounding box center [1066, 18] width 59 height 18
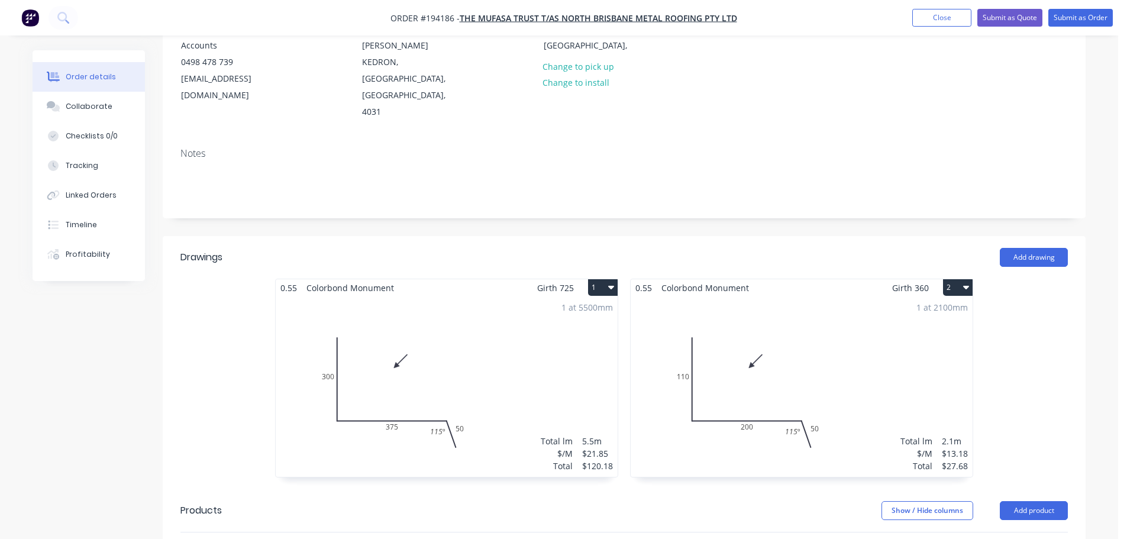
scroll to position [177, 0]
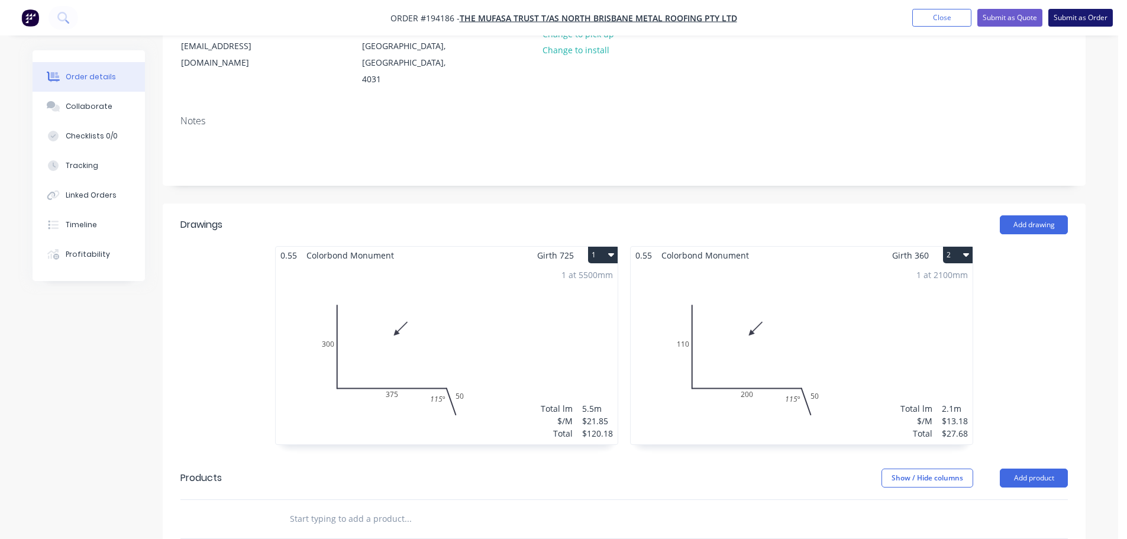
click at [1080, 17] on button "Submit as Order" at bounding box center [1080, 18] width 64 height 18
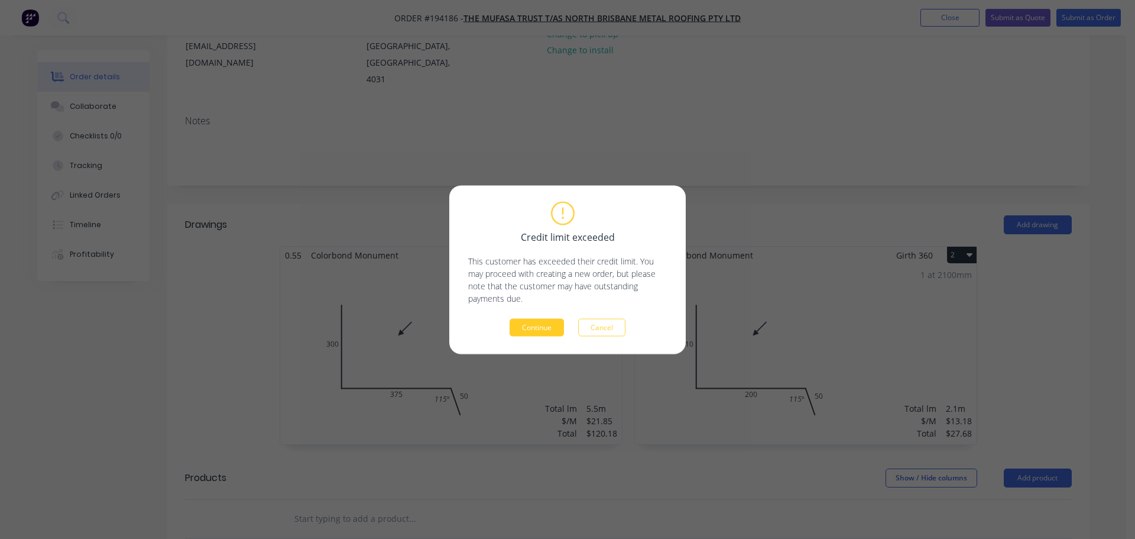
click at [545, 323] on button "Continue" at bounding box center [537, 327] width 54 height 18
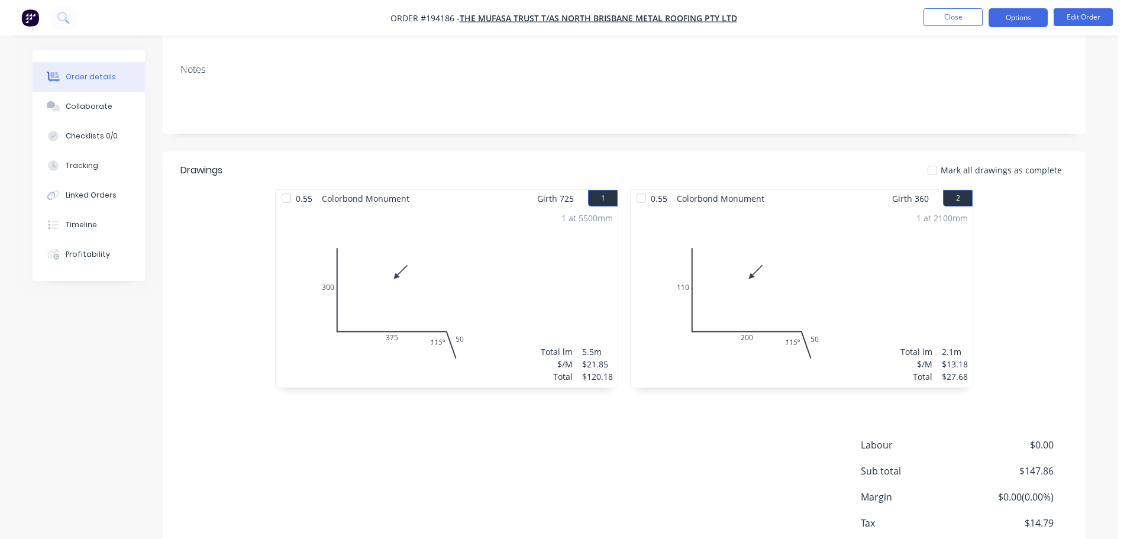
click at [1019, 15] on button "Options" at bounding box center [1017, 17] width 59 height 19
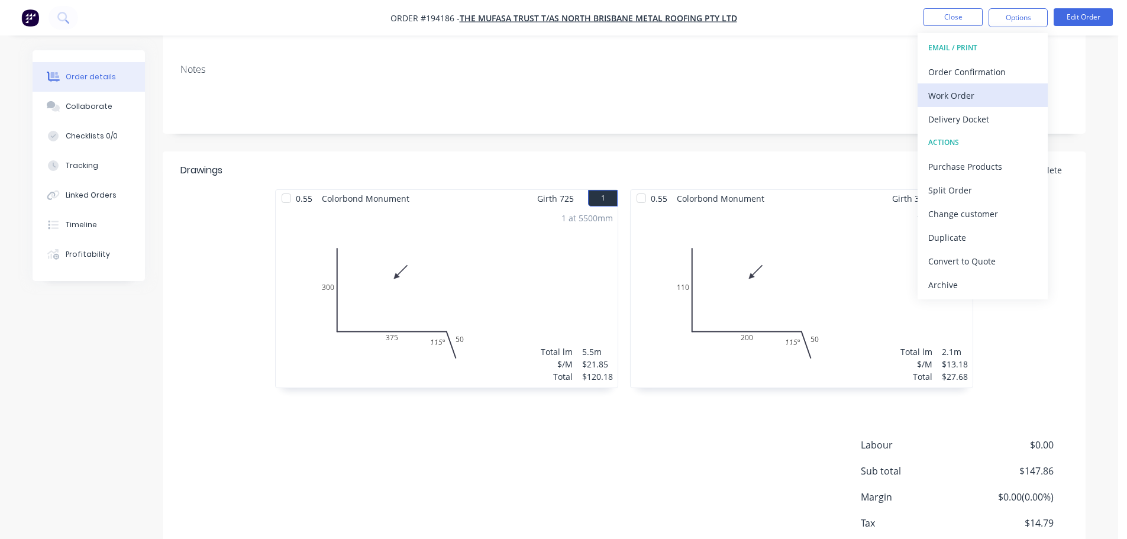
click at [949, 96] on div "Work Order" at bounding box center [982, 95] width 109 height 17
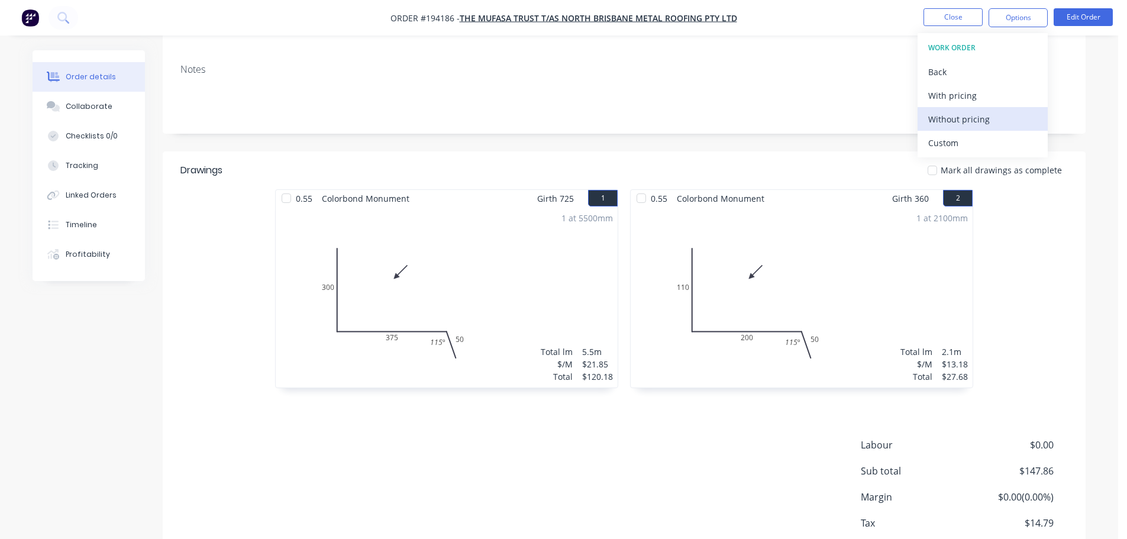
click at [945, 121] on div "Without pricing" at bounding box center [982, 119] width 109 height 17
click at [951, 14] on button "Close" at bounding box center [952, 17] width 59 height 18
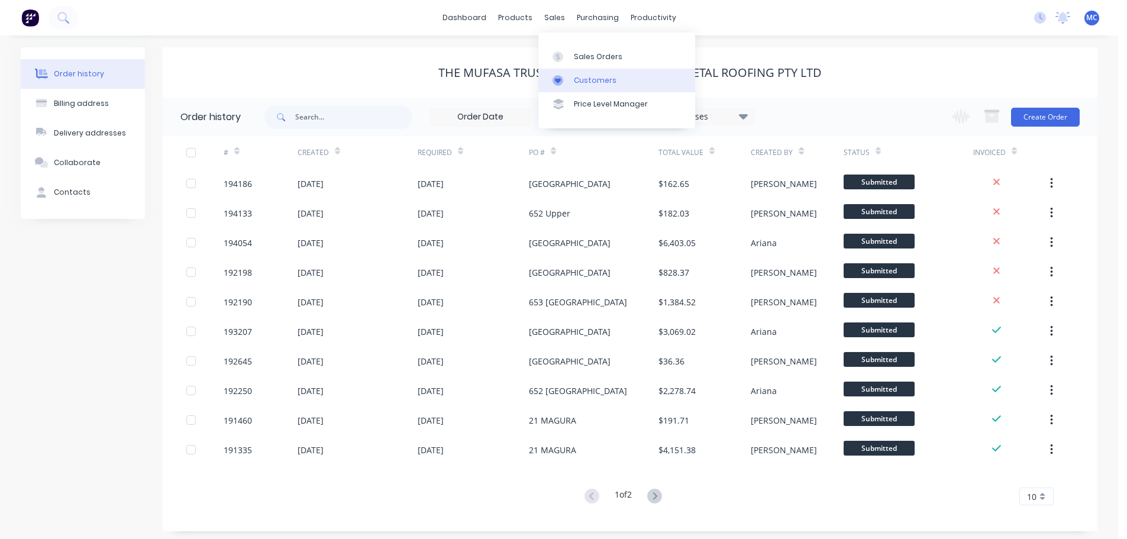
click at [591, 76] on div "Customers" at bounding box center [595, 80] width 43 height 11
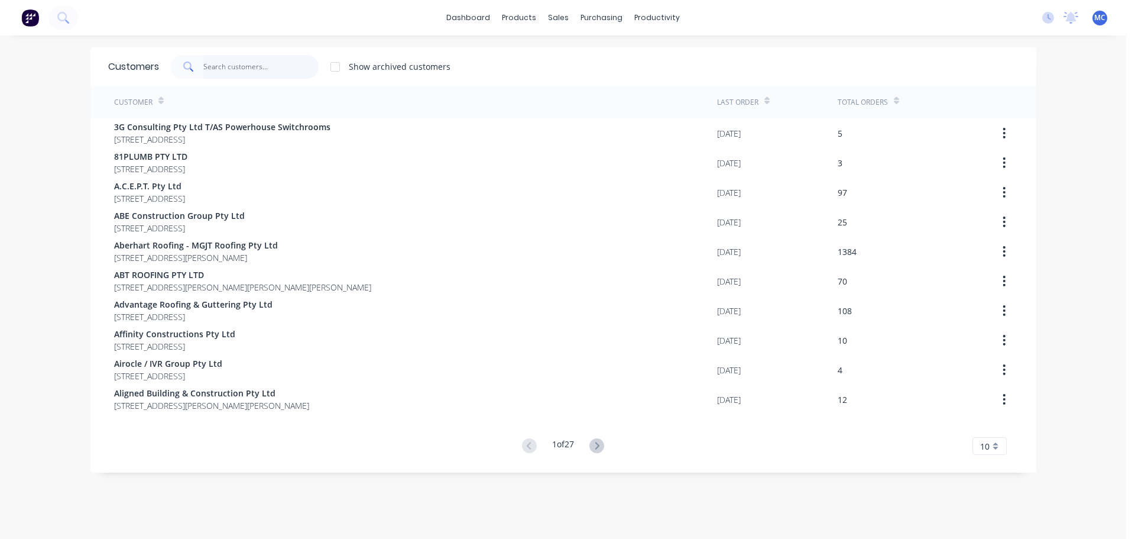
click at [229, 67] on input "text" at bounding box center [260, 67] width 115 height 24
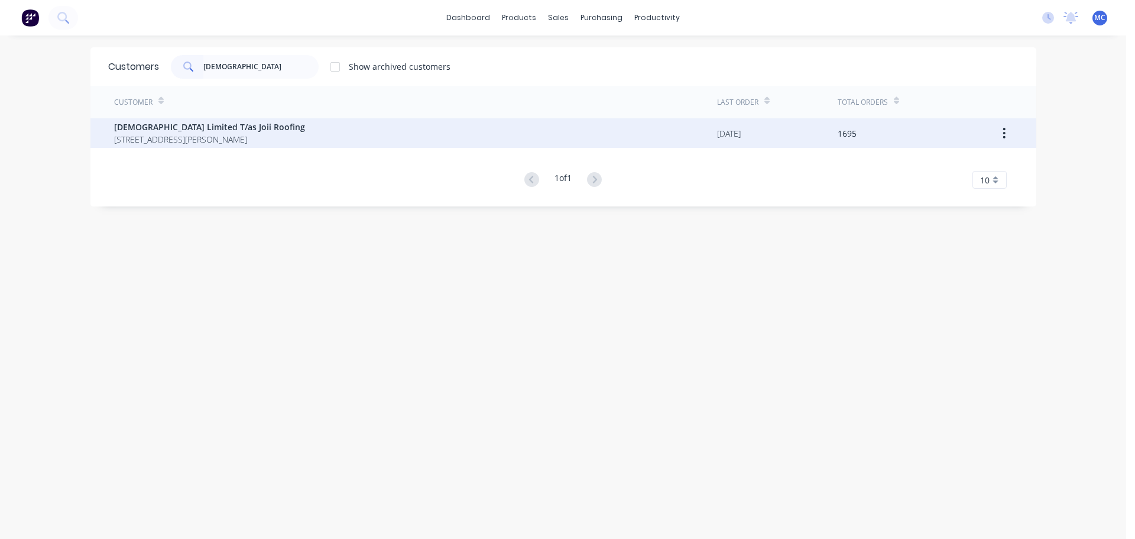
click at [157, 141] on span "[STREET_ADDRESS][PERSON_NAME]" at bounding box center [209, 139] width 191 height 12
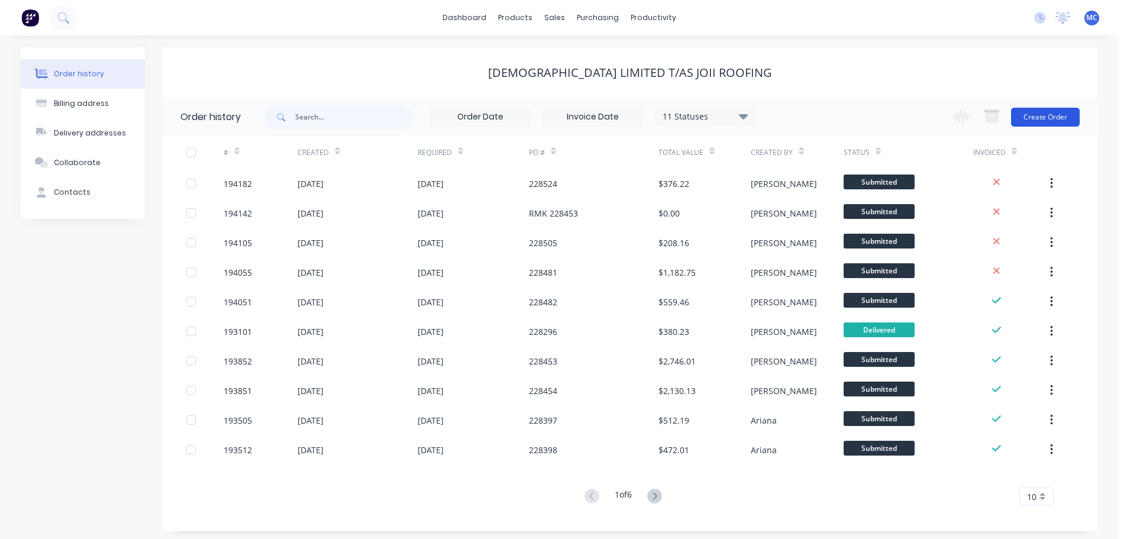
click at [1062, 116] on button "Create Order" at bounding box center [1045, 117] width 69 height 19
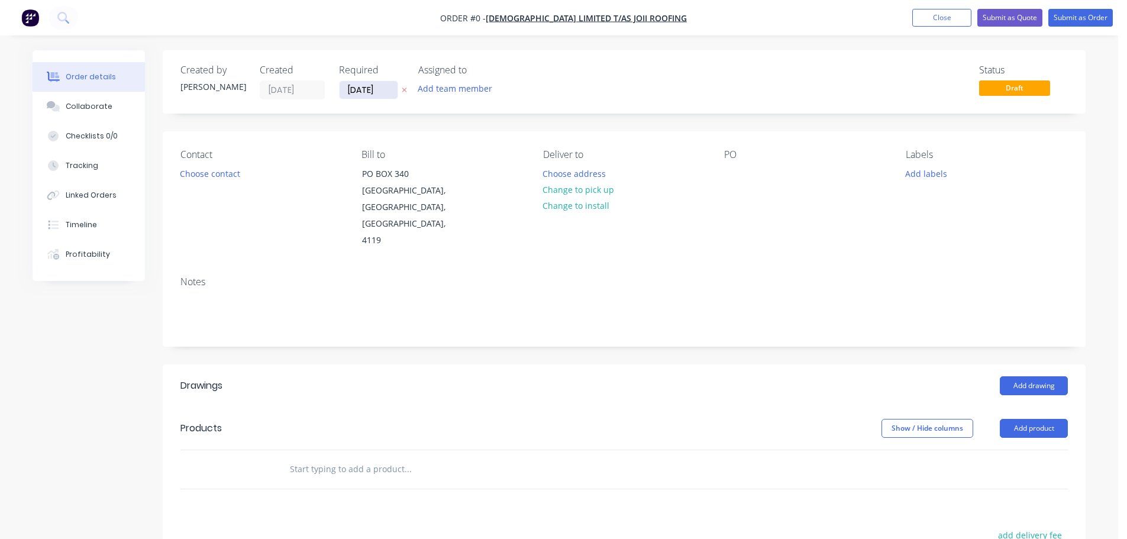
click at [370, 85] on input "[DATE]" at bounding box center [368, 90] width 58 height 18
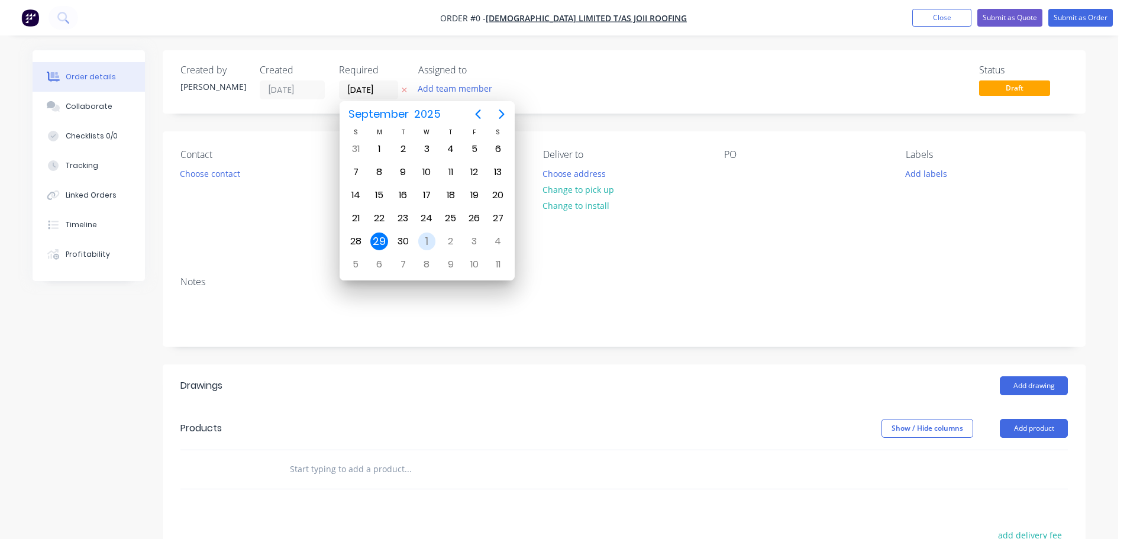
click at [427, 239] on div "1" at bounding box center [427, 241] width 18 height 18
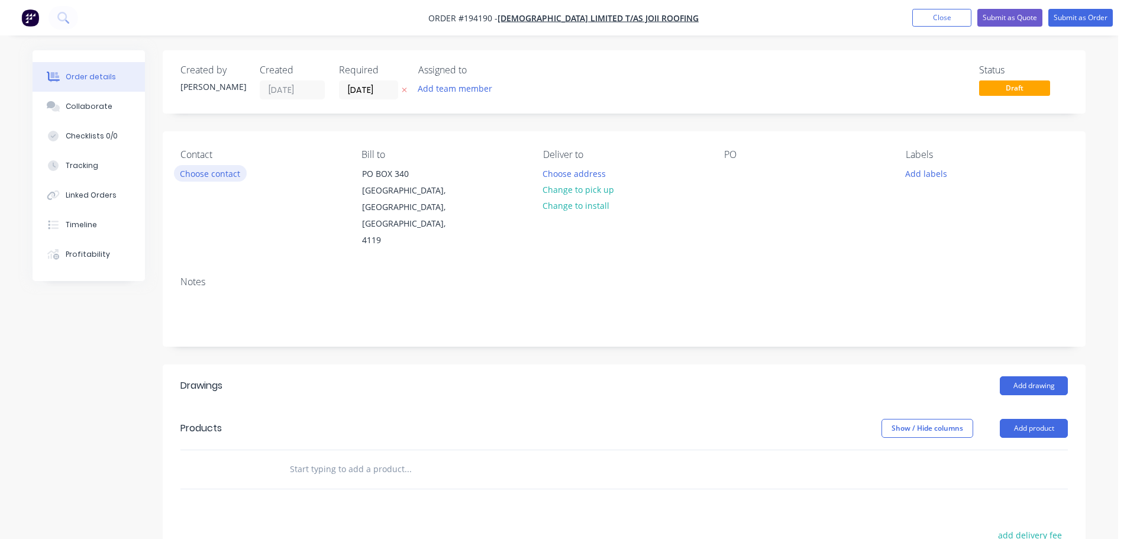
click at [219, 172] on button "Choose contact" at bounding box center [210, 173] width 73 height 16
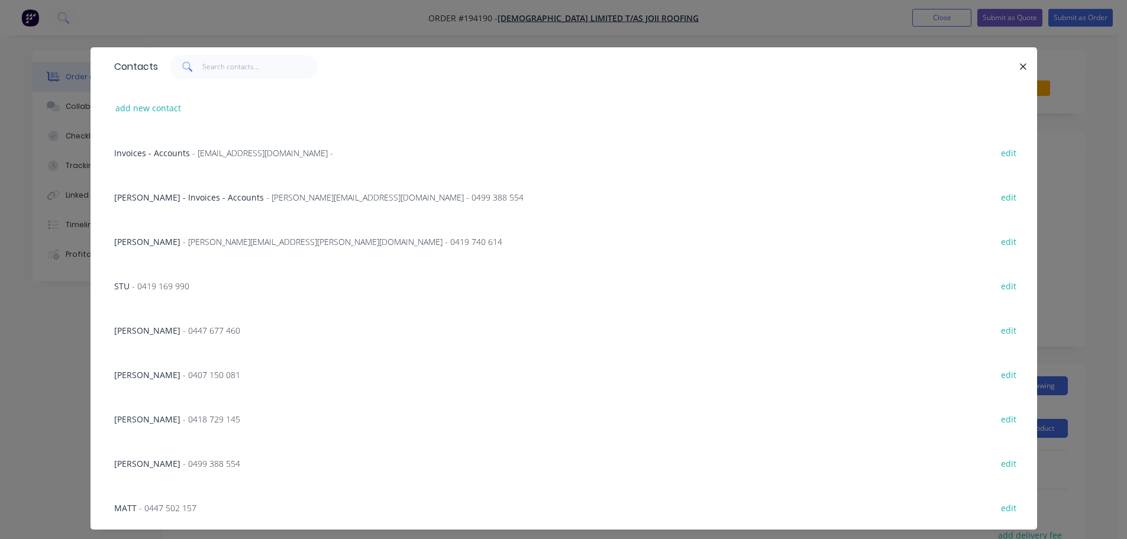
click at [209, 237] on span "- [PERSON_NAME][EMAIL_ADDRESS][PERSON_NAME][DOMAIN_NAME] - 0419 740 614" at bounding box center [342, 241] width 319 height 11
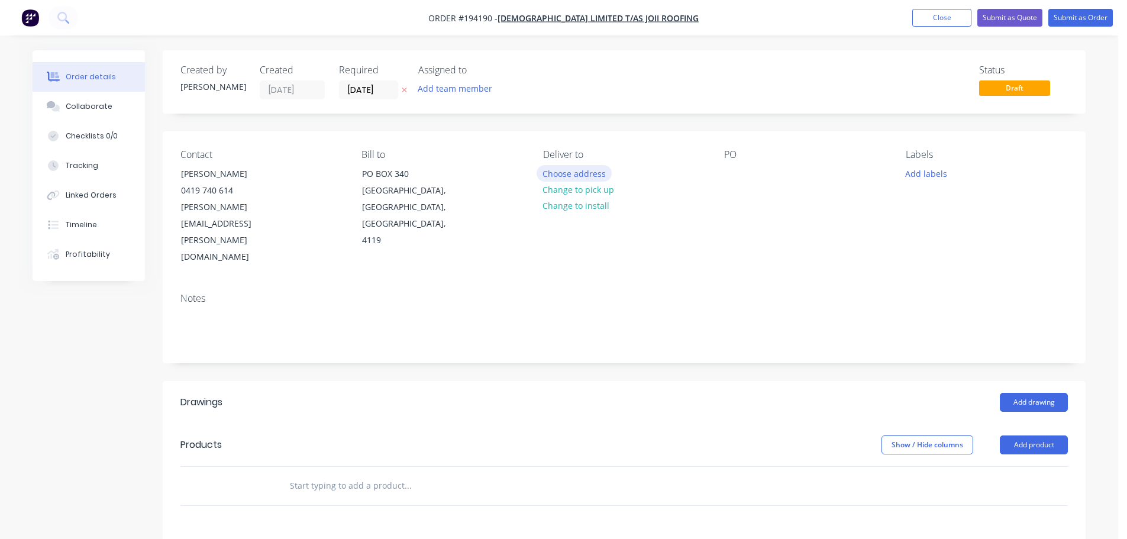
click at [580, 173] on button "Choose address" at bounding box center [574, 173] width 76 height 16
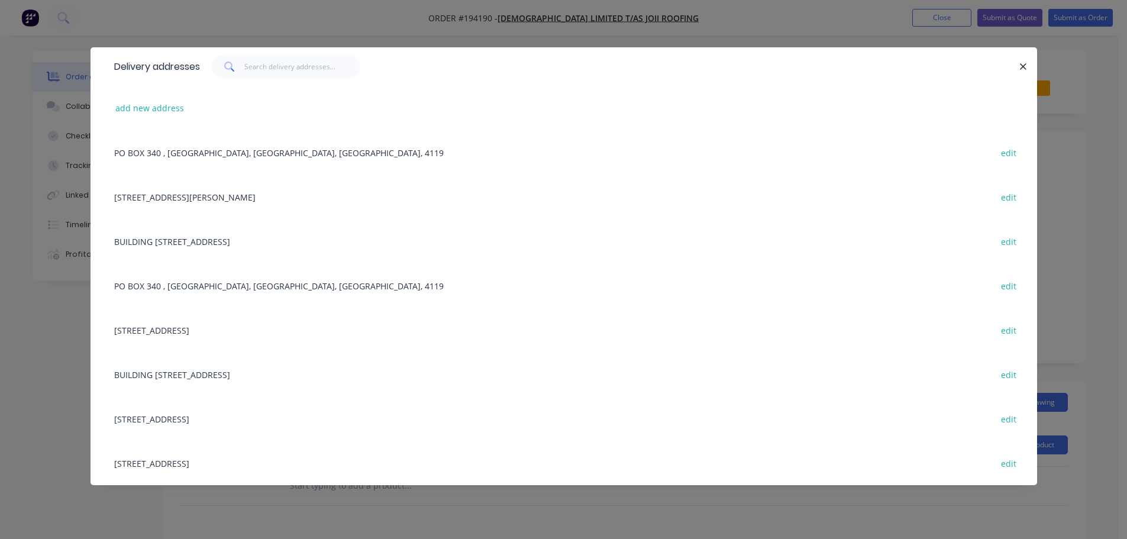
click at [224, 332] on div "10 ASTRAL CT, FLINDERS VIEW, [GEOGRAPHIC_DATA], [GEOGRAPHIC_DATA] edit" at bounding box center [563, 329] width 911 height 44
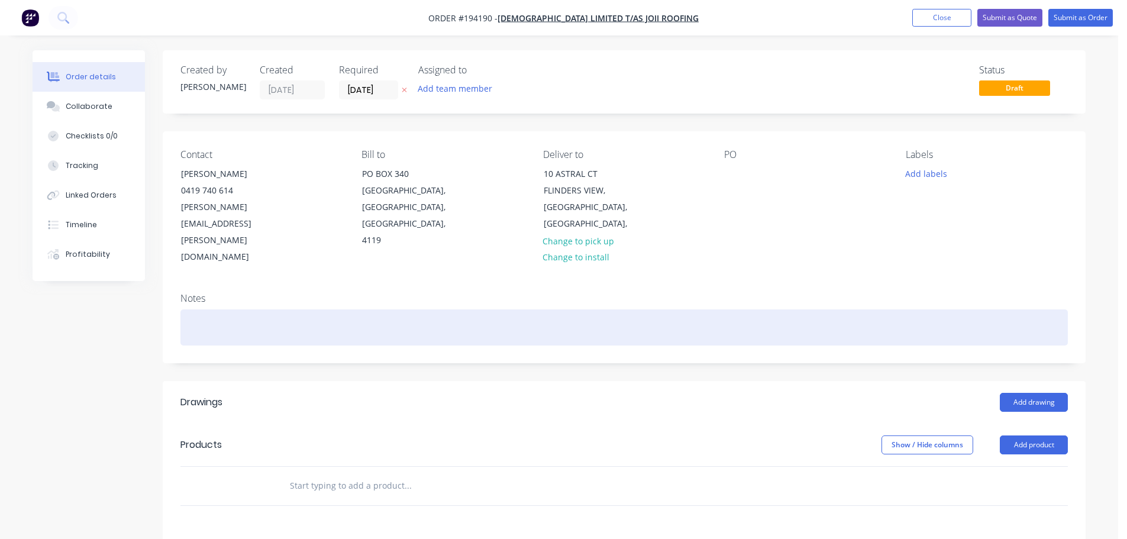
click at [224, 309] on div at bounding box center [623, 327] width 887 height 36
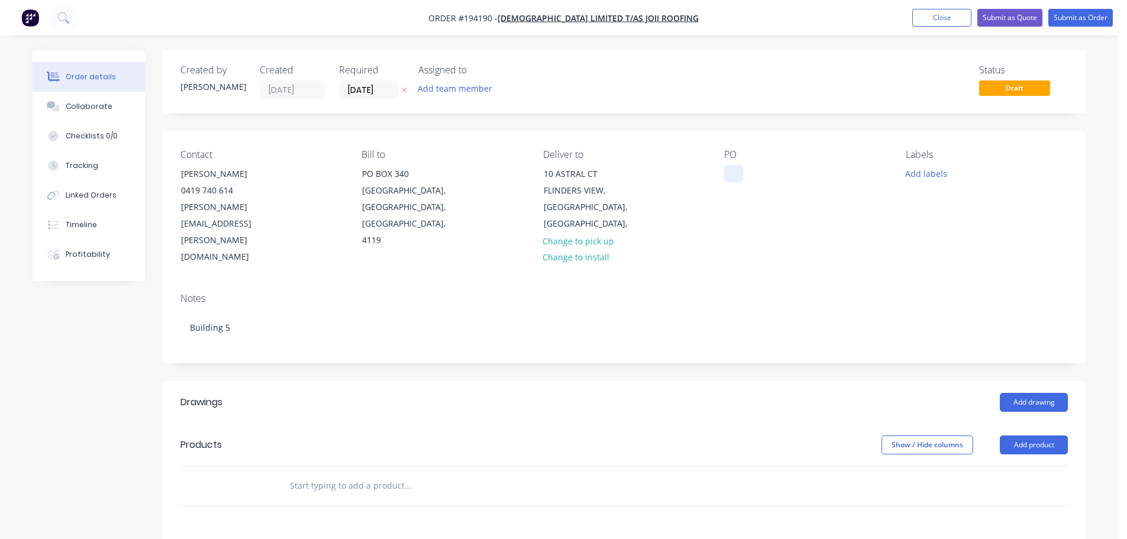
click at [731, 170] on div at bounding box center [733, 173] width 19 height 17
click at [1027, 393] on button "Add drawing" at bounding box center [1033, 402] width 68 height 19
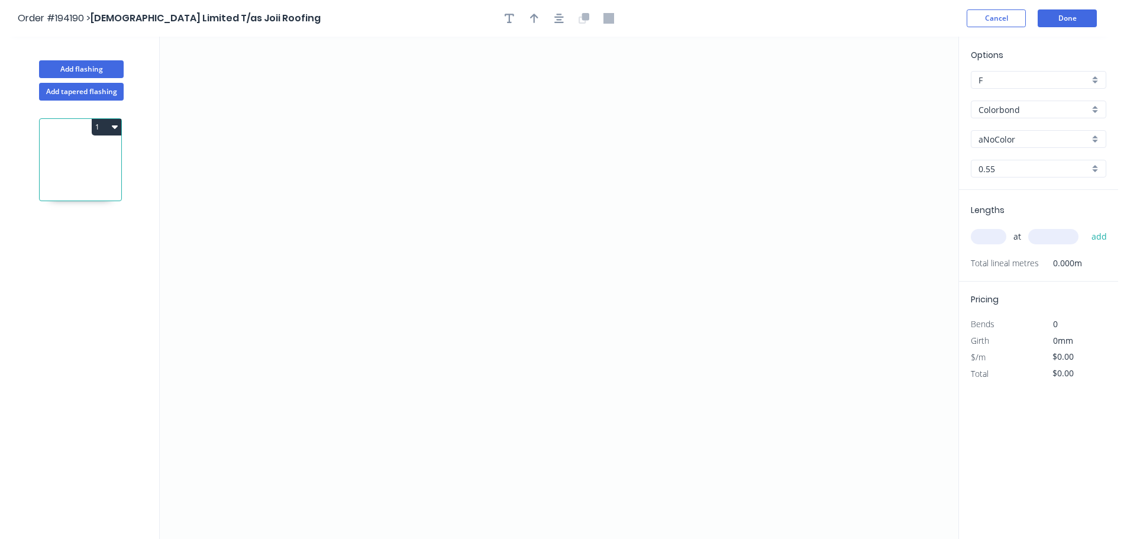
click at [987, 136] on input "aNoColor" at bounding box center [1033, 139] width 111 height 12
click at [989, 202] on div "Surfmist" at bounding box center [1038, 203] width 134 height 21
click at [998, 237] on input "text" at bounding box center [987, 236] width 35 height 15
click at [1085, 226] on button "add" at bounding box center [1099, 236] width 28 height 20
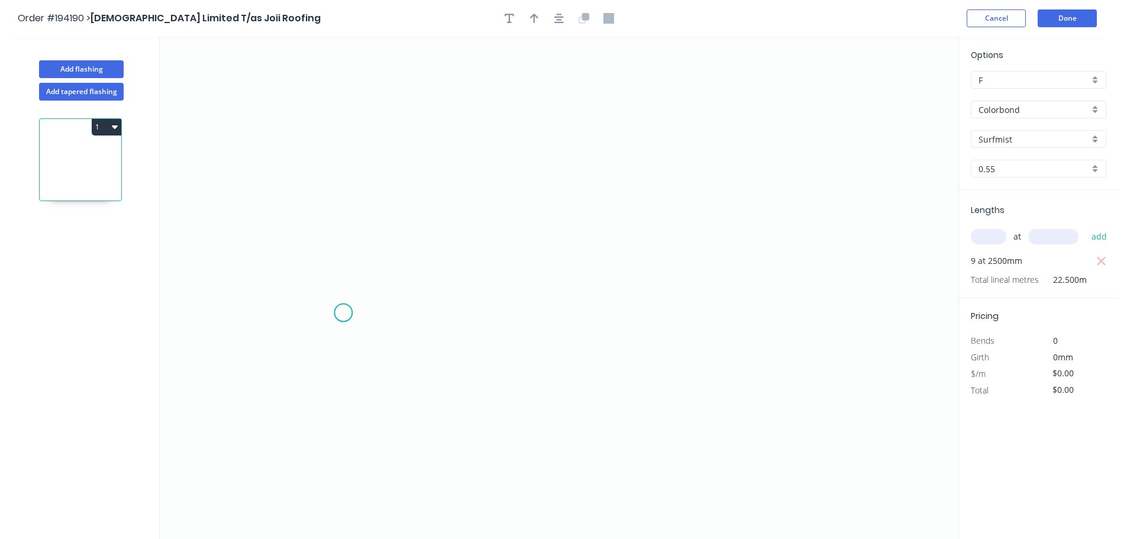
click at [343, 313] on icon "0" at bounding box center [559, 288] width 798 height 502
click at [418, 229] on icon "0" at bounding box center [559, 288] width 798 height 502
click at [827, 236] on icon "0 ?" at bounding box center [559, 288] width 798 height 502
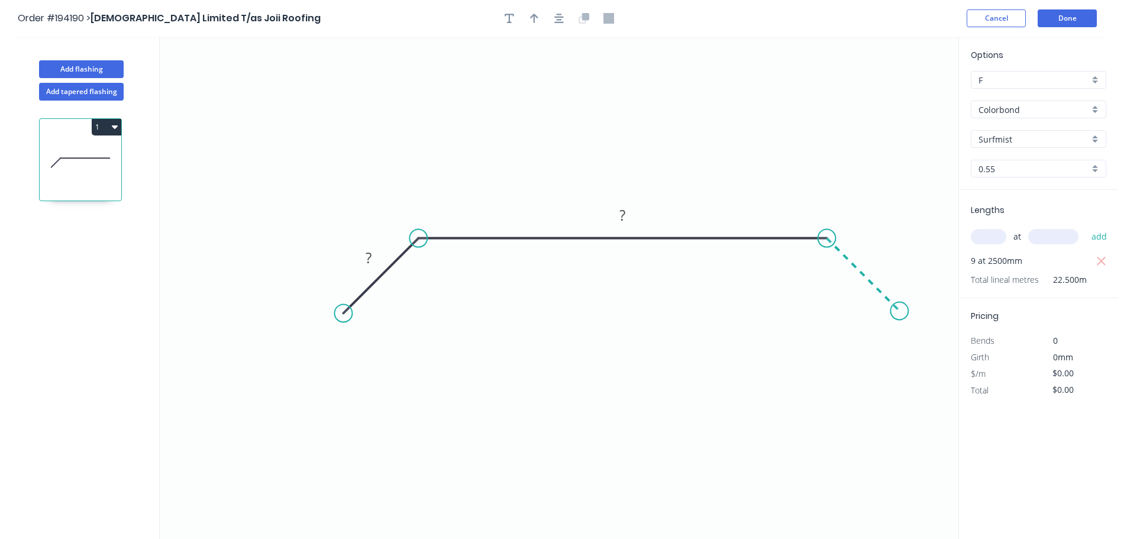
click at [899, 319] on icon "0 ? ?" at bounding box center [559, 288] width 798 height 502
click at [899, 319] on circle at bounding box center [899, 311] width 18 height 18
click at [876, 258] on tspan "?" at bounding box center [875, 257] width 6 height 20
click at [533, 17] on icon "button" at bounding box center [534, 18] width 8 height 9
click at [899, 93] on icon at bounding box center [898, 82] width 11 height 38
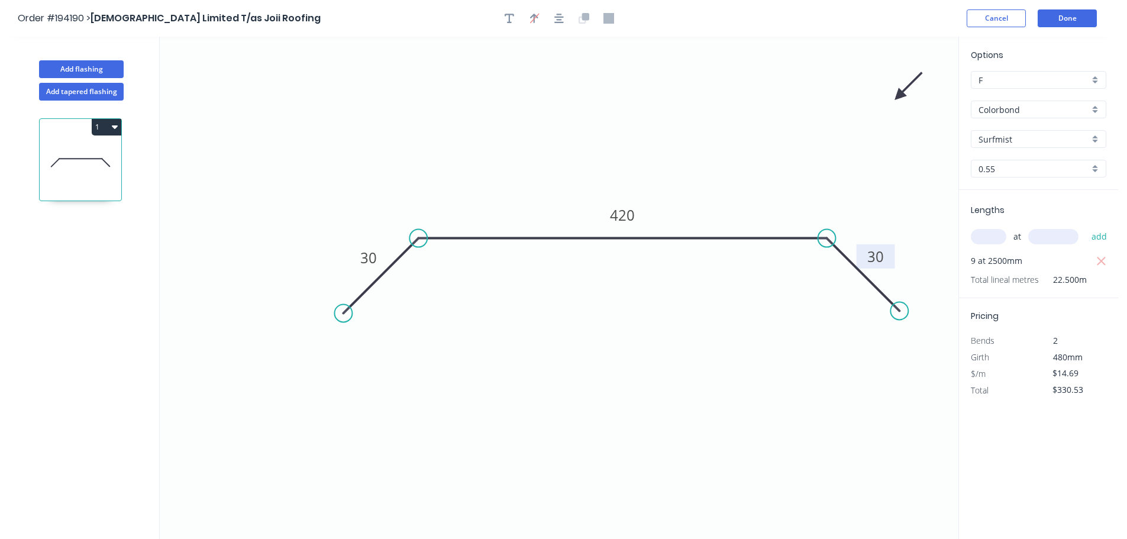
drag, startPoint x: 892, startPoint y: 96, endPoint x: 794, endPoint y: 132, distance: 104.4
click at [783, 139] on icon "0 30 420 30" at bounding box center [559, 288] width 798 height 502
drag, startPoint x: 904, startPoint y: 93, endPoint x: 755, endPoint y: 153, distance: 159.8
click at [755, 153] on icon at bounding box center [764, 143] width 34 height 34
click at [1069, 15] on button "Done" at bounding box center [1066, 18] width 59 height 18
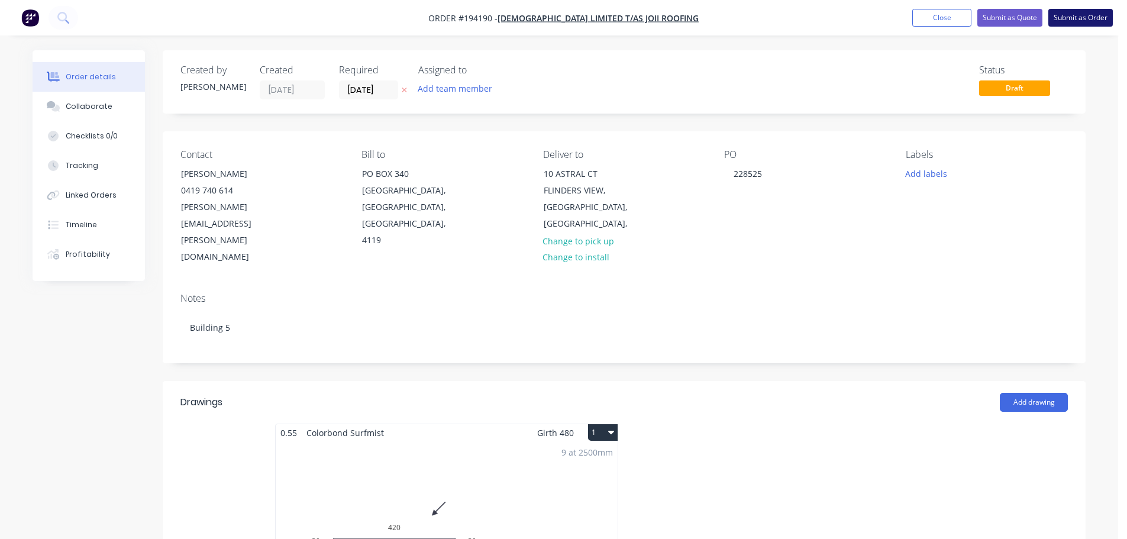
click at [1069, 19] on button "Submit as Order" at bounding box center [1080, 18] width 64 height 18
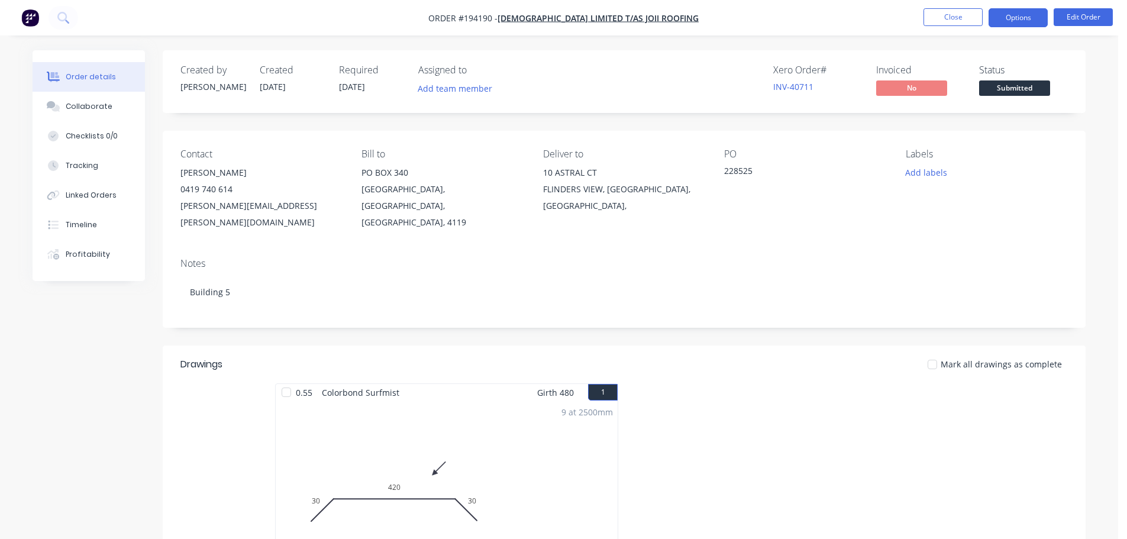
click at [1011, 17] on button "Options" at bounding box center [1017, 17] width 59 height 19
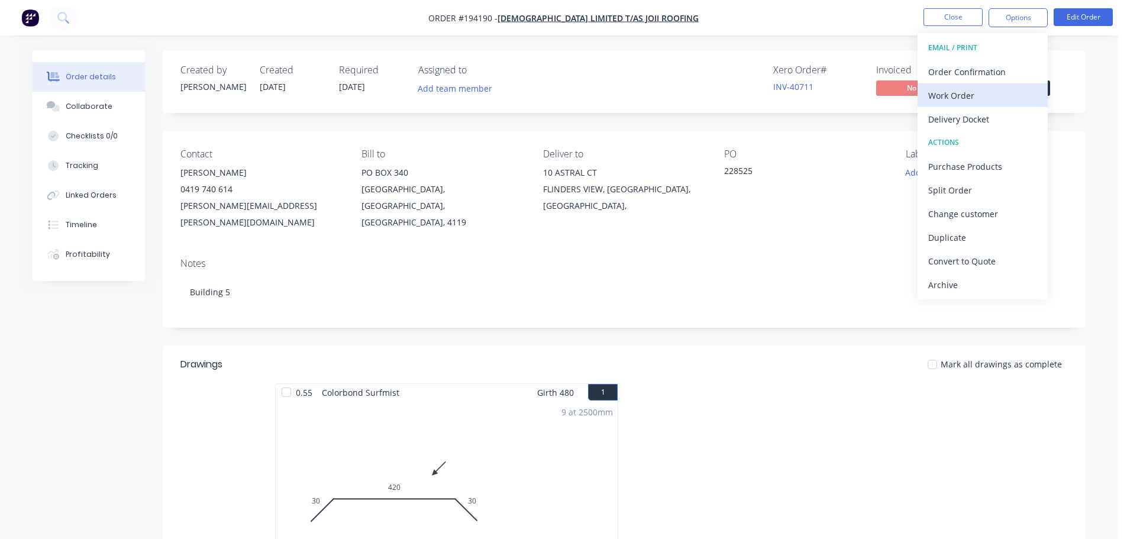
click at [953, 95] on div "Work Order" at bounding box center [982, 95] width 109 height 17
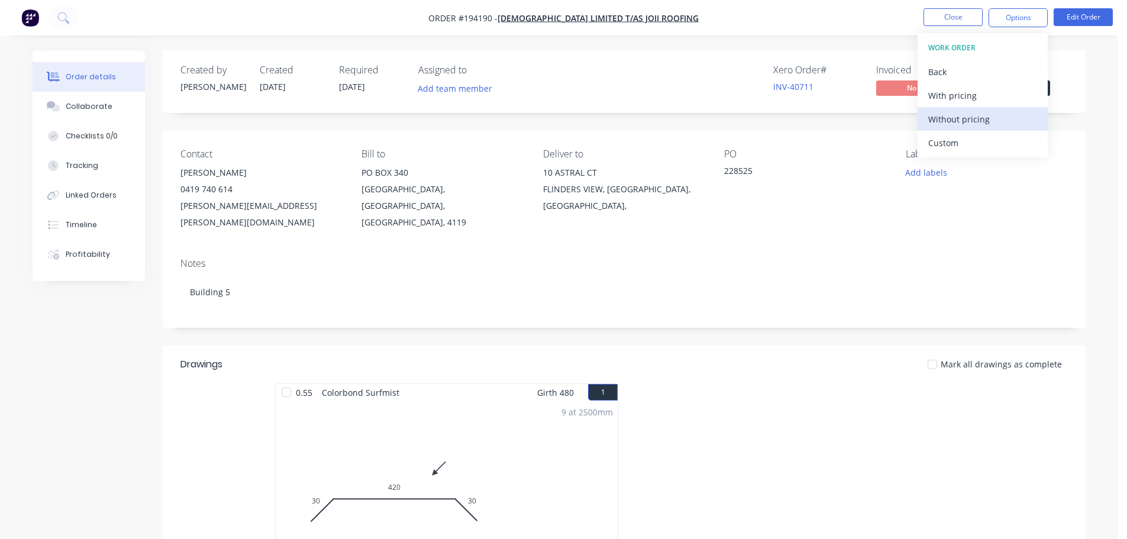
click at [957, 124] on div "Without pricing" at bounding box center [982, 119] width 109 height 17
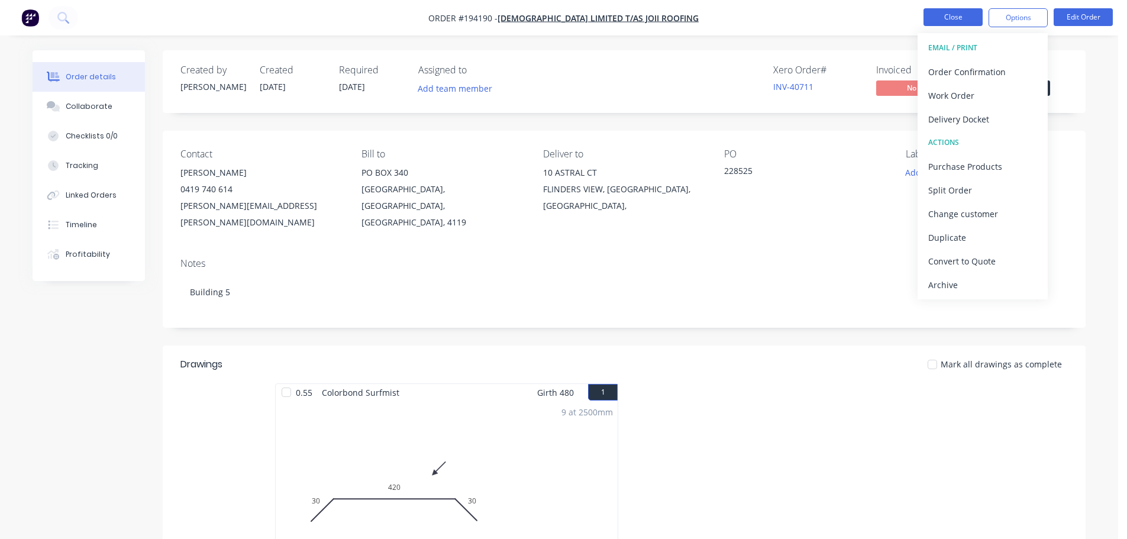
click at [949, 21] on button "Close" at bounding box center [952, 17] width 59 height 18
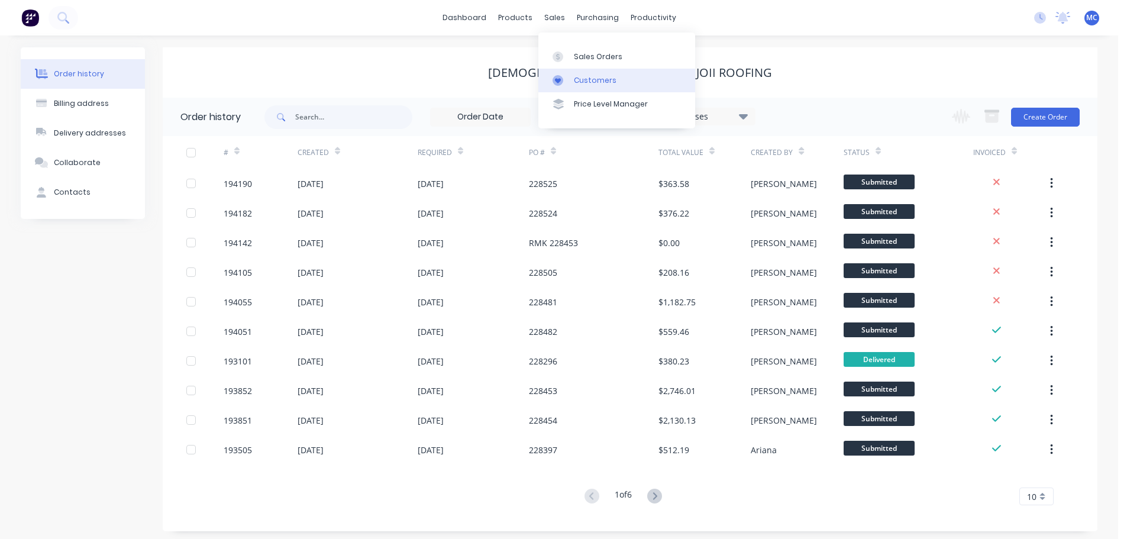
click at [586, 82] on div "Customers" at bounding box center [595, 80] width 43 height 11
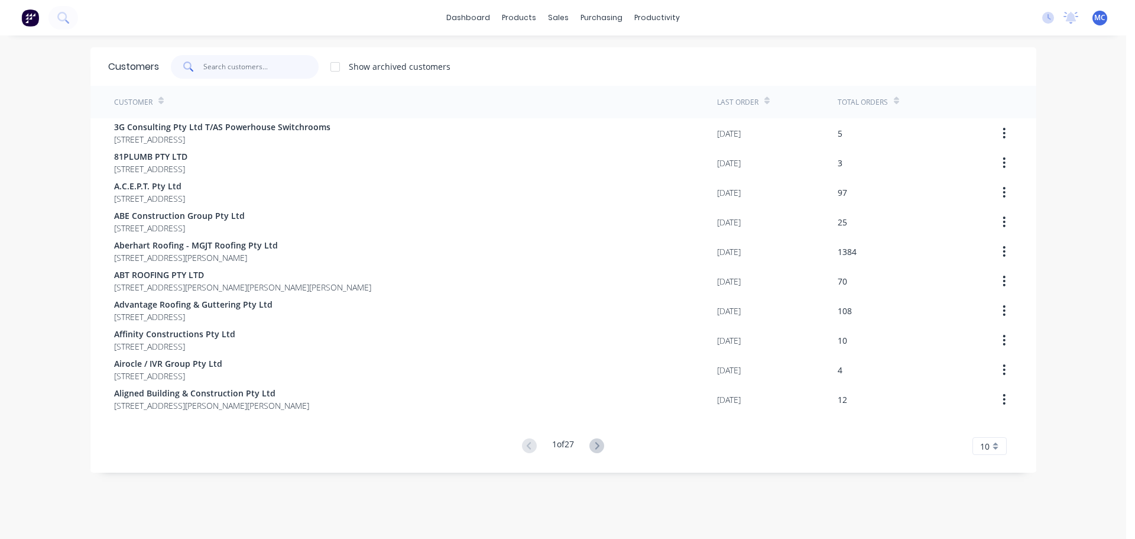
click at [213, 60] on input "text" at bounding box center [260, 67] width 115 height 24
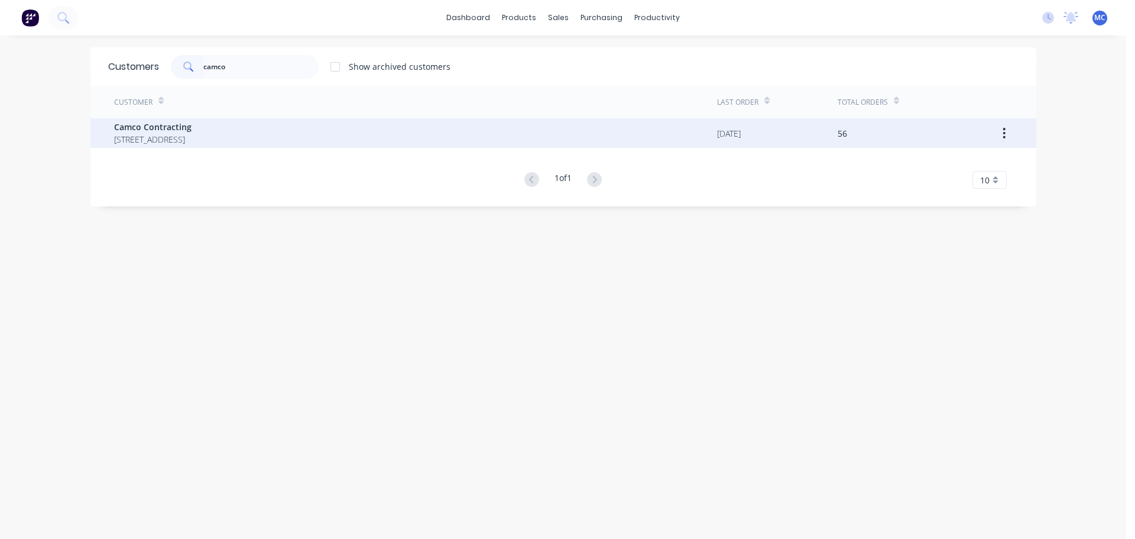
click at [192, 131] on span "Camco Contracting" at bounding box center [152, 127] width 77 height 12
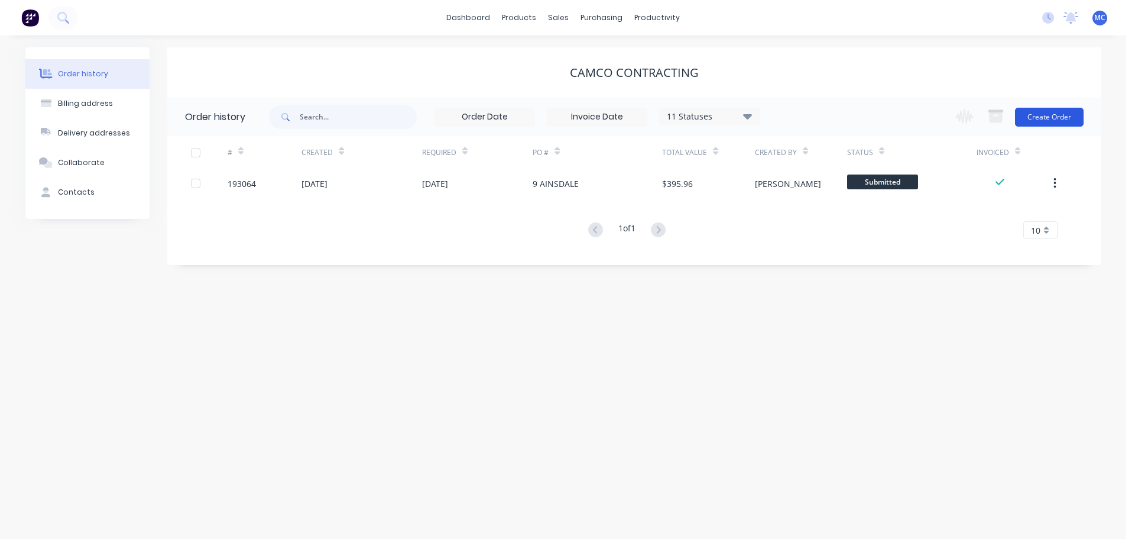
click at [1051, 118] on button "Create Order" at bounding box center [1049, 117] width 69 height 19
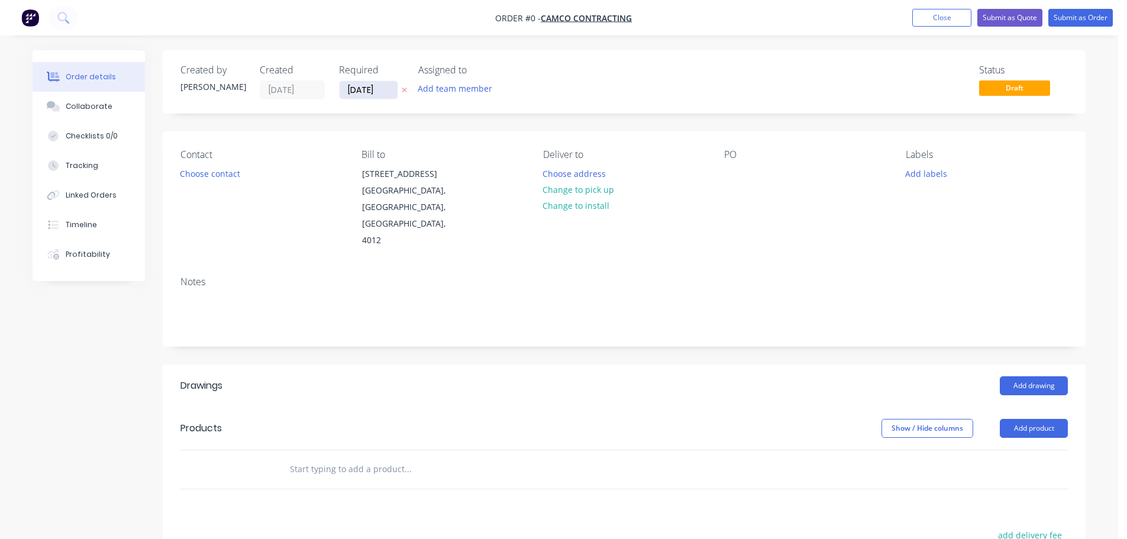
click at [368, 89] on input "[DATE]" at bounding box center [368, 90] width 58 height 18
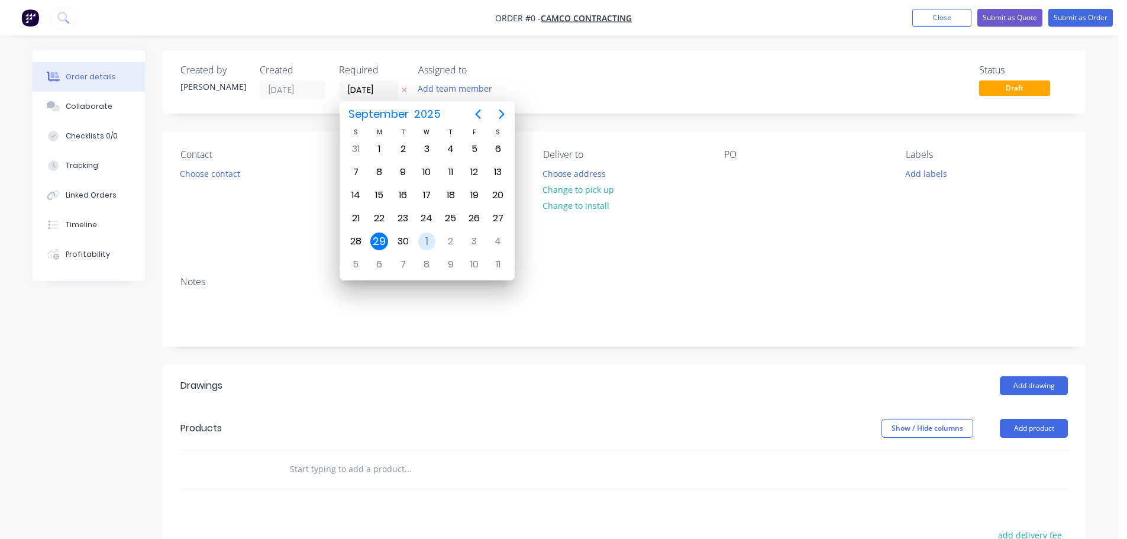
click at [429, 237] on div "1" at bounding box center [427, 241] width 18 height 18
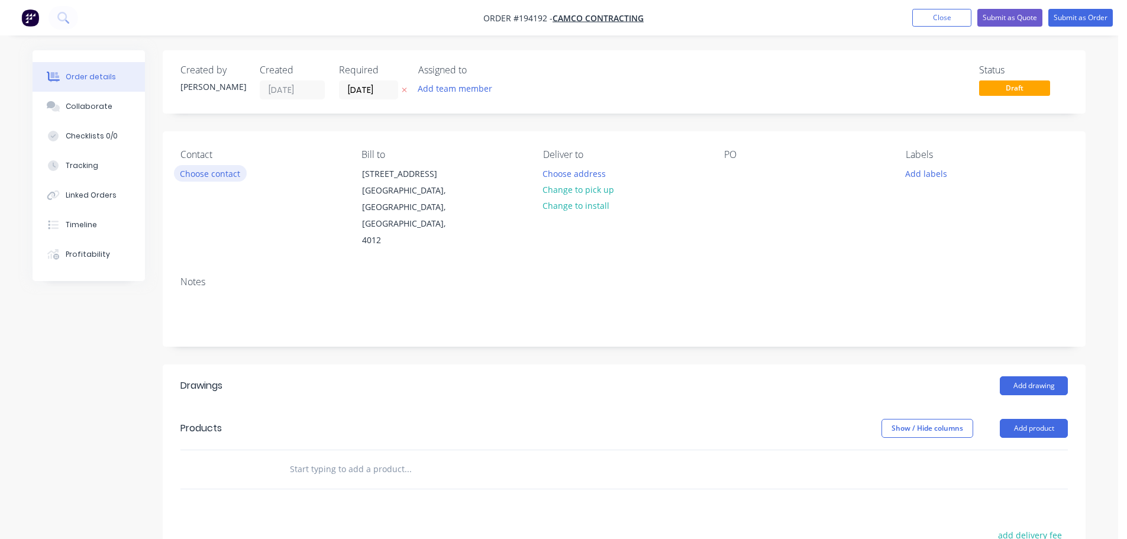
click at [219, 171] on button "Choose contact" at bounding box center [210, 173] width 73 height 16
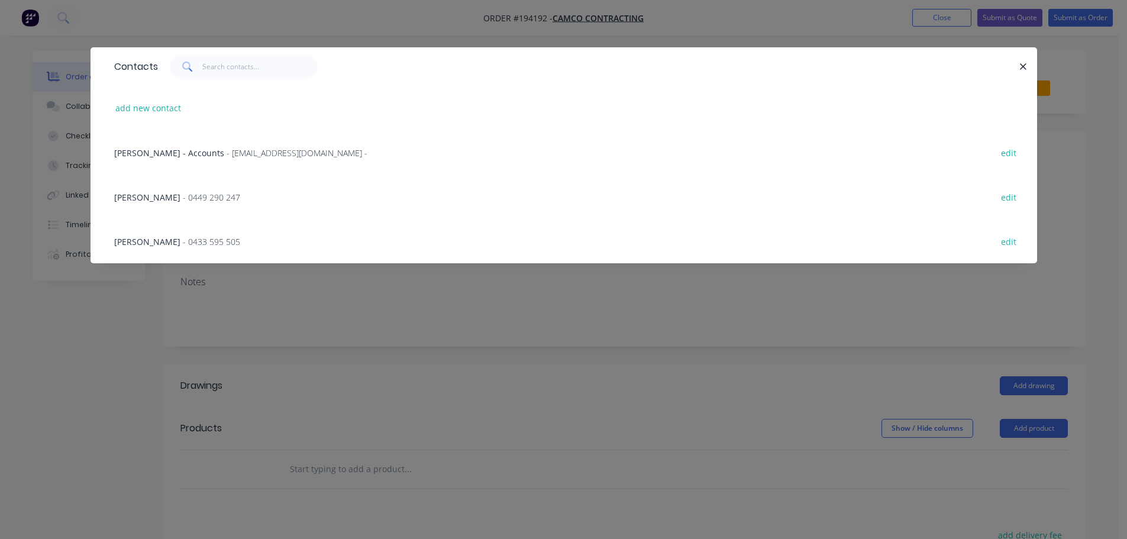
click at [180, 245] on span "[PERSON_NAME]" at bounding box center [147, 241] width 66 height 11
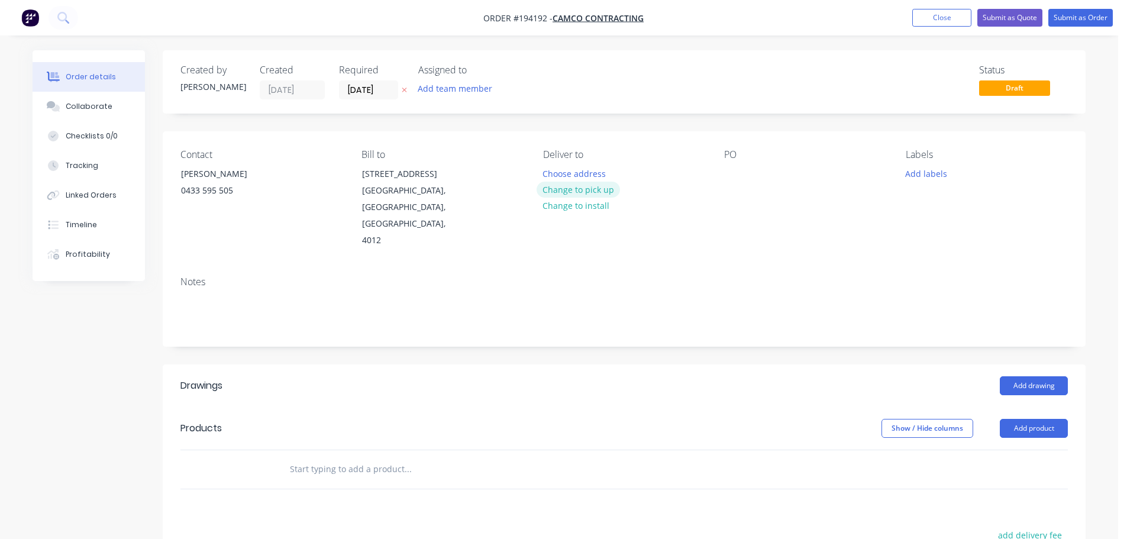
click at [573, 193] on button "Change to pick up" at bounding box center [578, 190] width 84 height 16
click at [553, 167] on div at bounding box center [552, 173] width 19 height 17
click at [731, 171] on div at bounding box center [733, 173] width 19 height 17
click at [1039, 376] on button "Add drawing" at bounding box center [1033, 385] width 68 height 19
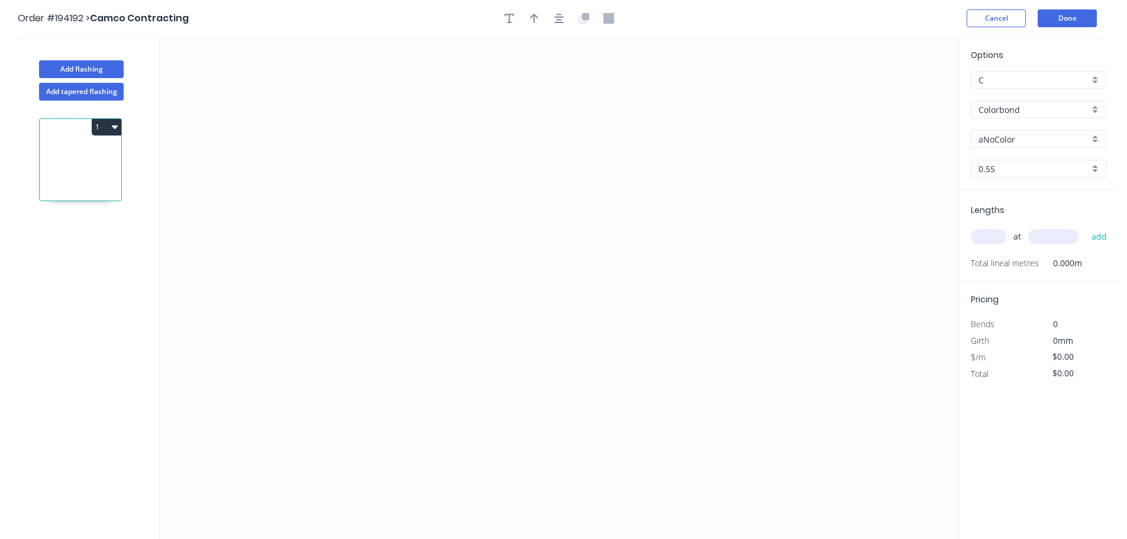
click at [1007, 103] on input "Colorbond" at bounding box center [1033, 109] width 111 height 12
click at [994, 211] on div "Zincalume" at bounding box center [1038, 212] width 134 height 21
click at [987, 238] on input "text" at bounding box center [987, 236] width 35 height 15
click at [1085, 226] on button "add" at bounding box center [1099, 236] width 28 height 20
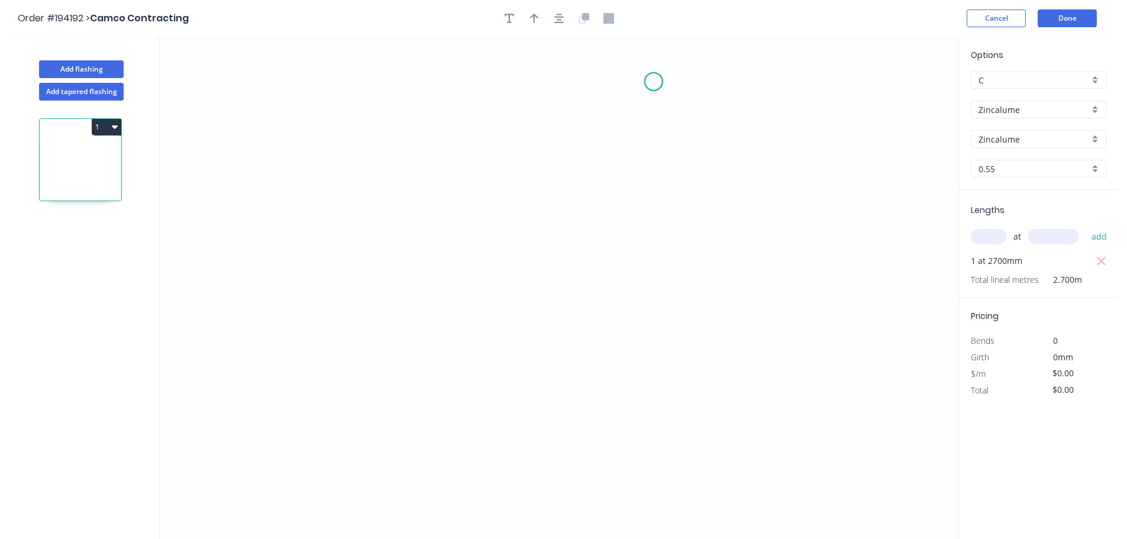
click at [653, 82] on icon "0" at bounding box center [559, 288] width 798 height 502
click at [655, 312] on icon "0" at bounding box center [559, 288] width 798 height 502
click at [542, 307] on icon "0 ?" at bounding box center [559, 288] width 798 height 502
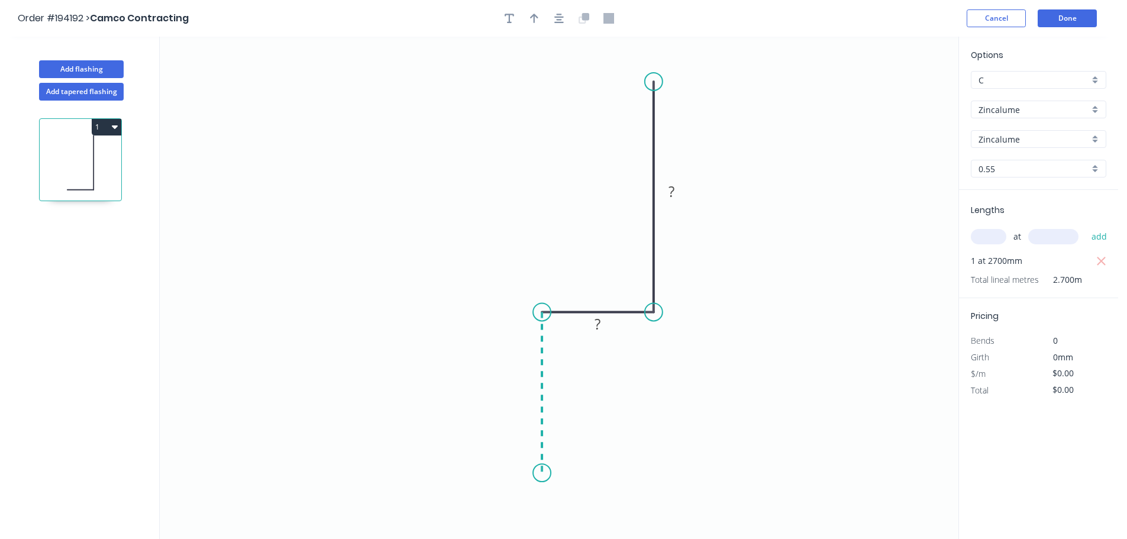
click at [549, 473] on icon "0 ? ?" at bounding box center [559, 288] width 798 height 502
click at [572, 452] on div "Crush & Fold" at bounding box center [599, 457] width 119 height 24
drag, startPoint x: 496, startPoint y: 446, endPoint x: 575, endPoint y: 458, distance: 80.8
click at [575, 458] on rect at bounding box center [593, 463] width 47 height 24
drag, startPoint x: 604, startPoint y: 463, endPoint x: 593, endPoint y: 452, distance: 15.1
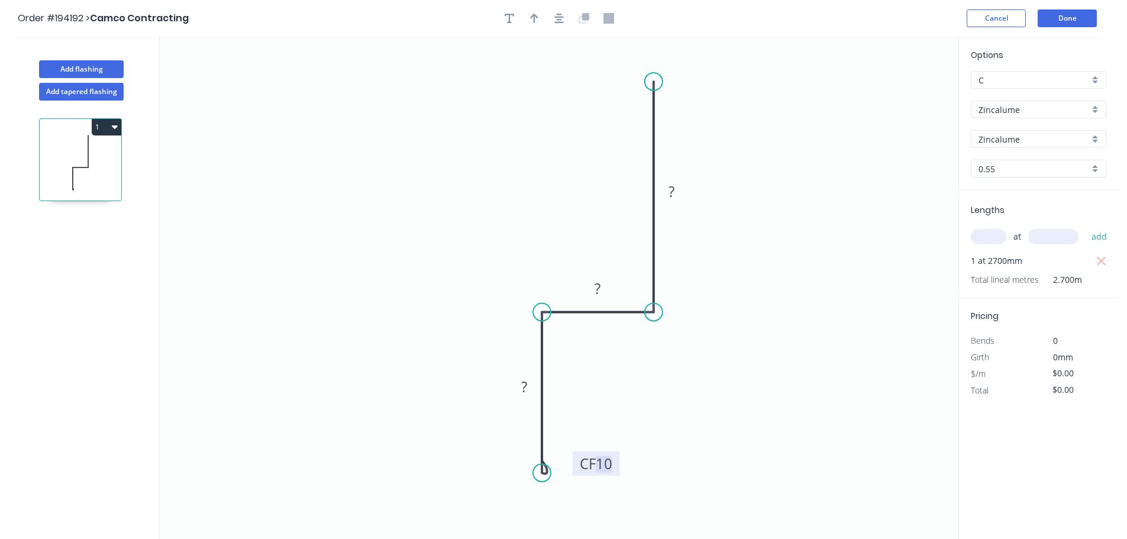
click at [604, 462] on tspan "10" at bounding box center [603, 464] width 17 height 20
click at [531, 20] on icon "button" at bounding box center [534, 18] width 8 height 11
drag, startPoint x: 898, startPoint y: 93, endPoint x: 484, endPoint y: 180, distance: 422.8
click at [484, 180] on icon at bounding box center [483, 166] width 11 height 38
click at [99, 125] on button "1" at bounding box center [107, 127] width 30 height 17
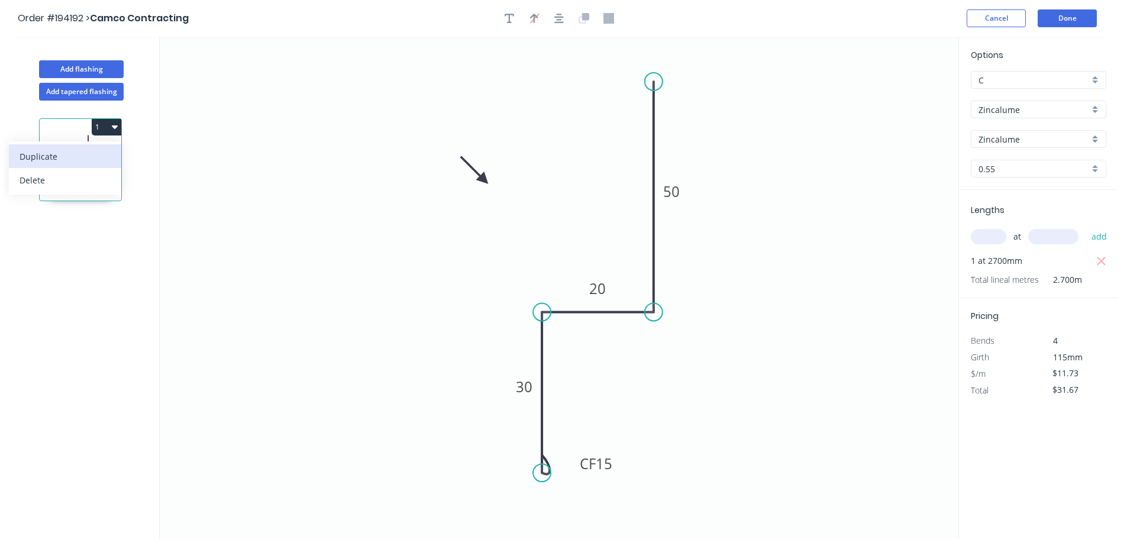
click at [47, 154] on div "Duplicate" at bounding box center [65, 156] width 91 height 17
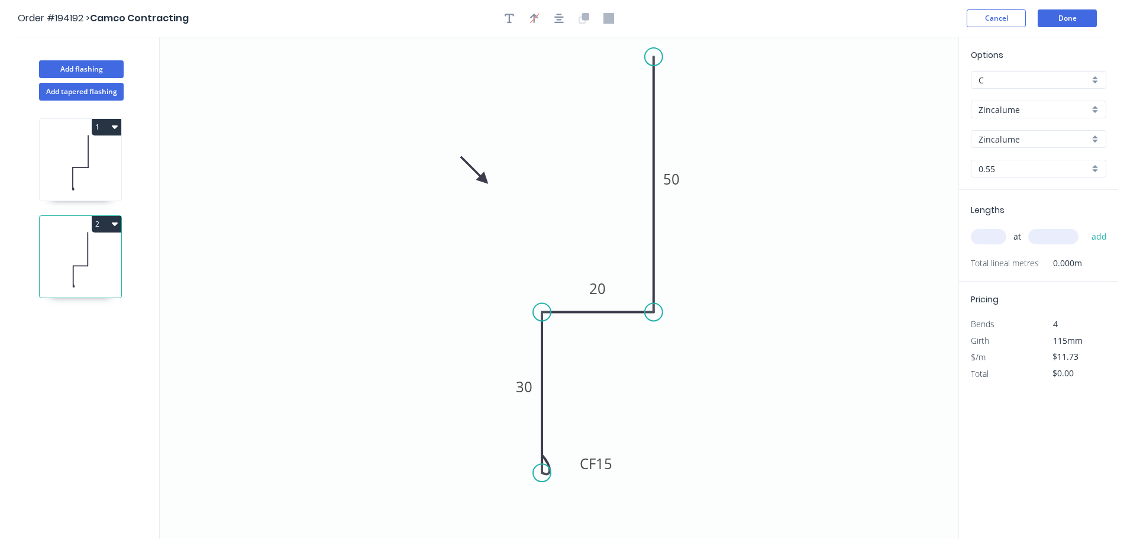
click at [654, 53] on circle at bounding box center [654, 57] width 18 height 18
click at [673, 174] on tspan "50" at bounding box center [671, 177] width 17 height 20
click at [994, 234] on input "text" at bounding box center [987, 236] width 35 height 15
click at [1085, 226] on button "add" at bounding box center [1099, 236] width 28 height 20
click at [80, 64] on button "Add flashing" at bounding box center [81, 69] width 85 height 18
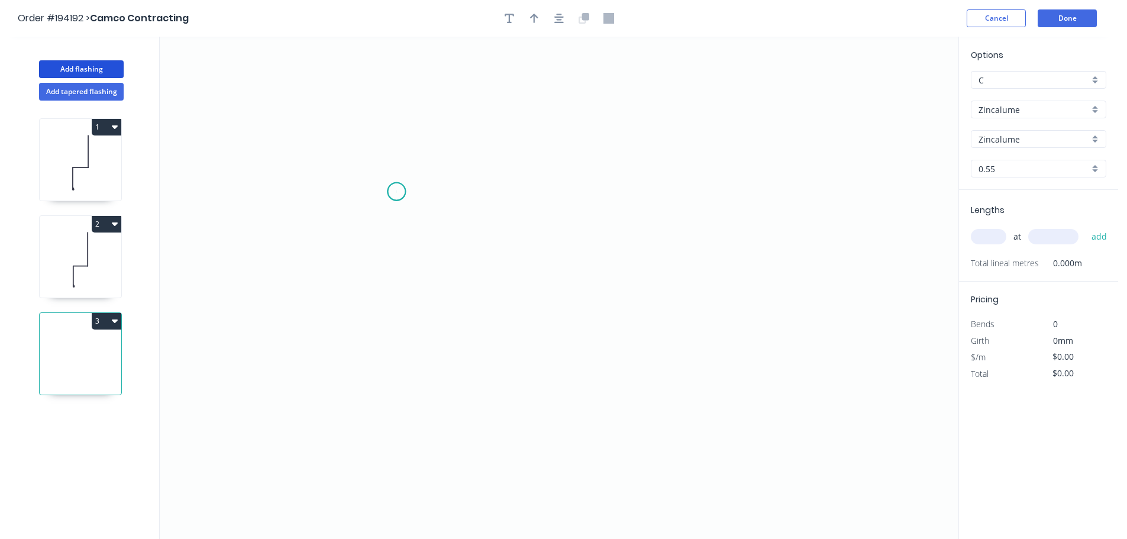
click at [396, 192] on icon "0" at bounding box center [559, 288] width 798 height 502
click at [444, 145] on icon "0" at bounding box center [559, 288] width 798 height 502
click at [745, 141] on icon "0 ?" at bounding box center [559, 288] width 798 height 502
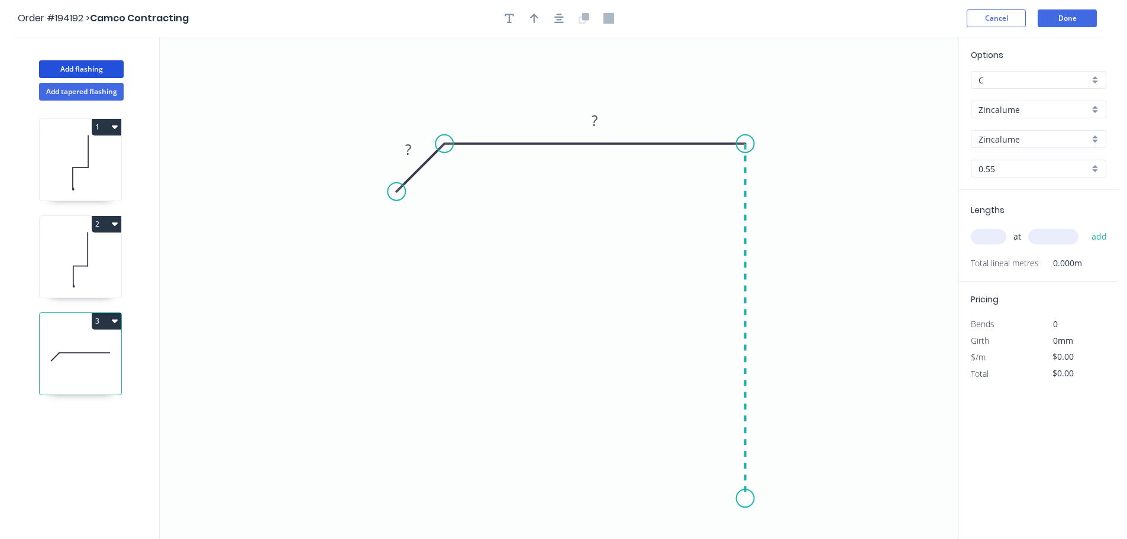
click at [759, 499] on icon "0 ? ?" at bounding box center [559, 288] width 798 height 502
click at [759, 499] on icon "0 ? ? ?" at bounding box center [559, 288] width 798 height 502
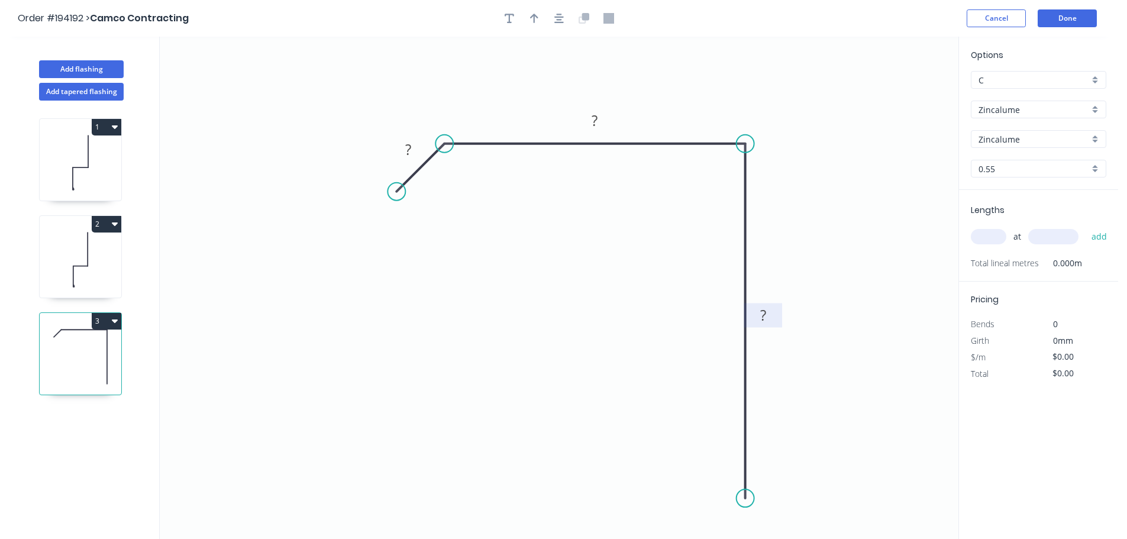
click at [769, 315] on rect at bounding box center [763, 315] width 24 height 17
click at [532, 16] on icon "button" at bounding box center [534, 18] width 8 height 11
click at [899, 92] on icon at bounding box center [898, 82] width 11 height 38
drag, startPoint x: 899, startPoint y: 92, endPoint x: 836, endPoint y: 150, distance: 85.8
click at [836, 150] on icon at bounding box center [846, 137] width 34 height 34
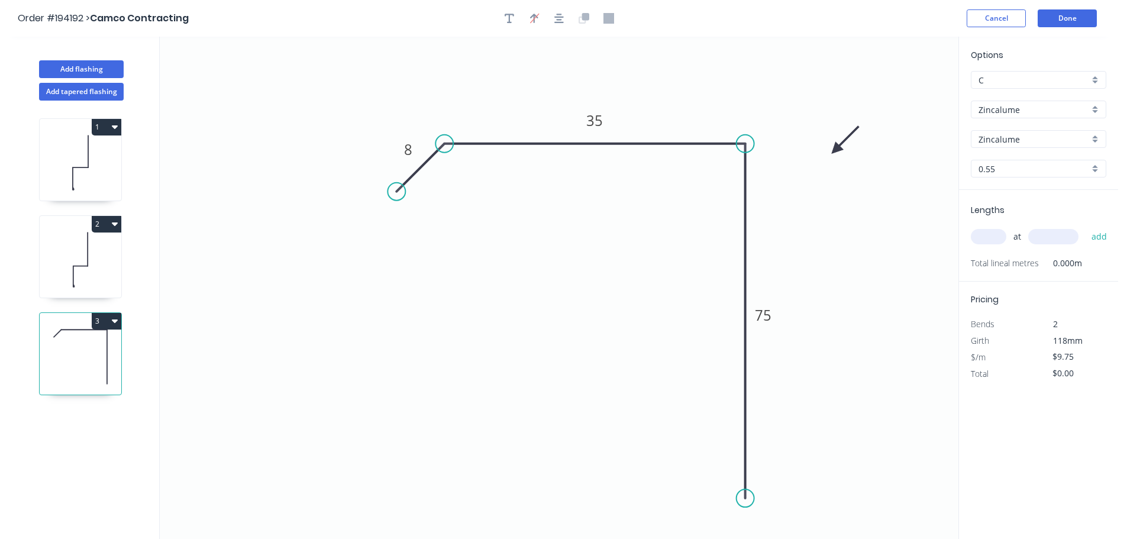
click at [988, 232] on input "text" at bounding box center [987, 236] width 35 height 15
click at [1085, 226] on button "add" at bounding box center [1099, 236] width 28 height 20
click at [90, 67] on button "Add flashing" at bounding box center [81, 69] width 85 height 18
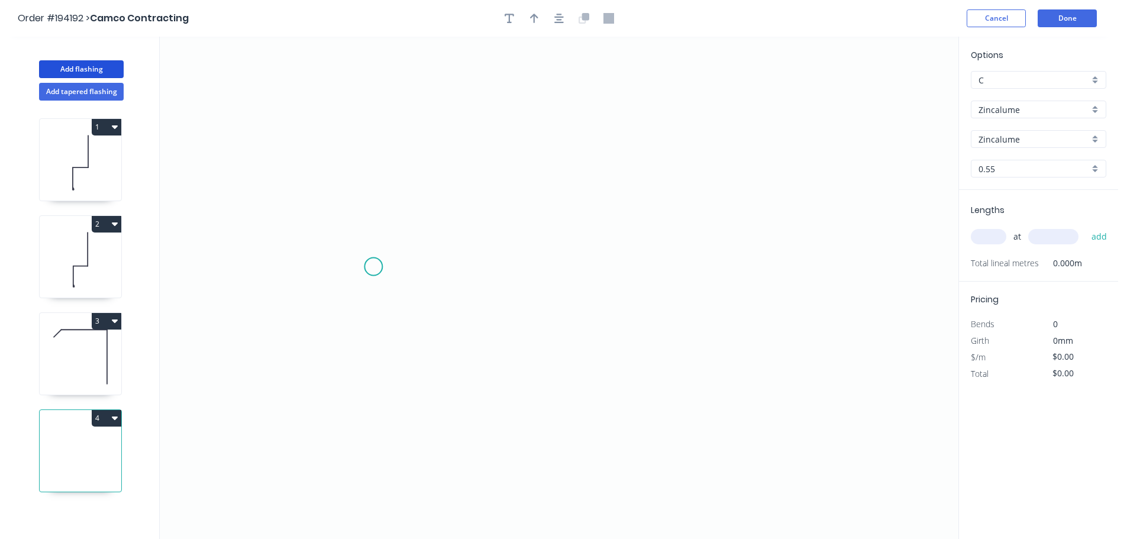
click at [374, 261] on icon "0" at bounding box center [559, 288] width 798 height 502
click at [792, 260] on icon "0" at bounding box center [559, 288] width 798 height 502
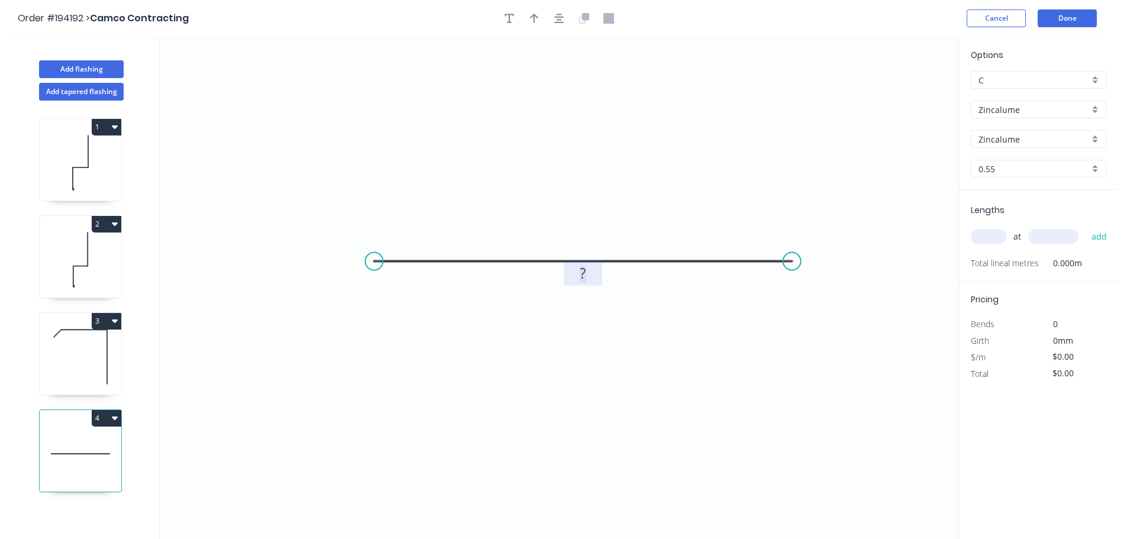
click at [584, 274] on tspan "?" at bounding box center [583, 273] width 6 height 20
click at [989, 231] on input "text" at bounding box center [987, 236] width 35 height 15
click at [1085, 226] on button "add" at bounding box center [1099, 236] width 28 height 20
click at [535, 16] on icon "button" at bounding box center [534, 18] width 8 height 9
drag, startPoint x: 899, startPoint y: 92, endPoint x: 604, endPoint y: 168, distance: 305.4
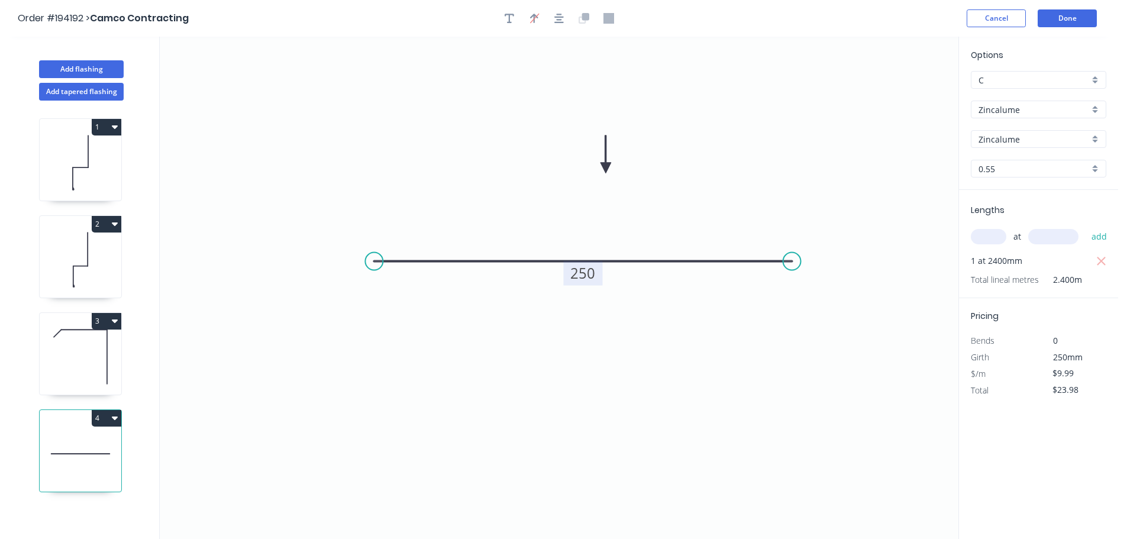
click at [604, 168] on icon at bounding box center [605, 154] width 11 height 38
click at [103, 127] on button "1" at bounding box center [107, 127] width 30 height 17
click at [50, 151] on div "Duplicate" at bounding box center [65, 156] width 91 height 17
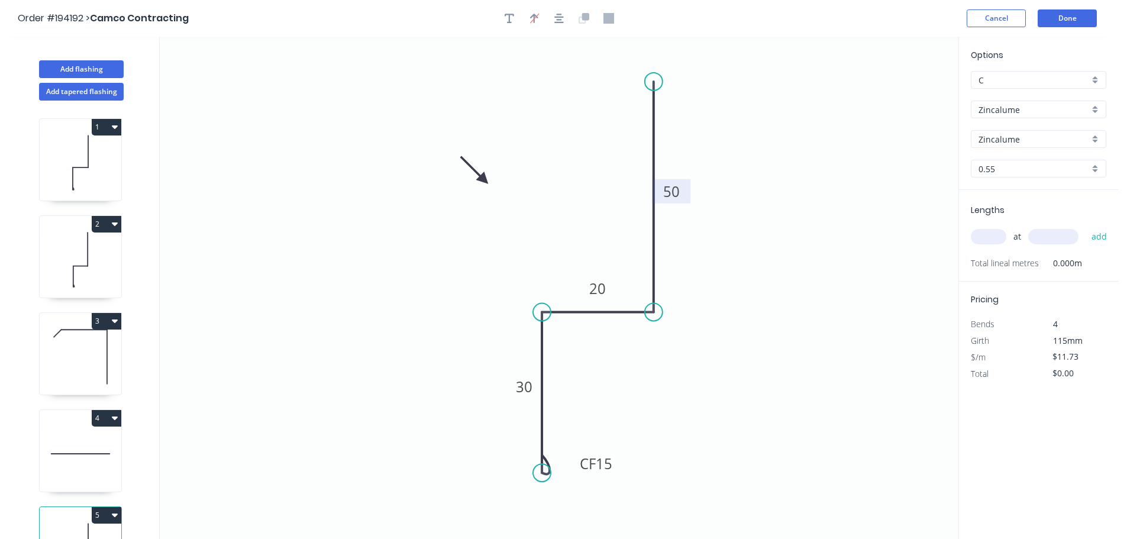
click at [680, 192] on rect at bounding box center [671, 192] width 24 height 17
drag, startPoint x: 542, startPoint y: 476, endPoint x: 540, endPoint y: 373, distance: 103.5
click at [540, 373] on circle at bounding box center [542, 372] width 18 height 18
click at [993, 234] on input "text" at bounding box center [987, 236] width 35 height 15
click at [1085, 226] on button "add" at bounding box center [1099, 236] width 28 height 20
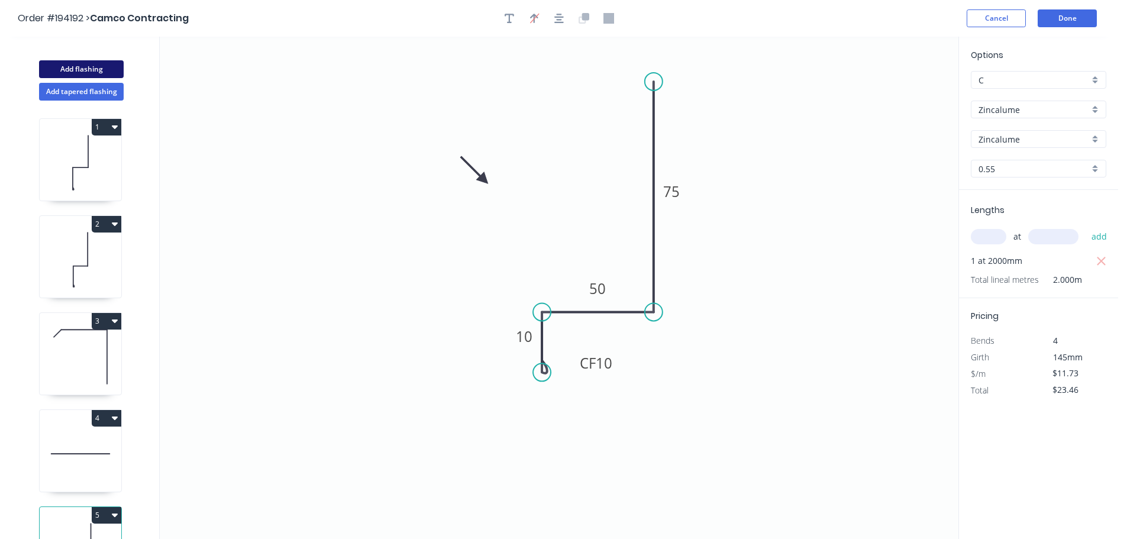
click at [53, 64] on button "Add flashing" at bounding box center [81, 69] width 85 height 18
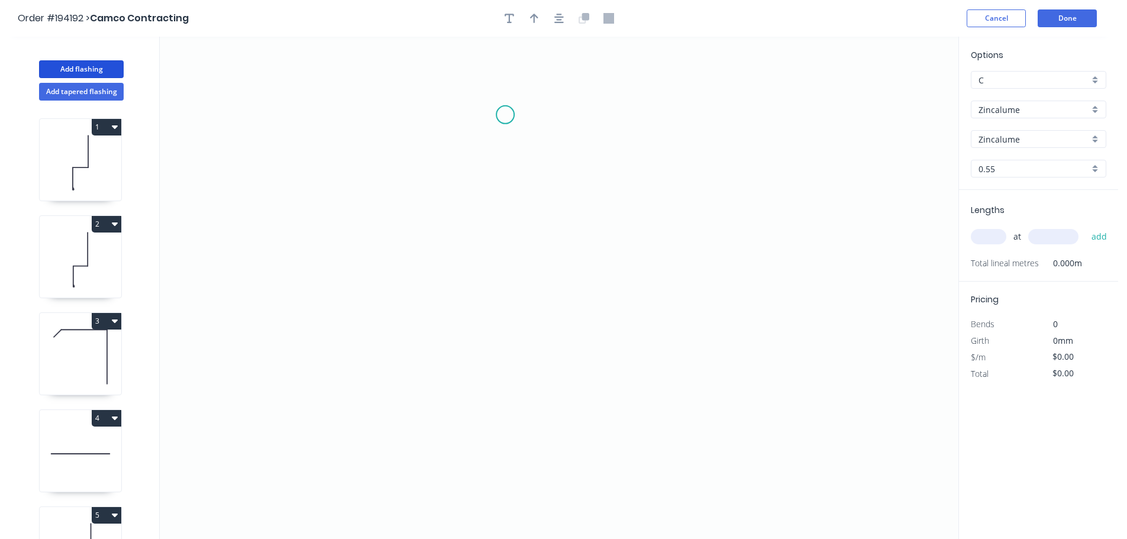
click at [501, 119] on icon "0" at bounding box center [559, 288] width 798 height 502
drag, startPoint x: 516, startPoint y: 360, endPoint x: 603, endPoint y: 348, distance: 88.4
click at [516, 360] on icon "0" at bounding box center [559, 288] width 798 height 502
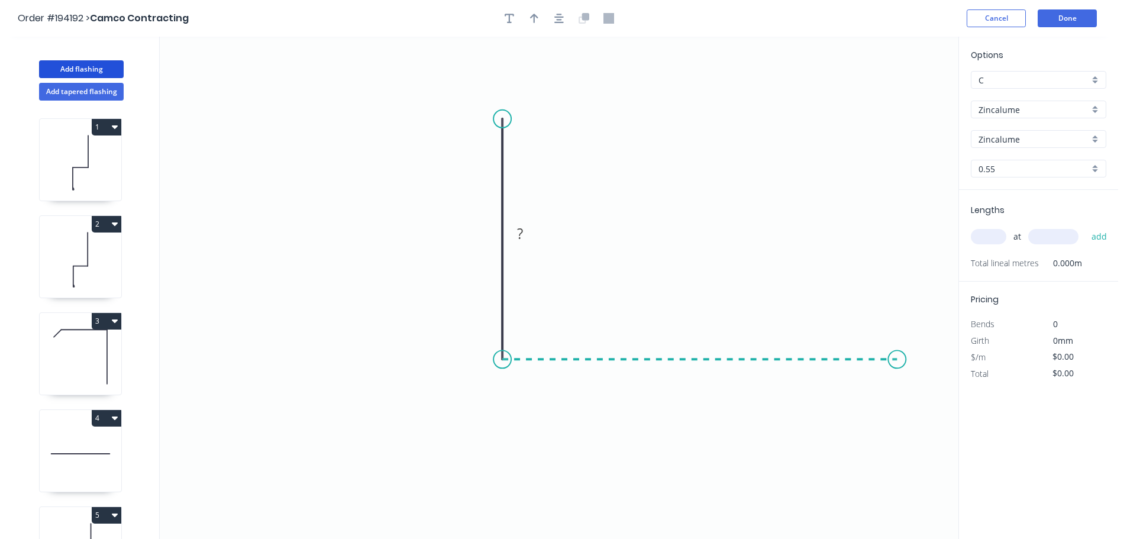
click at [897, 363] on icon "0 ?" at bounding box center [559, 288] width 798 height 502
click at [897, 363] on circle at bounding box center [897, 359] width 18 height 18
click at [703, 373] on rect at bounding box center [700, 372] width 24 height 17
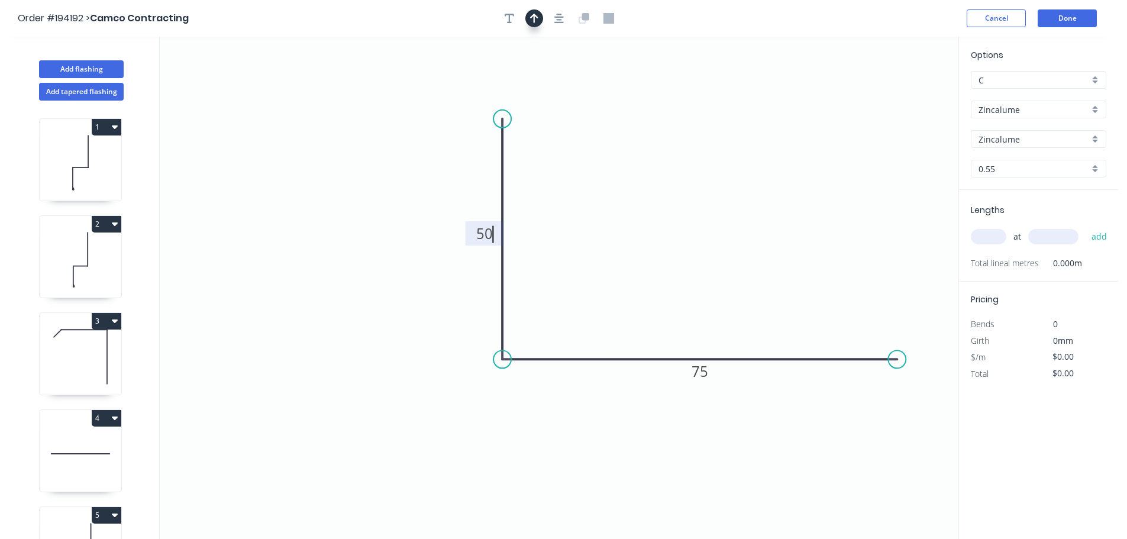
click at [538, 18] on button "button" at bounding box center [534, 18] width 18 height 18
click at [898, 93] on icon at bounding box center [898, 82] width 11 height 38
drag, startPoint x: 898, startPoint y: 93, endPoint x: 648, endPoint y: 225, distance: 282.8
click at [648, 225] on icon at bounding box center [657, 215] width 34 height 34
click at [991, 238] on input "text" at bounding box center [987, 236] width 35 height 15
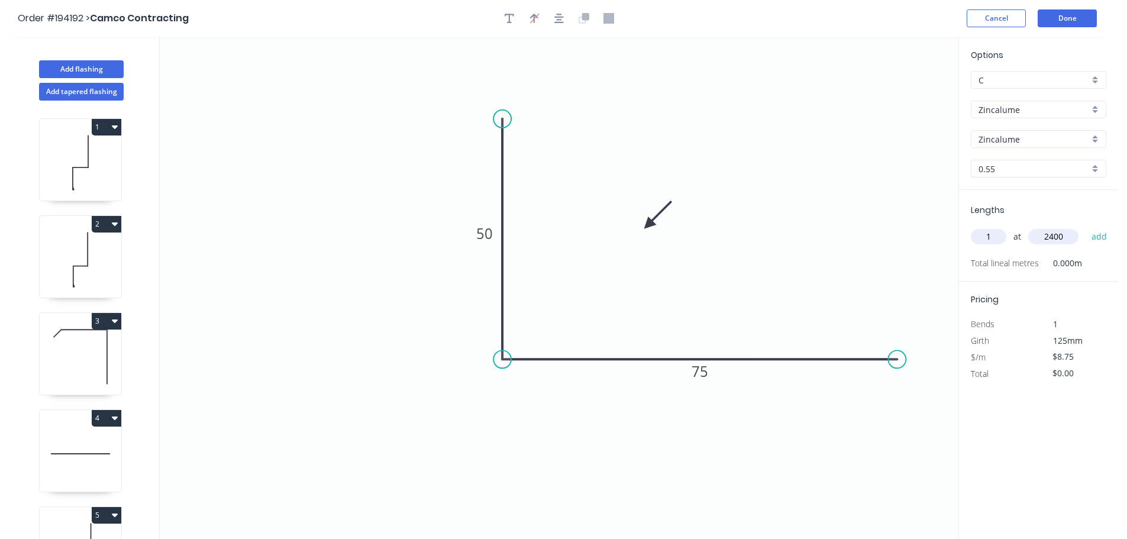
click at [1085, 226] on button "add" at bounding box center [1099, 236] width 28 height 20
click at [1077, 15] on button "Done" at bounding box center [1066, 18] width 59 height 18
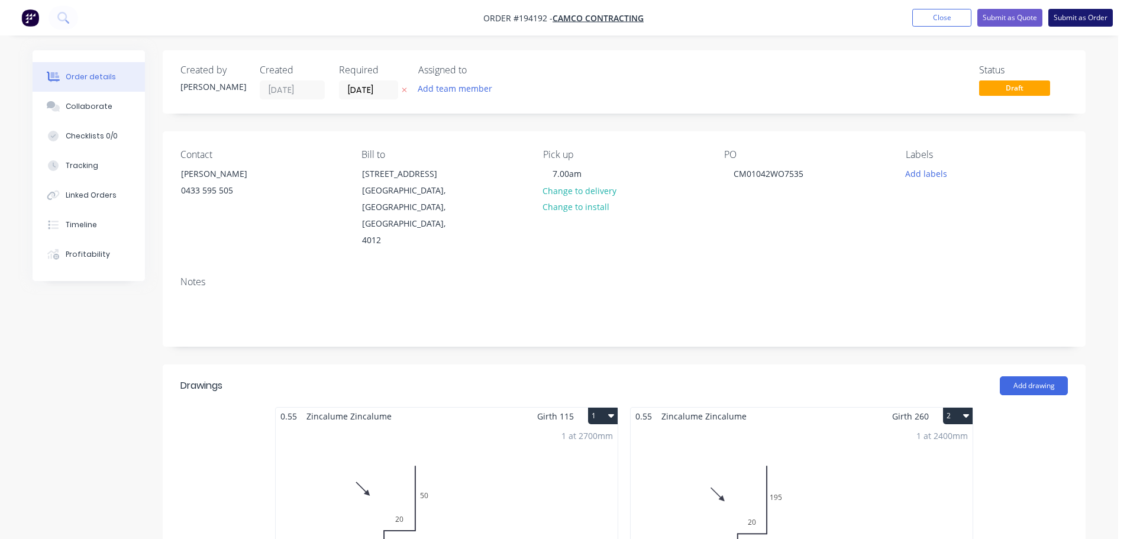
click at [1087, 19] on button "Submit as Order" at bounding box center [1080, 18] width 64 height 18
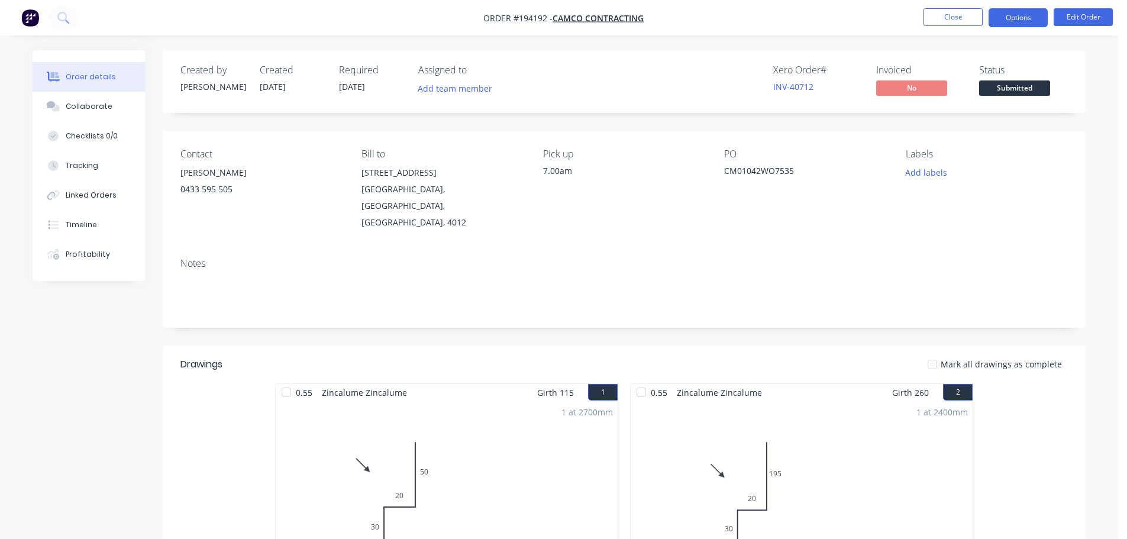
click at [1024, 18] on button "Options" at bounding box center [1017, 17] width 59 height 19
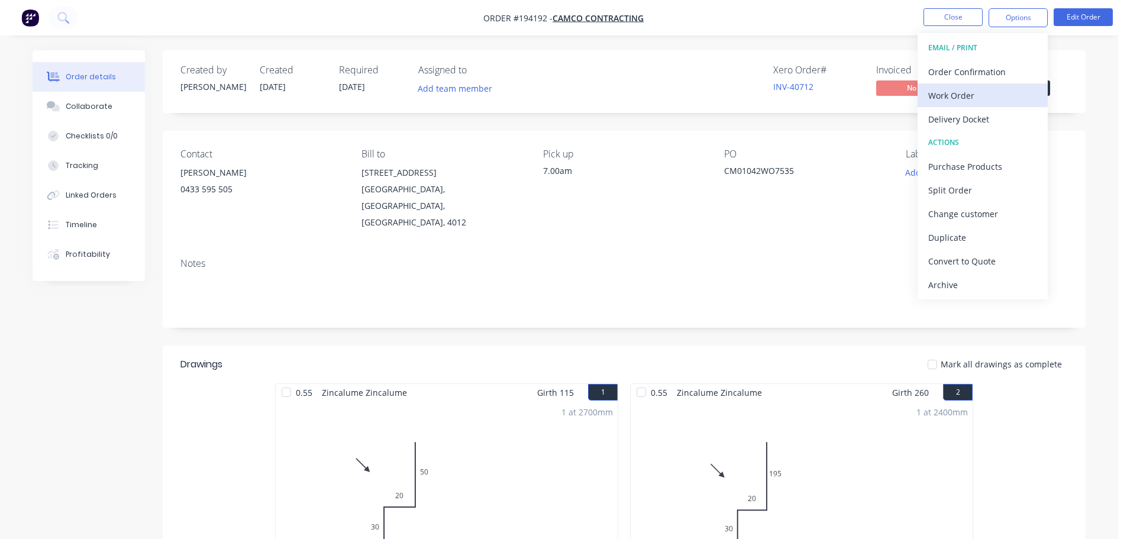
click at [932, 95] on div "Work Order" at bounding box center [982, 95] width 109 height 17
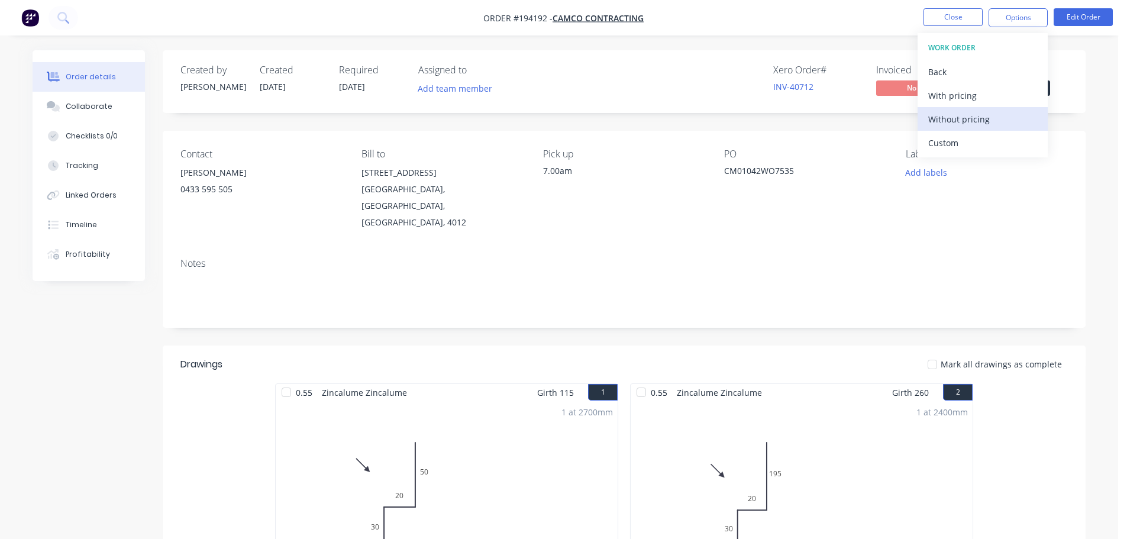
click at [946, 120] on div "Without pricing" at bounding box center [982, 119] width 109 height 17
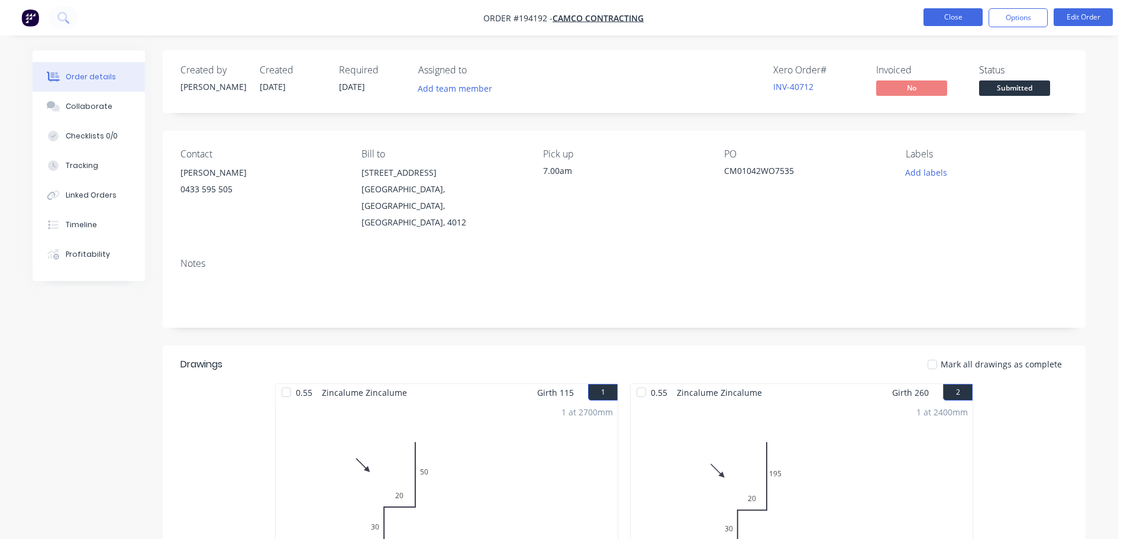
click at [948, 15] on button "Close" at bounding box center [952, 17] width 59 height 18
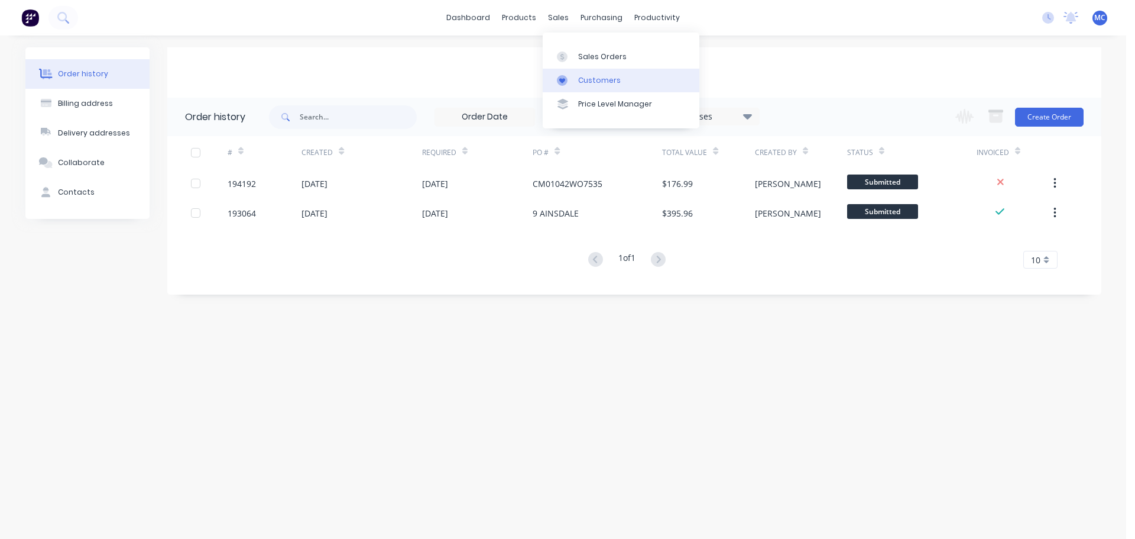
click at [593, 76] on div "Customers" at bounding box center [599, 80] width 43 height 11
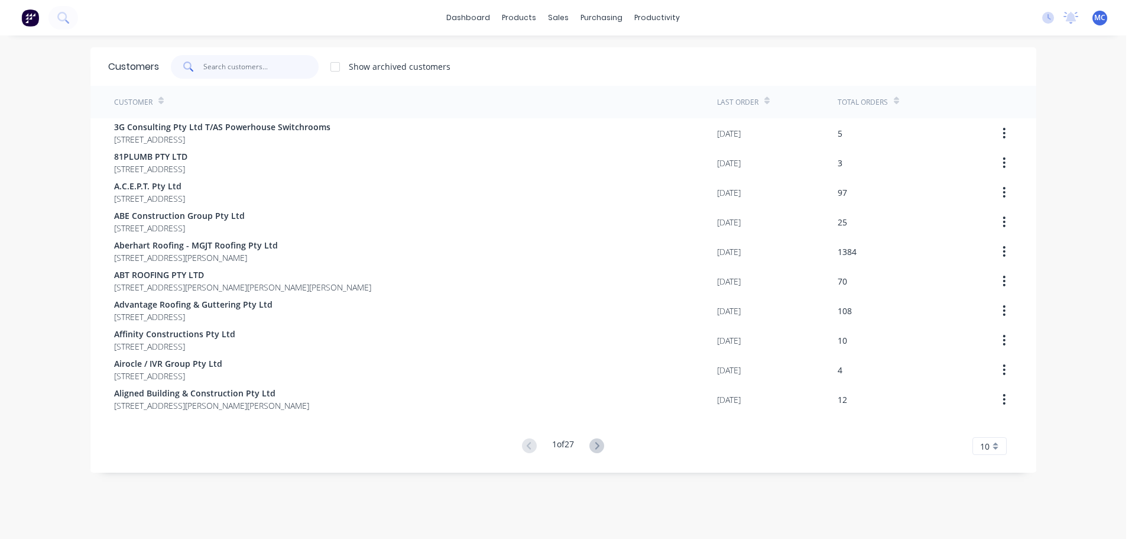
click at [237, 66] on input "text" at bounding box center [260, 67] width 115 height 24
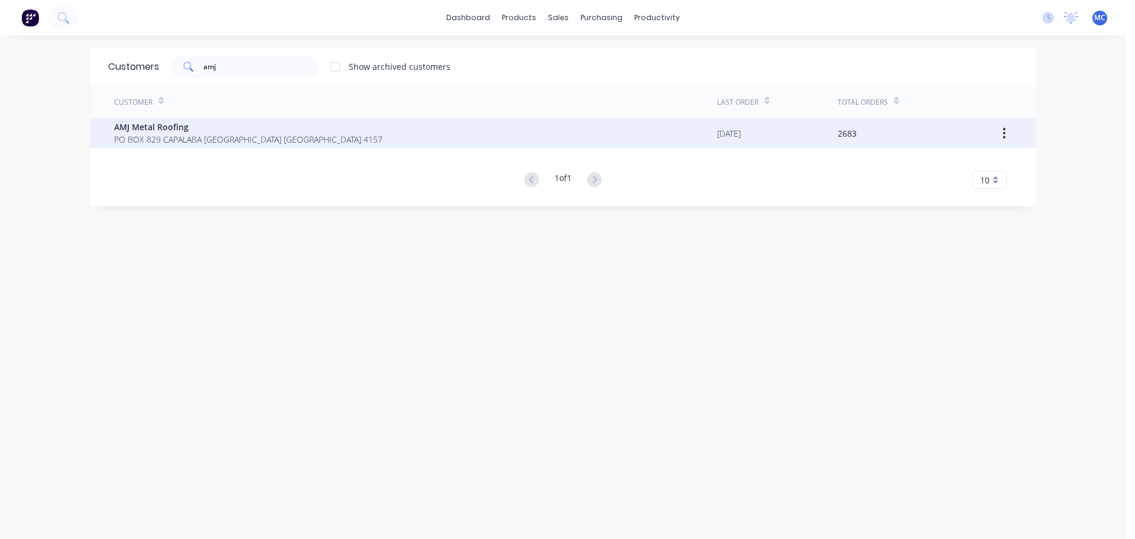
click at [118, 122] on span "AMJ Metal Roofing" at bounding box center [248, 127] width 268 height 12
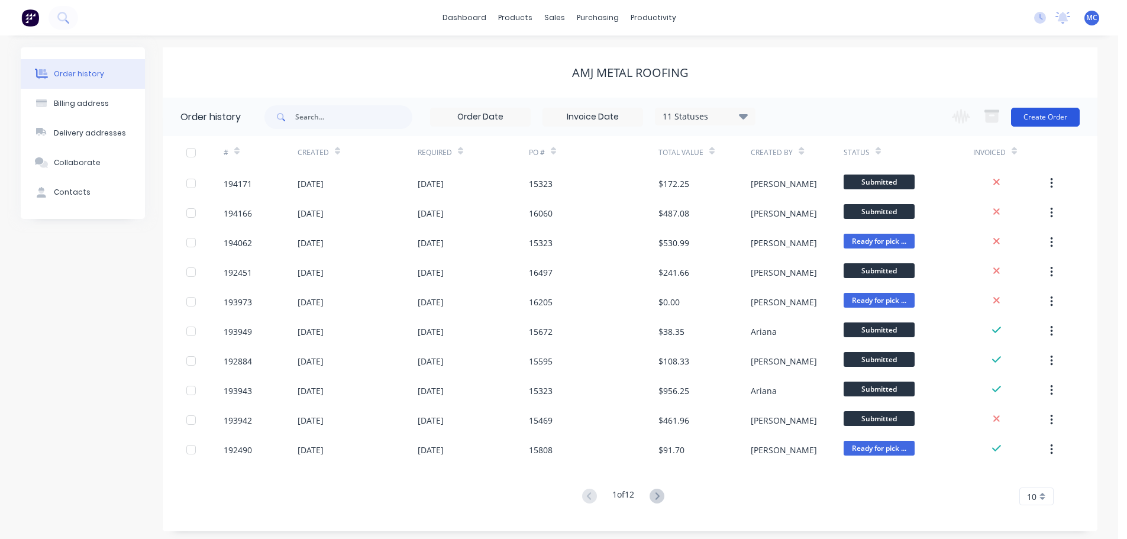
click at [1057, 115] on button "Create Order" at bounding box center [1045, 117] width 69 height 19
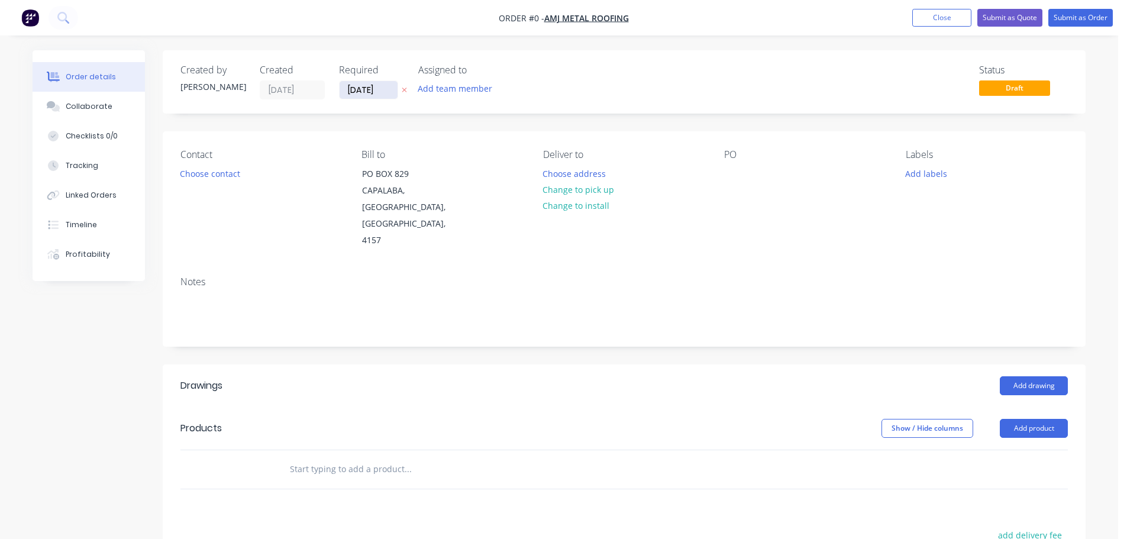
click at [364, 88] on input "[DATE]" at bounding box center [368, 90] width 58 height 18
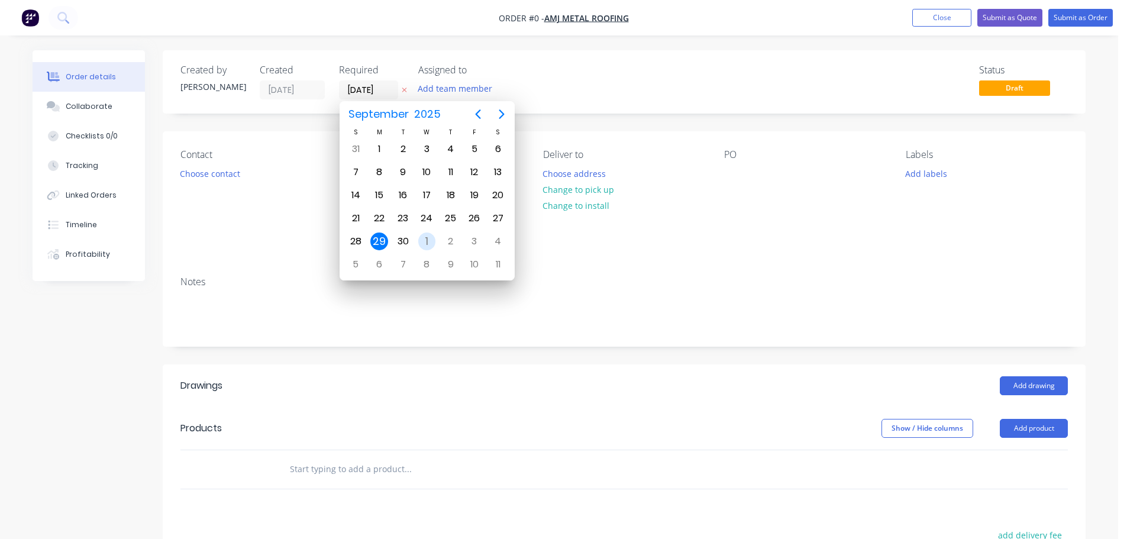
click at [428, 241] on div "1" at bounding box center [427, 241] width 18 height 18
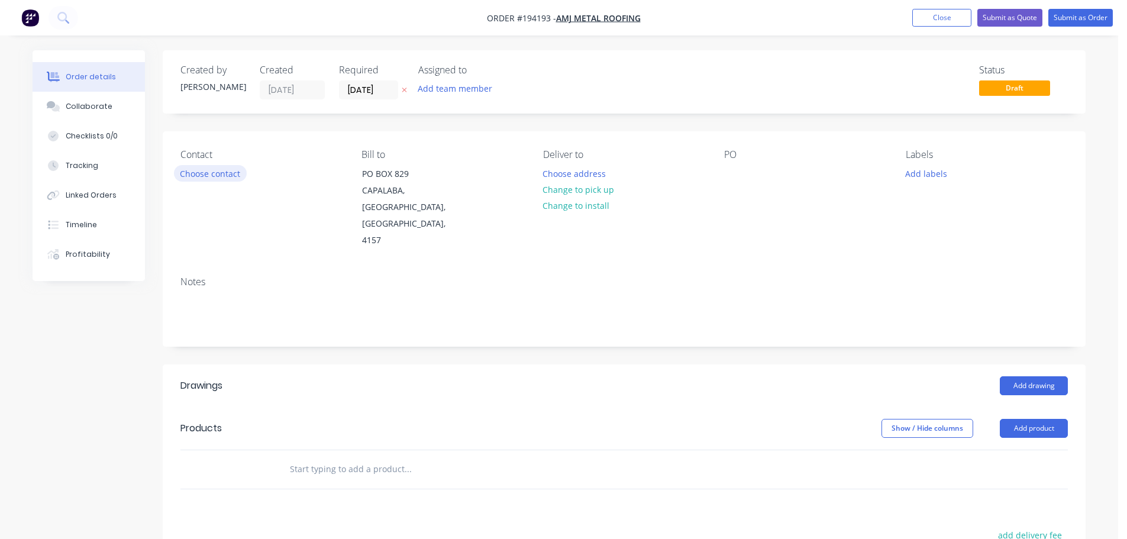
click at [218, 174] on button "Choose contact" at bounding box center [210, 173] width 73 height 16
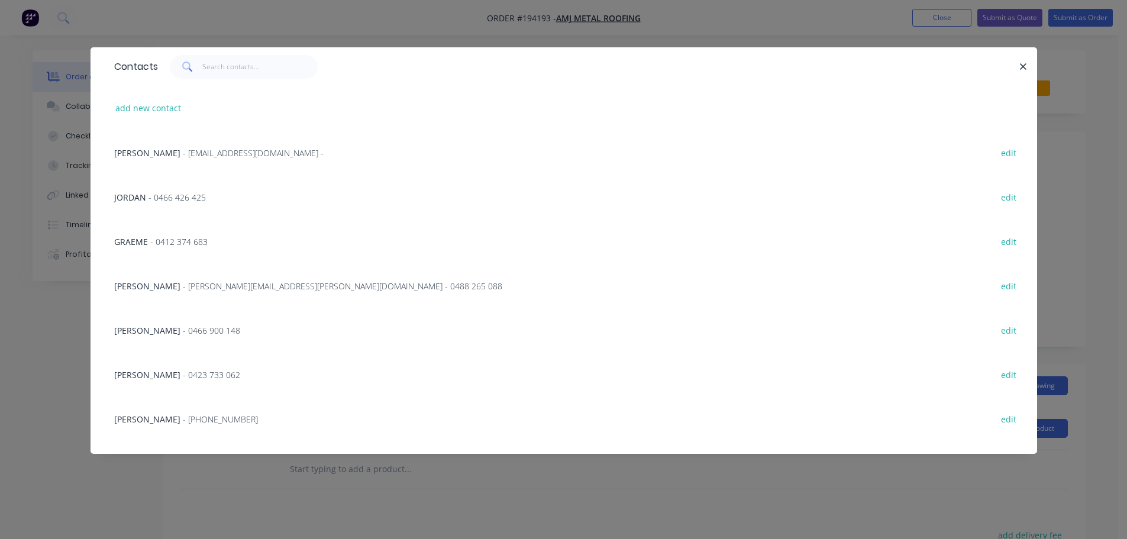
click at [270, 284] on span "- [PERSON_NAME][EMAIL_ADDRESS][PERSON_NAME][DOMAIN_NAME] - 0488 265 088" at bounding box center [342, 285] width 319 height 11
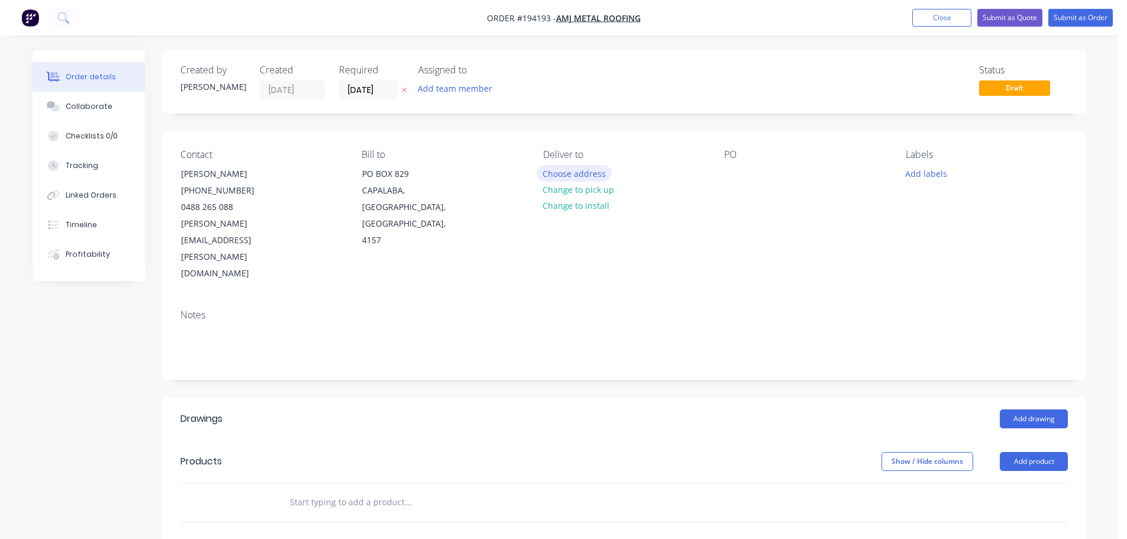
click at [564, 171] on button "Choose address" at bounding box center [574, 173] width 76 height 16
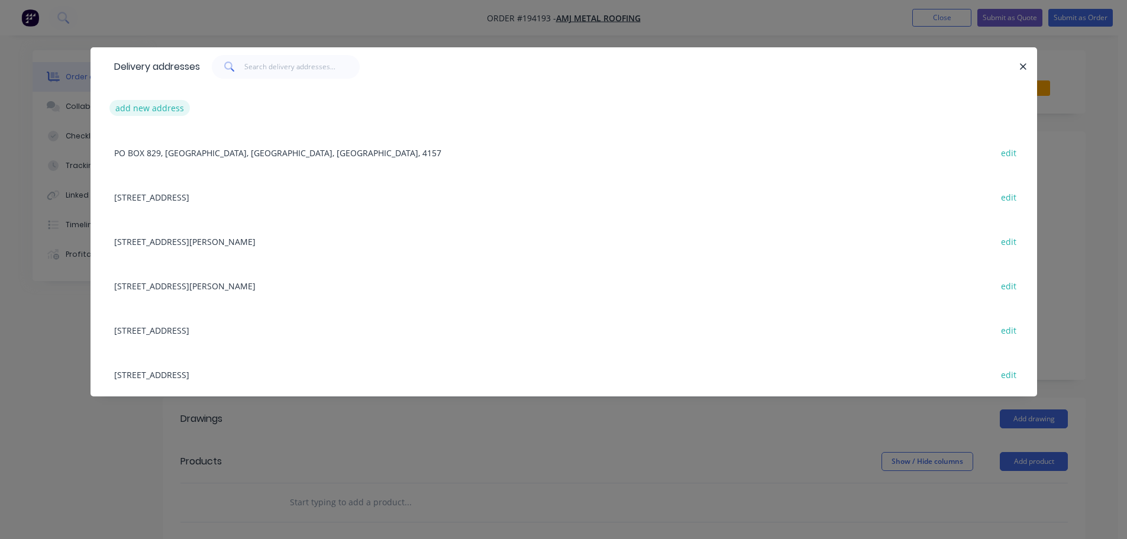
click at [134, 107] on button "add new address" at bounding box center [149, 108] width 81 height 16
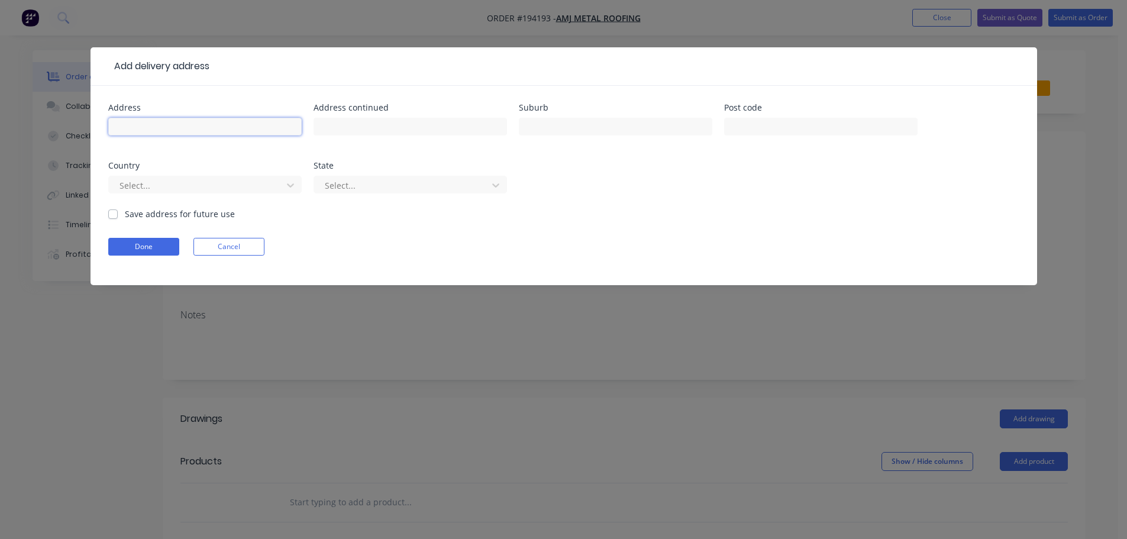
click at [184, 125] on input "text" at bounding box center [204, 127] width 193 height 18
click button "Done" at bounding box center [143, 247] width 71 height 18
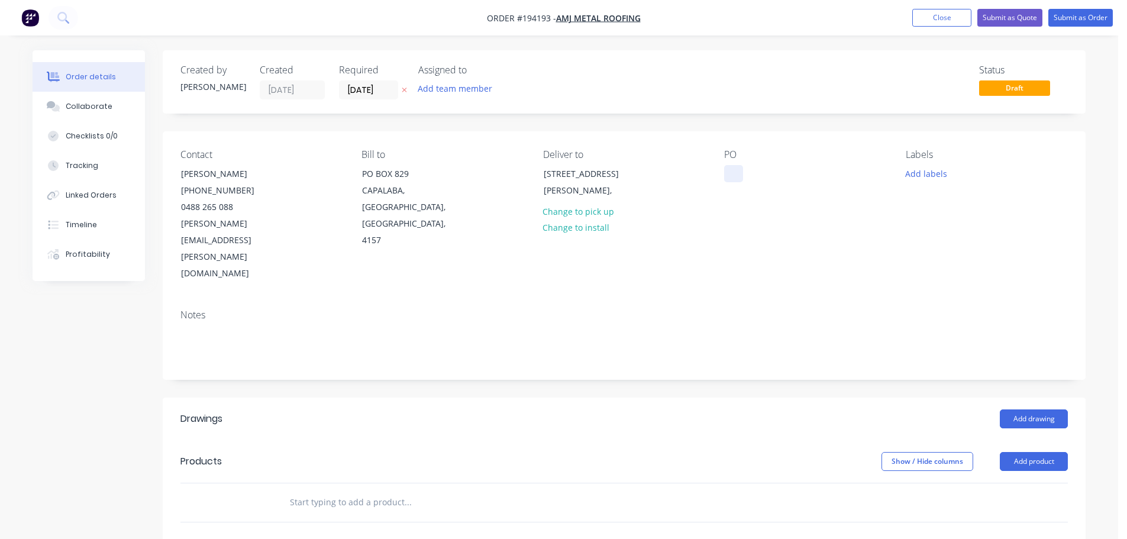
click at [733, 169] on div at bounding box center [733, 173] width 19 height 17
click at [923, 173] on button "Add labels" at bounding box center [925, 173] width 54 height 16
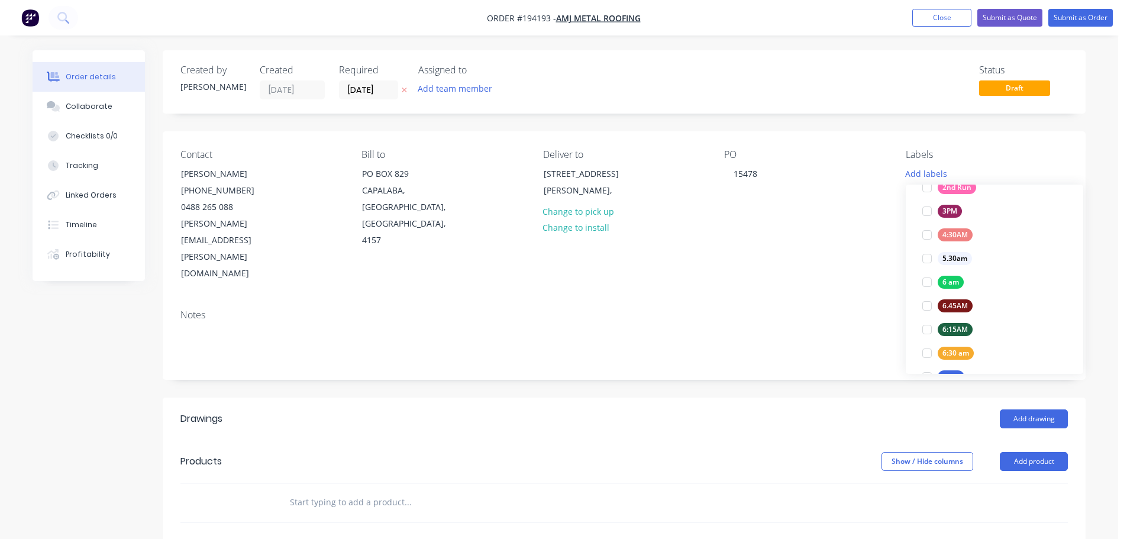
scroll to position [177, 0]
click at [925, 358] on div at bounding box center [927, 362] width 24 height 24
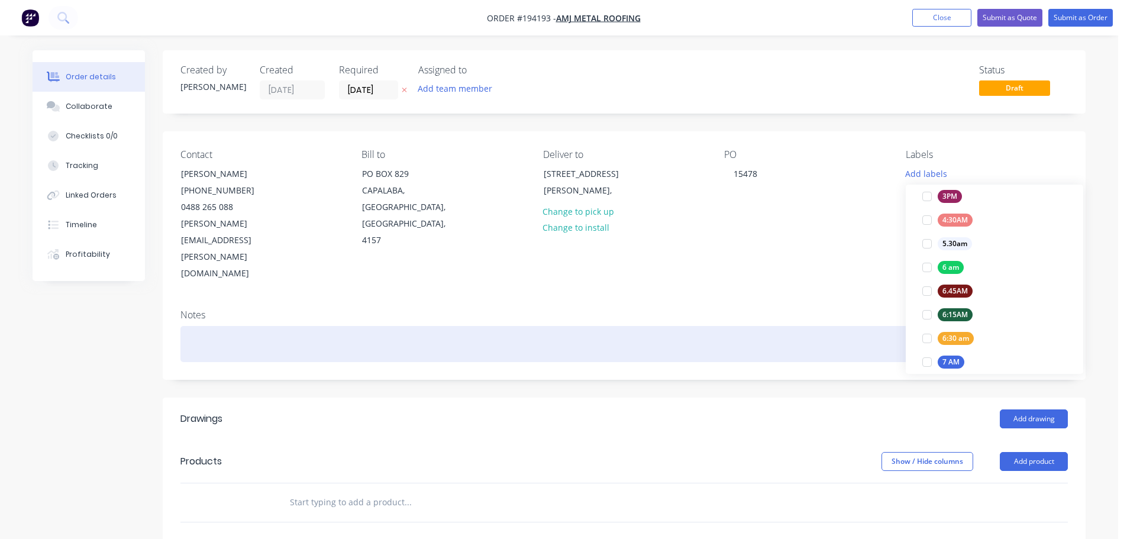
scroll to position [0, 0]
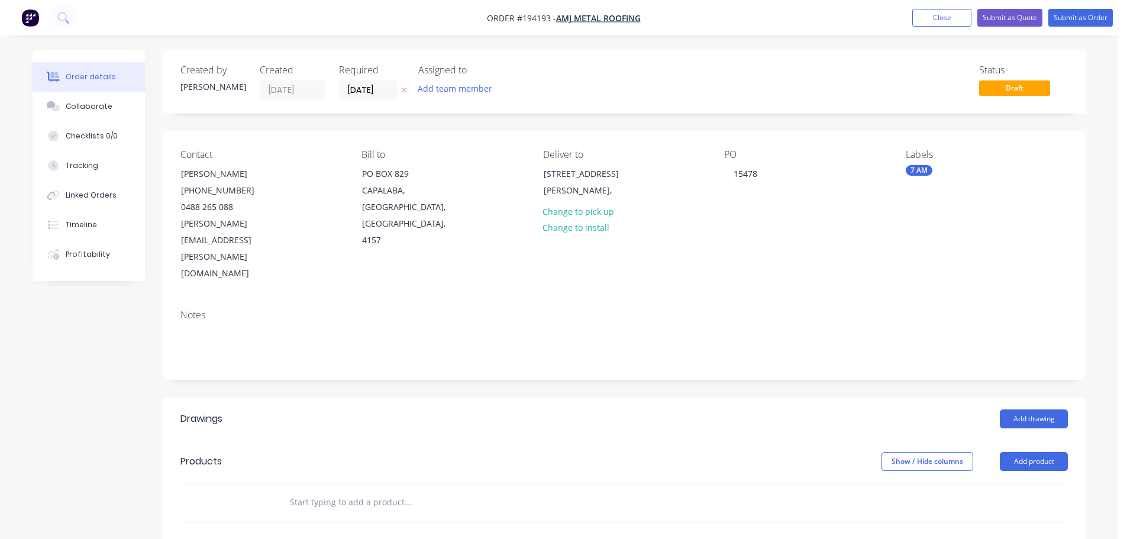
click at [856, 309] on div "Notes" at bounding box center [623, 314] width 887 height 11
click at [1025, 452] on button "Add product" at bounding box center [1033, 461] width 68 height 19
click at [990, 483] on div "Product catalogue" at bounding box center [1011, 491] width 91 height 17
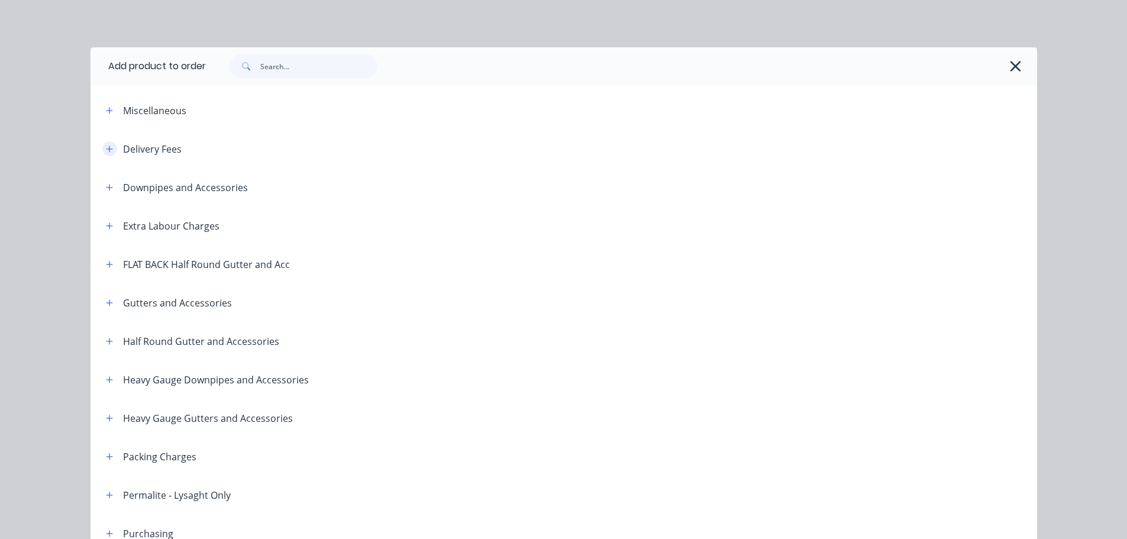
click at [108, 145] on icon "button" at bounding box center [109, 149] width 7 height 8
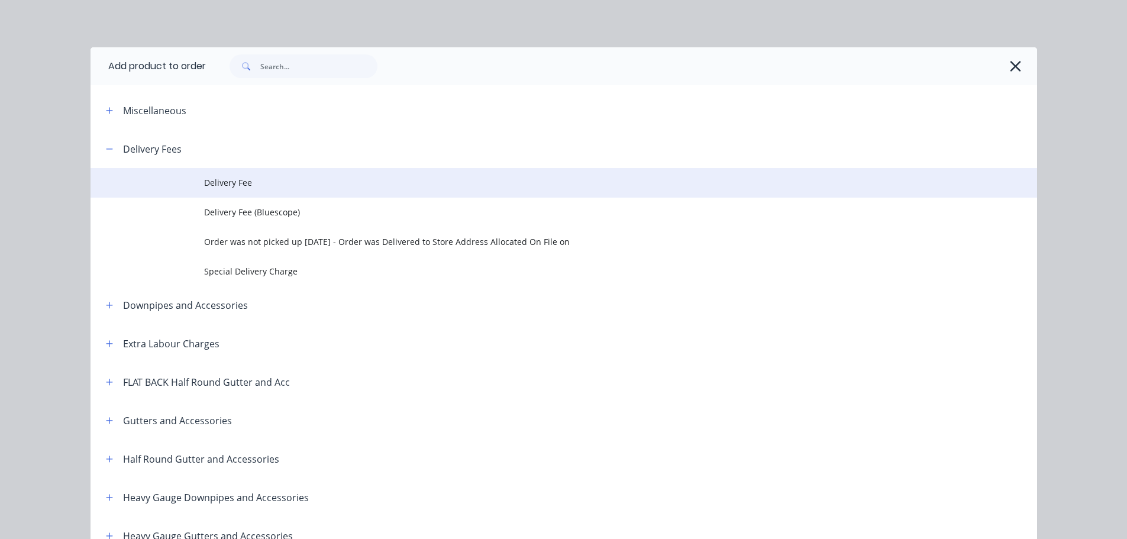
click at [223, 177] on span "Delivery Fee" at bounding box center [537, 182] width 666 height 12
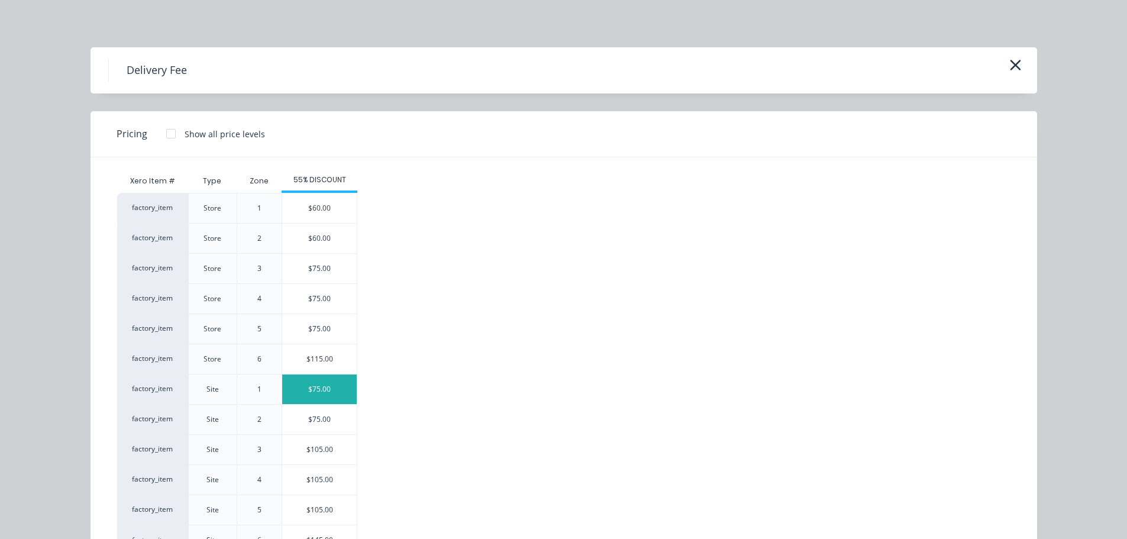
click at [316, 384] on div "$75.00" at bounding box center [319, 389] width 75 height 30
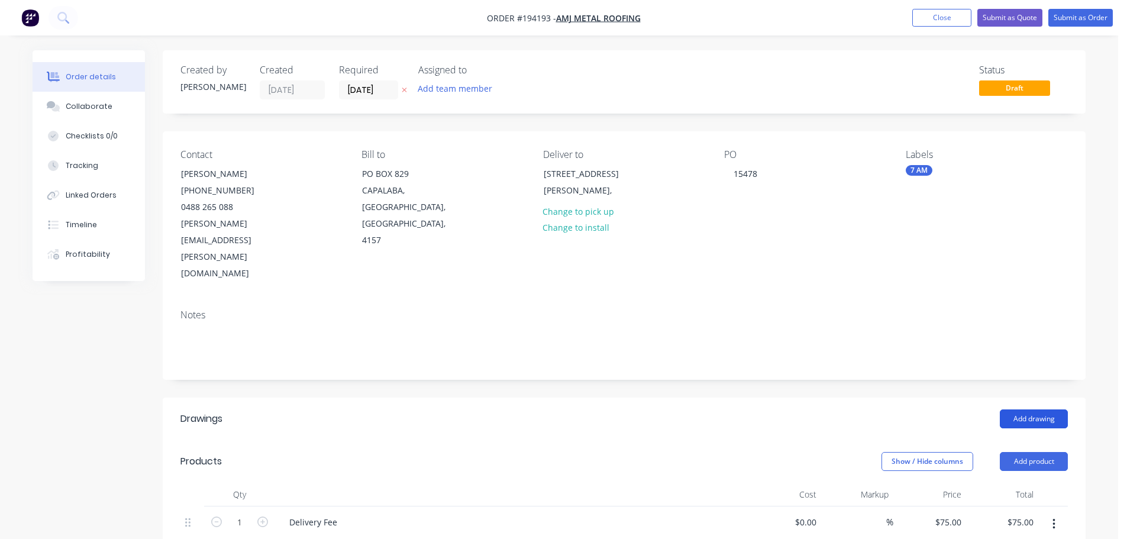
click at [1034, 409] on button "Add drawing" at bounding box center [1033, 418] width 68 height 19
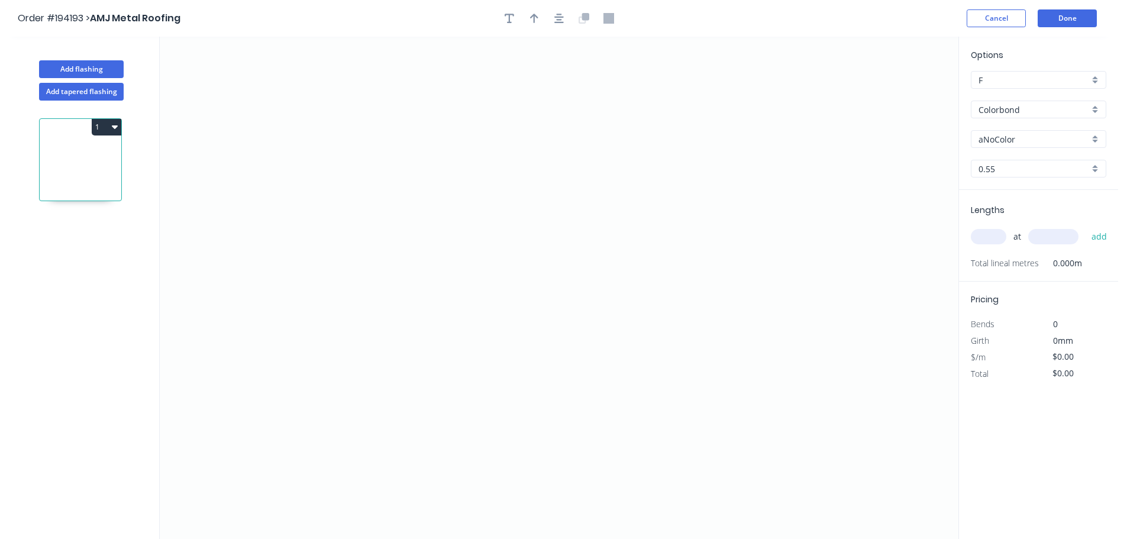
click at [1011, 109] on input "Colorbond" at bounding box center [1033, 109] width 111 height 12
click at [1026, 137] on div "Colorbond Ultra" at bounding box center [1038, 138] width 134 height 21
click at [1005, 143] on input "Dover White" at bounding box center [1033, 139] width 111 height 12
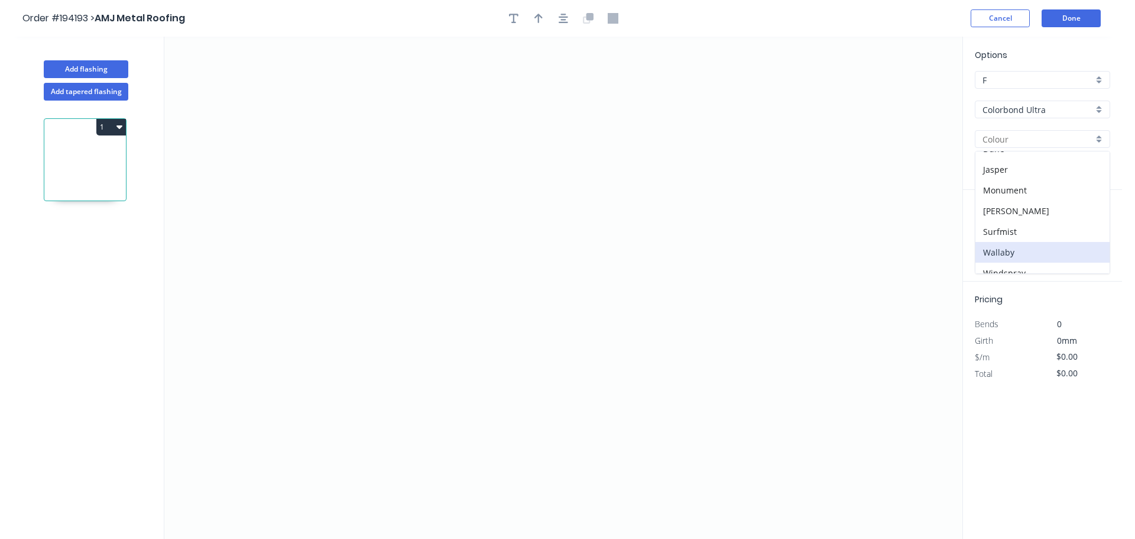
scroll to position [64, 0]
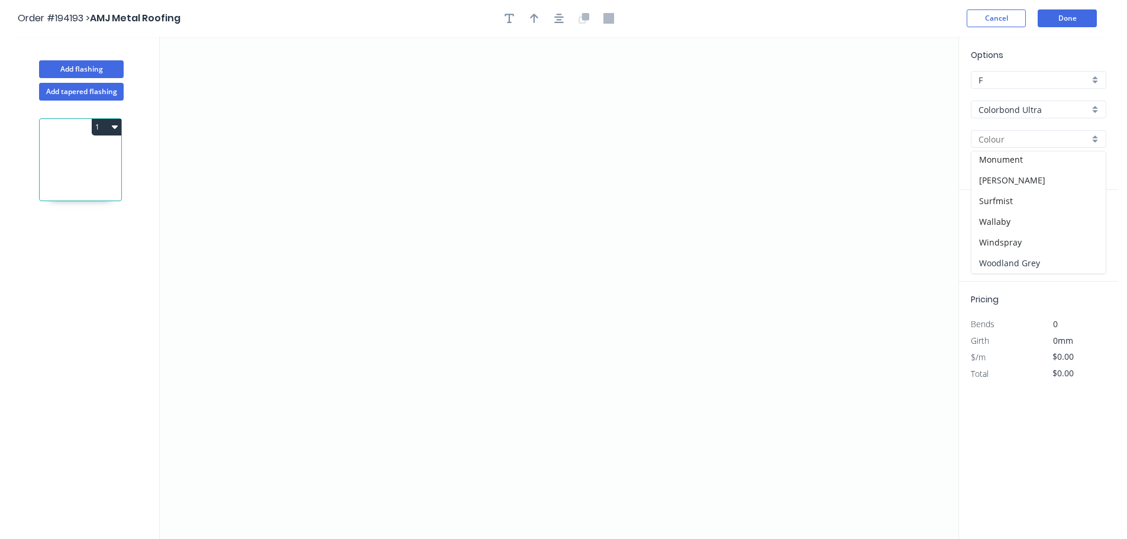
click at [998, 266] on div "Woodland Grey" at bounding box center [1038, 263] width 134 height 21
click at [983, 234] on input "text" at bounding box center [987, 236] width 35 height 15
click at [726, 179] on icon "0" at bounding box center [559, 288] width 798 height 502
click at [687, 98] on icon "0" at bounding box center [559, 288] width 798 height 502
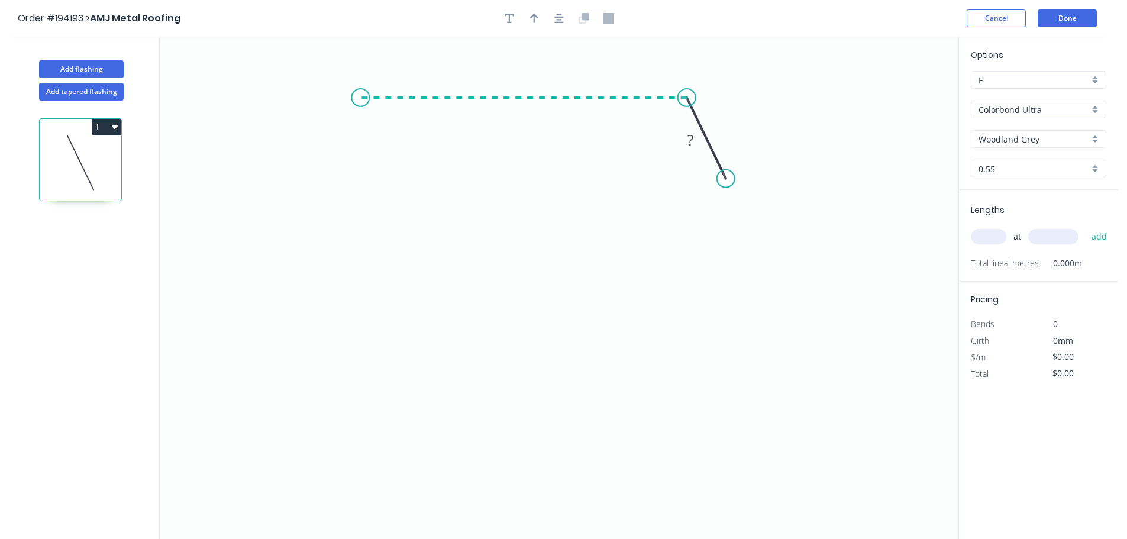
click at [360, 88] on icon "0 ?" at bounding box center [559, 288] width 798 height 502
click at [366, 360] on icon "0 ? ? ? º" at bounding box center [559, 288] width 798 height 502
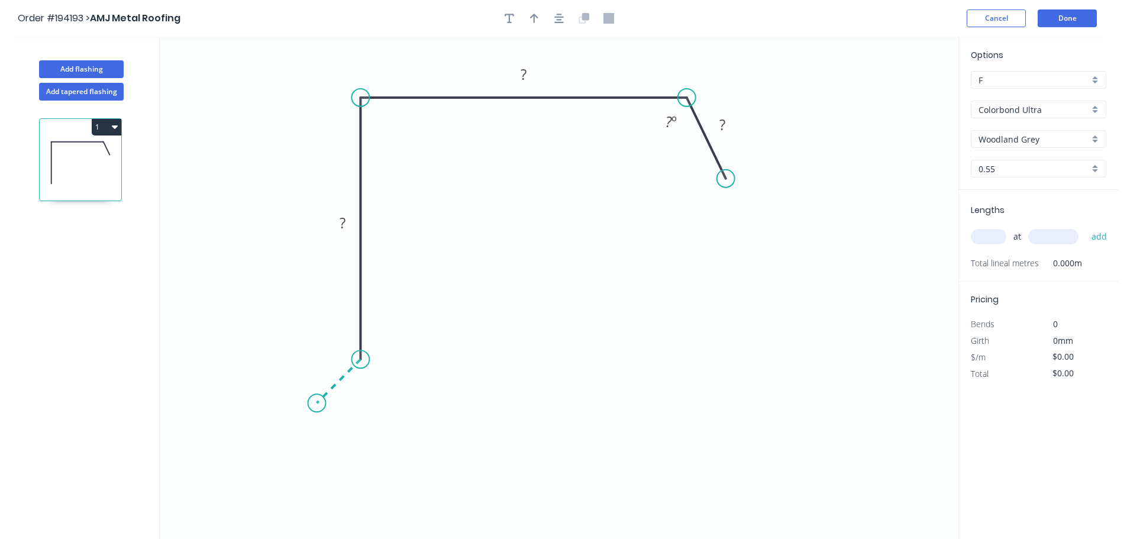
click at [316, 400] on icon "0 ? ? ? ? º" at bounding box center [559, 288] width 798 height 502
click at [371, 451] on icon "0 ? ? ? ? ? º" at bounding box center [559, 288] width 798 height 502
click at [371, 451] on circle at bounding box center [371, 458] width 18 height 18
click at [332, 435] on tspan "?" at bounding box center [332, 438] width 6 height 20
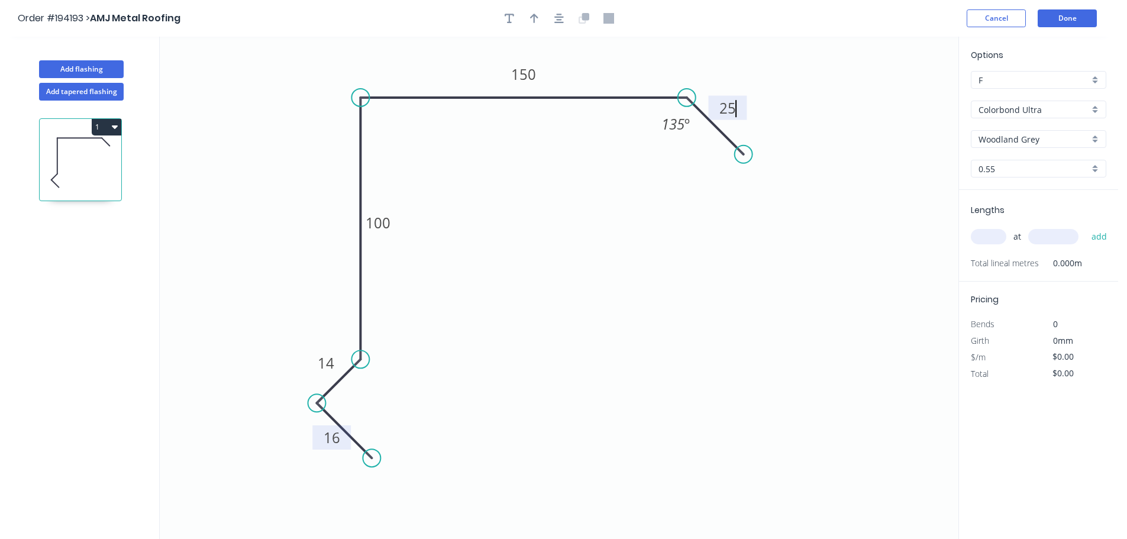
drag, startPoint x: 723, startPoint y: 178, endPoint x: 743, endPoint y: 160, distance: 27.2
click at [743, 160] on circle at bounding box center [743, 154] width 18 height 18
click at [703, 165] on div "Hide angle" at bounding box center [740, 163] width 119 height 24
click at [531, 17] on icon "button" at bounding box center [534, 18] width 8 height 11
drag, startPoint x: 898, startPoint y: 93, endPoint x: 308, endPoint y: 144, distance: 591.8
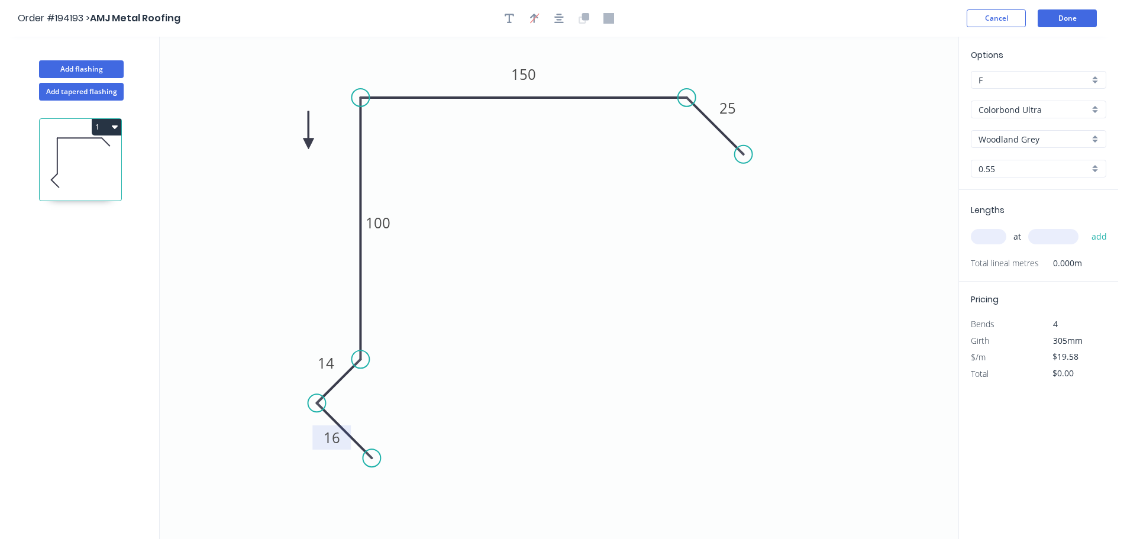
click at [308, 144] on icon at bounding box center [308, 130] width 11 height 38
click at [988, 238] on input "text" at bounding box center [987, 236] width 35 height 15
click at [1085, 226] on button "add" at bounding box center [1099, 236] width 28 height 20
click at [102, 122] on button "1" at bounding box center [107, 127] width 30 height 17
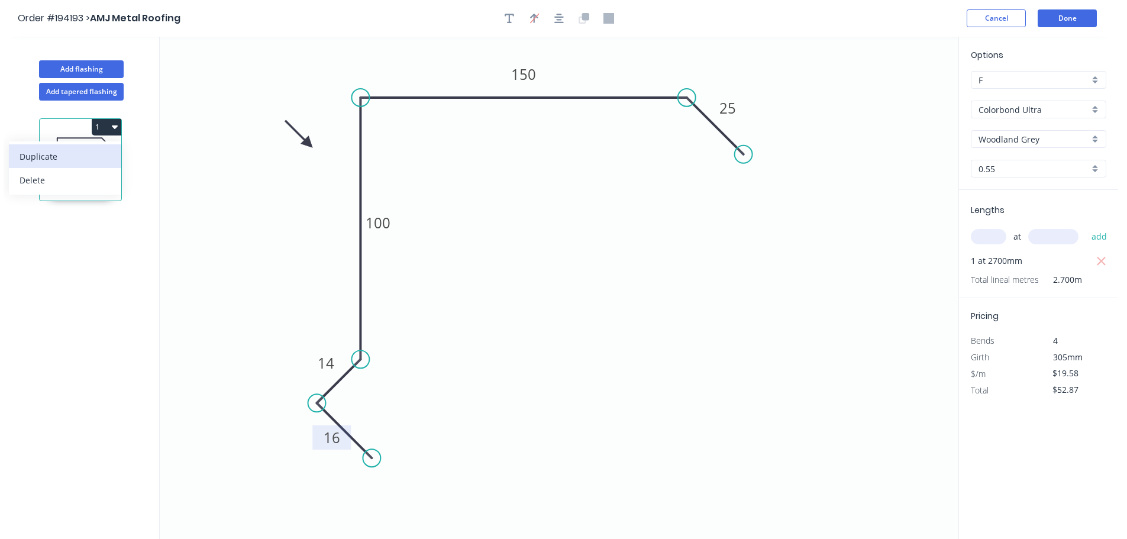
click at [50, 154] on div "Duplicate" at bounding box center [65, 156] width 91 height 17
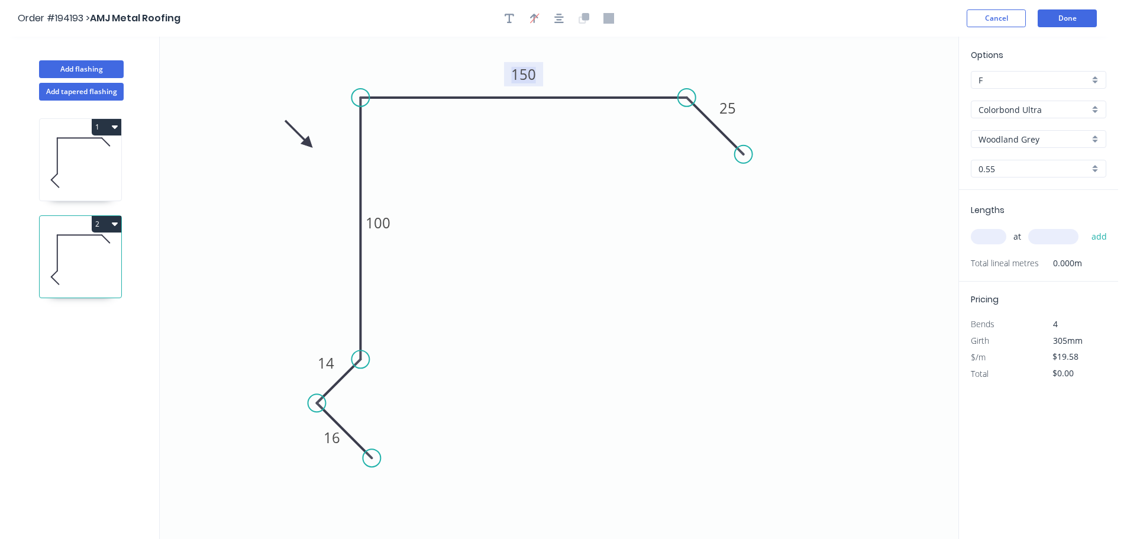
click at [526, 77] on tspan "150" at bounding box center [523, 74] width 25 height 20
click at [985, 225] on div "at add" at bounding box center [1039, 237] width 138 height 32
click at [988, 237] on input "text" at bounding box center [987, 236] width 35 height 15
click at [1085, 226] on button "add" at bounding box center [1099, 236] width 28 height 20
click at [1069, 15] on button "Done" at bounding box center [1066, 18] width 59 height 18
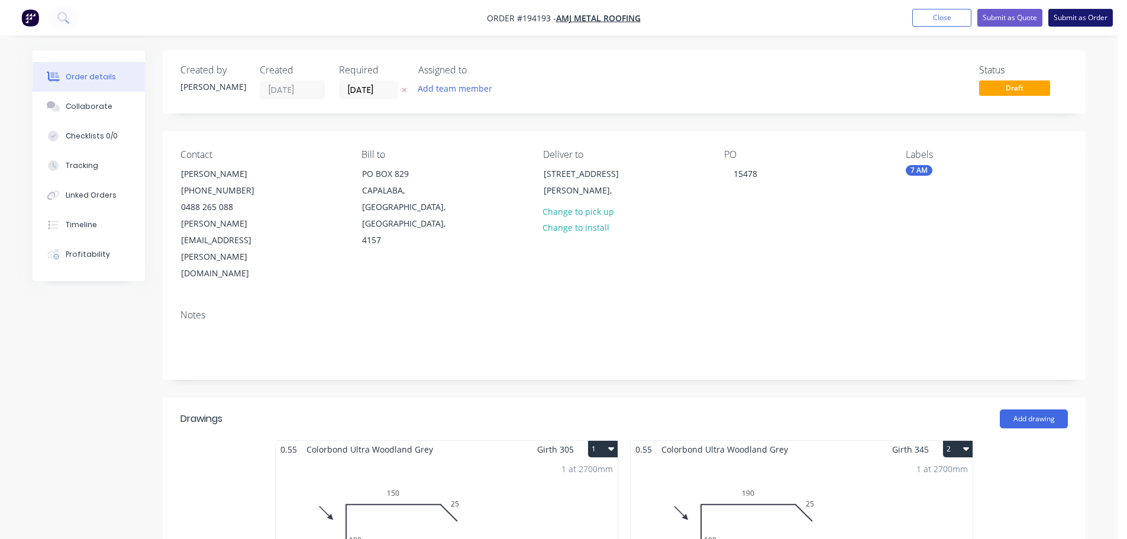
click at [1090, 17] on button "Submit as Order" at bounding box center [1080, 18] width 64 height 18
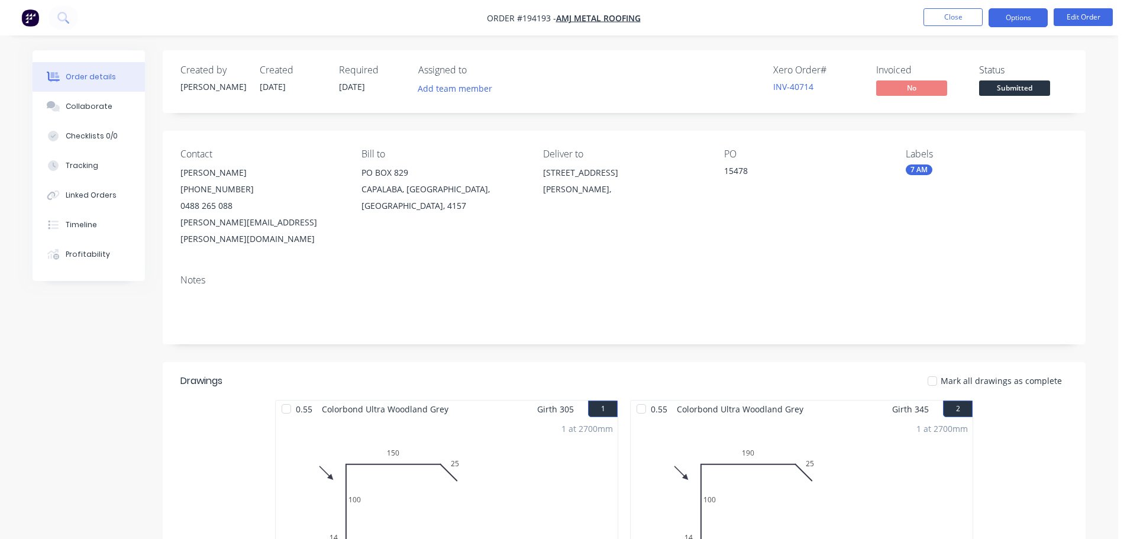
click at [1017, 17] on button "Options" at bounding box center [1017, 17] width 59 height 19
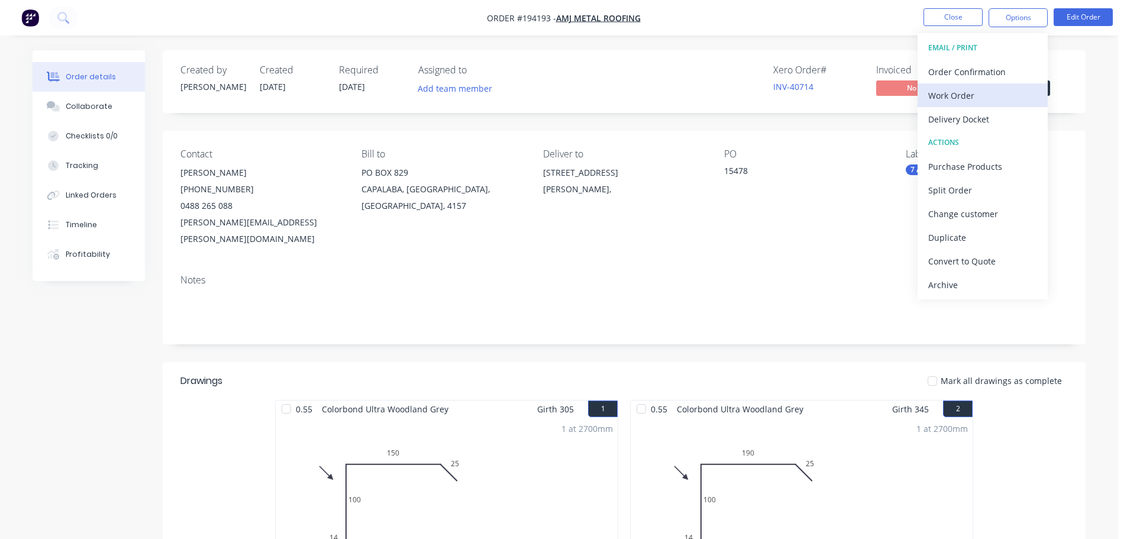
click at [936, 89] on div "Work Order" at bounding box center [982, 95] width 109 height 17
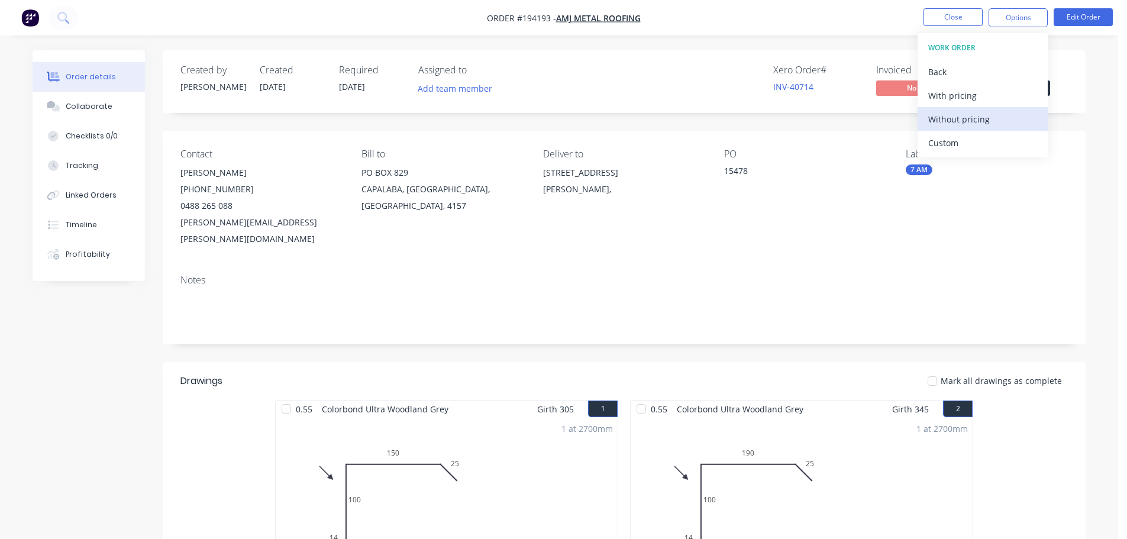
click at [938, 124] on div "Without pricing" at bounding box center [982, 119] width 109 height 17
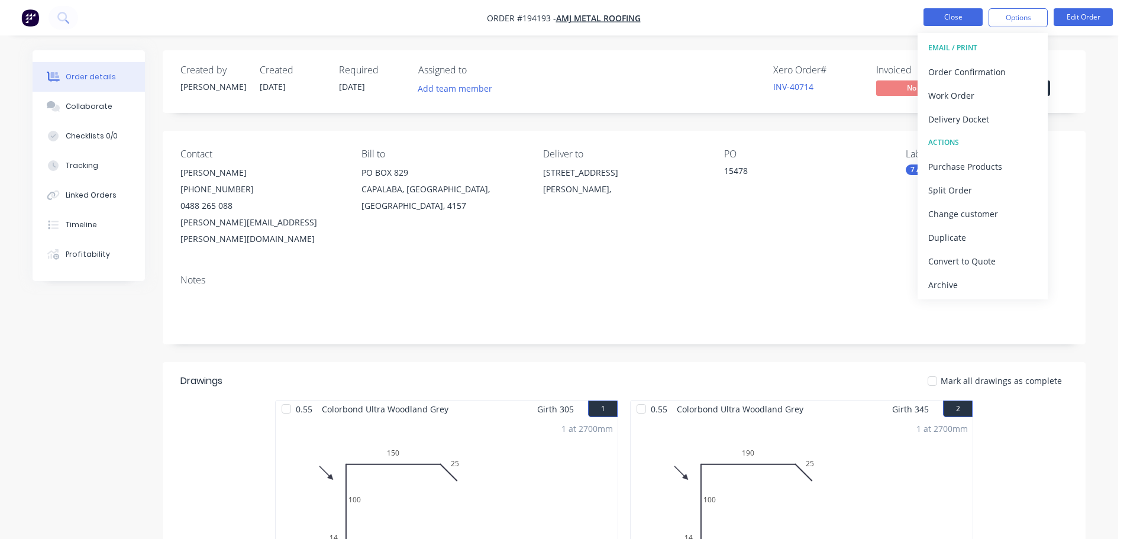
click at [940, 10] on button "Close" at bounding box center [952, 17] width 59 height 18
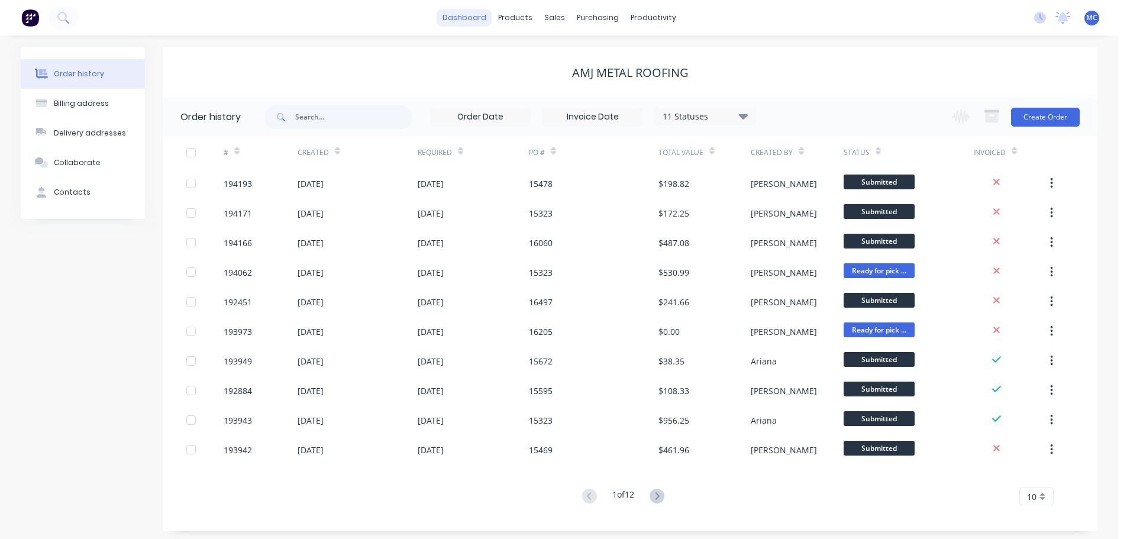
click at [457, 15] on link "dashboard" at bounding box center [464, 18] width 56 height 18
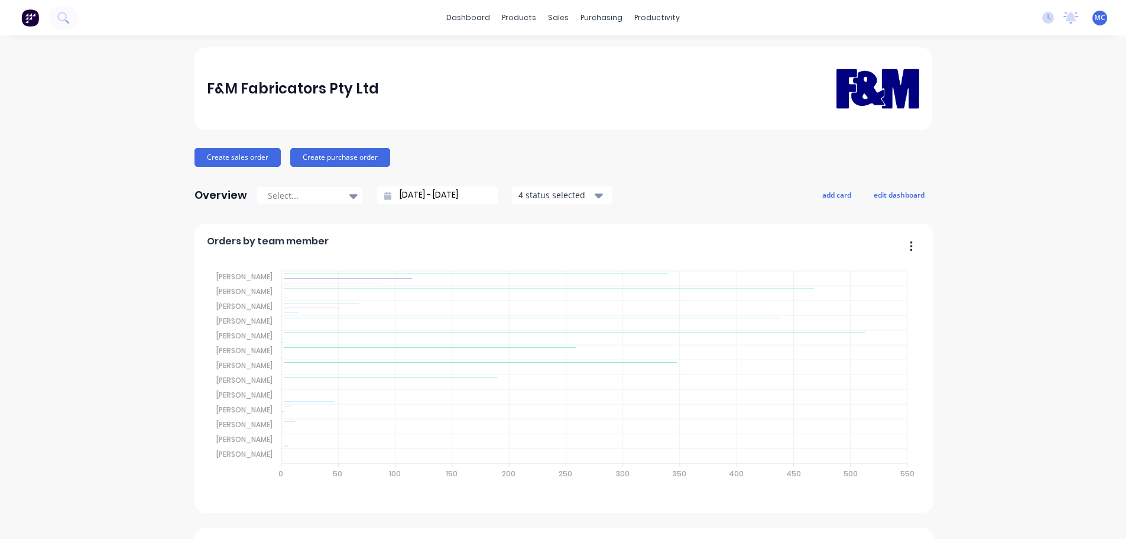
click at [430, 195] on input "[DATE] - [DATE]" at bounding box center [442, 195] width 102 height 18
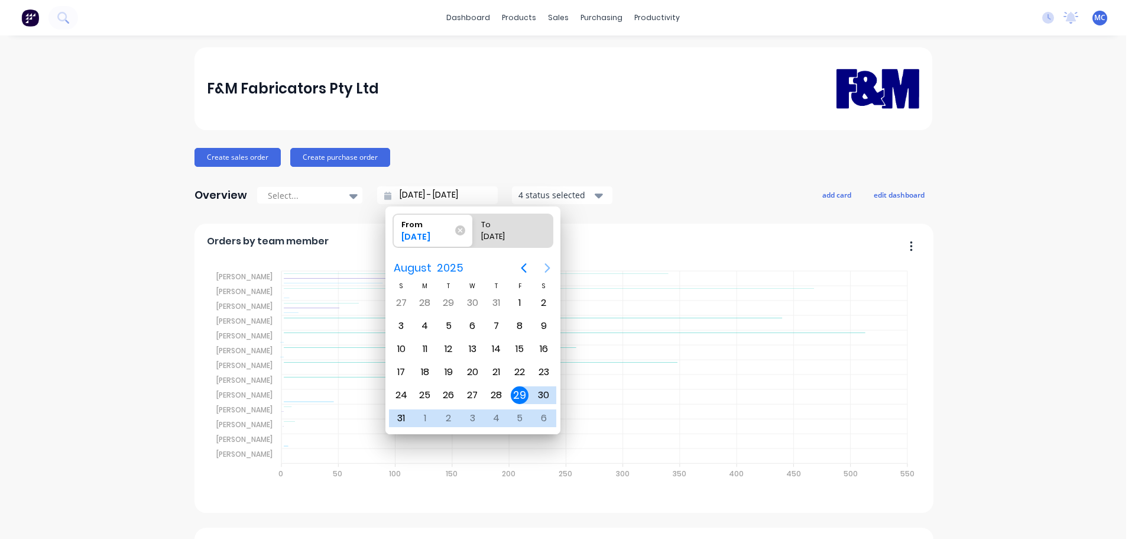
click at [548, 267] on icon "Next page" at bounding box center [547, 268] width 14 height 14
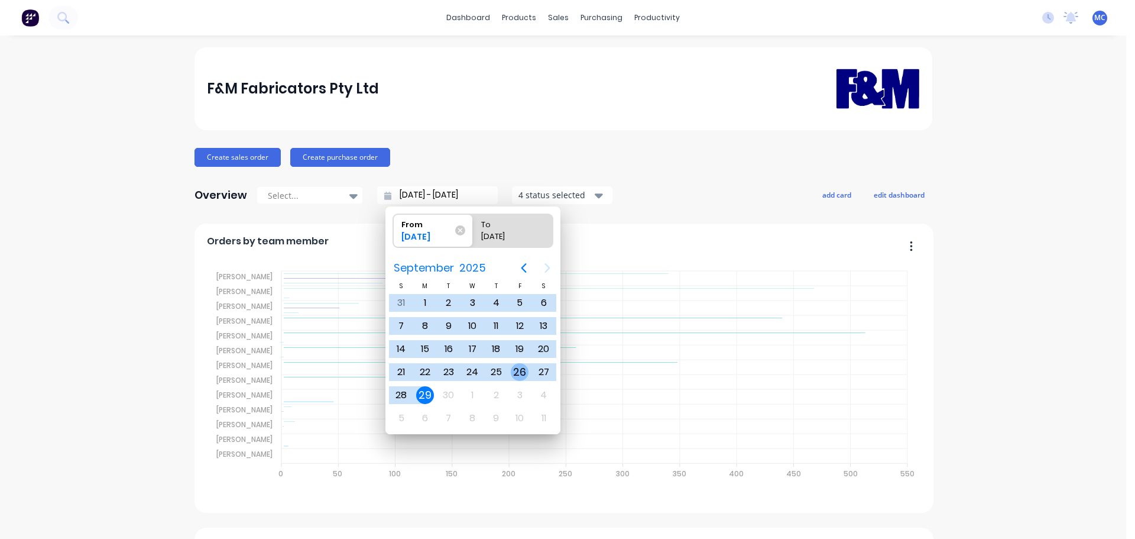
click at [521, 371] on div "26" at bounding box center [520, 372] width 18 height 18
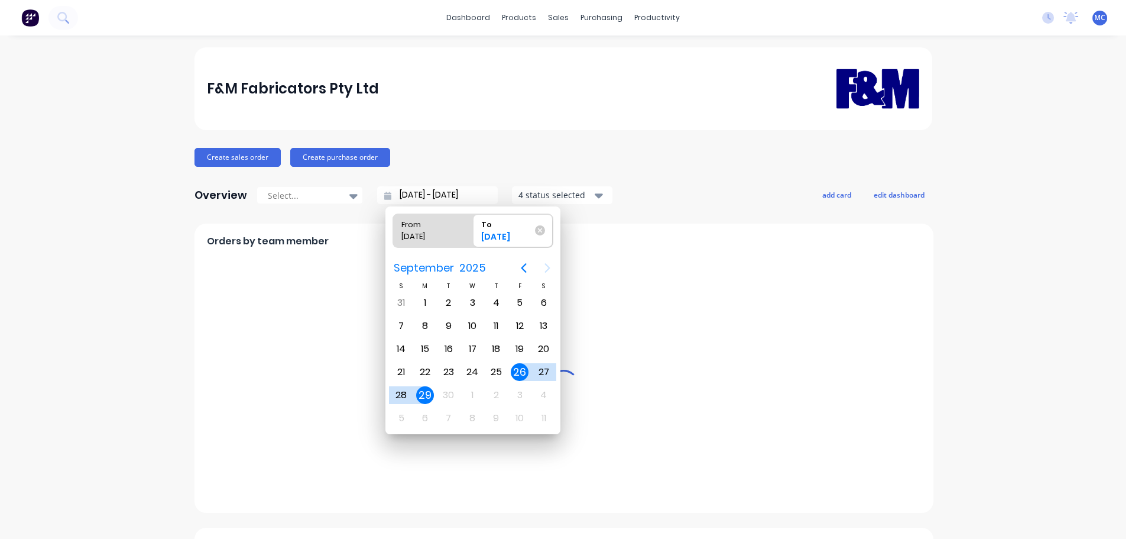
click at [521, 371] on div "26" at bounding box center [520, 372] width 18 height 18
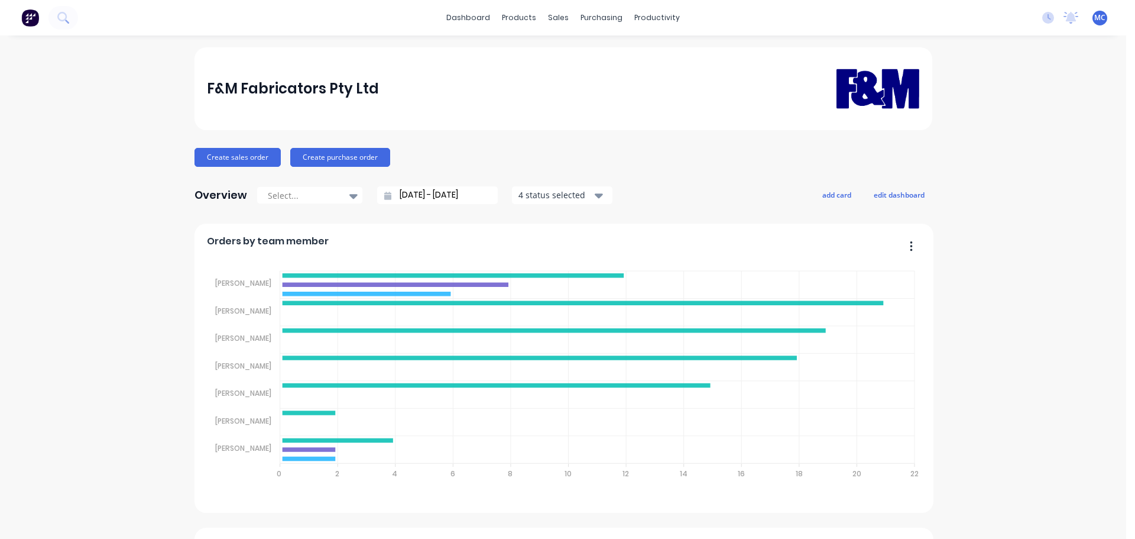
click at [429, 193] on input "[DATE] - [DATE]" at bounding box center [442, 195] width 102 height 18
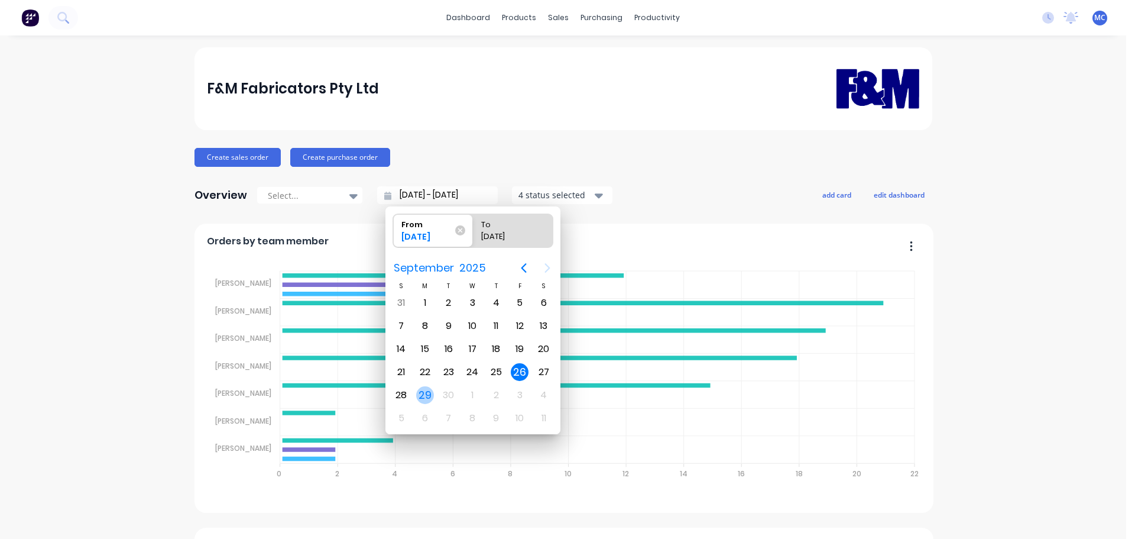
click at [424, 393] on div "29" at bounding box center [425, 395] width 18 height 18
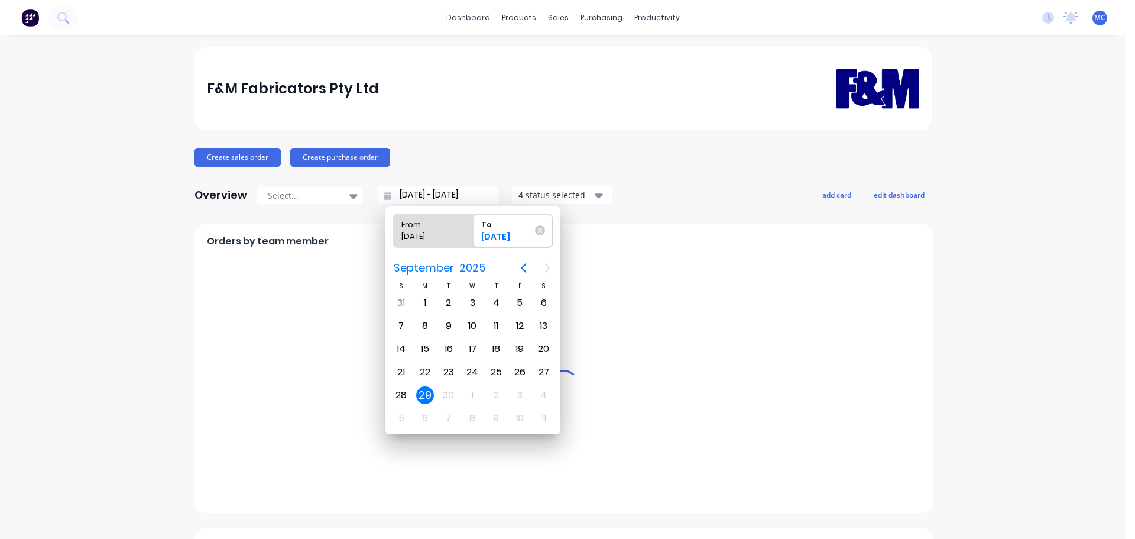
click at [424, 393] on div "29" at bounding box center [425, 395] width 18 height 18
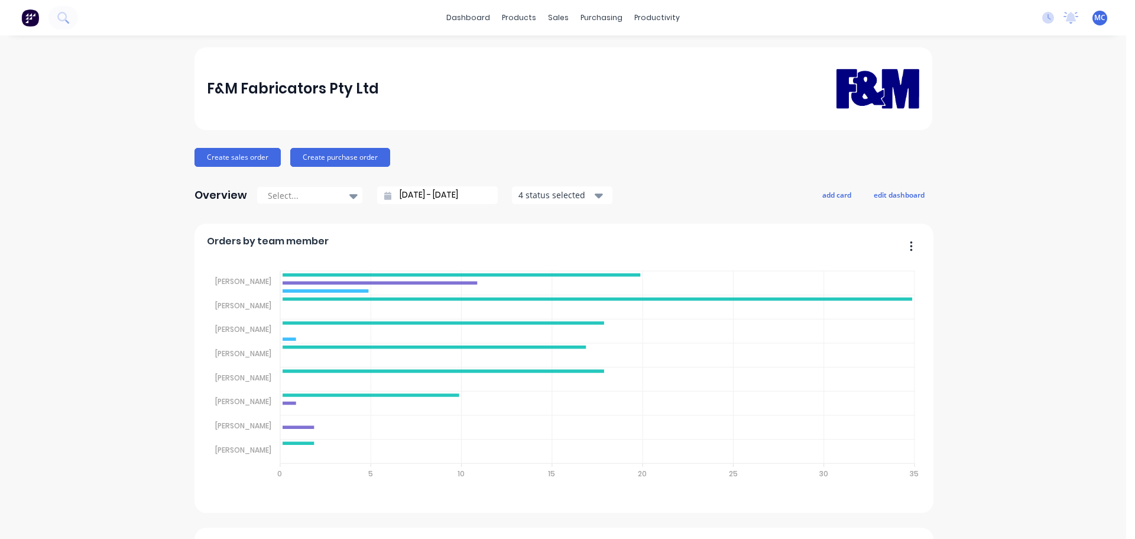
click at [426, 195] on input "[DATE] - [DATE]" at bounding box center [442, 195] width 102 height 18
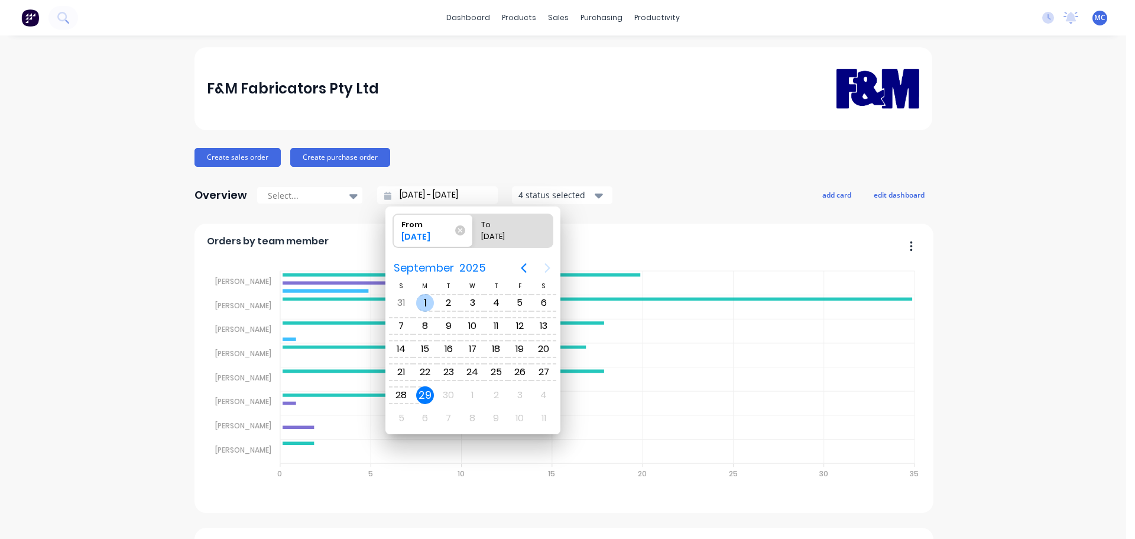
click at [423, 299] on div "1" at bounding box center [425, 303] width 18 height 18
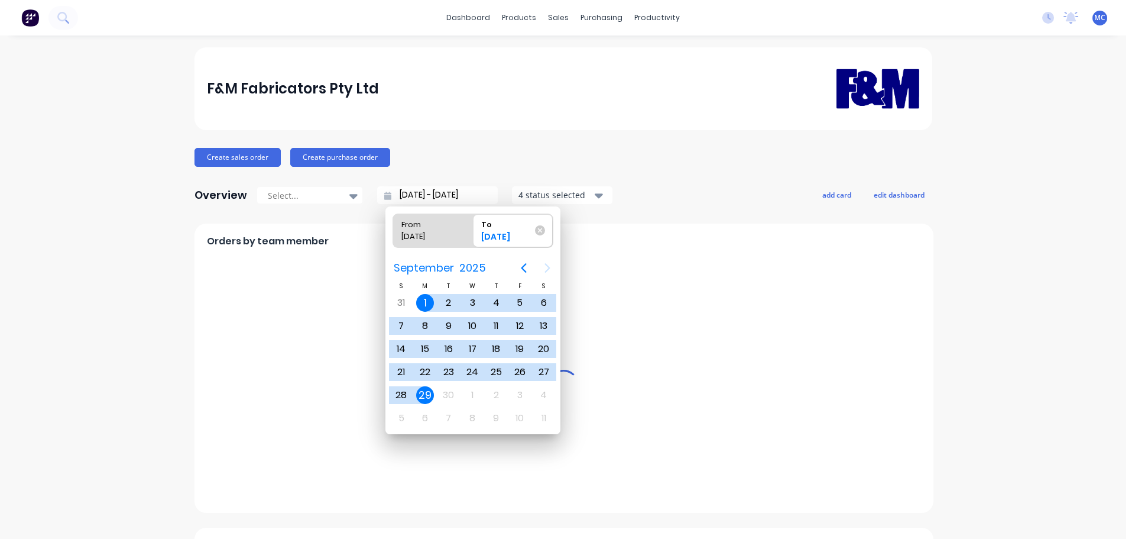
click at [426, 395] on div "29" at bounding box center [425, 395] width 18 height 18
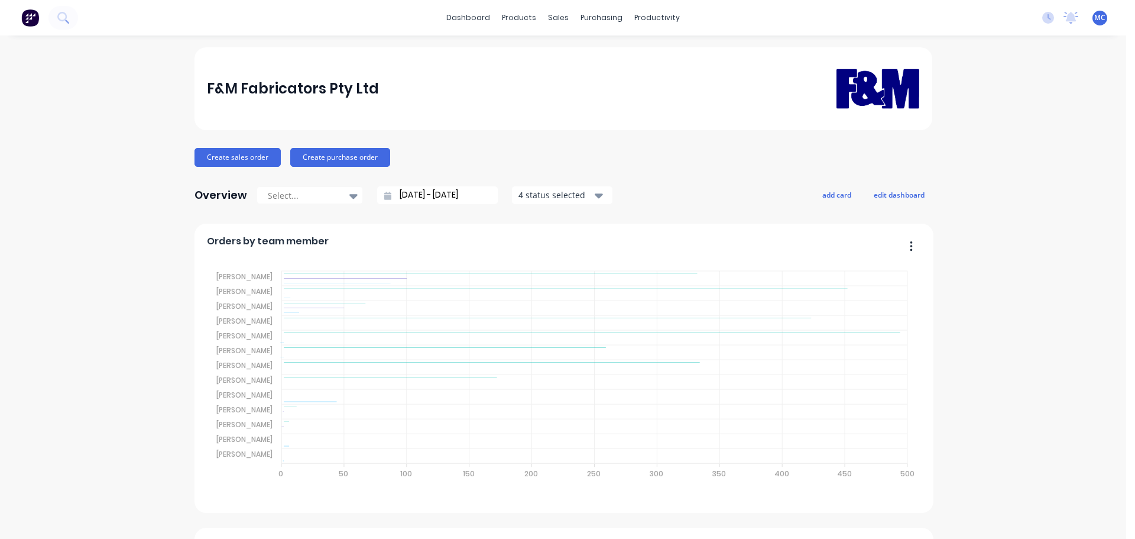
click at [1095, 14] on span "MC" at bounding box center [1100, 17] width 11 height 11
click at [988, 148] on div "Sign out" at bounding box center [1001, 148] width 32 height 11
